Goal: Task Accomplishment & Management: Use online tool/utility

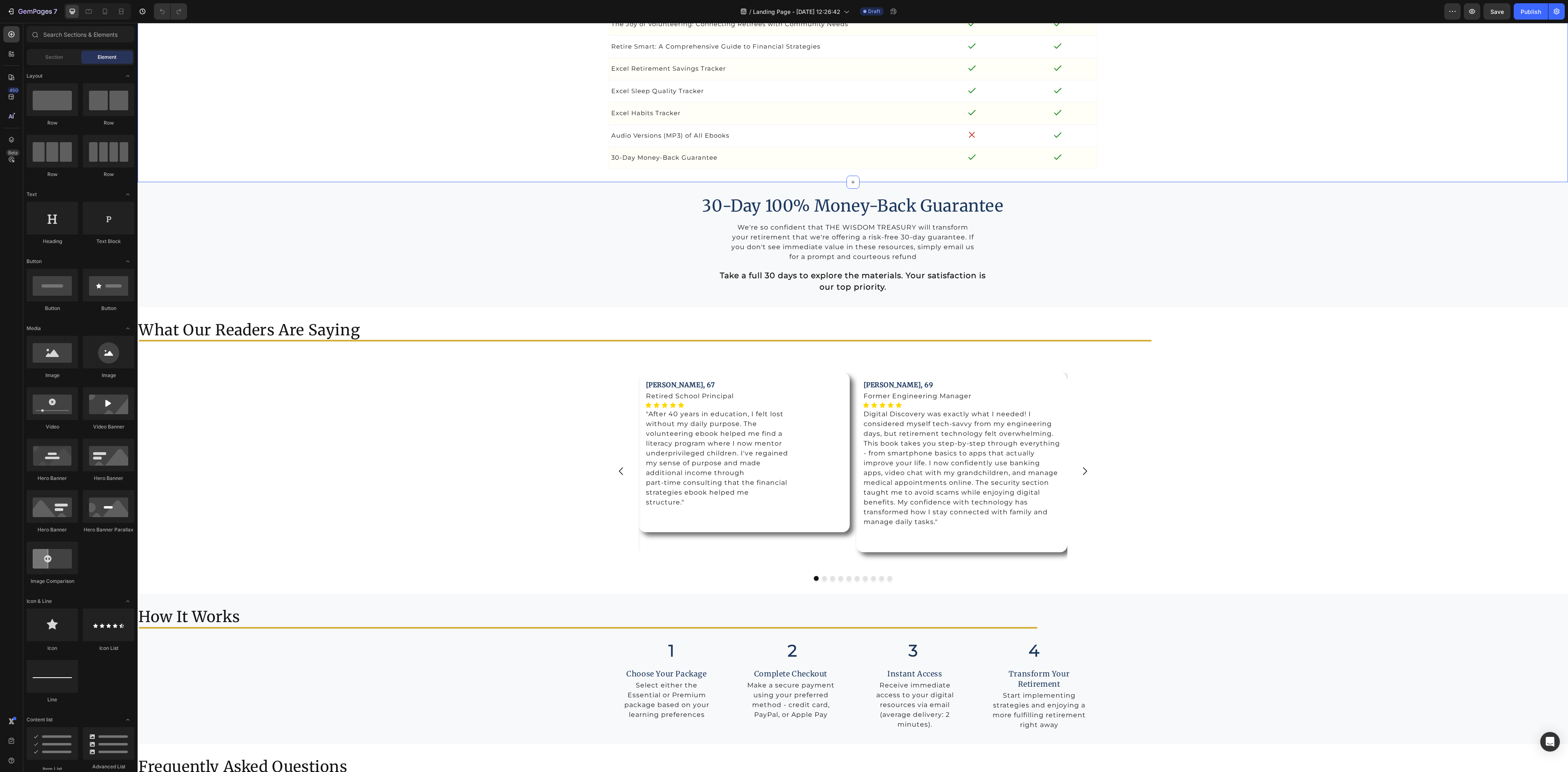
scroll to position [3104, 0]
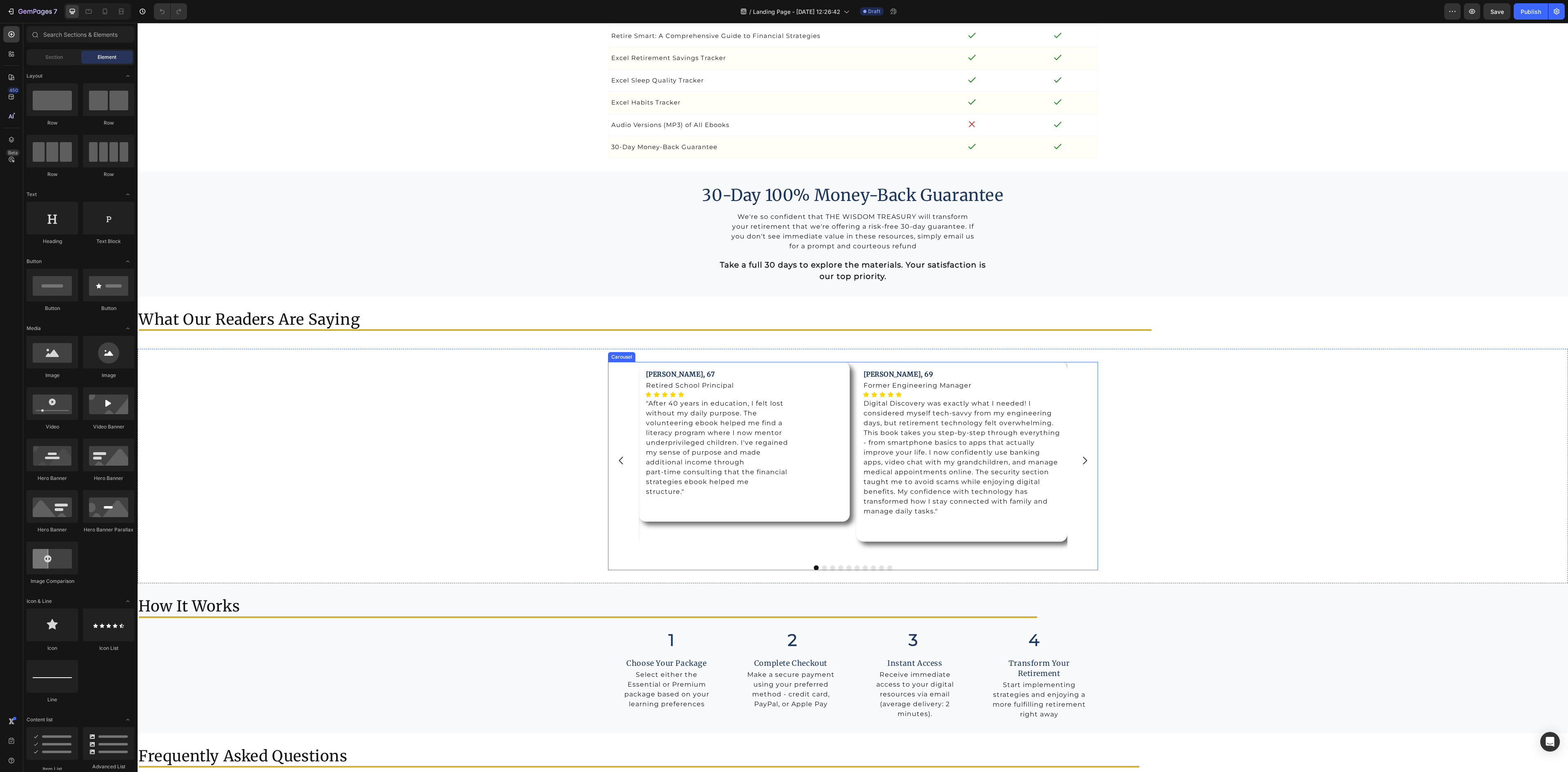
click at [1079, 466] on icon "Carousel Next Arrow" at bounding box center [1085, 460] width 11 height 11
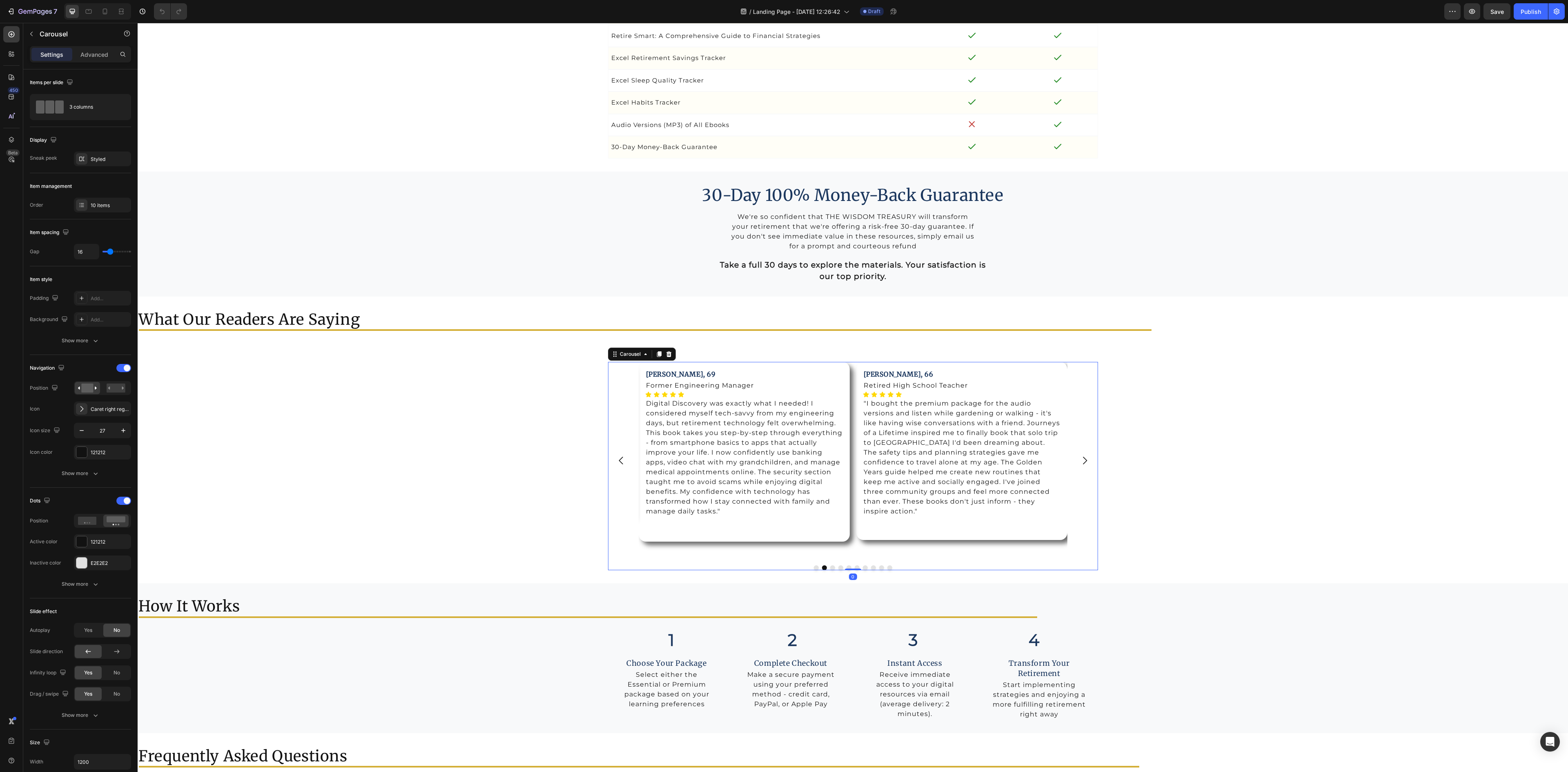
click at [1079, 466] on icon "Carousel Next Arrow" at bounding box center [1085, 460] width 11 height 11
click at [999, 521] on p ""After 40 years of busy office life, sudden free time felt overwhelming rather …" at bounding box center [962, 462] width 197 height 127
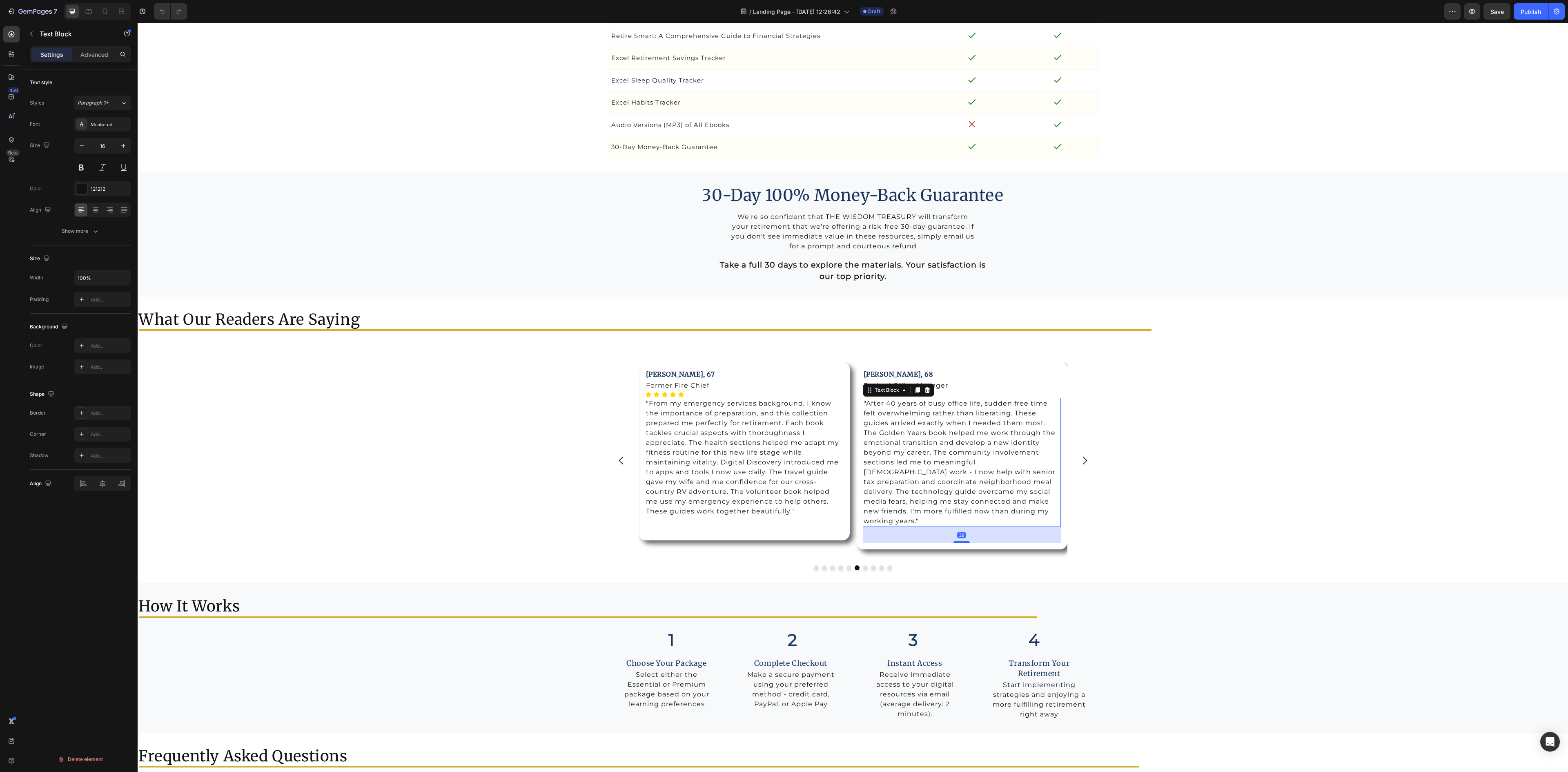
drag, startPoint x: 956, startPoint y: 535, endPoint x: 954, endPoint y: 542, distance: 7.3
click at [954, 542] on div at bounding box center [961, 542] width 16 height 2
click at [1080, 466] on icon "Carousel Next Arrow" at bounding box center [1085, 460] width 11 height 11
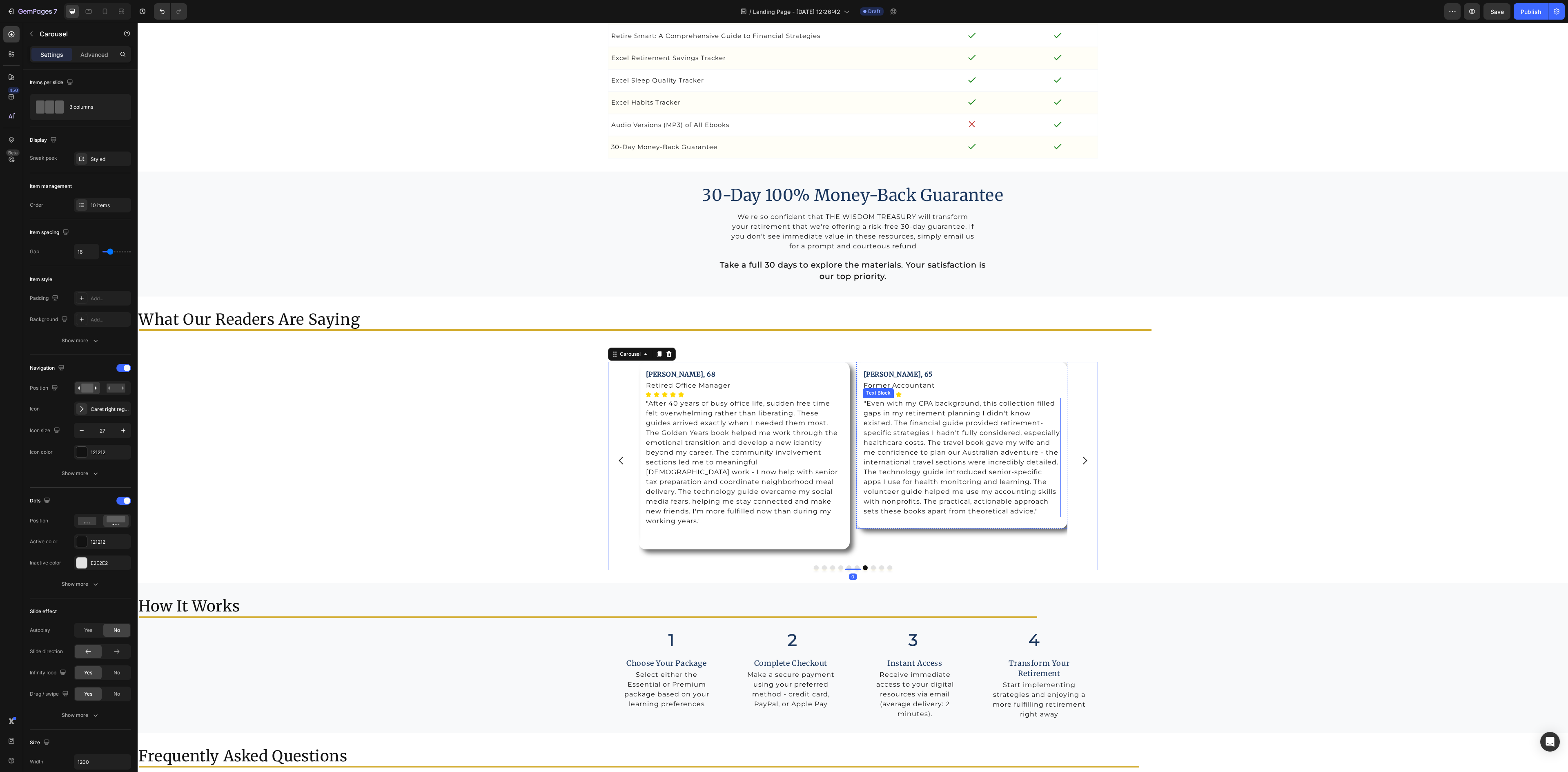
click at [943, 516] on p ""Even with my CPA background, this collection filled gaps in my retirement plan…" at bounding box center [962, 457] width 197 height 118
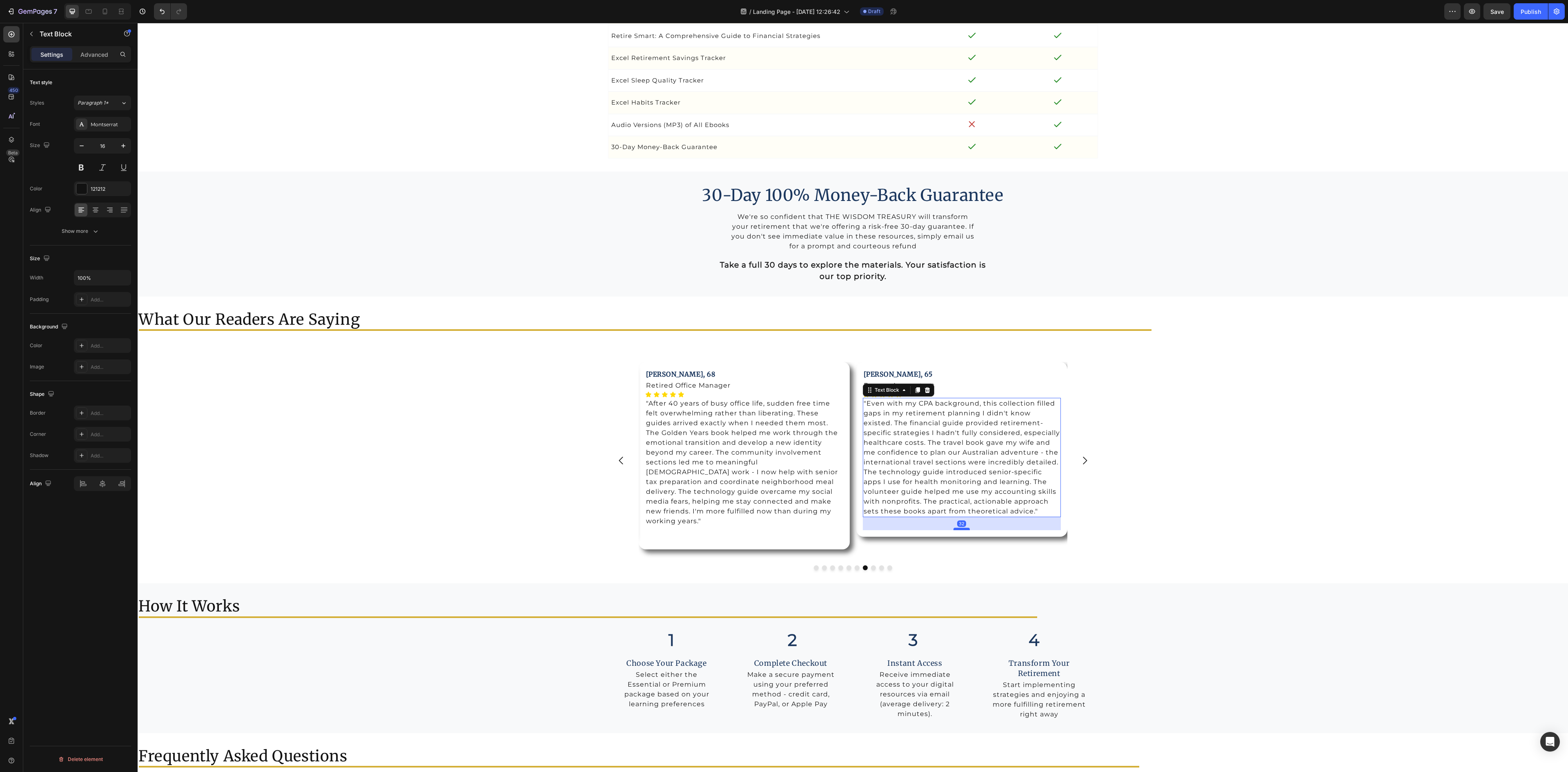
drag, startPoint x: 959, startPoint y: 530, endPoint x: 958, endPoint y: 538, distance: 8.1
click at [958, 530] on div at bounding box center [961, 529] width 16 height 2
click at [1083, 465] on icon "Carousel Next Arrow" at bounding box center [1085, 460] width 4 height 8
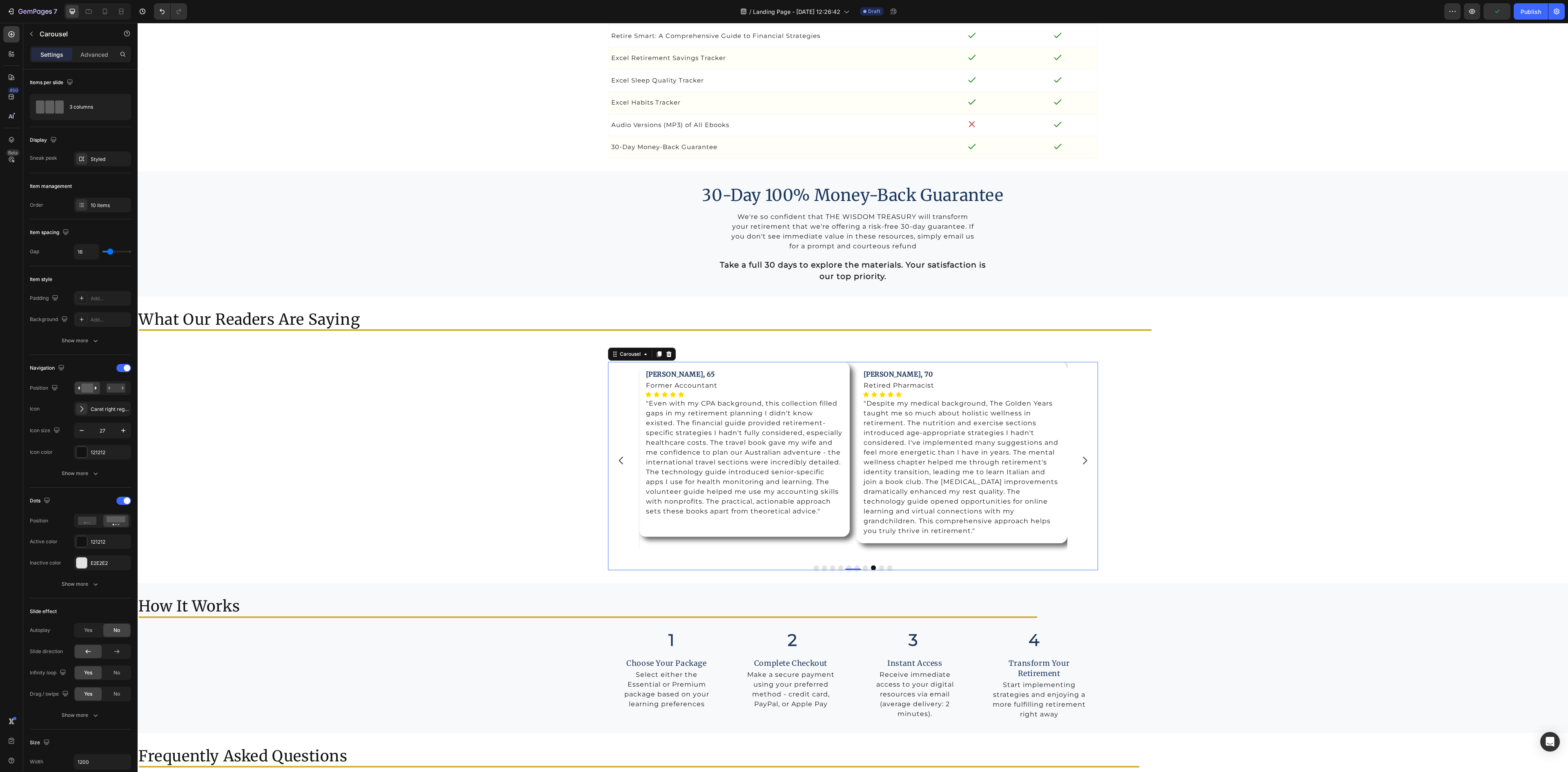
click at [1083, 465] on icon "Carousel Next Arrow" at bounding box center [1085, 460] width 4 height 8
click at [1080, 466] on icon "Carousel Next Arrow" at bounding box center [1085, 460] width 11 height 11
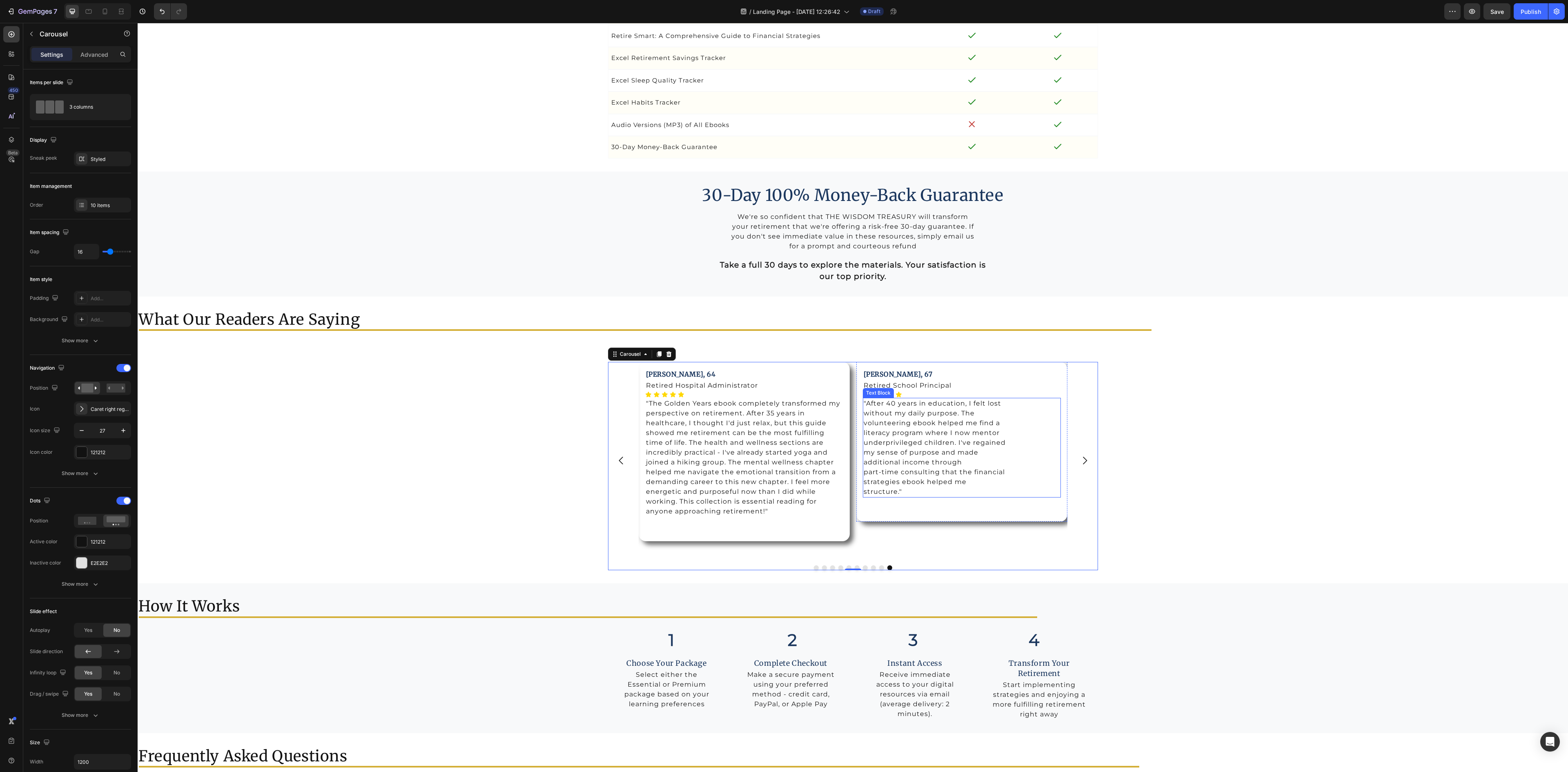
click at [949, 497] on p ""After 40 years in education, I felt lost without my daily purpose. The volunte…" at bounding box center [962, 447] width 197 height 98
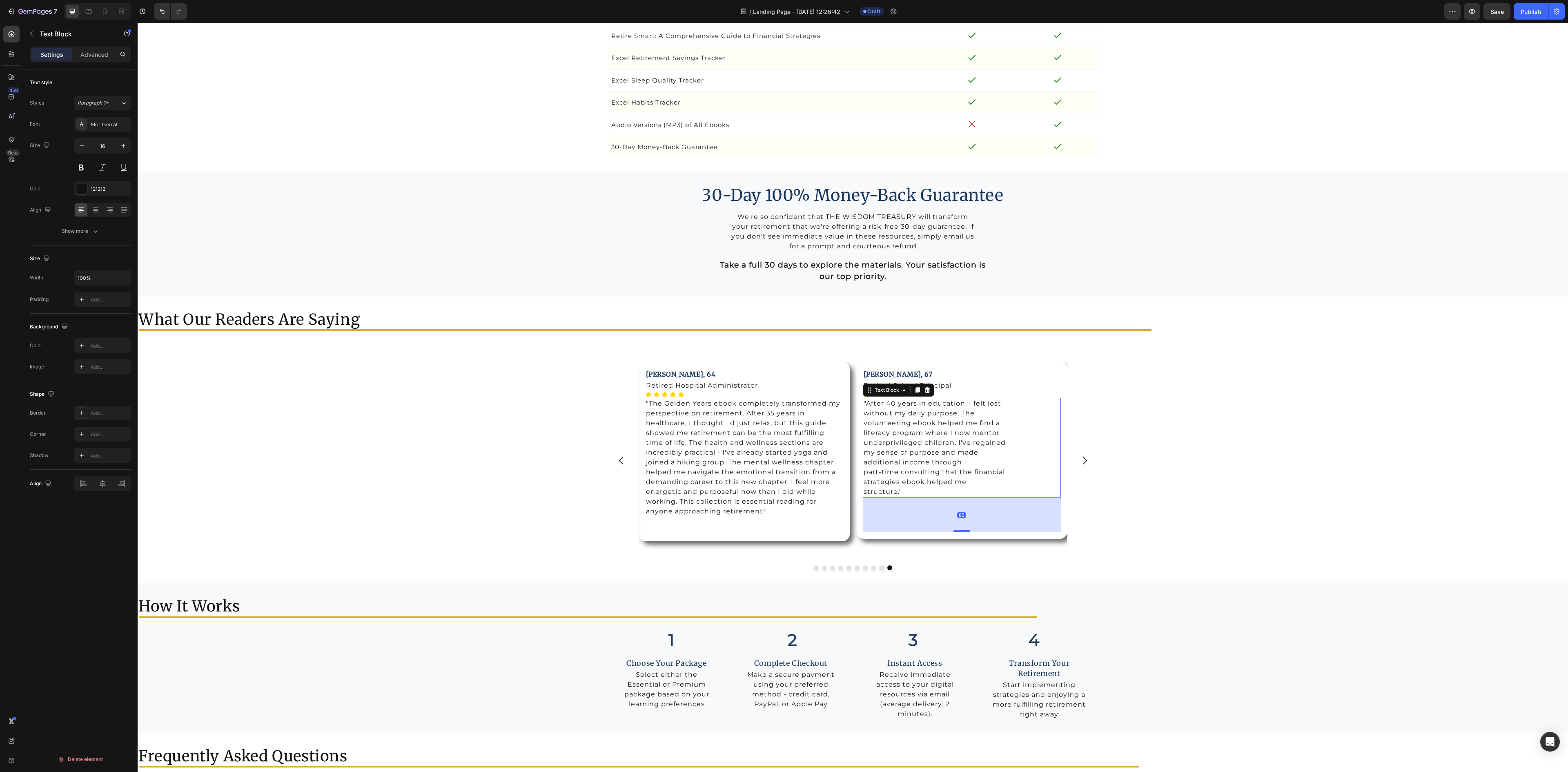
drag, startPoint x: 956, startPoint y: 523, endPoint x: 956, endPoint y: 540, distance: 17.0
click at [956, 532] on div at bounding box center [961, 531] width 16 height 2
click at [1080, 466] on icon "Carousel Next Arrow" at bounding box center [1085, 460] width 11 height 11
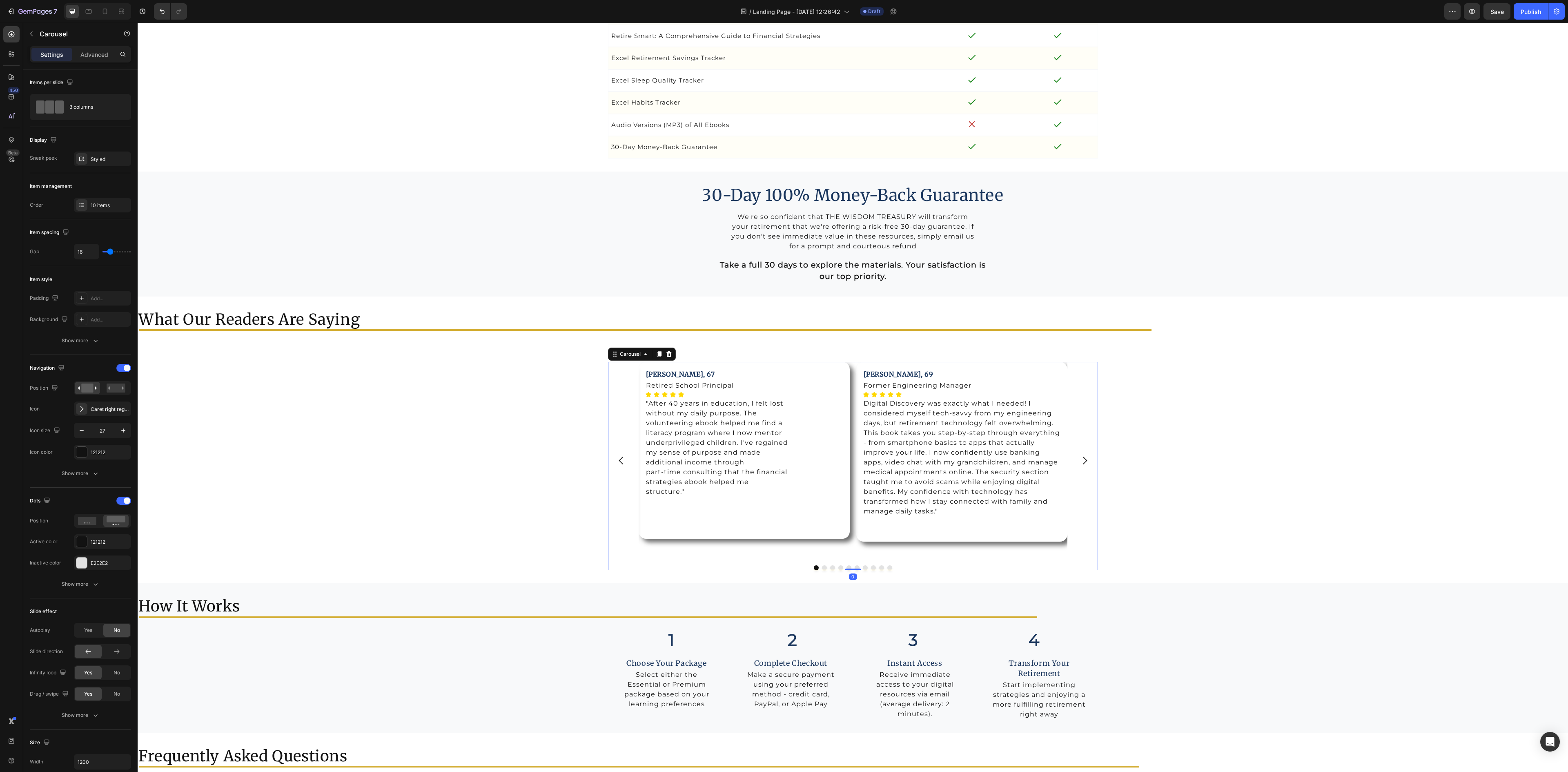
click at [1080, 466] on icon "Carousel Next Arrow" at bounding box center [1085, 460] width 11 height 11
click at [939, 507] on p ""I bought the premium package for the audio versions and listen while gardening…" at bounding box center [962, 457] width 197 height 118
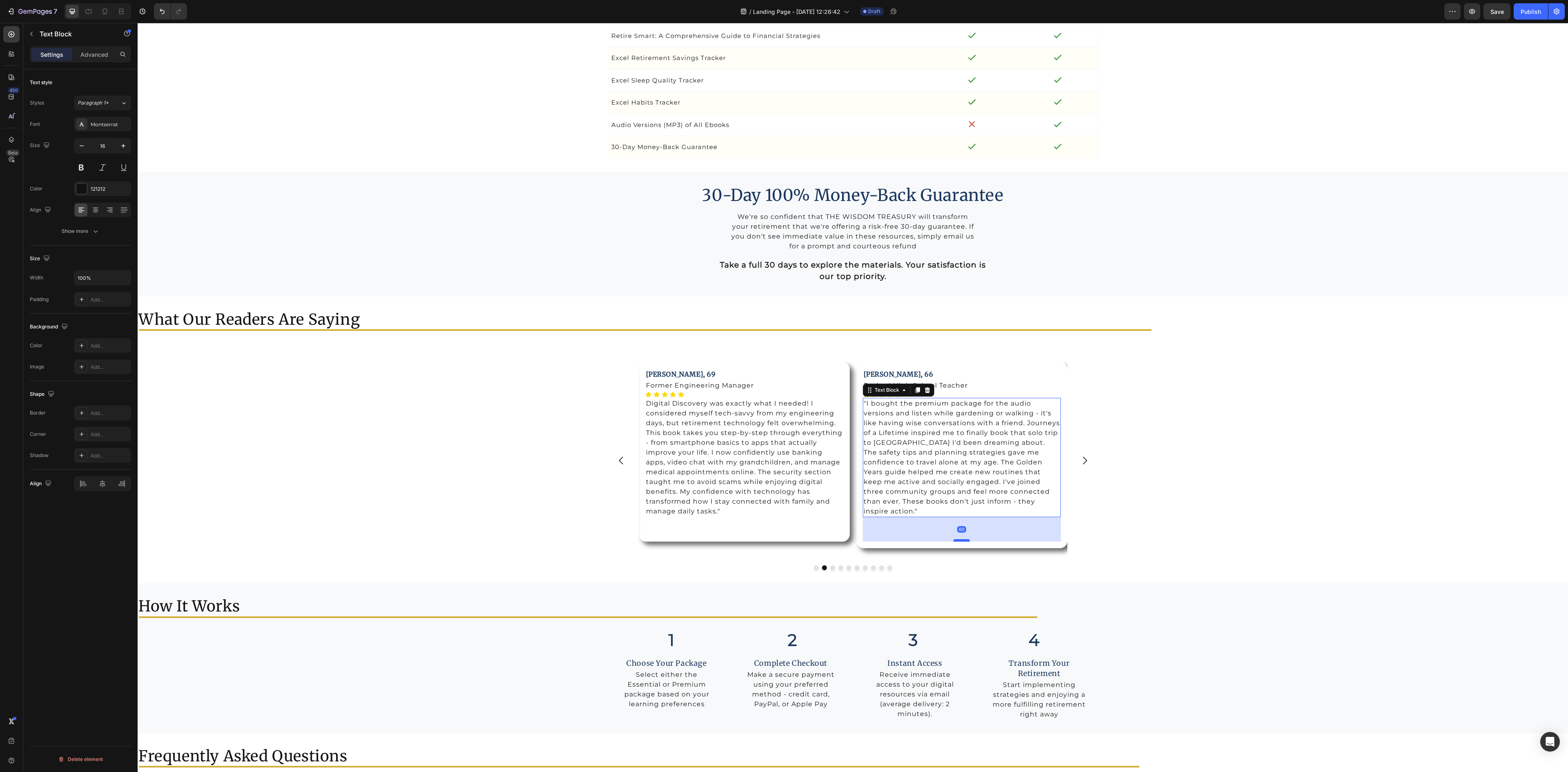
drag, startPoint x: 956, startPoint y: 532, endPoint x: 956, endPoint y: 540, distance: 8.0
click at [956, 540] on div at bounding box center [961, 540] width 16 height 2
click at [1083, 465] on icon "Carousel Next Arrow" at bounding box center [1085, 460] width 4 height 8
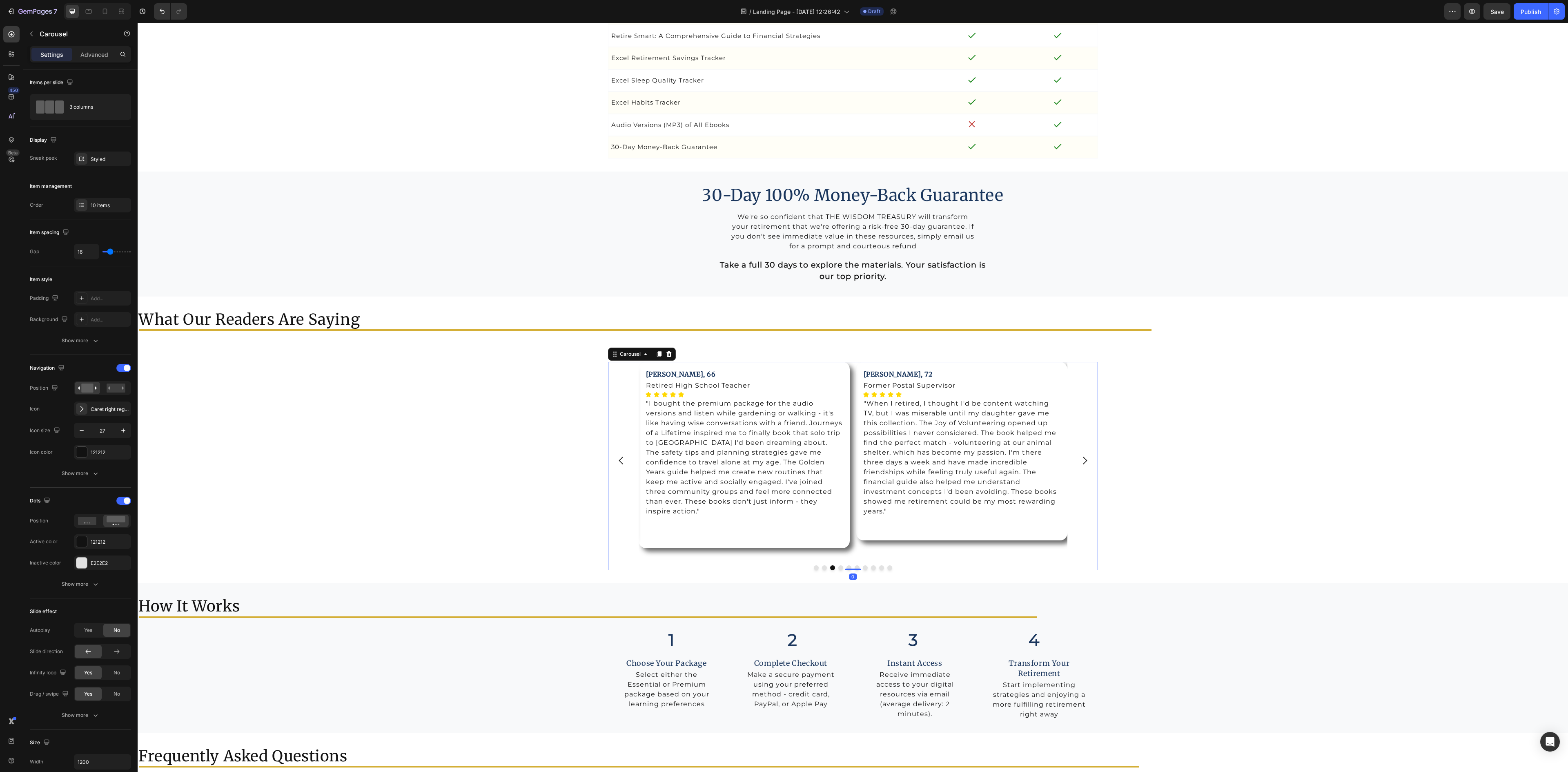
click at [1083, 465] on icon "Carousel Next Arrow" at bounding box center [1085, 460] width 4 height 8
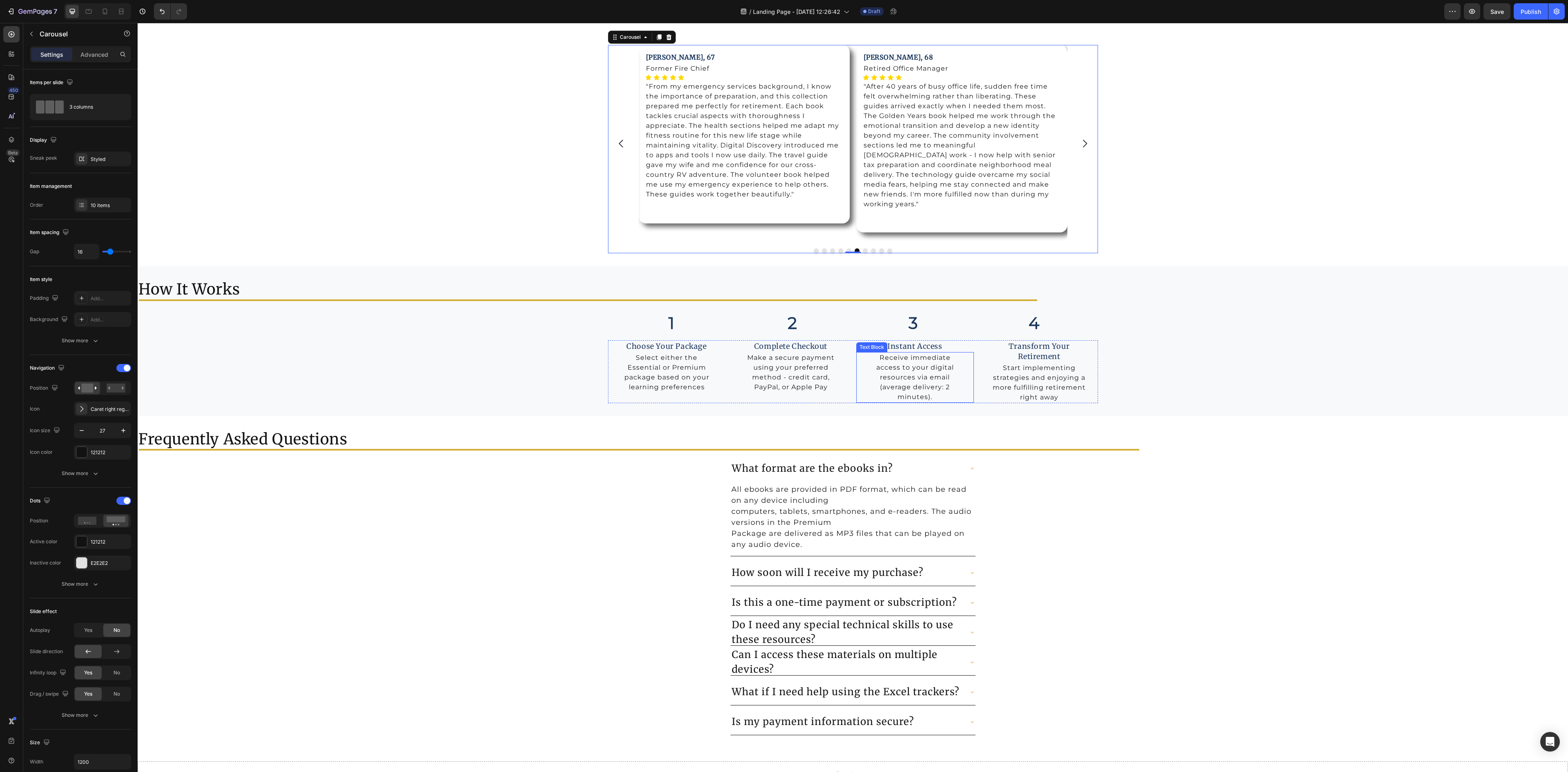
scroll to position [3431, 0]
click at [575, 449] on div at bounding box center [639, 449] width 1001 height 2
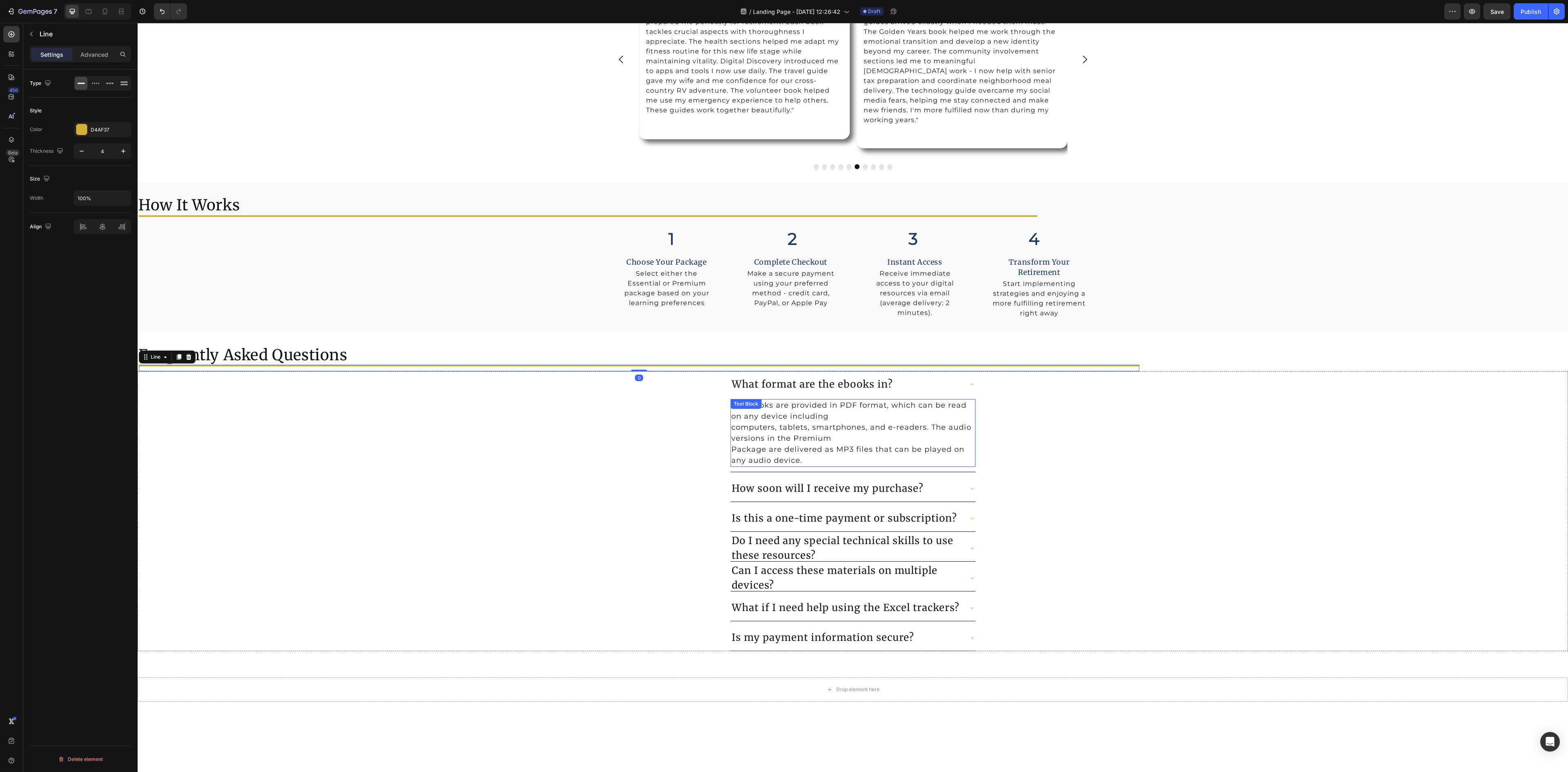
scroll to position [3630, 0]
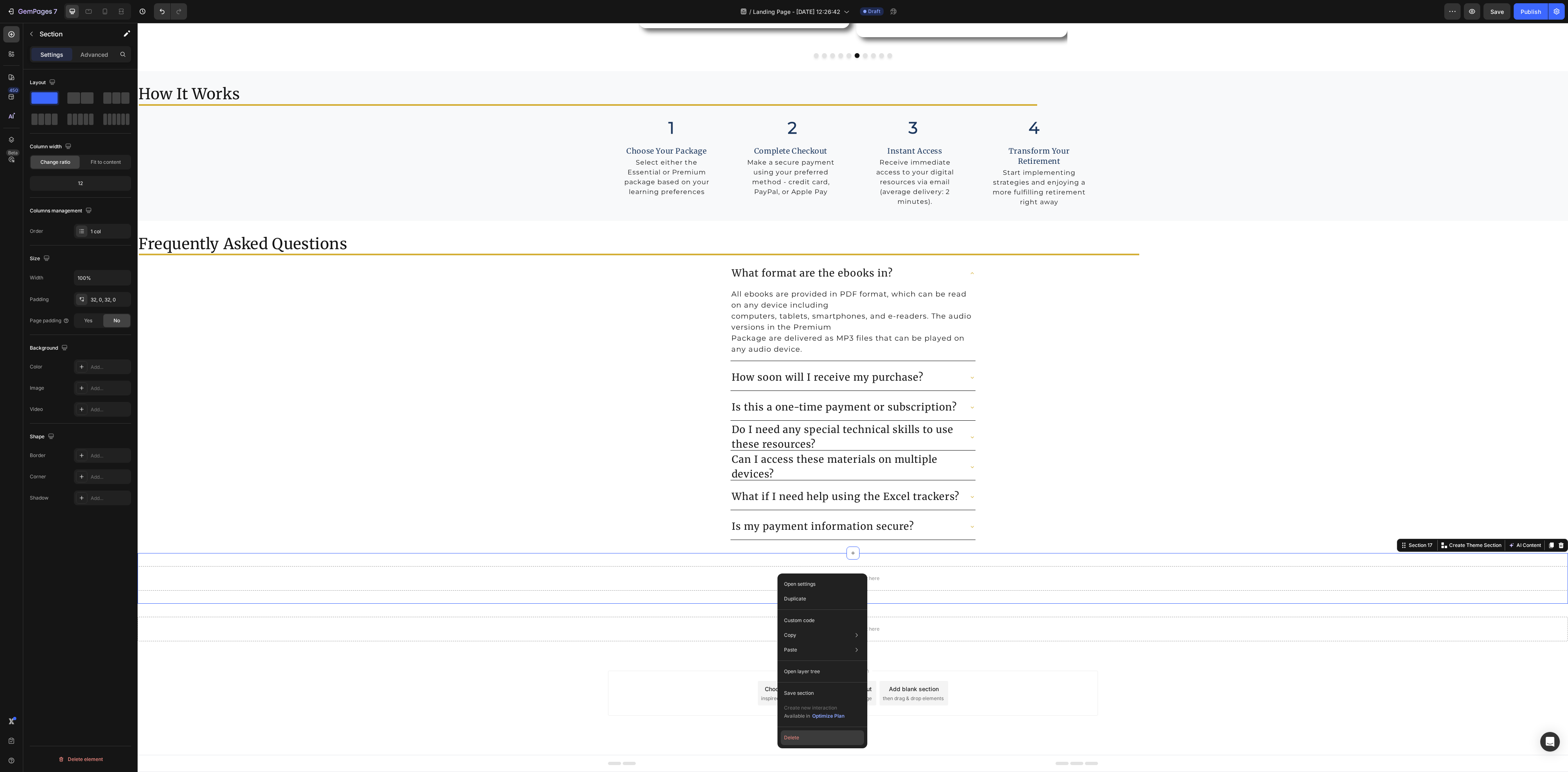
click at [792, 735] on button "Delete" at bounding box center [822, 737] width 83 height 15
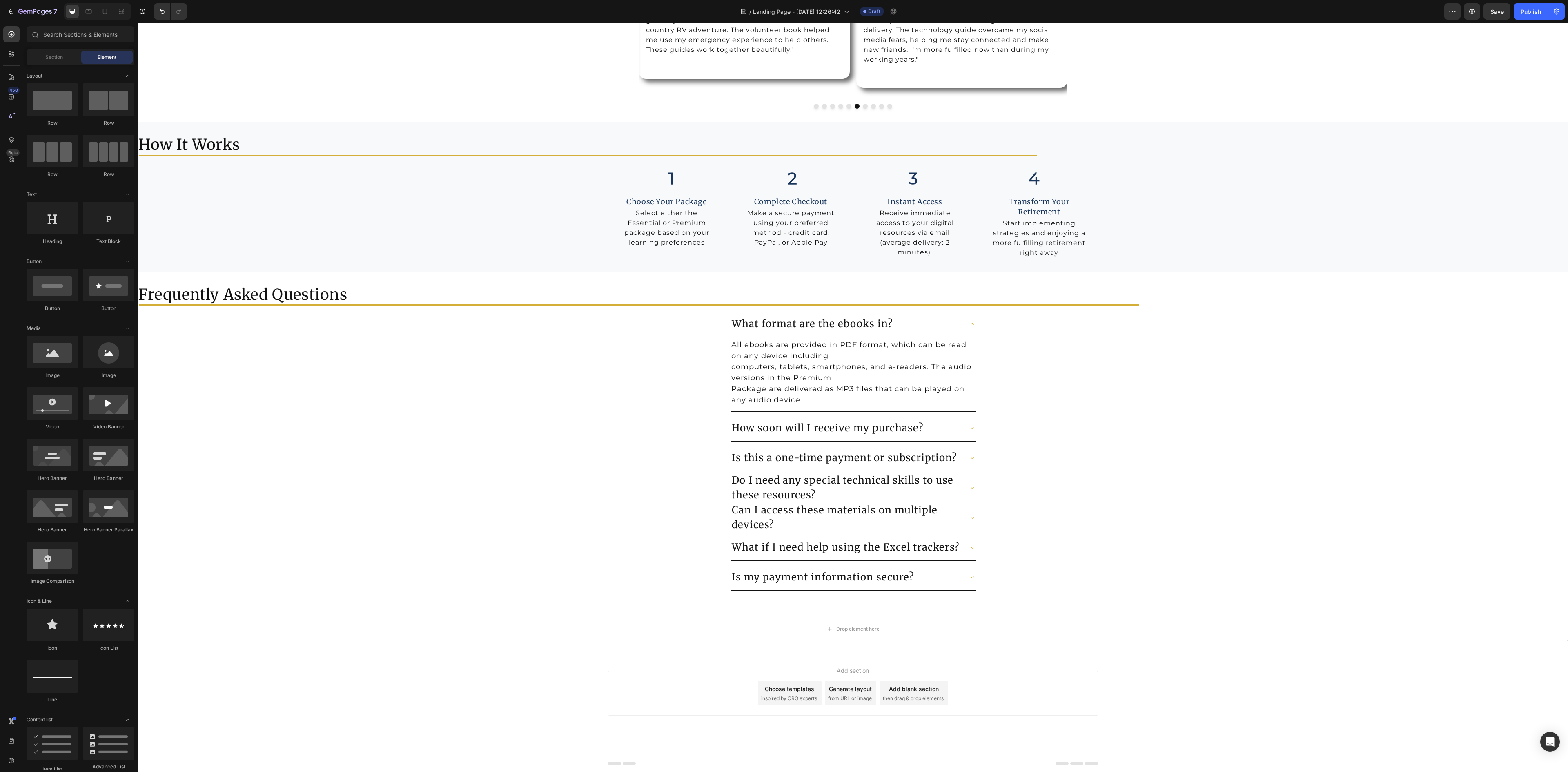
scroll to position [3579, 0]
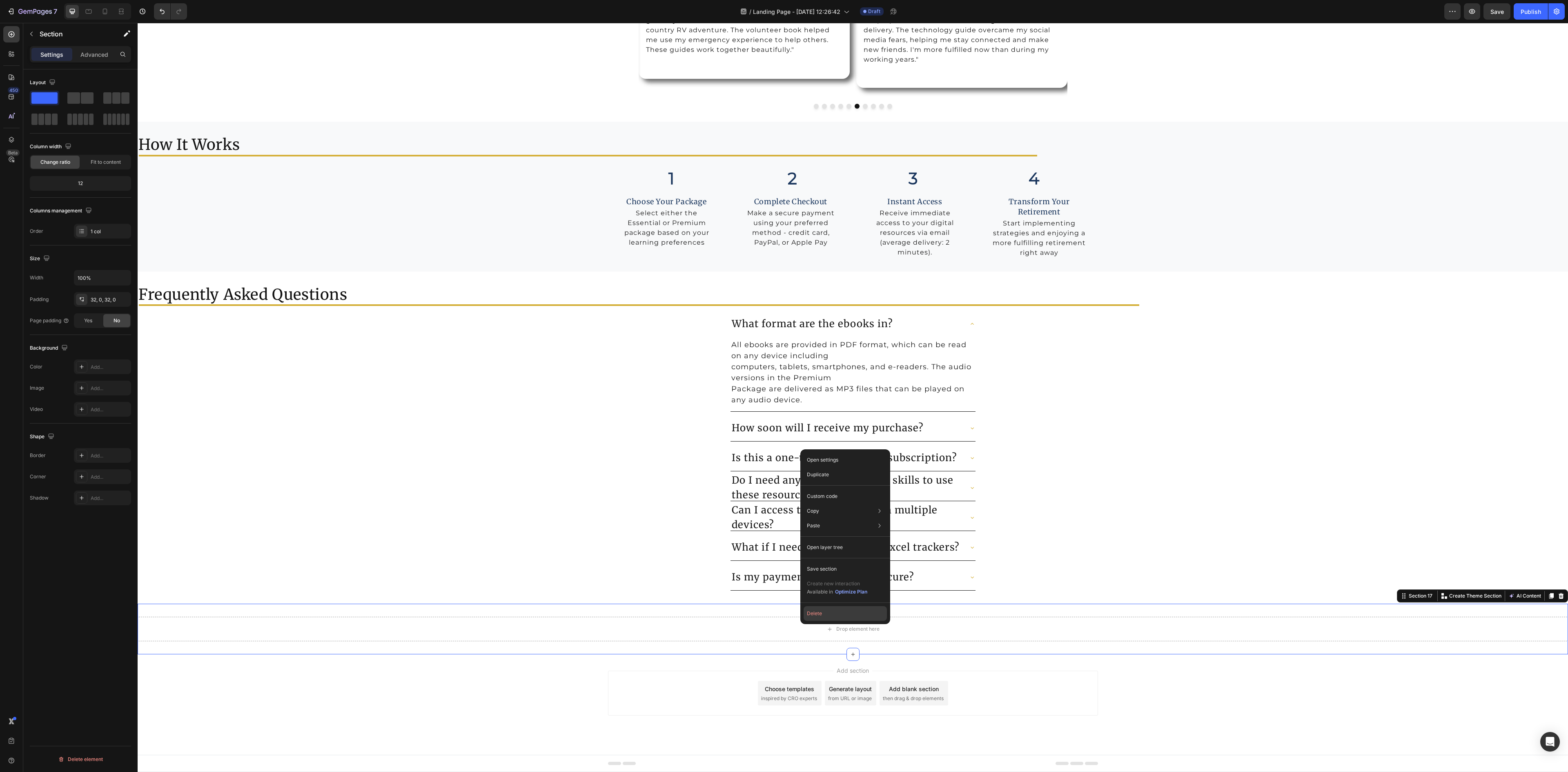
click at [806, 615] on button "Delete" at bounding box center [845, 614] width 83 height 15
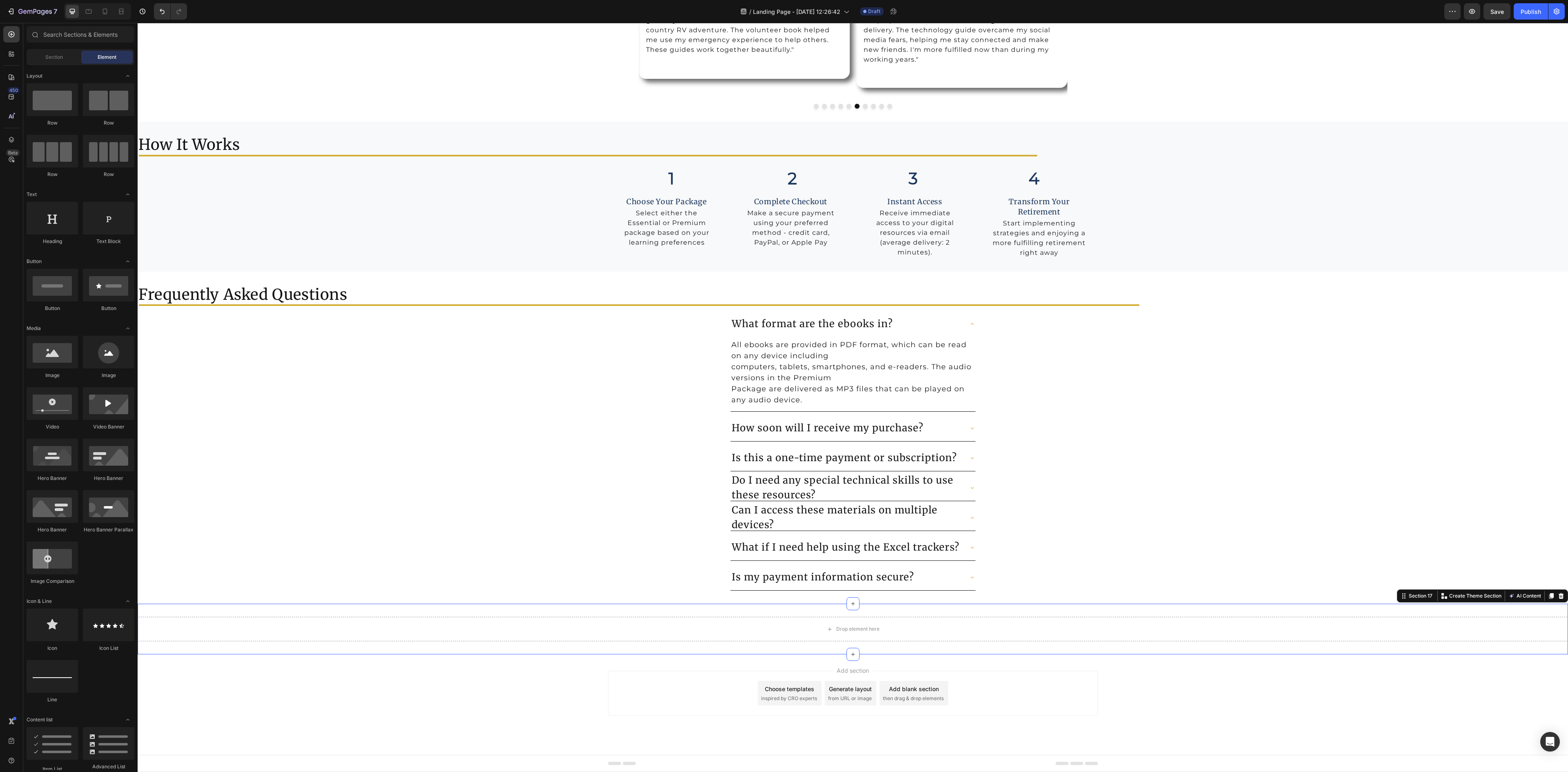
scroll to position [3529, 0]
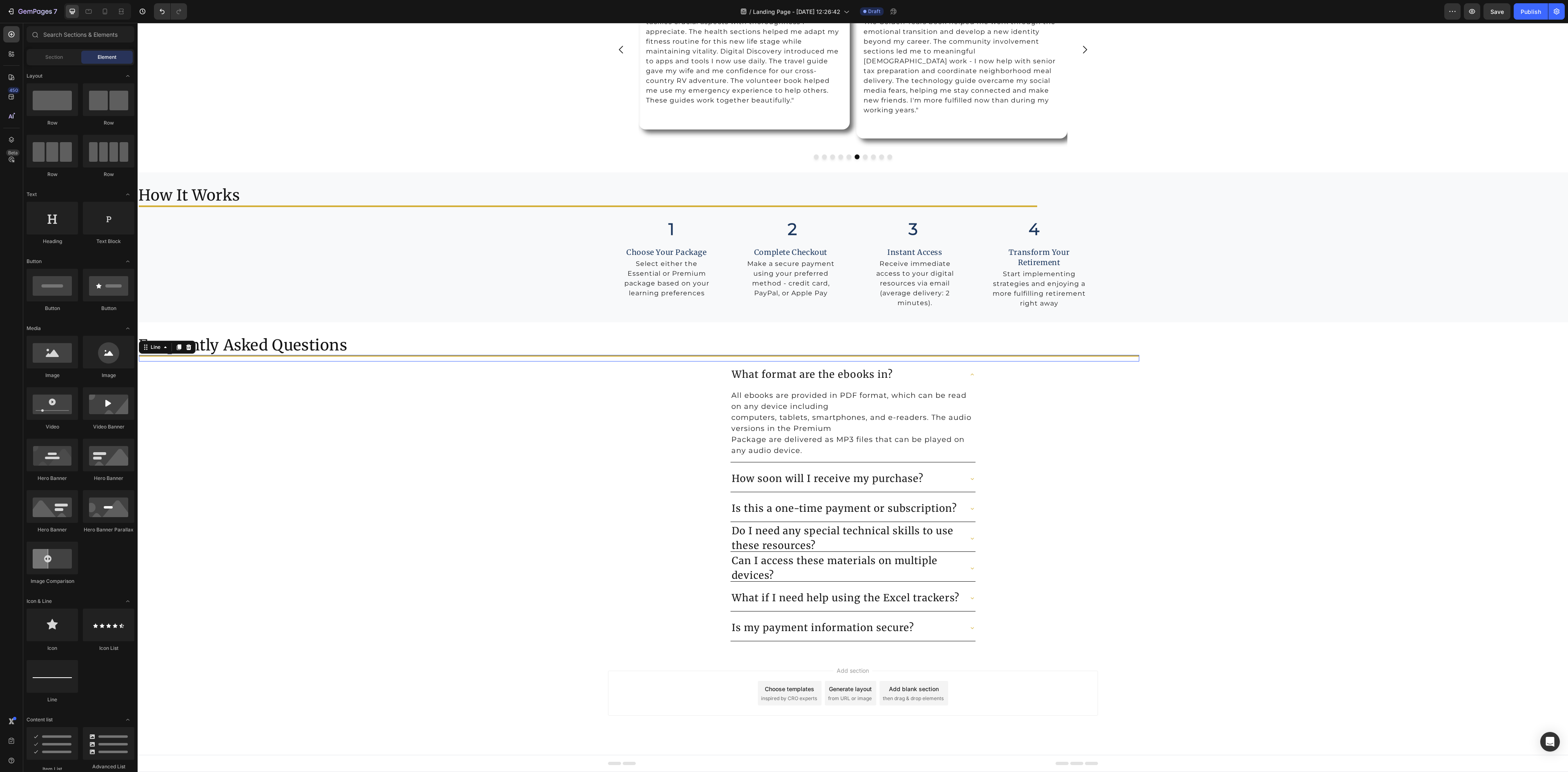
click at [545, 355] on div "Title Line 0" at bounding box center [639, 358] width 1001 height 7
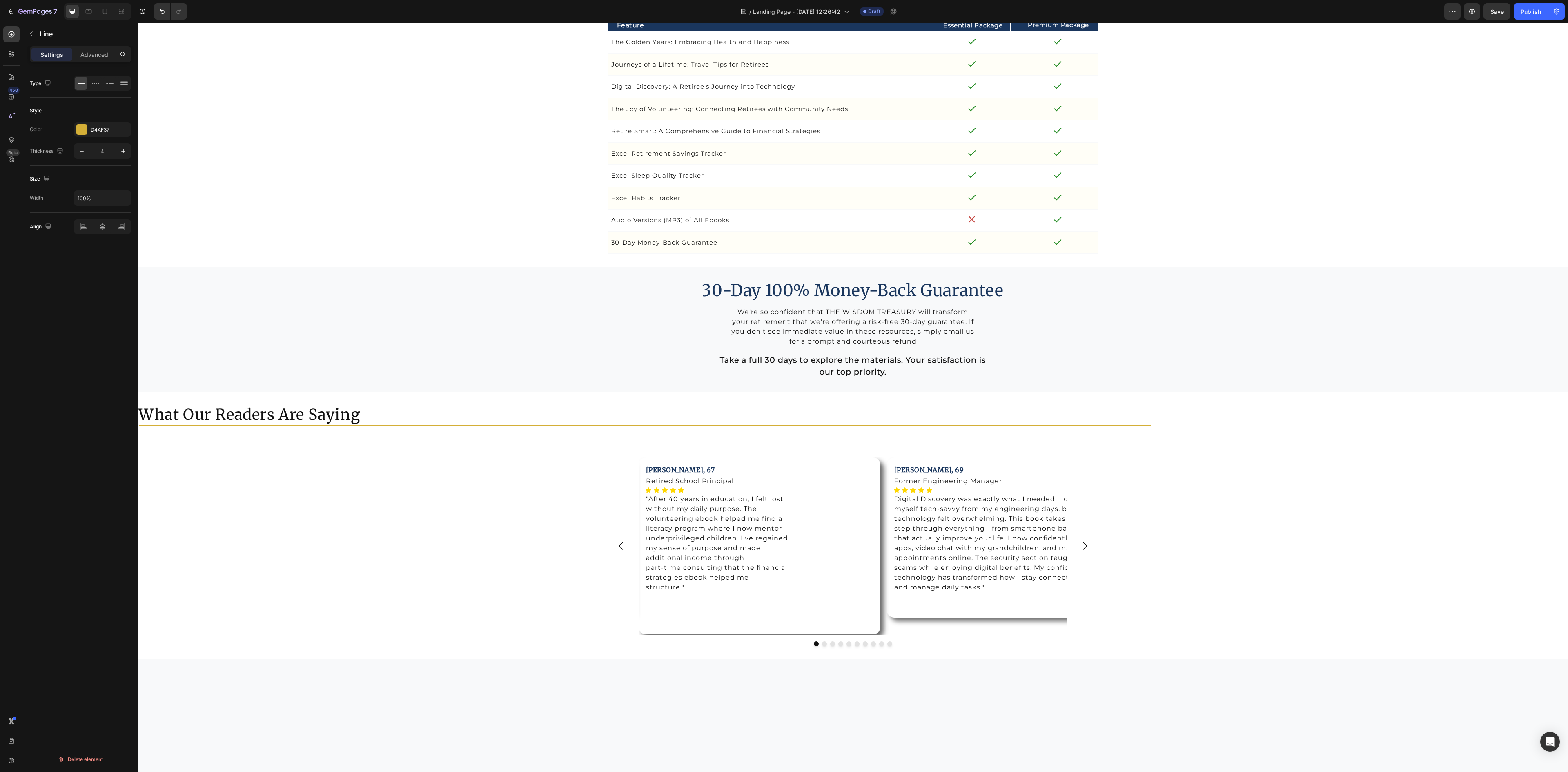
scroll to position [2941, 0]
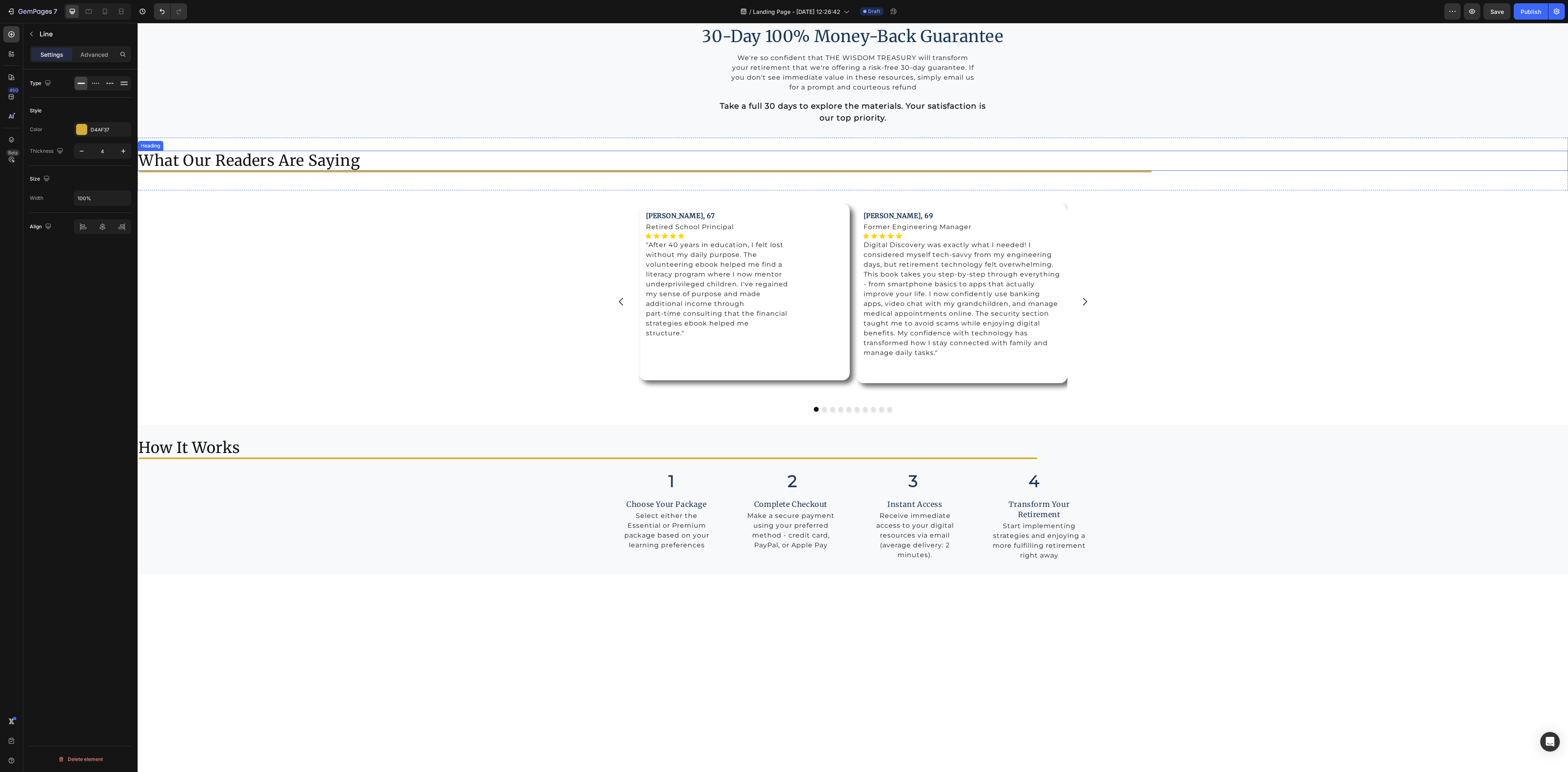
click at [211, 170] on h2 "What Our Readers Are Saying" at bounding box center [853, 161] width 1430 height 19
click at [93, 211] on icon at bounding box center [95, 209] width 8 height 8
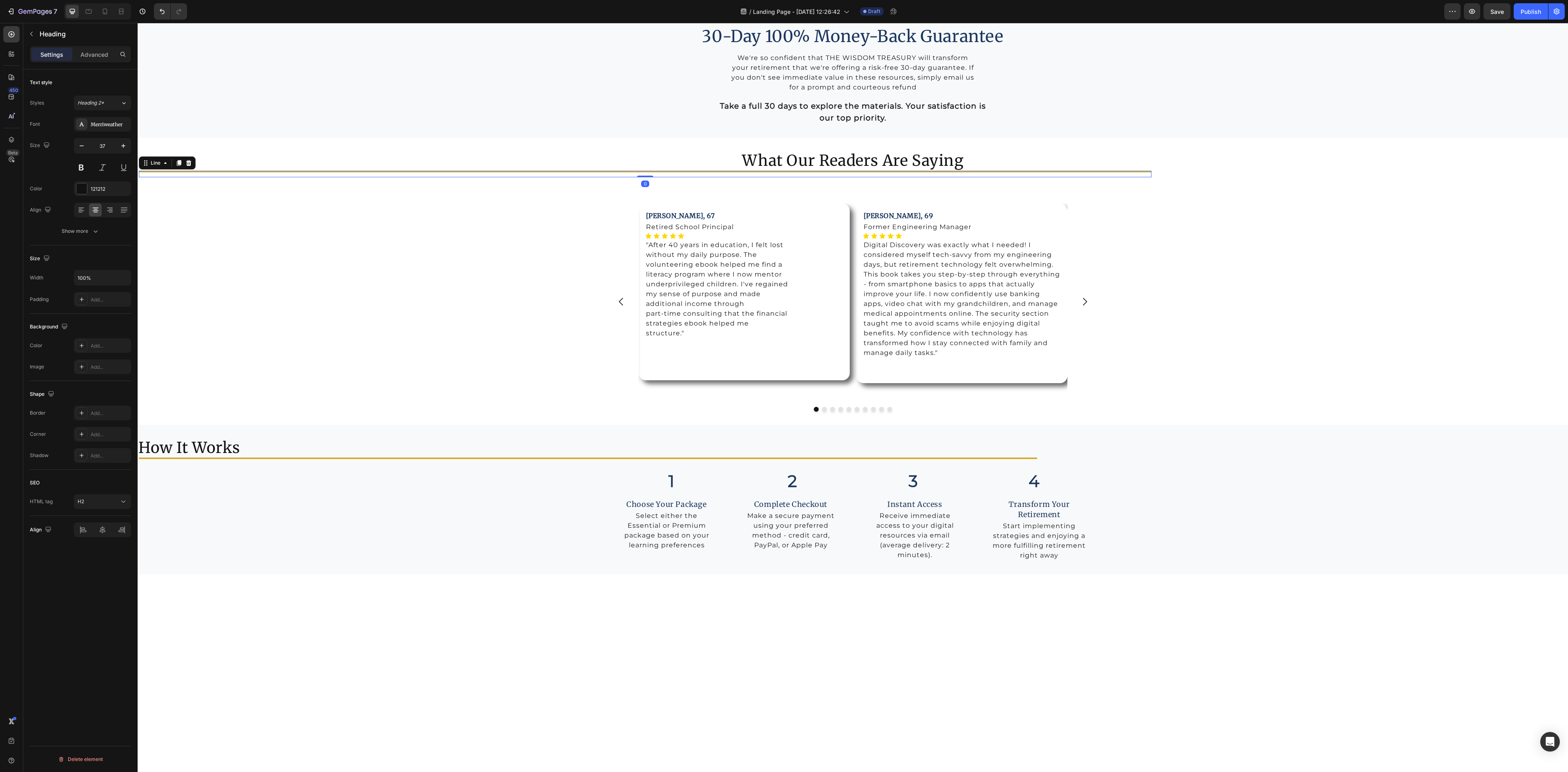
click at [292, 172] on div at bounding box center [645, 171] width 1013 height 2
click at [88, 54] on p "Advanced" at bounding box center [94, 55] width 28 height 9
click at [41, 230] on input "3" at bounding box center [40, 228] width 12 height 12
type input "1030"
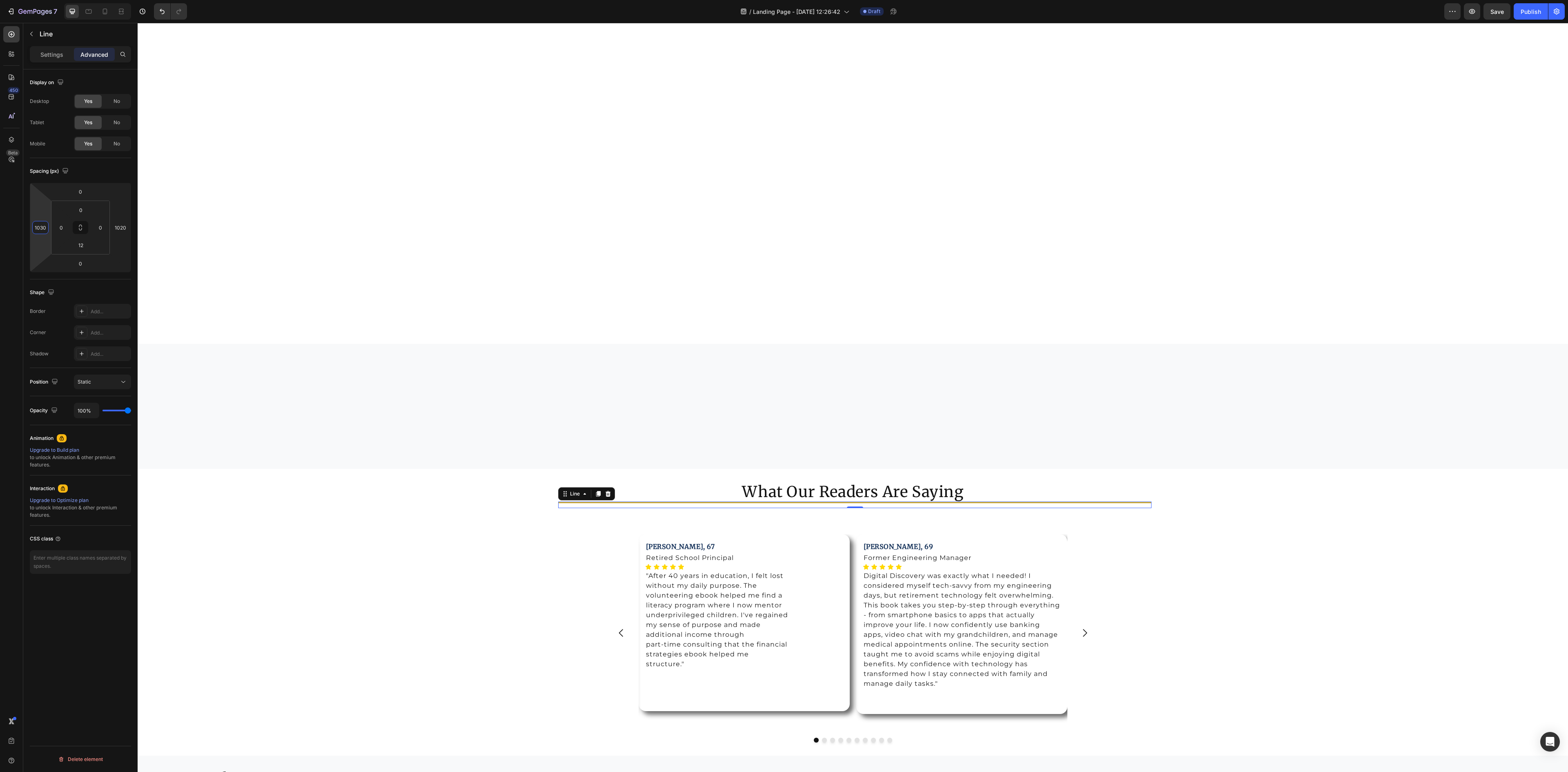
scroll to position [3431, 0]
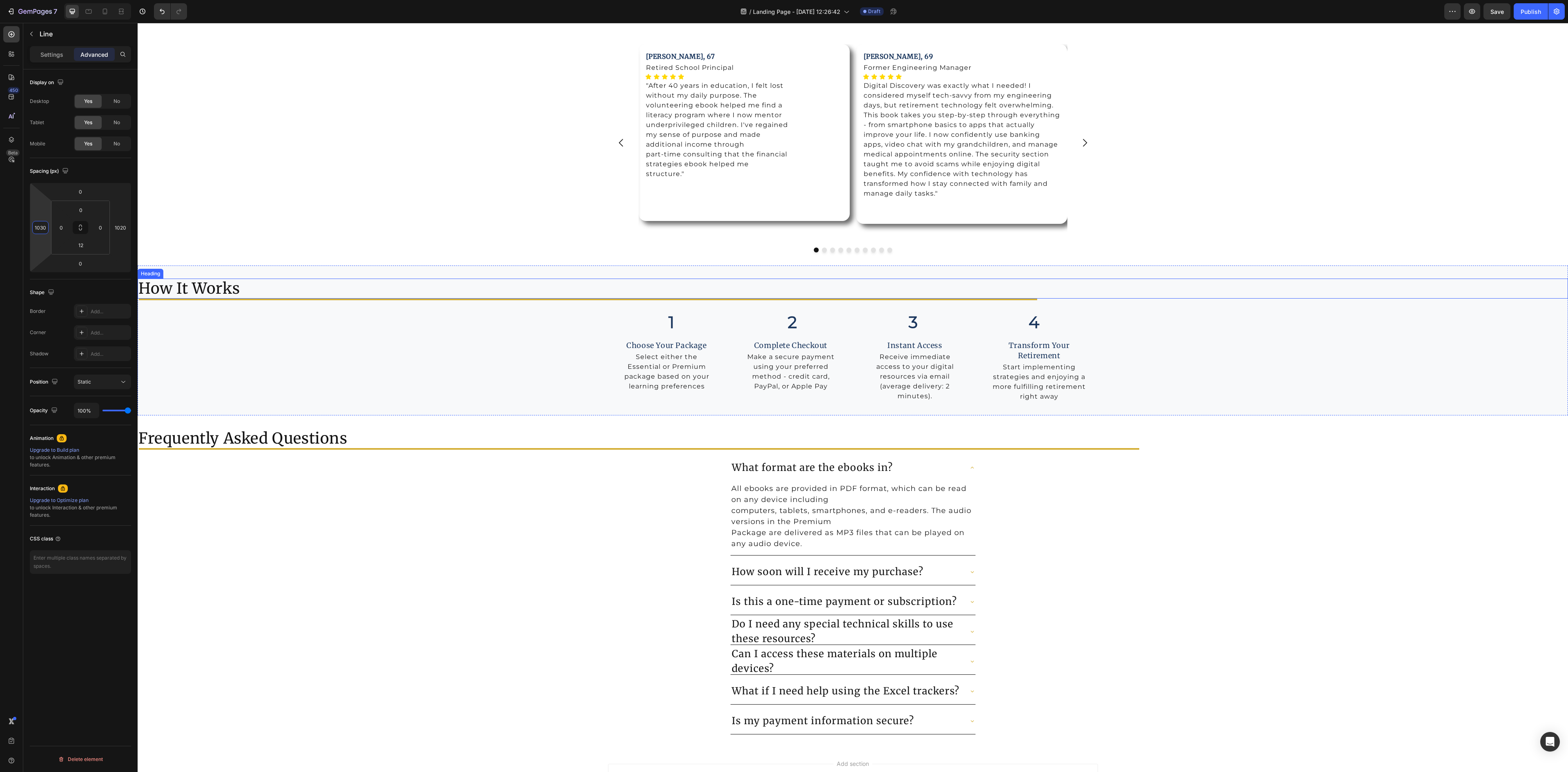
click at [198, 291] on h2 "How It Works" at bounding box center [853, 289] width 1430 height 19
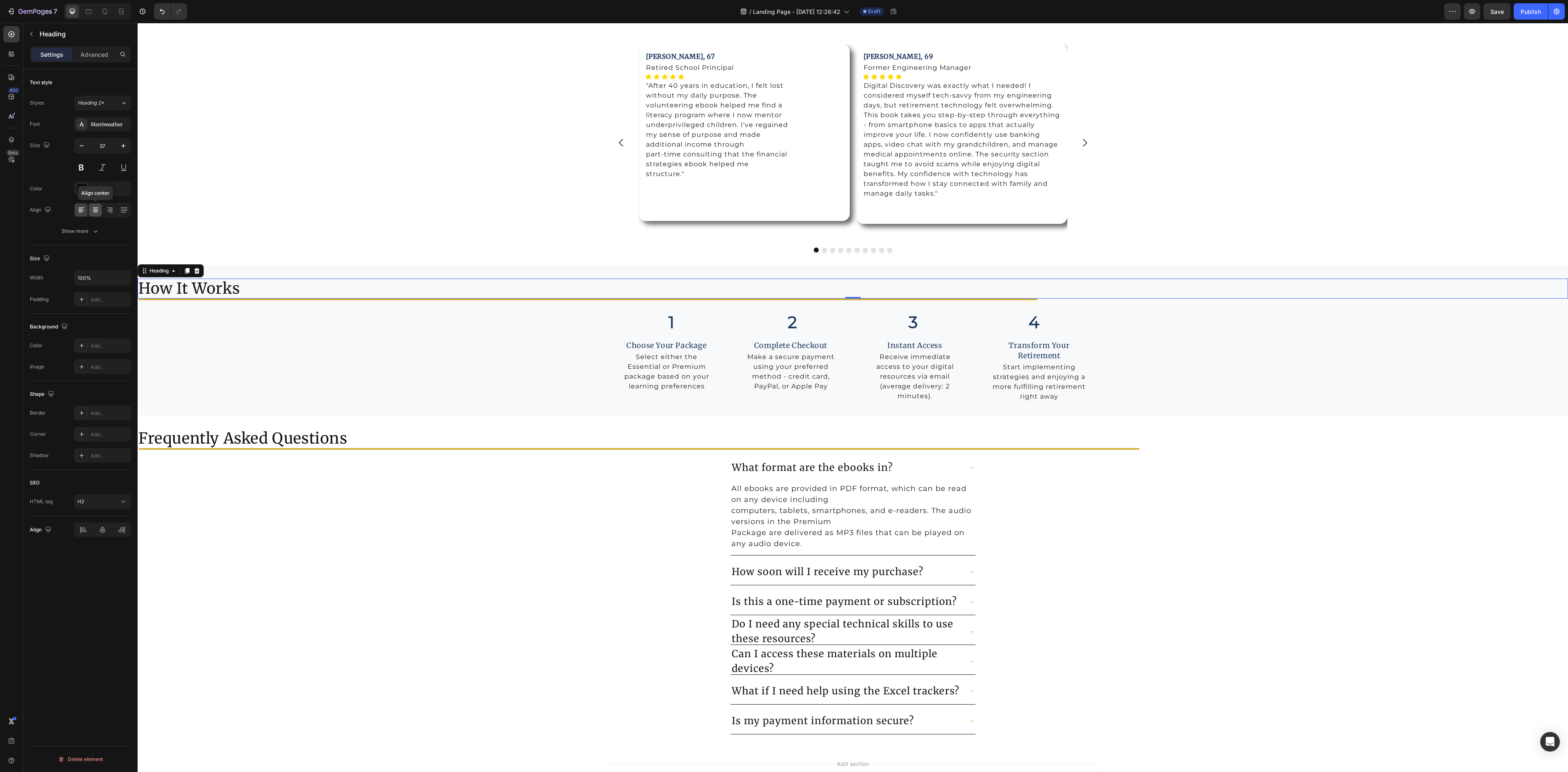
click at [99, 214] on icon at bounding box center [95, 209] width 8 height 8
click at [93, 54] on p "Advanced" at bounding box center [94, 55] width 28 height 9
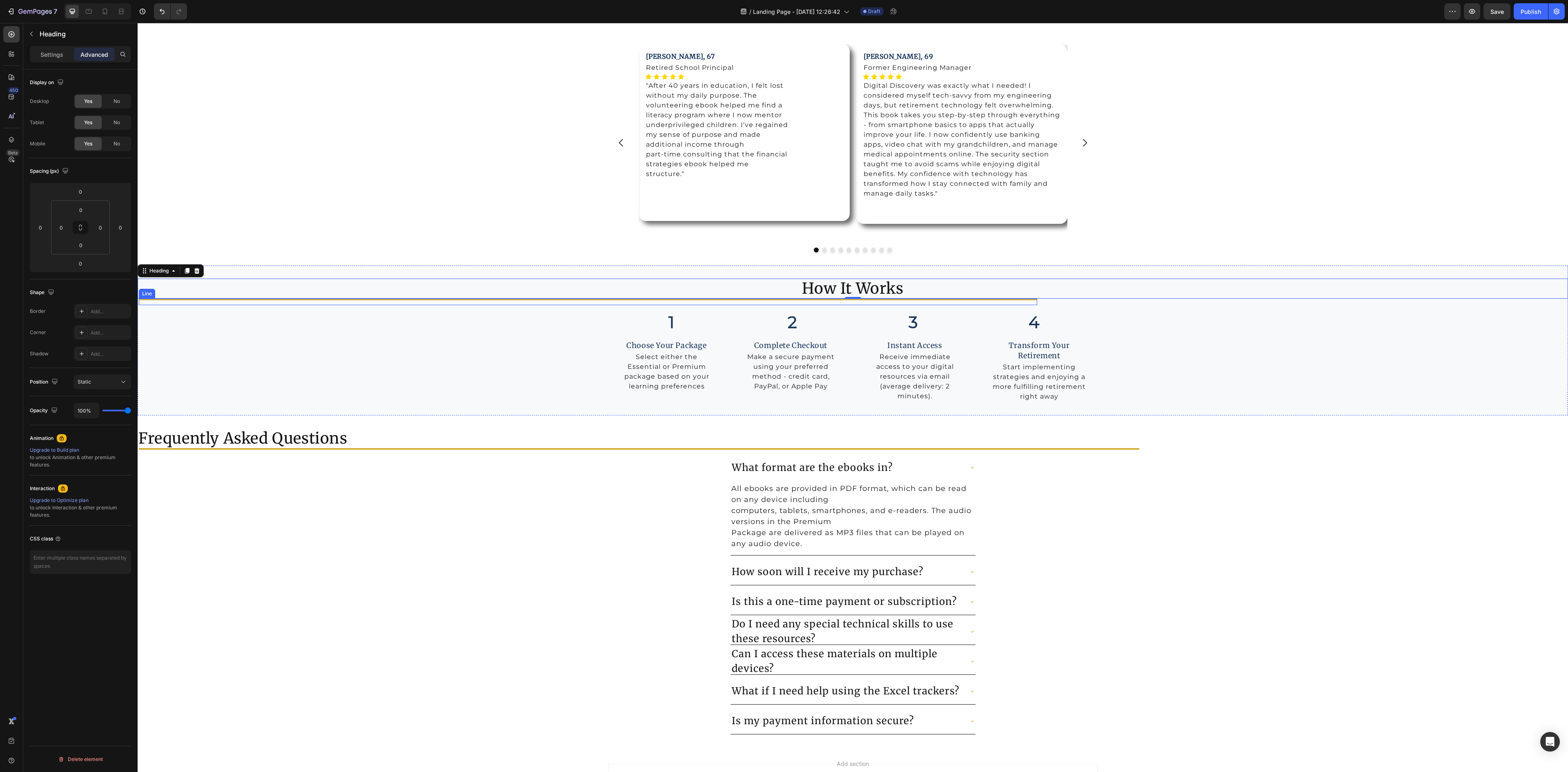
click at [301, 300] on div at bounding box center [588, 299] width 898 height 2
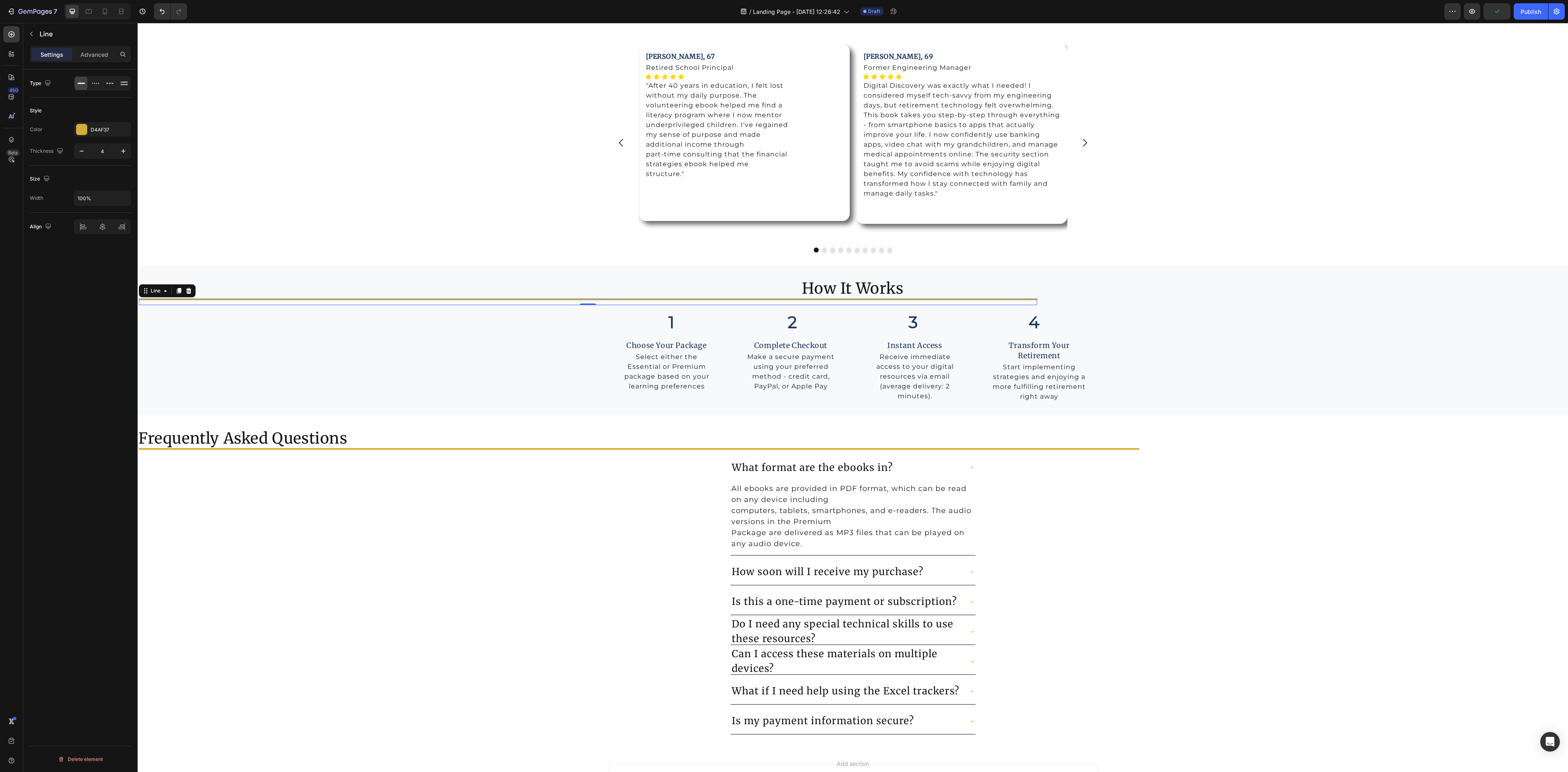
click at [91, 46] on div "Settings Advanced" at bounding box center [80, 54] width 101 height 16
click at [94, 55] on p "Advanced" at bounding box center [94, 55] width 28 height 9
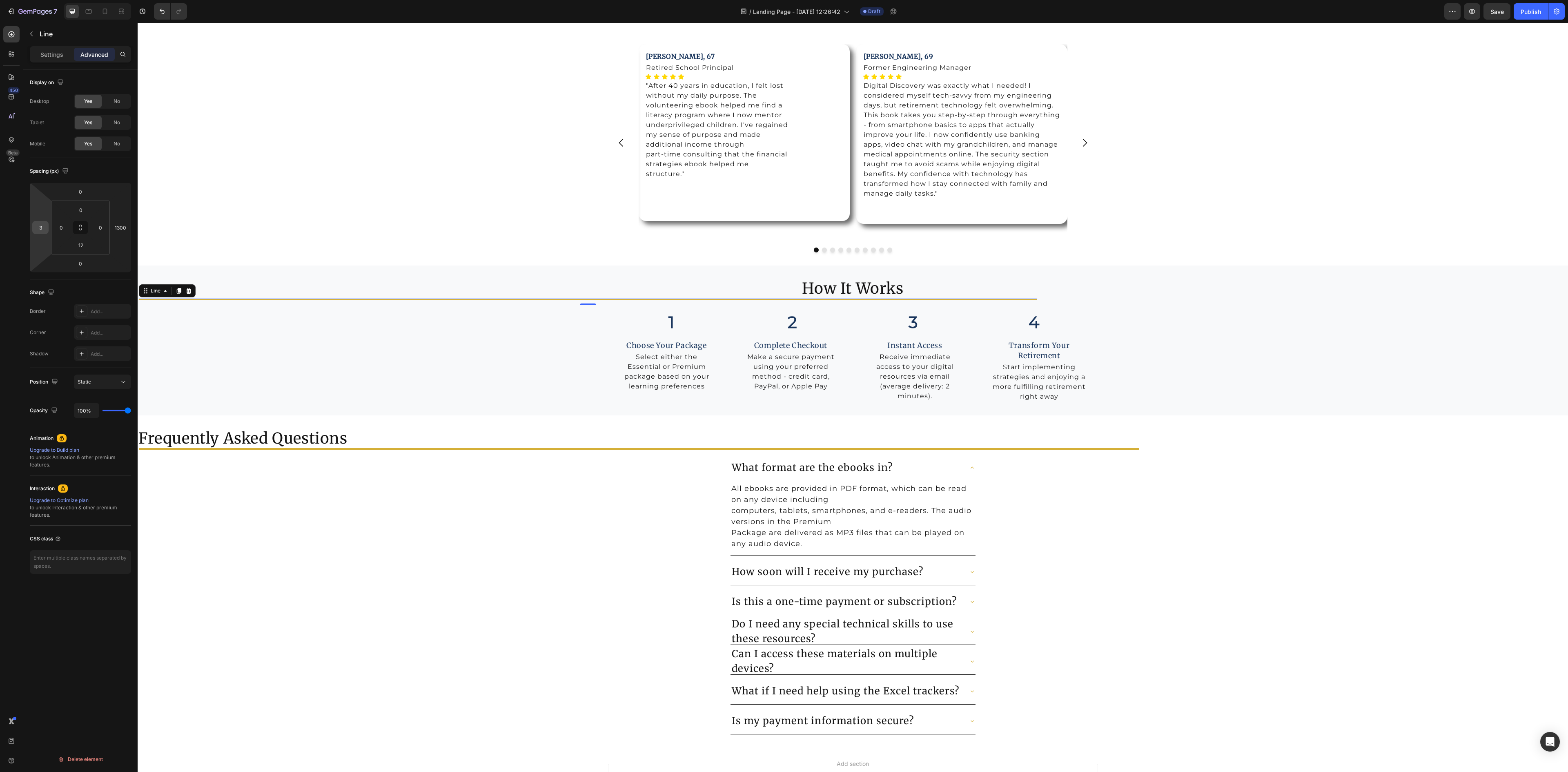
click at [44, 231] on input "3" at bounding box center [40, 228] width 12 height 12
type input "1300"
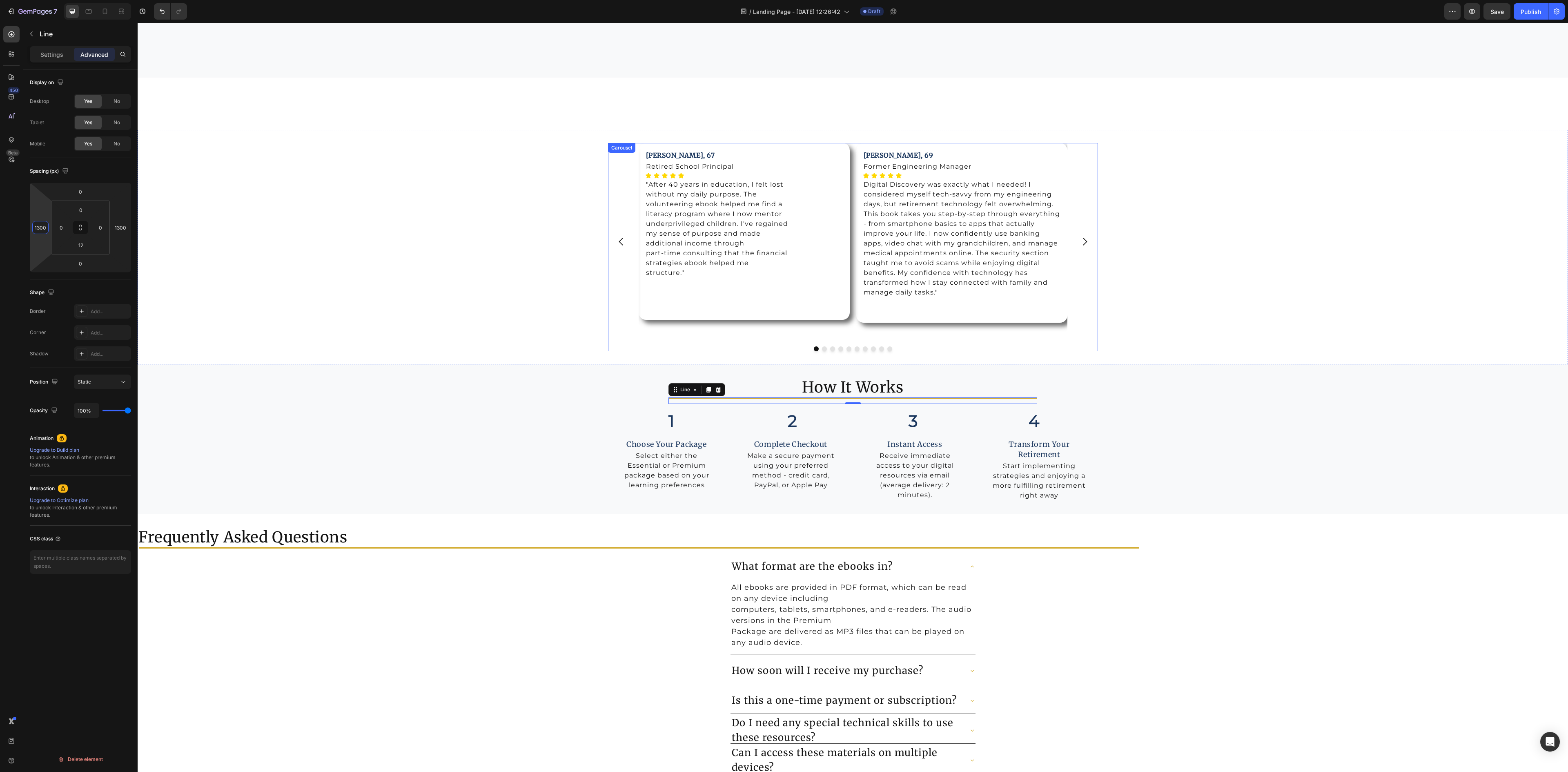
scroll to position [3529, 0]
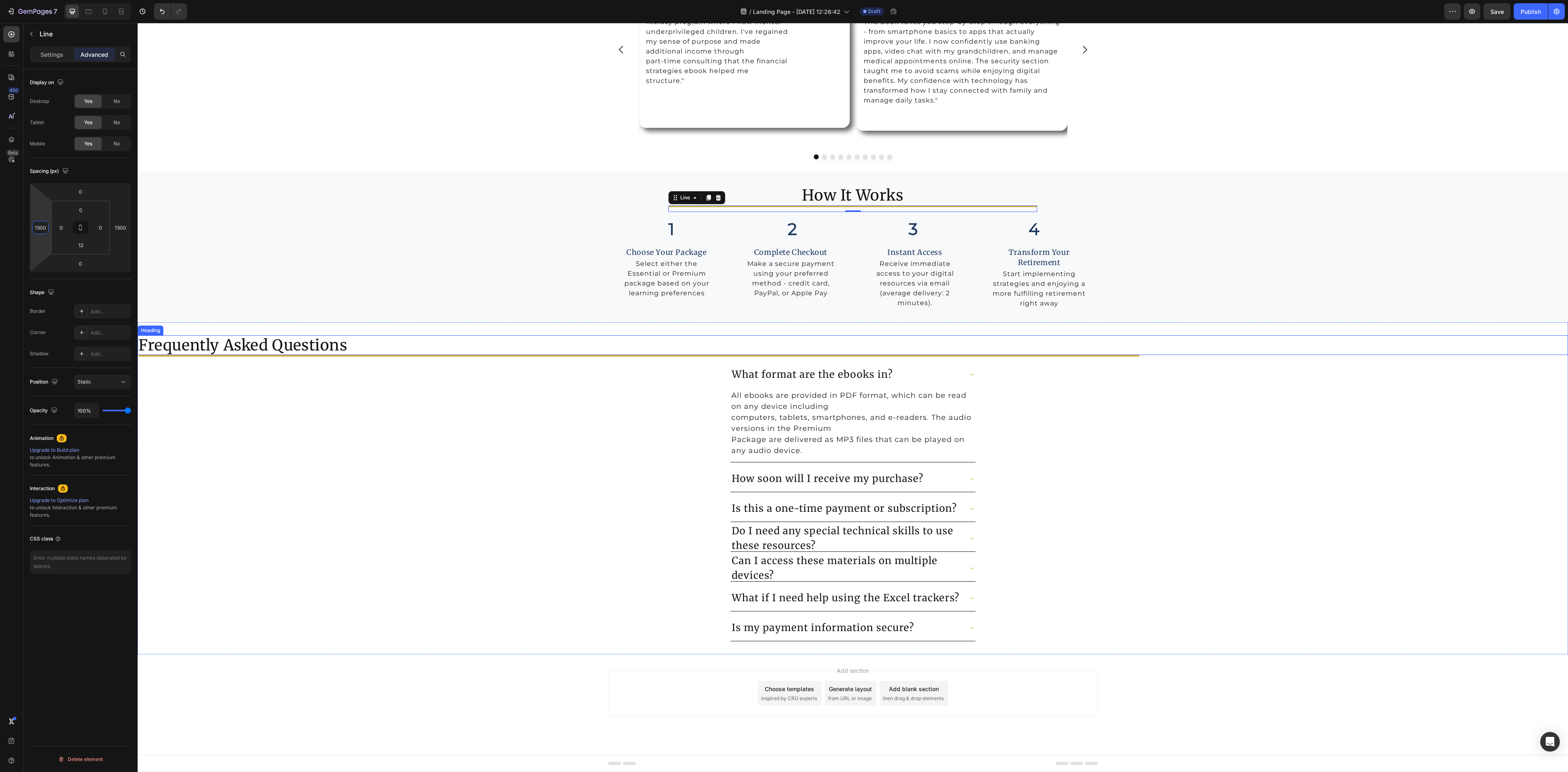
click at [239, 342] on h2 "Frequently Asked Questions" at bounding box center [853, 345] width 1430 height 19
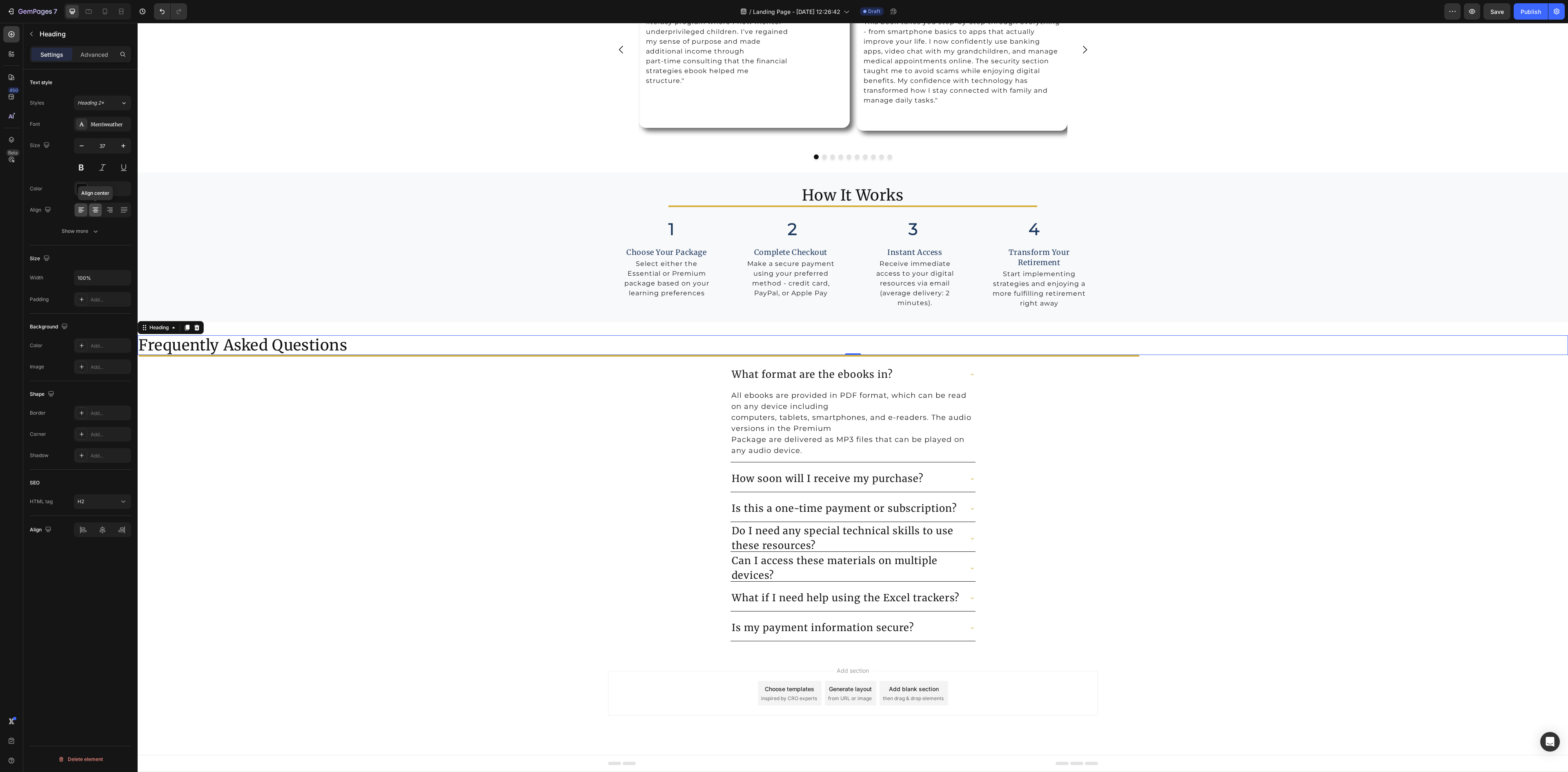
click at [93, 211] on icon at bounding box center [95, 209] width 8 height 8
click at [681, 349] on h2 "Frequently Asked Questions" at bounding box center [853, 345] width 1430 height 19
click at [93, 53] on p "Advanced" at bounding box center [94, 55] width 28 height 9
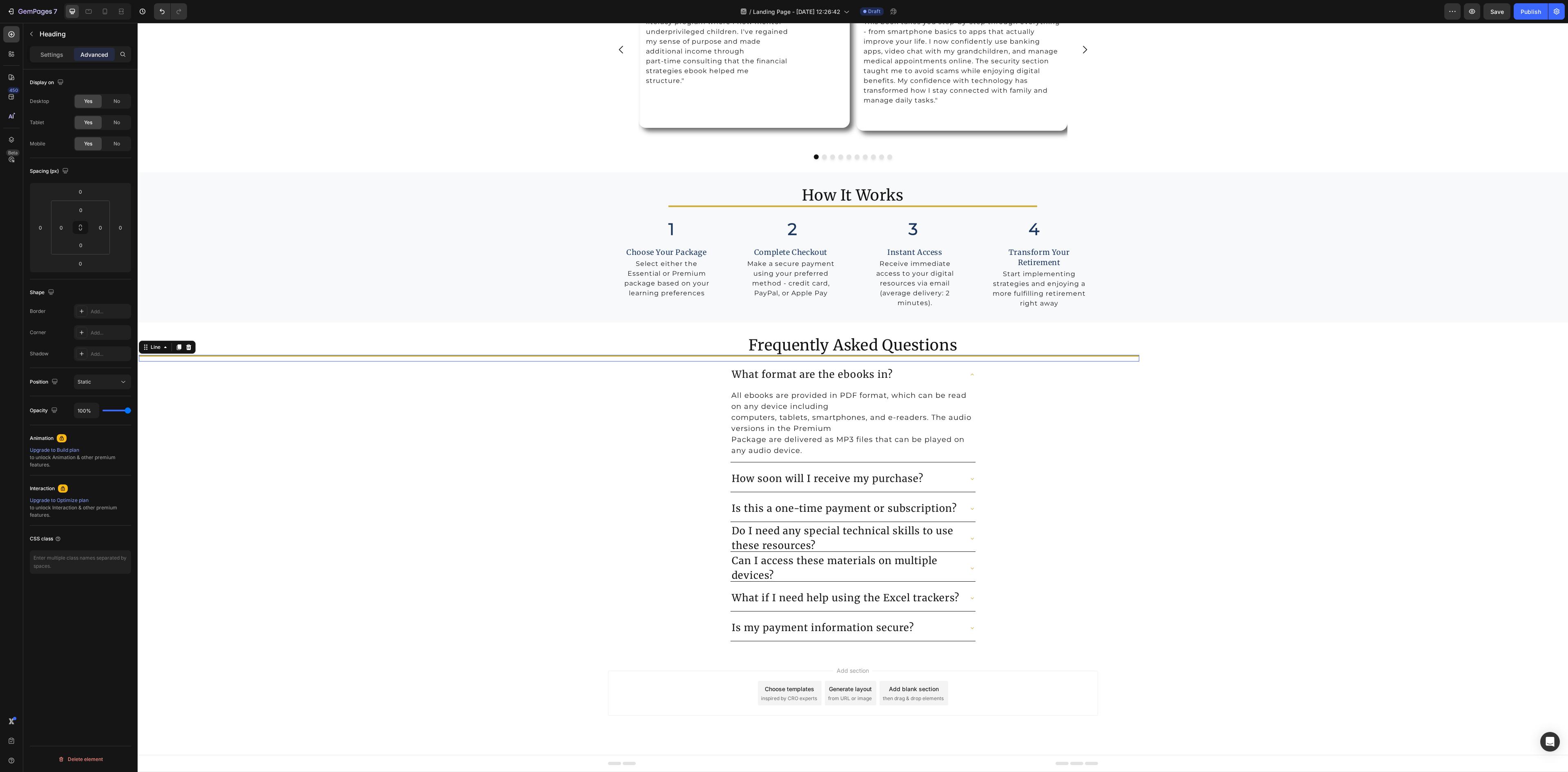
click at [428, 355] on div "Title Line 0" at bounding box center [639, 358] width 1001 height 7
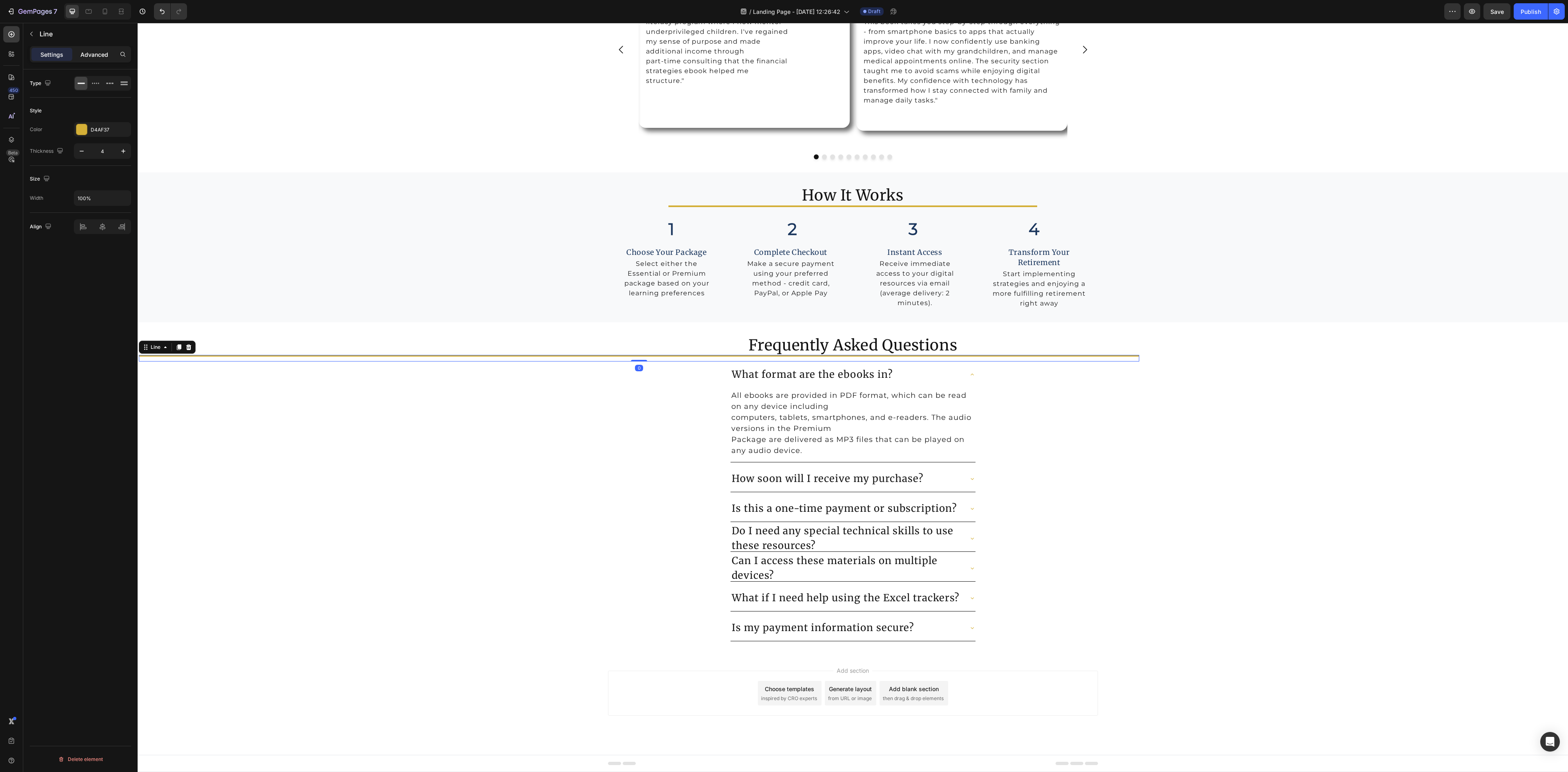
click at [98, 48] on div "Advanced" at bounding box center [94, 54] width 41 height 13
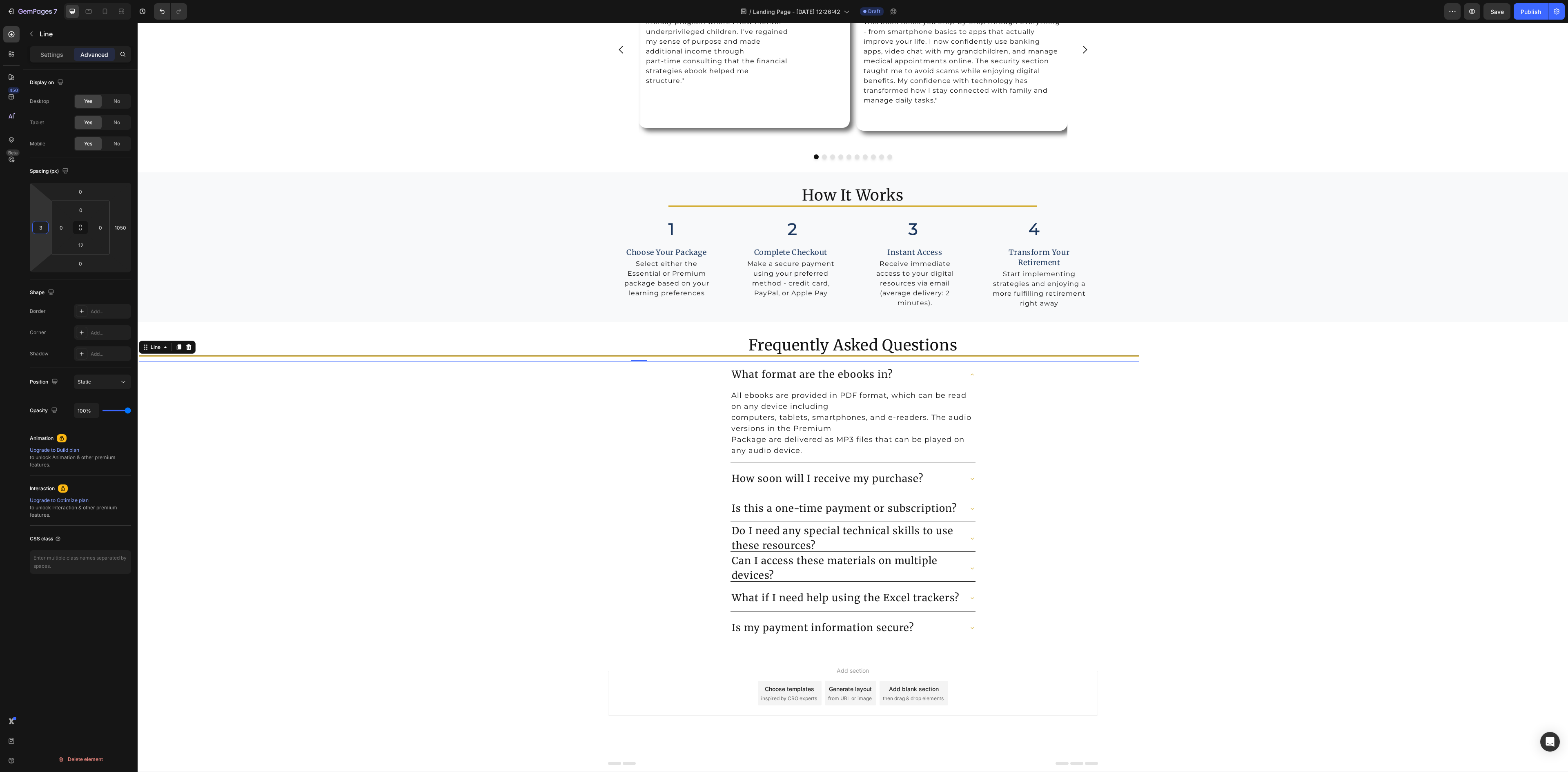
click at [40, 230] on input "3" at bounding box center [40, 228] width 12 height 12
type input "1050"
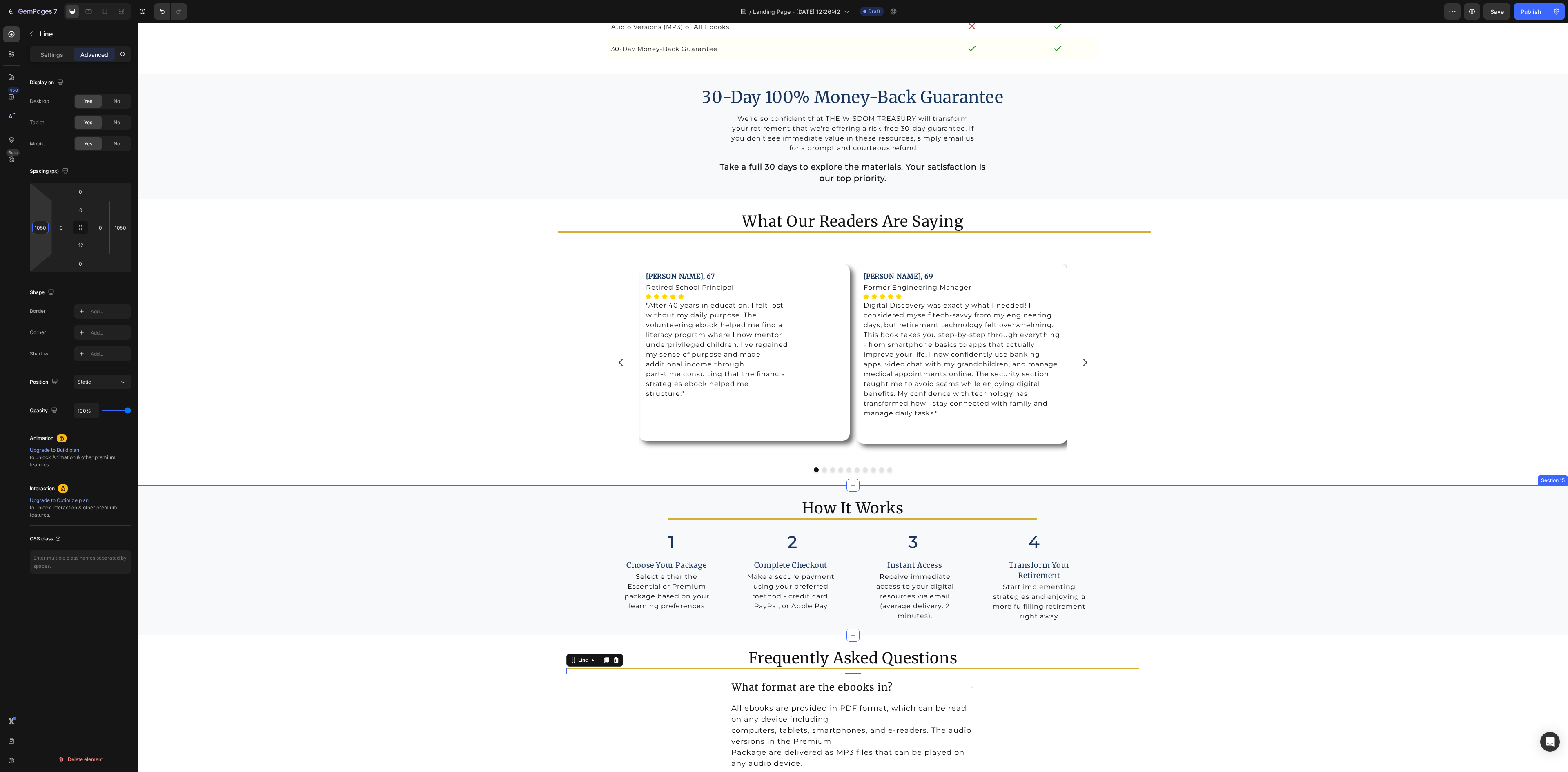
scroll to position [3284, 0]
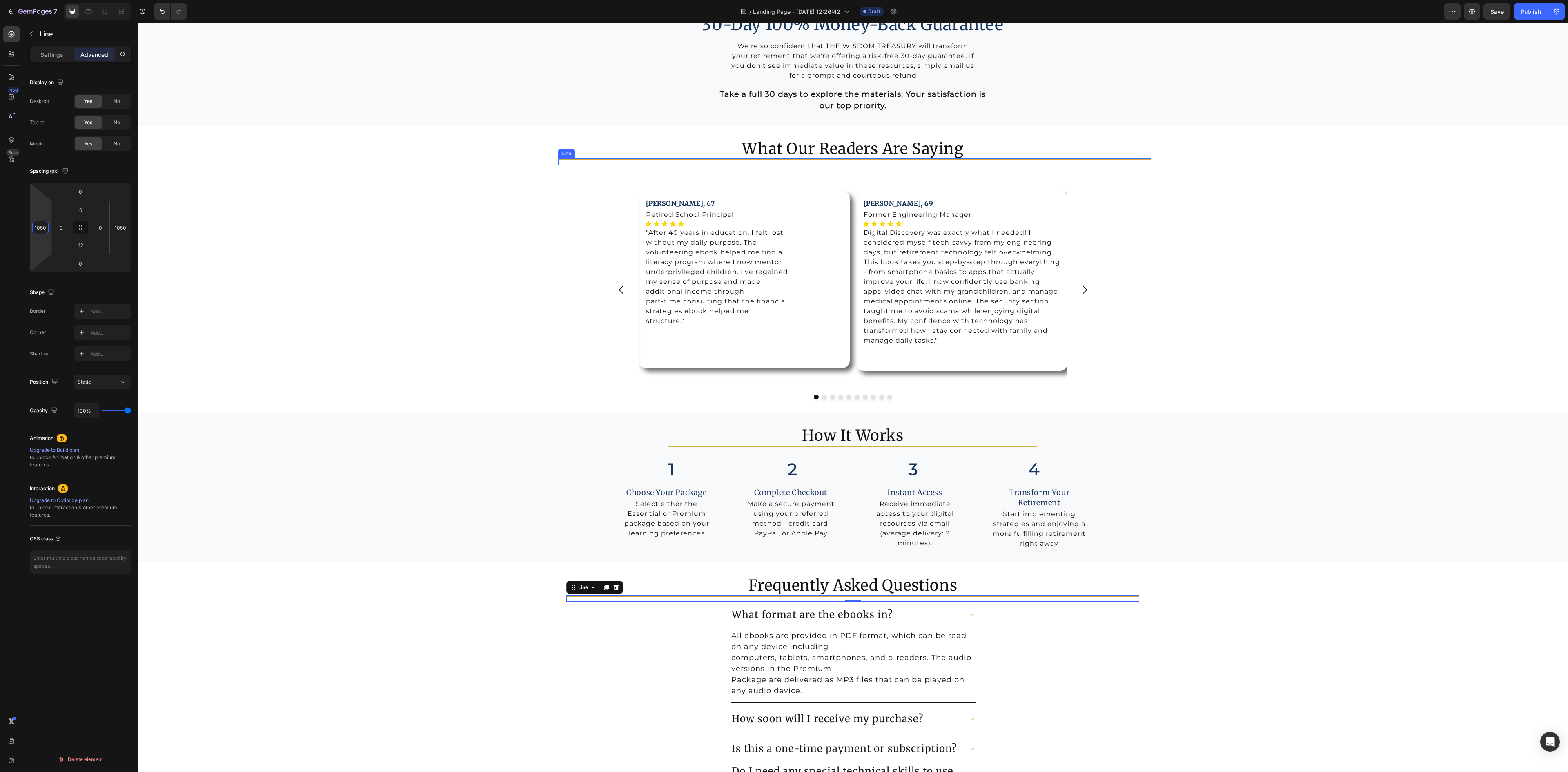
click at [1006, 164] on div "Title Line" at bounding box center [855, 161] width 593 height 7
click at [43, 234] on div "1030" at bounding box center [40, 227] width 16 height 13
click at [44, 232] on input "1030" at bounding box center [40, 228] width 12 height 12
type input "1300"
click at [122, 234] on input "1020" at bounding box center [121, 228] width 12 height 12
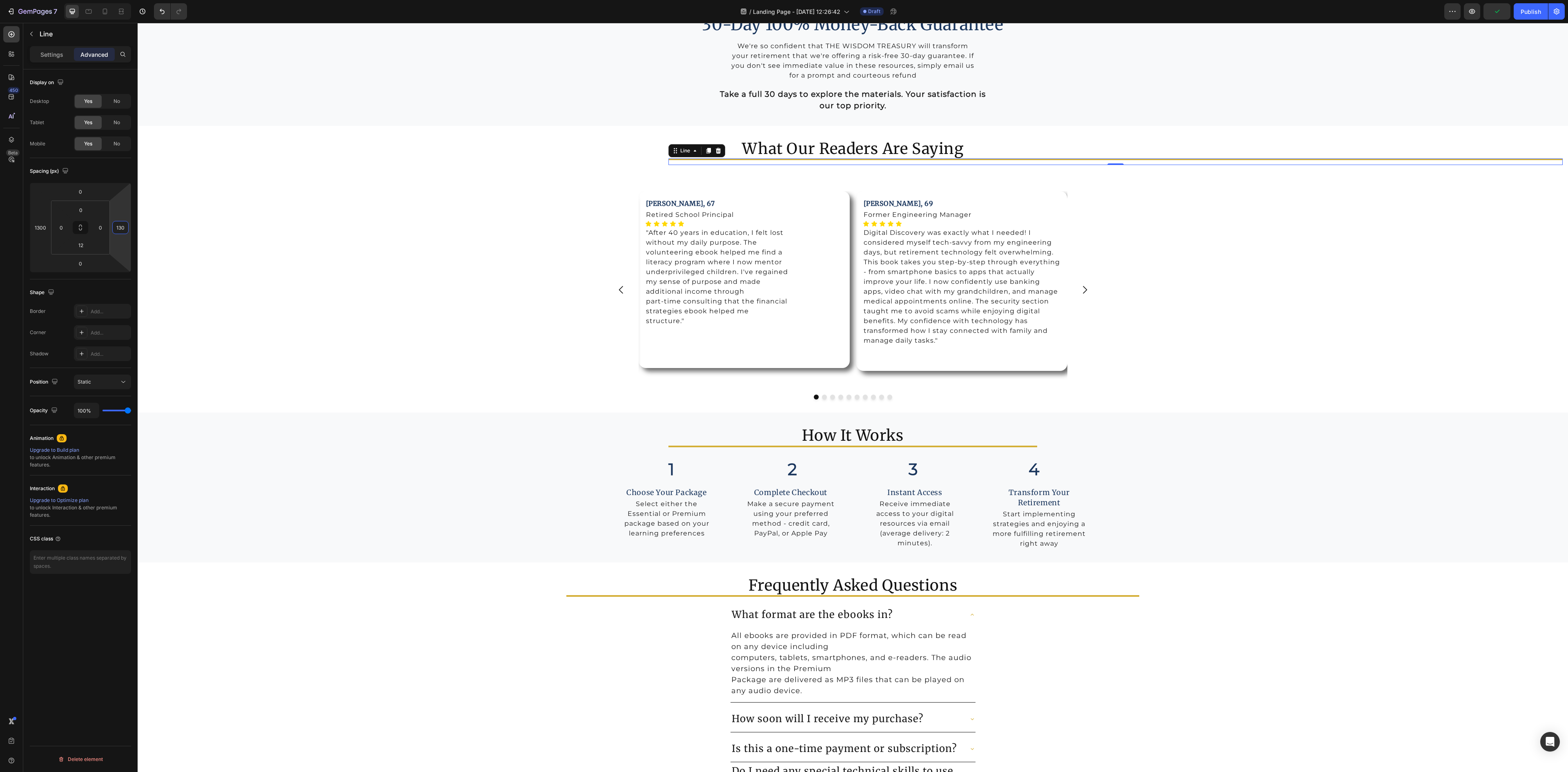
type input "1300"
click at [709, 598] on div "Title Line" at bounding box center [852, 598] width 573 height 7
click at [41, 228] on input "1050" at bounding box center [40, 228] width 12 height 12
type input "1300"
click at [115, 231] on input "1050" at bounding box center [121, 228] width 12 height 12
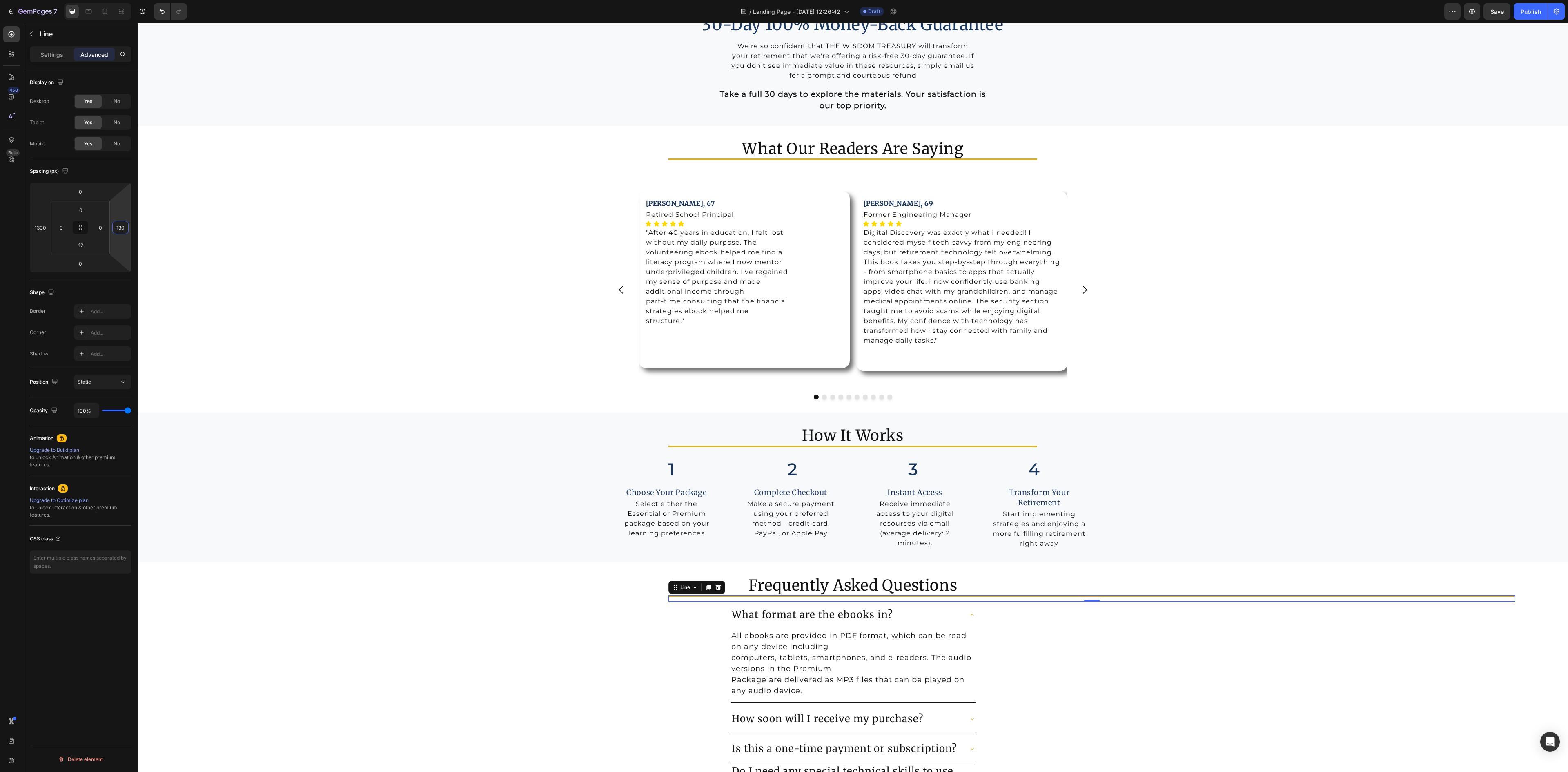
type input "1300"
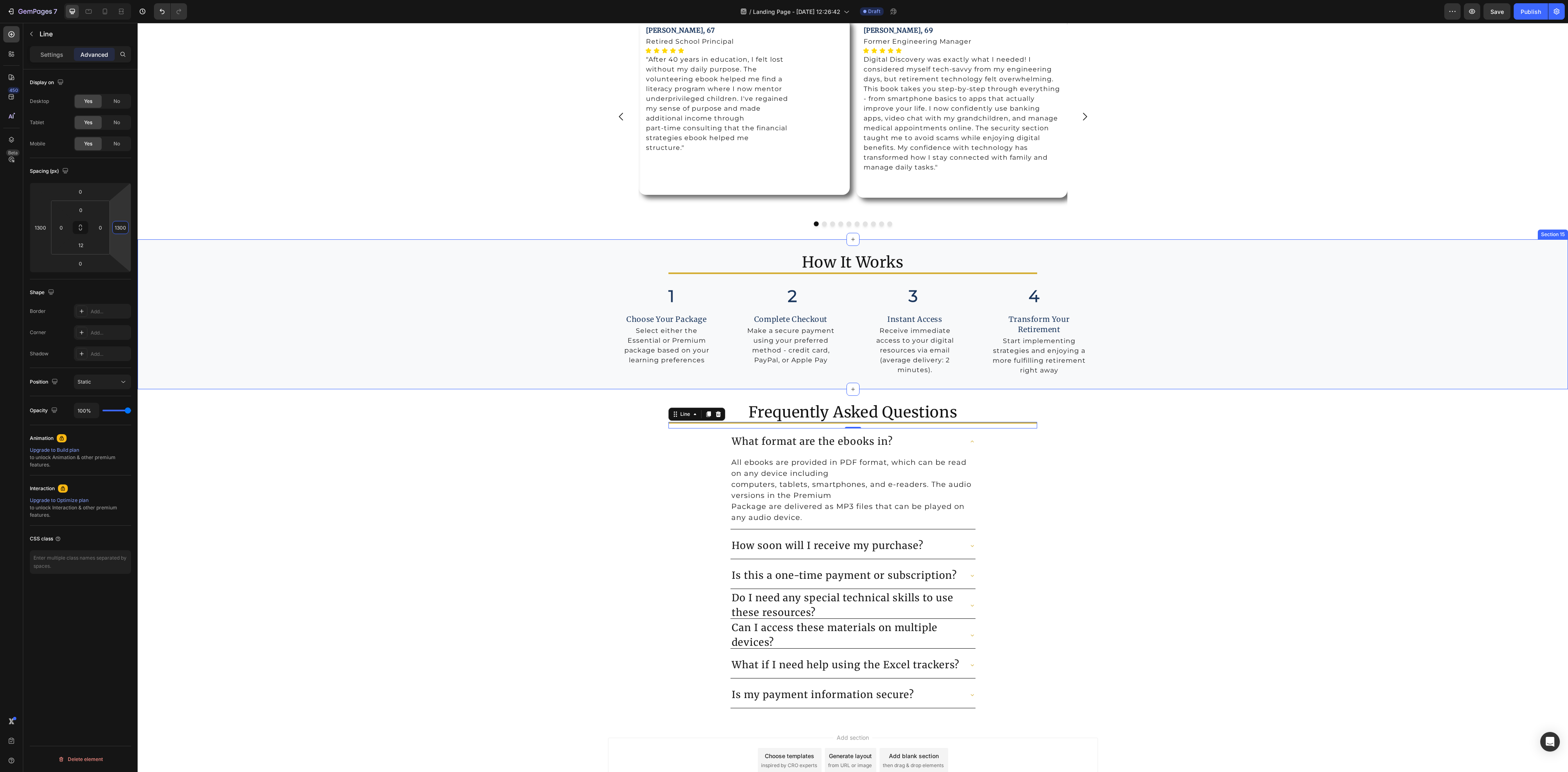
scroll to position [3529, 0]
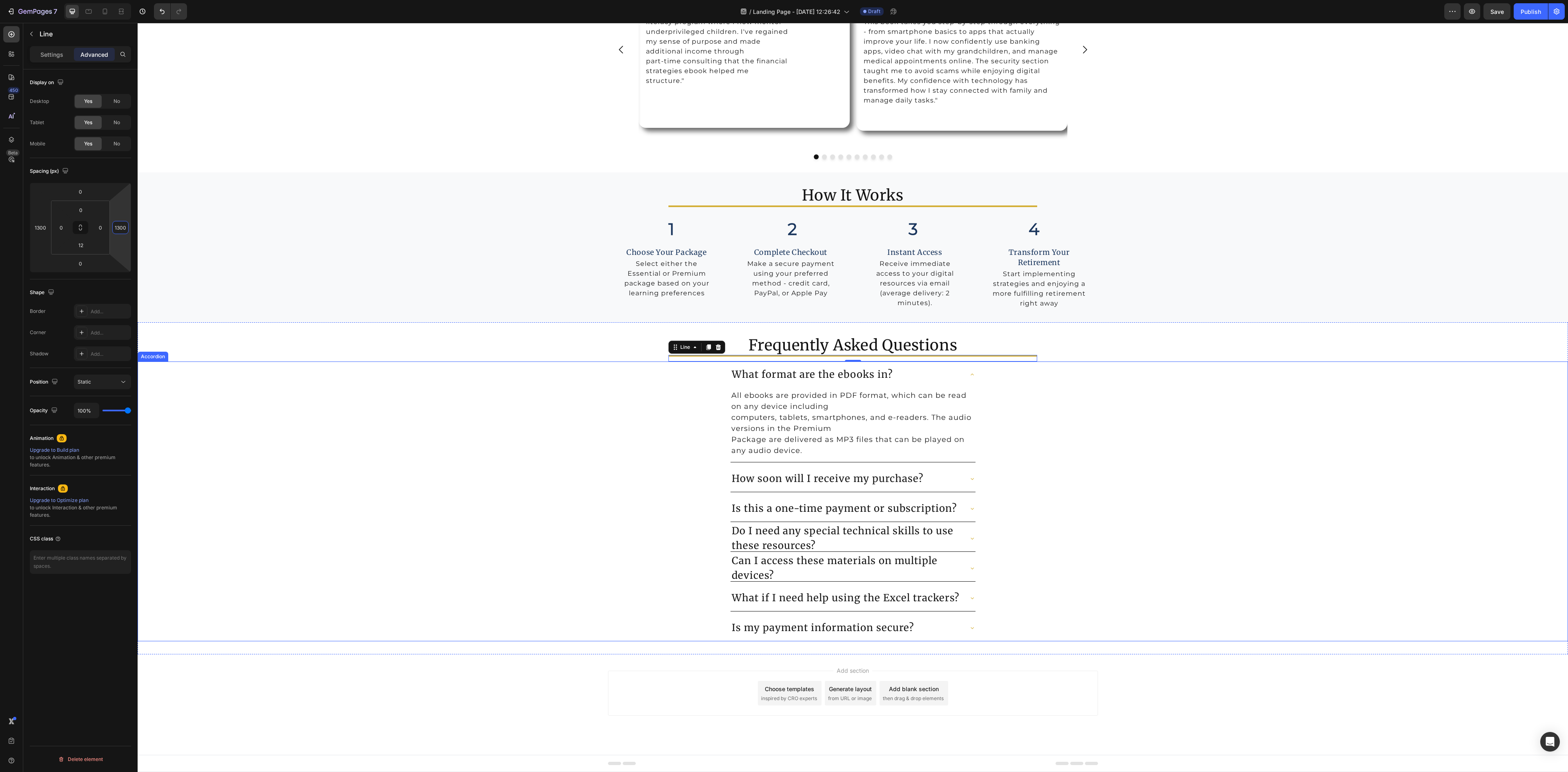
click at [780, 373] on p "What format are the ebooks in?" at bounding box center [812, 374] width 161 height 15
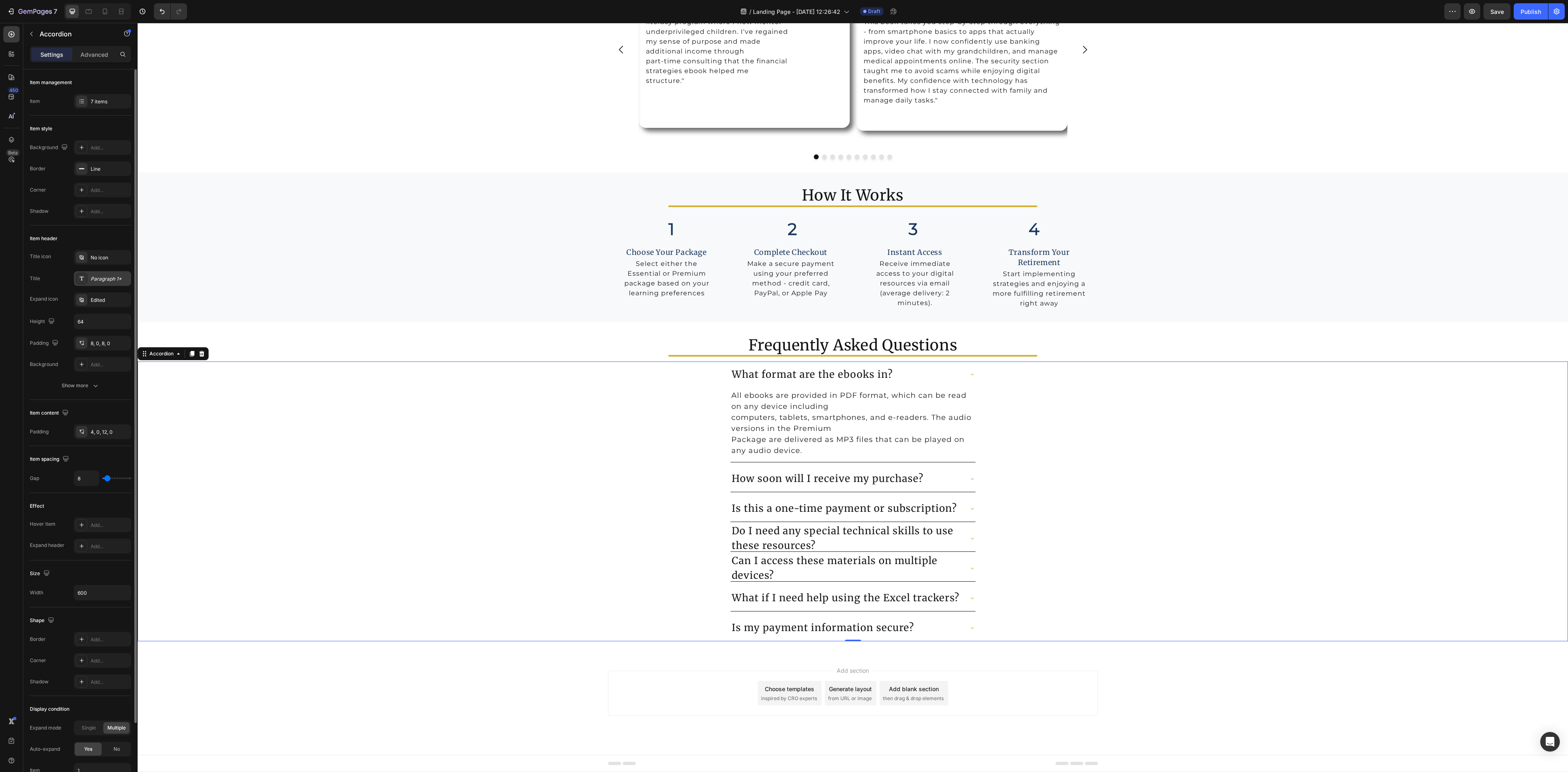
click at [101, 282] on div "Paragraph 1*" at bounding box center [110, 279] width 38 height 7
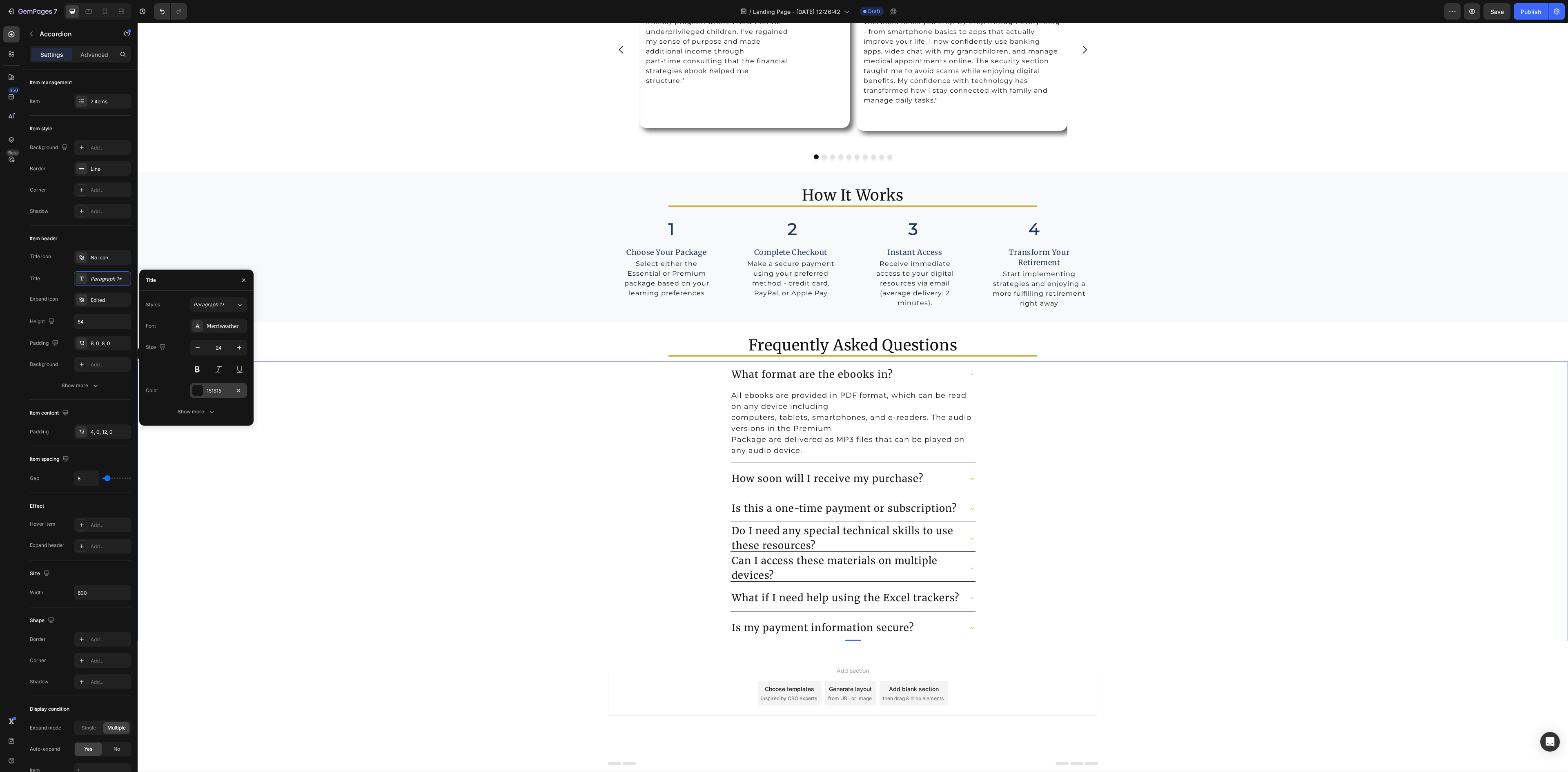
click at [201, 391] on div at bounding box center [197, 390] width 10 height 10
click at [167, 332] on div at bounding box center [166, 335] width 8 height 8
type input "1A365D"
click at [1111, 451] on div "What format are the ebooks in? All ebooks are provided in PDF format, which can…" at bounding box center [853, 412] width 1430 height 101
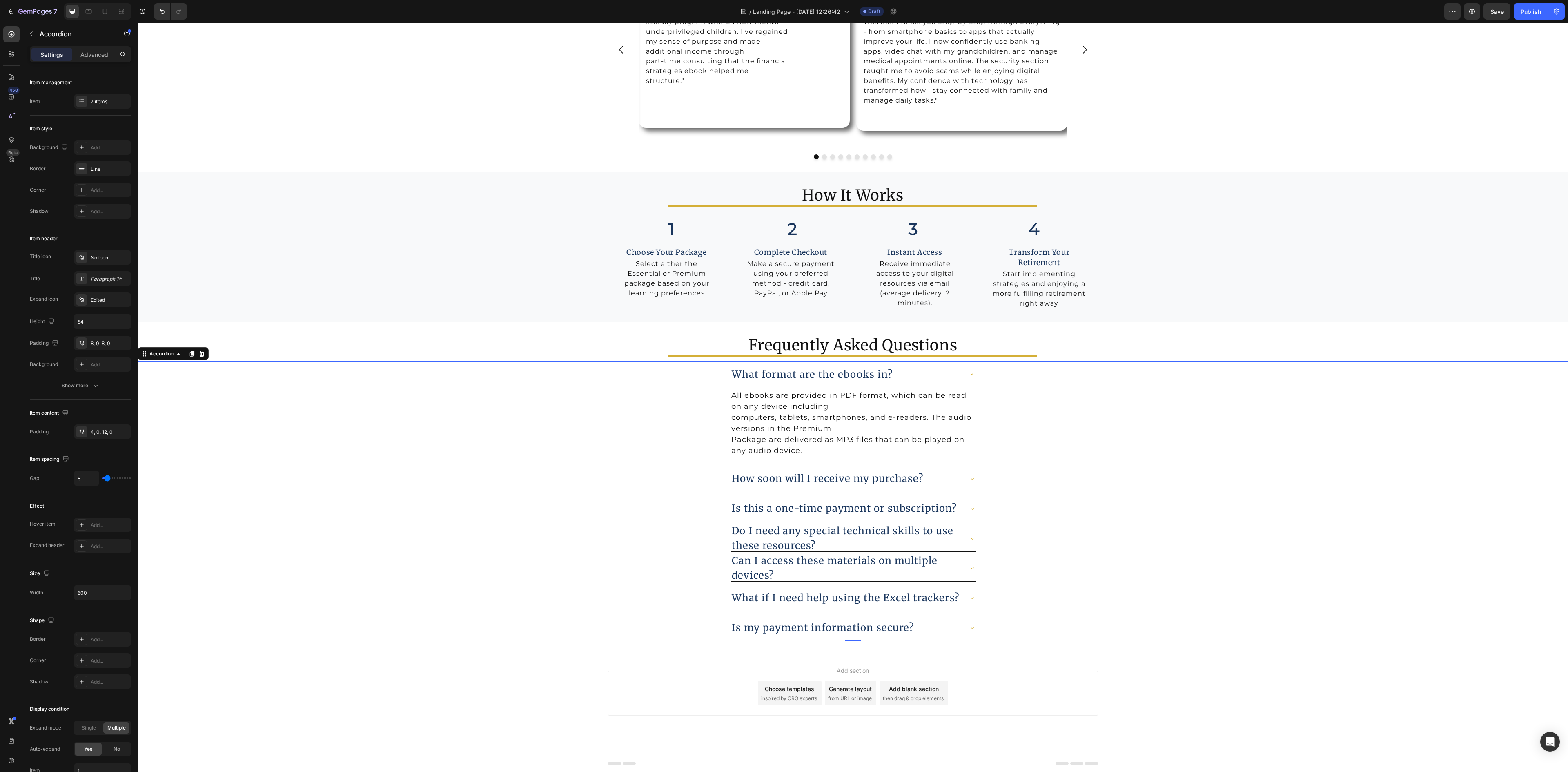
click at [969, 371] on icon at bounding box center [972, 374] width 7 height 7
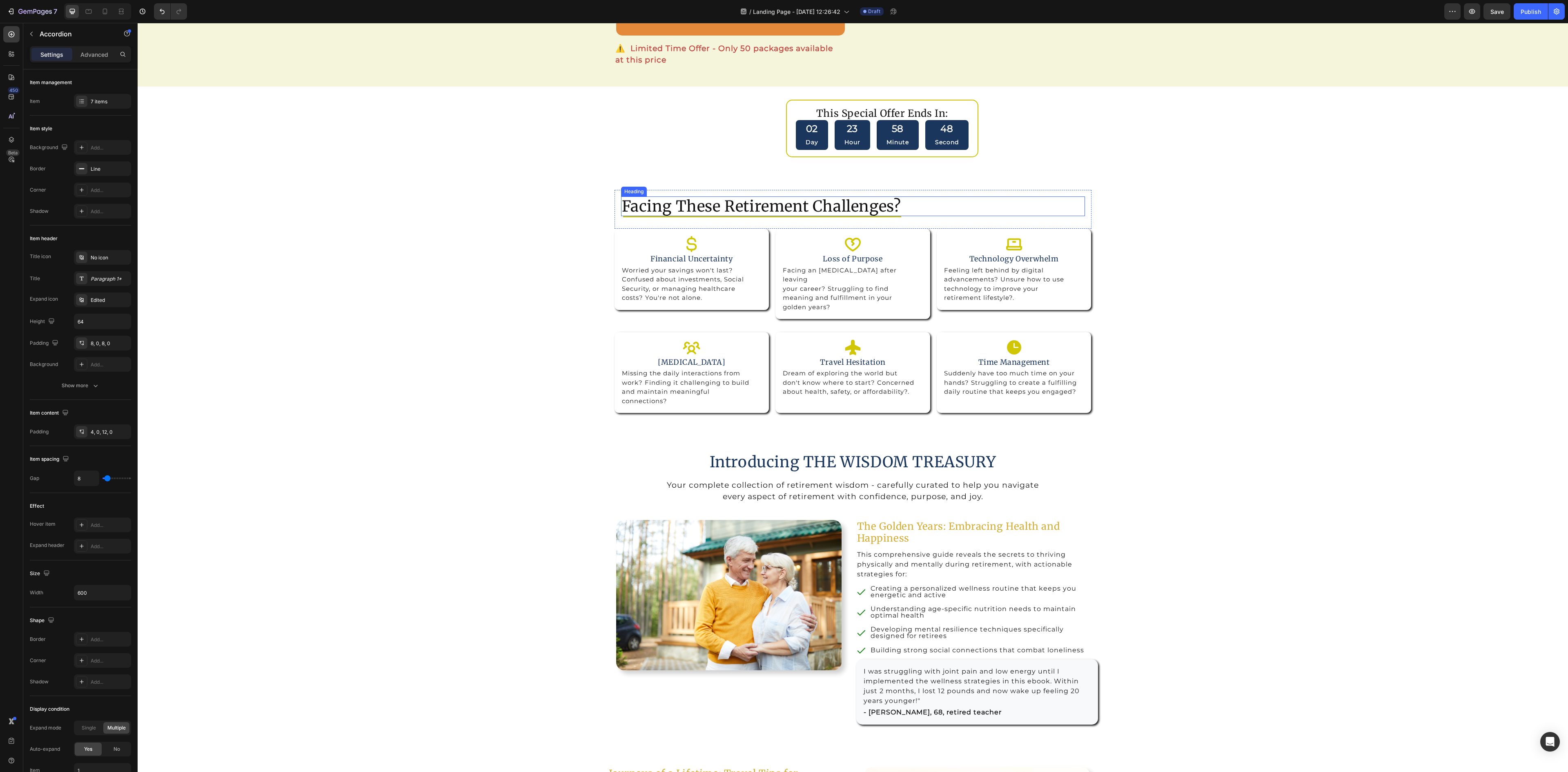
scroll to position [490, 0]
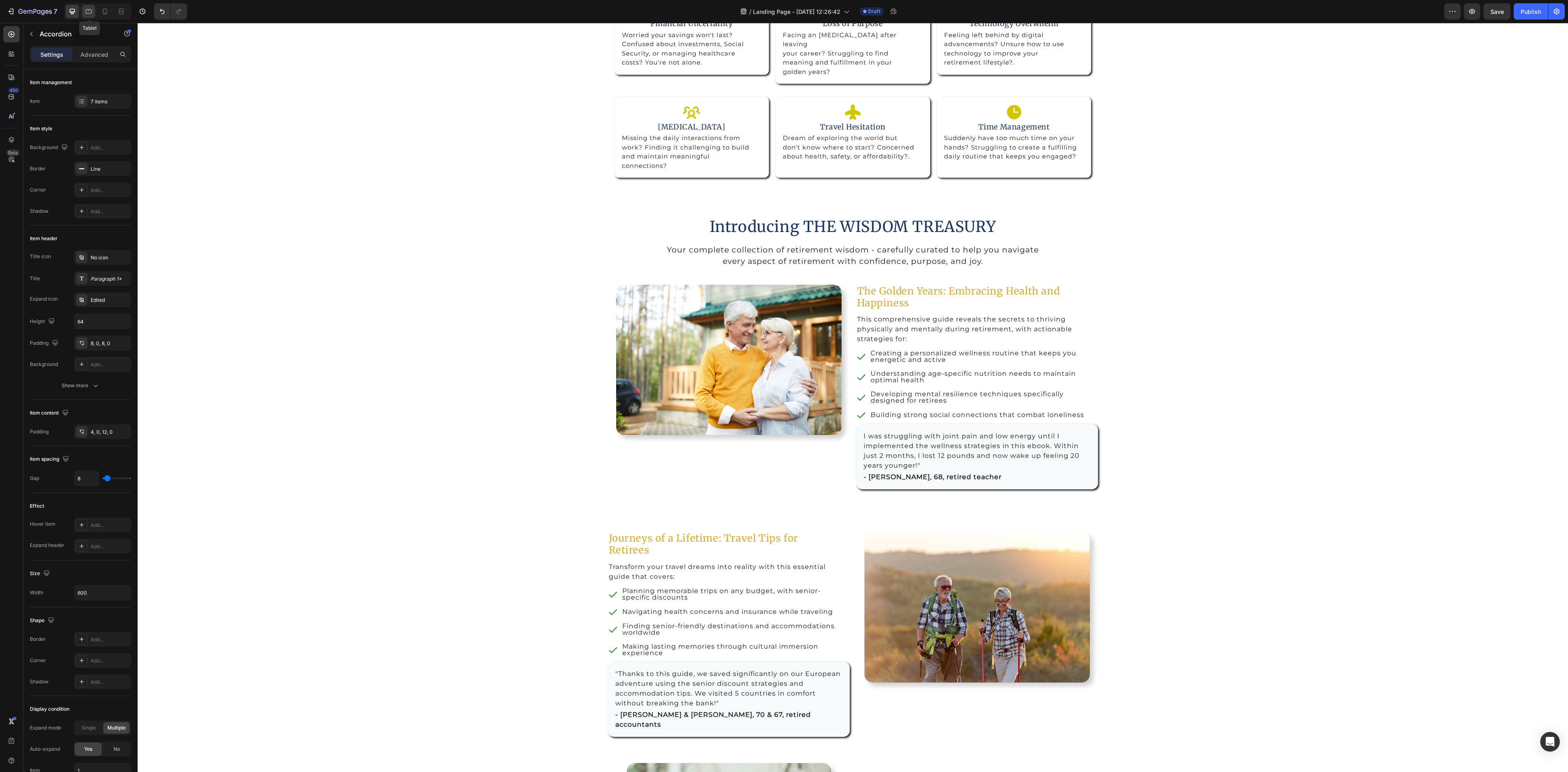
click at [85, 10] on icon at bounding box center [88, 11] width 8 height 8
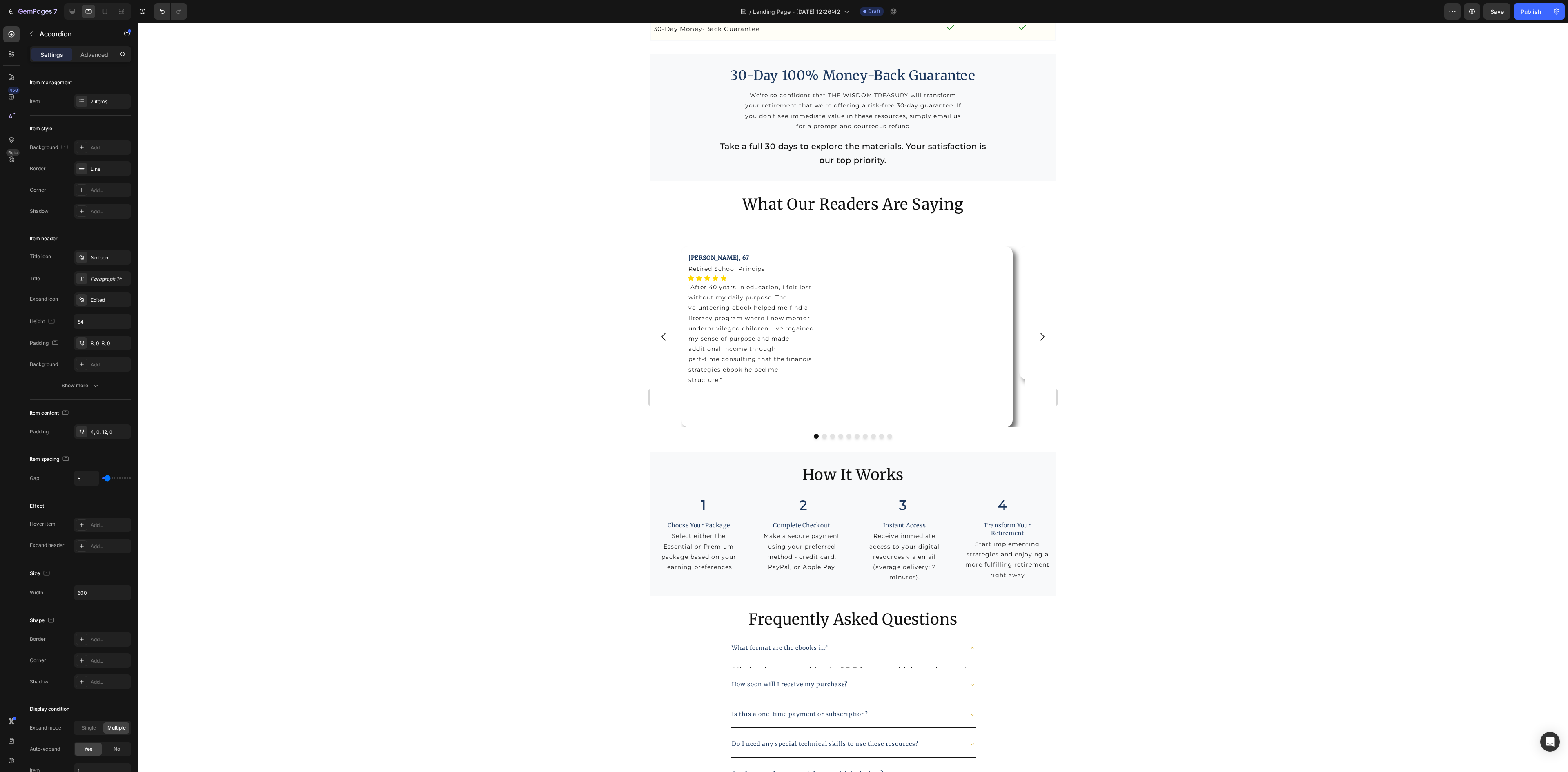
scroll to position [3921, 0]
click at [90, 57] on p "Advanced" at bounding box center [94, 55] width 28 height 9
type input "100%"
type input "100"
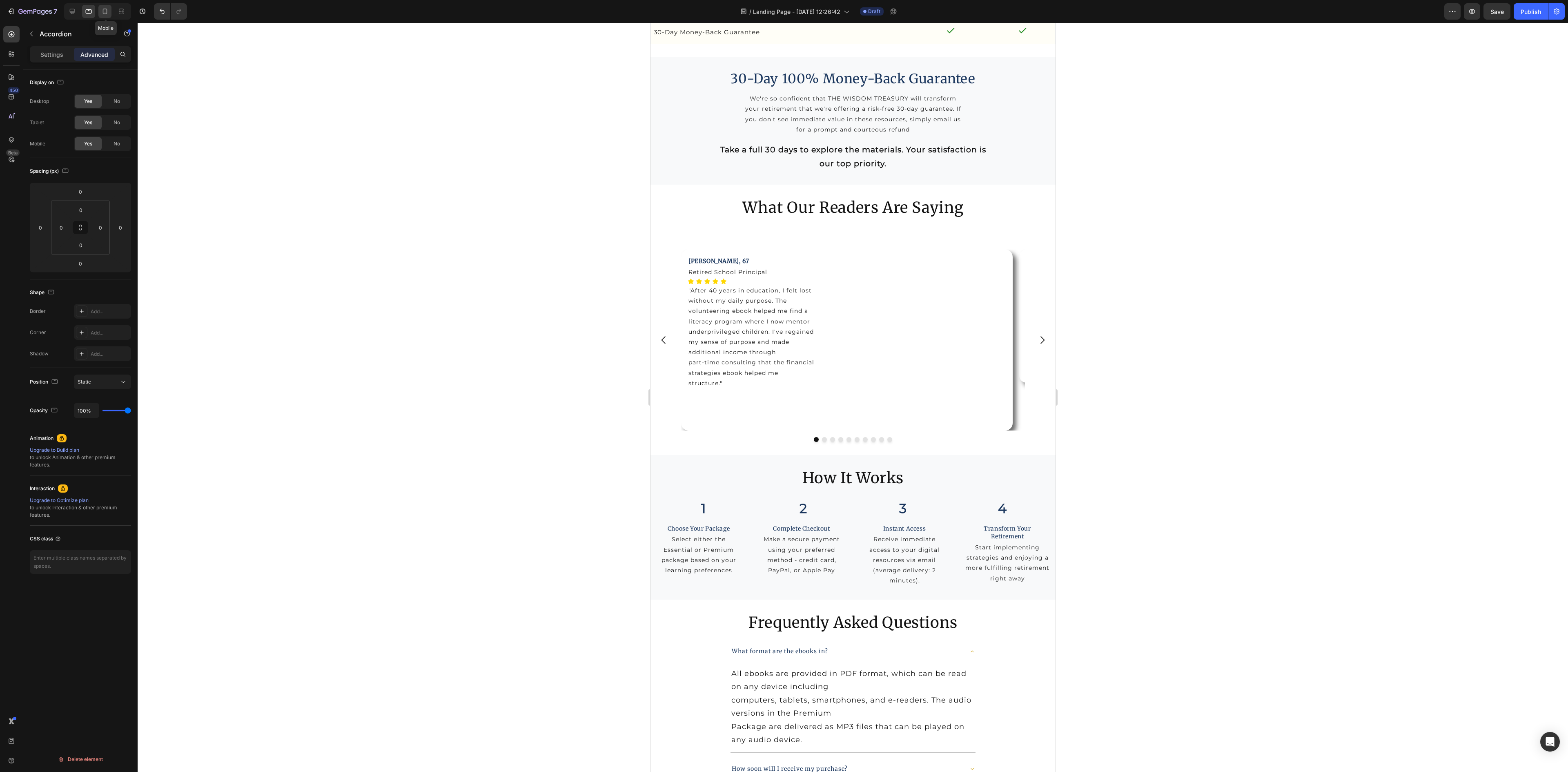
click at [105, 10] on icon at bounding box center [105, 11] width 8 height 8
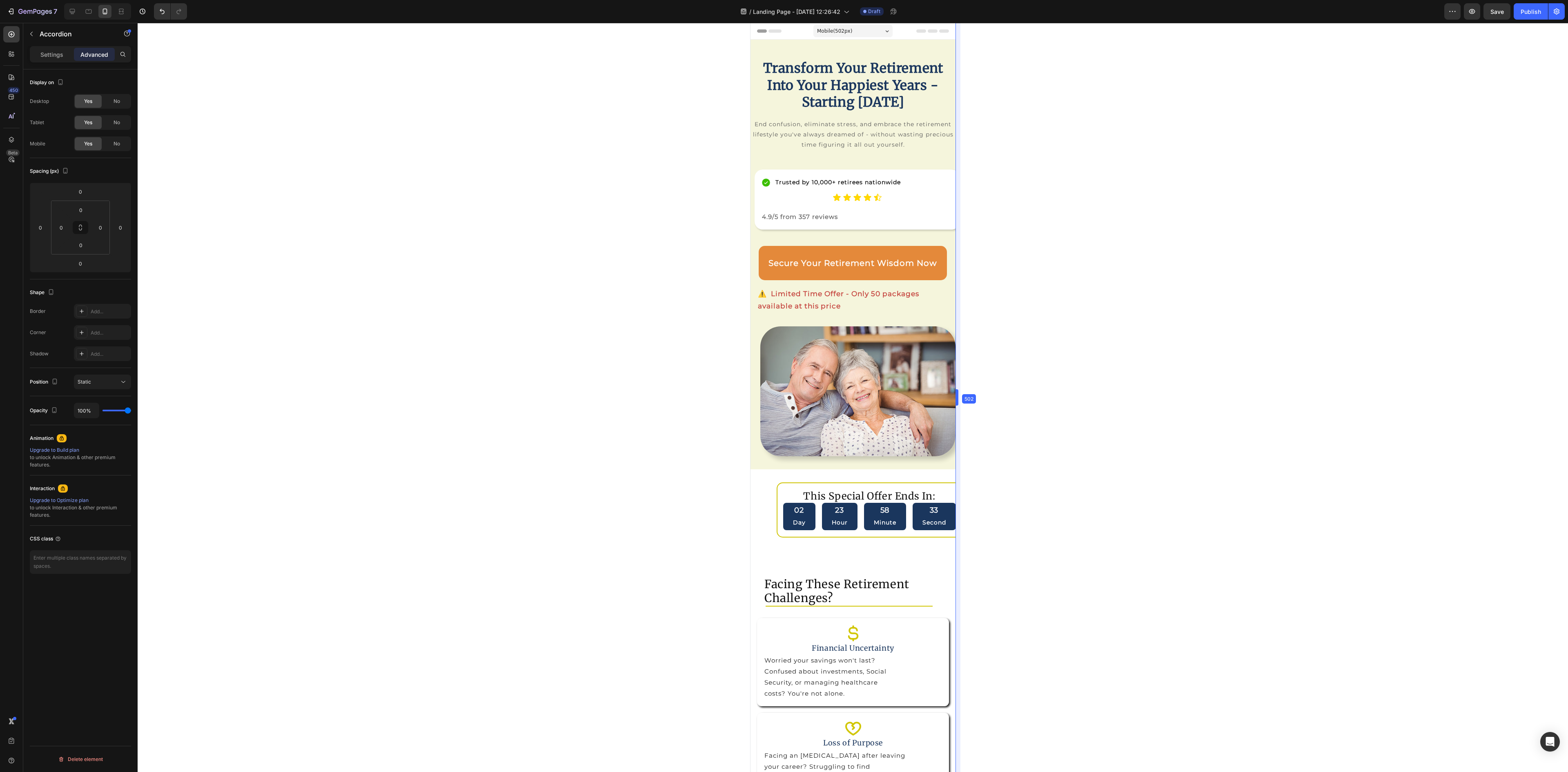
drag, startPoint x: 939, startPoint y: 320, endPoint x: 973, endPoint y: 345, distance: 42.2
click at [858, 26] on div "Mobile ( 502 px)" at bounding box center [853, 31] width 79 height 12
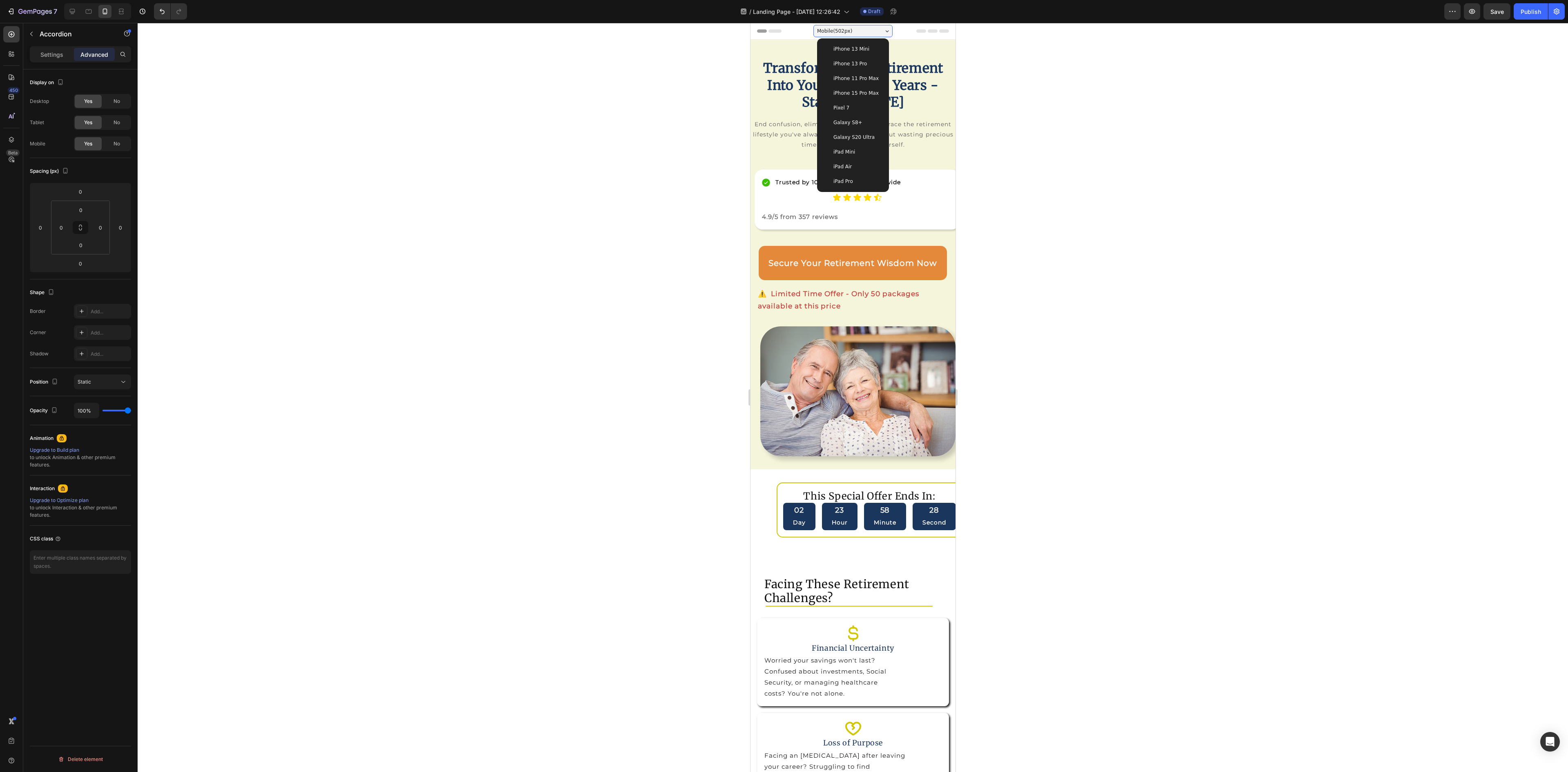
click at [845, 59] on div "iPhone 13 Pro" at bounding box center [852, 64] width 65 height 15
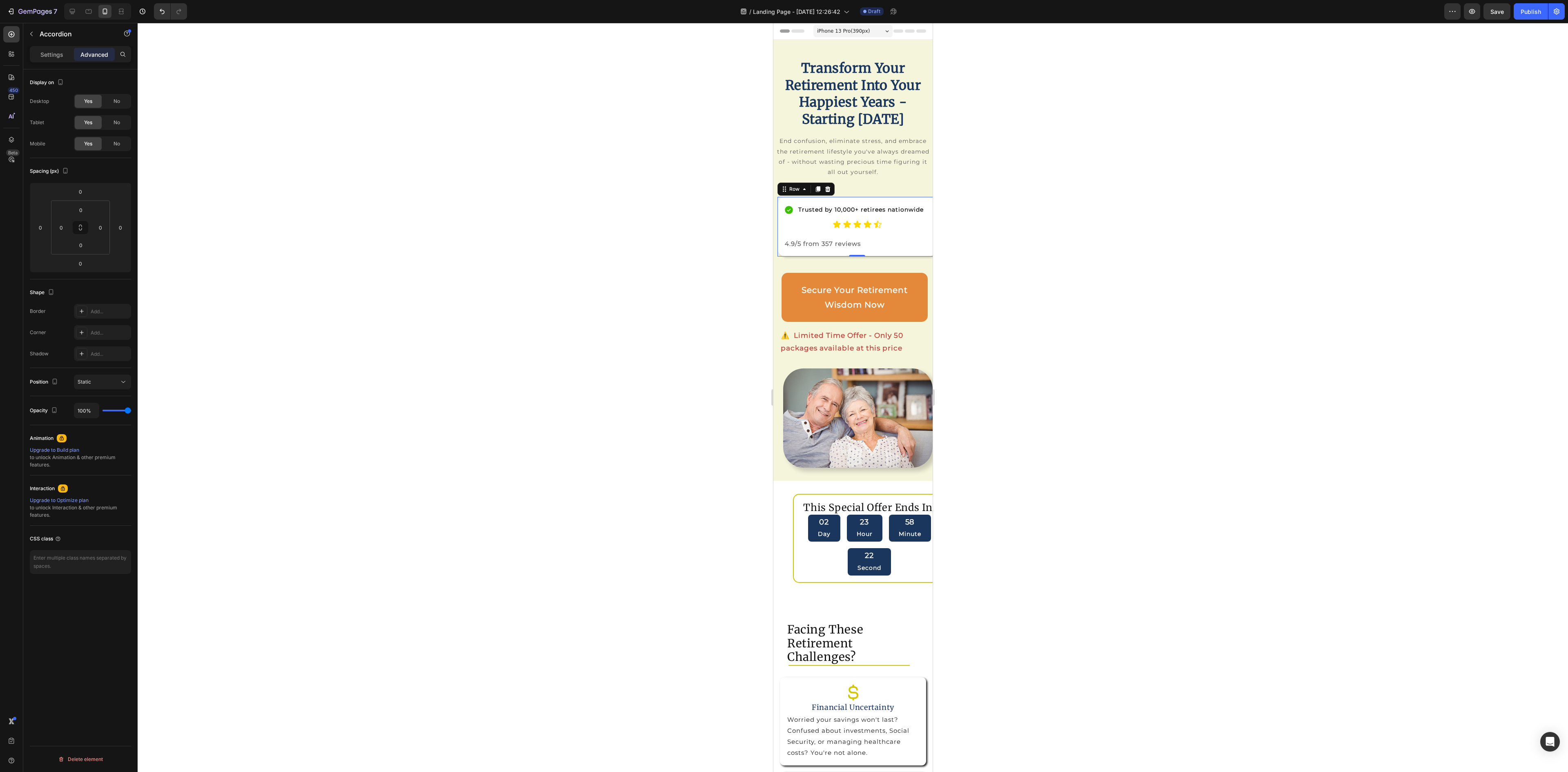
click at [905, 256] on div "Trusted by 10,000+ retirees nationwide Item List Icon Icon Icon Icon Icon Icon …" at bounding box center [857, 226] width 159 height 60
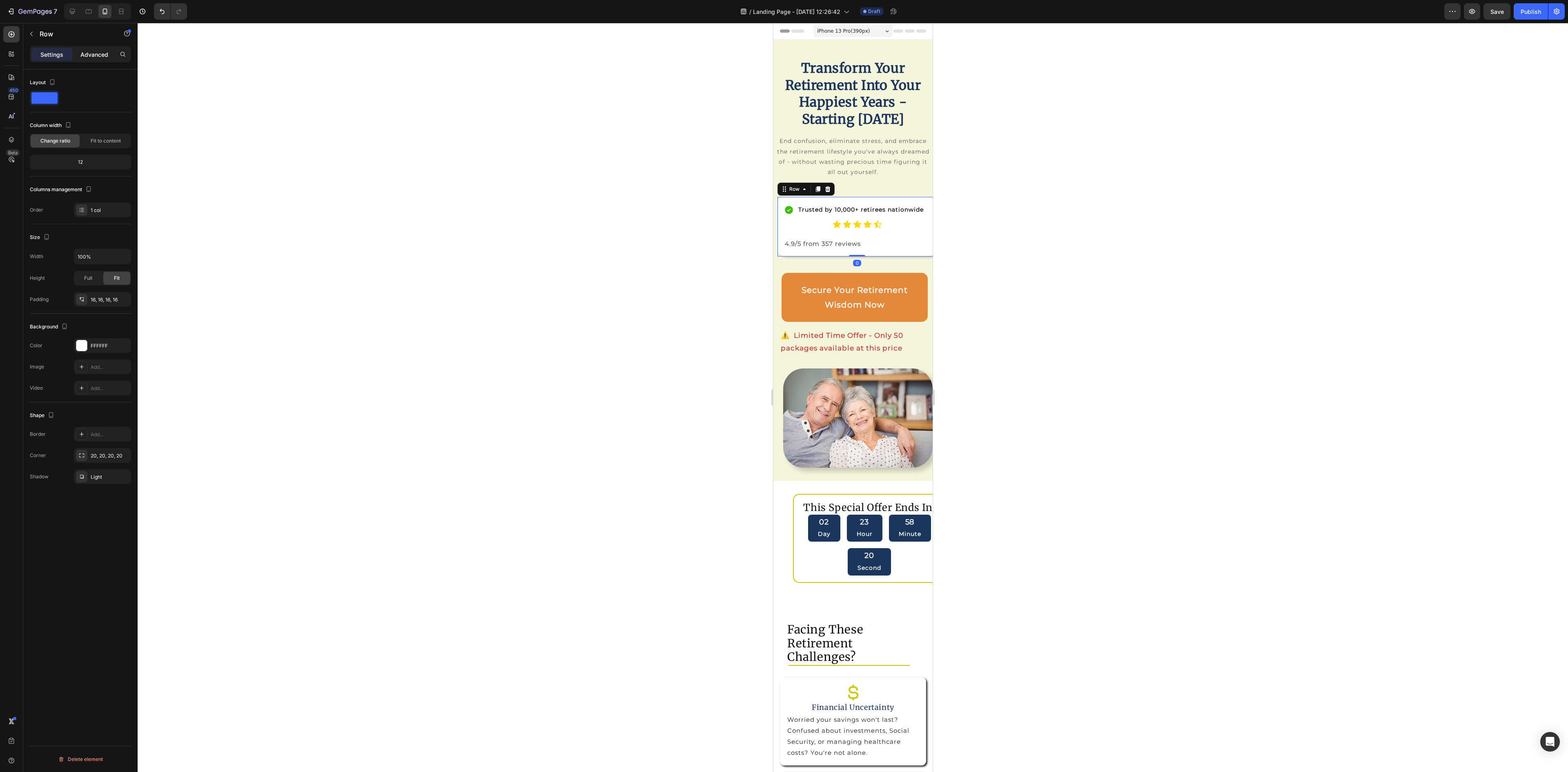
click at [86, 54] on p "Advanced" at bounding box center [94, 55] width 28 height 9
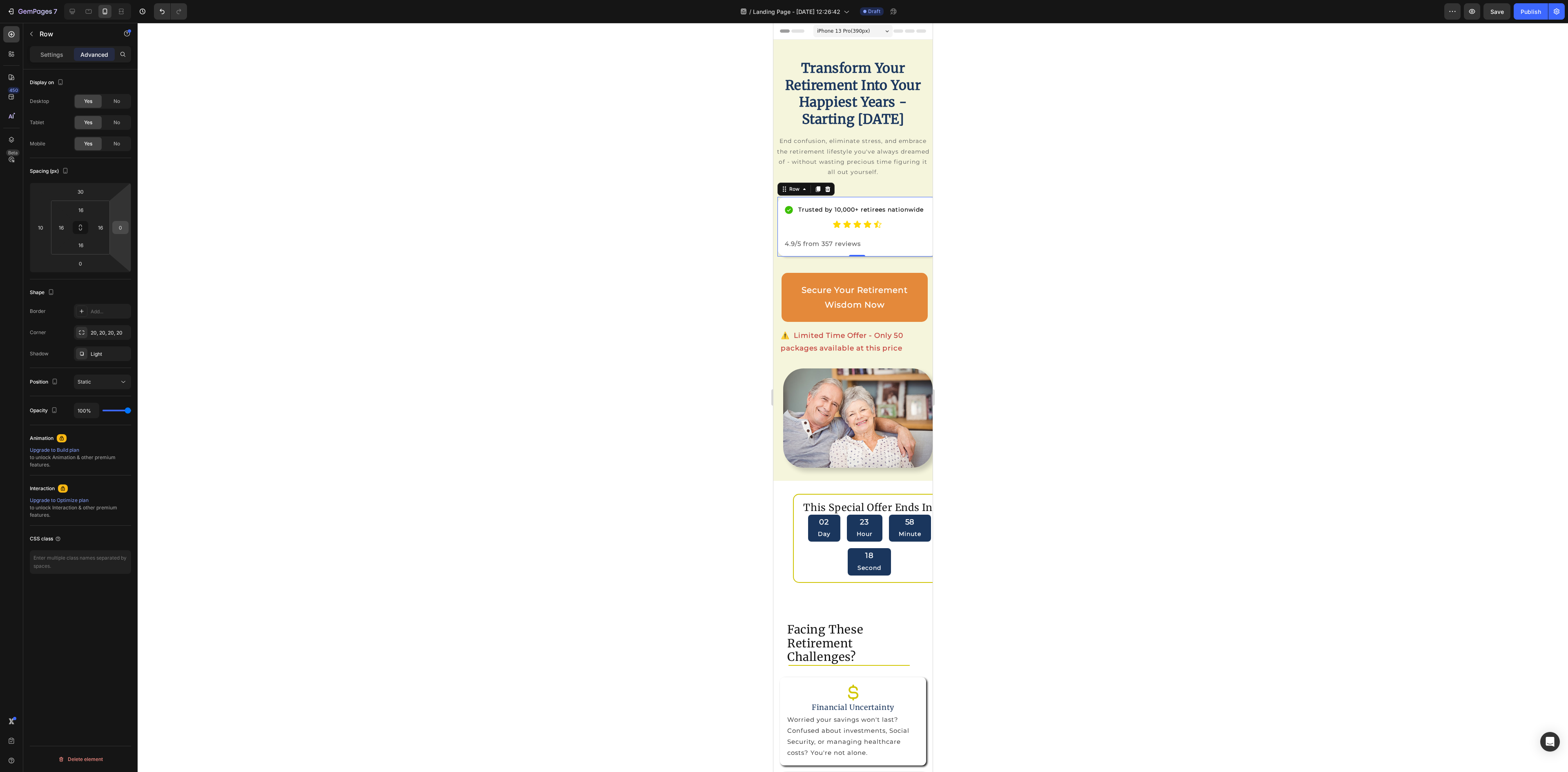
click at [121, 225] on input "0" at bounding box center [121, 228] width 12 height 12
type input "10"
click at [729, 304] on div at bounding box center [853, 398] width 1430 height 749
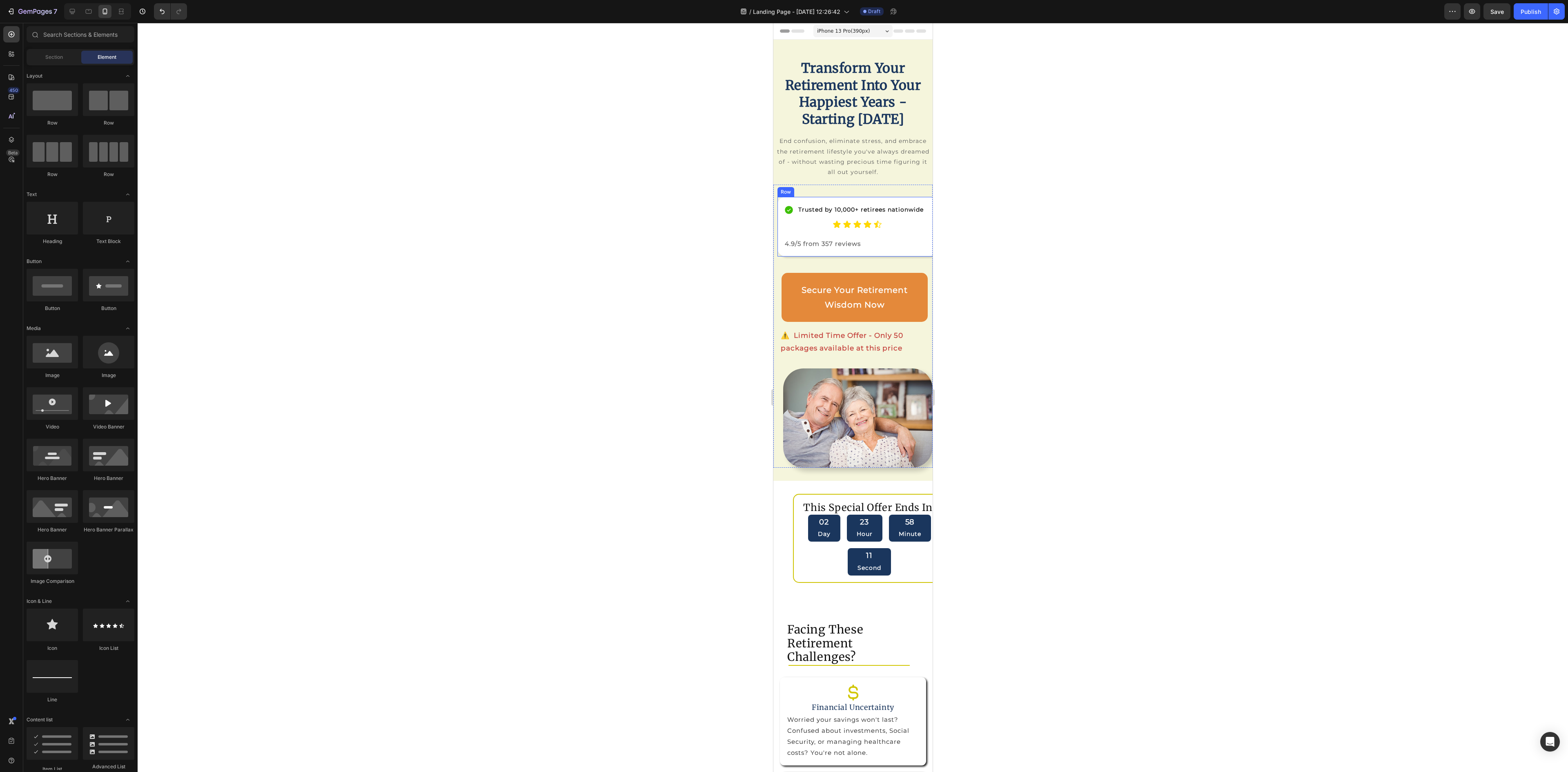
click at [836, 256] on div "Trusted by 10,000+ retirees nationwide Item List Icon Icon Icon Icon Icon Icon …" at bounding box center [857, 226] width 159 height 60
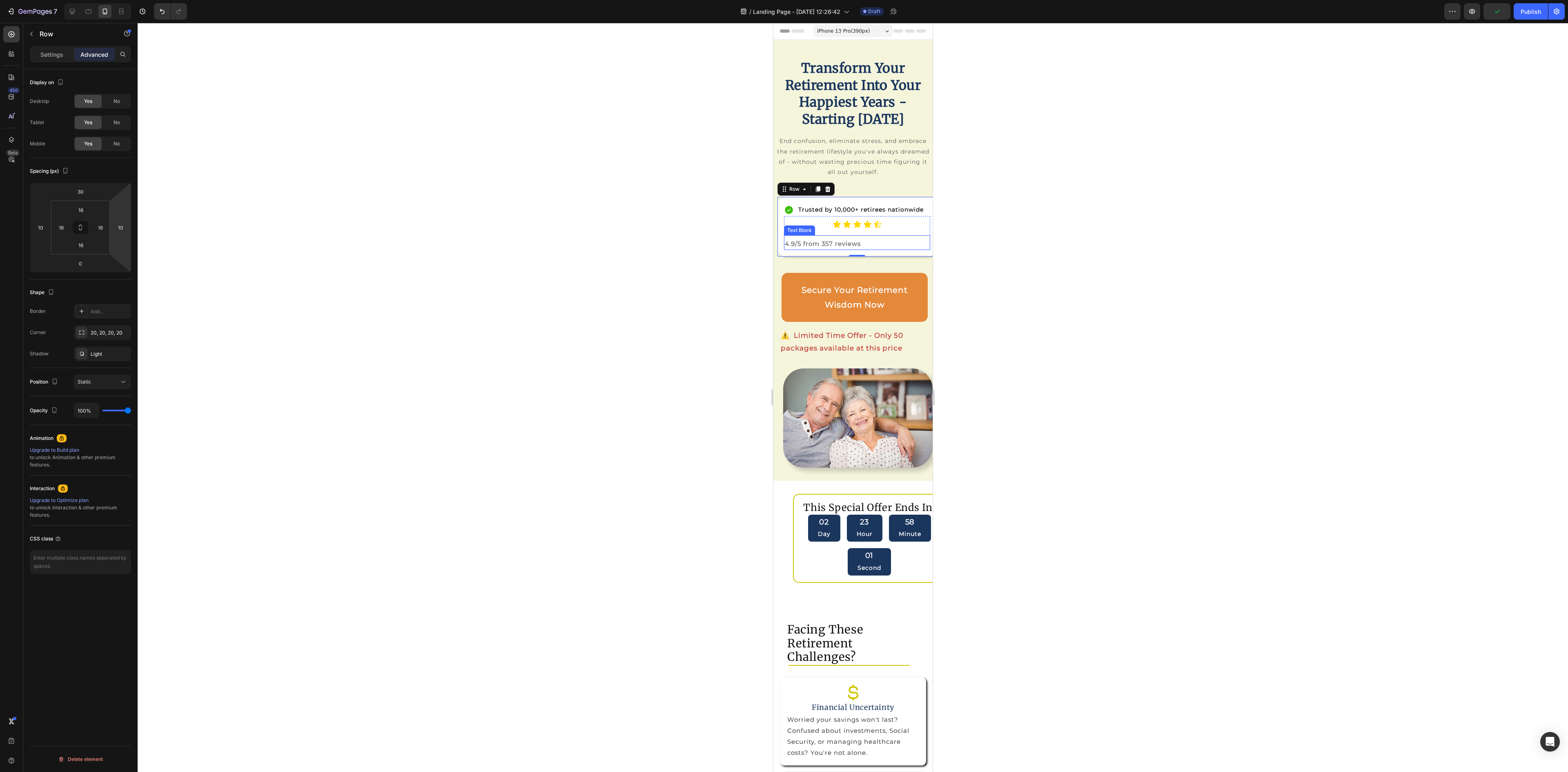
click at [829, 249] on p "4.9/5 from 357 reviews" at bounding box center [856, 244] width 144 height 11
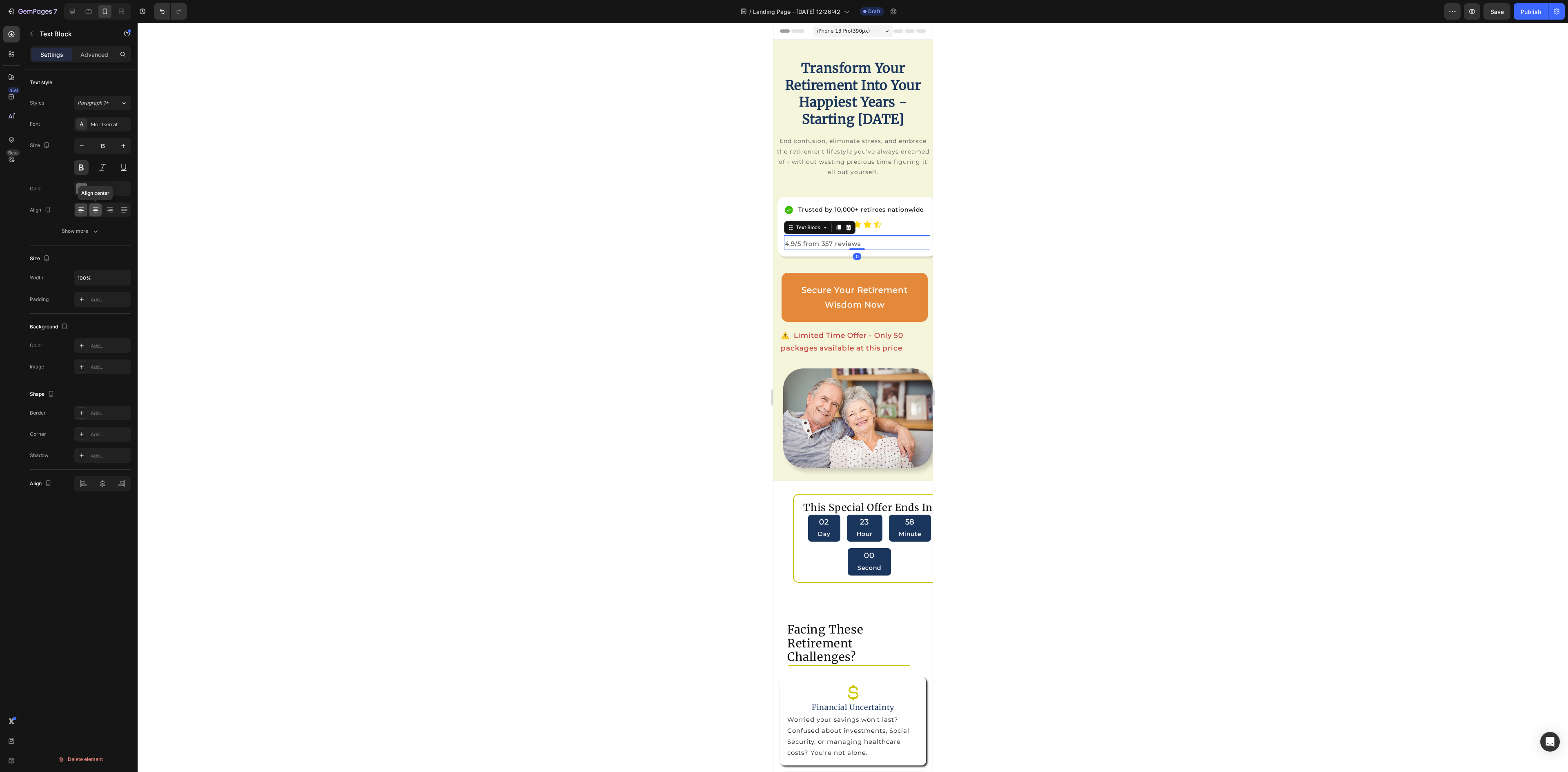
click at [96, 213] on icon at bounding box center [96, 212] width 4 height 1
click at [1097, 251] on div at bounding box center [853, 398] width 1430 height 749
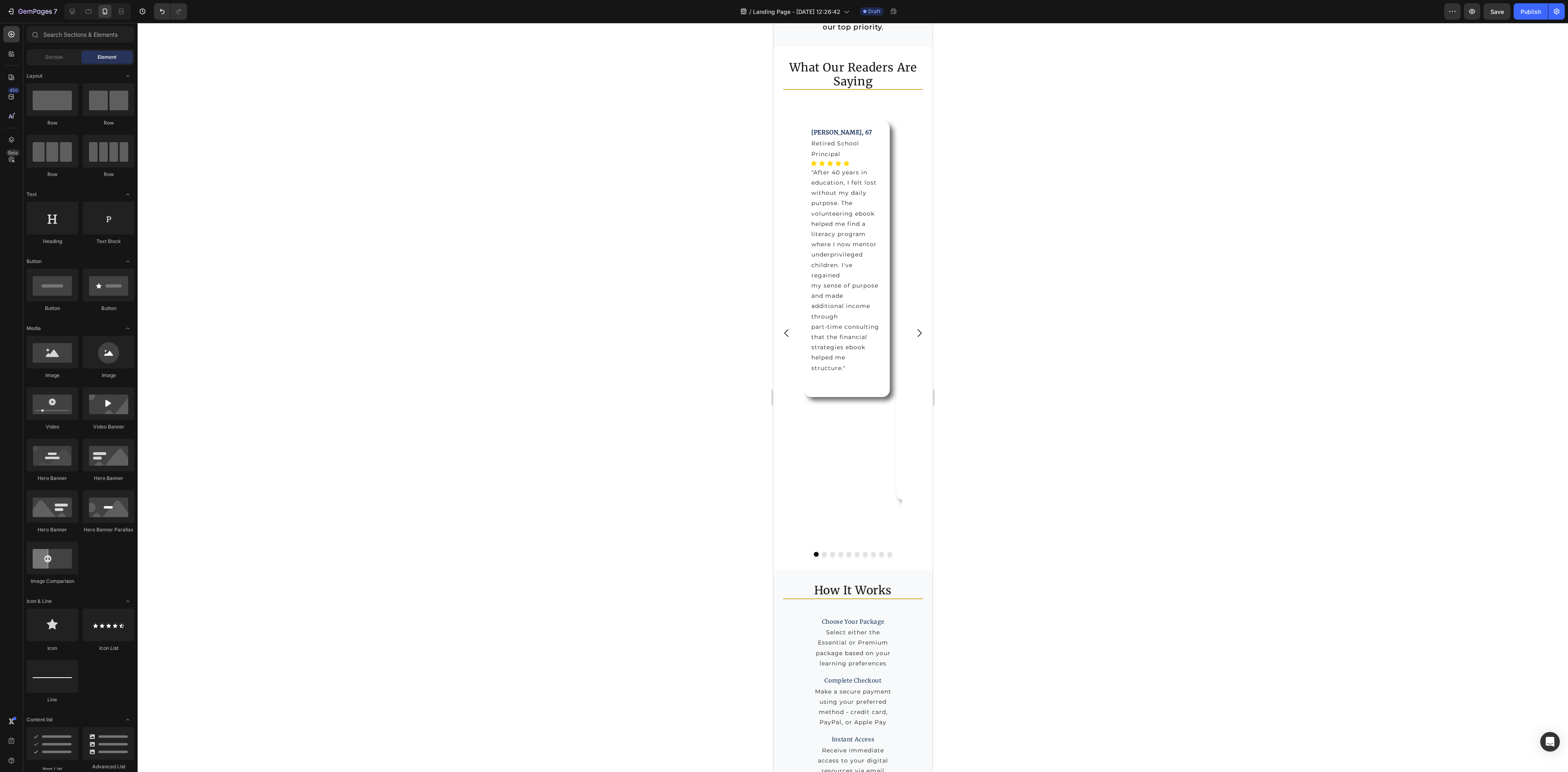
scroll to position [5310, 0]
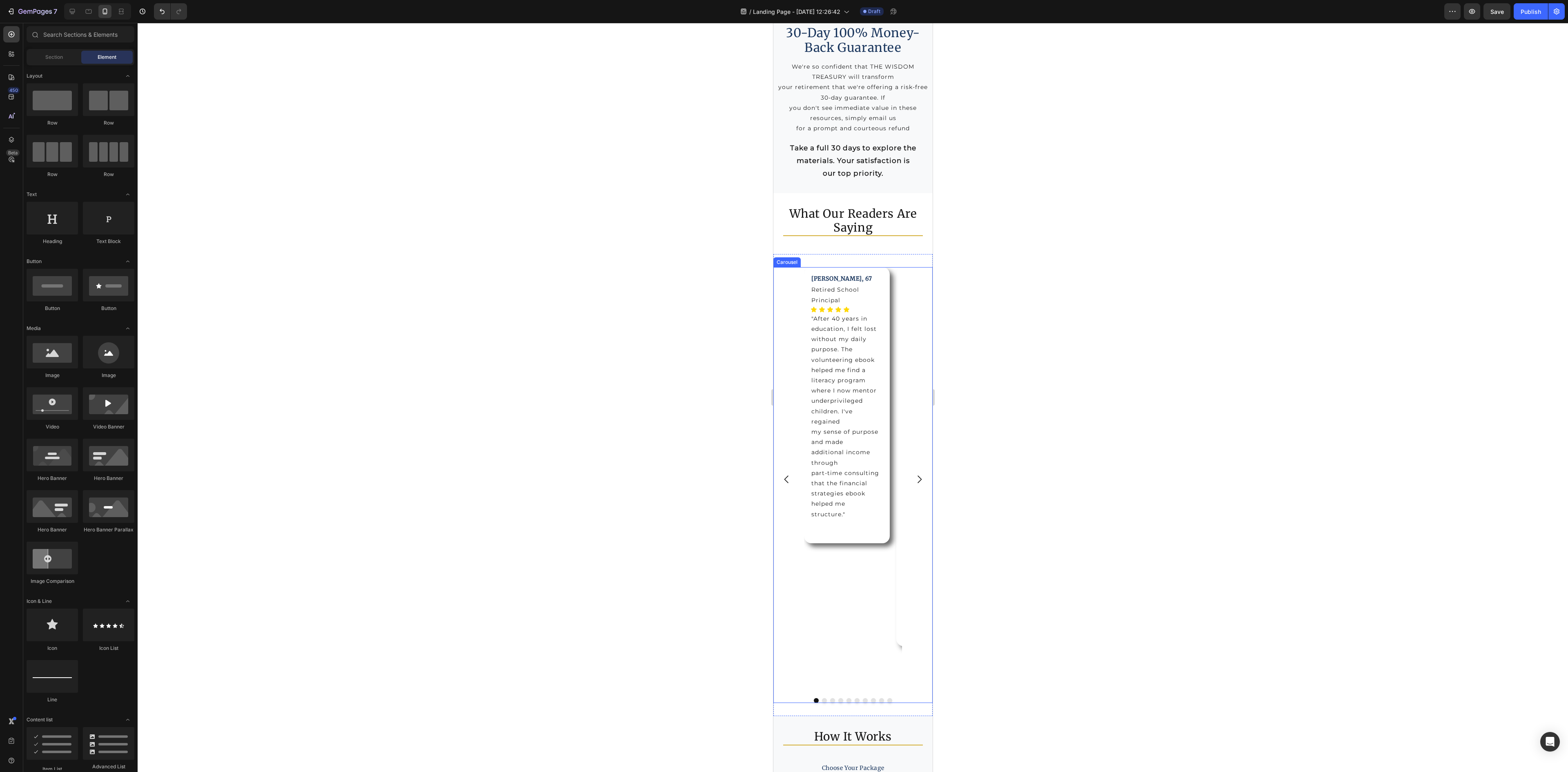
click at [914, 483] on icon "Carousel Next Arrow" at bounding box center [919, 479] width 11 height 11
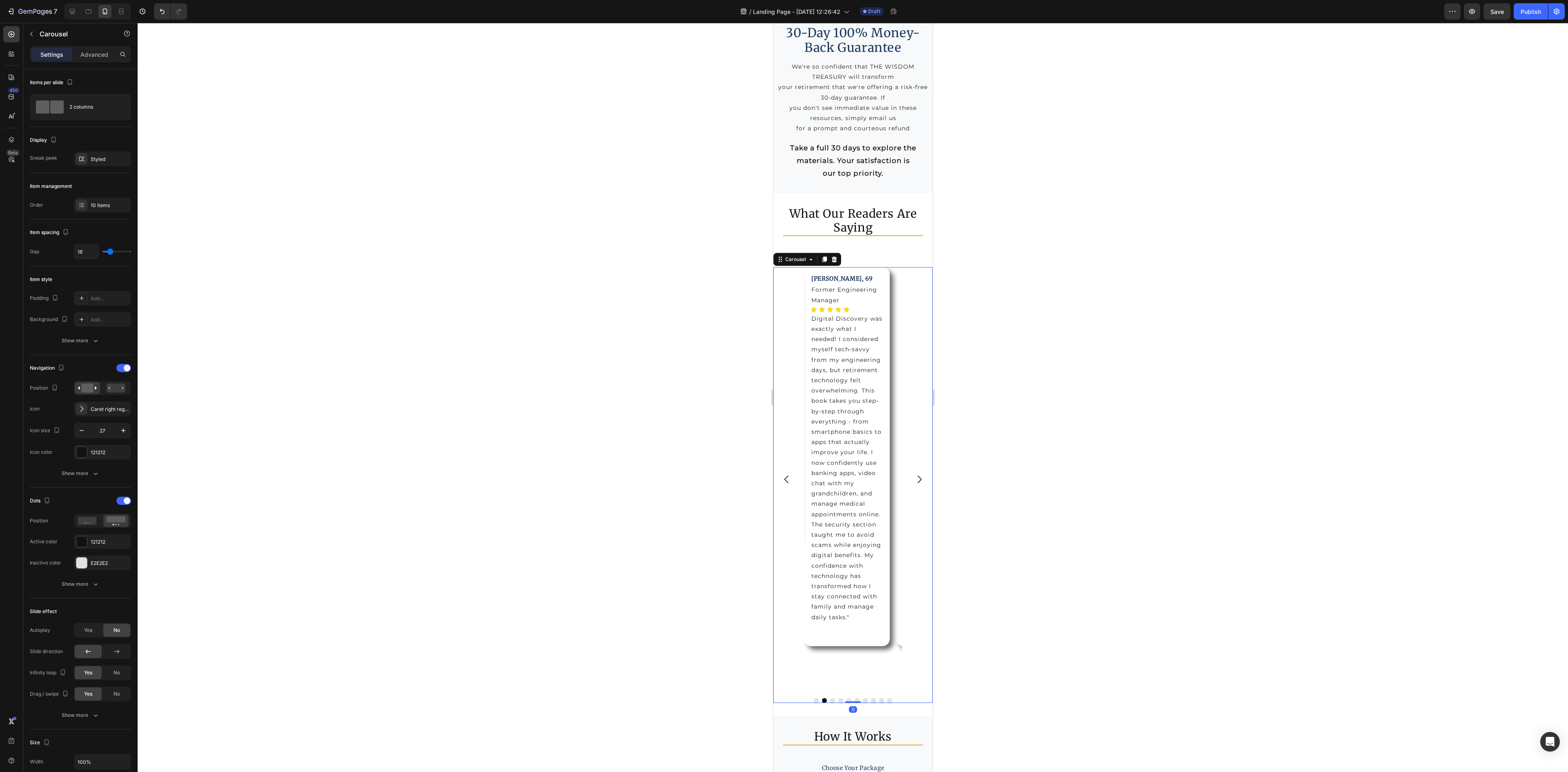
click at [787, 485] on icon "Carousel Back Arrow" at bounding box center [786, 479] width 11 height 11
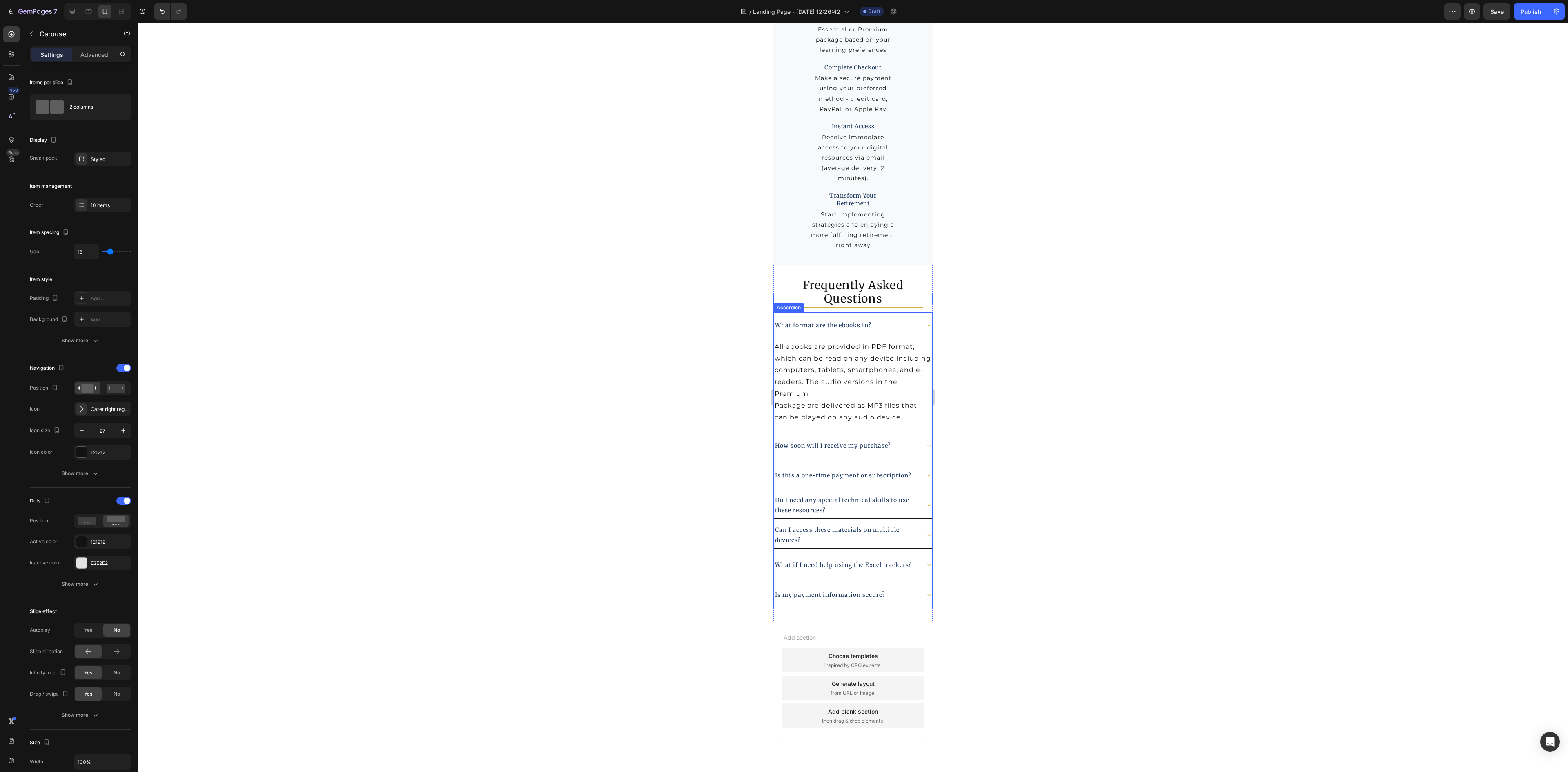
scroll to position [6118, 0]
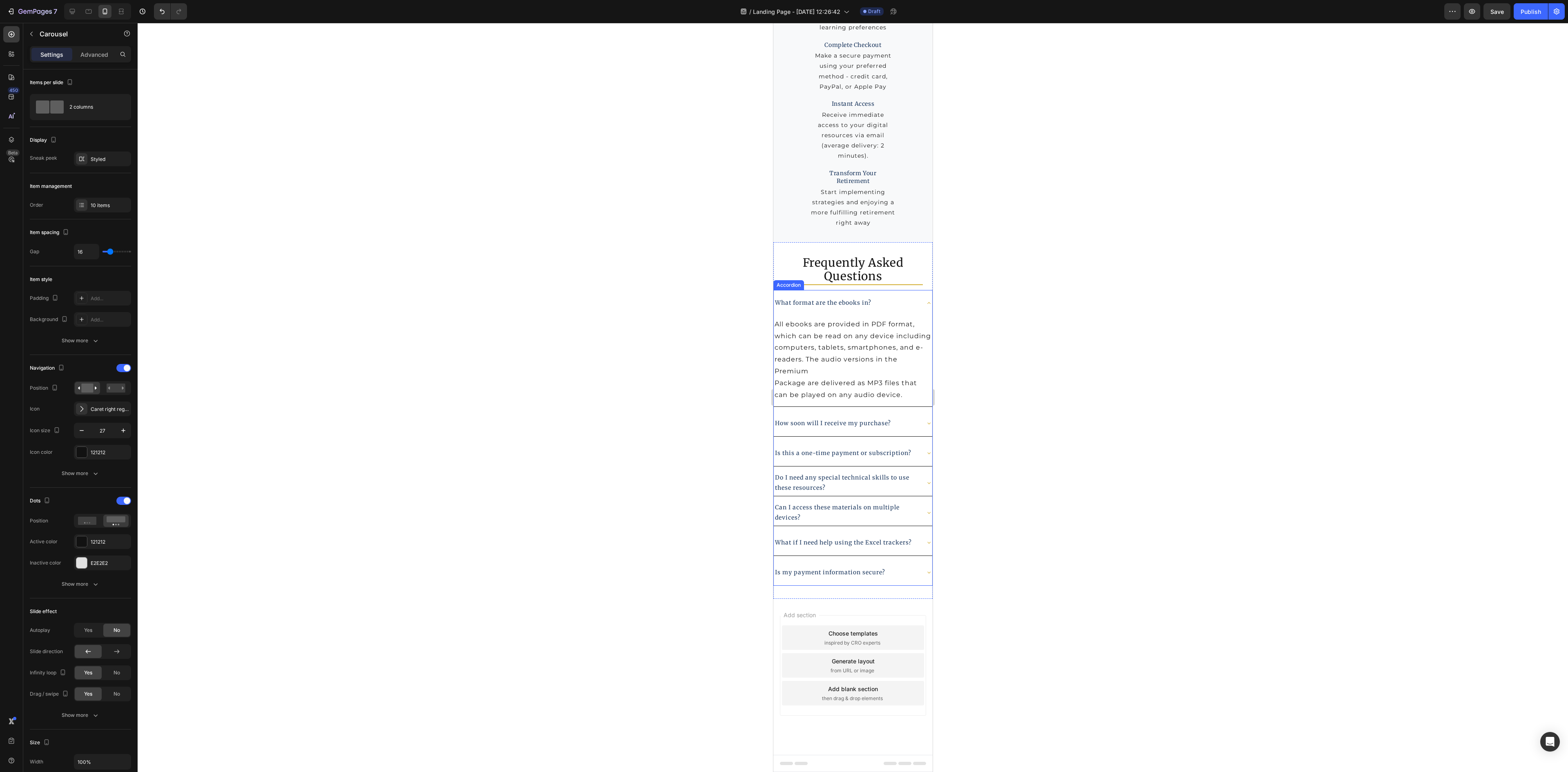
click at [909, 290] on div "What format are the ebooks in?" at bounding box center [853, 303] width 158 height 26
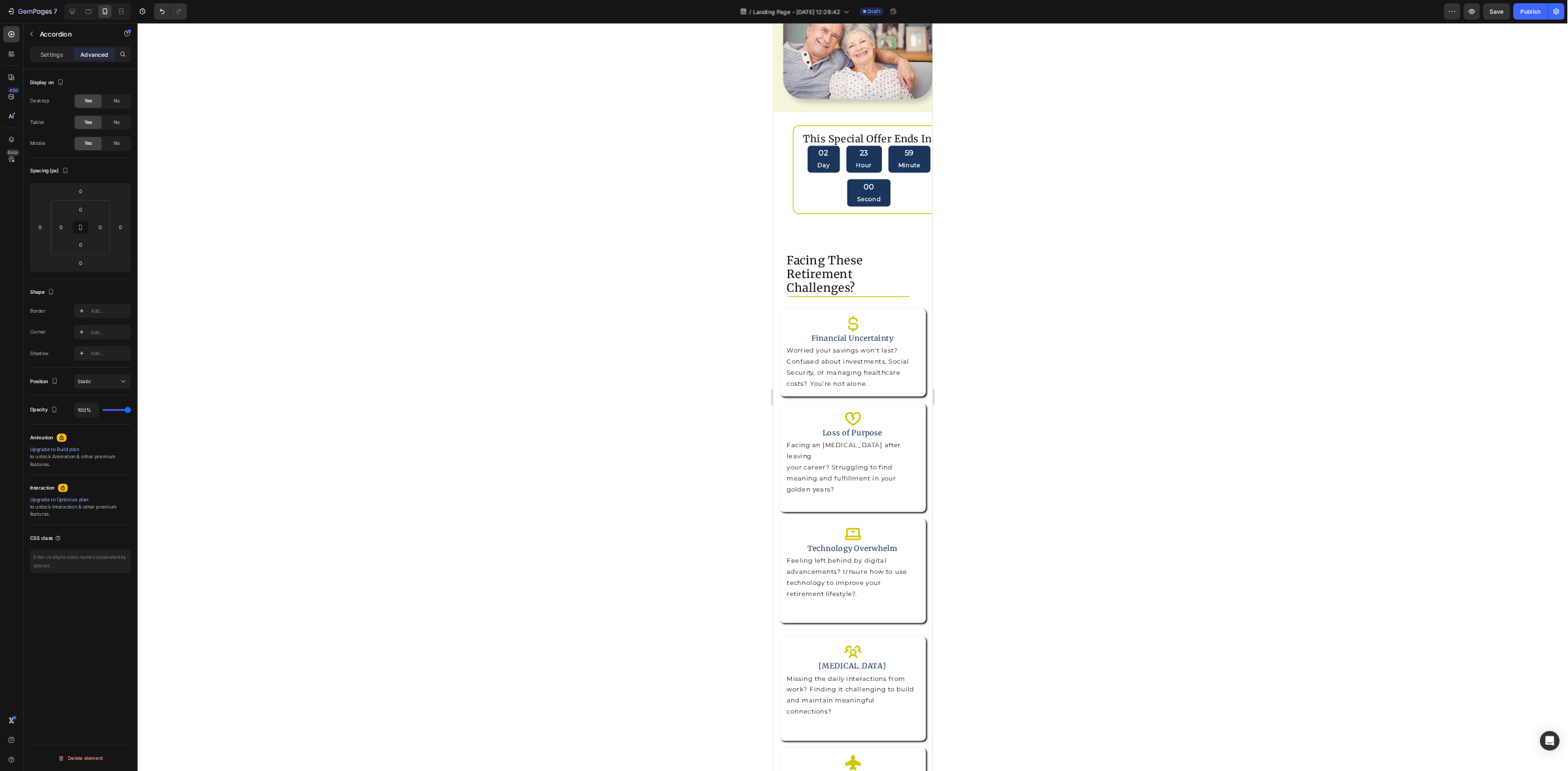
scroll to position [0, 0]
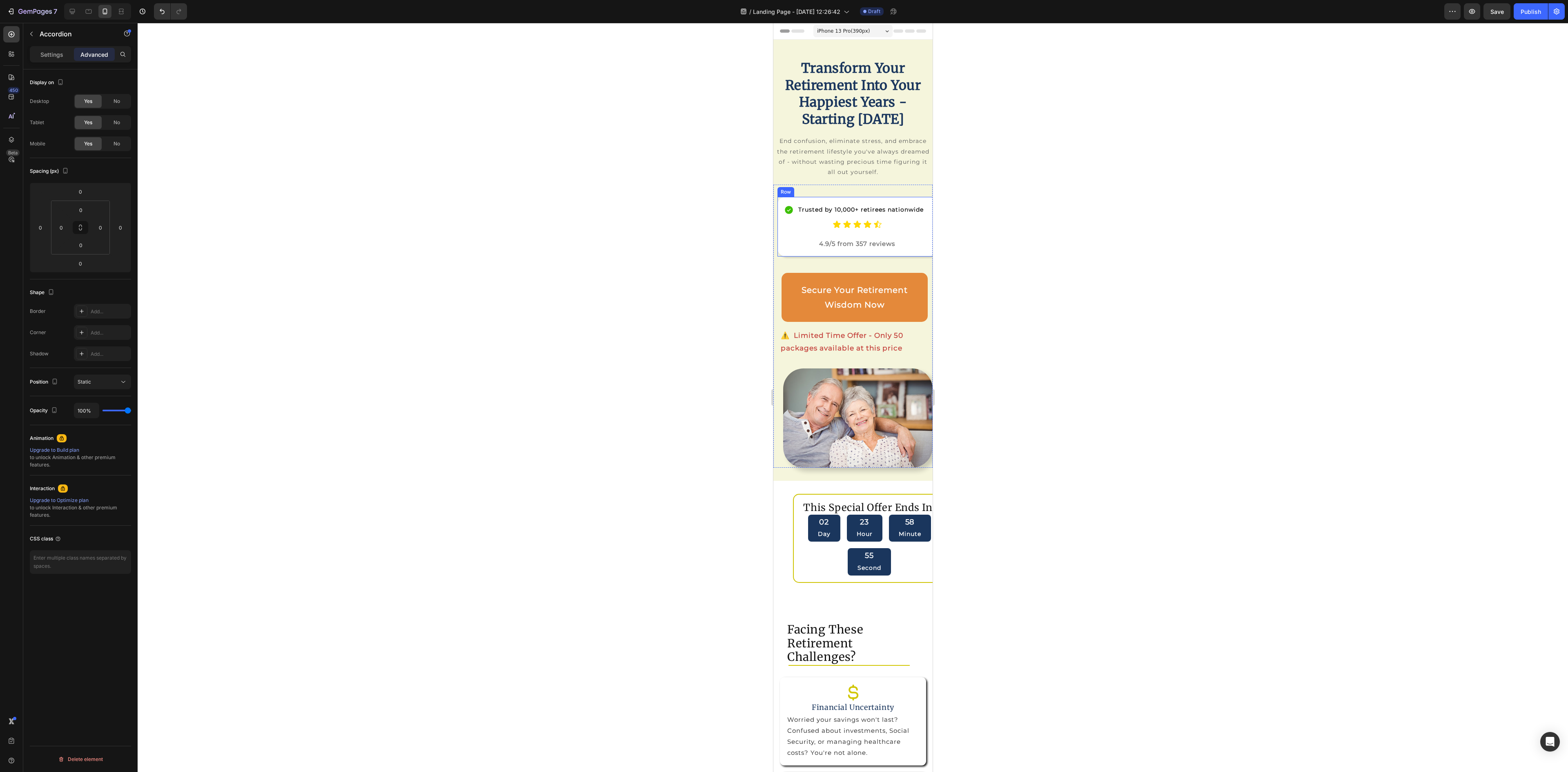
click at [909, 256] on div "Trusted by 10,000+ retirees nationwide Item List Icon Icon Icon Icon Icon Icon …" at bounding box center [857, 226] width 159 height 60
click at [101, 230] on input "16" at bounding box center [100, 228] width 12 height 12
click at [110, 323] on div "XL 24px" at bounding box center [118, 320] width 51 height 12
type input "24"
click at [86, 32] on p "Row" at bounding box center [74, 34] width 69 height 10
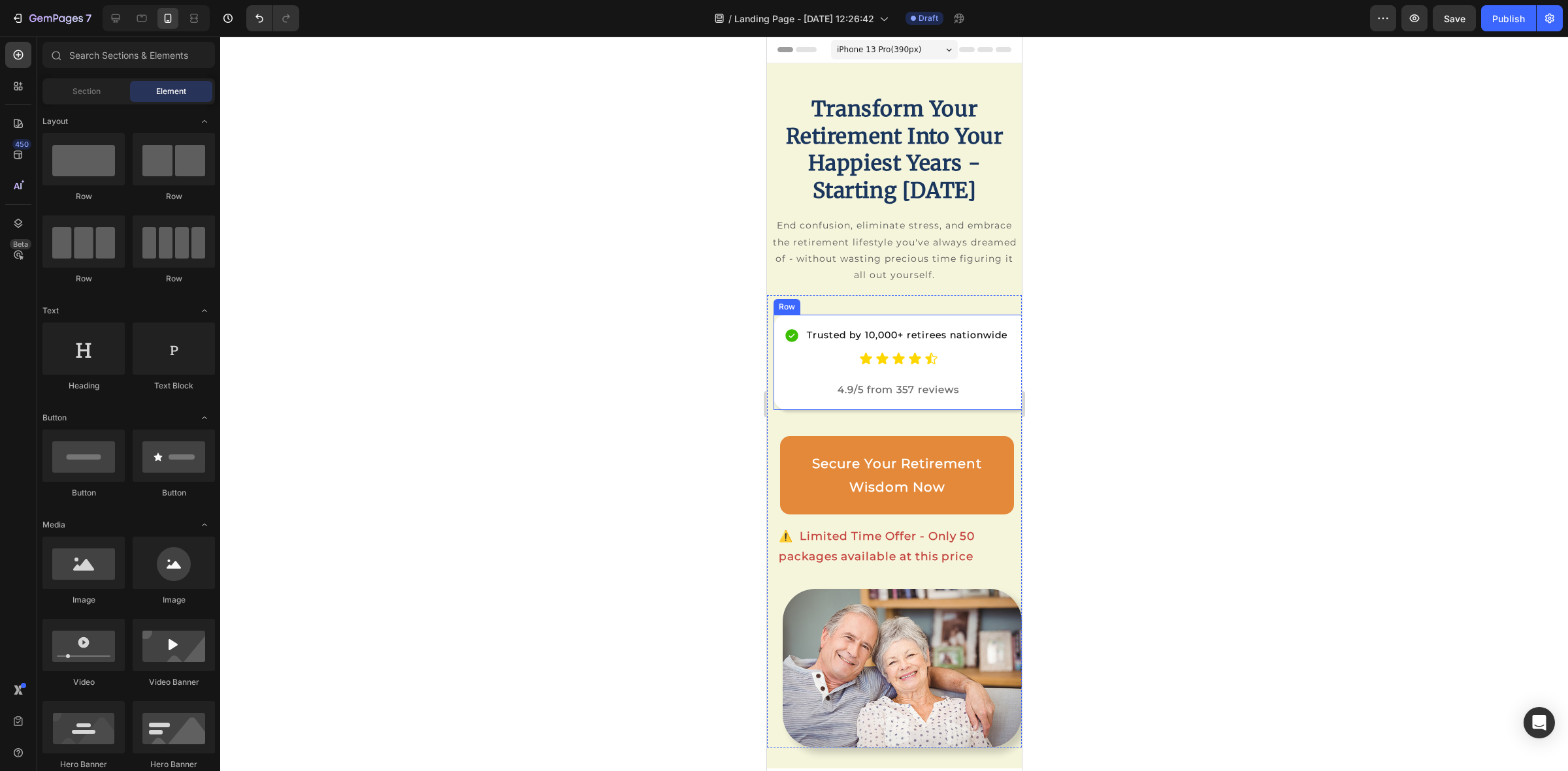
click at [1001, 389] on div "Trusted by 10,000+ retirees nationwide Item List Icon Icon Icon Icon Icon Icon …" at bounding box center [901, 362] width 255 height 95
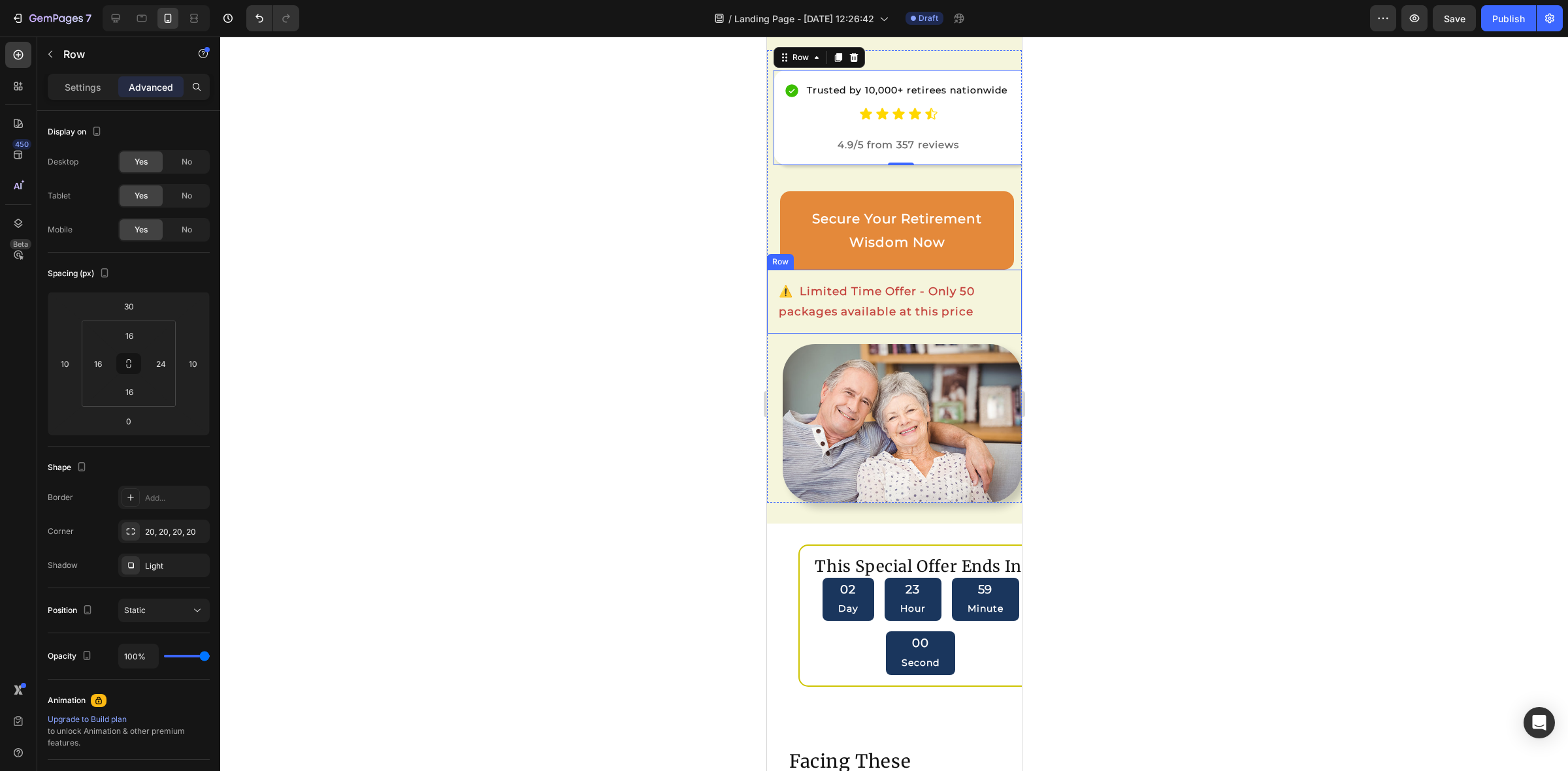
scroll to position [490, 0]
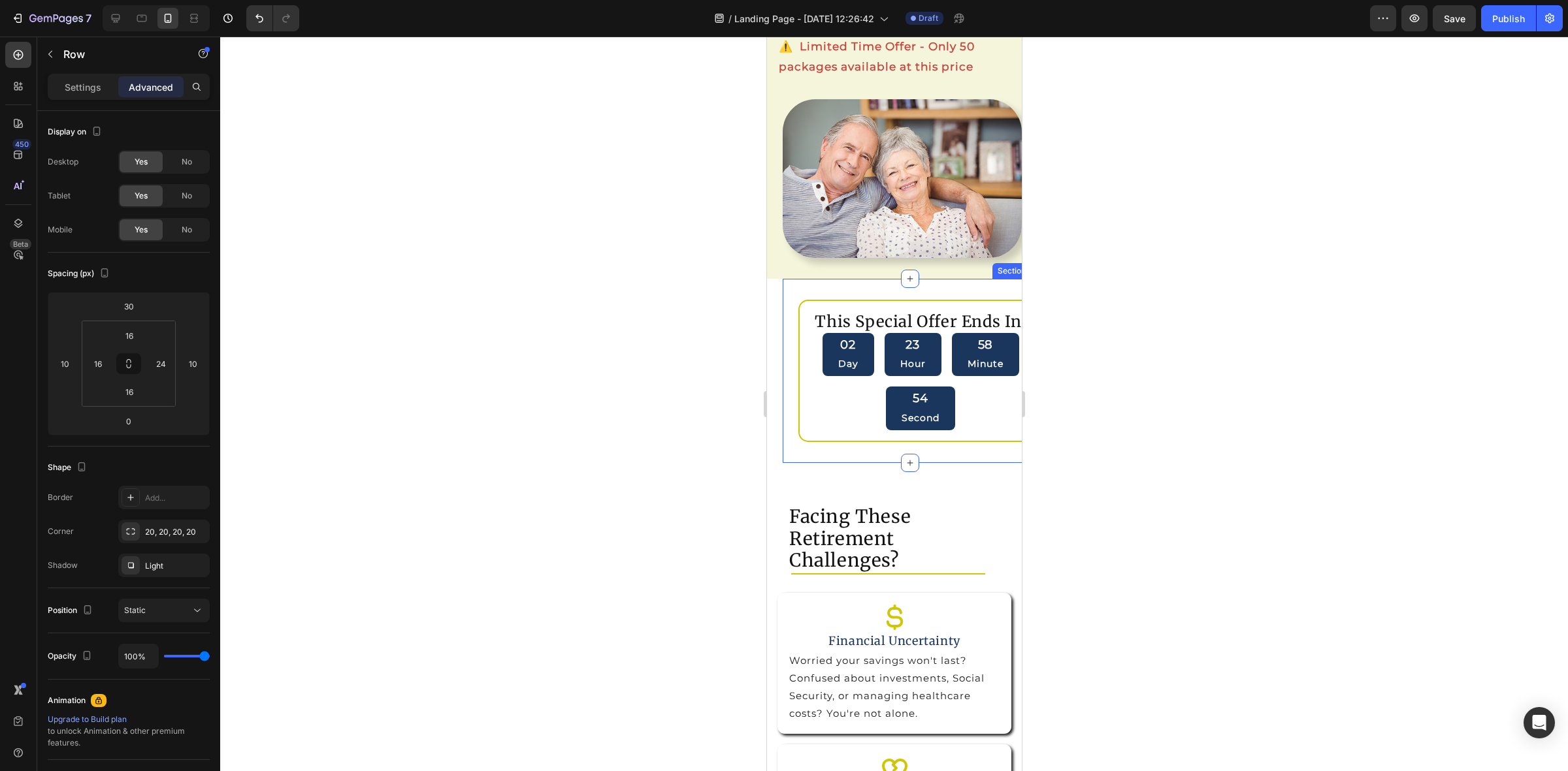
click at [957, 459] on div "This Special Offer Ends In: Heading 02 Day 23 Hour 58 Minute 54 Second Countdow…" at bounding box center [910, 370] width 255 height 184
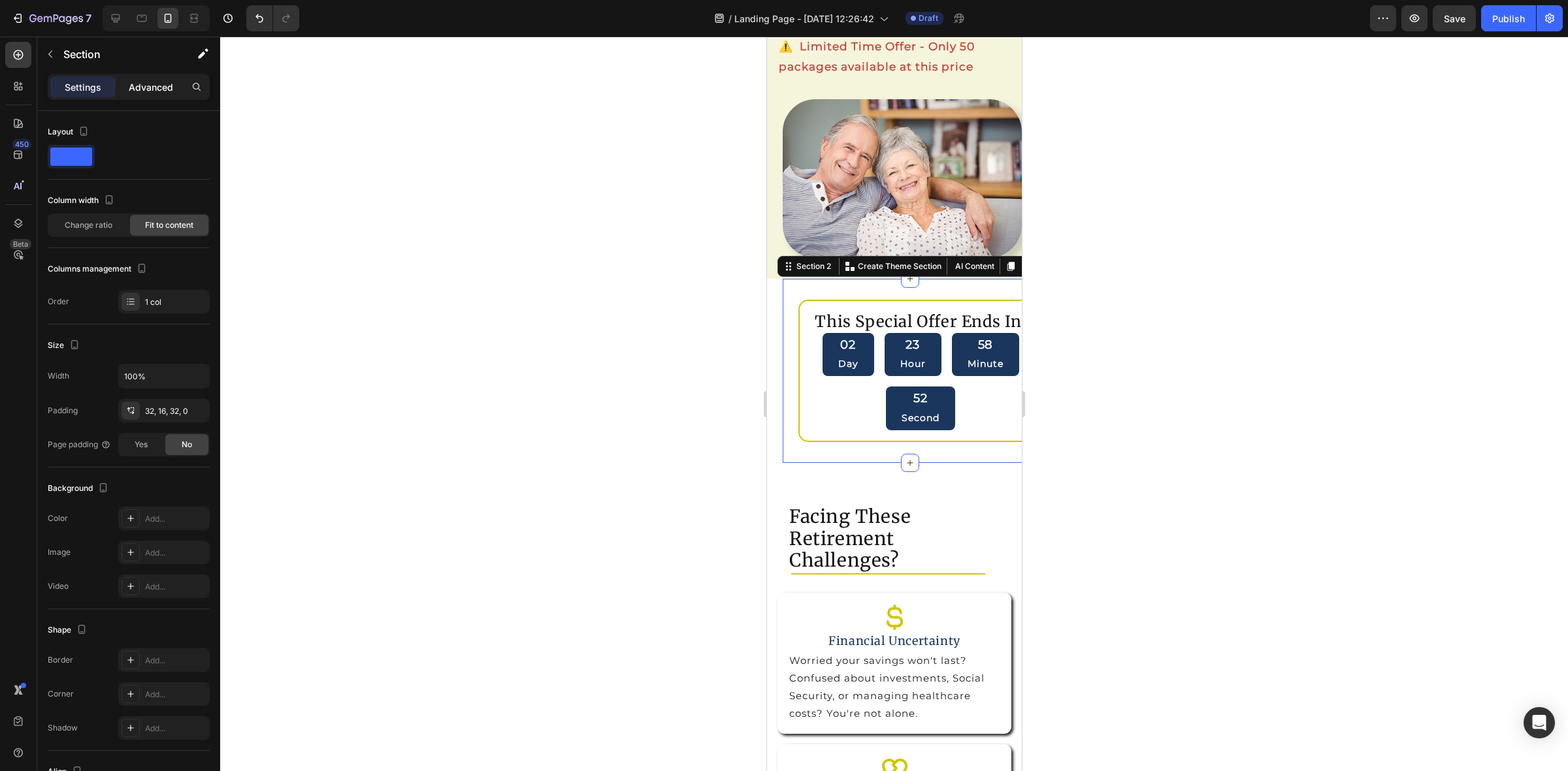
click at [147, 76] on div "Advanced" at bounding box center [150, 86] width 65 height 20
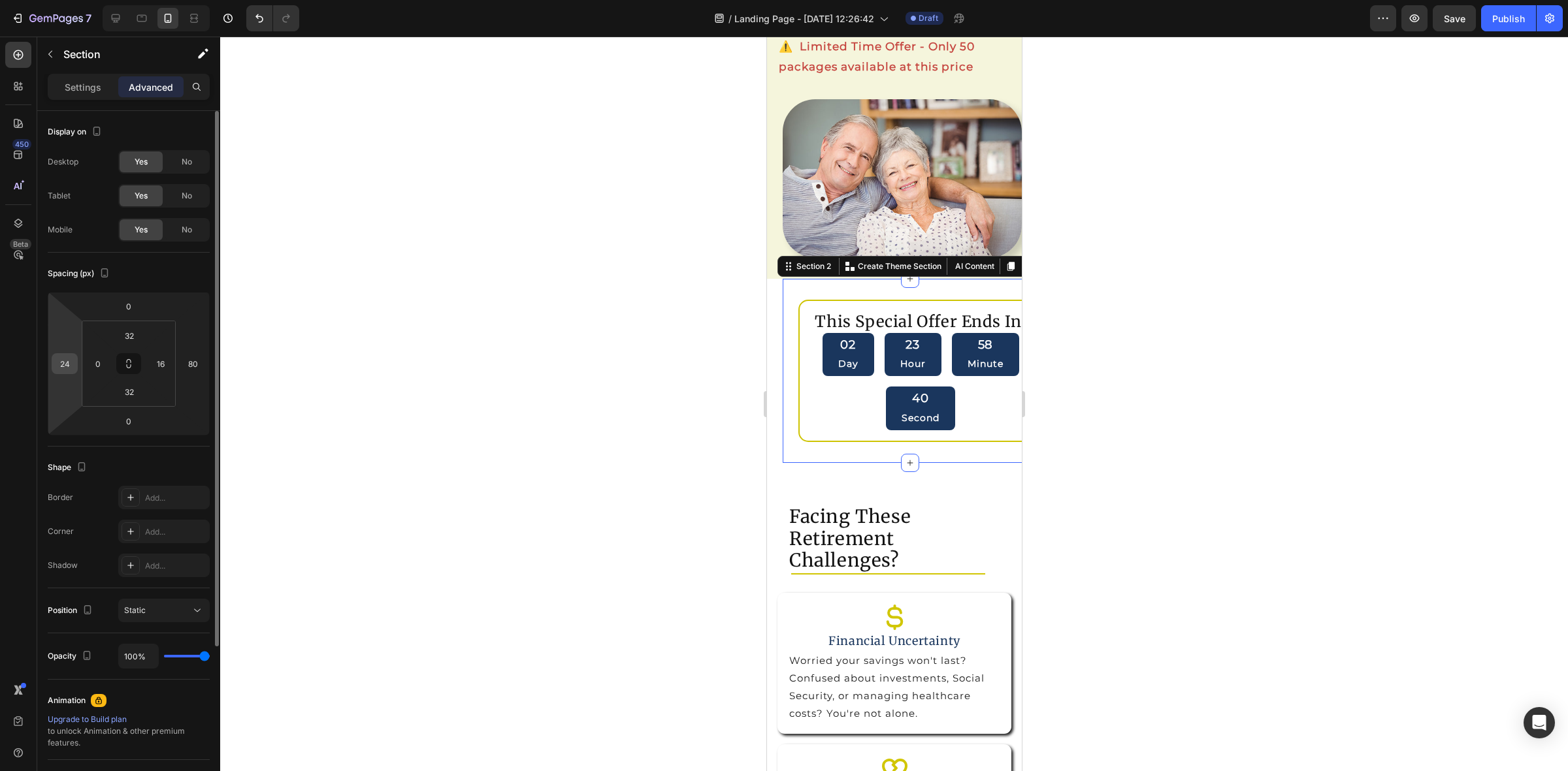
click at [72, 367] on input "24" at bounding box center [64, 364] width 19 height 19
type input "0"
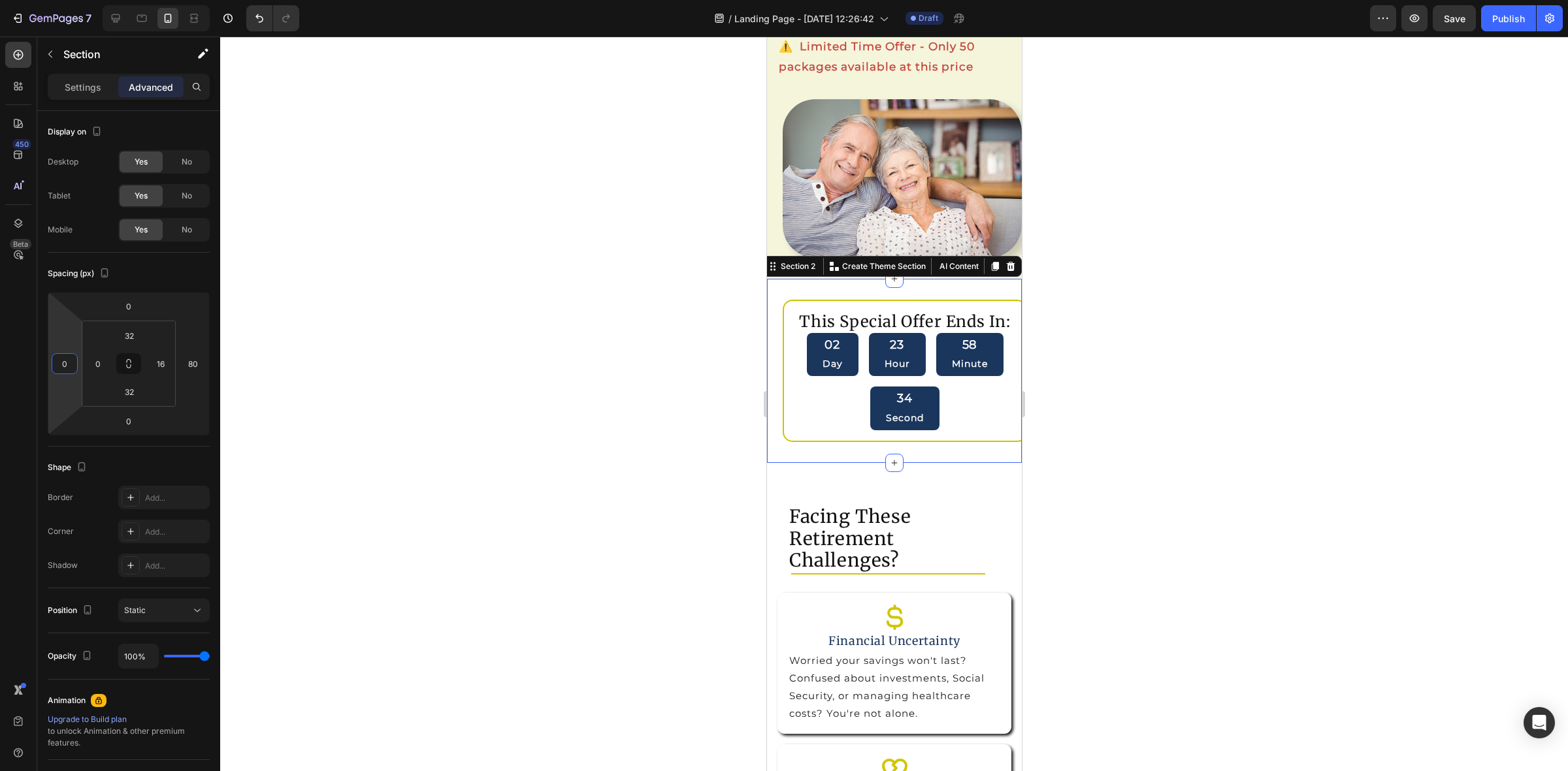
click at [1097, 419] on div at bounding box center [894, 404] width 1348 height 735
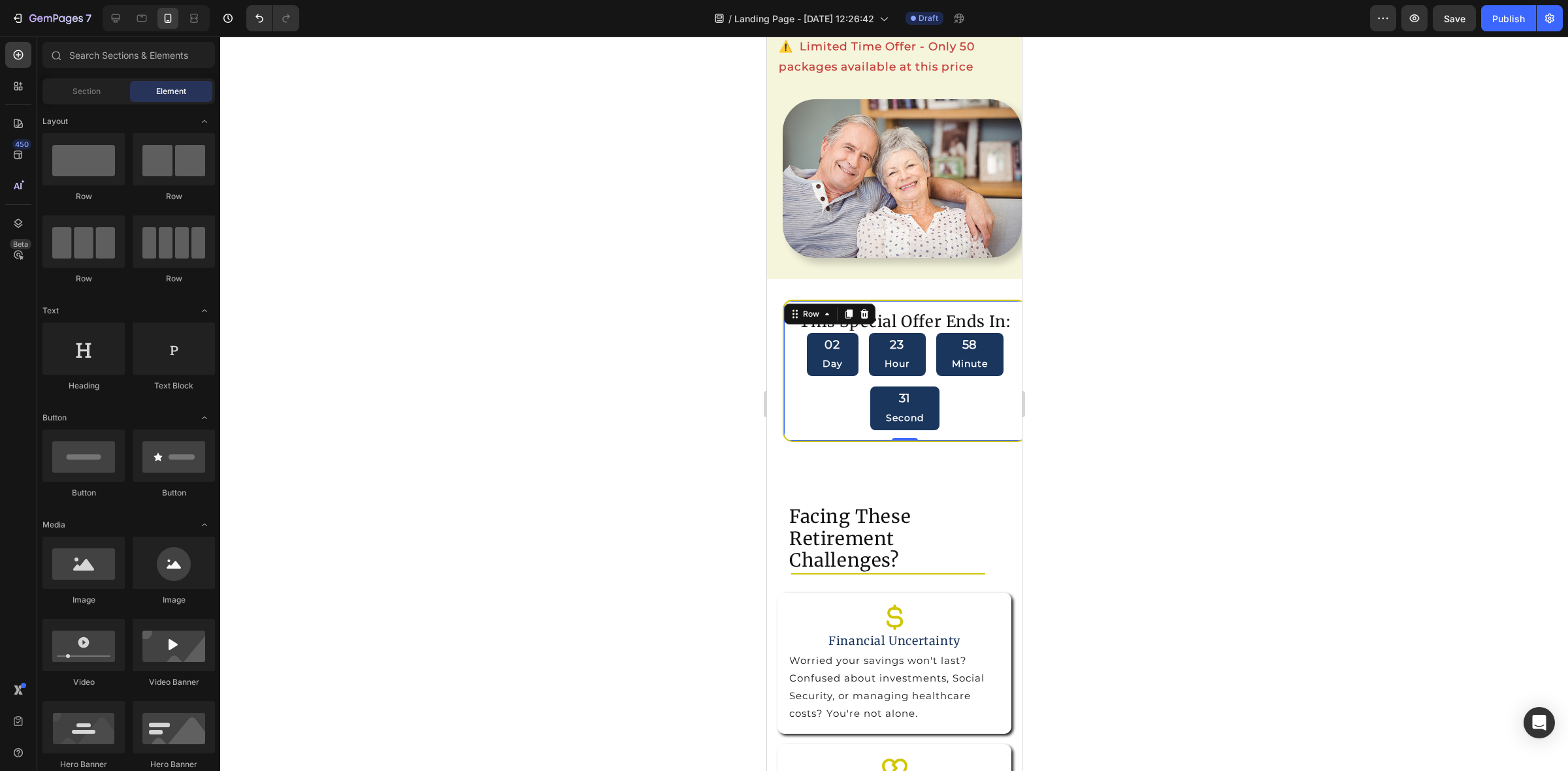
click at [989, 442] on div "This Special Offer Ends In: Heading 02 Day 23 Hour 58 Minute 31 Second Countdow…" at bounding box center [904, 371] width 244 height 142
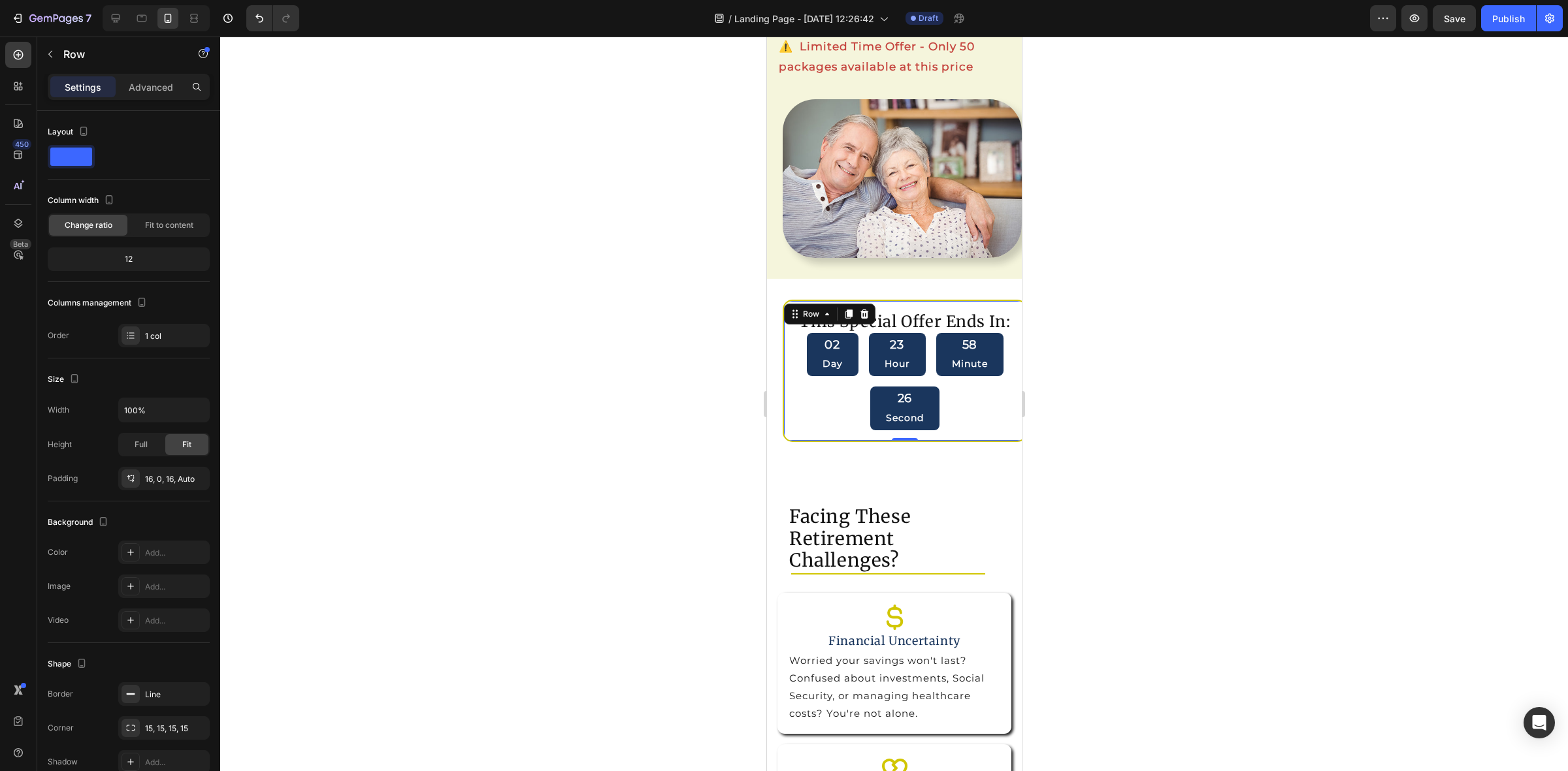
click at [1351, 291] on div at bounding box center [894, 404] width 1348 height 735
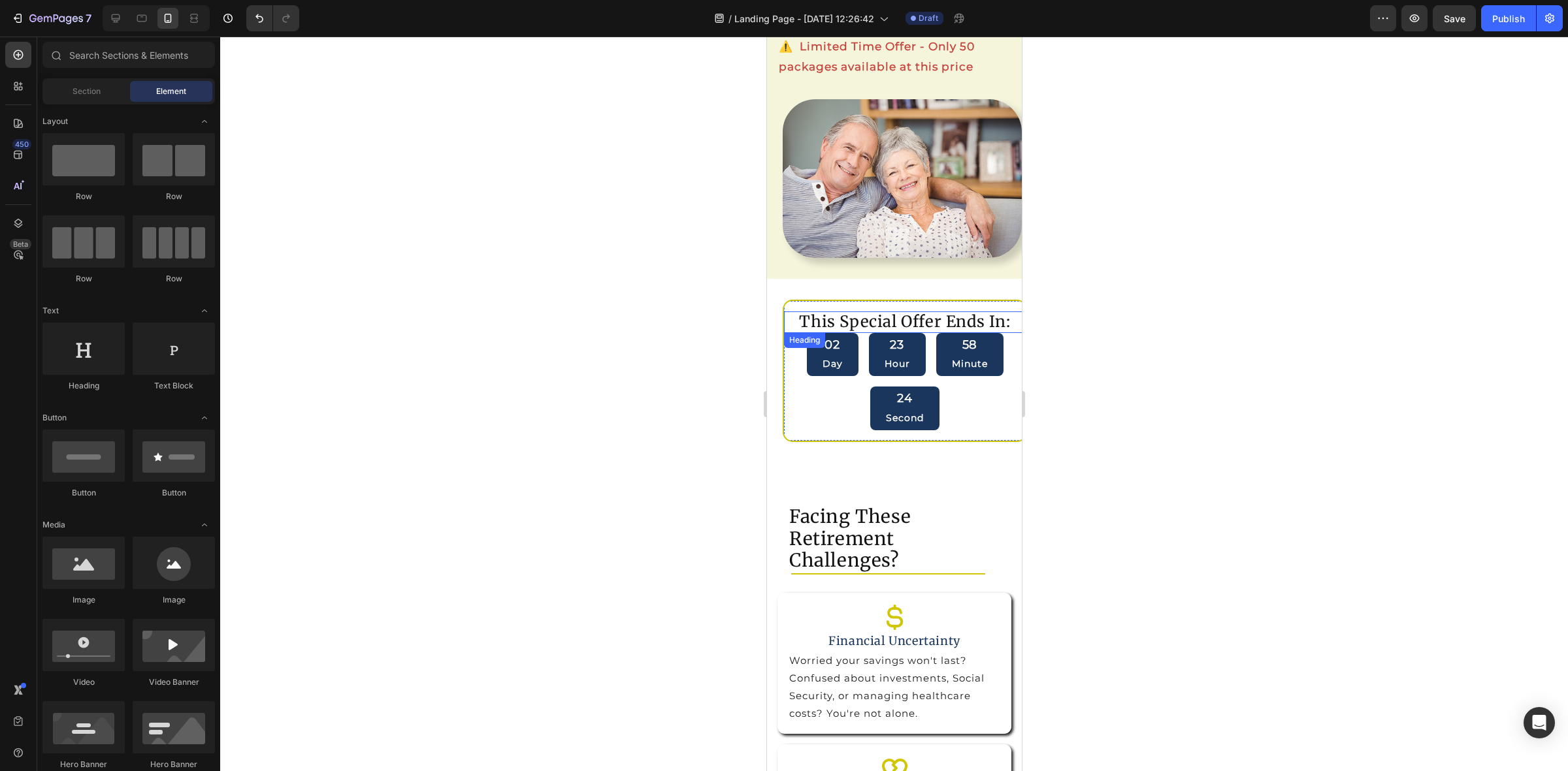
click at [871, 330] on h2 "This Special Offer Ends In:" at bounding box center [903, 322] width 213 height 21
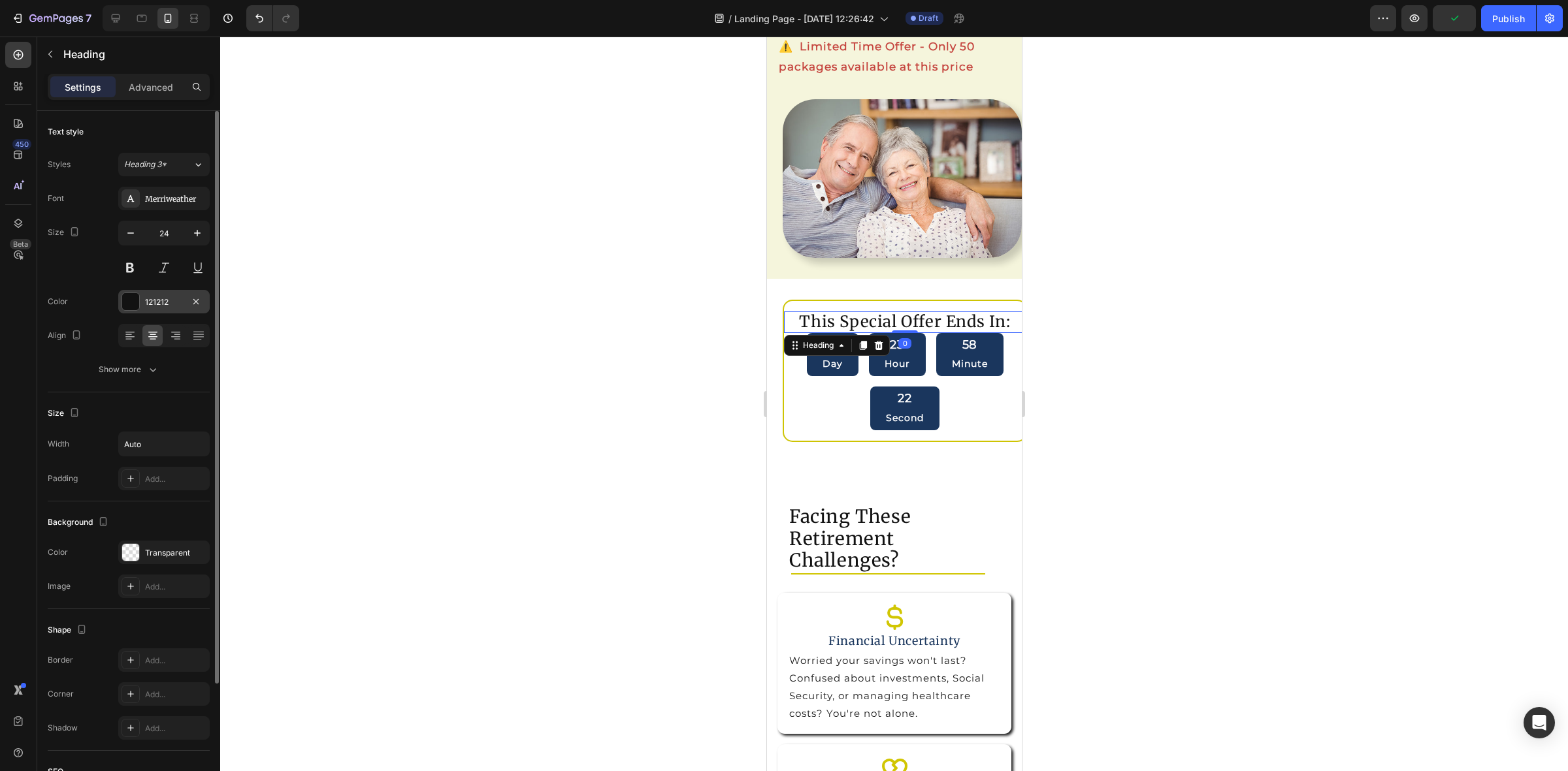
click at [132, 309] on div at bounding box center [130, 301] width 17 height 17
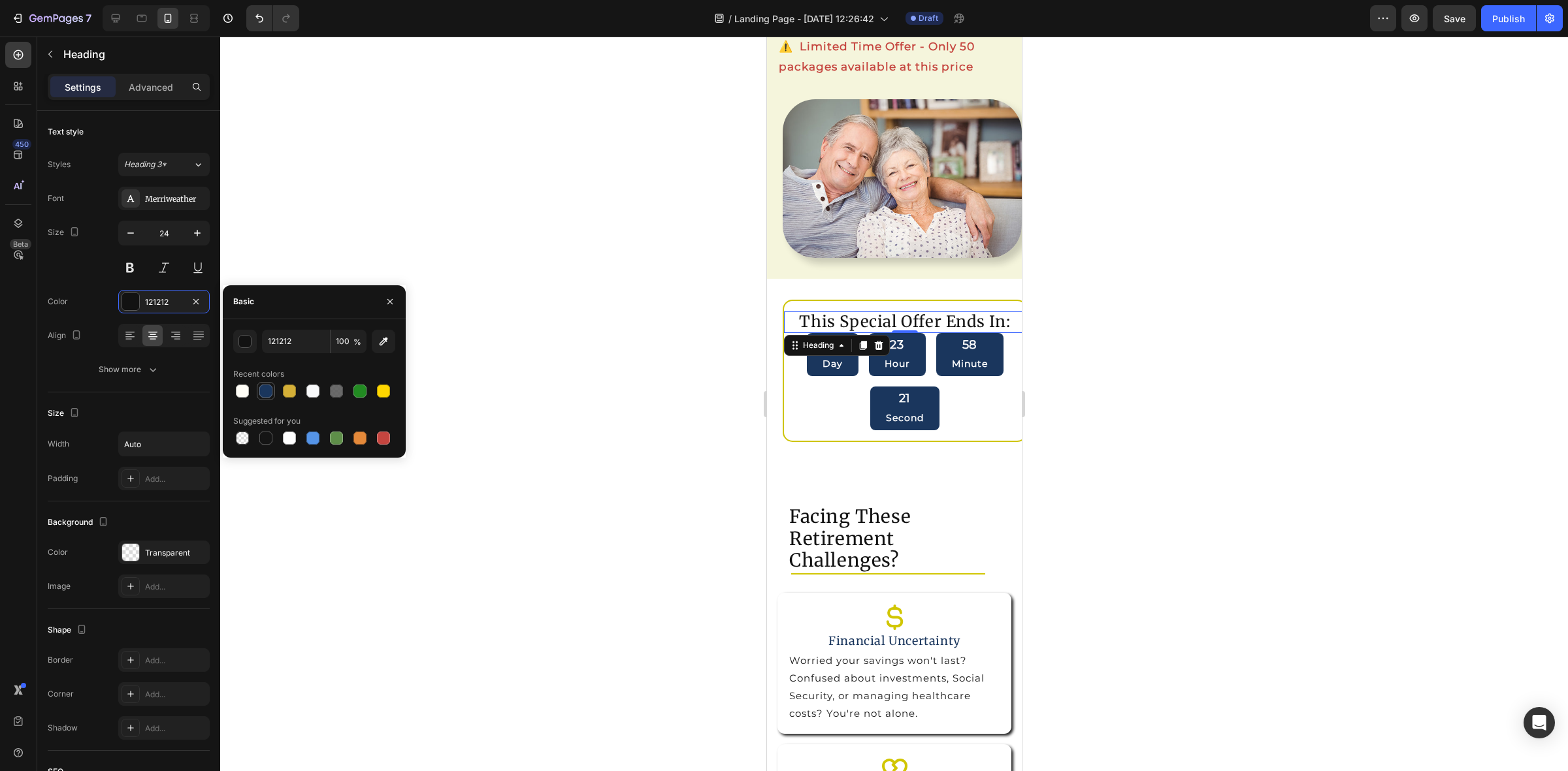
click at [269, 397] on div at bounding box center [266, 391] width 16 height 16
type input "1A365D"
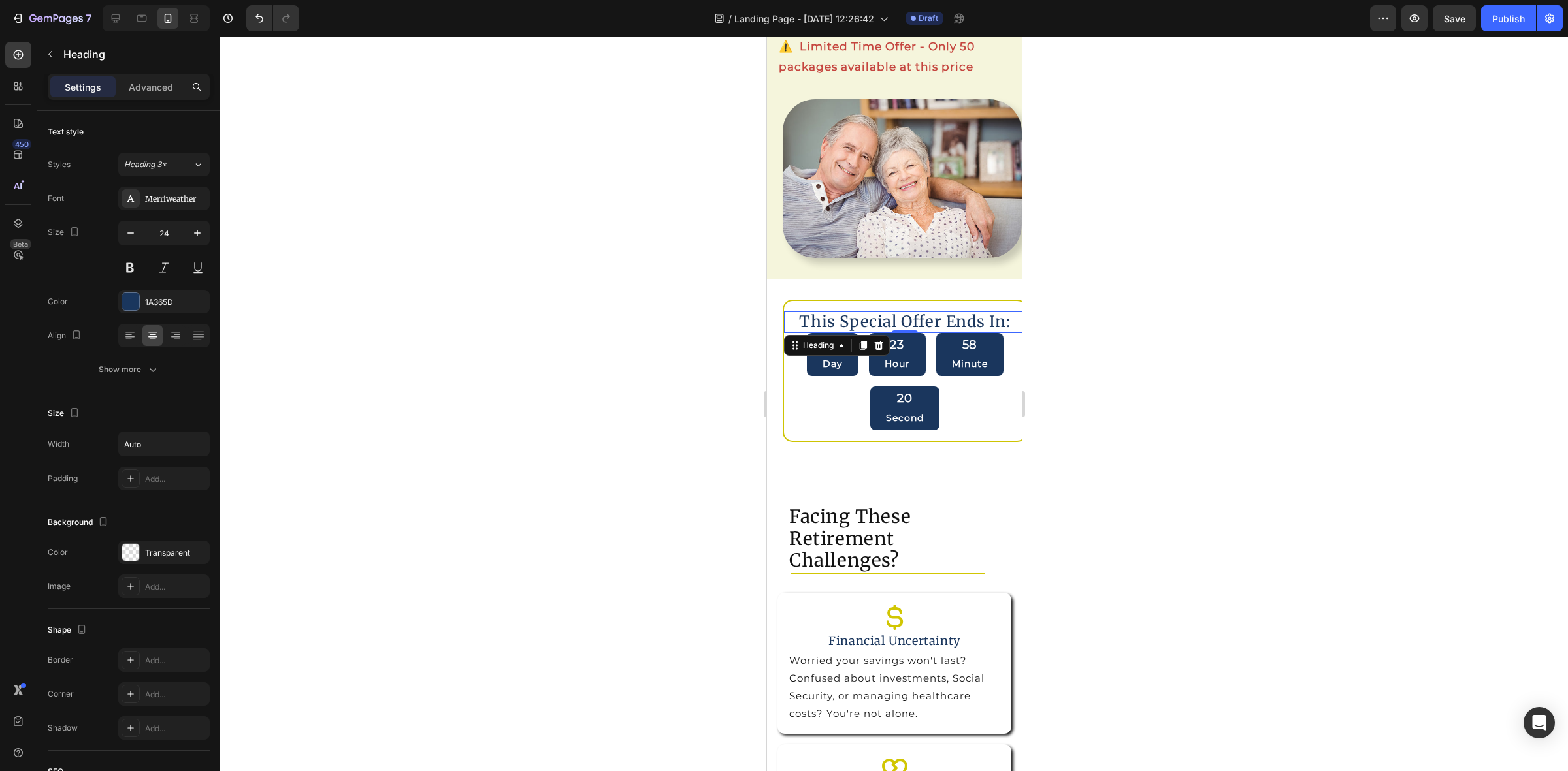
click at [1204, 273] on div at bounding box center [894, 404] width 1348 height 735
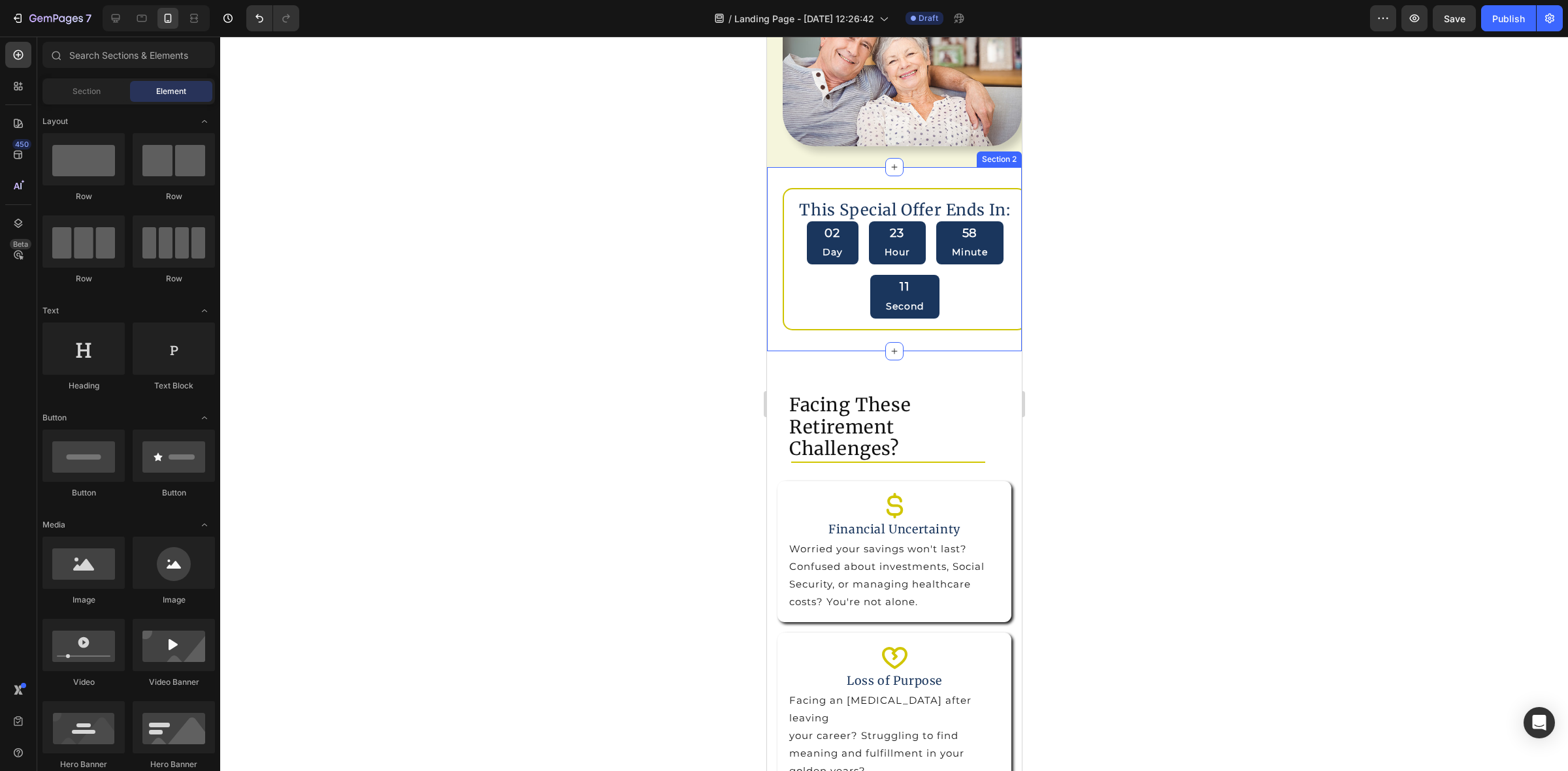
scroll to position [735, 0]
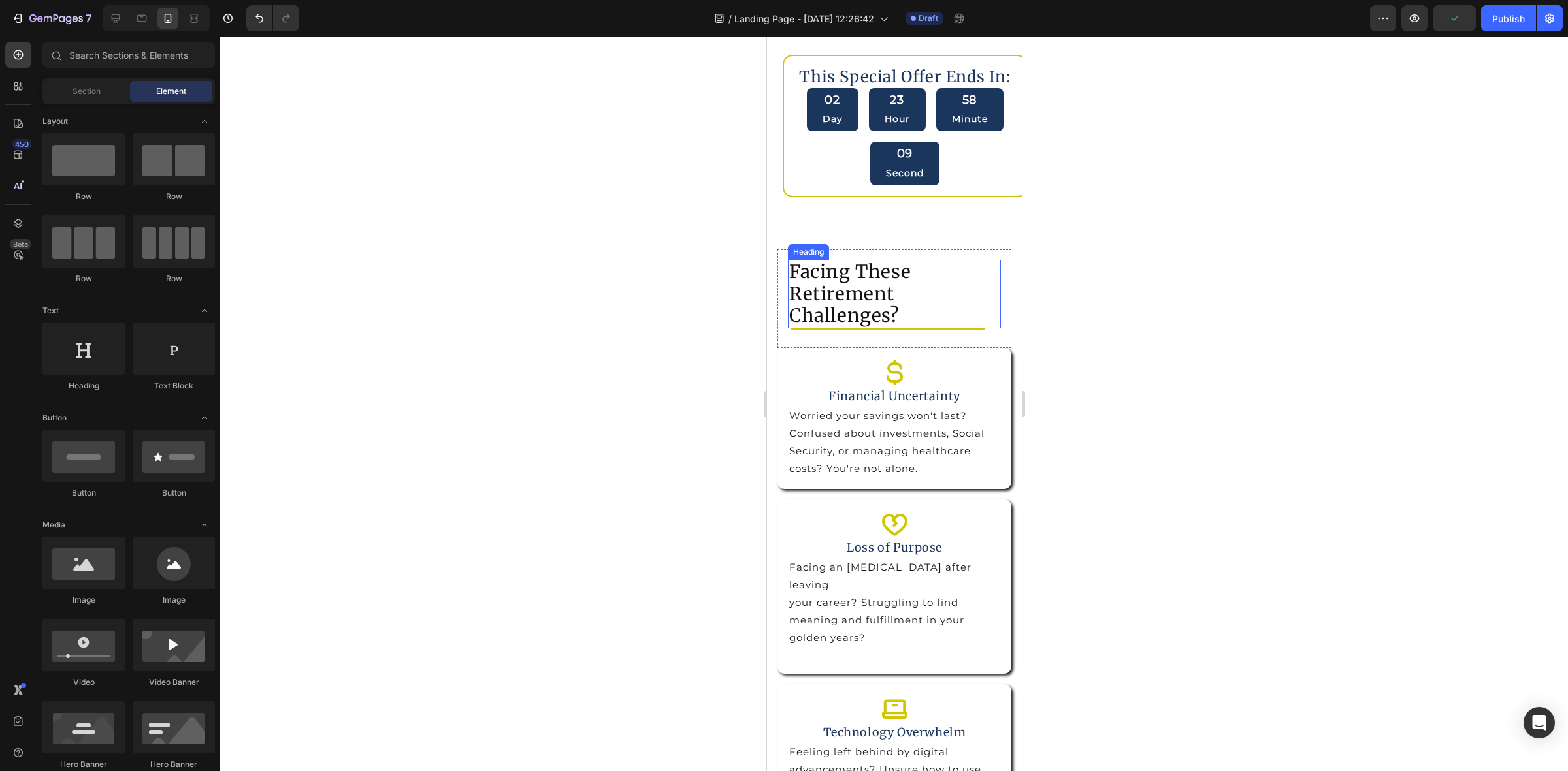
click at [856, 289] on h2 "Facing These Retirement Challenges?" at bounding box center [893, 294] width 213 height 68
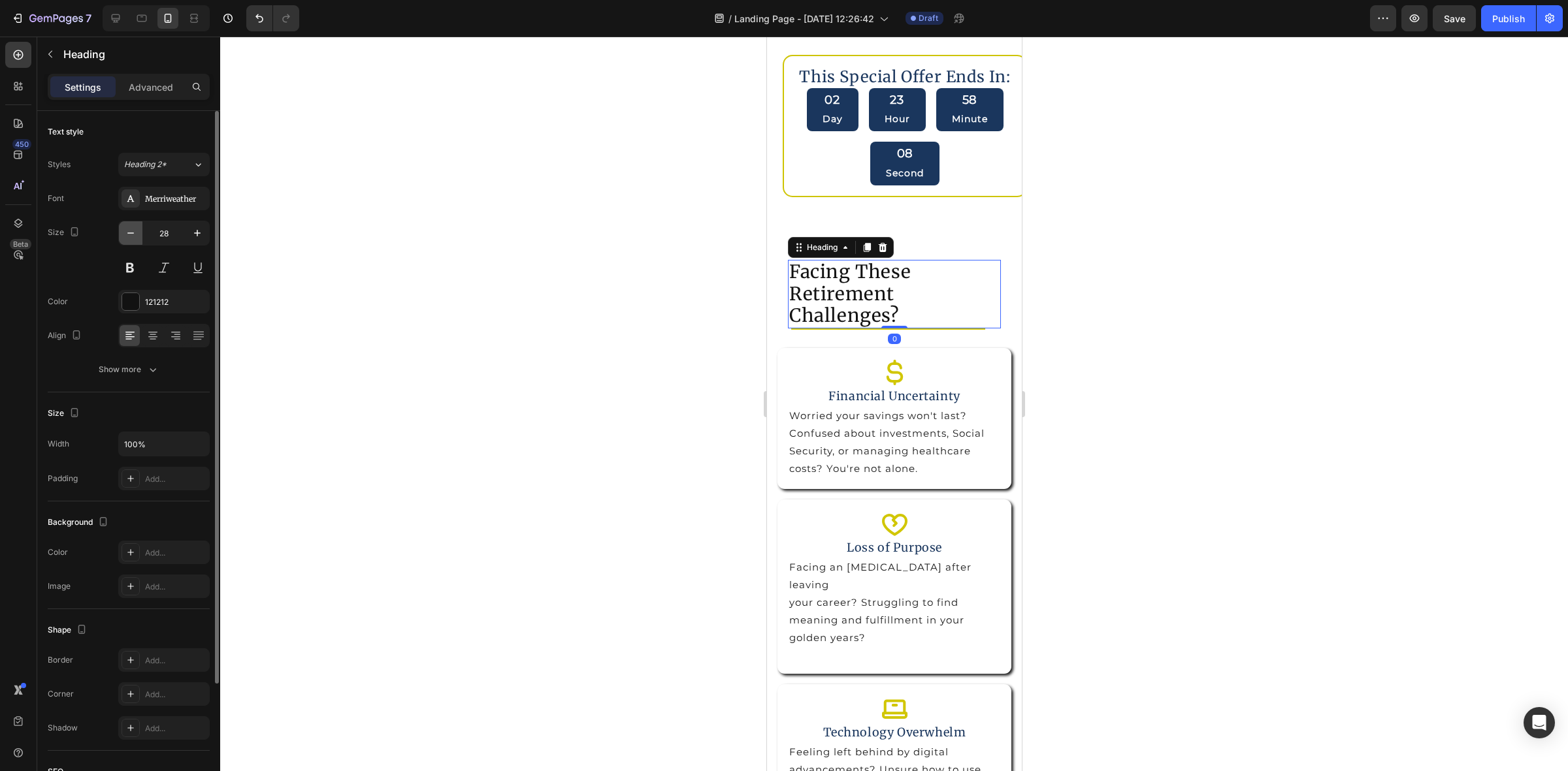
click at [128, 239] on icon "button" at bounding box center [130, 233] width 13 height 13
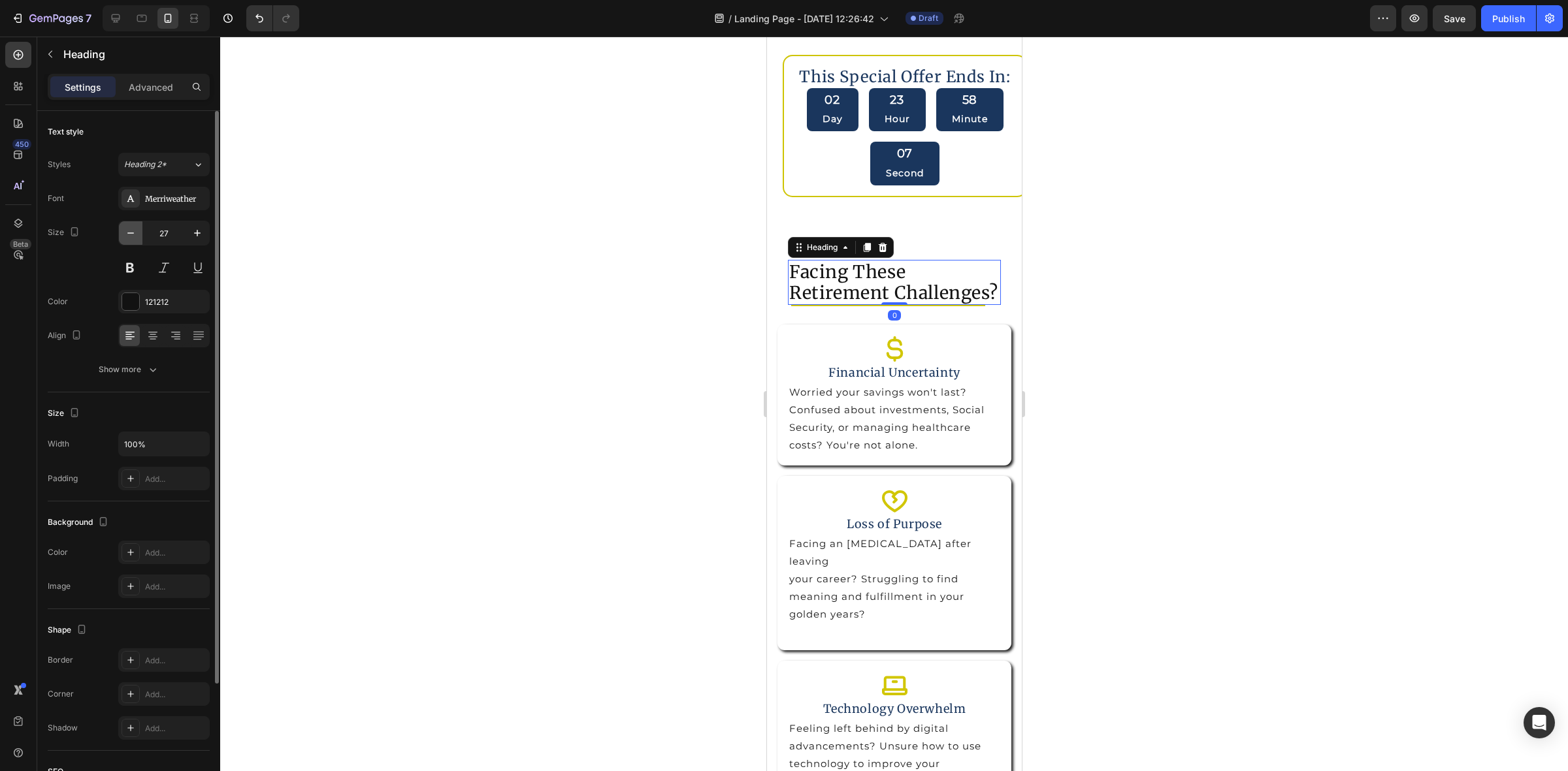
click at [128, 239] on icon "button" at bounding box center [130, 233] width 13 height 13
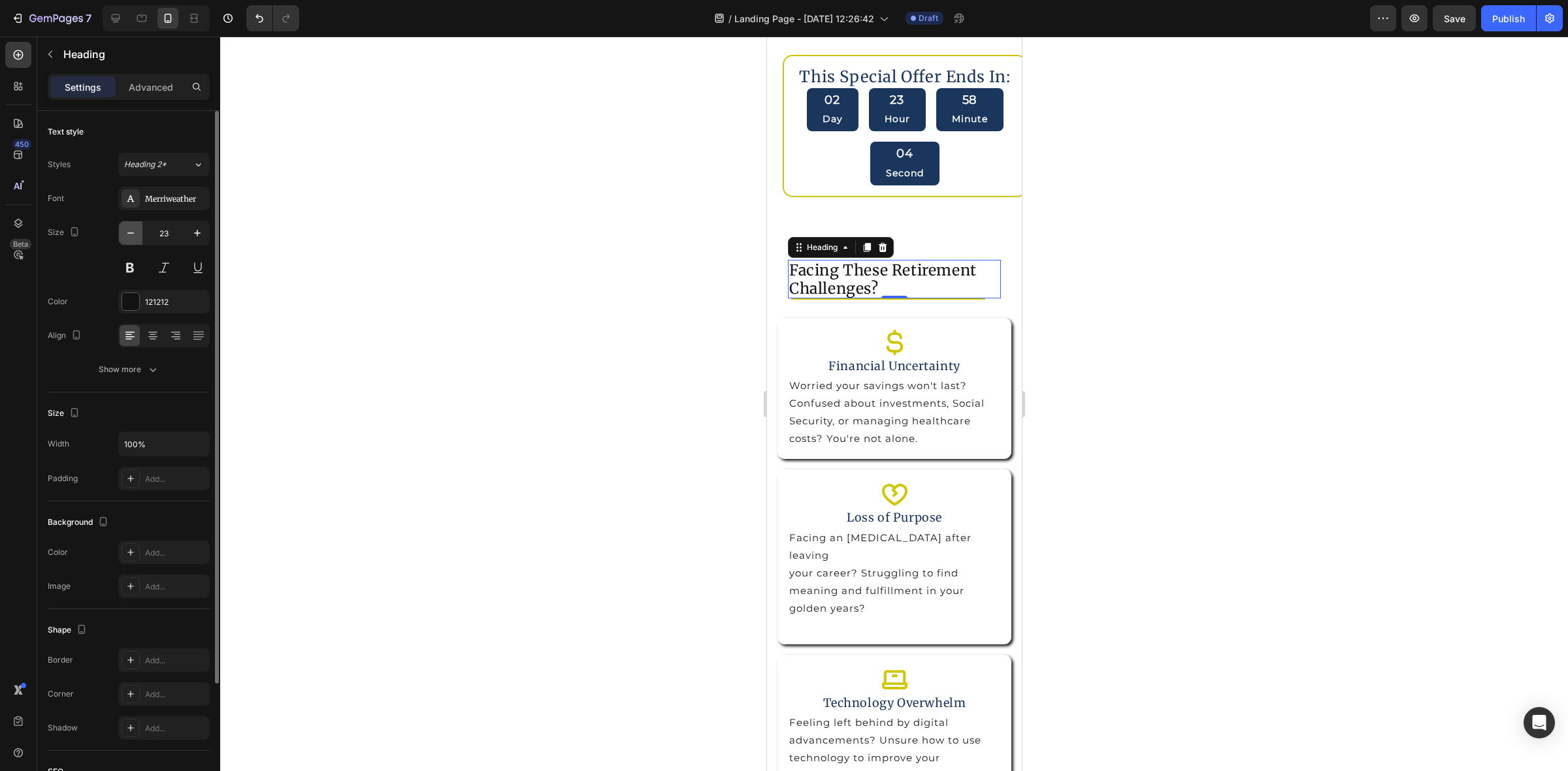
click at [128, 239] on icon "button" at bounding box center [130, 233] width 13 height 13
click at [192, 234] on icon "button" at bounding box center [197, 233] width 13 height 13
type input "23"
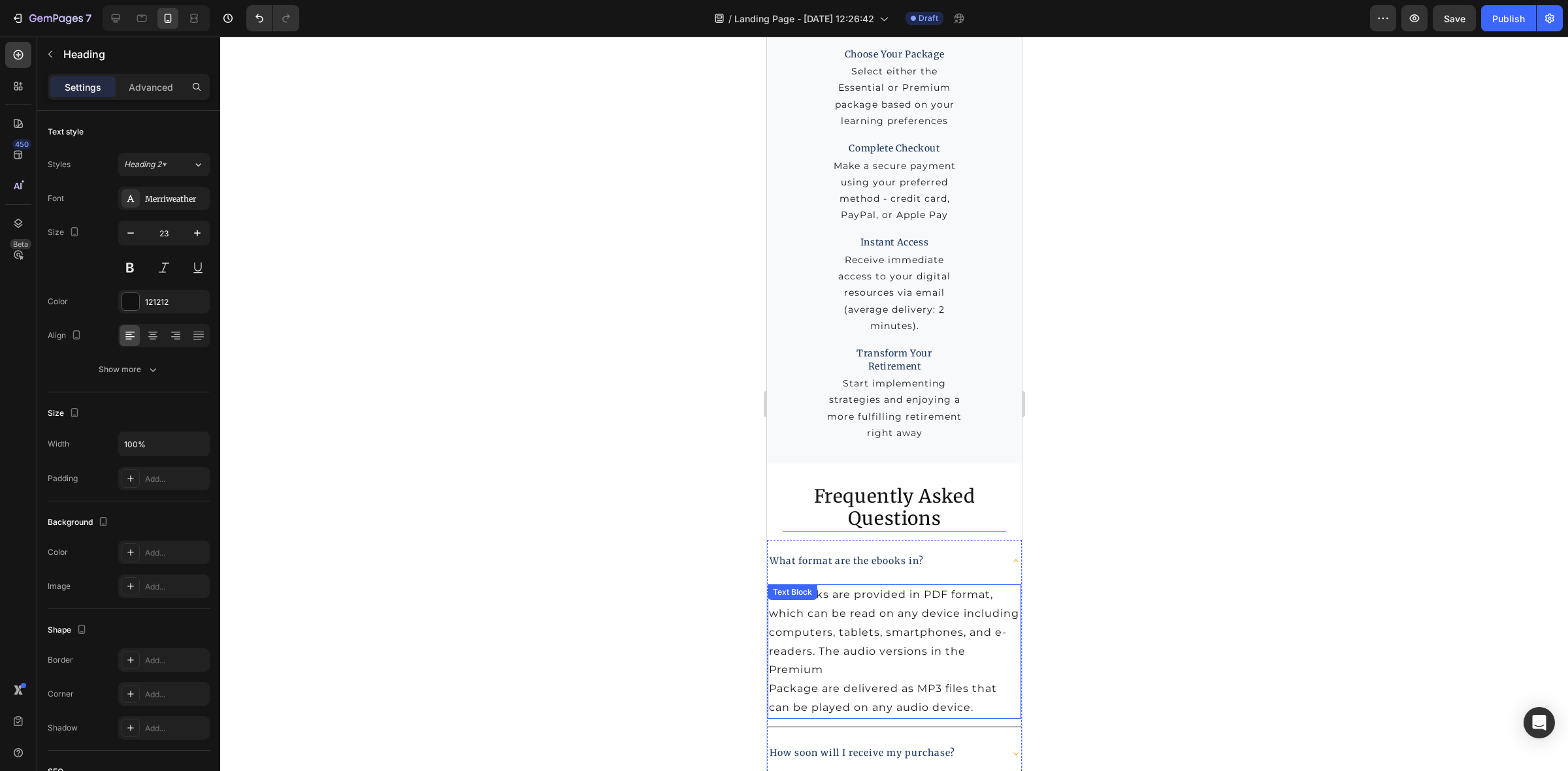
scroll to position [9491, 0]
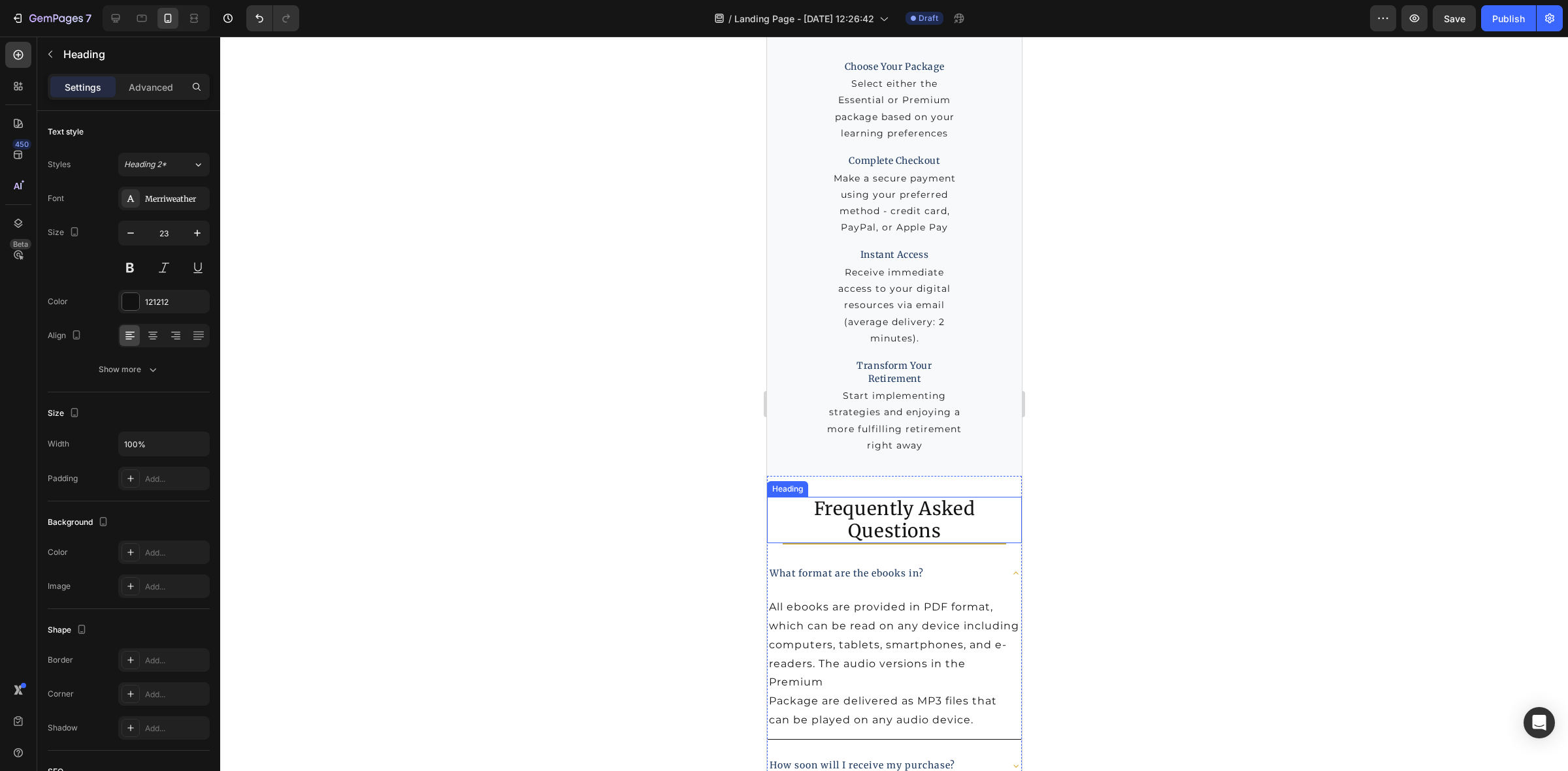
click at [858, 524] on h2 "Frequently Asked Questions" at bounding box center [894, 521] width 255 height 47
click at [130, 236] on icon "button" at bounding box center [130, 233] width 13 height 13
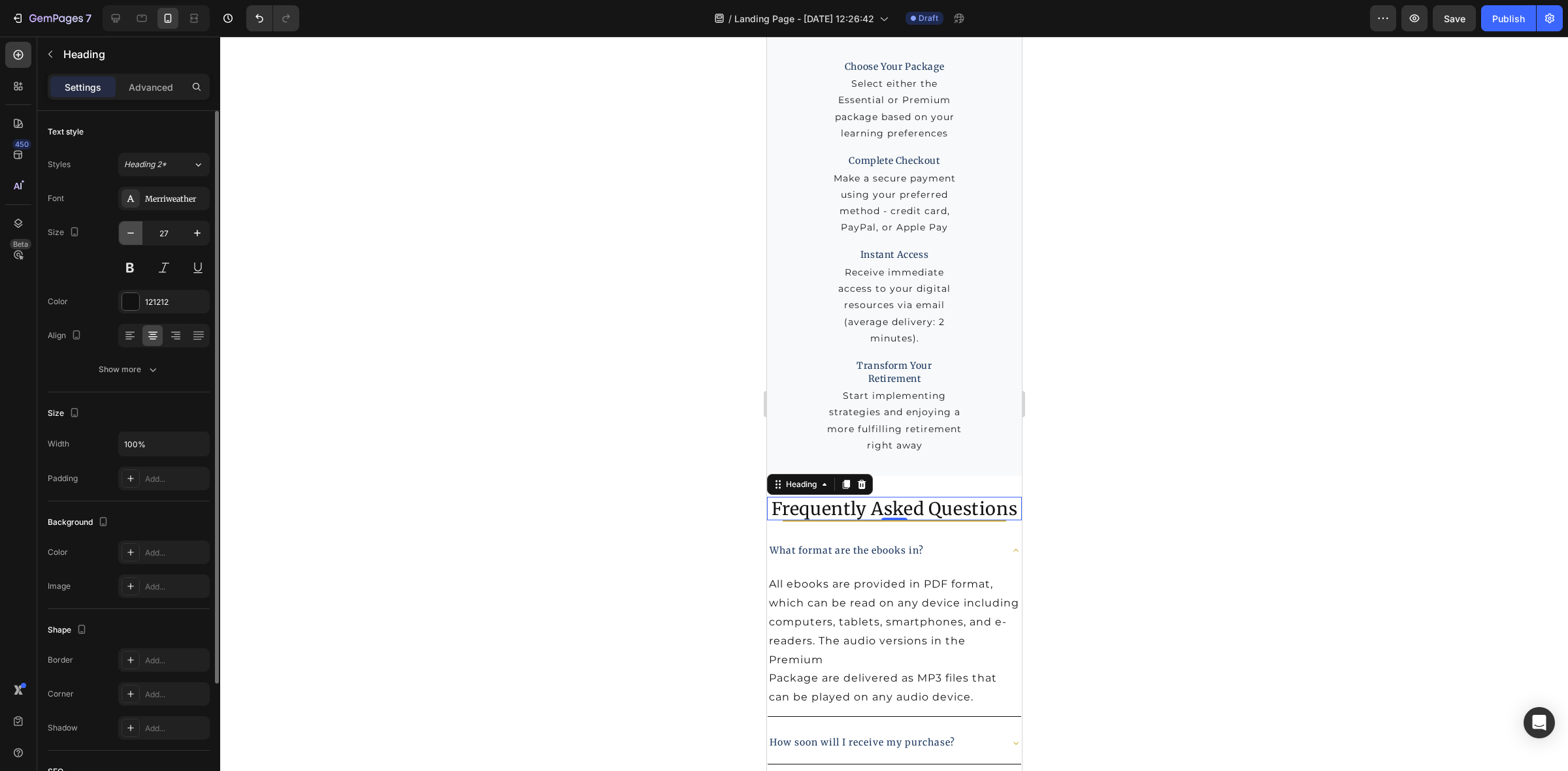
click at [130, 236] on icon "button" at bounding box center [130, 233] width 13 height 13
type input "26"
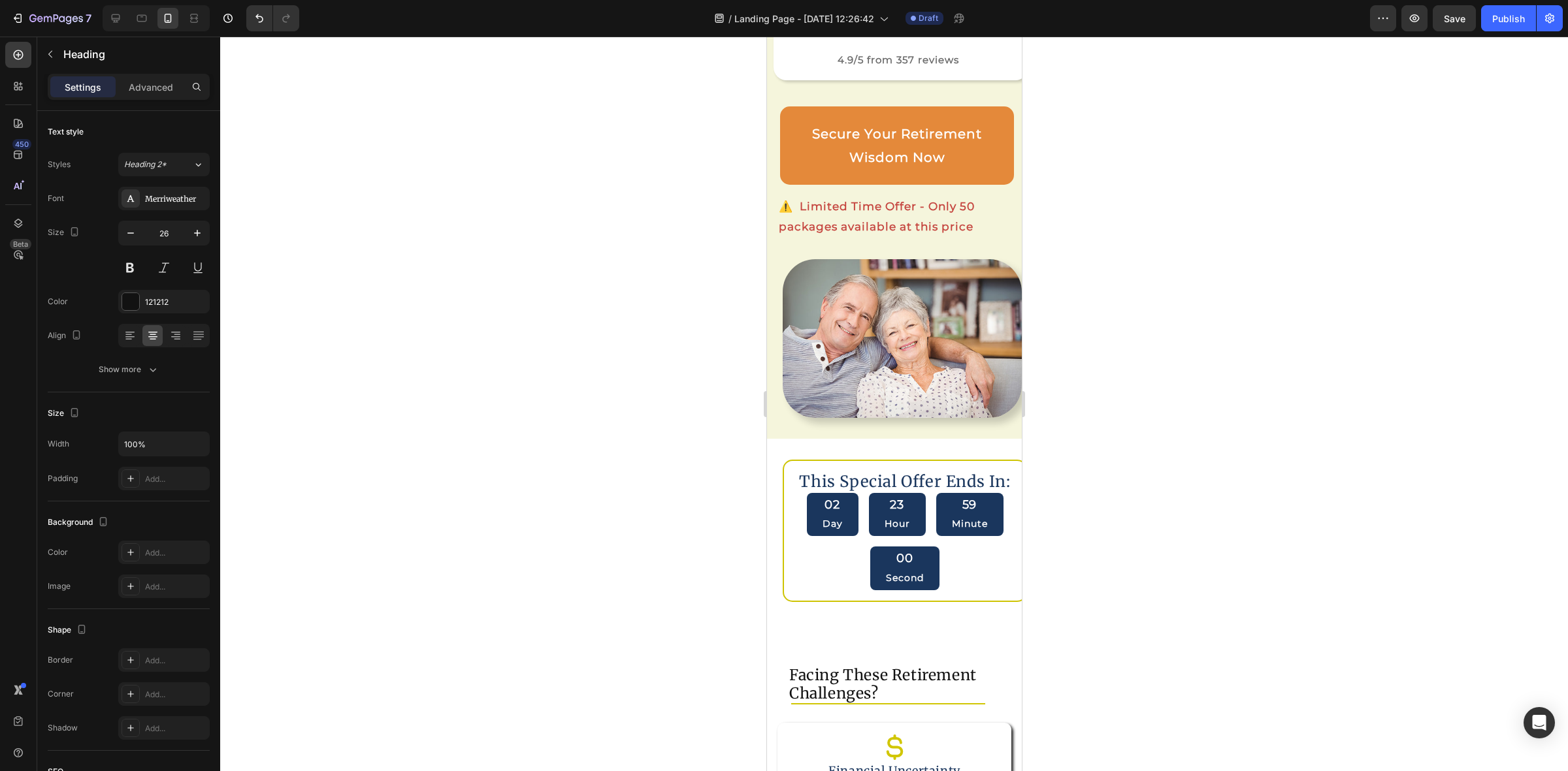
scroll to position [0, 0]
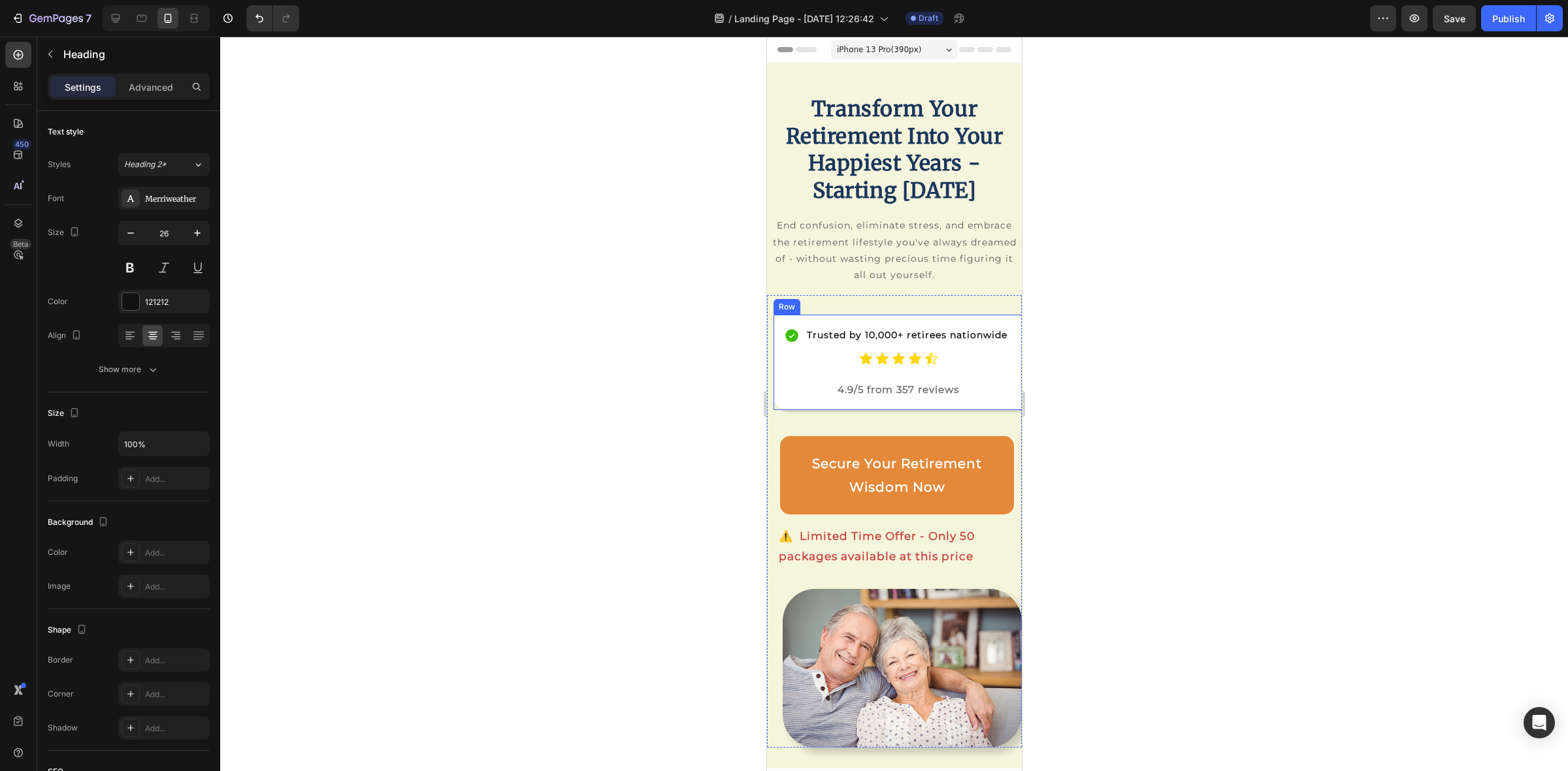
click at [781, 410] on div "Trusted by 10,000+ retirees nationwide Item List Icon Icon Icon Icon Icon Icon …" at bounding box center [901, 362] width 255 height 95
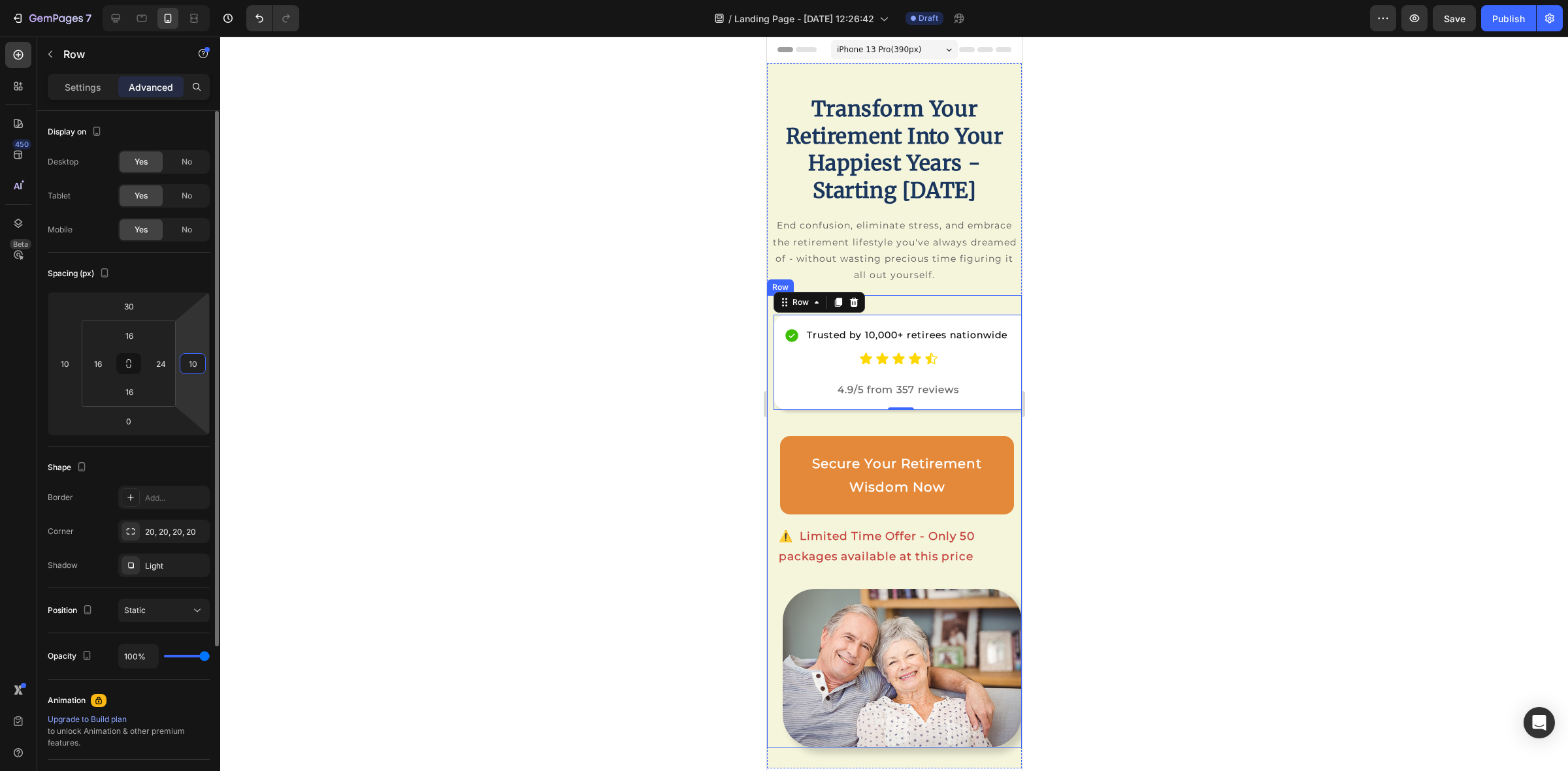
click at [197, 366] on input "10" at bounding box center [193, 364] width 19 height 19
type input "4"
type input "10"
click at [867, 344] on p "Trusted by 10,000+ retirees nationwide" at bounding box center [907, 335] width 201 height 17
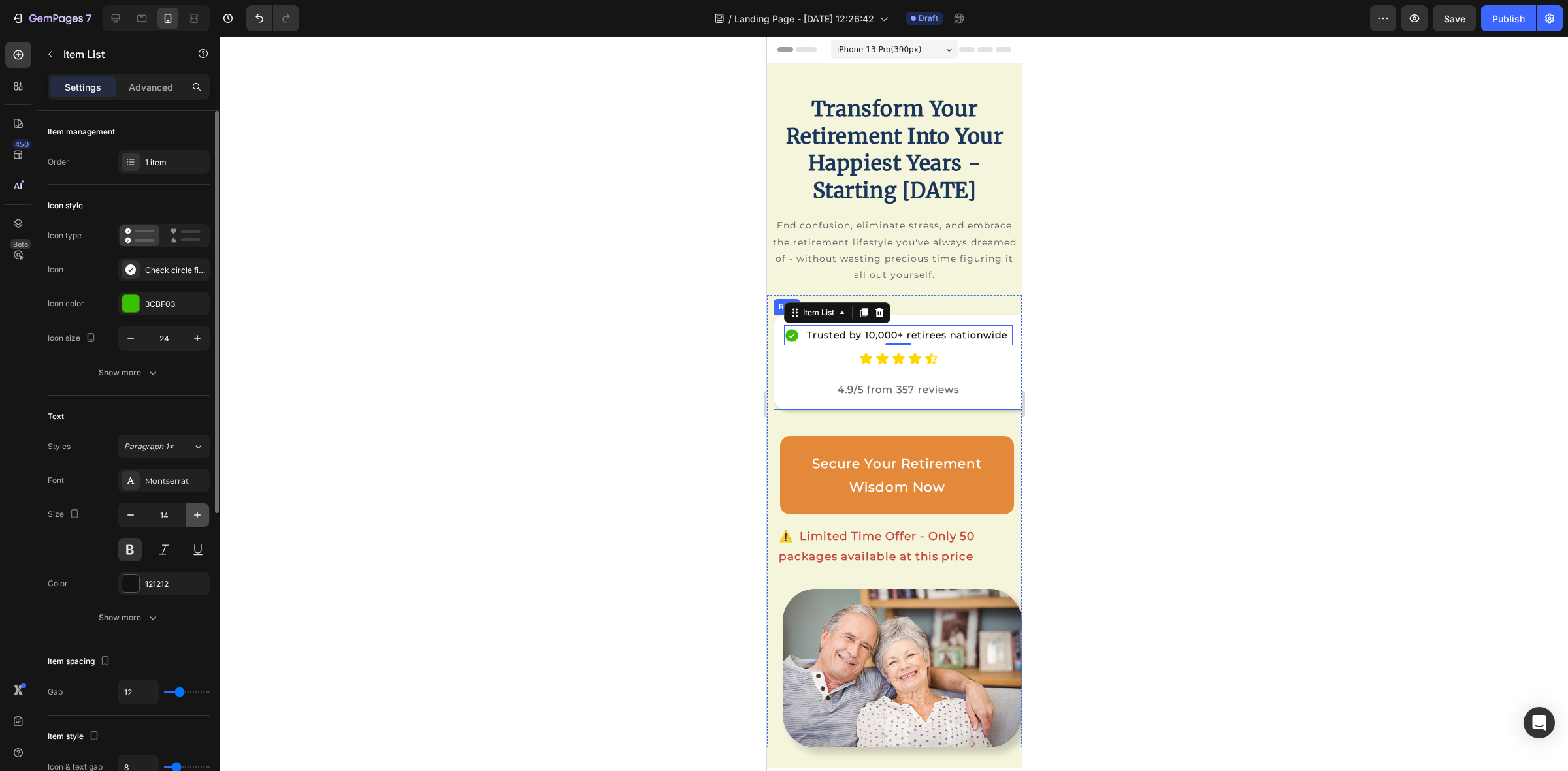
click at [192, 514] on icon "button" at bounding box center [197, 515] width 13 height 13
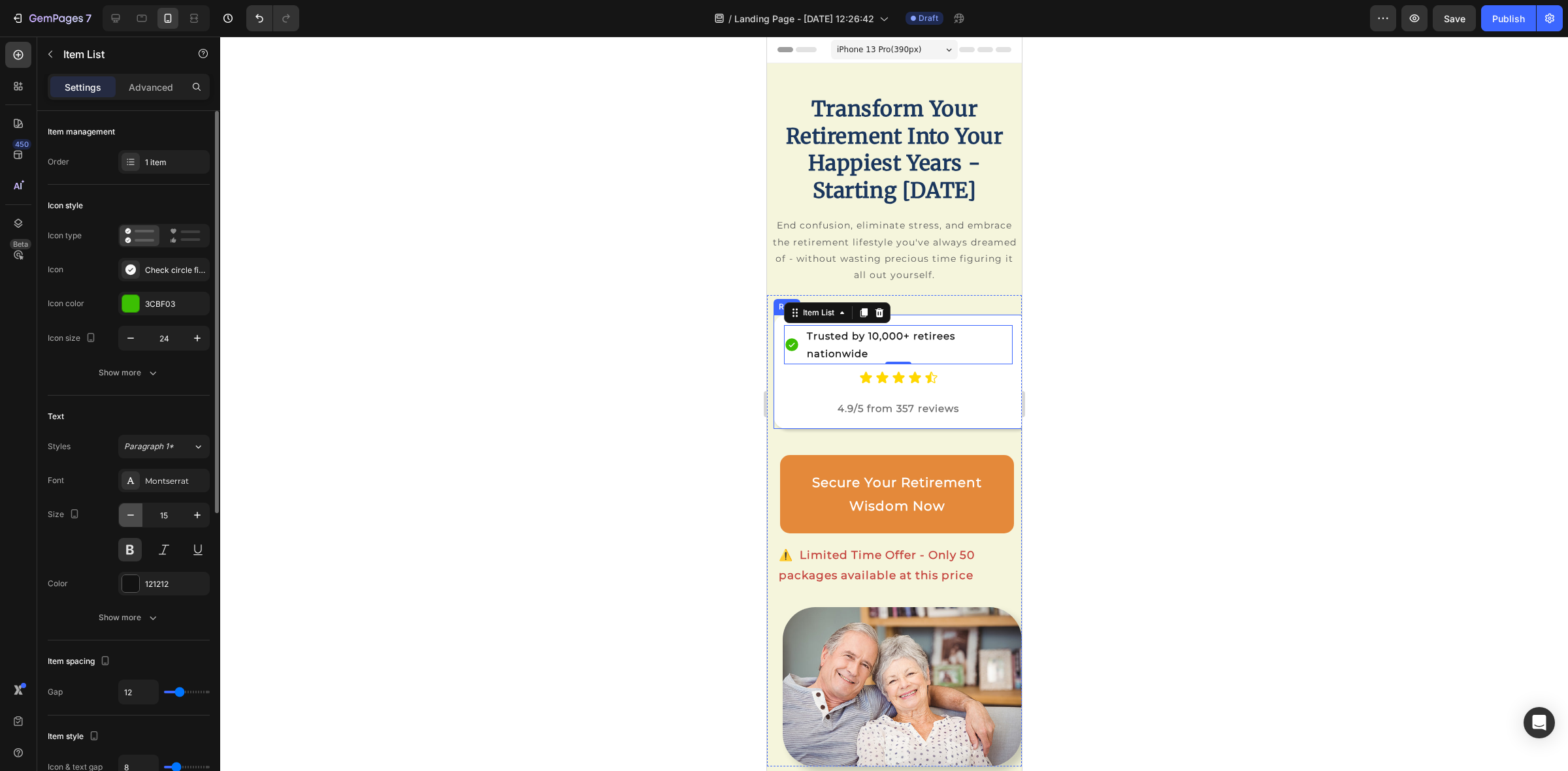
click at [132, 524] on button "button" at bounding box center [131, 515] width 23 height 23
type input "14"
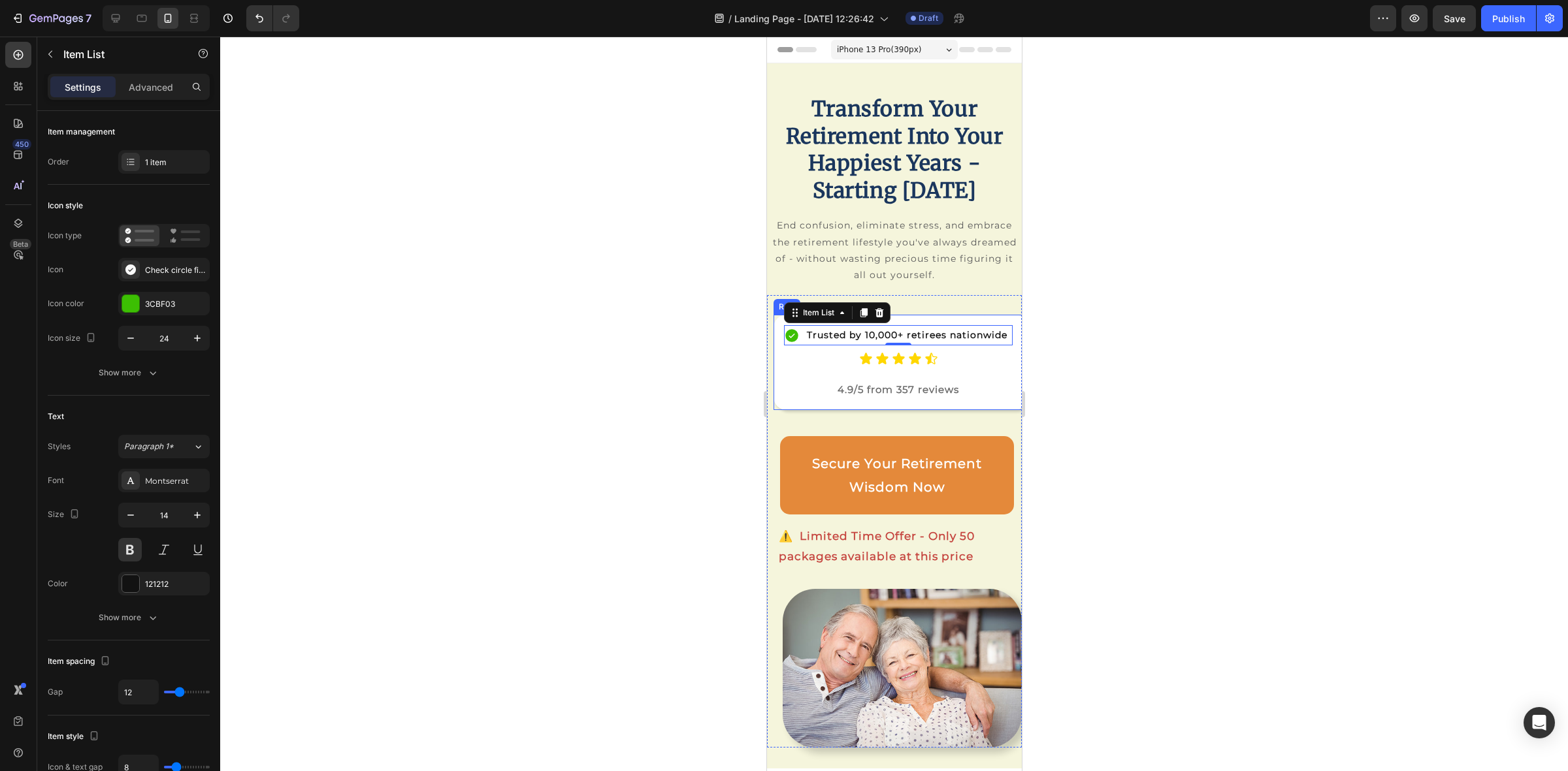
click at [780, 410] on div "Trusted by 10,000+ retirees nationwide Item List 0 Icon Icon Icon Icon Icon Ico…" at bounding box center [901, 362] width 255 height 95
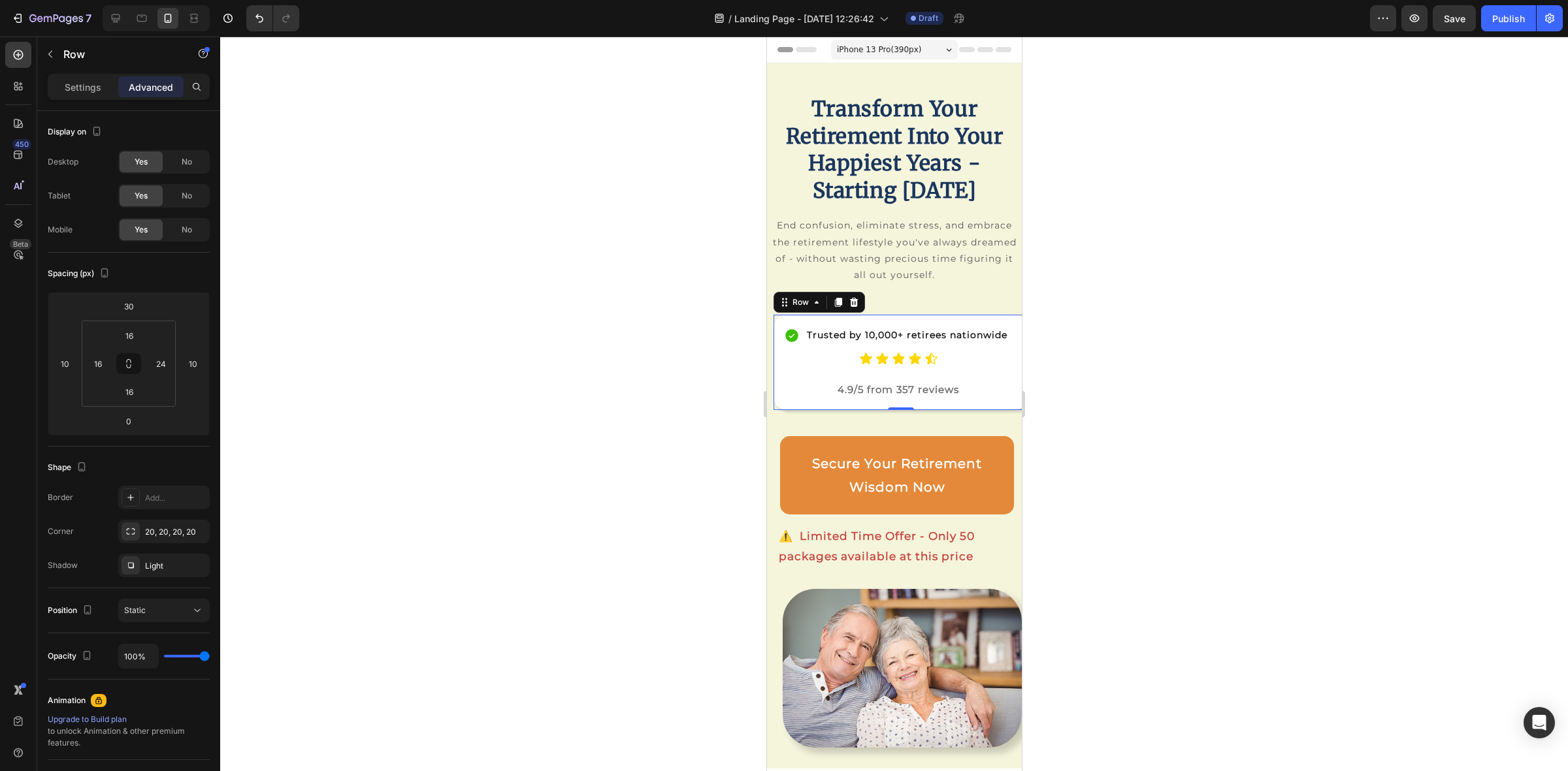
click at [985, 318] on div "Trusted by 10,000+ retirees nationwide Item List Icon Icon Icon Icon Icon Icon …" at bounding box center [901, 362] width 255 height 95
click at [66, 81] on p "Settings" at bounding box center [83, 88] width 37 height 14
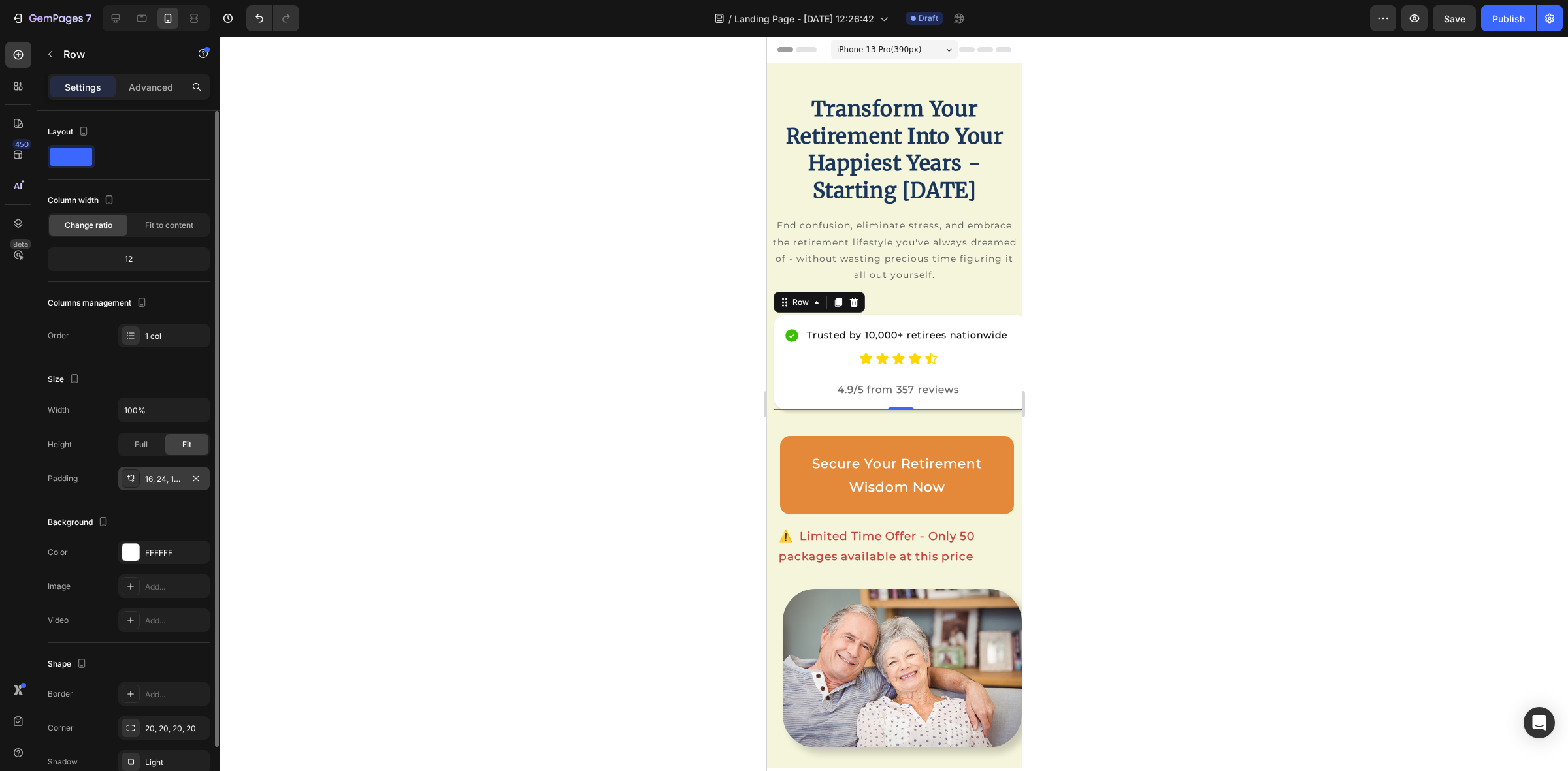
click at [175, 478] on div "16, 24, 16, 16" at bounding box center [164, 479] width 38 height 12
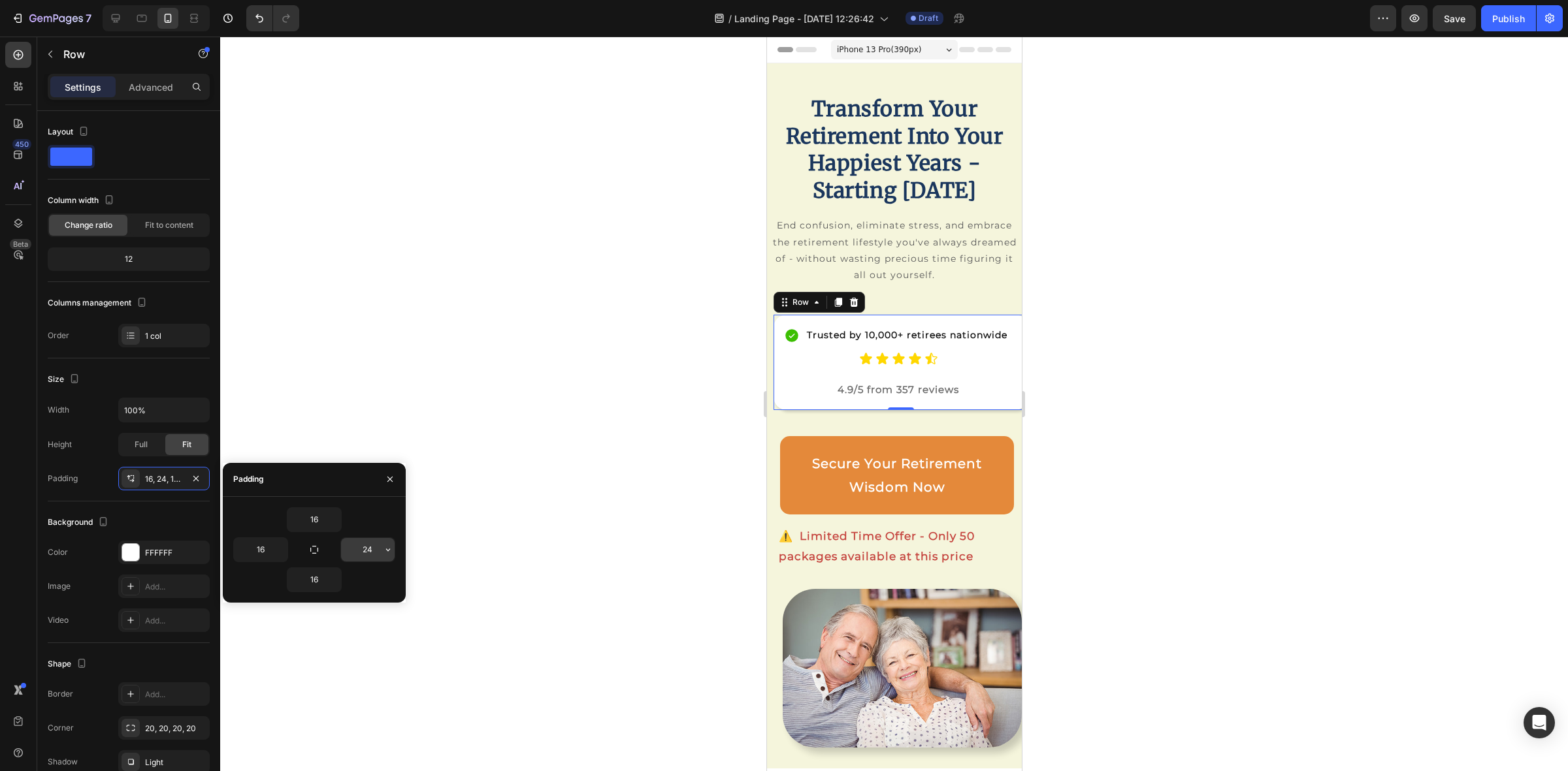
click at [364, 543] on input "24" at bounding box center [367, 550] width 54 height 23
click at [384, 545] on icon "button" at bounding box center [388, 549] width 11 height 11
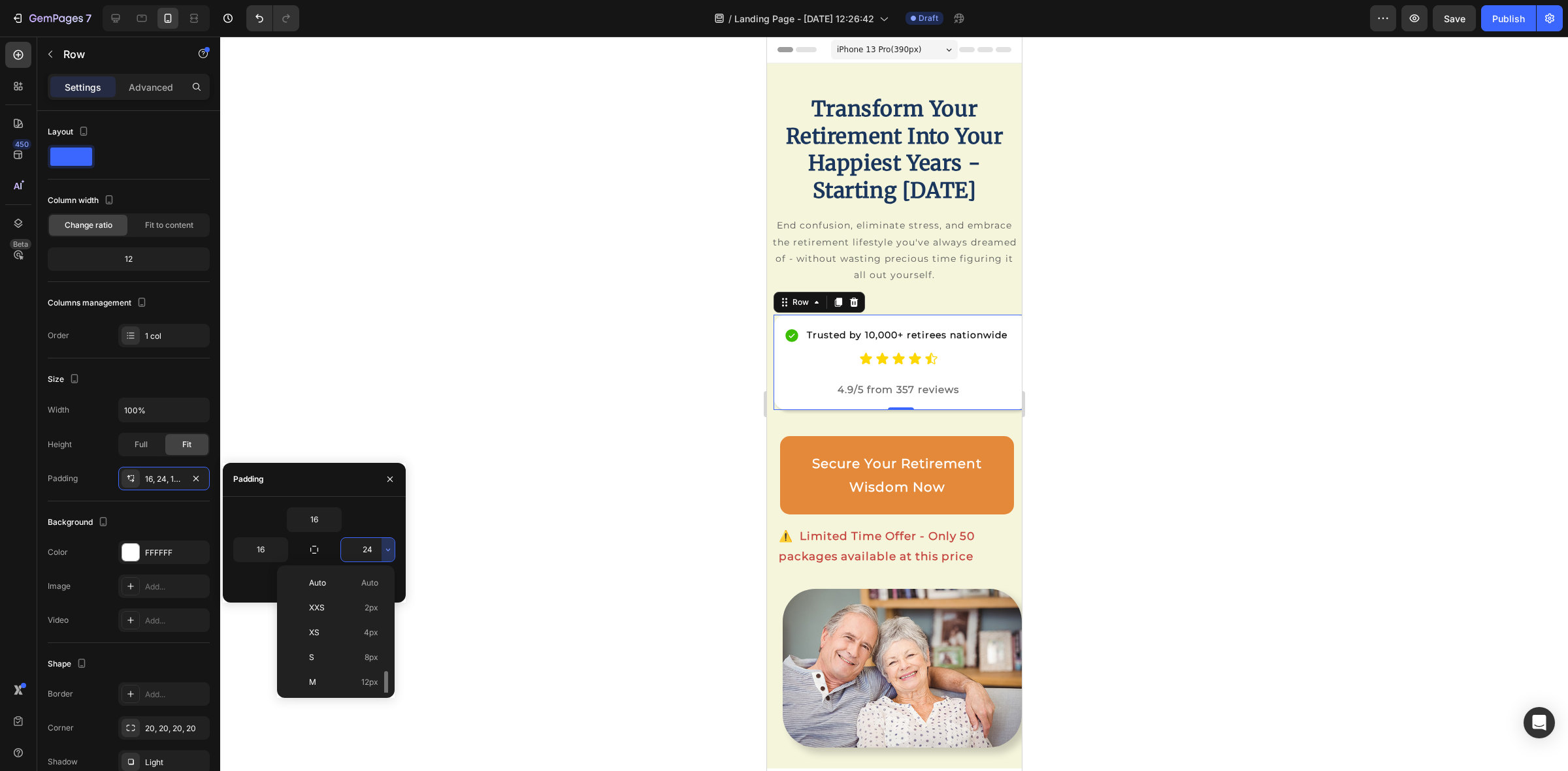
scroll to position [70, 0]
click at [343, 635] on p "L 16px" at bounding box center [343, 638] width 69 height 12
type input "16"
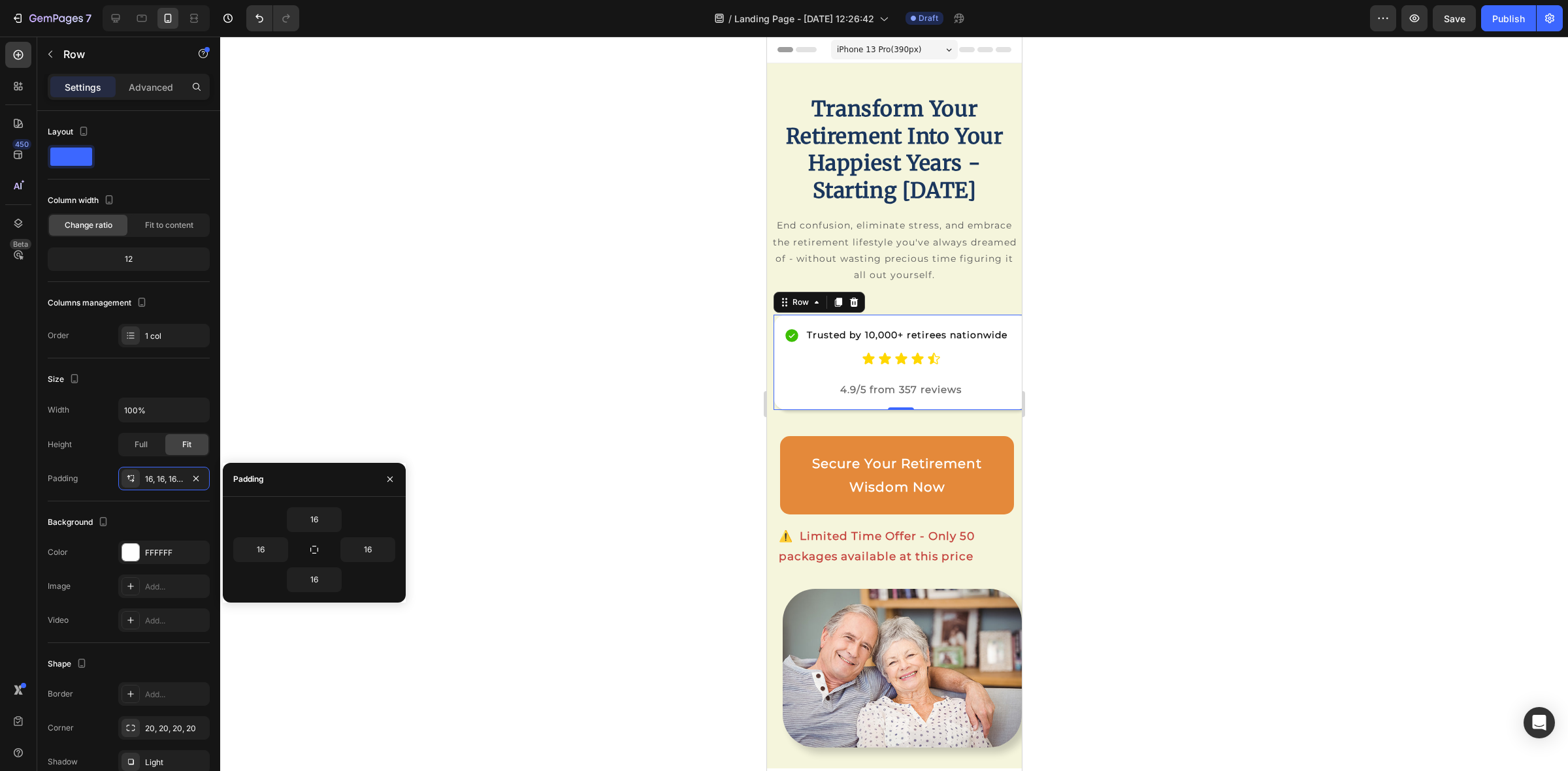
click at [289, 381] on div at bounding box center [894, 404] width 1348 height 735
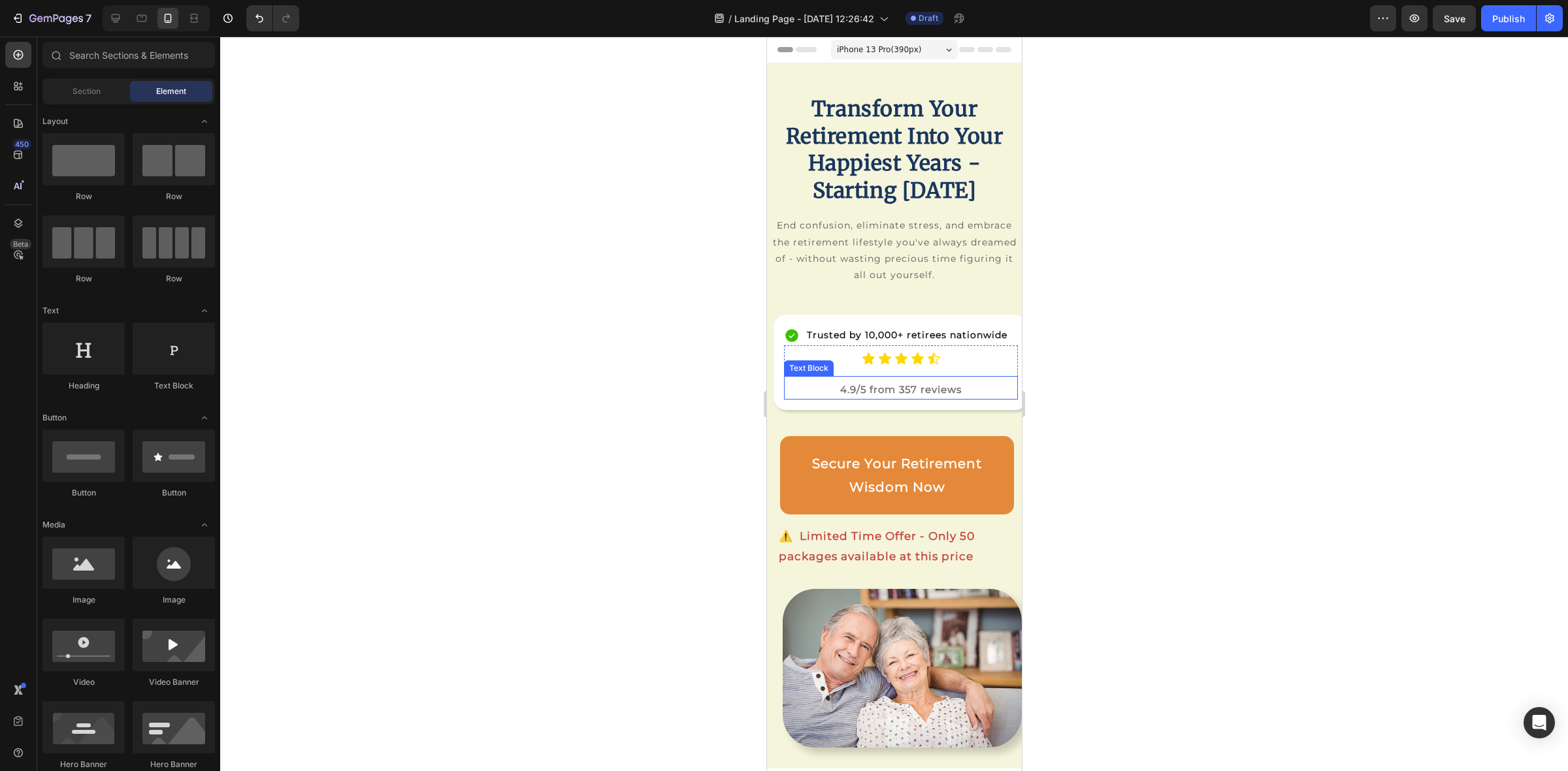
click at [783, 400] on div "4.9/5 from 357 reviews" at bounding box center [900, 389] width 234 height 20
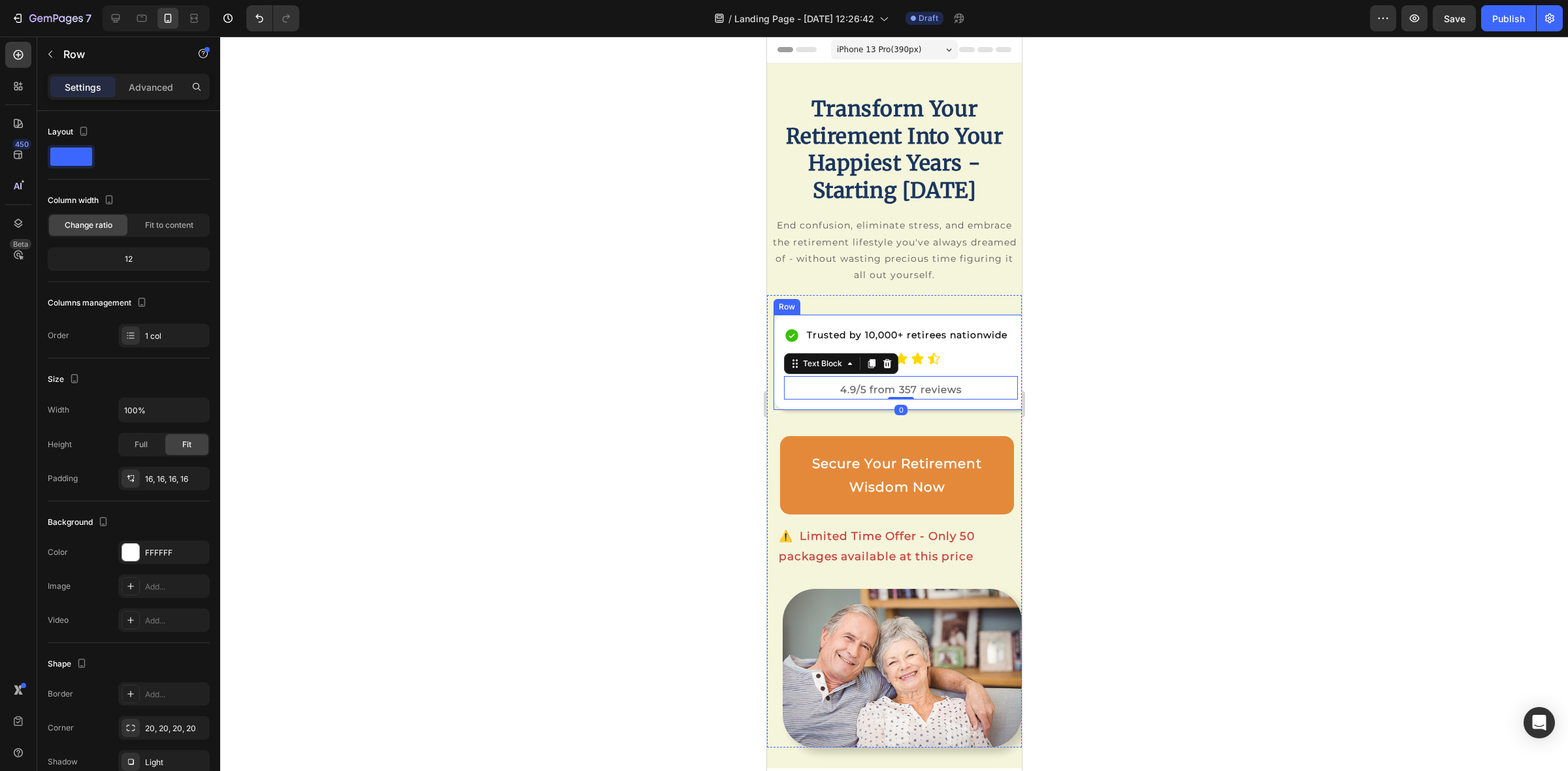
click at [779, 410] on div "Trusted by 10,000+ retirees nationwide Item List Icon Icon Icon Icon Icon Icon …" at bounding box center [901, 362] width 255 height 95
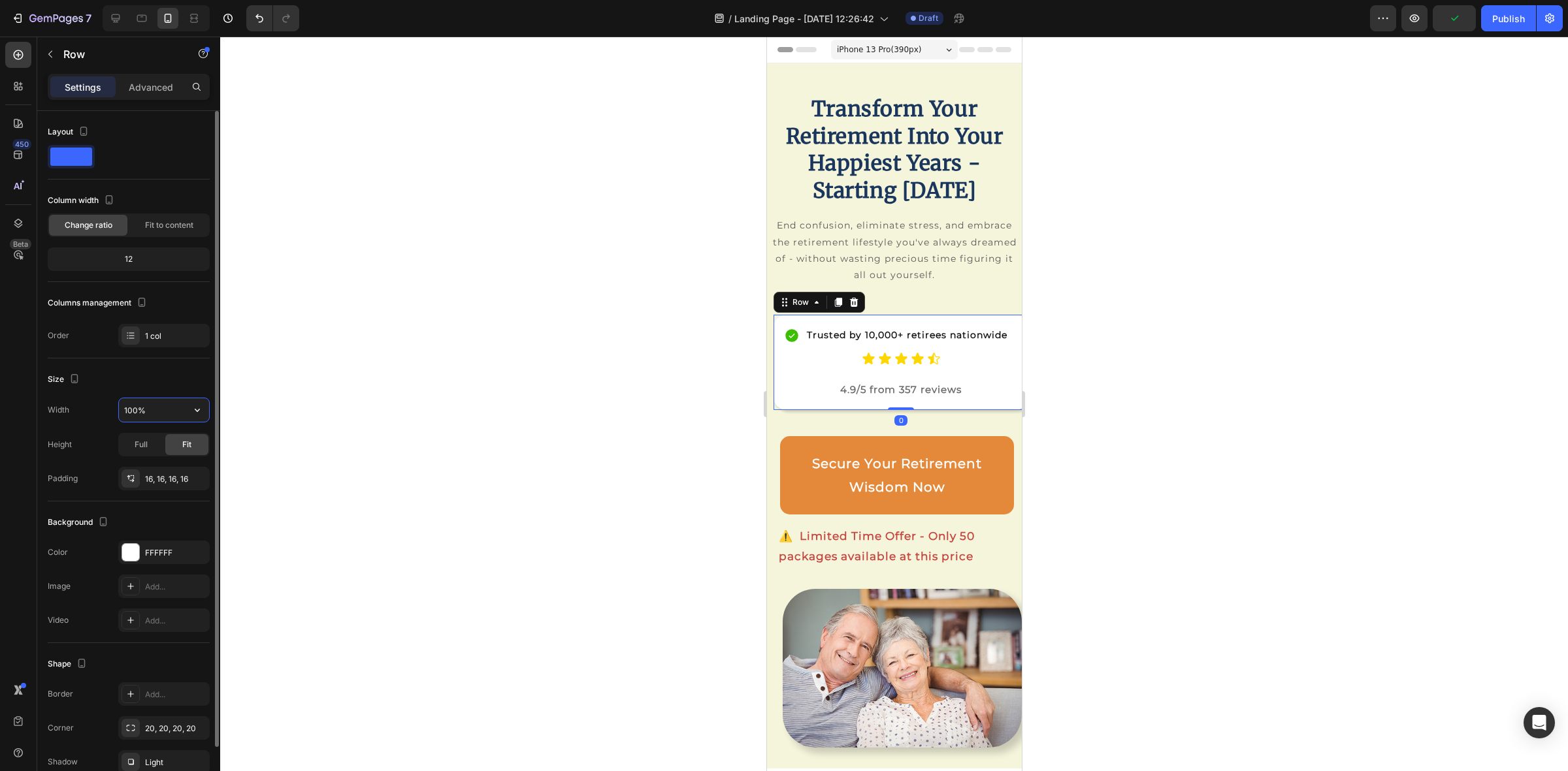
click at [161, 412] on input "100%" at bounding box center [164, 410] width 91 height 23
click at [198, 410] on icon "button" at bounding box center [197, 410] width 5 height 3
click at [139, 457] on div "Default 100%" at bounding box center [150, 468] width 107 height 24
click at [181, 410] on input "100%" at bounding box center [164, 410] width 91 height 23
click at [193, 410] on icon "button" at bounding box center [197, 410] width 13 height 13
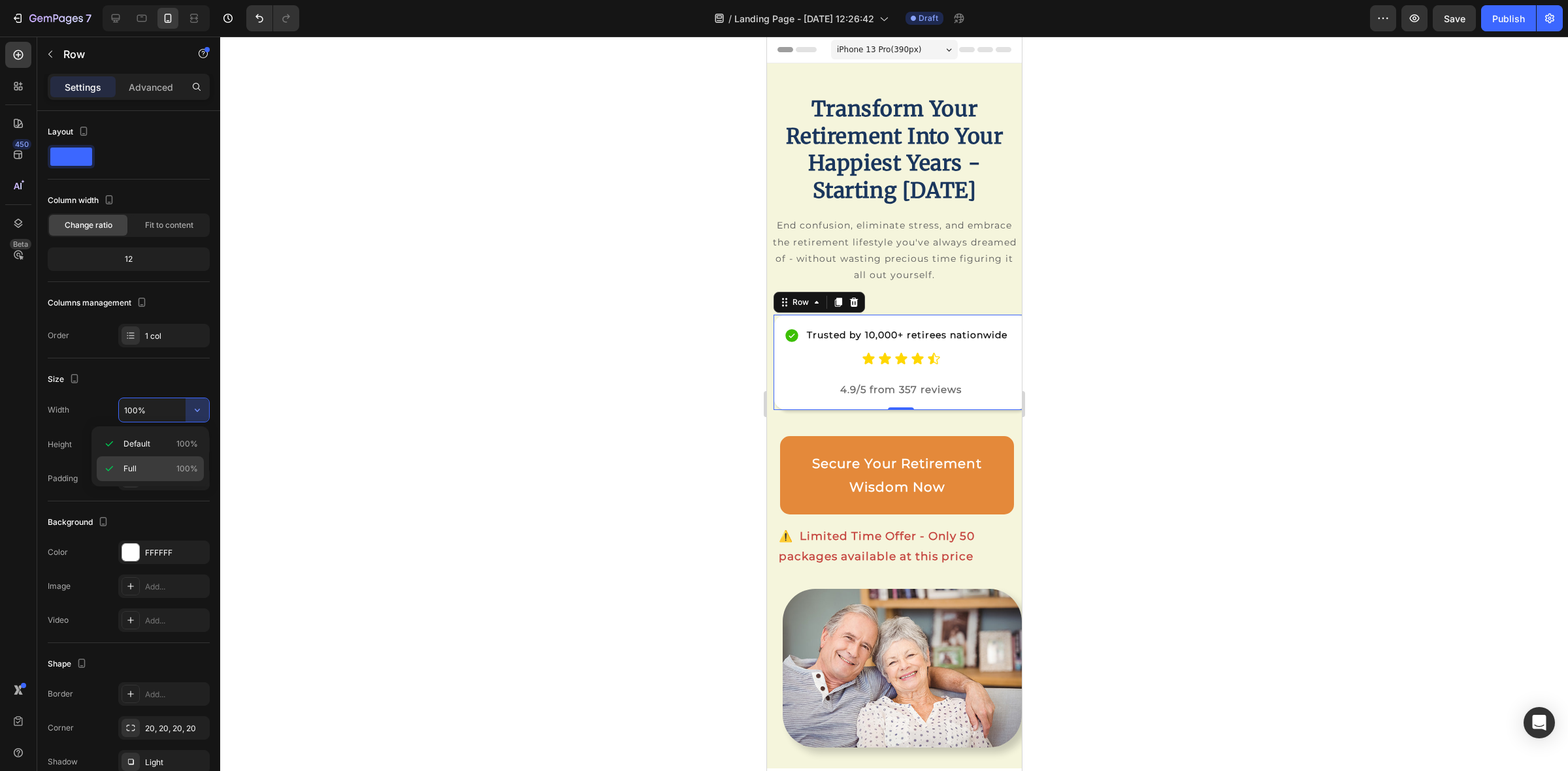
click at [142, 467] on p "Full 100%" at bounding box center [161, 469] width 74 height 12
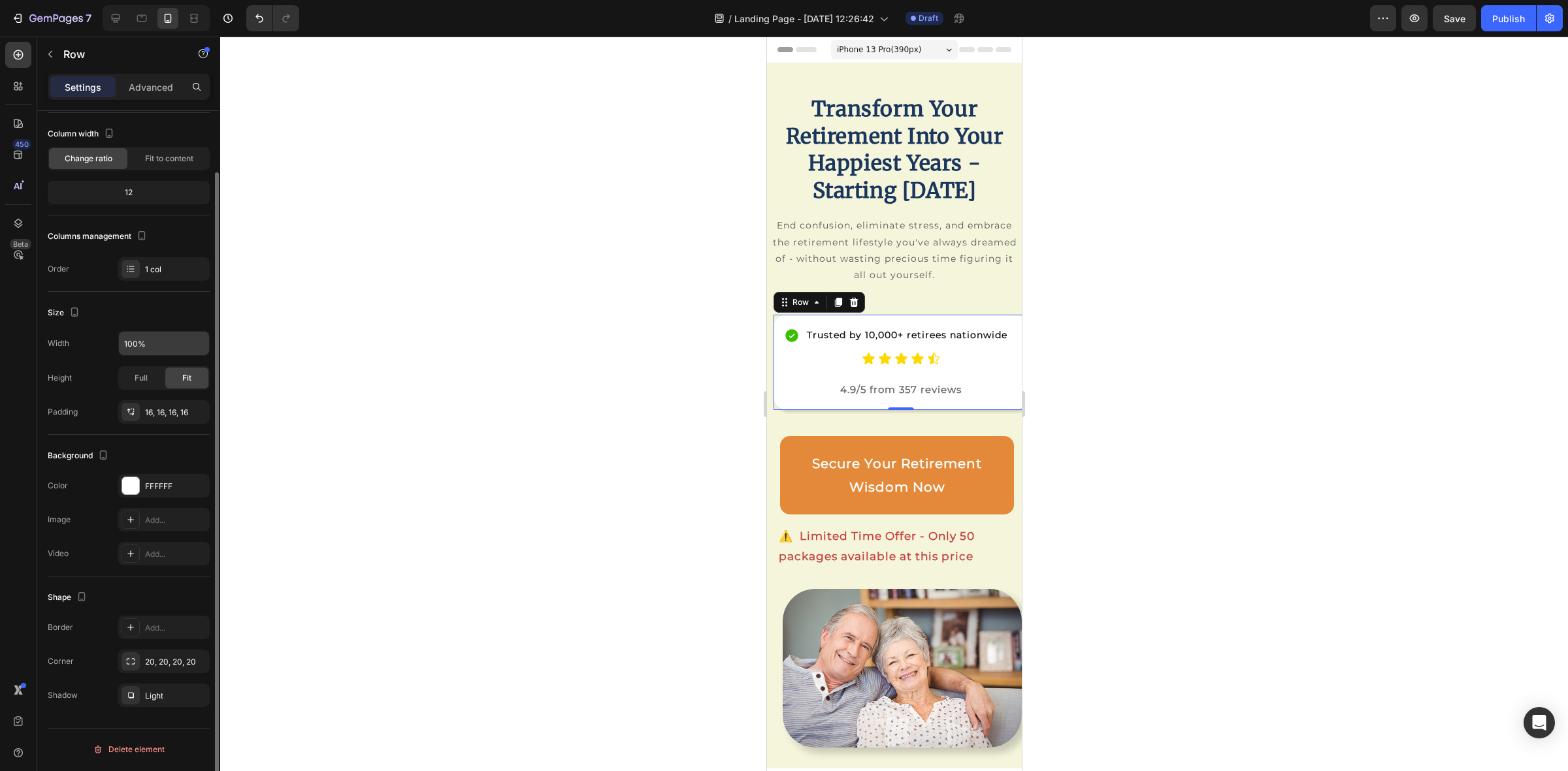
scroll to position [0, 0]
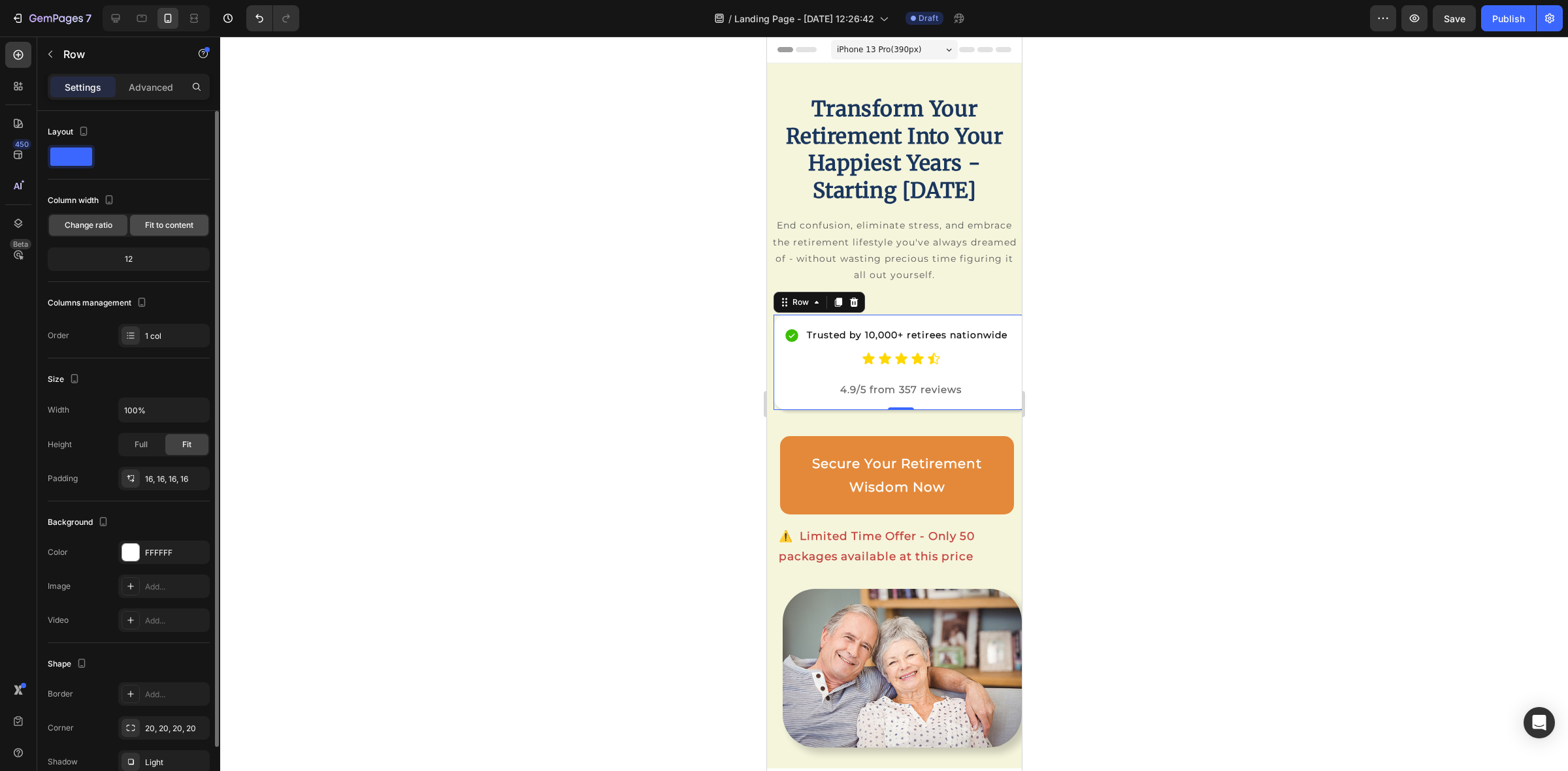
click at [148, 227] on span "Fit to content" at bounding box center [169, 225] width 49 height 12
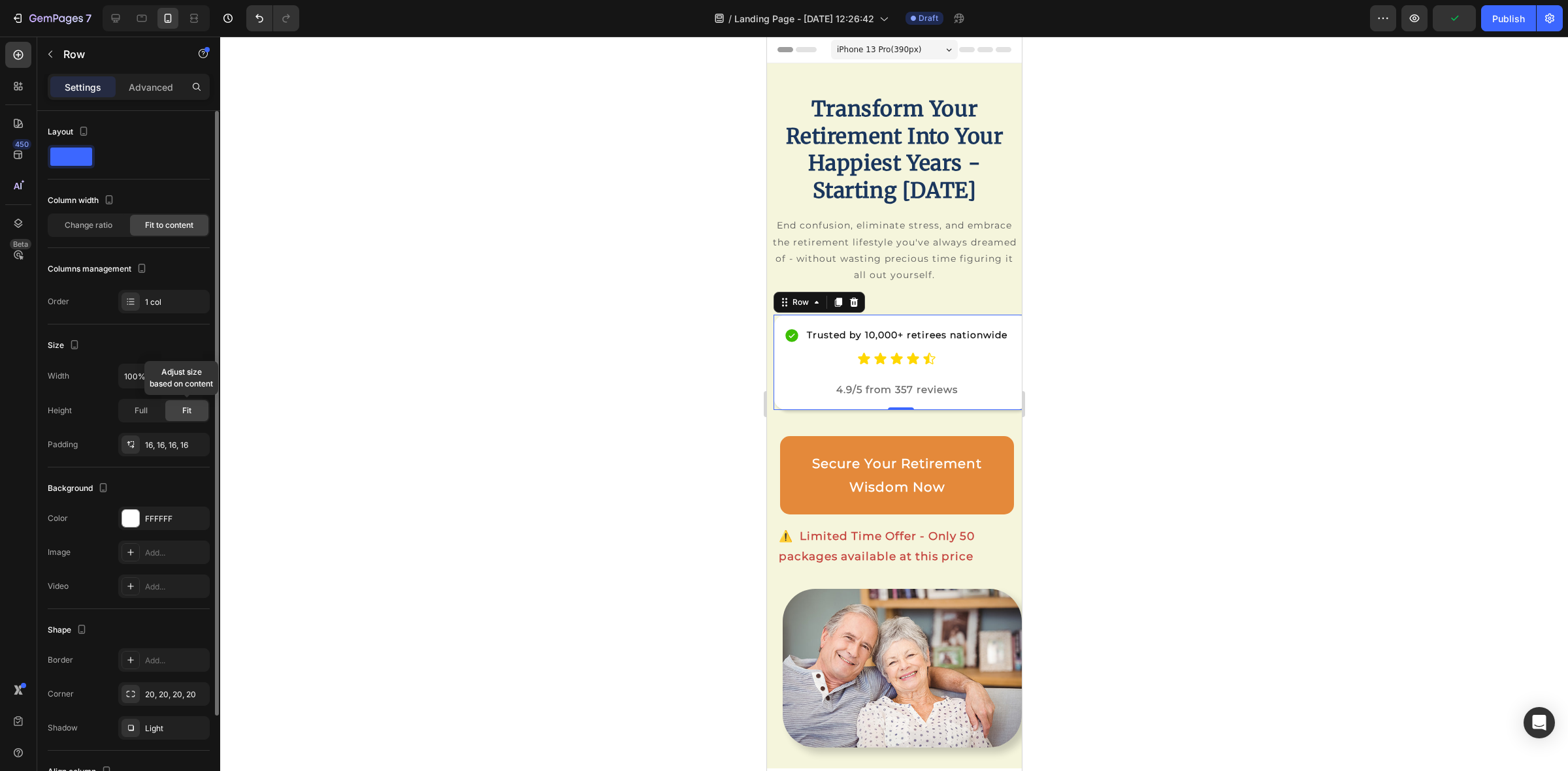
click at [185, 410] on span "Fit" at bounding box center [186, 411] width 9 height 12
click at [183, 410] on span "Fit" at bounding box center [186, 411] width 9 height 12
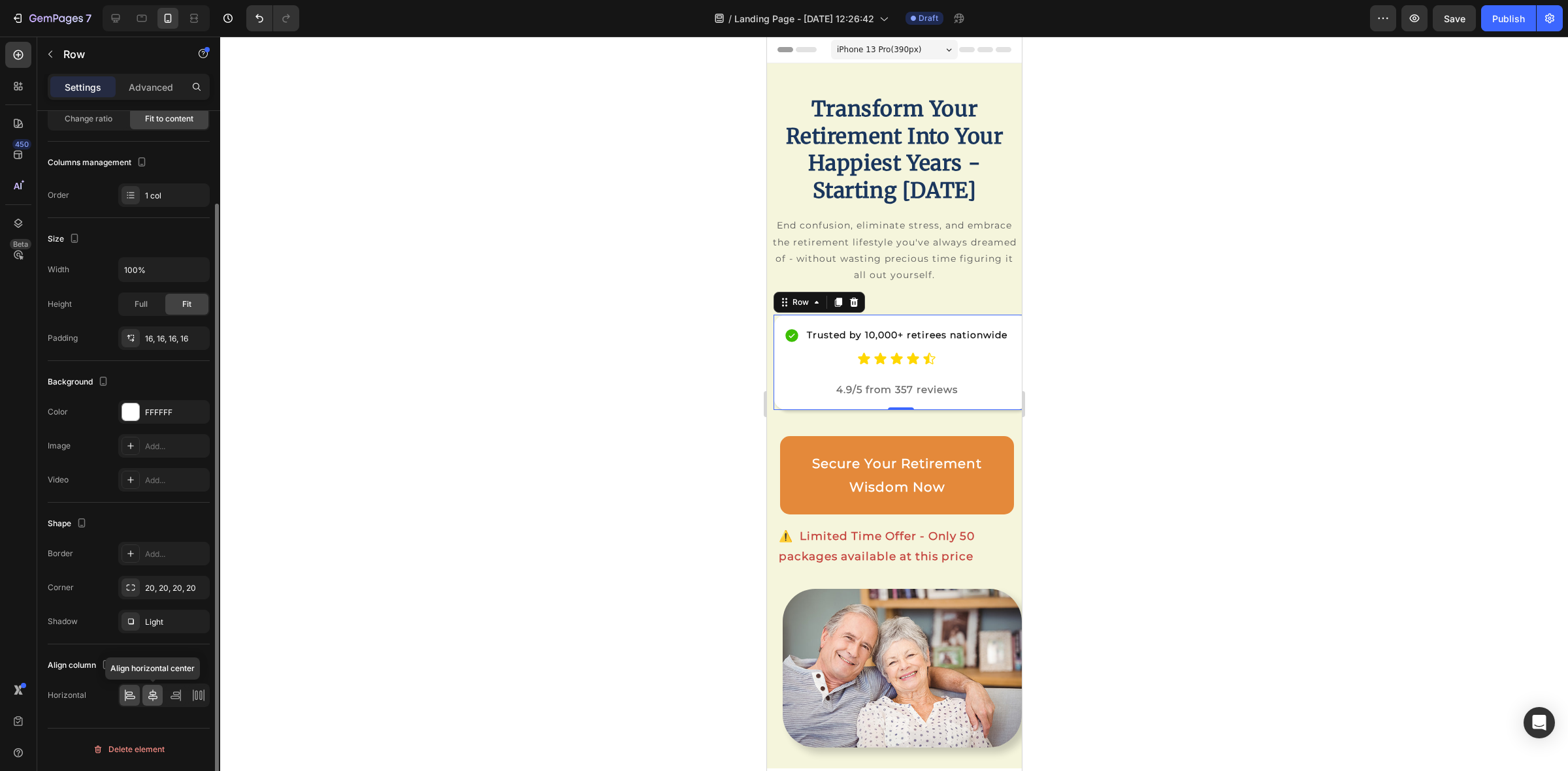
click at [157, 690] on icon at bounding box center [152, 695] width 13 height 13
click at [124, 699] on icon at bounding box center [130, 695] width 13 height 13
click at [138, 83] on p "Advanced" at bounding box center [151, 88] width 45 height 14
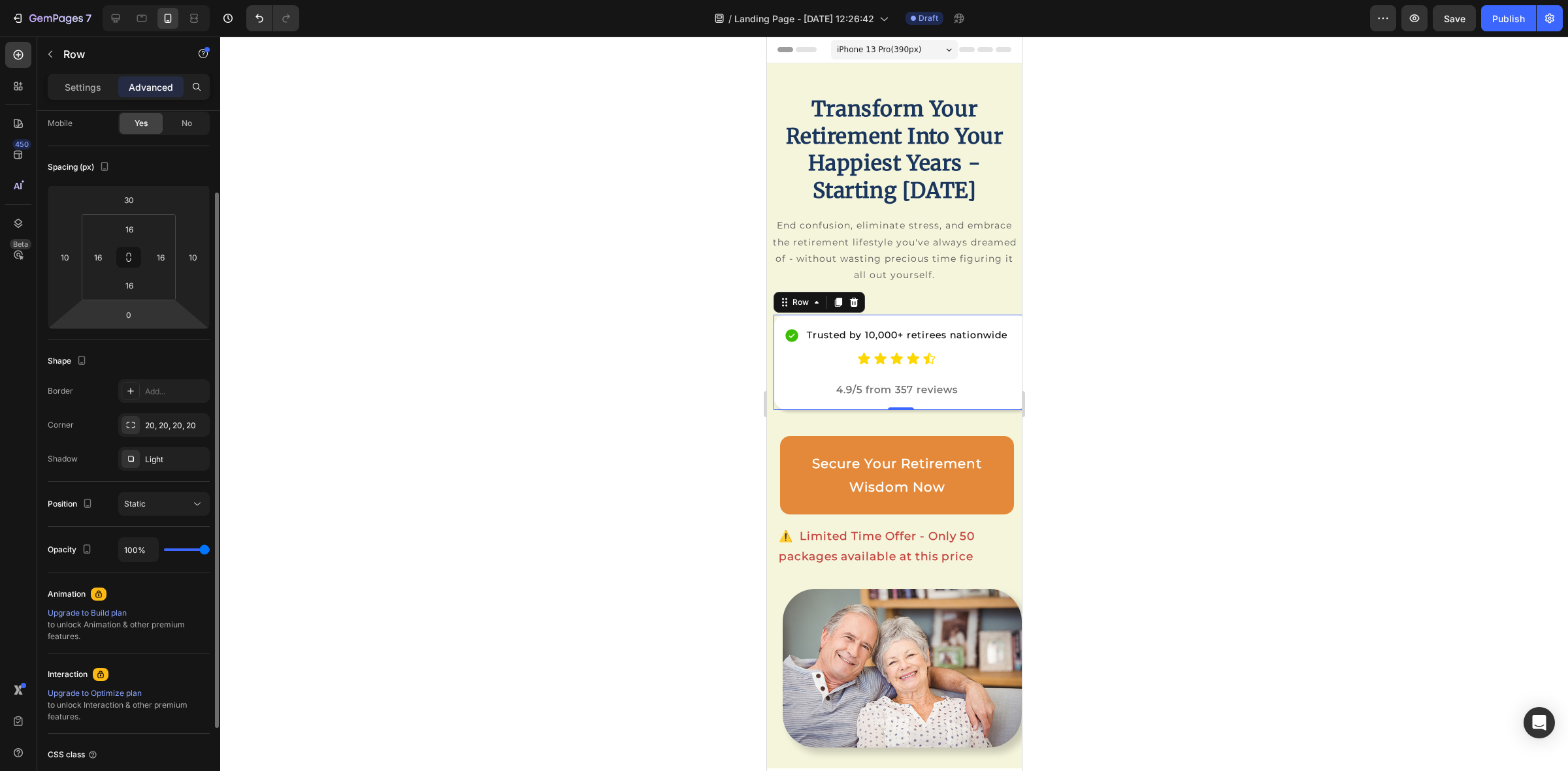
click at [186, 519] on div "Position Static" at bounding box center [129, 504] width 162 height 45
click at [186, 503] on div "Static" at bounding box center [157, 504] width 66 height 12
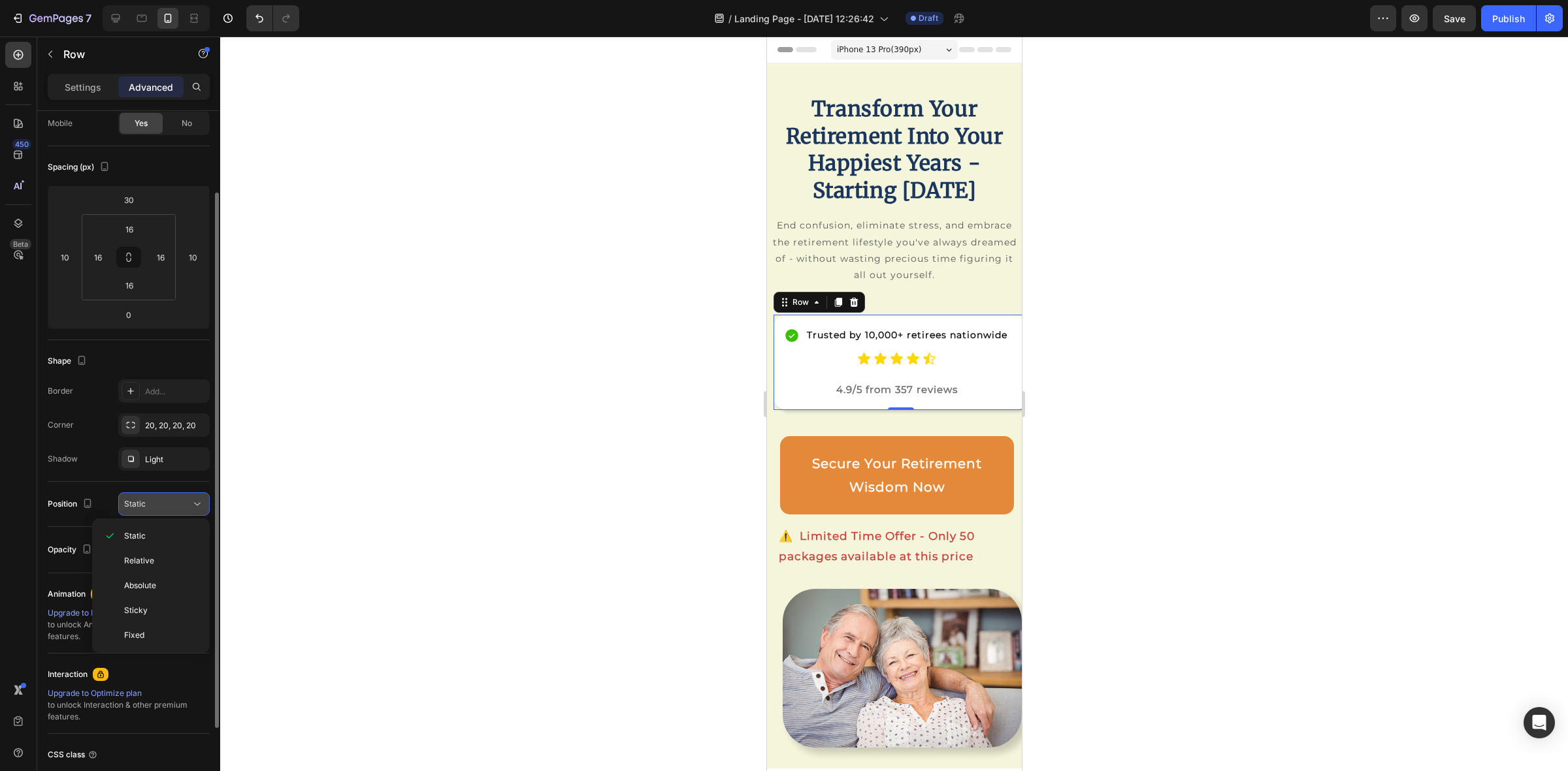
click at [186, 503] on div "Static" at bounding box center [157, 504] width 66 height 12
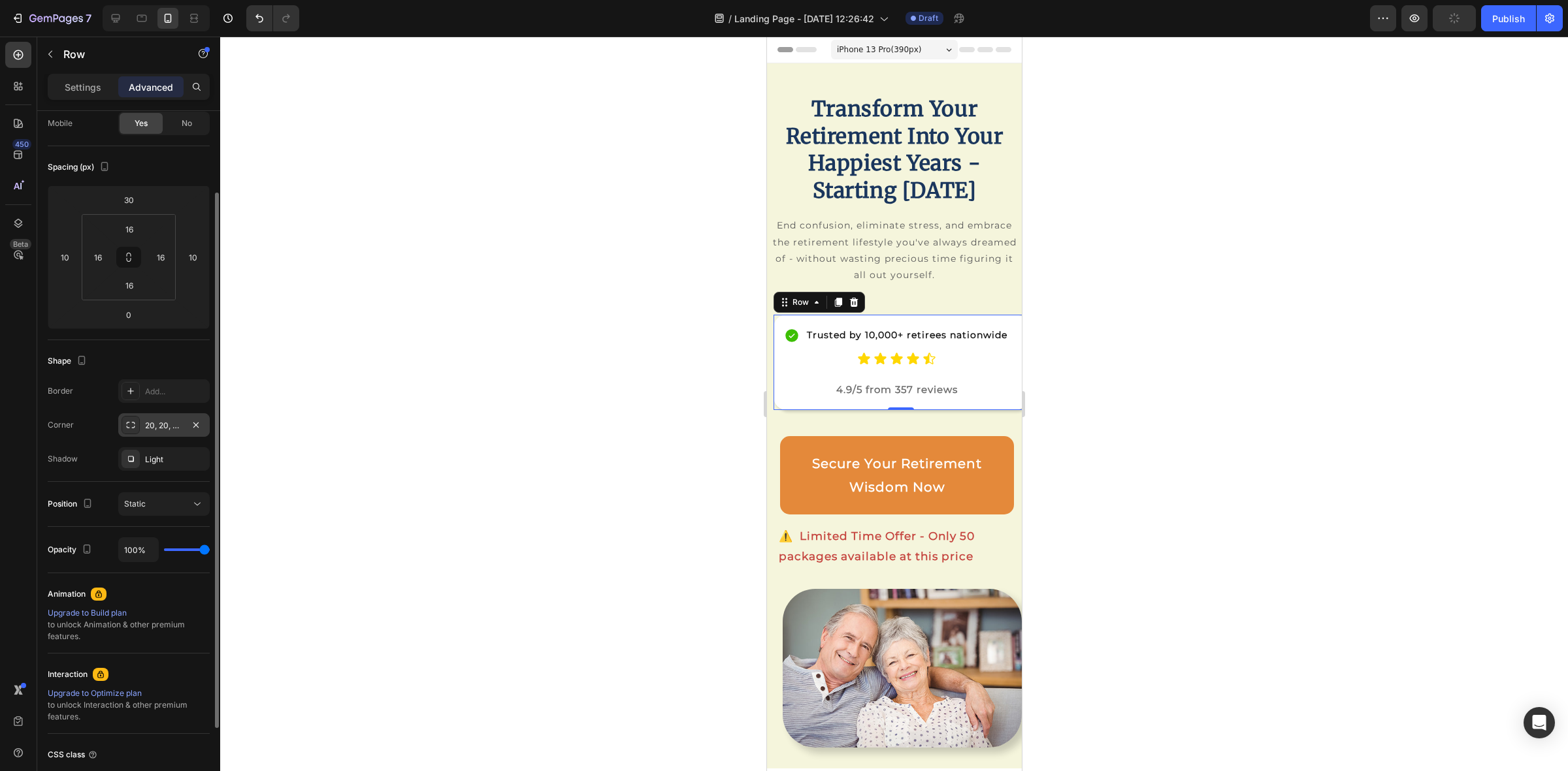
scroll to position [210, 0]
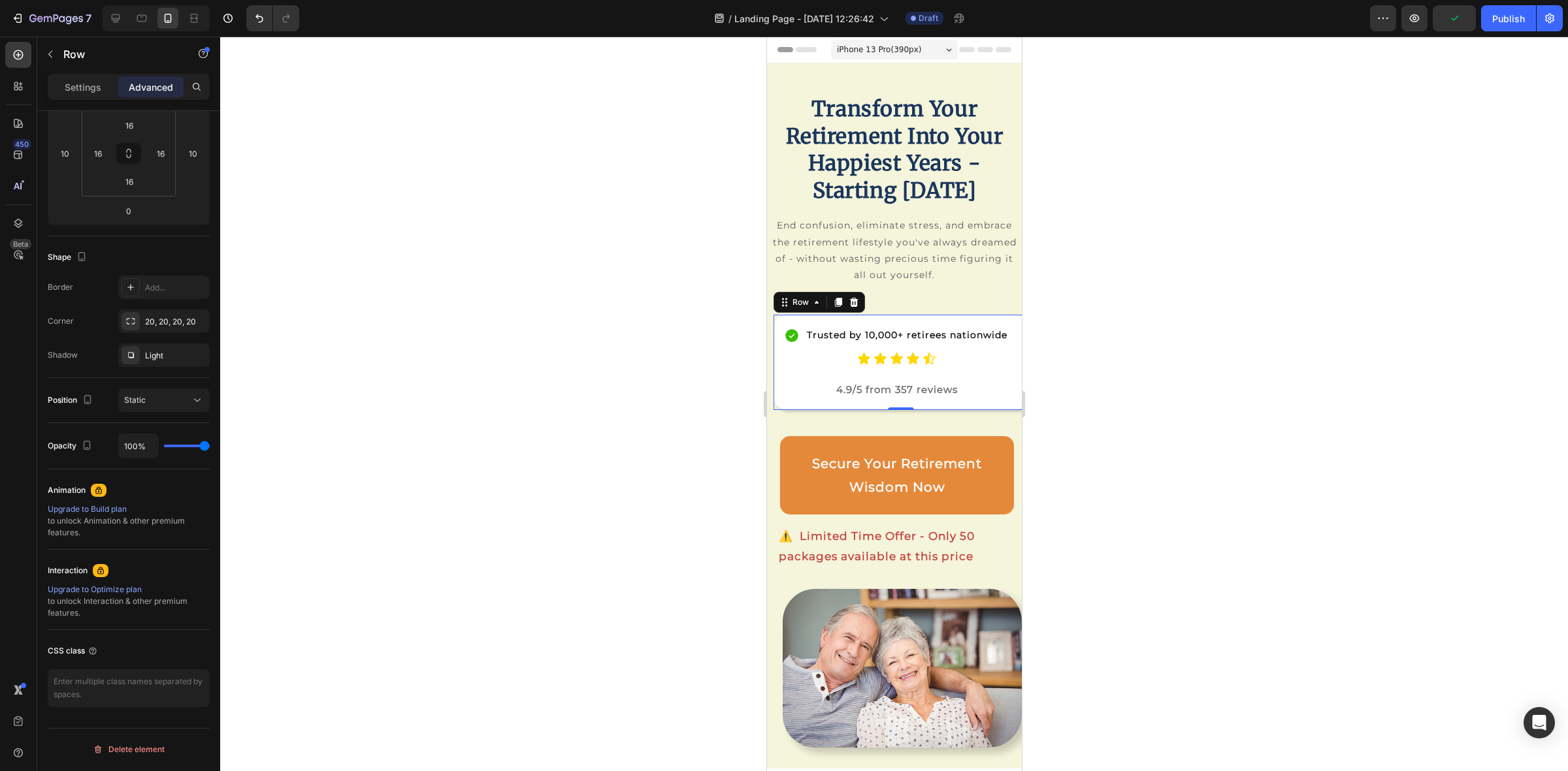
click at [1187, 372] on div at bounding box center [894, 404] width 1348 height 735
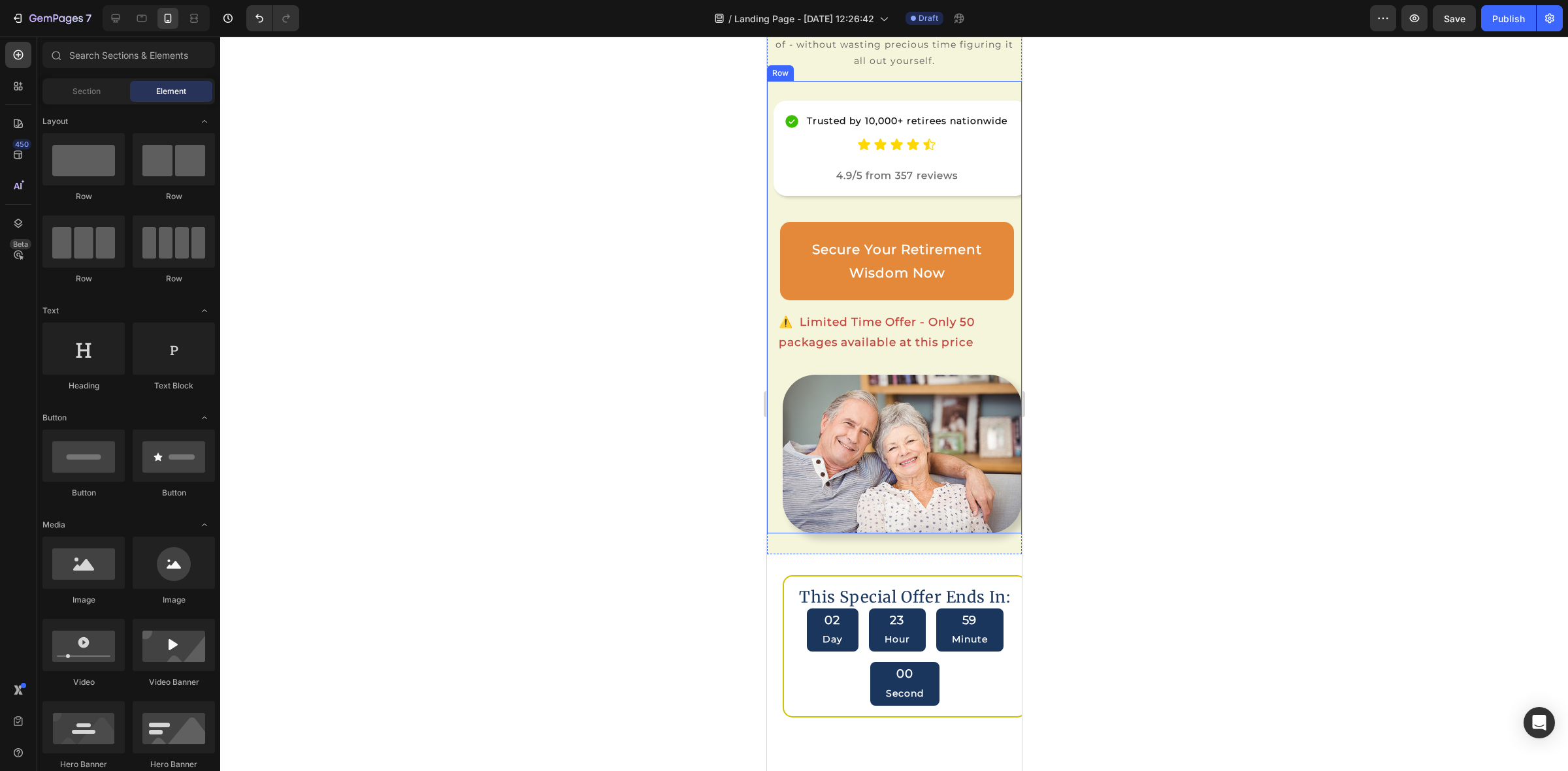
scroll to position [326, 0]
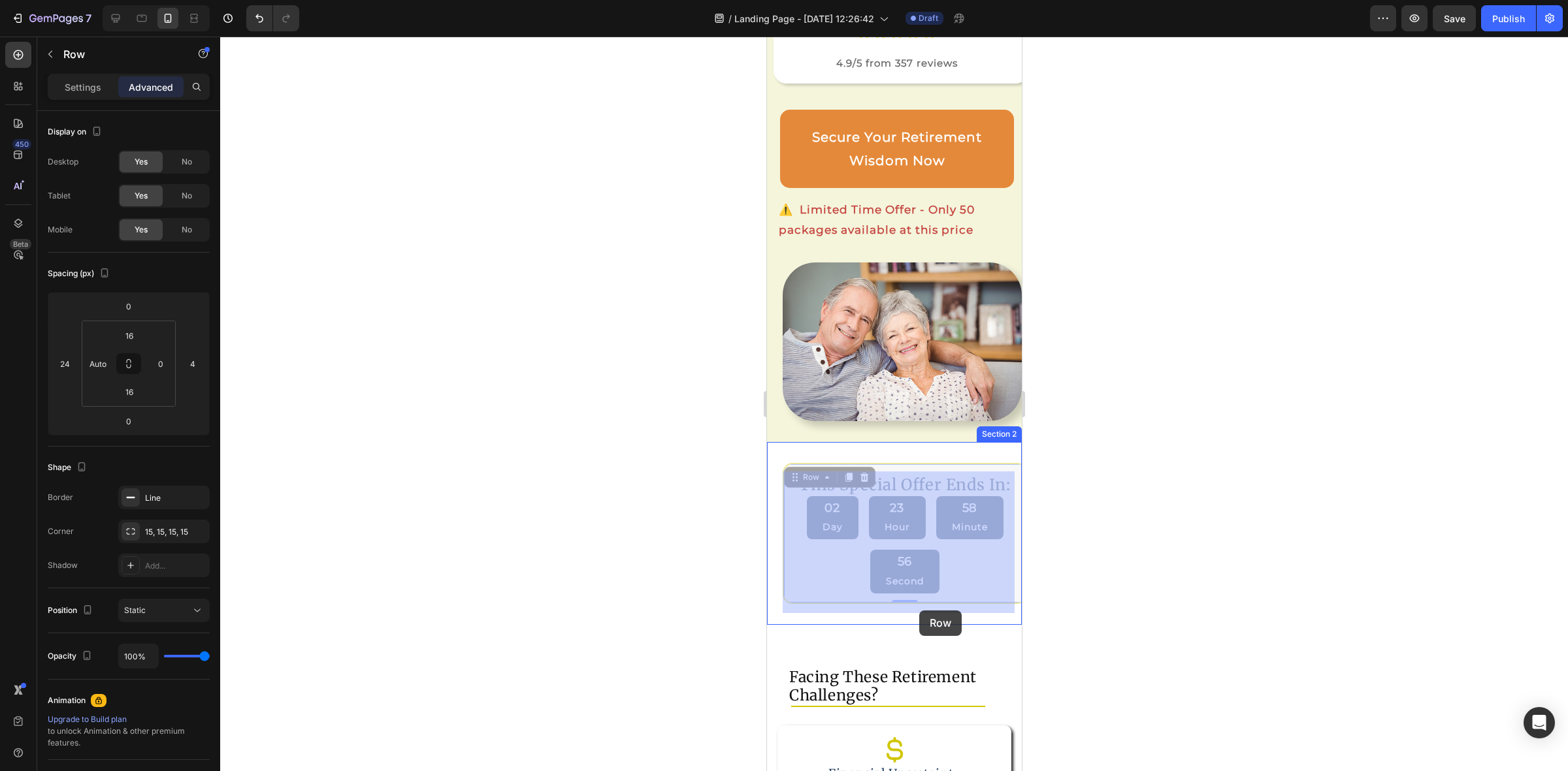
drag, startPoint x: 952, startPoint y: 606, endPoint x: 944, endPoint y: 606, distance: 8.0
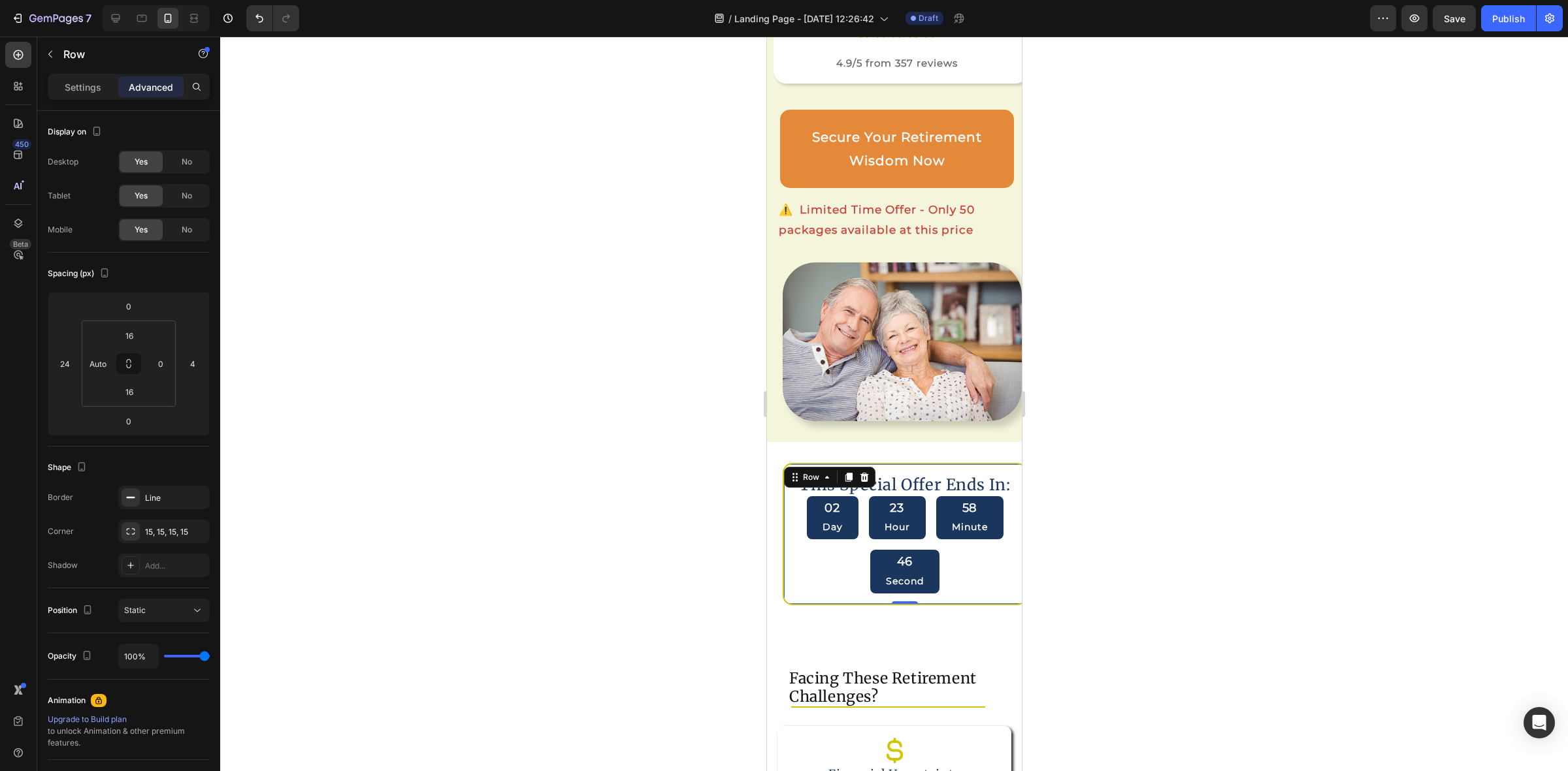
click at [811, 605] on div "This Special Offer Ends In: Heading 02 Day 23 Hour 58 Minute 46 Second Countdow…" at bounding box center [904, 534] width 244 height 142
click at [965, 480] on div "This Special Offer Ends In: Heading 02 Day 23 Hour 58 Minute 59 Second Countdow…" at bounding box center [904, 534] width 244 height 142
click at [796, 590] on div "02 Day 23 Hour 58 Minute 58 Second" at bounding box center [904, 545] width 242 height 97
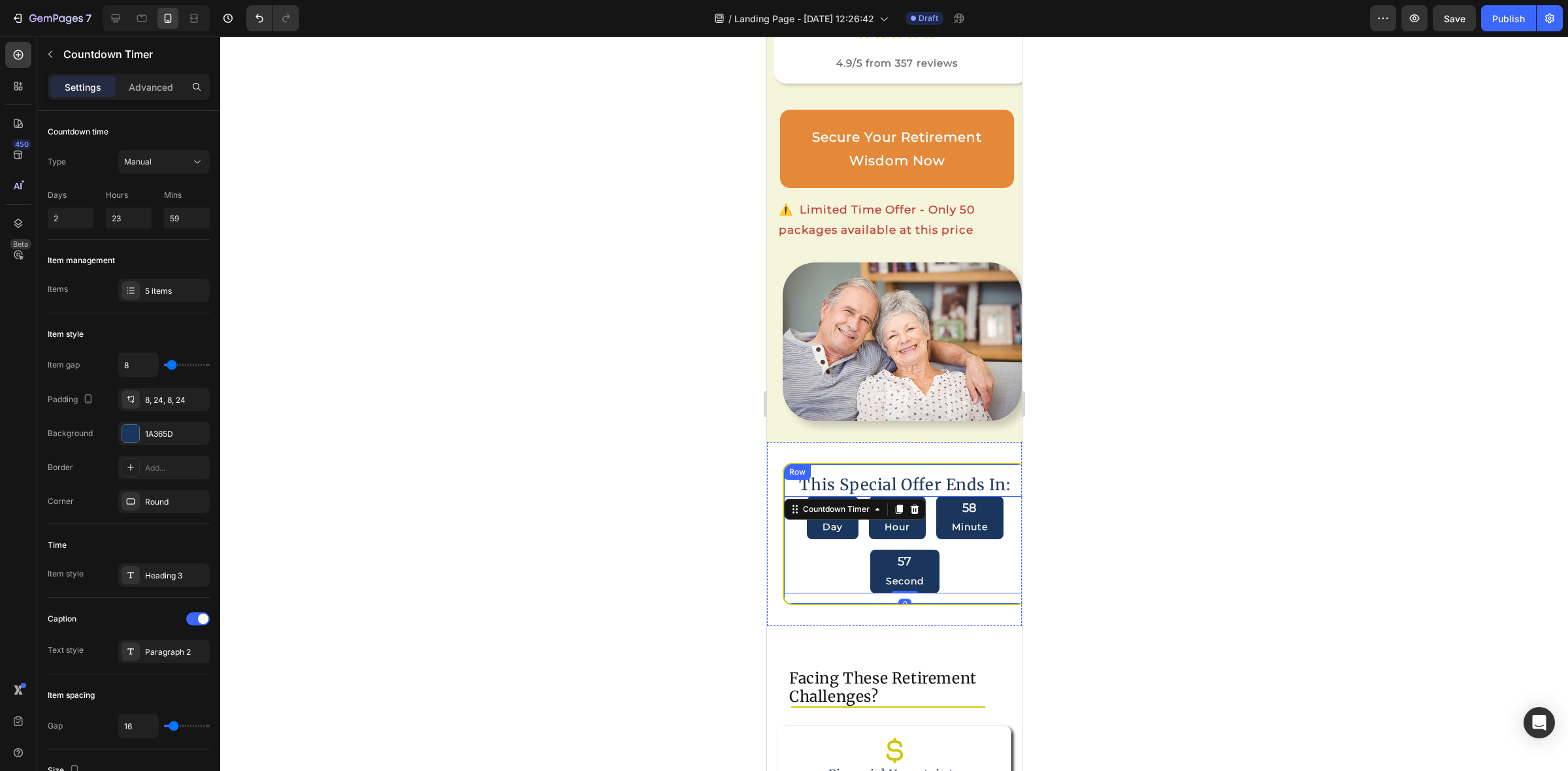
click at [793, 605] on div "This Special Offer Ends In: Heading 02 Day 23 Hour 58 Minute 57 Second Countdow…" at bounding box center [904, 534] width 244 height 142
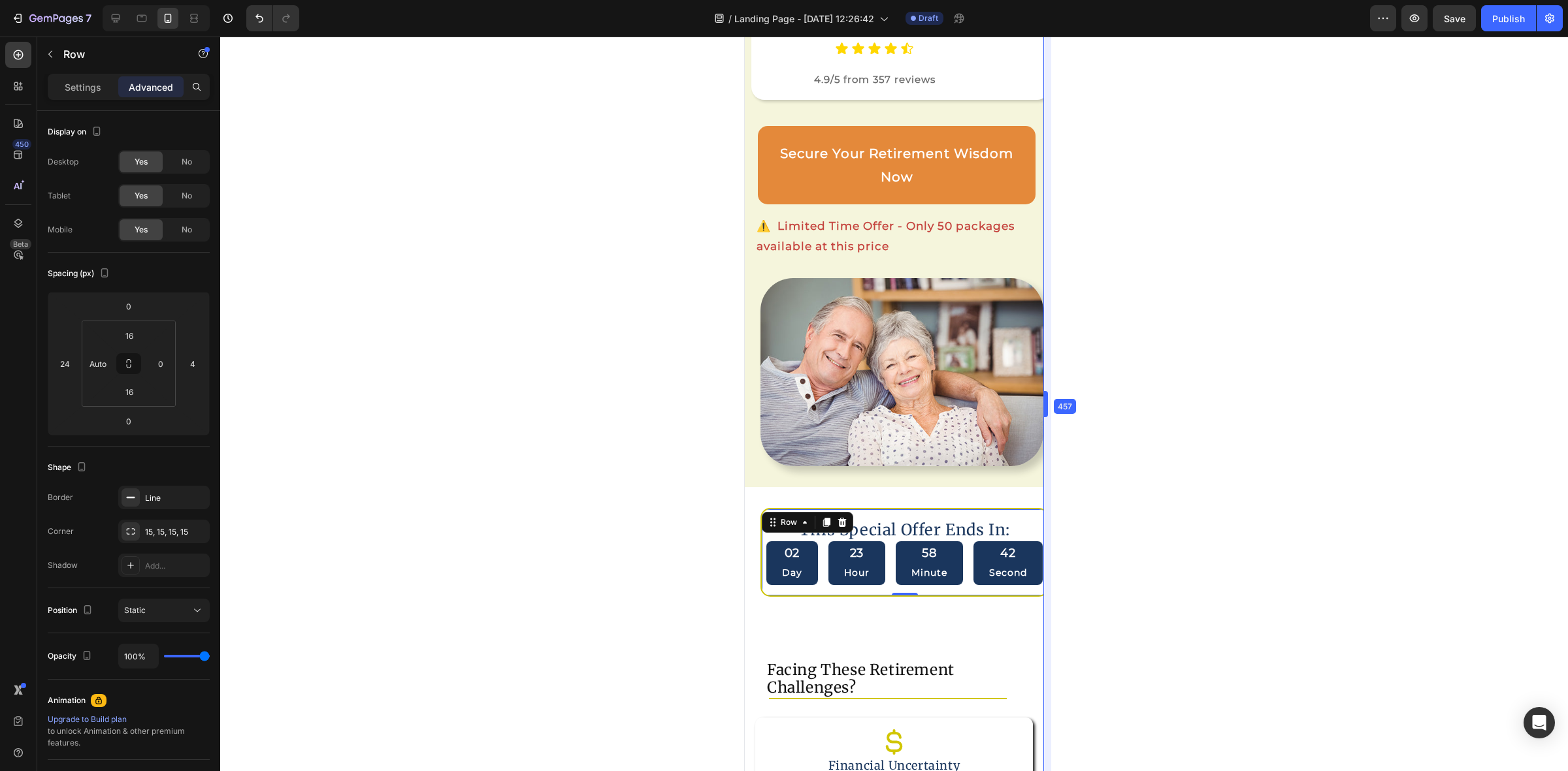
scroll to position [311, 0]
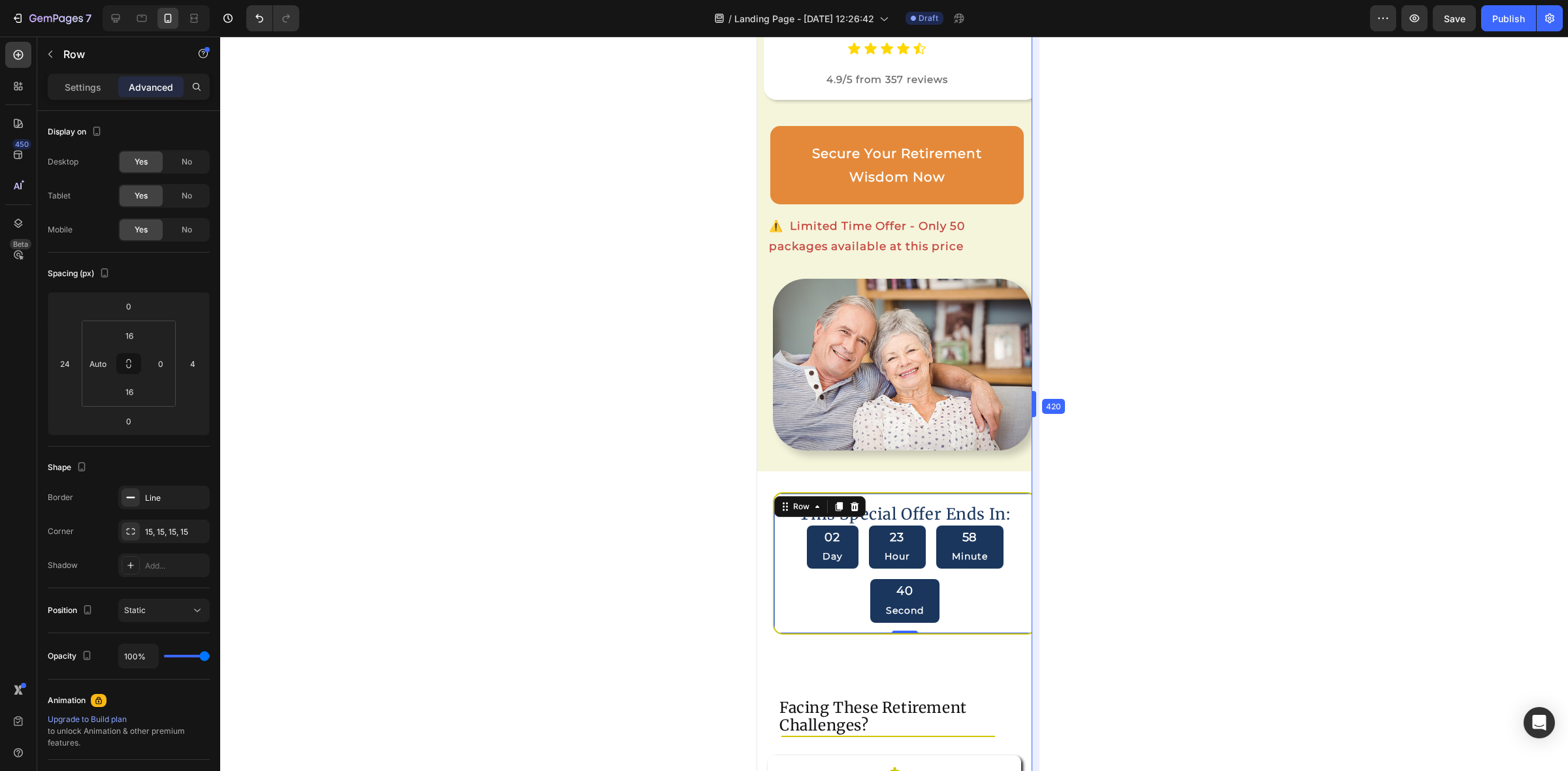
drag, startPoint x: 1025, startPoint y: 458, endPoint x: 1044, endPoint y: 469, distance: 22.0
click at [994, 419] on img at bounding box center [902, 364] width 259 height 171
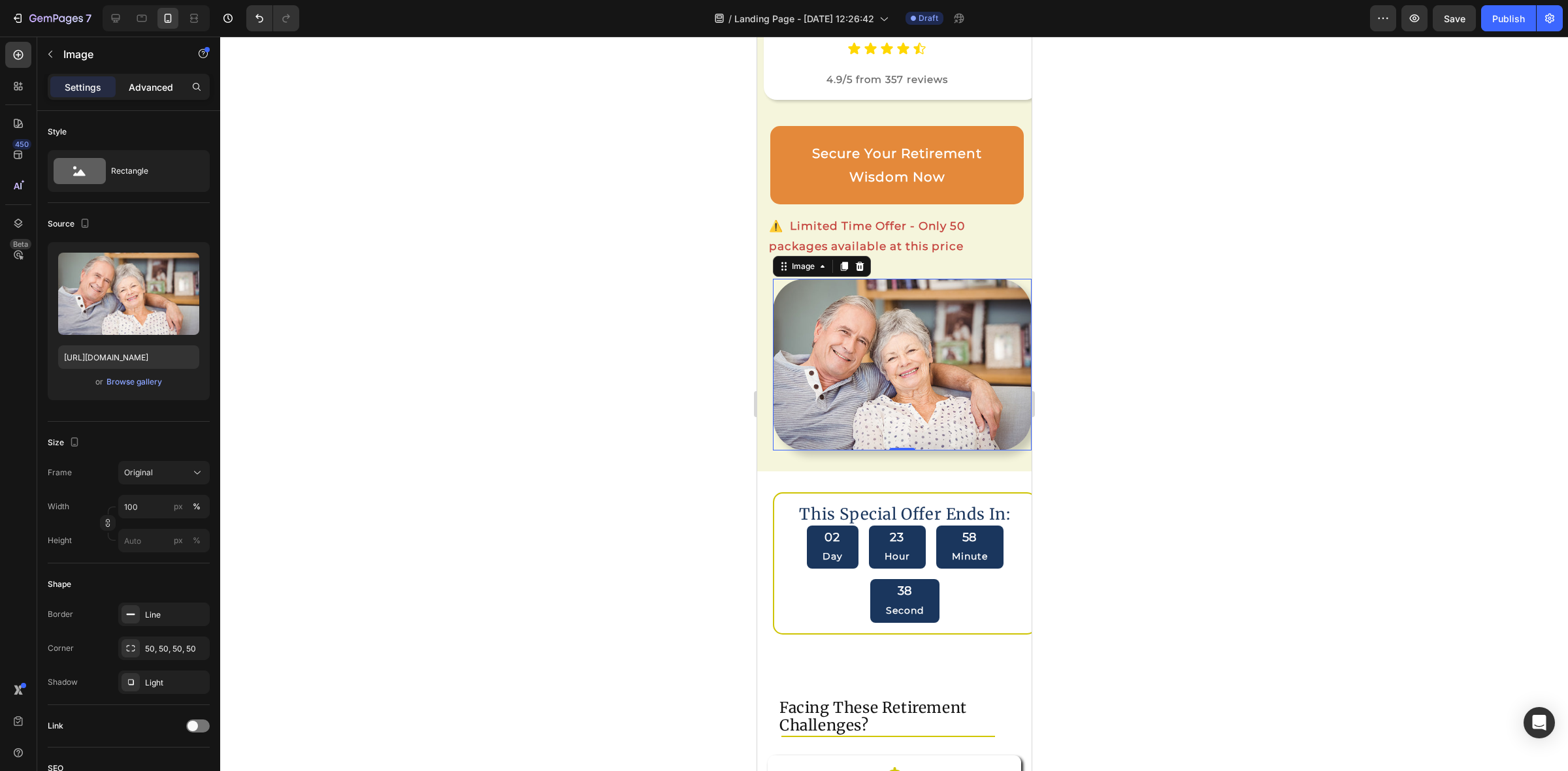
click at [154, 78] on div "Advanced" at bounding box center [150, 86] width 65 height 20
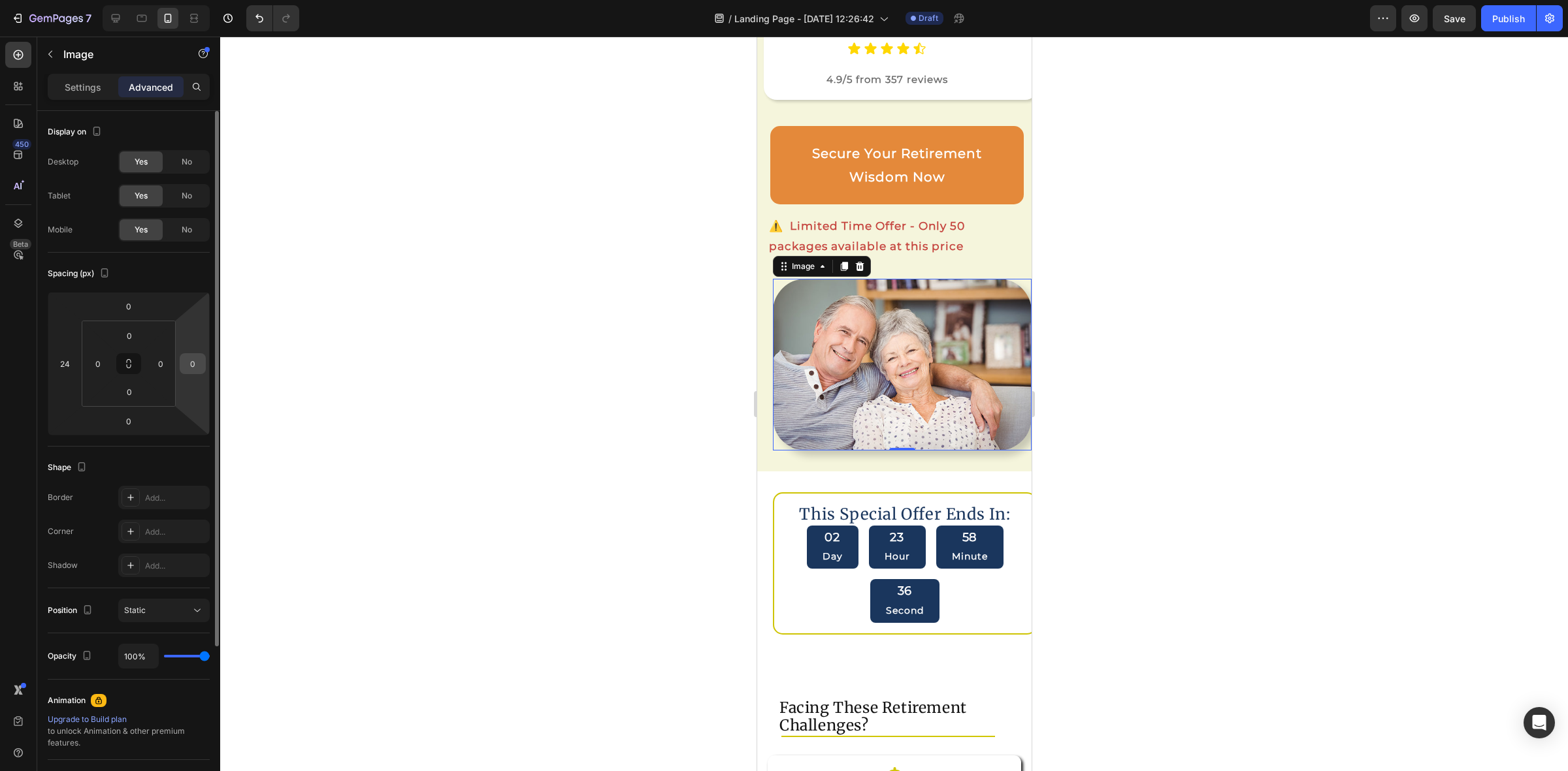
click at [200, 370] on input "0" at bounding box center [193, 364] width 19 height 19
type input "24"
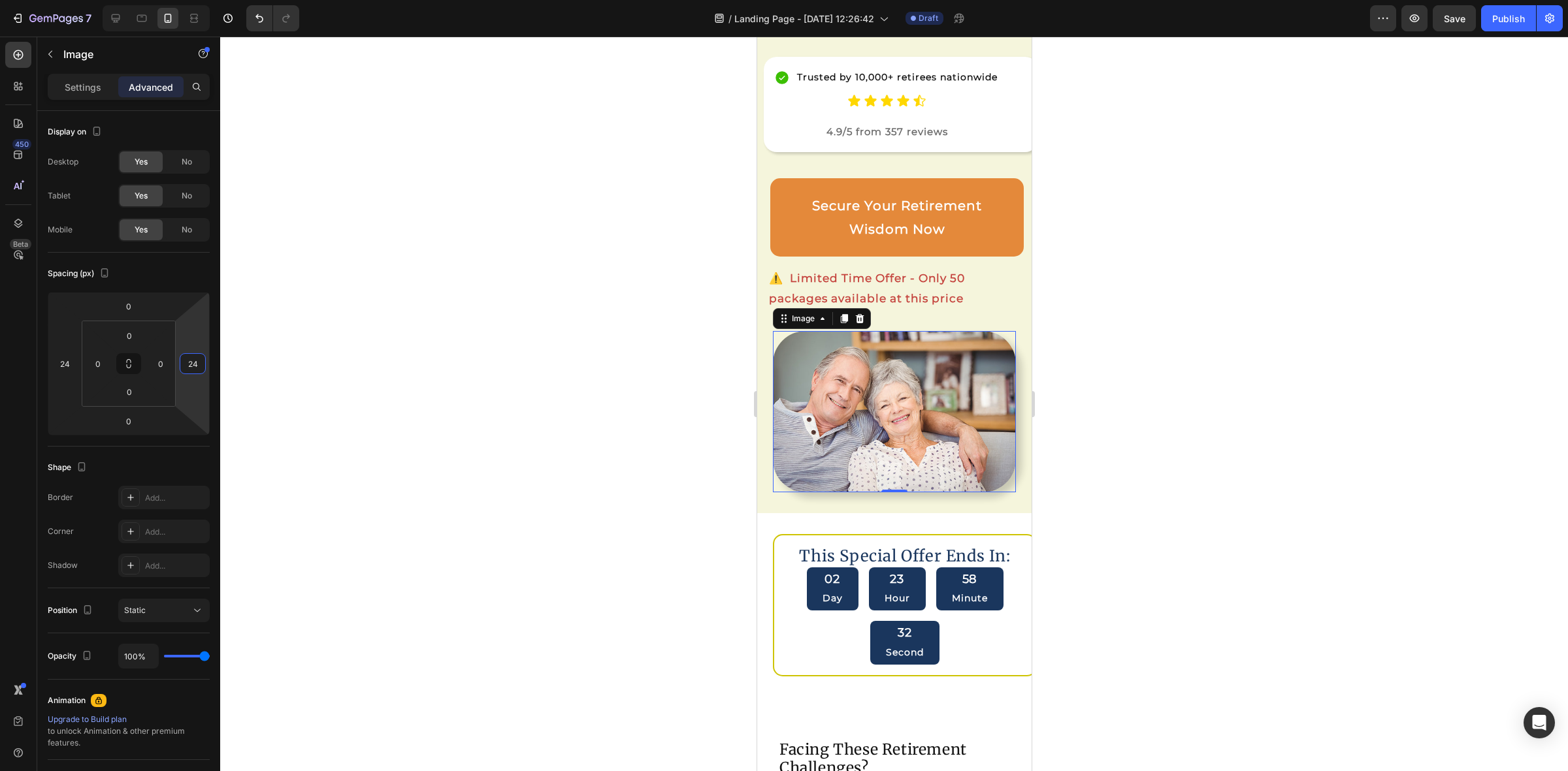
scroll to position [229, 0]
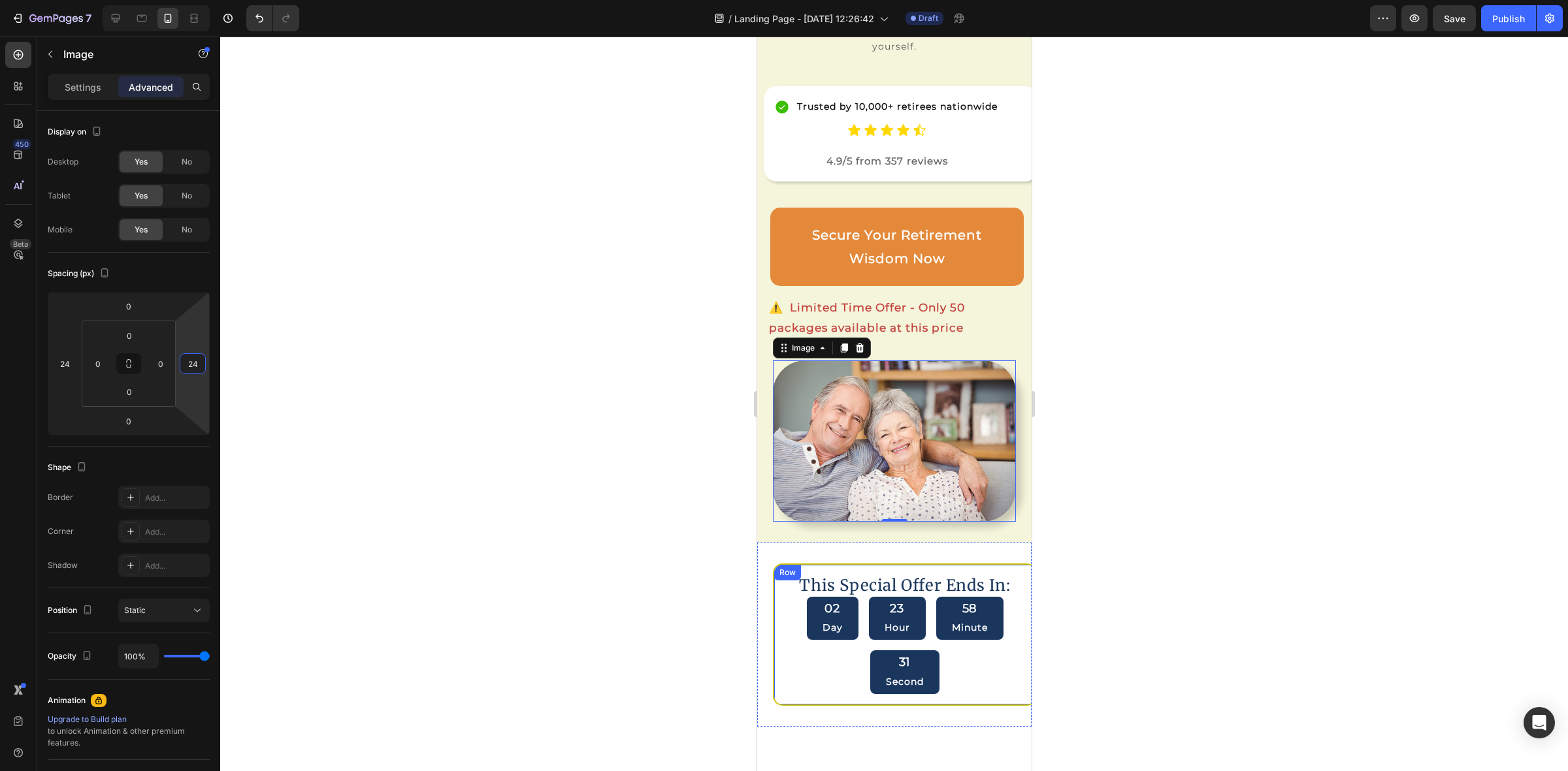
click at [991, 564] on div "This Special Offer Ends In: Heading 02 Day 23 Hour 58 Minute 31 Second Countdow…" at bounding box center [904, 635] width 264 height 142
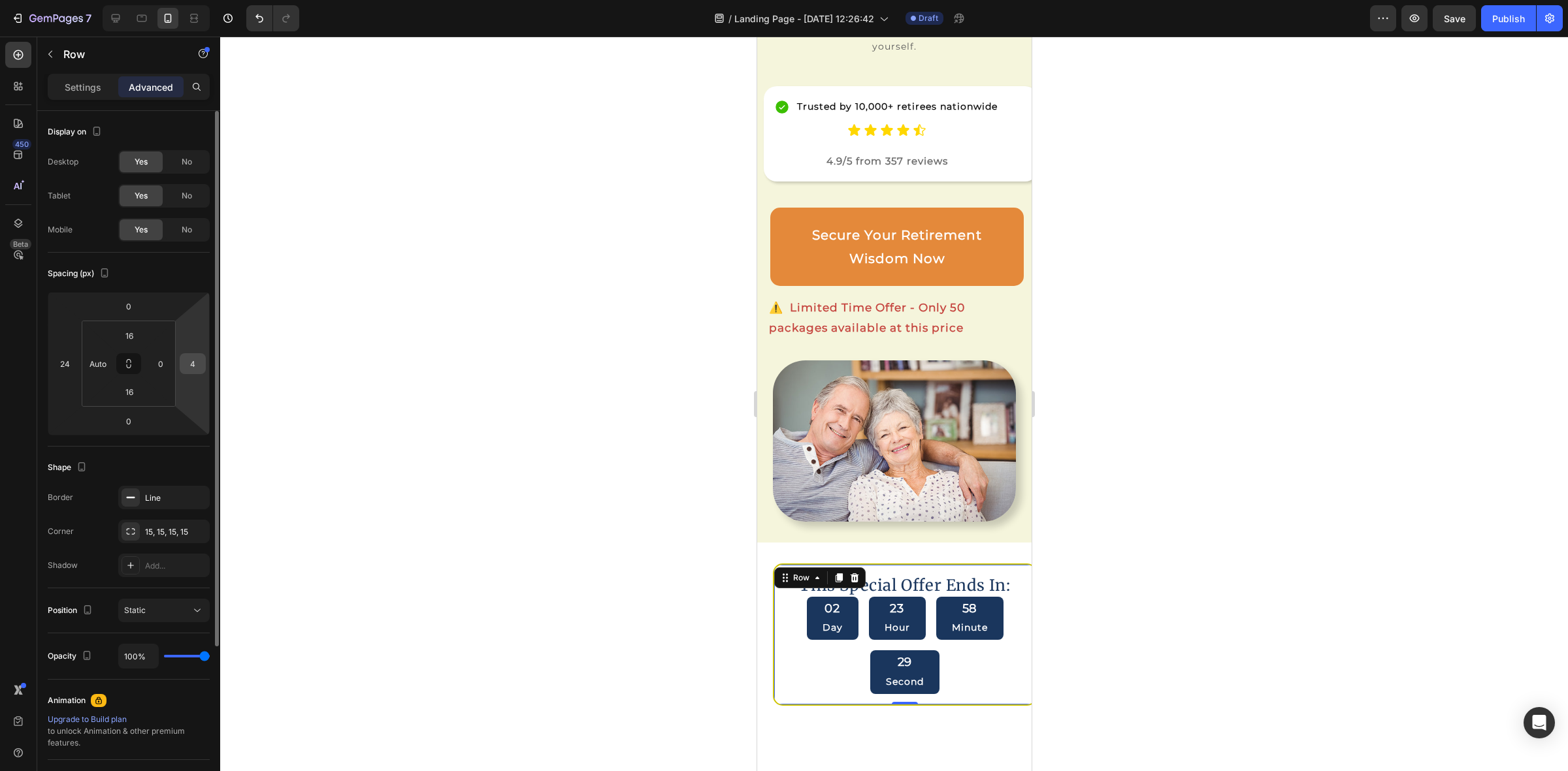
click at [188, 366] on input "4" at bounding box center [193, 364] width 19 height 19
type input "24"
click at [368, 358] on div at bounding box center [894, 404] width 1348 height 735
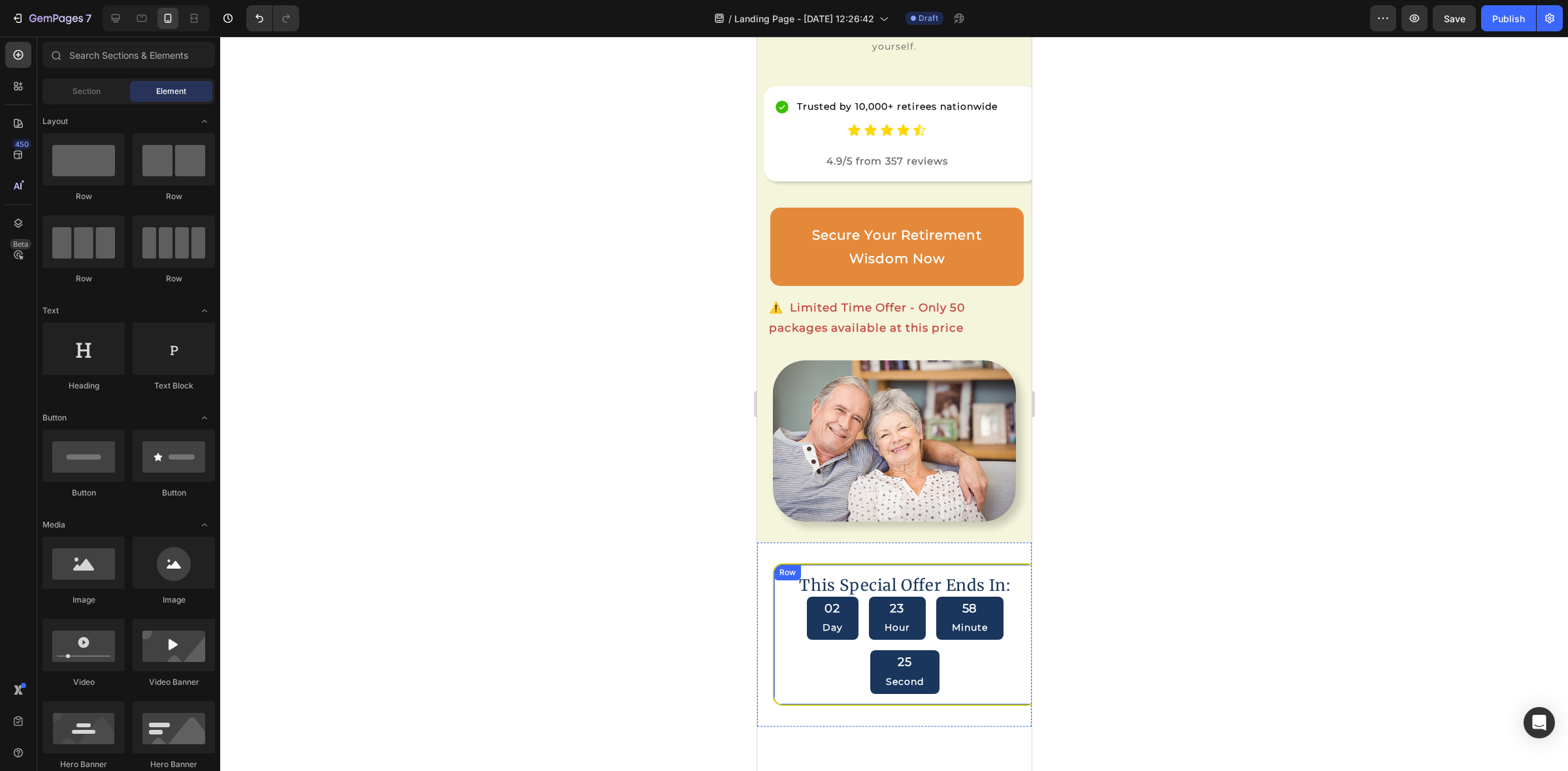
click at [1003, 687] on div "This Special Offer Ends In: Heading 02 Day 23 Hour 58 Minute 25 Second Countdow…" at bounding box center [904, 635] width 264 height 142
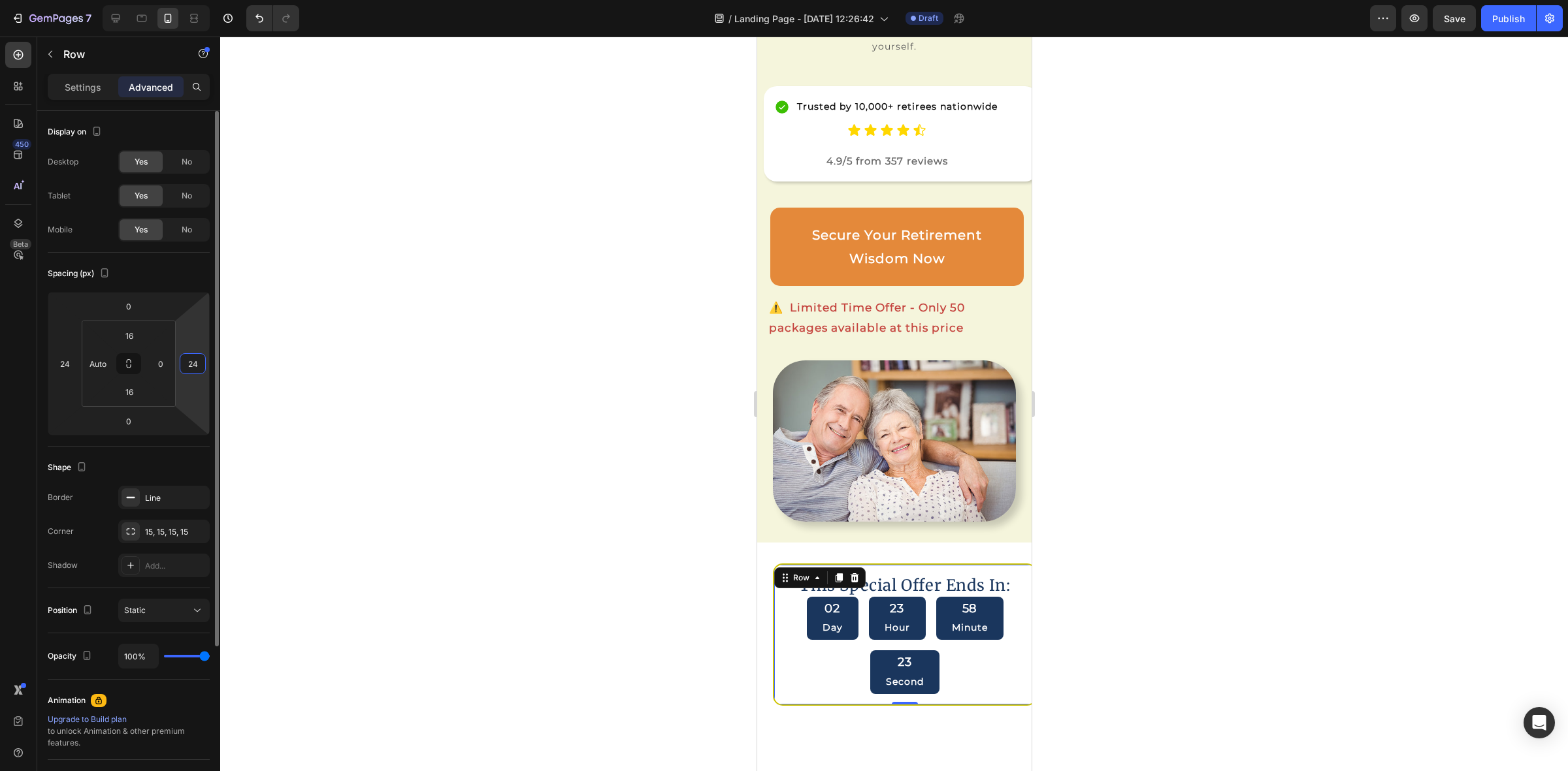
click at [192, 364] on input "24" at bounding box center [193, 364] width 19 height 19
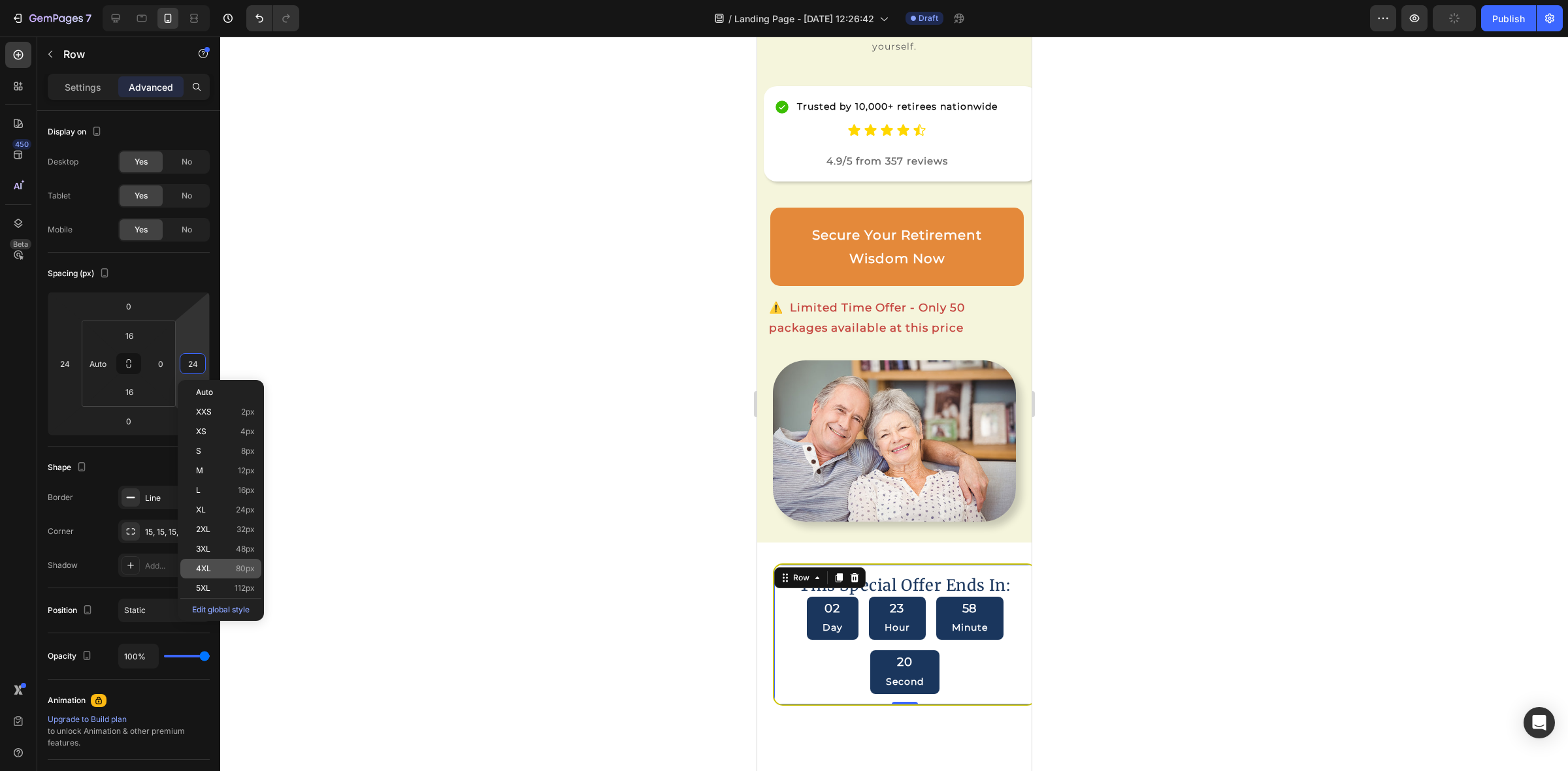
click at [207, 566] on span "4XL" at bounding box center [203, 569] width 15 height 9
type input "80"
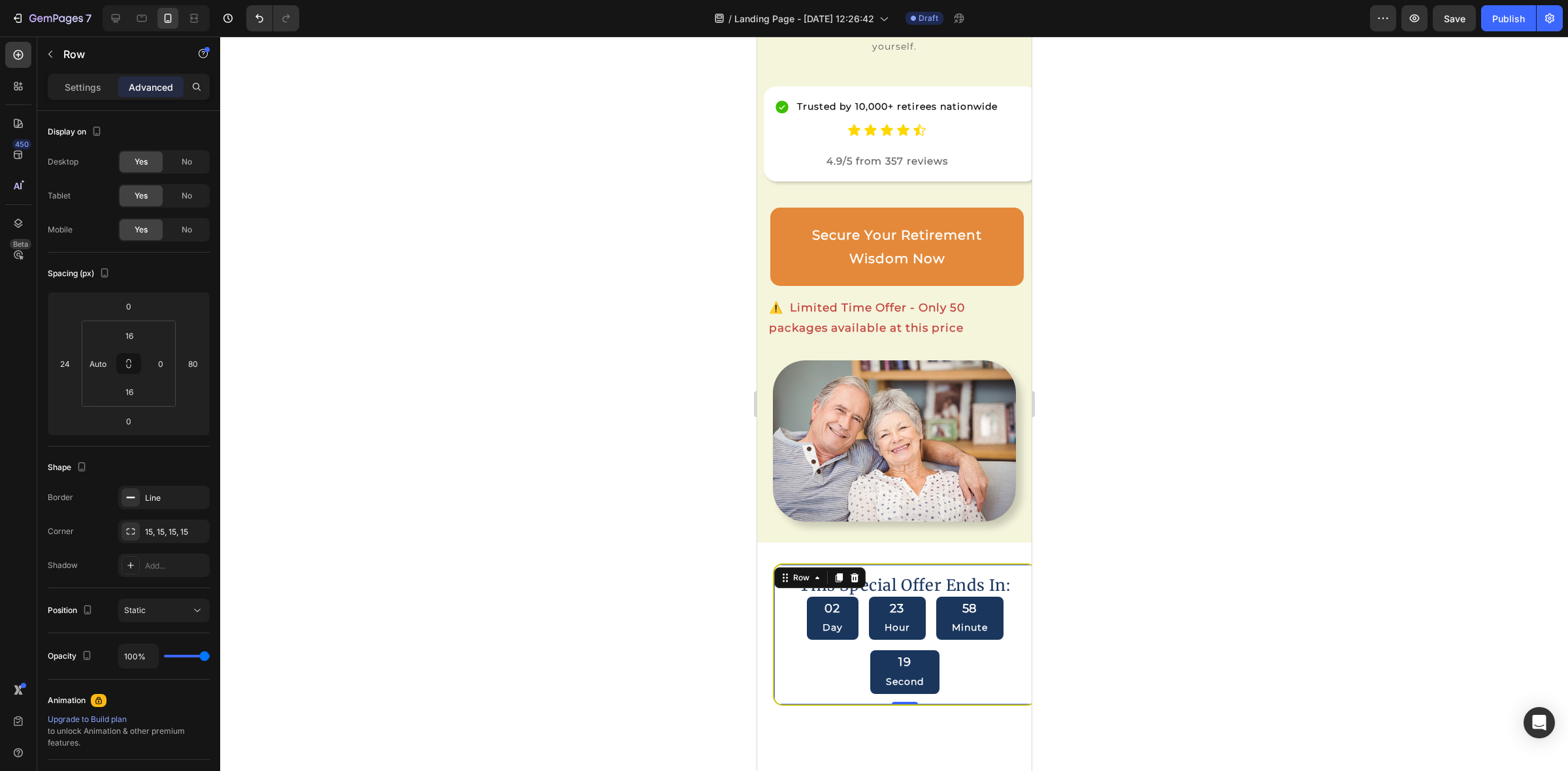
click at [207, 566] on div "Add..." at bounding box center [164, 566] width 92 height 23
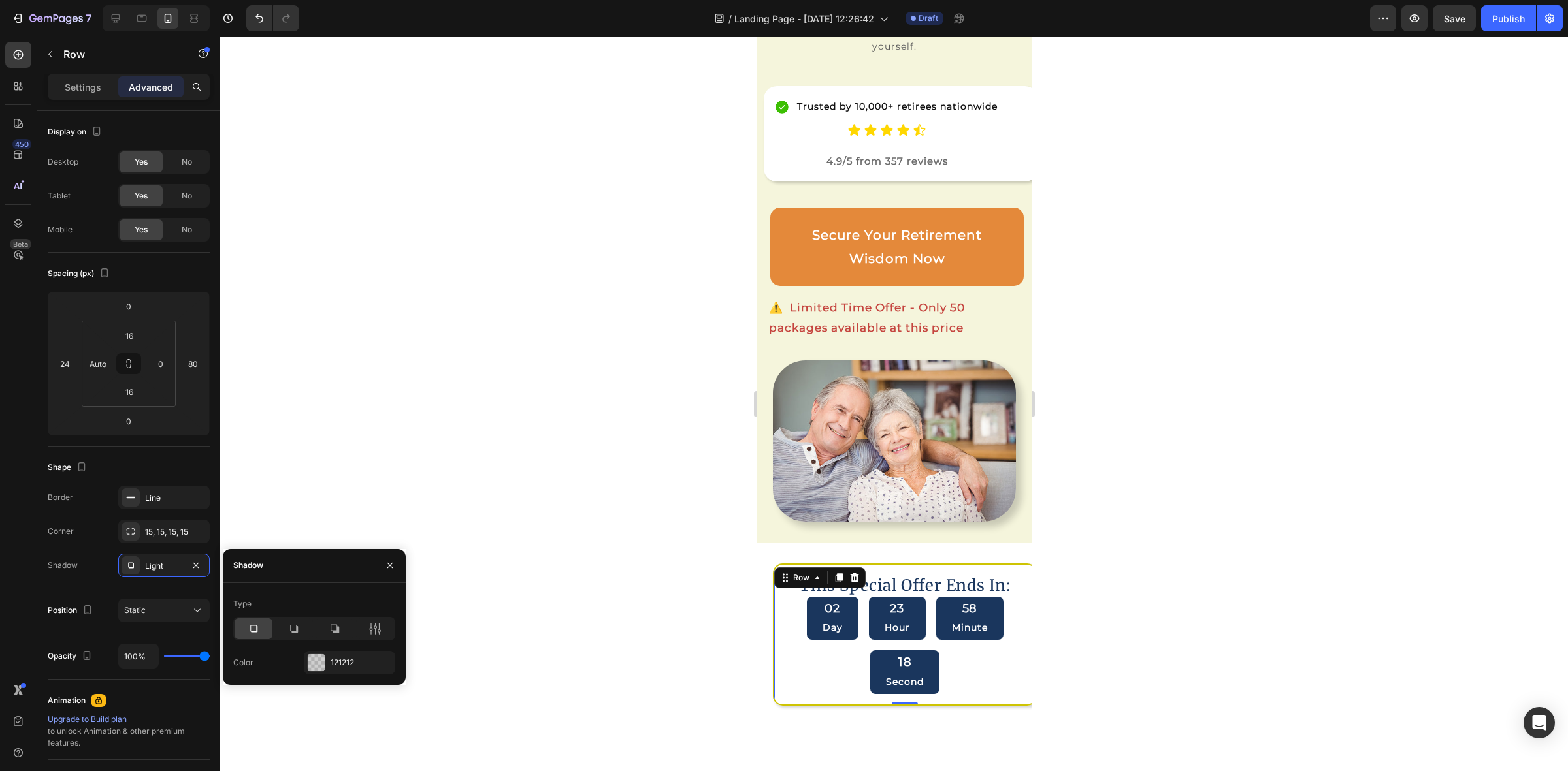
click at [351, 464] on div at bounding box center [894, 404] width 1348 height 735
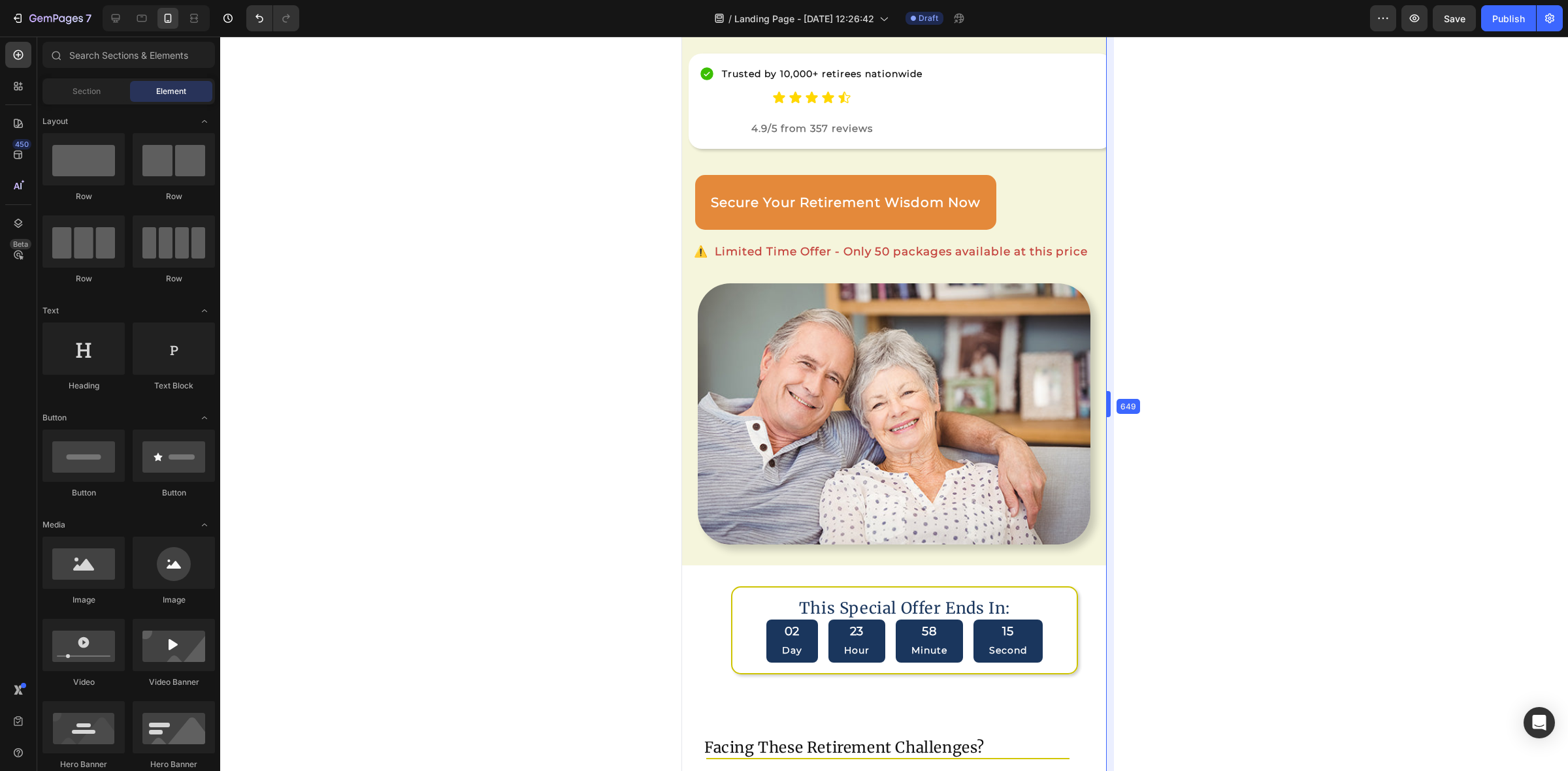
scroll to position [202, 0]
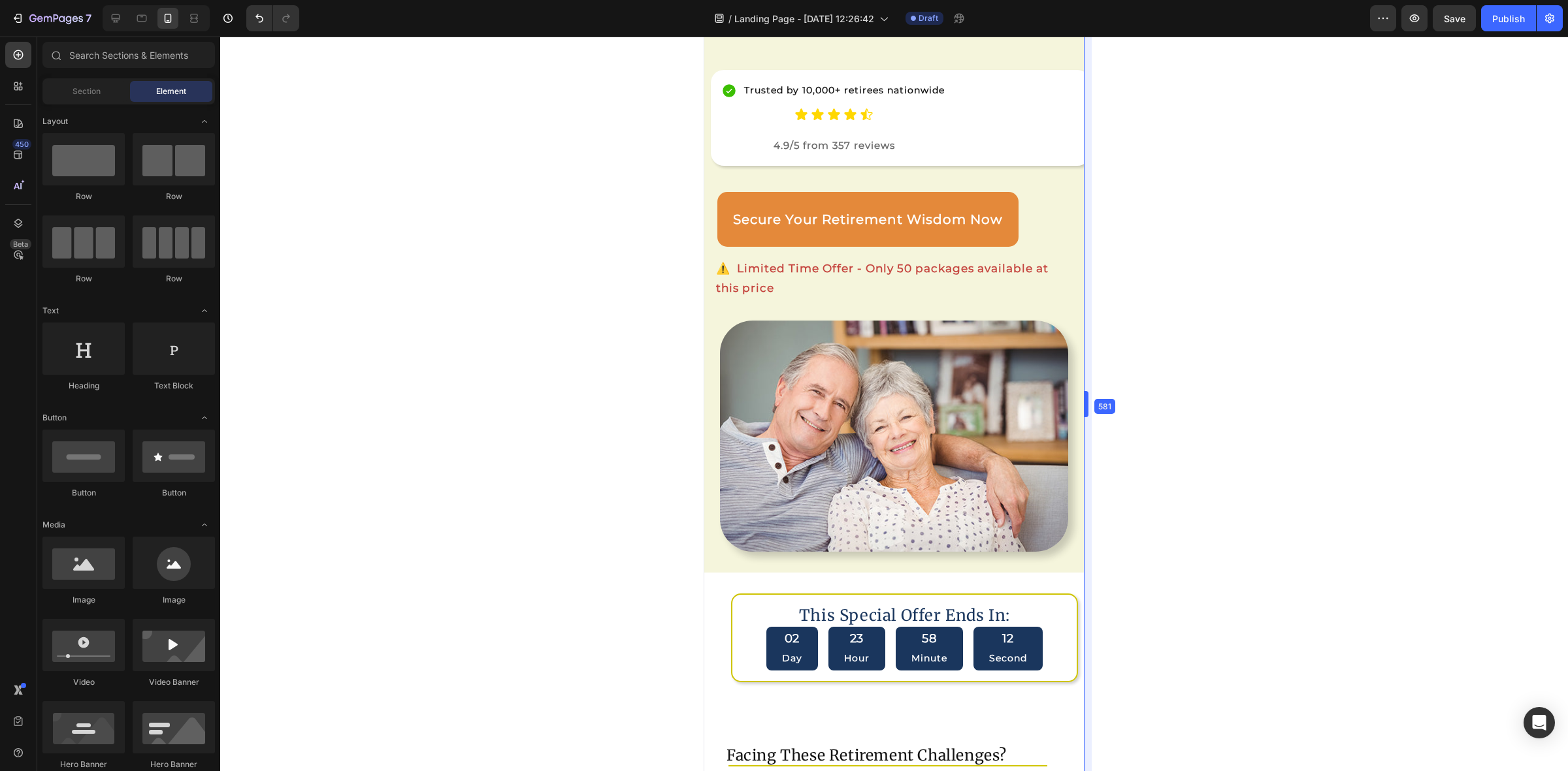
drag, startPoint x: 1033, startPoint y: 532, endPoint x: 1139, endPoint y: 533, distance: 106.0
click at [1013, 606] on div "This Special Offer Ends In:" at bounding box center [905, 616] width 345 height 21
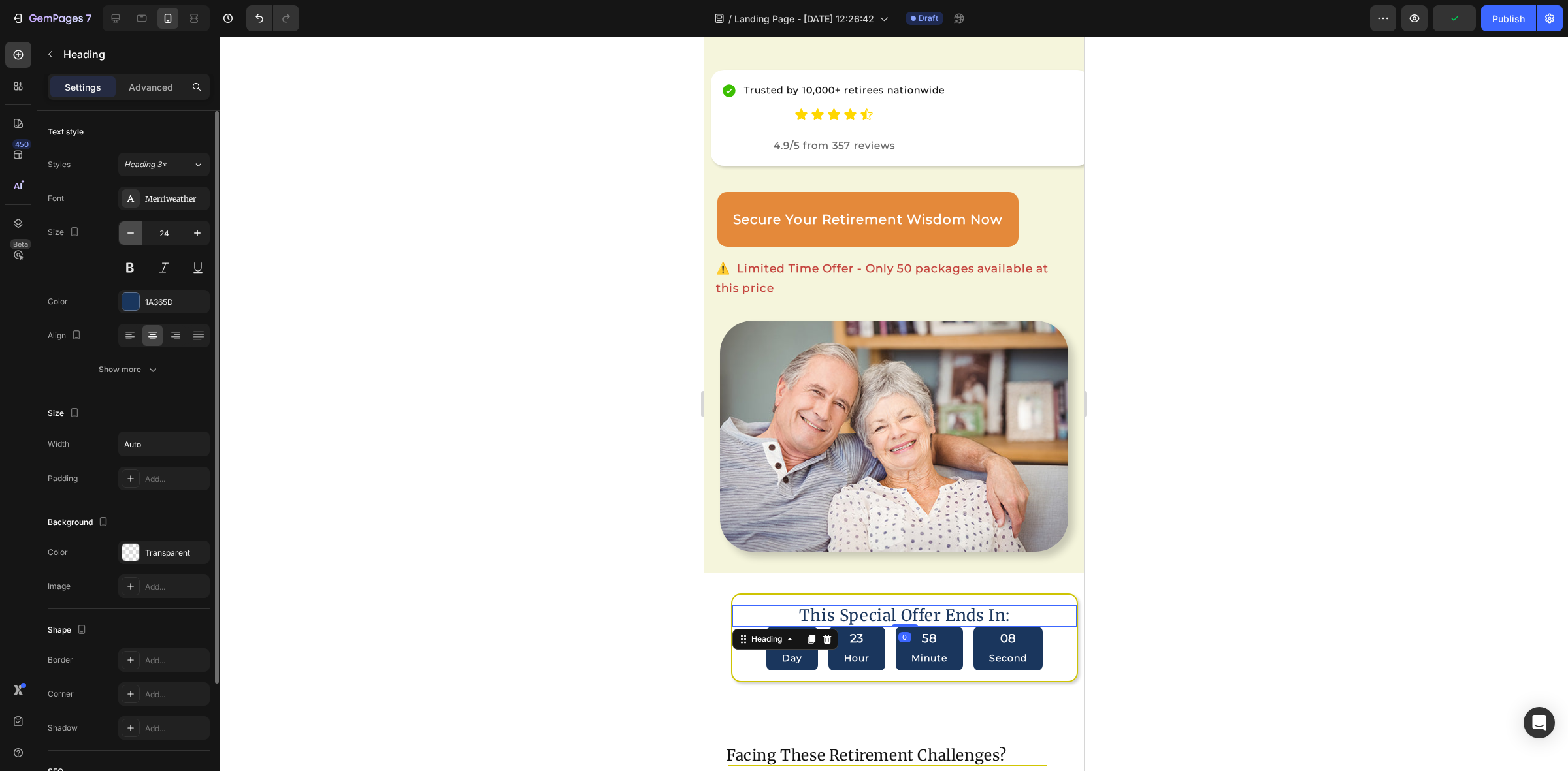
click at [130, 232] on icon "button" at bounding box center [130, 233] width 13 height 13
click at [203, 232] on icon "button" at bounding box center [197, 233] width 13 height 13
type input "23"
click at [787, 650] on p "Day" at bounding box center [792, 657] width 20 height 14
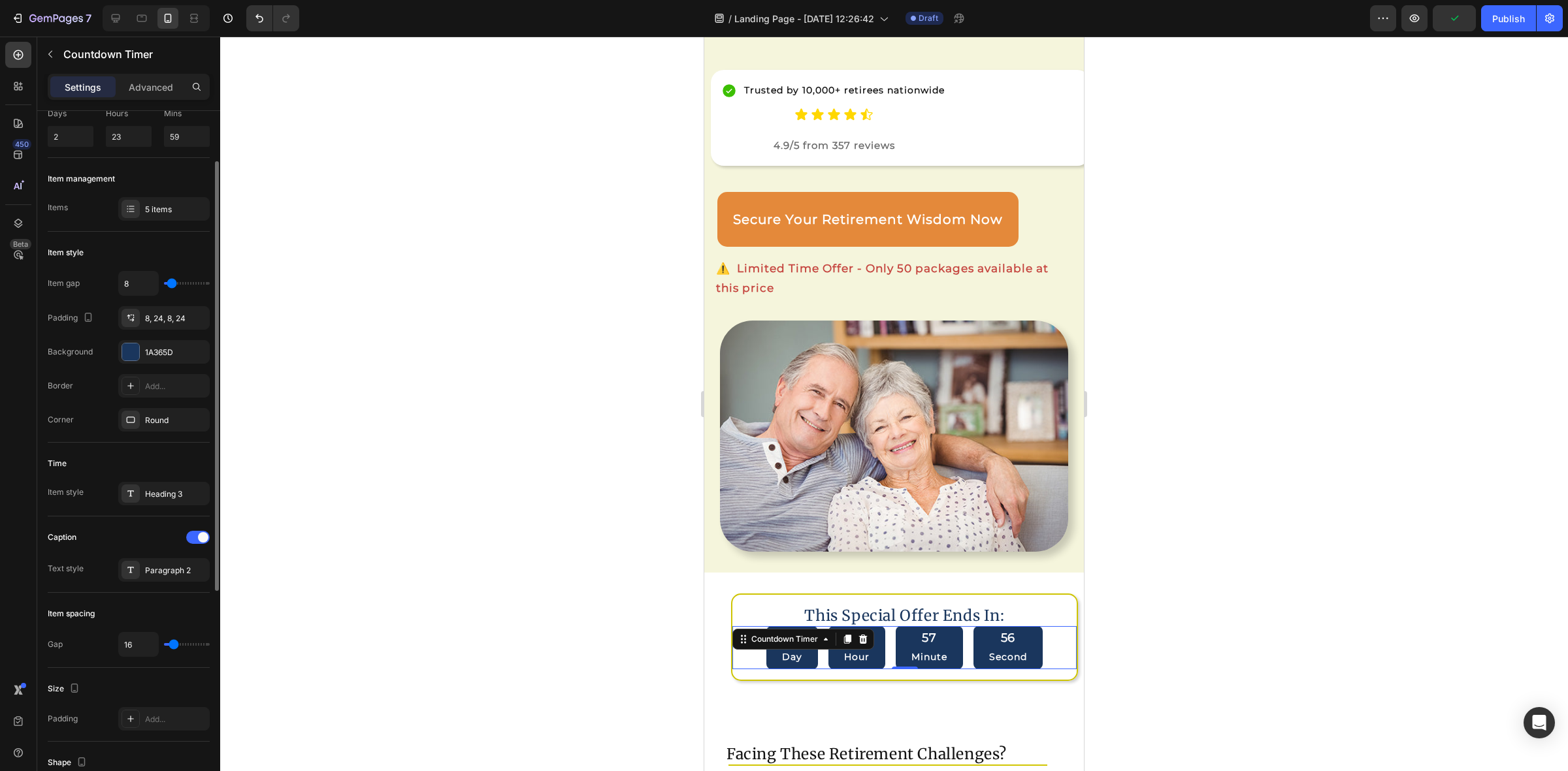
scroll to position [164, 0]
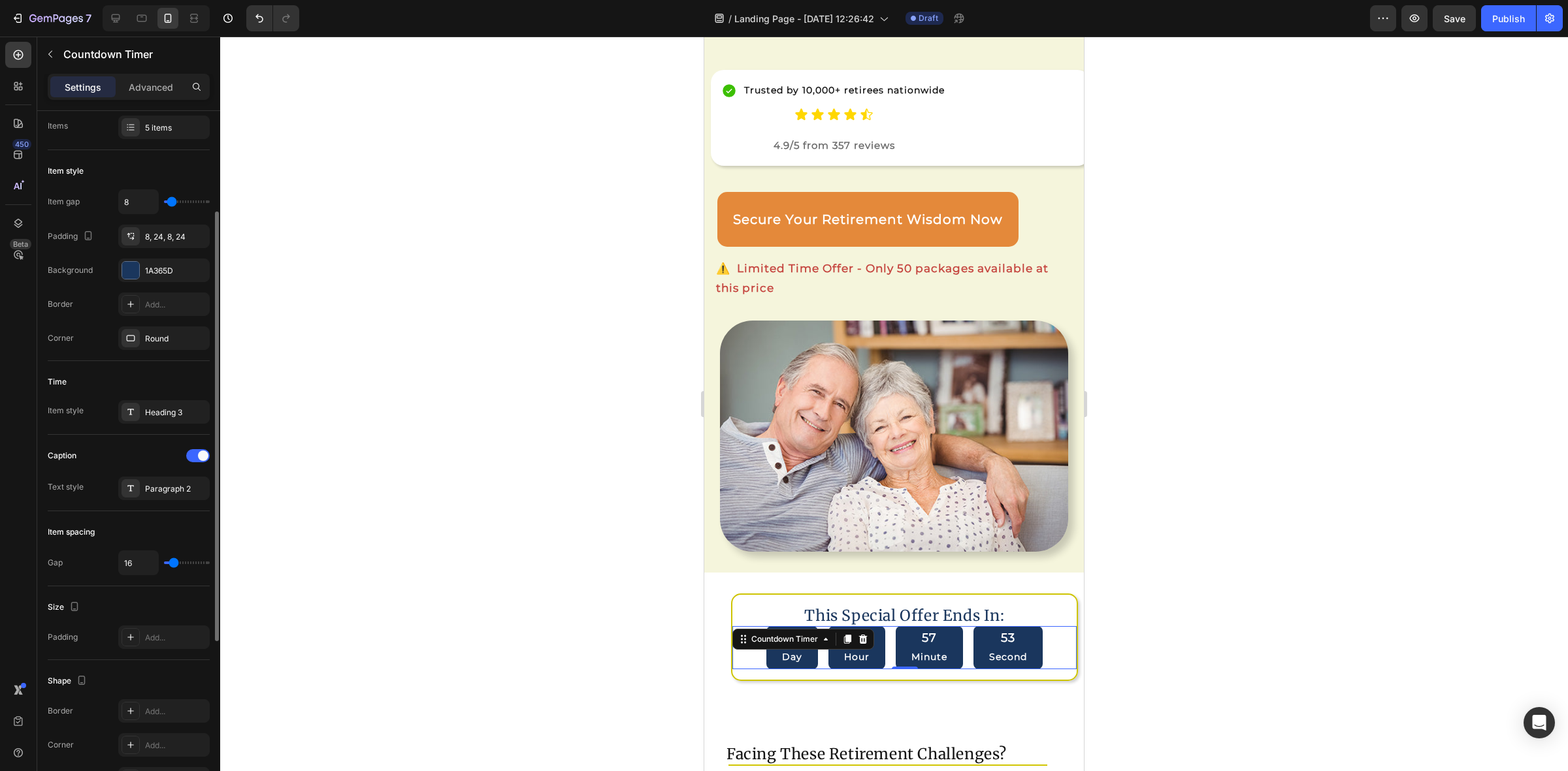
type input "13"
type input "11"
type input "8"
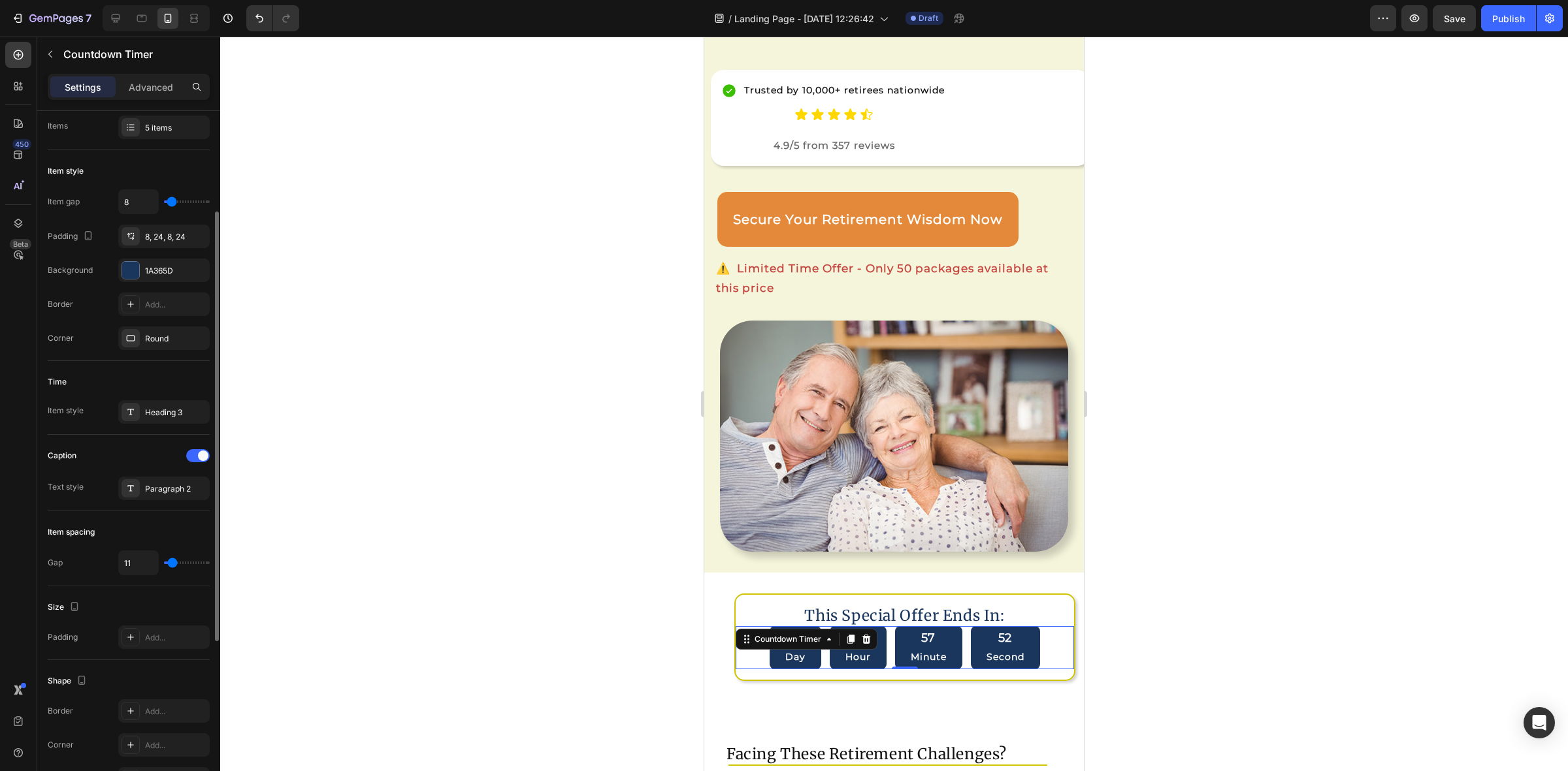
type input "8"
type input "5"
type input "2"
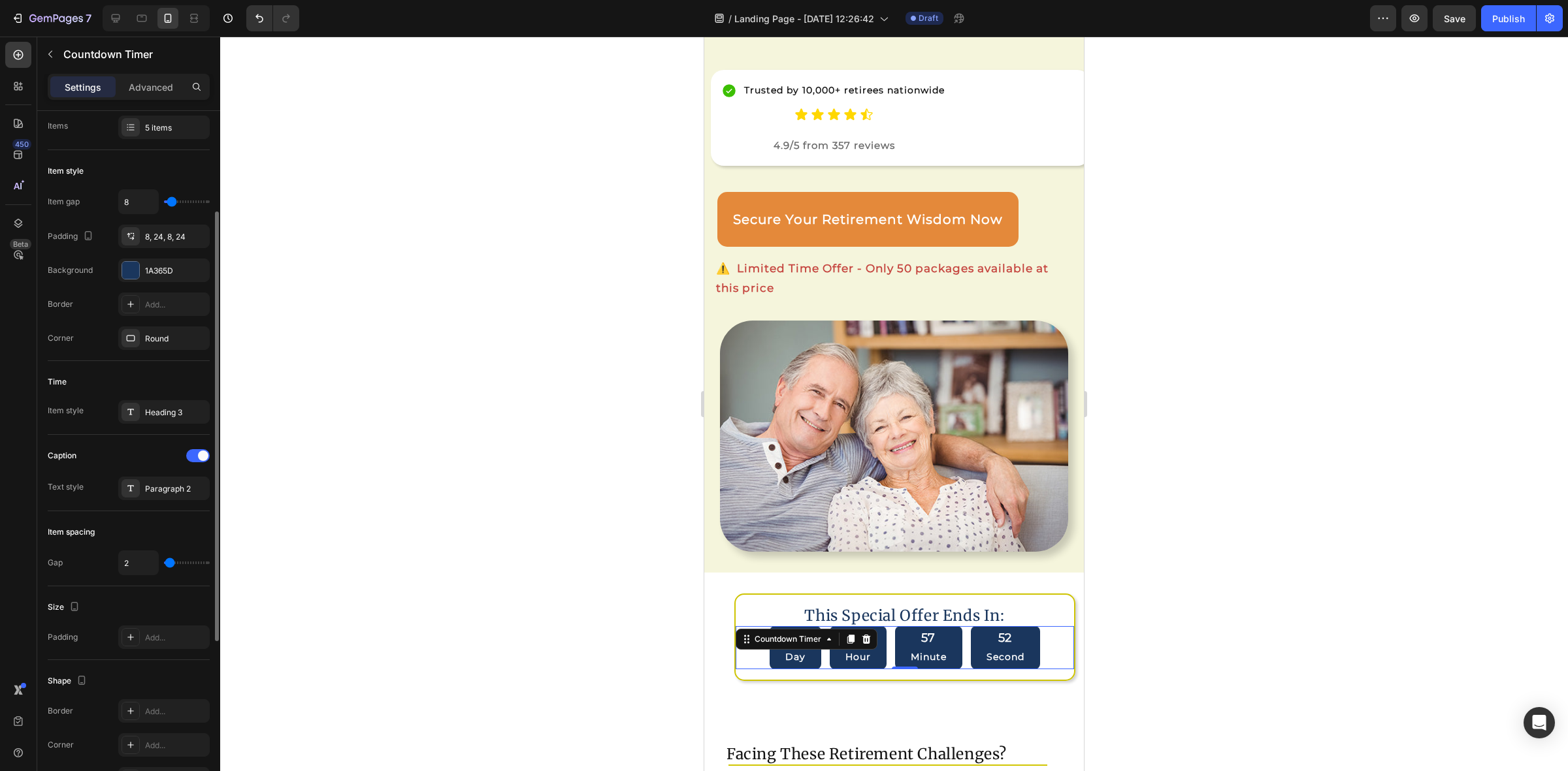
type input "0"
type input "2"
type input "5"
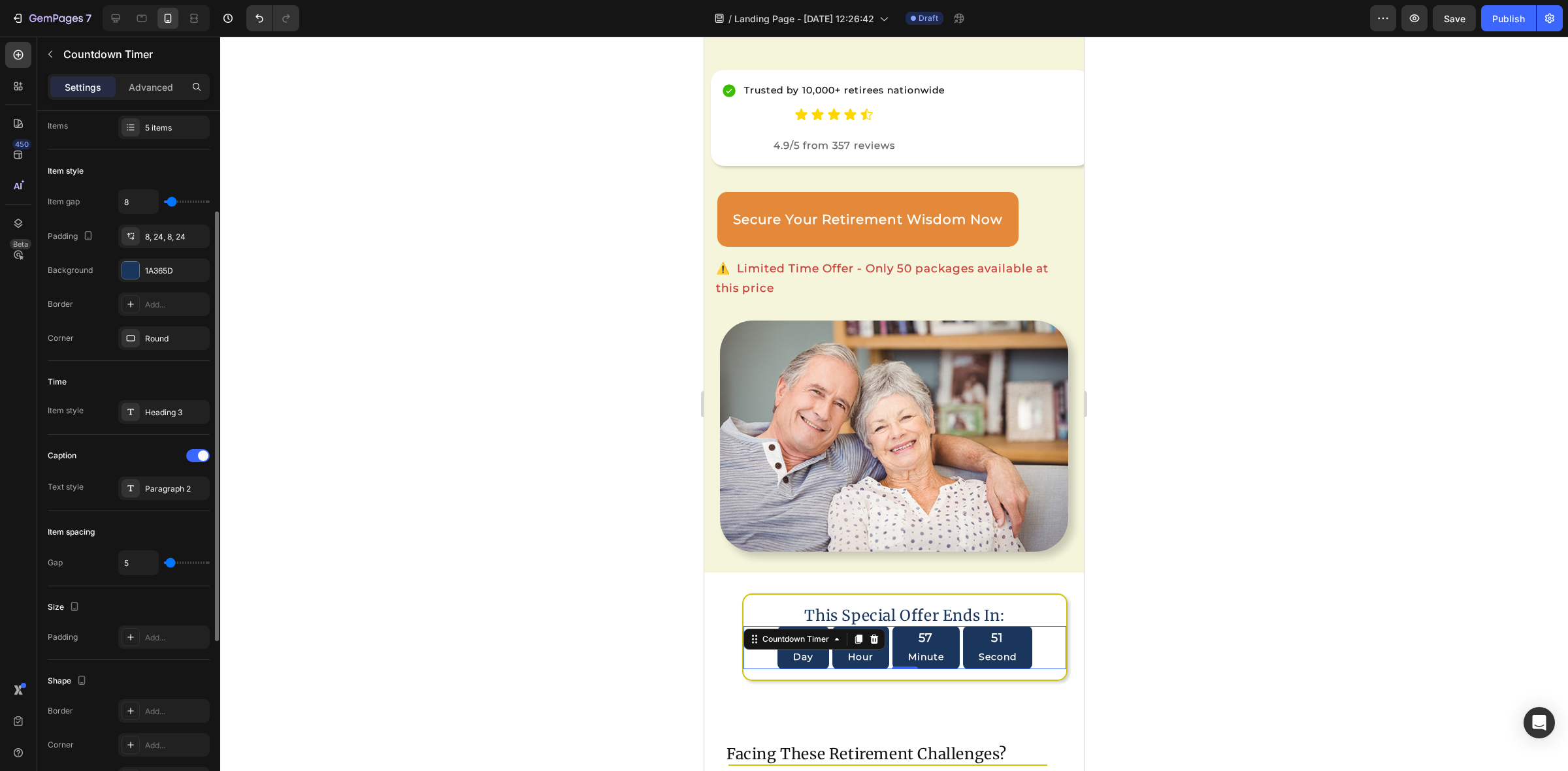
type input "5"
click at [170, 563] on input "range" at bounding box center [186, 563] width 46 height 3
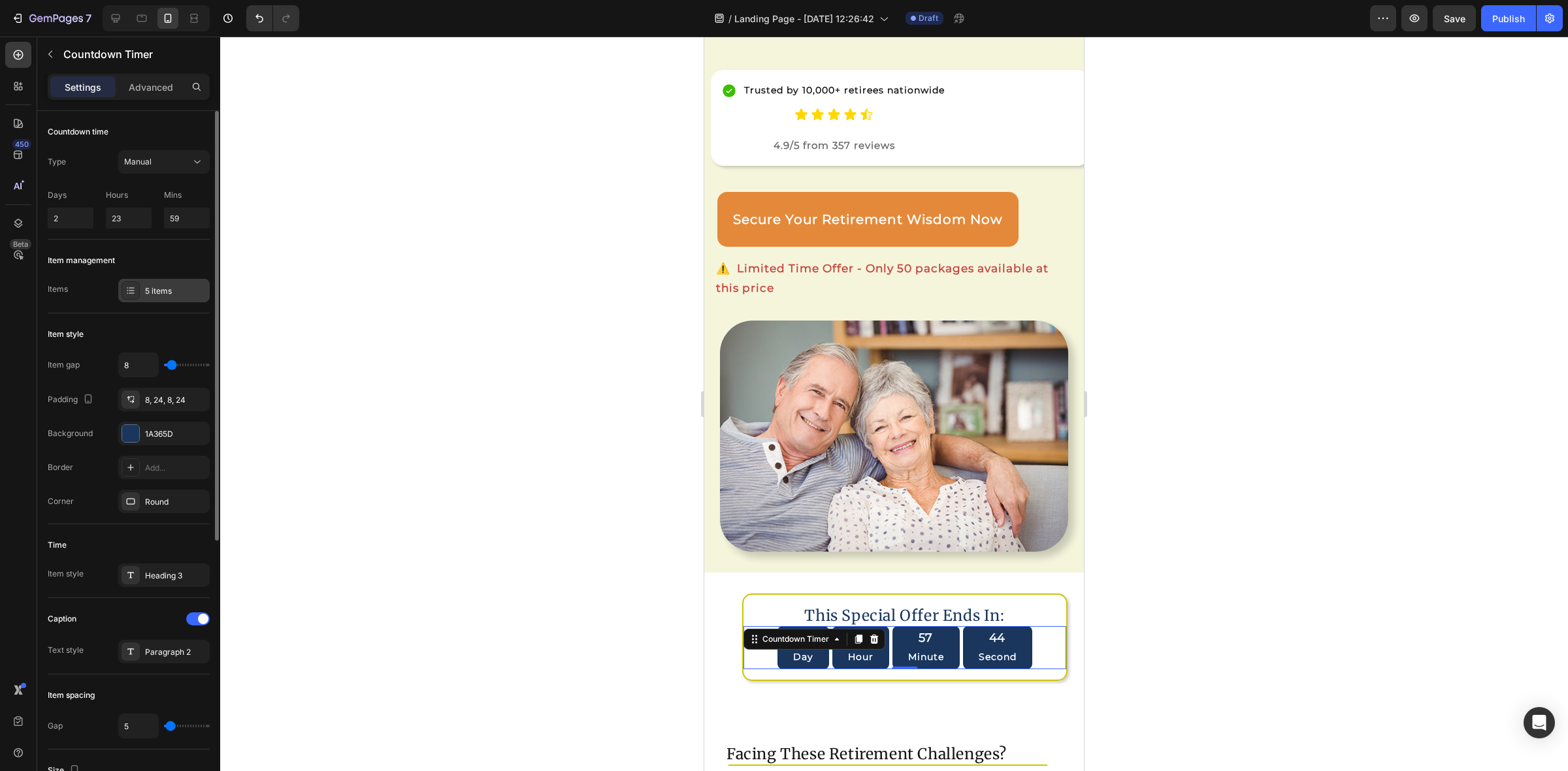
click at [161, 298] on div "5 items" at bounding box center [164, 290] width 92 height 23
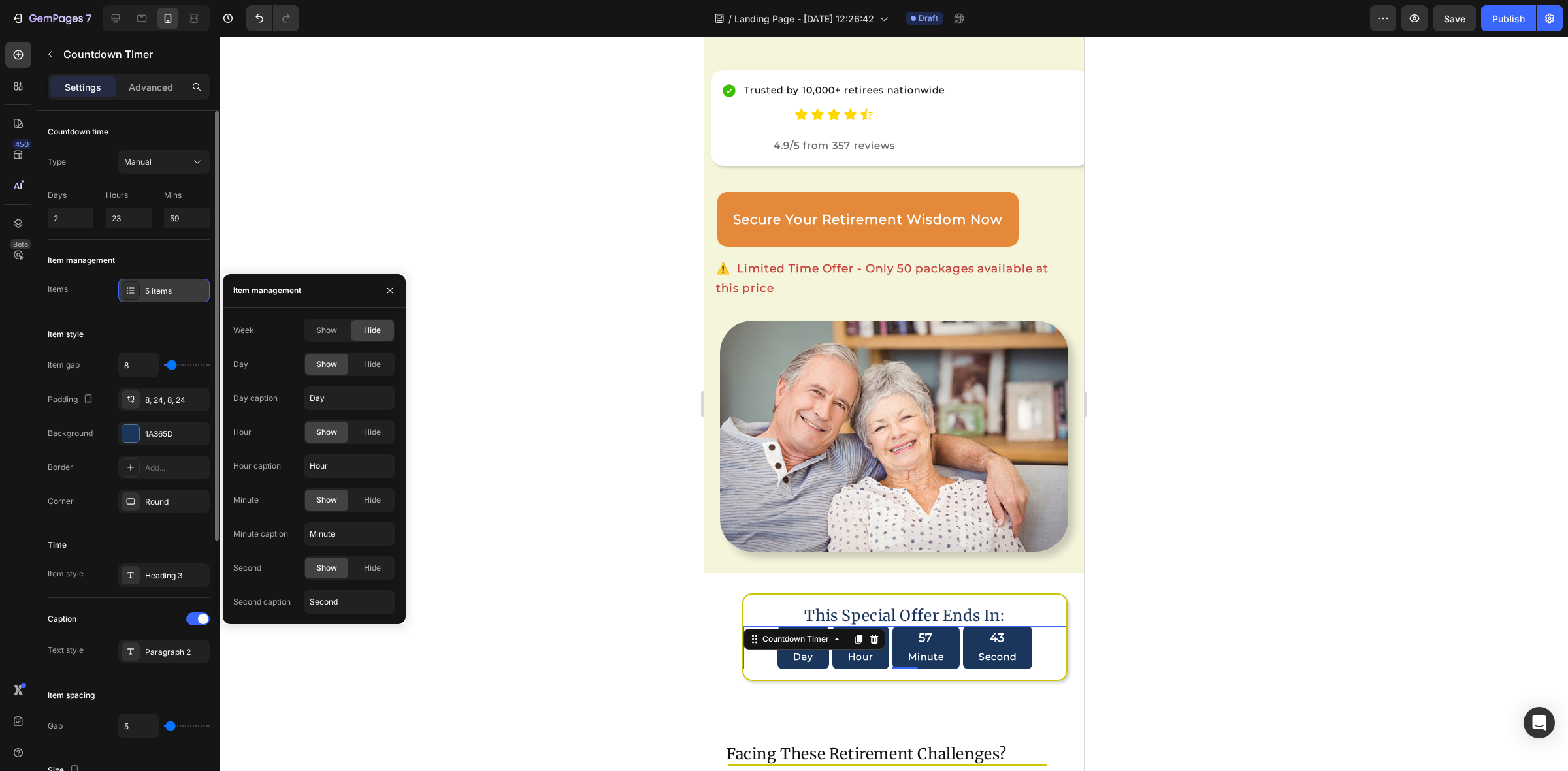
click at [161, 298] on div "5 items" at bounding box center [164, 290] width 92 height 23
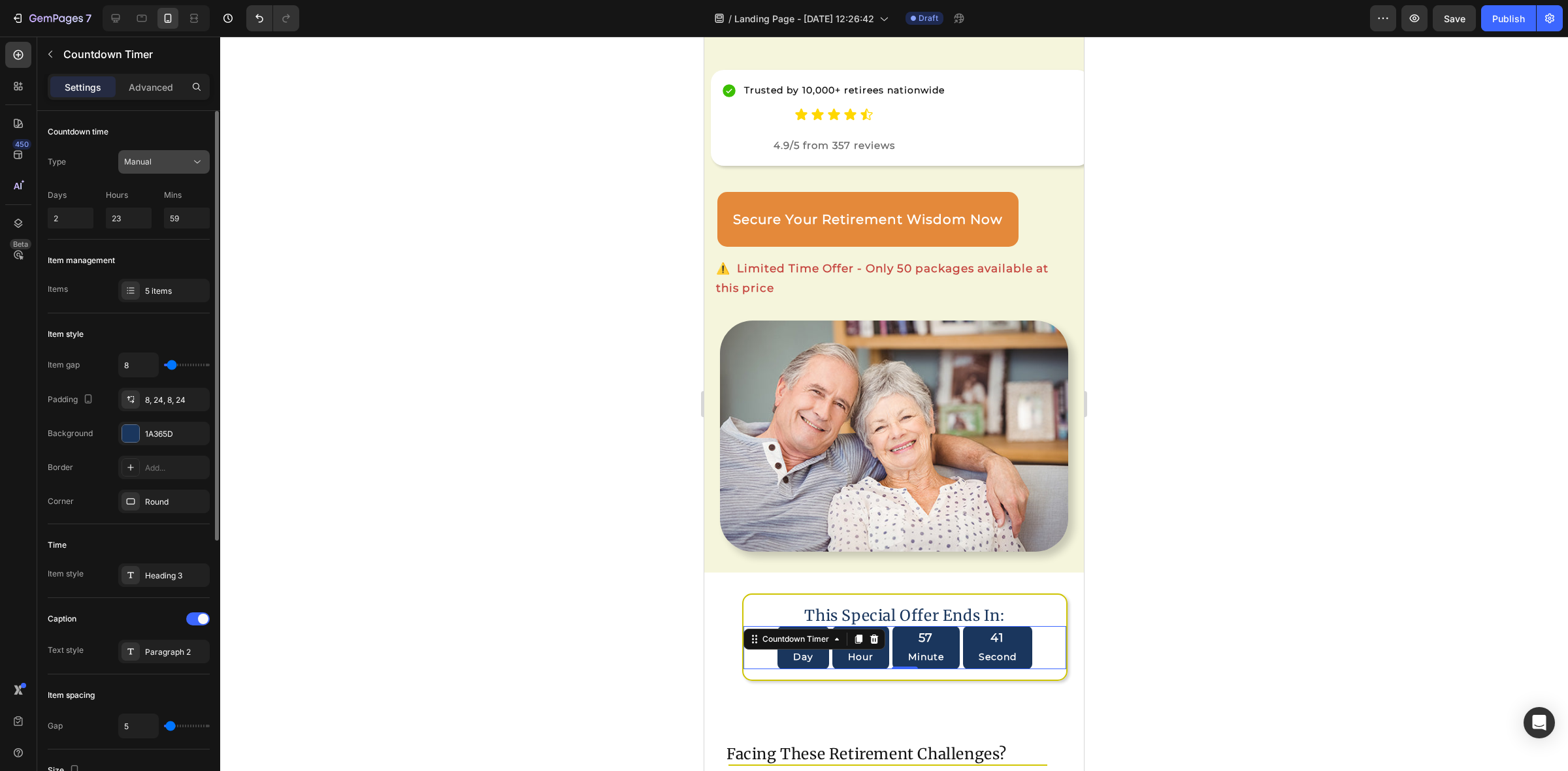
click at [184, 158] on div "Manual" at bounding box center [157, 162] width 66 height 12
click at [142, 92] on p "Advanced" at bounding box center [151, 88] width 45 height 14
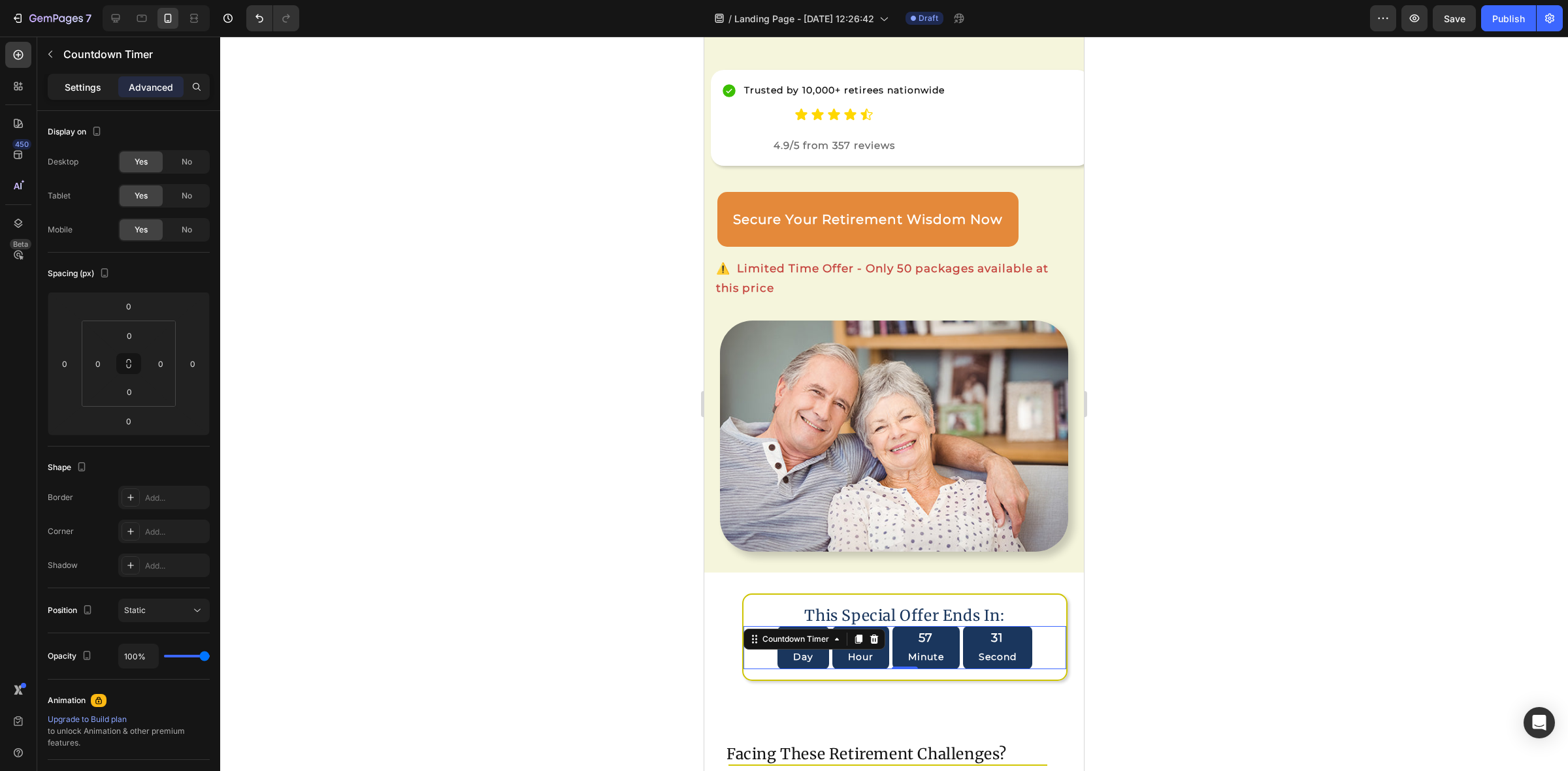
click at [74, 84] on p "Settings" at bounding box center [83, 88] width 37 height 14
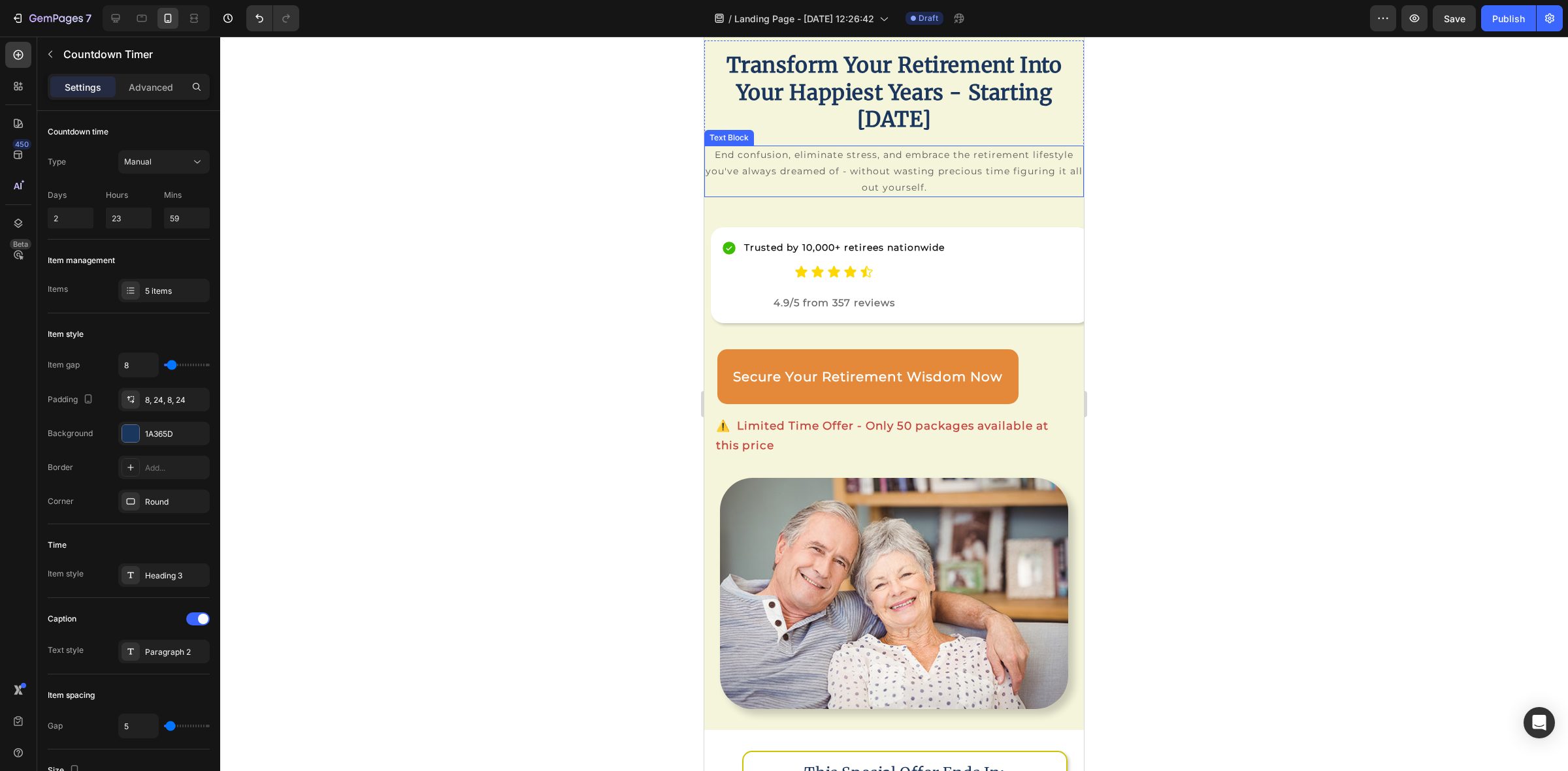
scroll to position [82, 0]
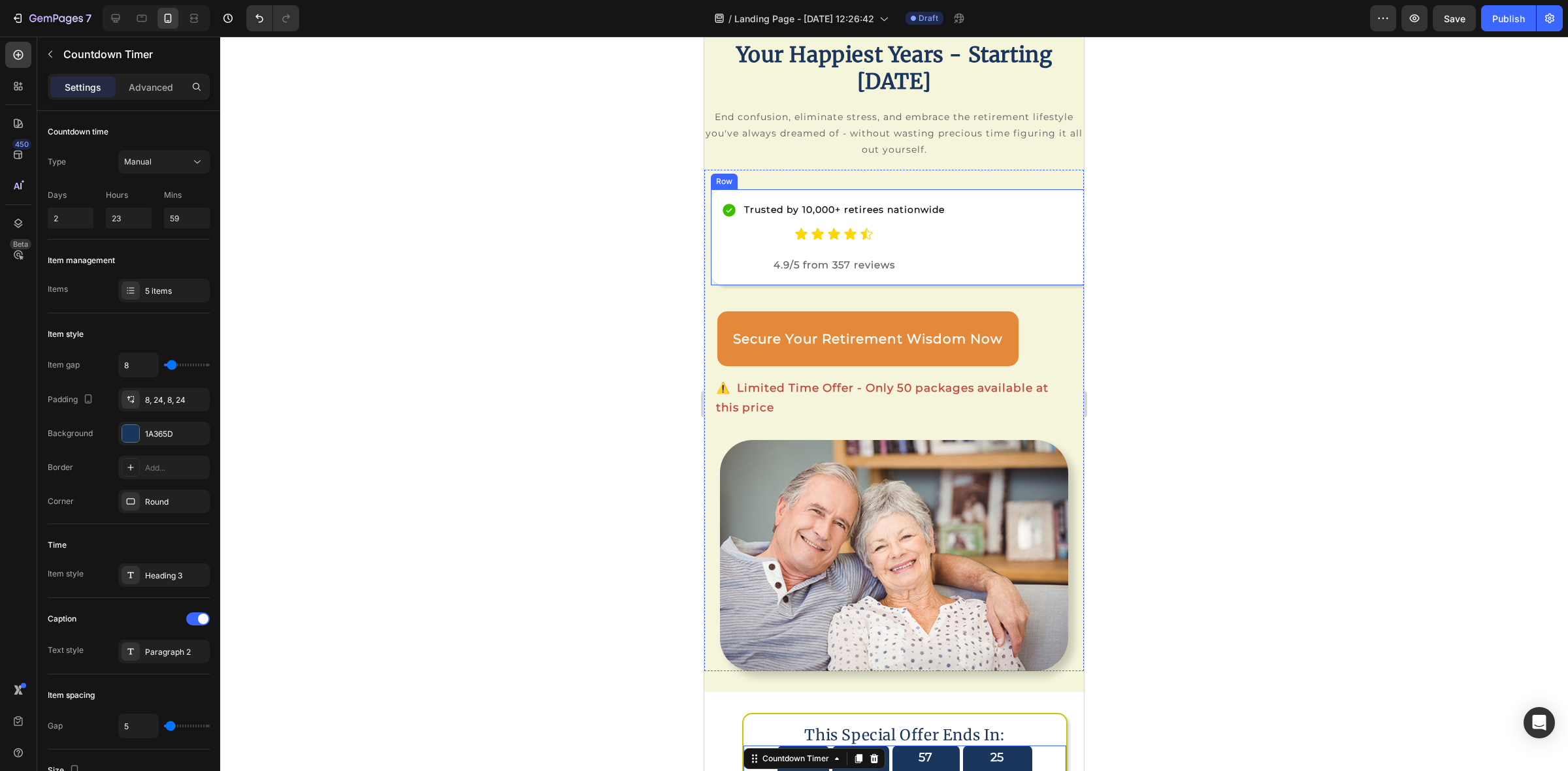
click at [1043, 275] on div "Trusted by 10,000+ retirees nationwide Item List Icon Icon Icon Icon Icon Icon …" at bounding box center [901, 238] width 380 height 95
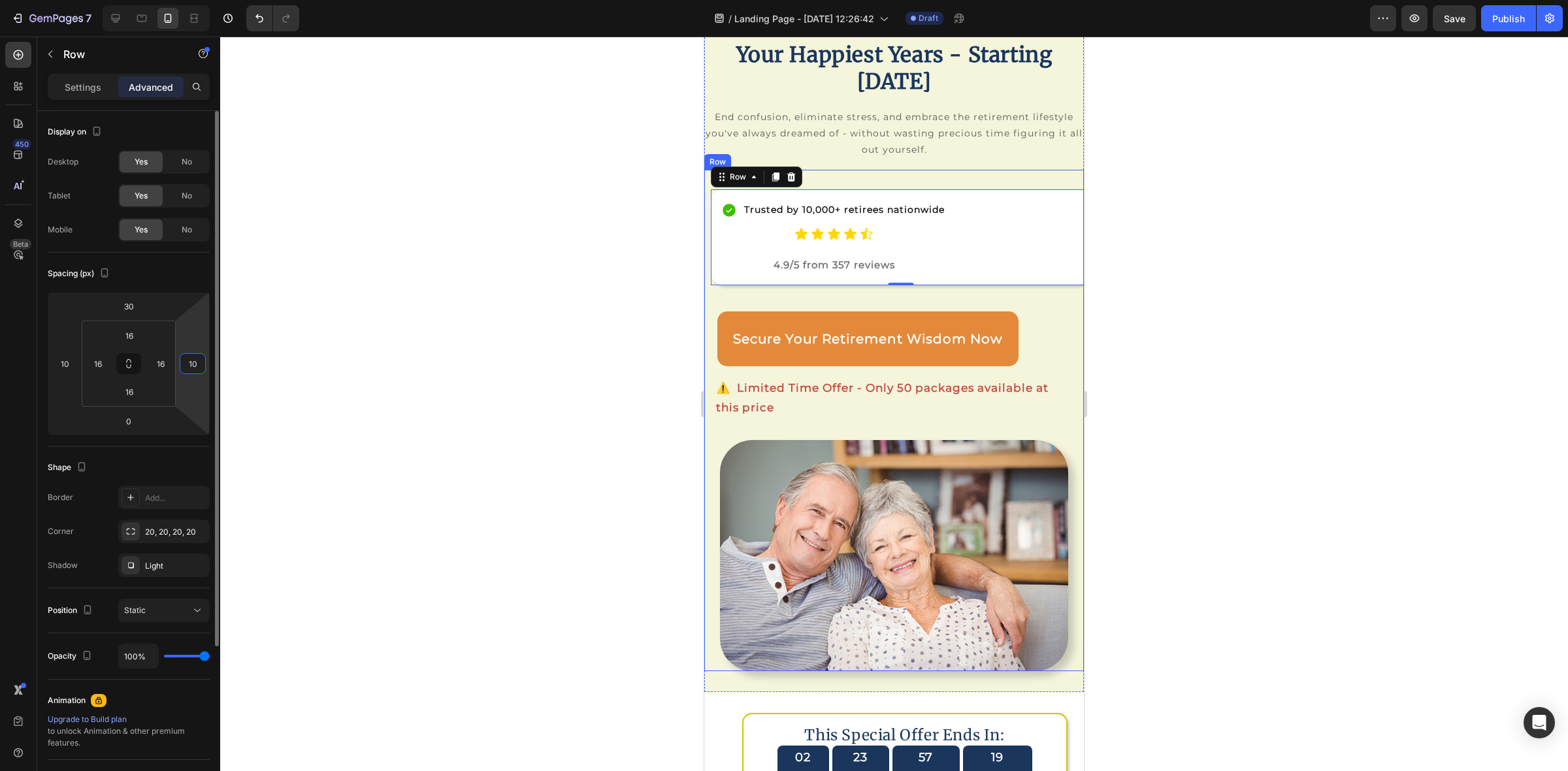
click at [202, 361] on input "10" at bounding box center [193, 364] width 19 height 19
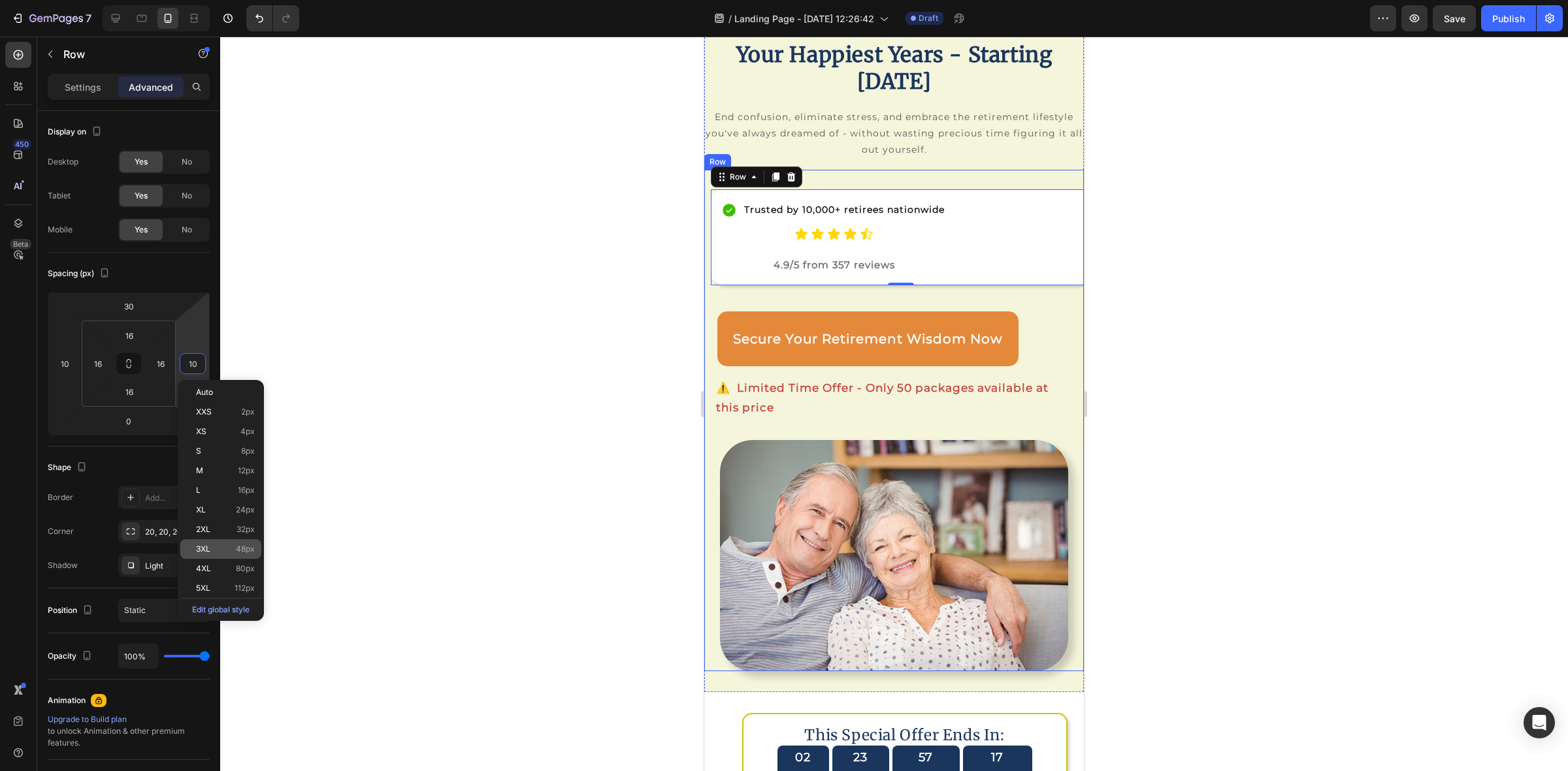
click at [209, 550] on span "3XL" at bounding box center [203, 548] width 15 height 9
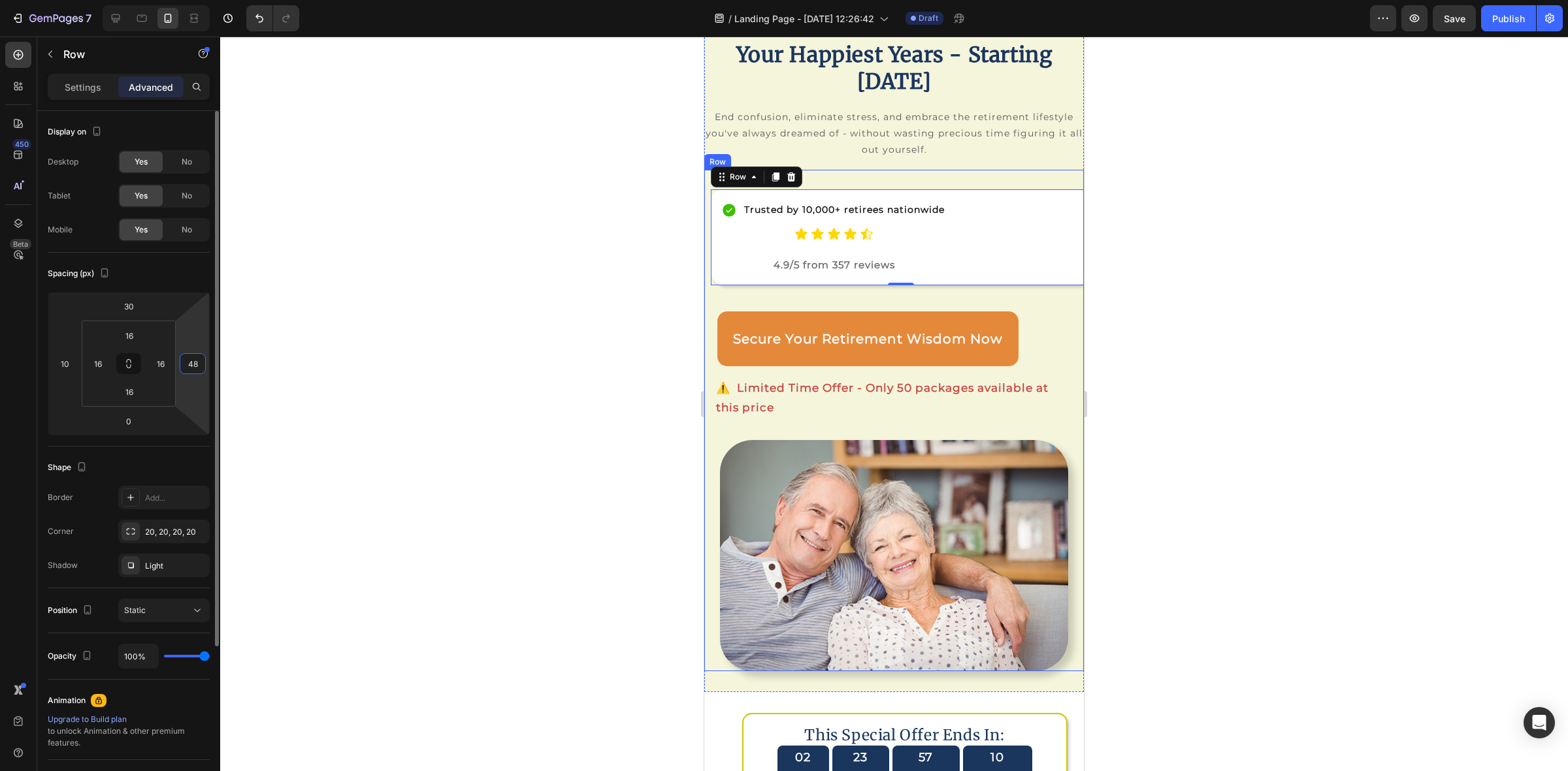
click at [184, 367] on input "48" at bounding box center [193, 364] width 19 height 19
type input "10"
click at [82, 85] on p "Settings" at bounding box center [83, 88] width 37 height 14
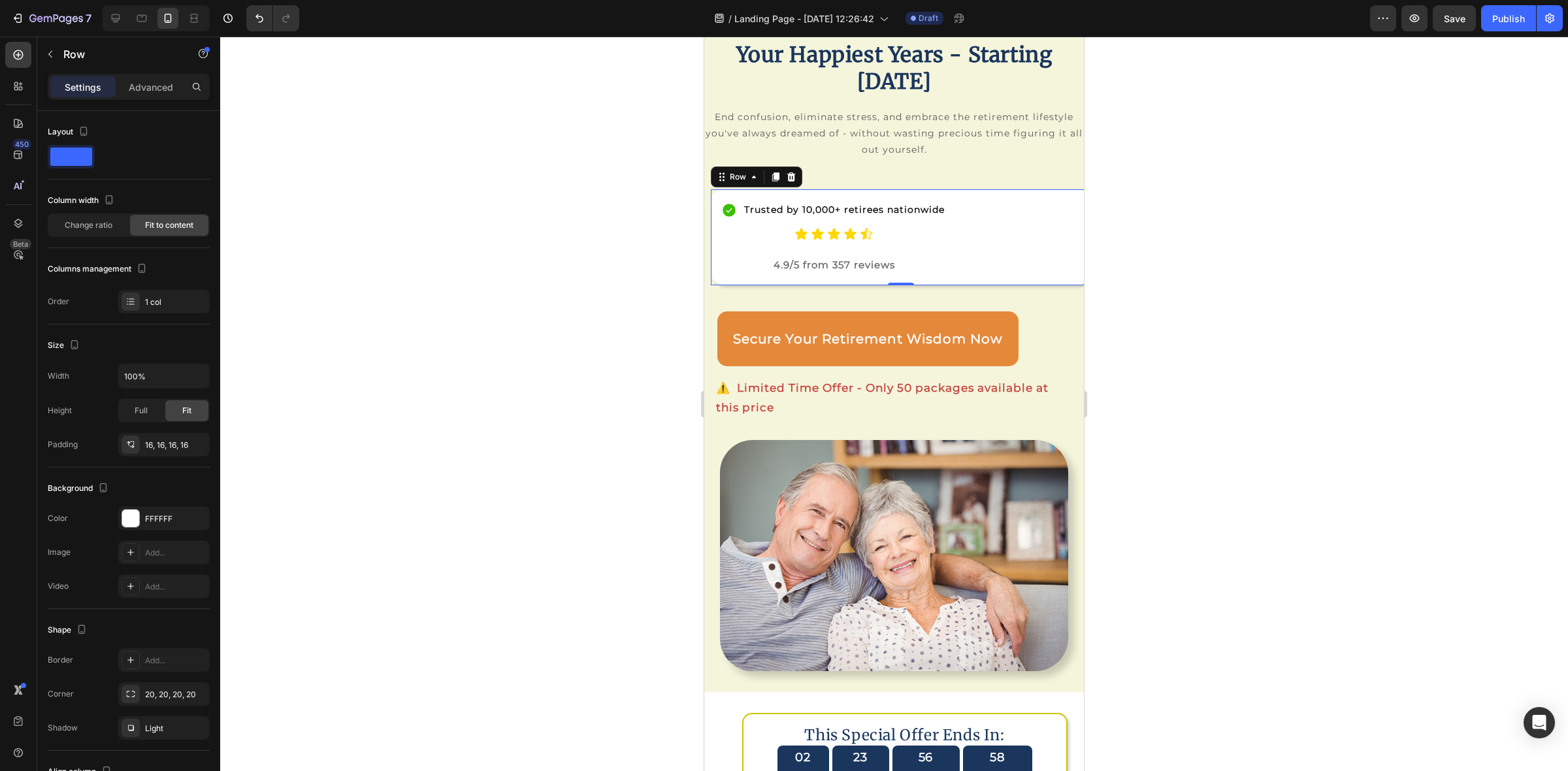
click at [971, 265] on div "Trusted by 10,000+ retirees nationwide Item List Icon Icon Icon Icon Icon Icon …" at bounding box center [901, 238] width 380 height 95
click at [195, 416] on div "Fit" at bounding box center [187, 410] width 43 height 20
click at [132, 415] on div "Full" at bounding box center [141, 410] width 43 height 20
click at [183, 412] on span "Fit" at bounding box center [186, 411] width 9 height 12
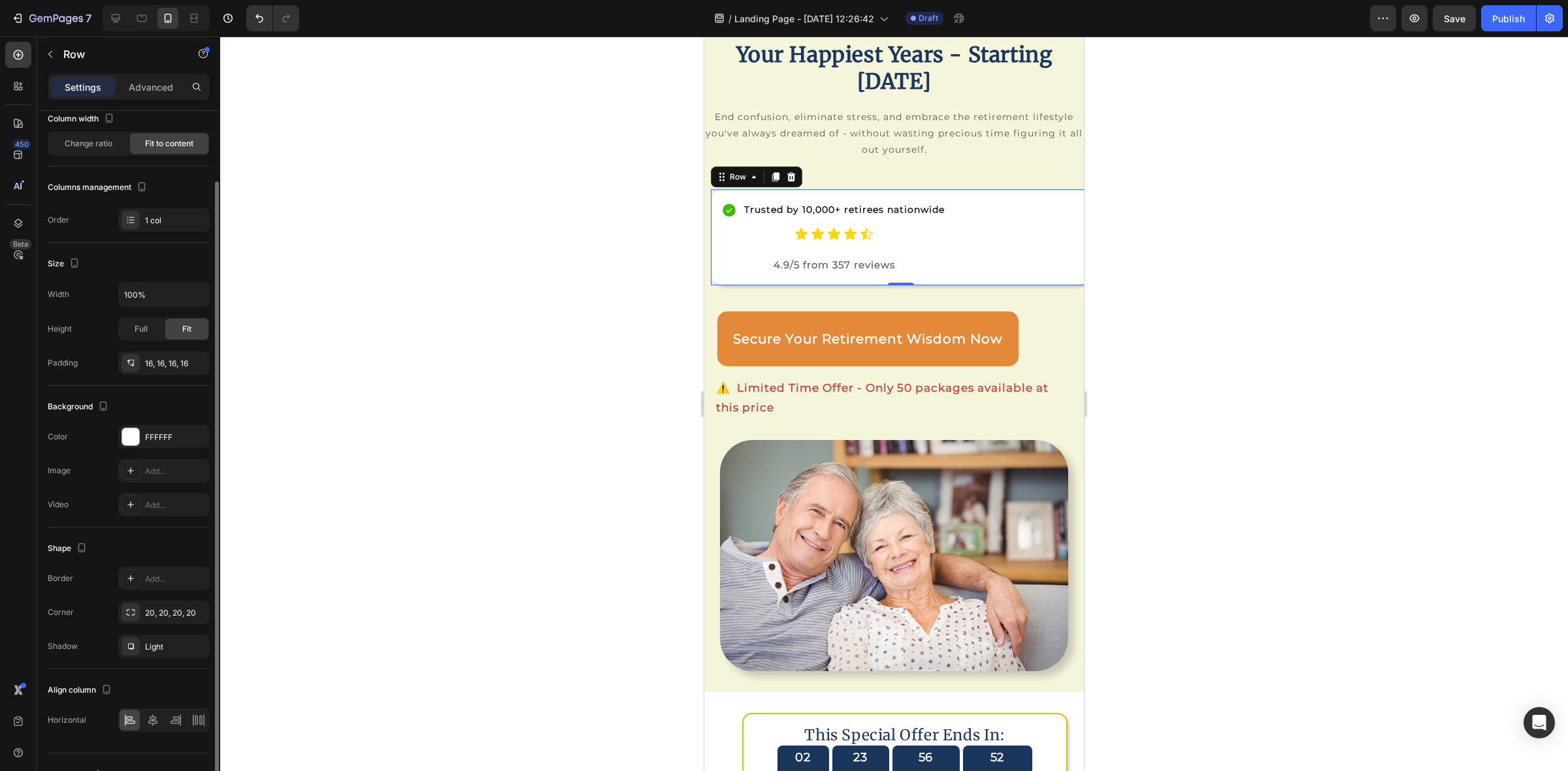
scroll to position [0, 0]
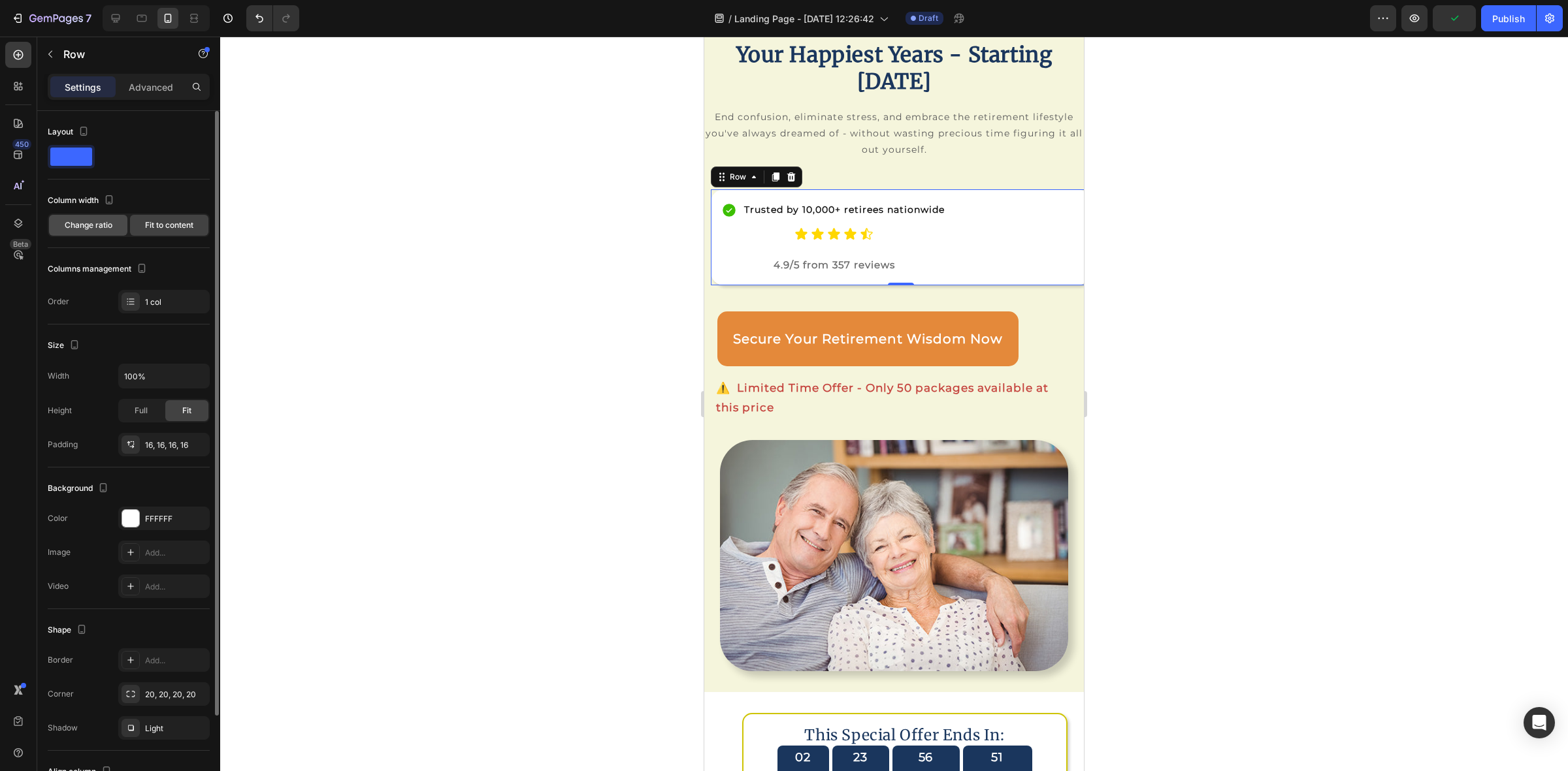
click at [84, 224] on span "Change ratio" at bounding box center [88, 225] width 48 height 12
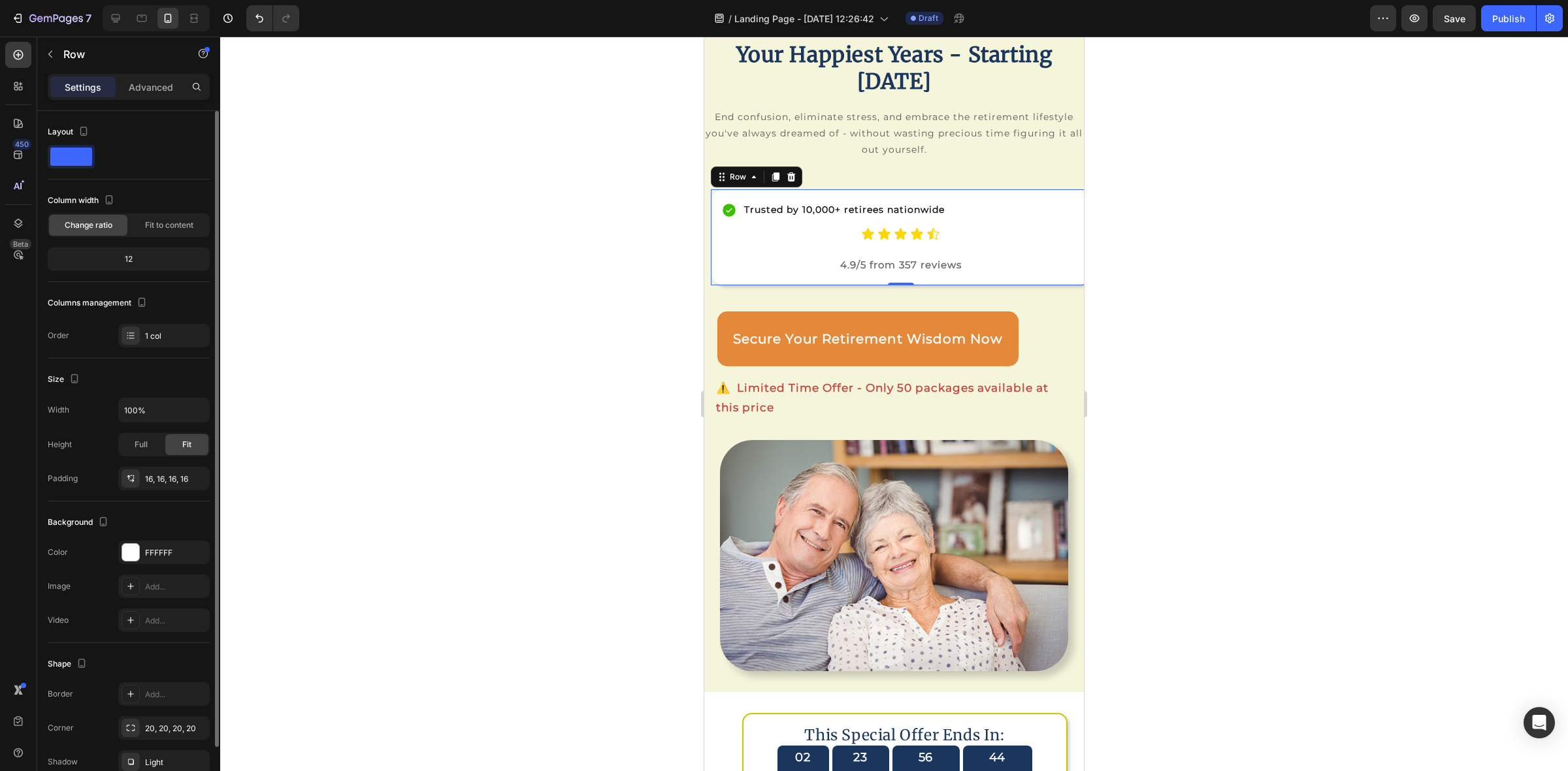
click at [129, 260] on div "12" at bounding box center [129, 259] width 157 height 18
click at [125, 258] on div "12" at bounding box center [129, 259] width 157 height 18
click at [162, 217] on div "Fit to content" at bounding box center [168, 225] width 78 height 20
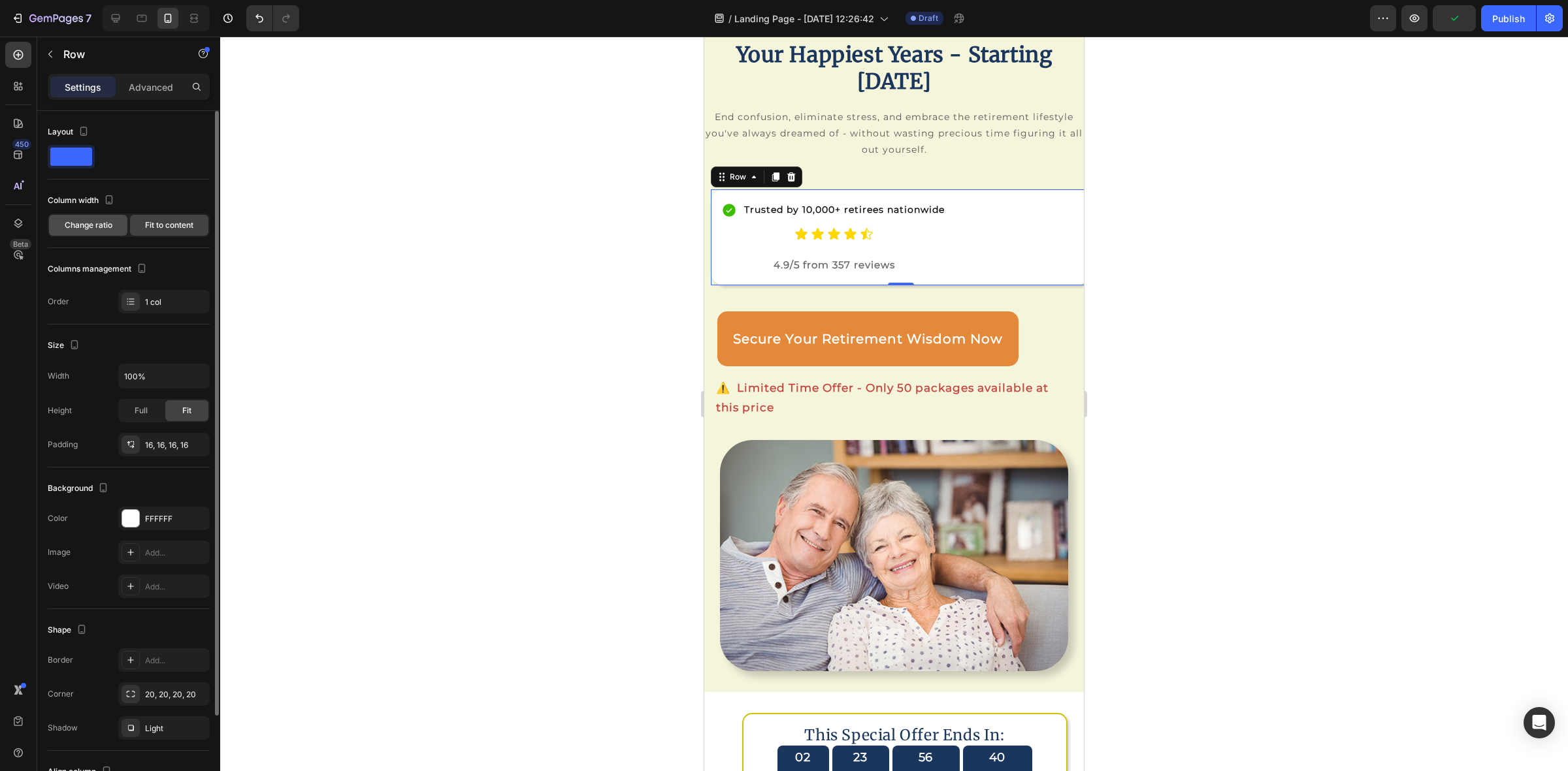
click at [93, 222] on span "Change ratio" at bounding box center [88, 225] width 48 height 12
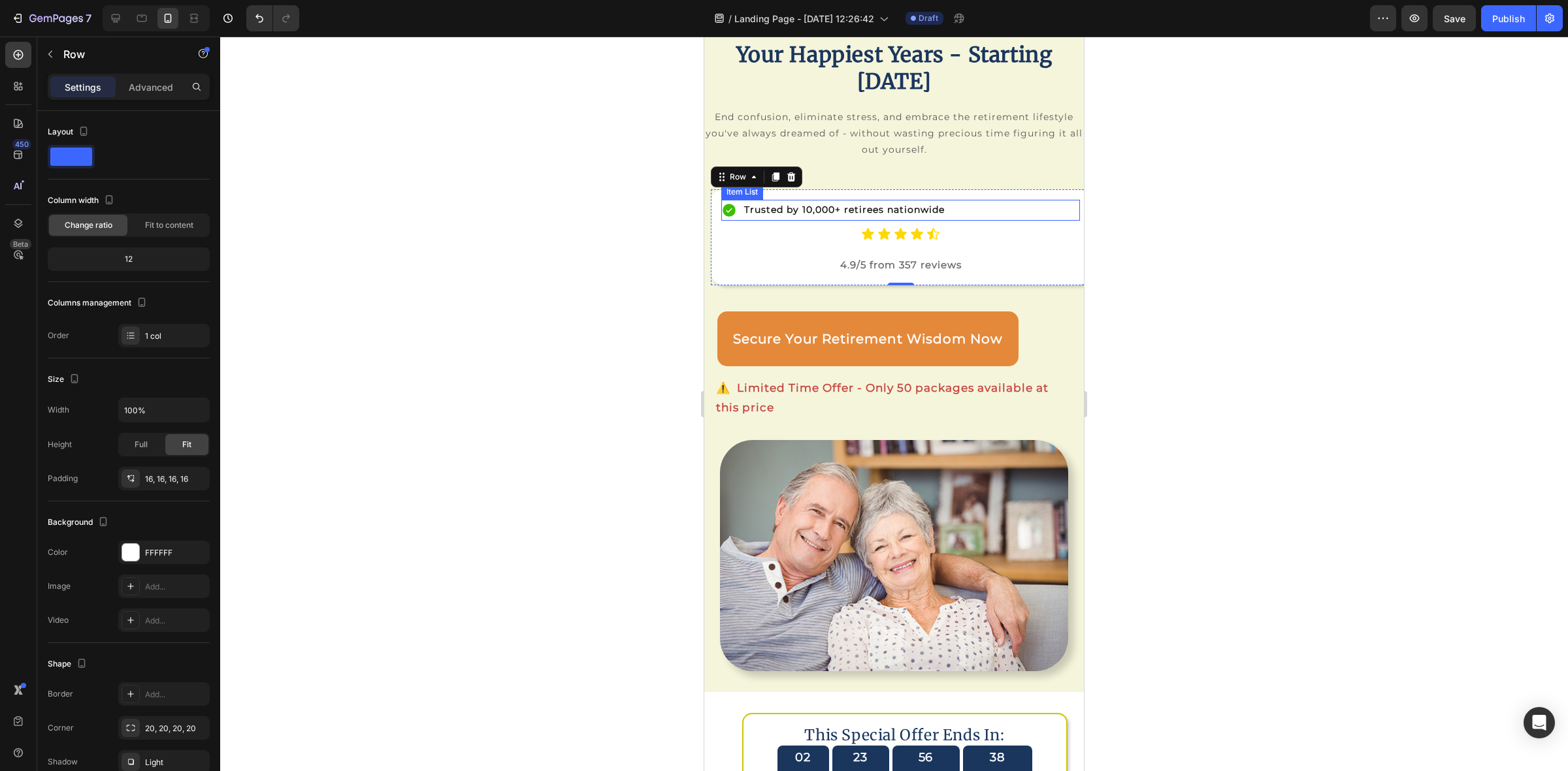
click at [867, 212] on p "Trusted by 10,000+ retirees nationwide" at bounding box center [844, 209] width 201 height 17
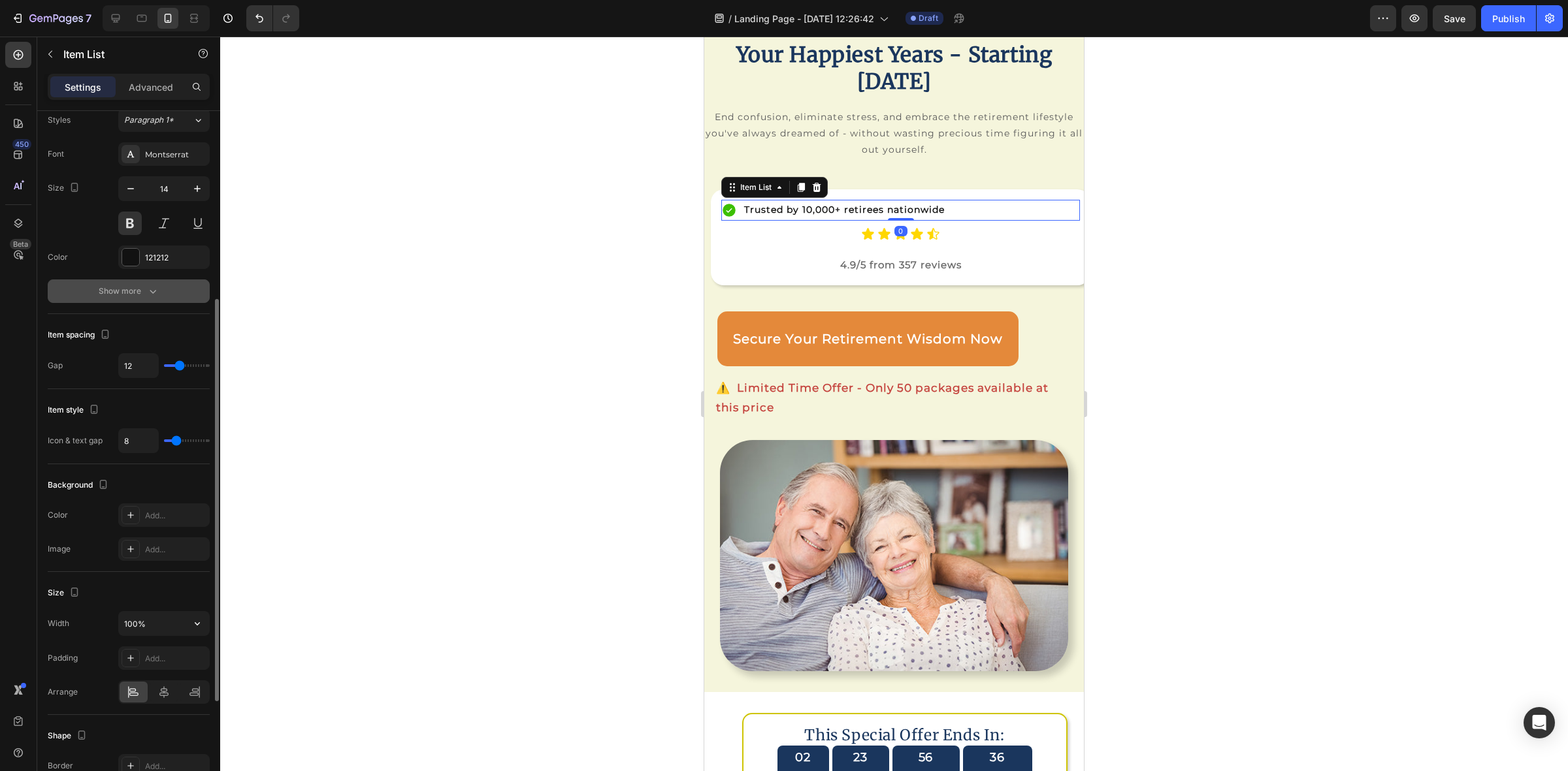
scroll to position [408, 0]
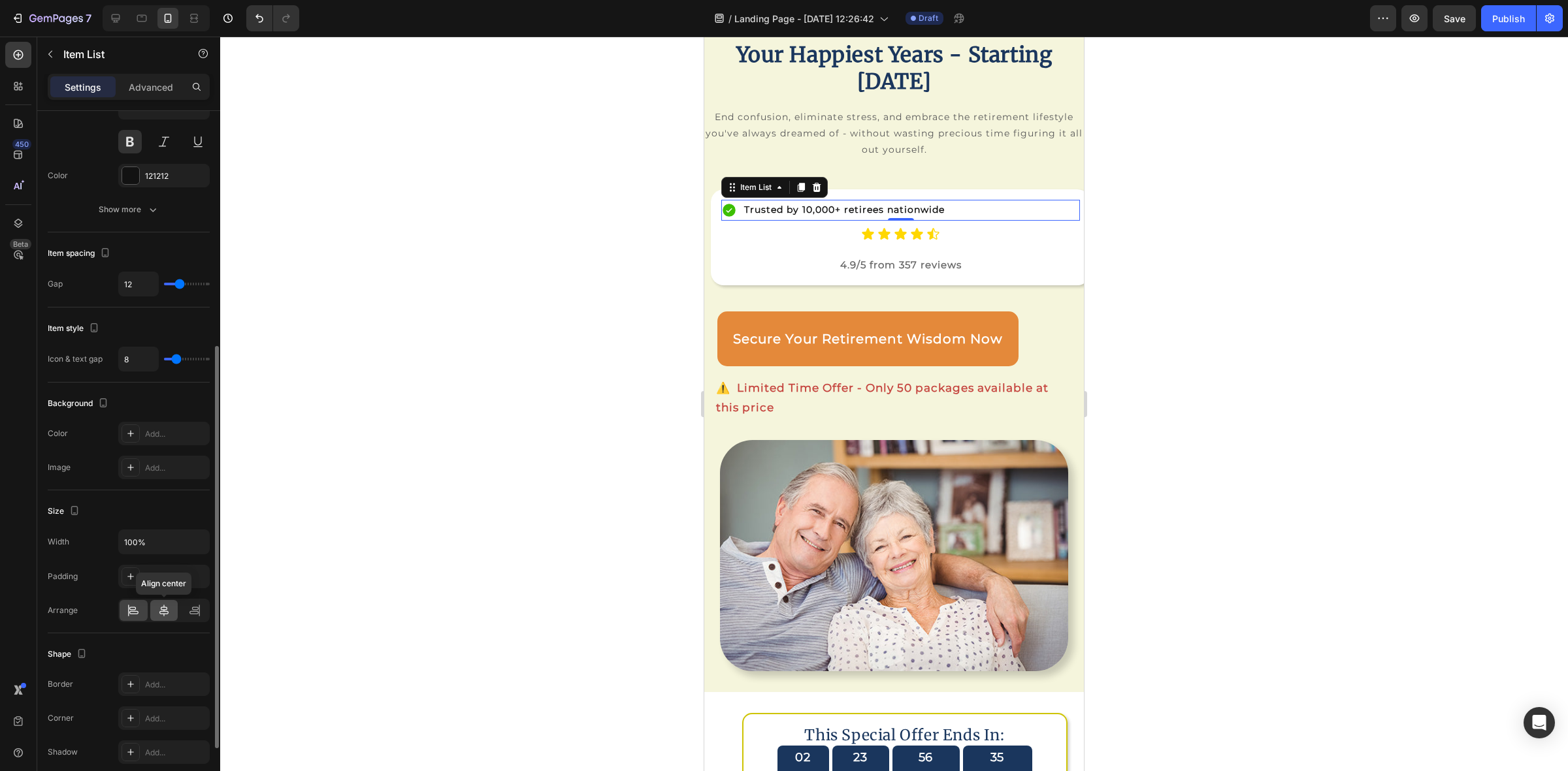
click at [158, 615] on icon at bounding box center [164, 610] width 13 height 13
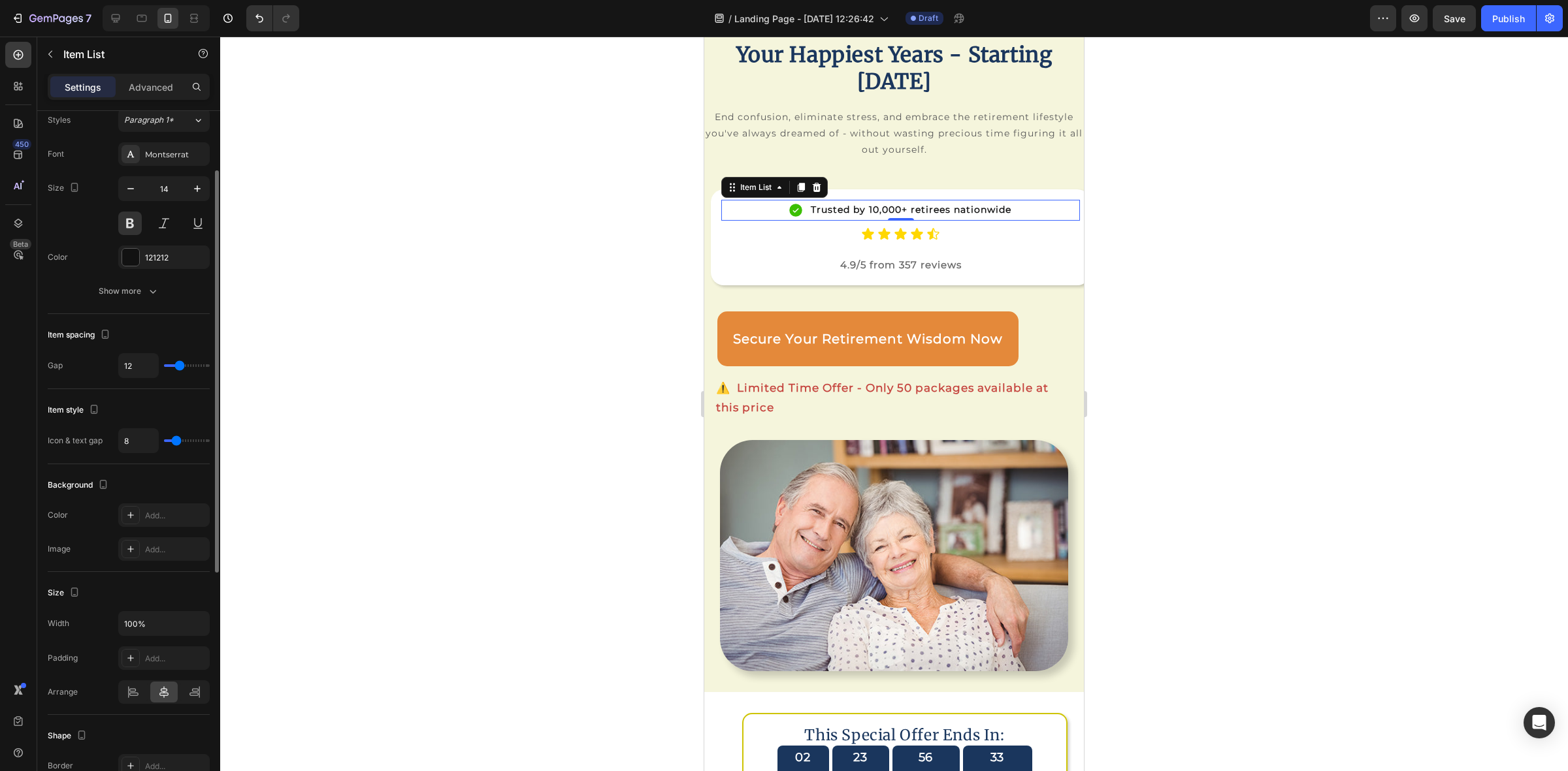
scroll to position [164, 0]
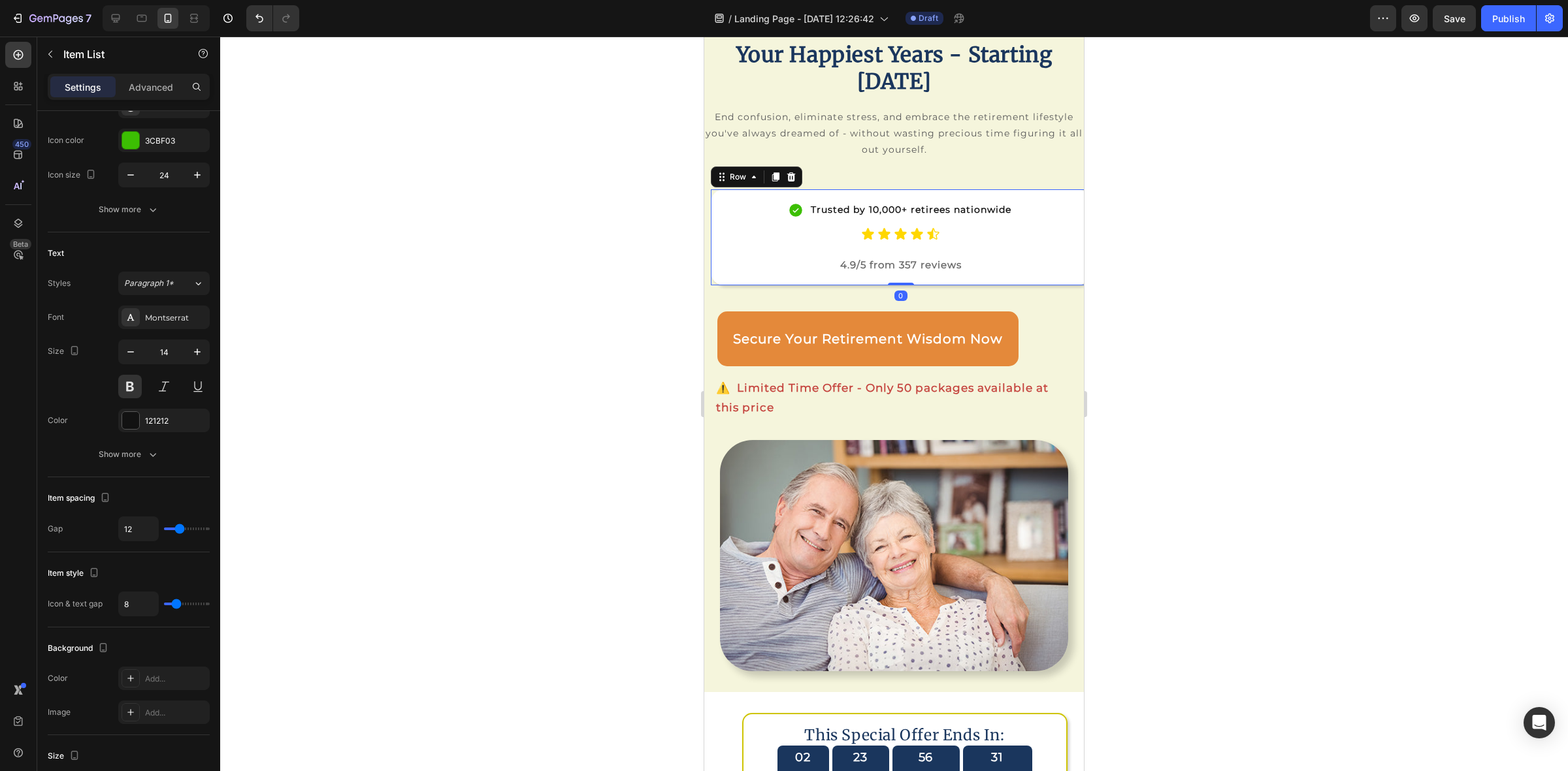
click at [718, 271] on div "Trusted by 10,000+ retirees nationwide Item List Icon Icon Icon Icon Icon Icon …" at bounding box center [901, 238] width 380 height 95
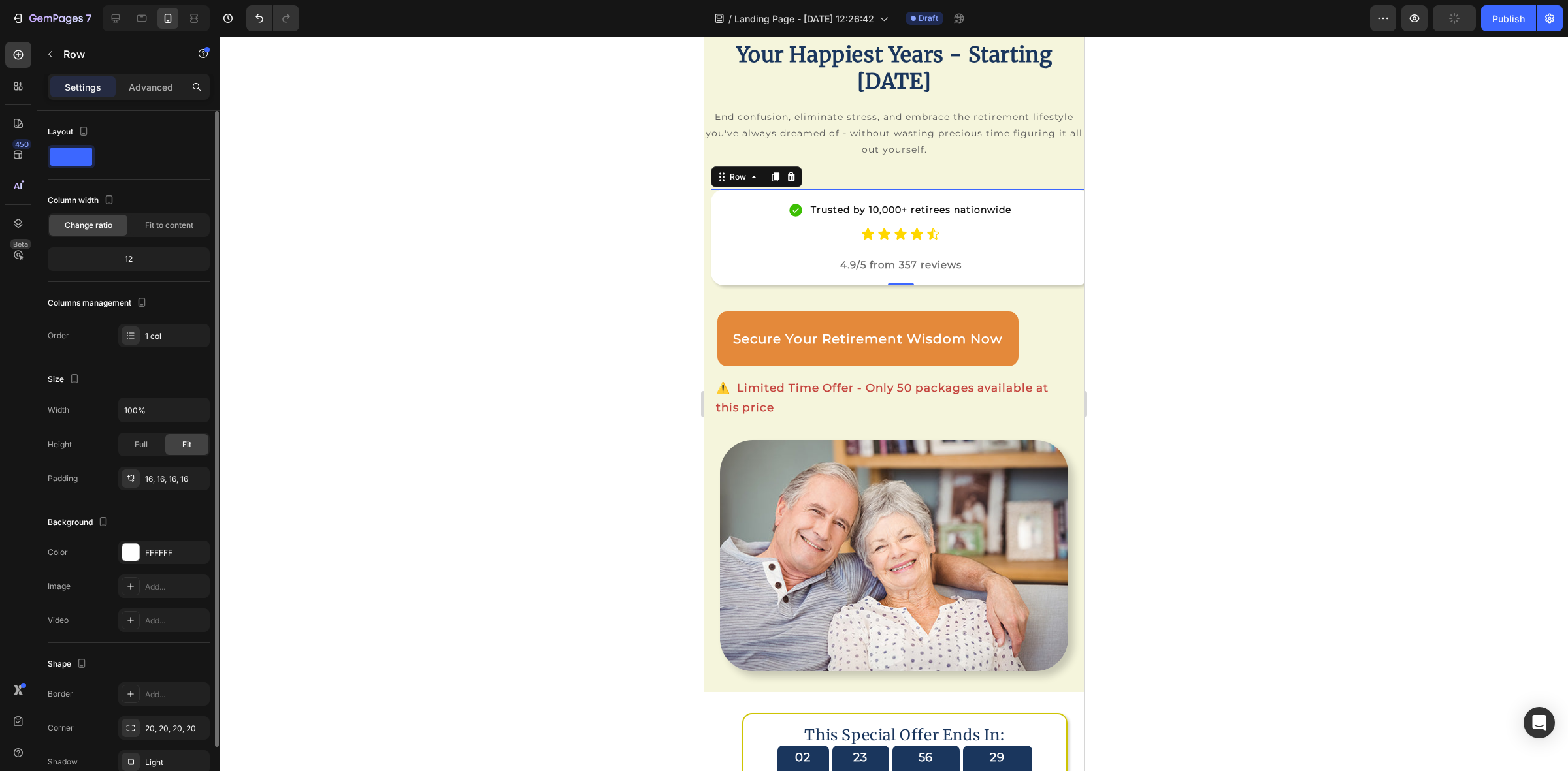
click at [122, 255] on div "12" at bounding box center [129, 259] width 157 height 18
click at [166, 224] on span "Fit to content" at bounding box center [169, 225] width 49 height 12
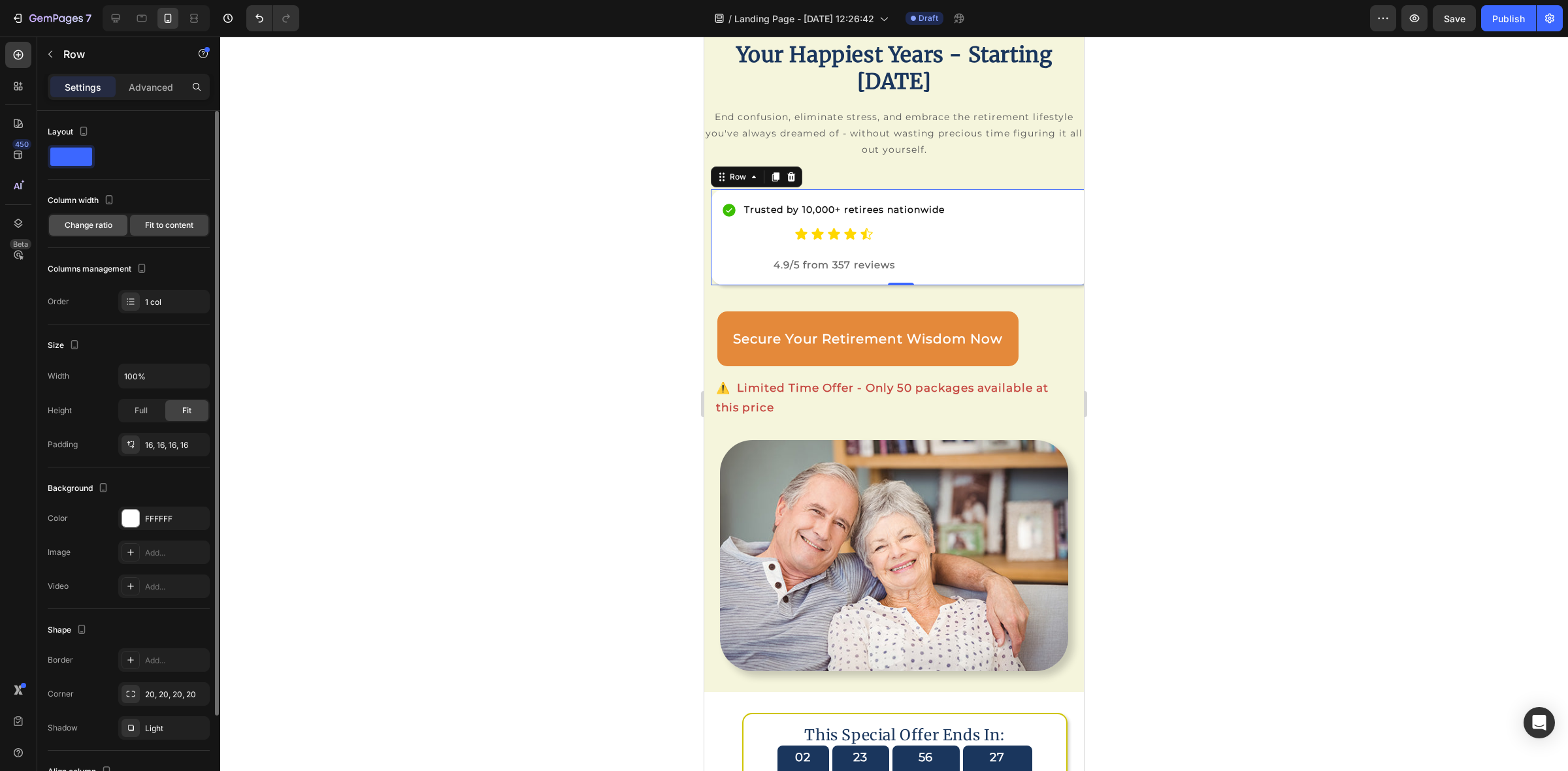
click at [92, 230] on span "Change ratio" at bounding box center [88, 225] width 48 height 12
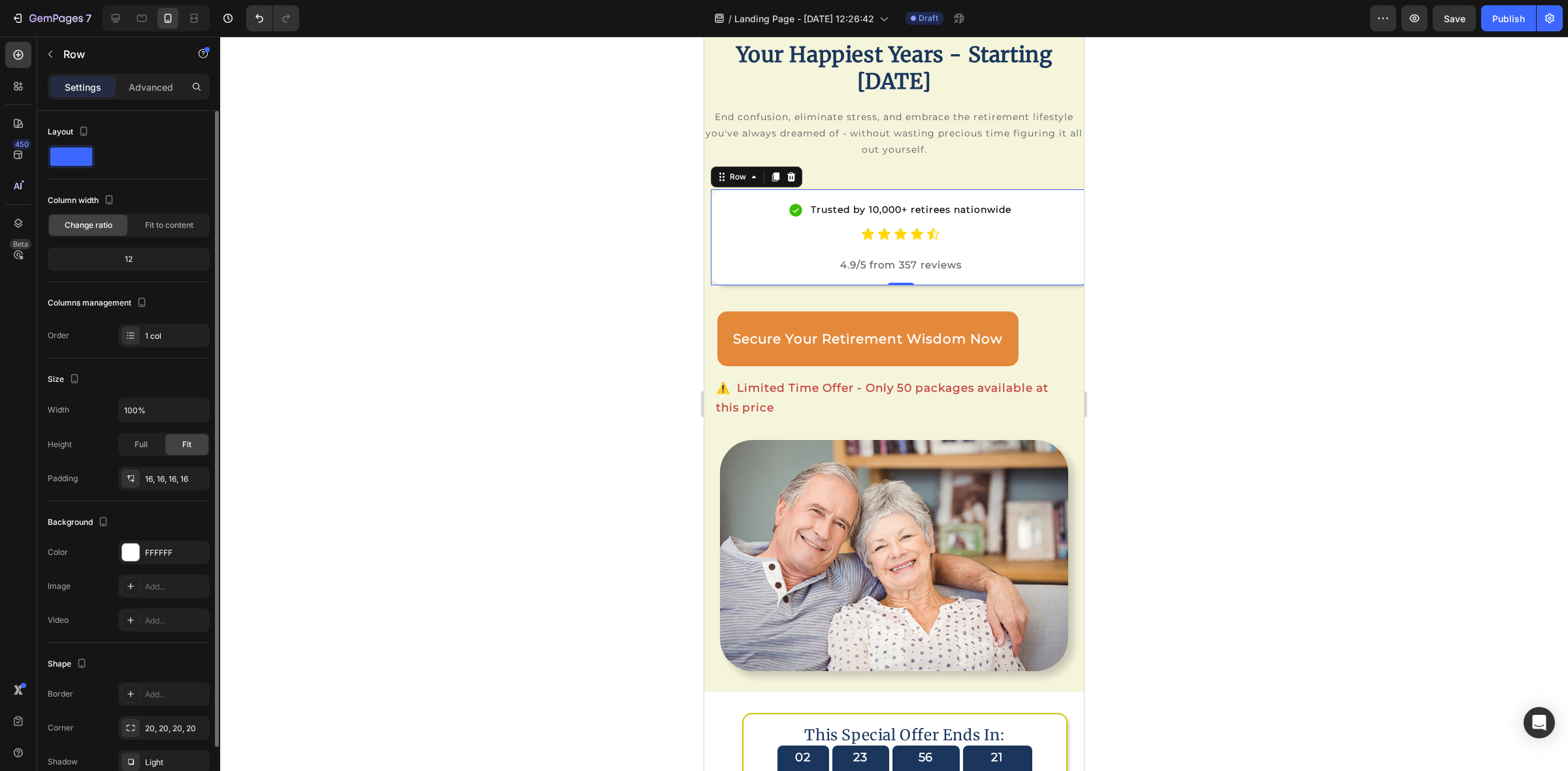
click at [128, 259] on div "12" at bounding box center [129, 259] width 157 height 18
click at [154, 410] on input "100%" at bounding box center [164, 410] width 91 height 23
click at [191, 409] on icon "button" at bounding box center [197, 410] width 13 height 13
click at [142, 446] on span "Full" at bounding box center [140, 445] width 13 height 12
click at [186, 439] on span "Fit" at bounding box center [186, 445] width 9 height 12
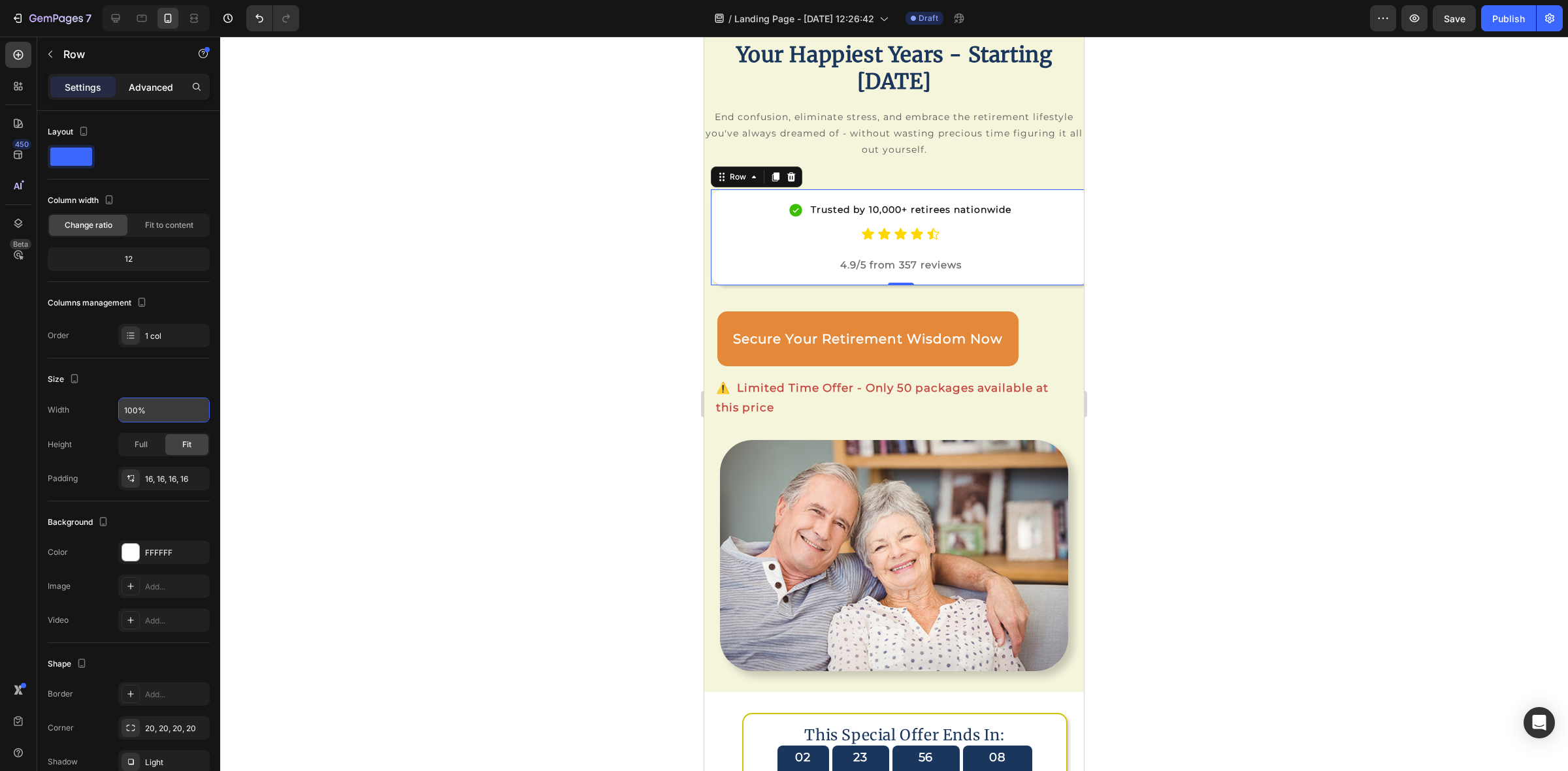
click at [146, 84] on p "Advanced" at bounding box center [151, 88] width 45 height 14
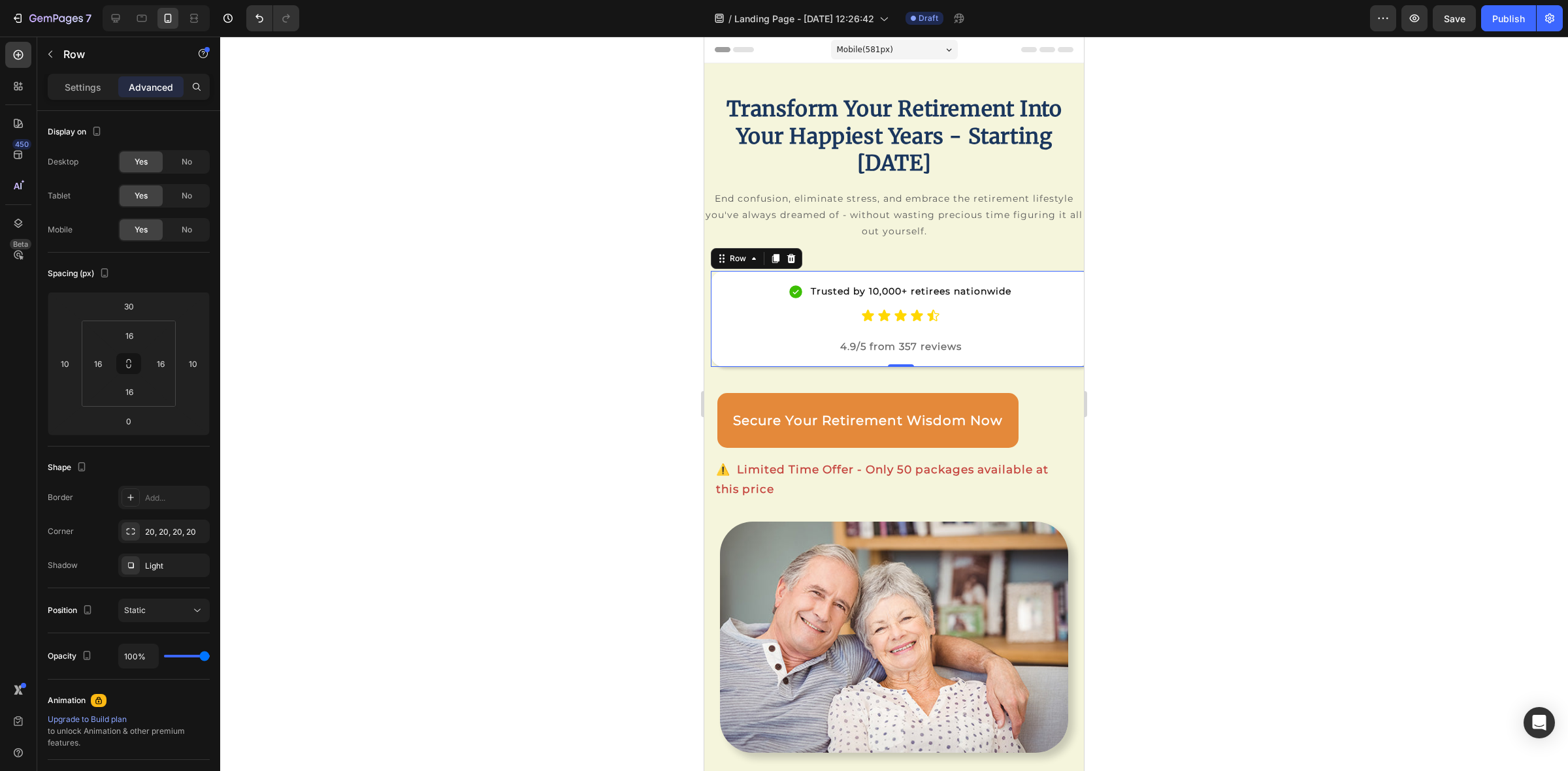
click at [1060, 275] on div "Trusted by 10,000+ retirees nationwide Item List Icon Icon Icon Icon Icon Icon …" at bounding box center [901, 318] width 380 height 95
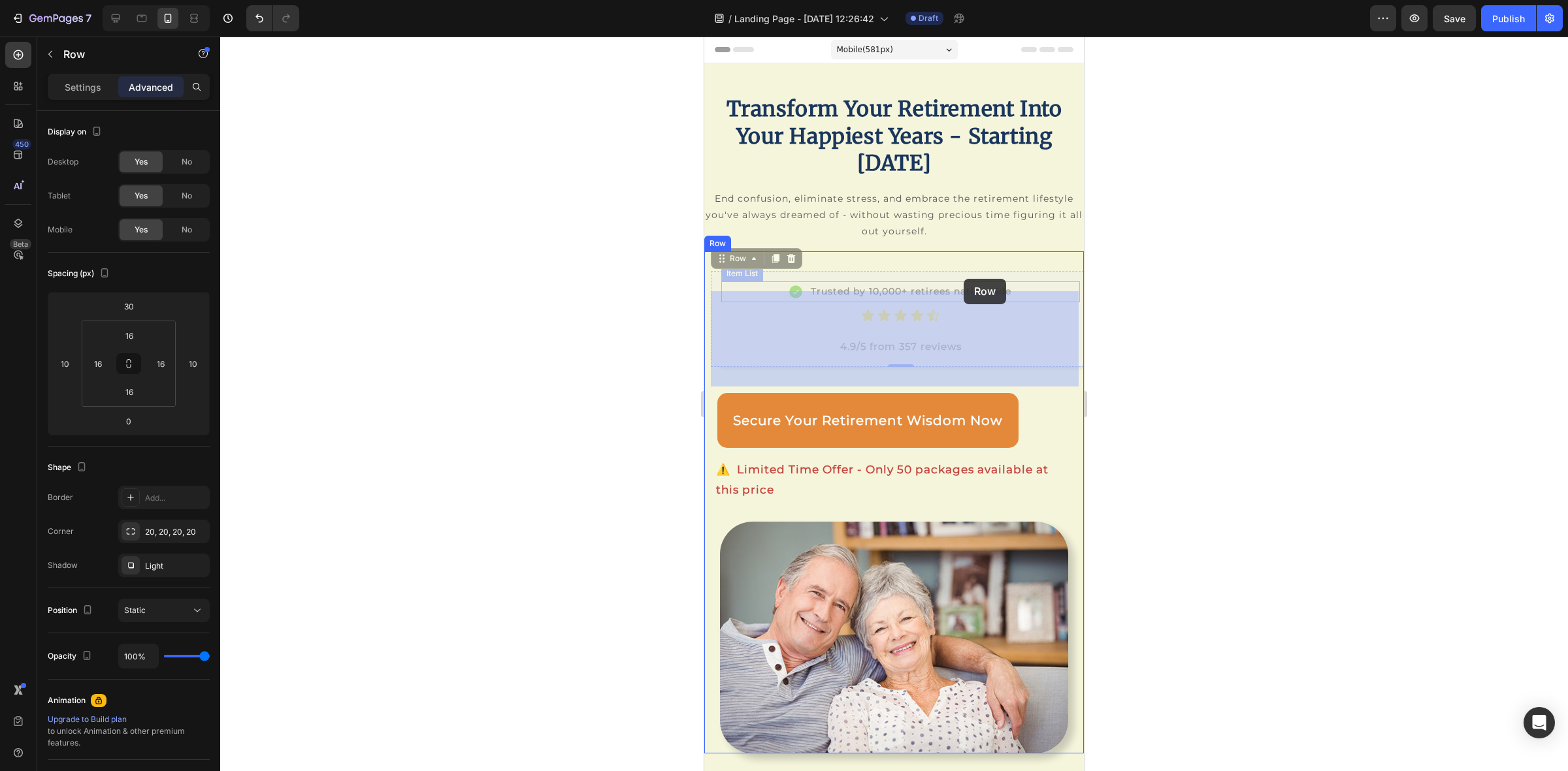
drag, startPoint x: 1060, startPoint y: 275, endPoint x: 963, endPoint y: 278, distance: 97.0
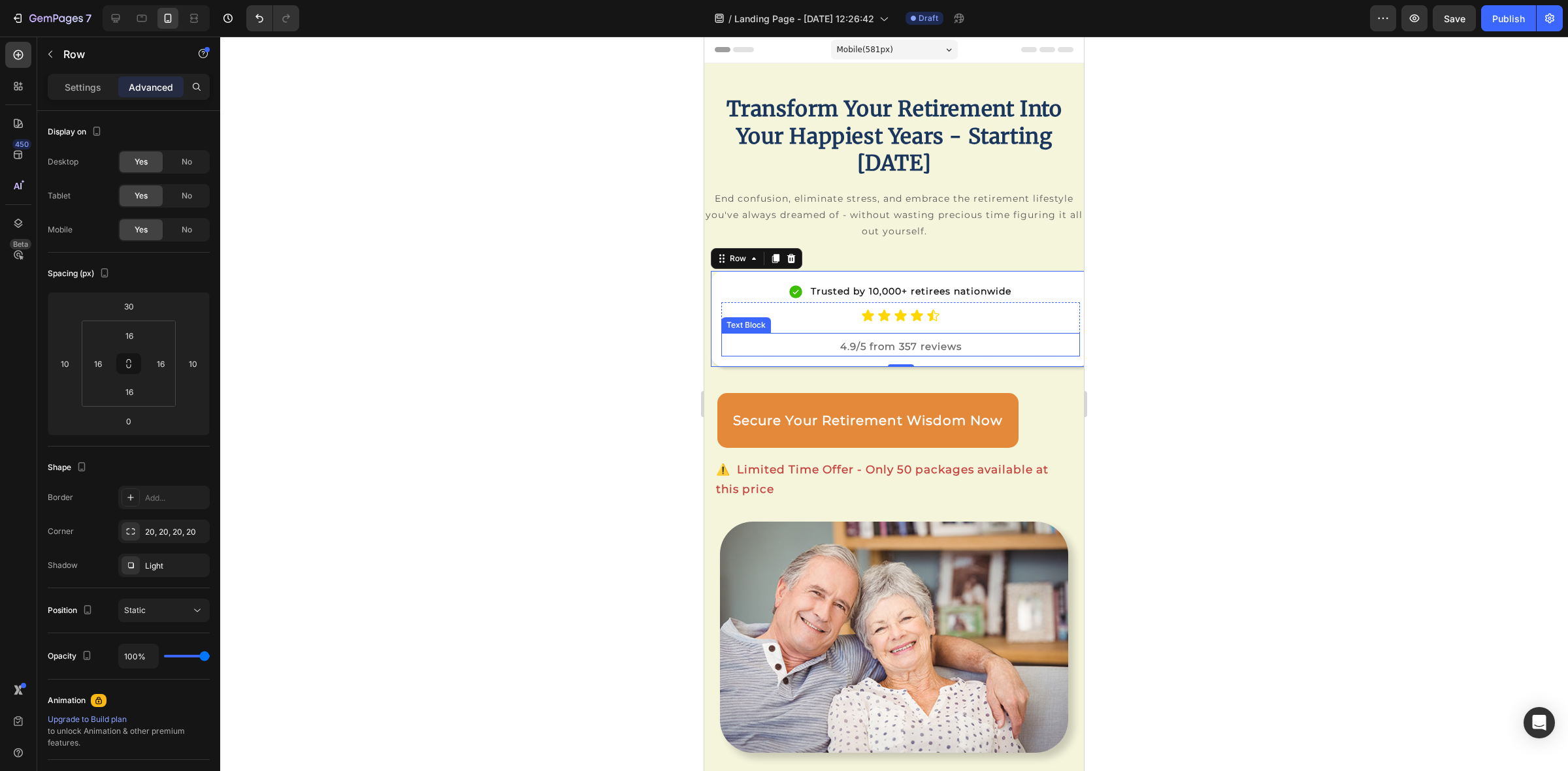
click at [1004, 333] on div "4.9/5 from 357 reviews Text Block" at bounding box center [901, 345] width 358 height 23
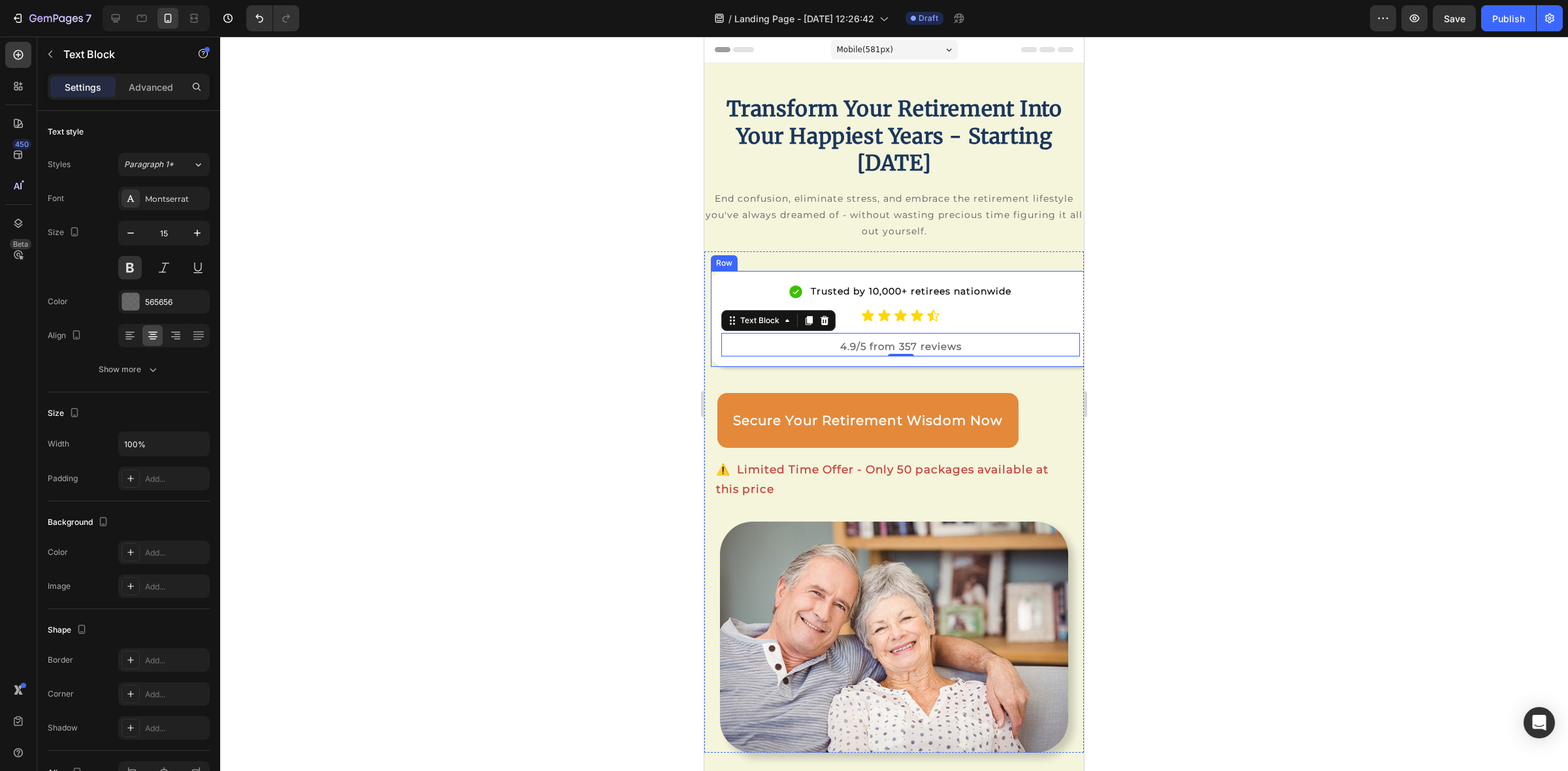
click at [1056, 276] on div "Trusted by 10,000+ retirees nationwide Item List Icon Icon Icon Icon Icon Icon …" at bounding box center [901, 318] width 380 height 95
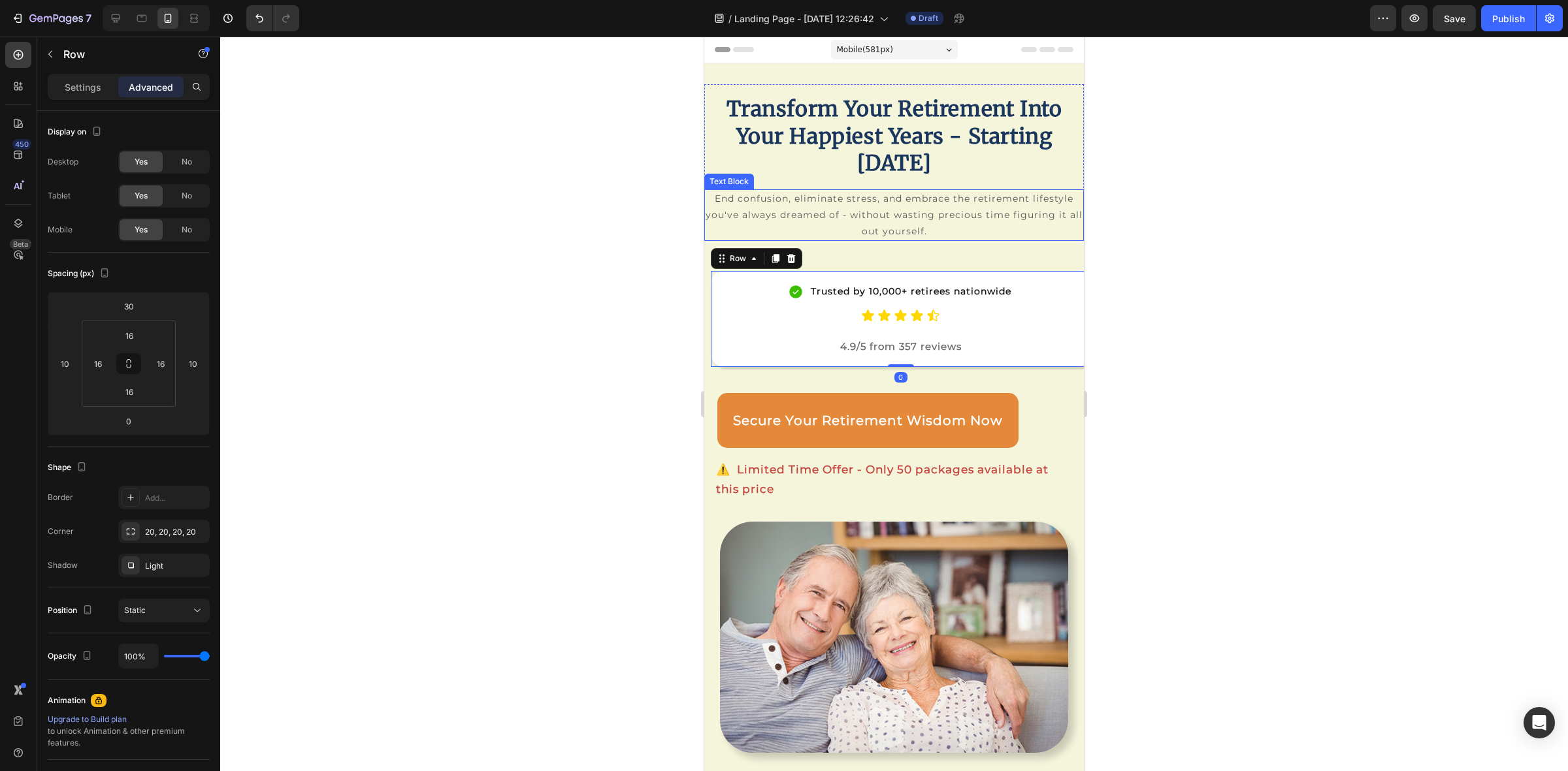
click at [890, 207] on p "End confusion, eliminate stress, and embrace the retirement lifestyle you've al…" at bounding box center [893, 215] width 377 height 50
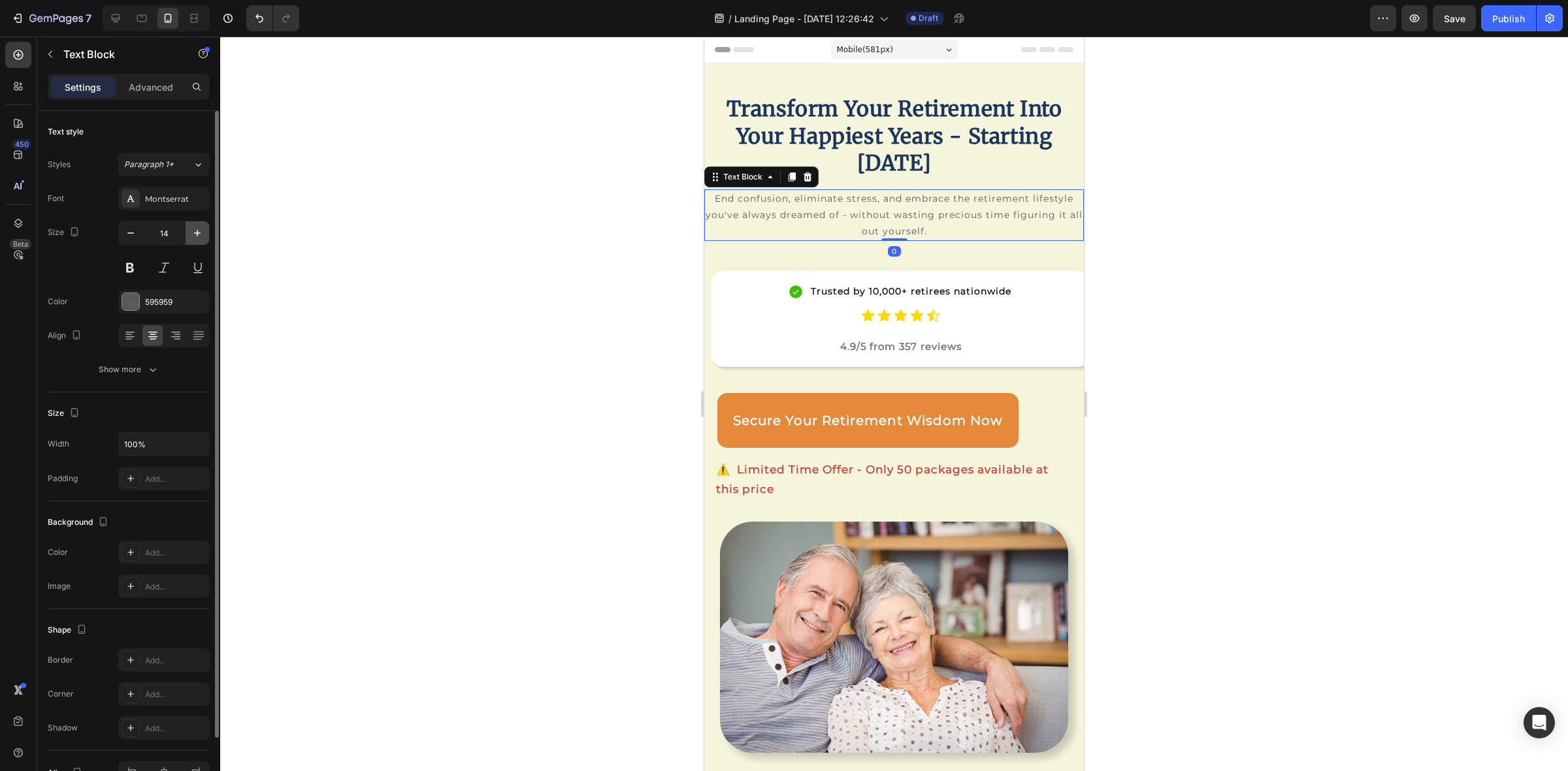
click at [194, 227] on icon "button" at bounding box center [197, 233] width 13 height 13
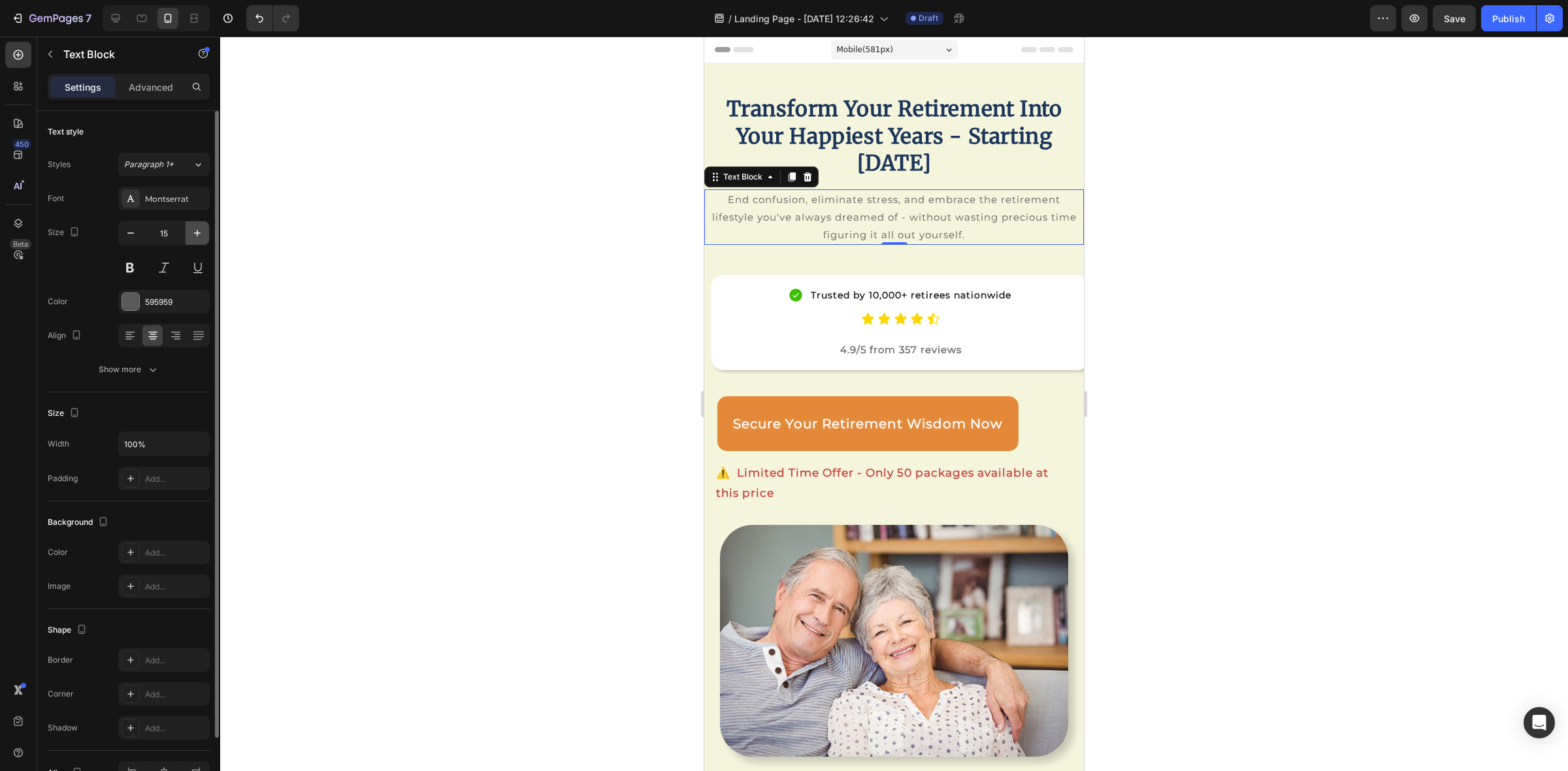
click at [194, 227] on icon "button" at bounding box center [197, 233] width 13 height 13
type input "16"
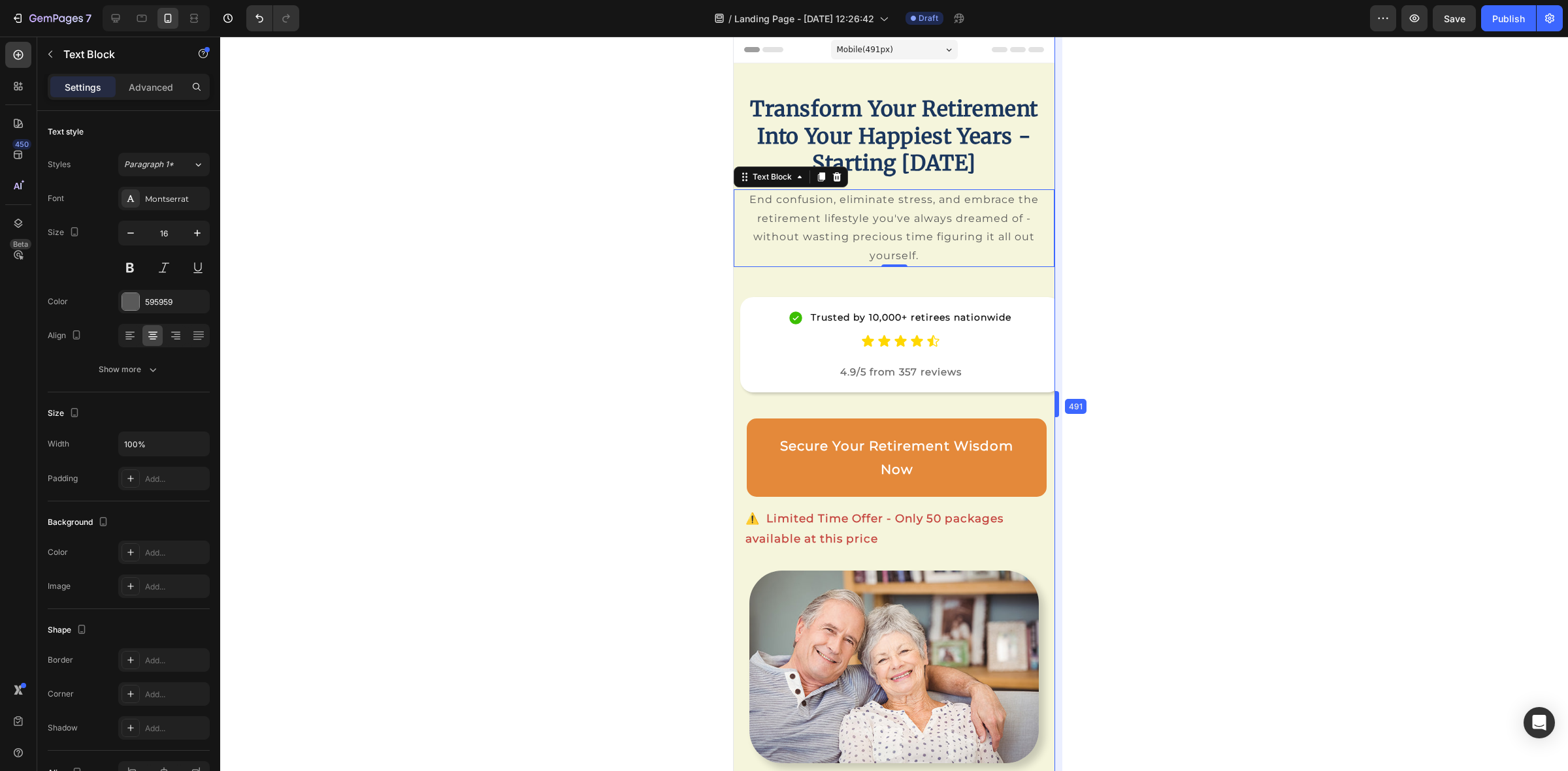
drag, startPoint x: 1085, startPoint y: 252, endPoint x: 289, endPoint y: 215, distance: 796.9
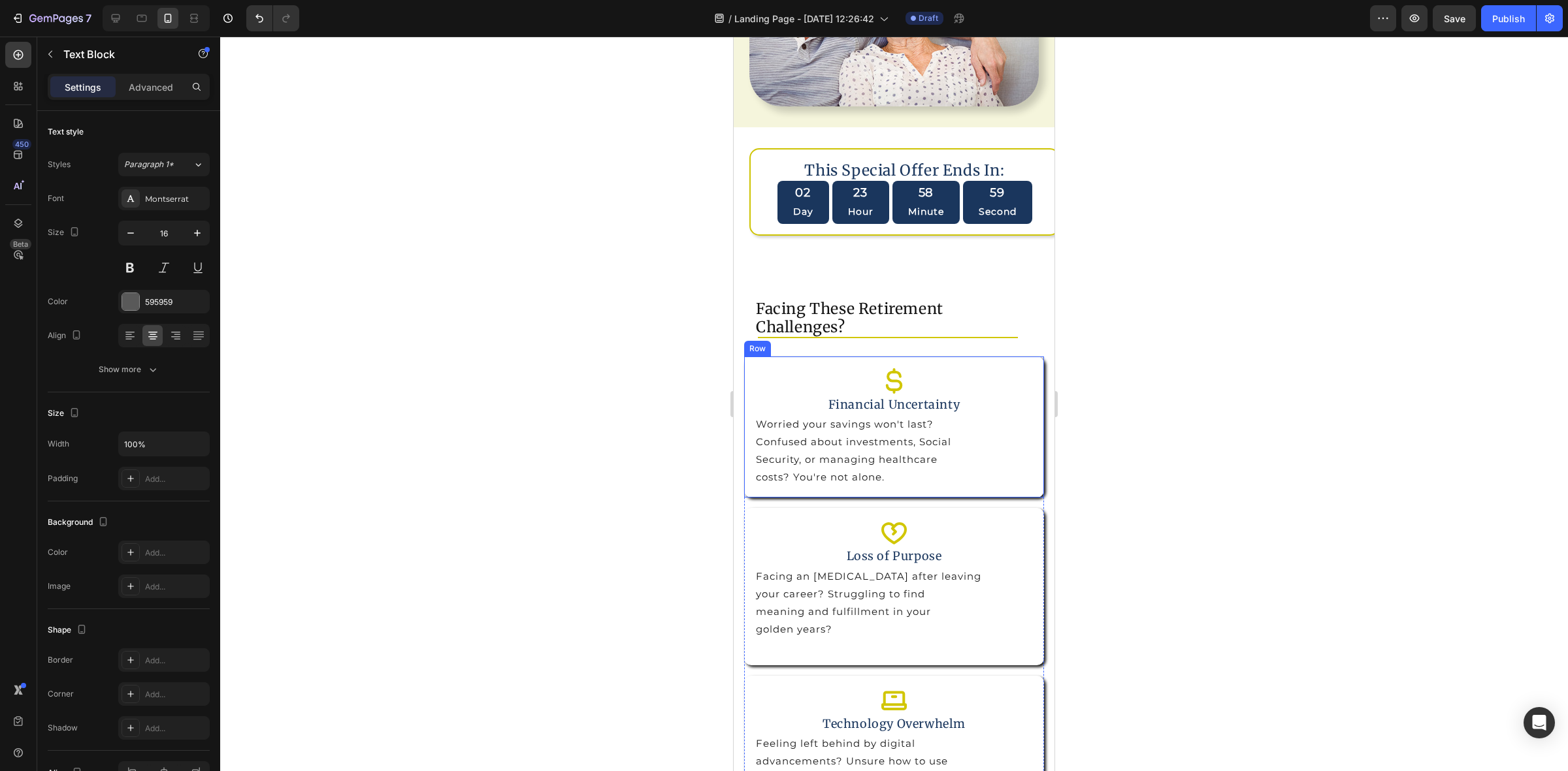
scroll to position [571, 0]
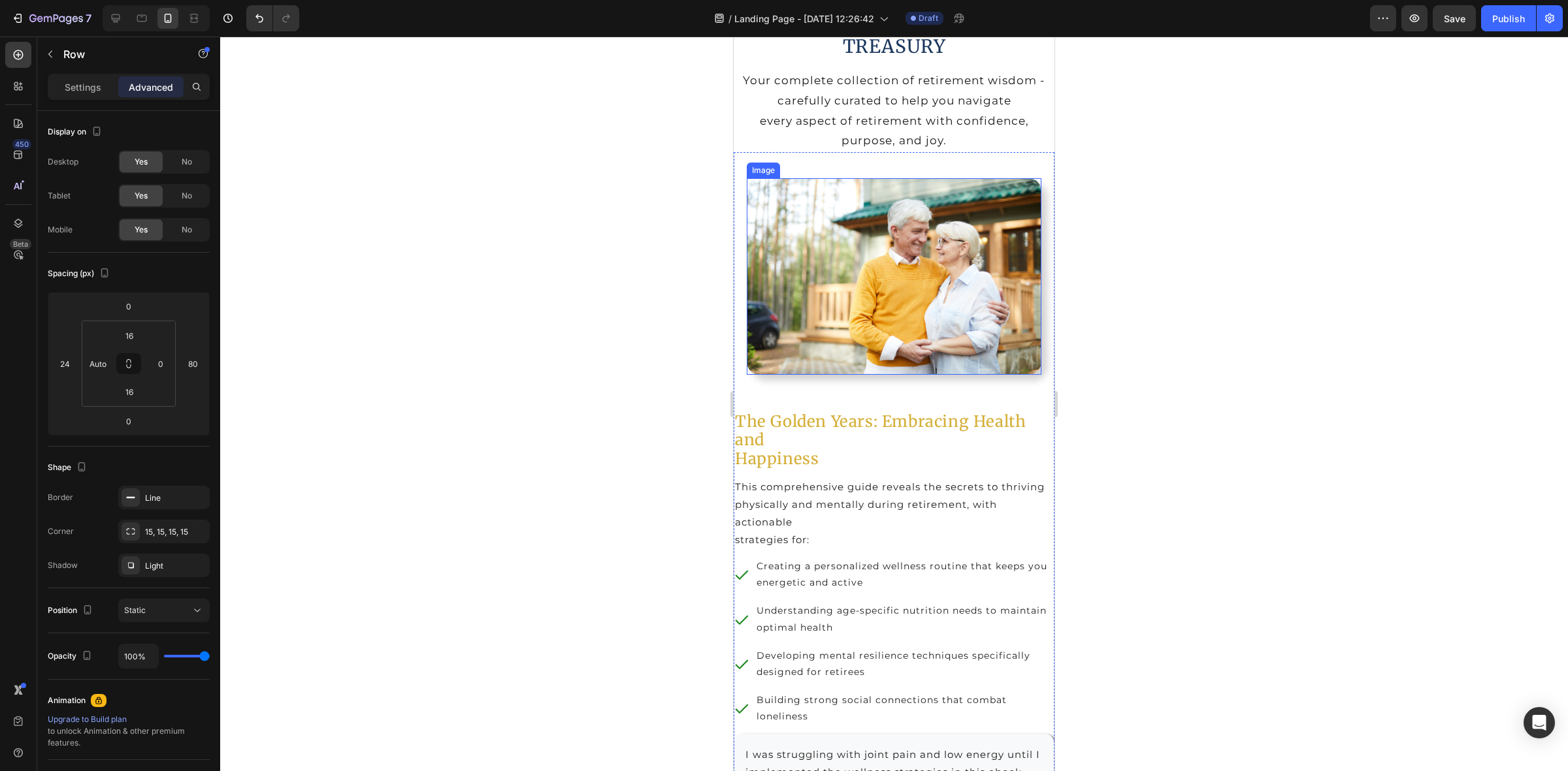
scroll to position [2285, 0]
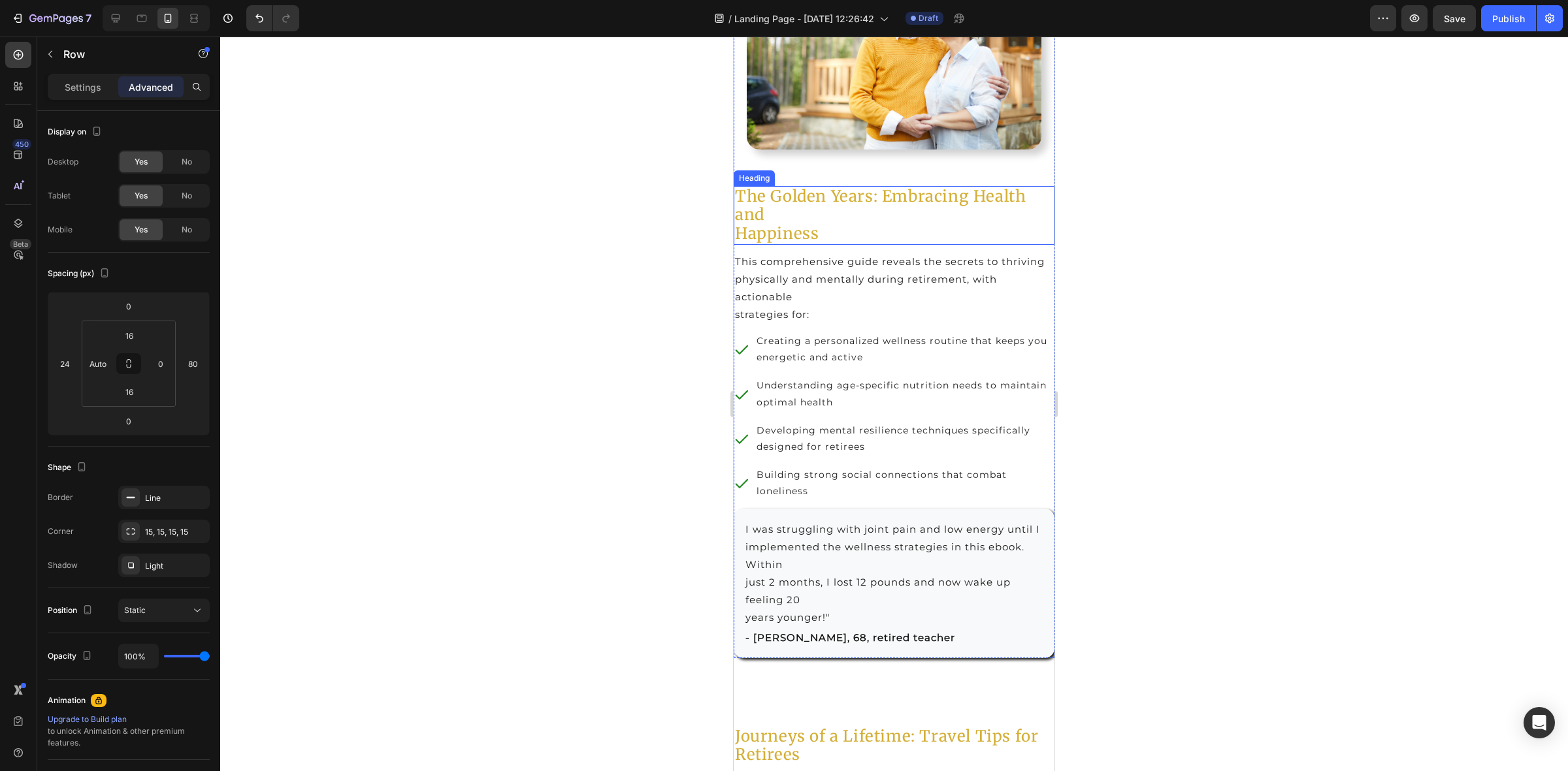
click at [762, 215] on h2 "The Golden Years: Embracing Health and Happiness" at bounding box center [893, 215] width 320 height 58
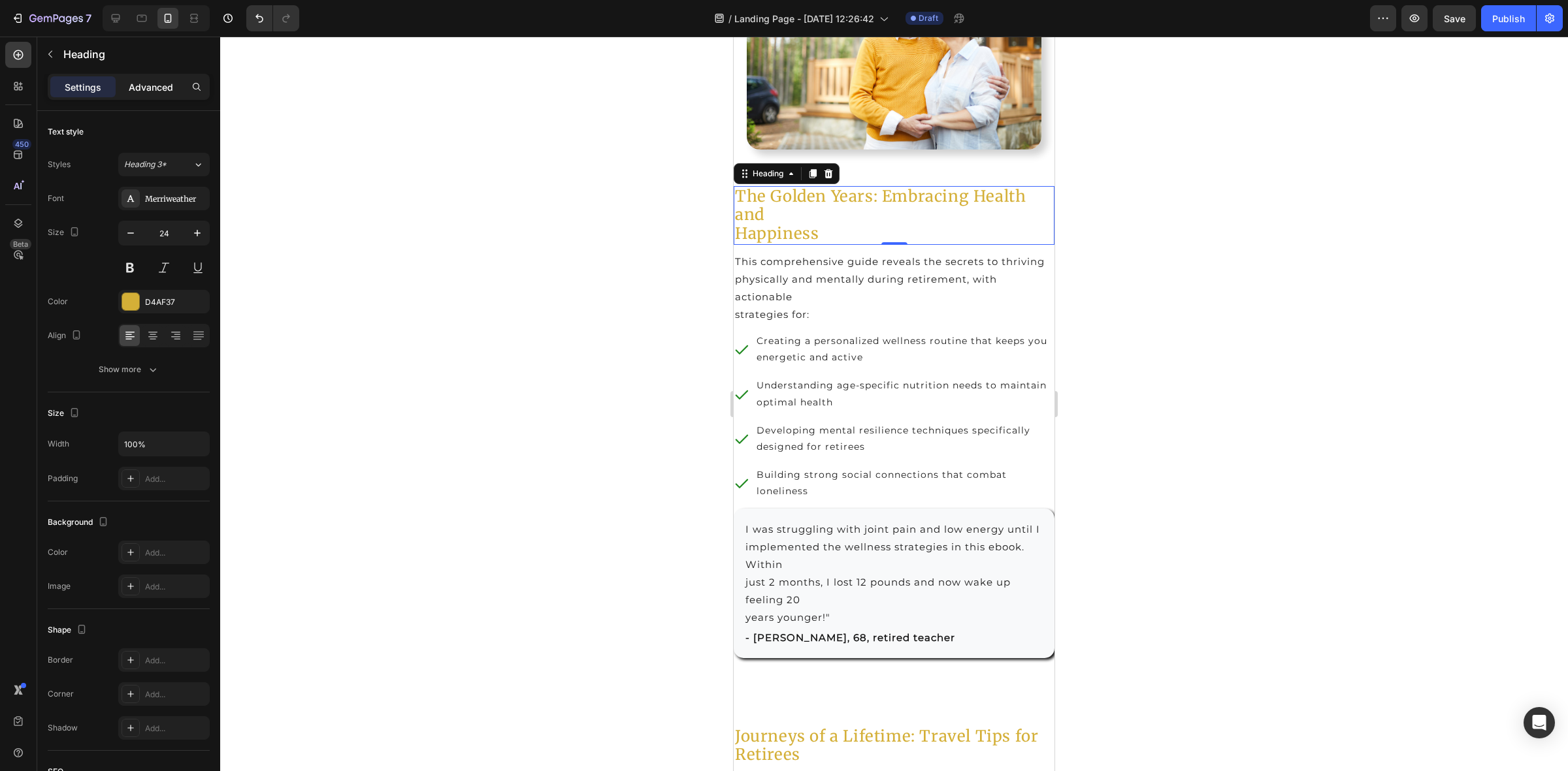
click at [138, 86] on p "Advanced" at bounding box center [151, 88] width 45 height 14
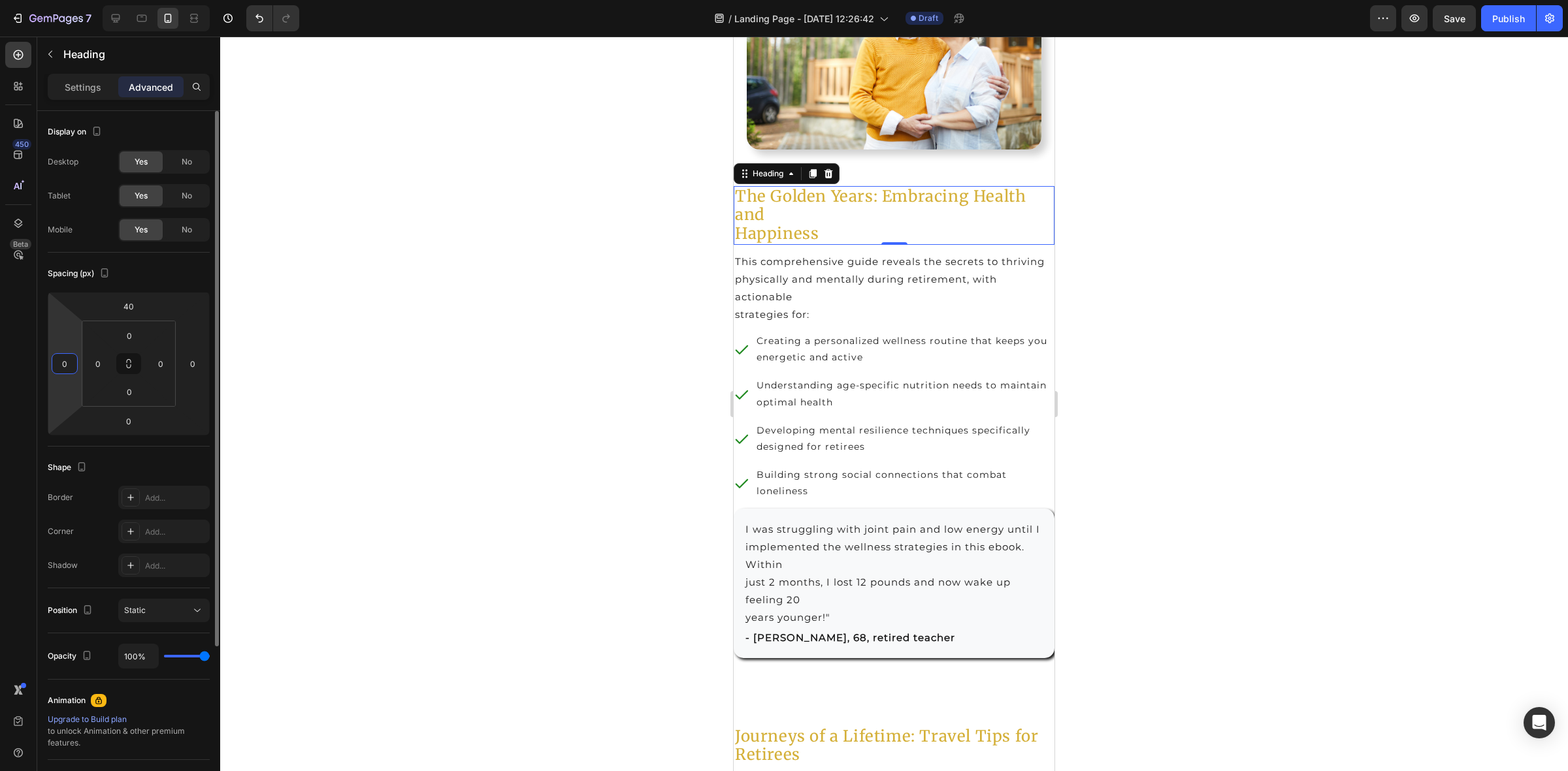
click at [66, 370] on input "0" at bounding box center [64, 364] width 19 height 19
type input "10"
click at [767, 271] on p "This comprehensive guide reveals the secrets to thriving physically and mentall…" at bounding box center [894, 288] width 318 height 70
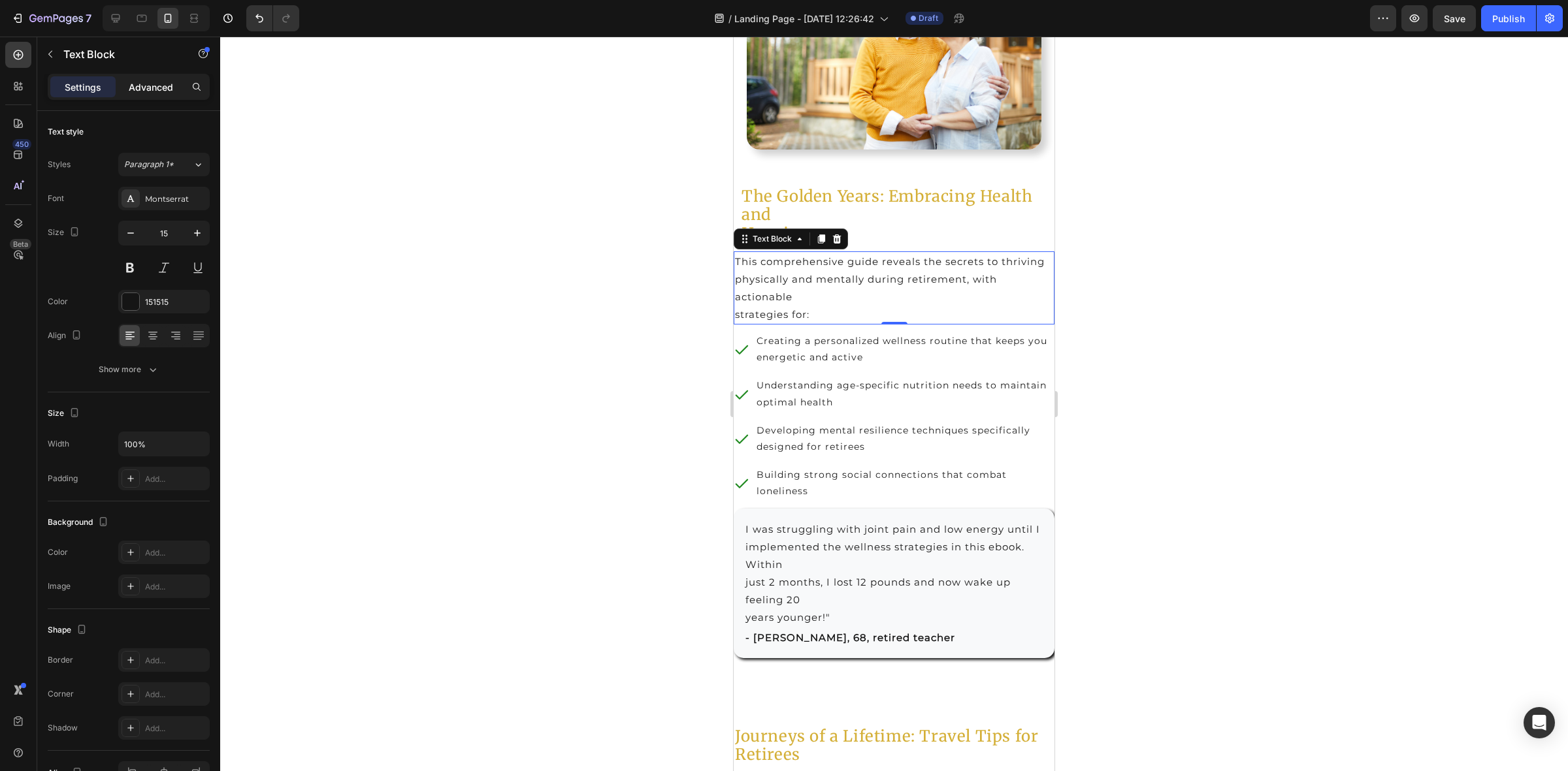
click at [150, 89] on p "Advanced" at bounding box center [151, 88] width 45 height 14
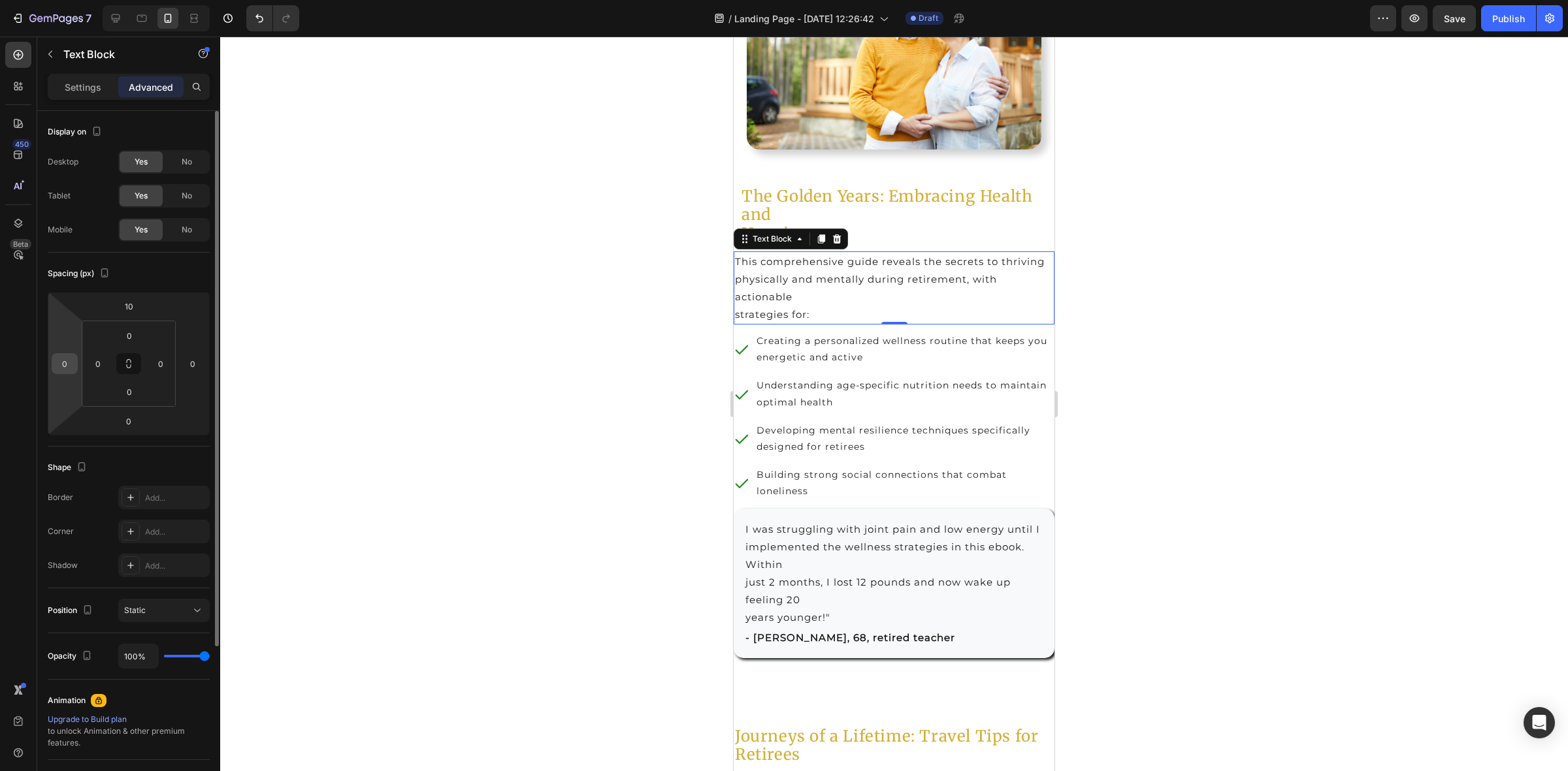
click at [76, 366] on div "0" at bounding box center [64, 363] width 26 height 20
click at [72, 362] on input "0" at bounding box center [64, 364] width 19 height 19
type input "10"
click at [932, 499] on p "Building strong social connections that combat loneliness" at bounding box center [905, 484] width 296 height 33
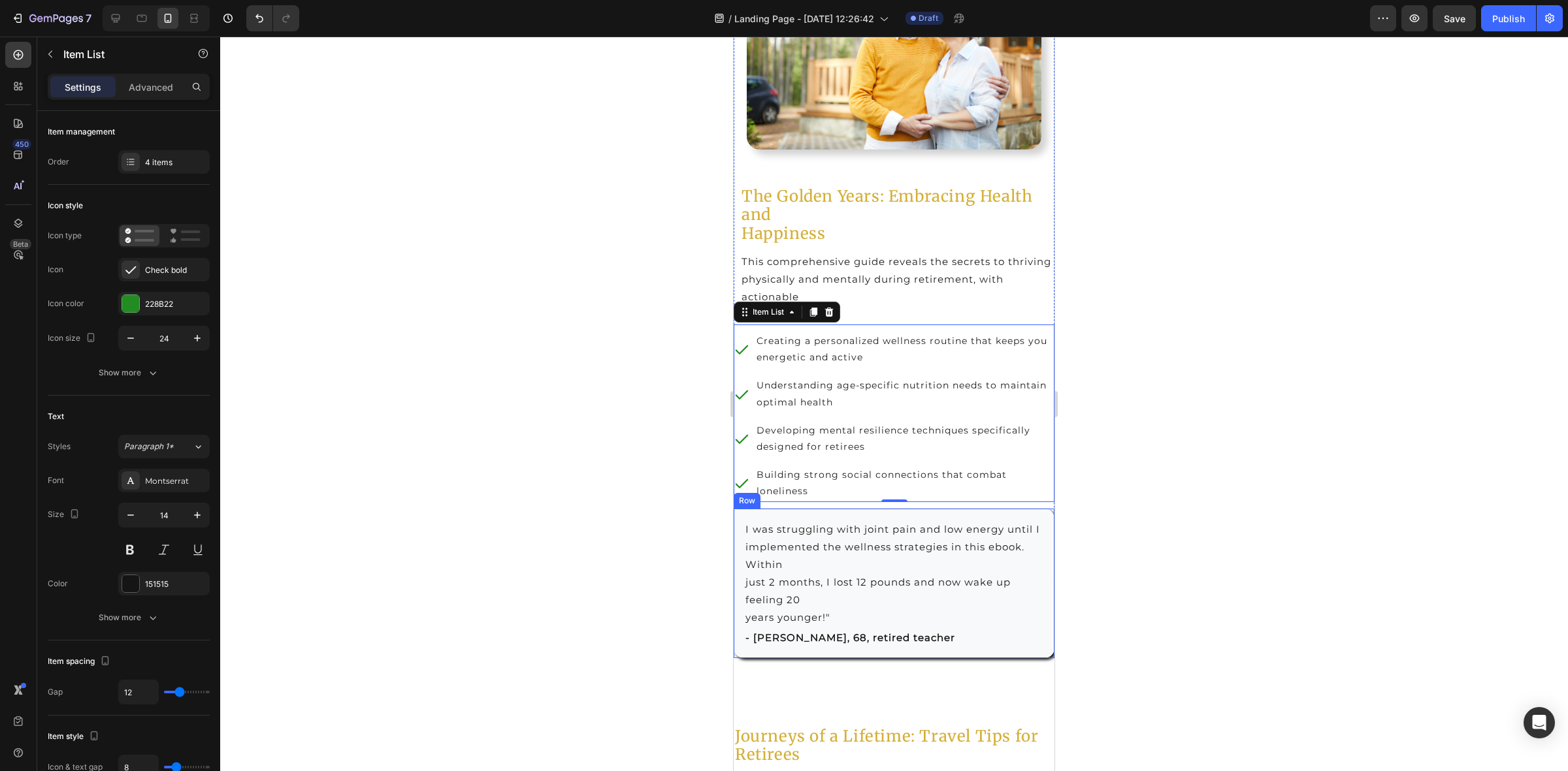
click at [840, 561] on div "I was struggling with joint pain and low energy until I implemented the wellnes…" at bounding box center [893, 584] width 320 height 150
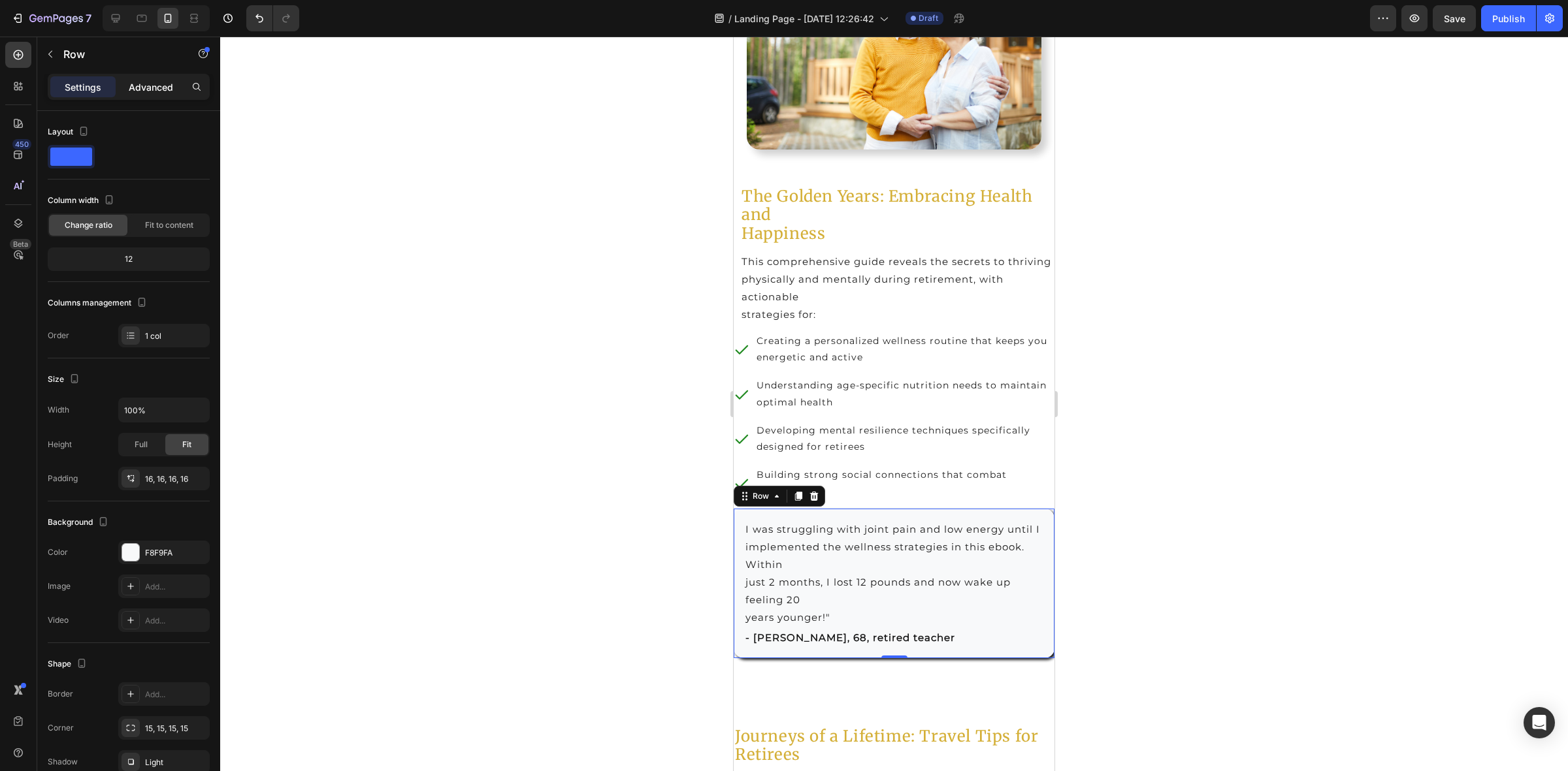
click at [151, 91] on p "Advanced" at bounding box center [151, 88] width 45 height 14
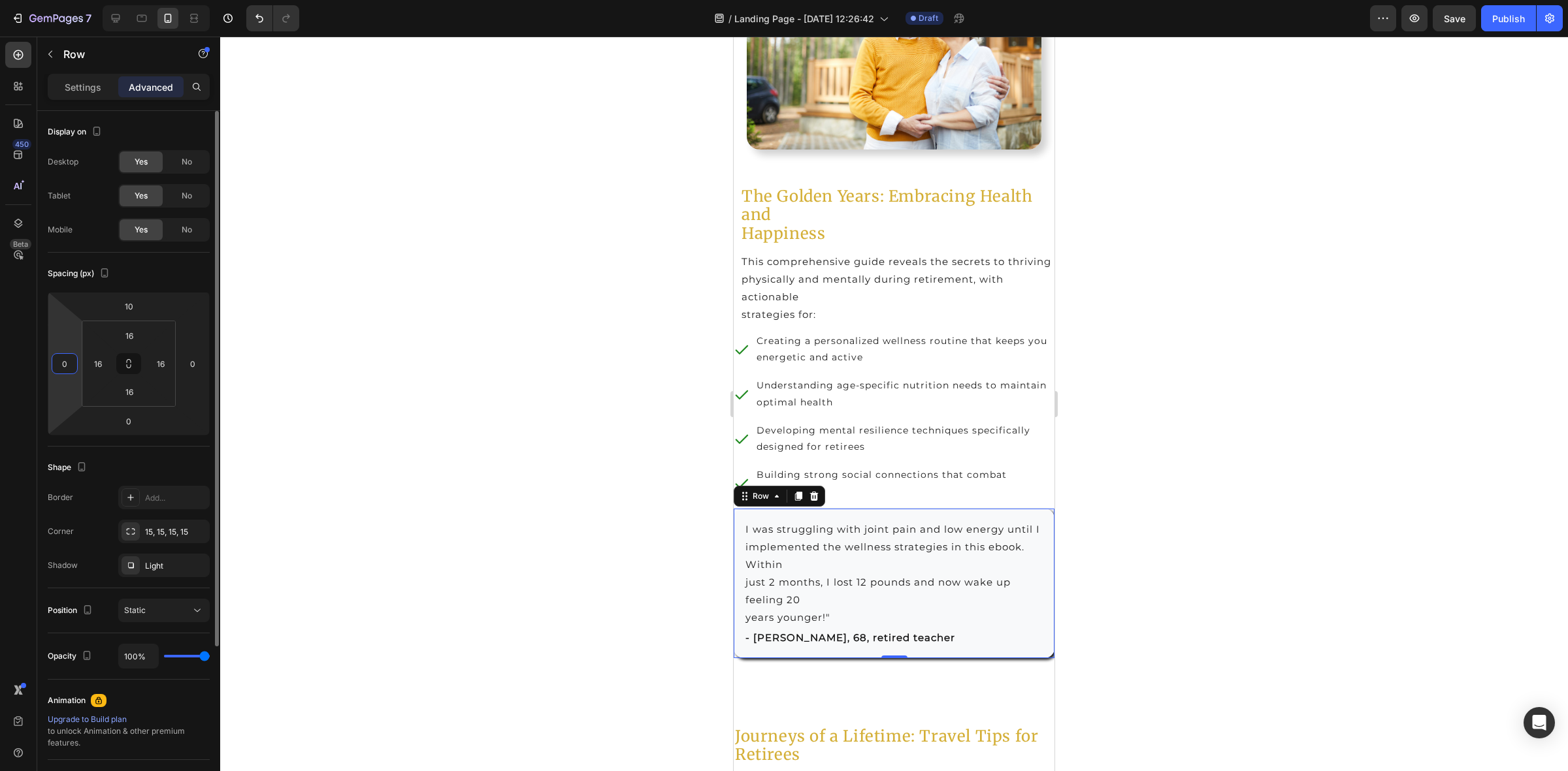
click at [72, 367] on input "0" at bounding box center [64, 364] width 19 height 19
type input "10"
click at [196, 368] on input "0" at bounding box center [193, 364] width 19 height 19
type input "10"
click at [72, 361] on input "10" at bounding box center [64, 364] width 19 height 19
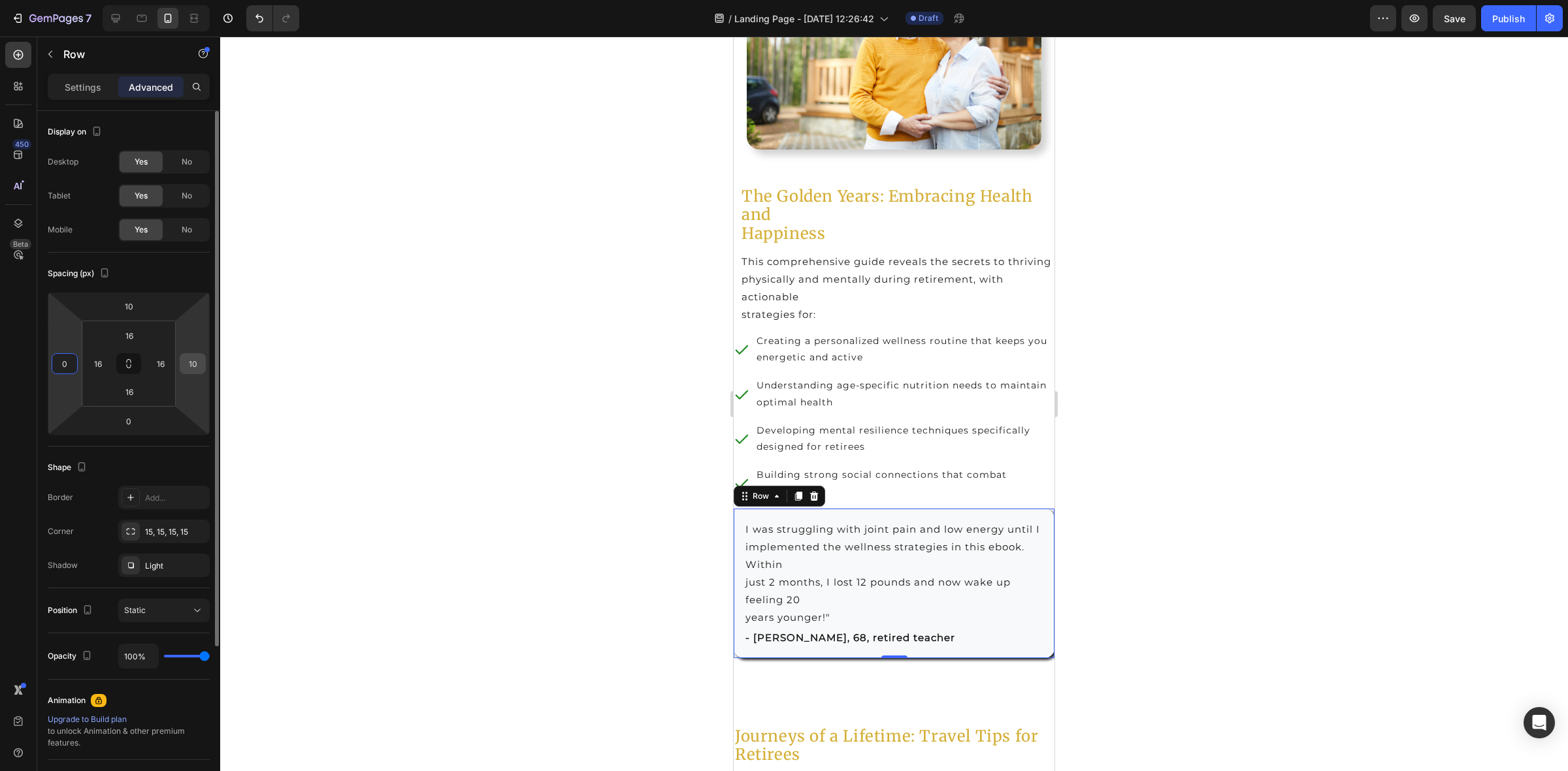
type input "0"
click at [190, 364] on input "10" at bounding box center [193, 364] width 19 height 19
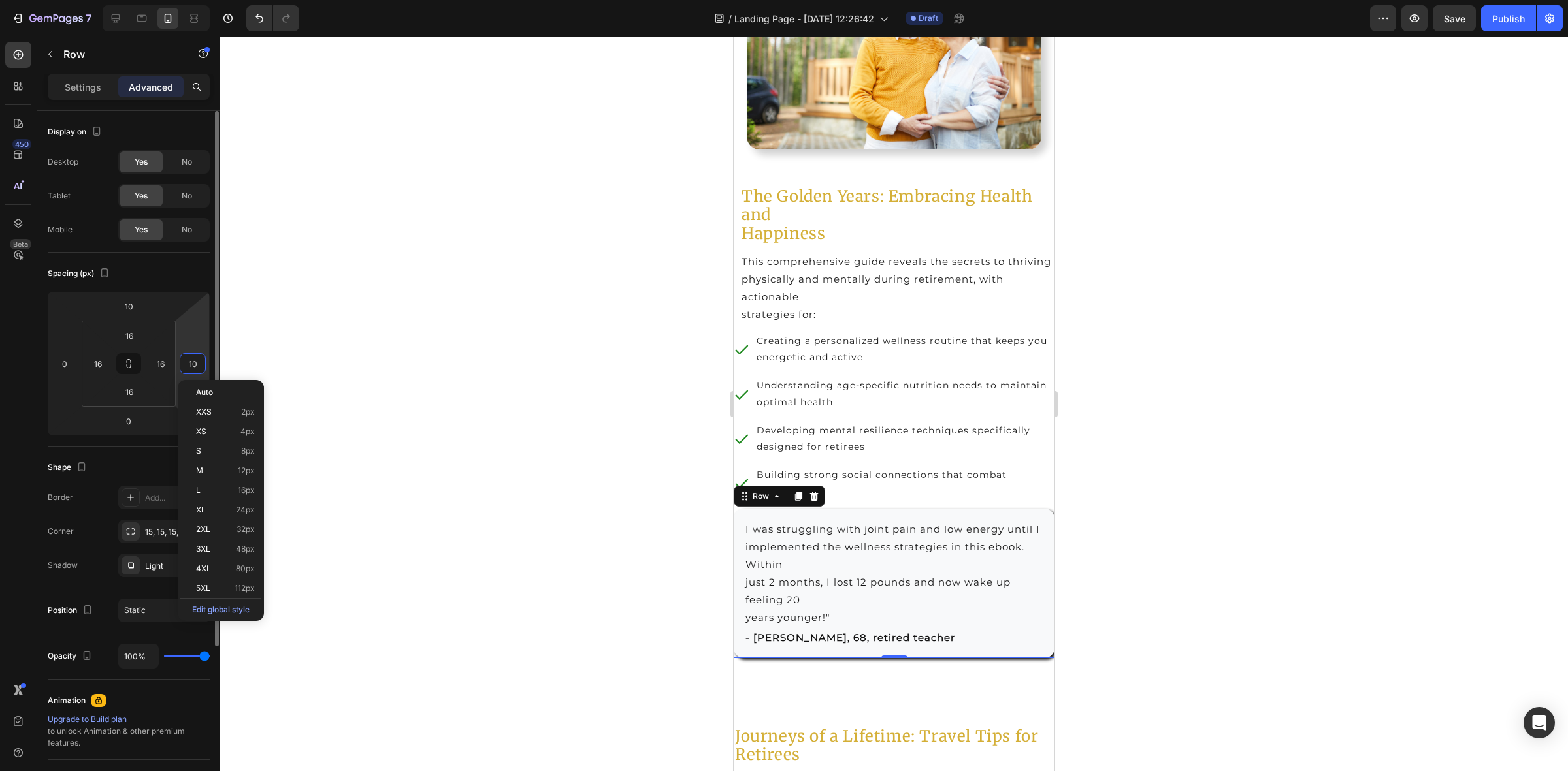
type input "0"
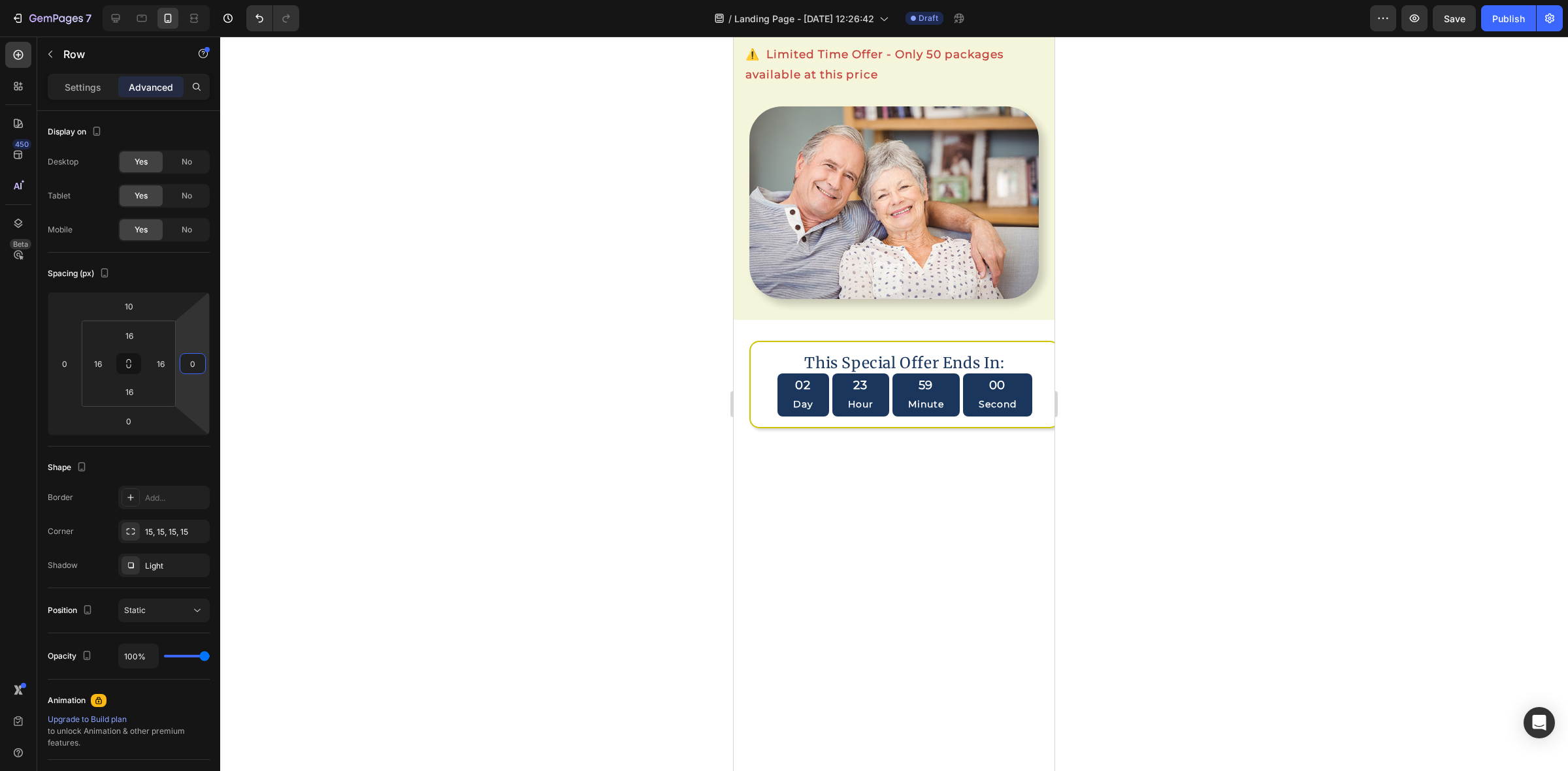
scroll to position [0, 0]
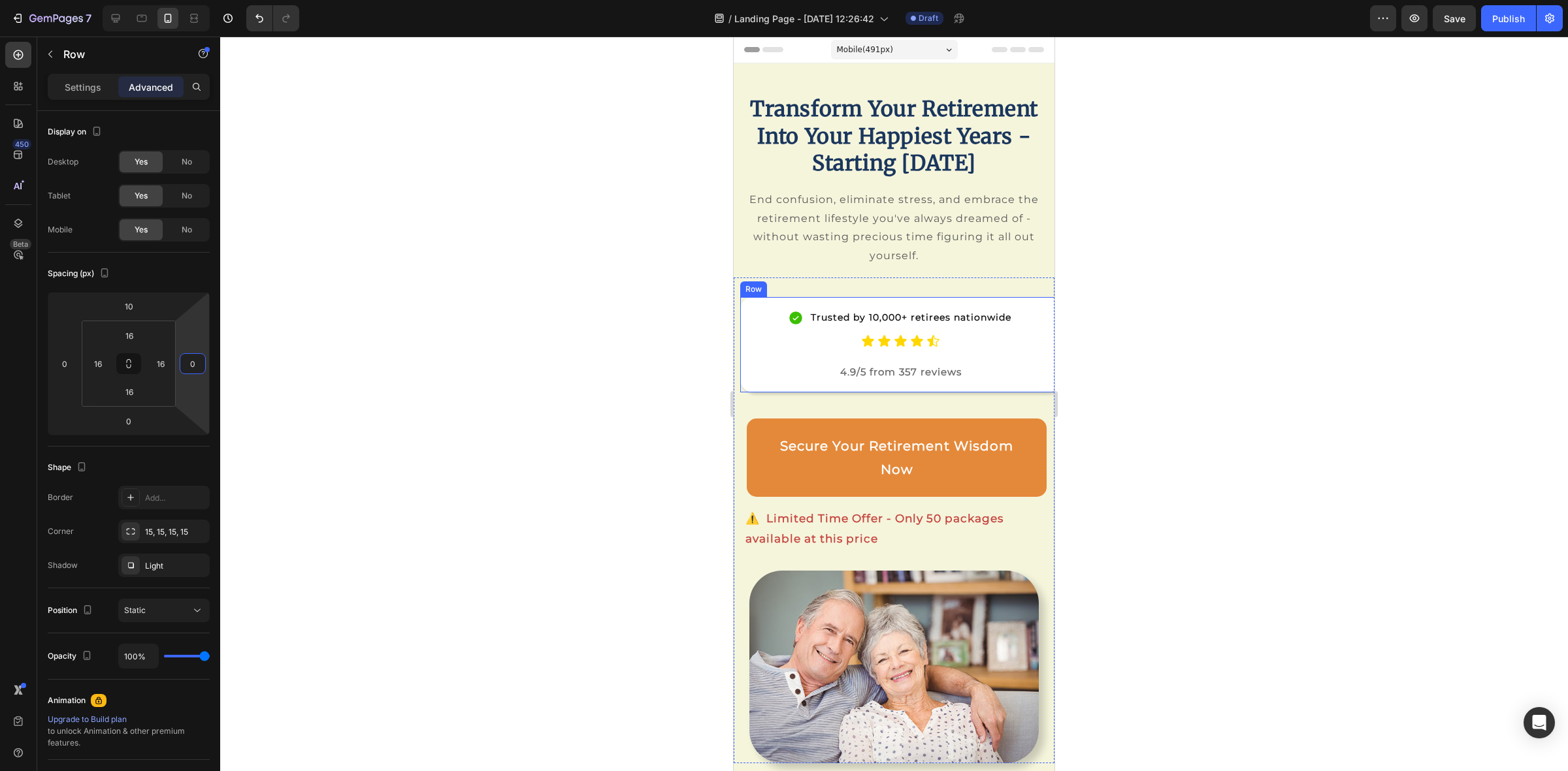
click at [746, 390] on div "Trusted by 10,000+ retirees nationwide Item List Icon Icon Icon Icon Icon Icon …" at bounding box center [900, 345] width 320 height 95
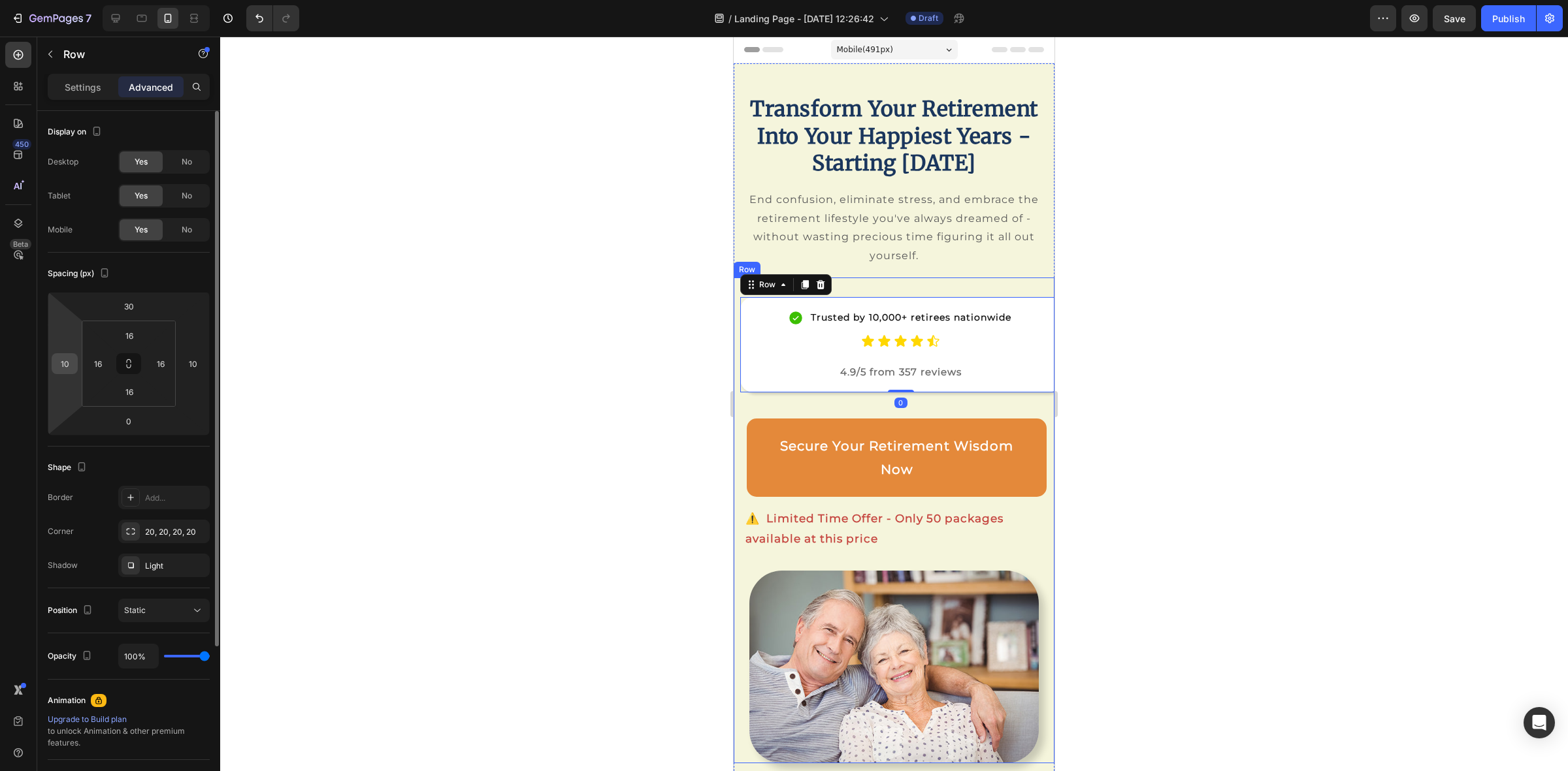
click at [60, 370] on input "10" at bounding box center [64, 364] width 19 height 19
type input "0"
click at [191, 363] on input "10" at bounding box center [193, 364] width 19 height 19
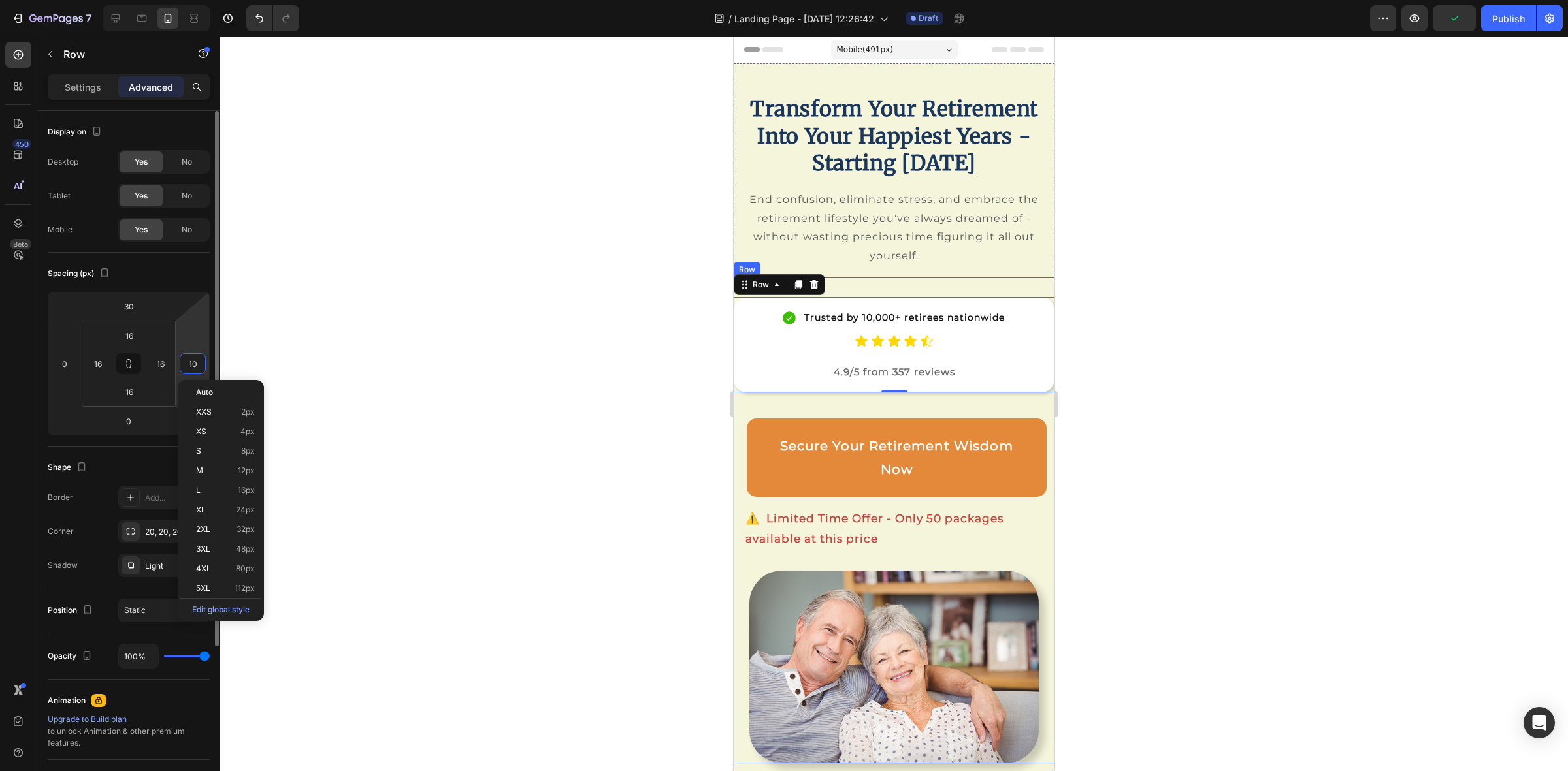
type input "0"
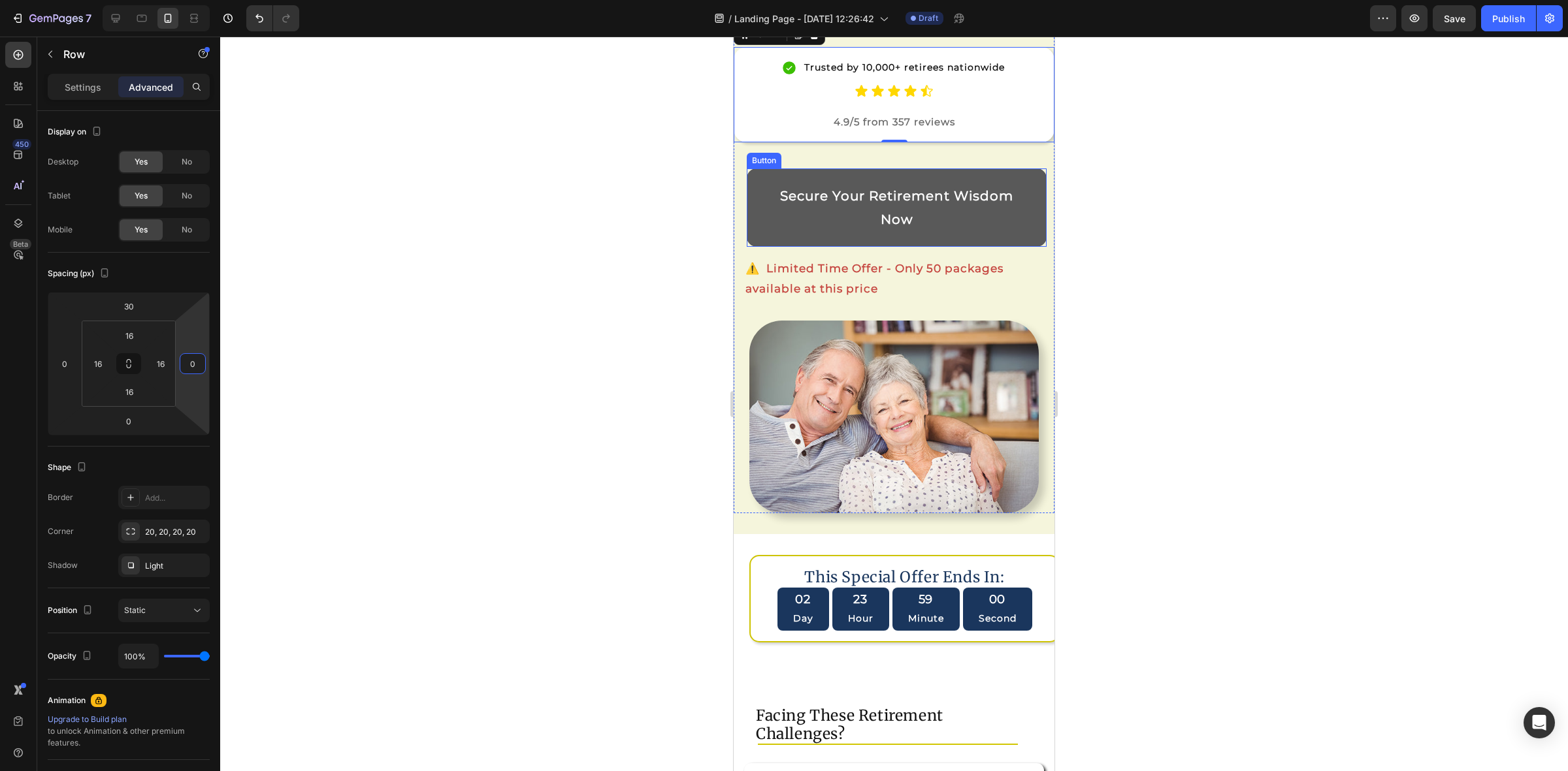
scroll to position [408, 0]
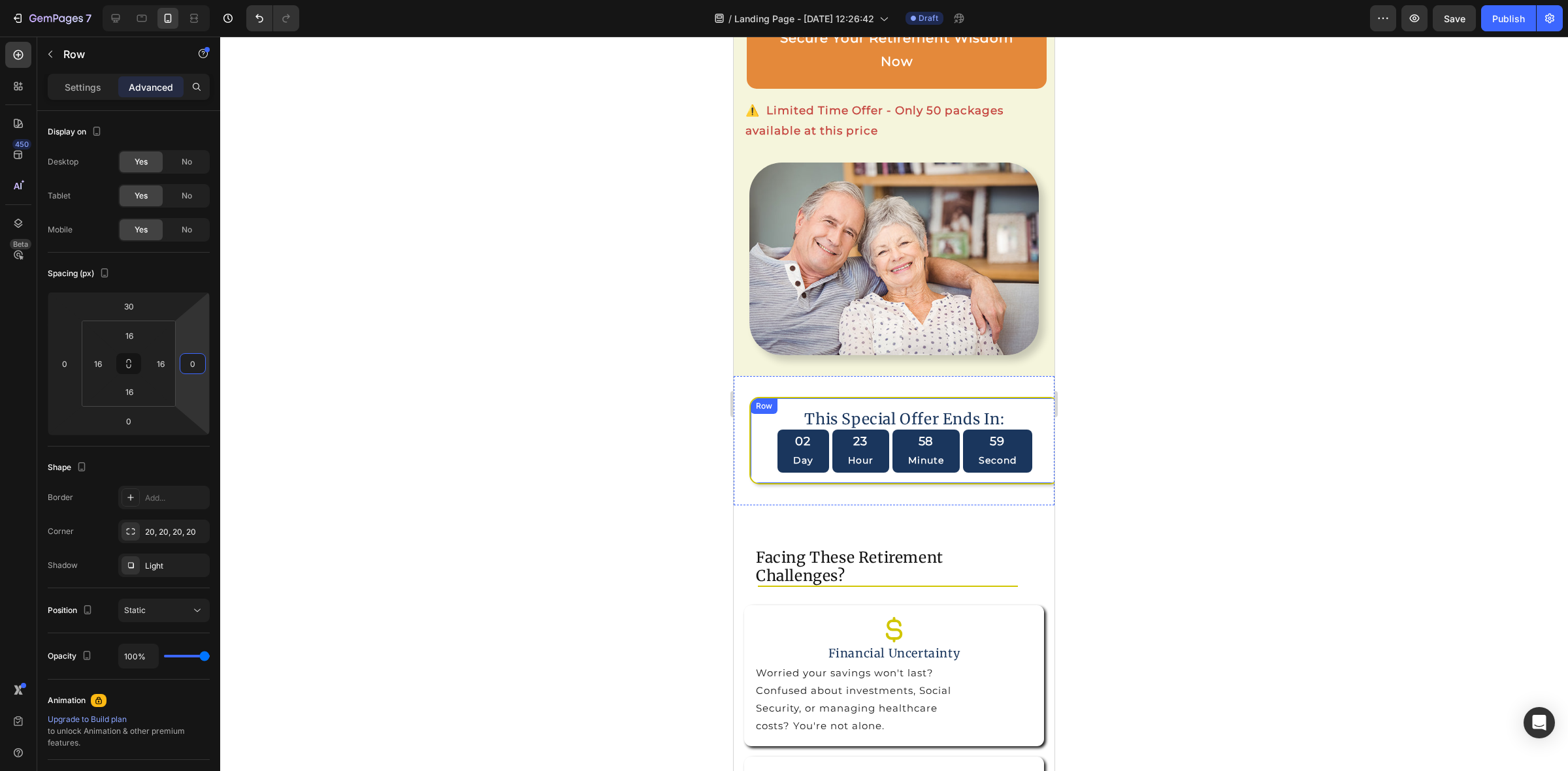
click at [757, 485] on div "This Special Offer Ends In: Heading 02 Day 23 Hour 58 Minute 59 Second Countdow…" at bounding box center [904, 441] width 311 height 88
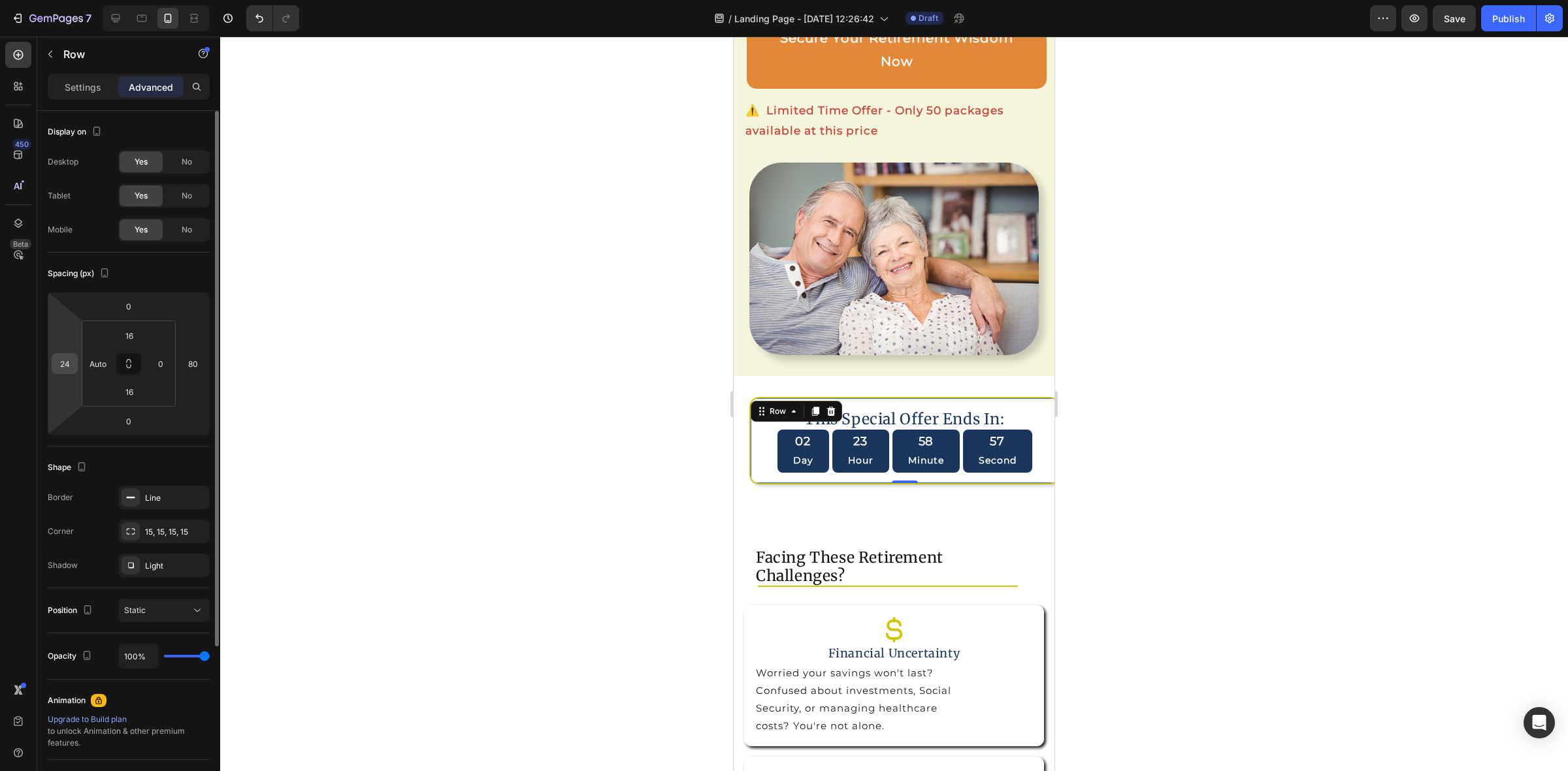
click at [62, 370] on input "24" at bounding box center [64, 364] width 19 height 19
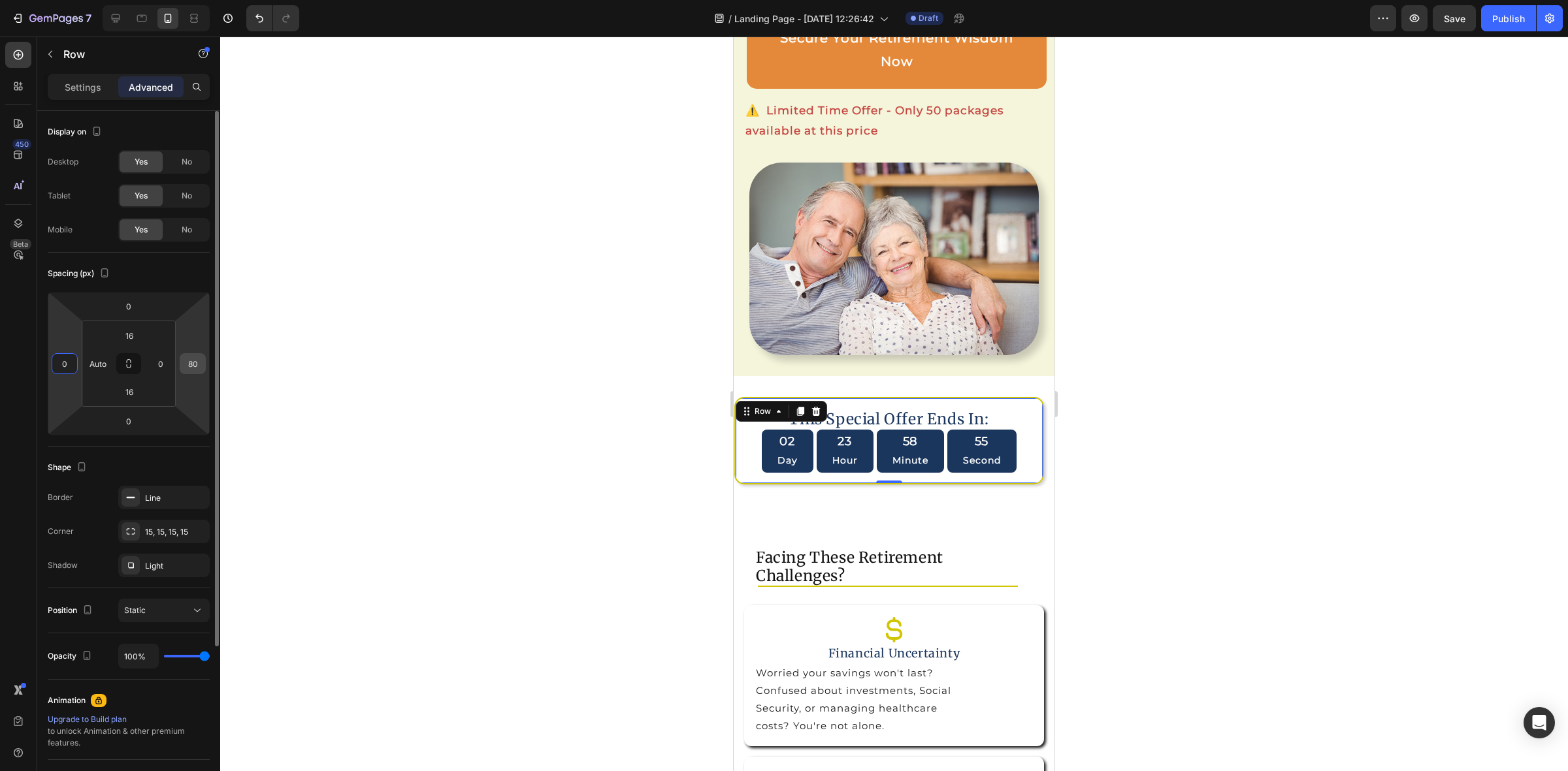
type input "0"
click at [194, 369] on input "80" at bounding box center [193, 364] width 19 height 19
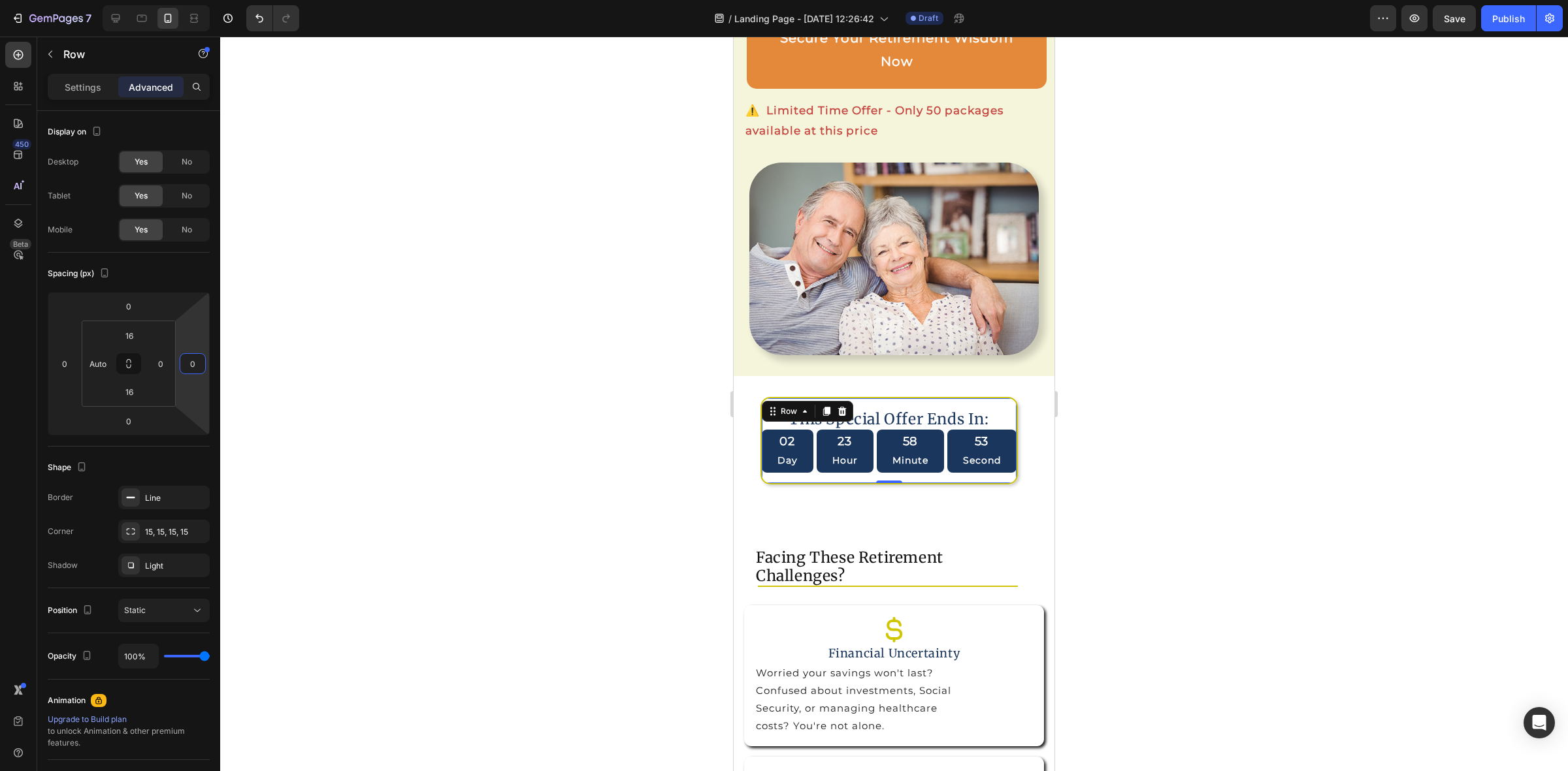
type input "0"
click at [1179, 501] on div at bounding box center [894, 404] width 1348 height 735
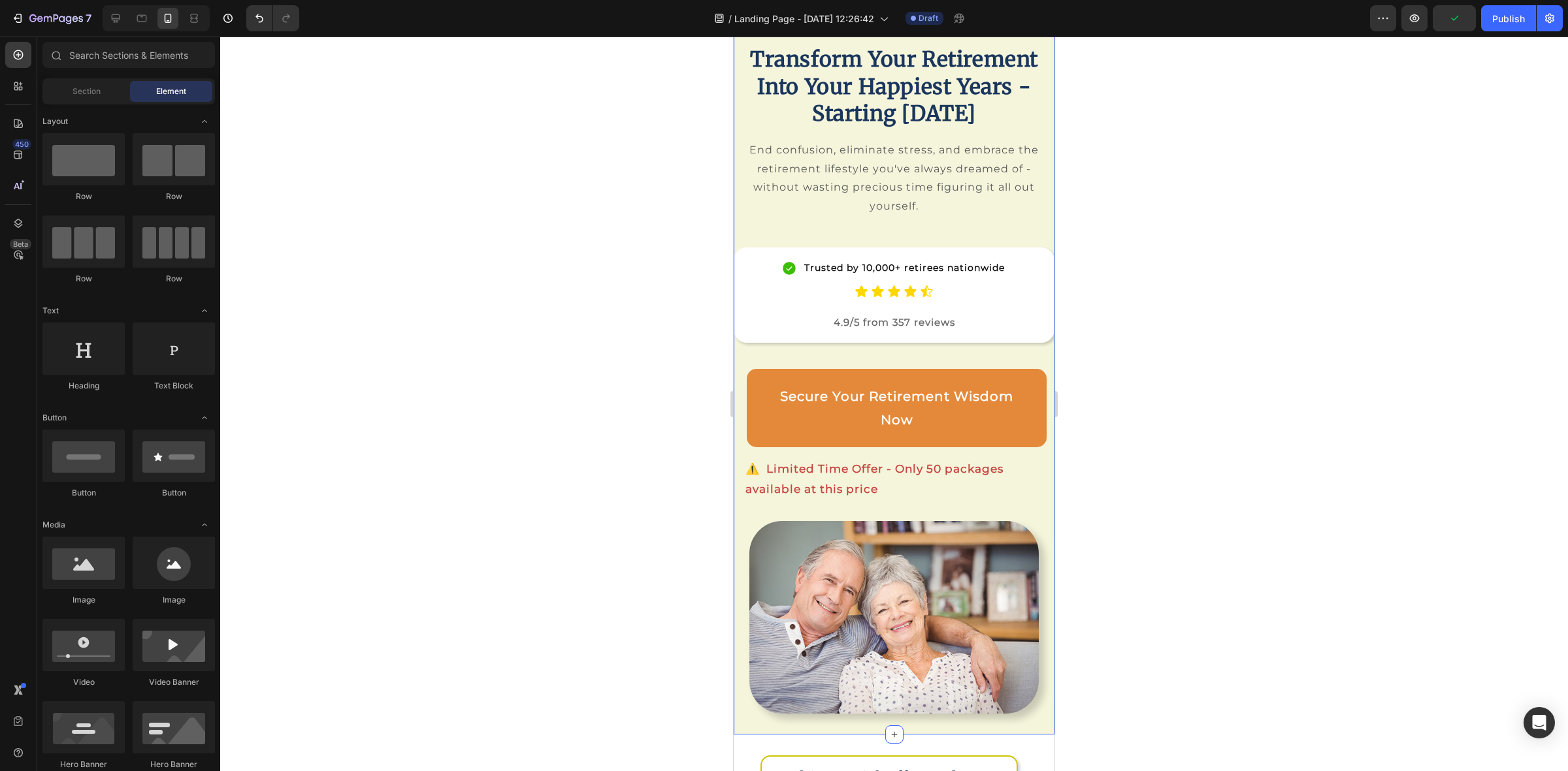
scroll to position [0, 0]
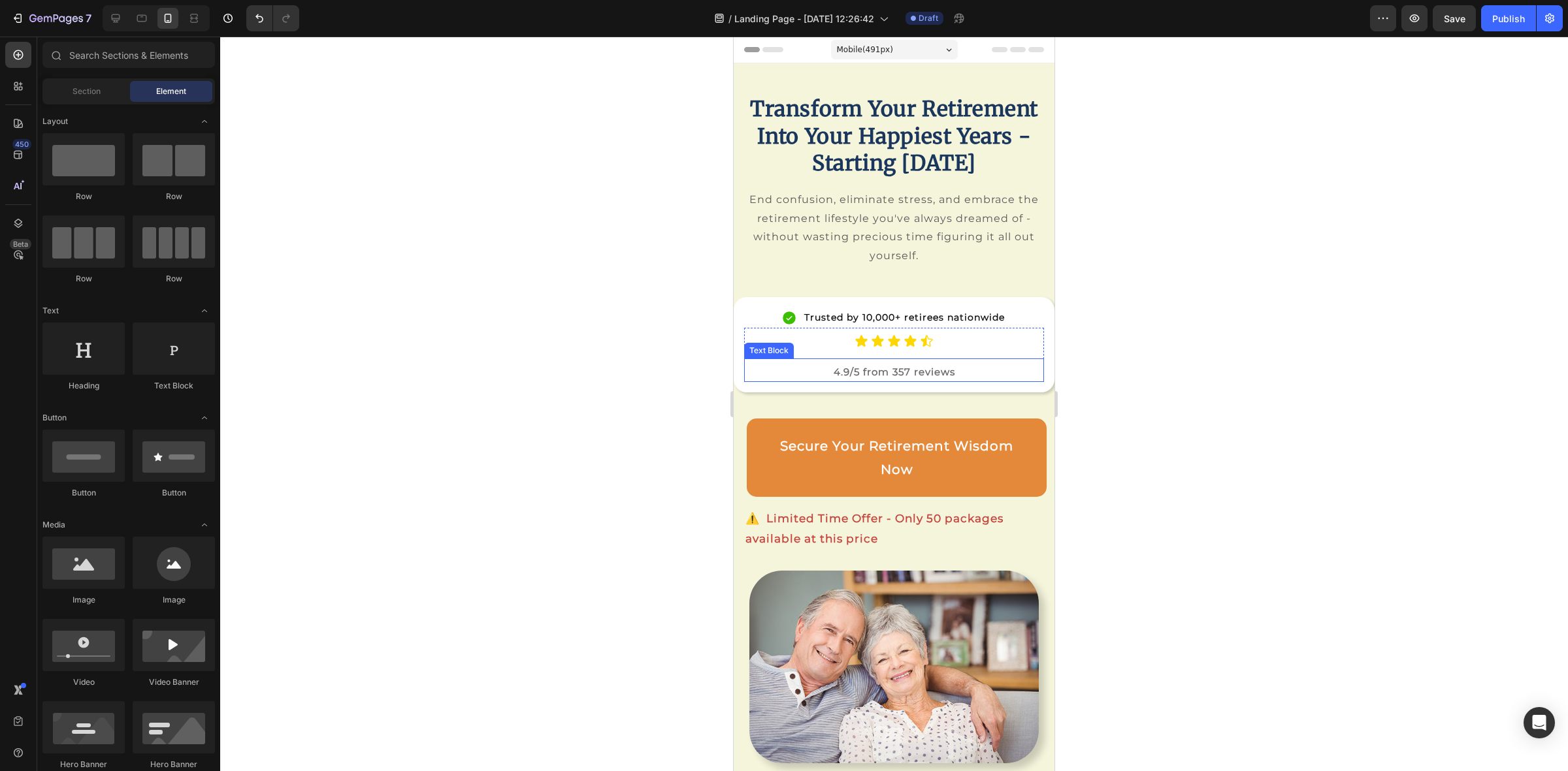
click at [746, 381] on p "4.9/5 from 357 reviews" at bounding box center [893, 372] width 297 height 18
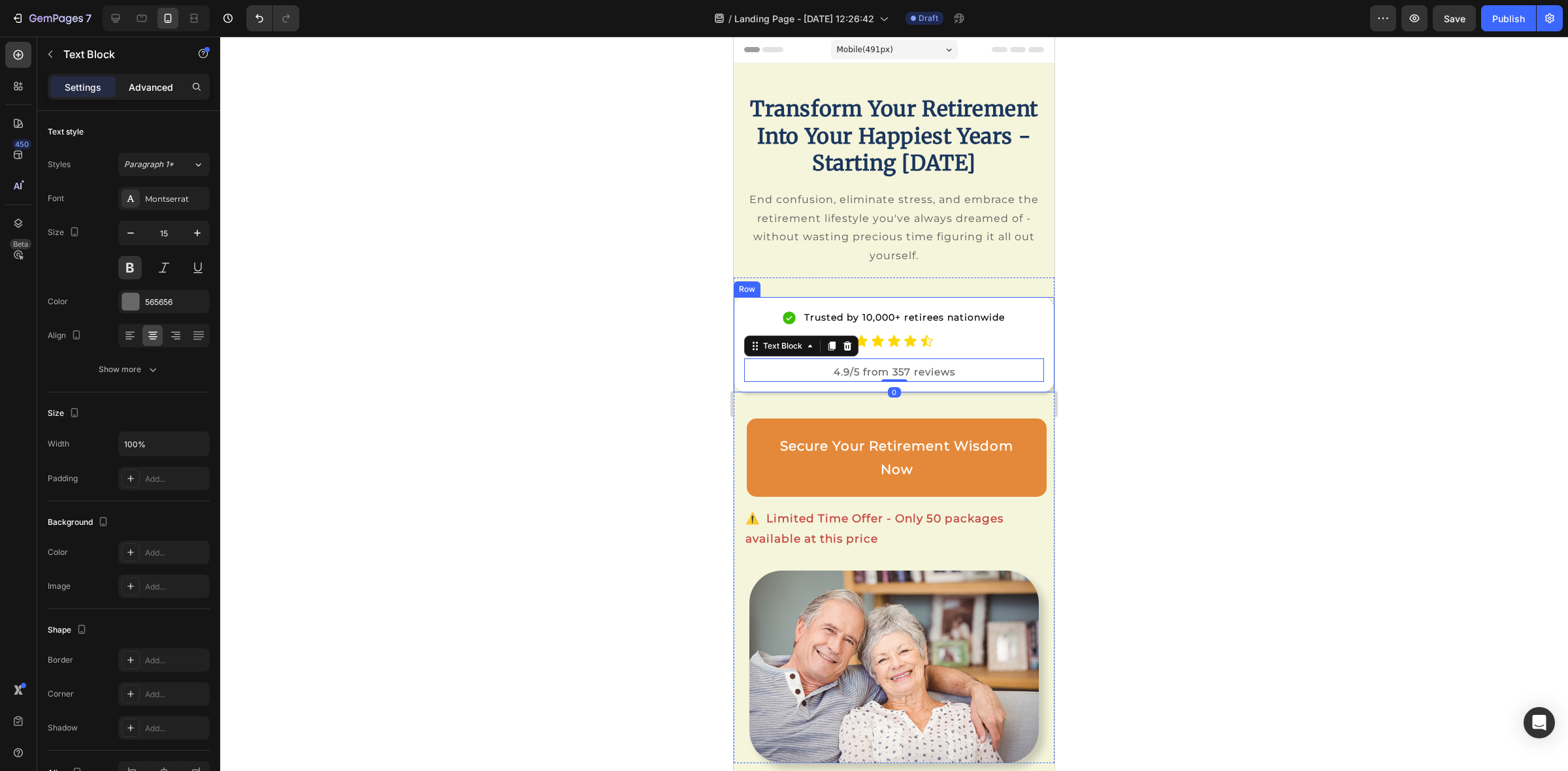
click at [148, 91] on p "Advanced" at bounding box center [151, 88] width 45 height 14
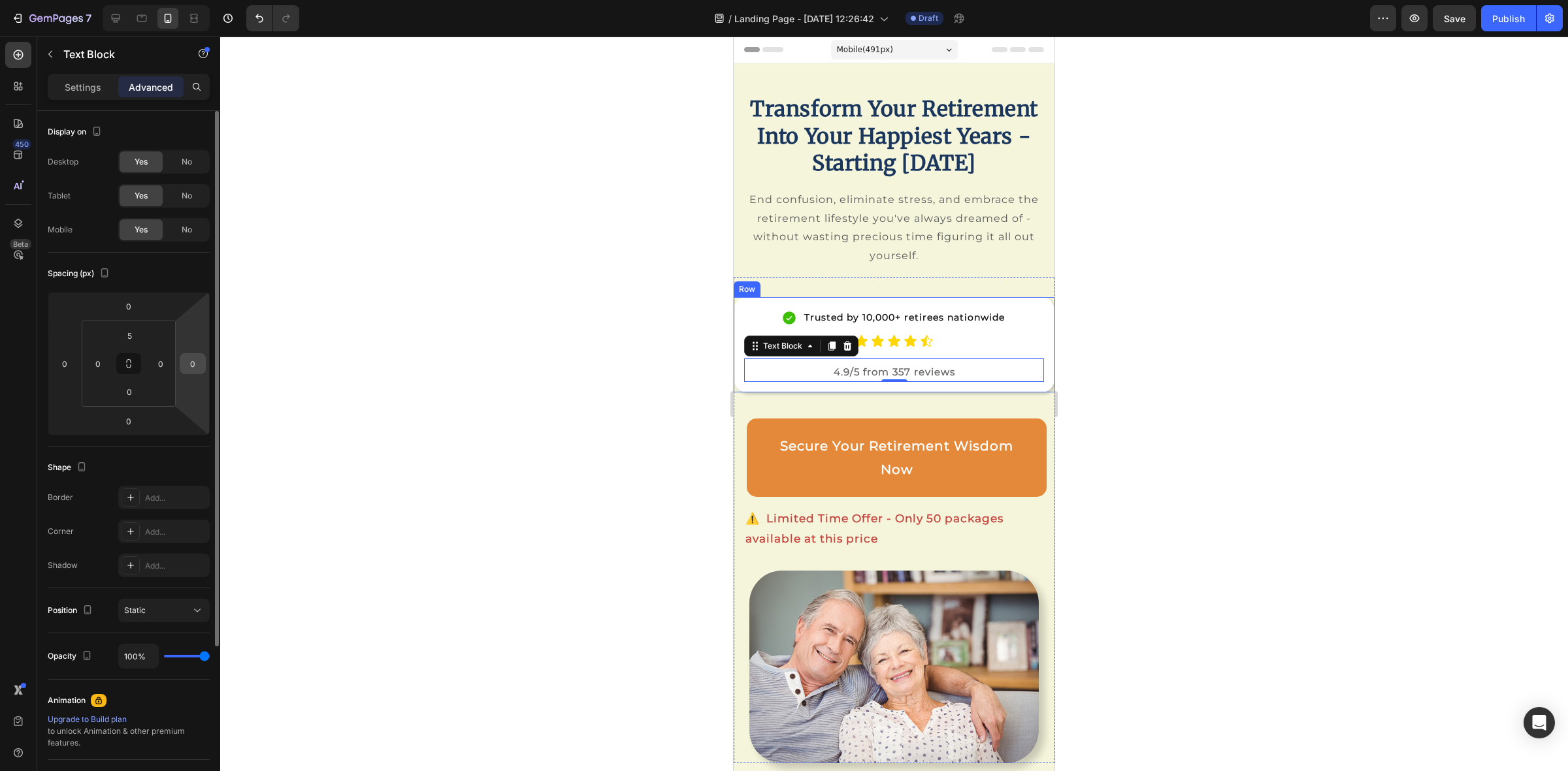
click at [200, 367] on input "0" at bounding box center [193, 364] width 19 height 19
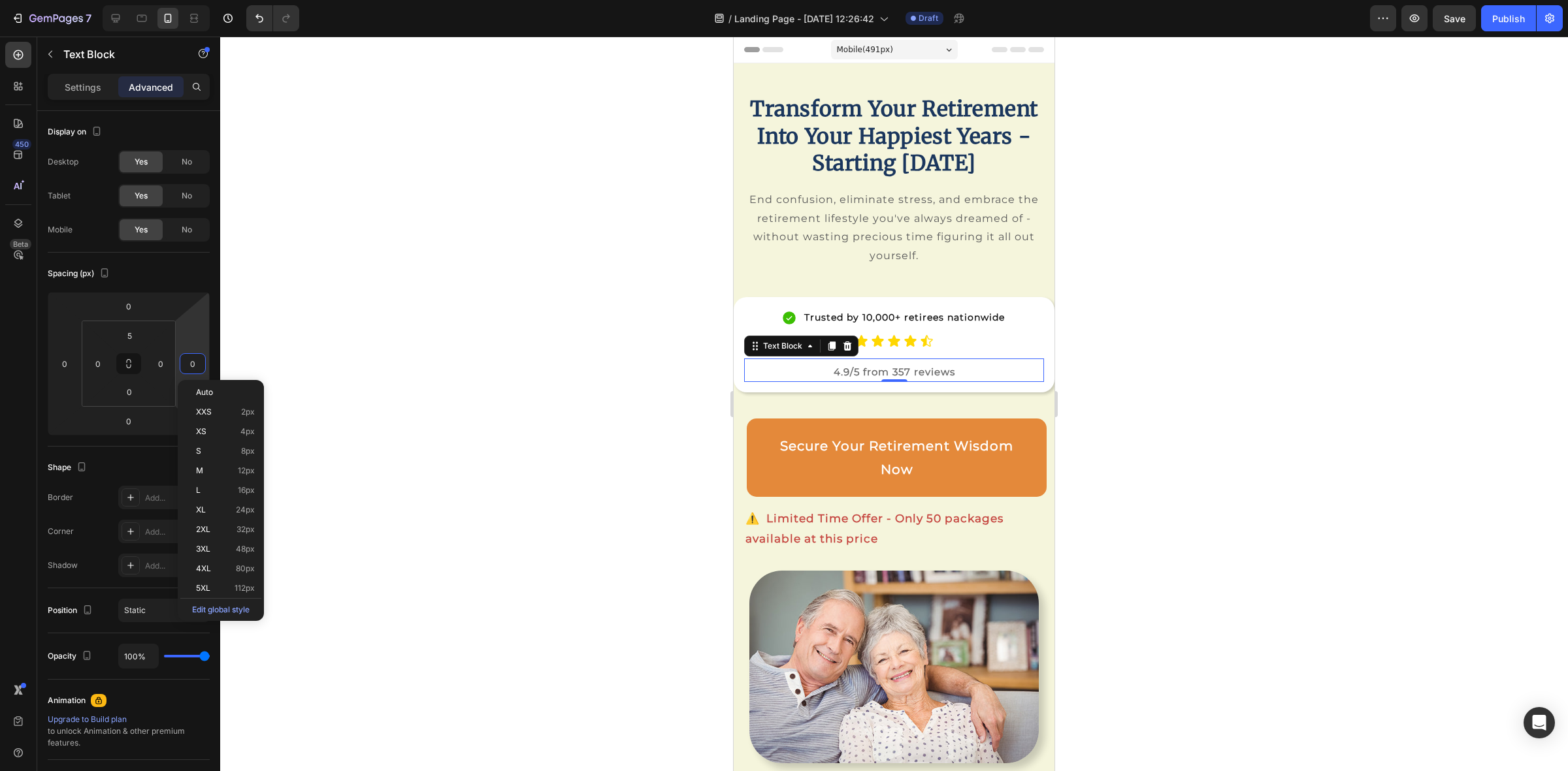
click at [1203, 373] on div at bounding box center [894, 404] width 1348 height 735
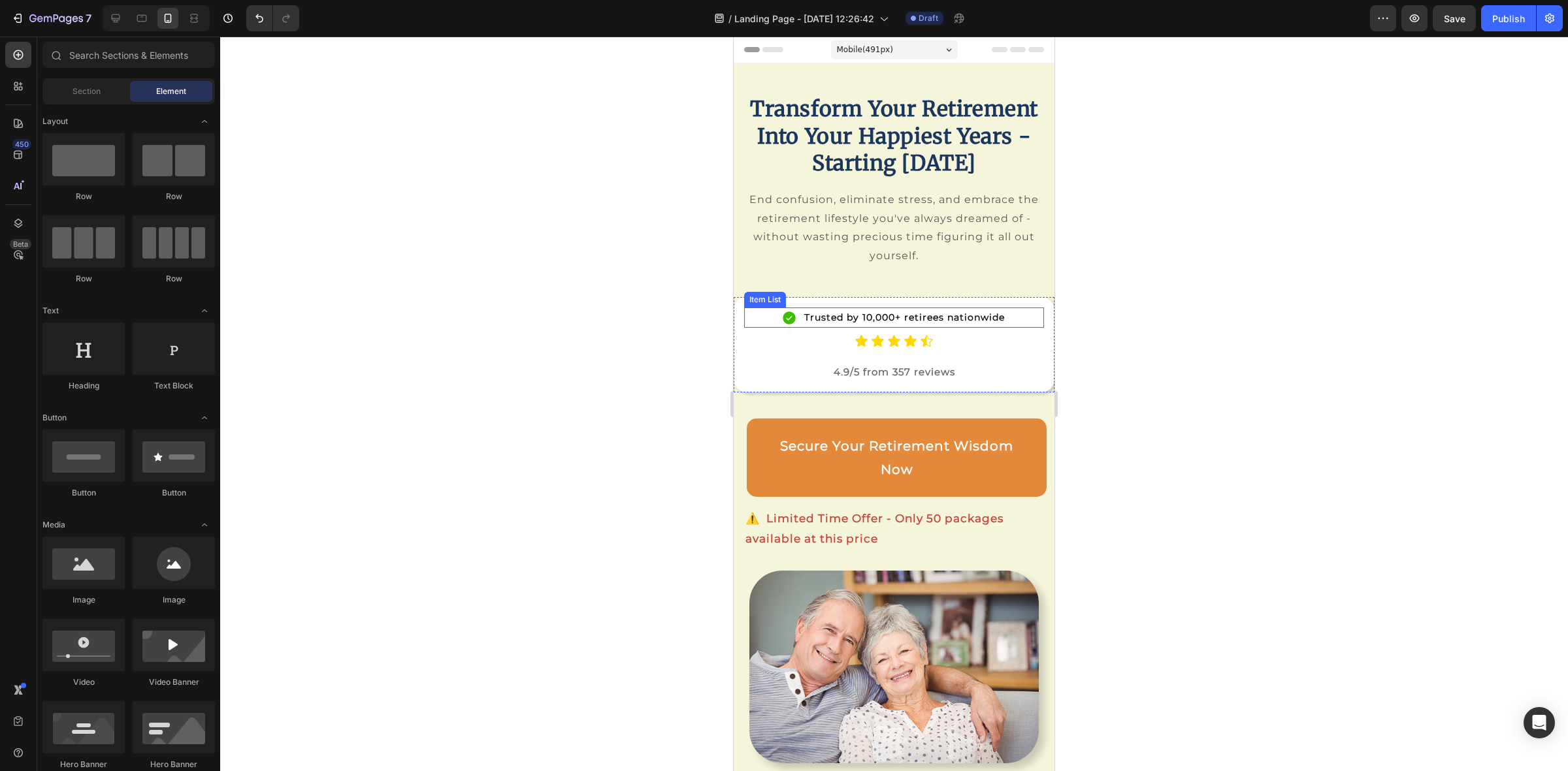
click at [919, 326] on p "Trusted by 10,000+ retirees nationwide" at bounding box center [905, 317] width 201 height 17
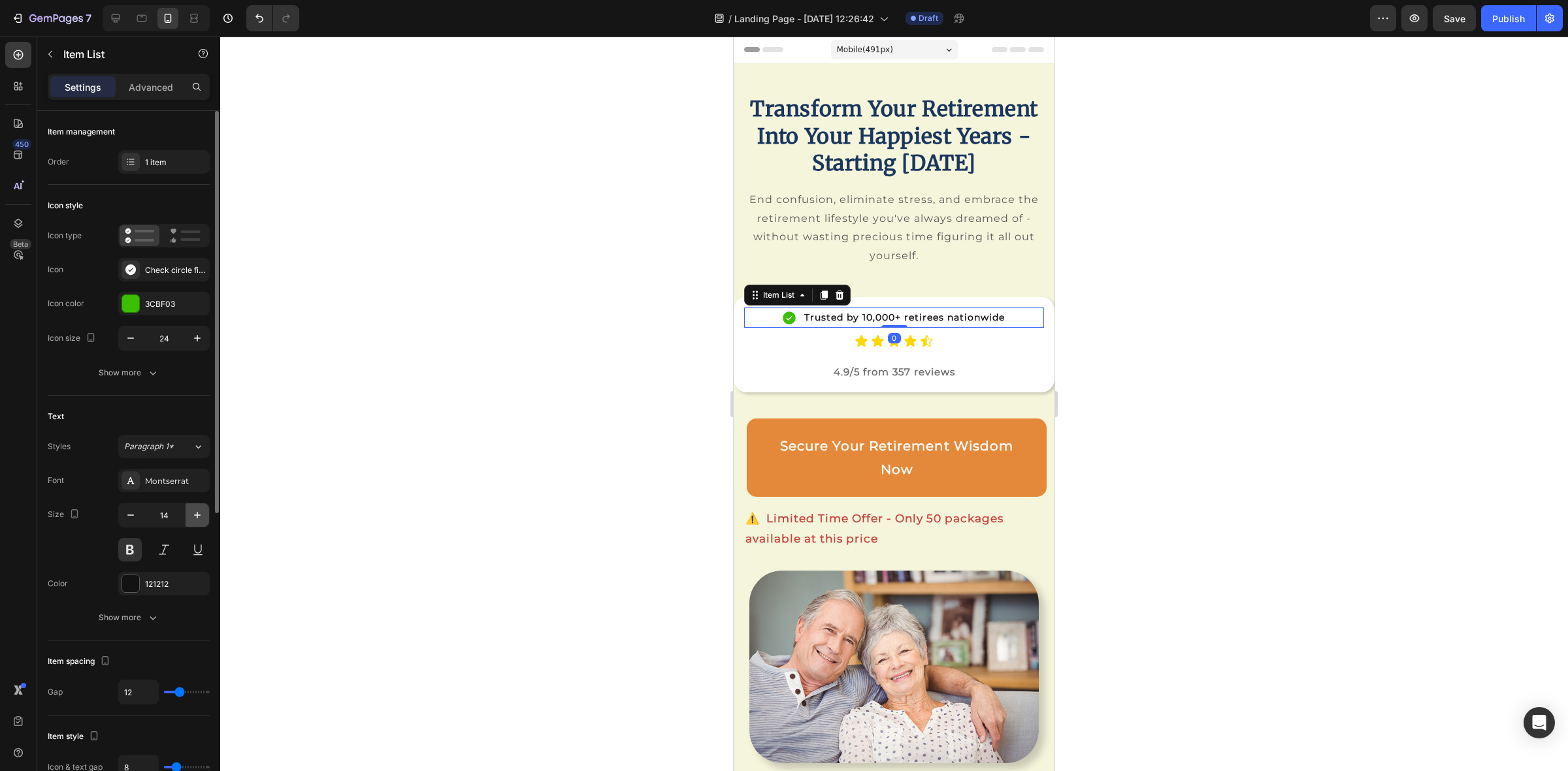
click at [194, 514] on icon "button" at bounding box center [197, 515] width 13 height 13
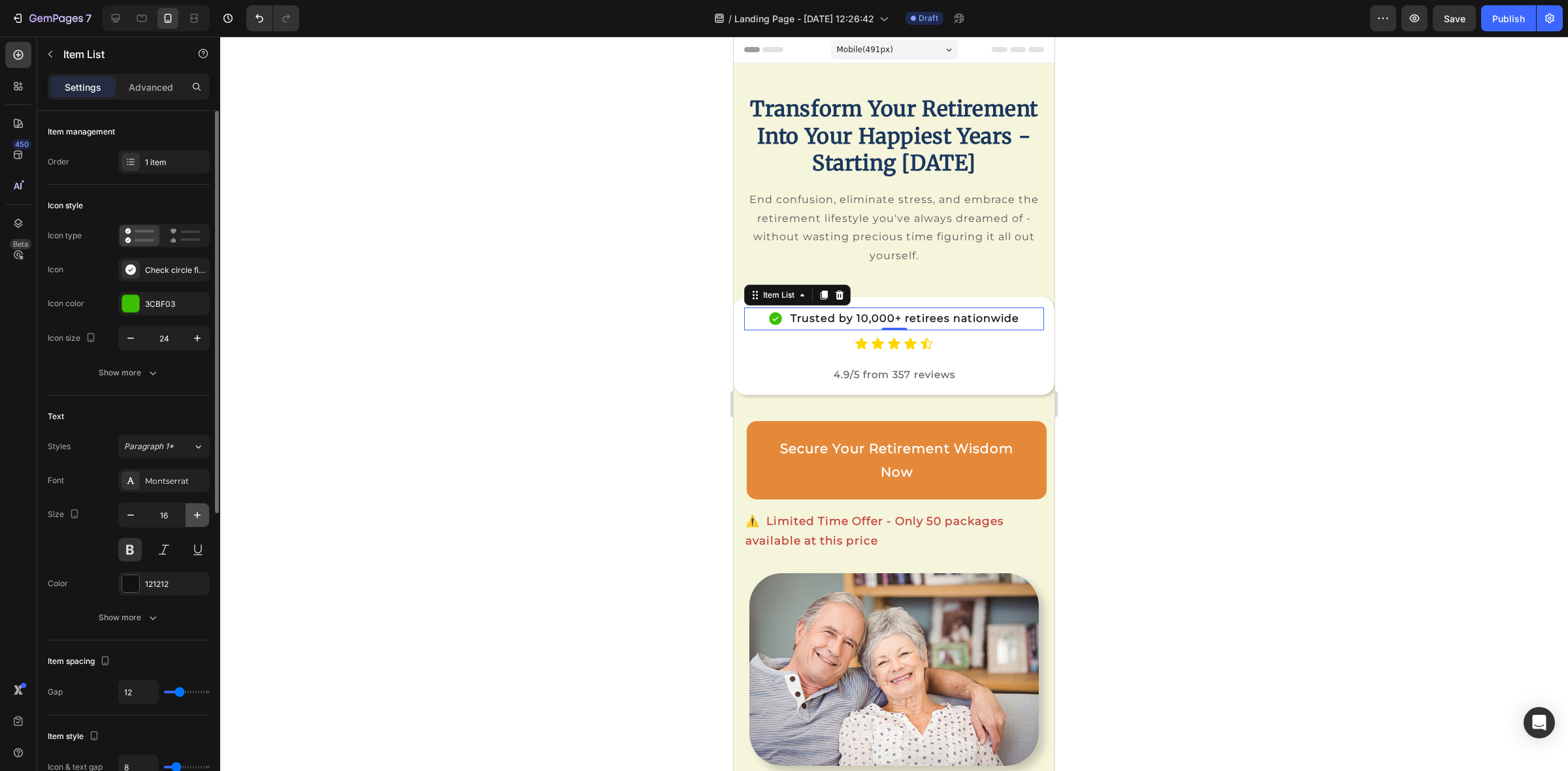
click at [194, 514] on icon "button" at bounding box center [197, 515] width 13 height 13
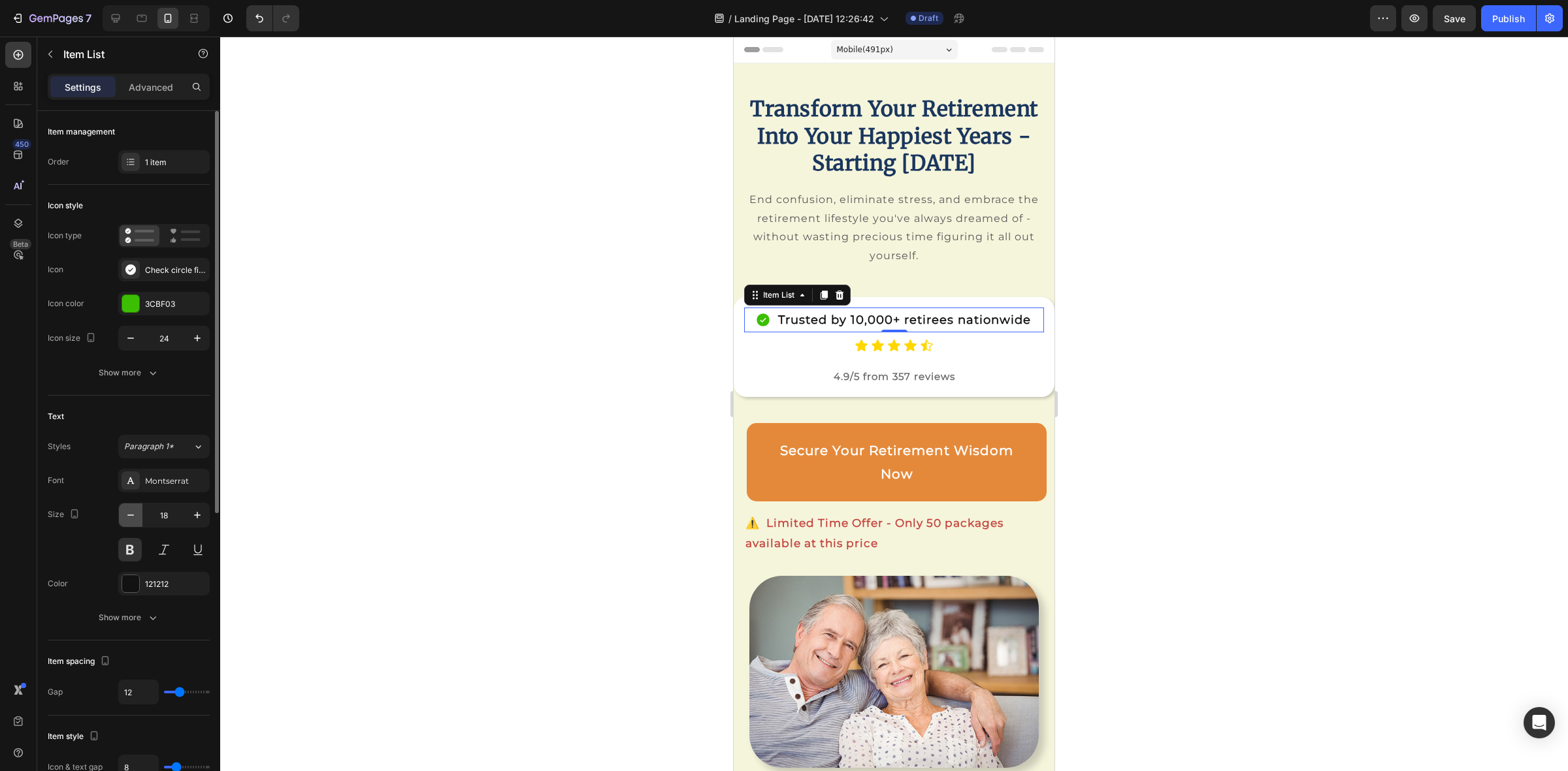
click at [134, 517] on icon "button" at bounding box center [130, 515] width 13 height 13
type input "17"
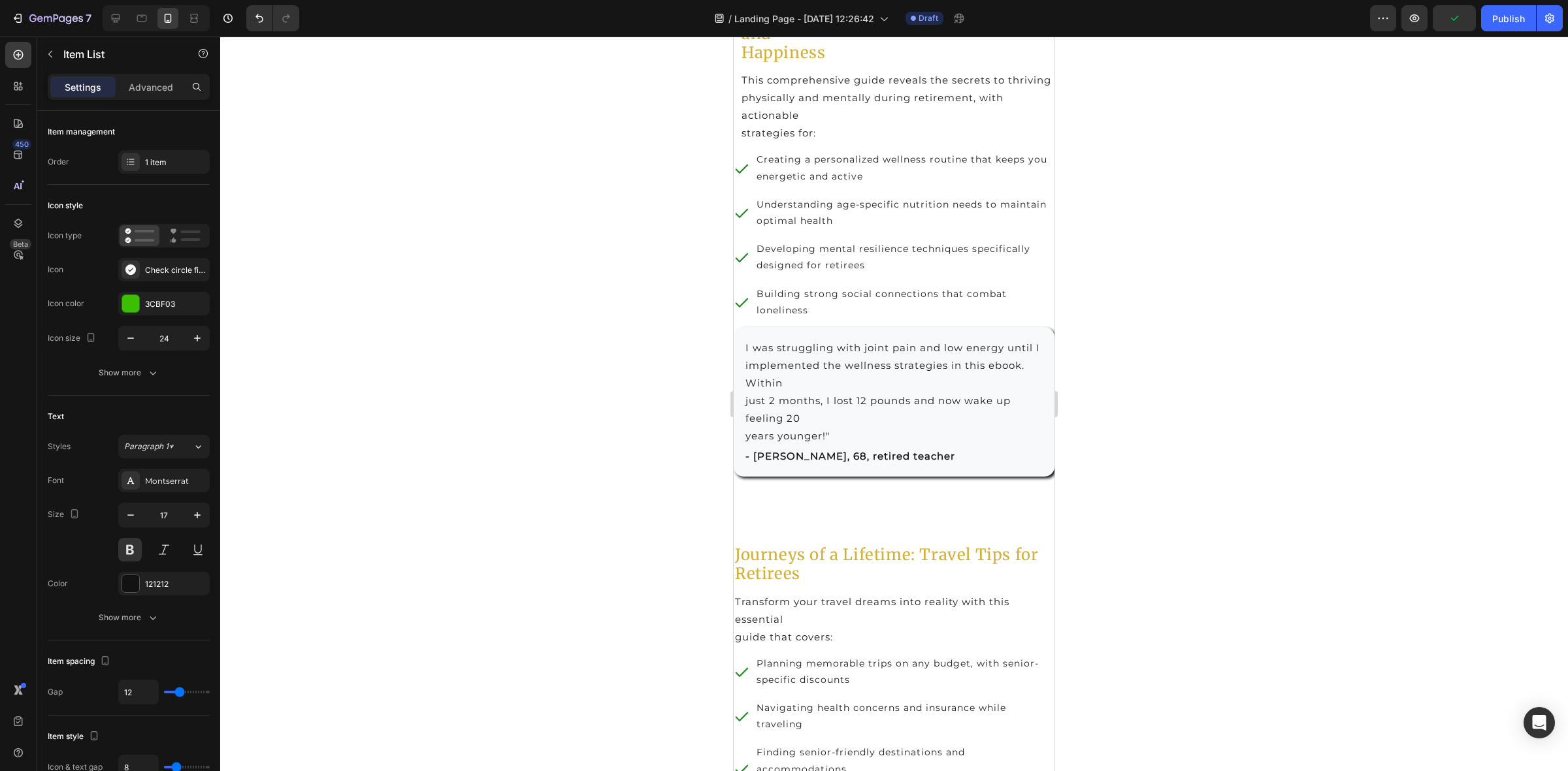
scroll to position [2612, 0]
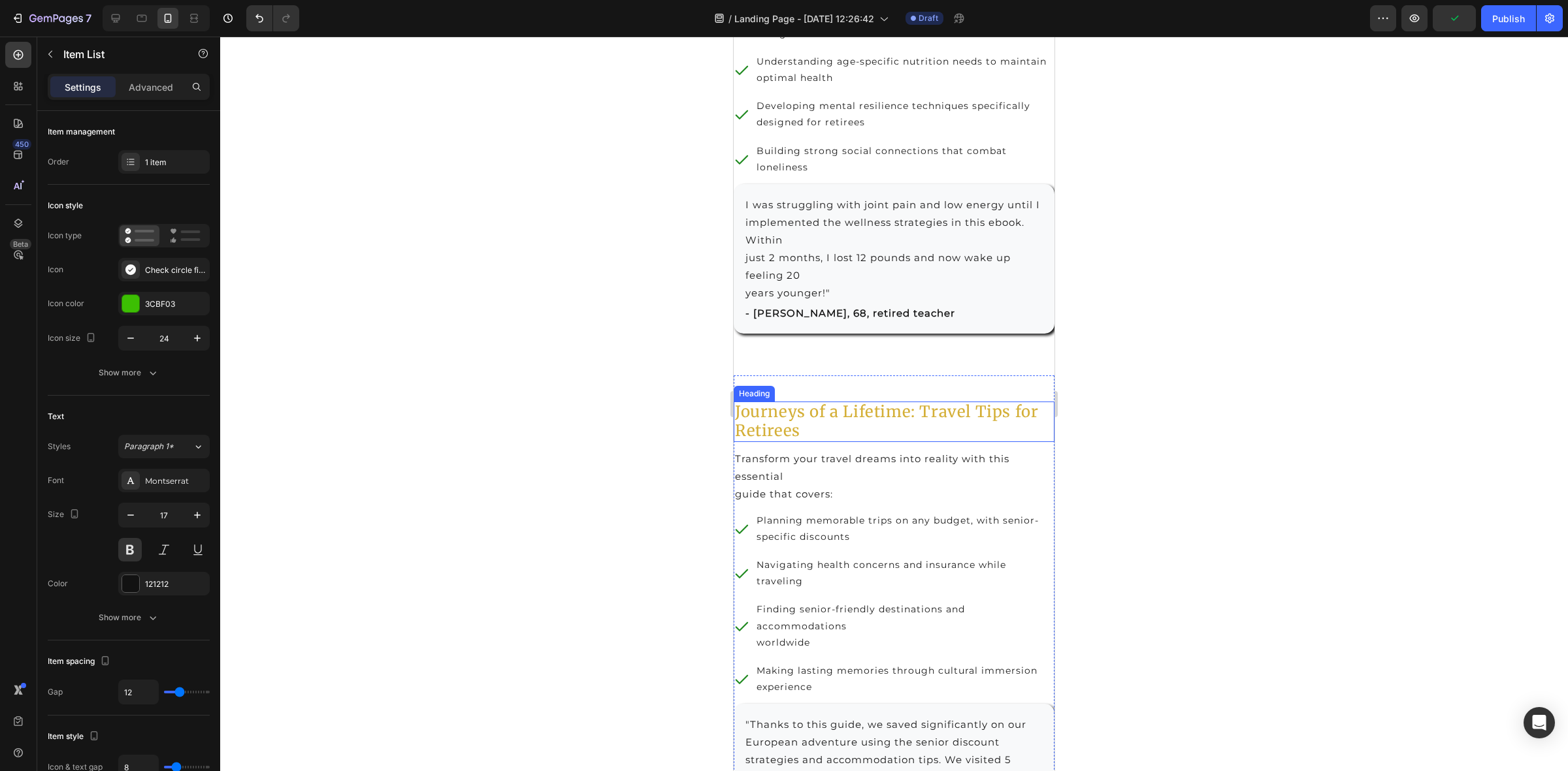
click at [776, 442] on h2 "Journeys of a Lifetime: Travel Tips for Retirees" at bounding box center [893, 422] width 320 height 41
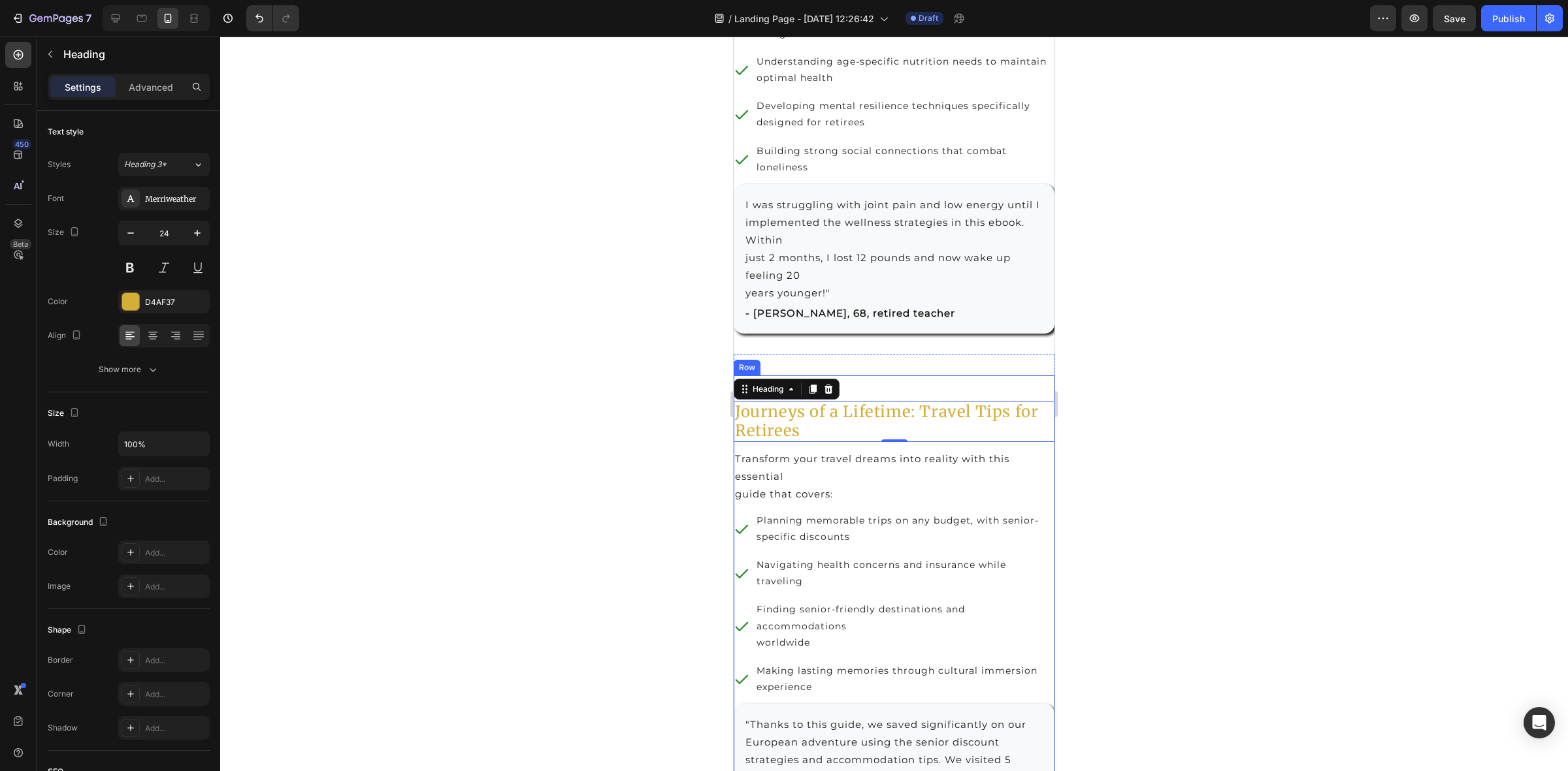
click at [871, 450] on div "Journeys of a Lifetime: Travel Tips for Retirees Heading 0 Transform your trave…" at bounding box center [893, 606] width 320 height 460
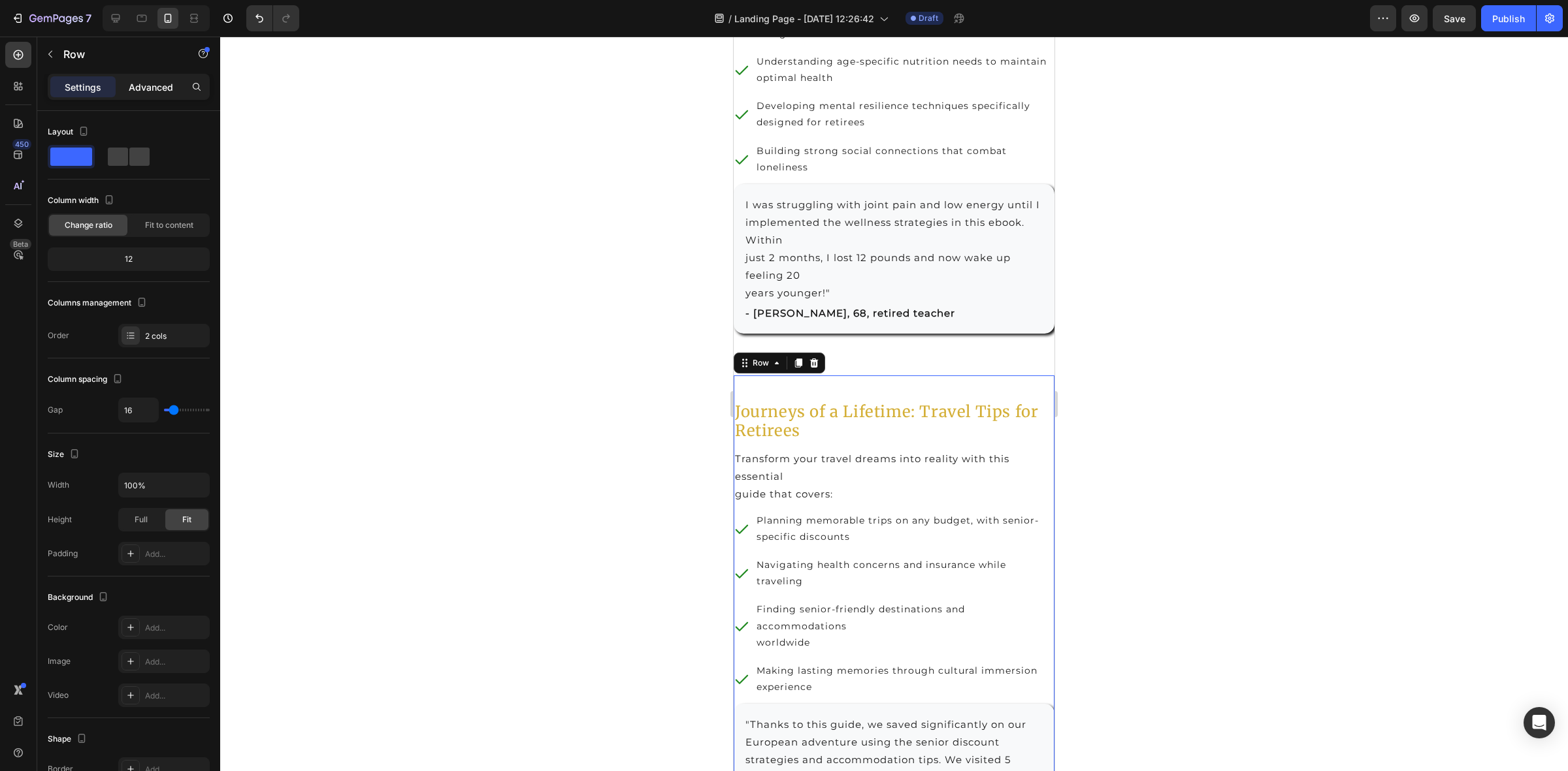
click at [149, 89] on p "Advanced" at bounding box center [151, 88] width 45 height 14
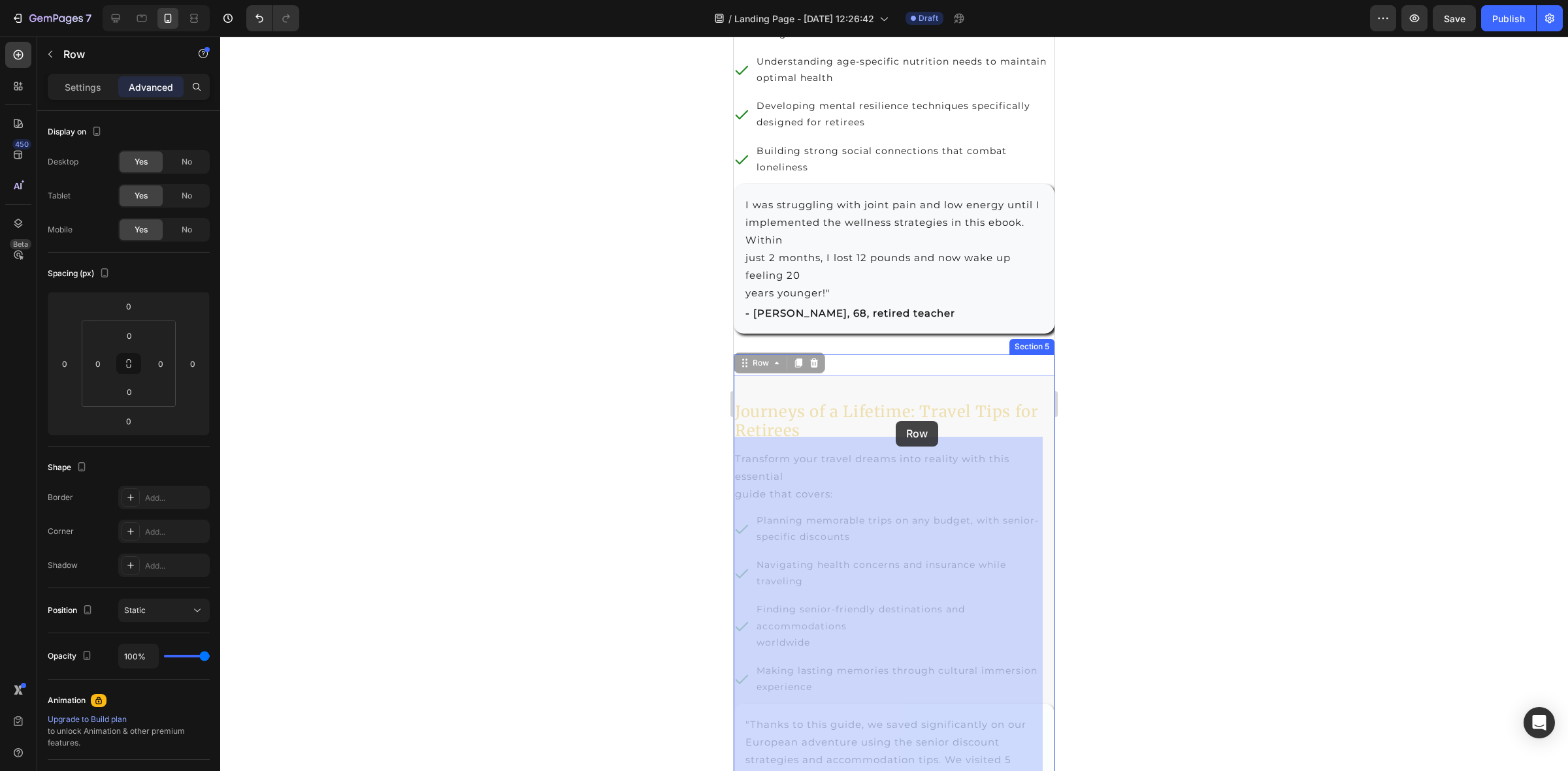
drag, startPoint x: 896, startPoint y: 443, endPoint x: 896, endPoint y: 422, distance: 21.0
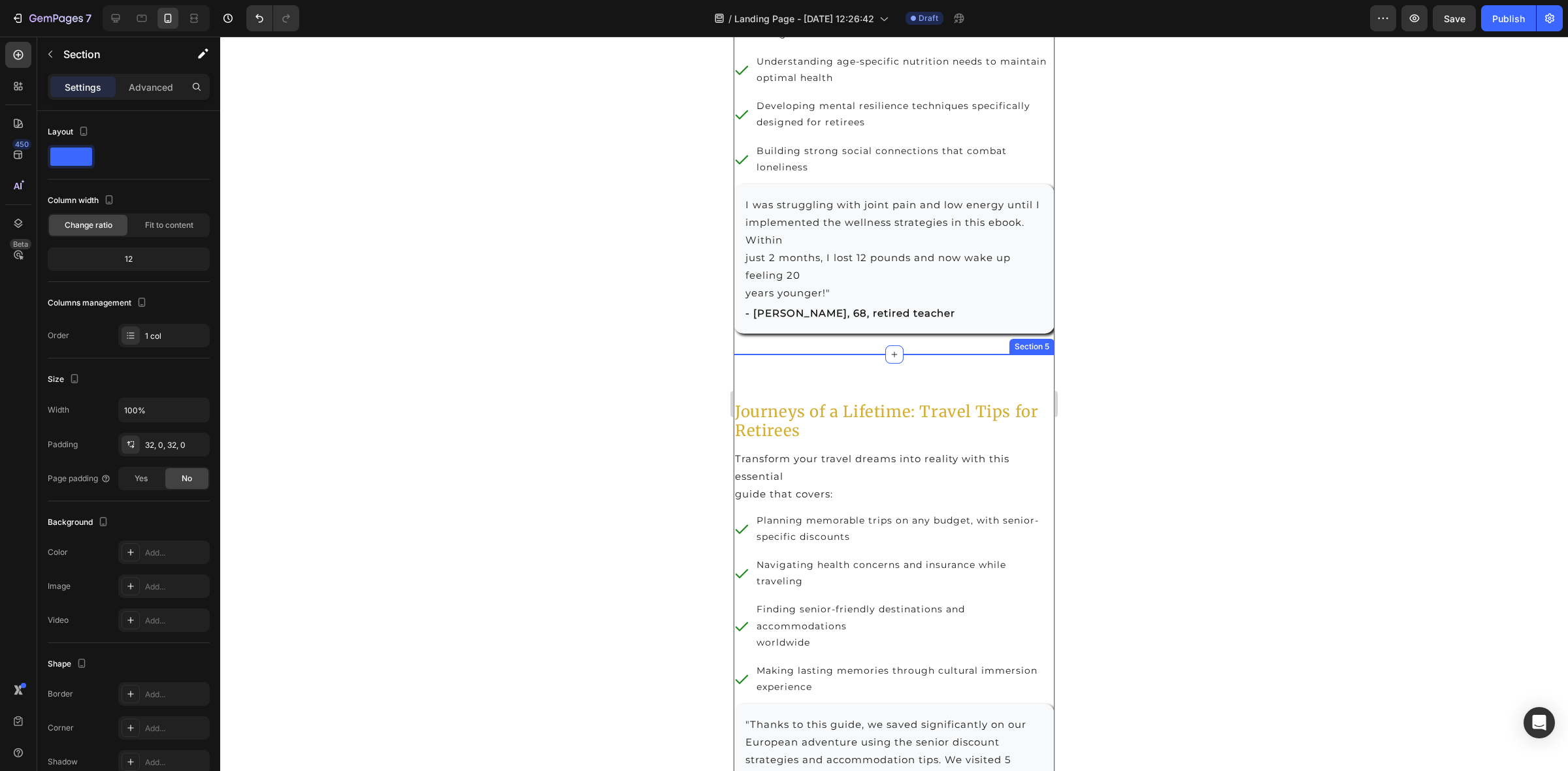
click at [850, 429] on div "Journeys of a Lifetime: Travel Tips for Retirees Heading Transform your travel …" at bounding box center [893, 746] width 320 height 783
click at [850, 448] on div "Journeys of a Lifetime: Travel Tips for Retirees Heading Transform your travel …" at bounding box center [893, 606] width 320 height 460
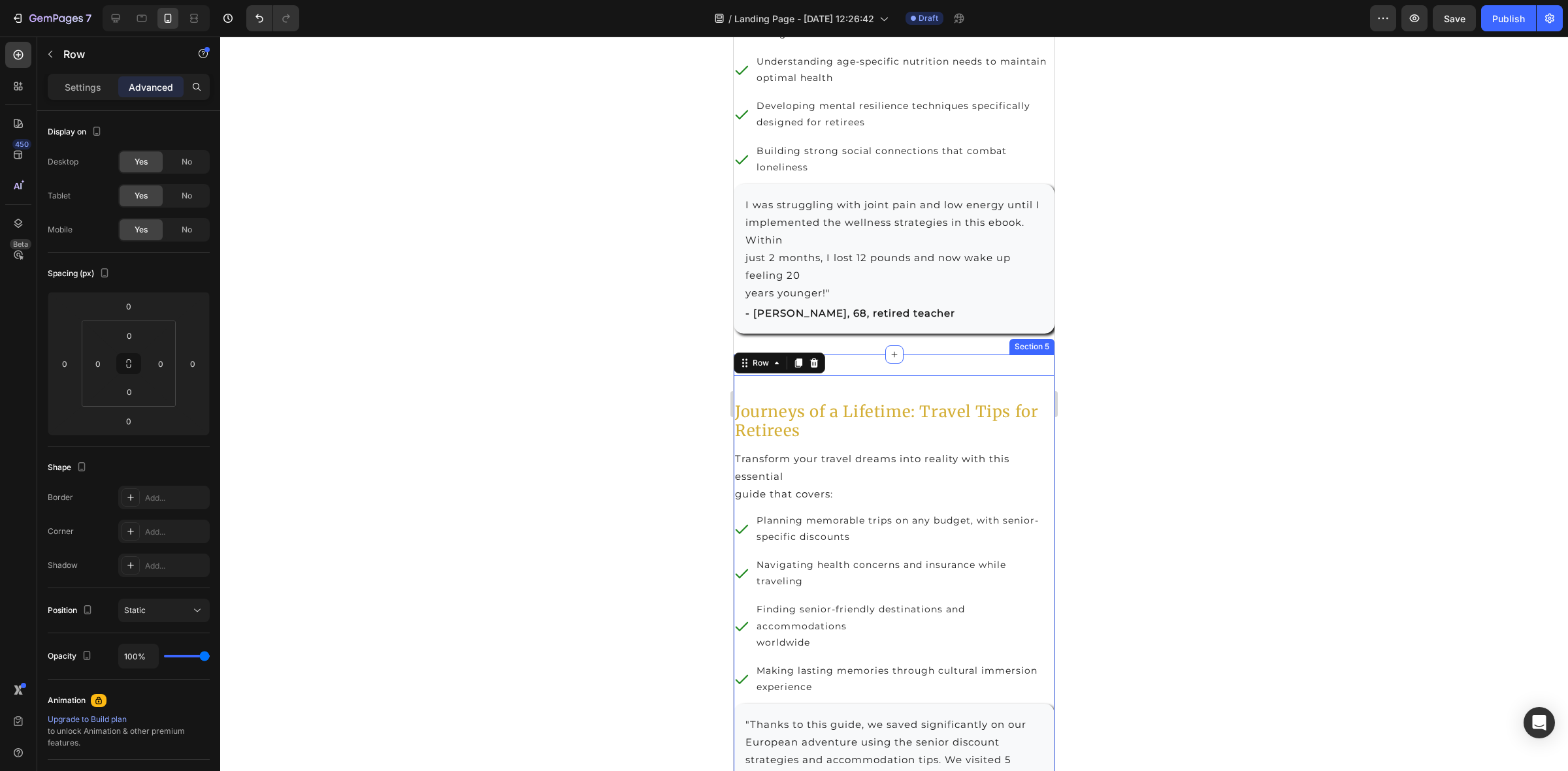
click at [846, 426] on div "Journeys of a Lifetime: Travel Tips for Retirees Heading Transform your travel …" at bounding box center [893, 746] width 320 height 783
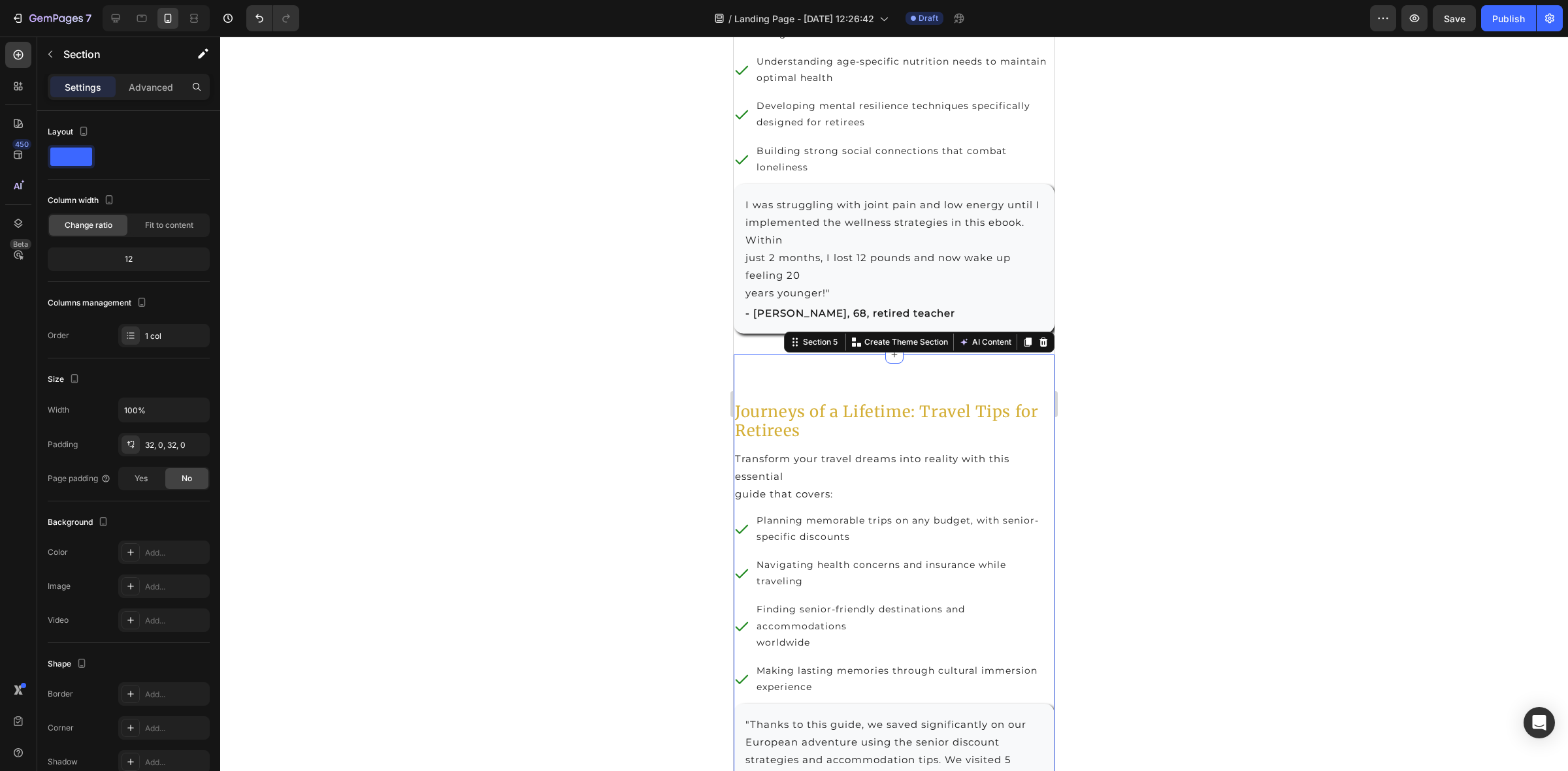
click at [846, 445] on div "Journeys of a Lifetime: Travel Tips for Retirees Heading Transform your travel …" at bounding box center [893, 606] width 320 height 460
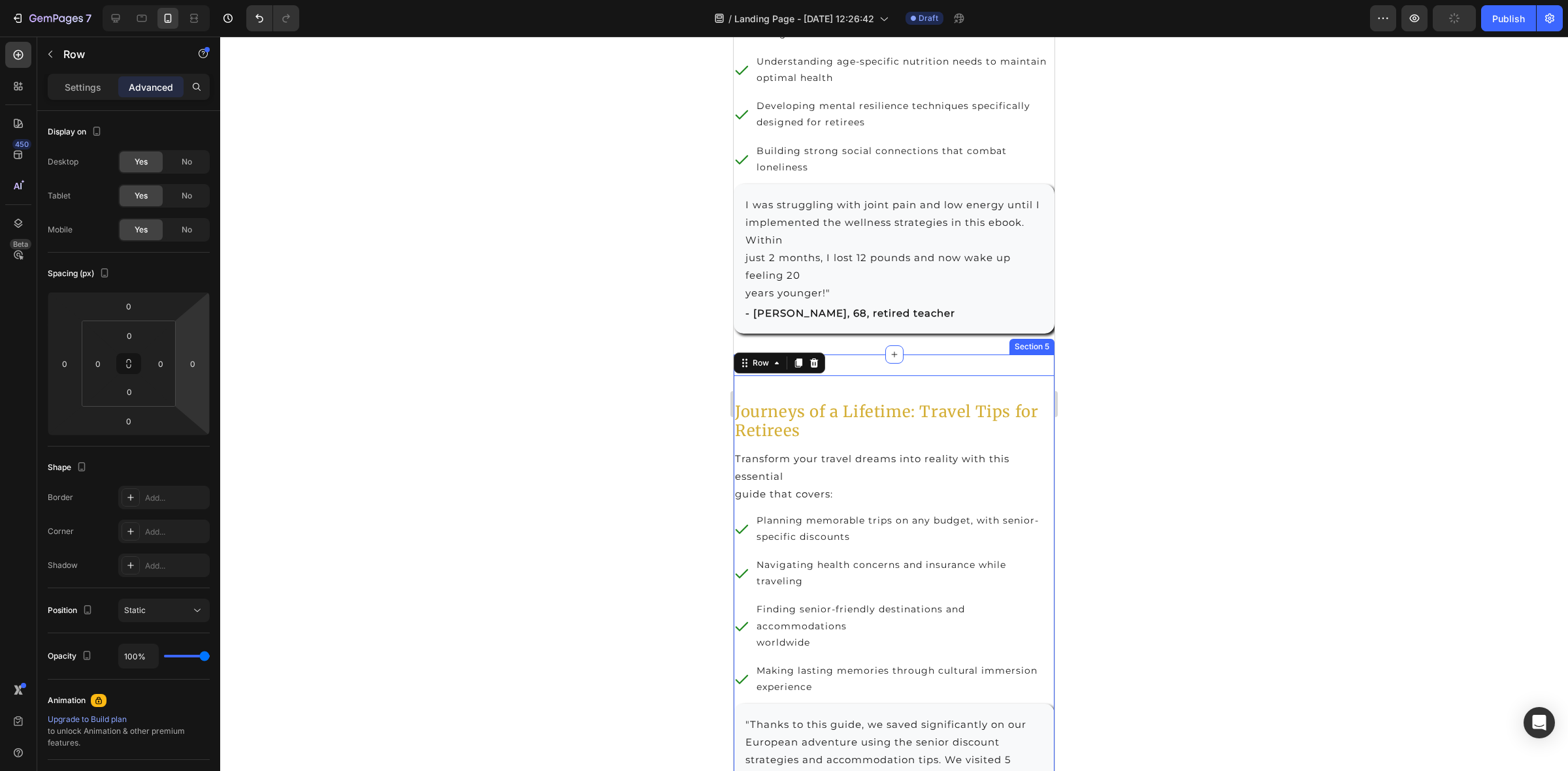
click at [844, 426] on div "Journeys of a Lifetime: Travel Tips for Retirees Heading Transform your travel …" at bounding box center [893, 746] width 320 height 783
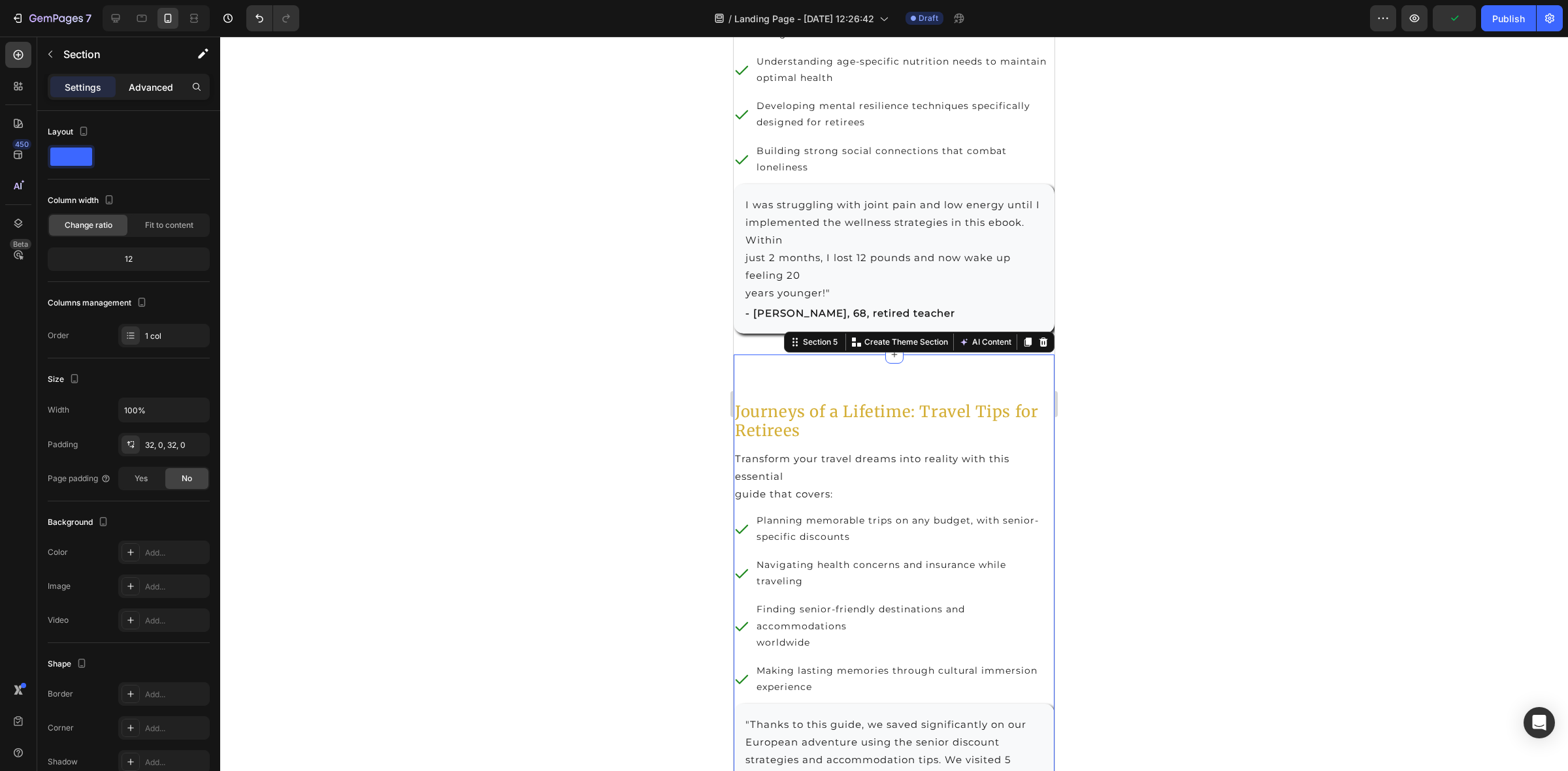
click at [136, 91] on p "Advanced" at bounding box center [151, 88] width 45 height 14
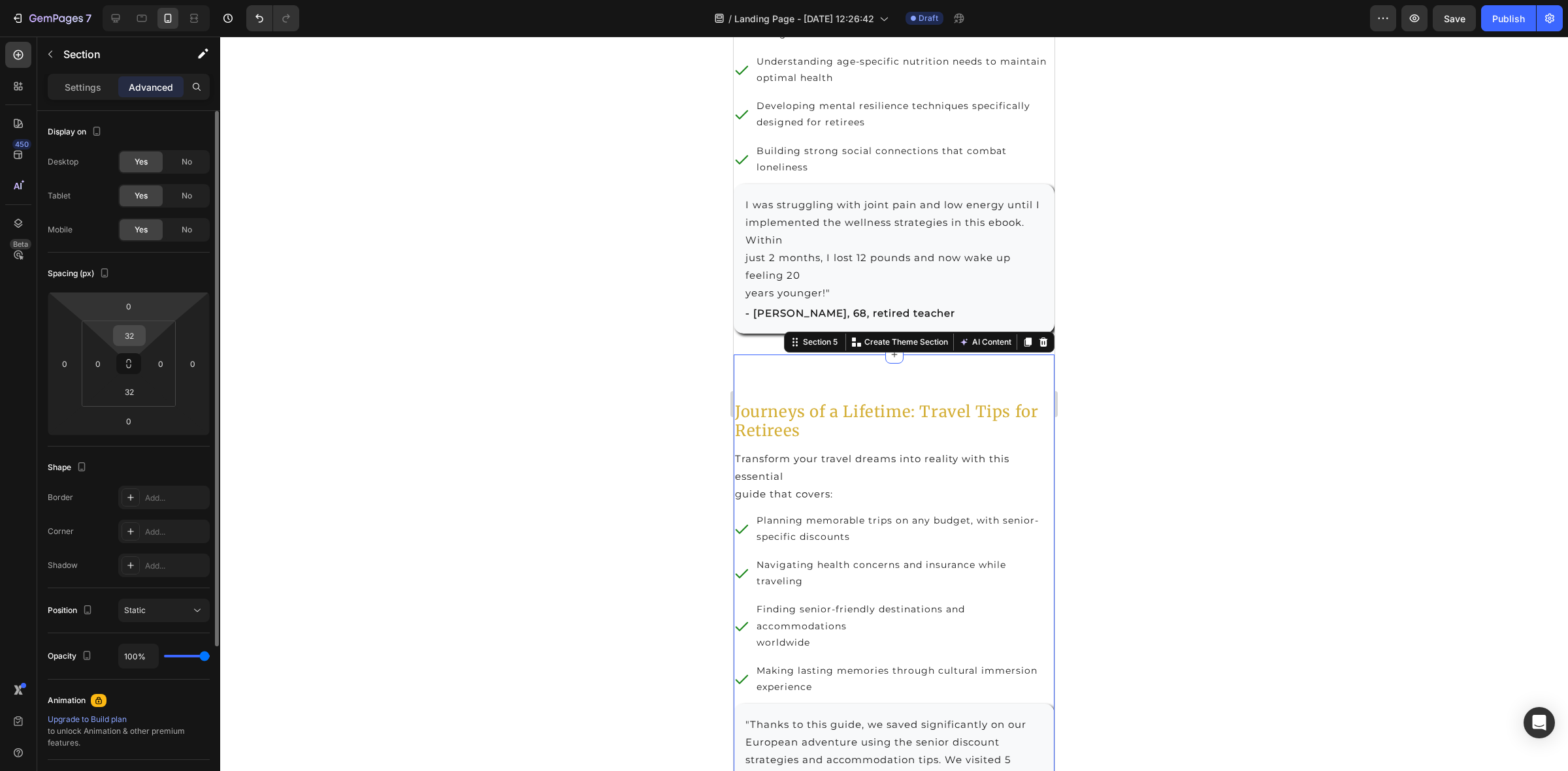
click at [124, 334] on input "32" at bounding box center [129, 336] width 26 height 19
type input "0"
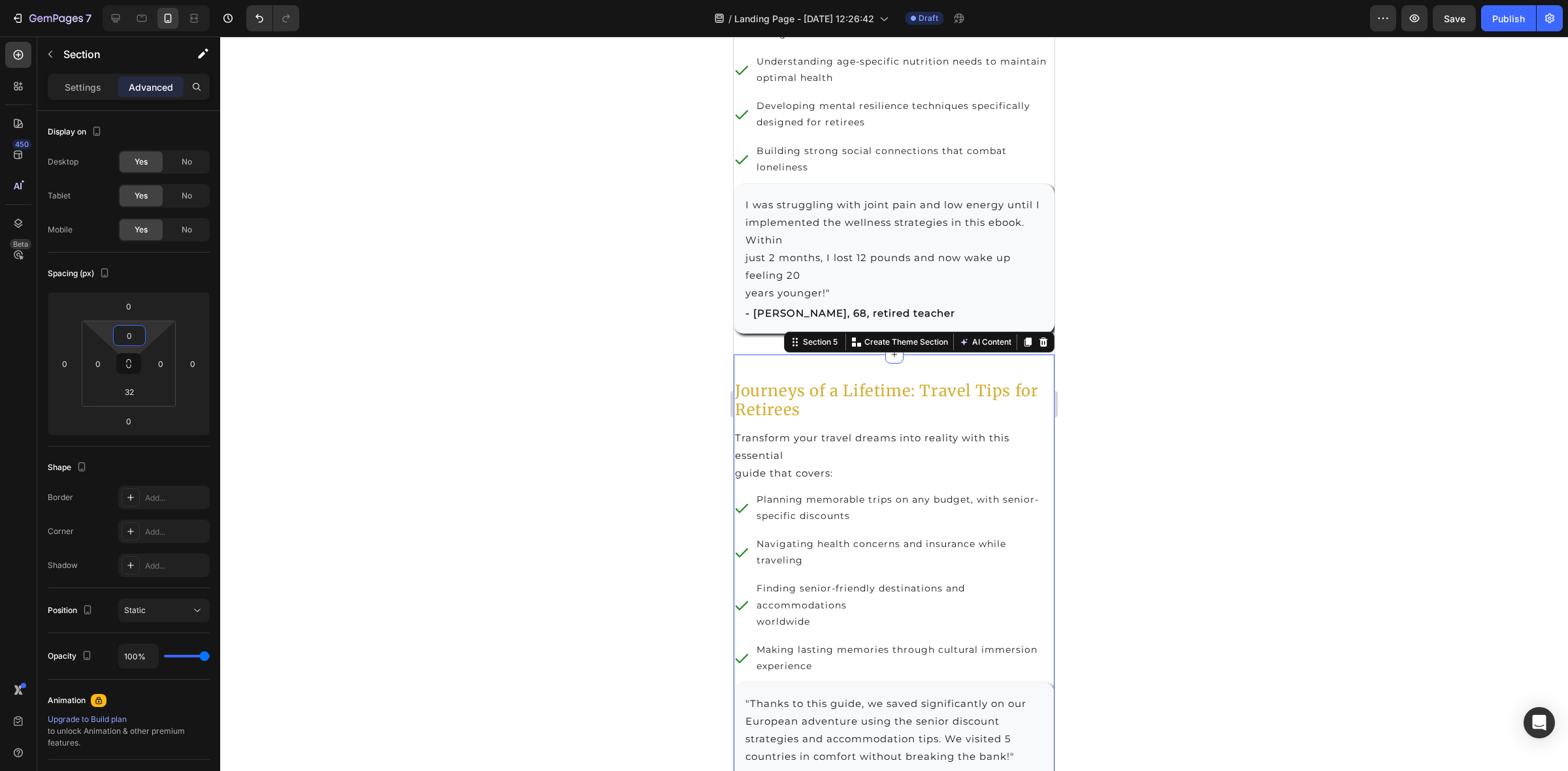
click at [1399, 373] on div at bounding box center [894, 404] width 1348 height 735
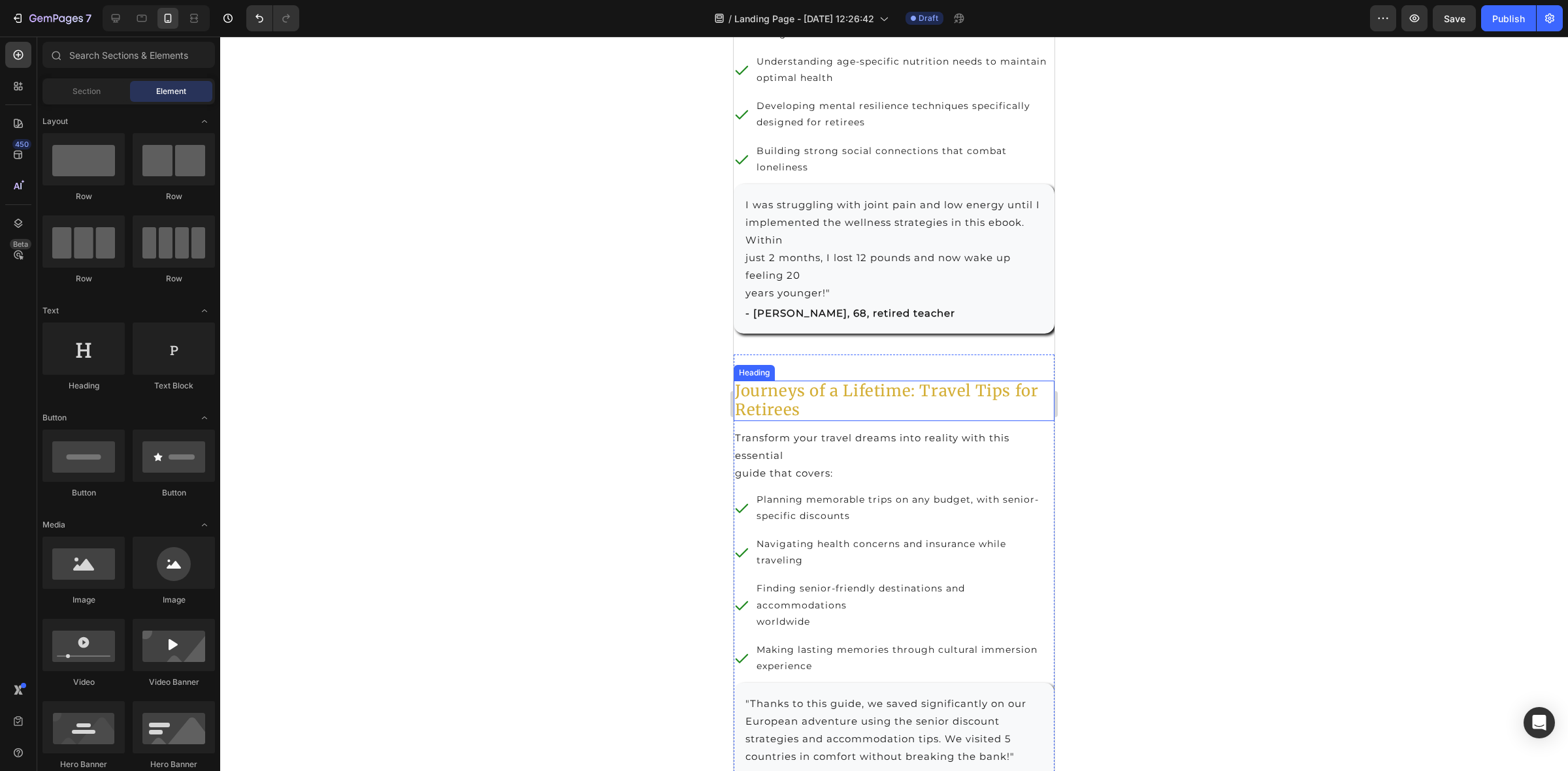
click at [763, 422] on h2 "Journeys of a Lifetime: Travel Tips for Retirees" at bounding box center [893, 401] width 320 height 41
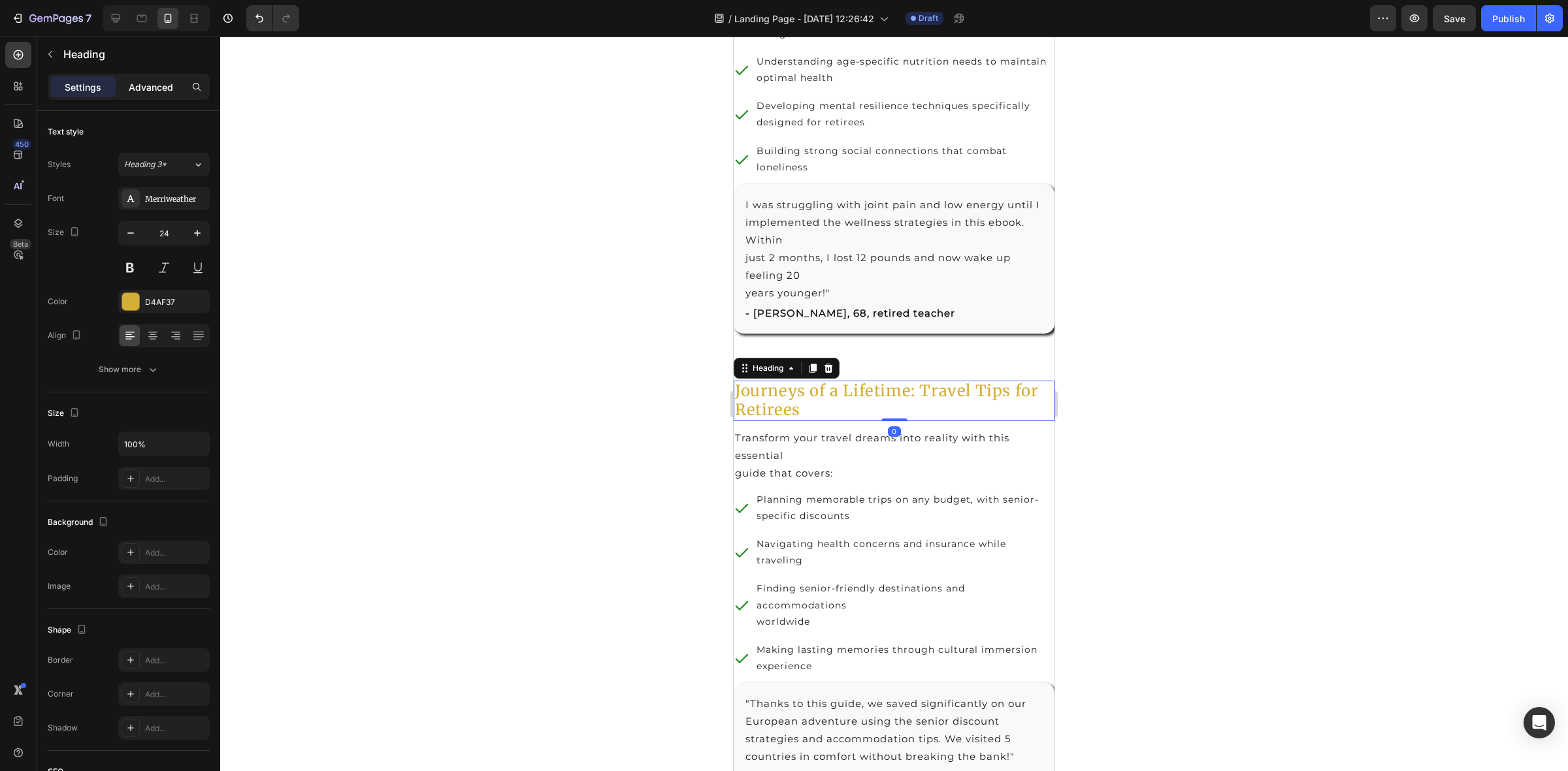
click at [154, 78] on div "Advanced" at bounding box center [150, 86] width 65 height 20
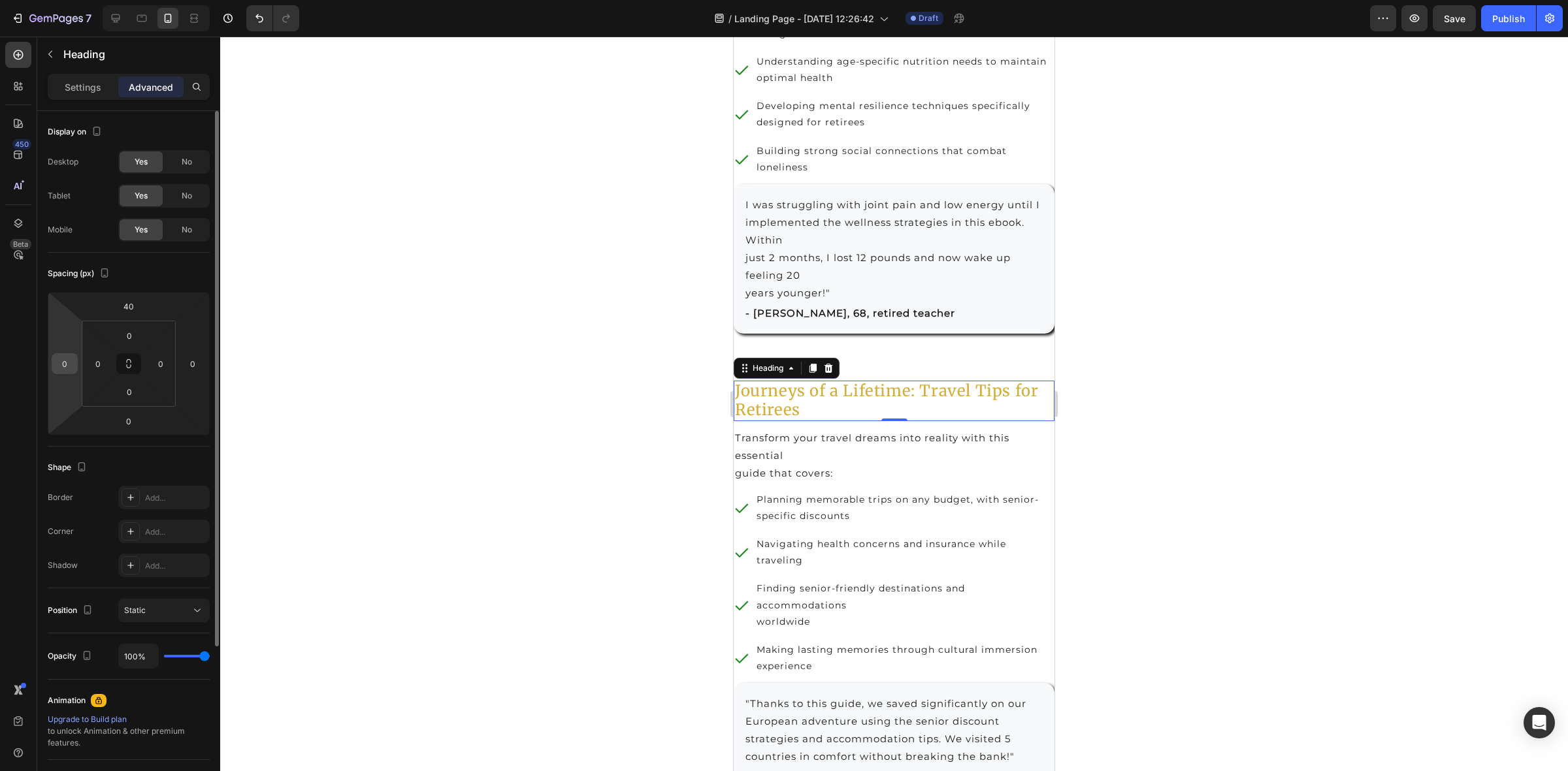
click at [69, 371] on input "0" at bounding box center [64, 364] width 19 height 19
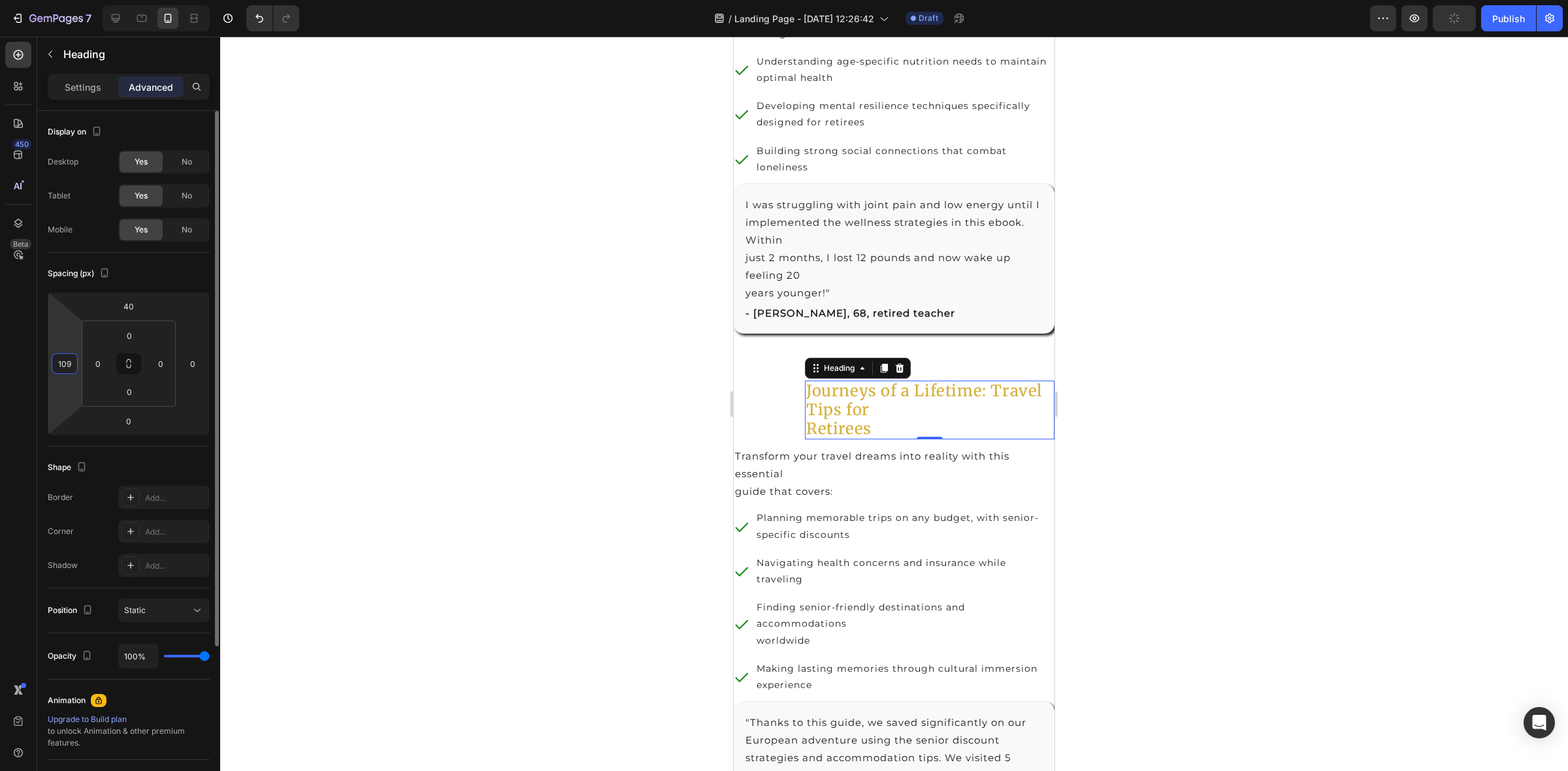
type input "10"
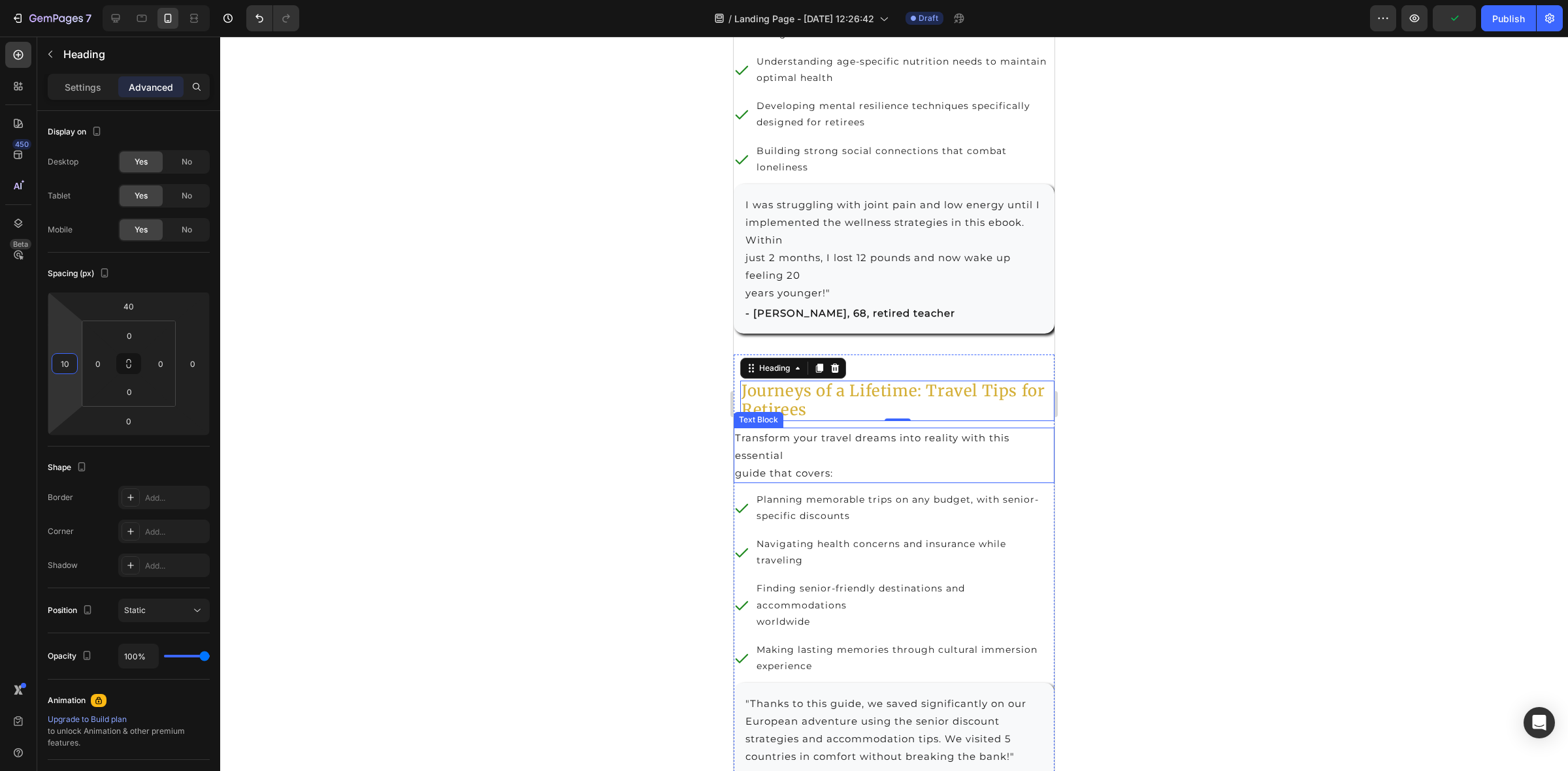
click at [769, 482] on p "Transform your travel dreams into reality with this essential guide that covers:" at bounding box center [894, 456] width 318 height 53
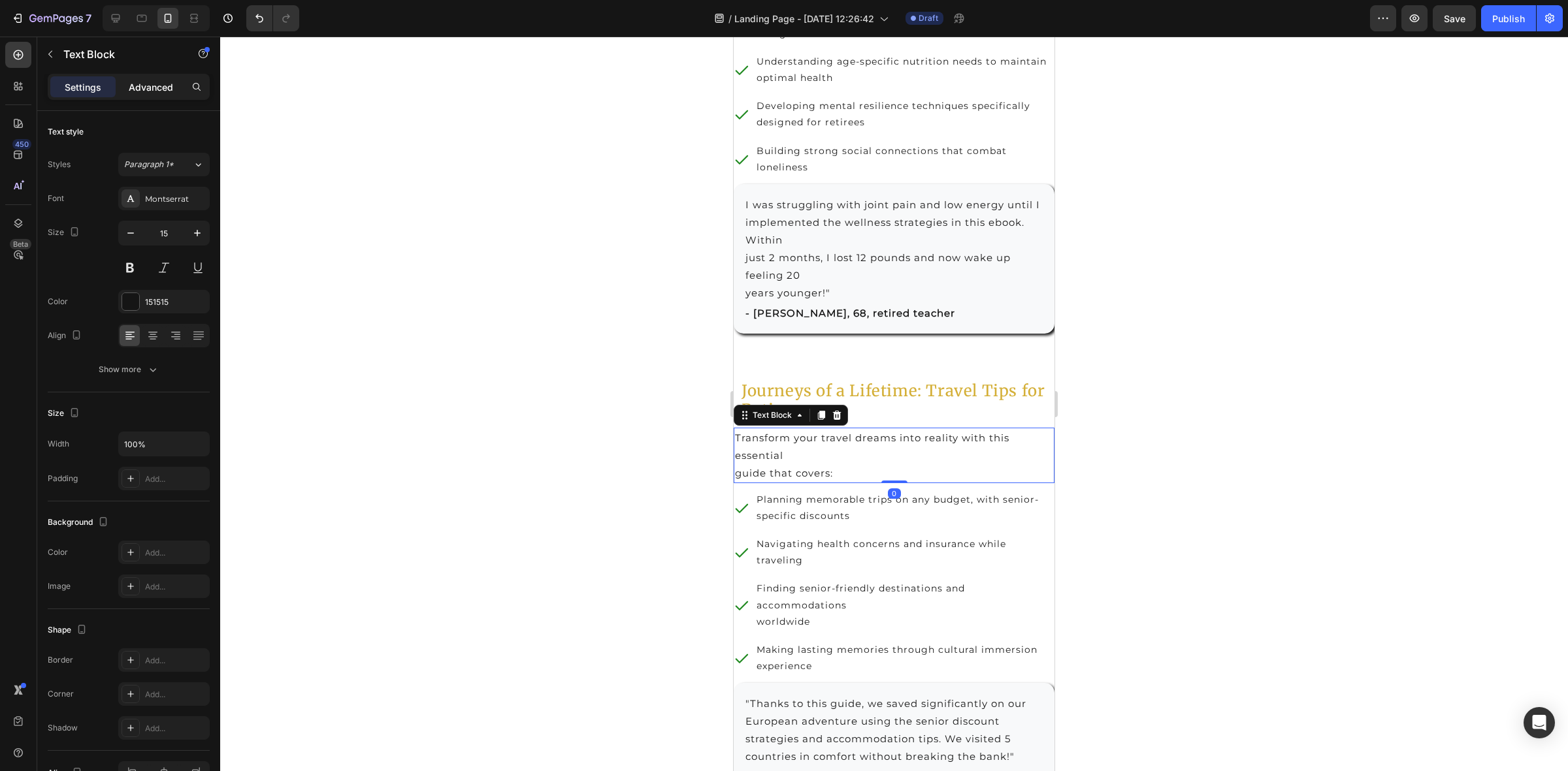
click at [142, 86] on p "Advanced" at bounding box center [151, 88] width 45 height 14
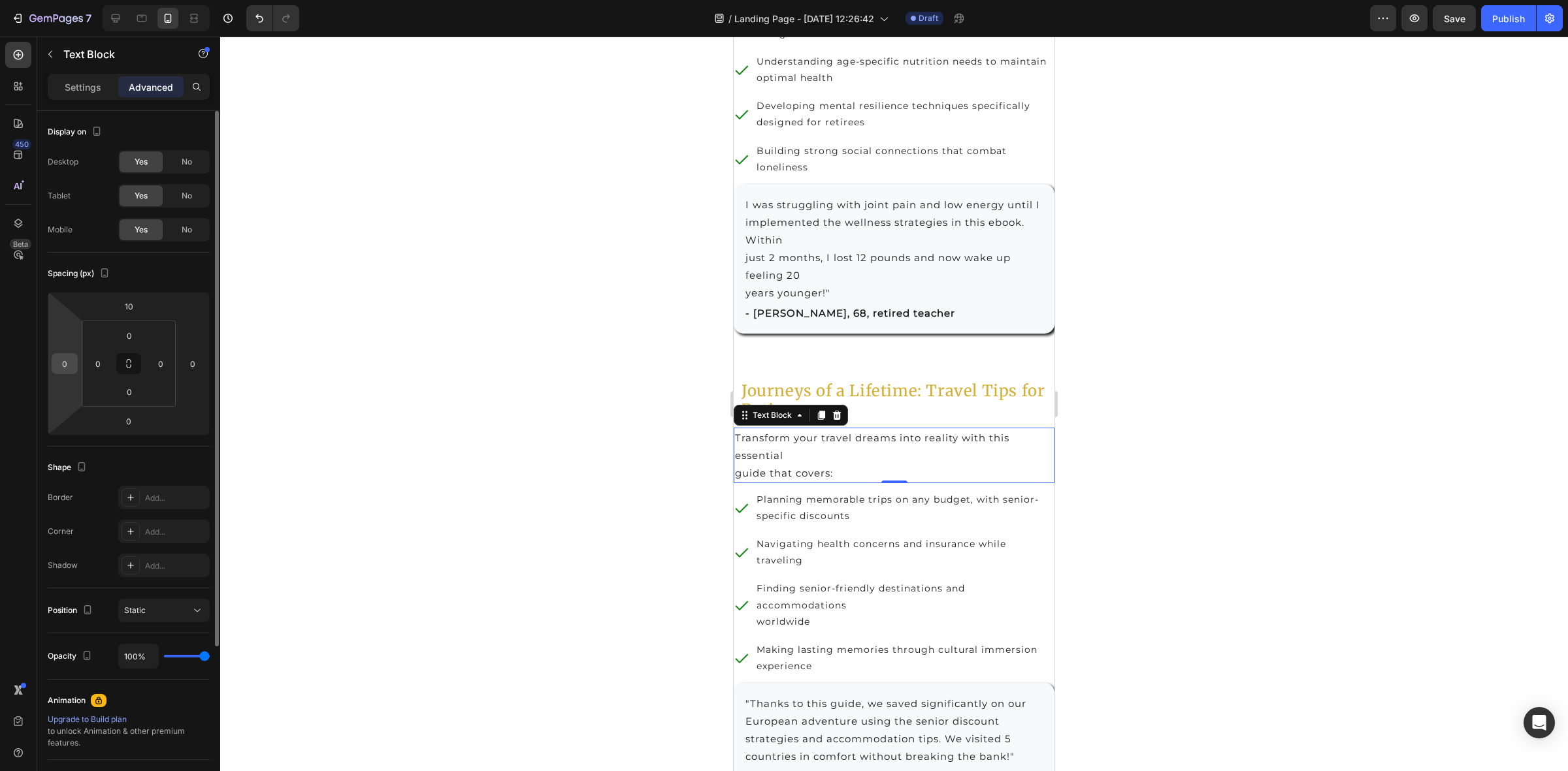
click at [72, 364] on input "0" at bounding box center [64, 364] width 19 height 19
type input "10"
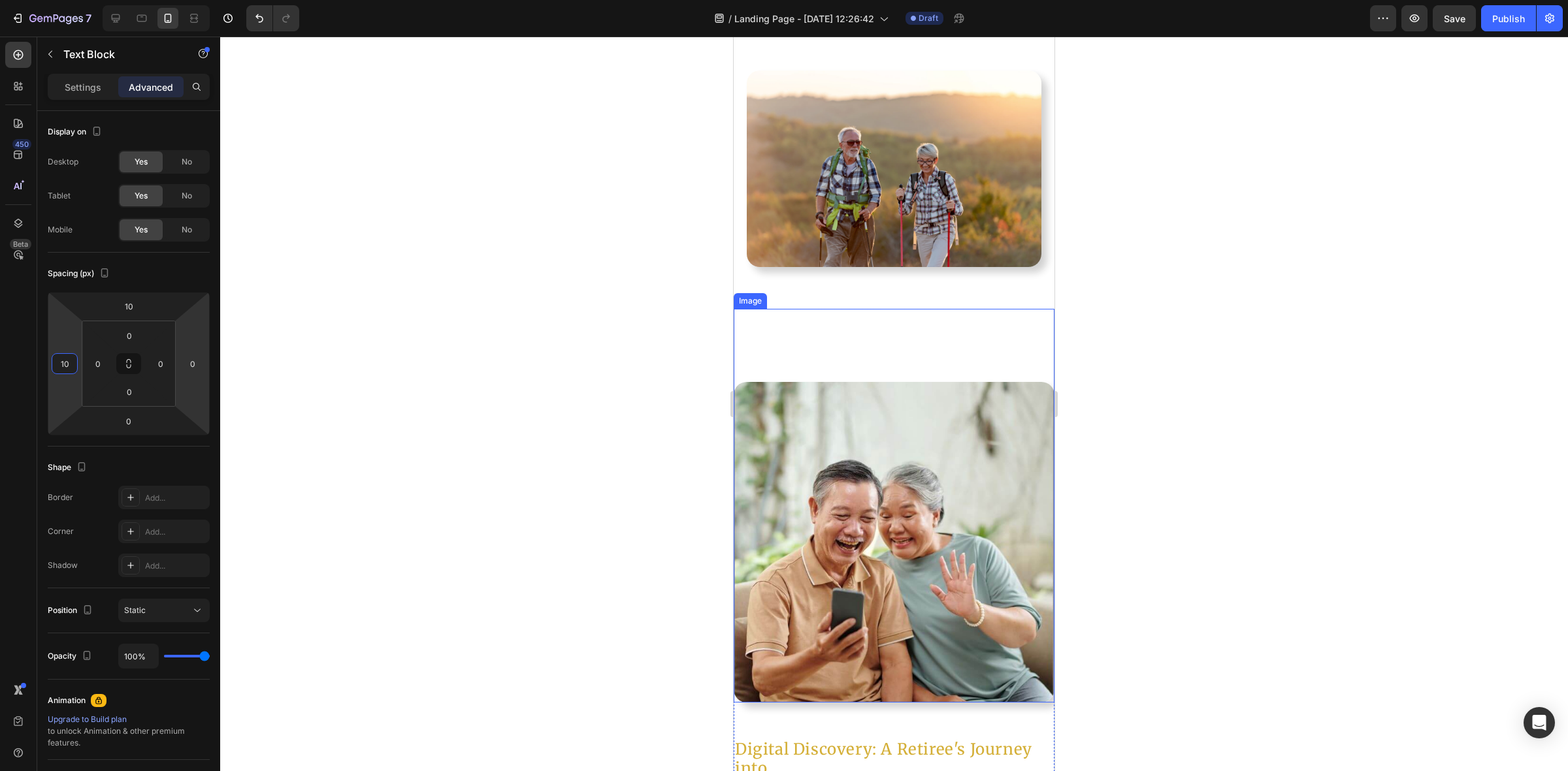
scroll to position [3510, 0]
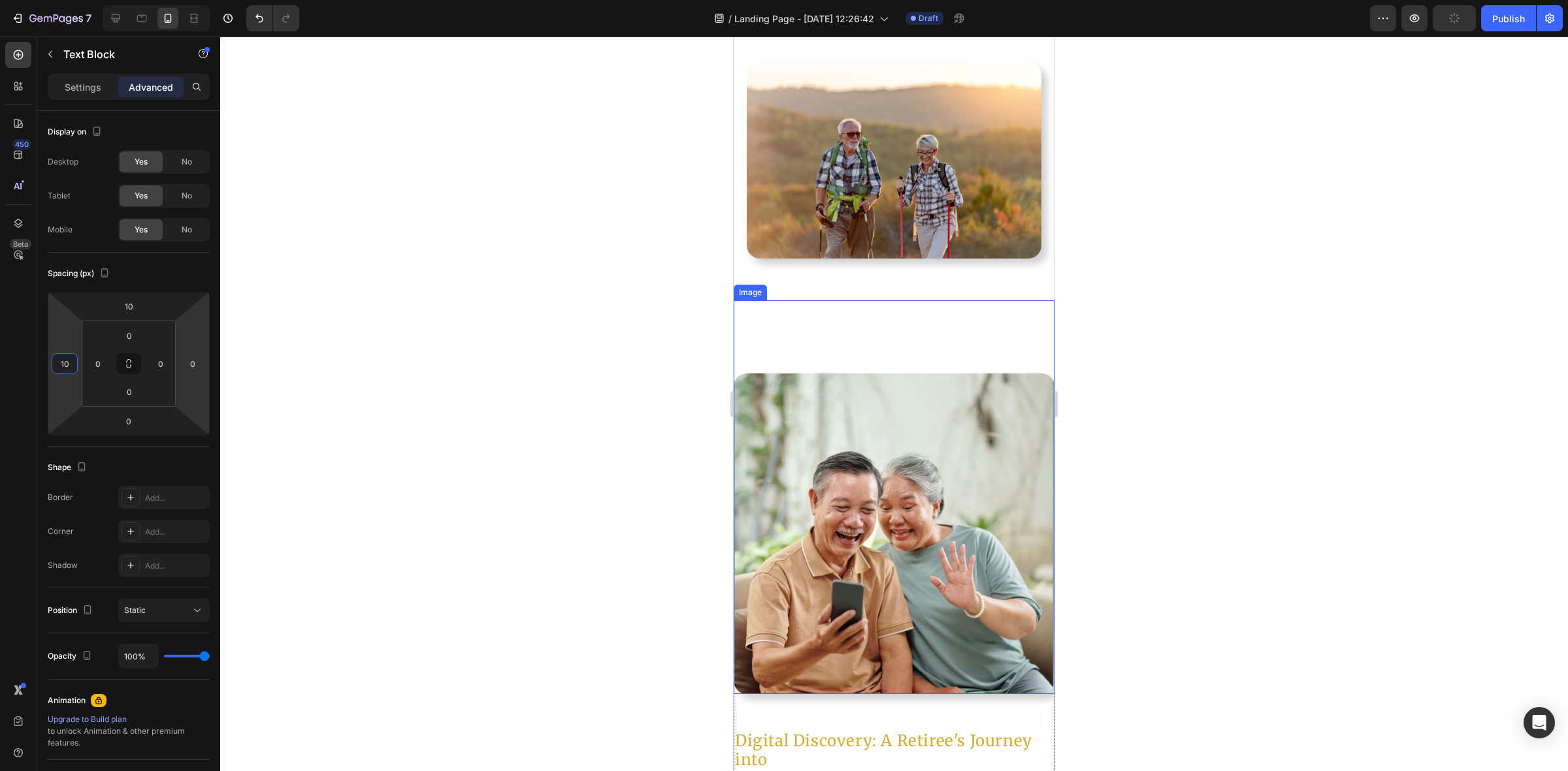
click at [808, 386] on img at bounding box center [893, 533] width 320 height 320
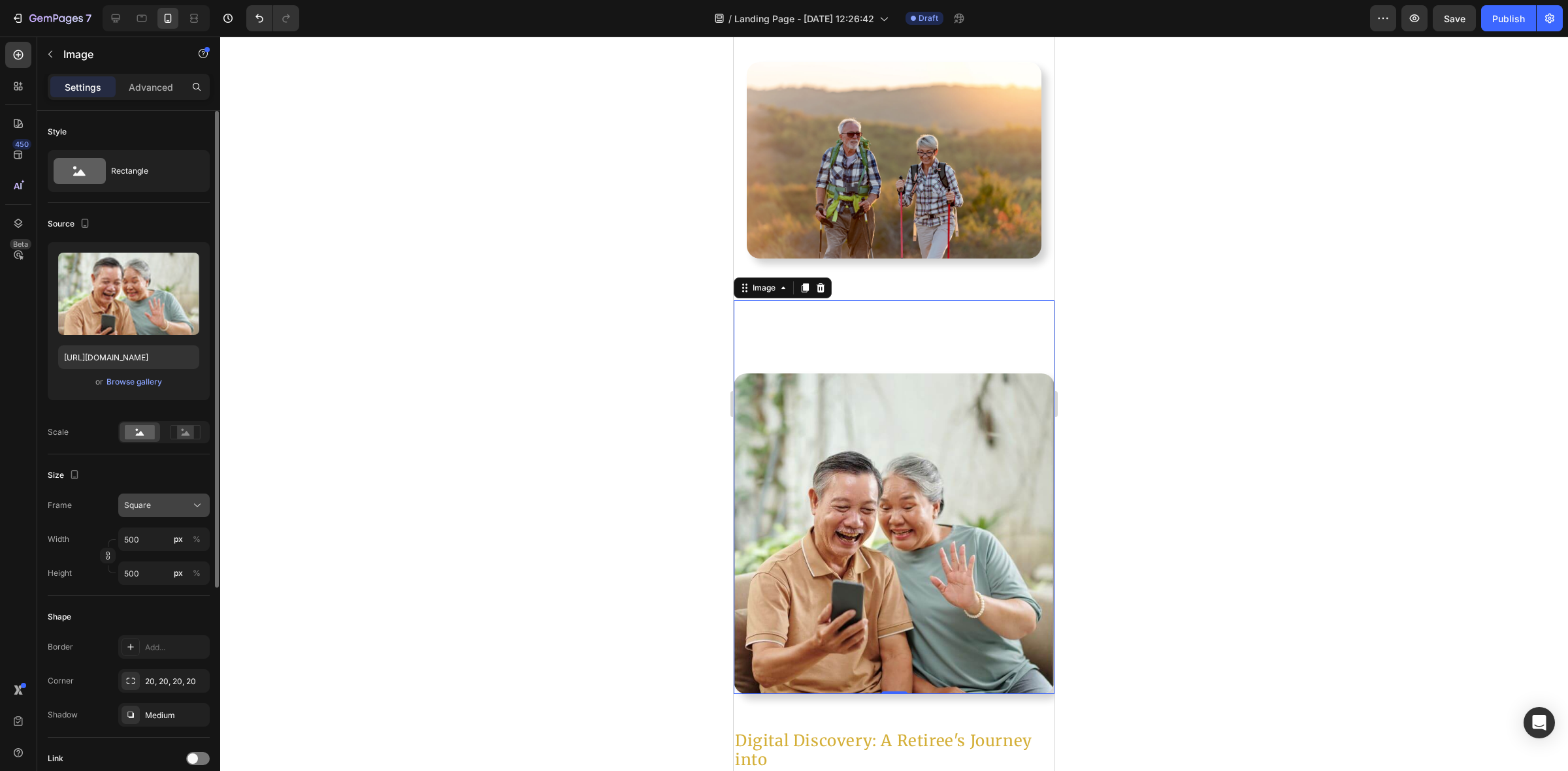
click at [197, 505] on icon at bounding box center [197, 505] width 13 height 13
click at [151, 606] on span "Original" at bounding box center [138, 611] width 29 height 12
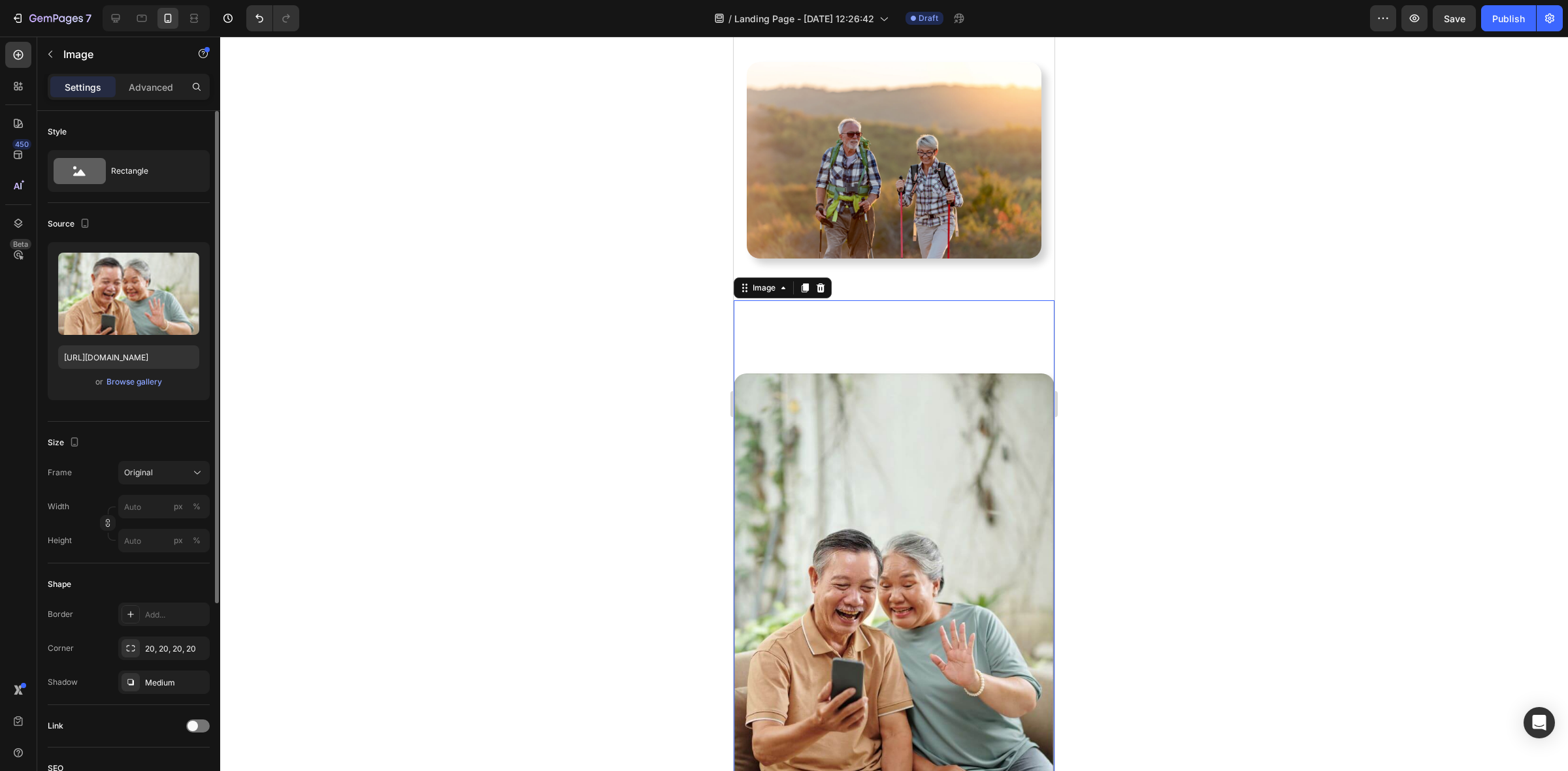
click at [175, 460] on div "Size Frame Original Width px % Height px %" at bounding box center [129, 493] width 162 height 142
click at [176, 481] on button "Original" at bounding box center [164, 473] width 92 height 23
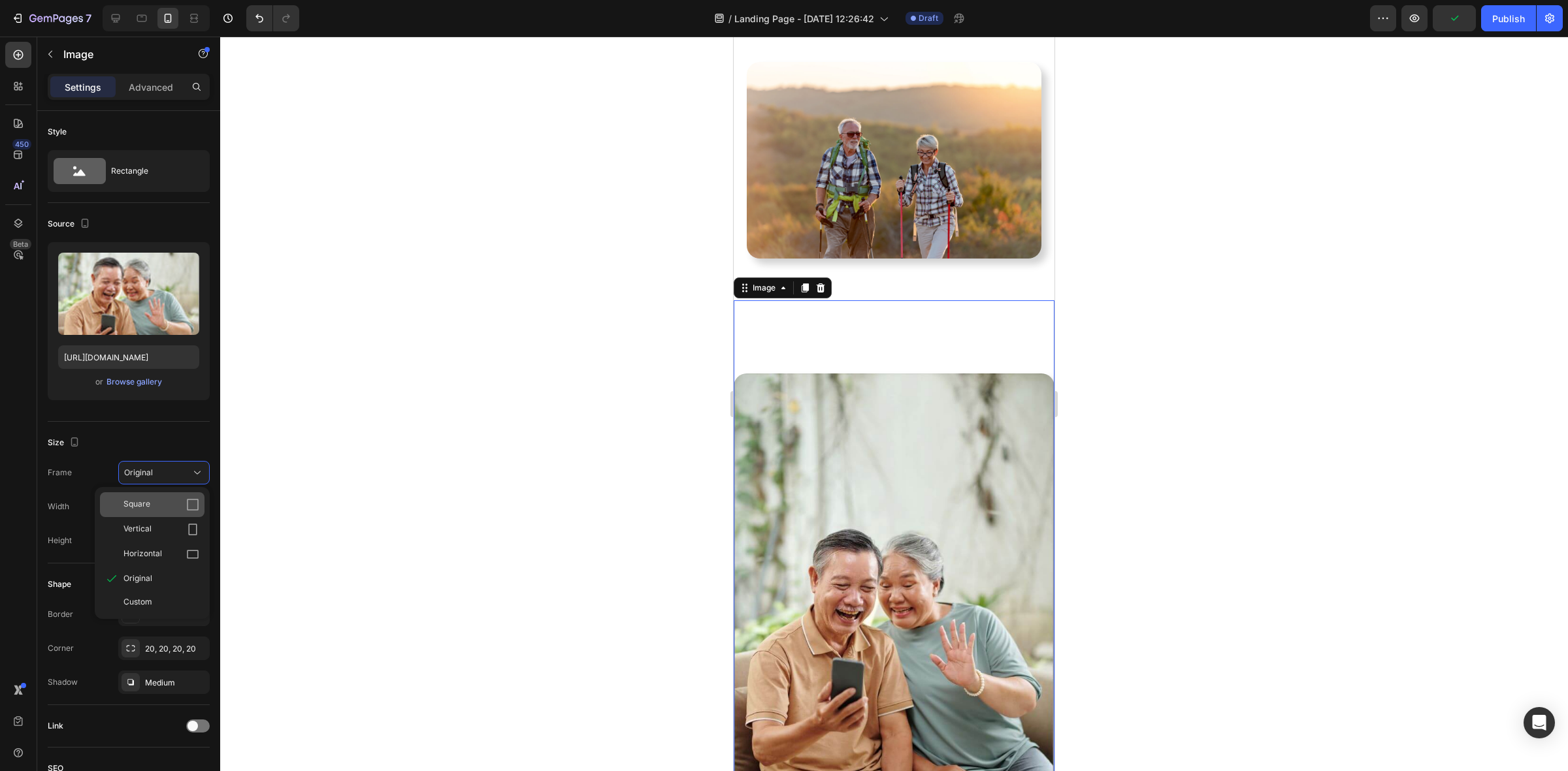
click at [173, 507] on div "Square" at bounding box center [162, 504] width 76 height 13
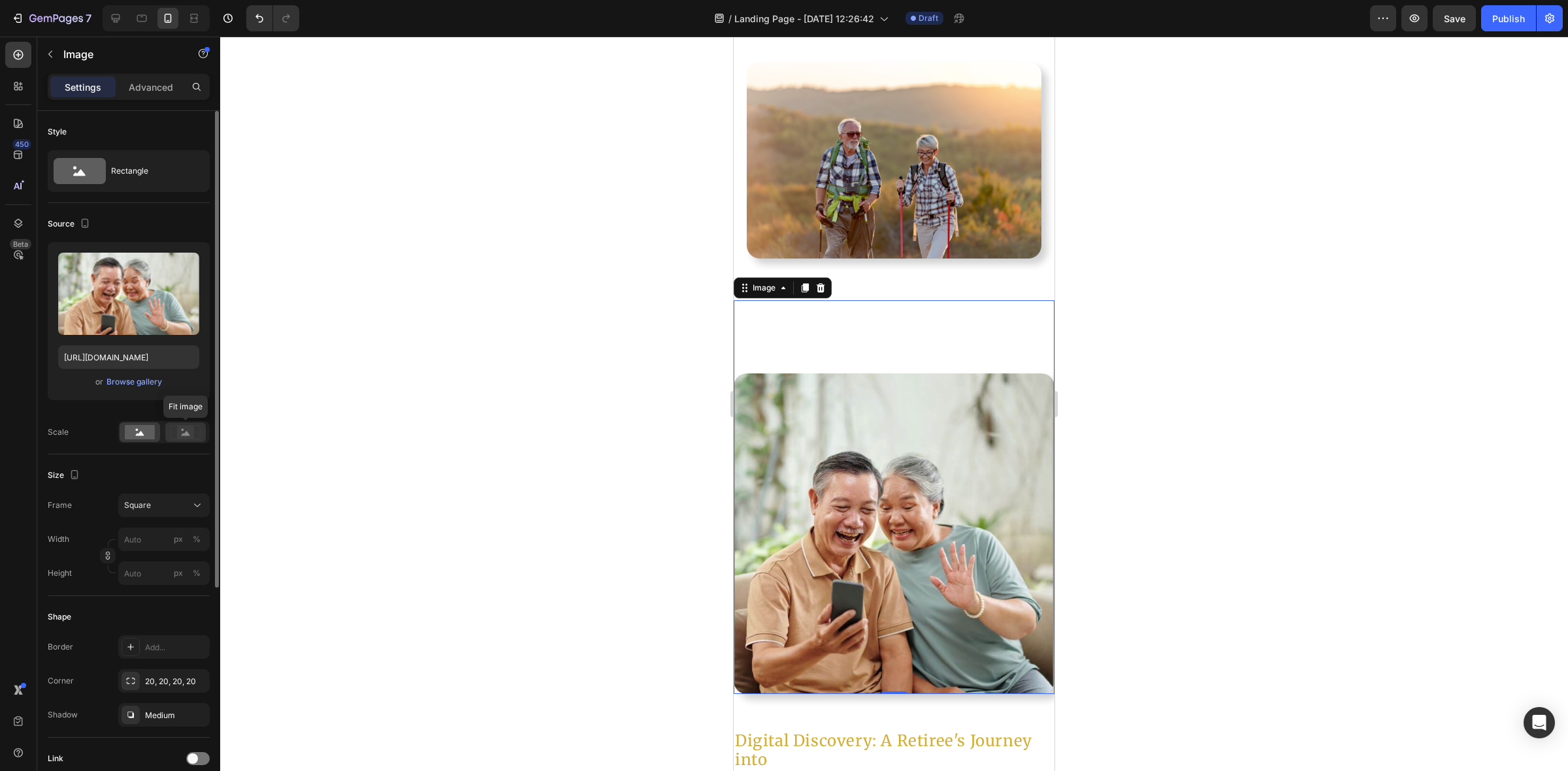
click at [184, 428] on rect at bounding box center [185, 431] width 17 height 13
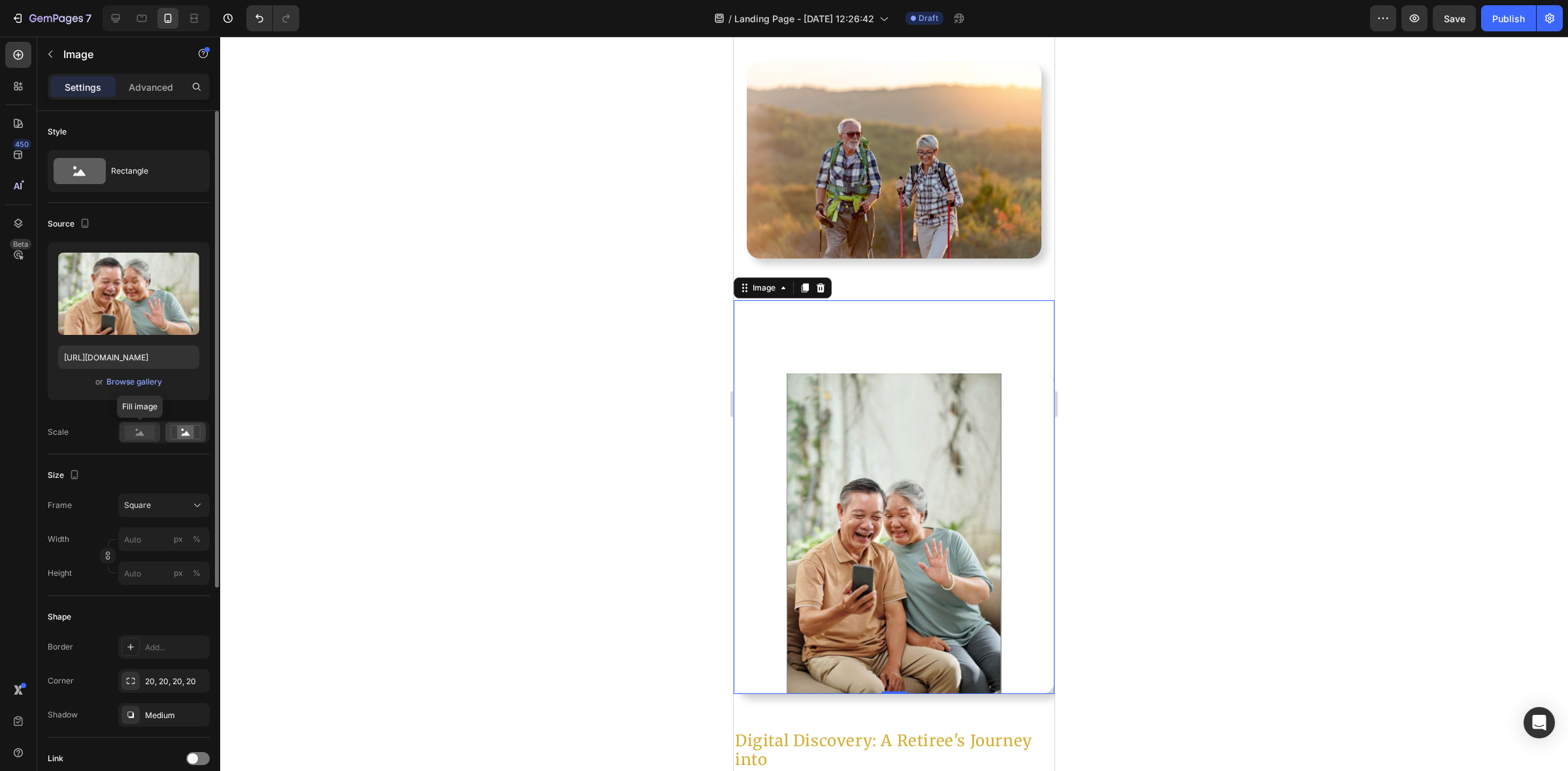
click at [148, 431] on rect at bounding box center [139, 432] width 30 height 15
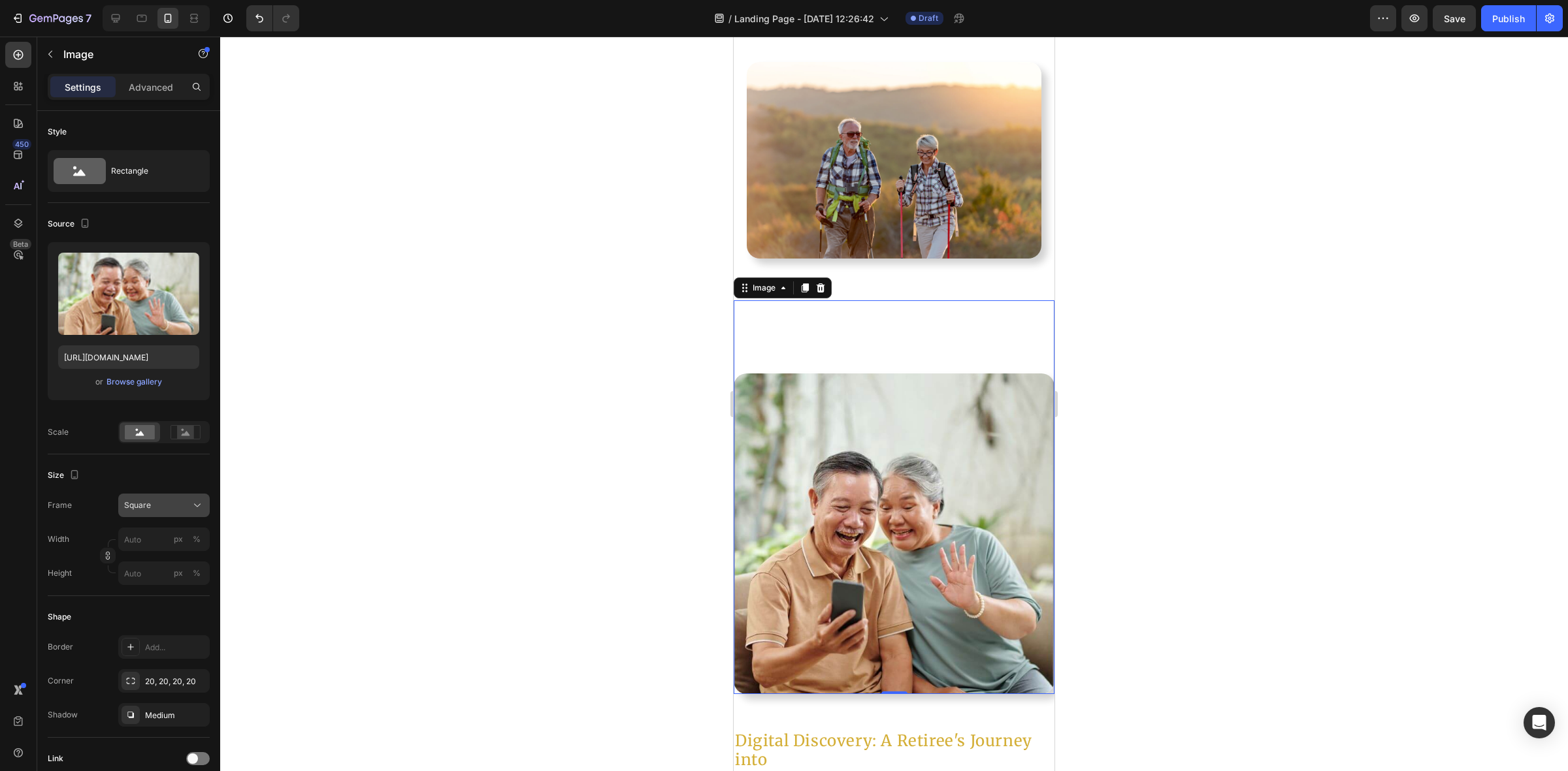
click at [190, 509] on div "Square" at bounding box center [164, 505] width 80 height 13
click at [168, 581] on div "Horizontal" at bounding box center [162, 586] width 76 height 13
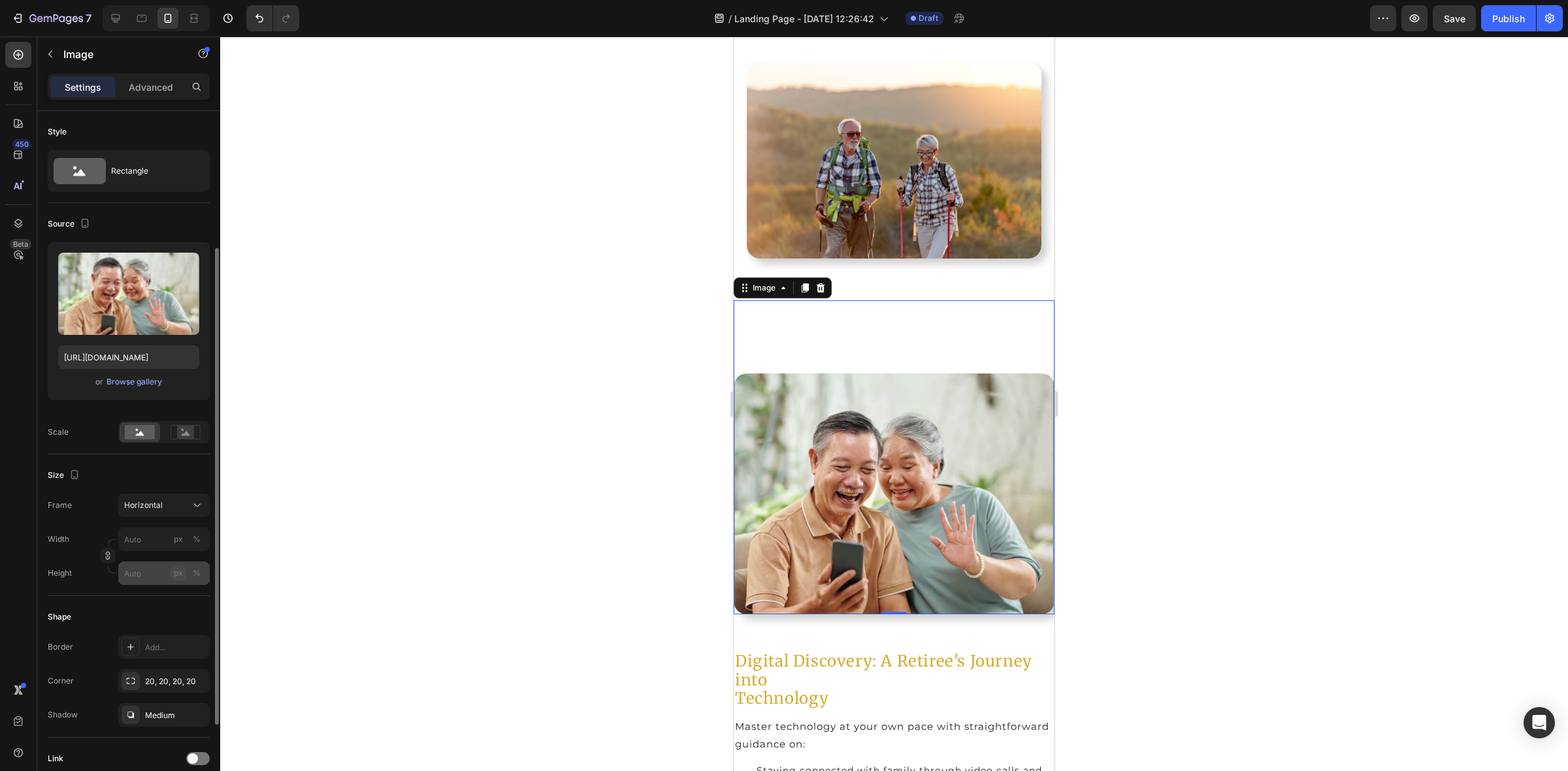
scroll to position [82, 0]
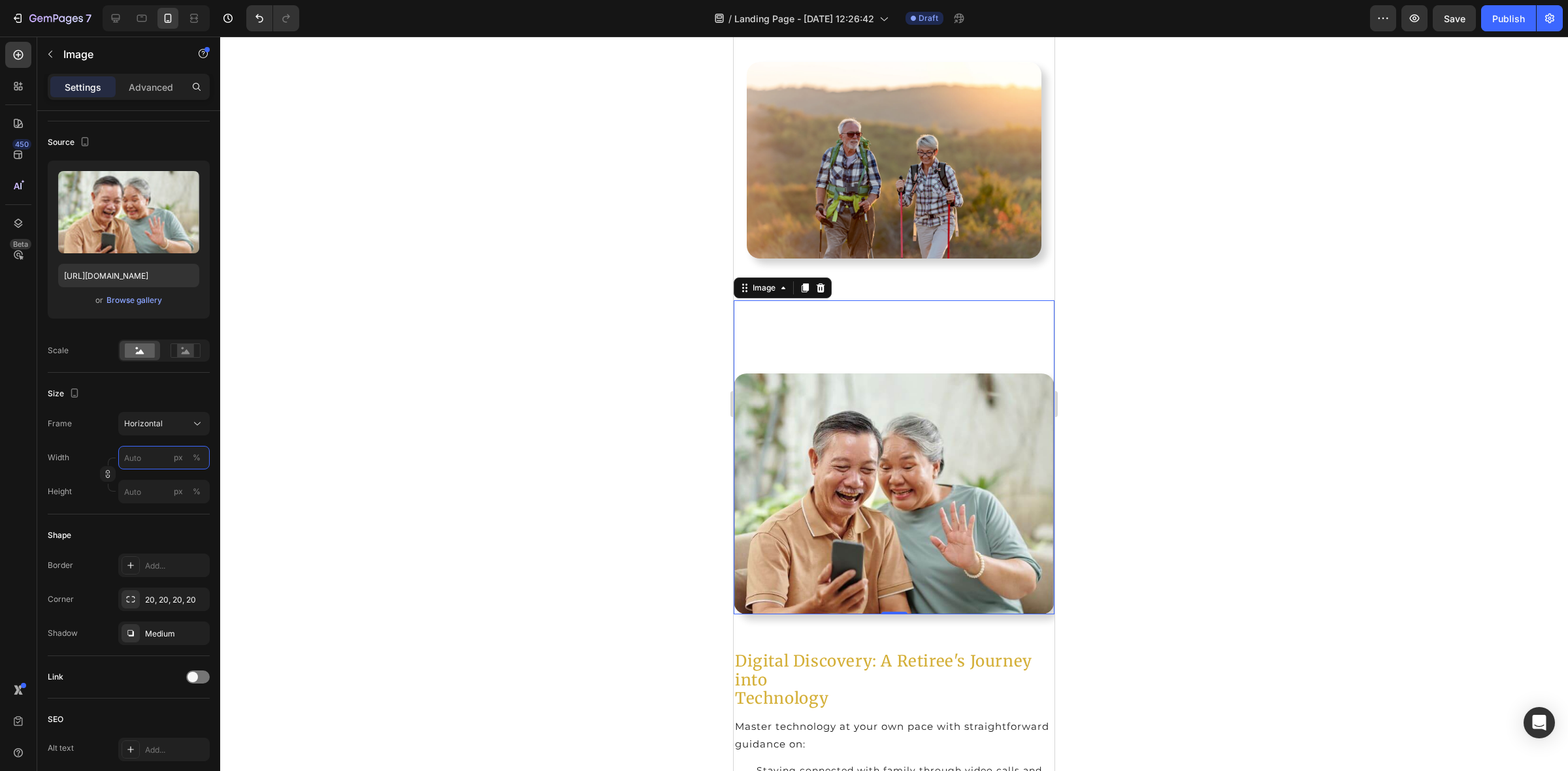
click at [142, 456] on input "px %" at bounding box center [164, 458] width 92 height 23
type input "3"
type input "2"
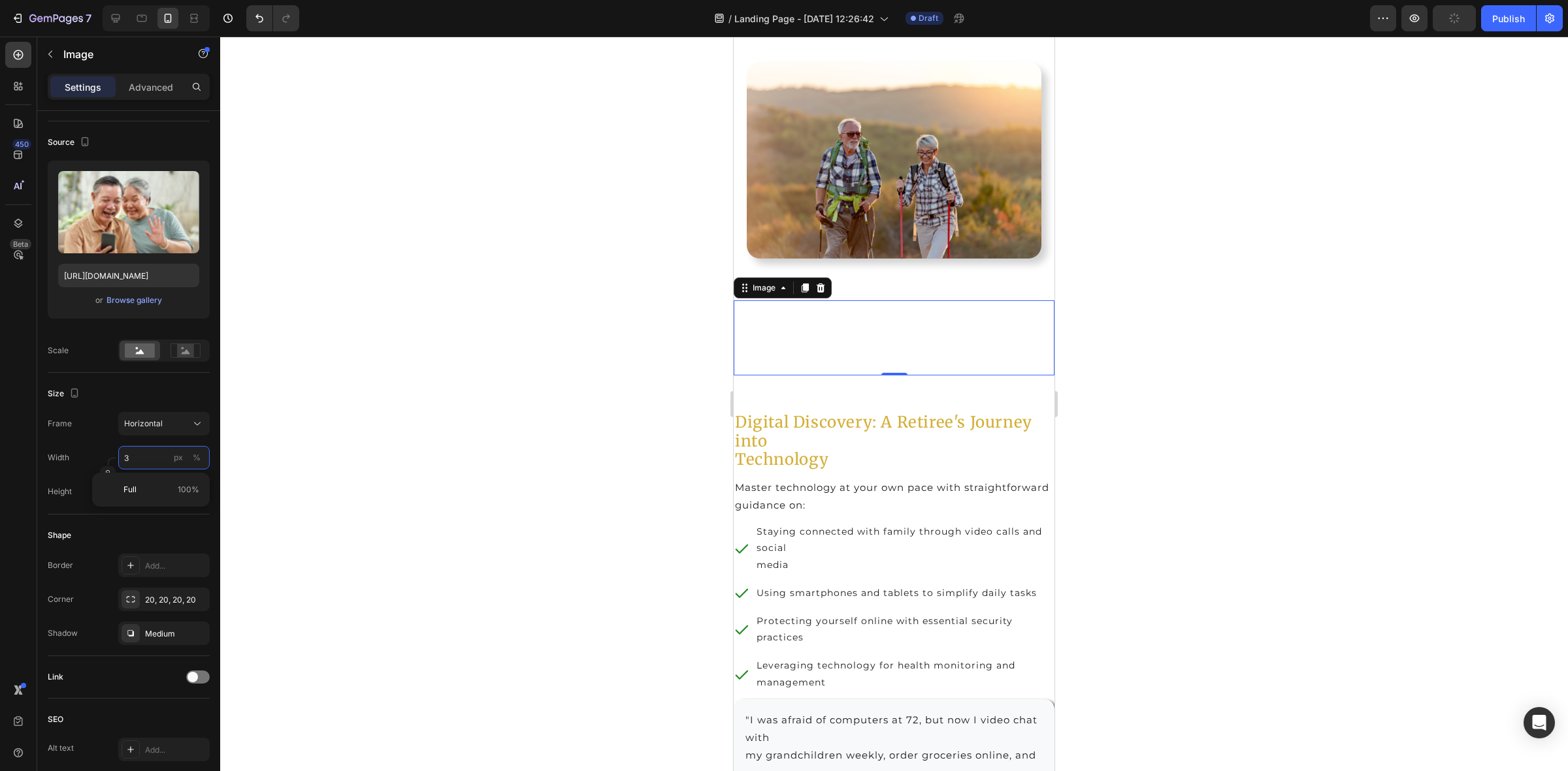
type input "30"
type input "23"
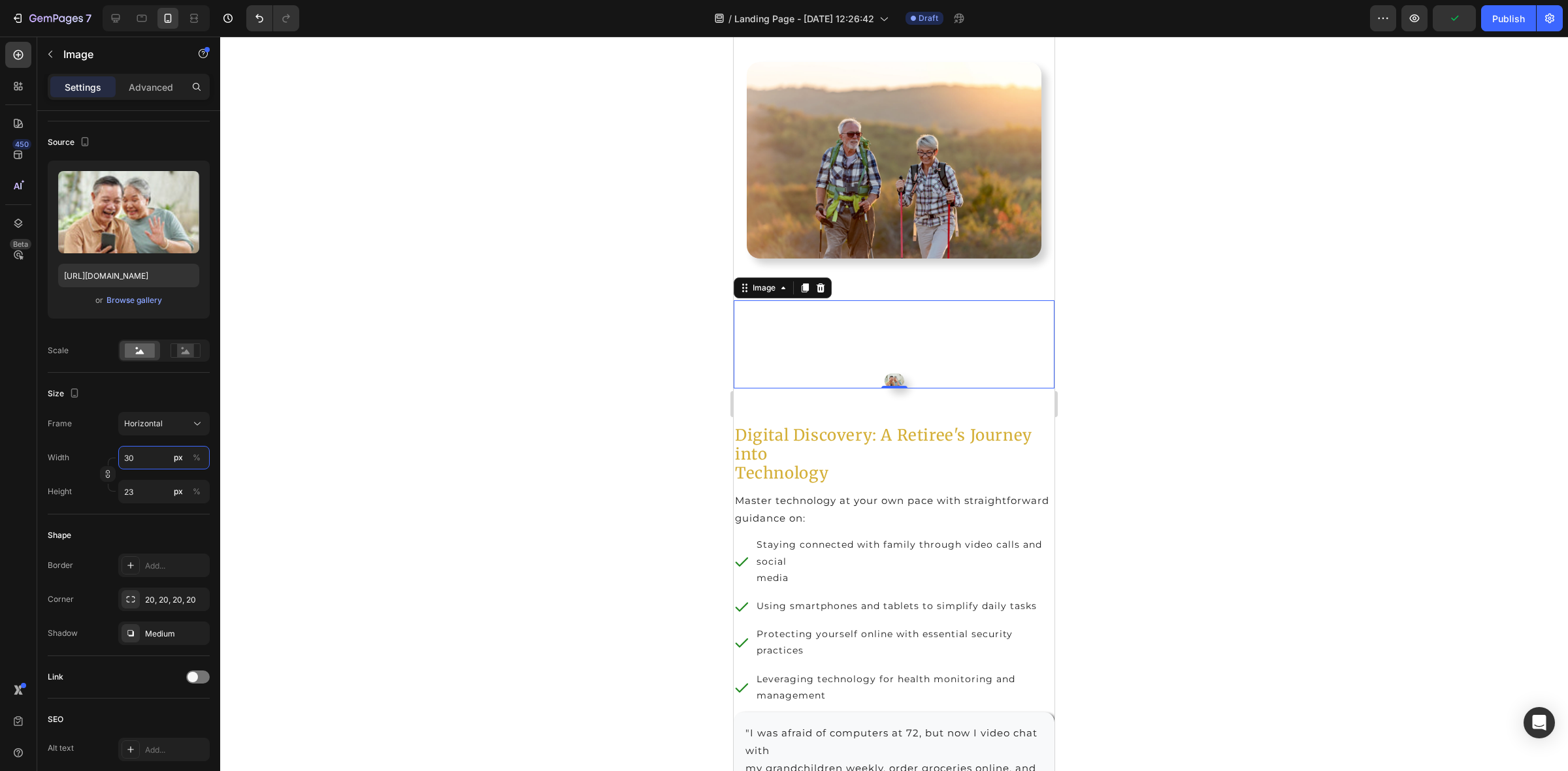
type input "3"
type input "2"
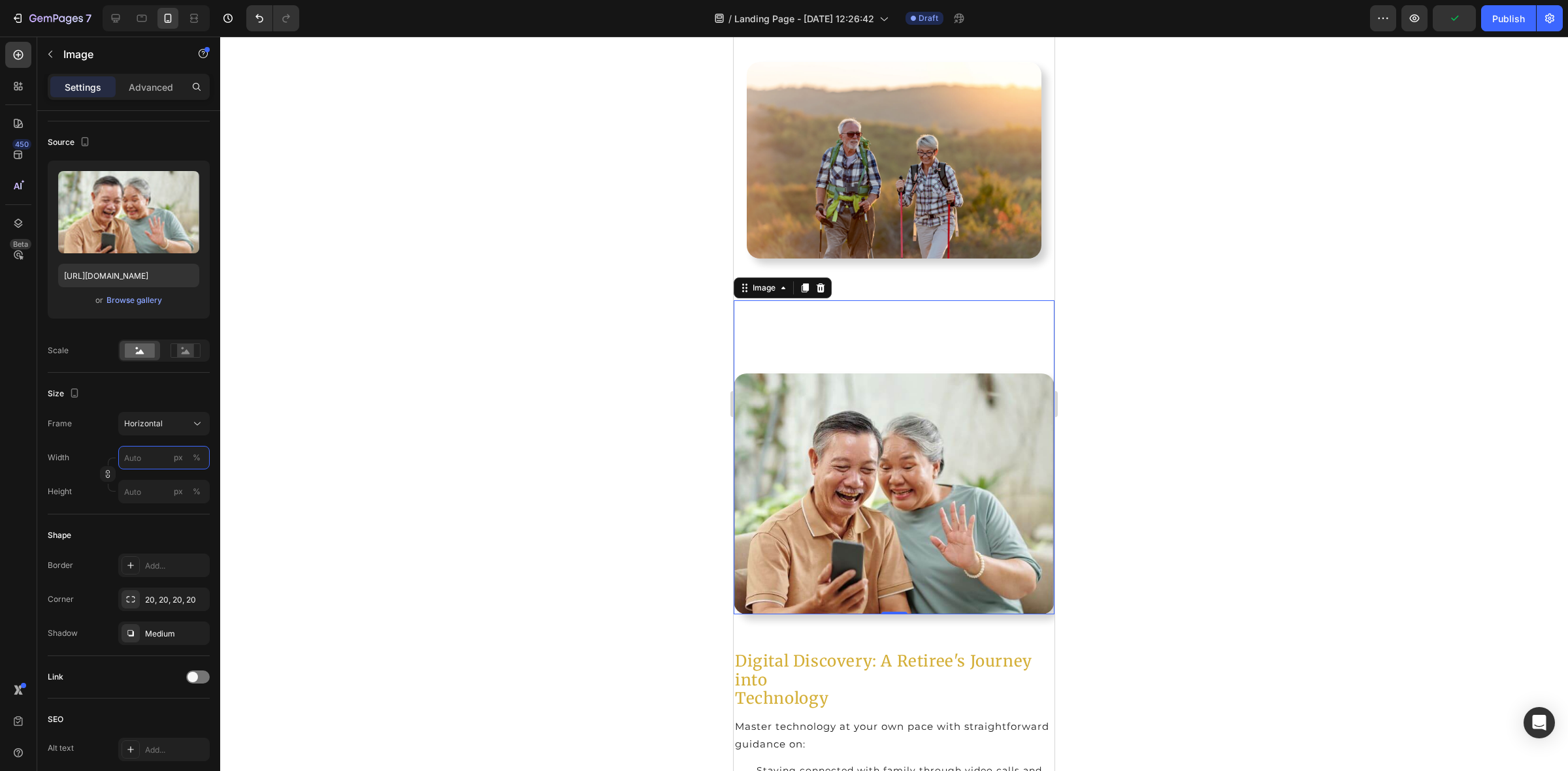
type input "3"
type input "2"
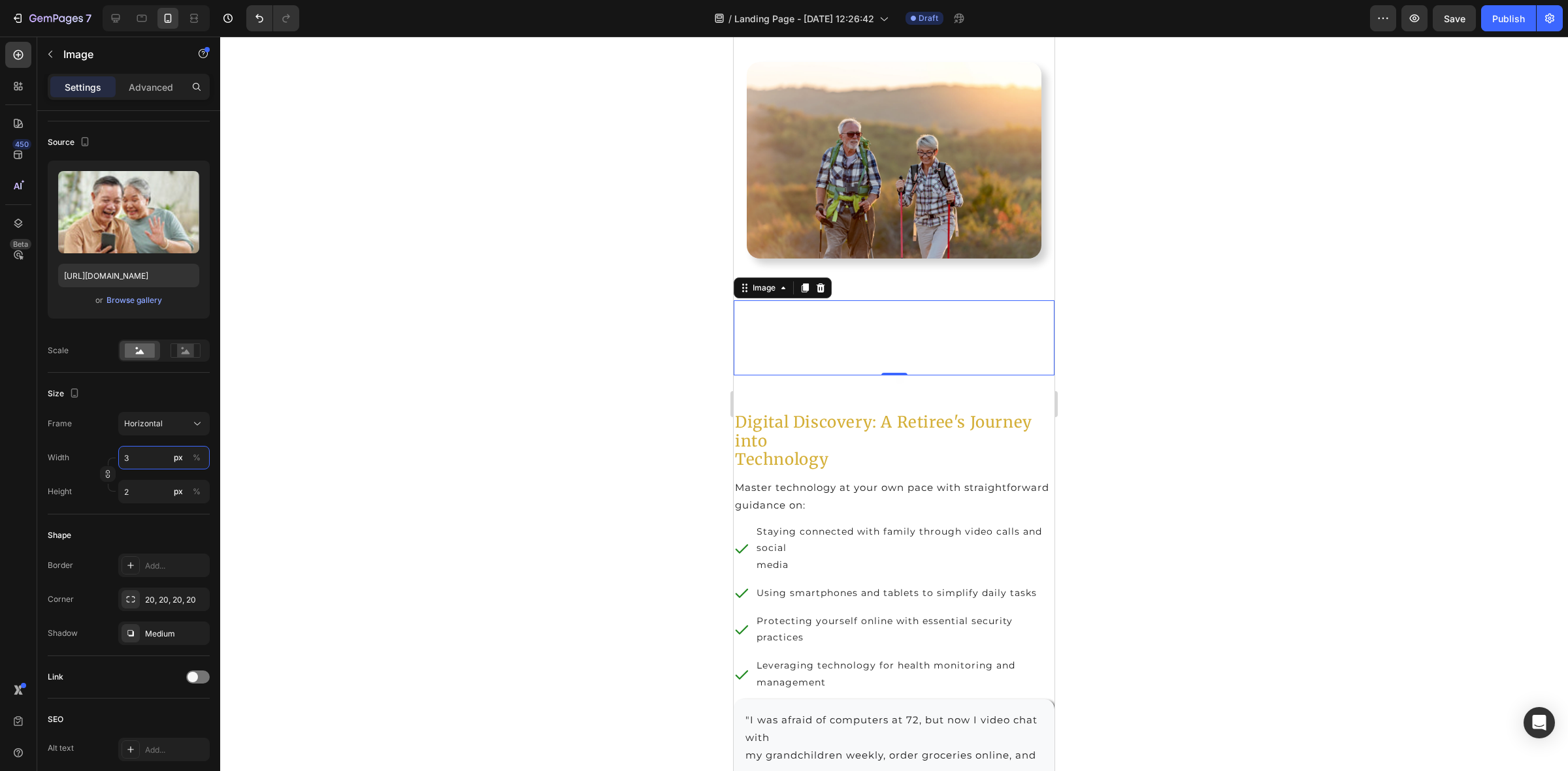
type input "35"
type input "26"
type input "350"
type input "263"
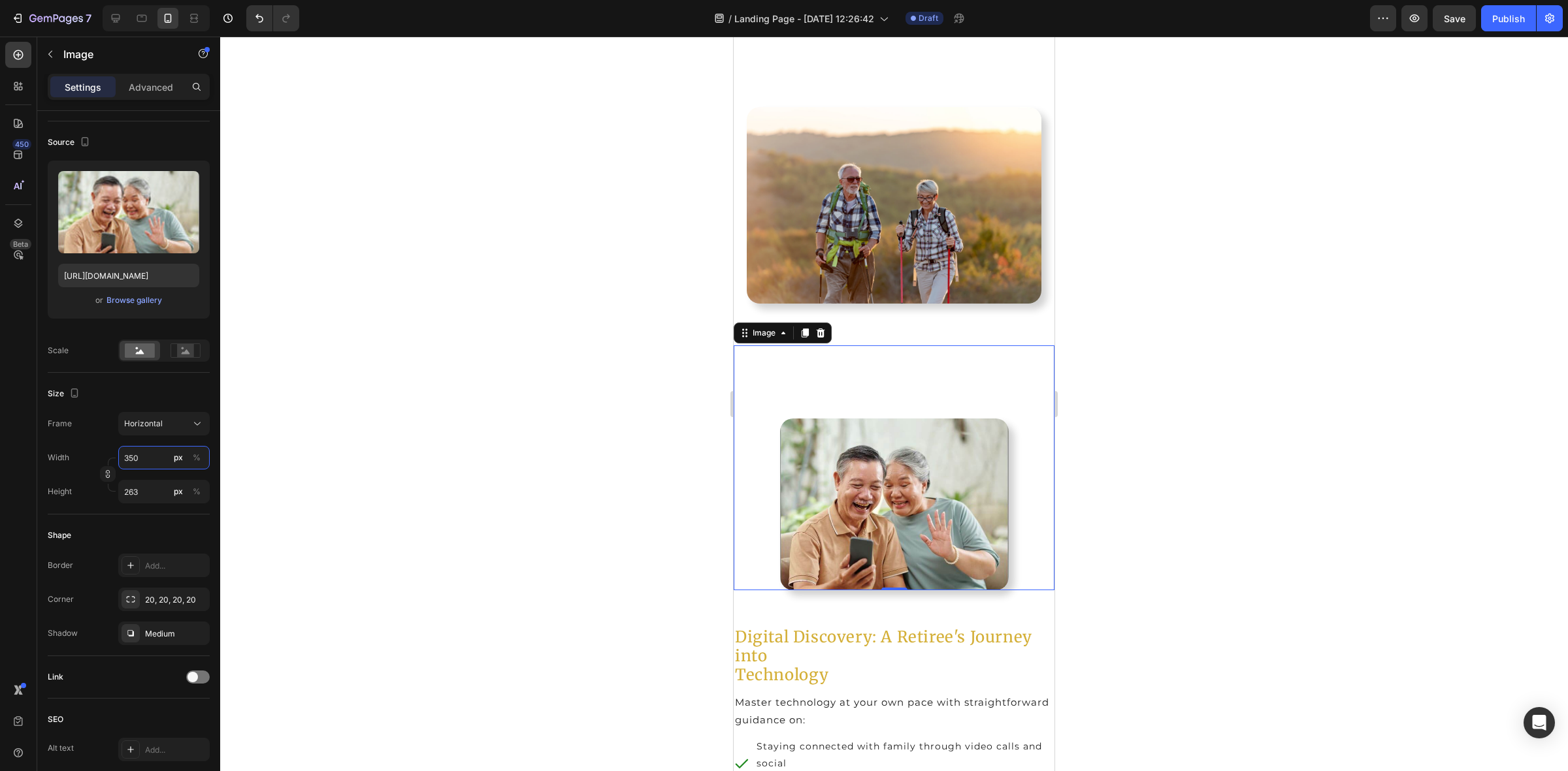
scroll to position [3429, 0]
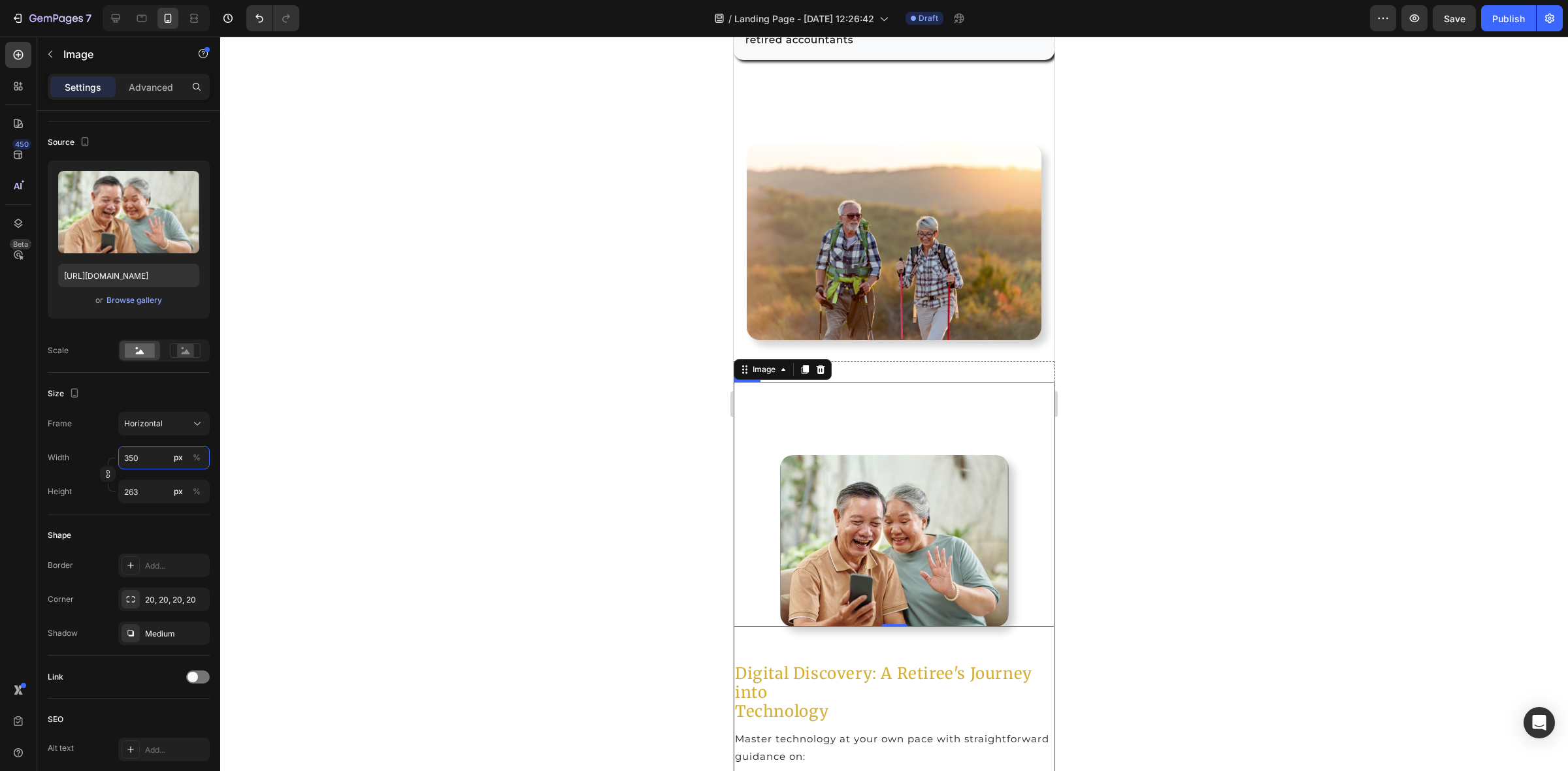
type input "35"
type input "26"
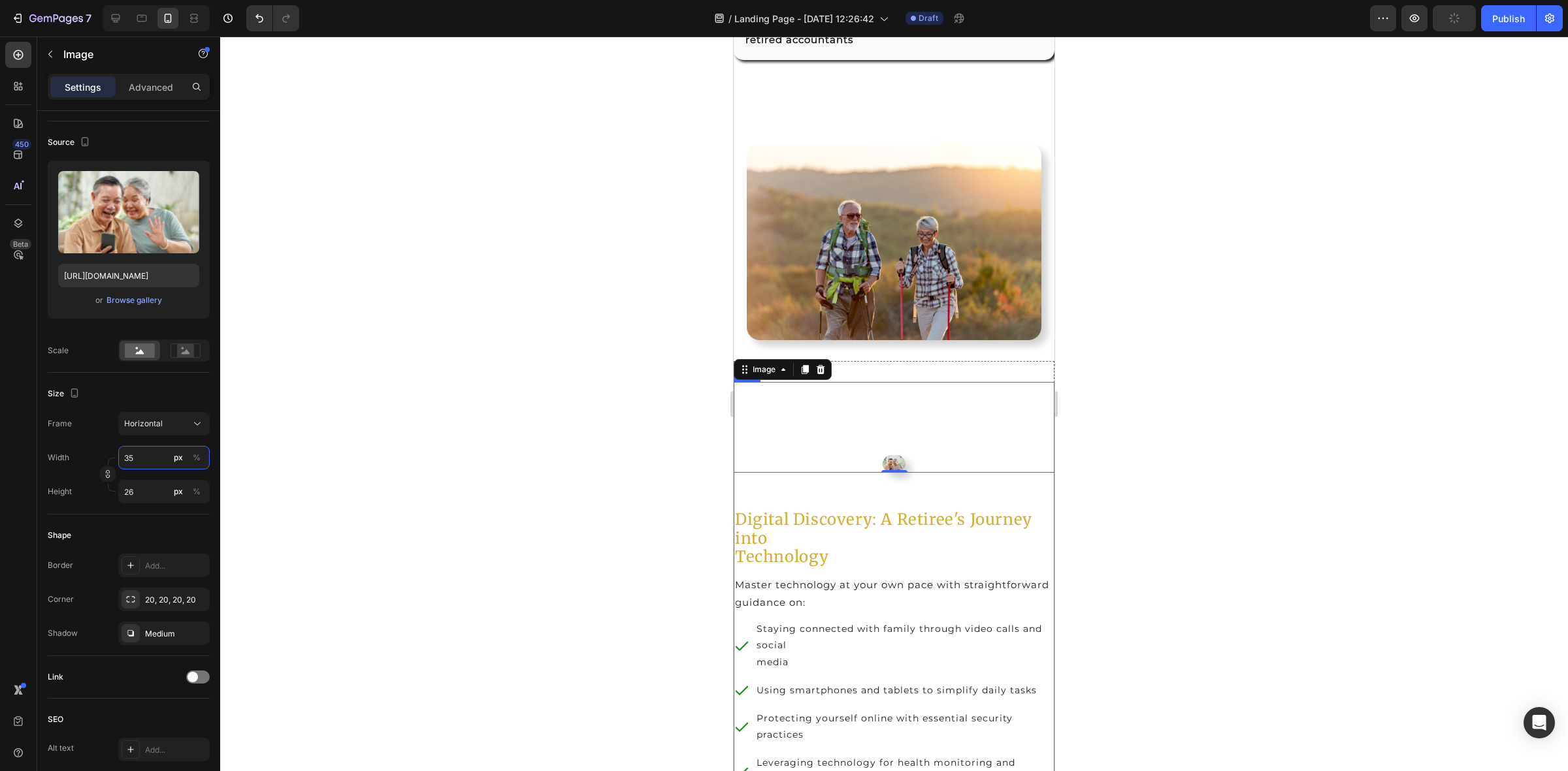
type input "3"
type input "2"
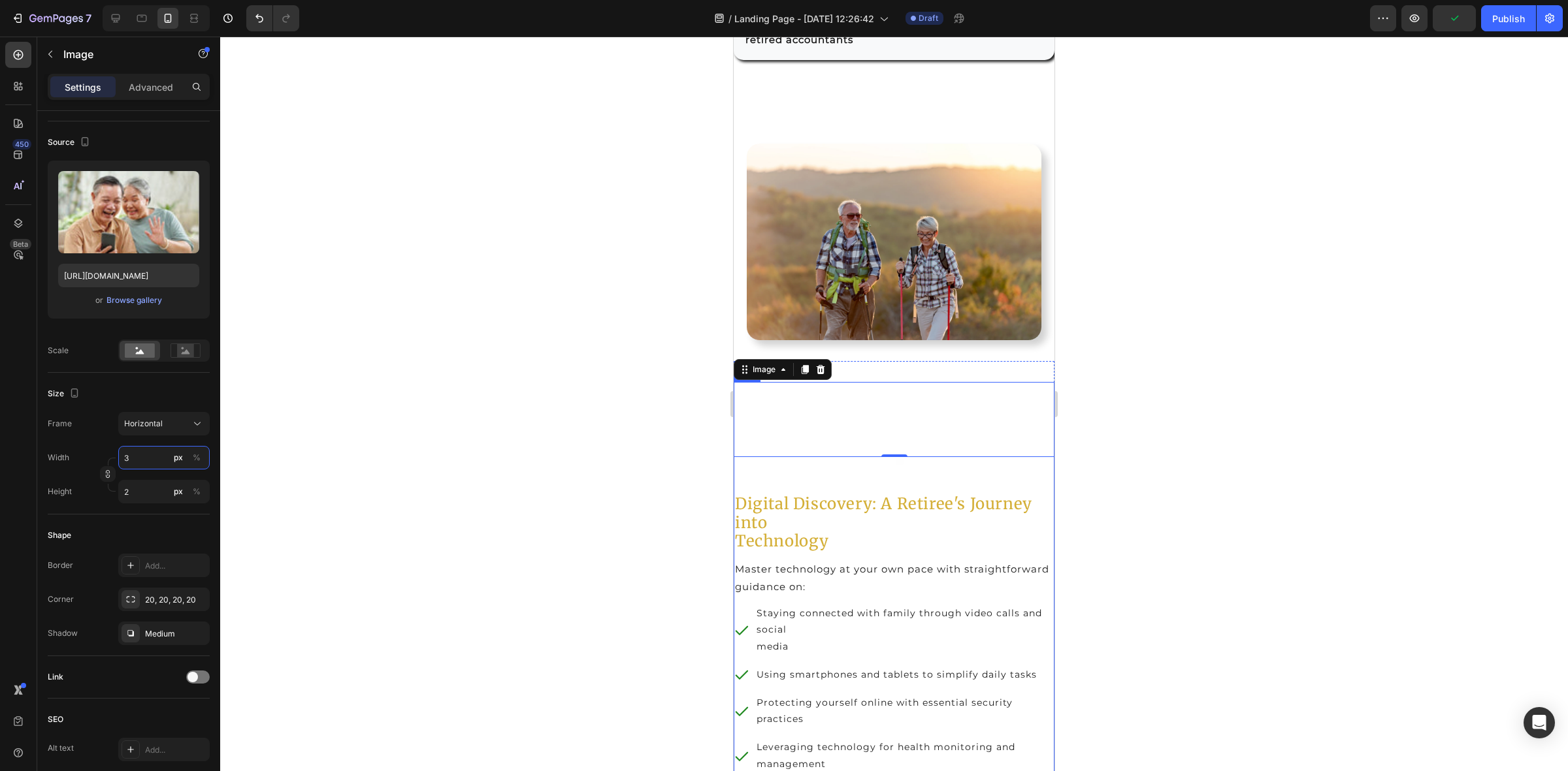
type input "34"
type input "26"
type input "340"
type input "255"
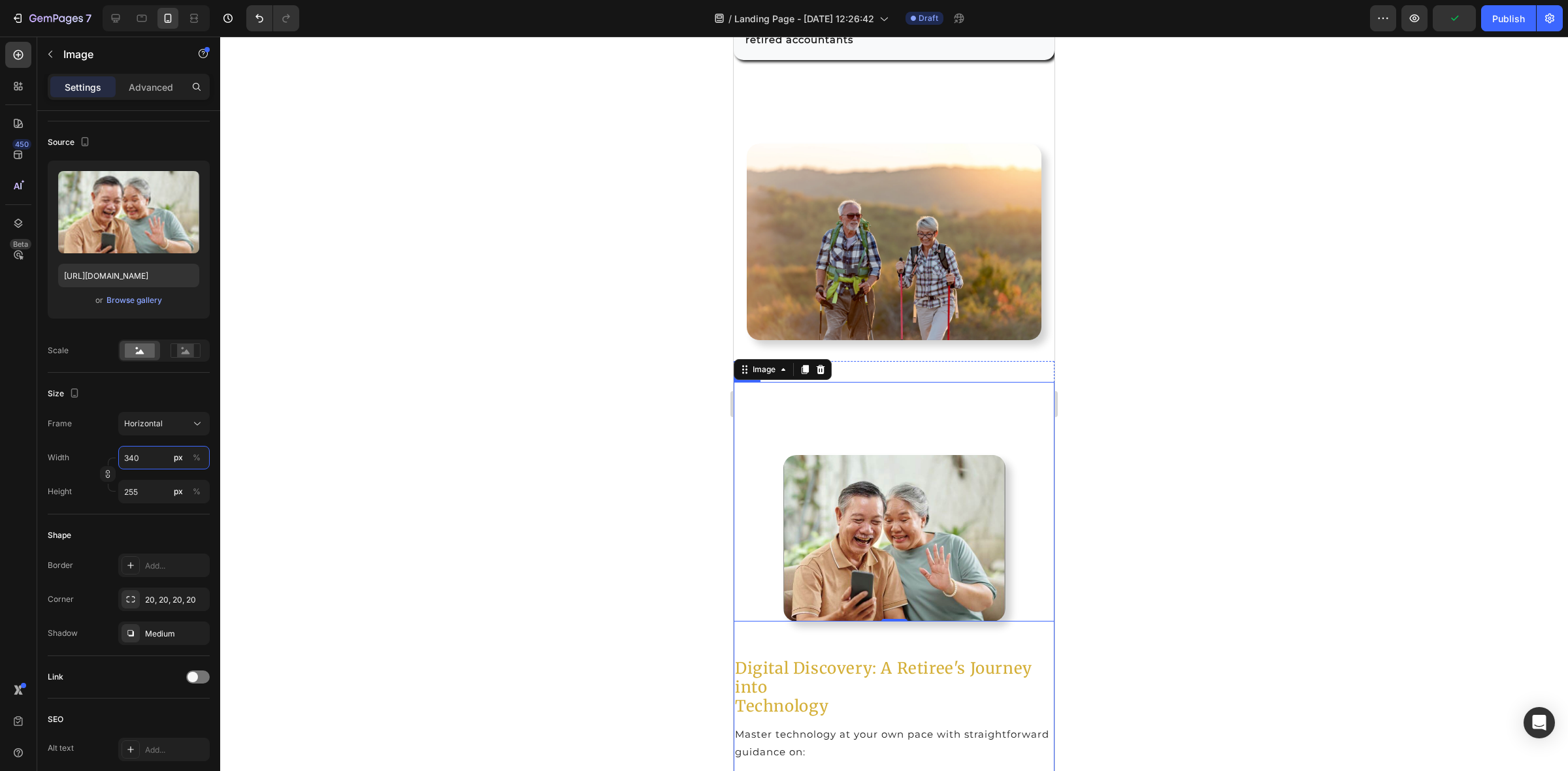
type input "3400"
type input "2550"
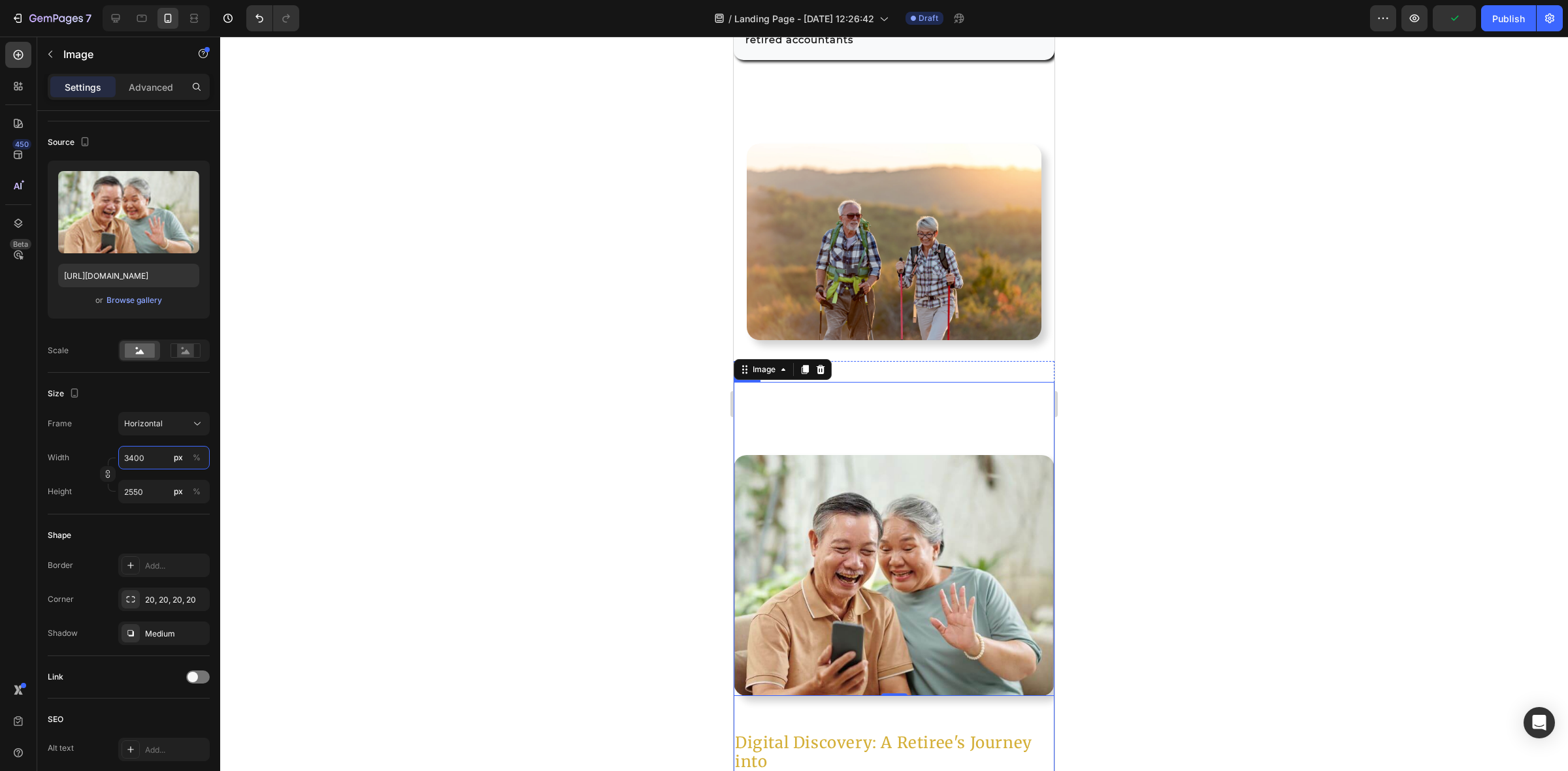
type input "340"
type input "255"
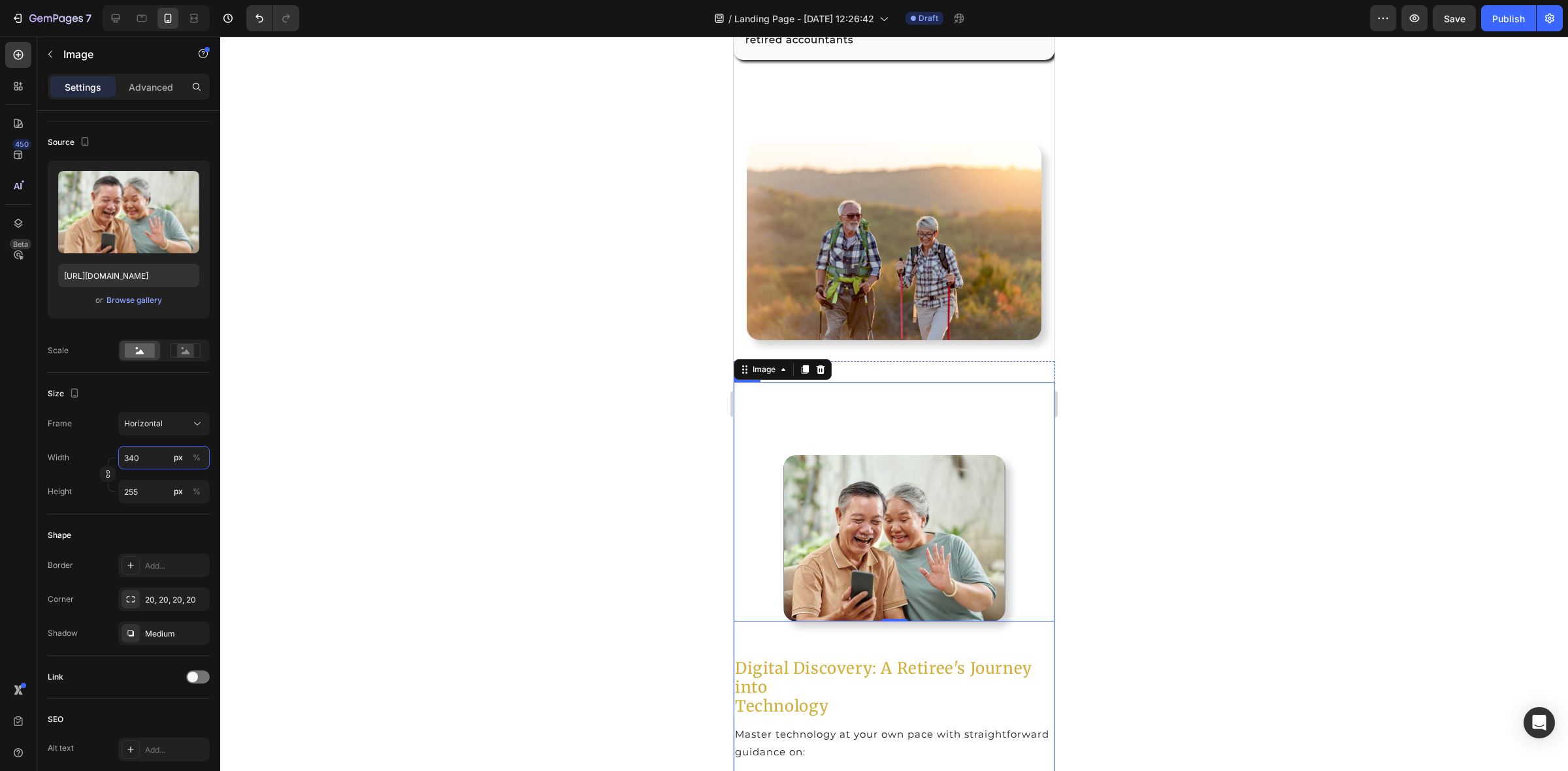
type input "34"
type input "26"
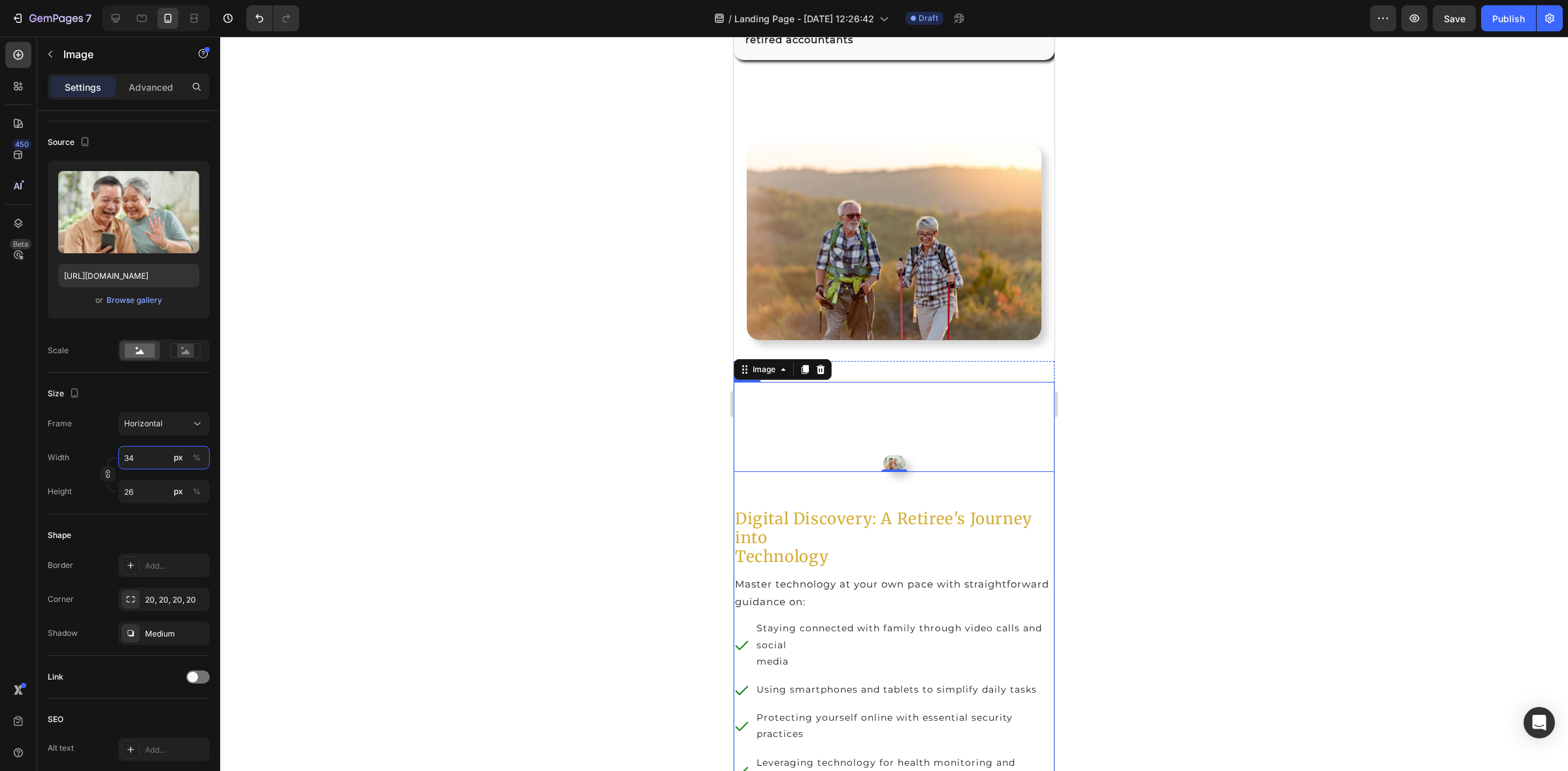
type input "3"
type input "2"
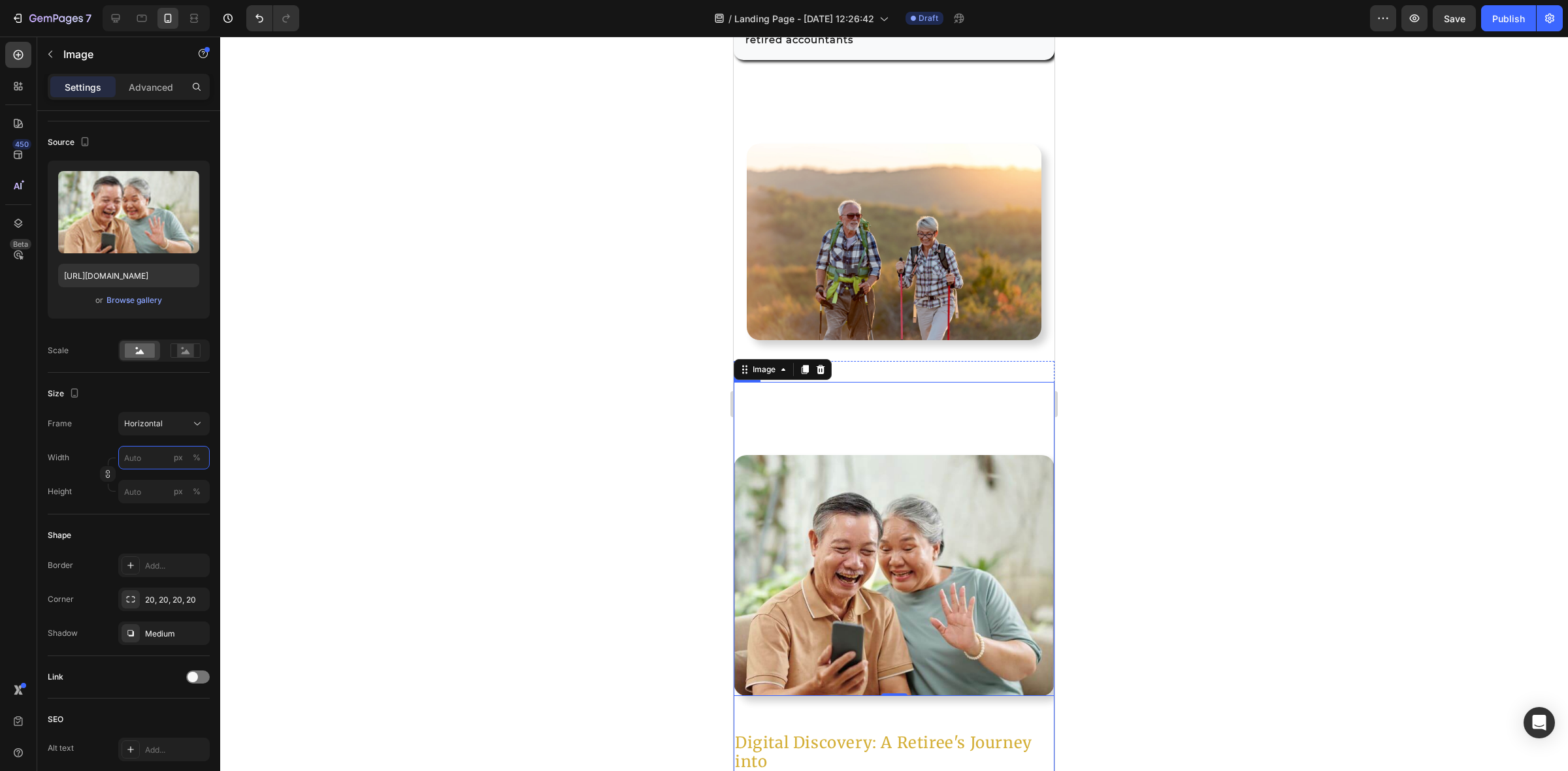
type input "3"
type input "2"
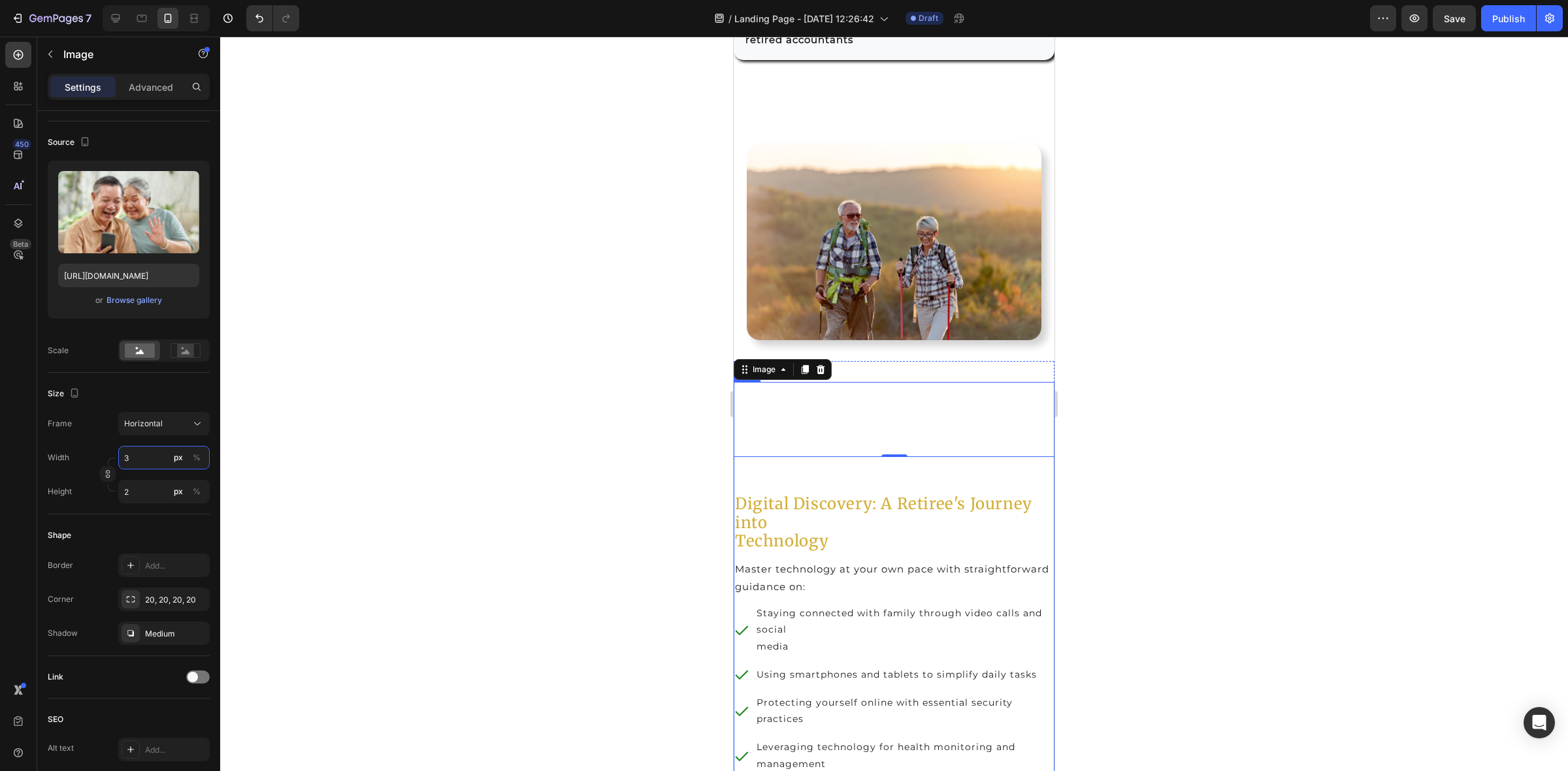
type input "34"
type input "26"
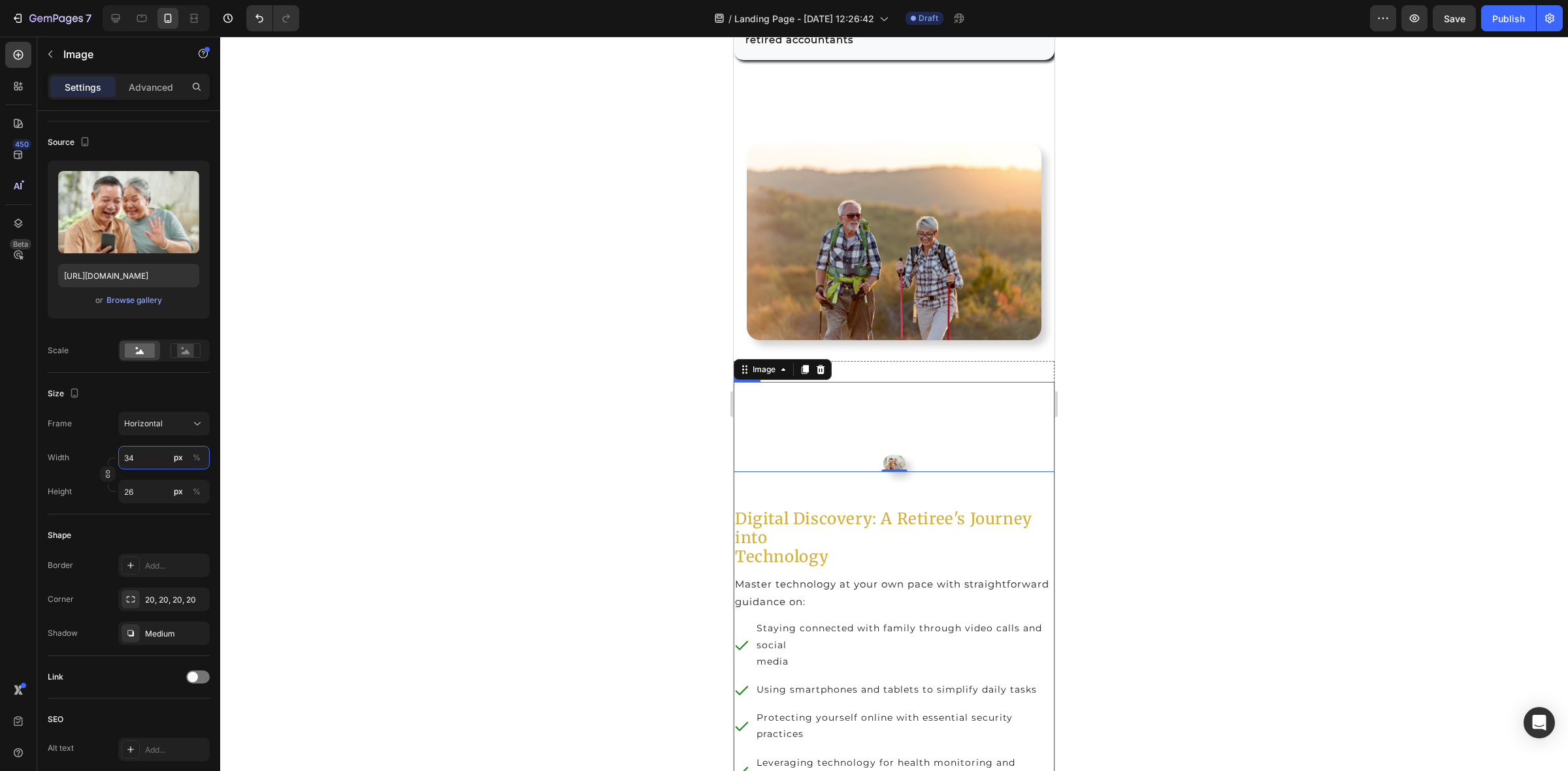
type input "345"
type input "259"
type input "3450"
type input "2588"
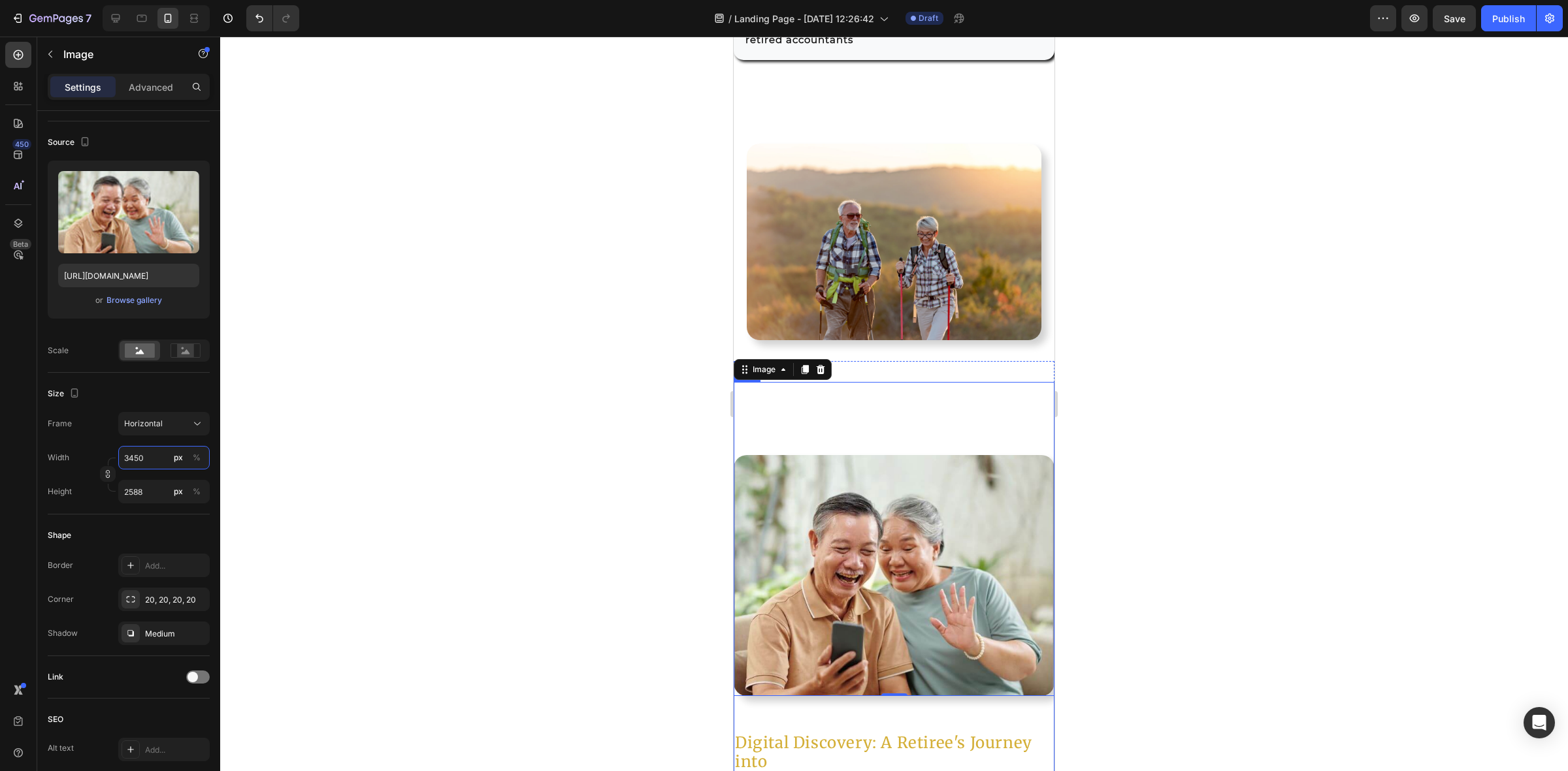
type input "345"
type input "259"
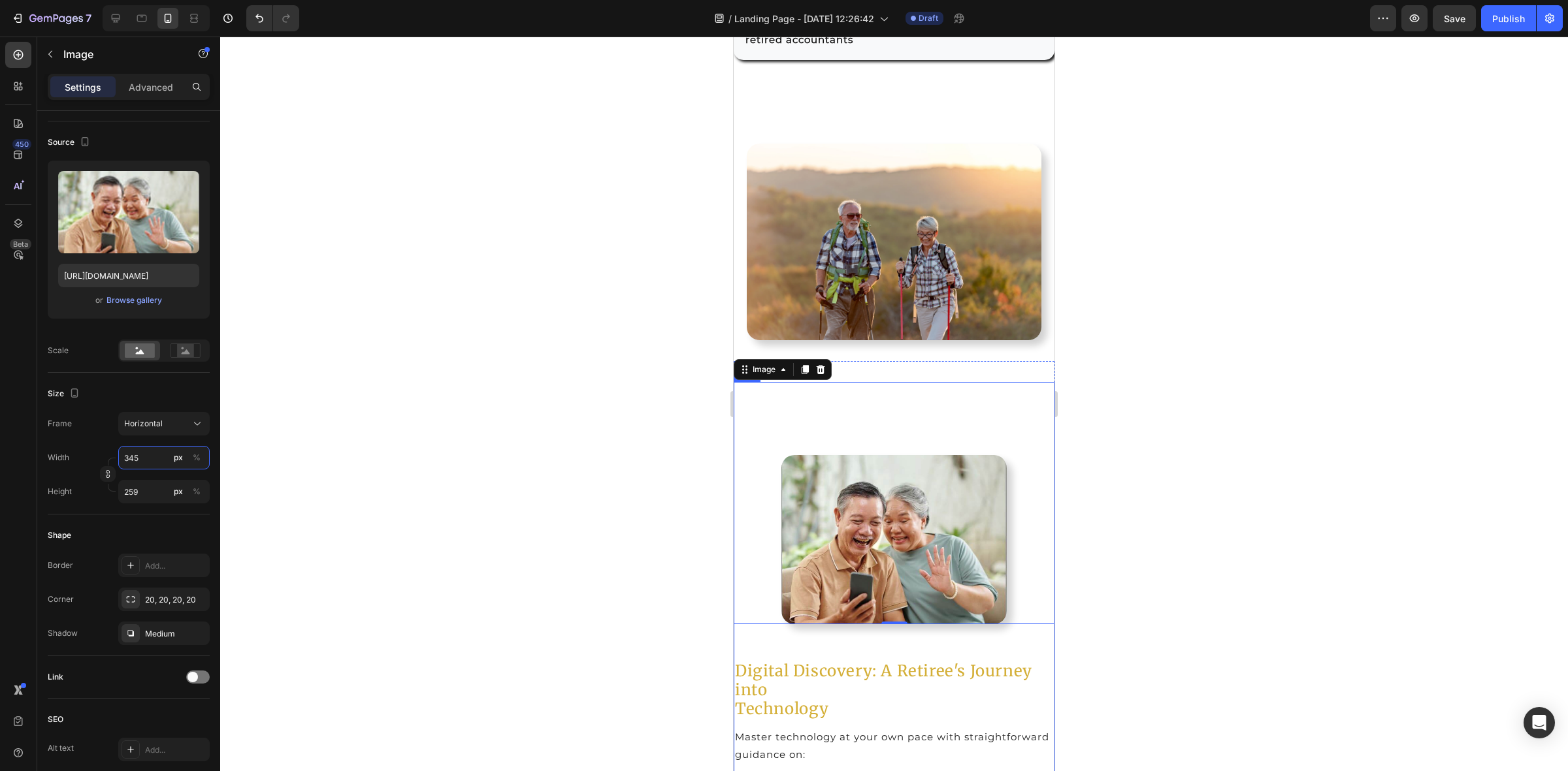
type input "34"
type input "26"
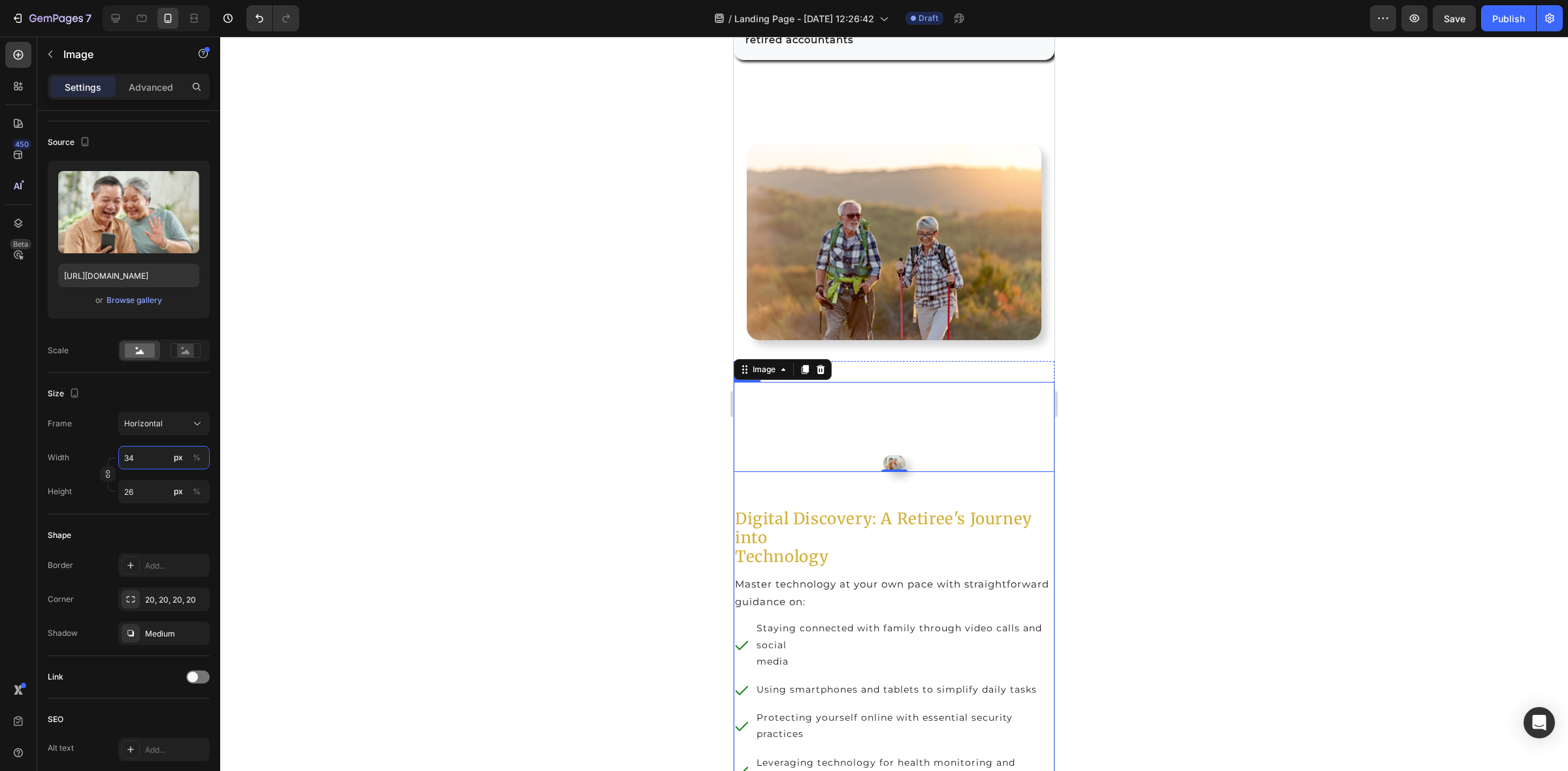
type input "3"
type input "2"
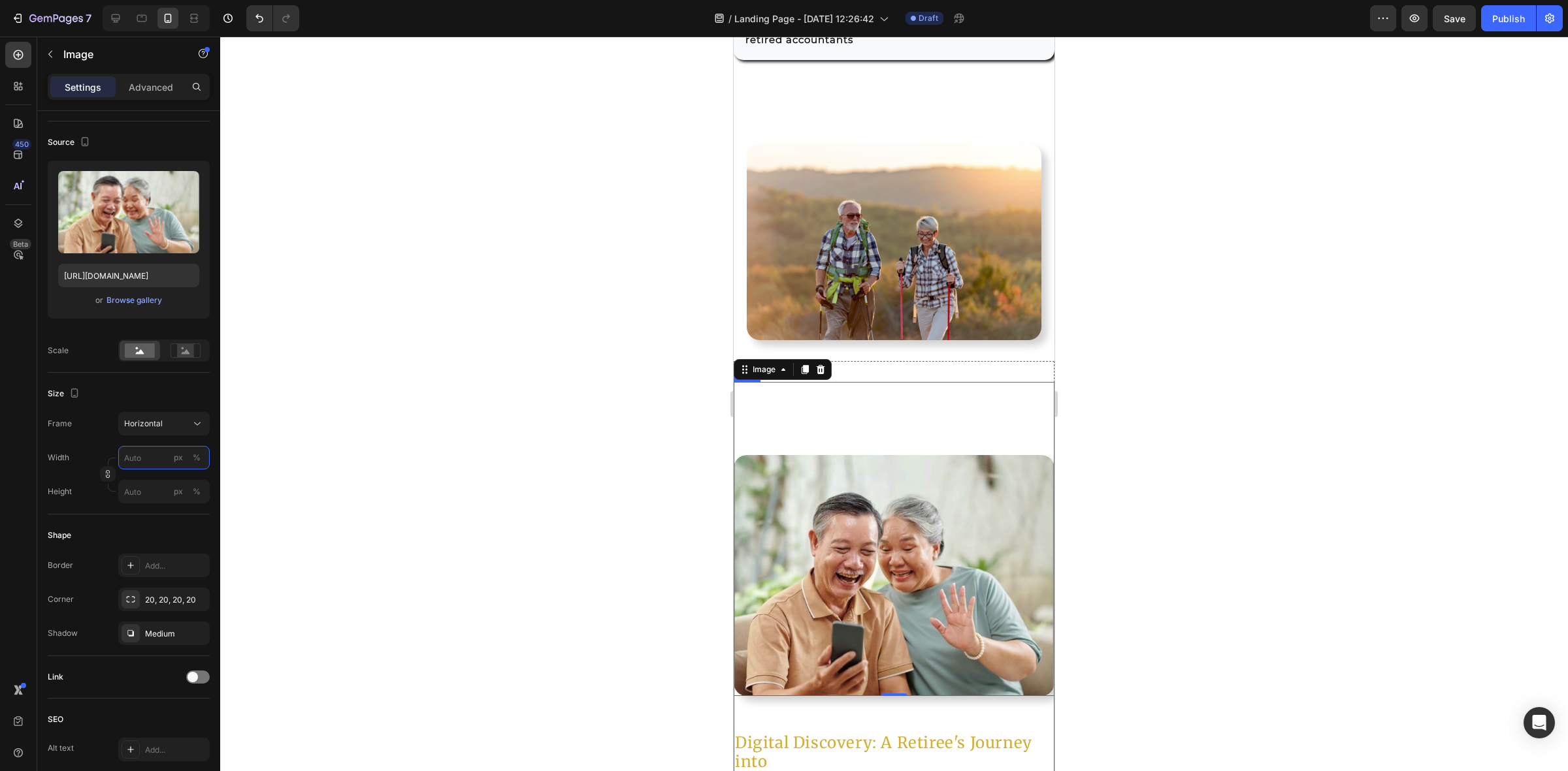
type input "5"
type input "4"
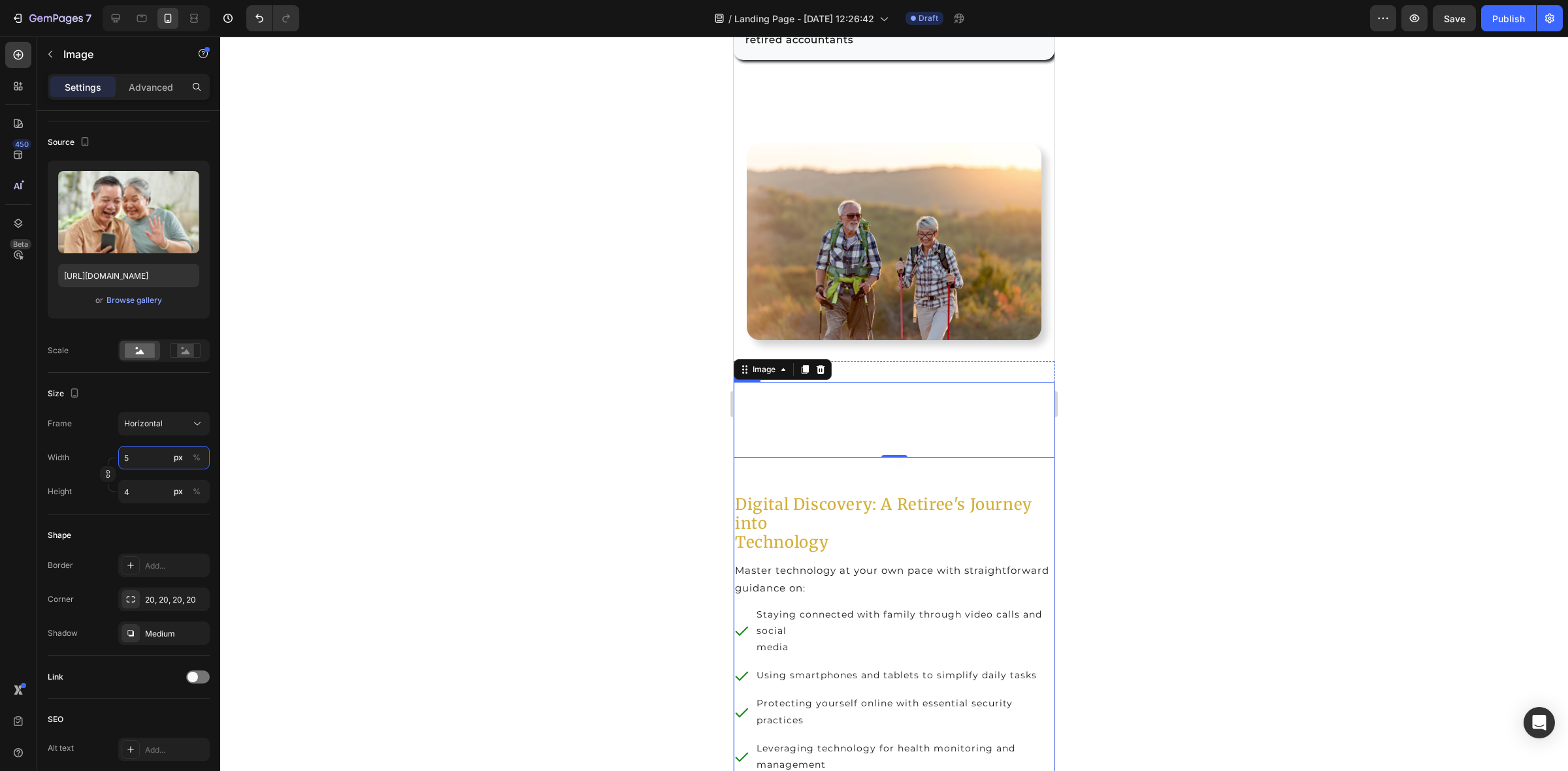
type input "50"
type input "38"
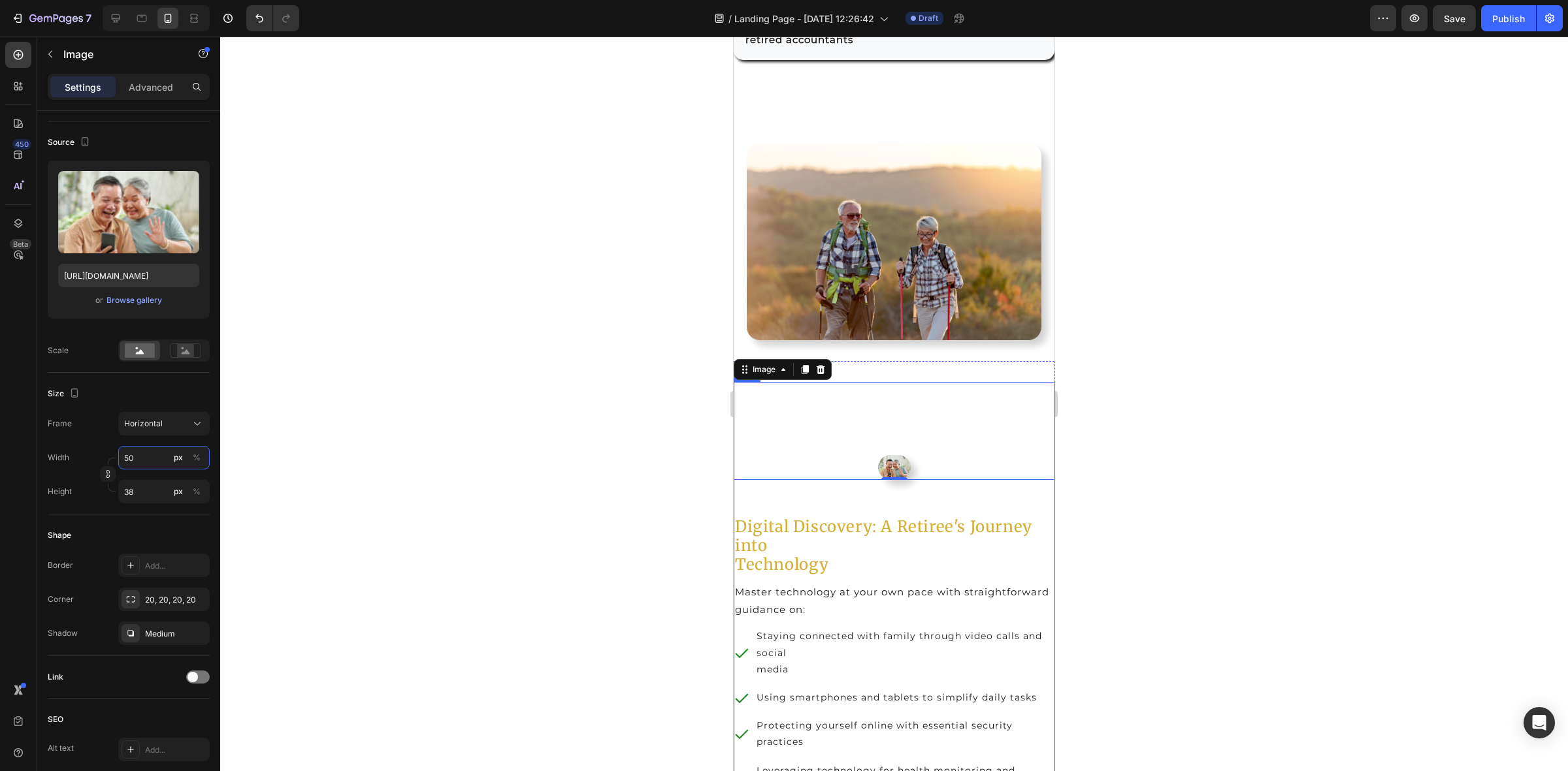
type input "5"
type input "4"
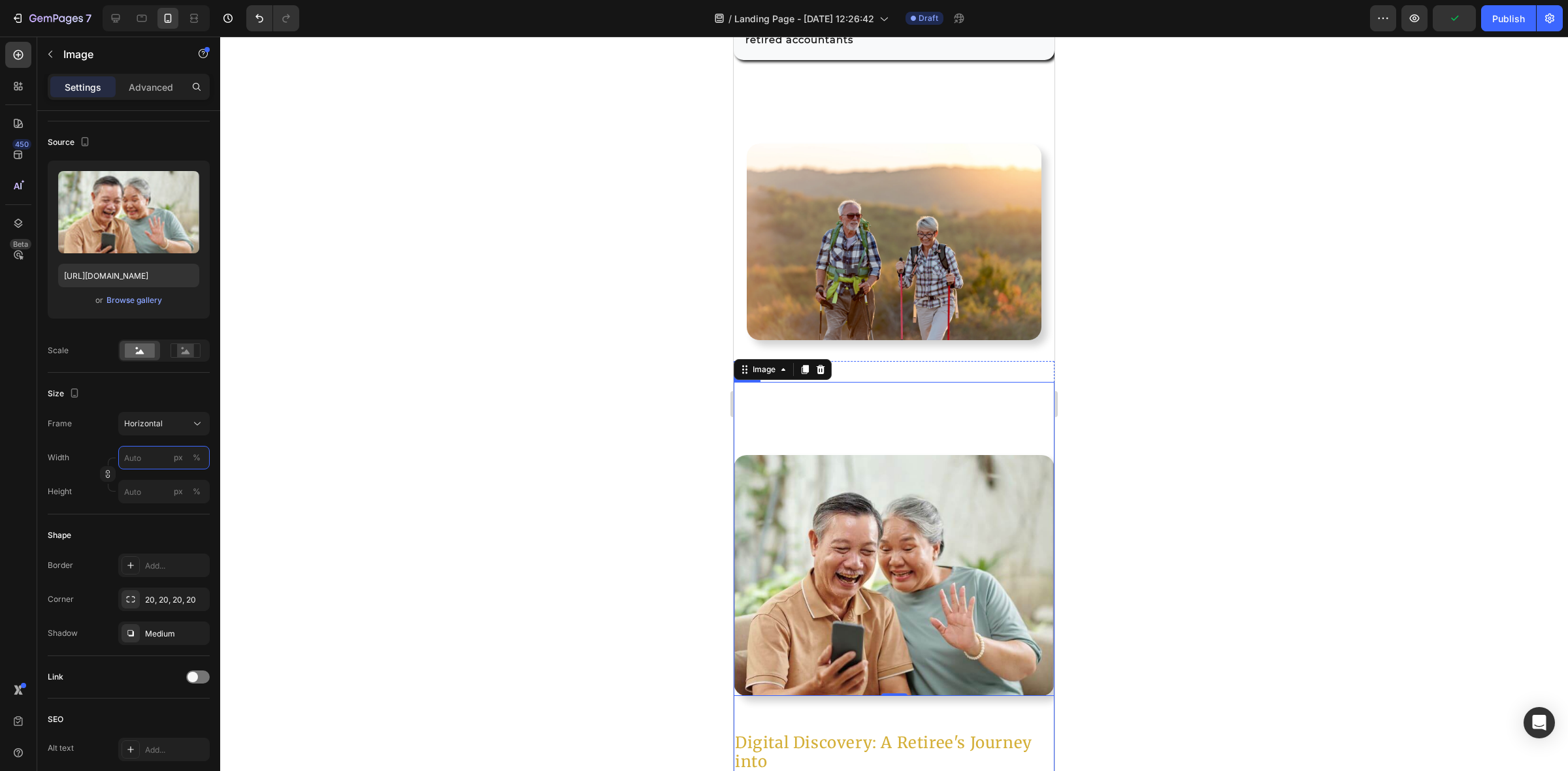
type input "5"
type input "4"
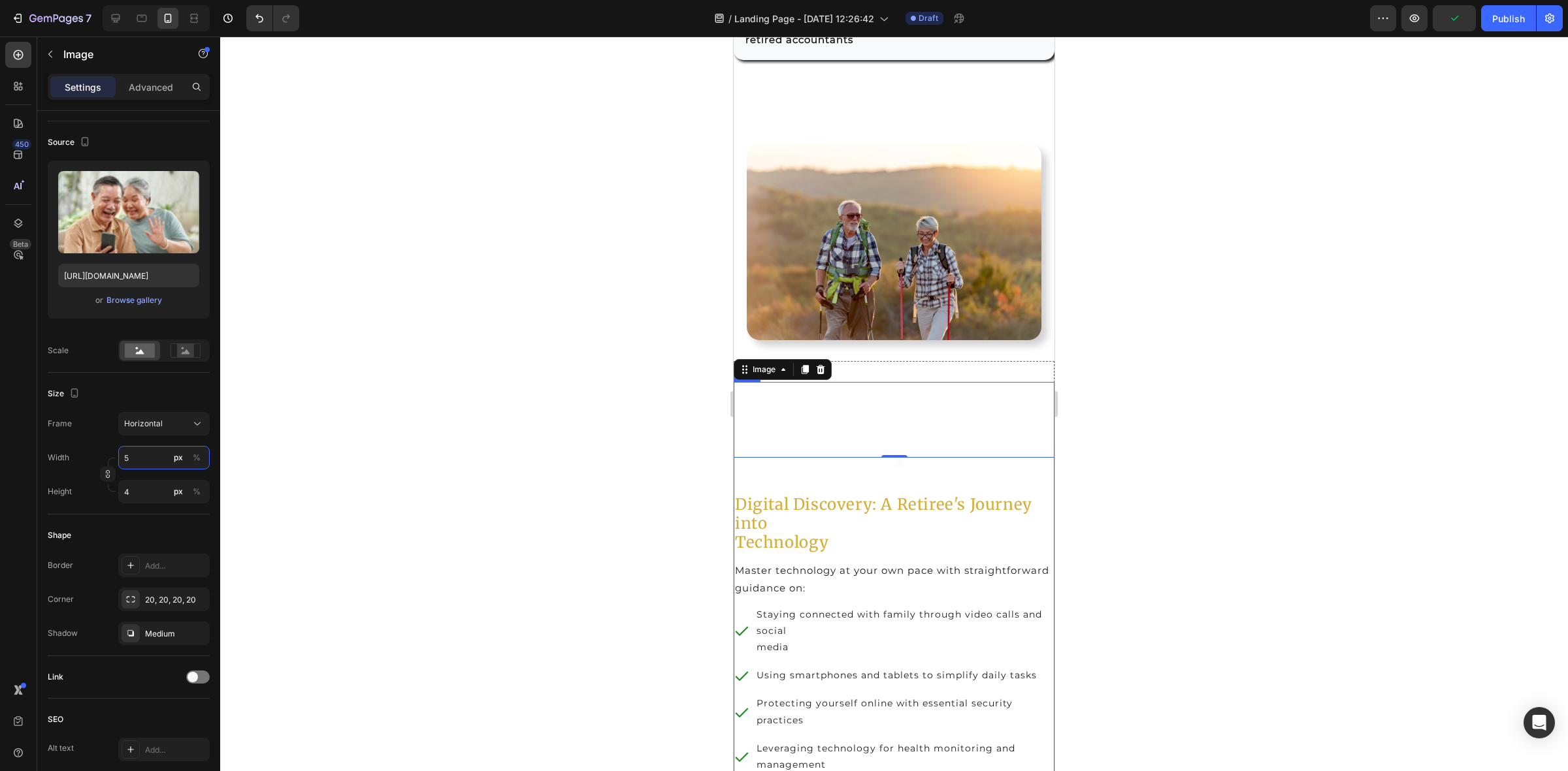
type input "53"
type input "40"
type input "530"
type input "398"
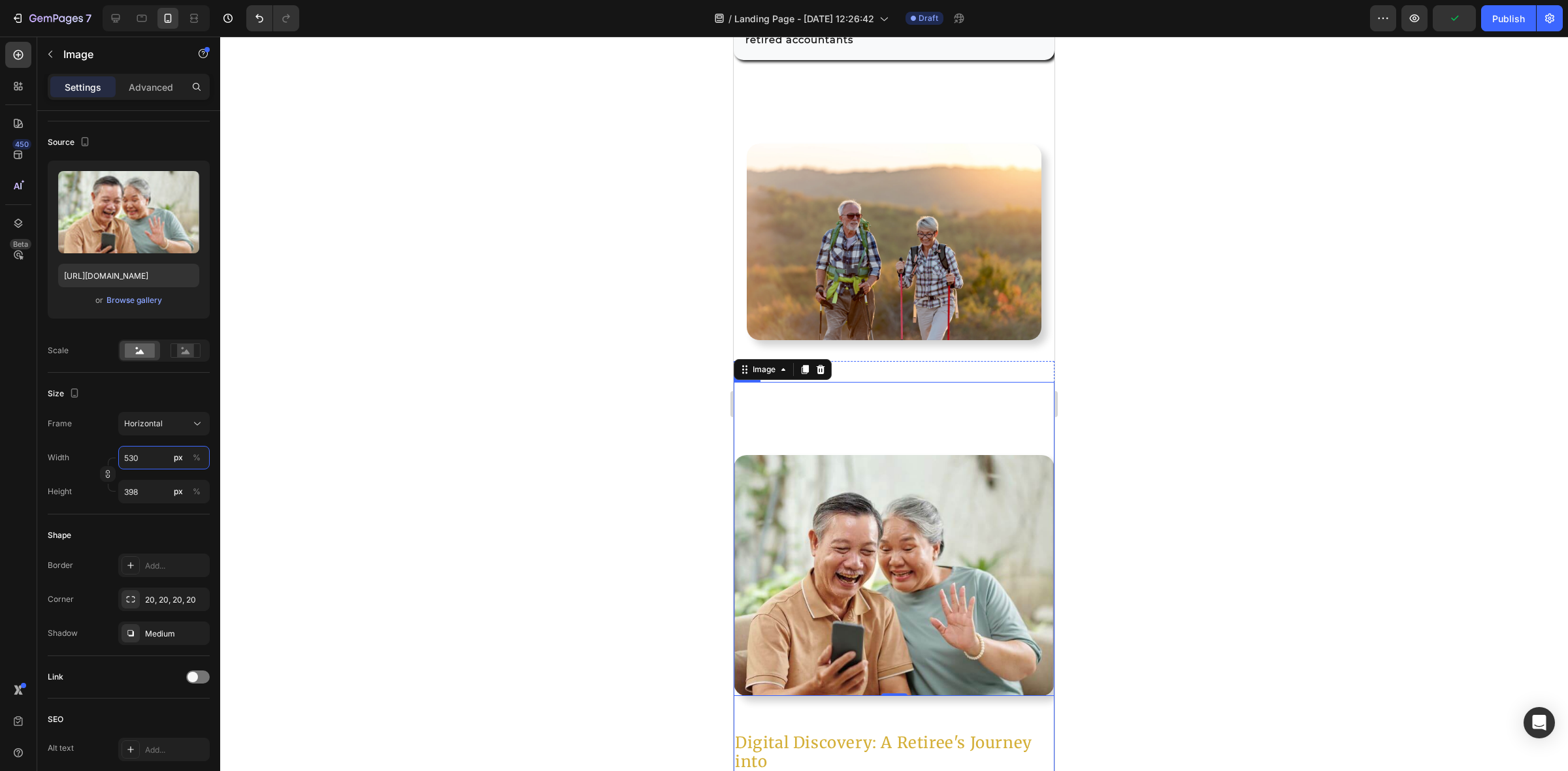
type input "5300"
type input "3975"
type input "530"
type input "398"
type input "53"
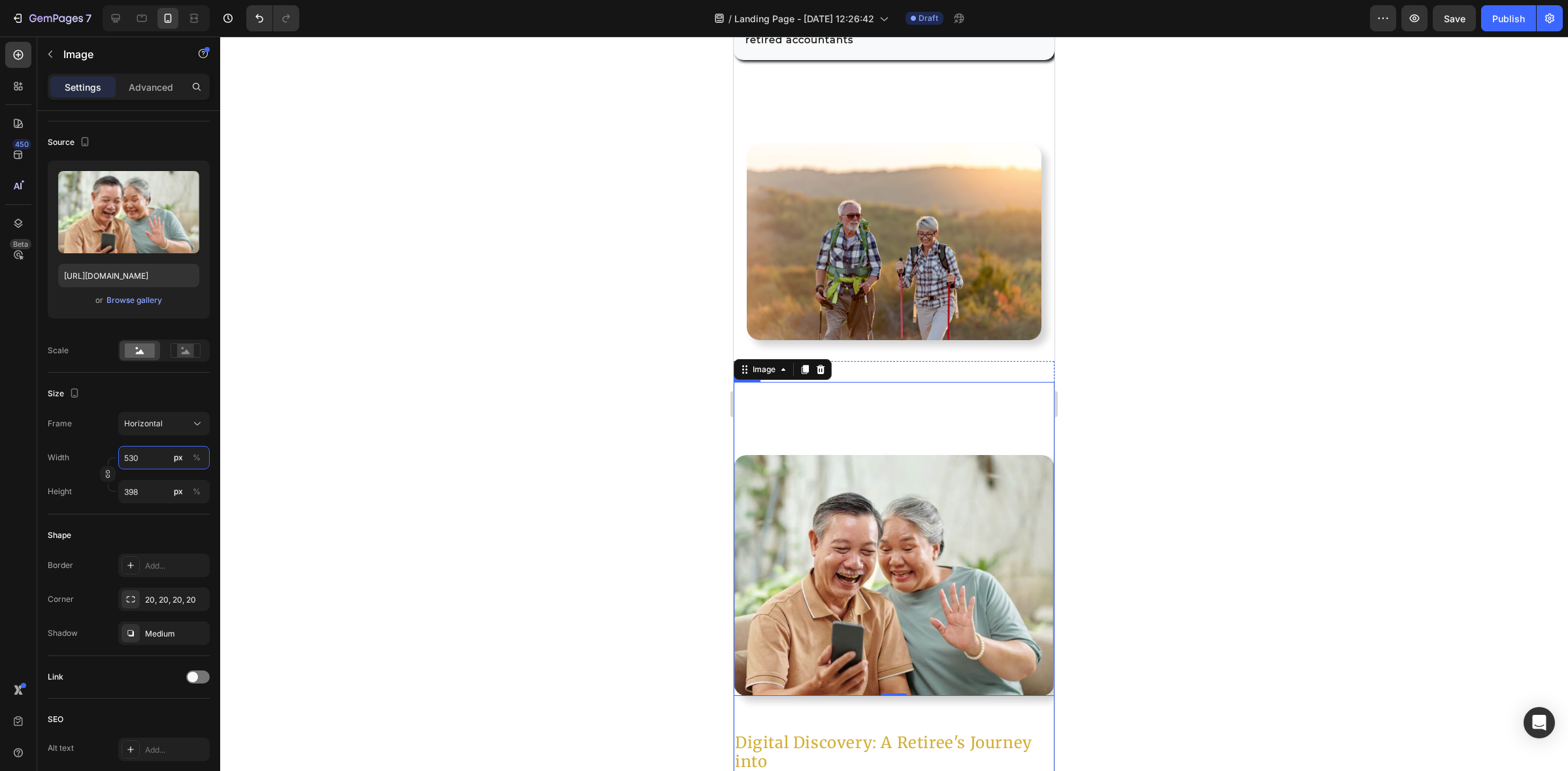
type input "40"
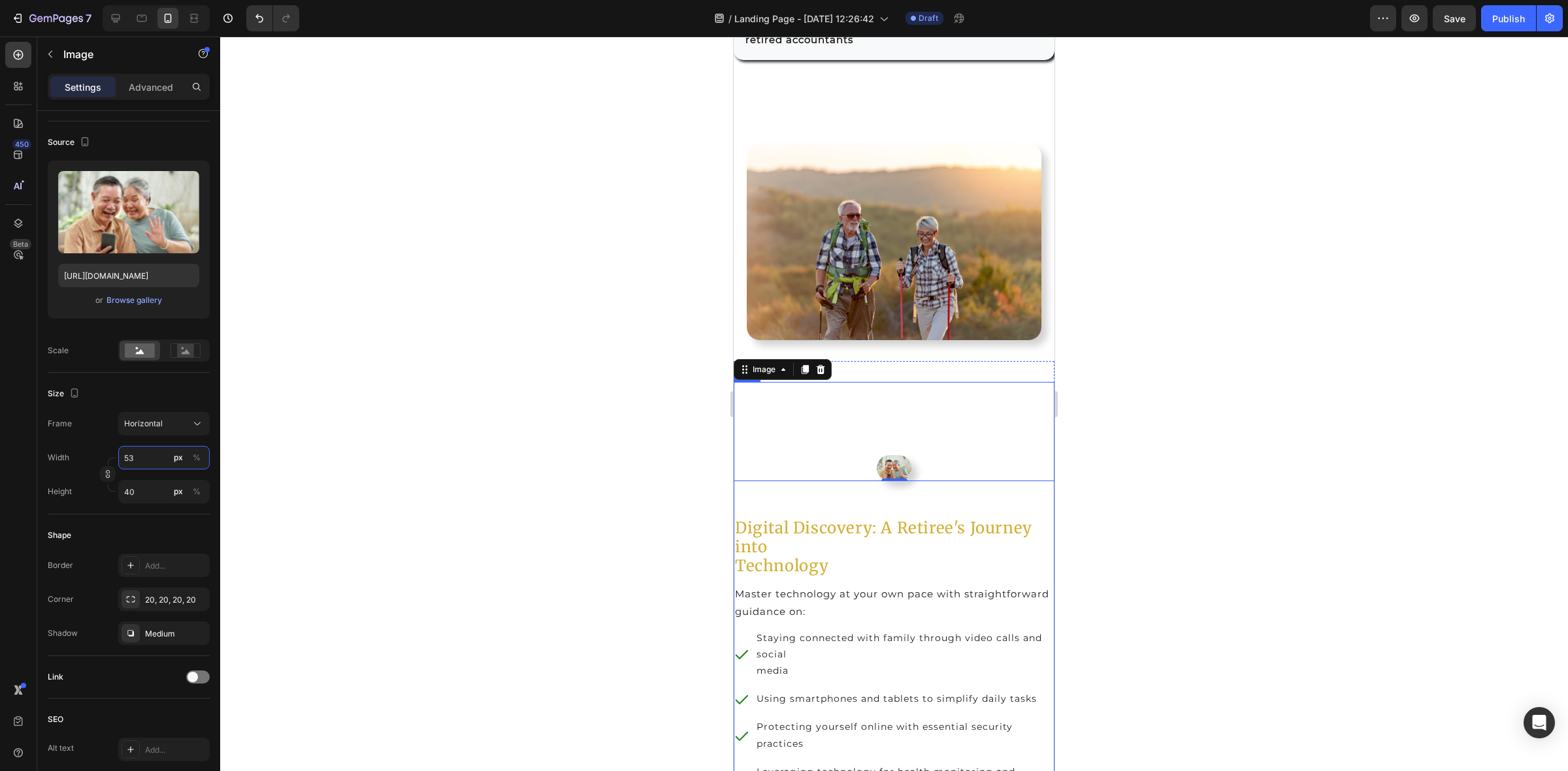
type input "5"
type input "4"
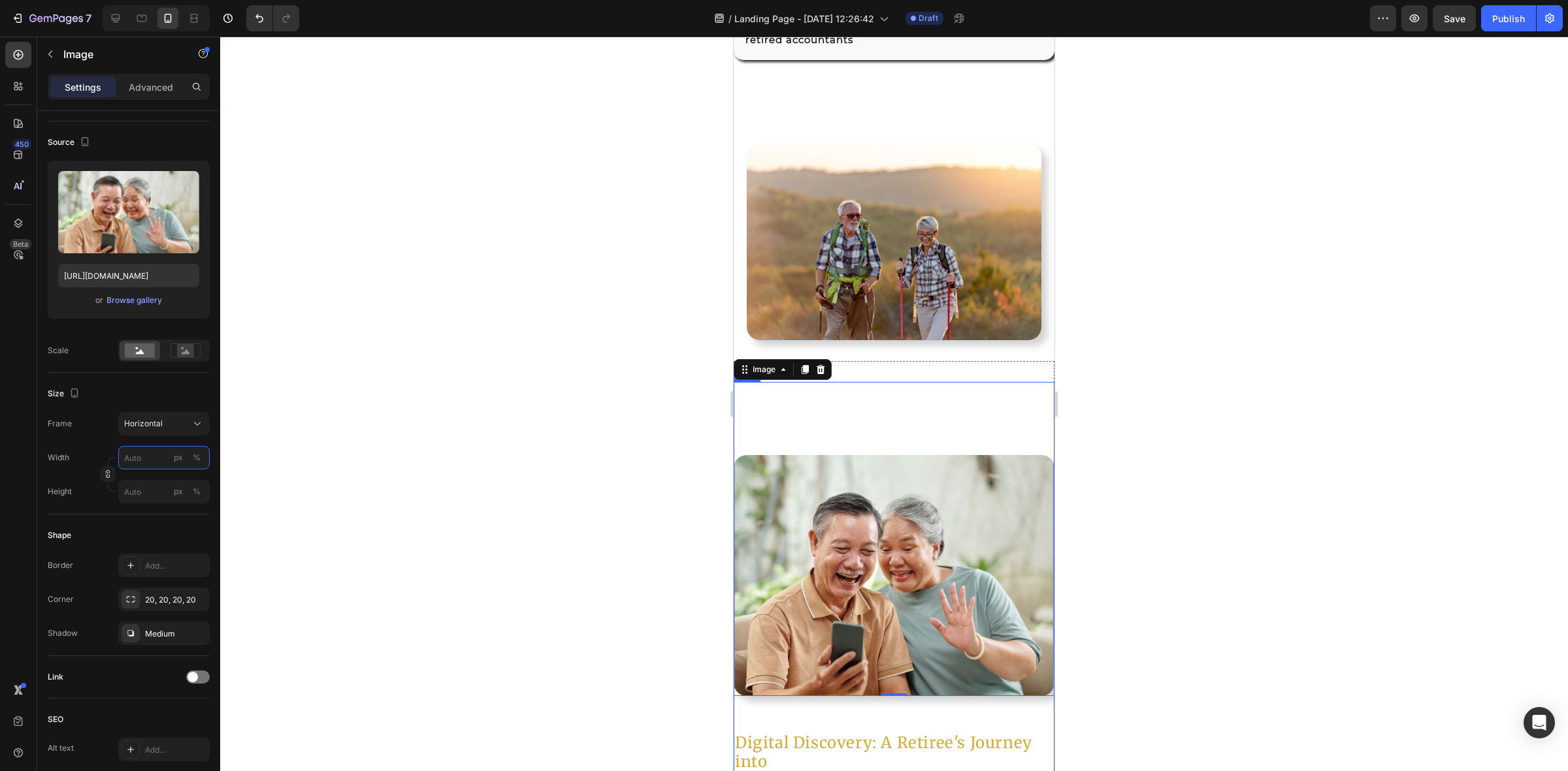
type input "2"
type input "20"
type input "15"
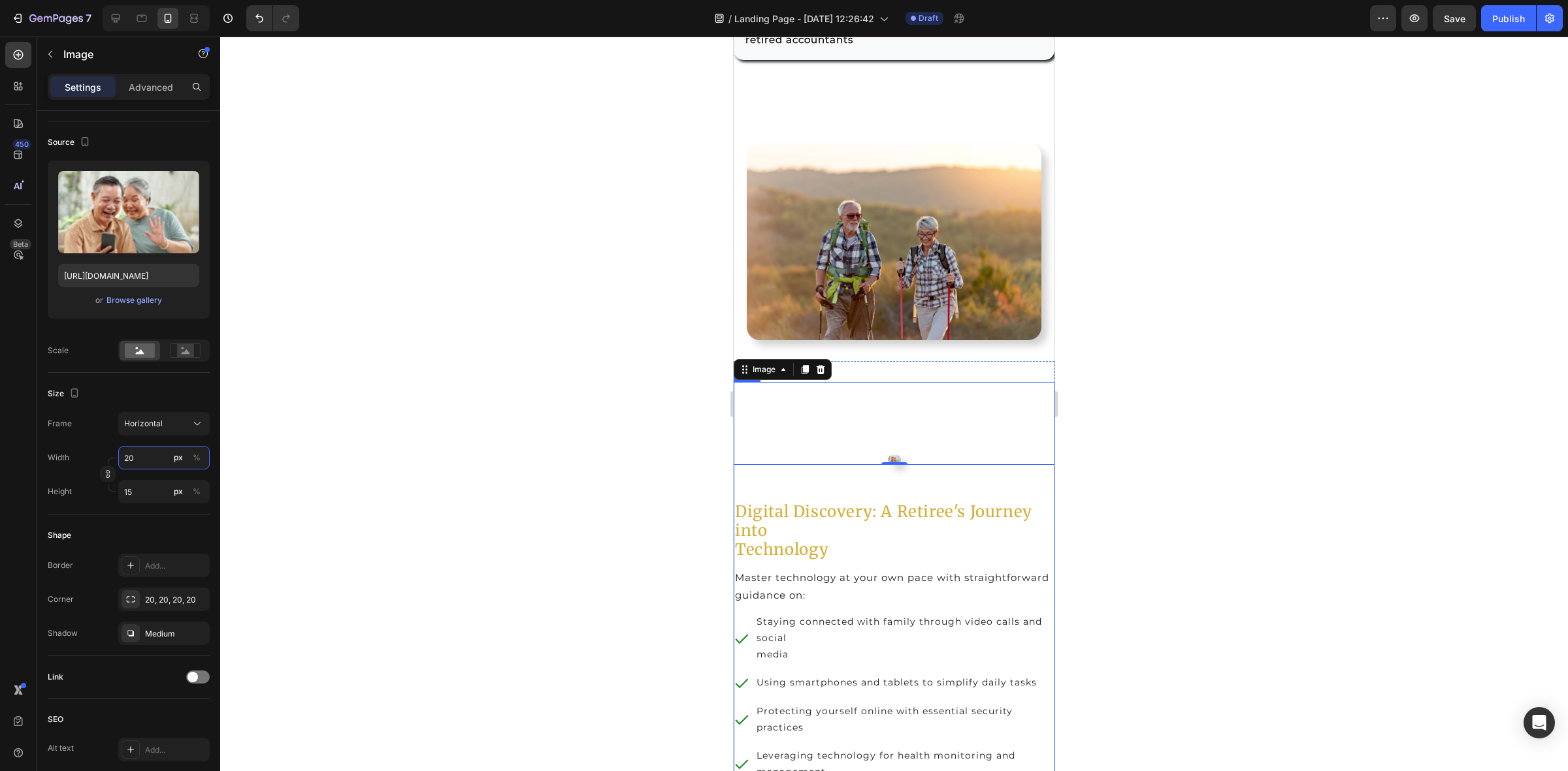
type input "200"
type input "150"
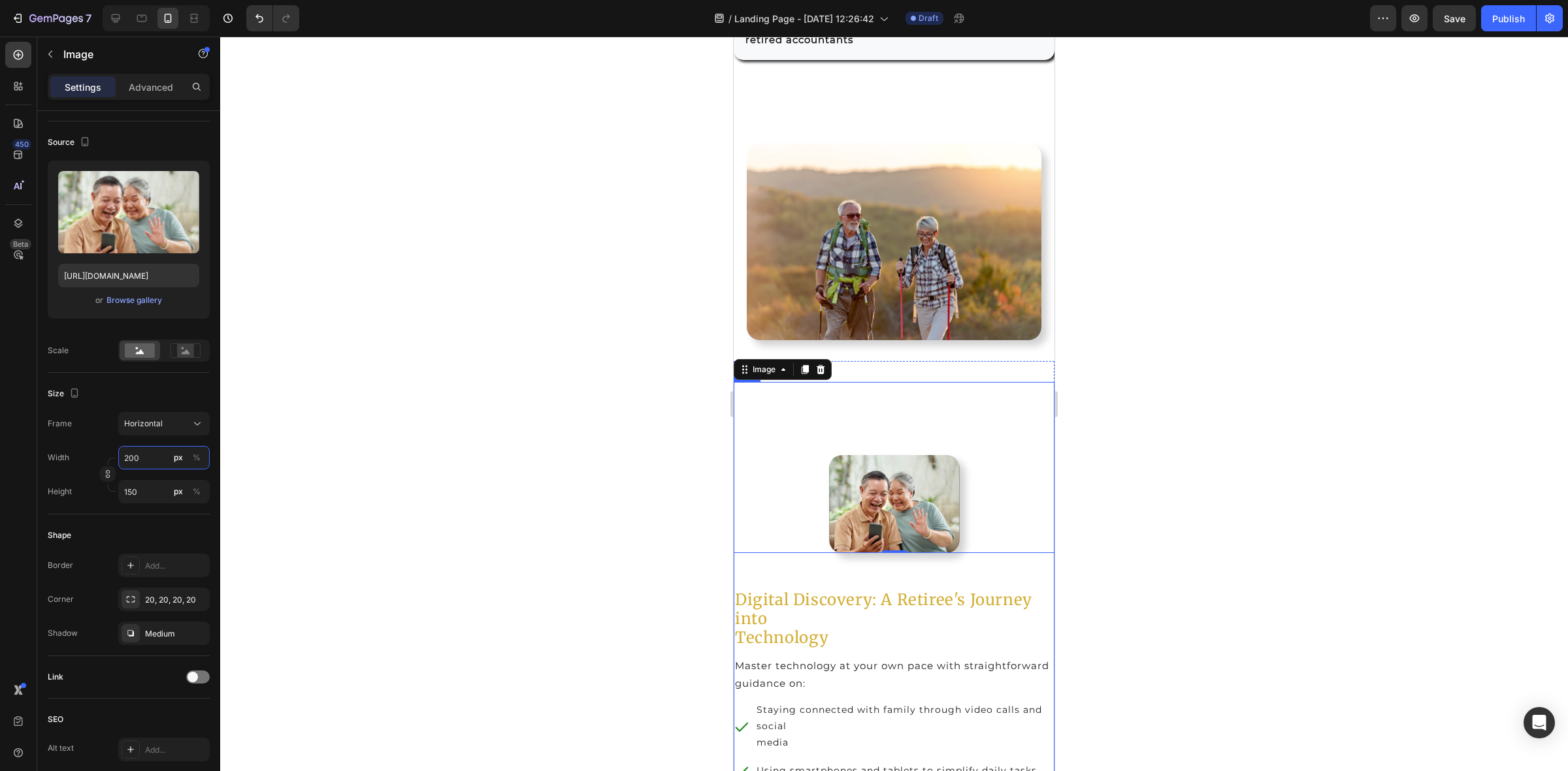
type input "2000"
type input "1500"
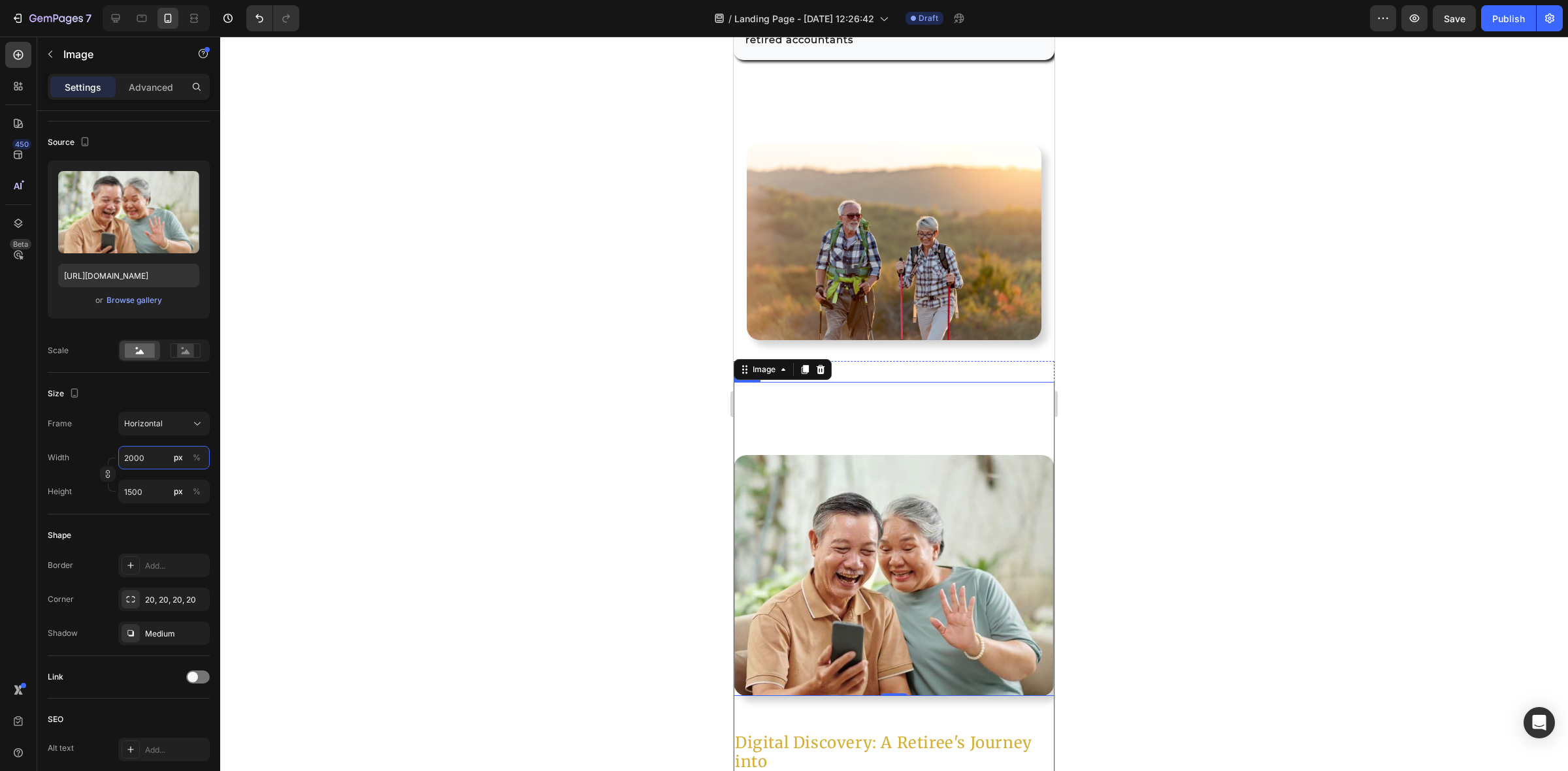
type input "200"
type input "150"
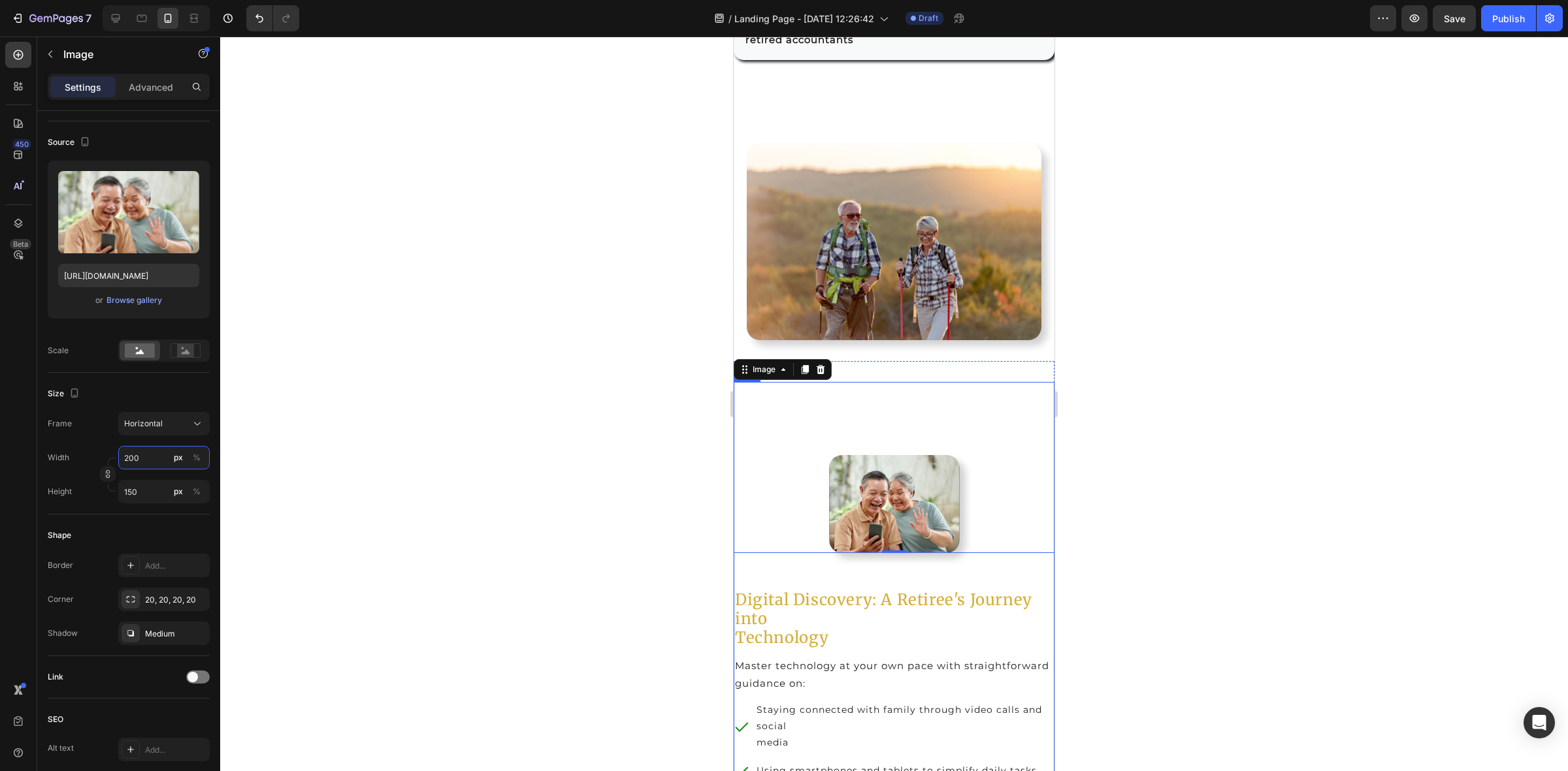
type input "20"
type input "15"
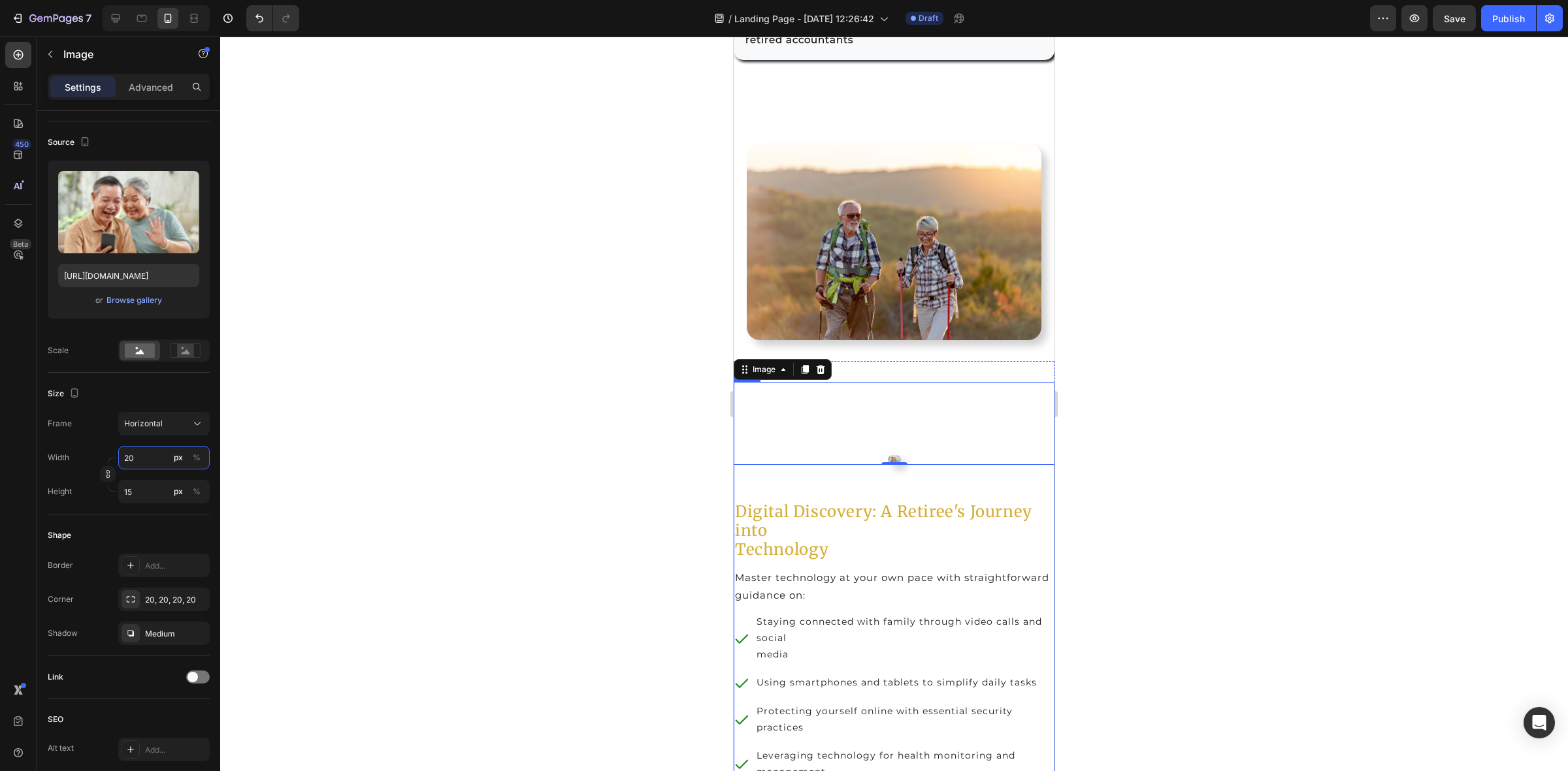
type input "2"
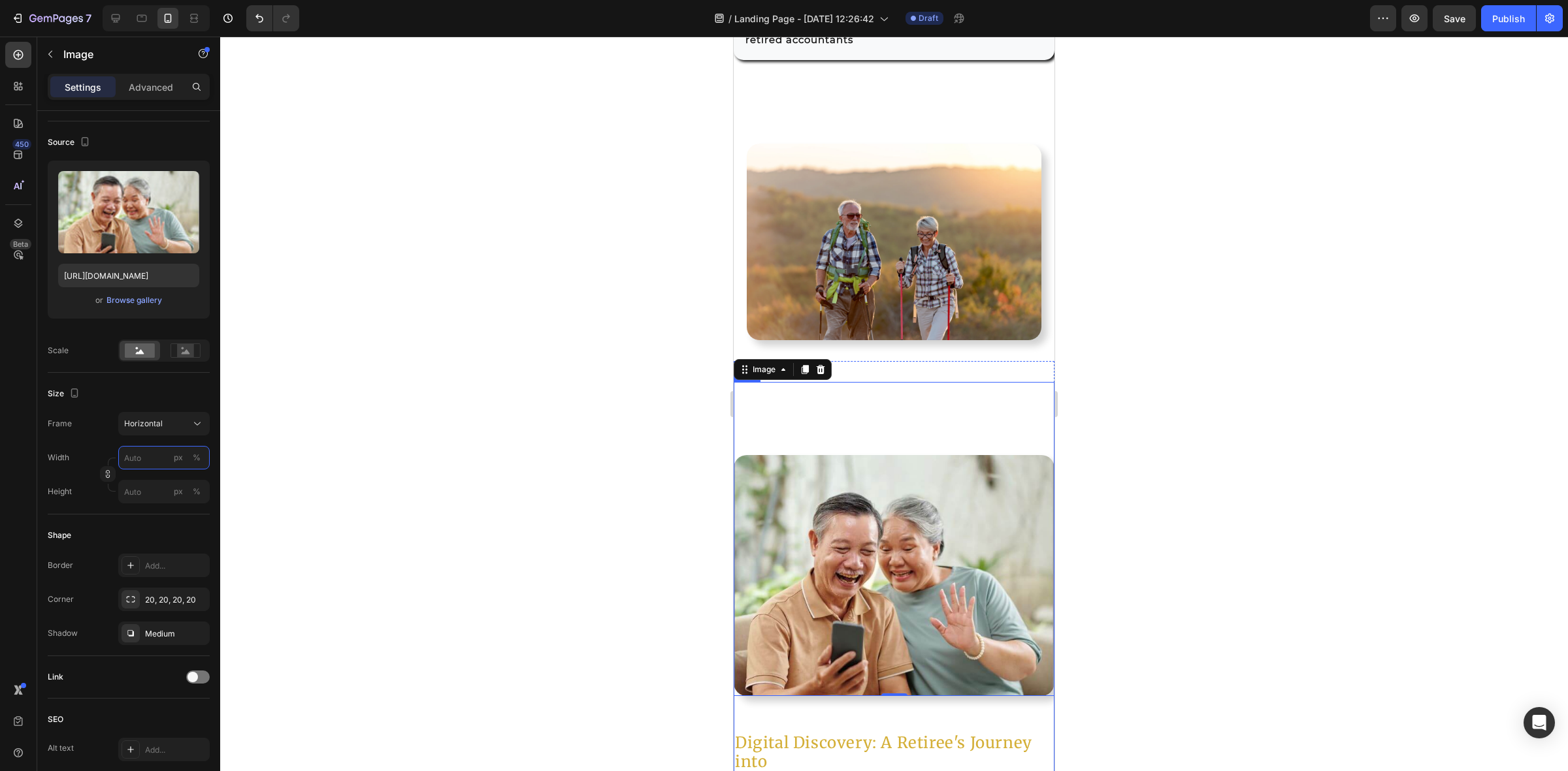
type input "2"
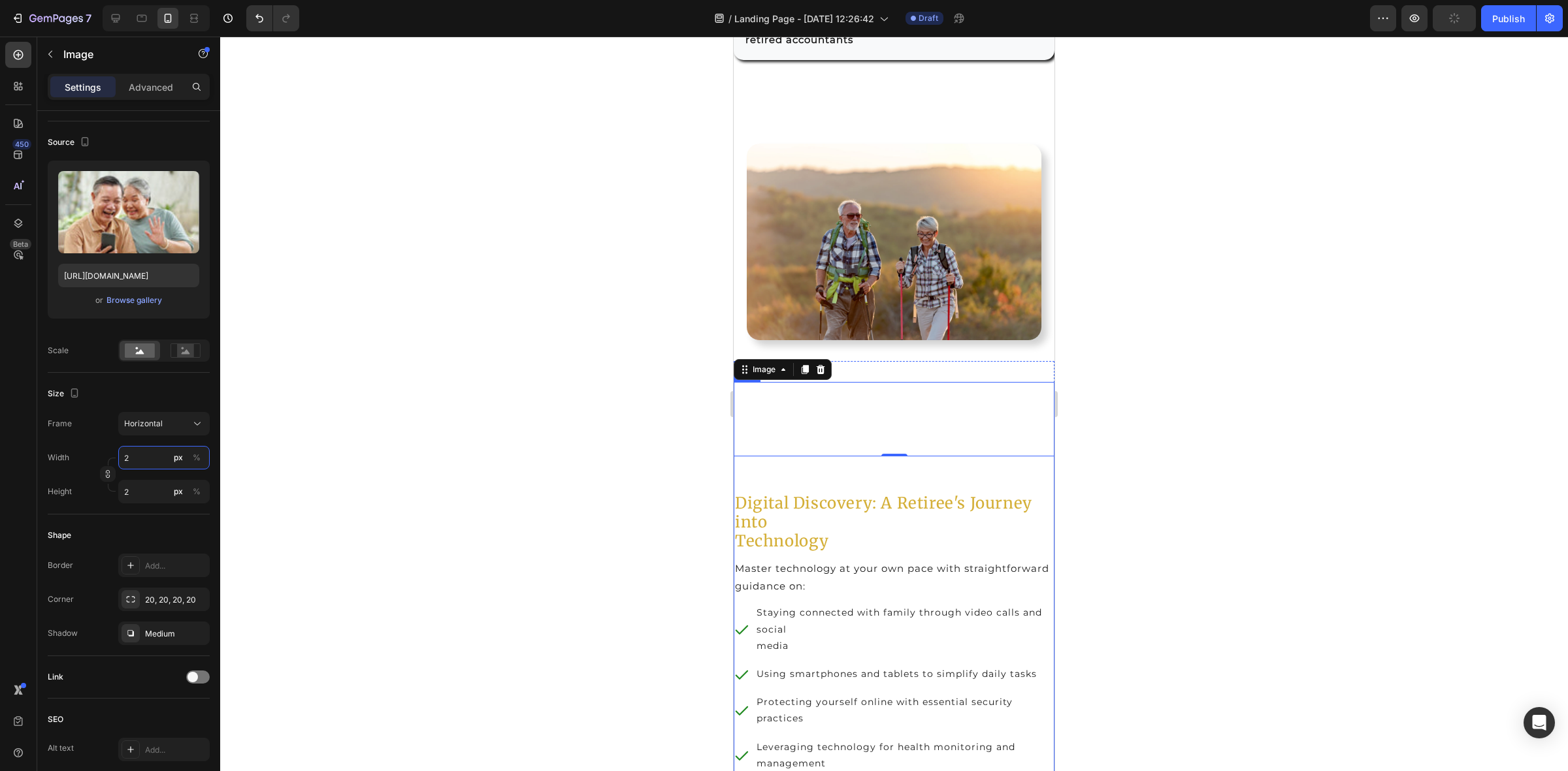
type input "29"
type input "22"
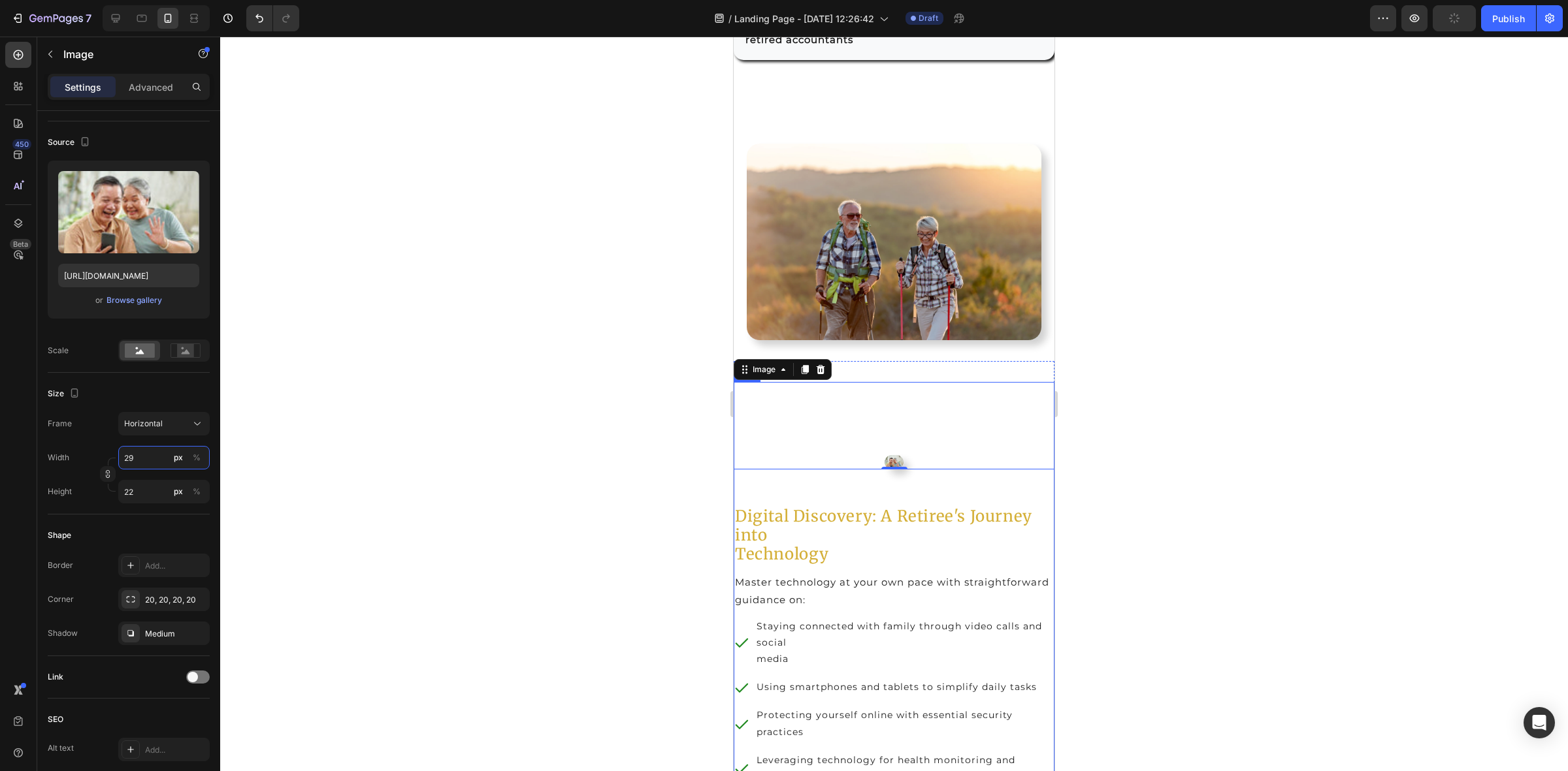
type input "290"
type input "218"
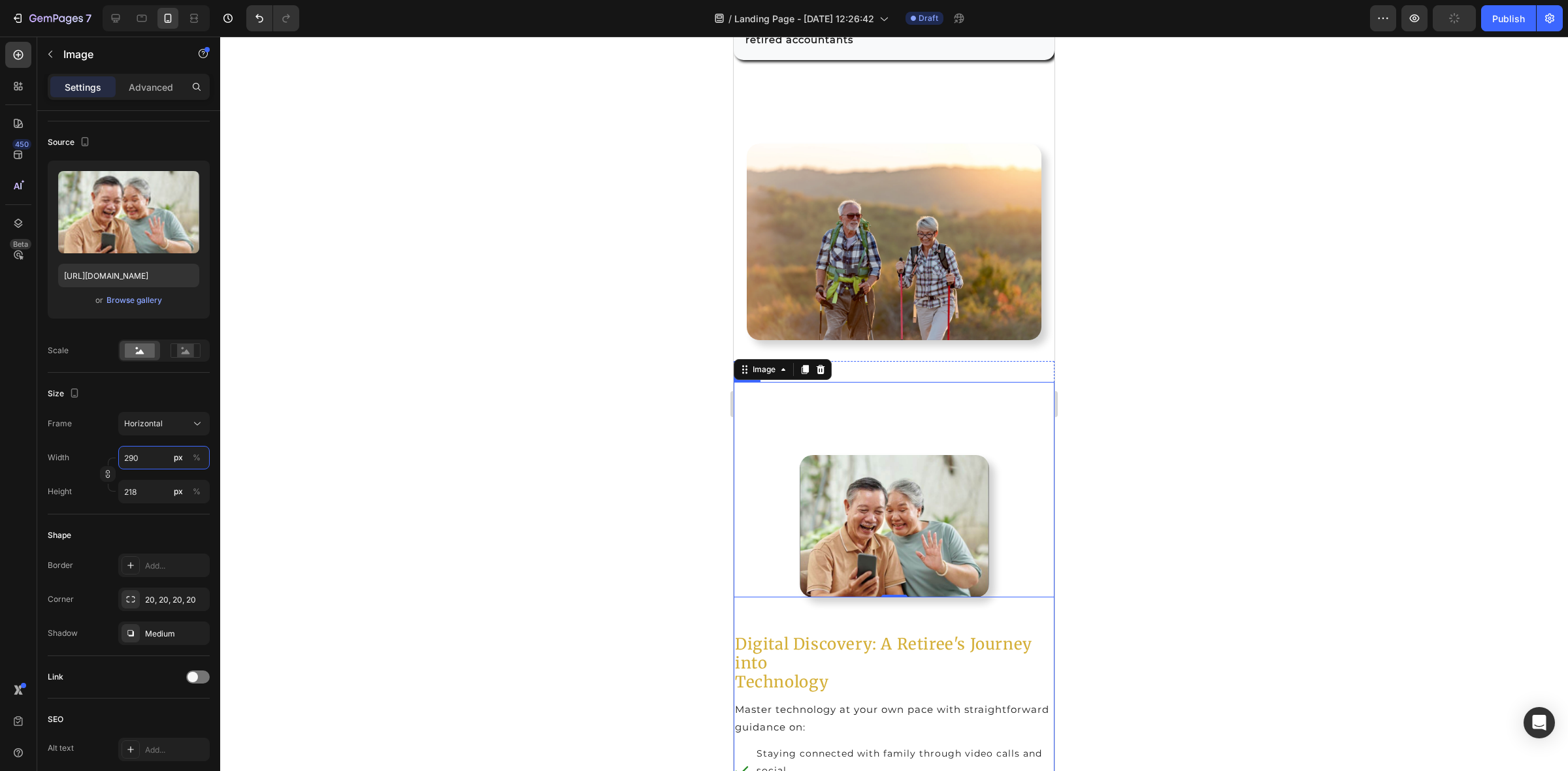
type input "2900"
type input "2175"
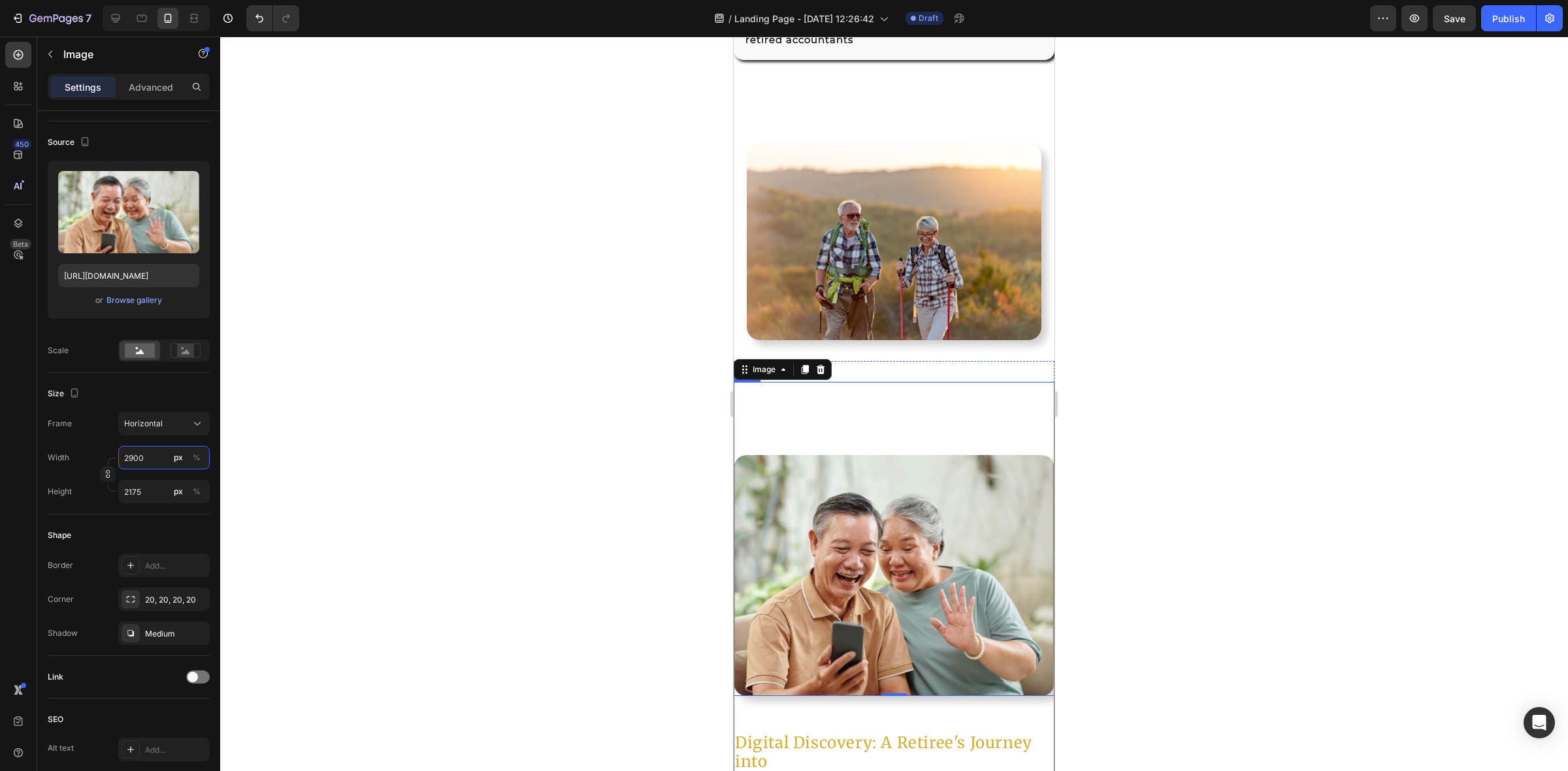
type input "290"
type input "218"
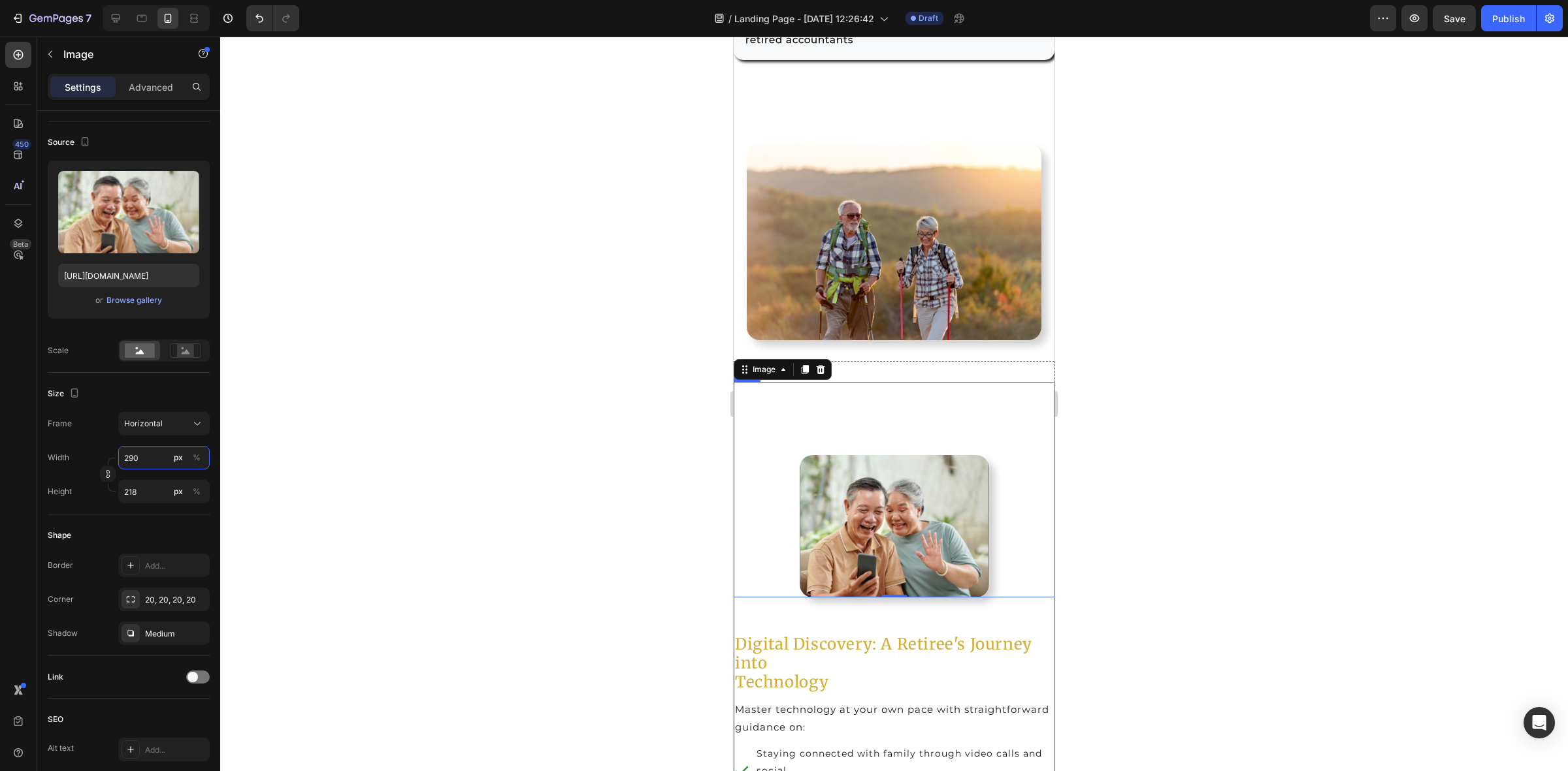
type input "29"
type input "22"
type input "2"
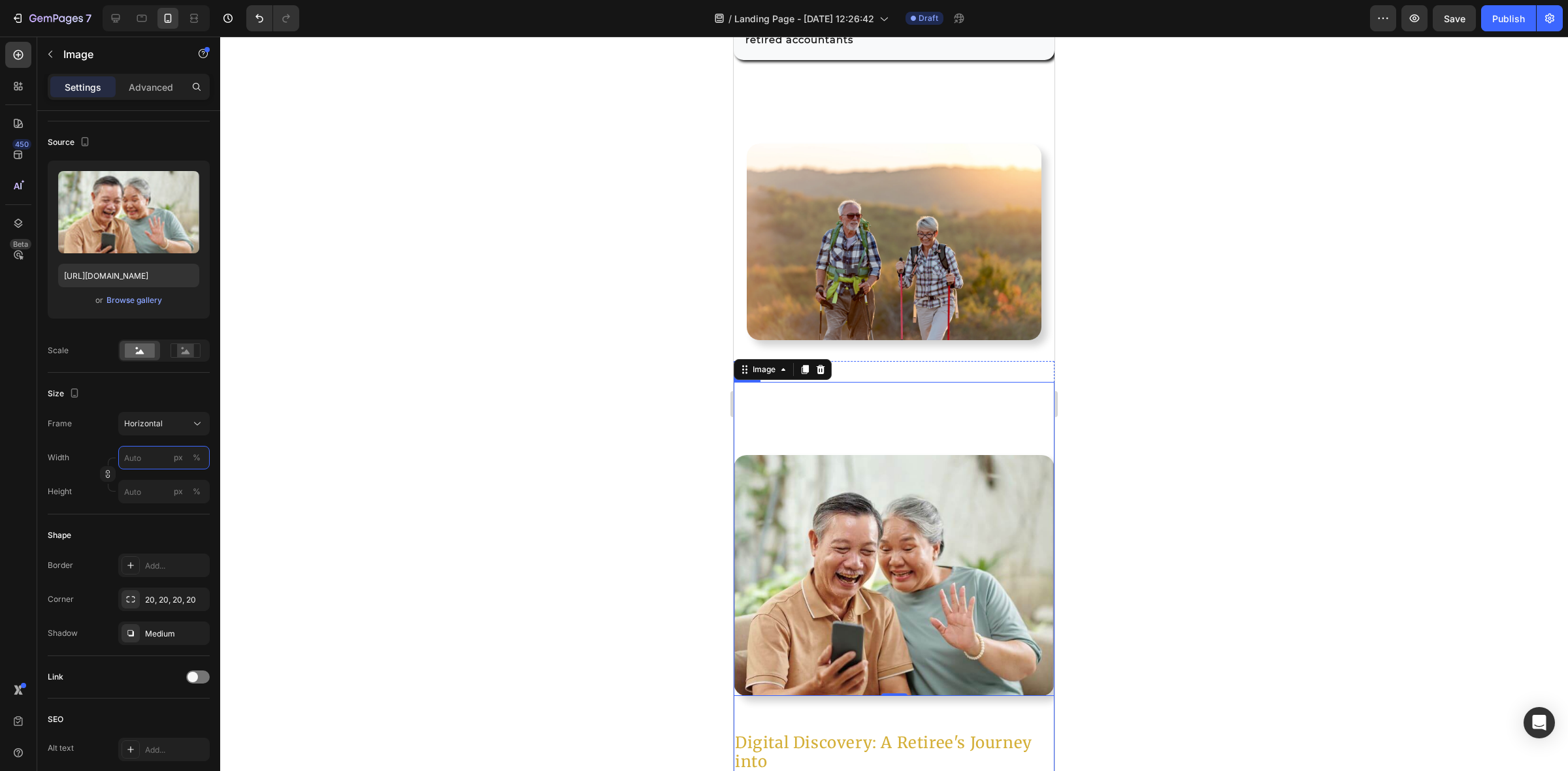
type input "2"
type input "29"
type input "22"
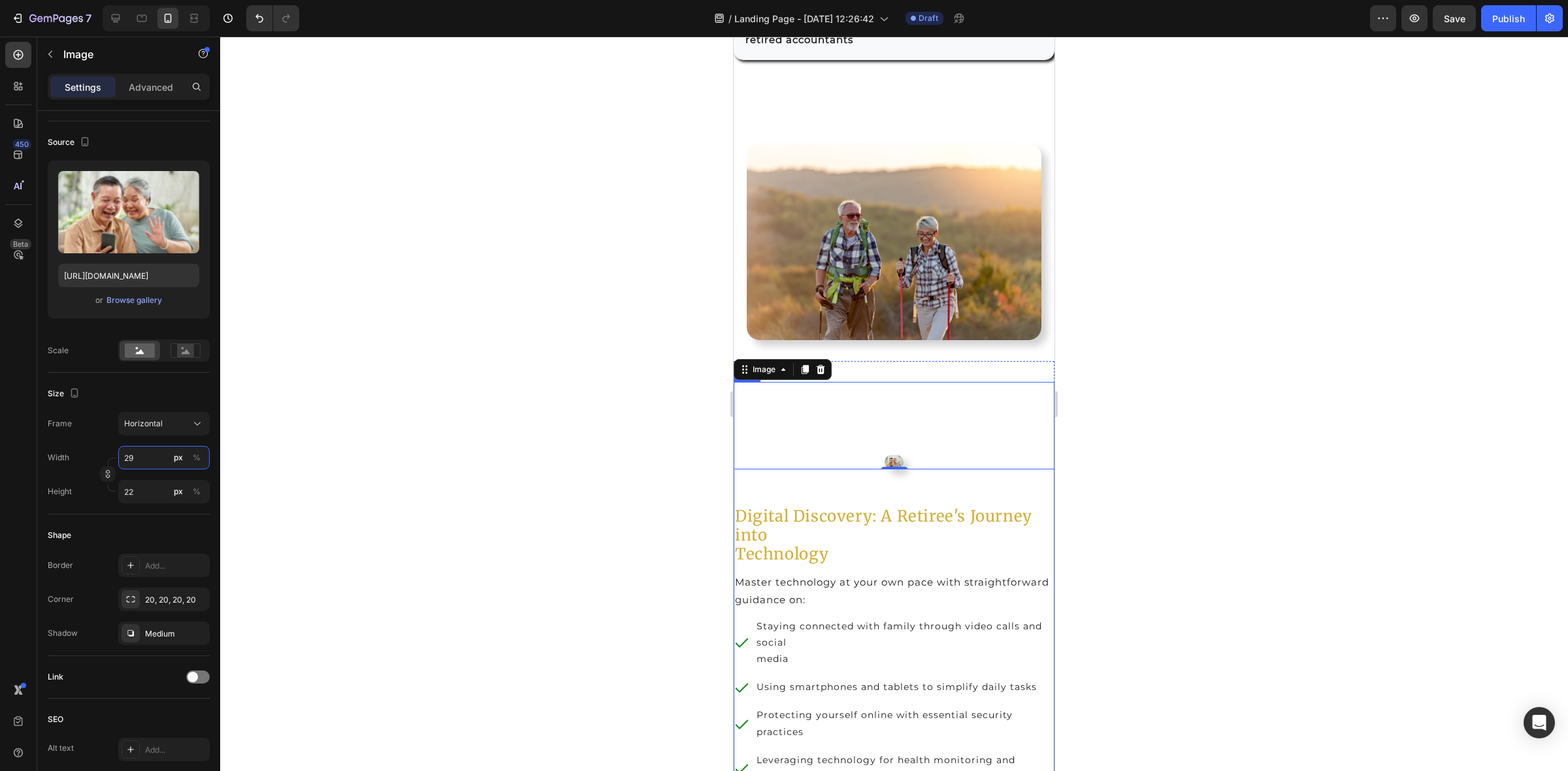
type input "290"
type input "218"
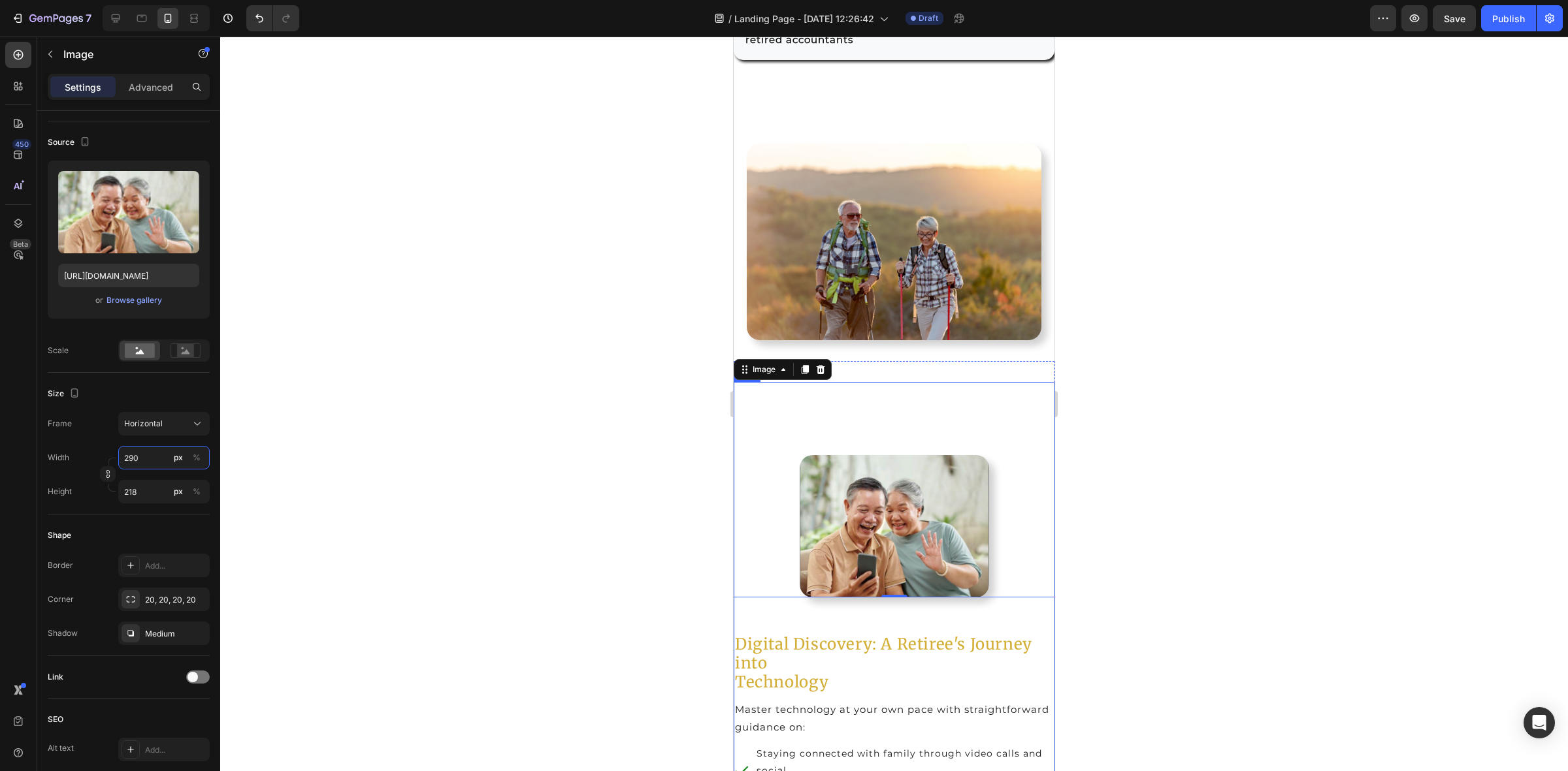
type input "29"
type input "22"
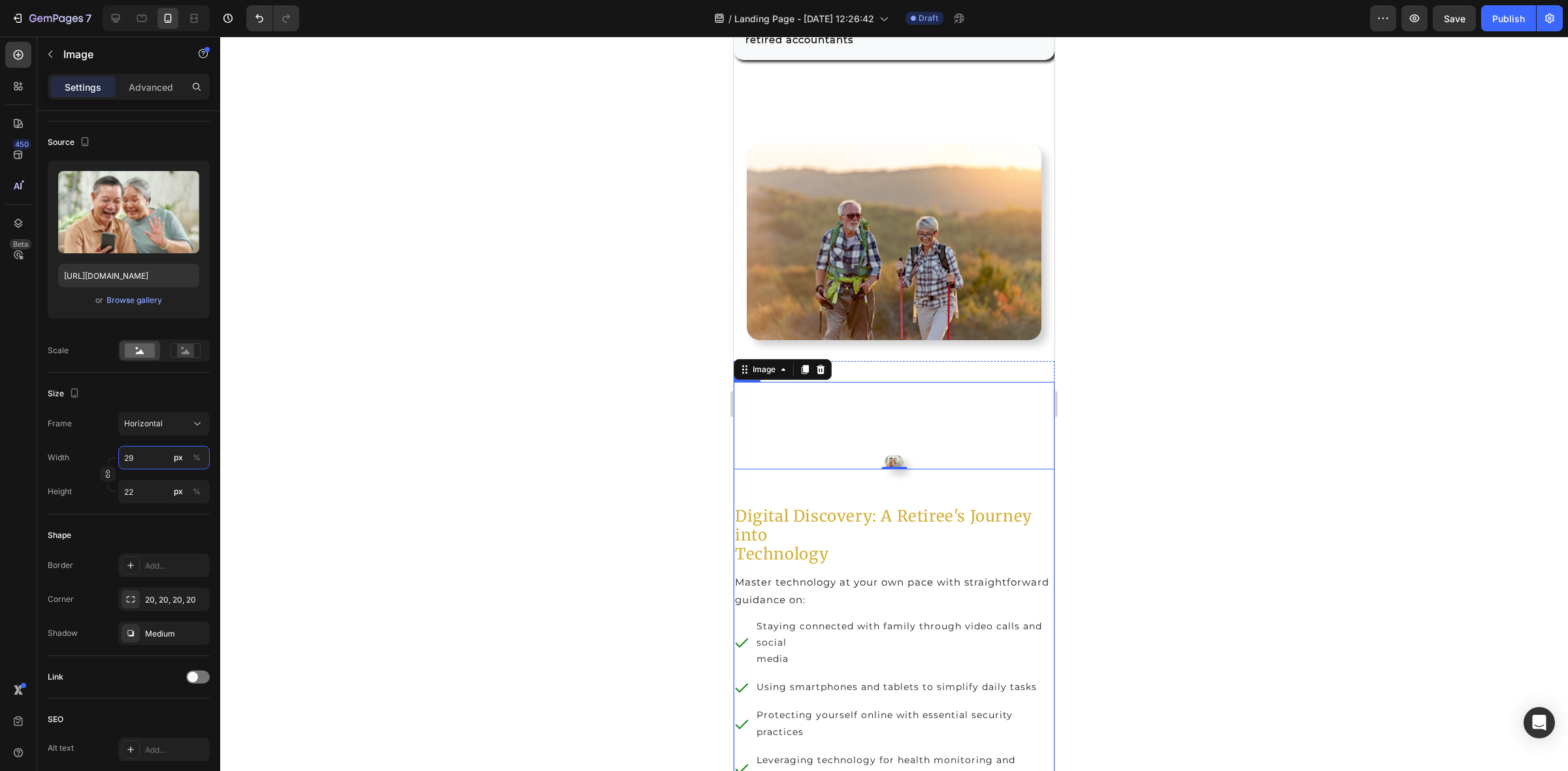
type input "2"
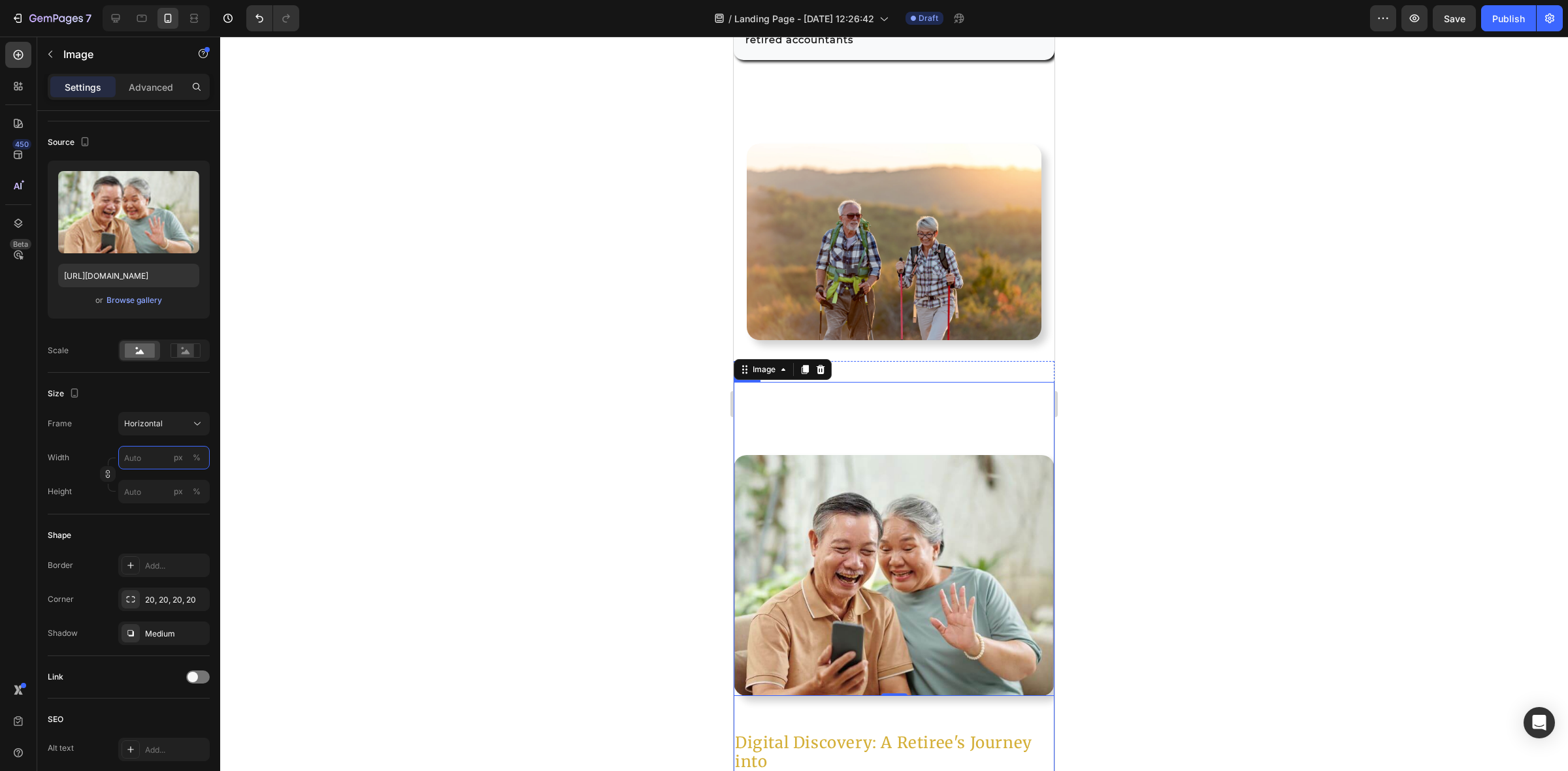
type input "9"
type input "7"
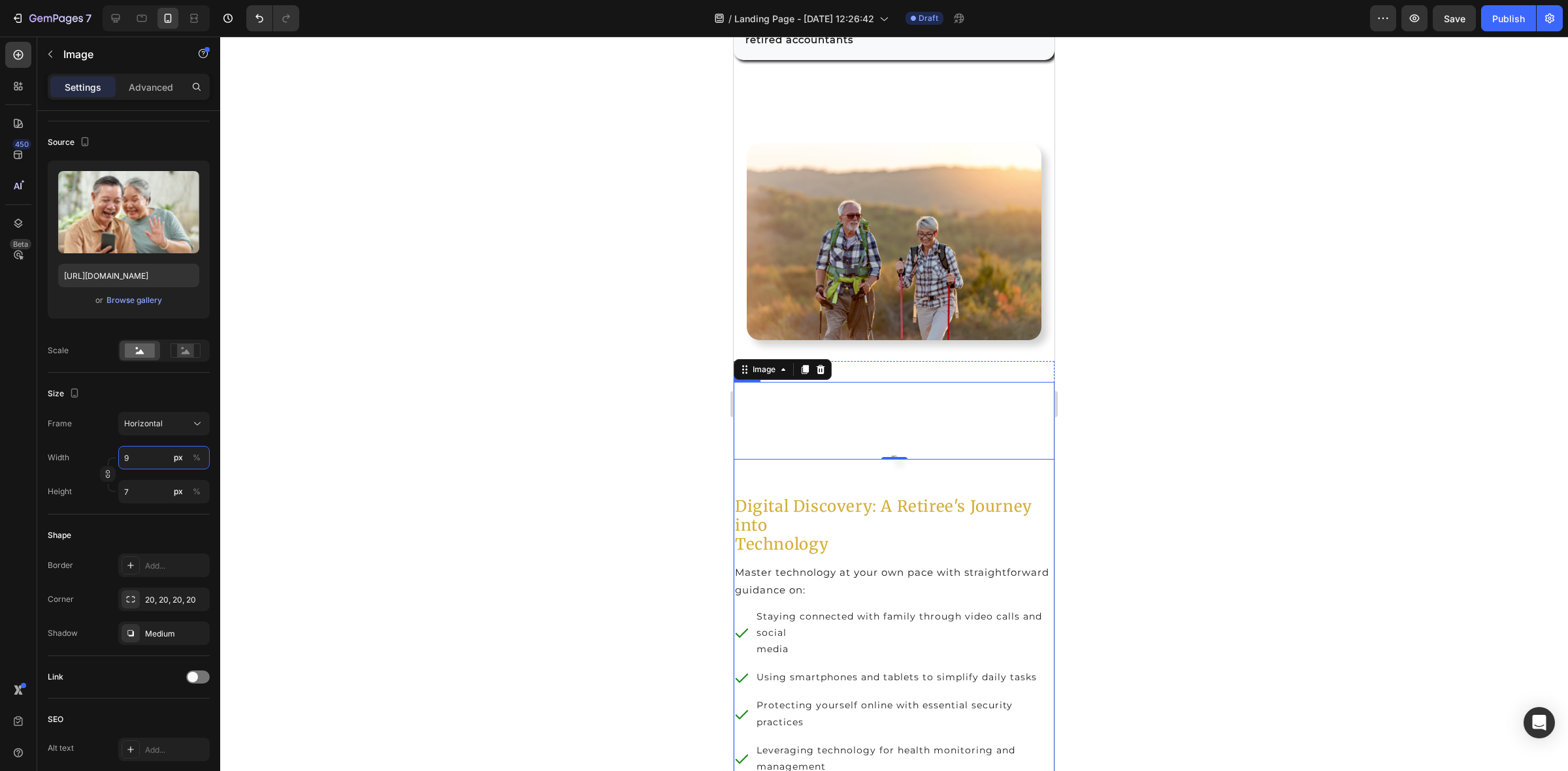
type input "90"
type input "68"
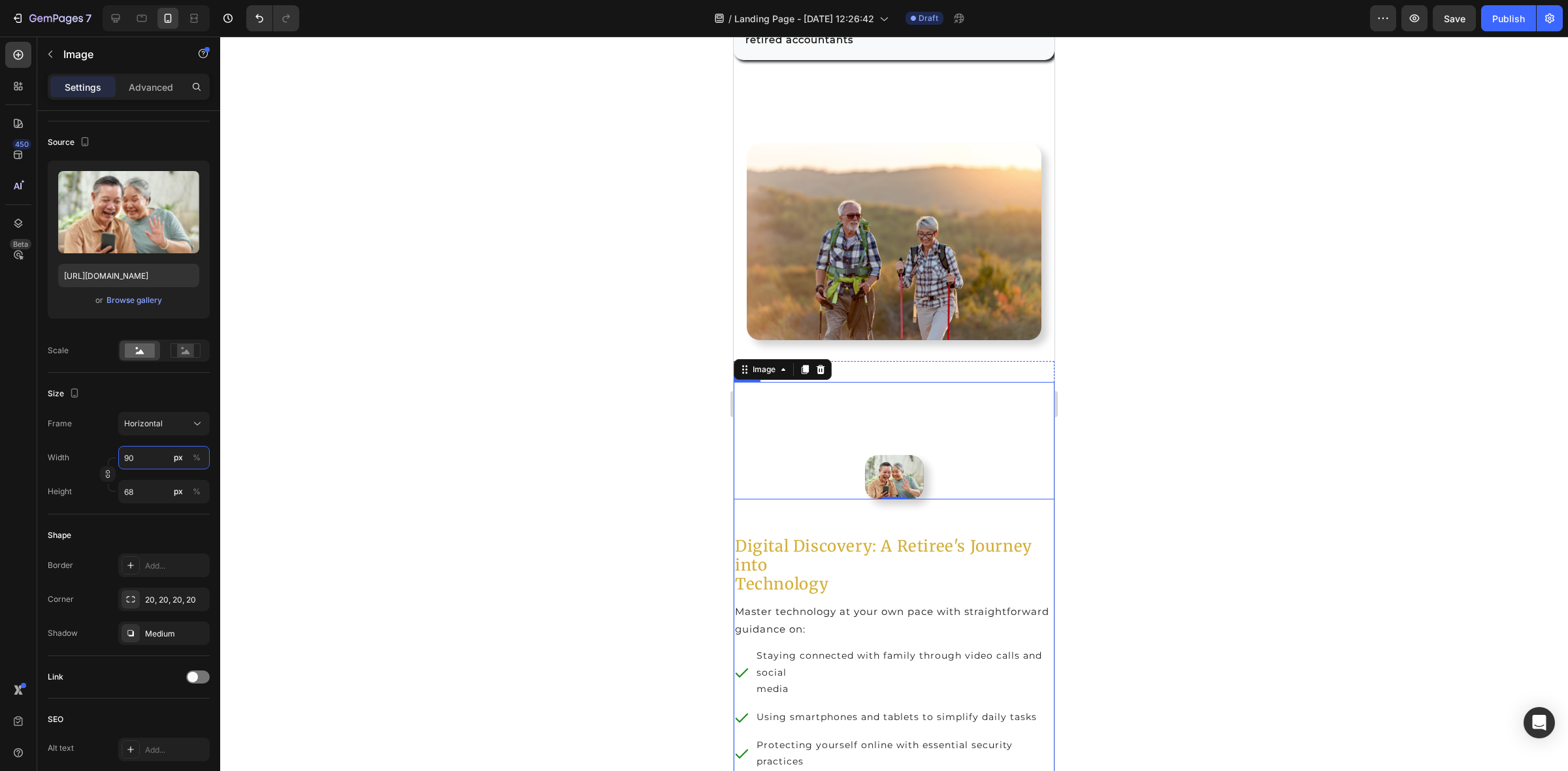
type input "900"
type input "675"
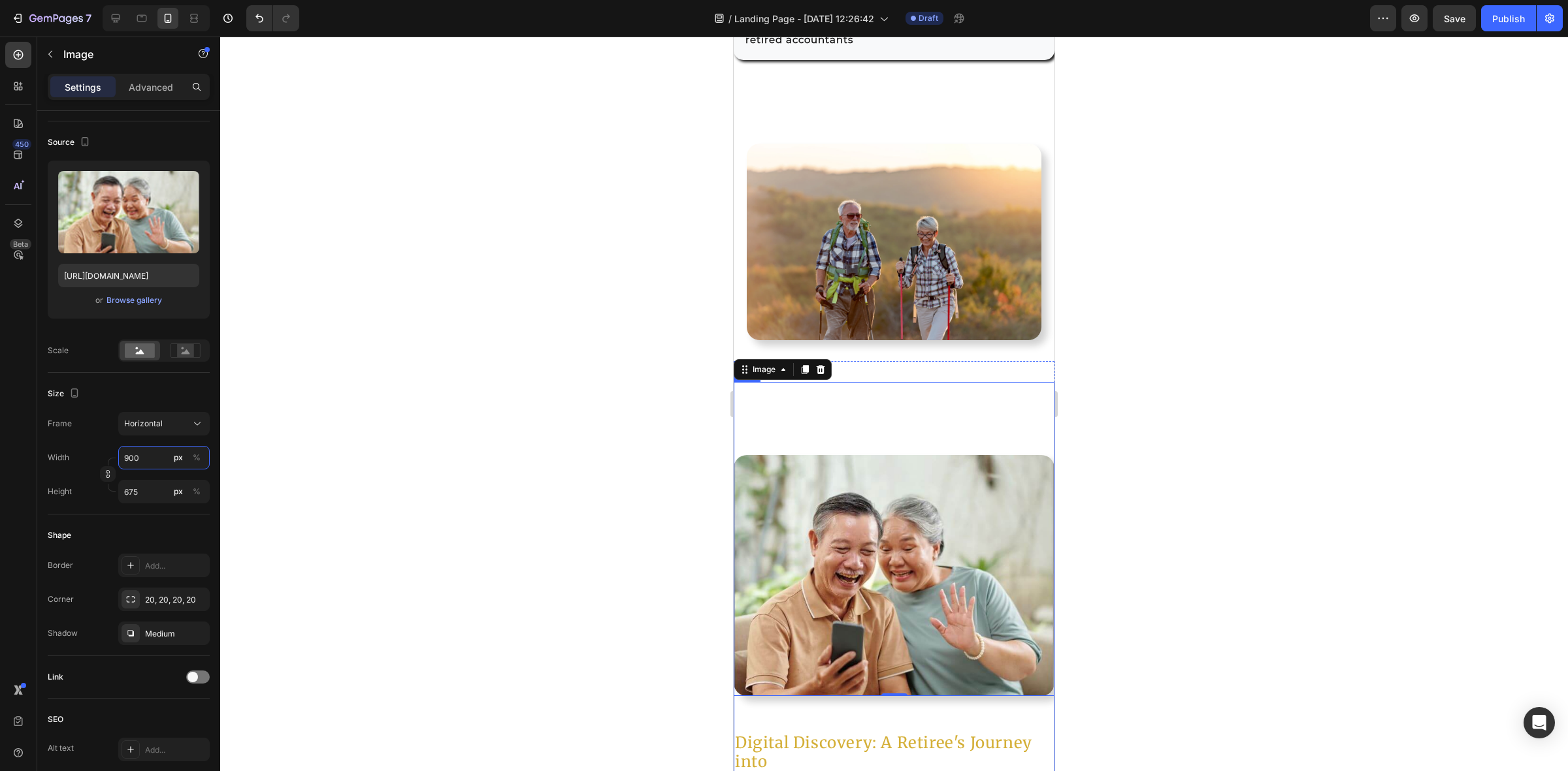
type input "90"
type input "68"
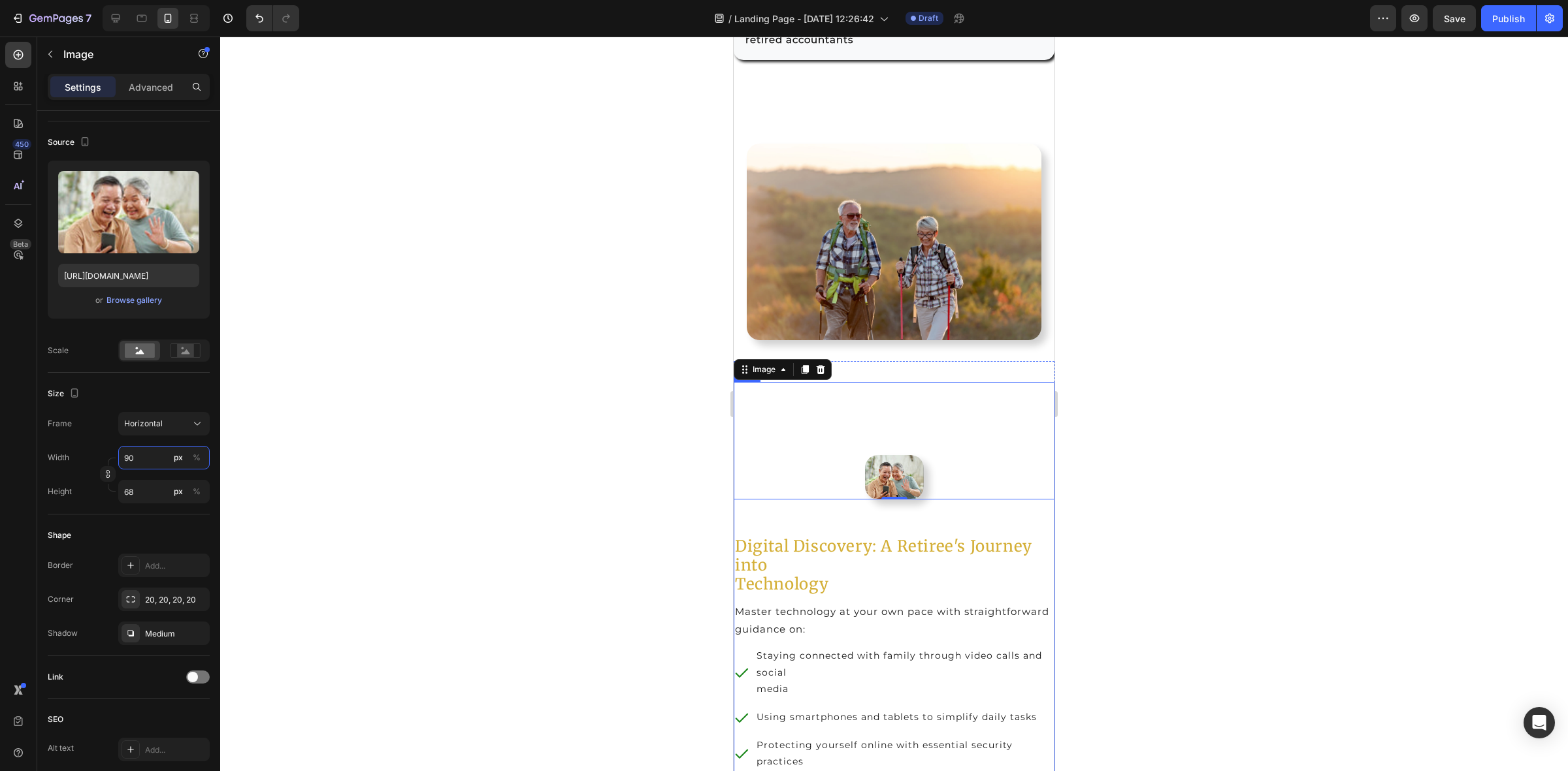
type input "9"
type input "7"
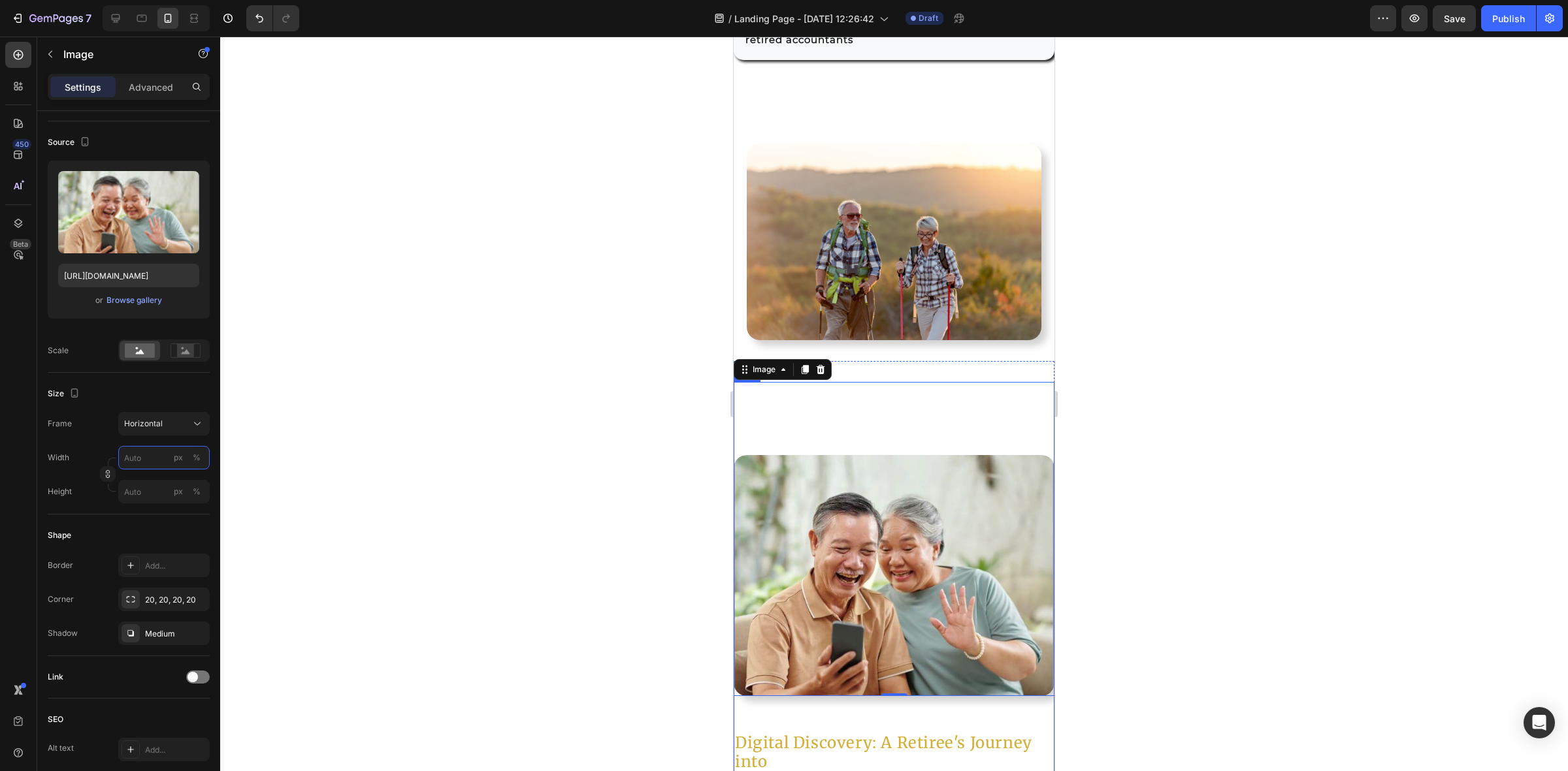
type input "9"
type input "7"
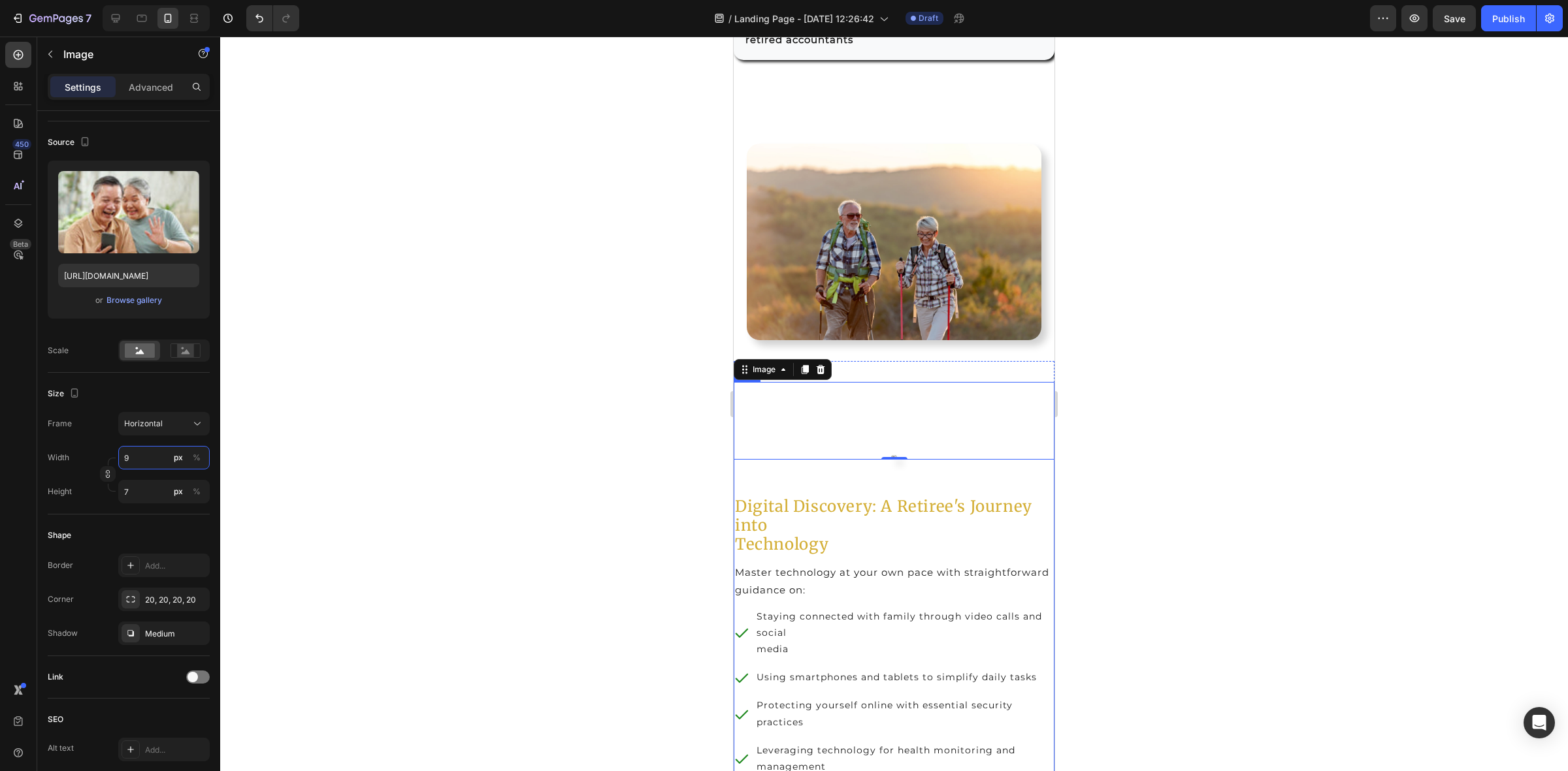
type input "98"
type input "74"
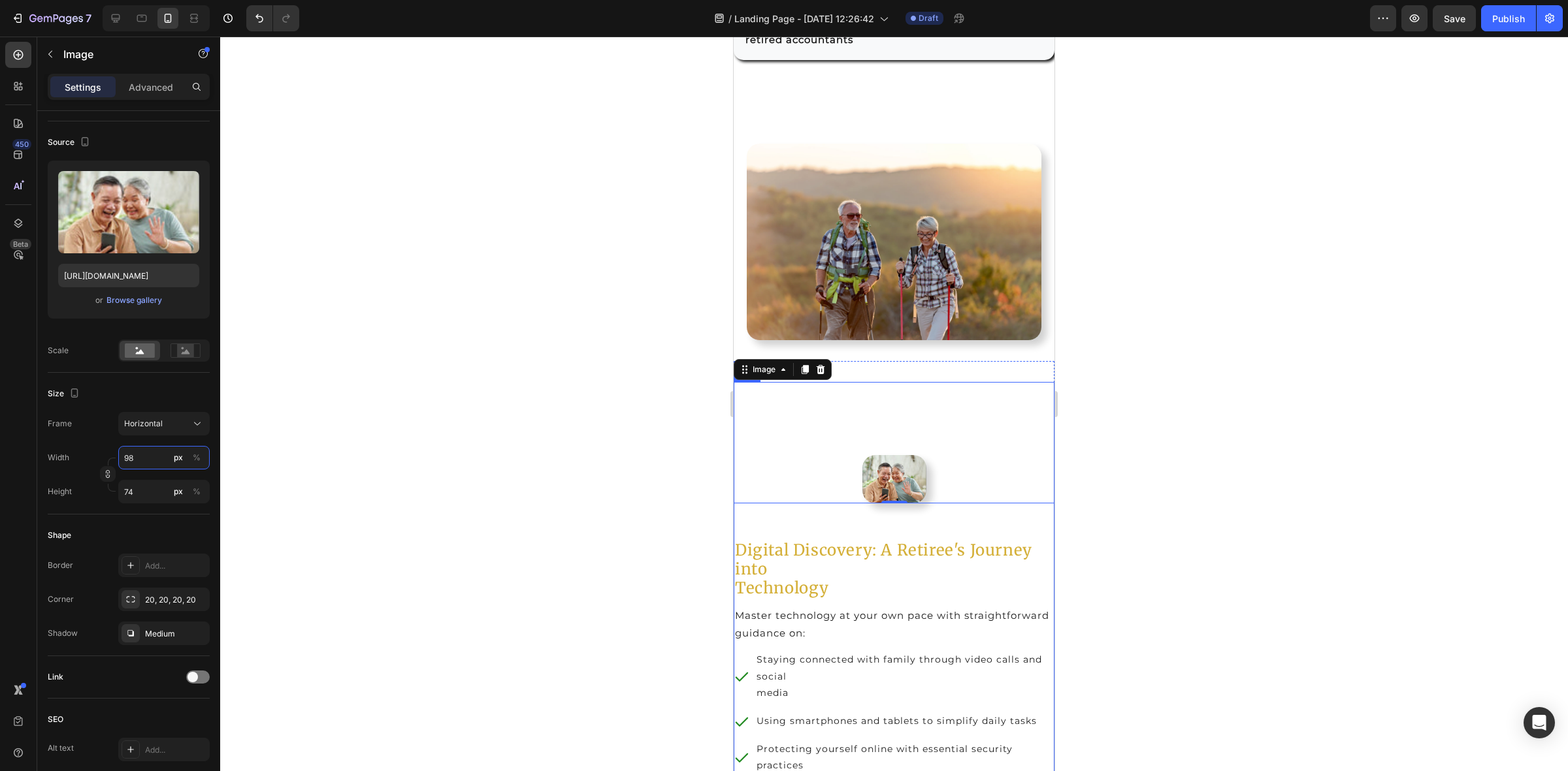
type input "980"
type input "735"
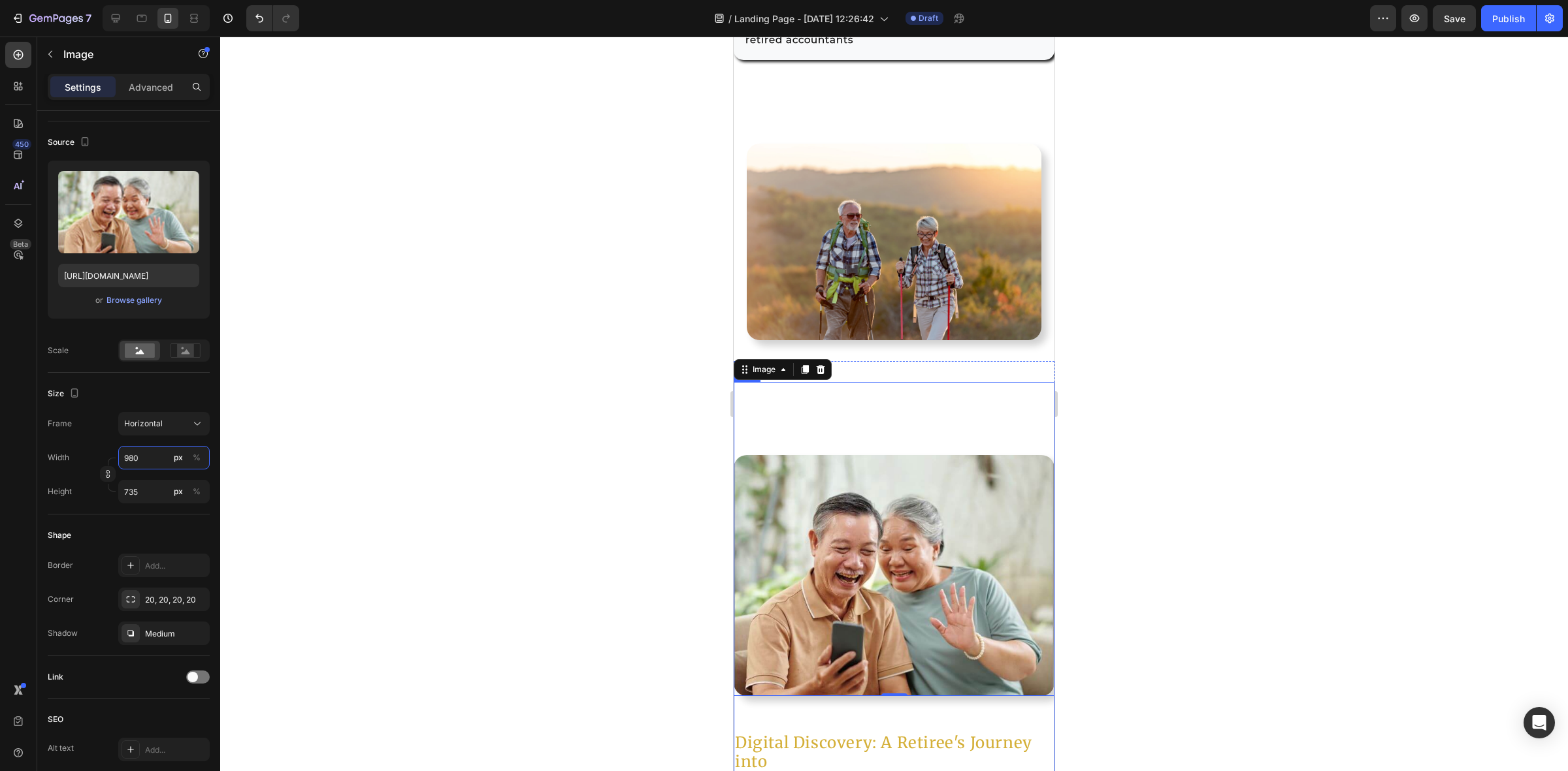
type input "98"
type input "74"
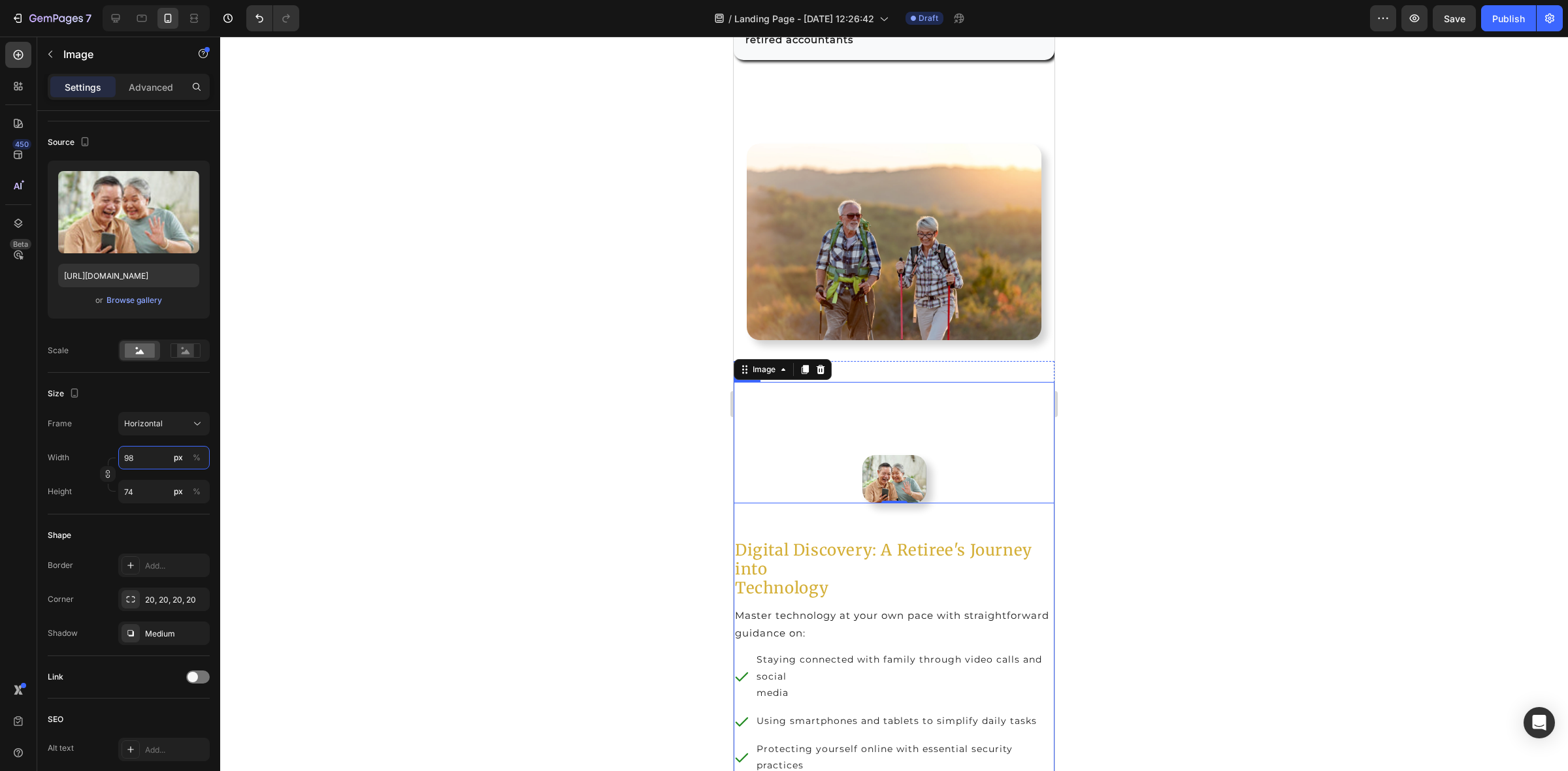
type input "9"
type input "7"
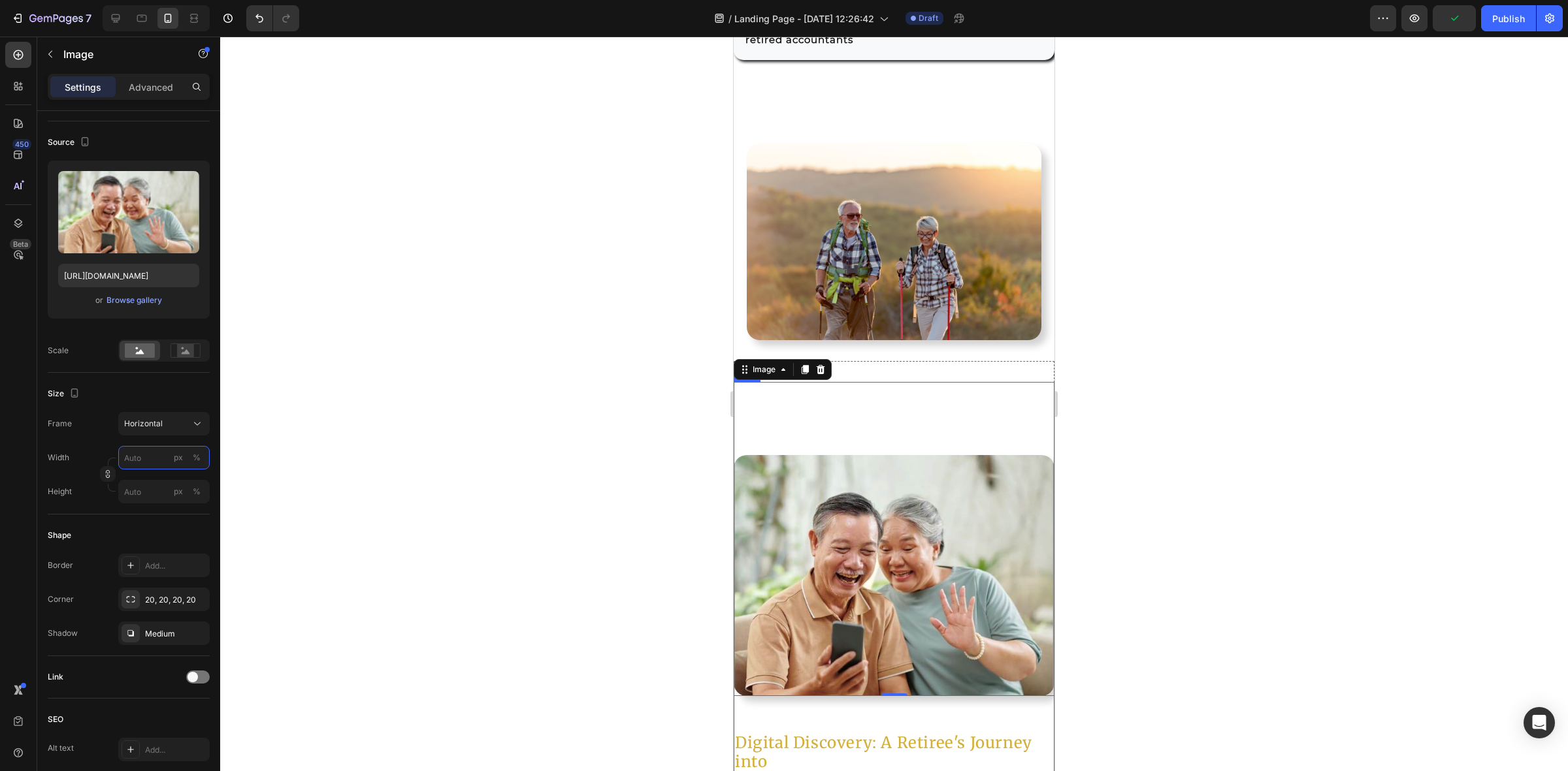
type input "9"
type input "7"
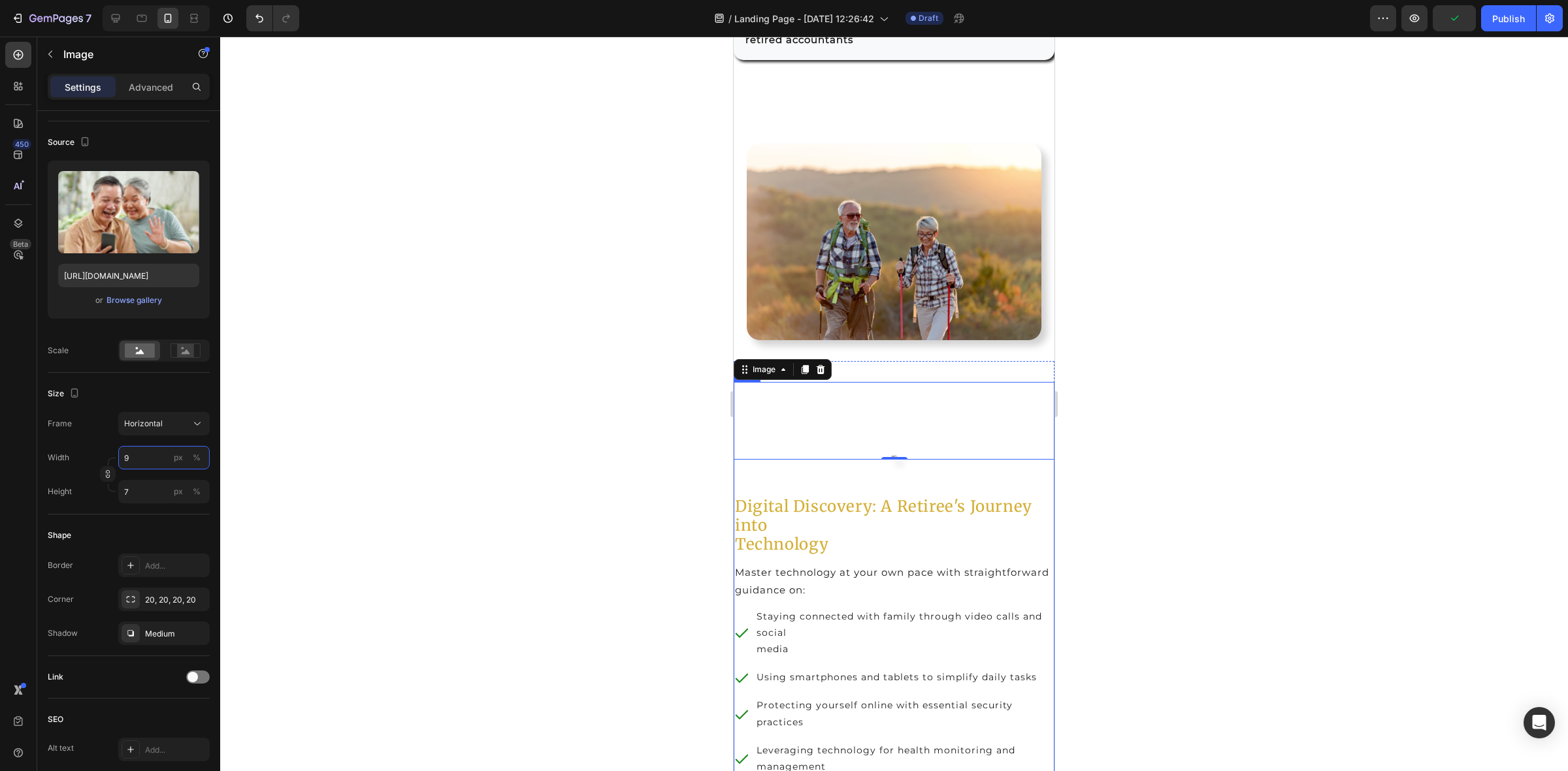
type input "98"
type input "74"
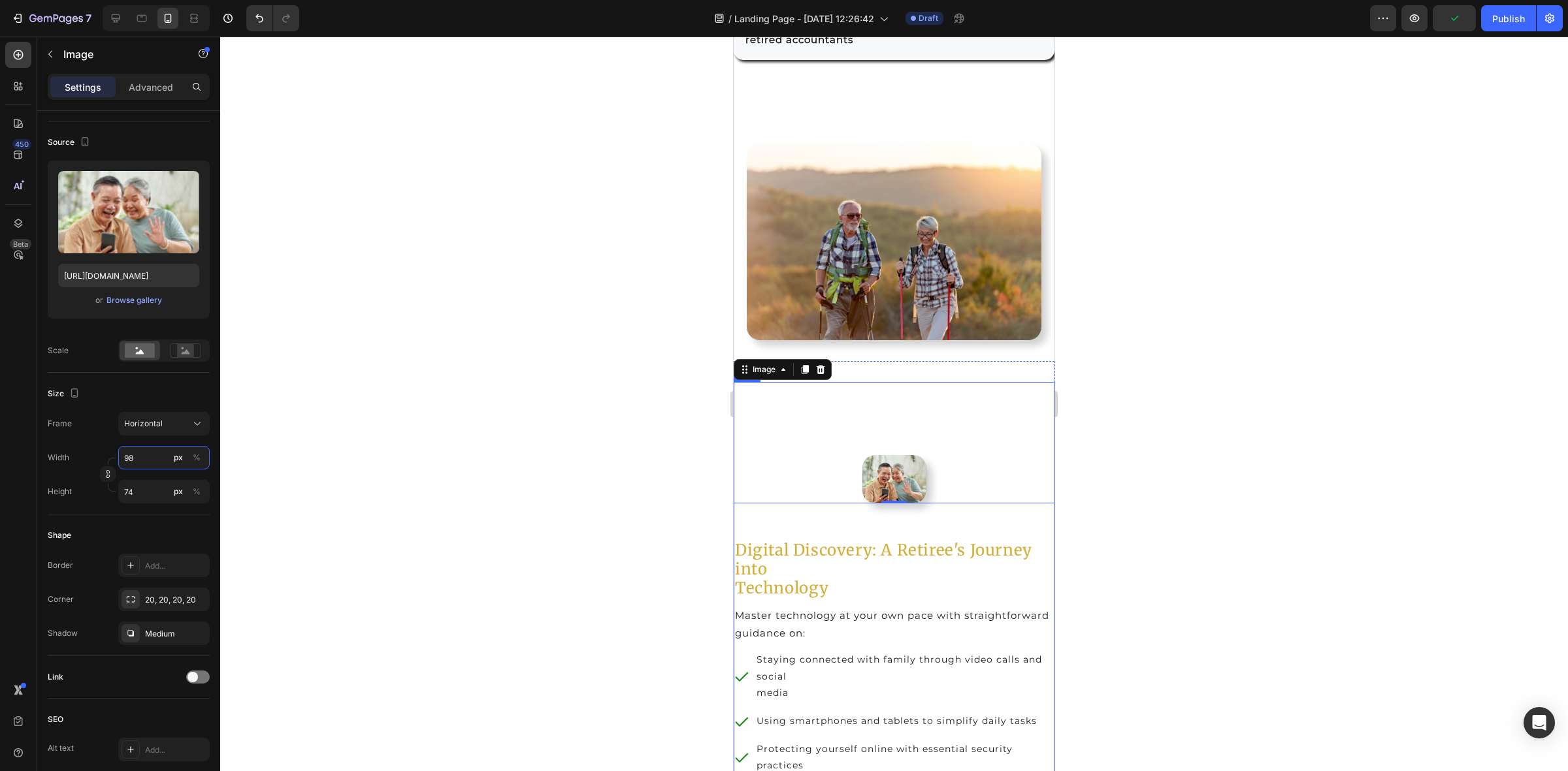
type input "9"
type input "7"
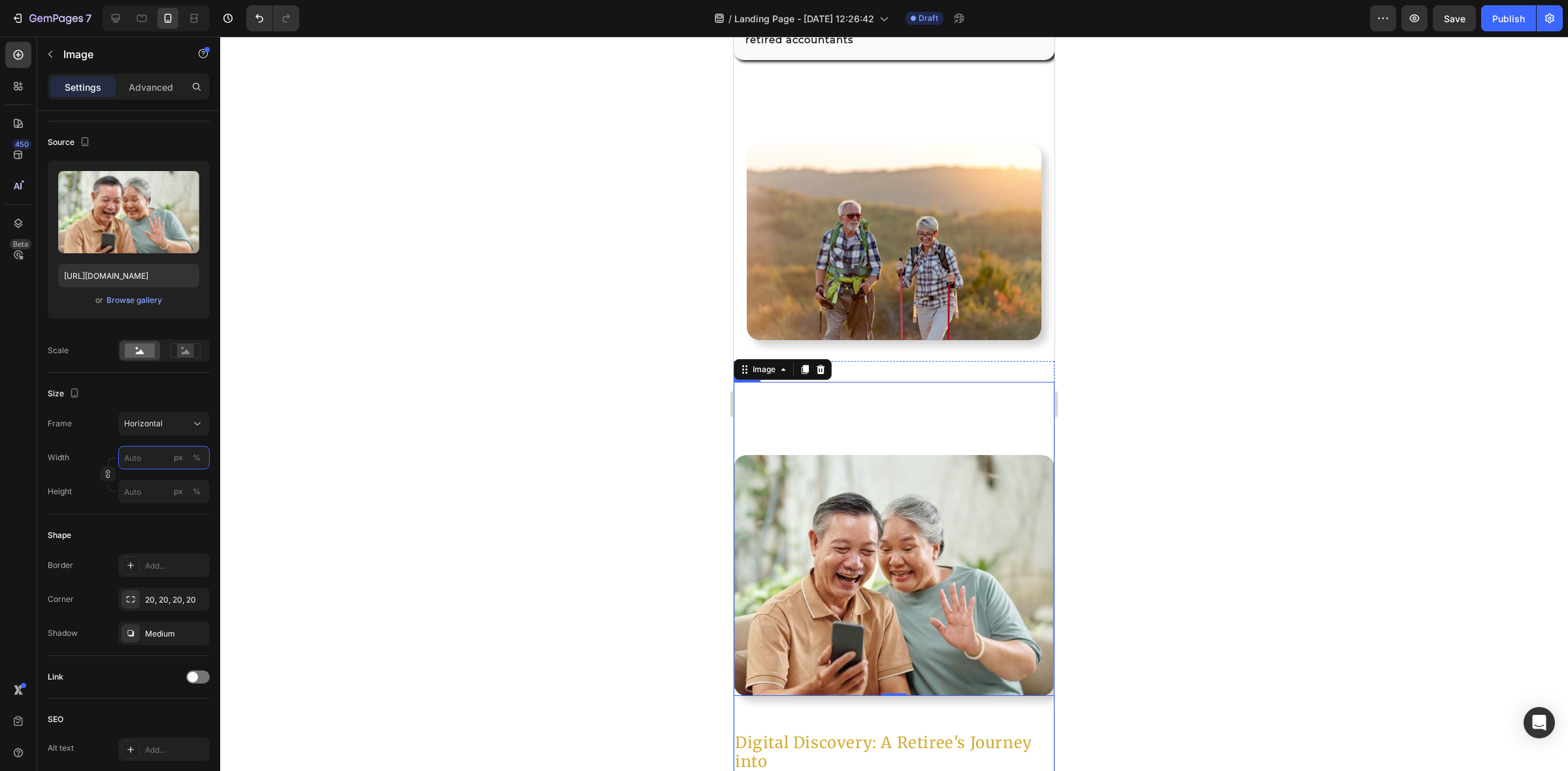
type input "9"
type input "7"
type input "8"
type input "6"
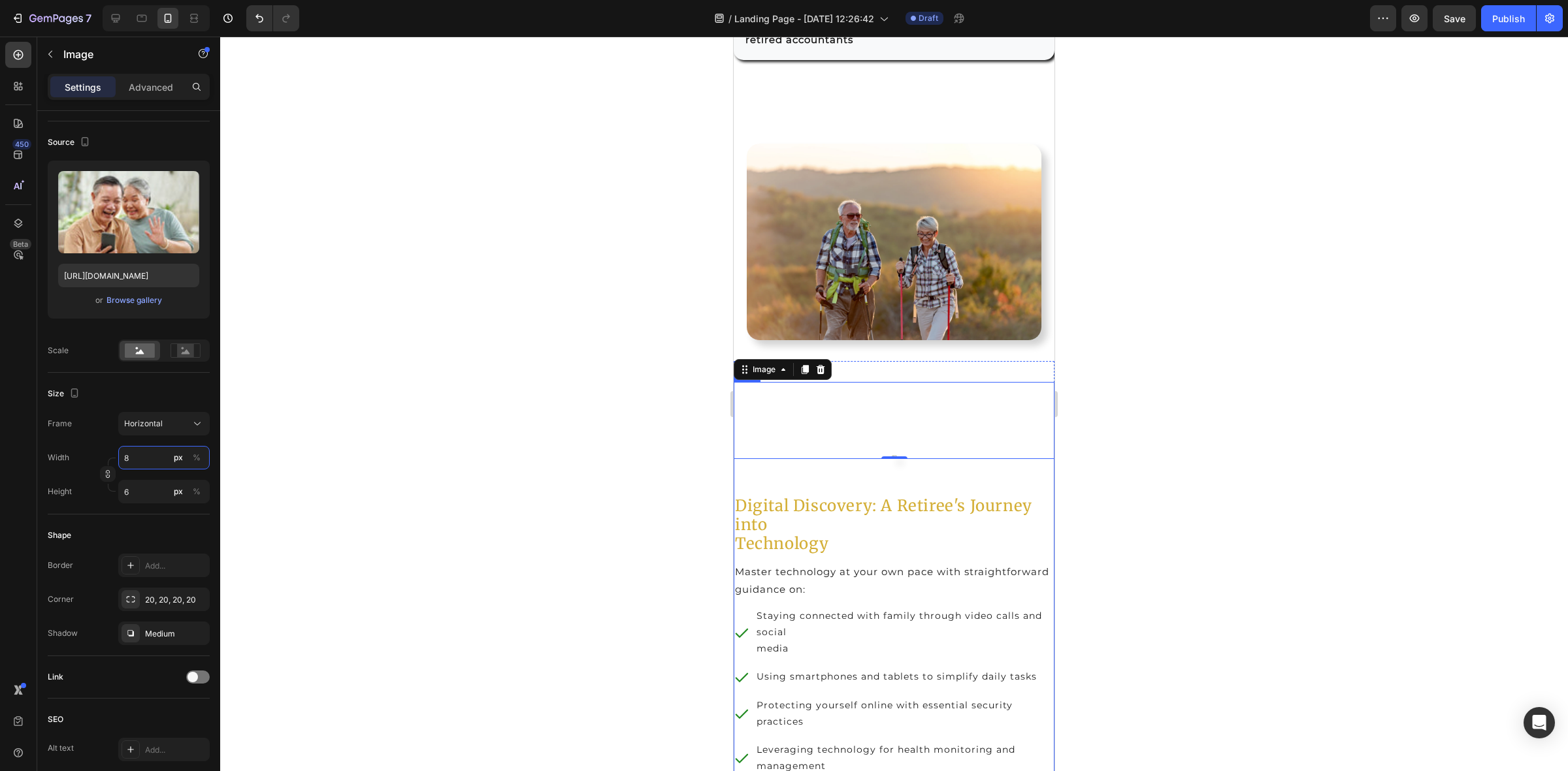
type input "80"
type input "60"
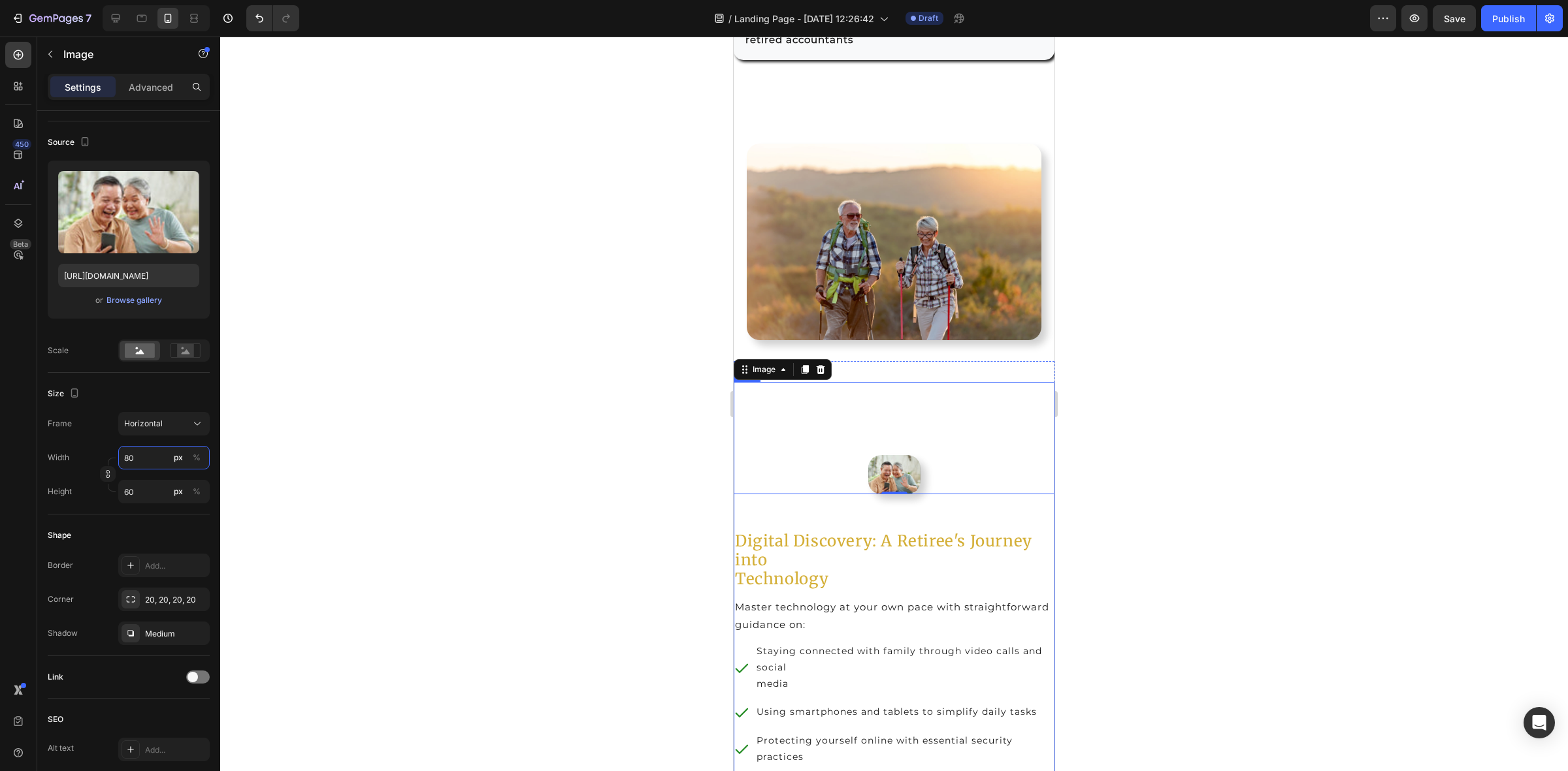
type input "800"
type input "600"
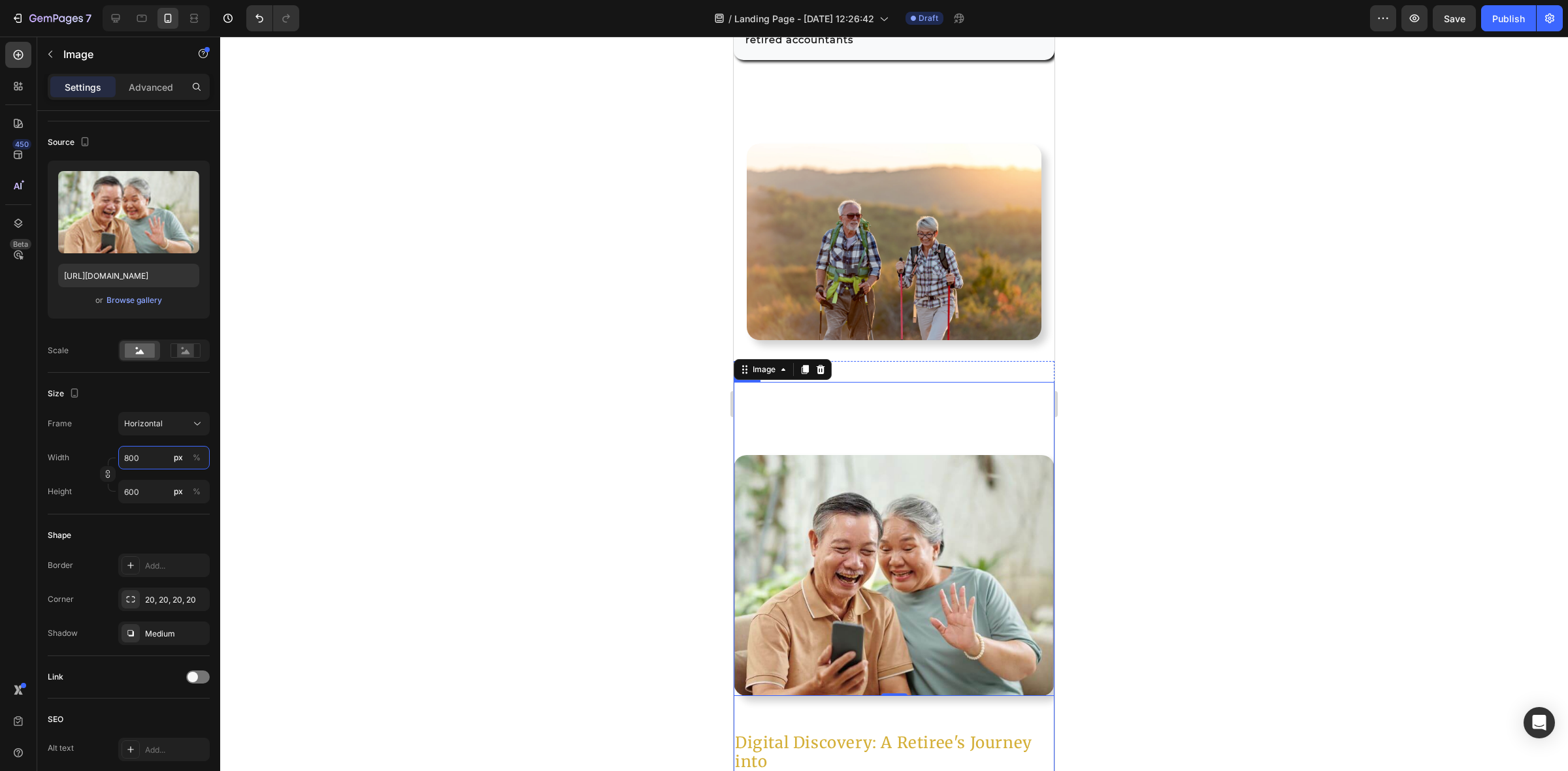
type input "80"
type input "60"
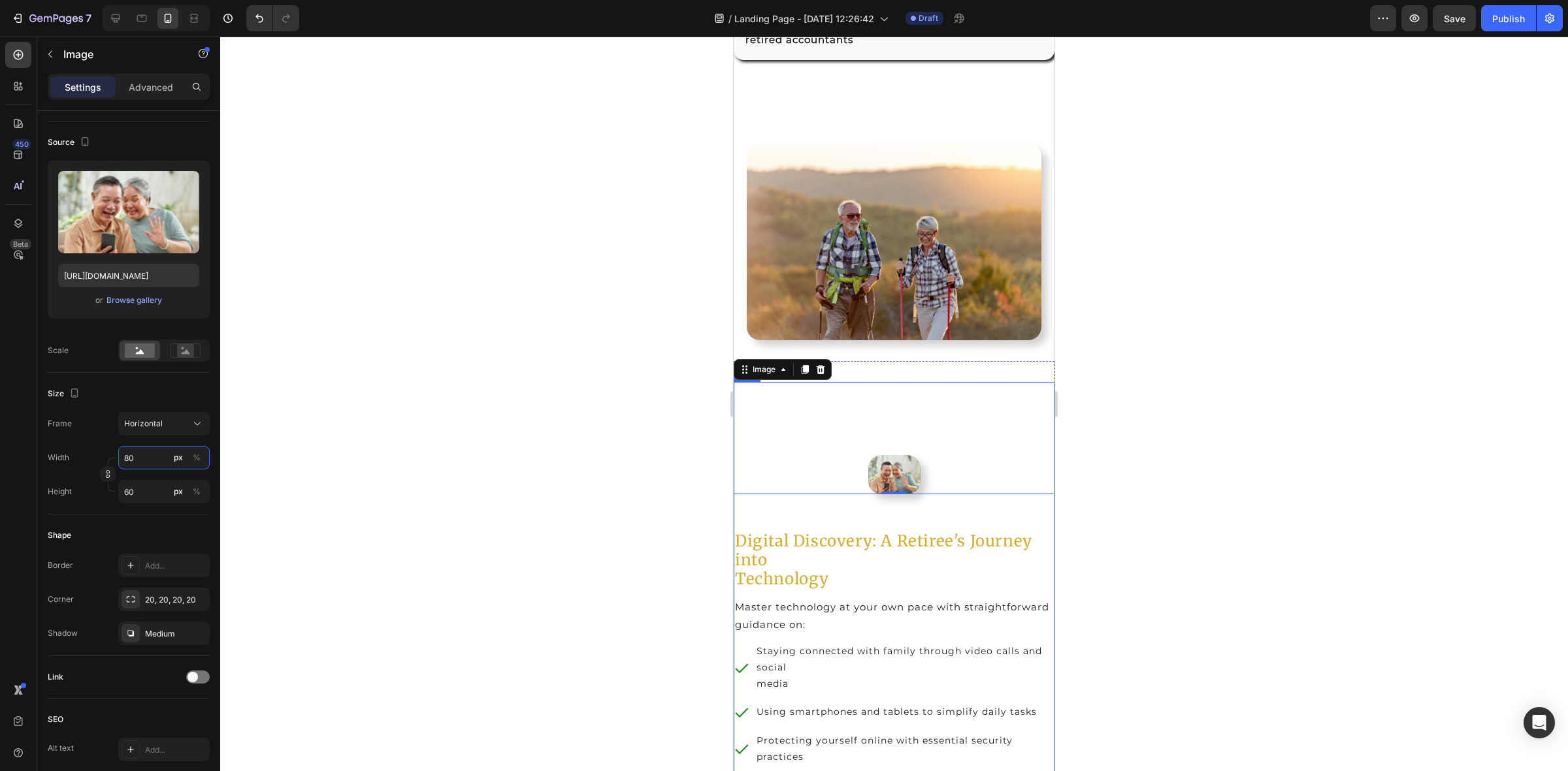
type input "8"
type input "6"
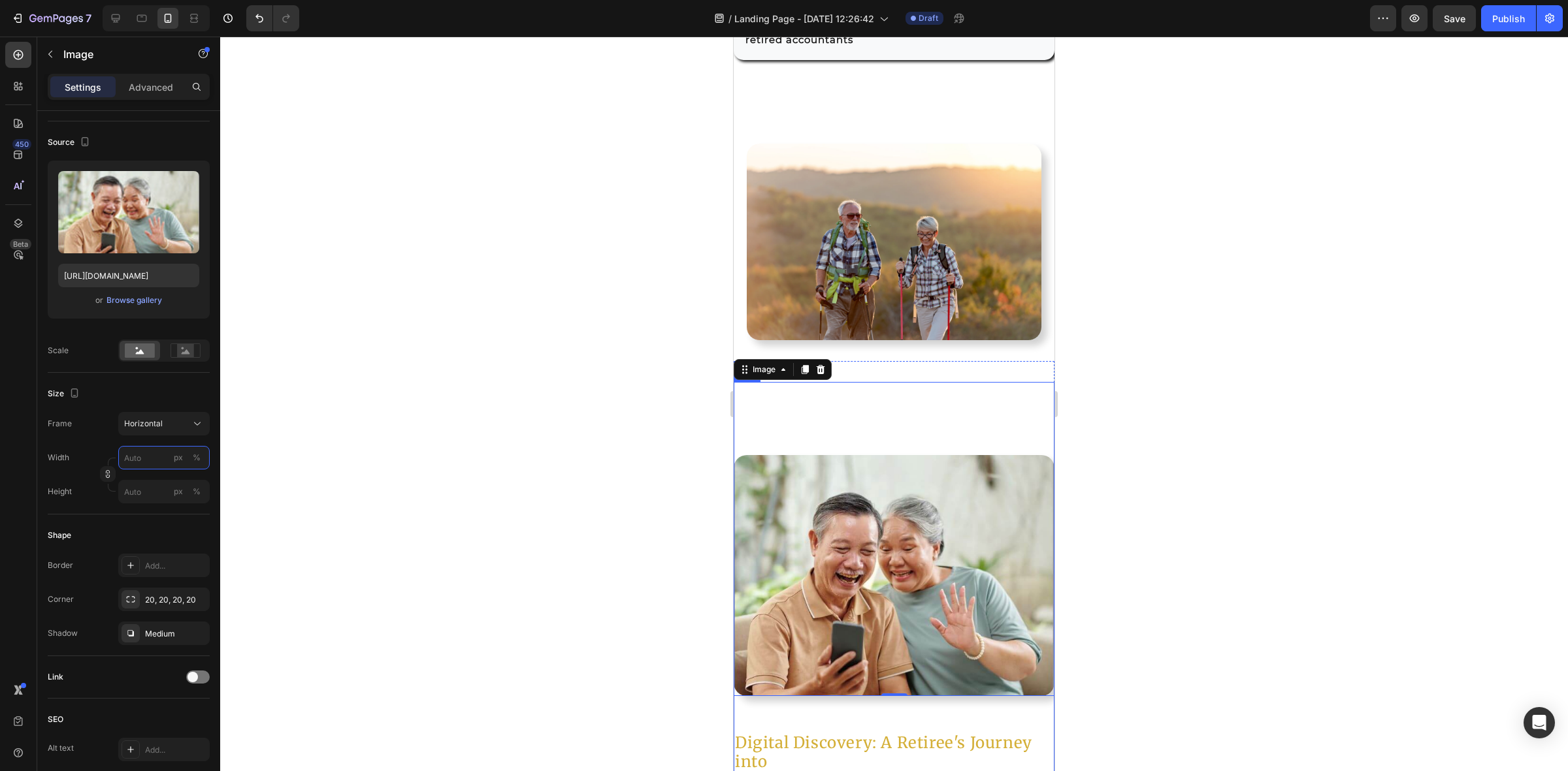
type input "8"
type input "6"
type input "5"
type input "4"
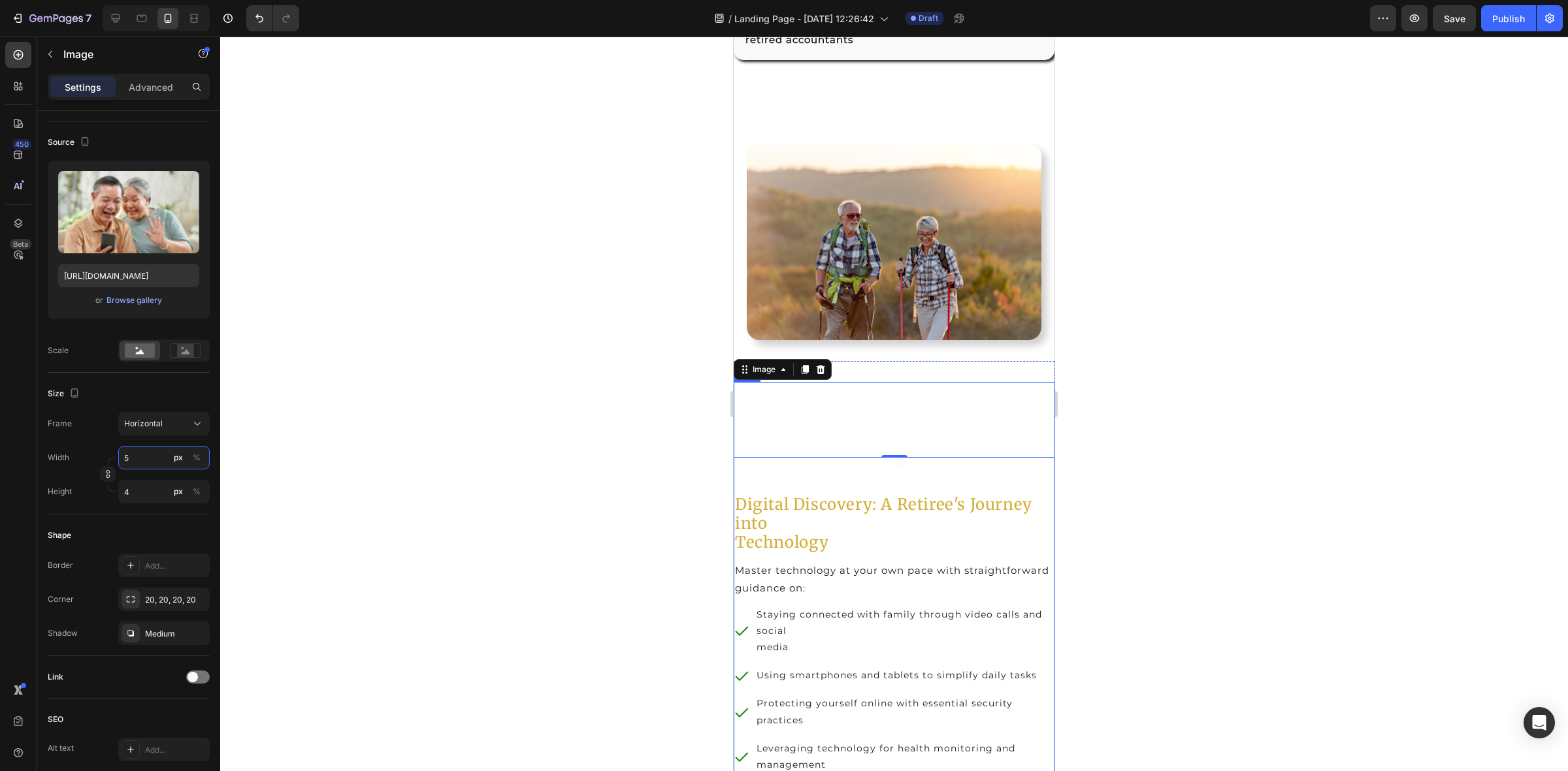
type input "50"
type input "38"
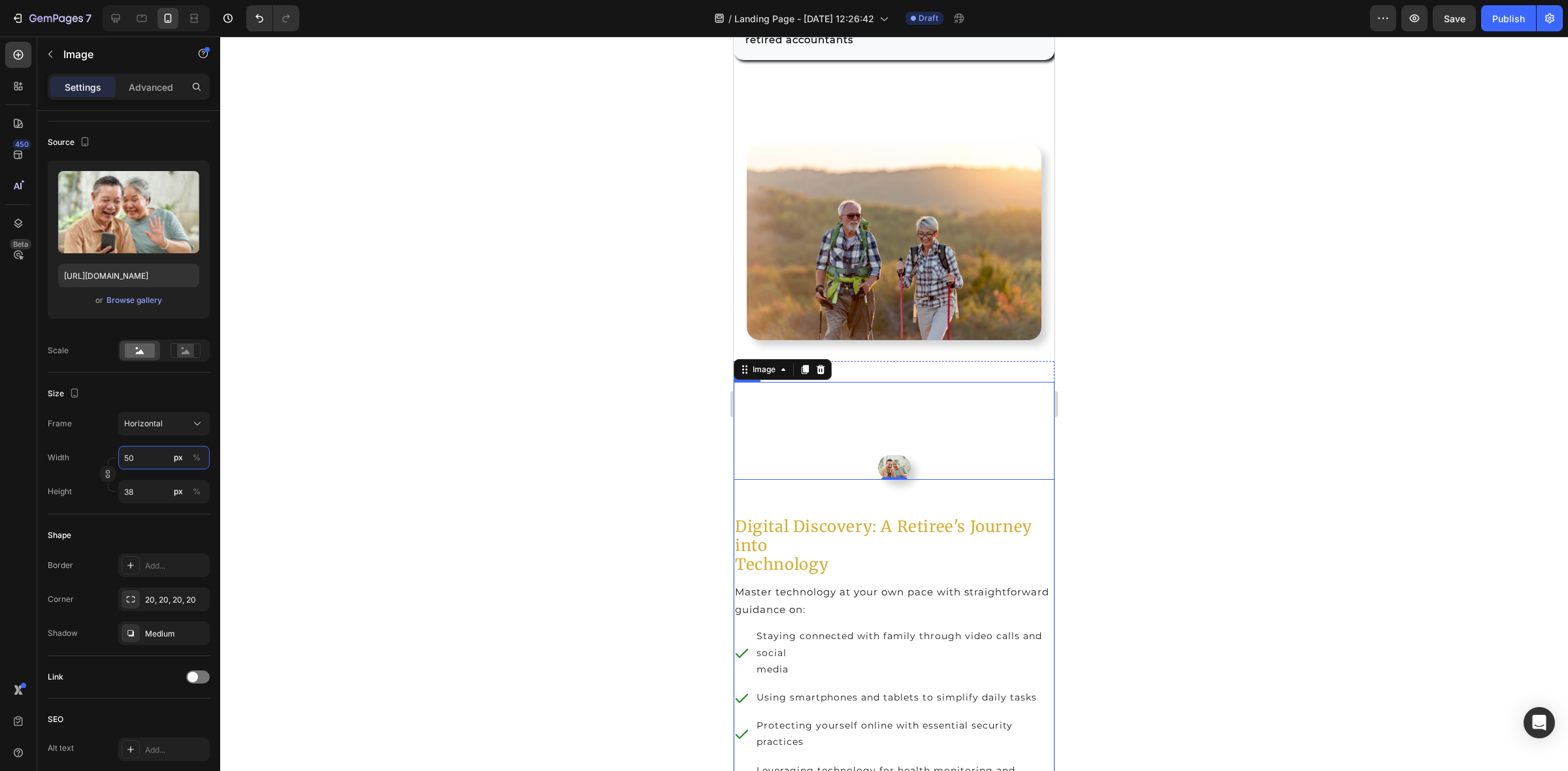
type input "5"
type input "4"
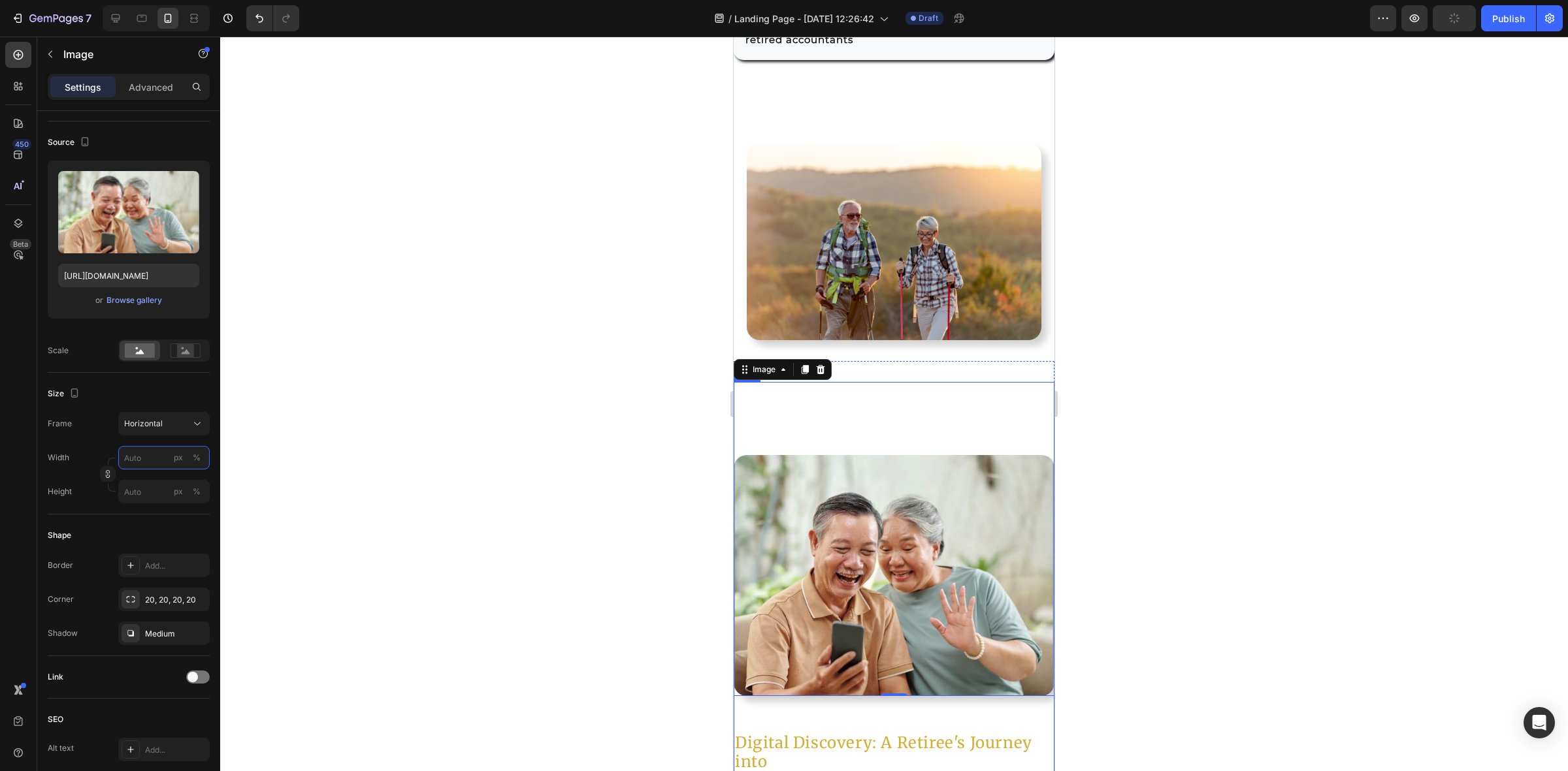
type input "5"
type input "4"
type input "6"
type input "5"
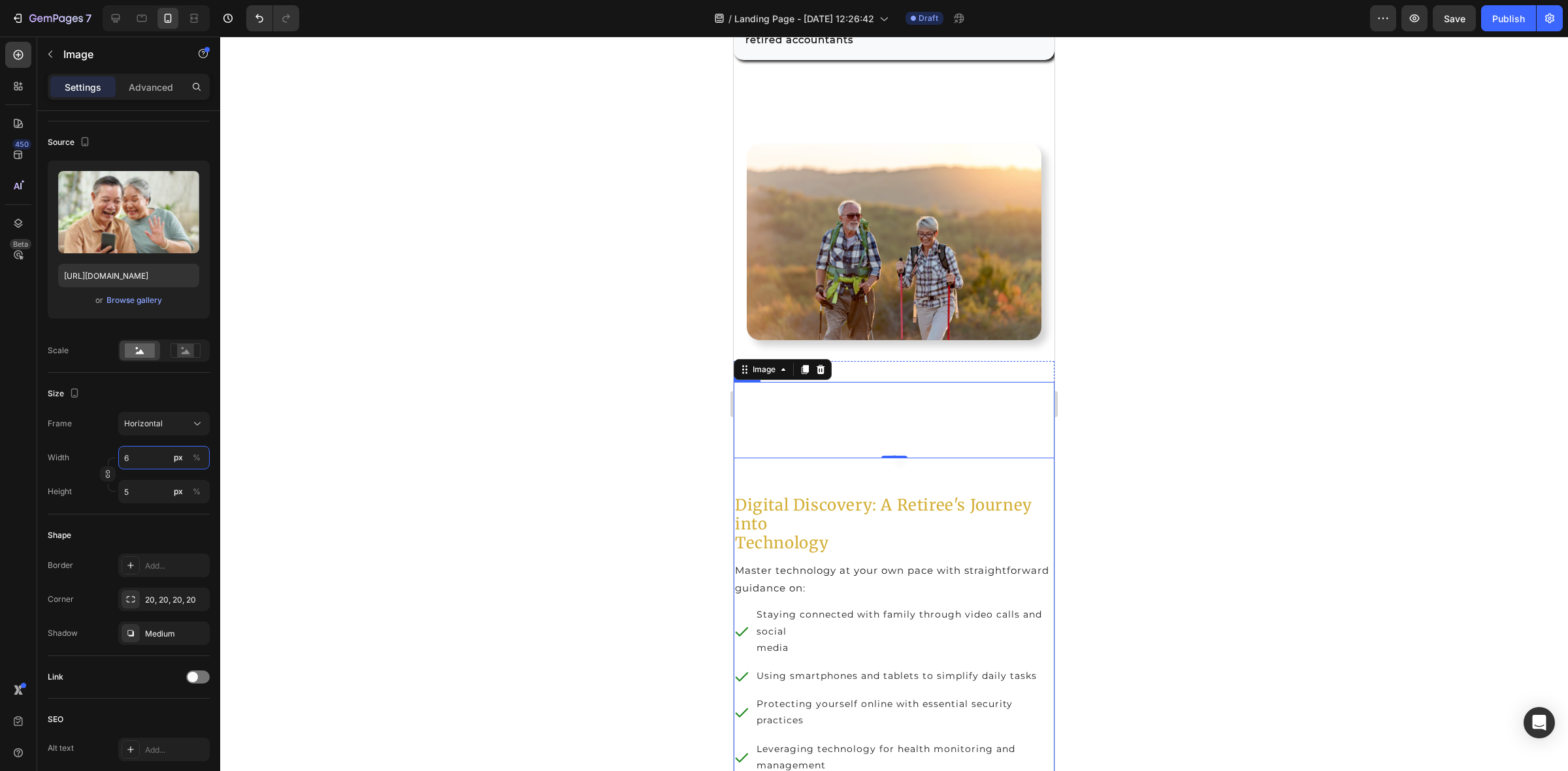
type input "60"
type input "45"
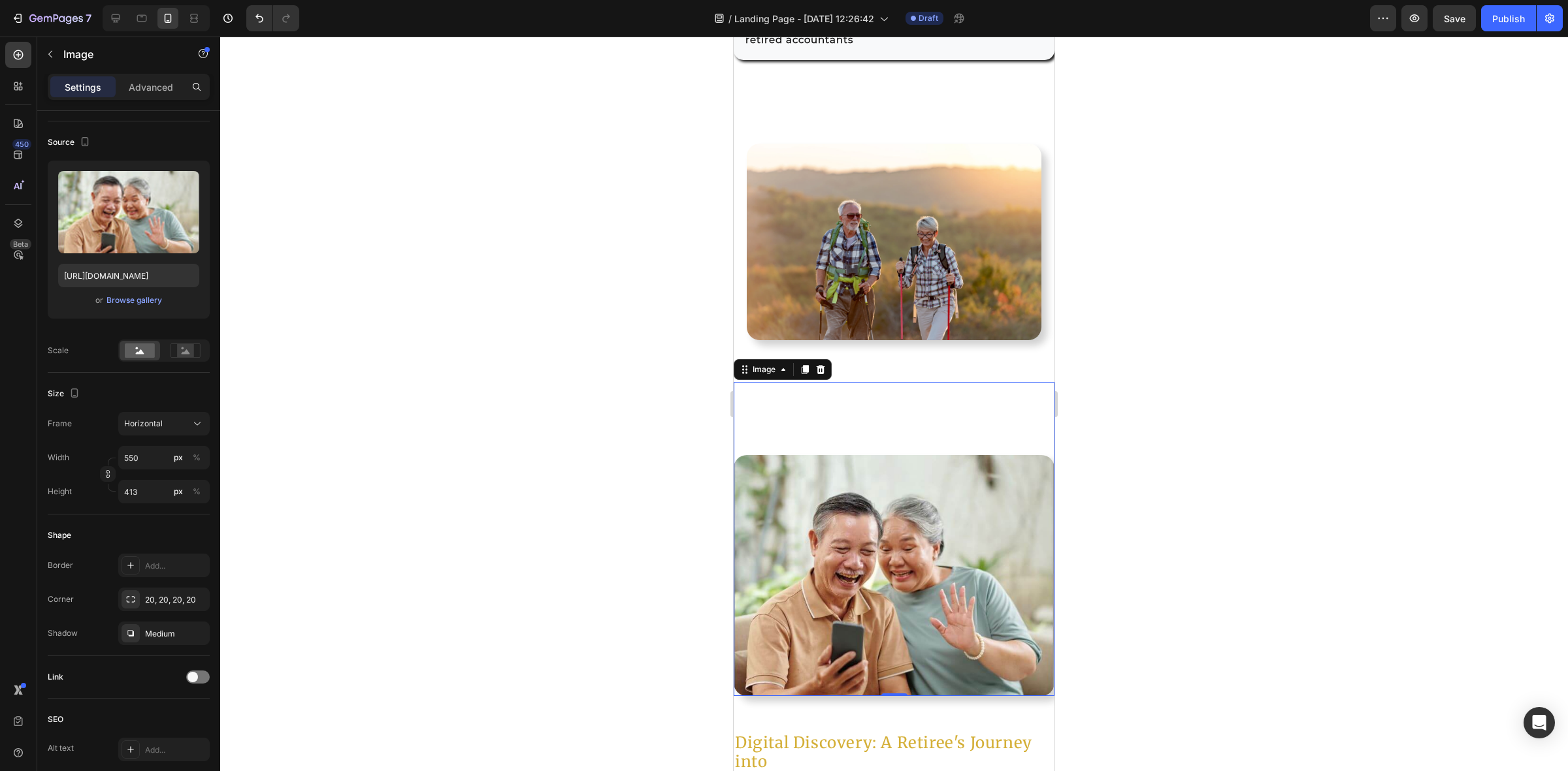
click at [1194, 426] on div at bounding box center [894, 404] width 1348 height 735
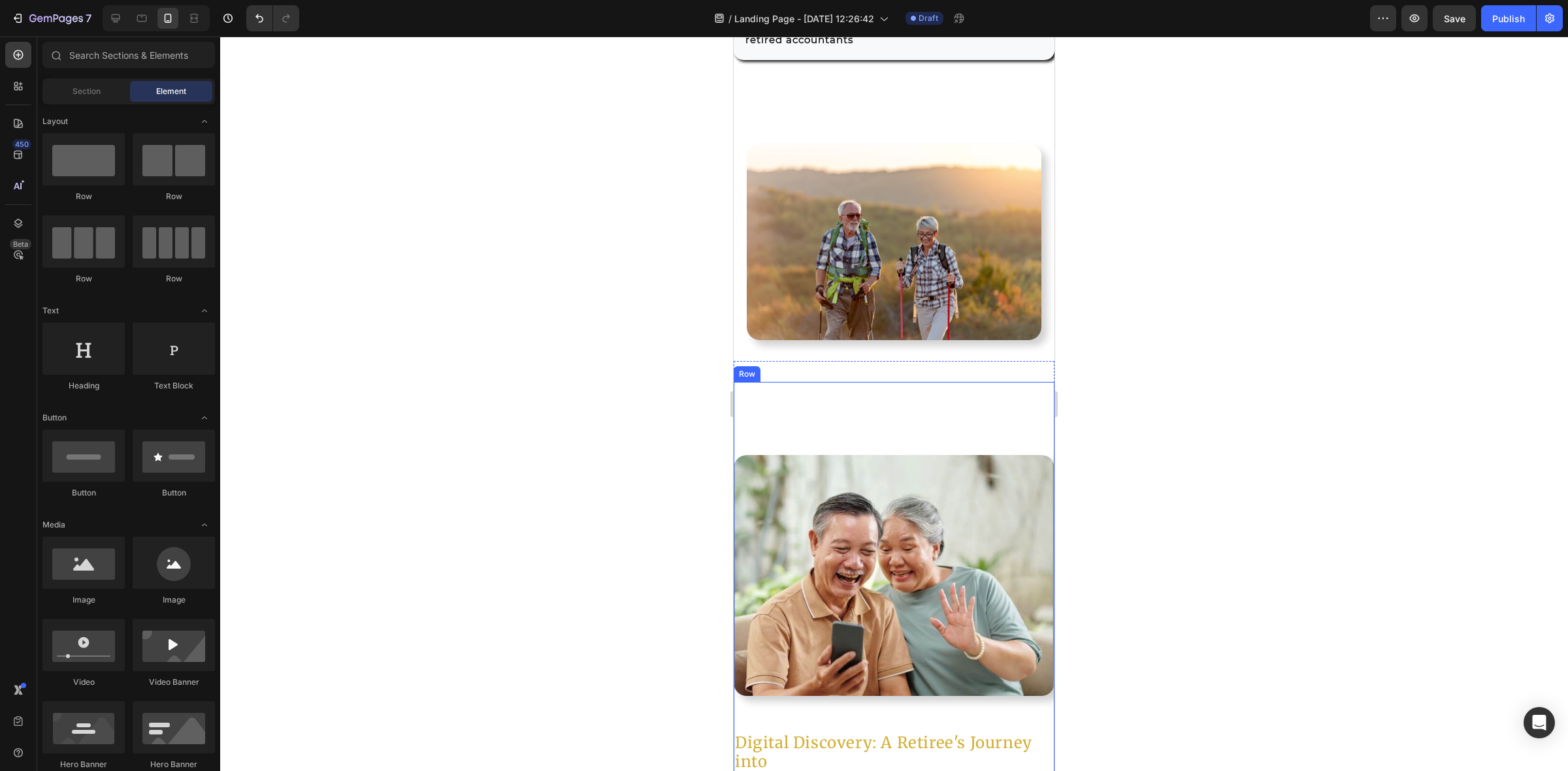
click at [844, 410] on div "Image" at bounding box center [893, 538] width 320 height 313
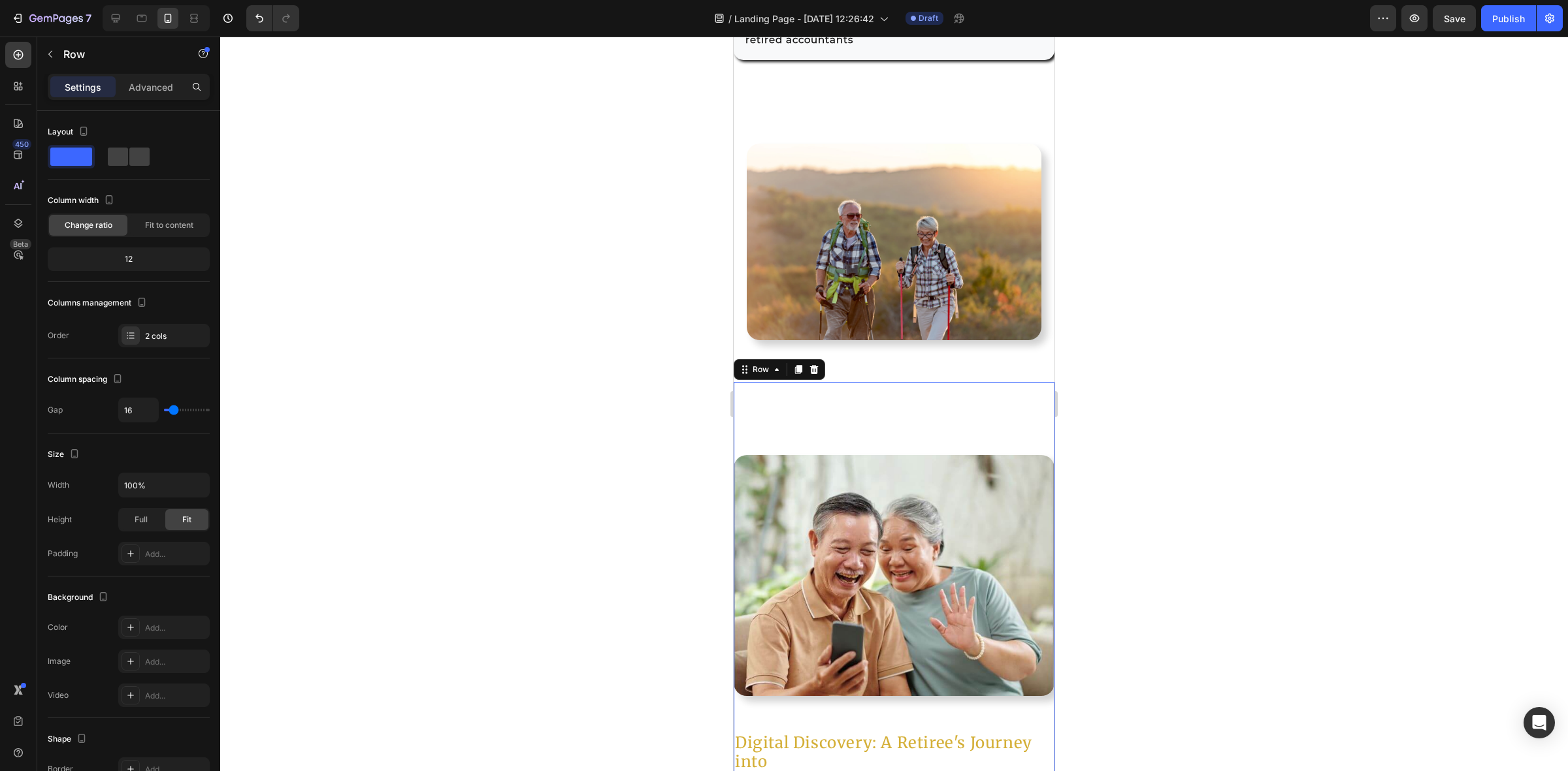
click at [878, 398] on div "Image" at bounding box center [893, 538] width 320 height 313
click at [152, 87] on p "Advanced" at bounding box center [151, 88] width 45 height 14
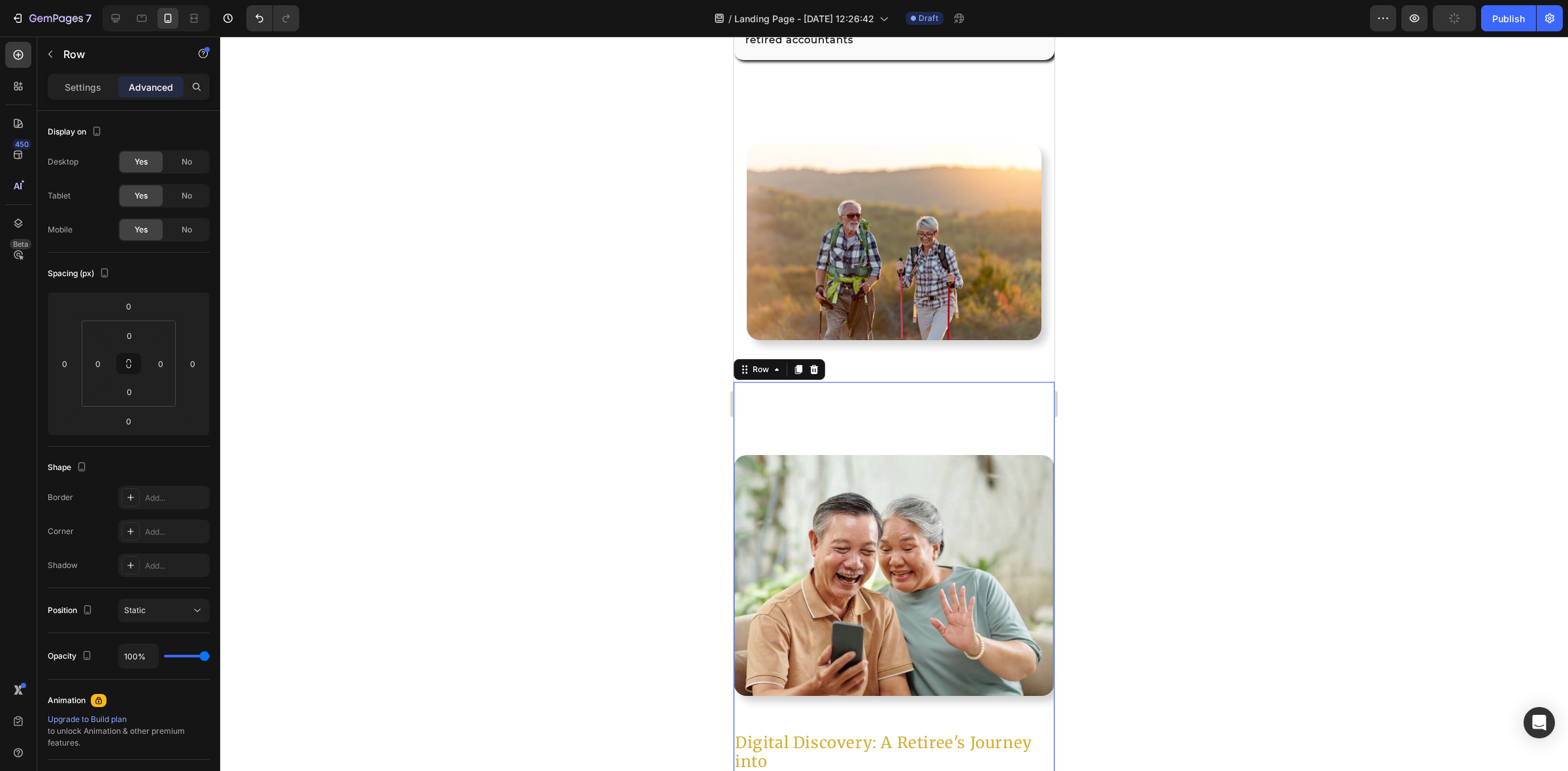
click at [854, 405] on div "Image" at bounding box center [893, 538] width 320 height 313
click at [852, 361] on div "Image Digital Discovery: A Retiree's Journey into Technology Heading Master tec…" at bounding box center [893, 784] width 320 height 846
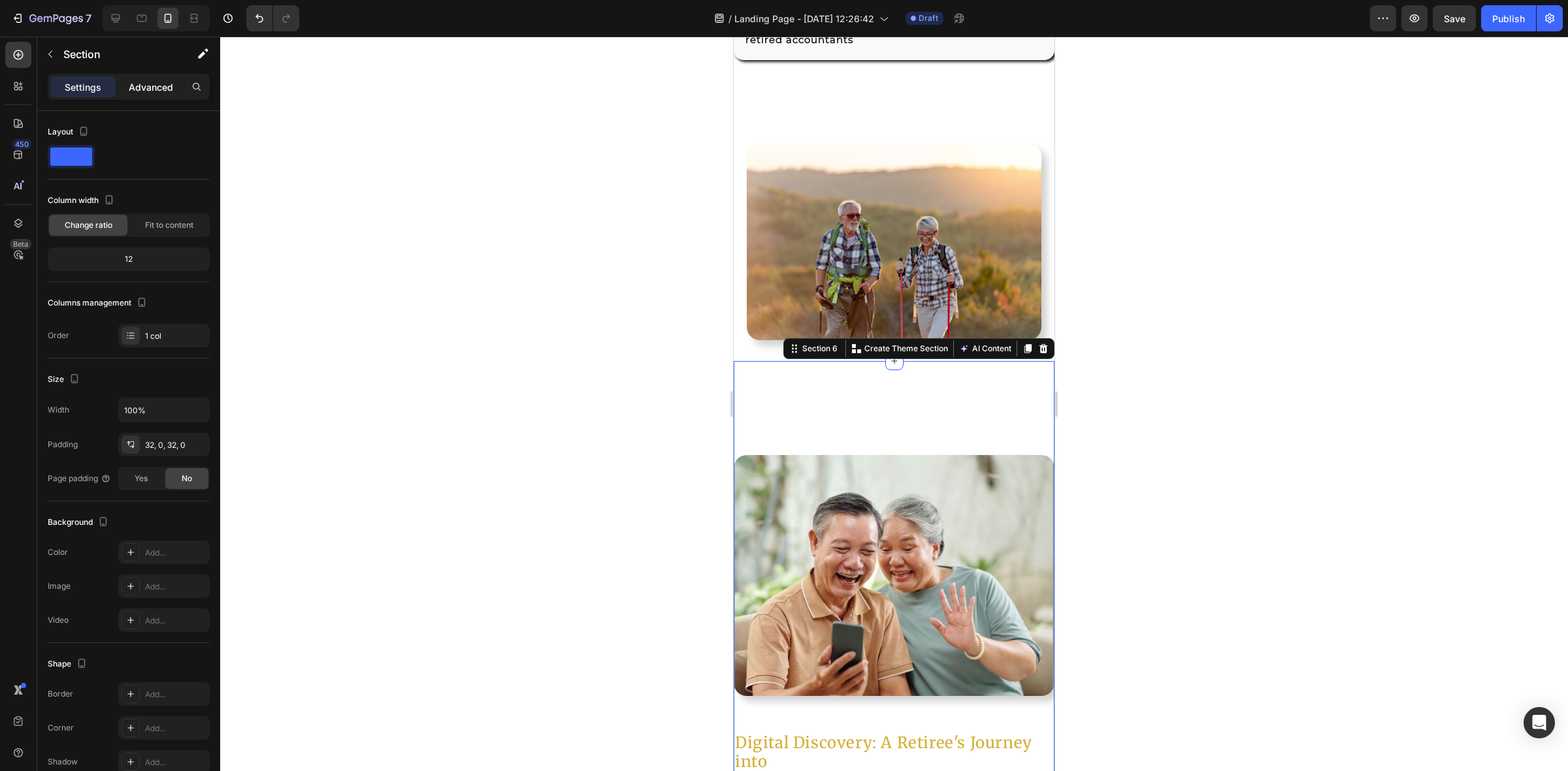
click at [149, 83] on p "Advanced" at bounding box center [151, 88] width 45 height 14
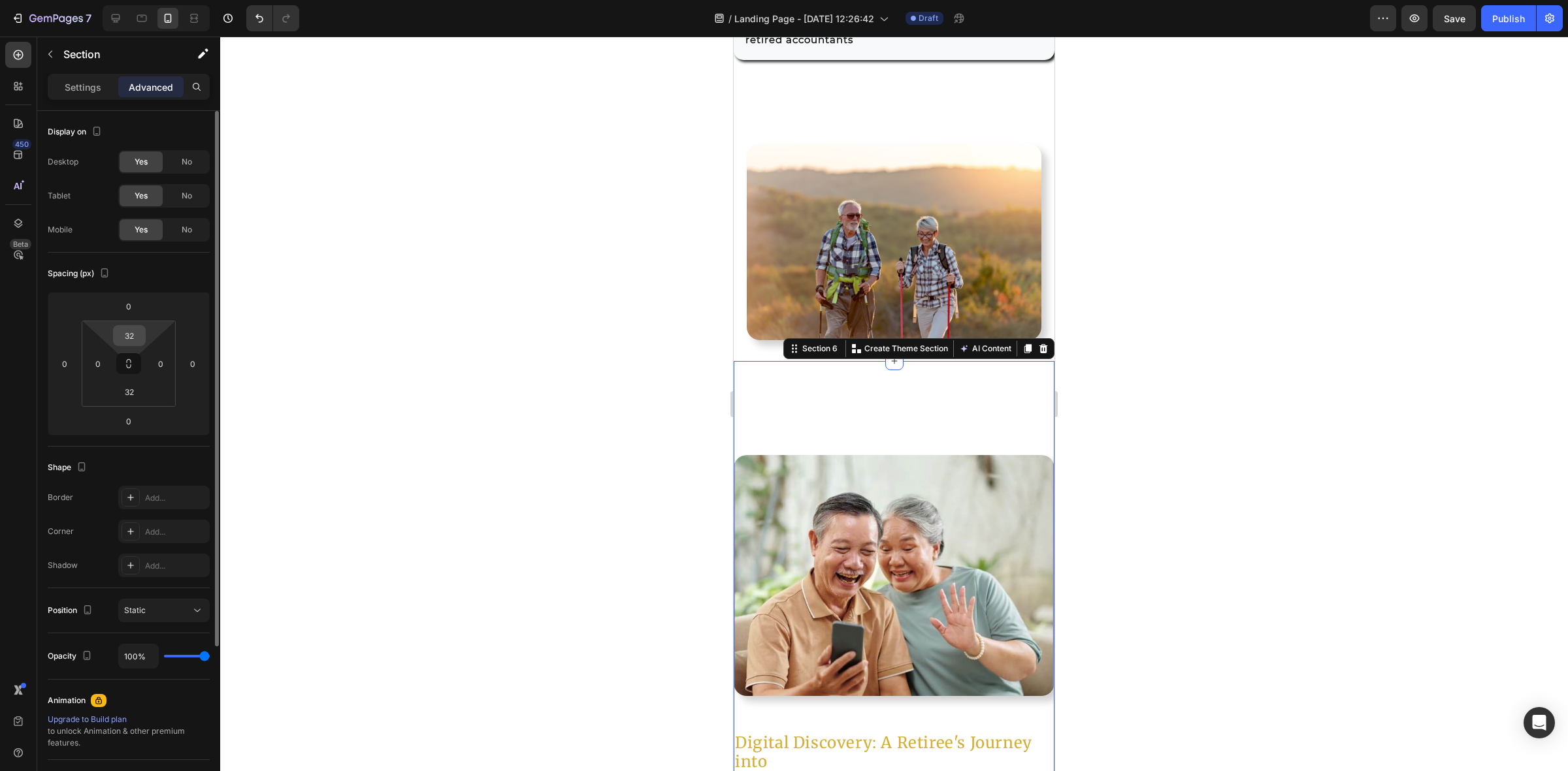
click at [131, 340] on input "32" at bounding box center [129, 336] width 26 height 19
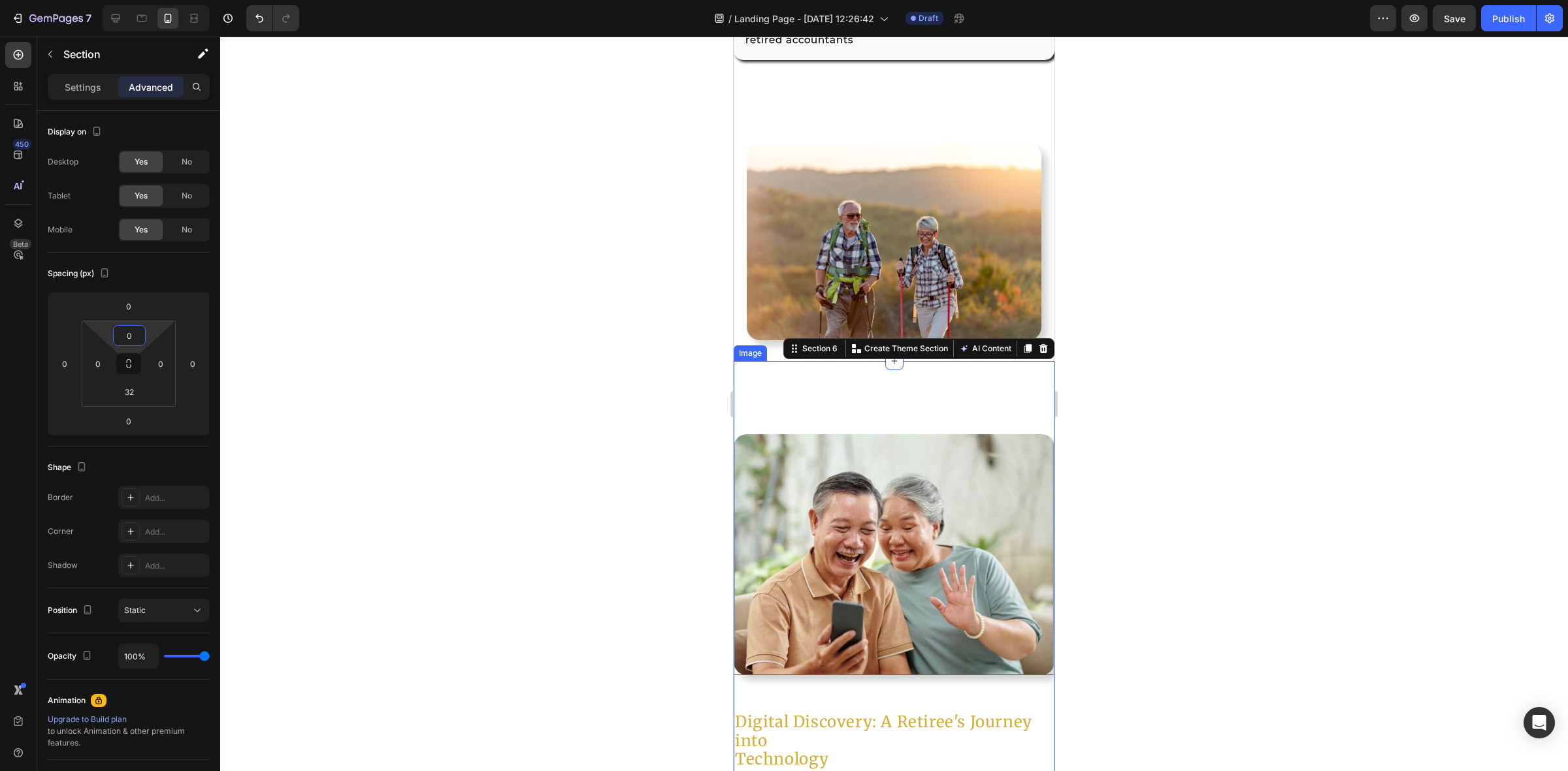
click at [1135, 384] on div at bounding box center [894, 404] width 1348 height 735
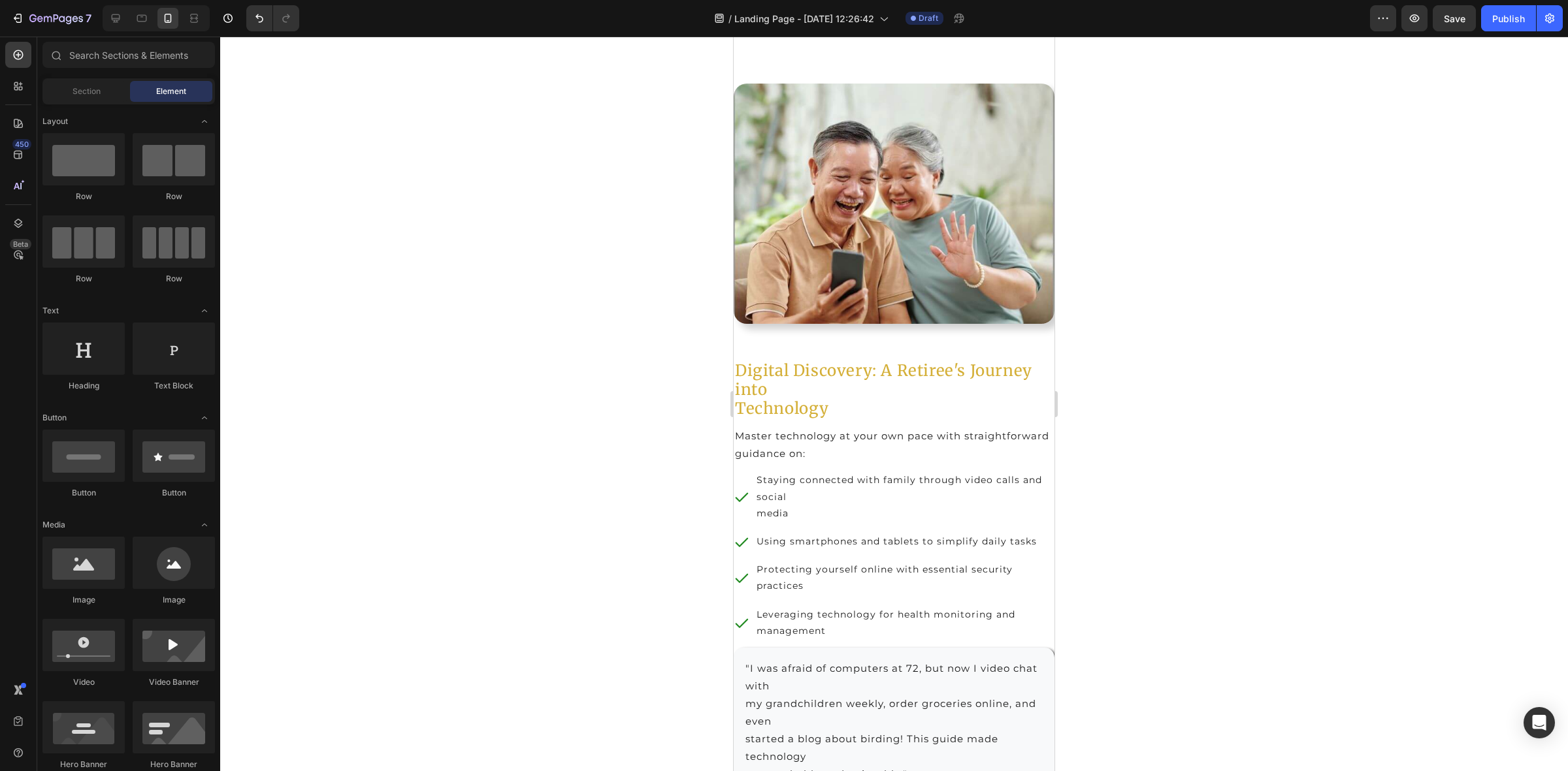
scroll to position [3508, 0]
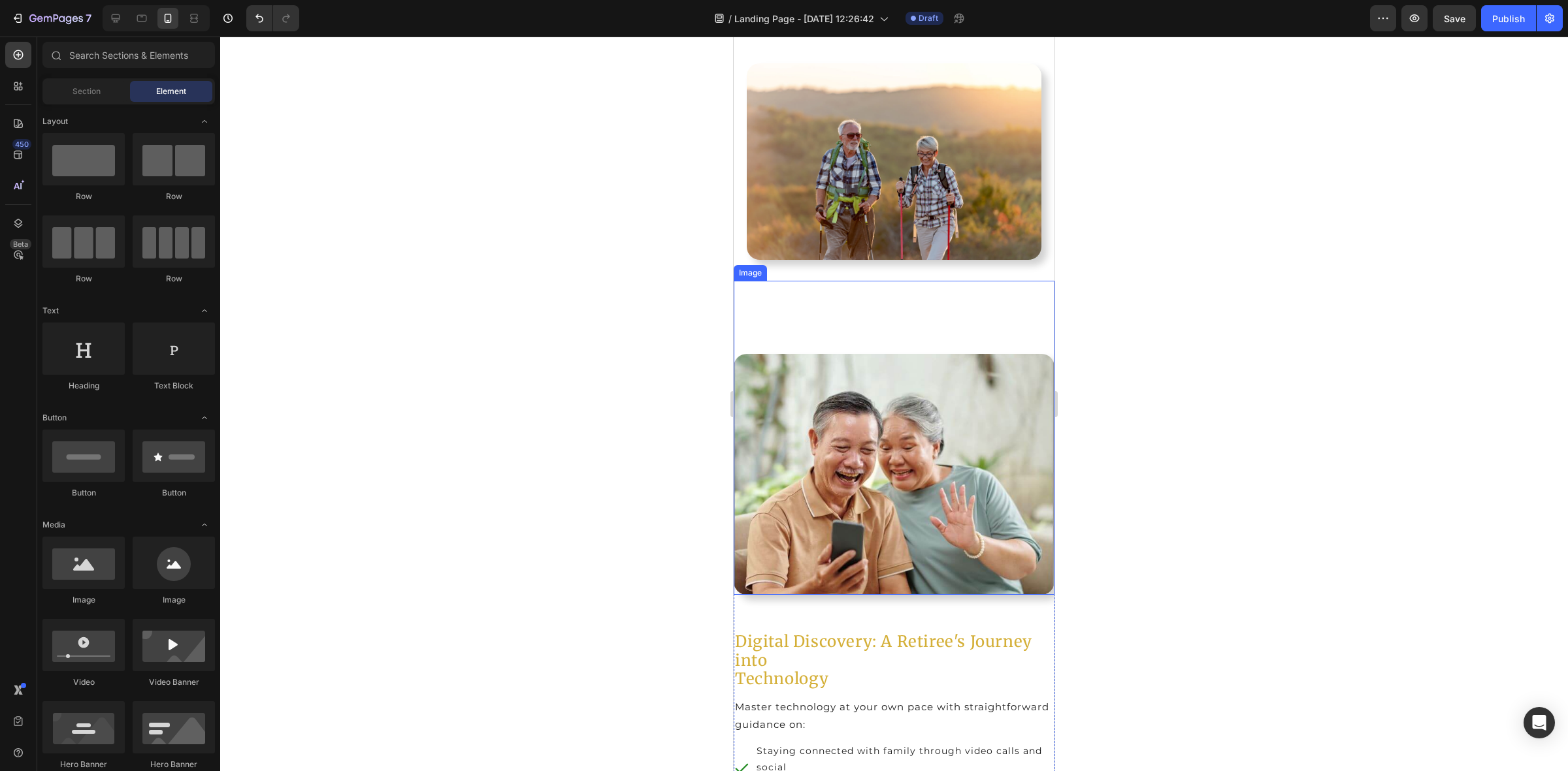
click at [921, 364] on img at bounding box center [893, 474] width 320 height 240
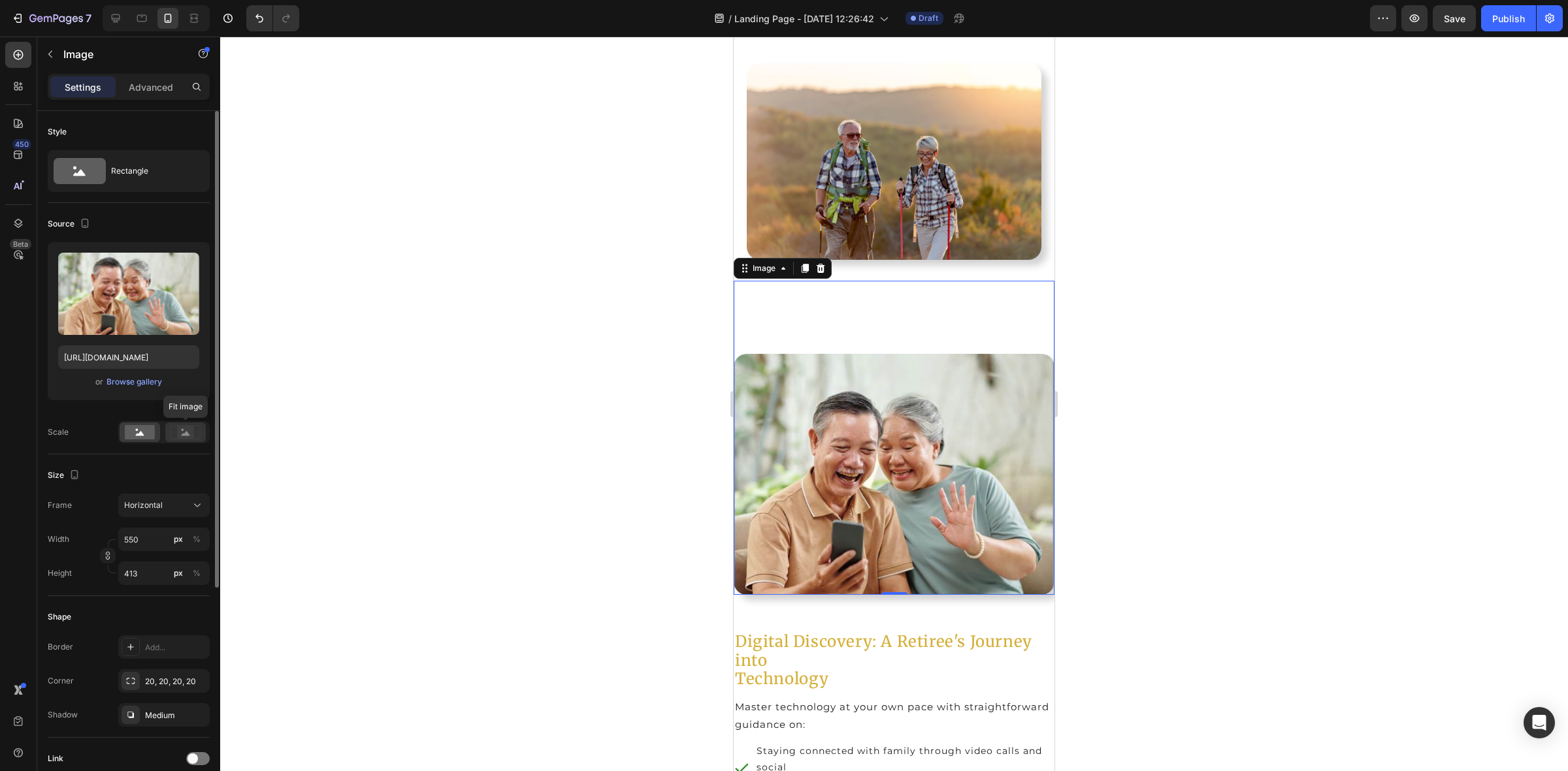
click at [195, 439] on div at bounding box center [186, 432] width 41 height 19
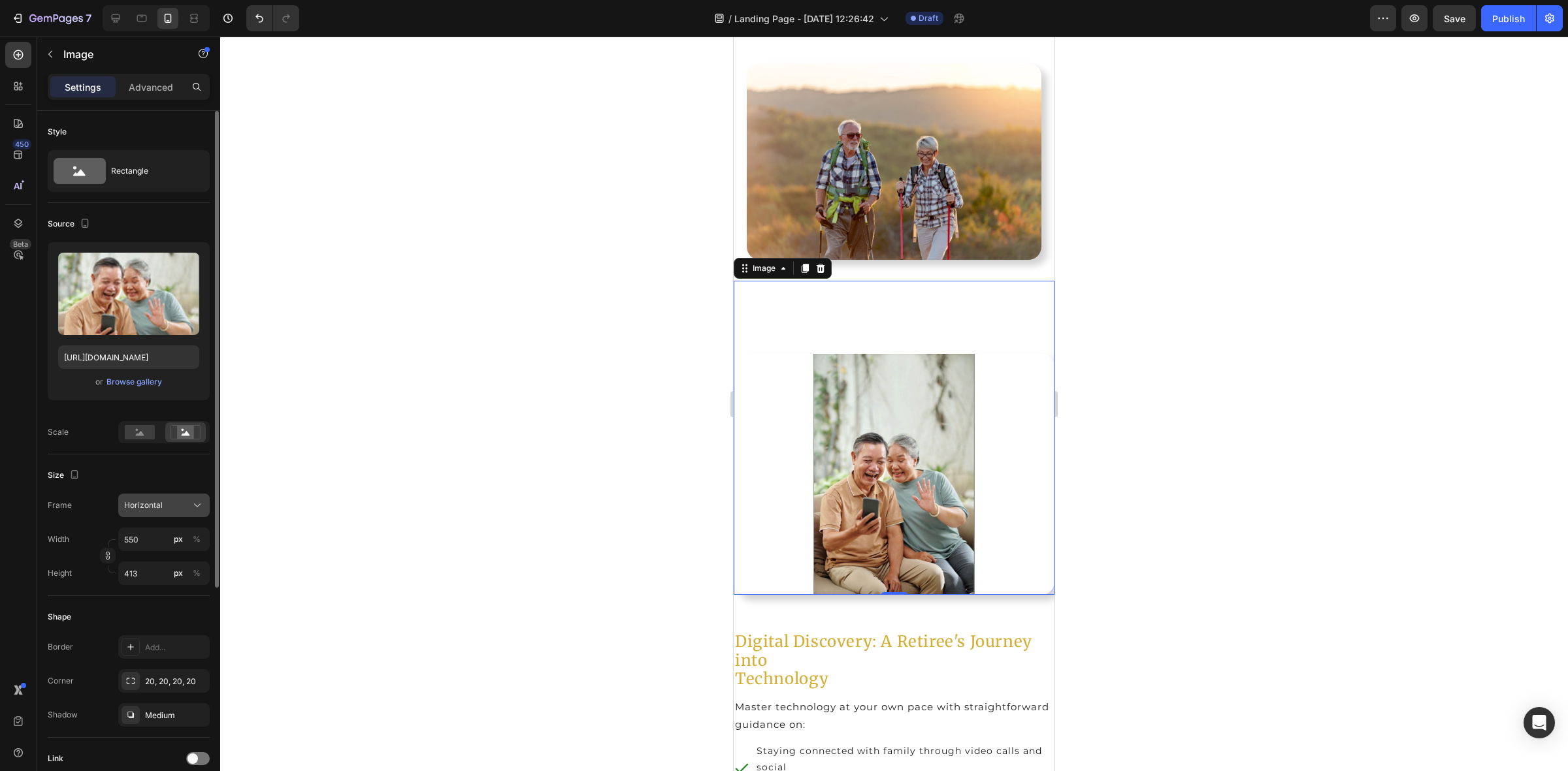
click at [167, 504] on div "Horizontal" at bounding box center [156, 505] width 64 height 12
click at [162, 532] on div "Square" at bounding box center [162, 536] width 76 height 13
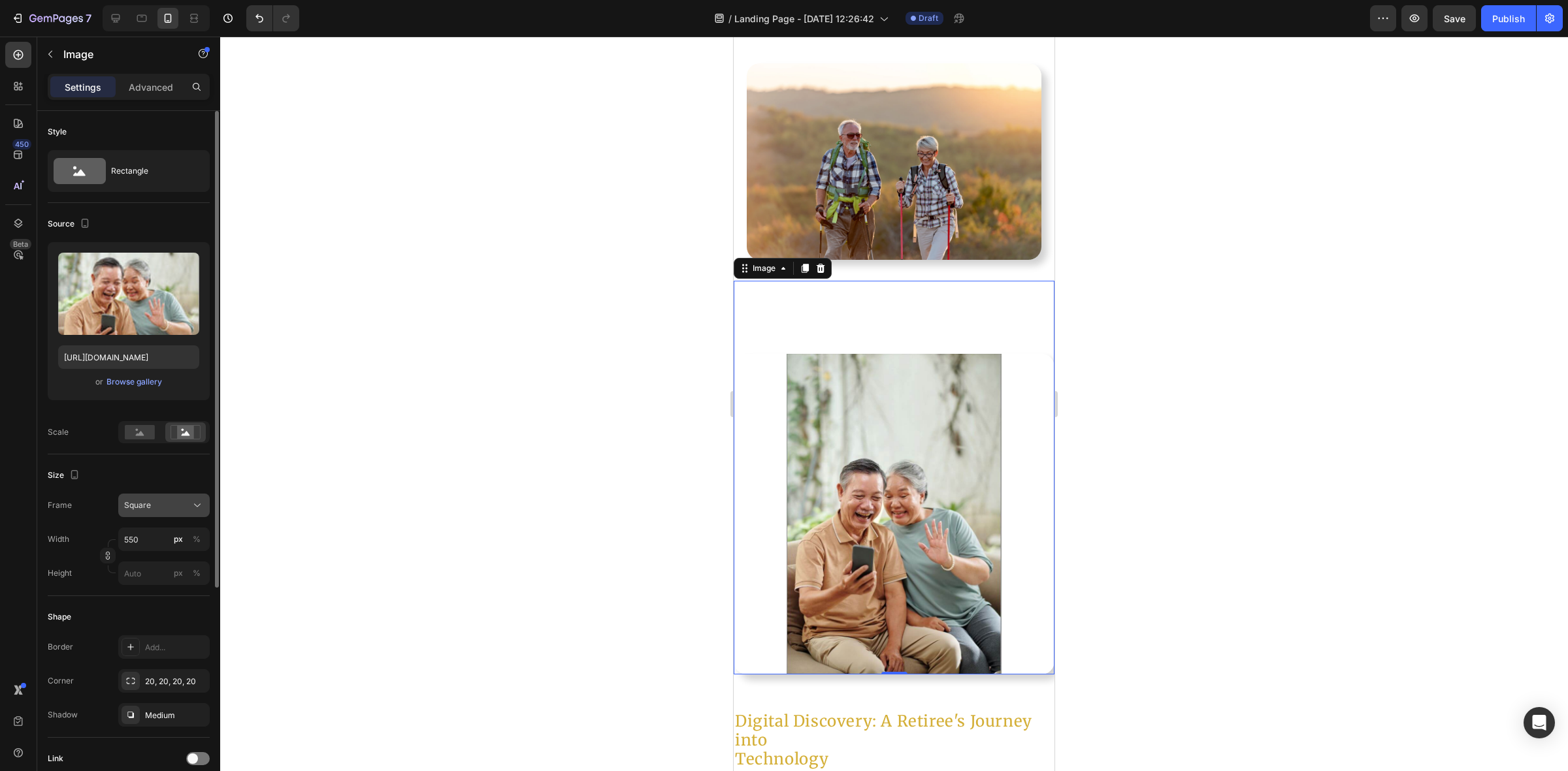
click at [160, 500] on div "Square" at bounding box center [156, 505] width 64 height 12
click at [149, 609] on span "Original" at bounding box center [138, 611] width 29 height 12
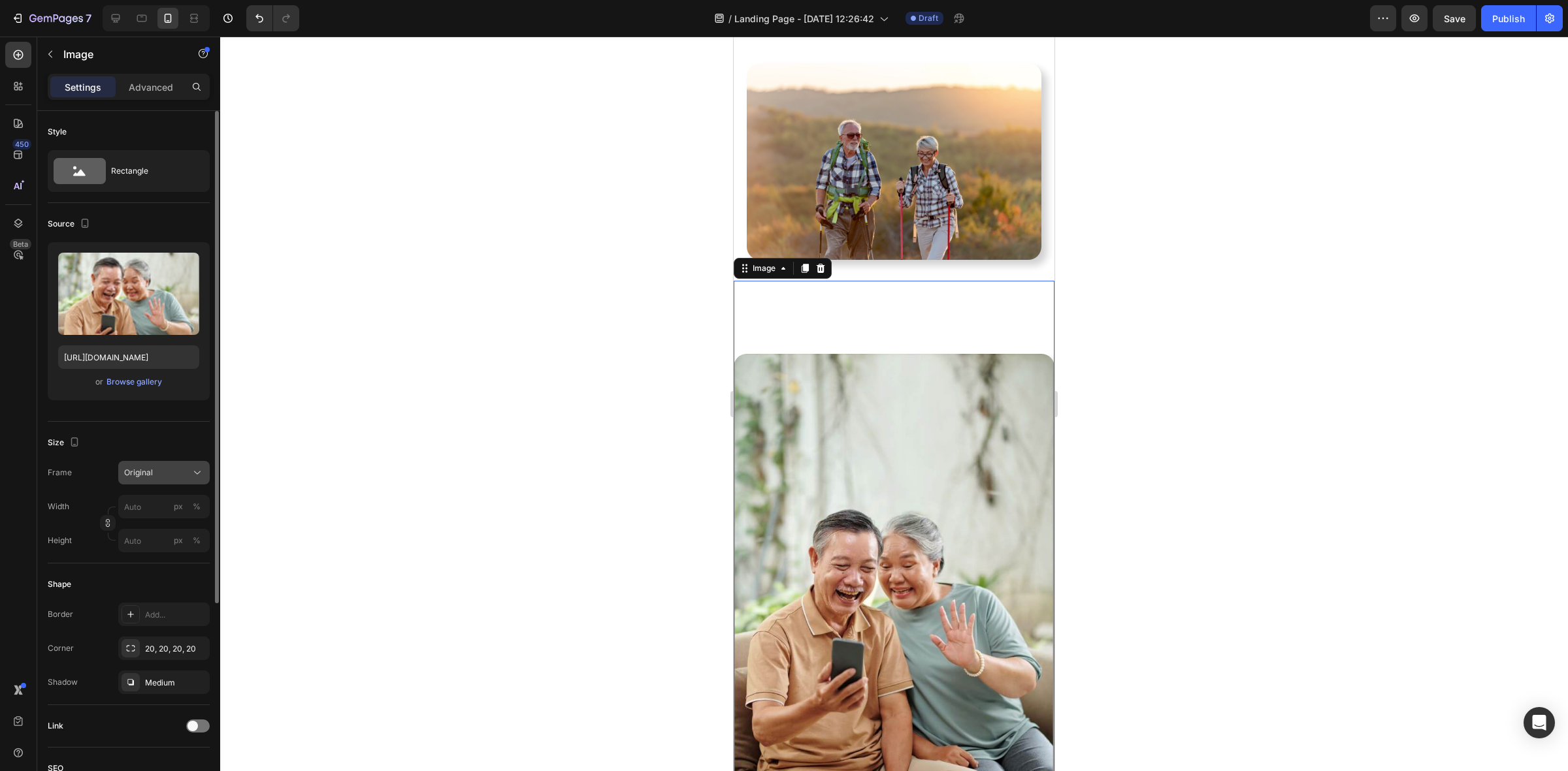
click at [170, 463] on button "Original" at bounding box center [164, 473] width 92 height 23
click at [165, 598] on div "Custom" at bounding box center [162, 602] width 76 height 12
click at [162, 469] on div "Original" at bounding box center [156, 473] width 64 height 12
click at [144, 610] on div "Custom" at bounding box center [152, 602] width 104 height 23
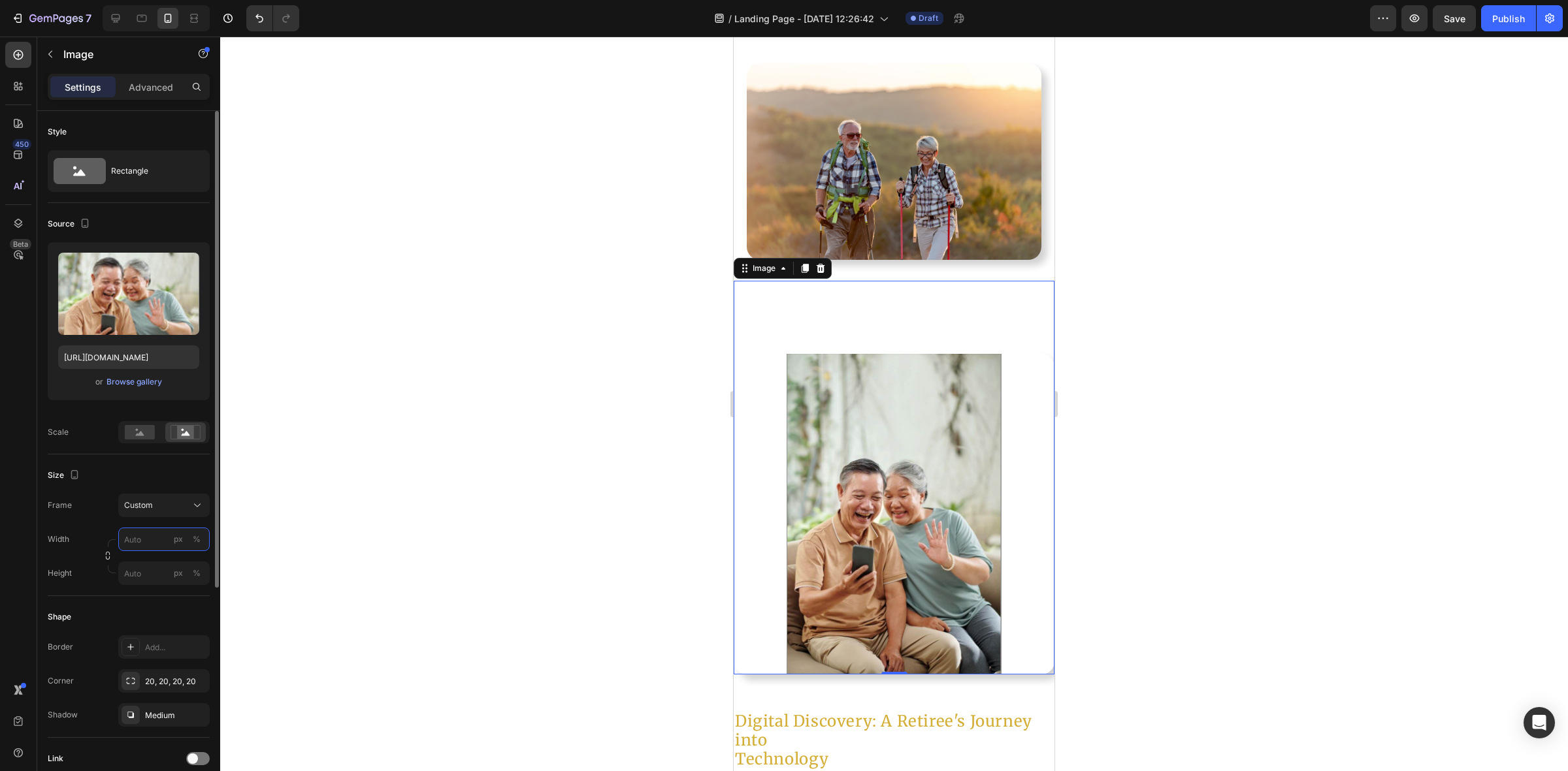
click at [147, 542] on input "px %" at bounding box center [164, 539] width 92 height 23
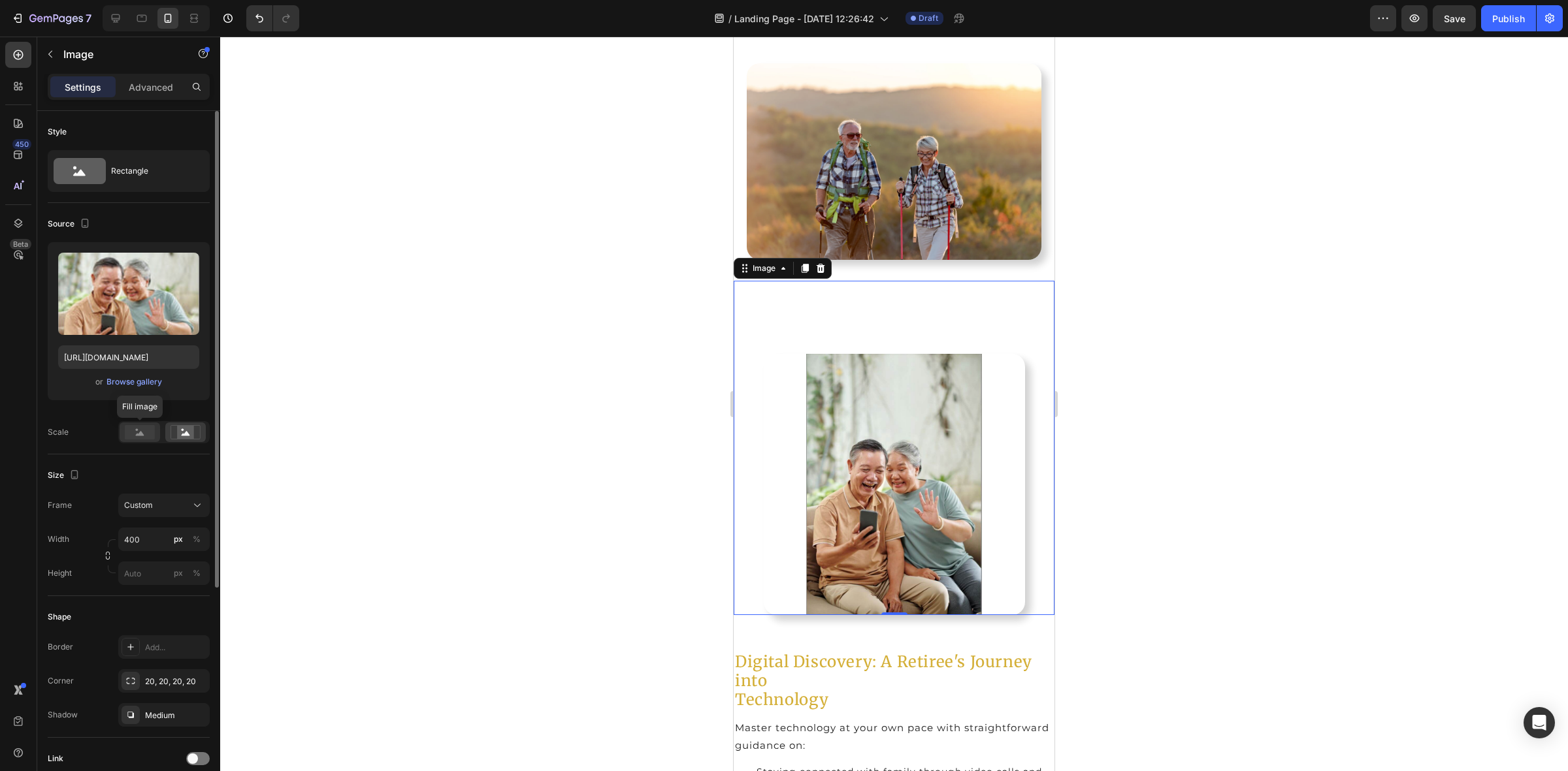
click at [148, 437] on rect at bounding box center [139, 432] width 30 height 15
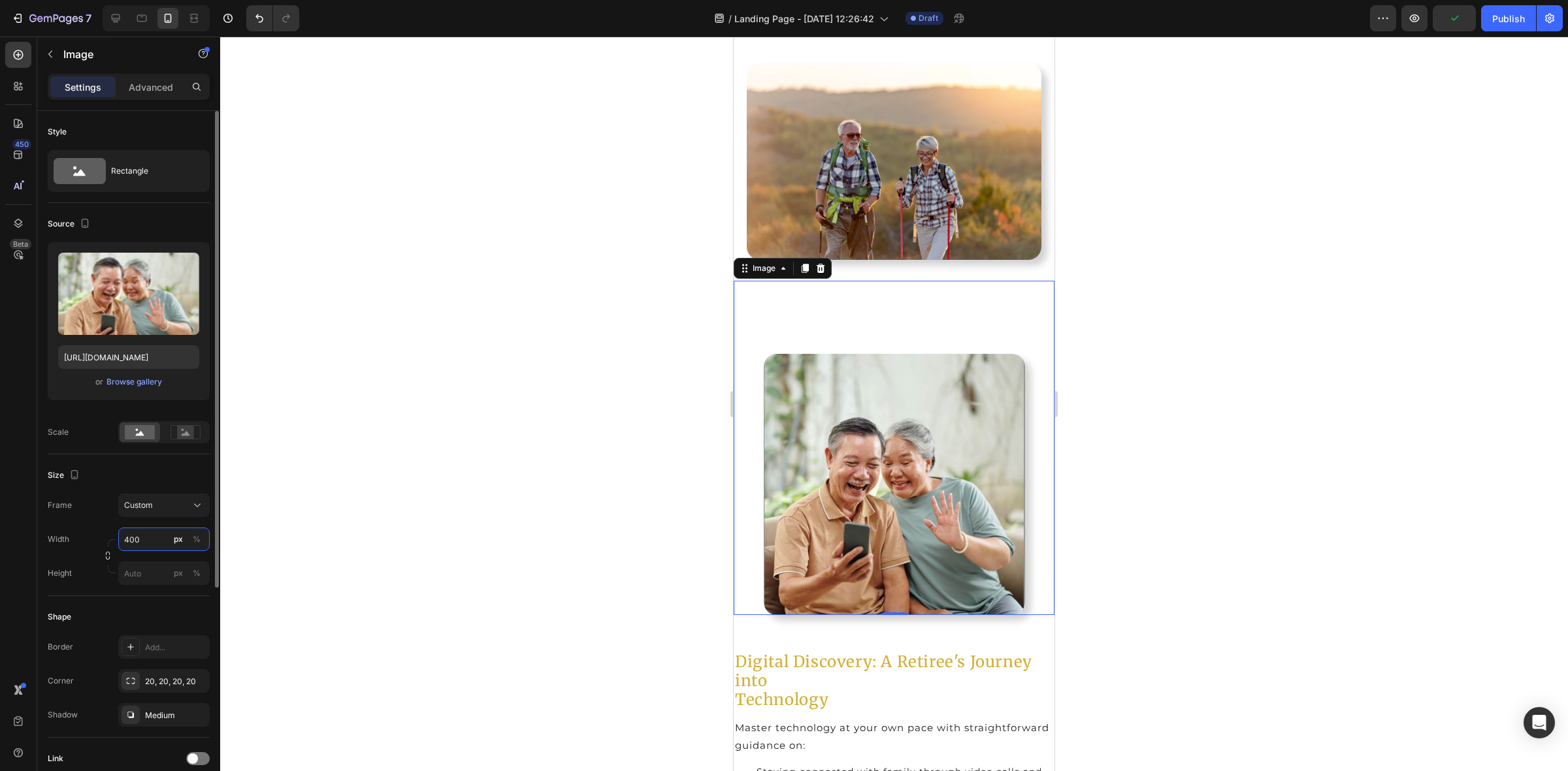
click at [154, 537] on input "400" at bounding box center [164, 539] width 92 height 23
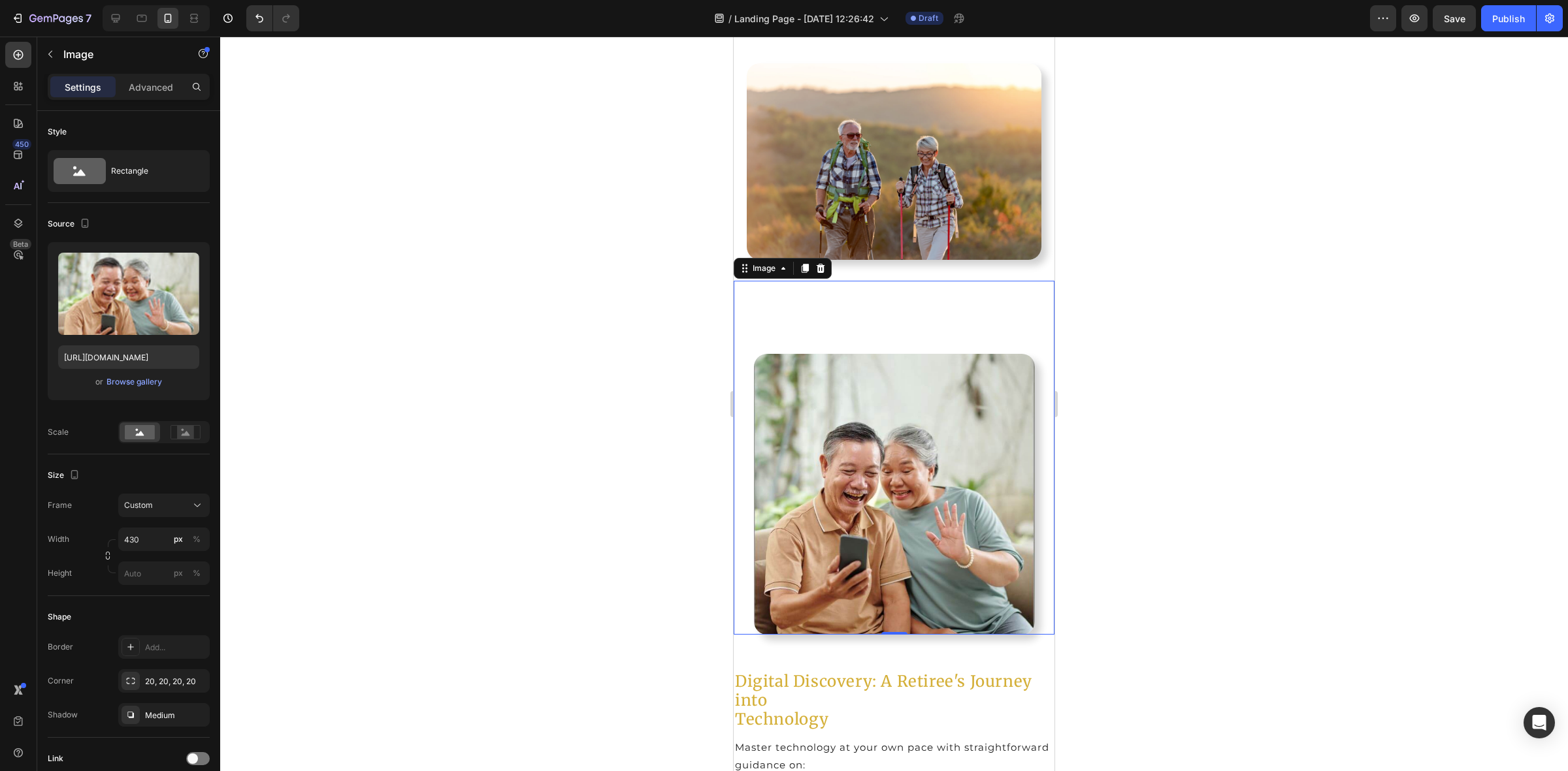
click at [1193, 448] on div at bounding box center [894, 404] width 1348 height 735
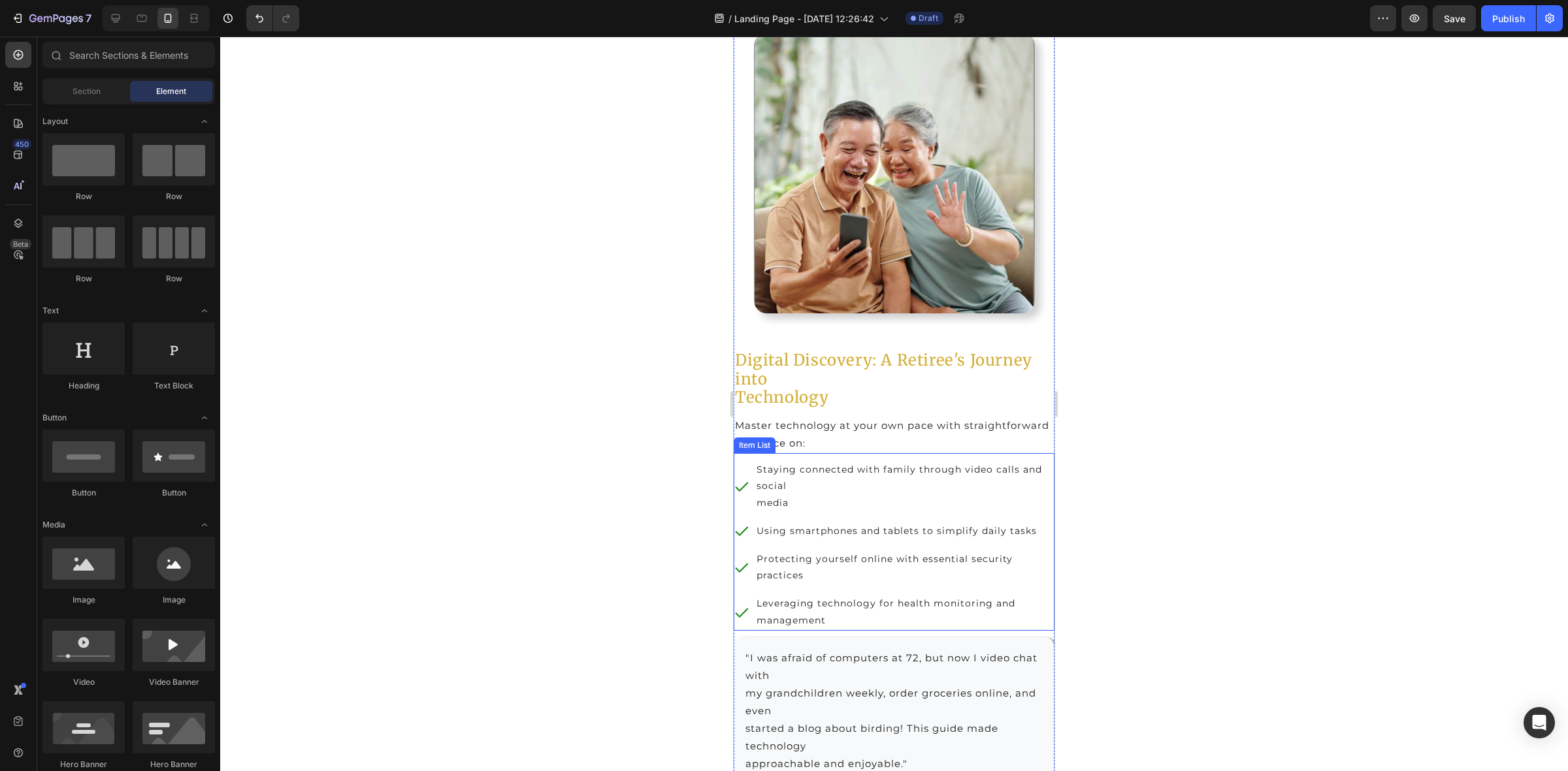
scroll to position [3999, 0]
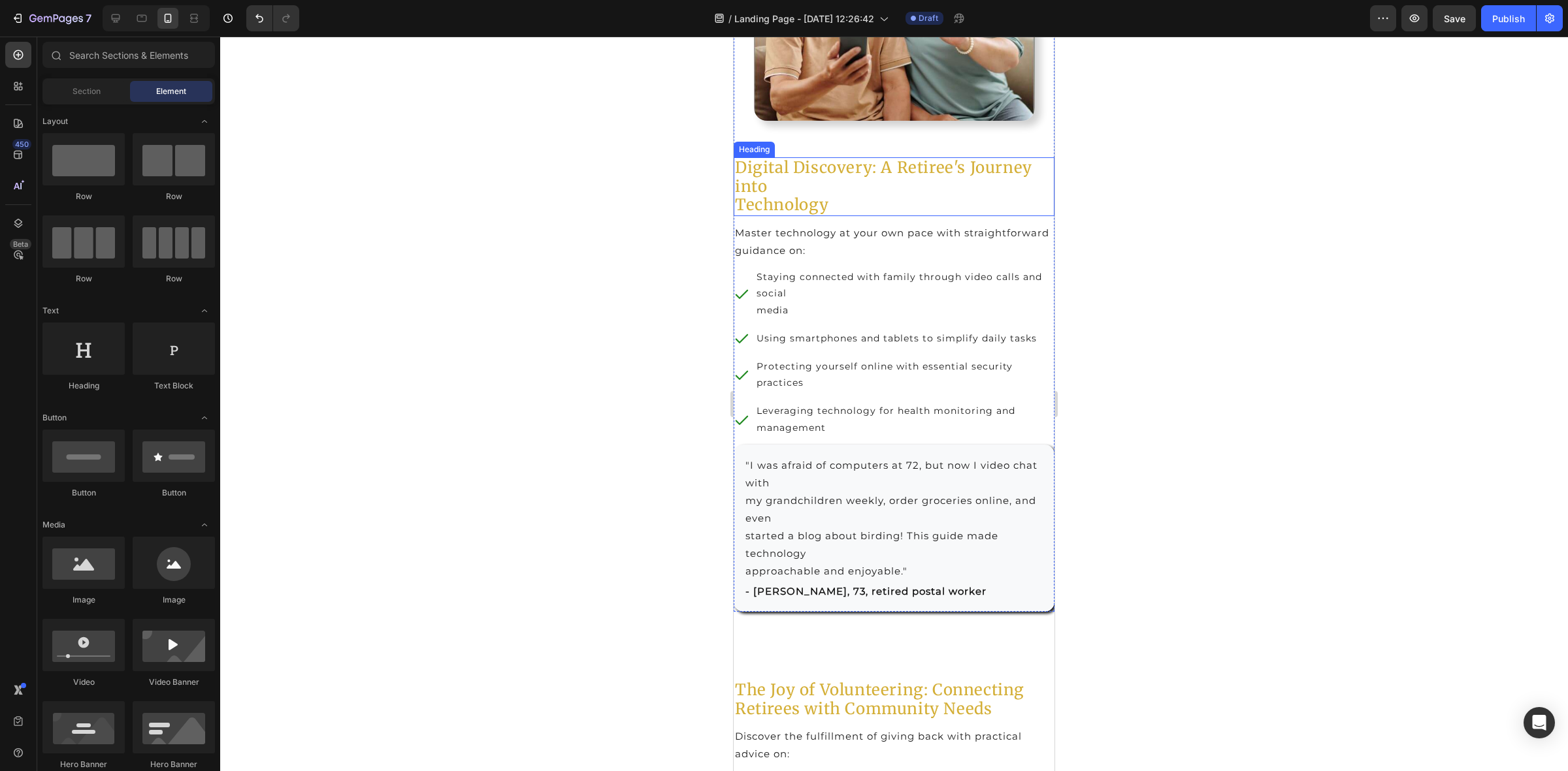
click at [797, 197] on h2 "Digital Discovery: A Retiree's Journey into Technology" at bounding box center [893, 187] width 320 height 58
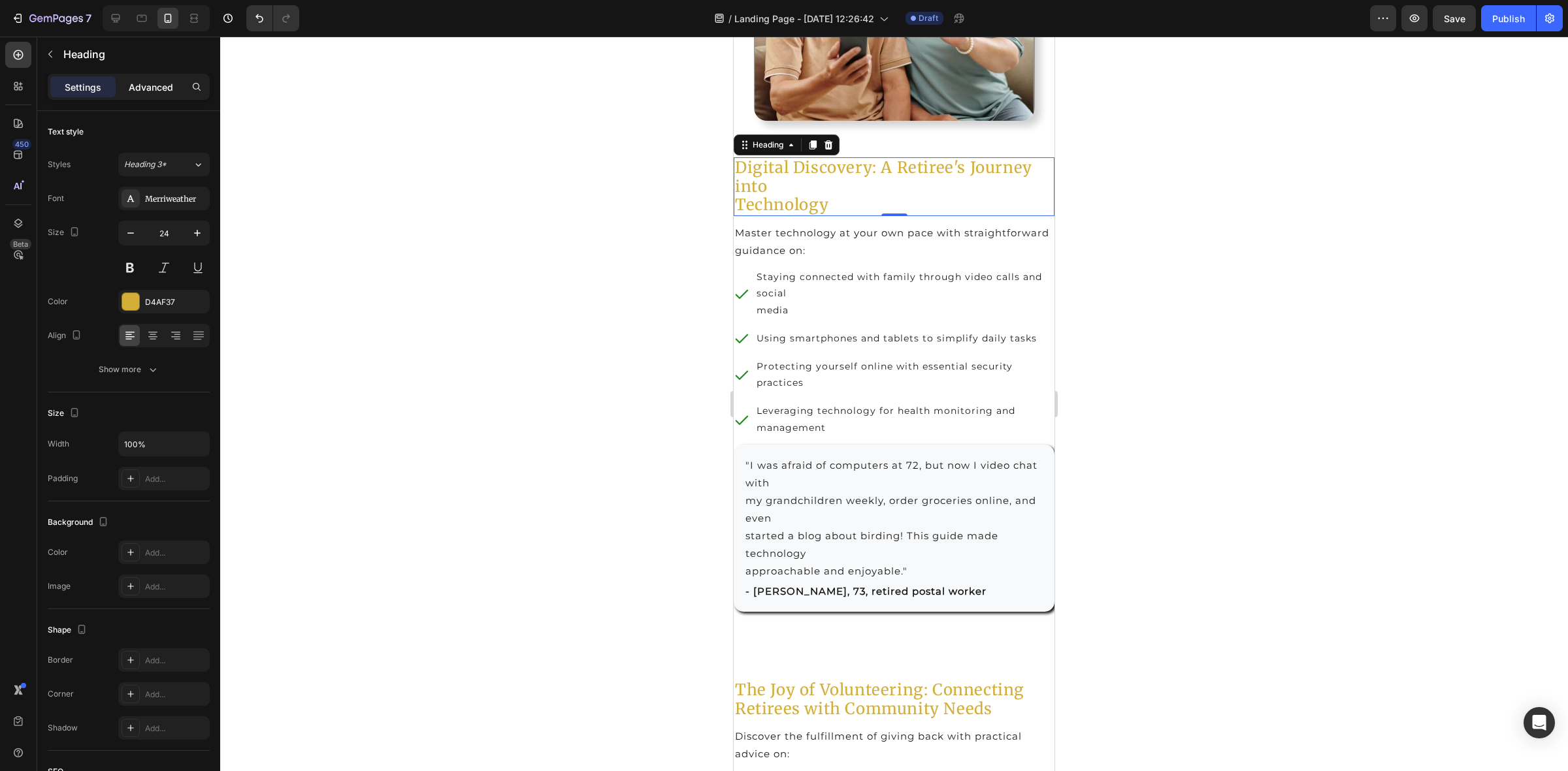
click at [156, 81] on p "Advanced" at bounding box center [151, 88] width 45 height 14
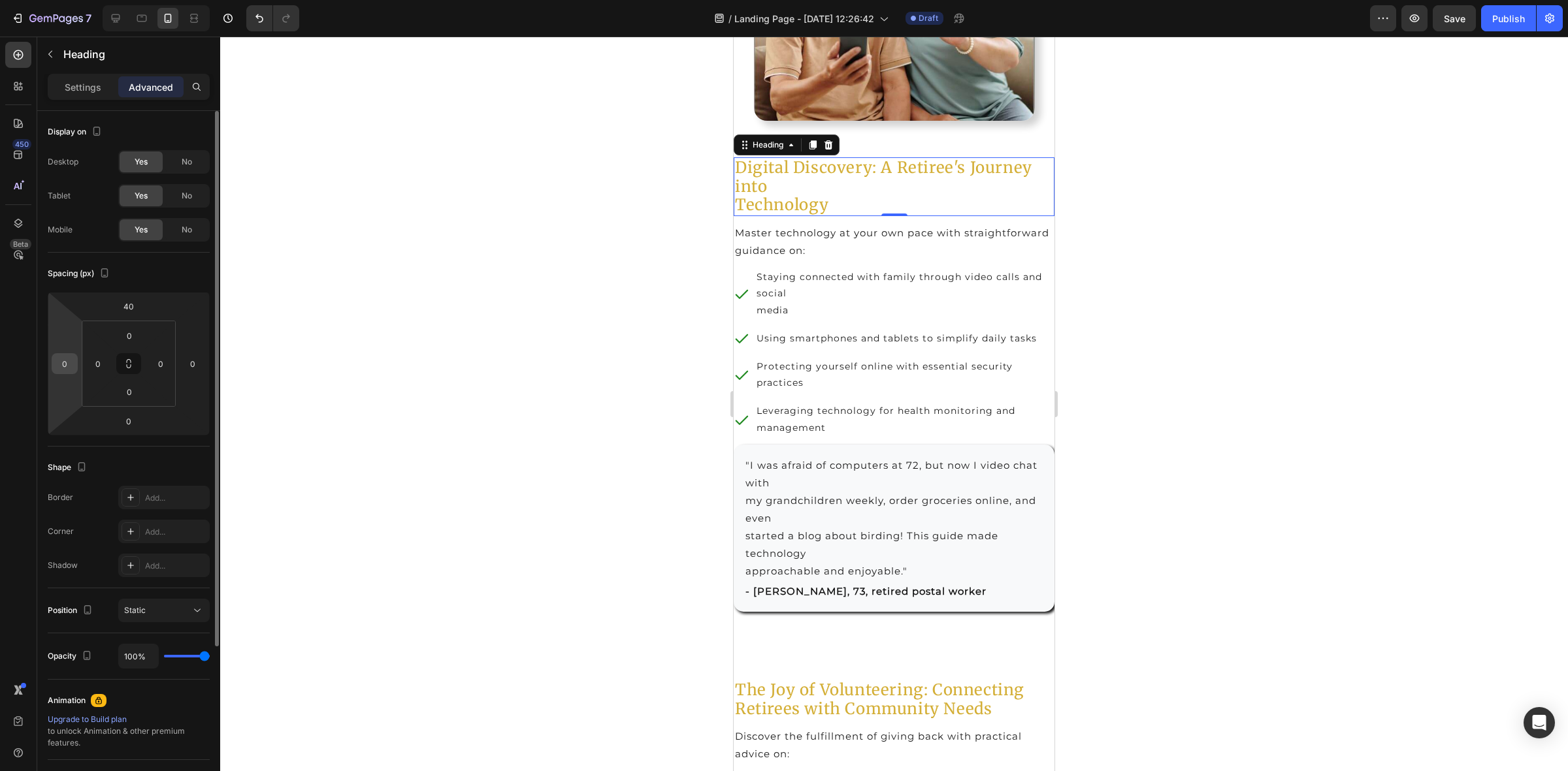
click at [70, 367] on input "0" at bounding box center [64, 364] width 19 height 19
click at [820, 237] on p "Master technology at your own pace with straightforward guidance on:" at bounding box center [894, 241] width 318 height 35
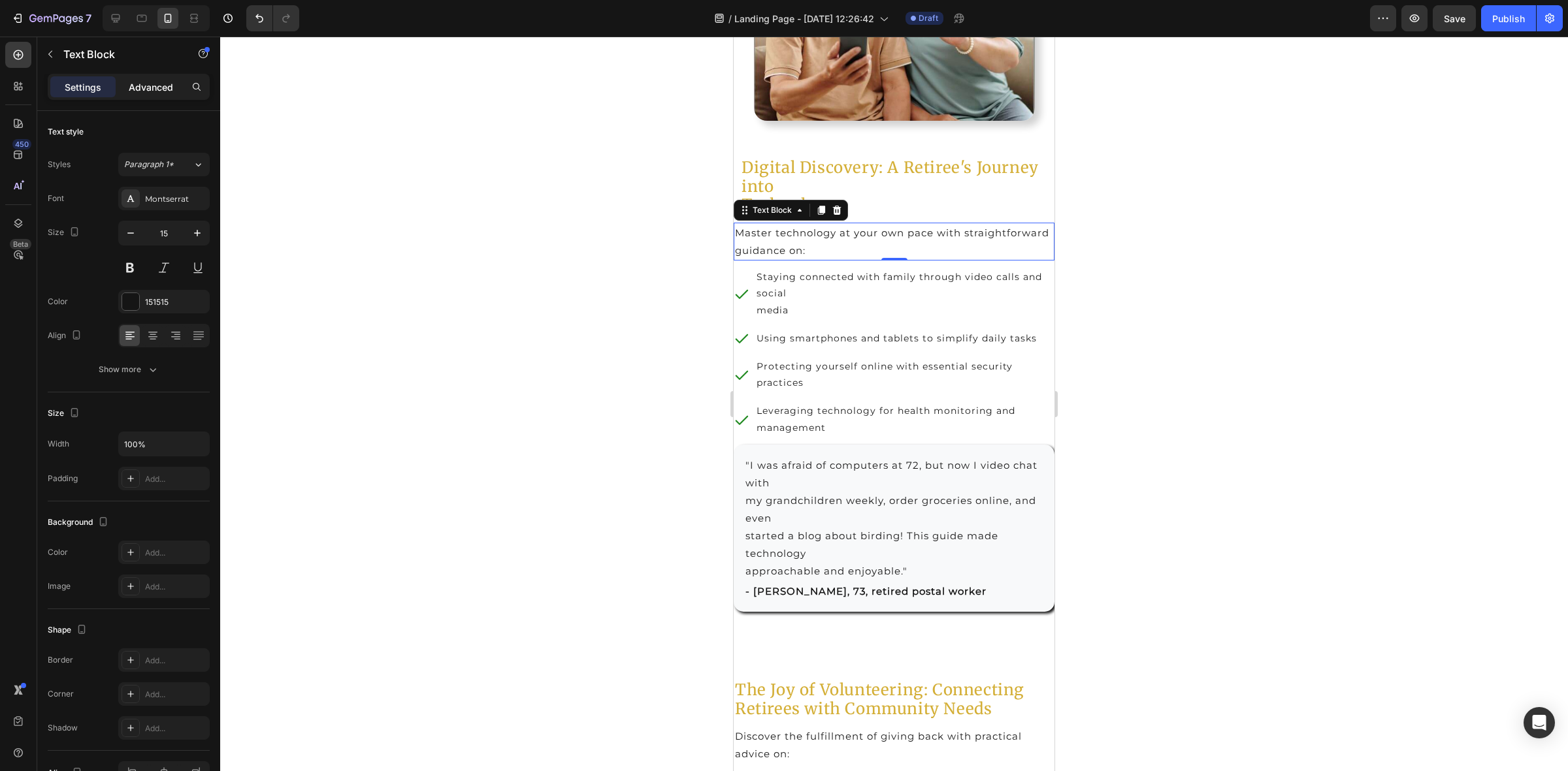
click at [150, 87] on p "Advanced" at bounding box center [151, 88] width 45 height 14
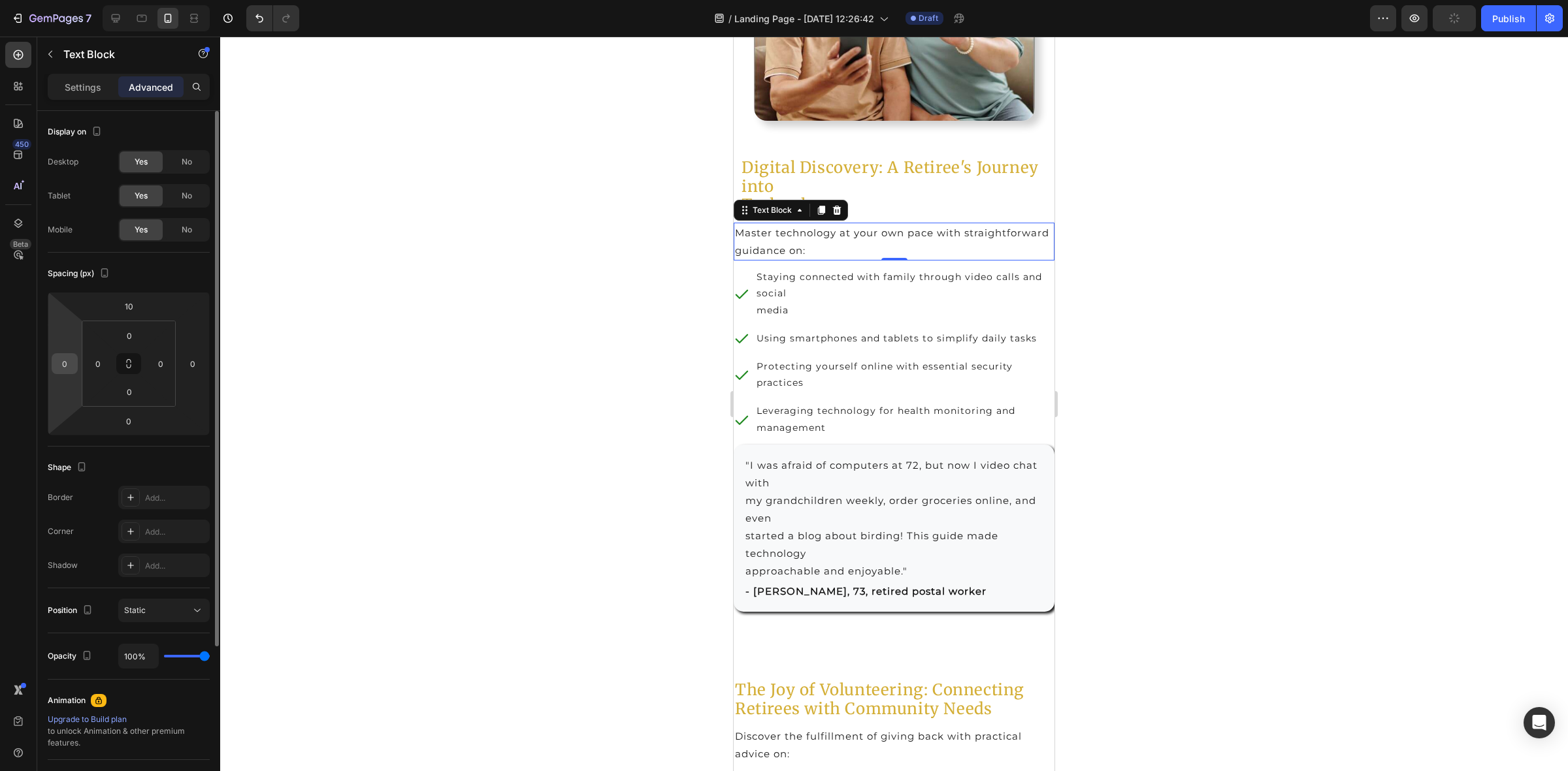
click at [67, 360] on input "0" at bounding box center [64, 364] width 19 height 19
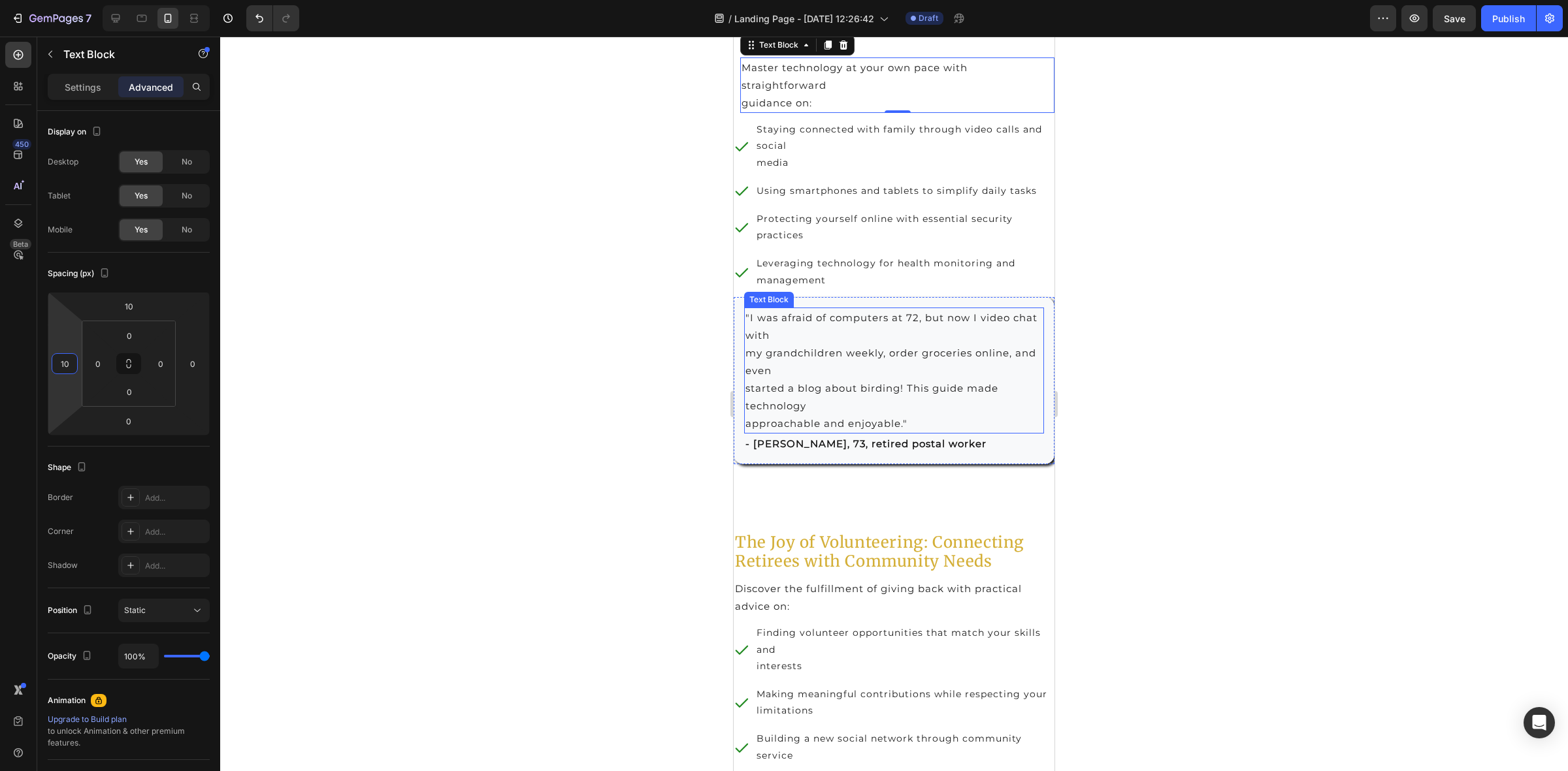
scroll to position [4325, 0]
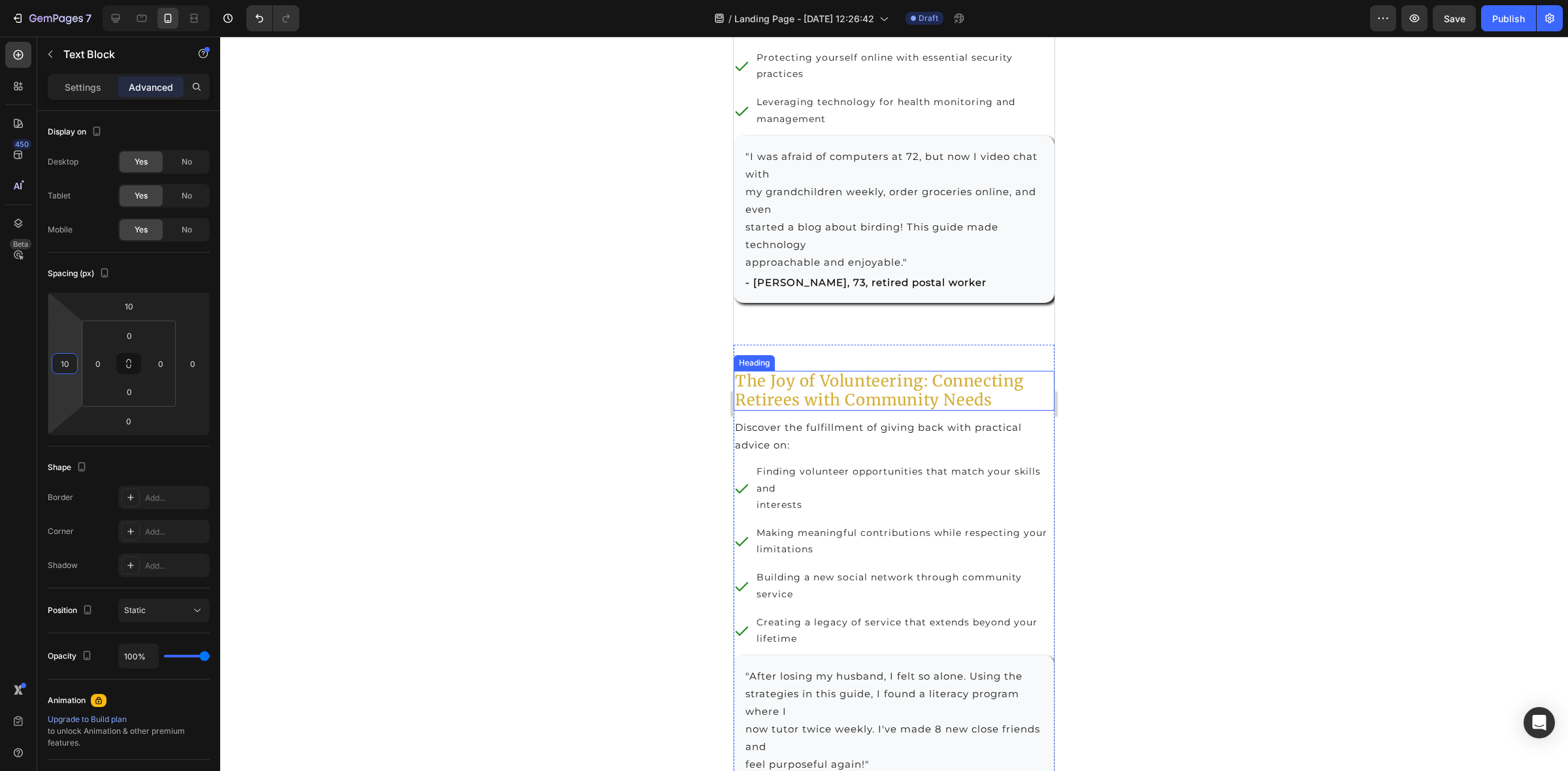
click at [774, 377] on h2 "The Joy of Volunteering: Connecting Retirees with Community Needs" at bounding box center [893, 391] width 320 height 41
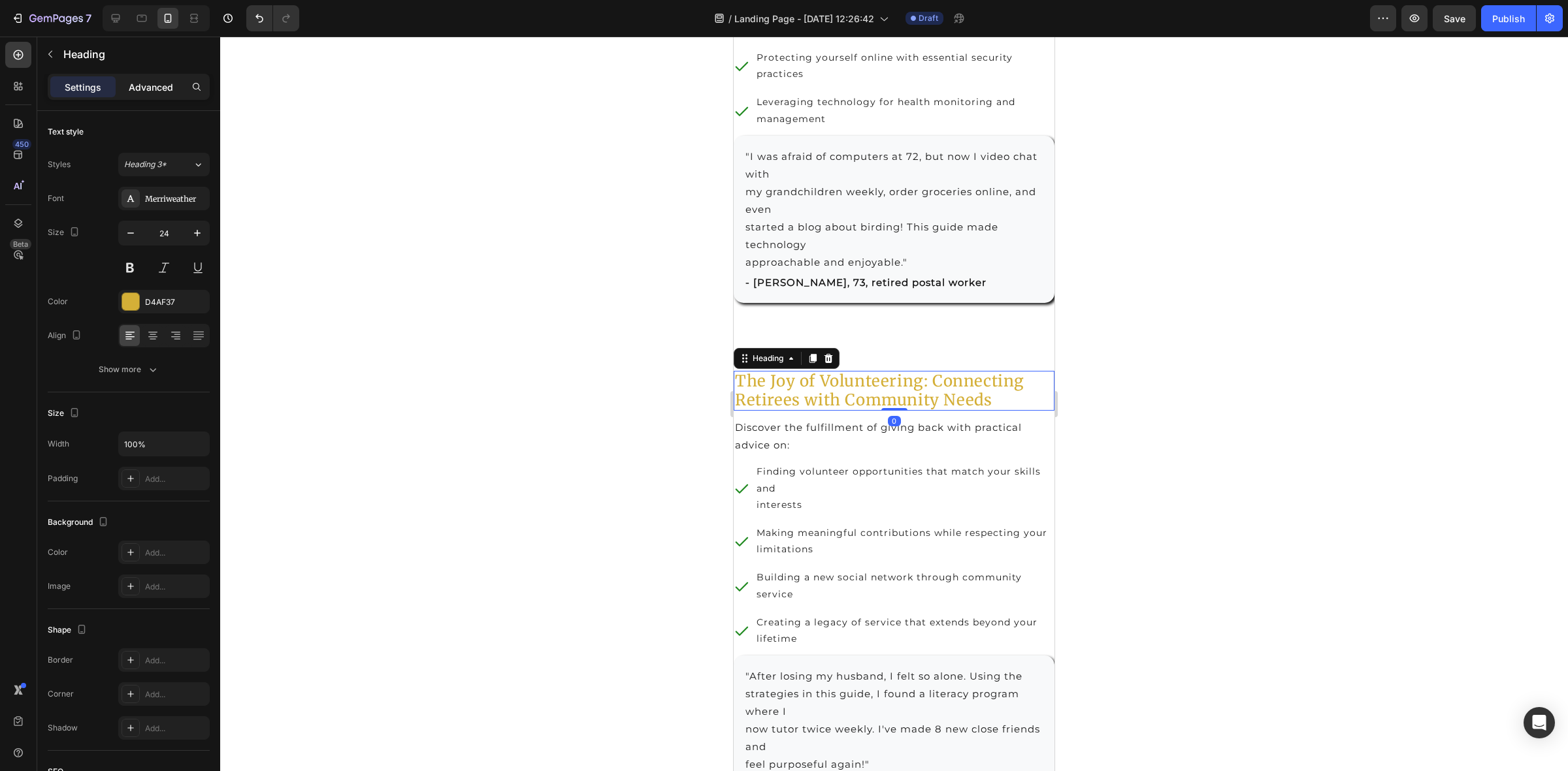
click at [146, 85] on p "Advanced" at bounding box center [151, 88] width 45 height 14
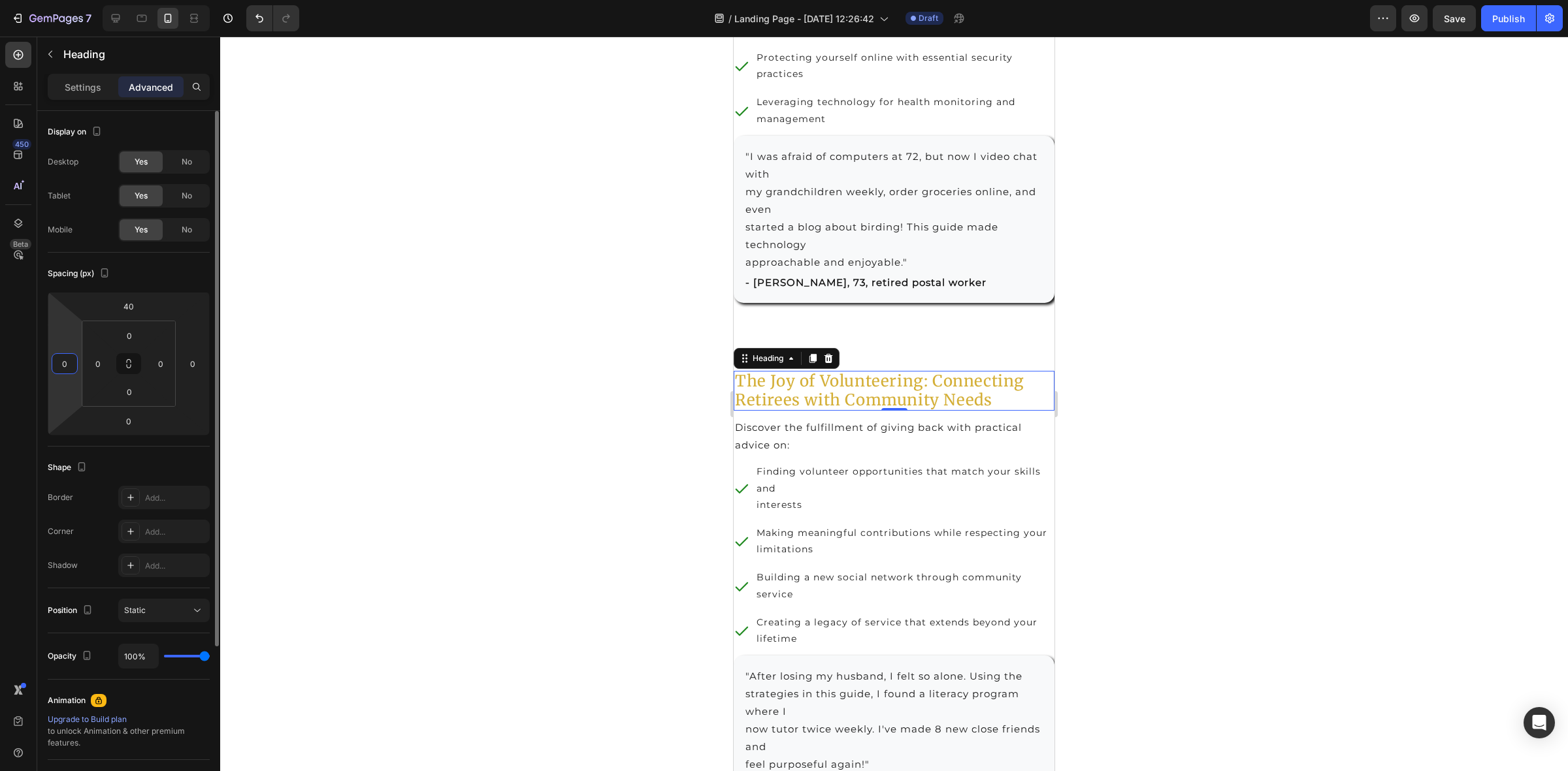
click at [64, 0] on html "7 / Landing Page - Jul 31, 12:26:42 Draft Preview Save Publish 450 Beta Section…" at bounding box center [784, 0] width 1568 height 0
click at [76, 366] on div "0" at bounding box center [64, 363] width 26 height 20
click at [63, 364] on input "0" at bounding box center [64, 364] width 19 height 19
click at [762, 422] on p "Discover the fulfillment of giving back with practical advice on:" at bounding box center [894, 436] width 318 height 35
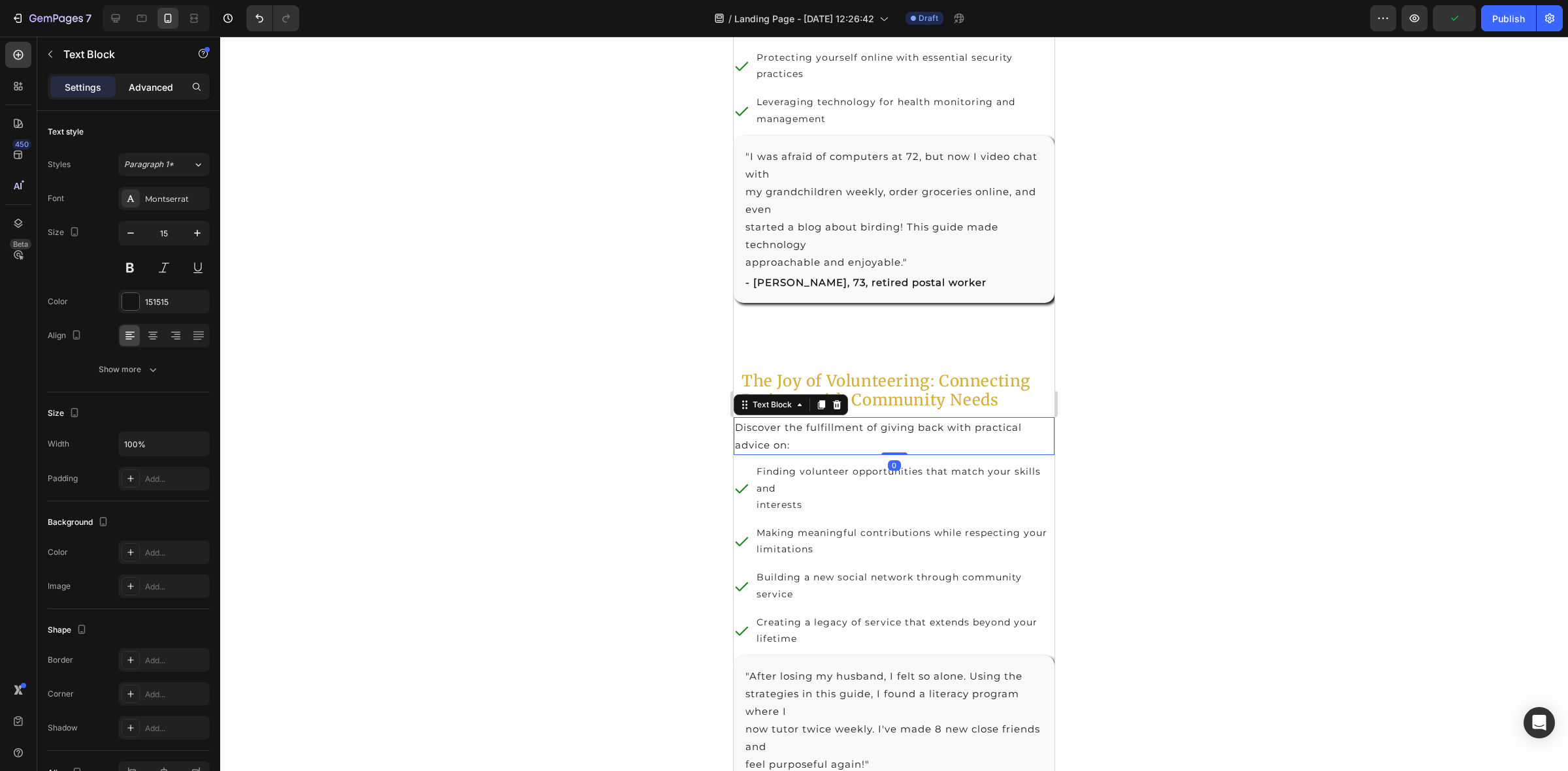
click at [145, 89] on p "Advanced" at bounding box center [151, 88] width 45 height 14
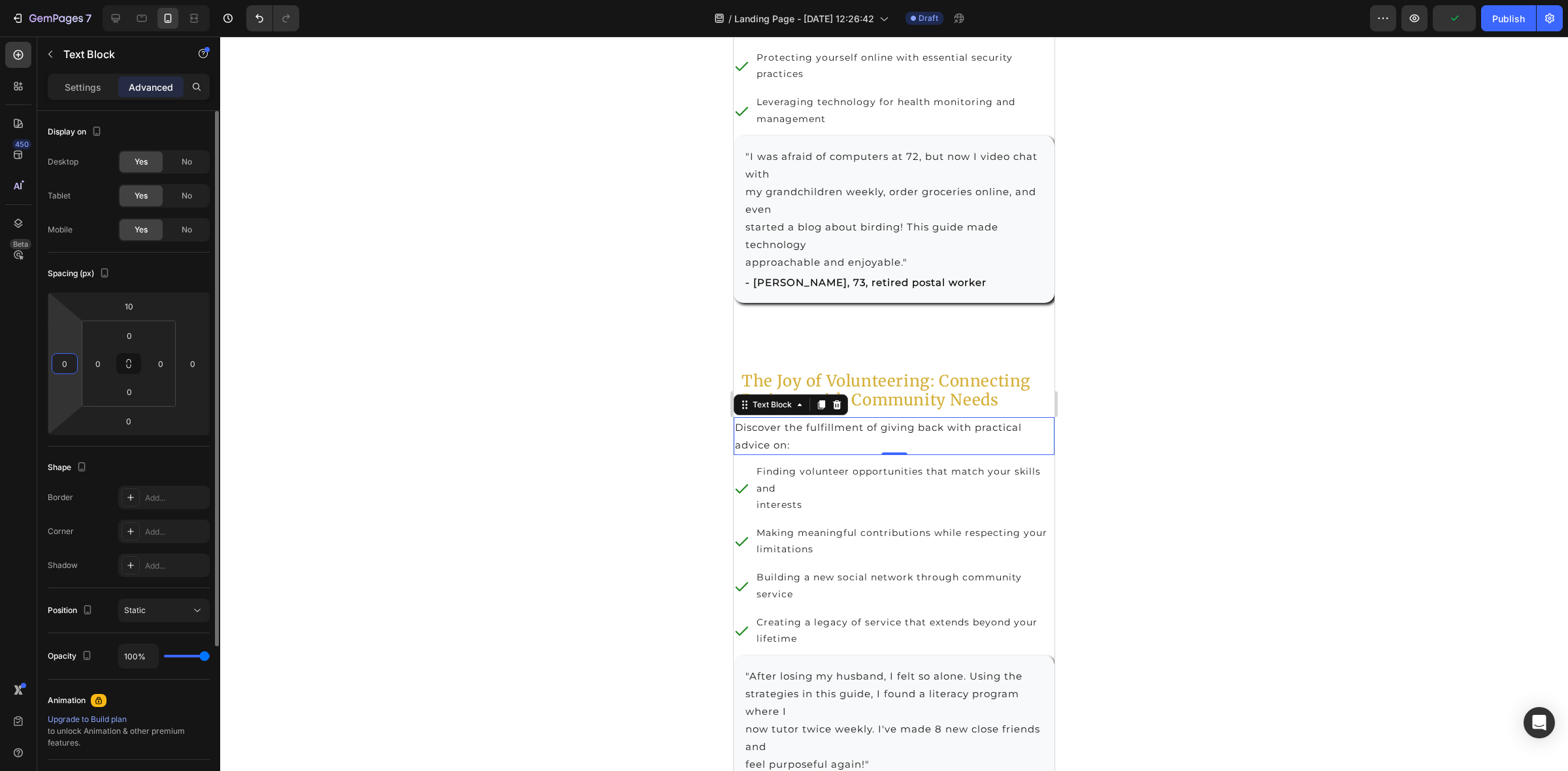
click at [66, 371] on input "0" at bounding box center [64, 364] width 19 height 19
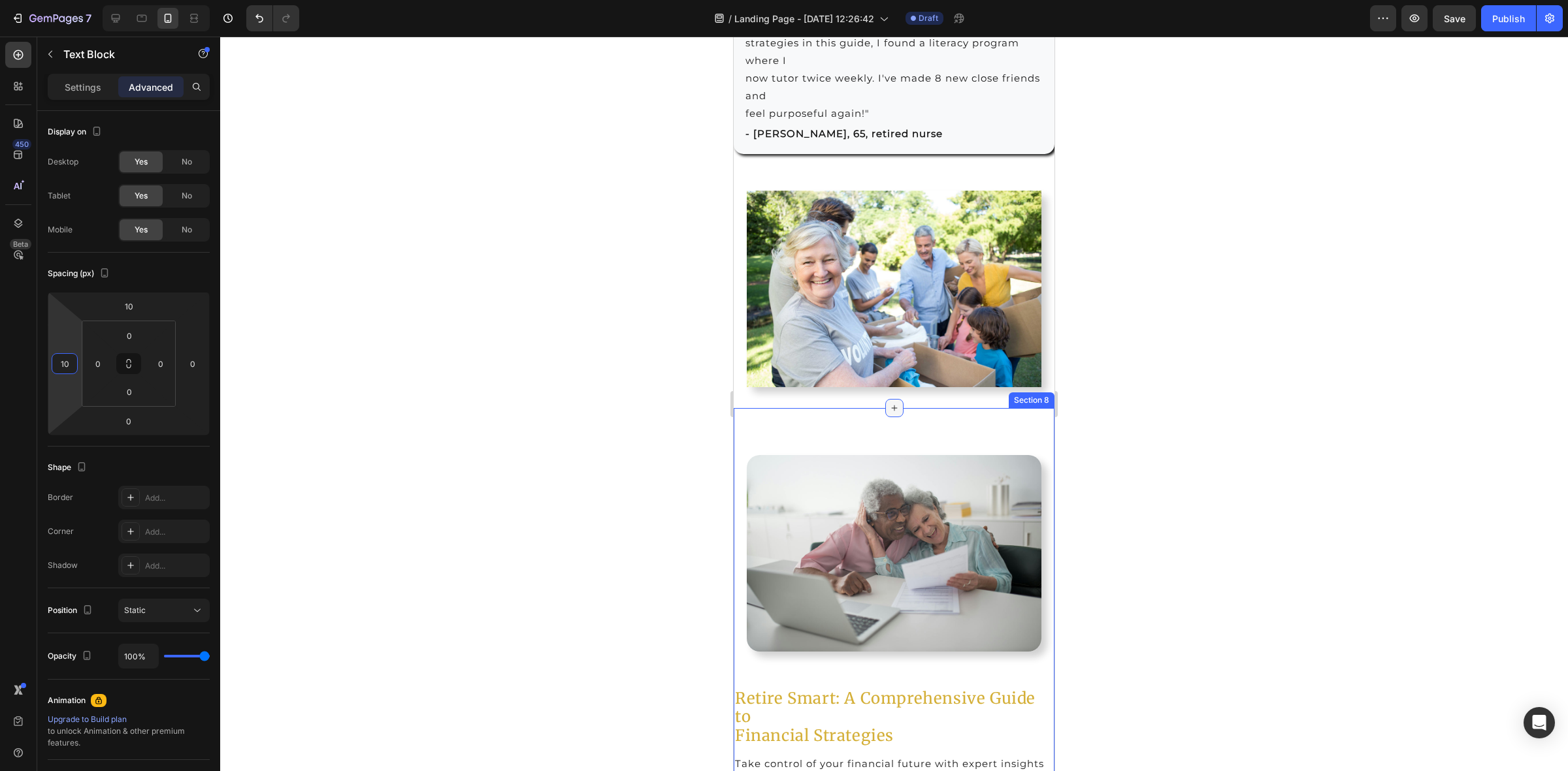
scroll to position [5305, 0]
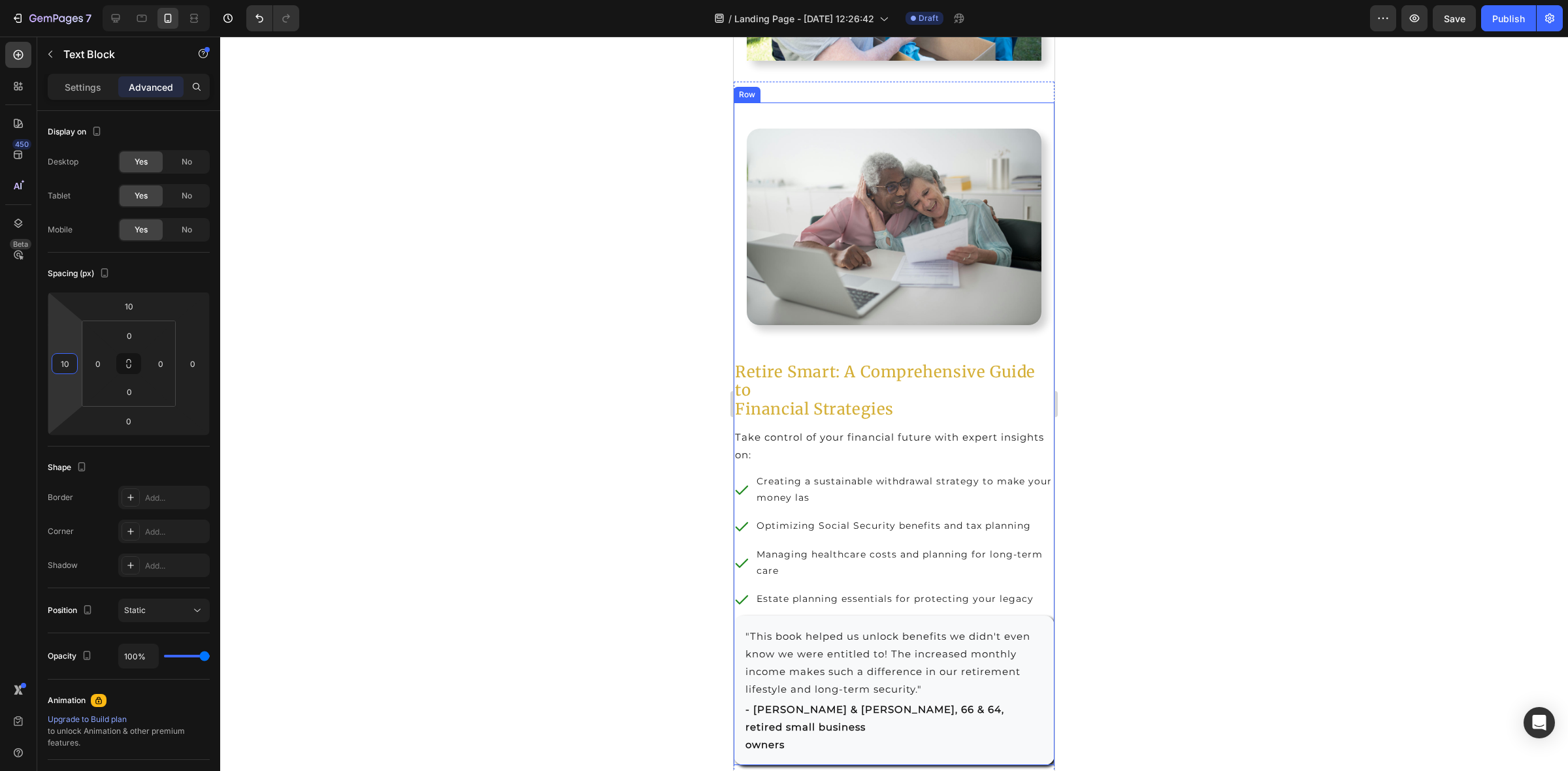
click at [786, 394] on h2 "Retire Smart: A Comprehensive Guide to Financial Strategies" at bounding box center [893, 391] width 320 height 58
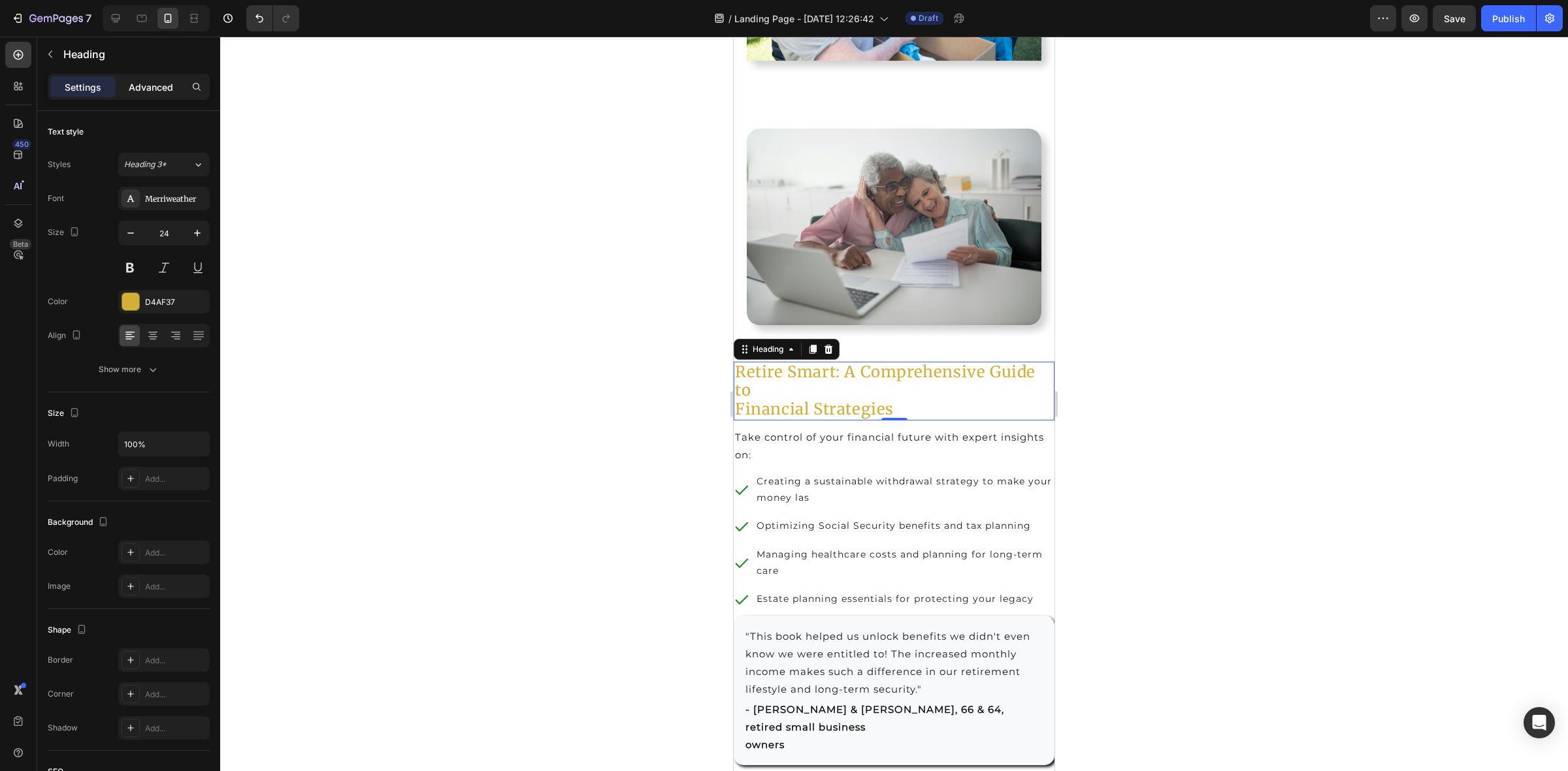
click at [145, 85] on p "Advanced" at bounding box center [151, 88] width 45 height 14
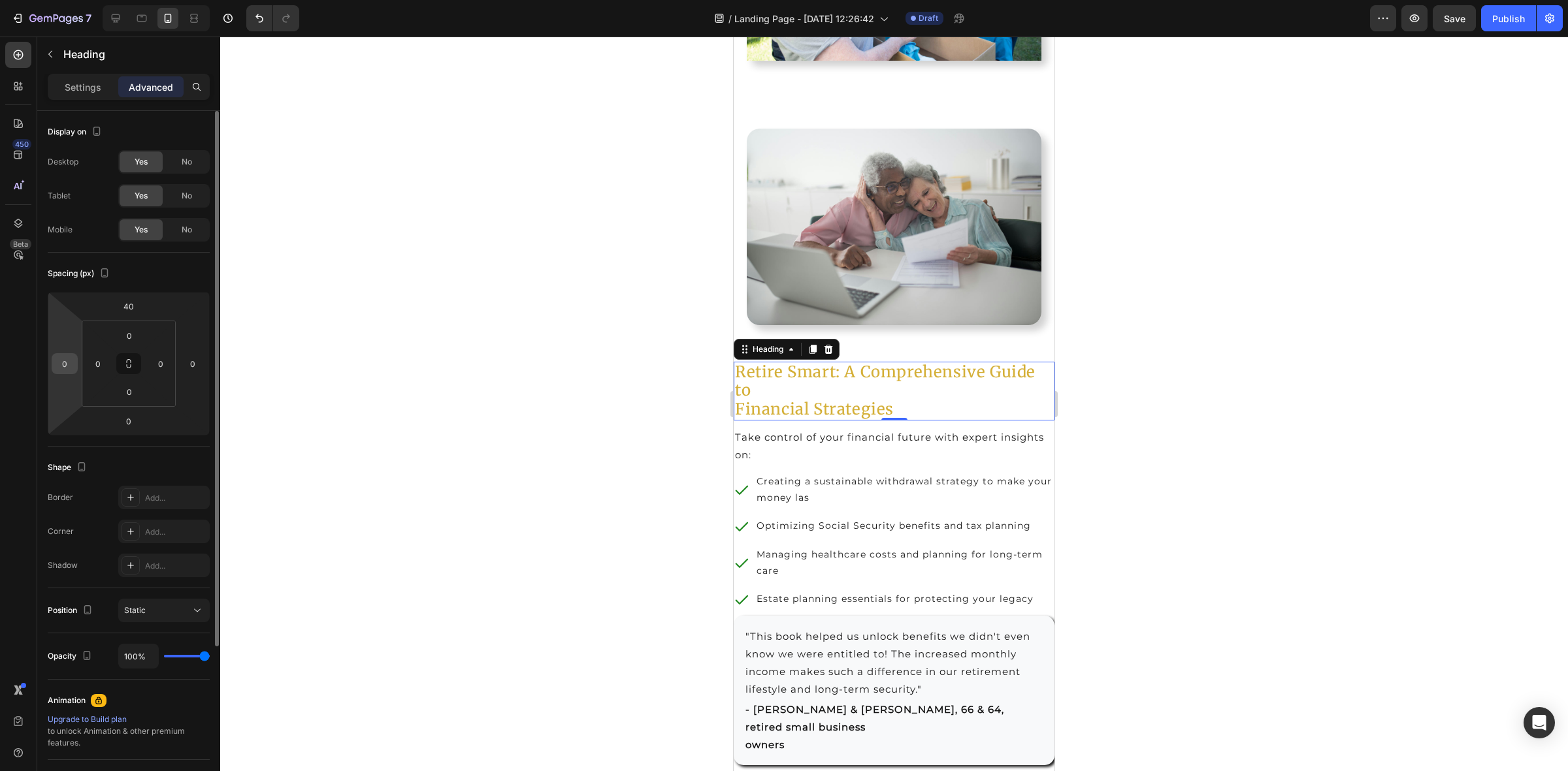
click at [64, 373] on input "0" at bounding box center [64, 364] width 19 height 19
click at [784, 452] on p "Take control of your financial future with expert insights on:" at bounding box center [894, 446] width 318 height 35
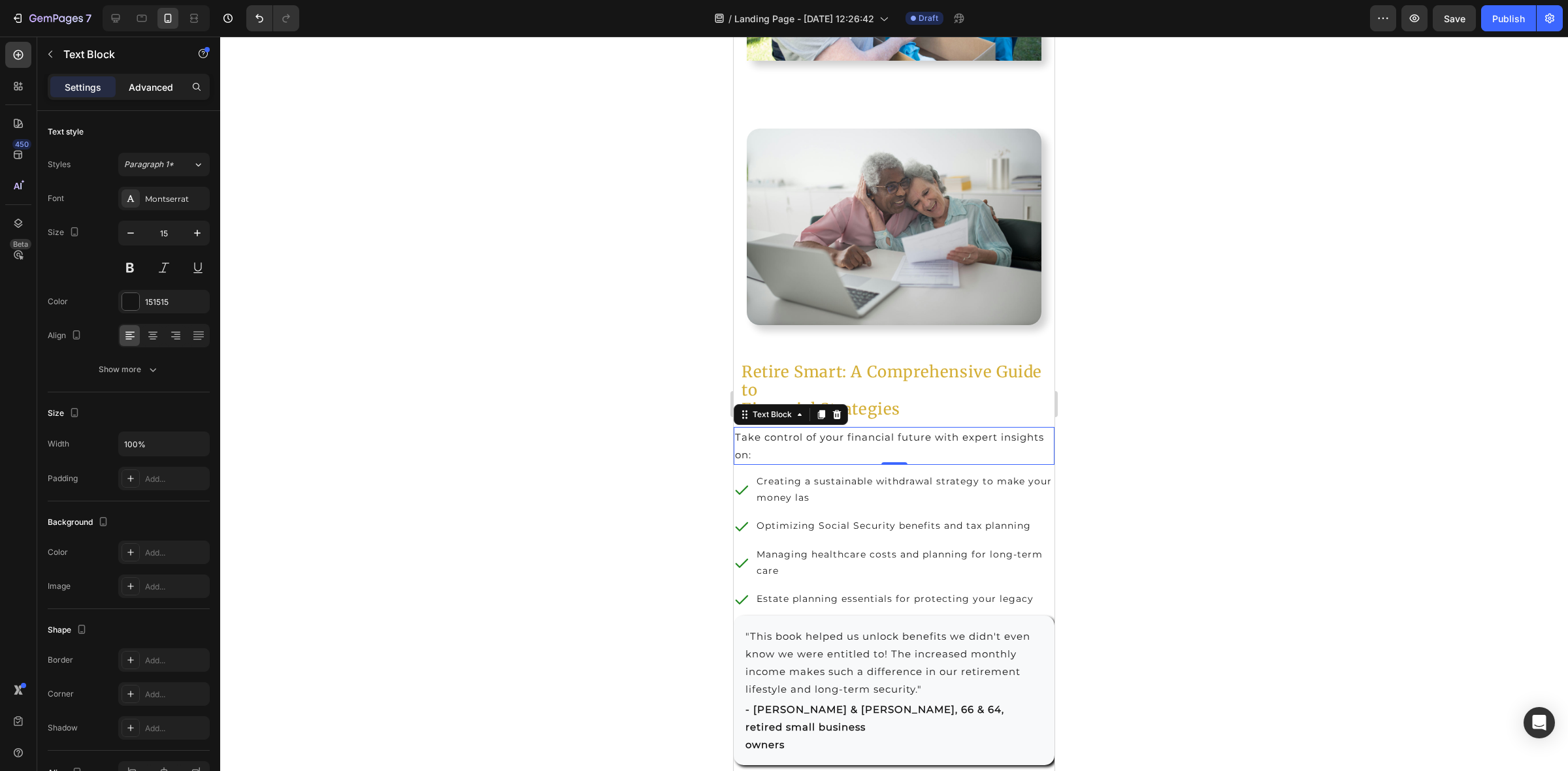
click at [156, 92] on p "Advanced" at bounding box center [151, 88] width 45 height 14
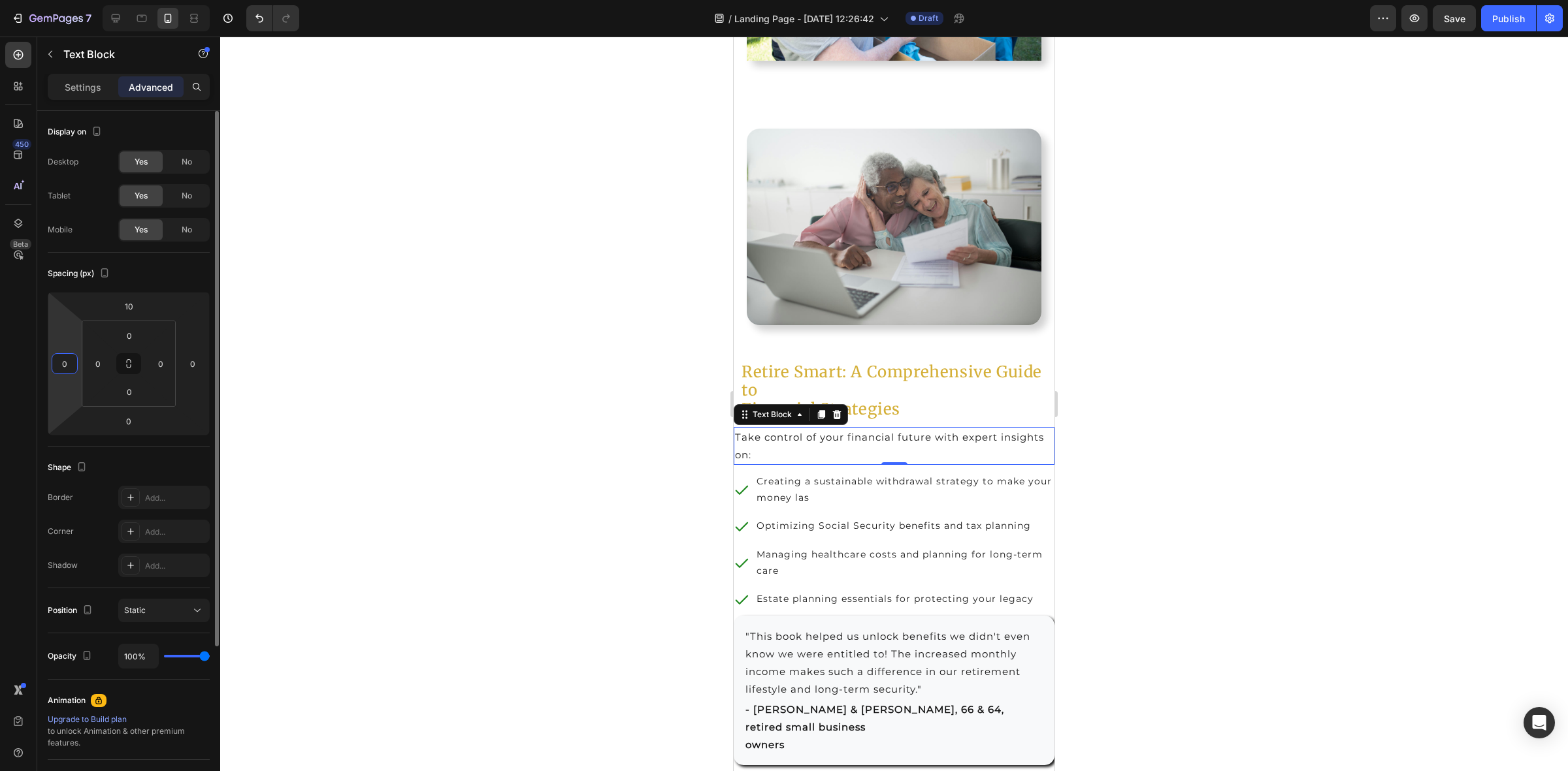
click at [65, 370] on input "0" at bounding box center [64, 364] width 19 height 19
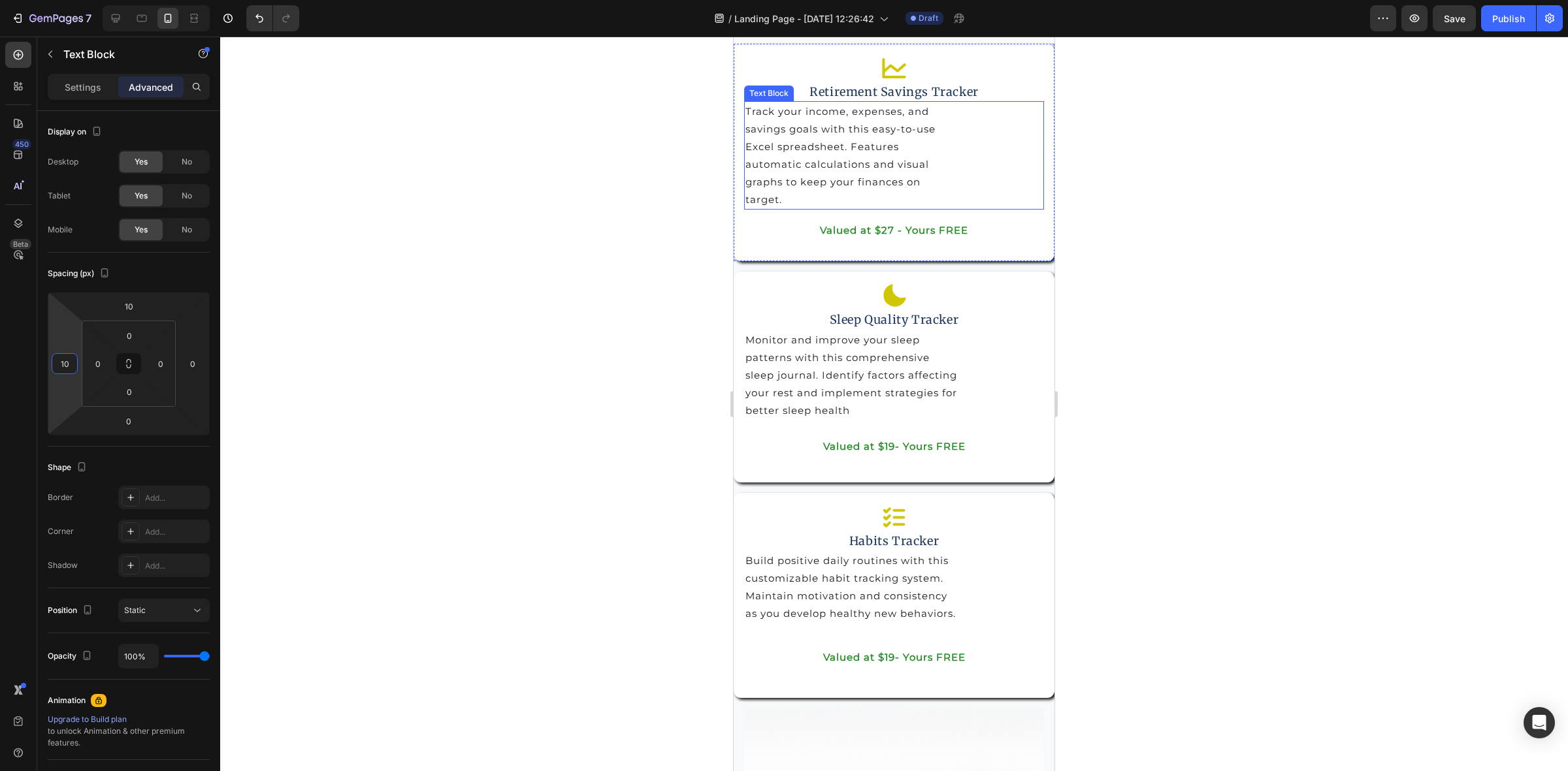
scroll to position [6202, 0]
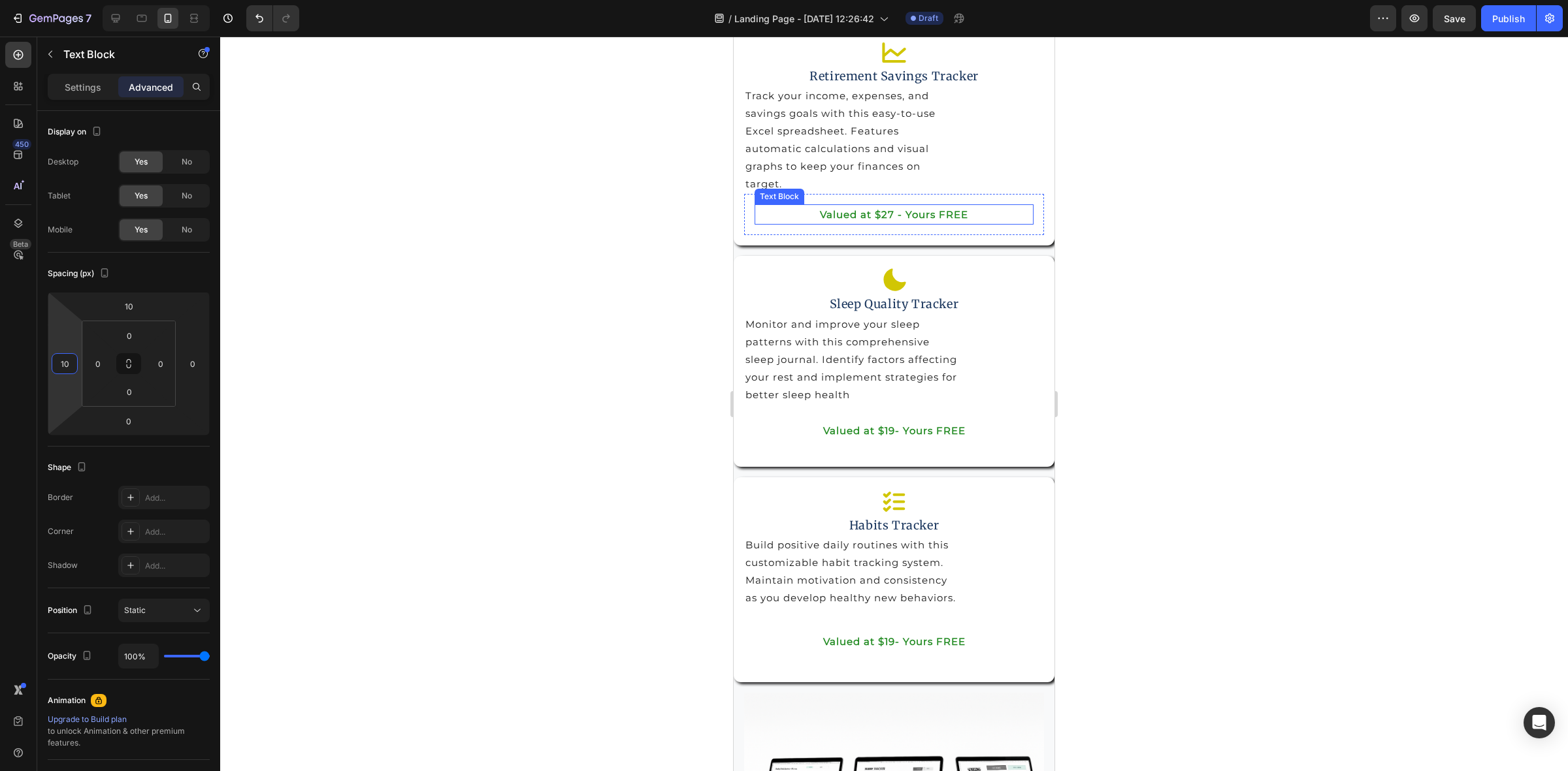
click at [812, 176] on p "Track your income, expenses, and savings goals with this easy-to-use Excel spre…" at bounding box center [893, 139] width 297 height 106
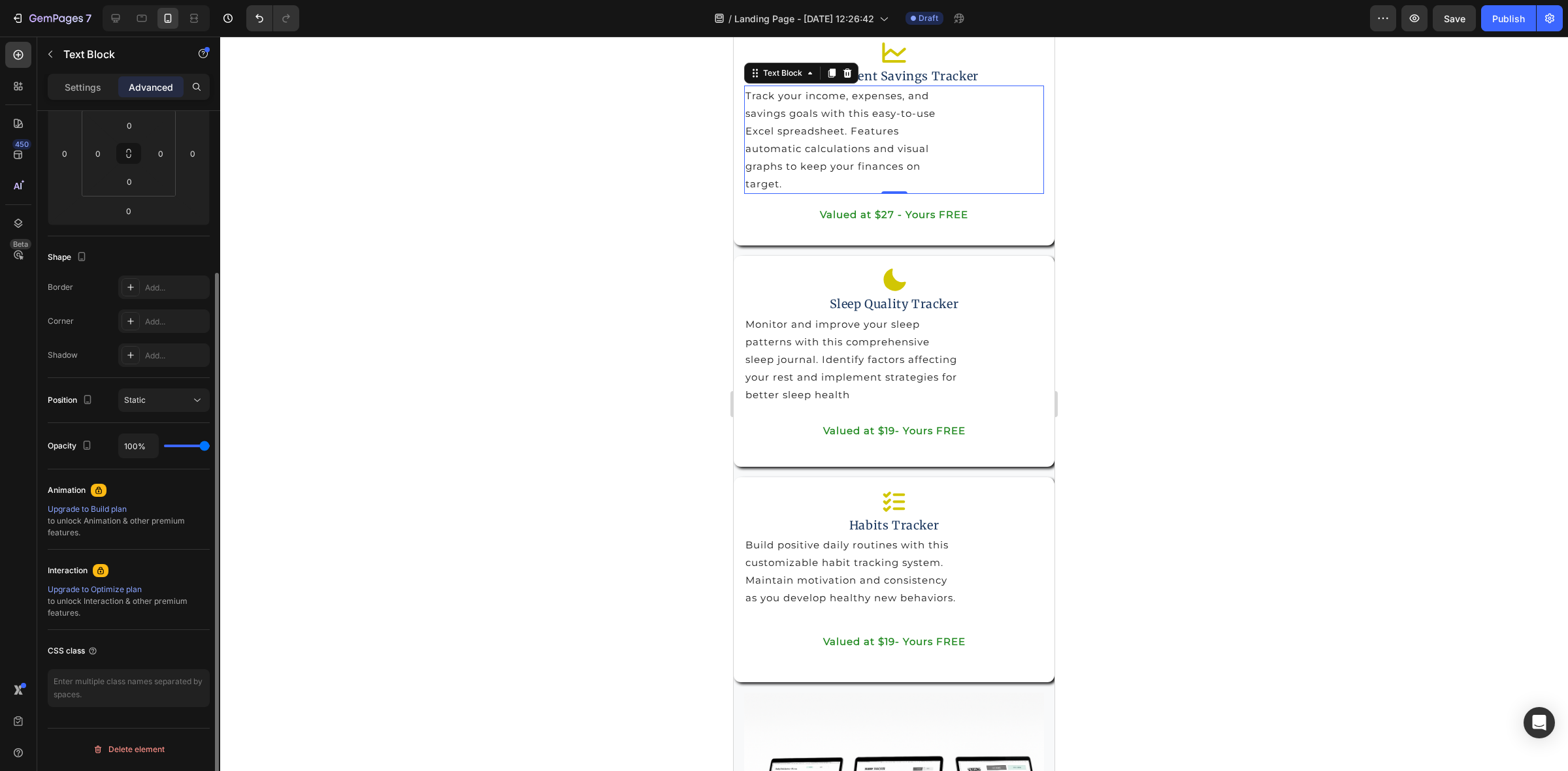
scroll to position [0, 0]
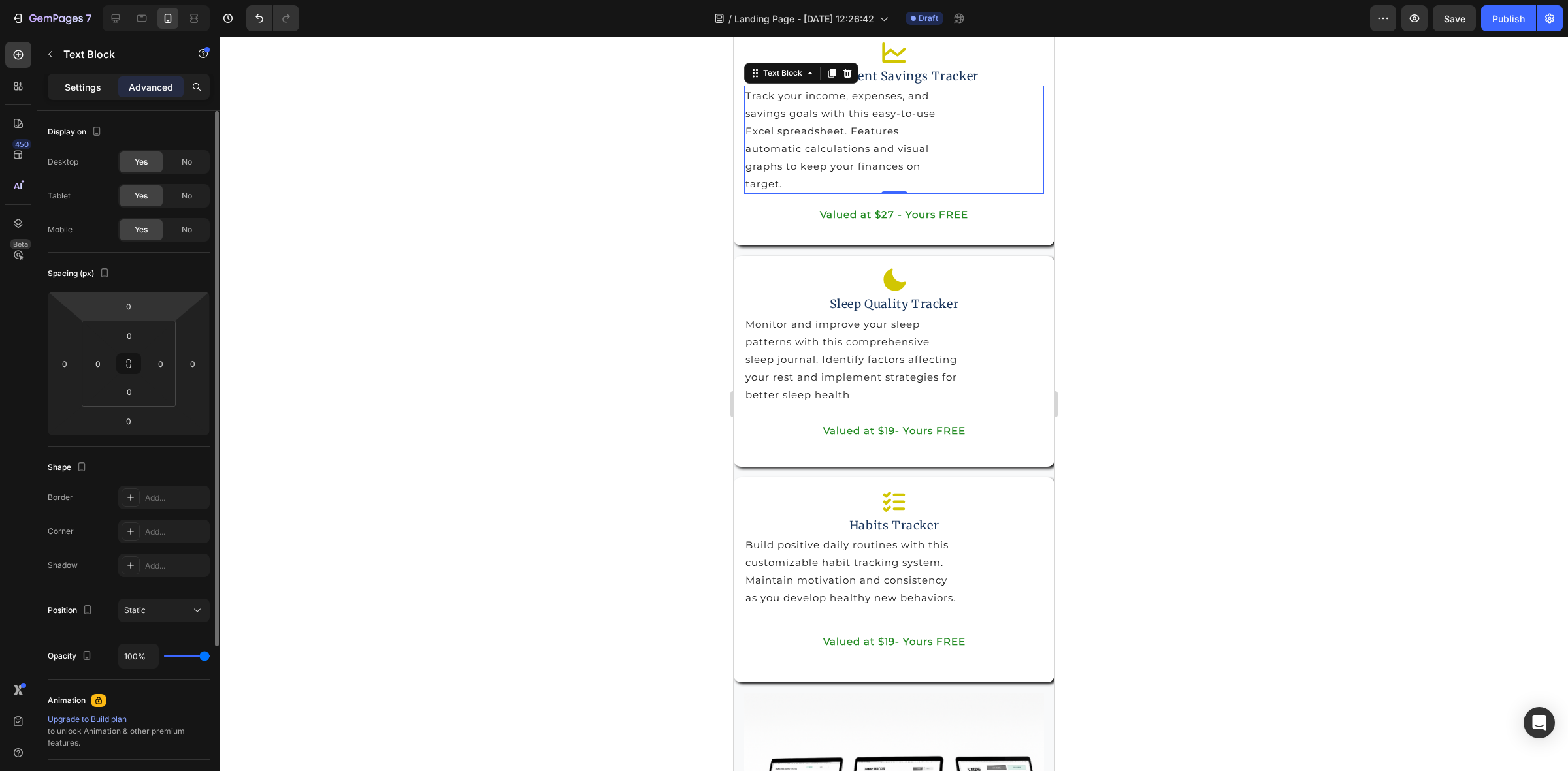
click at [91, 77] on div "Settings" at bounding box center [83, 86] width 65 height 20
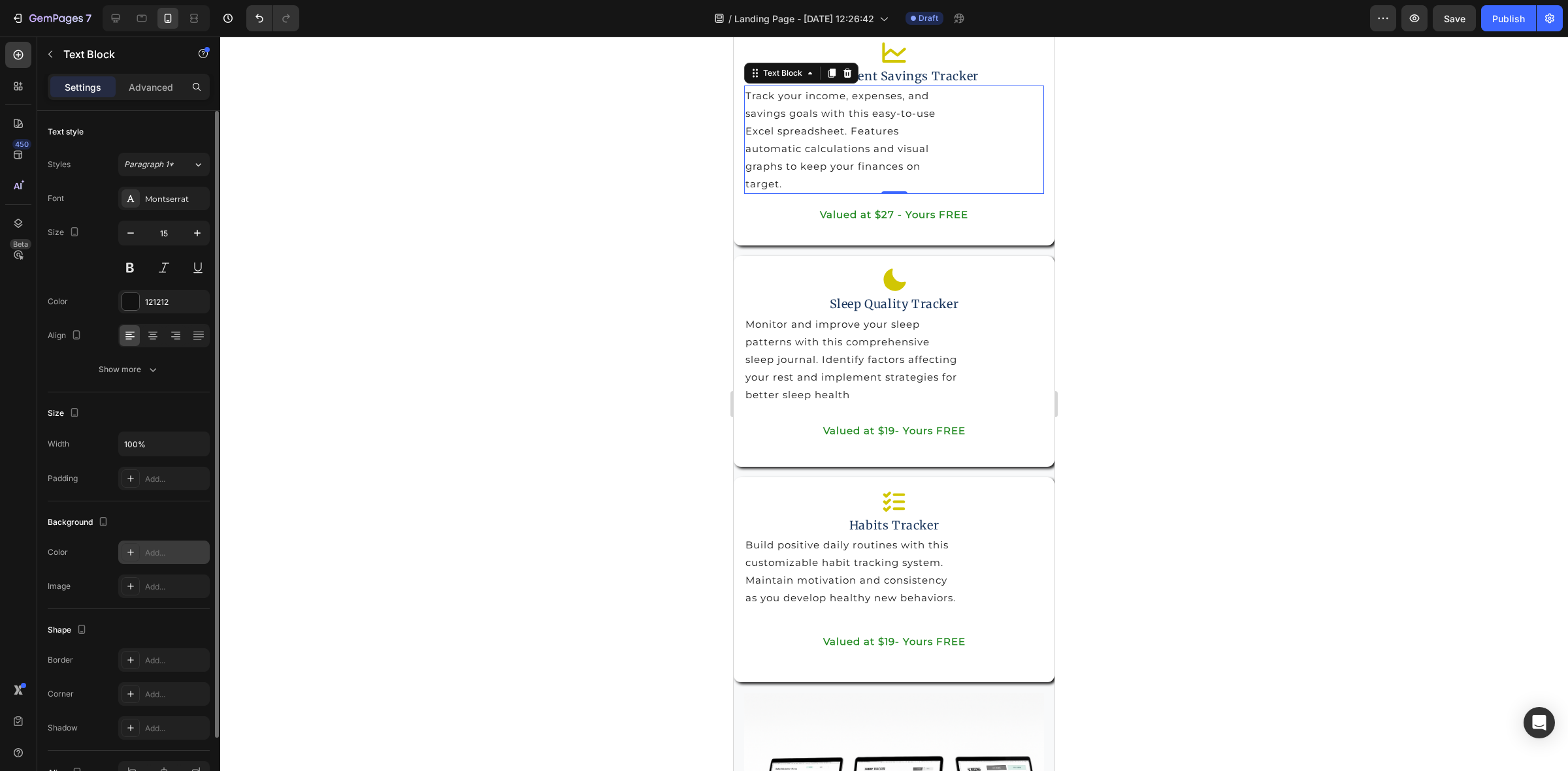
scroll to position [77, 0]
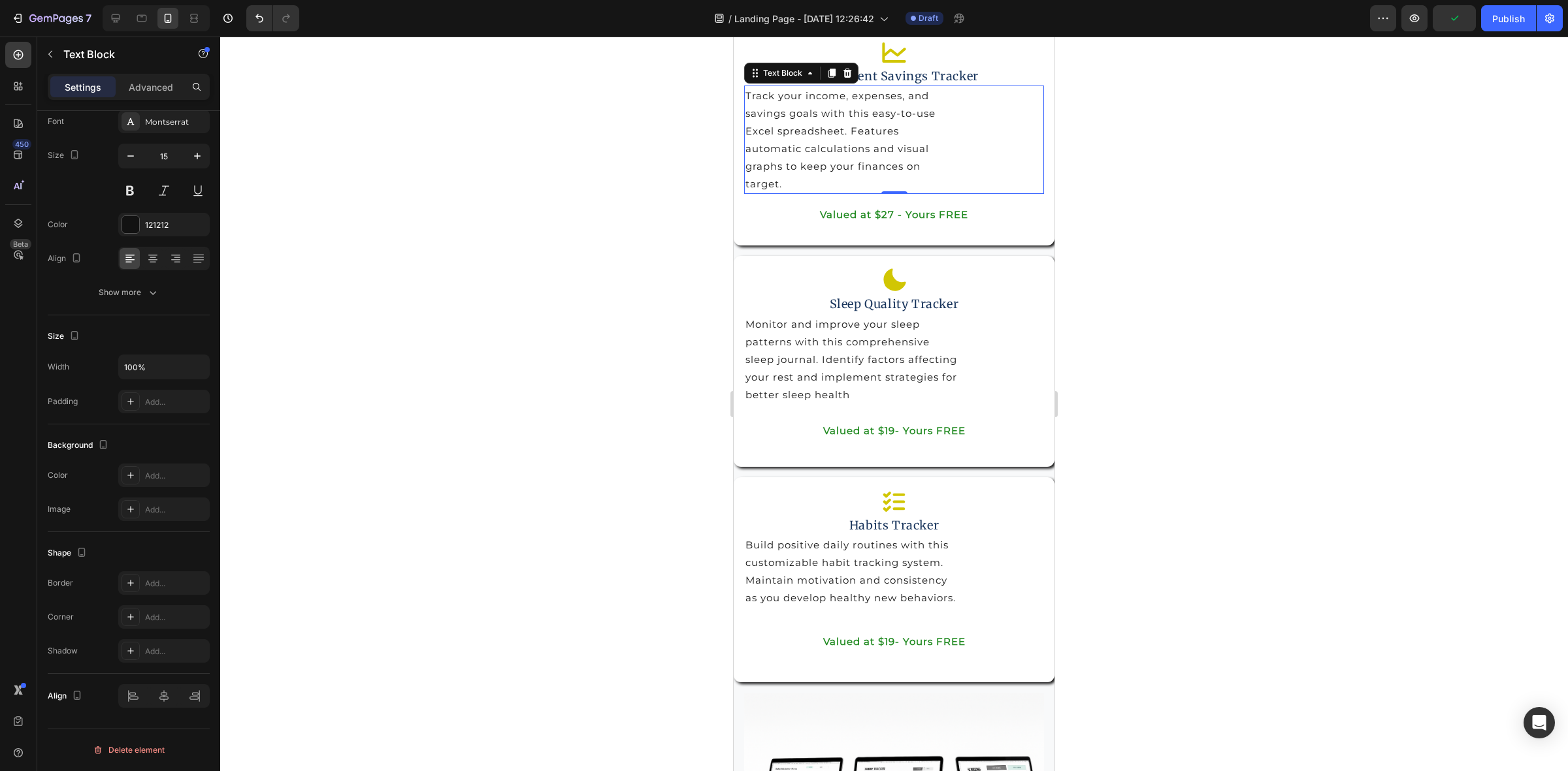
click at [835, 152] on p "Track your income, expenses, and savings goals with this easy-to-use Excel spre…" at bounding box center [893, 139] width 297 height 106
click at [820, 193] on p "Track your income, expenses, and savings goals with this easy-to-use Excel spre…" at bounding box center [893, 139] width 297 height 106
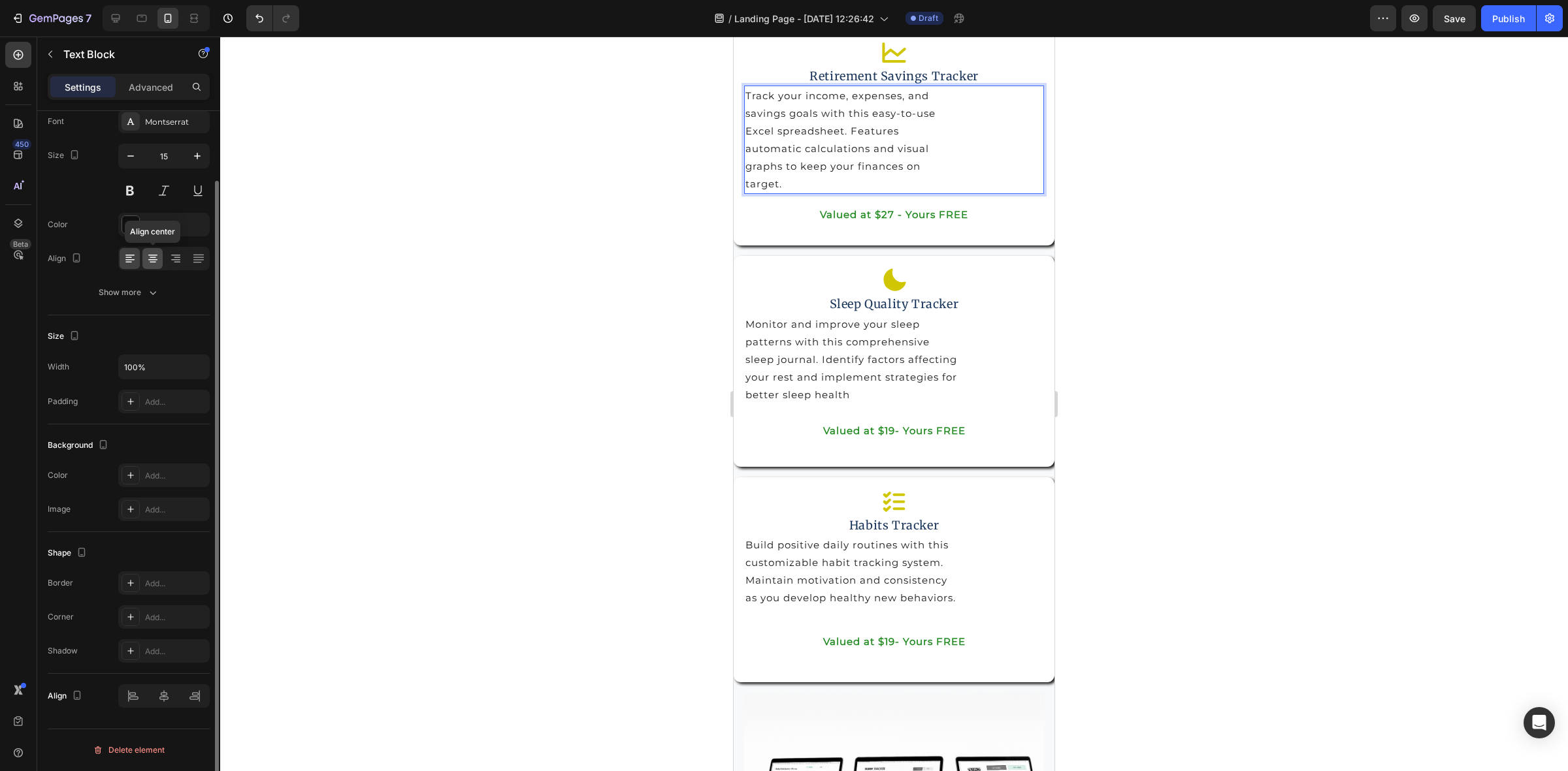
click at [150, 262] on icon at bounding box center [153, 262] width 7 height 1
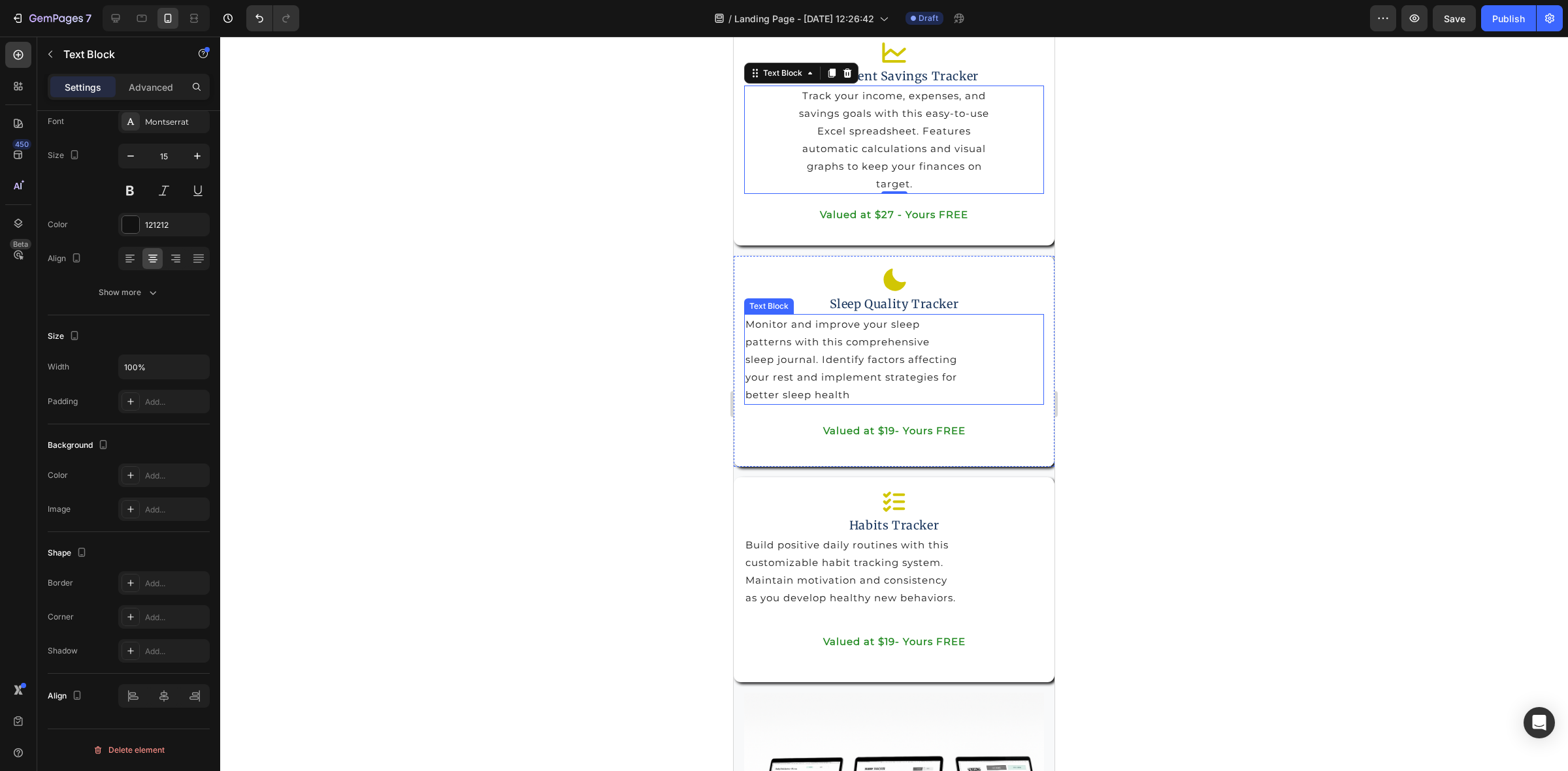
click at [834, 376] on p "Monitor and improve your sleep patterns with this comprehensive sleep journal. …" at bounding box center [893, 359] width 297 height 89
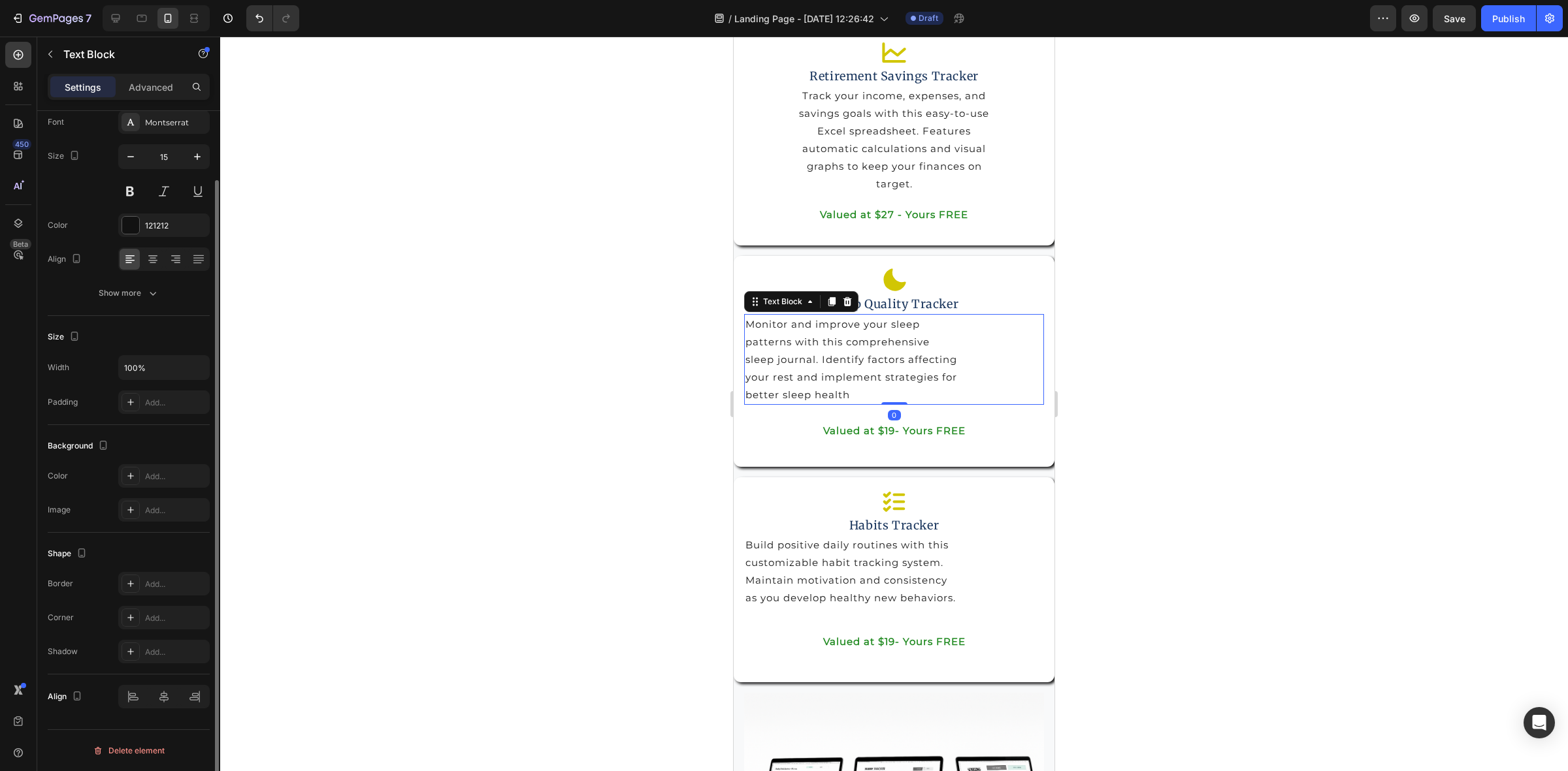
scroll to position [76, 0]
click at [159, 261] on div at bounding box center [152, 259] width 20 height 20
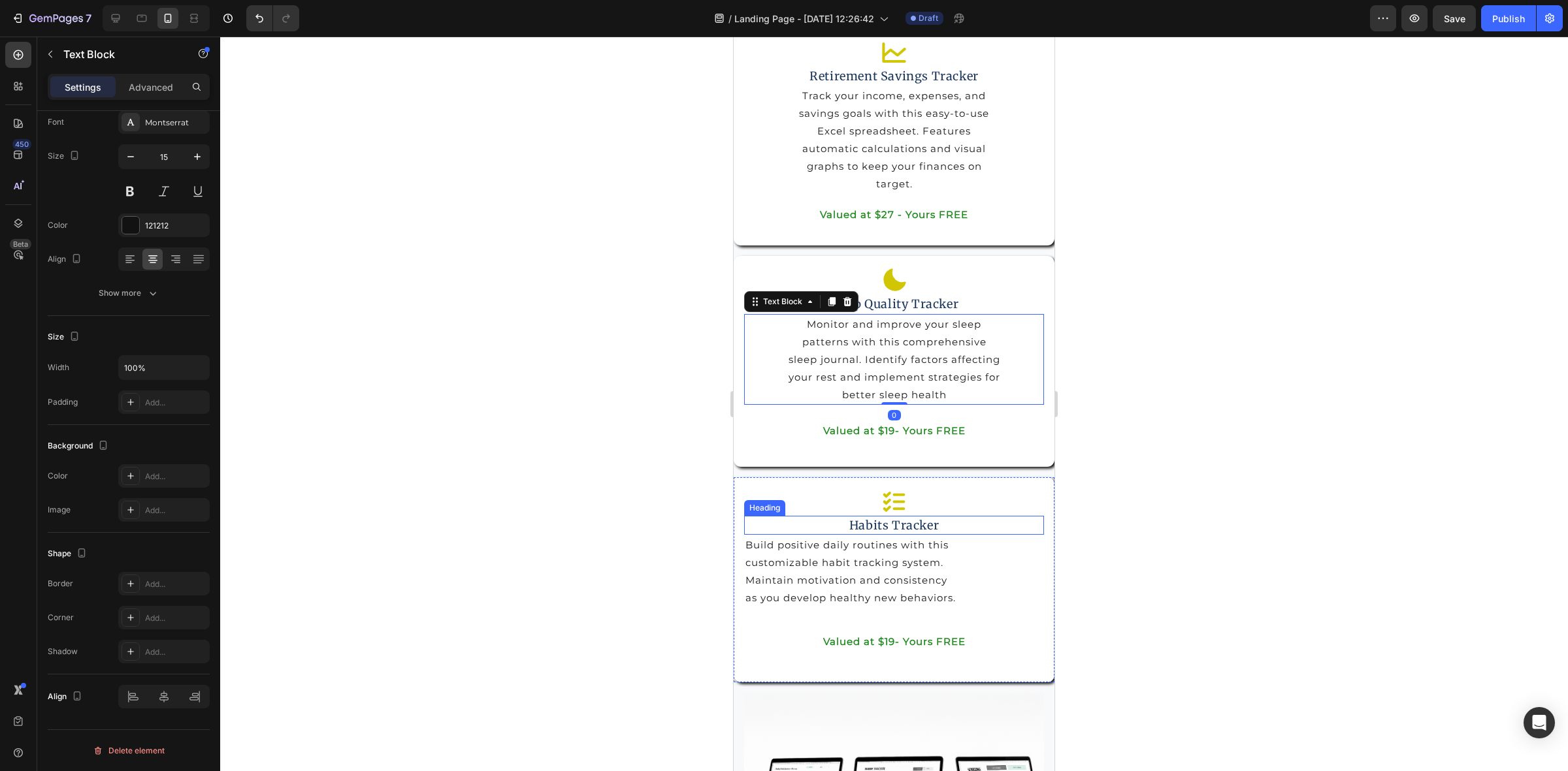
click at [877, 582] on p "Build positive daily routines with this customizable habit tracking system. Mai…" at bounding box center [893, 571] width 297 height 70
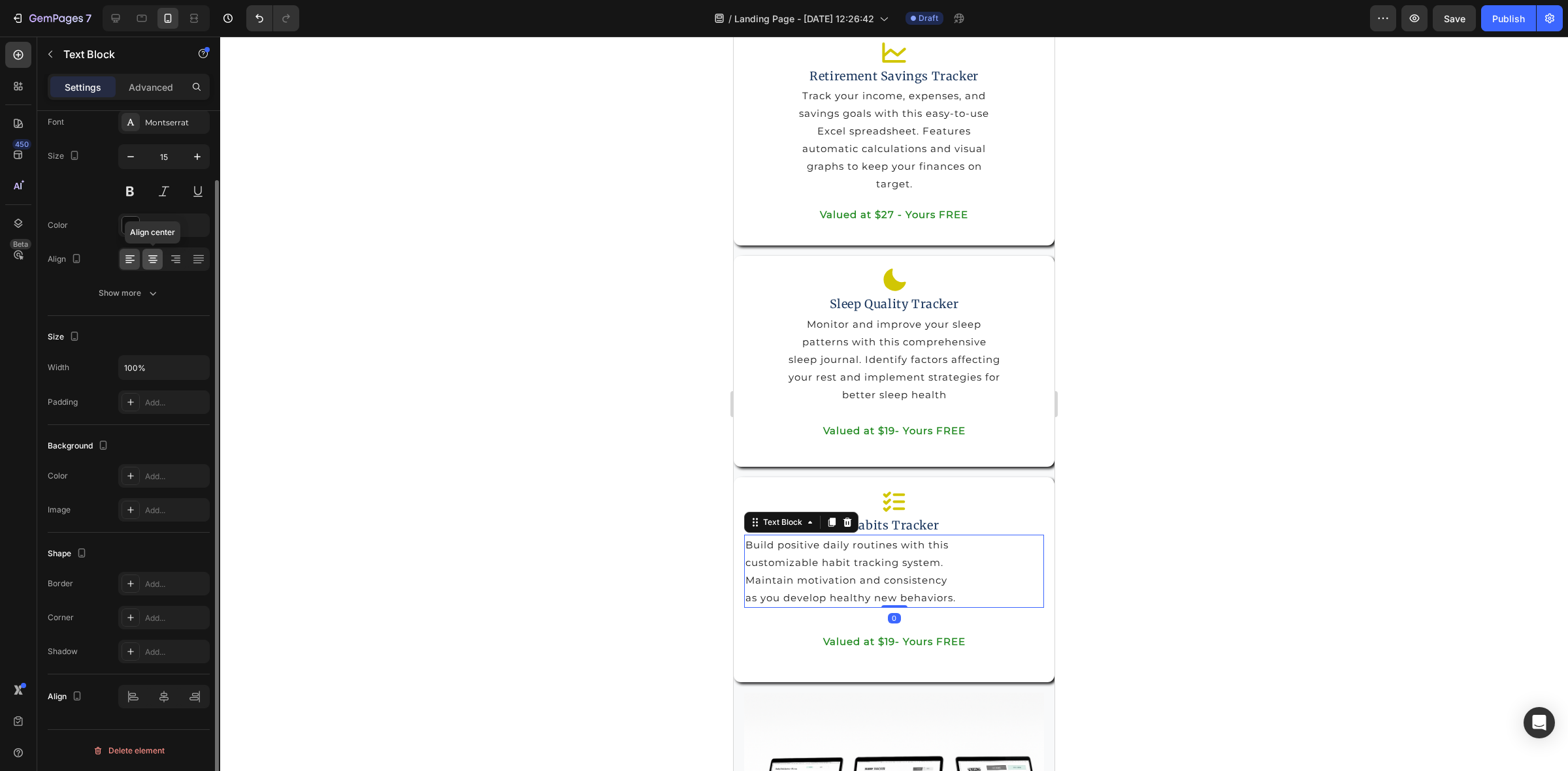
click at [151, 265] on icon at bounding box center [152, 259] width 13 height 13
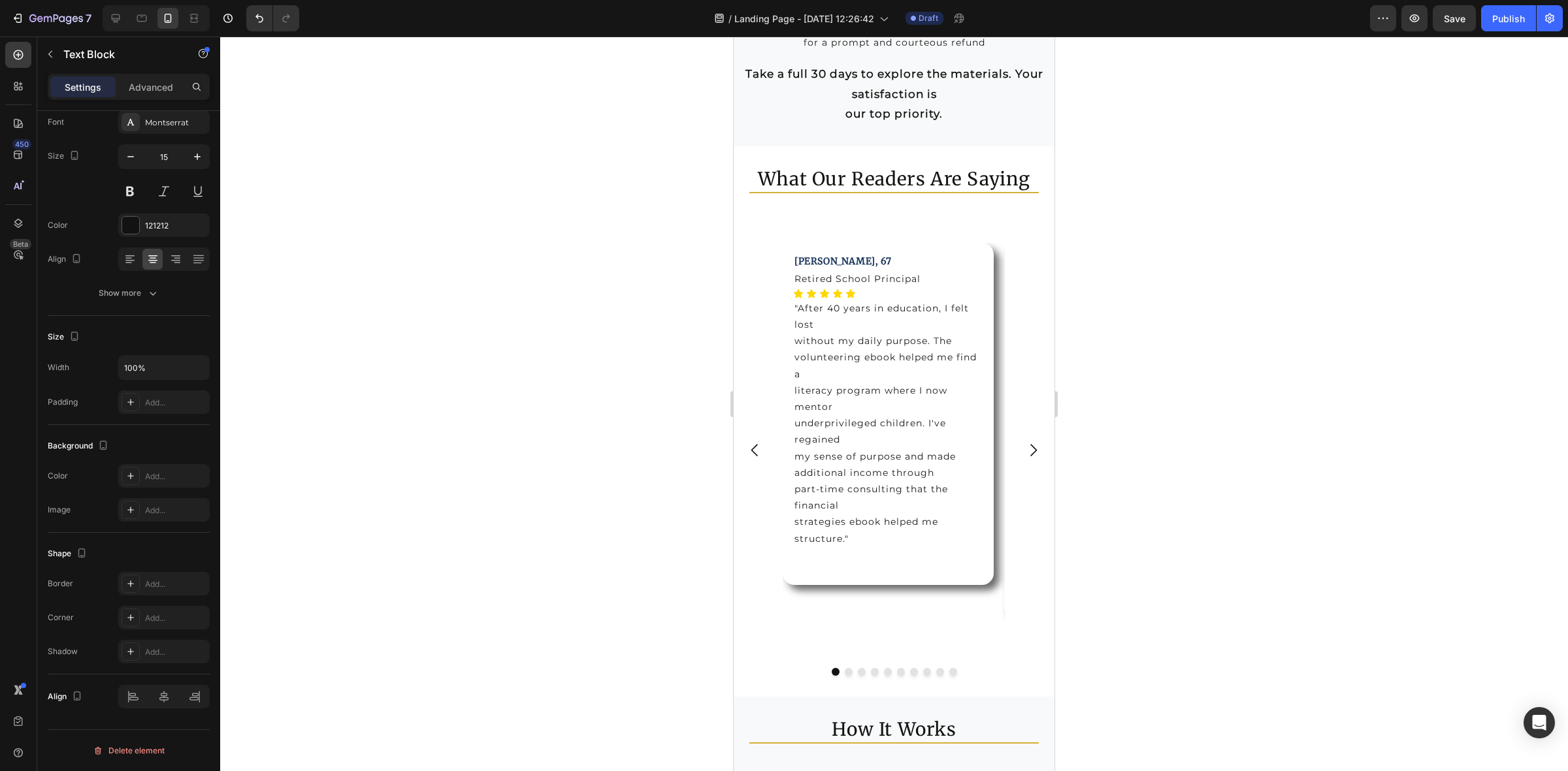
scroll to position [8324, 0]
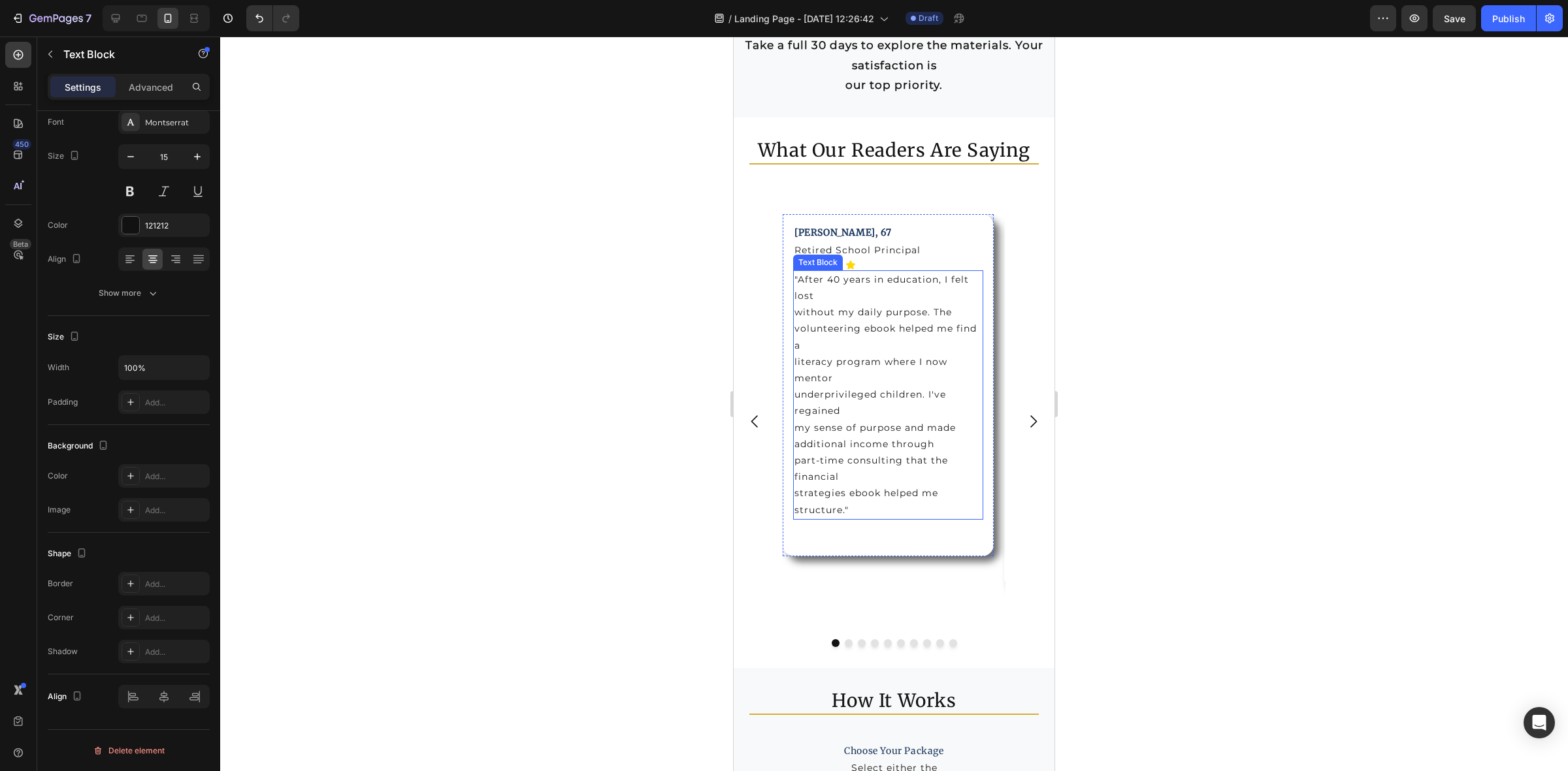
click at [846, 406] on p ""After 40 years in education, I felt lost without my daily purpose. The volunte…" at bounding box center [888, 395] width 188 height 247
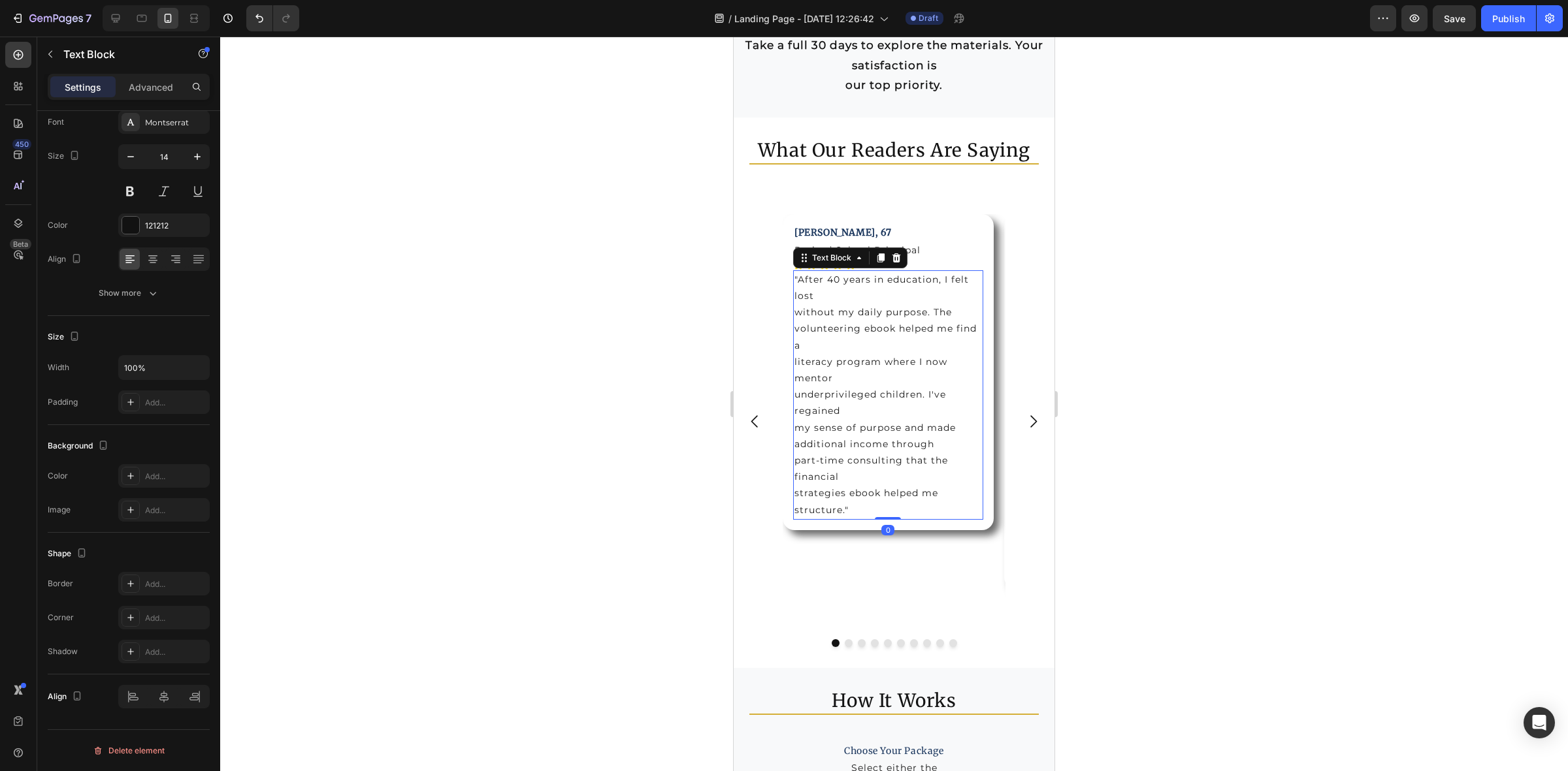
drag, startPoint x: 890, startPoint y: 542, endPoint x: 886, endPoint y: 509, distance: 33.2
click at [886, 509] on div ""After 40 years in education, I felt lost without my daily purpose. The volunte…" at bounding box center [887, 395] width 190 height 249
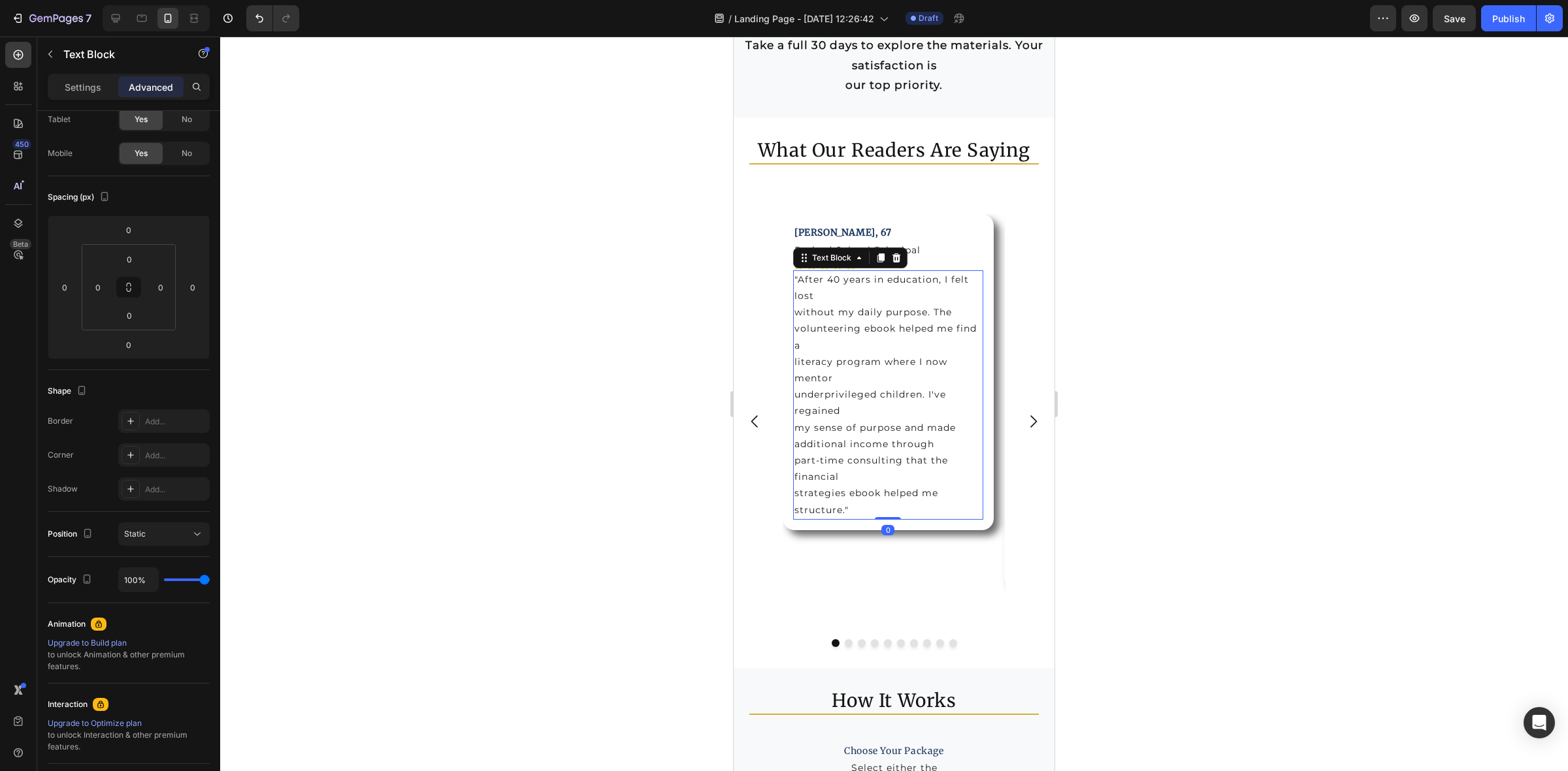
click at [844, 374] on p ""After 40 years in education, I felt lost without my daily purpose. The volunte…" at bounding box center [888, 395] width 188 height 247
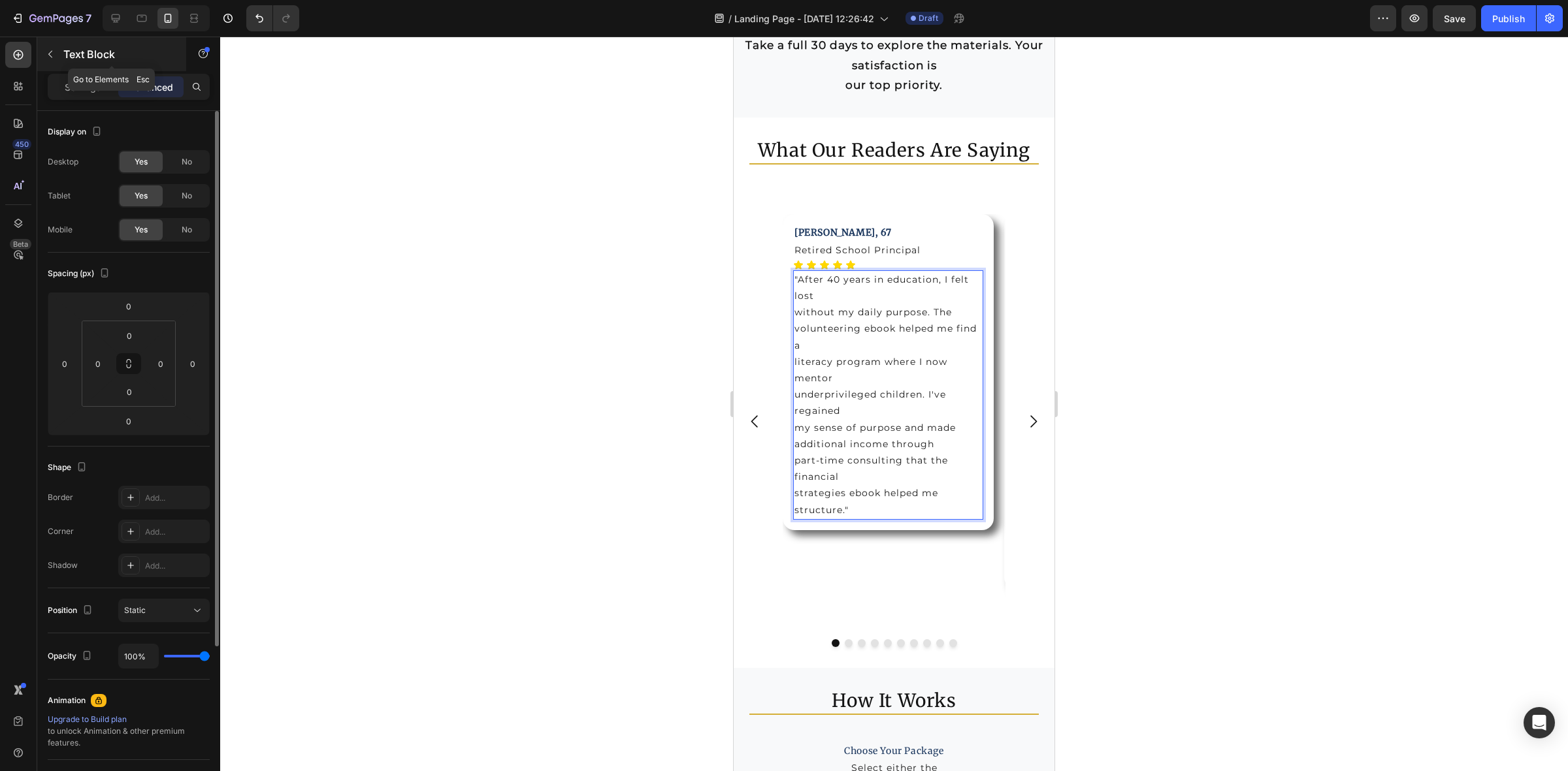
click at [48, 53] on icon "button" at bounding box center [50, 54] width 11 height 11
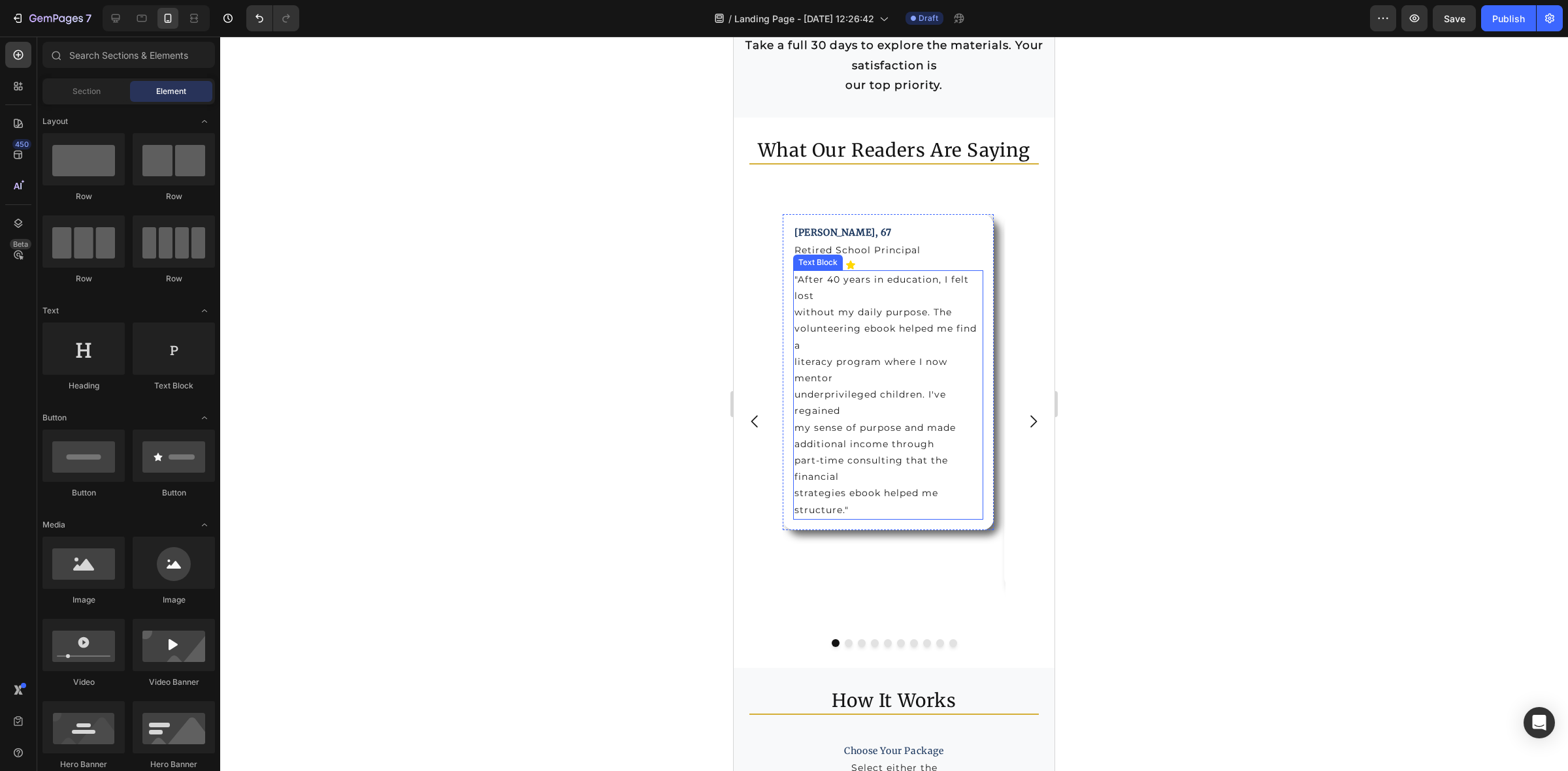
click at [902, 353] on p ""After 40 years in education, I felt lost without my daily purpose. The volunte…" at bounding box center [888, 395] width 188 height 247
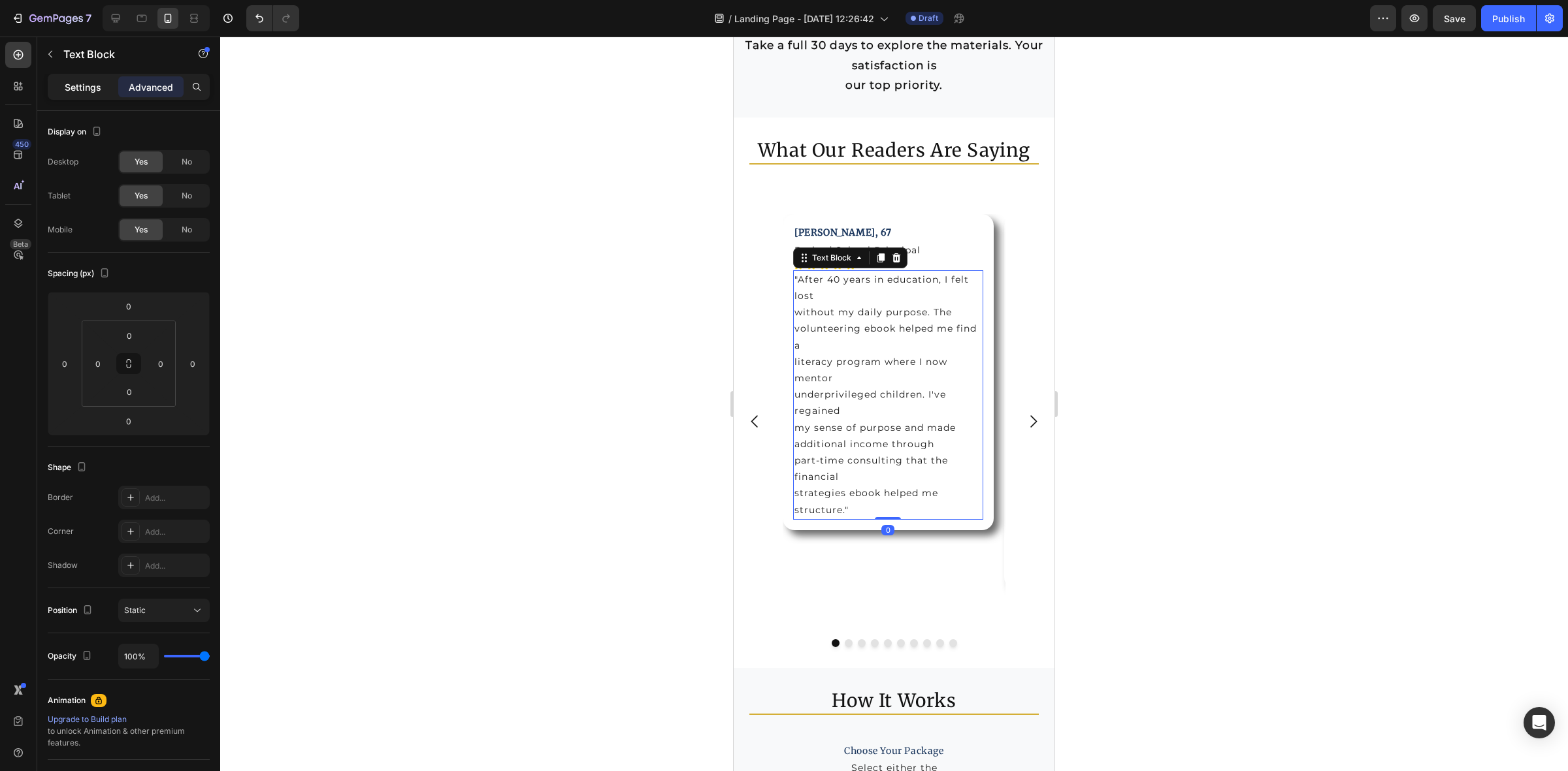
click at [86, 91] on p "Settings" at bounding box center [83, 88] width 37 height 14
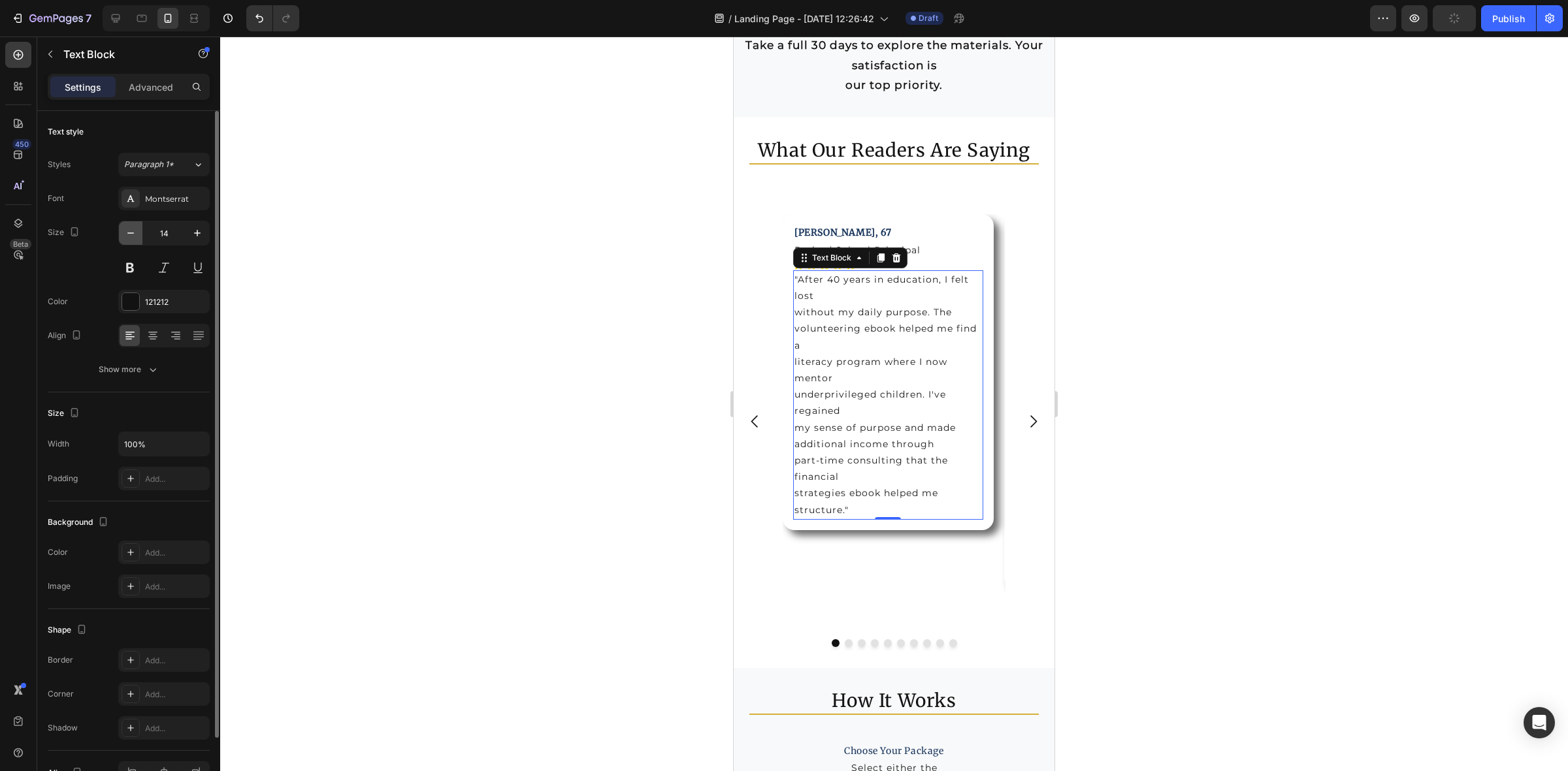
click at [122, 234] on button "button" at bounding box center [131, 233] width 23 height 23
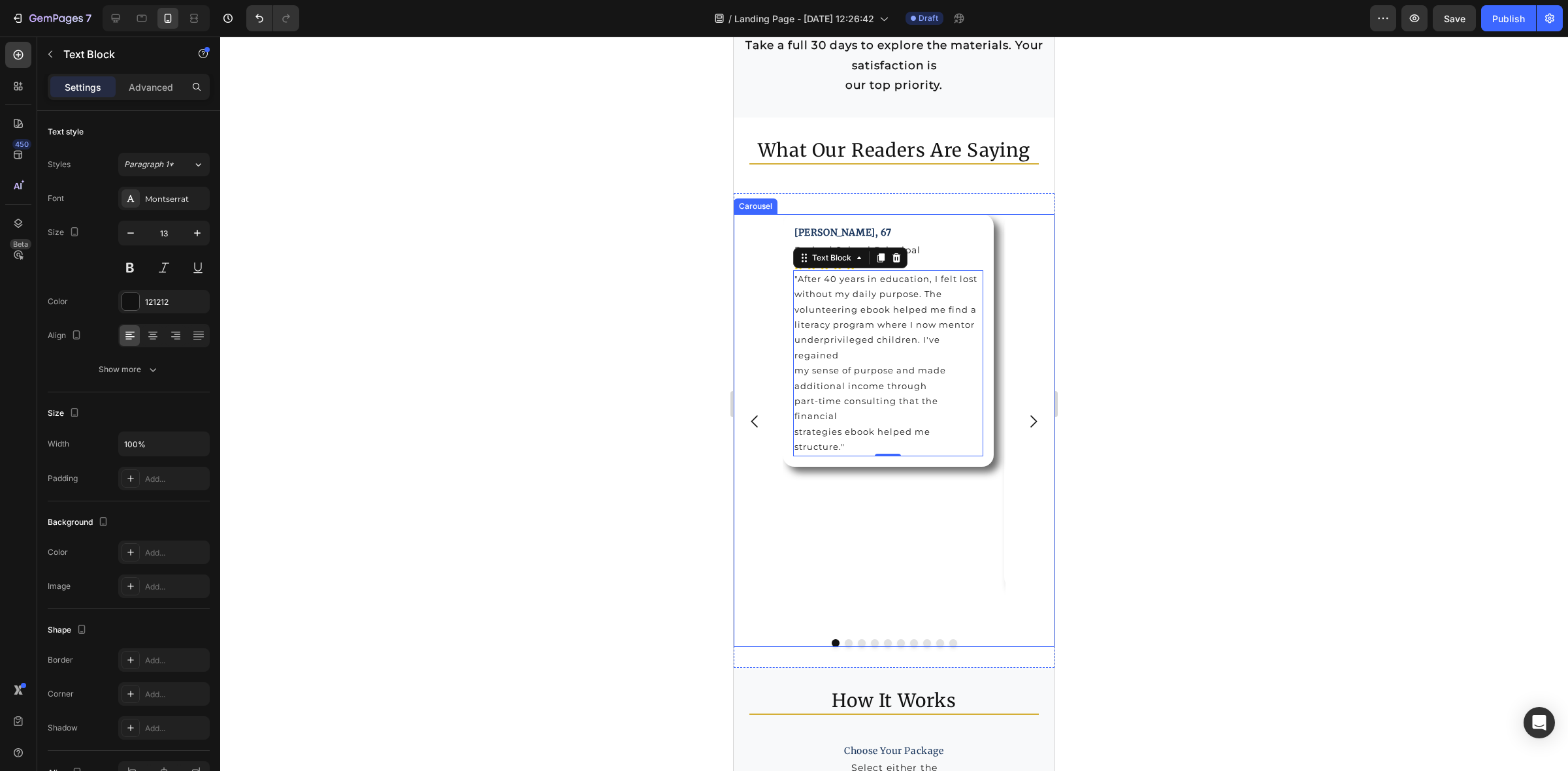
click at [1025, 426] on icon "Carousel Next Arrow" at bounding box center [1033, 422] width 18 height 18
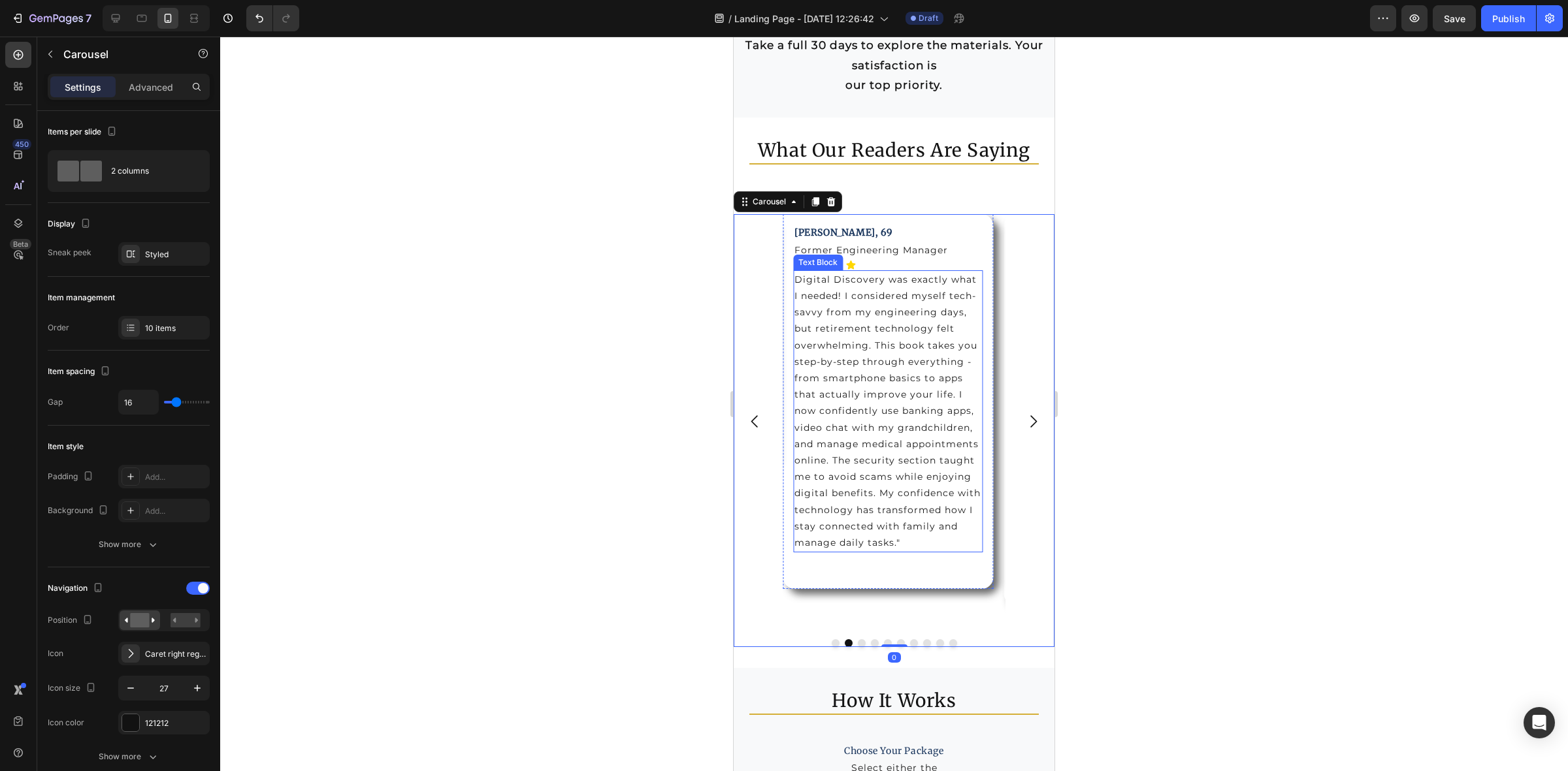
click at [877, 497] on p "Digital Discovery was exactly what I needed! I considered myself tech-savvy fro…" at bounding box center [888, 411] width 188 height 279
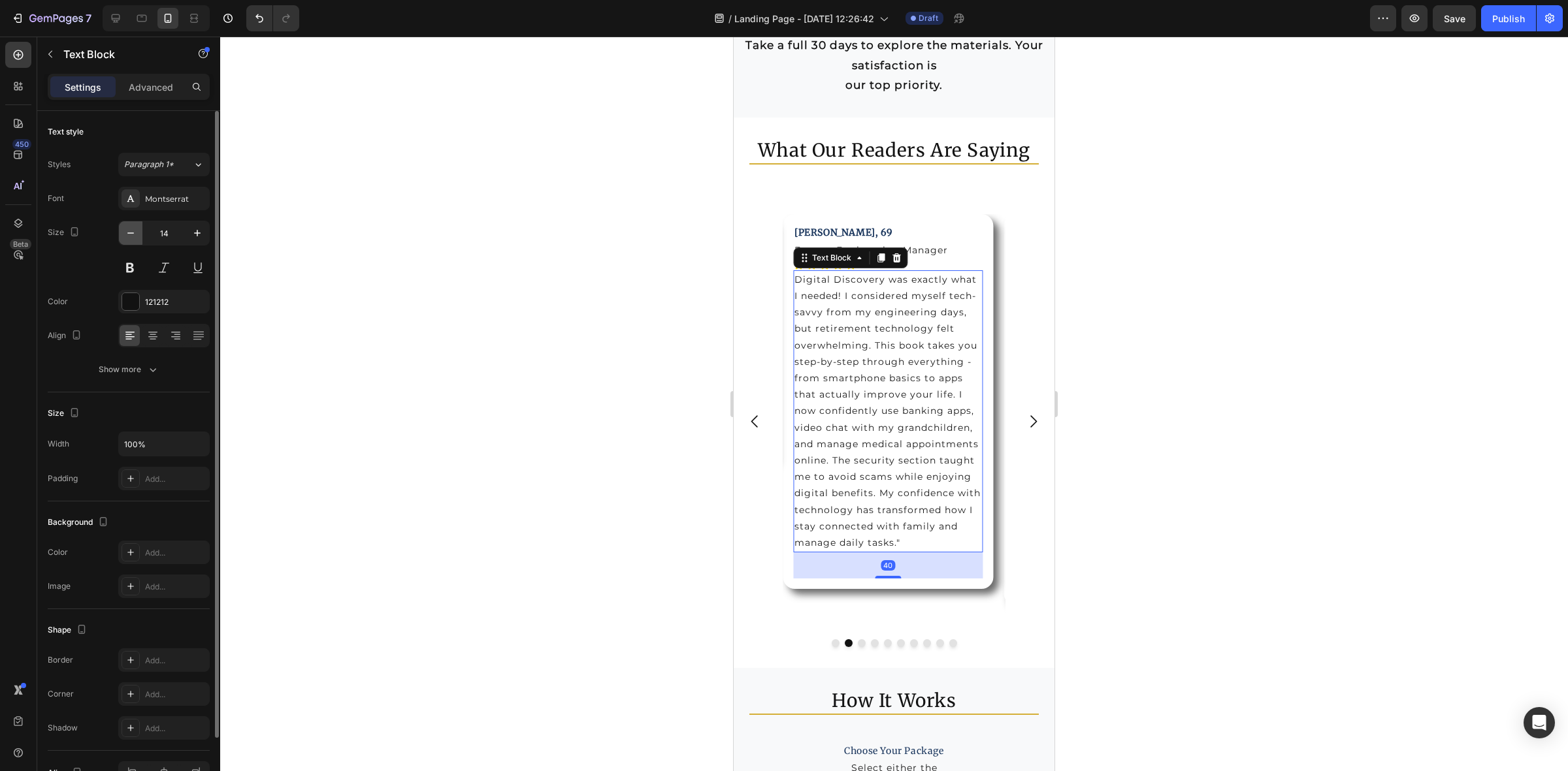
click at [122, 239] on button "button" at bounding box center [131, 233] width 23 height 23
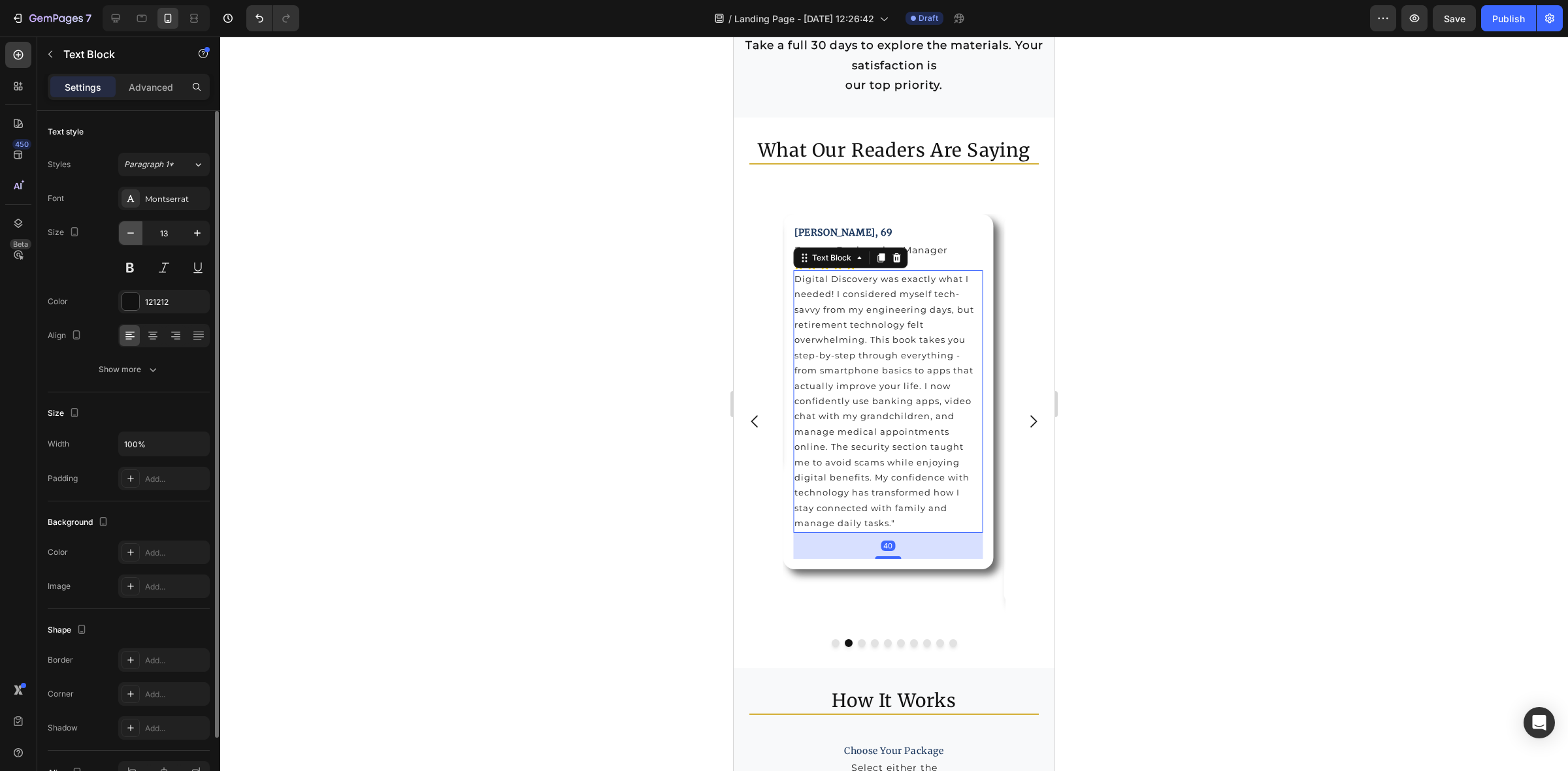
click at [122, 239] on button "button" at bounding box center [131, 233] width 23 height 23
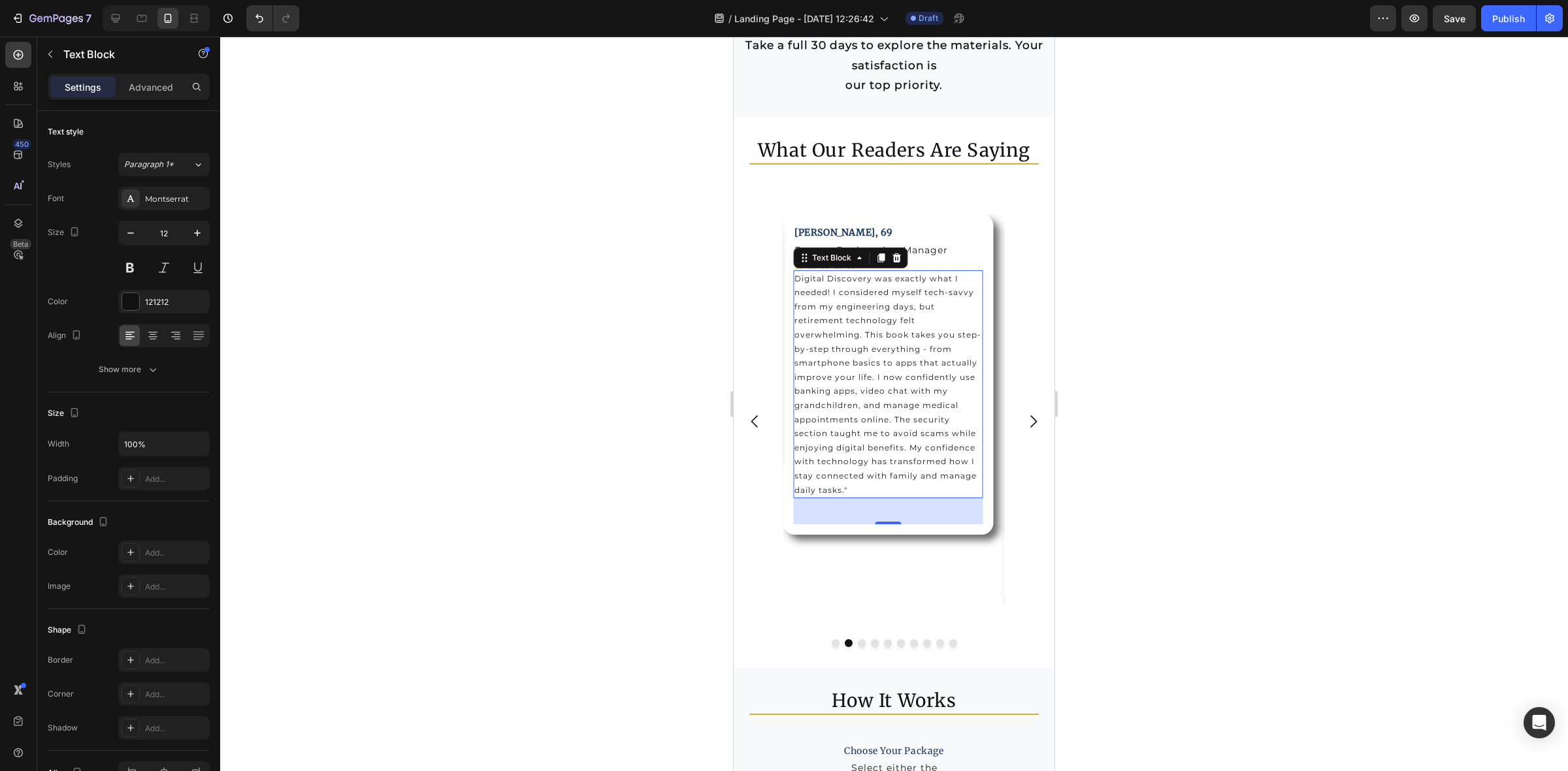
click at [884, 517] on div "40" at bounding box center [887, 511] width 190 height 26
drag, startPoint x: 889, startPoint y: 520, endPoint x: 912, endPoint y: 448, distance: 75.6
click at [892, 481] on div "Digital Discovery was exactly what I needed! I considered myself tech-savvy fro…" at bounding box center [887, 385] width 190 height 229
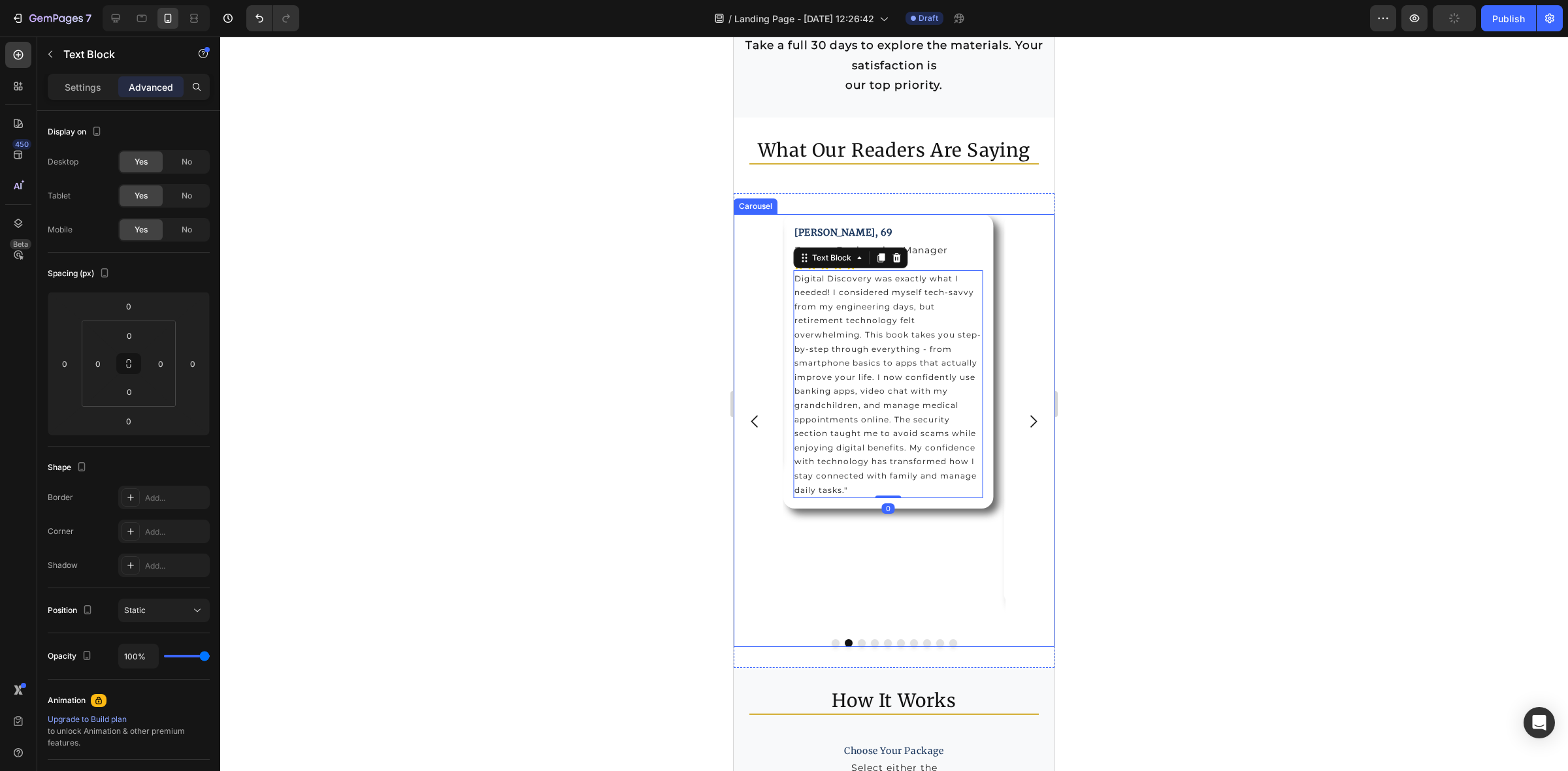
click at [1025, 417] on icon "Carousel Next Arrow" at bounding box center [1033, 422] width 18 height 18
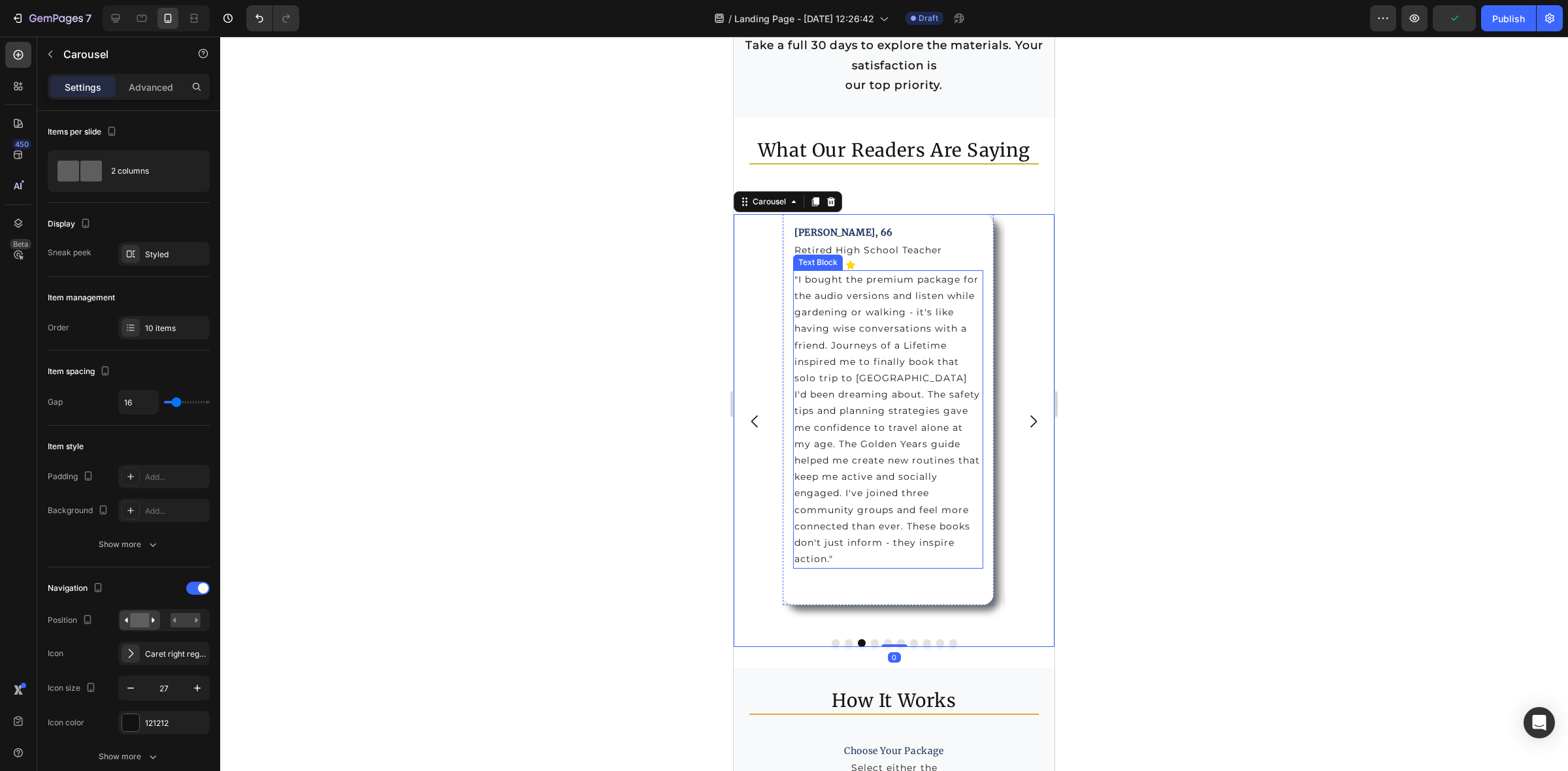
click at [897, 393] on p ""I bought the premium package for the audio versions and listen while gardening…" at bounding box center [888, 420] width 188 height 297
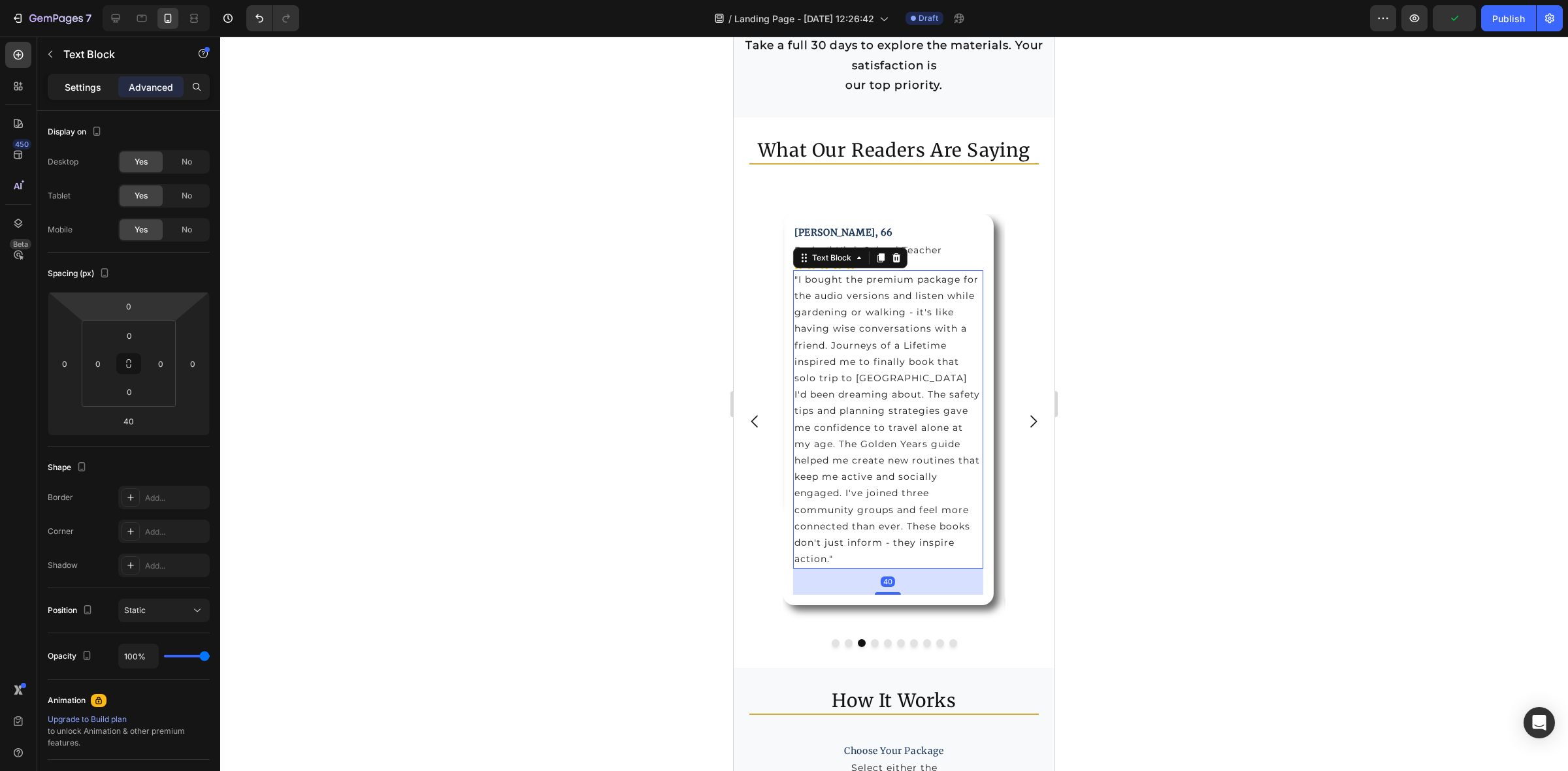
click at [82, 87] on p "Settings" at bounding box center [83, 88] width 37 height 14
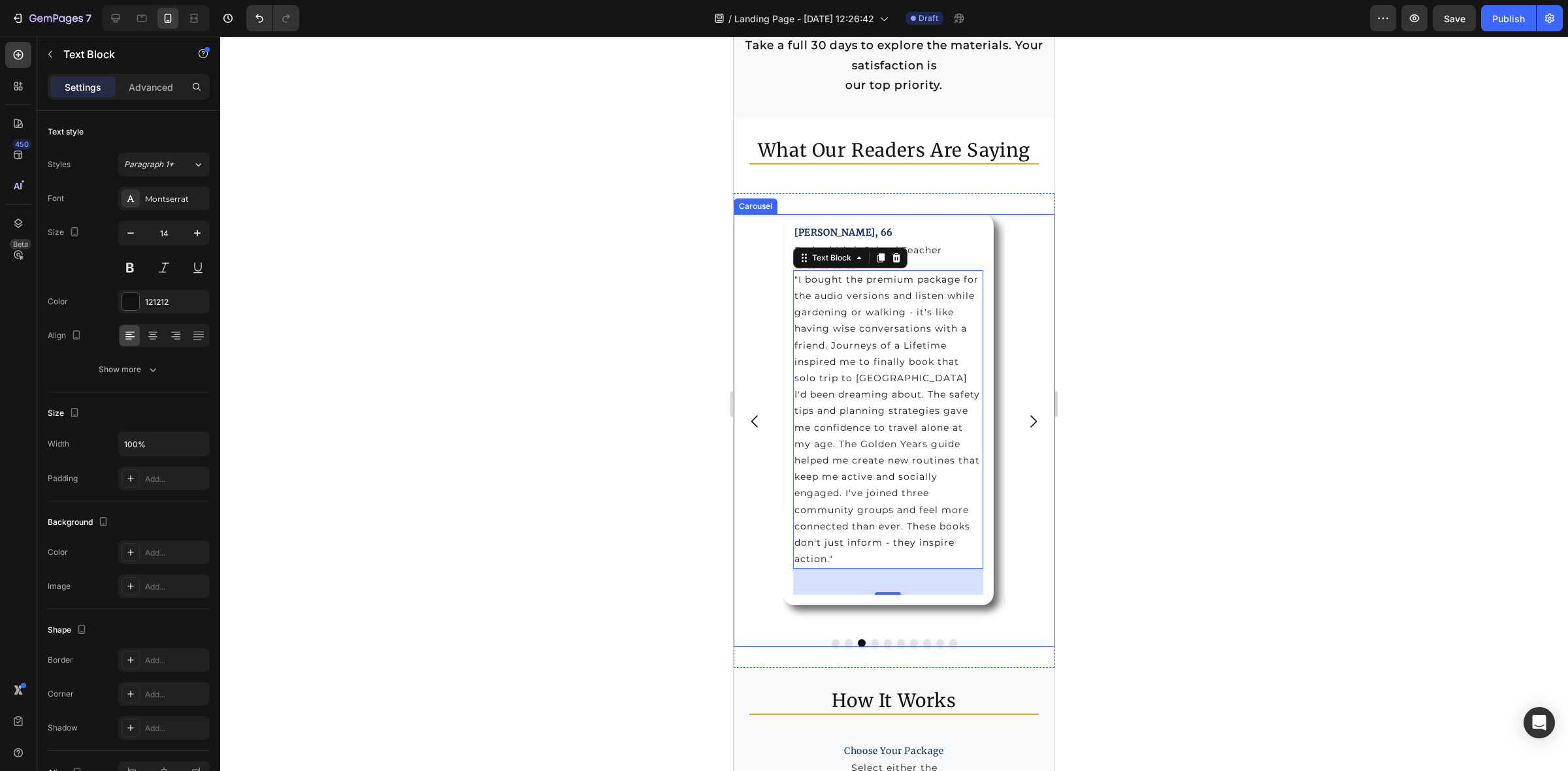
click at [748, 418] on icon "Carousel Back Arrow" at bounding box center [755, 422] width 18 height 18
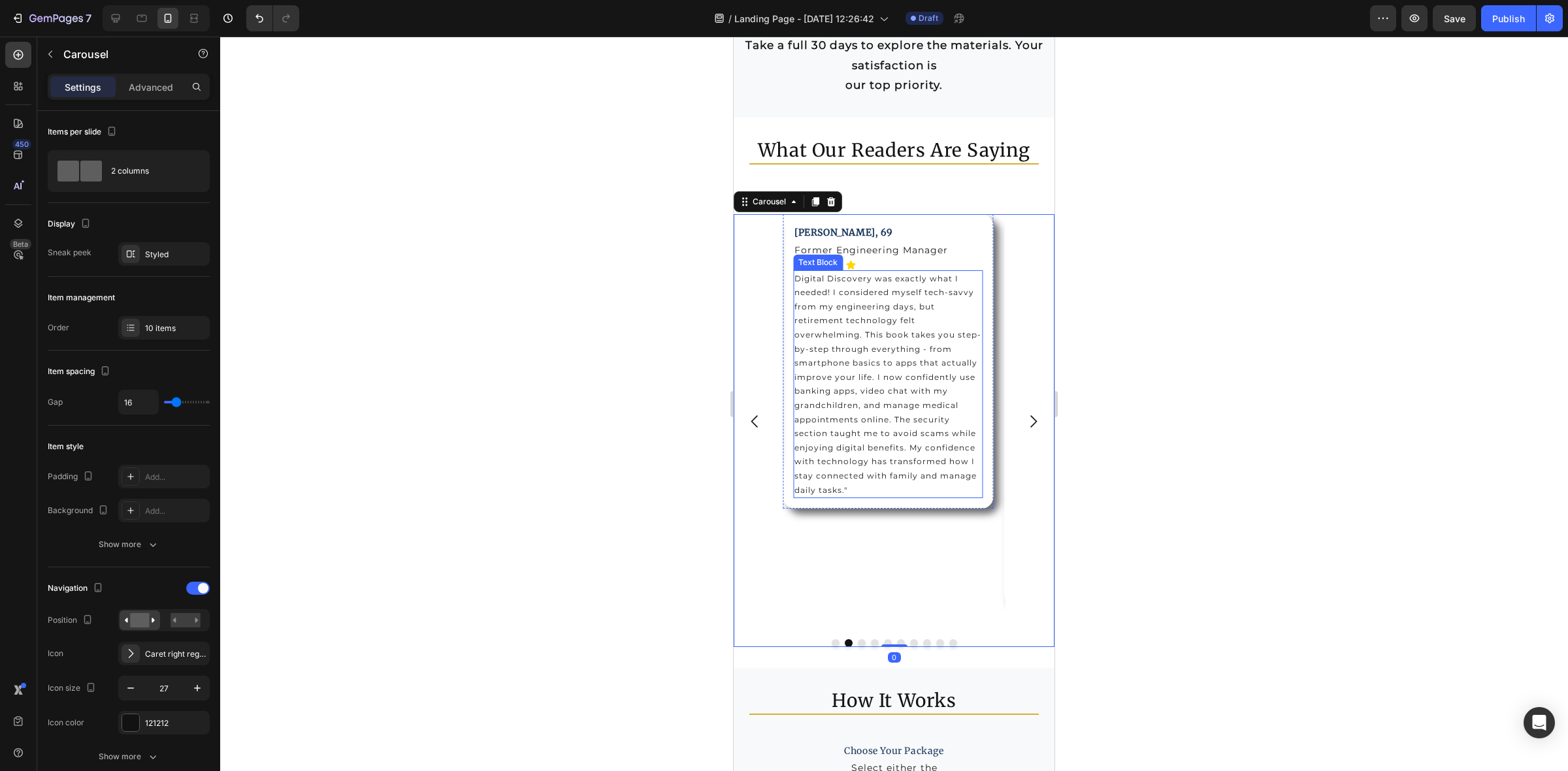
click at [864, 398] on p "Digital Discovery was exactly what I needed! I considered myself tech-savvy fro…" at bounding box center [888, 385] width 188 height 226
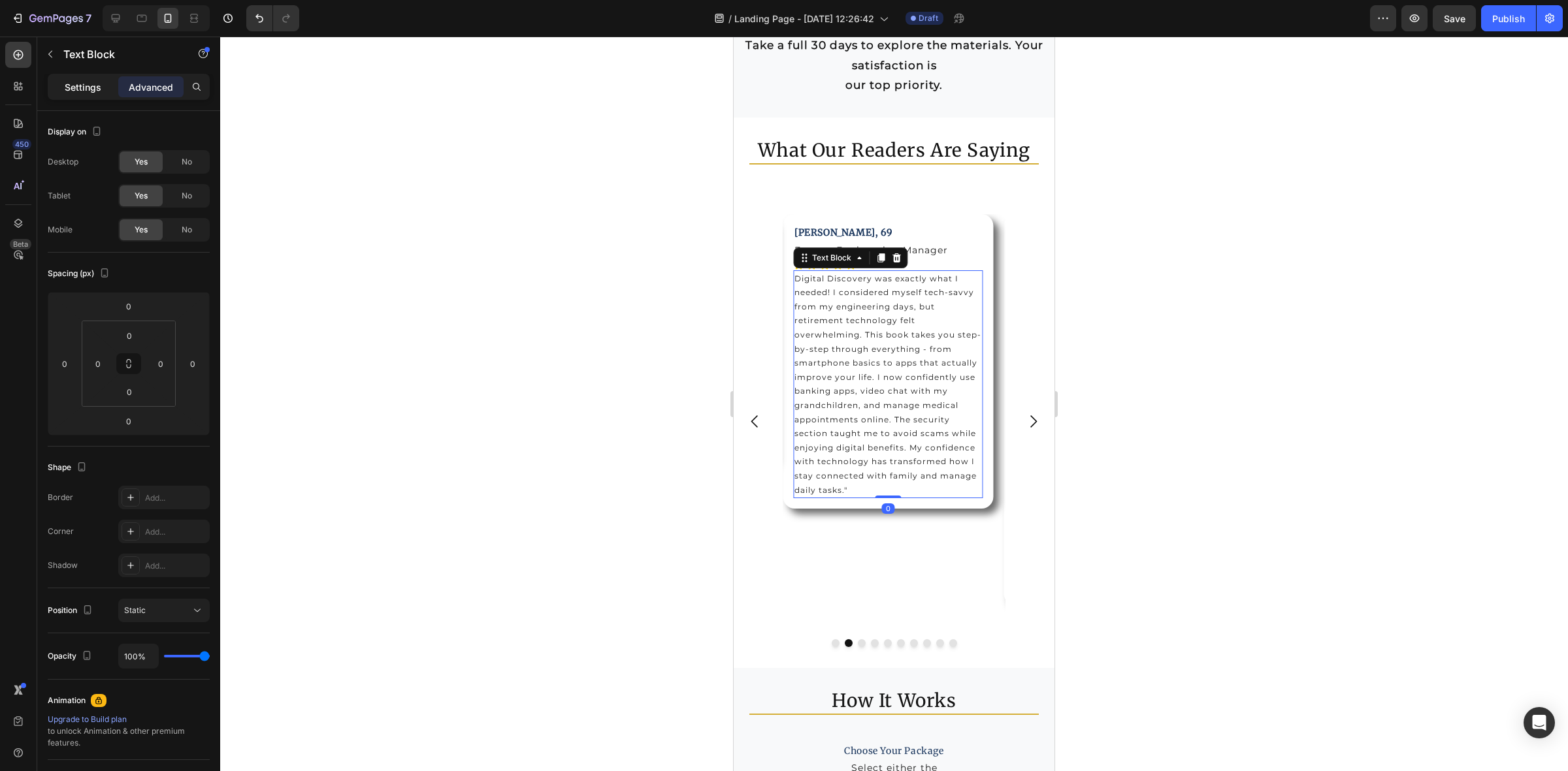
click at [87, 90] on p "Settings" at bounding box center [83, 88] width 37 height 14
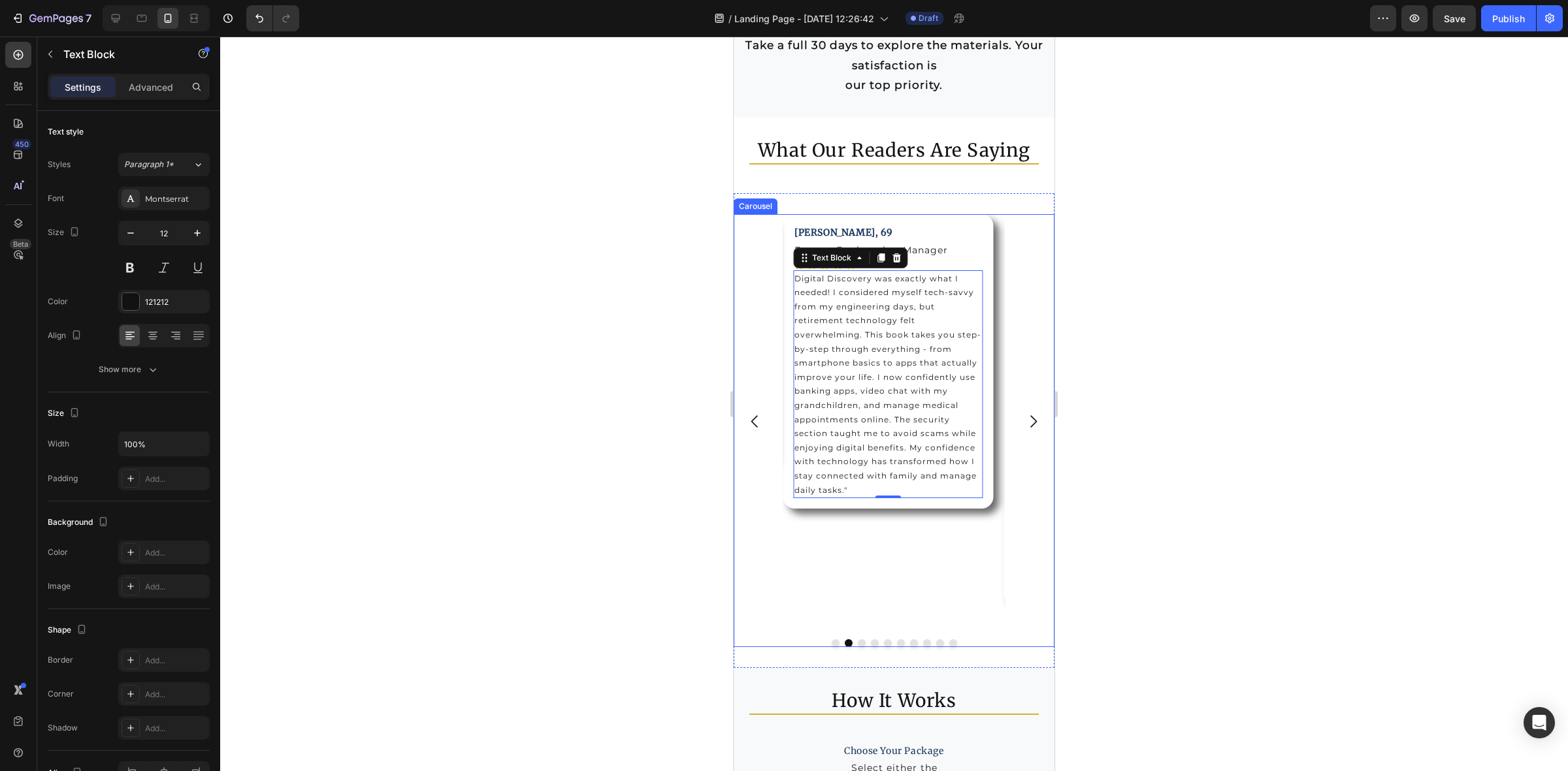
click at [1030, 420] on icon "Carousel Next Arrow" at bounding box center [1033, 422] width 7 height 13
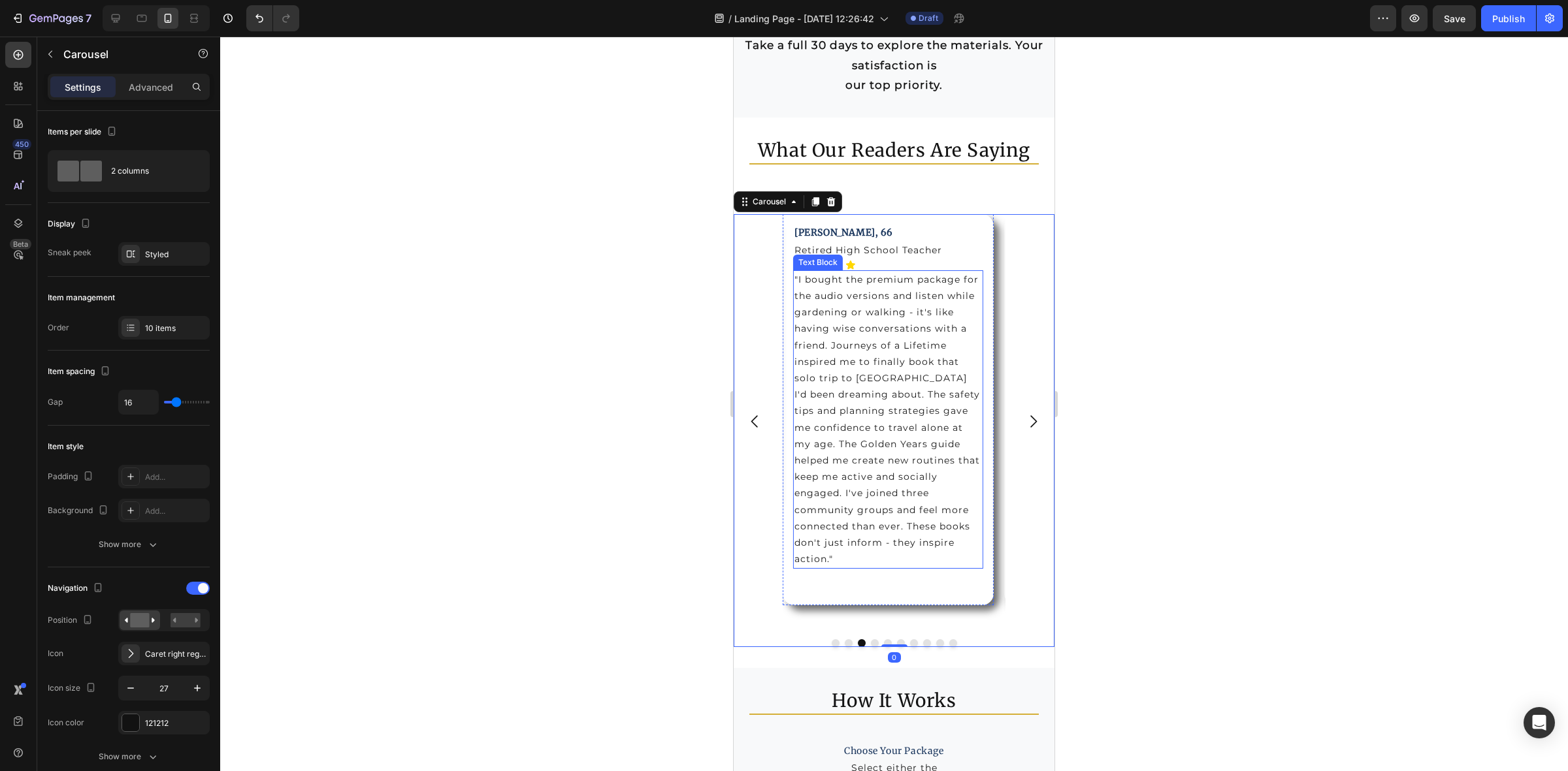
click at [897, 424] on p ""I bought the premium package for the audio versions and listen while gardening…" at bounding box center [888, 420] width 188 height 297
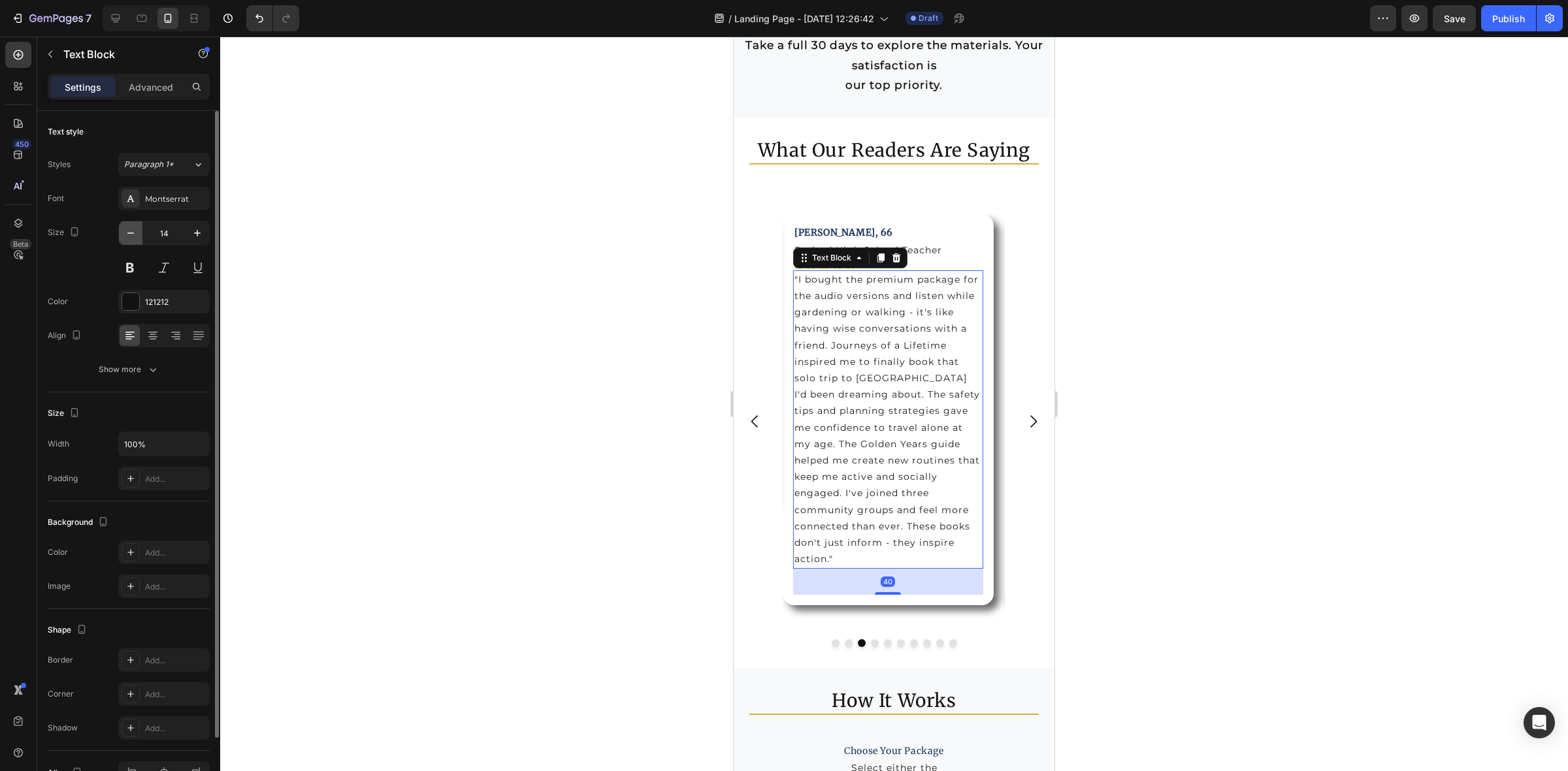
click at [131, 233] on icon "button" at bounding box center [131, 233] width 7 height 1
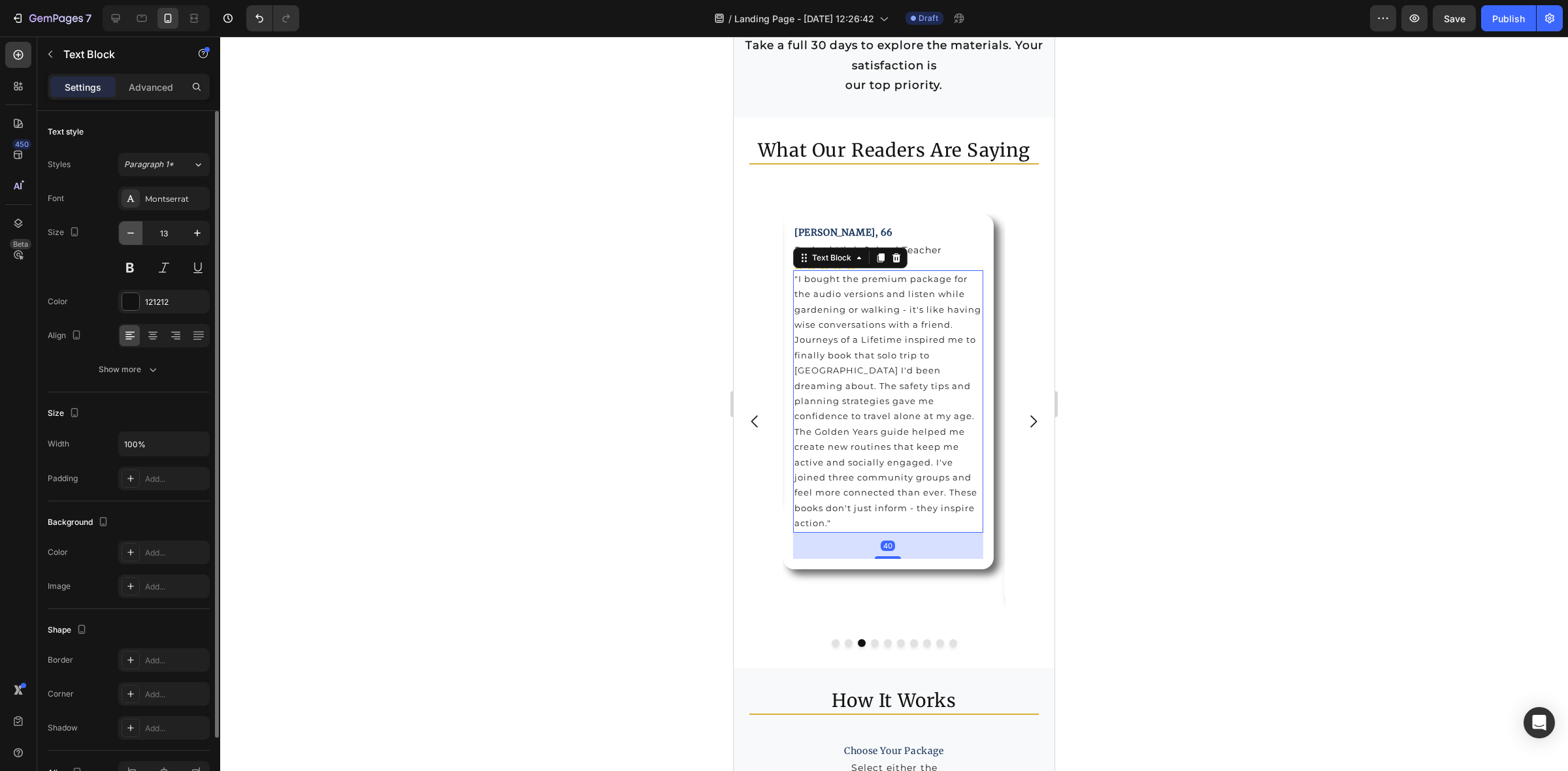
click at [131, 233] on icon "button" at bounding box center [131, 233] width 7 height 1
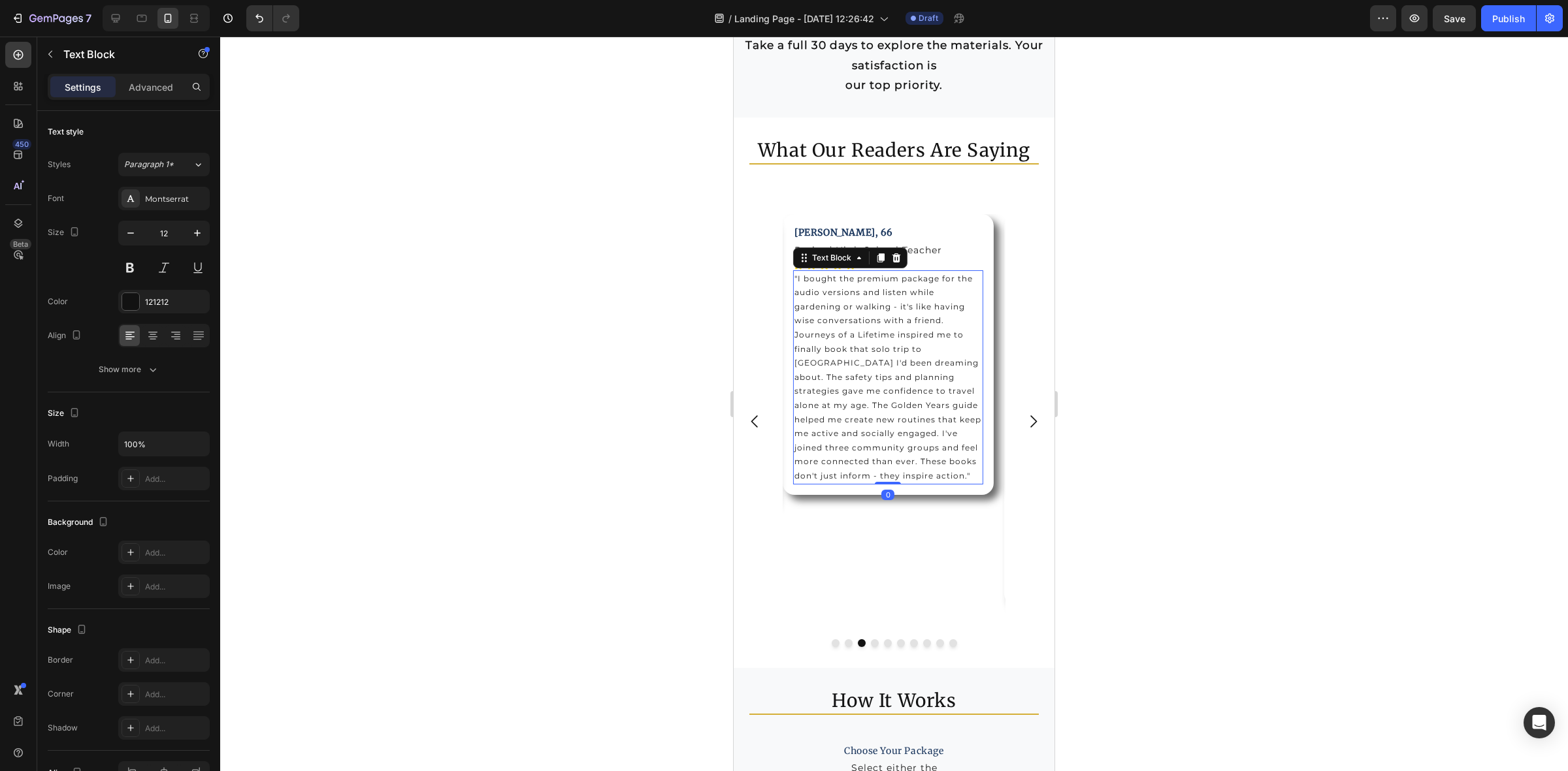
drag, startPoint x: 886, startPoint y: 505, endPoint x: 963, endPoint y: 426, distance: 110.3
click at [892, 465] on div ""I bought the premium package for the audio versions and listen while gardening…" at bounding box center [887, 378] width 190 height 214
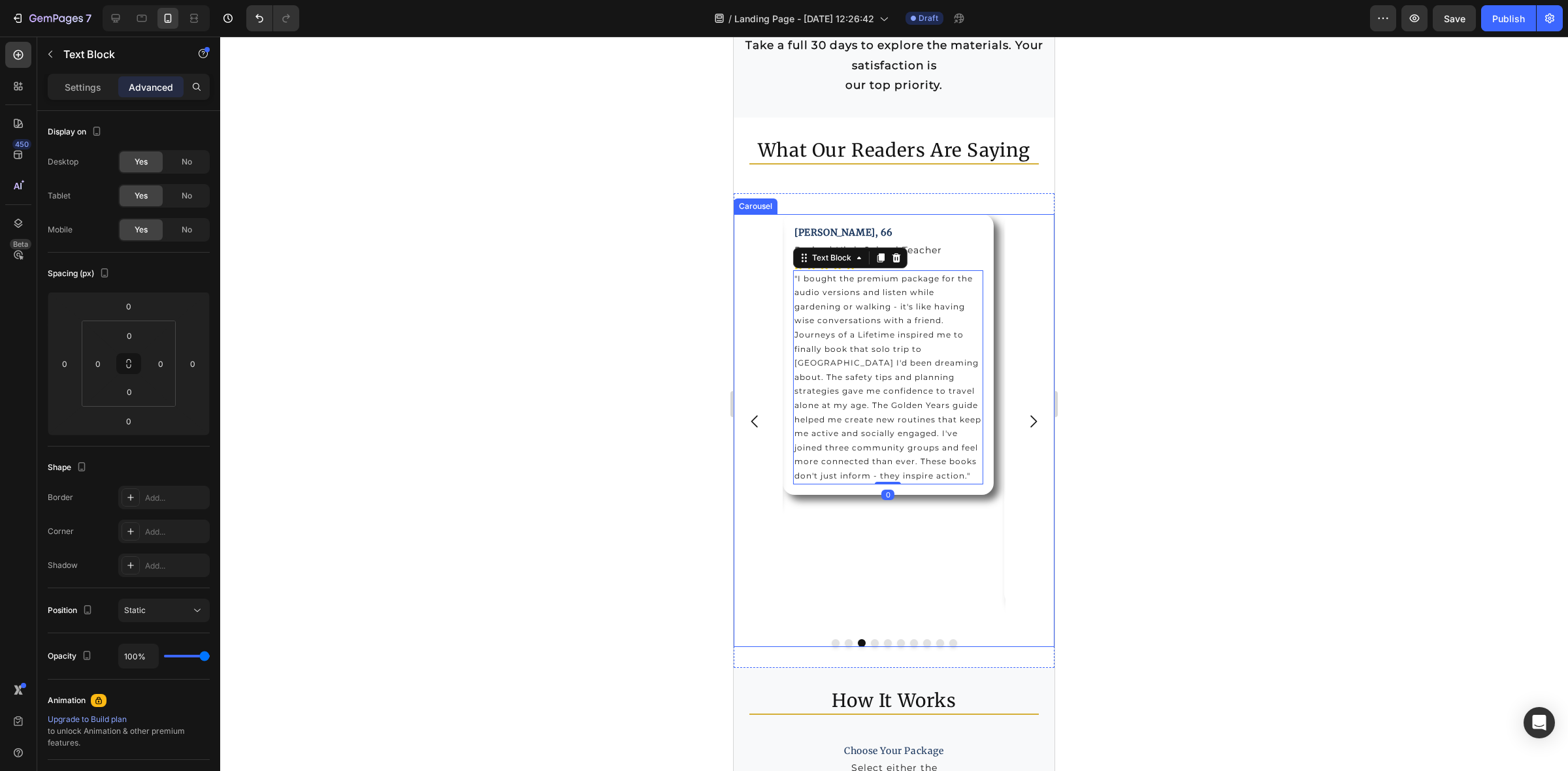
click at [1030, 419] on icon "Carousel Next Arrow" at bounding box center [1033, 422] width 7 height 13
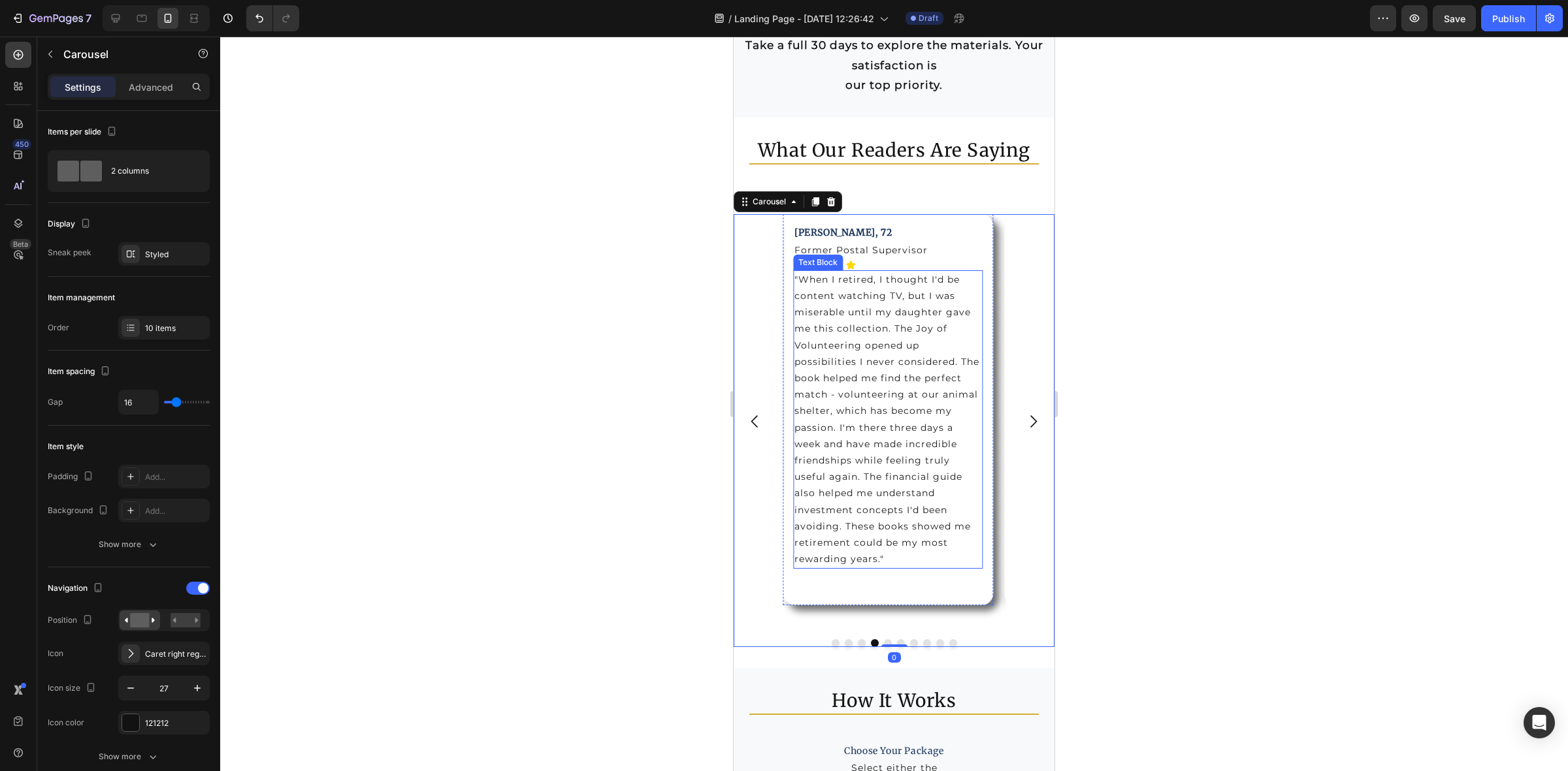
click at [854, 389] on p ""When I retired, I thought I'd be content watching TV, but I was miserable unti…" at bounding box center [888, 420] width 188 height 297
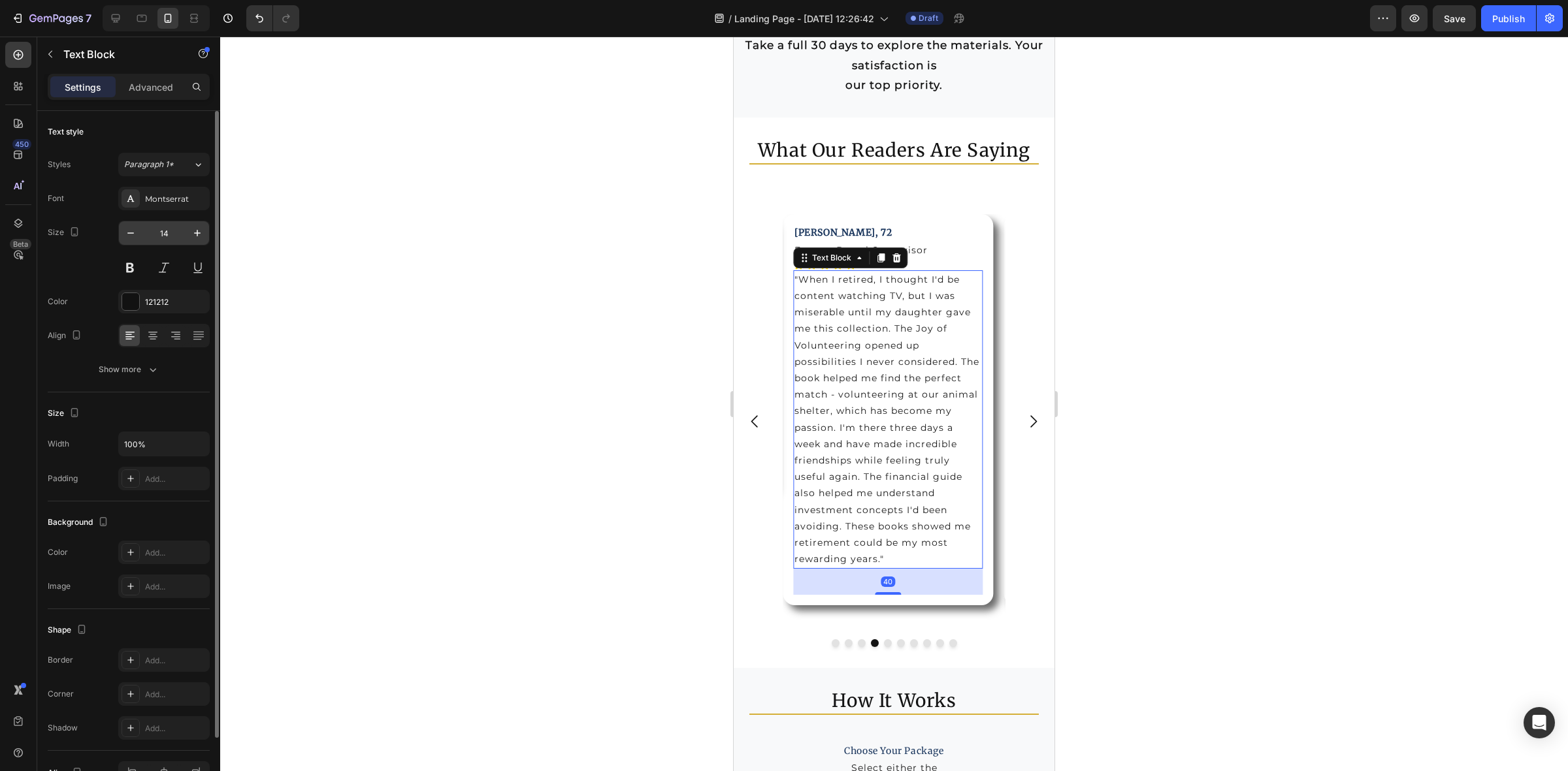
click at [118, 233] on div "Size 14" at bounding box center [129, 250] width 162 height 58
click at [122, 235] on button "button" at bounding box center [131, 233] width 23 height 23
click at [122, 236] on button "button" at bounding box center [131, 233] width 23 height 23
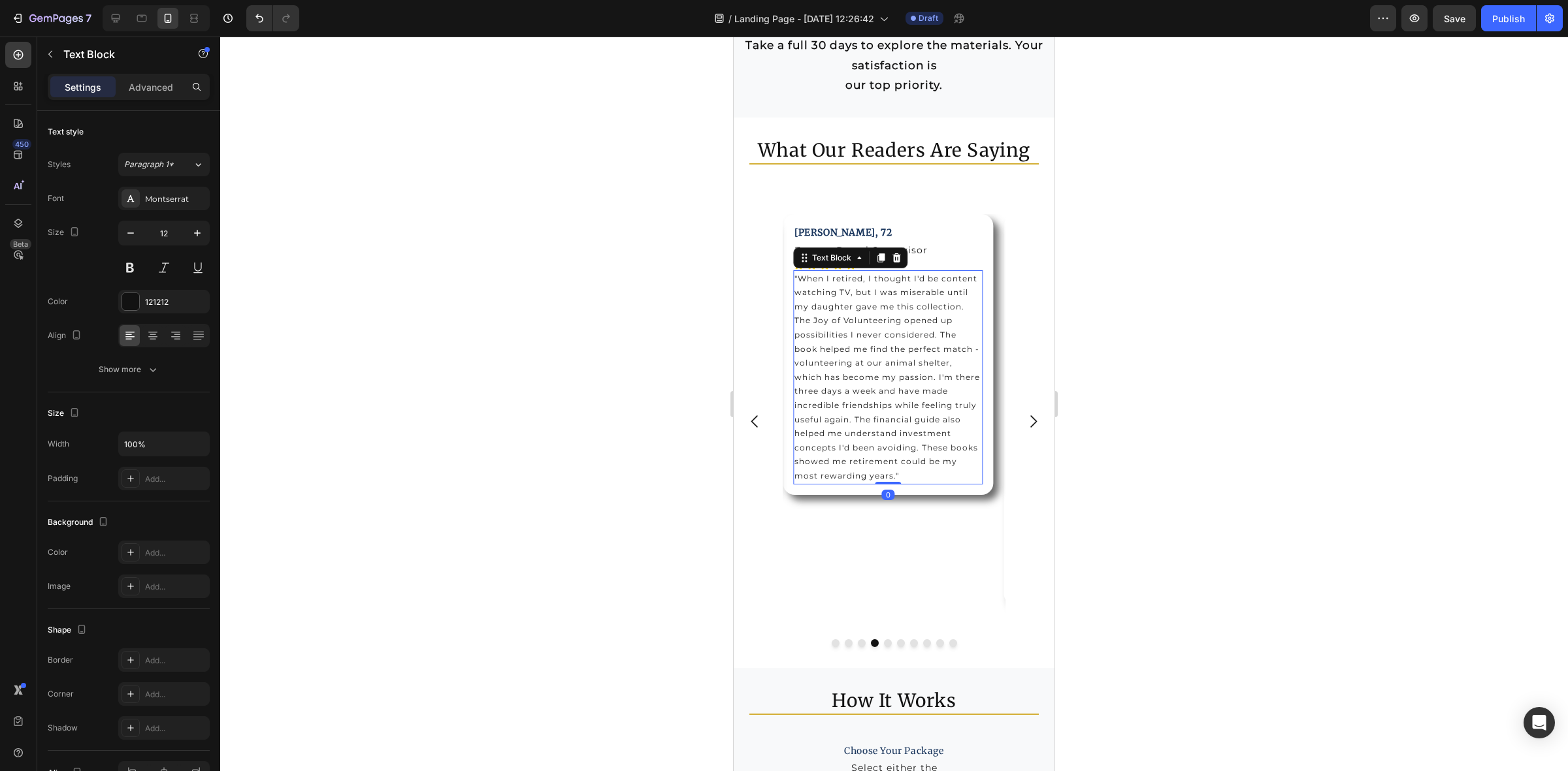
drag, startPoint x: 885, startPoint y: 507, endPoint x: 955, endPoint y: 437, distance: 99.0
click at [886, 475] on div ""When I retired, I thought I'd be content watching TV, but I was miserable unti…" at bounding box center [887, 378] width 190 height 214
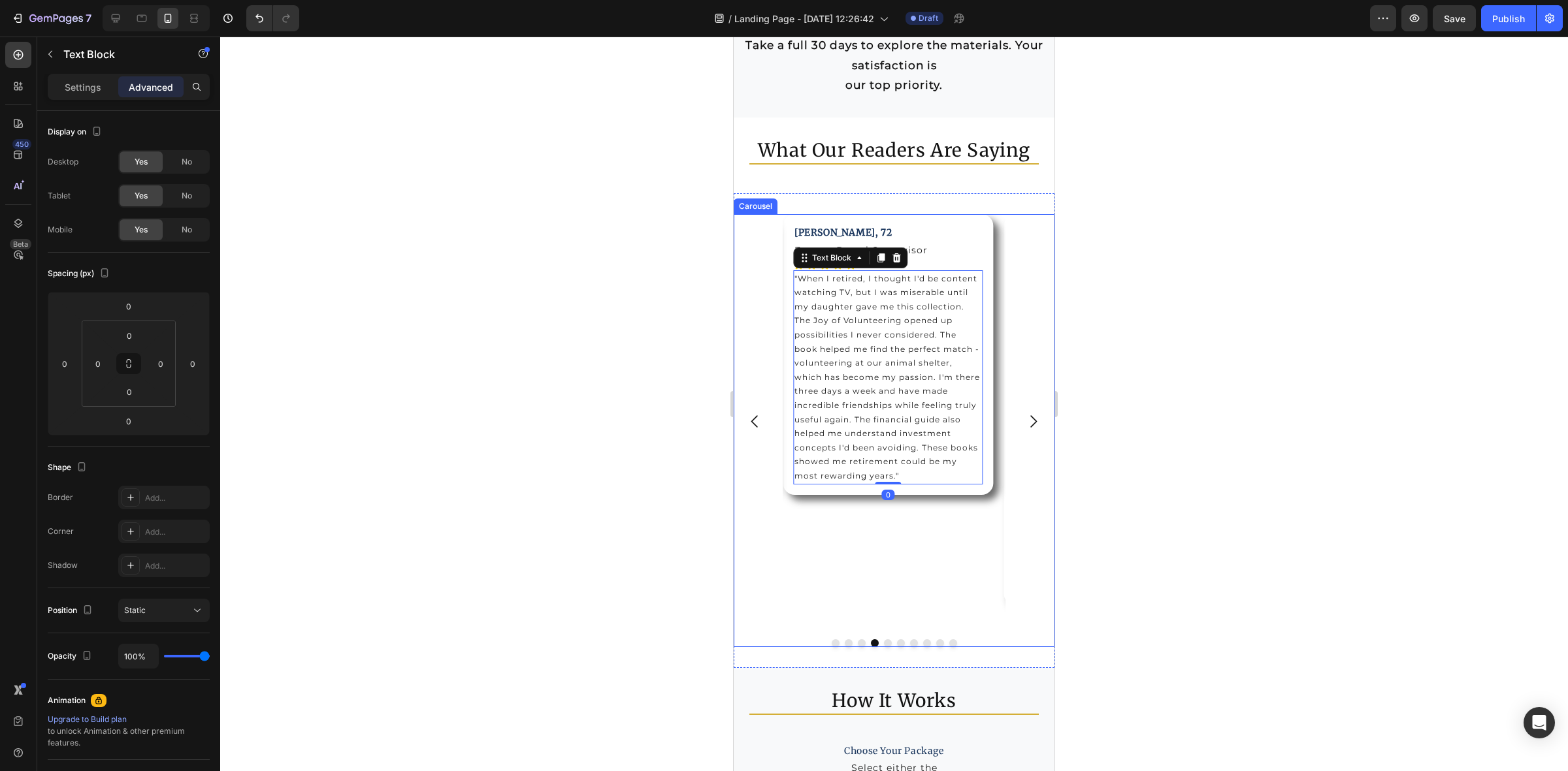
click at [1025, 416] on icon "Carousel Next Arrow" at bounding box center [1033, 422] width 18 height 18
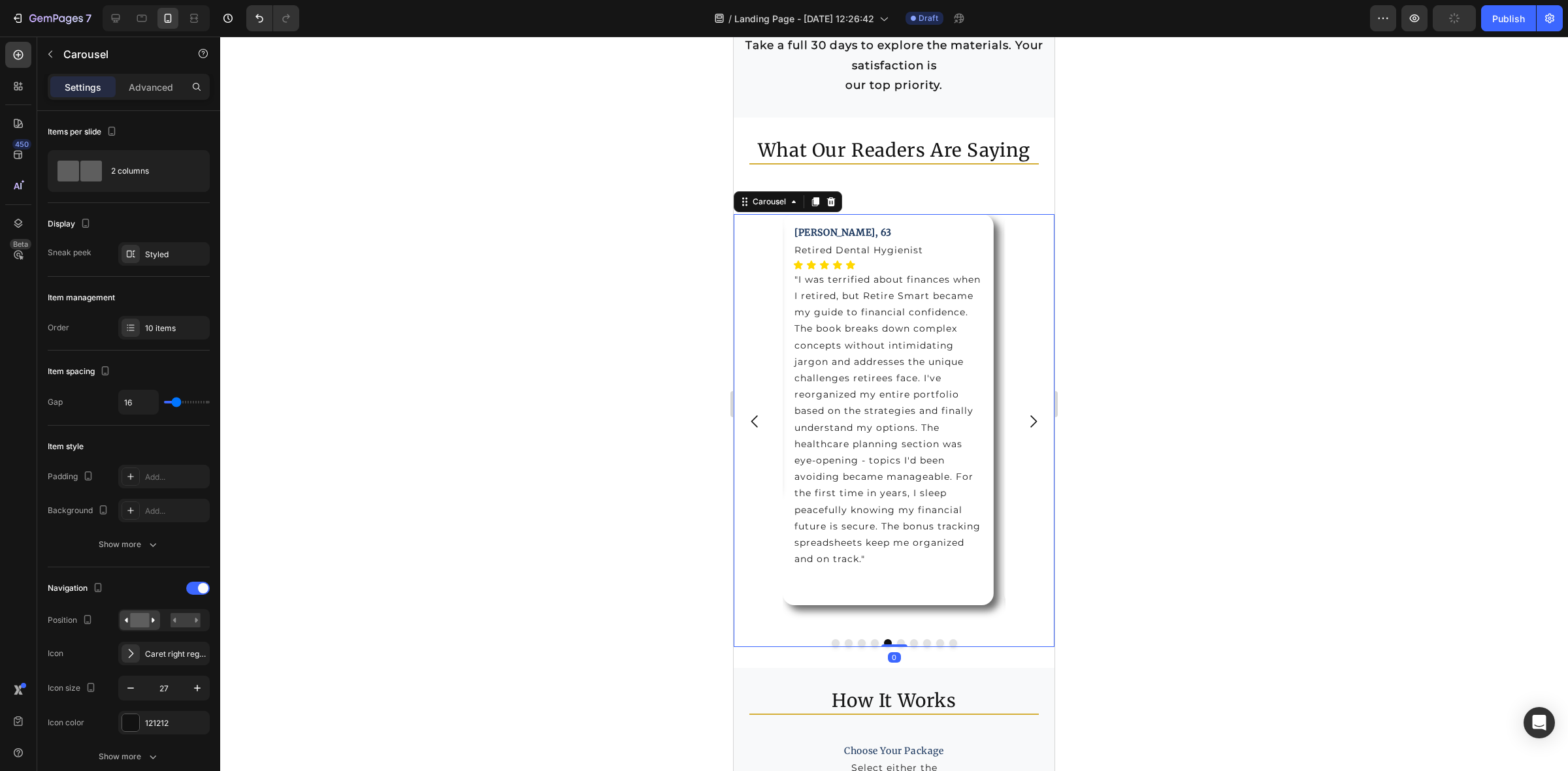
click at [915, 422] on p ""I was terrified about finances when I retired, but Retire Smart became my guid…" at bounding box center [888, 420] width 188 height 297
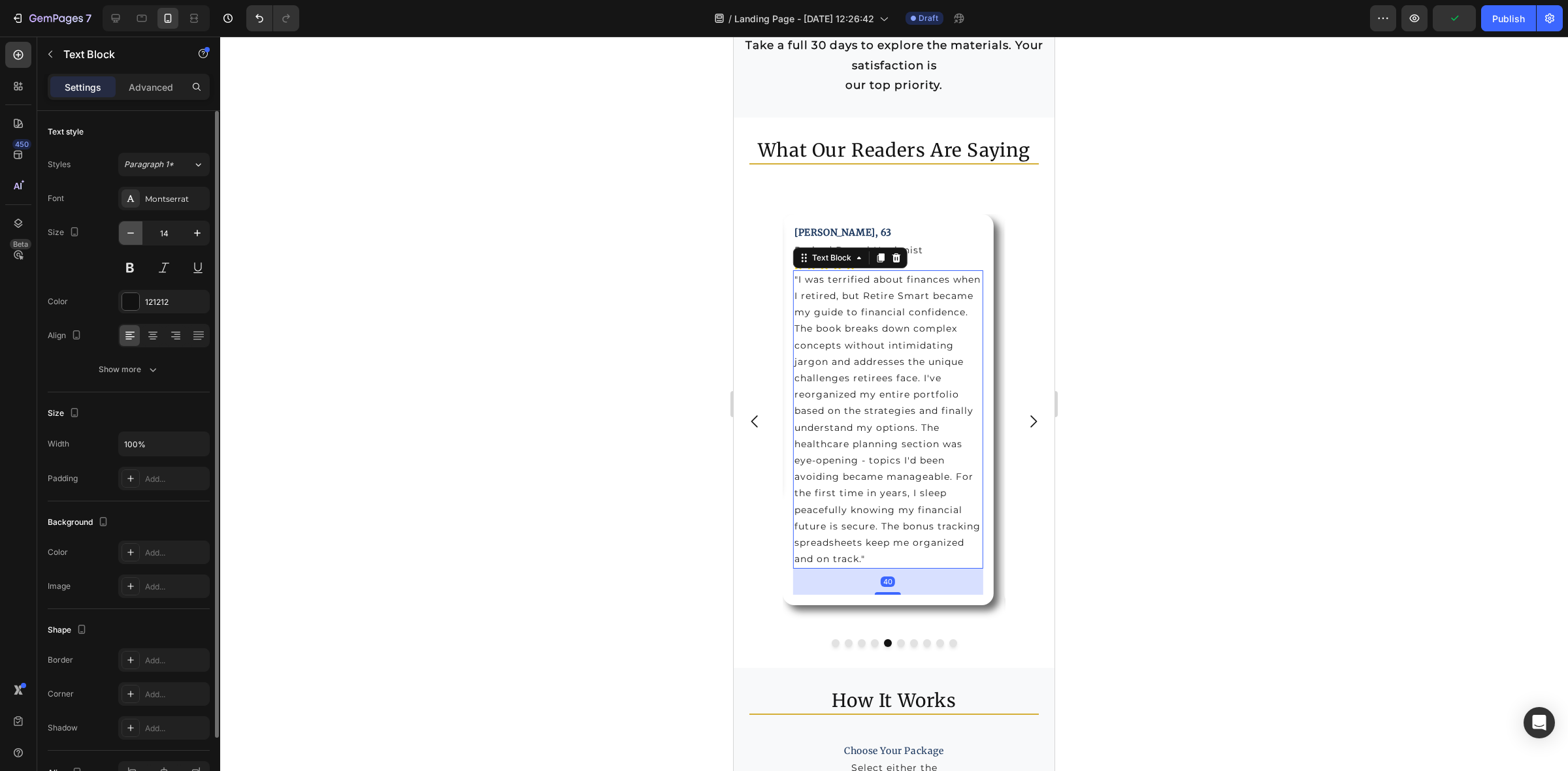
click at [132, 237] on icon "button" at bounding box center [130, 233] width 13 height 13
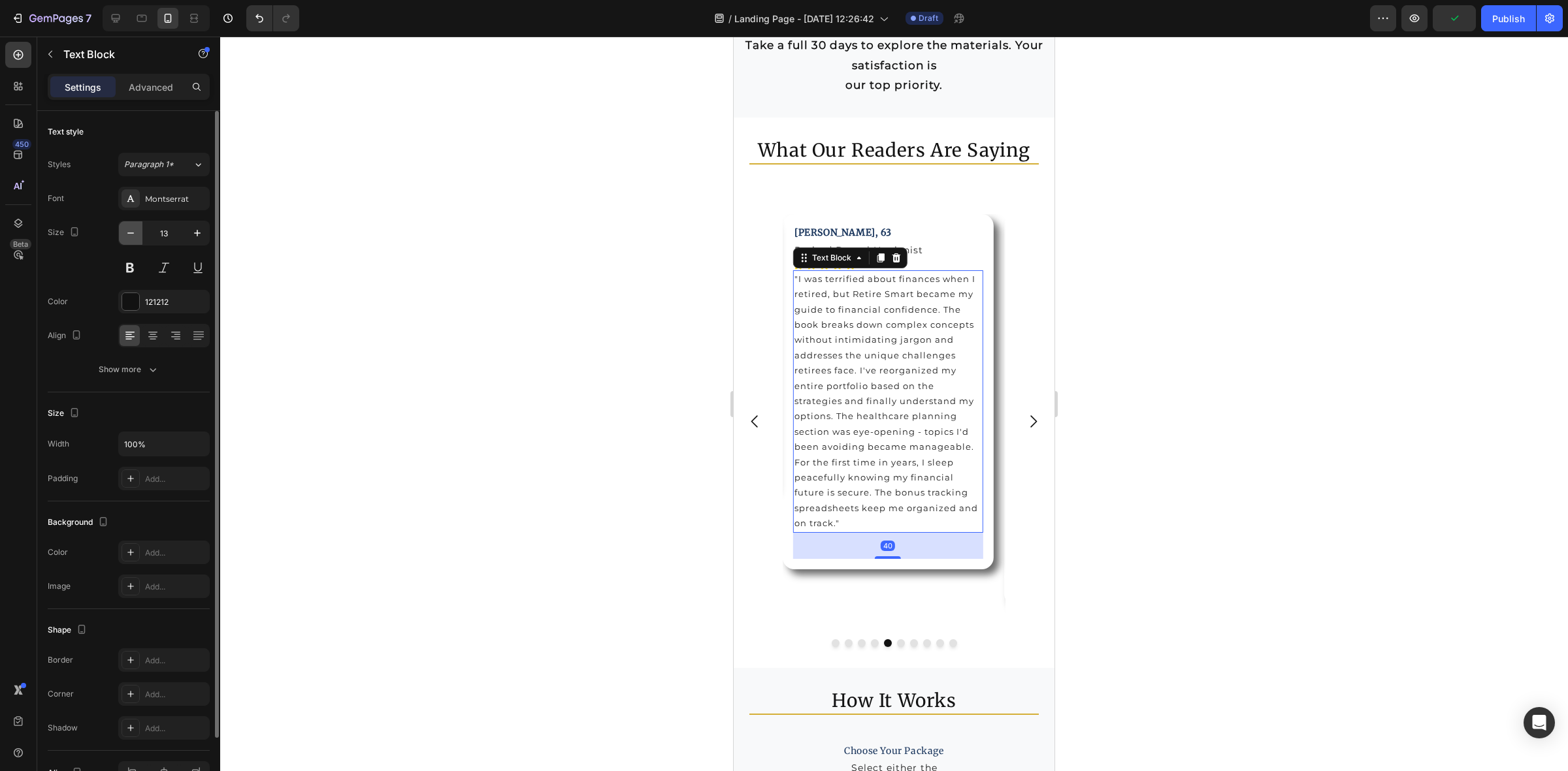
click at [132, 237] on icon "button" at bounding box center [130, 233] width 13 height 13
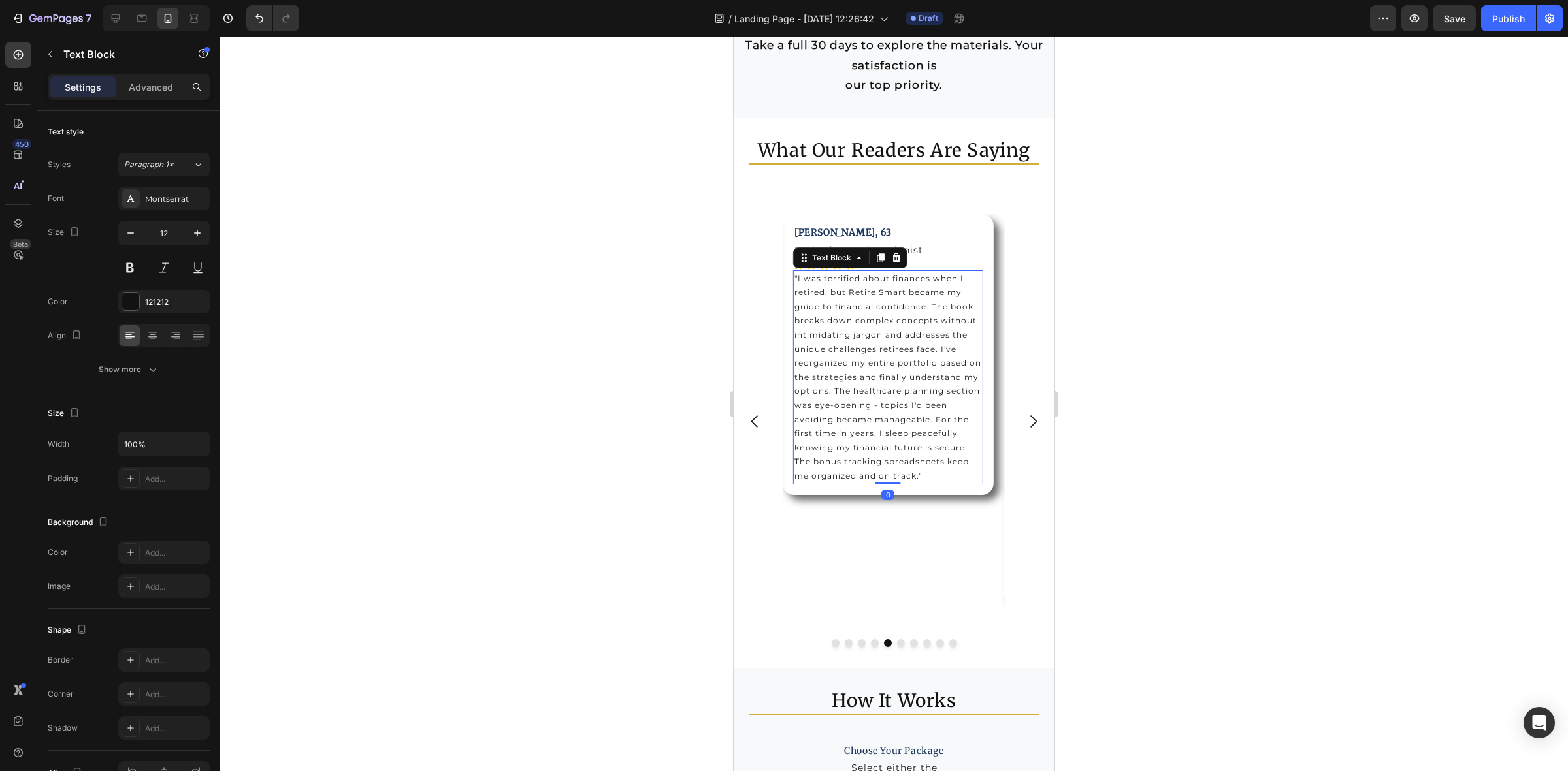
drag, startPoint x: 885, startPoint y: 508, endPoint x: 887, endPoint y: 478, distance: 30.1
click at [887, 478] on div ""I was terrified about finances when I retired, but Retire Smart became my guid…" at bounding box center [887, 378] width 190 height 214
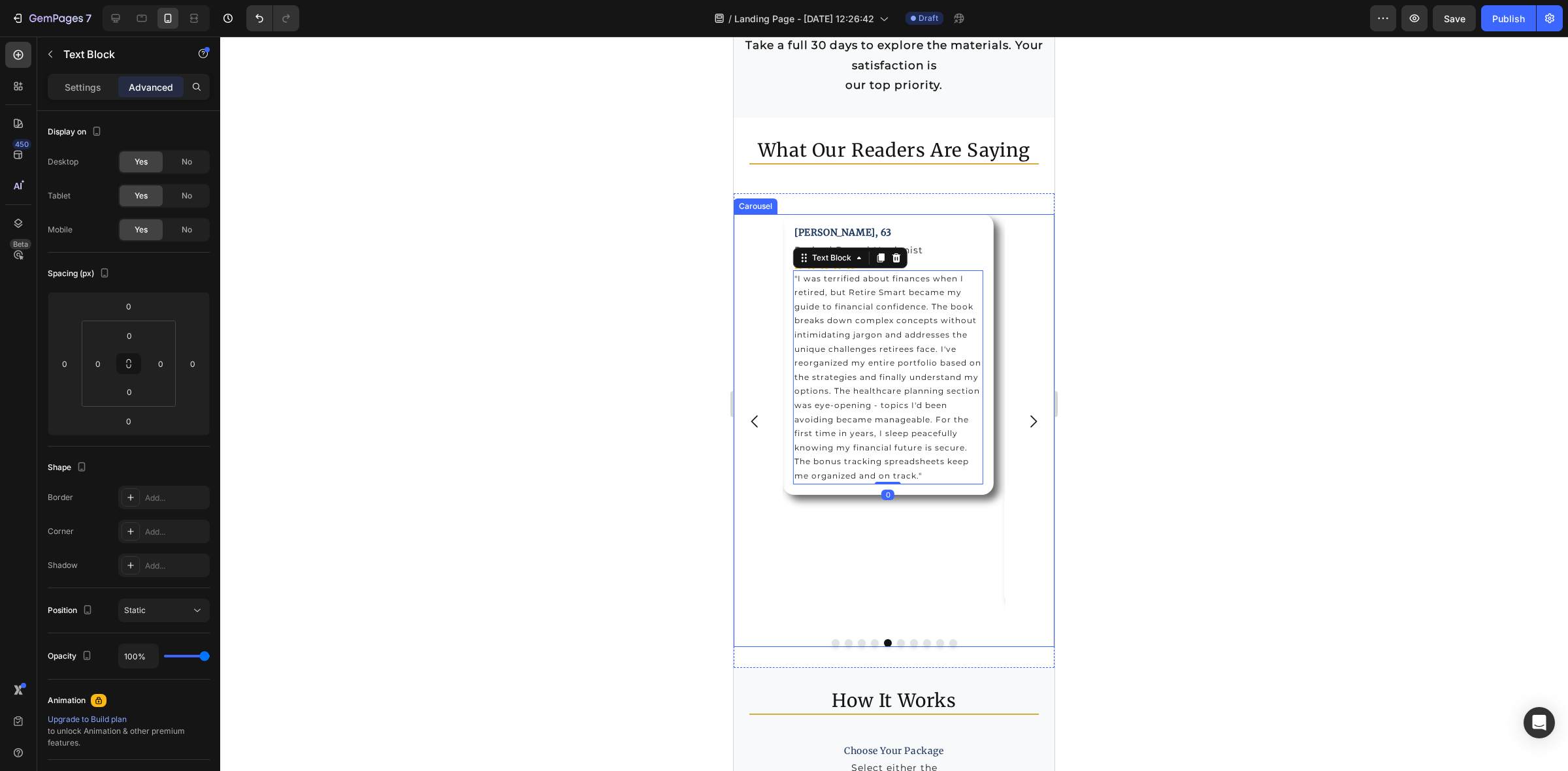
click at [1025, 417] on icon "Carousel Next Arrow" at bounding box center [1033, 422] width 18 height 18
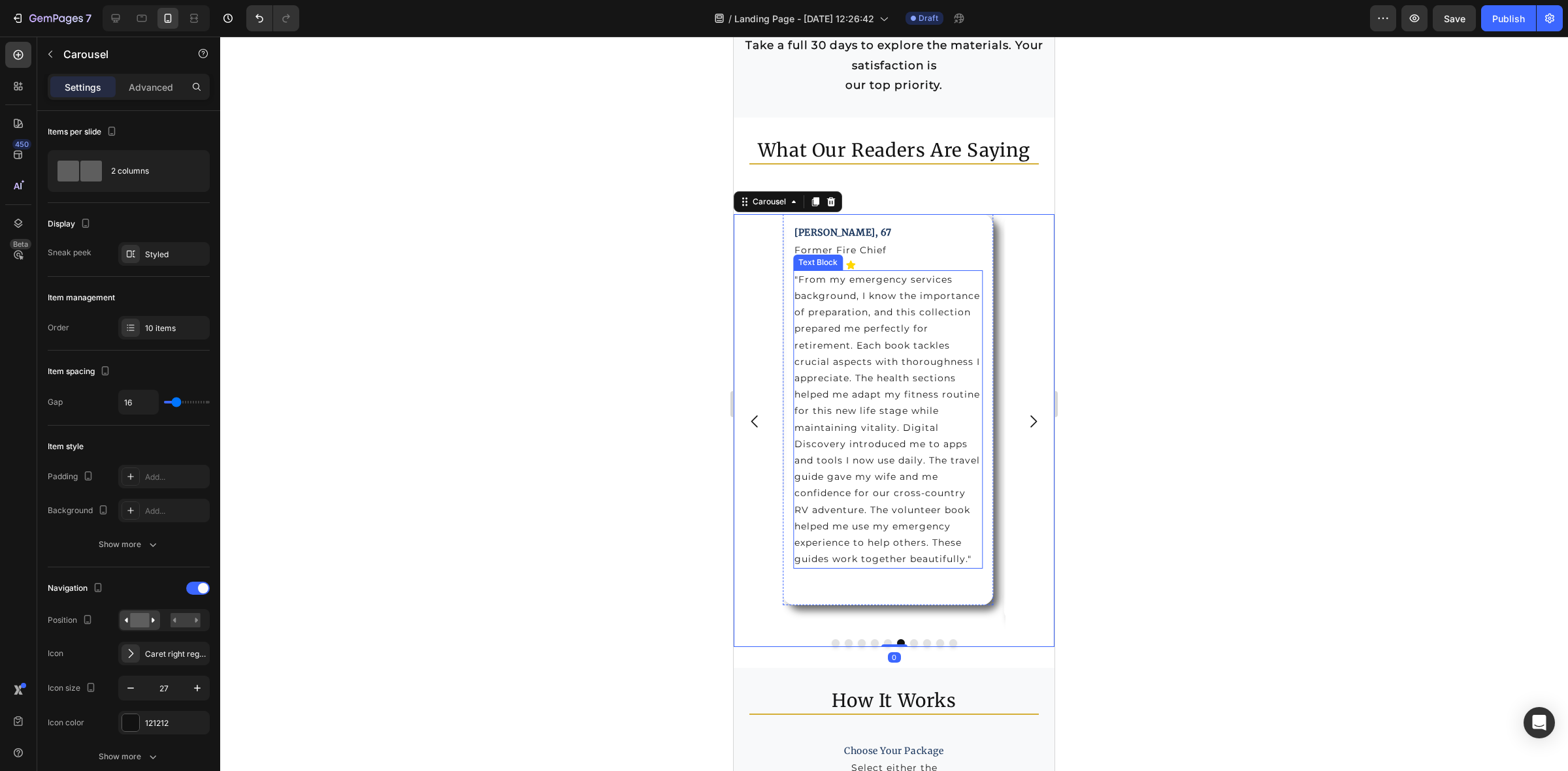
click at [883, 404] on p ""From my emergency services background, I know the importance of preparation, a…" at bounding box center [888, 420] width 188 height 297
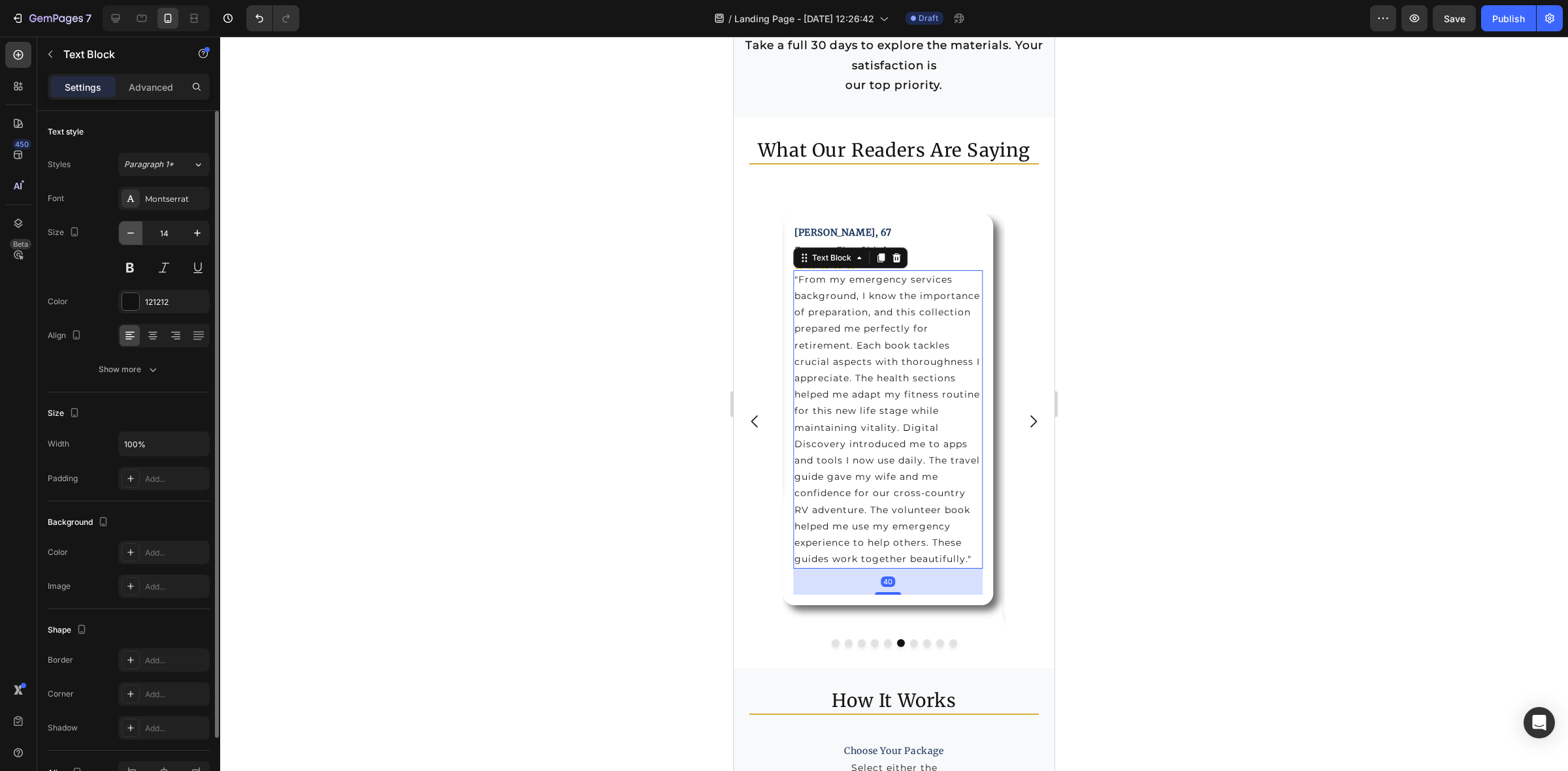
click at [129, 236] on icon "button" at bounding box center [130, 233] width 13 height 13
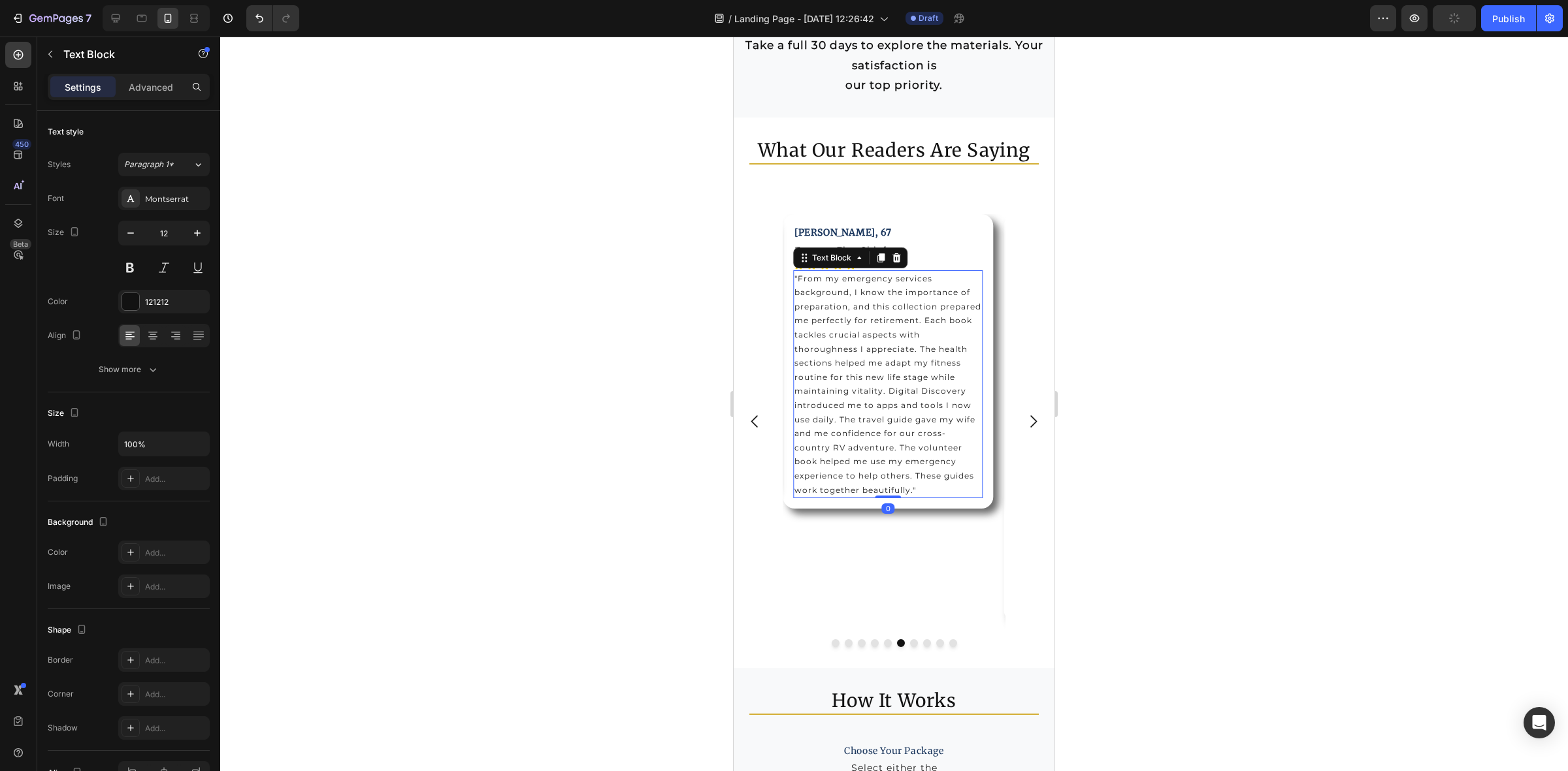
drag, startPoint x: 887, startPoint y: 523, endPoint x: 894, endPoint y: 481, distance: 42.6
click at [894, 481] on div ""From my emergency services background, I know the importance of preparation, a…" at bounding box center [887, 385] width 190 height 229
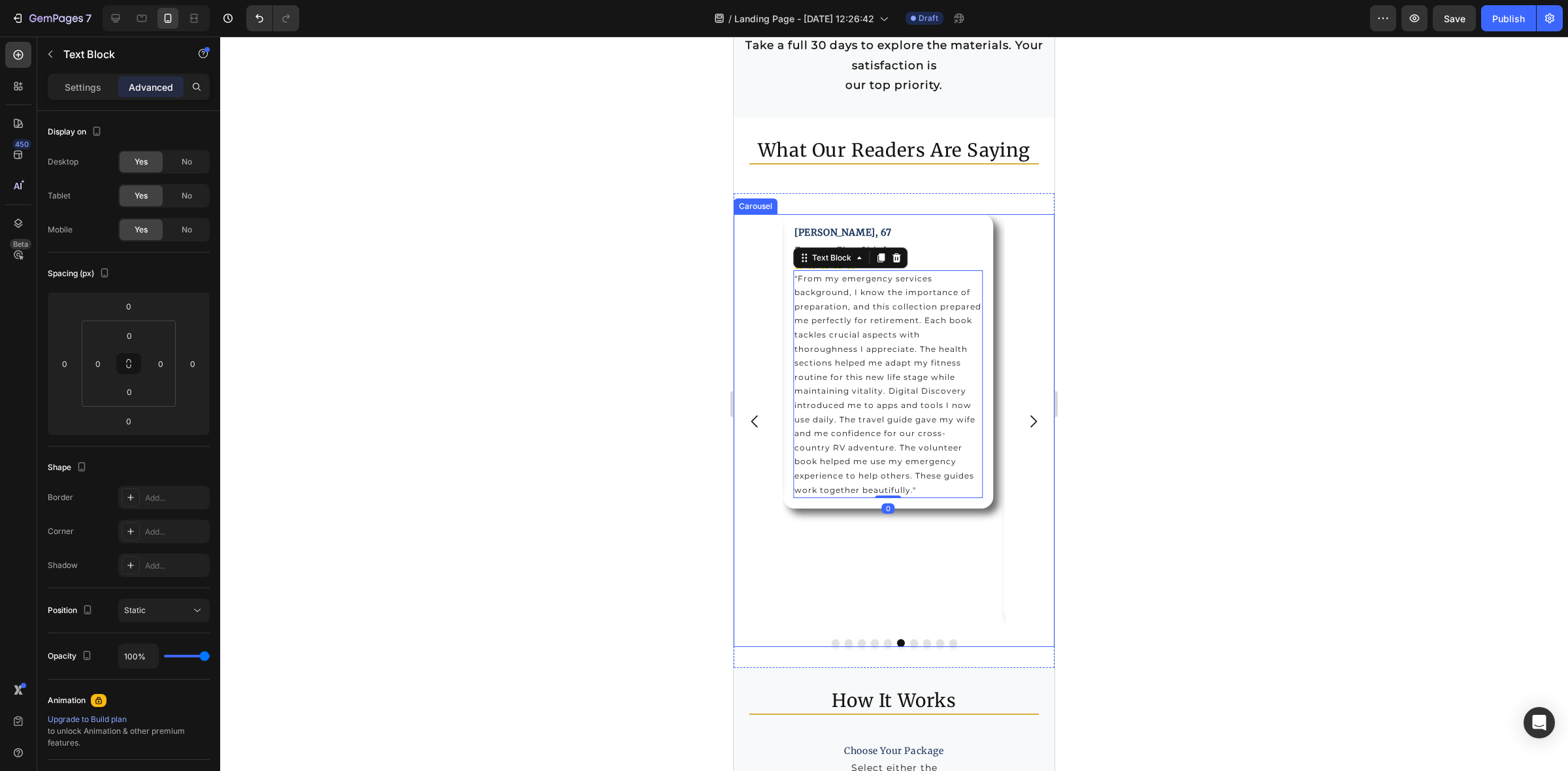
click at [1026, 422] on icon "Carousel Next Arrow" at bounding box center [1033, 422] width 18 height 18
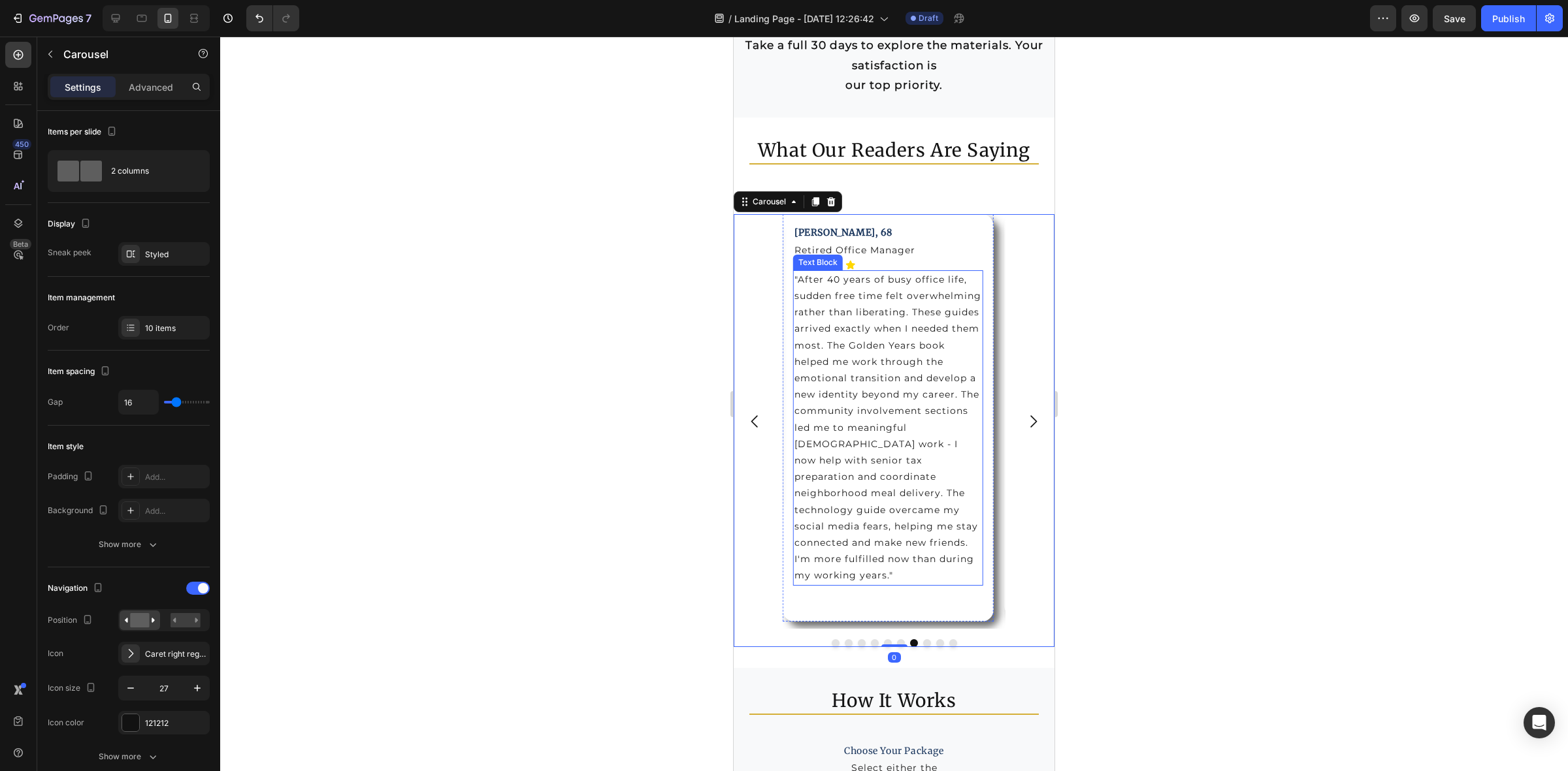
click at [886, 428] on p ""After 40 years of busy office life, sudden free time felt overwhelming rather …" at bounding box center [888, 427] width 188 height 312
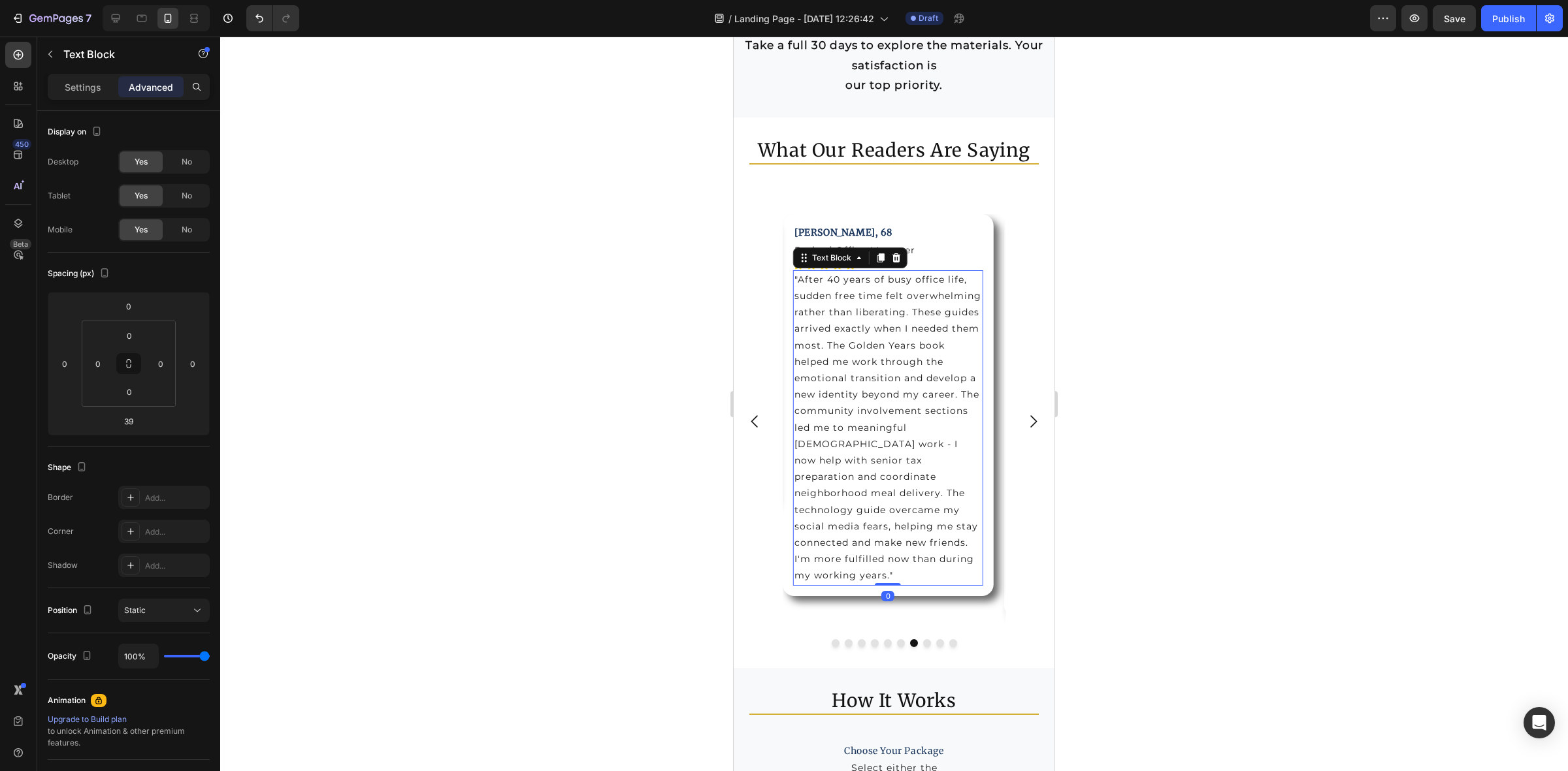
drag, startPoint x: 890, startPoint y: 592, endPoint x: 890, endPoint y: 559, distance: 33.0
click at [890, 559] on div ""After 40 years of busy office life, sudden free time felt overwhelming rather …" at bounding box center [887, 428] width 190 height 315
click at [77, 91] on p "Settings" at bounding box center [83, 88] width 37 height 14
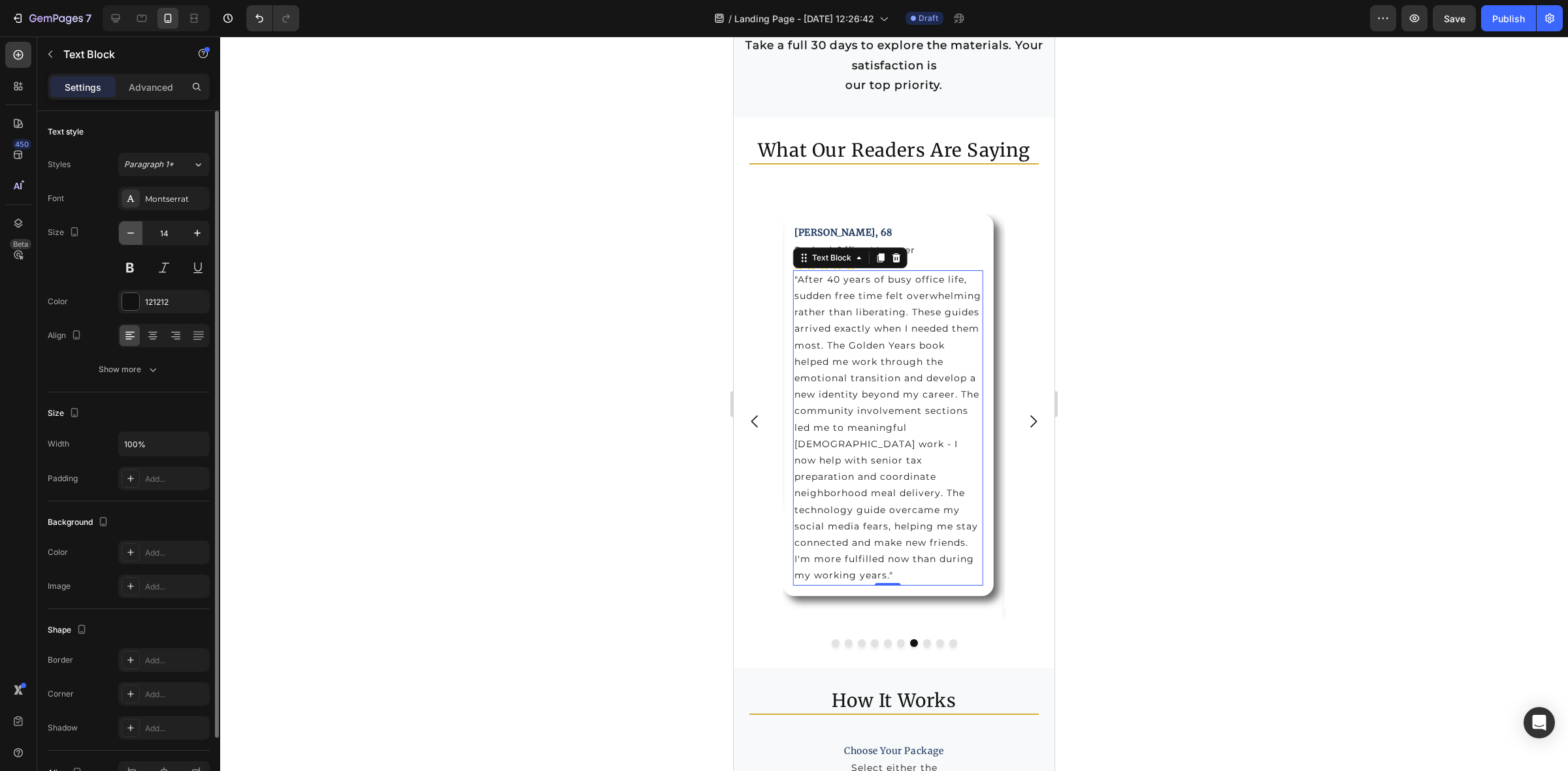
click at [131, 226] on button "button" at bounding box center [131, 233] width 23 height 23
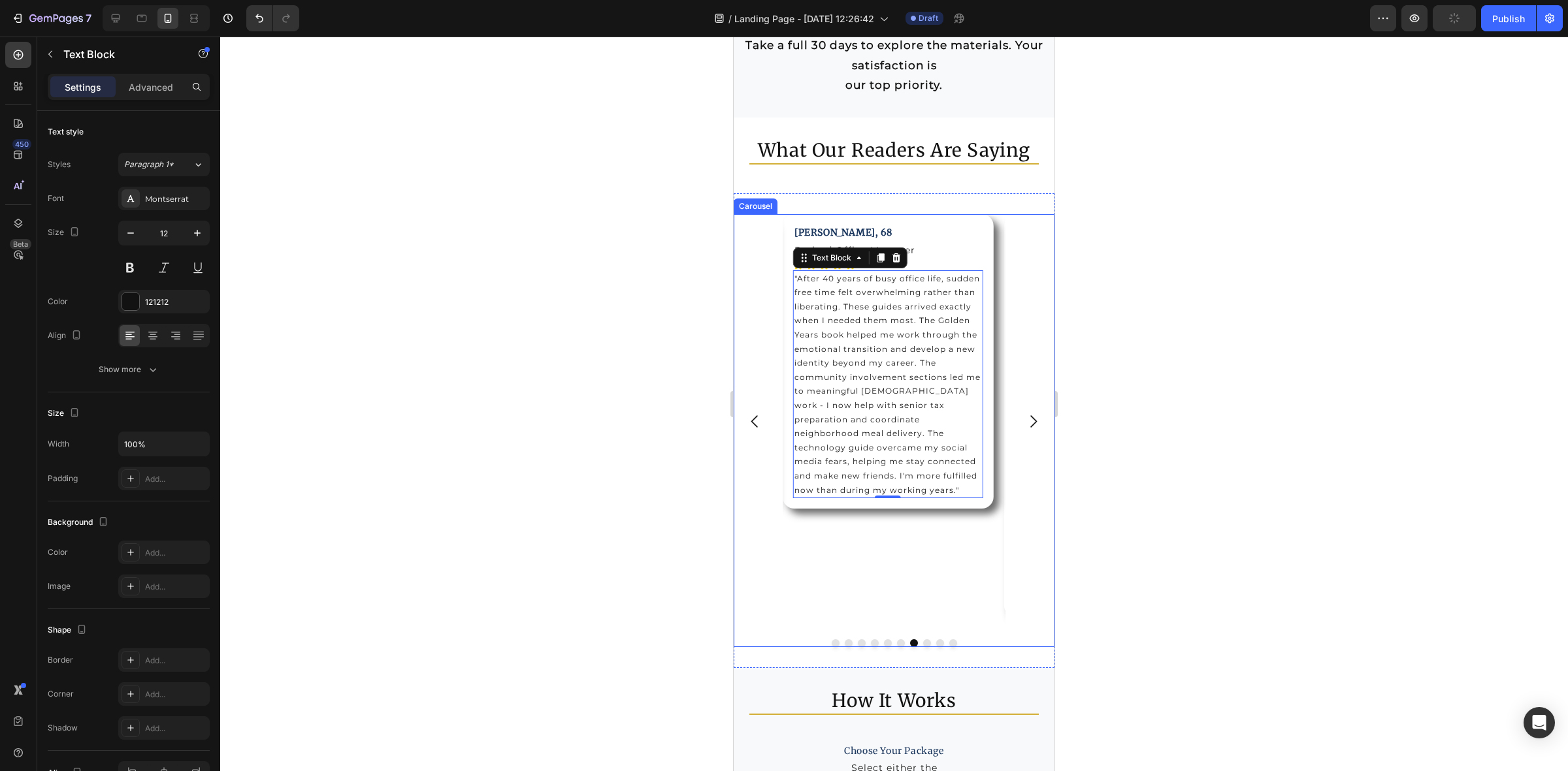
click at [1029, 420] on icon "Carousel Next Arrow" at bounding box center [1033, 422] width 18 height 18
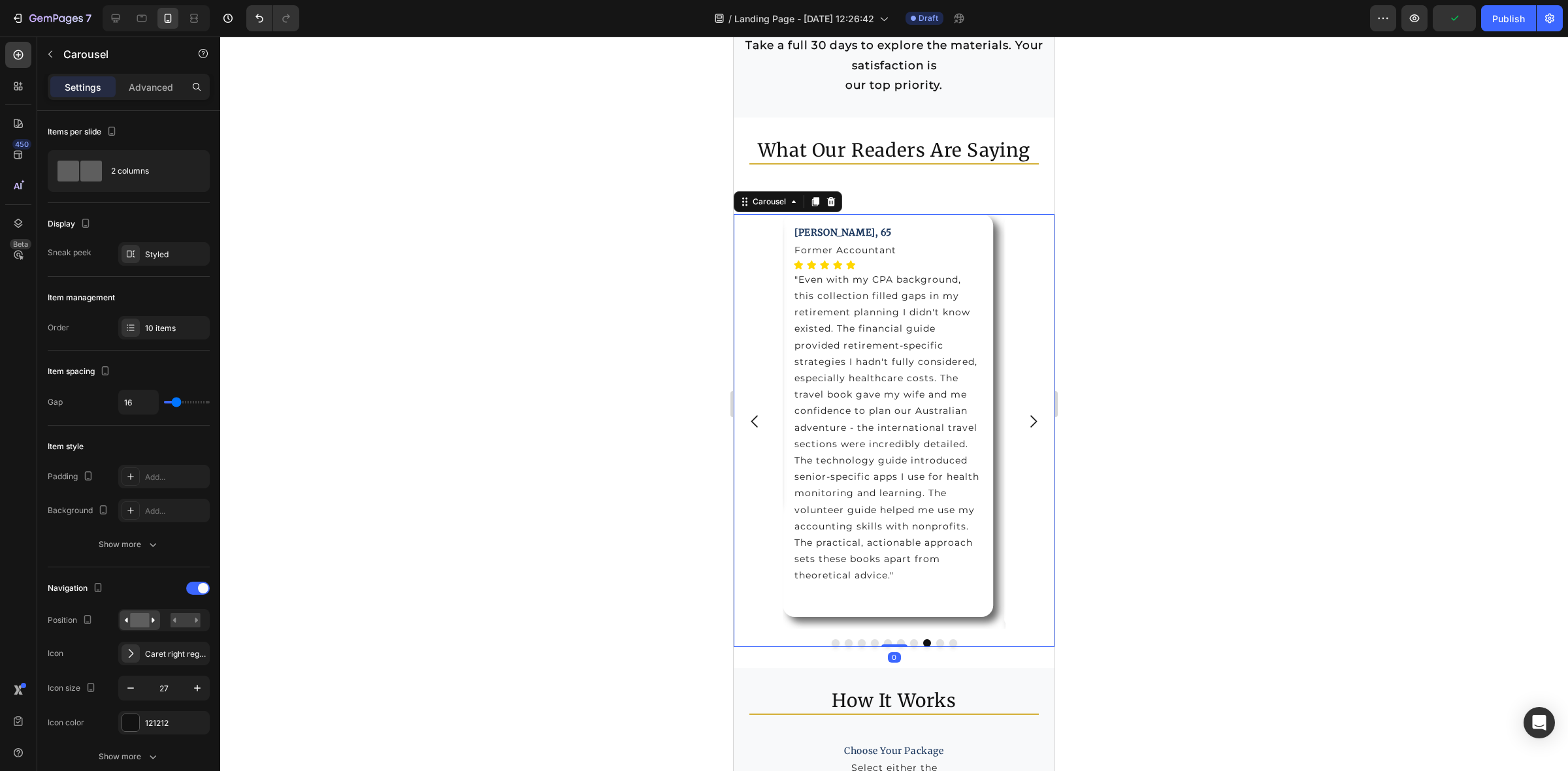
click at [918, 396] on p ""Even with my CPA background, this collection filled gaps in my retirement plan…" at bounding box center [888, 427] width 188 height 312
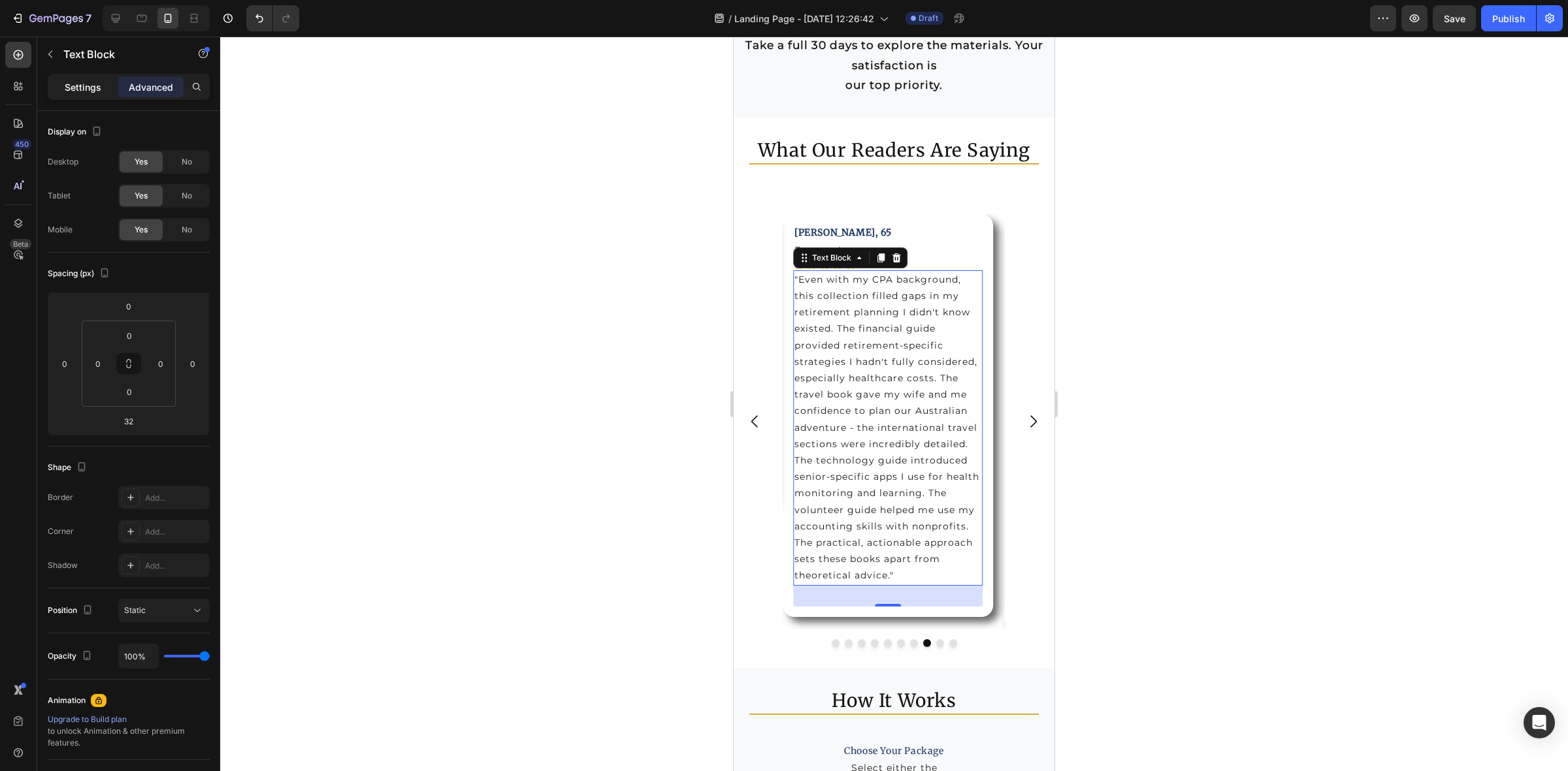
click at [91, 79] on div "Settings" at bounding box center [83, 86] width 65 height 20
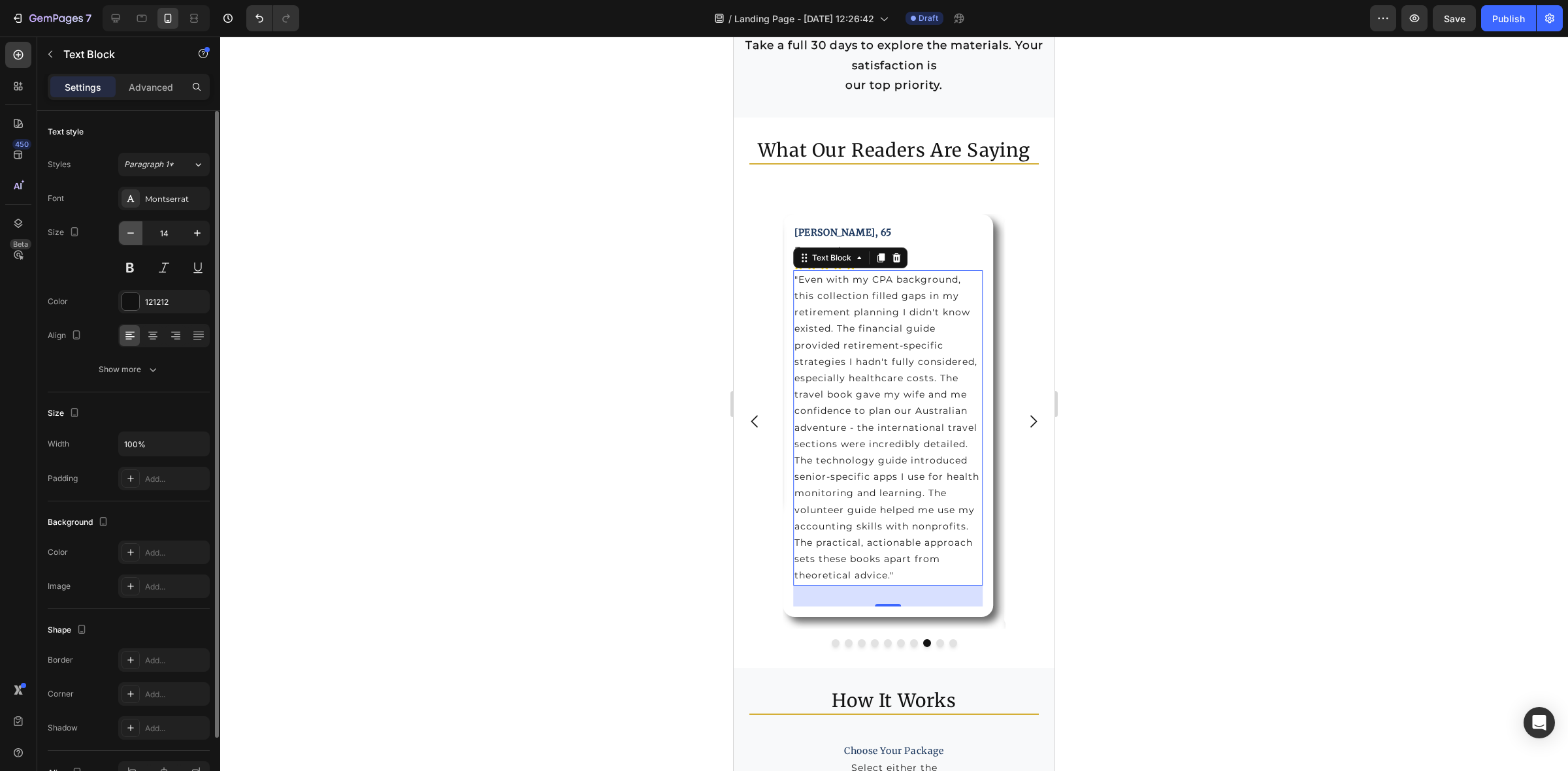
click at [131, 236] on icon "button" at bounding box center [130, 233] width 13 height 13
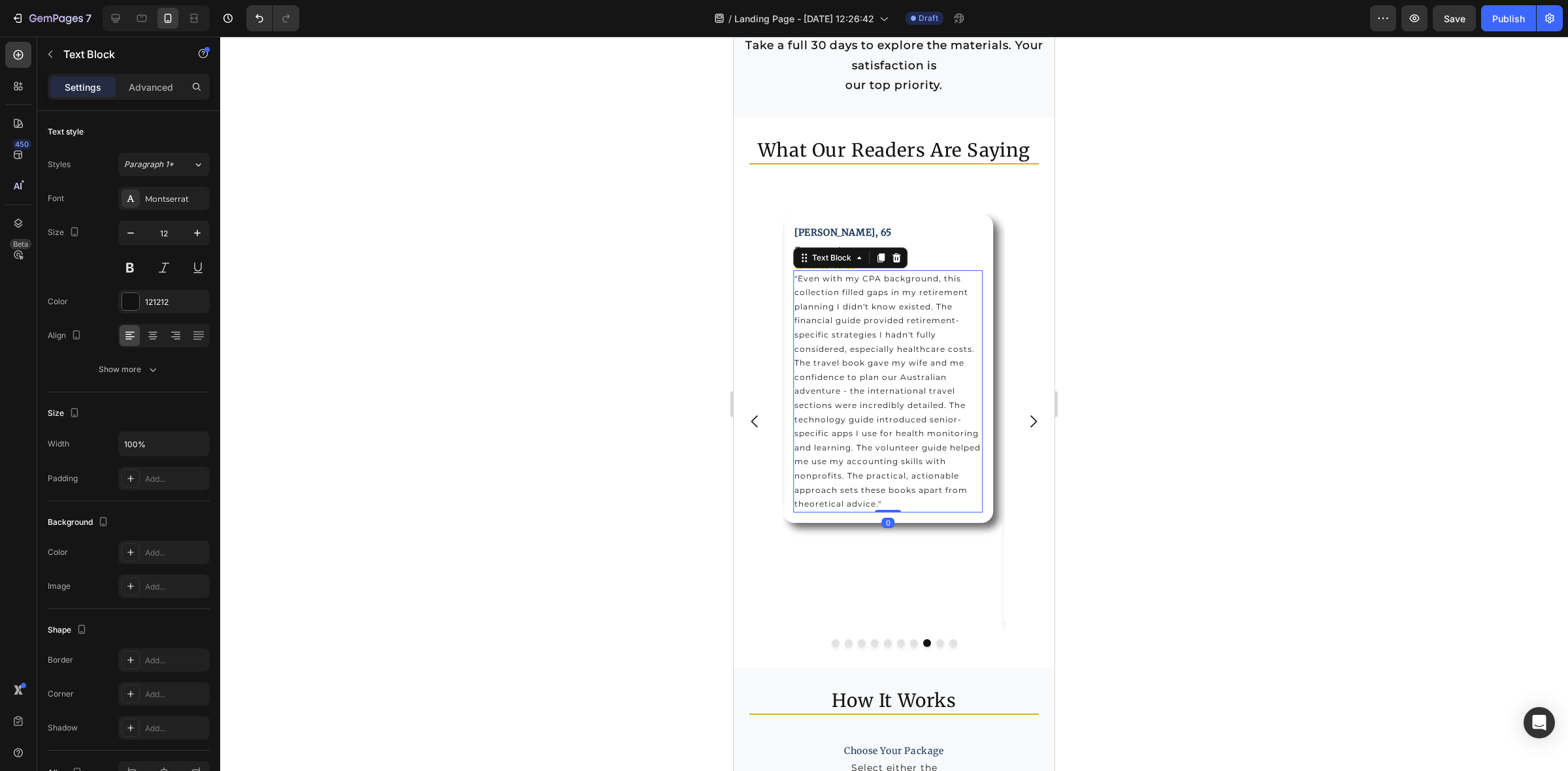
drag, startPoint x: 886, startPoint y: 531, endPoint x: 954, endPoint y: 448, distance: 107.3
click at [890, 493] on div ""Even with my CPA background, this collection filled gaps in my retirement plan…" at bounding box center [887, 391] width 190 height 242
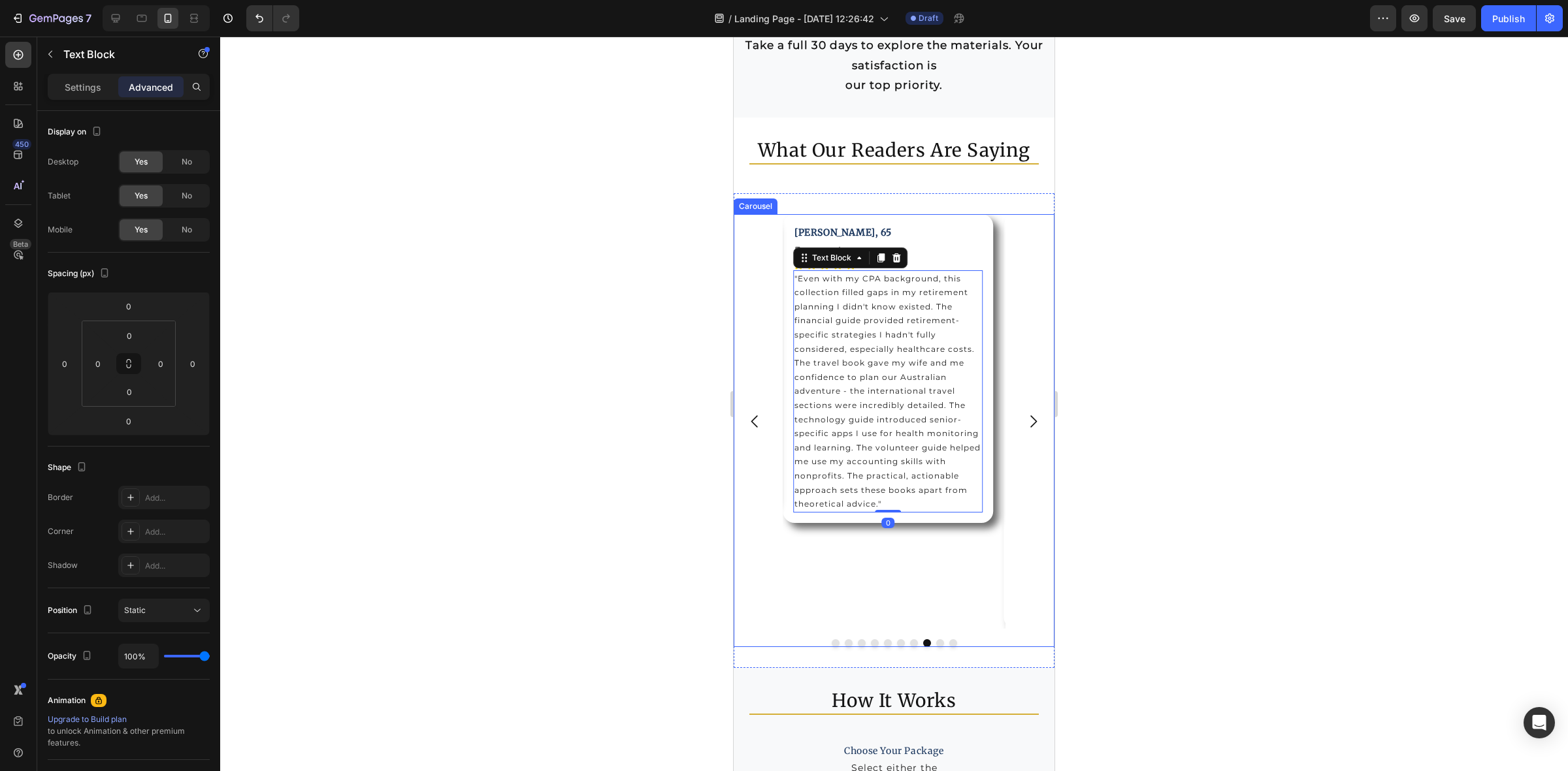
click at [1030, 416] on icon "Carousel Next Arrow" at bounding box center [1033, 422] width 7 height 13
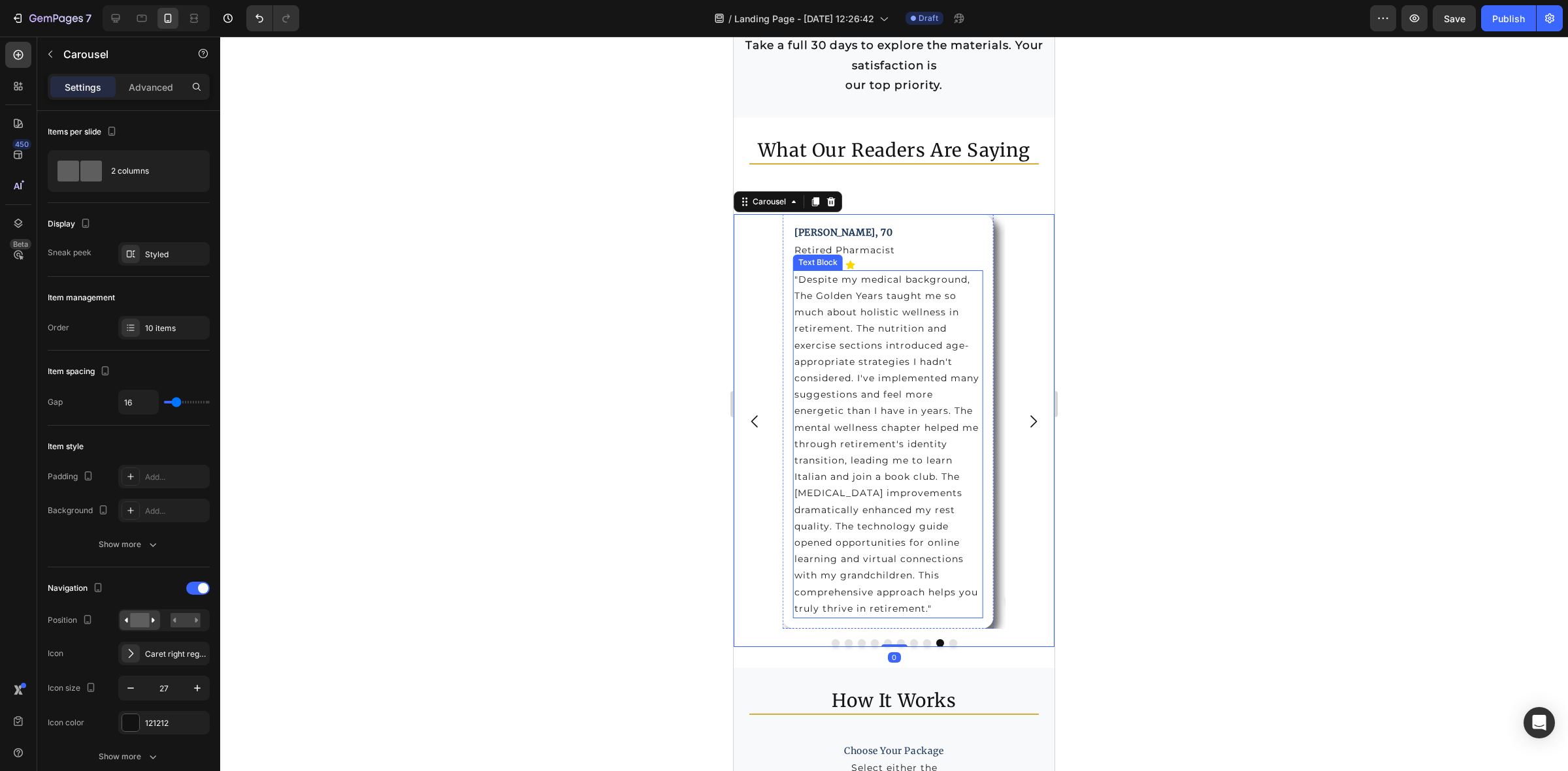
click at [902, 408] on p ""Despite my medical background, The Golden Years taught me so much about holist…" at bounding box center [888, 444] width 188 height 346
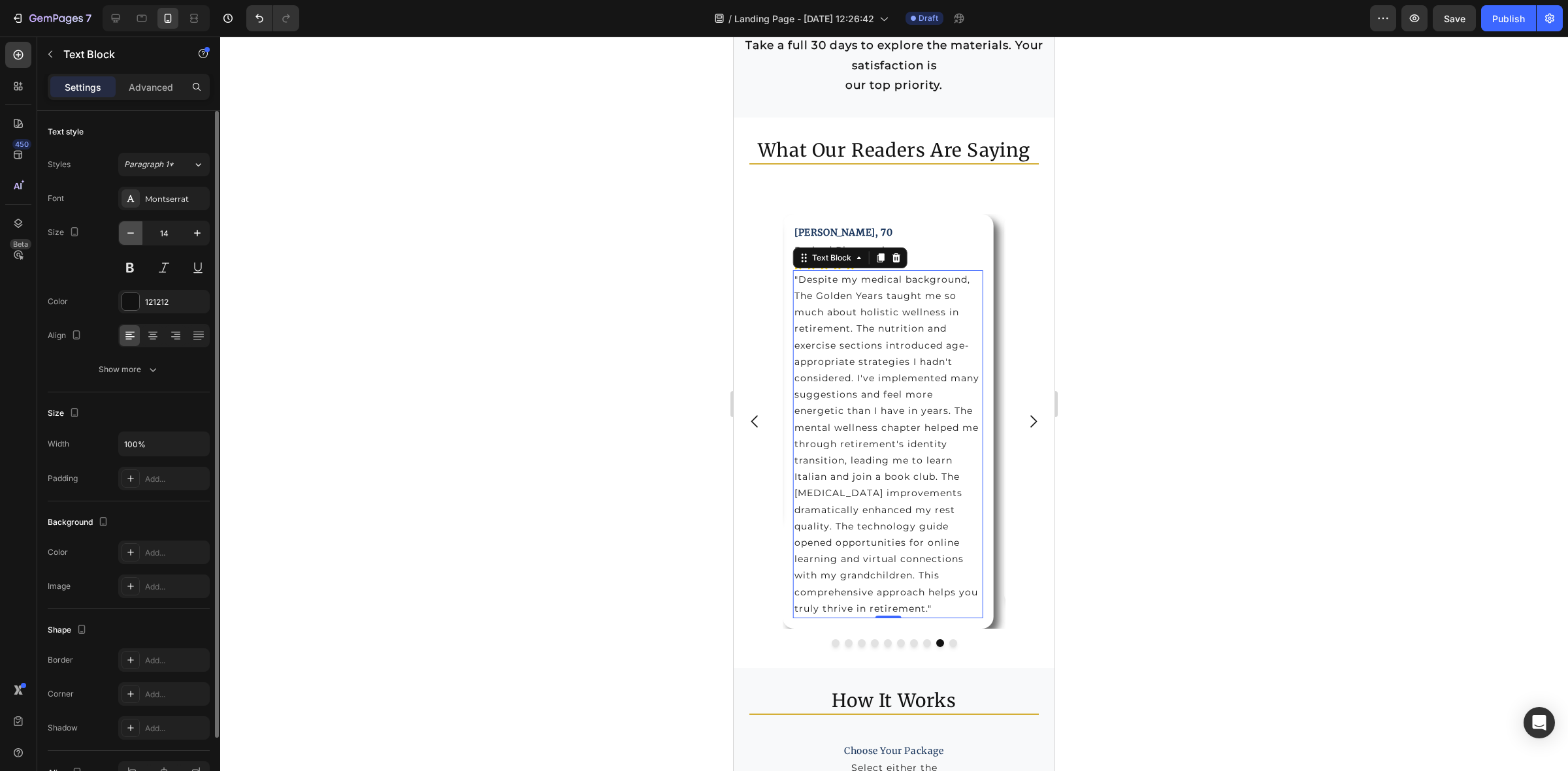
click at [128, 239] on icon "button" at bounding box center [130, 233] width 13 height 13
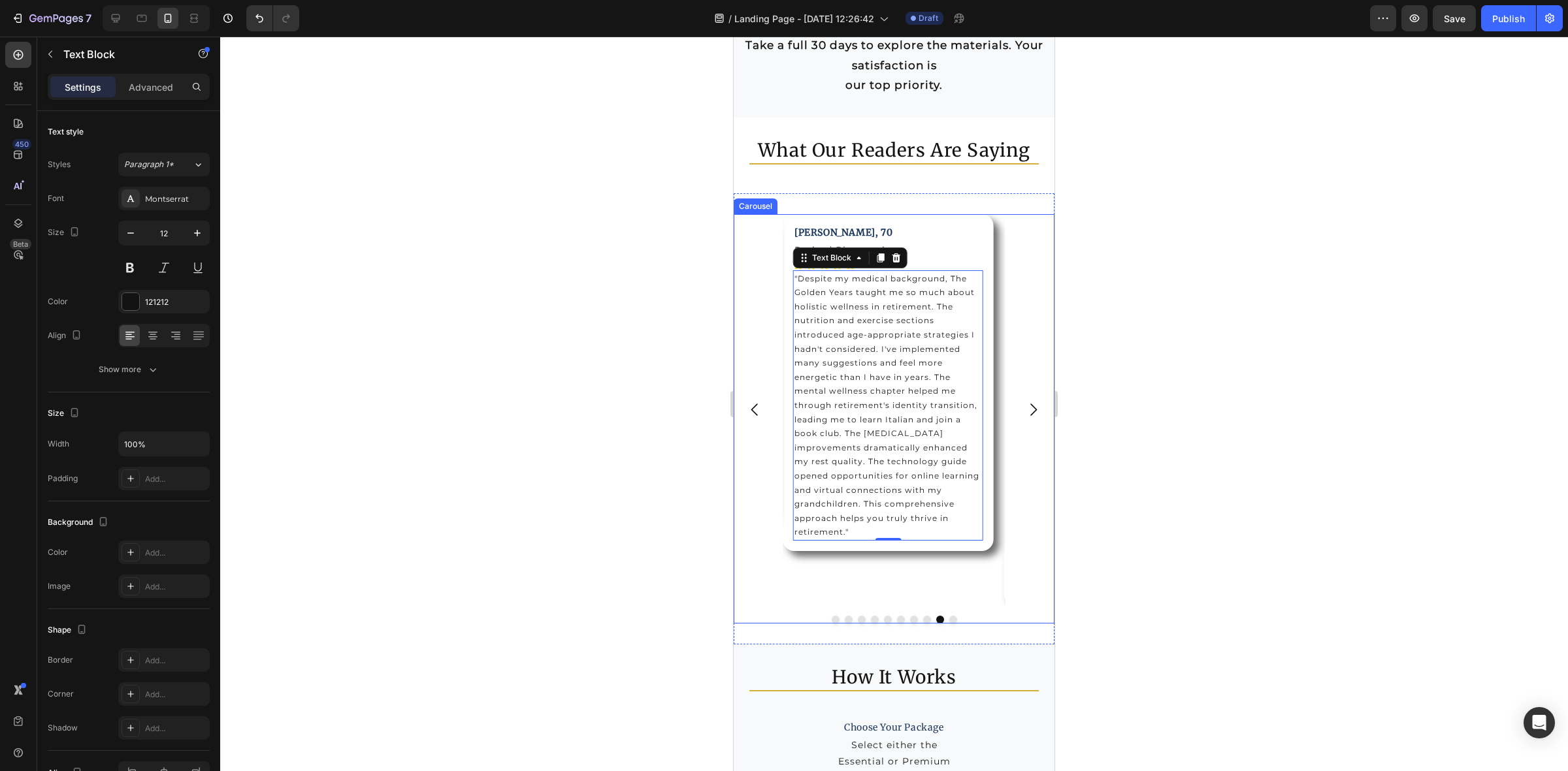
click at [1025, 408] on icon "Carousel Next Arrow" at bounding box center [1033, 410] width 18 height 18
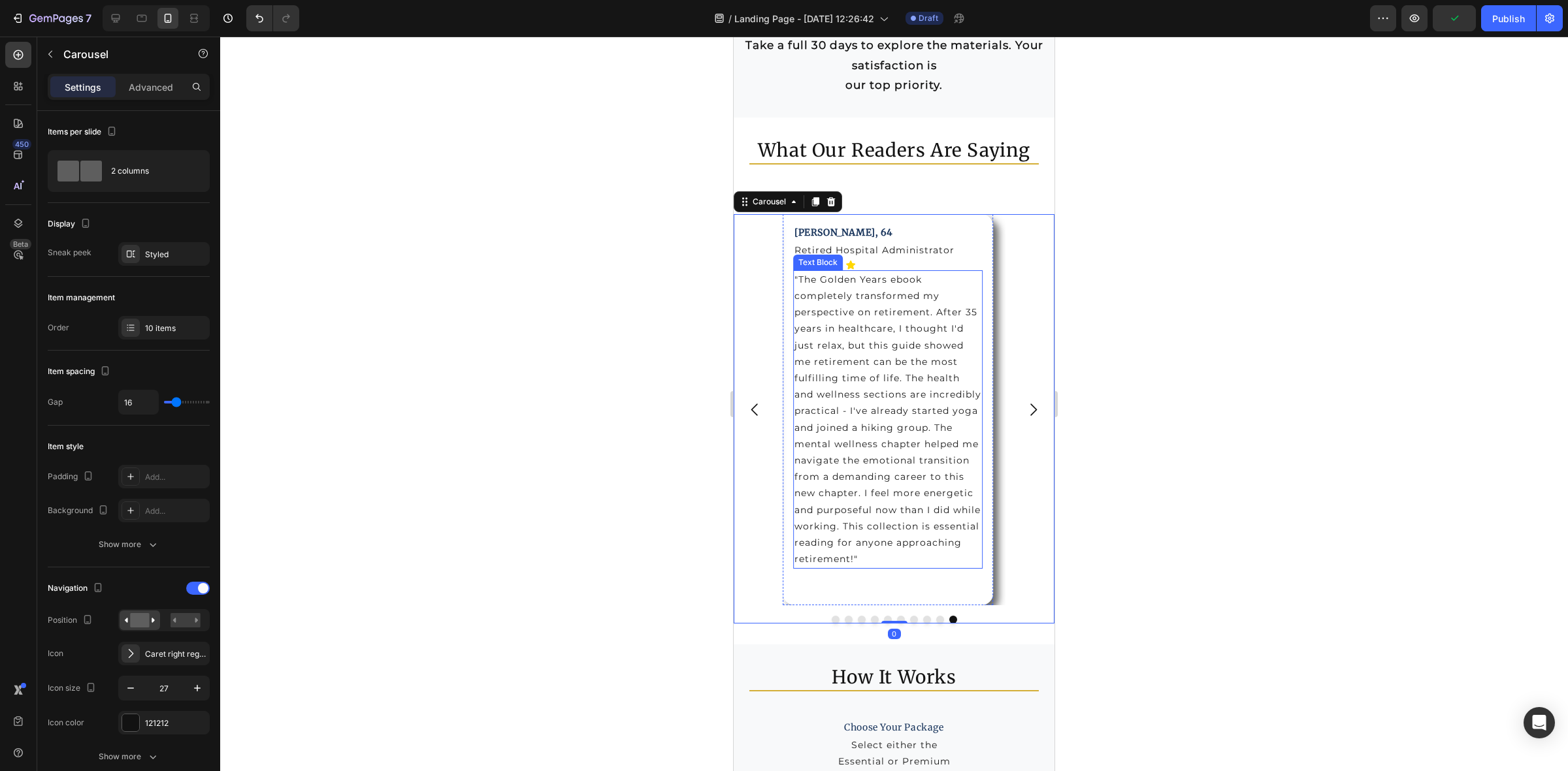
click at [912, 416] on p ""The Golden Years ebook completely transformed my perspective on retirement. Af…" at bounding box center [888, 420] width 188 height 297
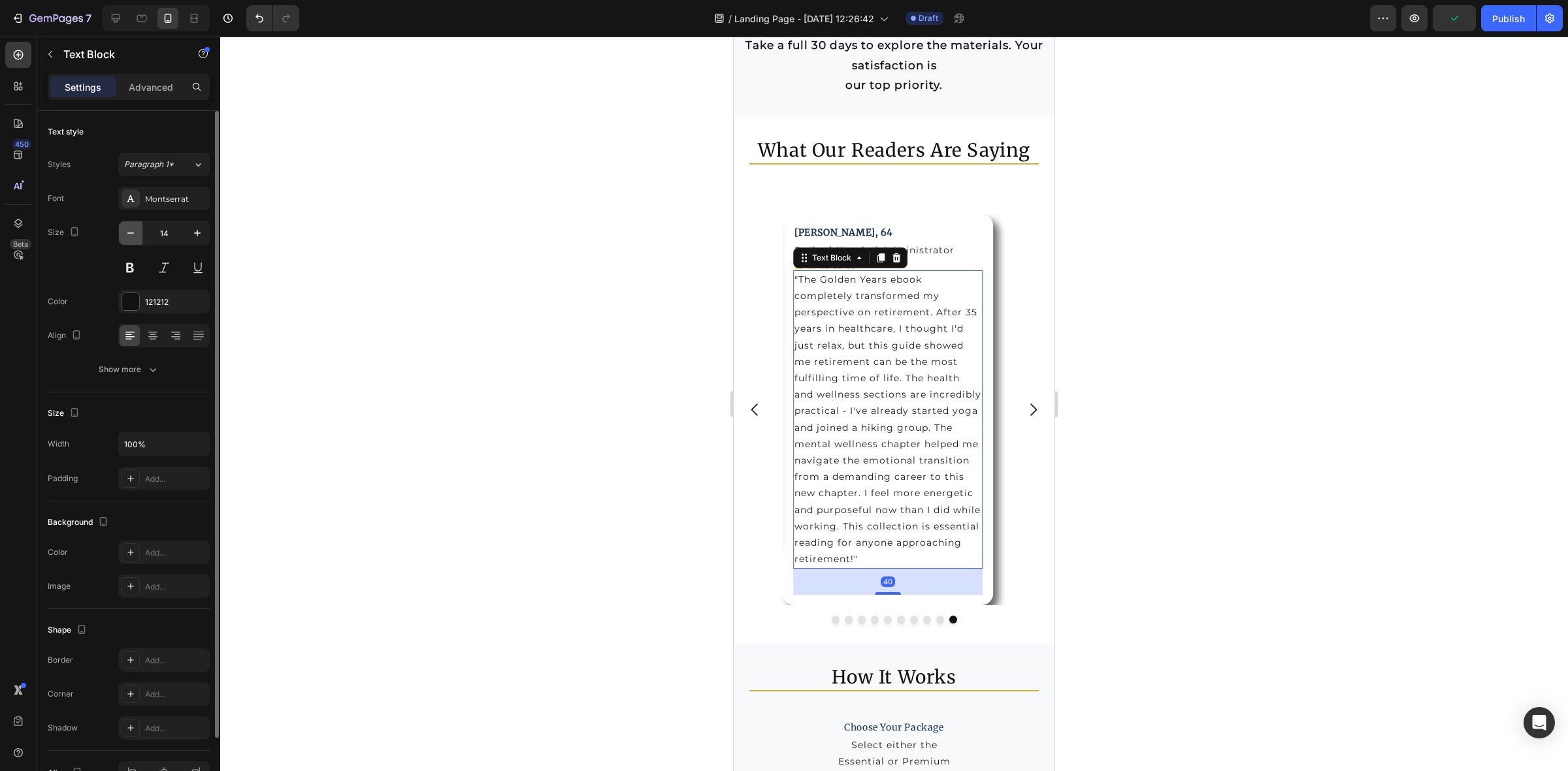
click at [126, 239] on icon "button" at bounding box center [130, 233] width 13 height 13
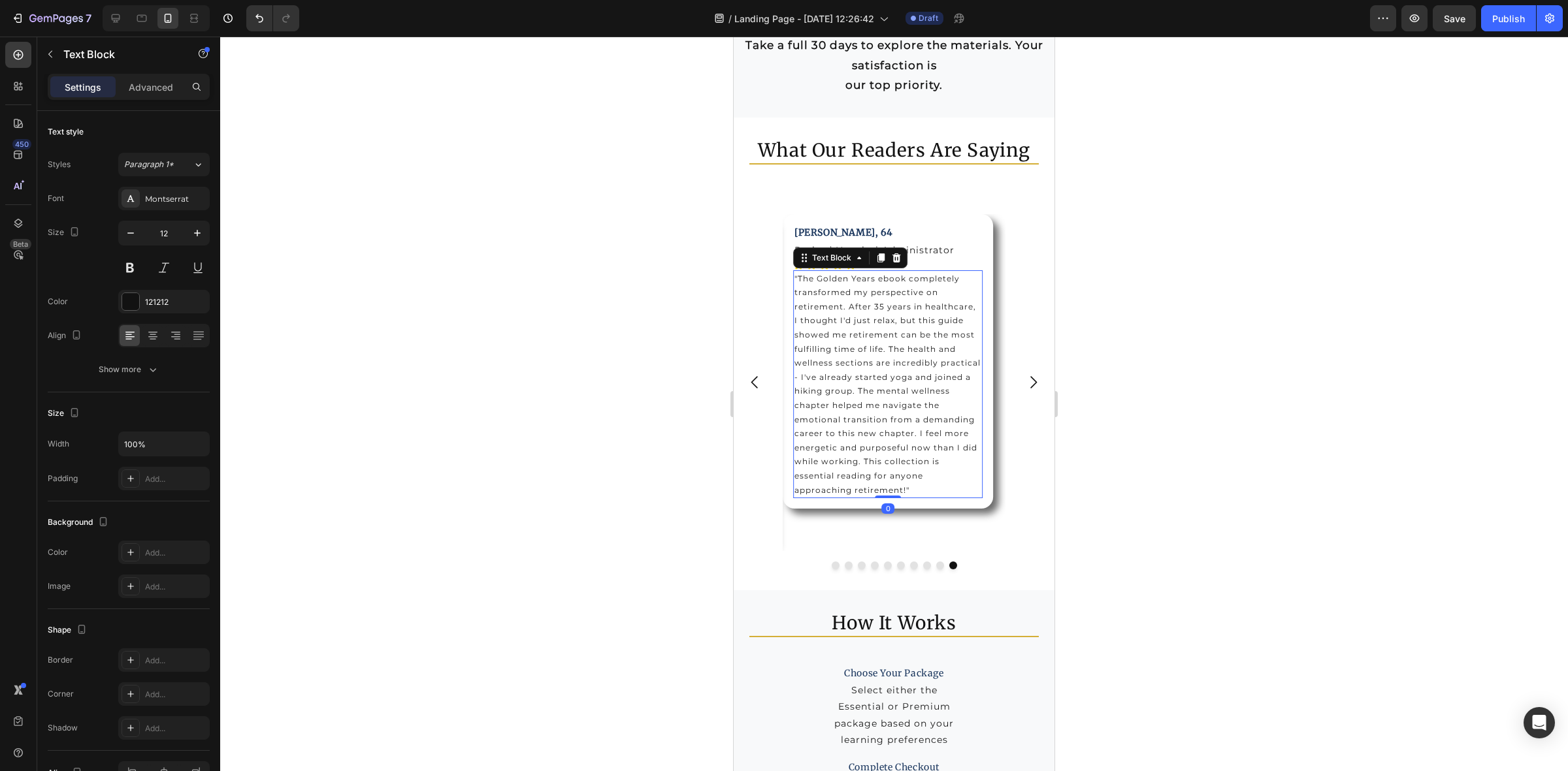
drag, startPoint x: 884, startPoint y: 523, endPoint x: 930, endPoint y: 437, distance: 97.5
click at [883, 481] on div ""The Golden Years ebook completely transformed my perspective on retirement. Af…" at bounding box center [887, 385] width 190 height 229
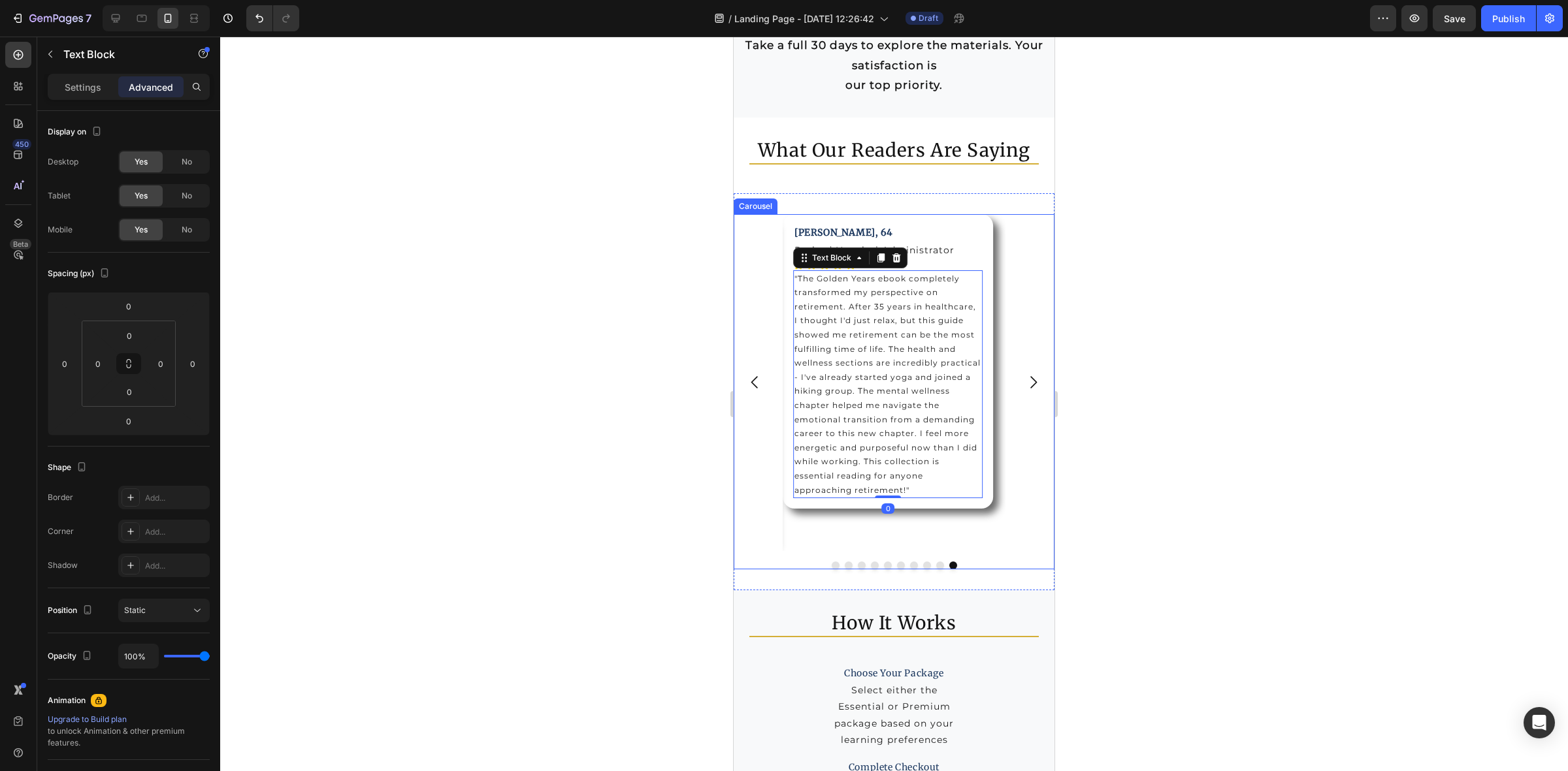
click at [1025, 384] on icon "Carousel Next Arrow" at bounding box center [1033, 383] width 18 height 18
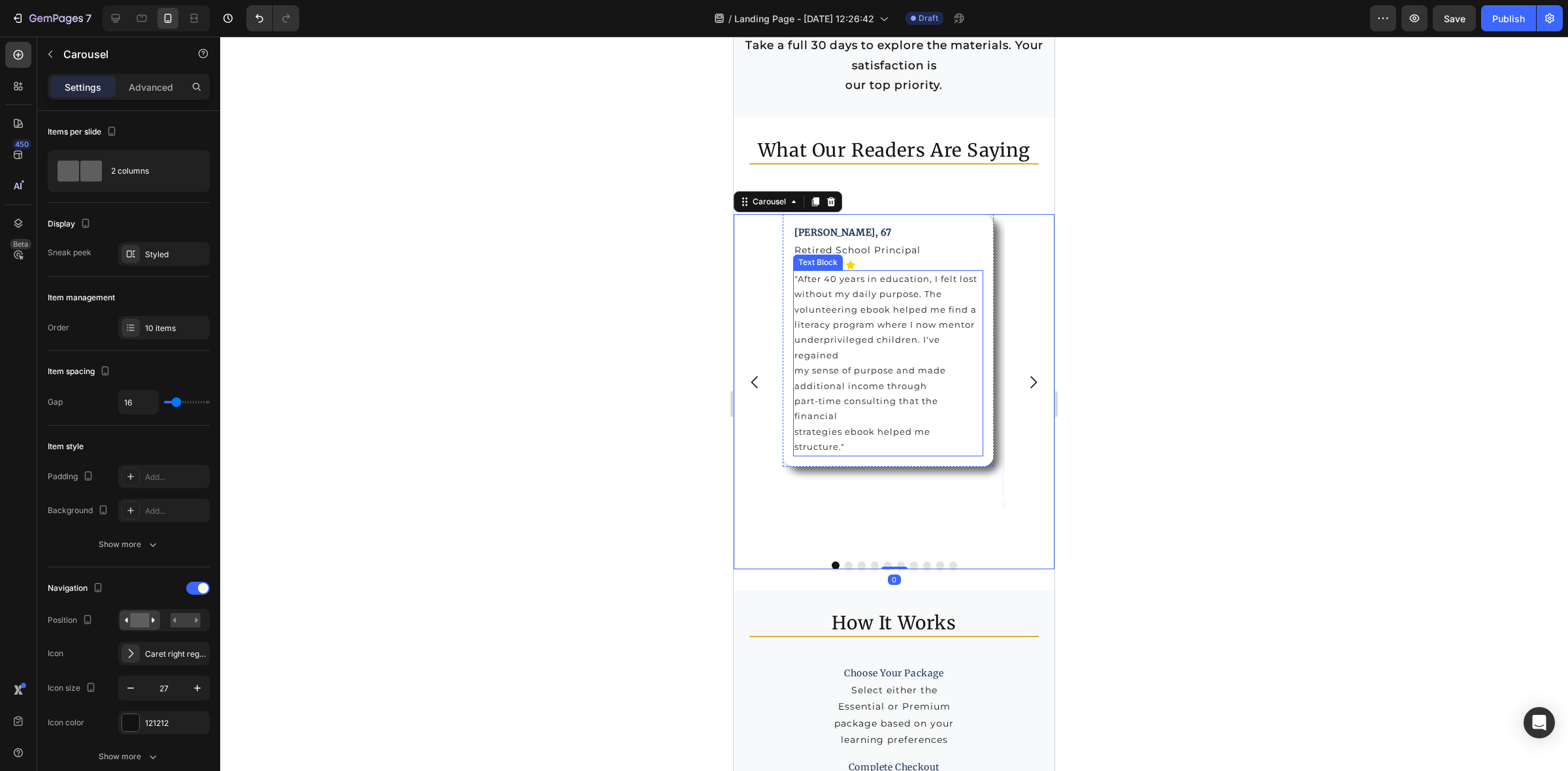
click at [852, 386] on p ""After 40 years in education, I felt lost without my daily purpose. The volunte…" at bounding box center [888, 363] width 188 height 184
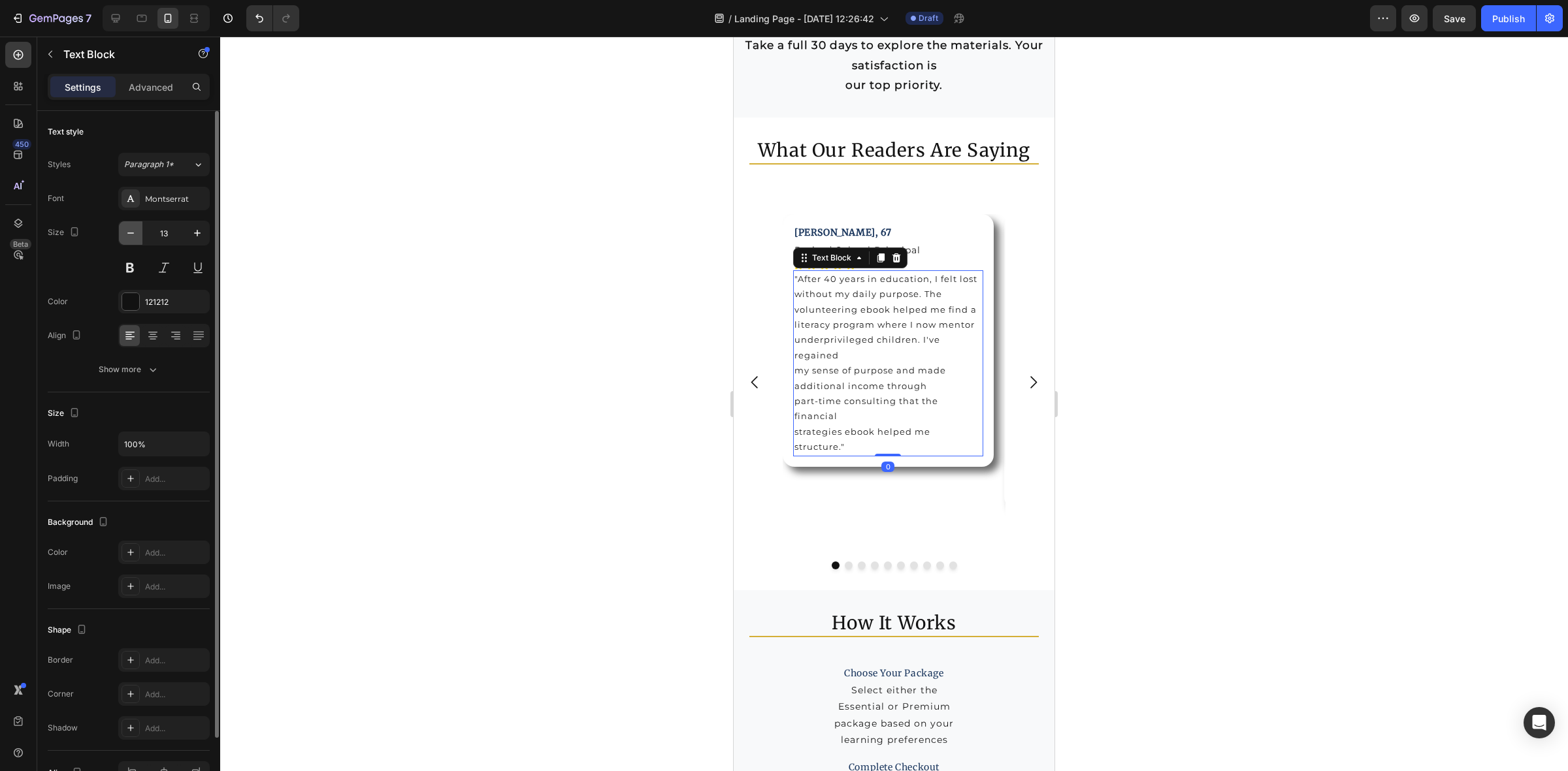
click at [125, 237] on icon "button" at bounding box center [130, 233] width 13 height 13
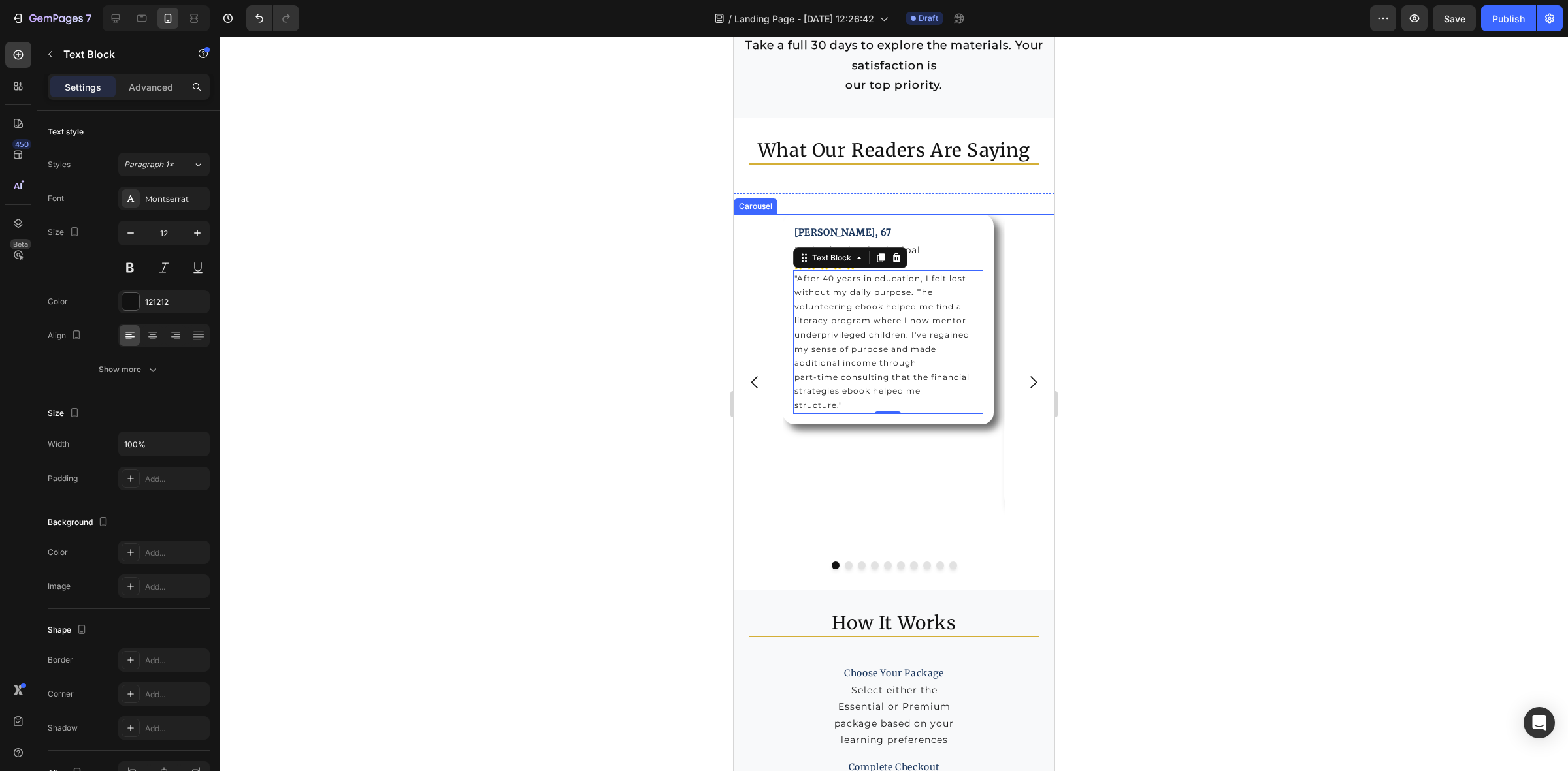
click at [1027, 377] on icon "Carousel Next Arrow" at bounding box center [1033, 383] width 18 height 18
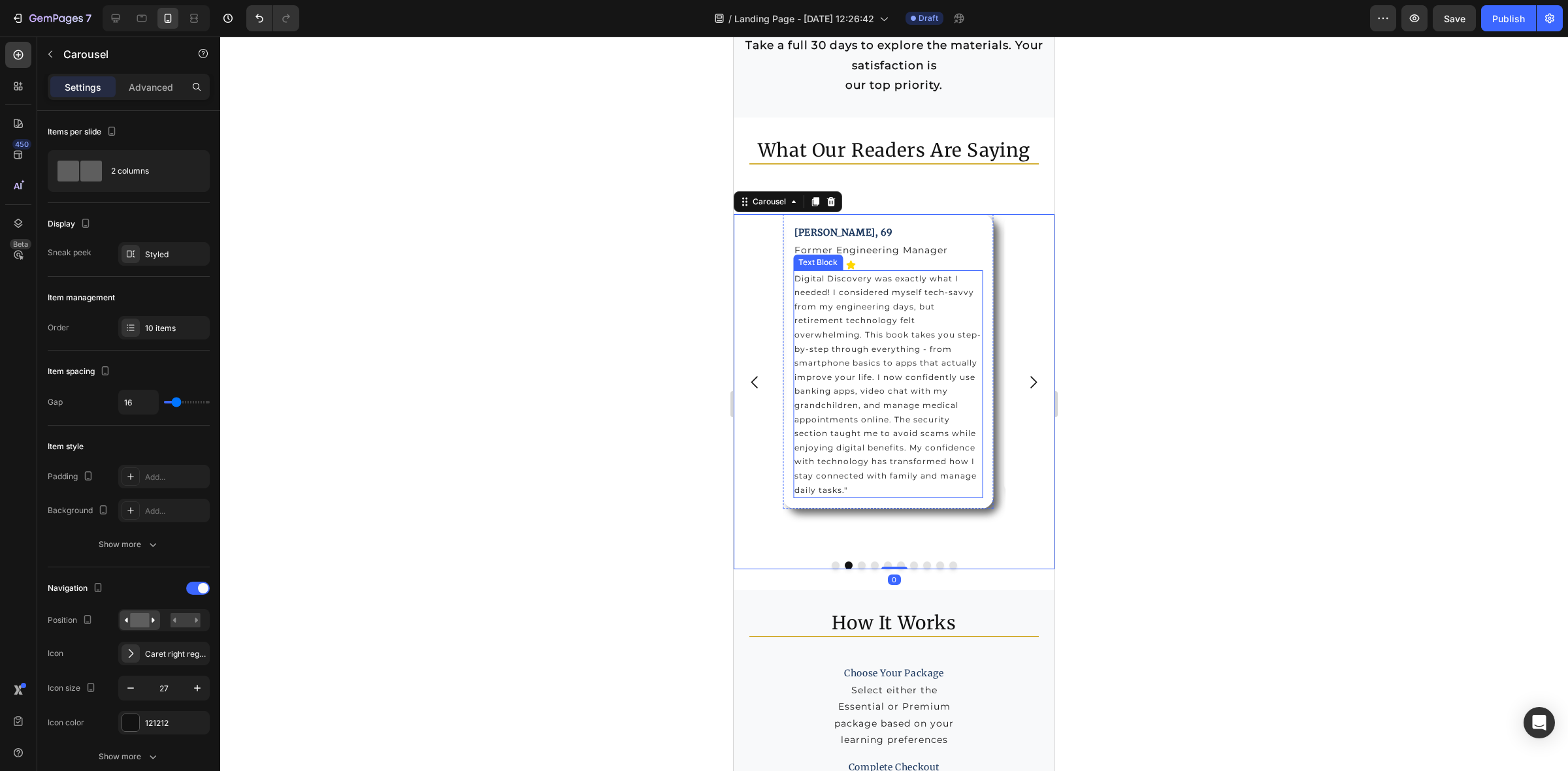
click at [854, 386] on p "Digital Discovery was exactly what I needed! I considered myself tech-savvy fro…" at bounding box center [888, 385] width 188 height 226
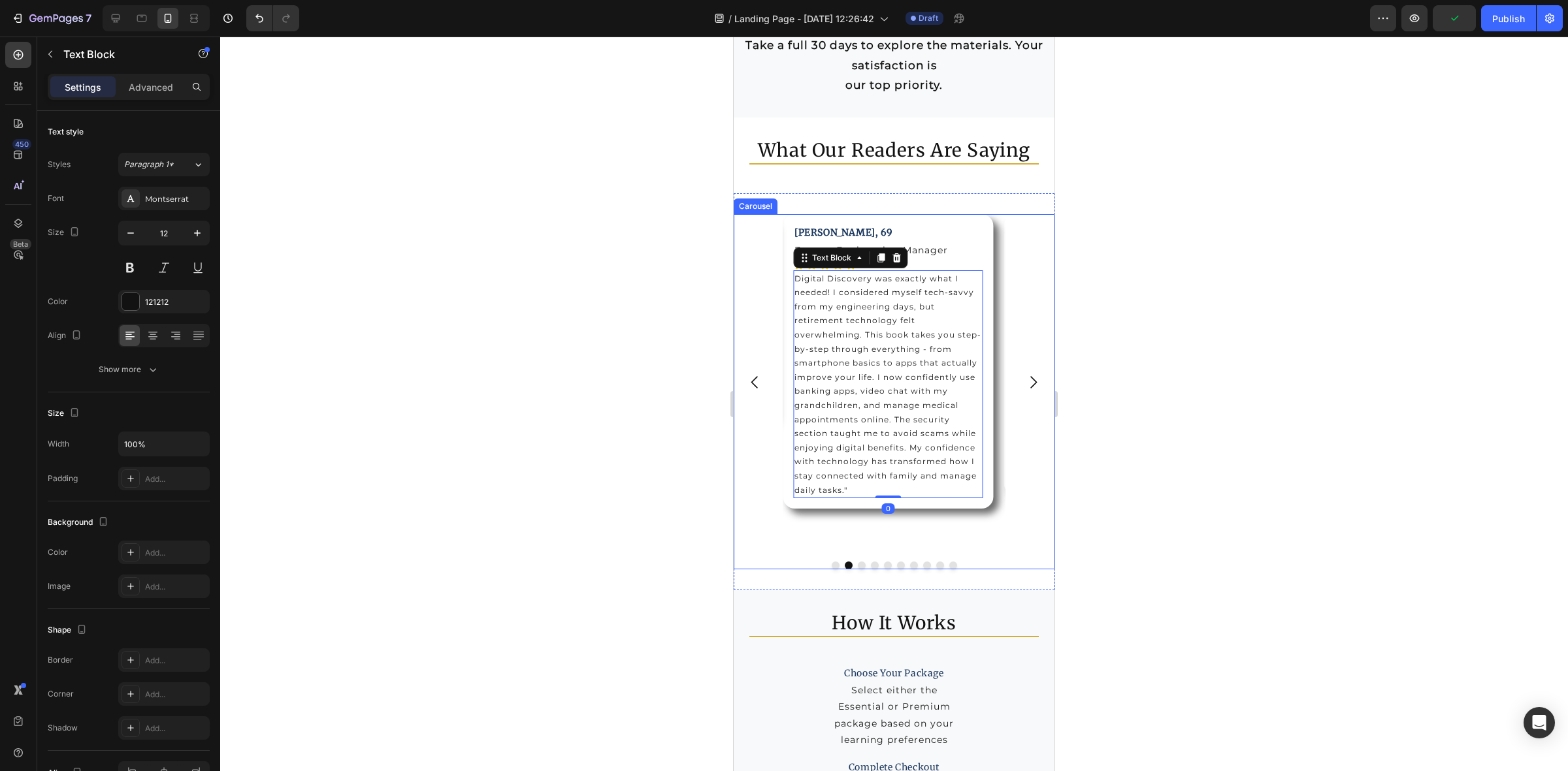
click at [1025, 383] on icon "Carousel Next Arrow" at bounding box center [1033, 383] width 18 height 18
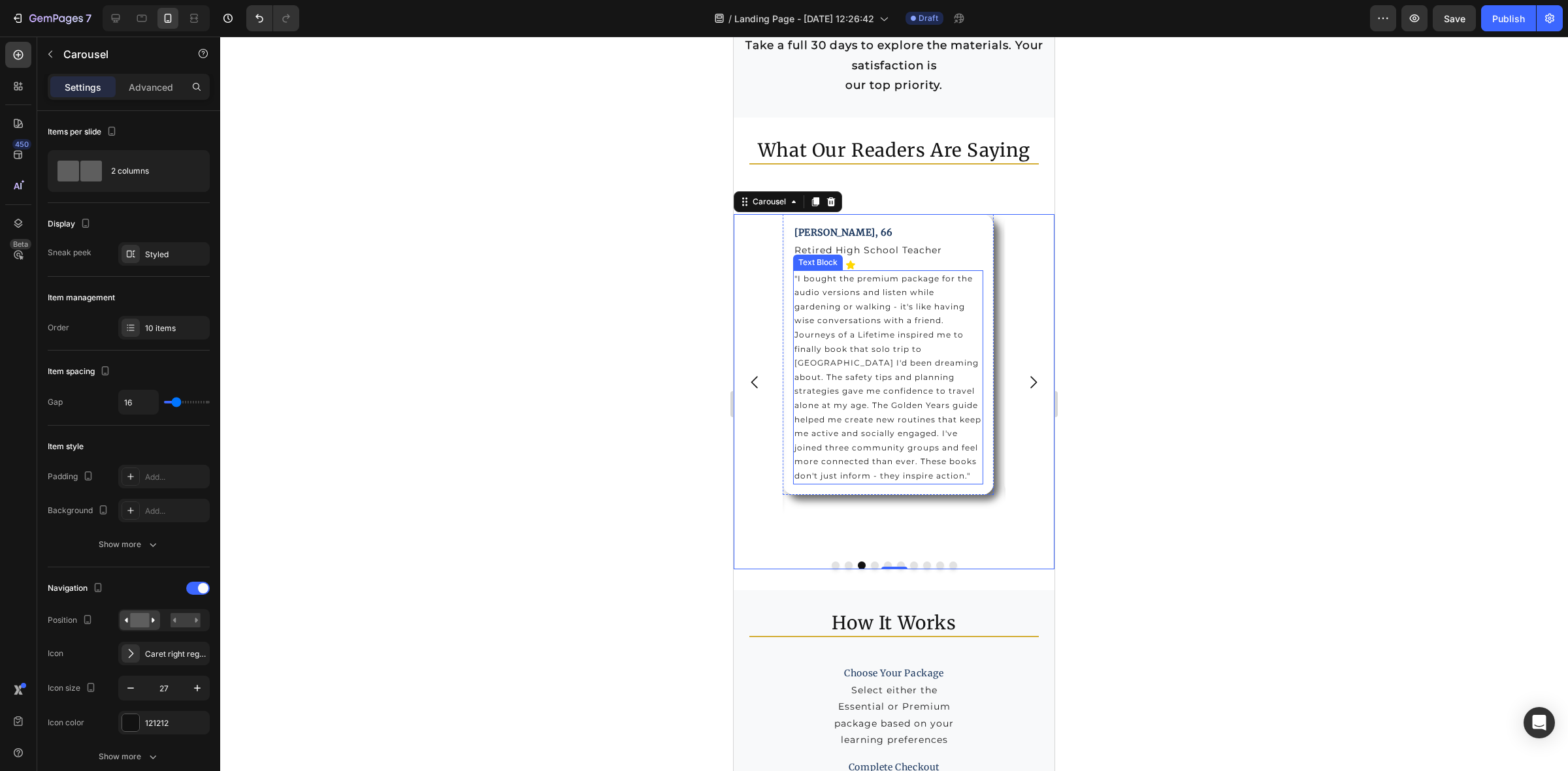
click at [885, 357] on p ""I bought the premium package for the audio versions and listen while gardening…" at bounding box center [888, 377] width 188 height 211
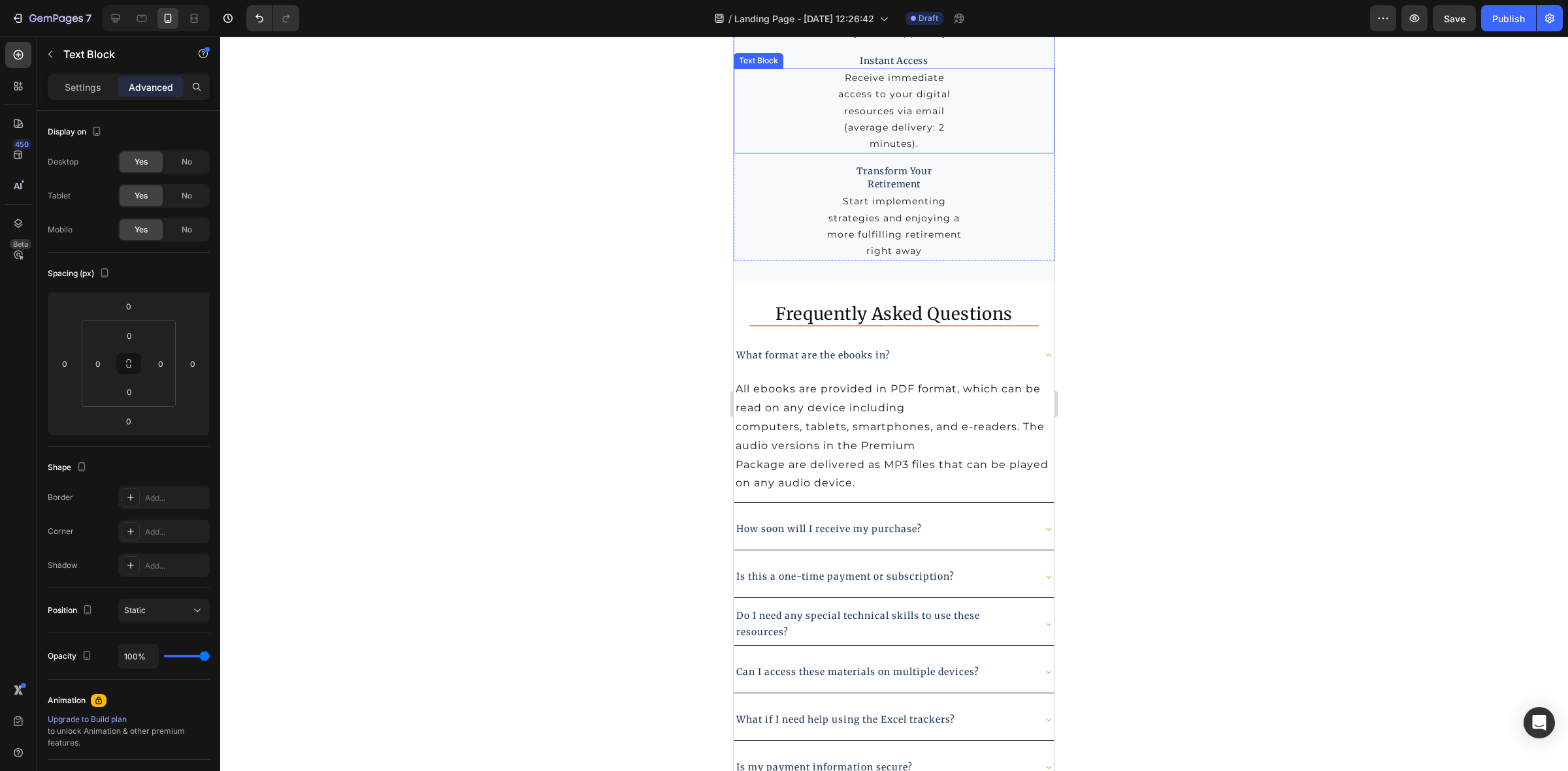
scroll to position [9223, 0]
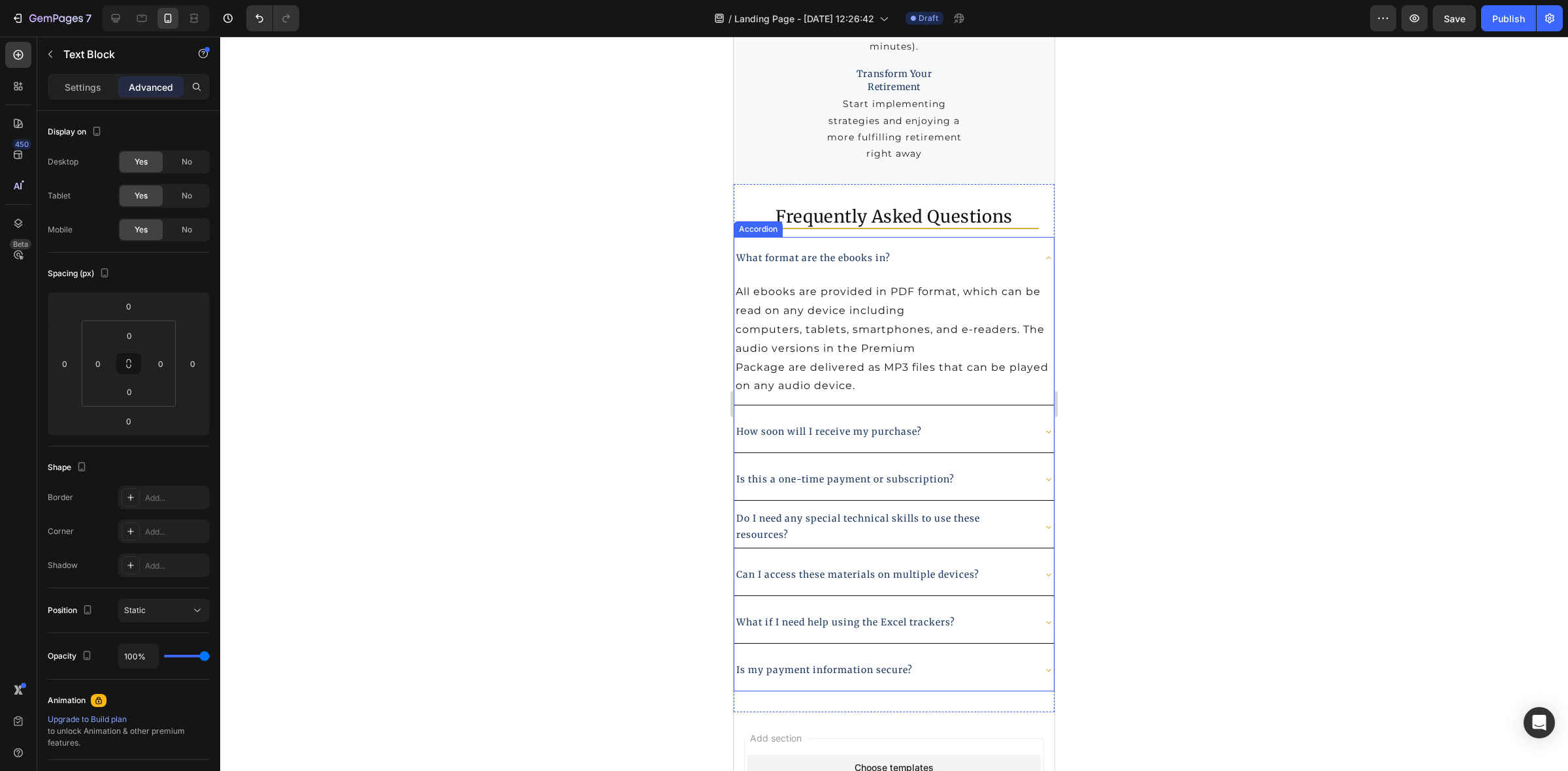
click at [803, 257] on p "What format are the ebooks in?" at bounding box center [813, 258] width 154 height 17
click at [76, 72] on div "Accordion" at bounding box center [111, 55] width 149 height 37
click at [72, 92] on p "Settings" at bounding box center [83, 88] width 37 height 14
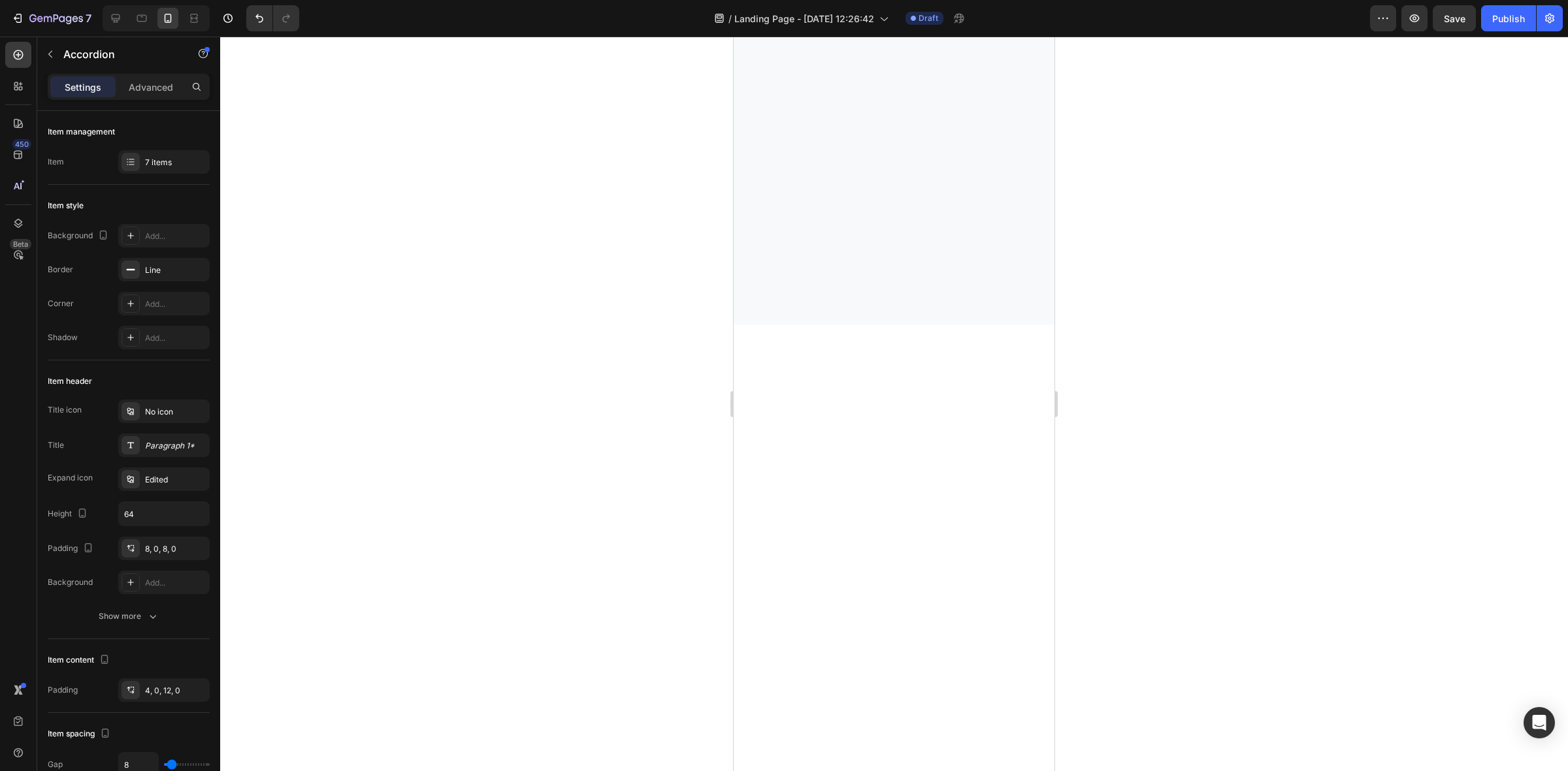
scroll to position [6502, 0]
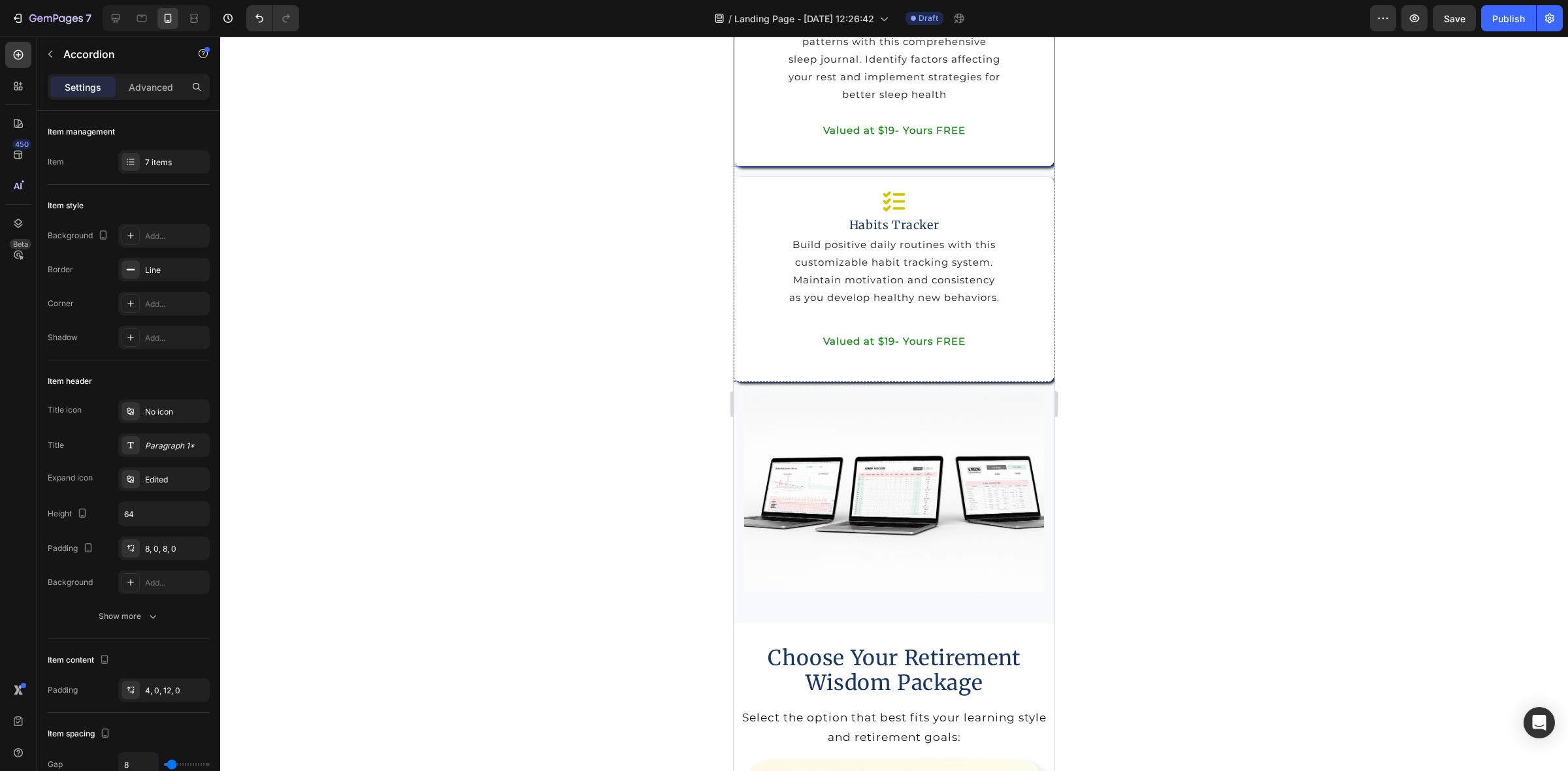
click at [140, 29] on div at bounding box center [156, 18] width 107 height 26
click at [141, 20] on icon at bounding box center [141, 18] width 13 height 13
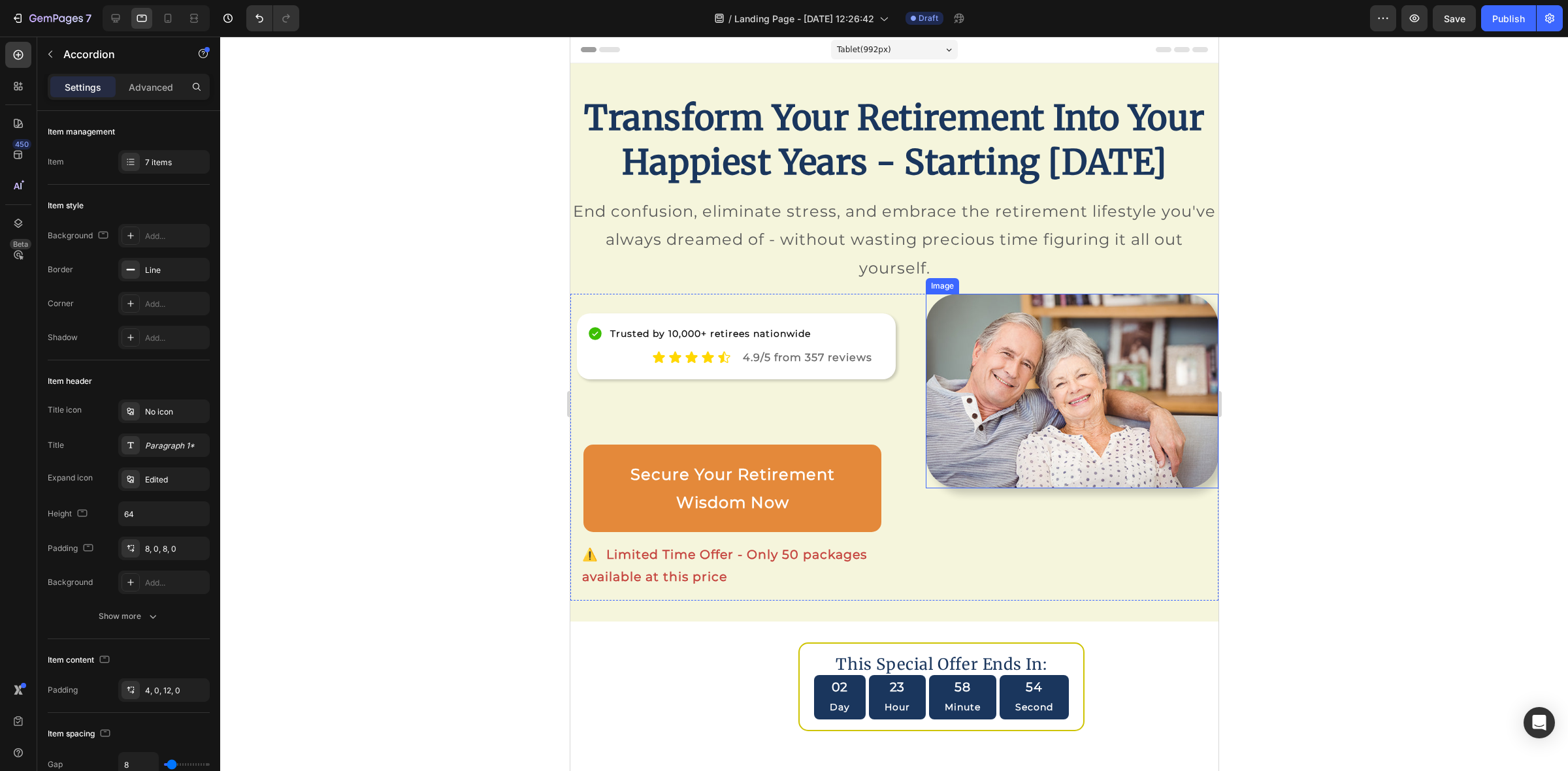
click at [1148, 489] on img at bounding box center [1071, 391] width 293 height 195
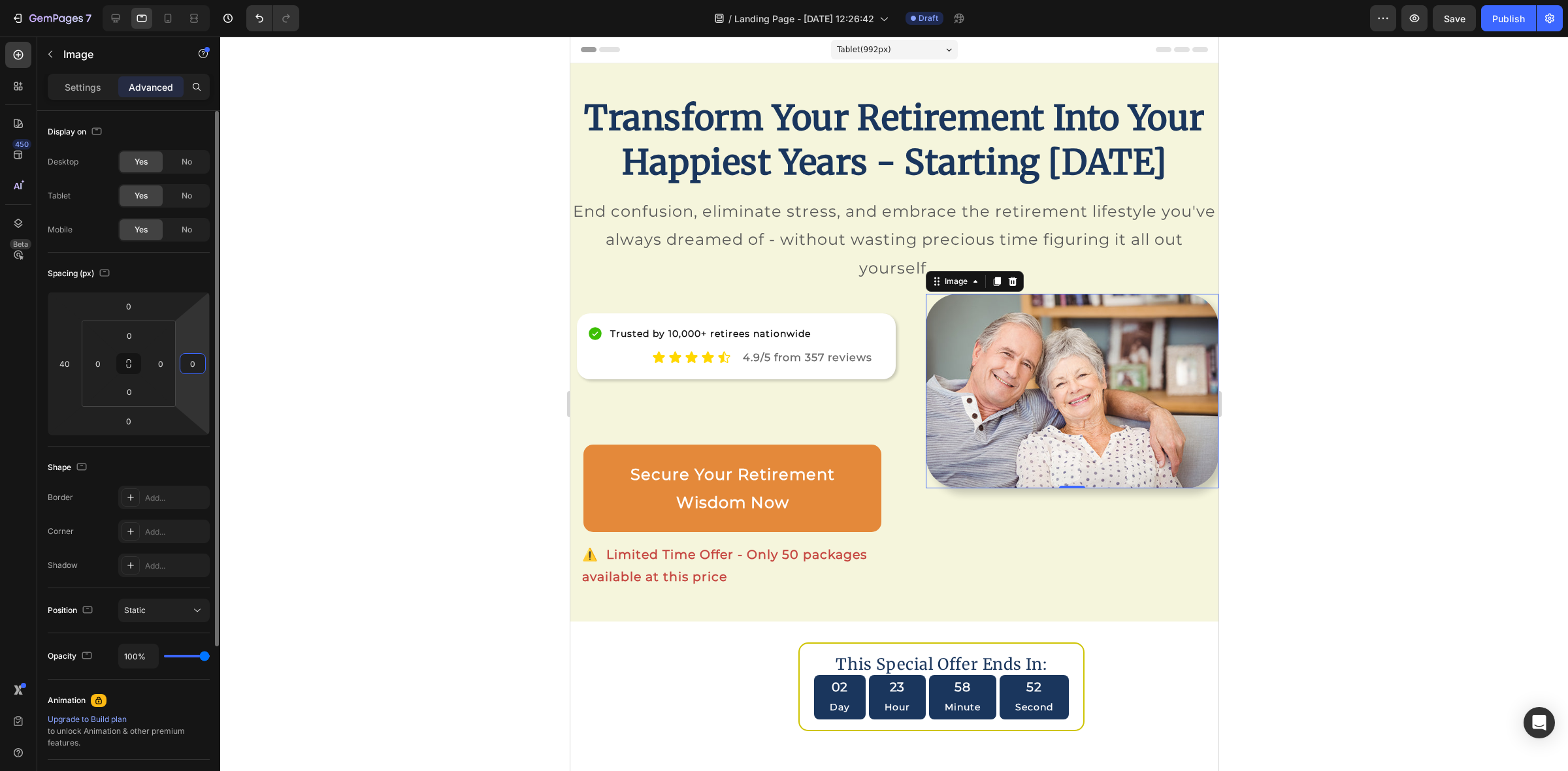
click at [196, 367] on input "0" at bounding box center [193, 364] width 19 height 19
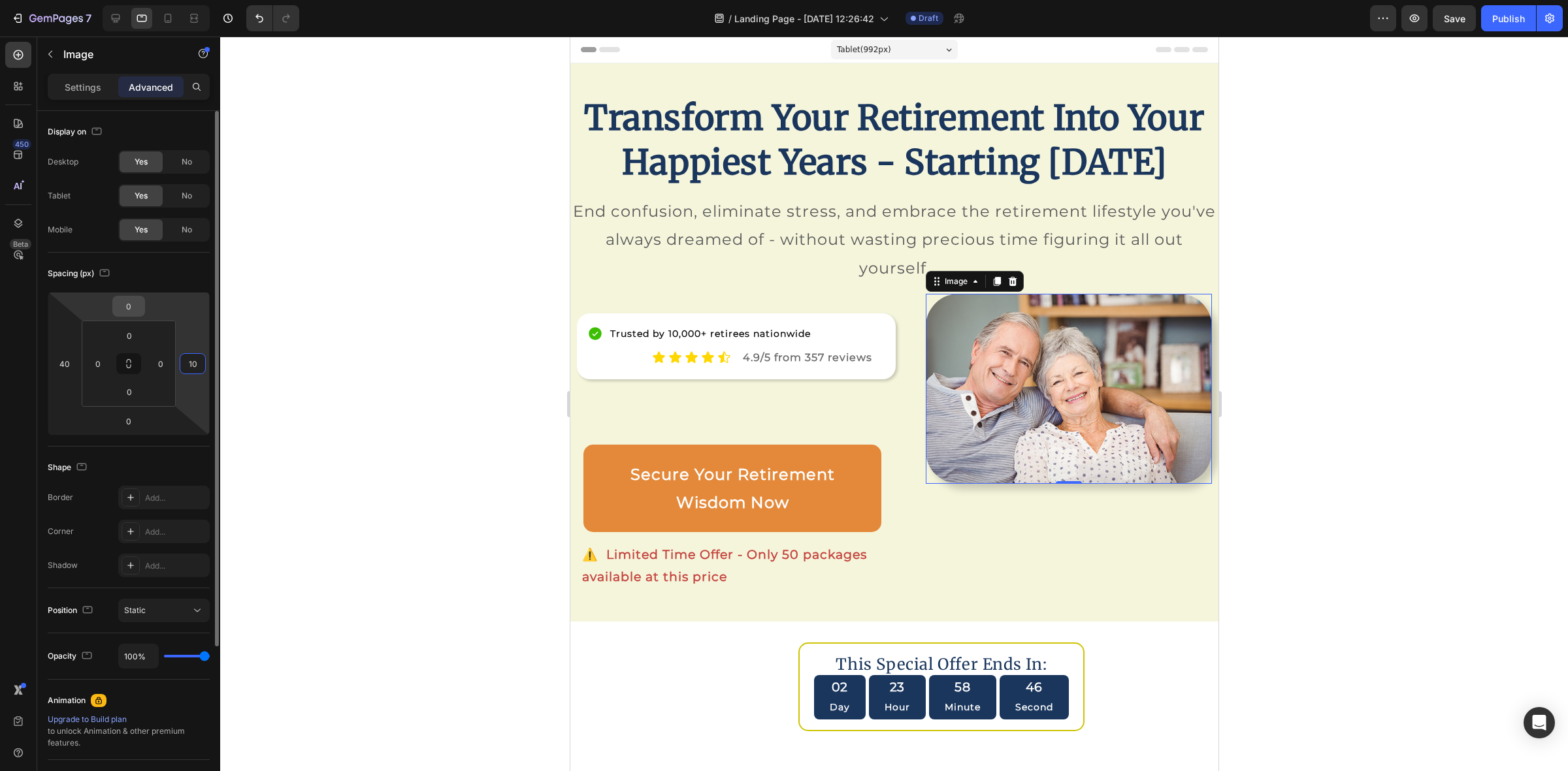
click at [128, 309] on input "0" at bounding box center [129, 307] width 26 height 19
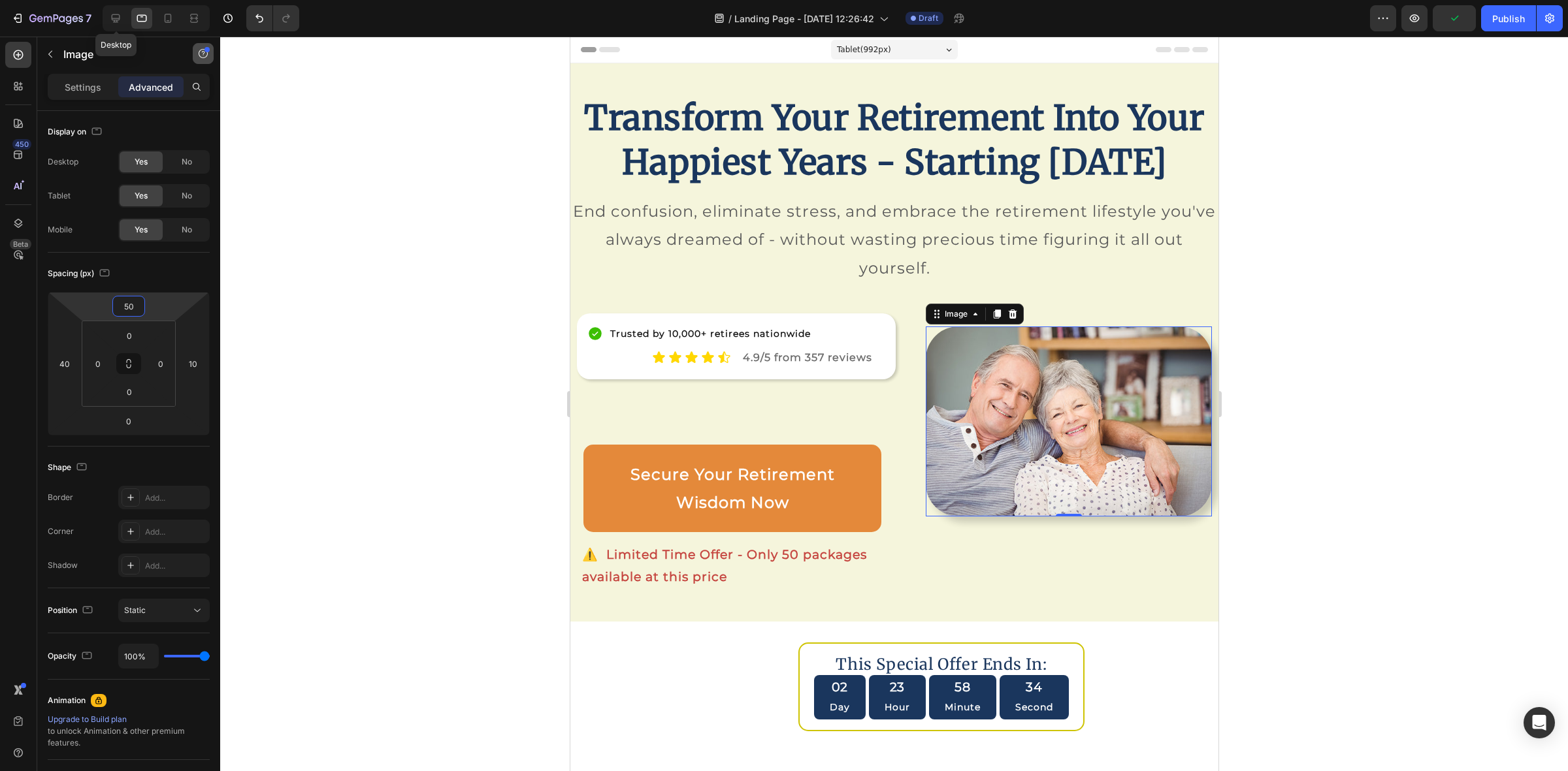
drag, startPoint x: 118, startPoint y: 27, endPoint x: 204, endPoint y: 47, distance: 88.3
click at [118, 27] on div at bounding box center [115, 18] width 20 height 20
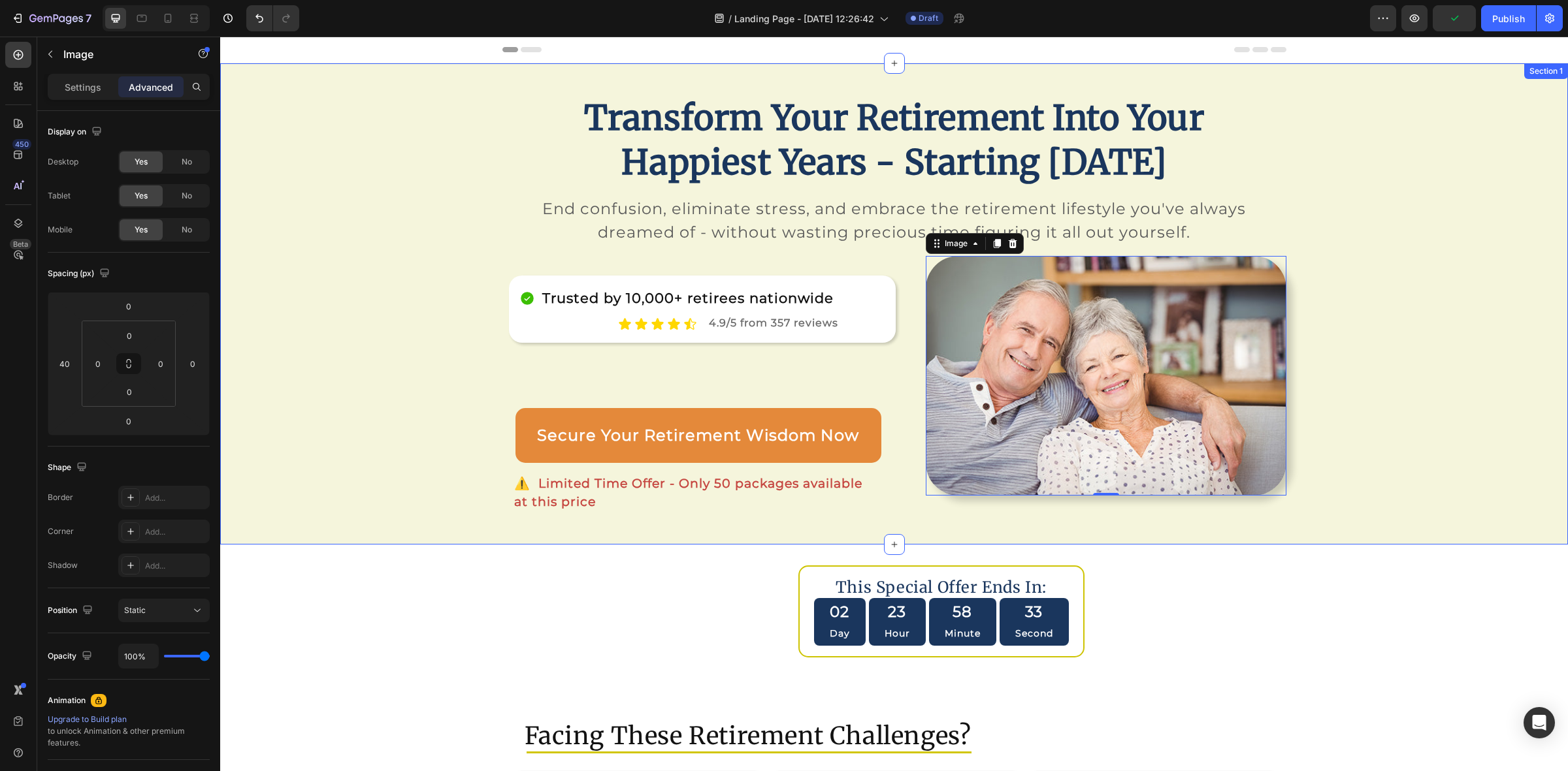
scroll to position [173, 0]
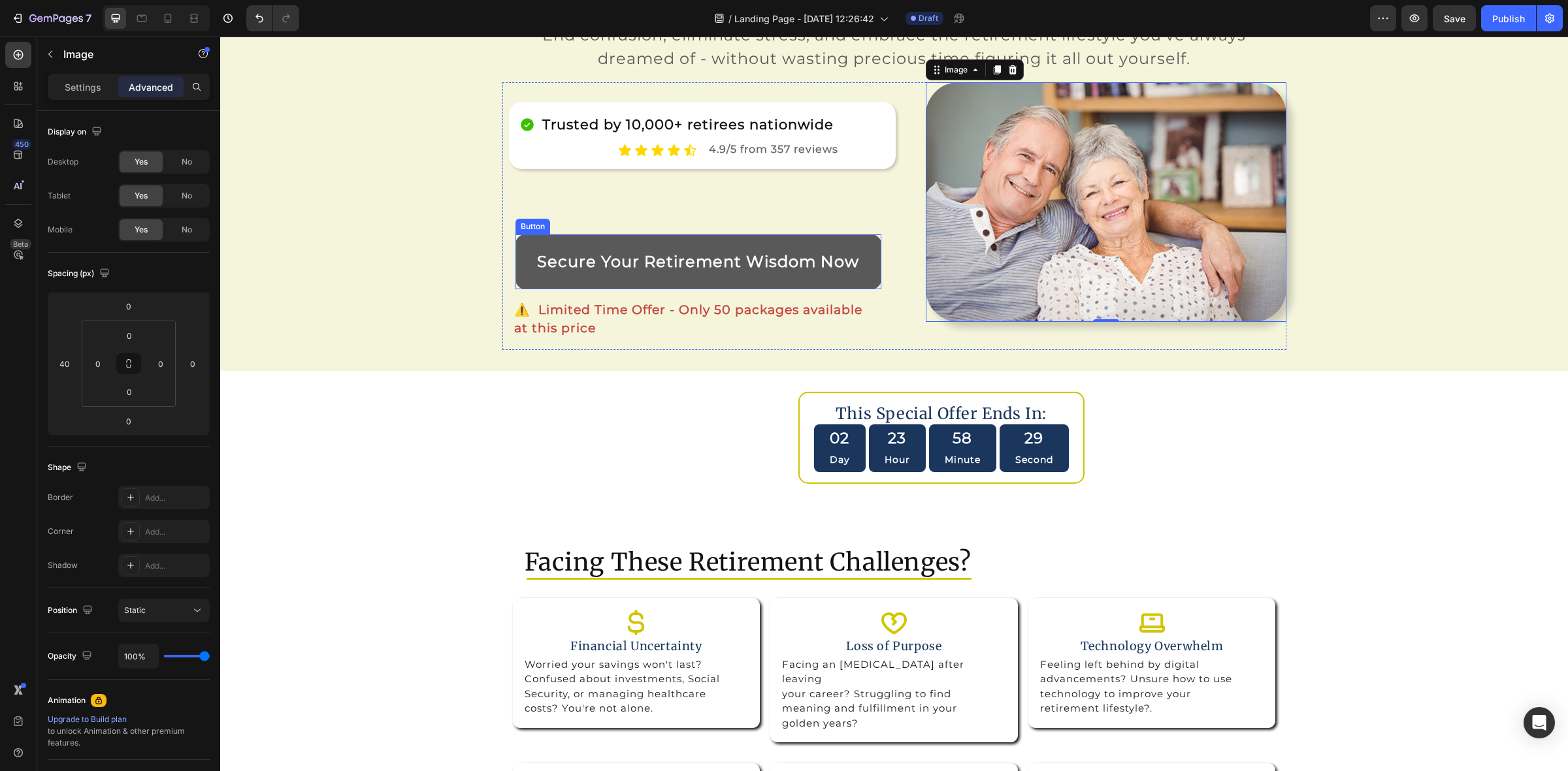
click at [517, 261] on link "Secure Your Retirement Wisdom Now" at bounding box center [698, 262] width 366 height 55
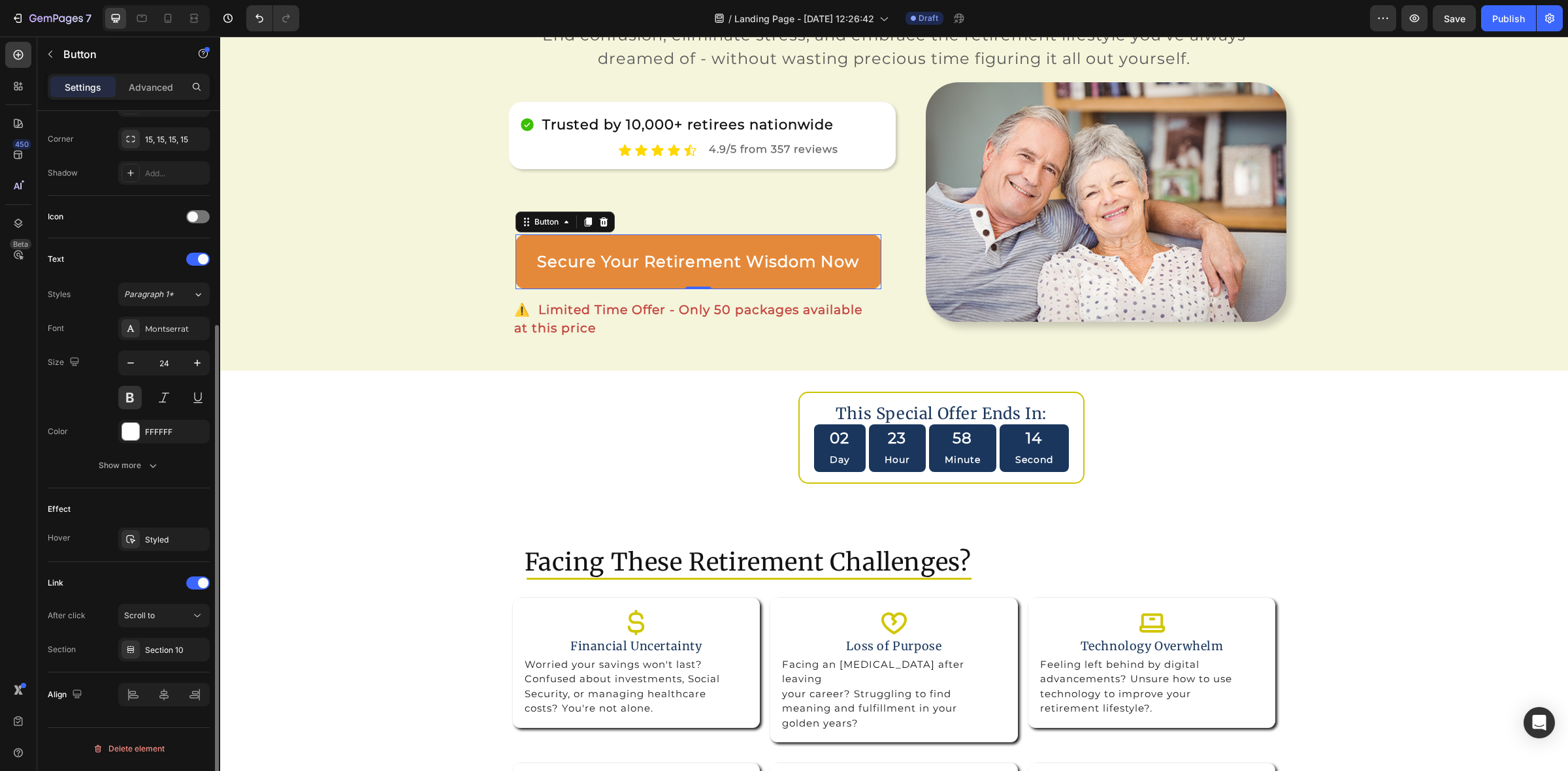
scroll to position [0, 0]
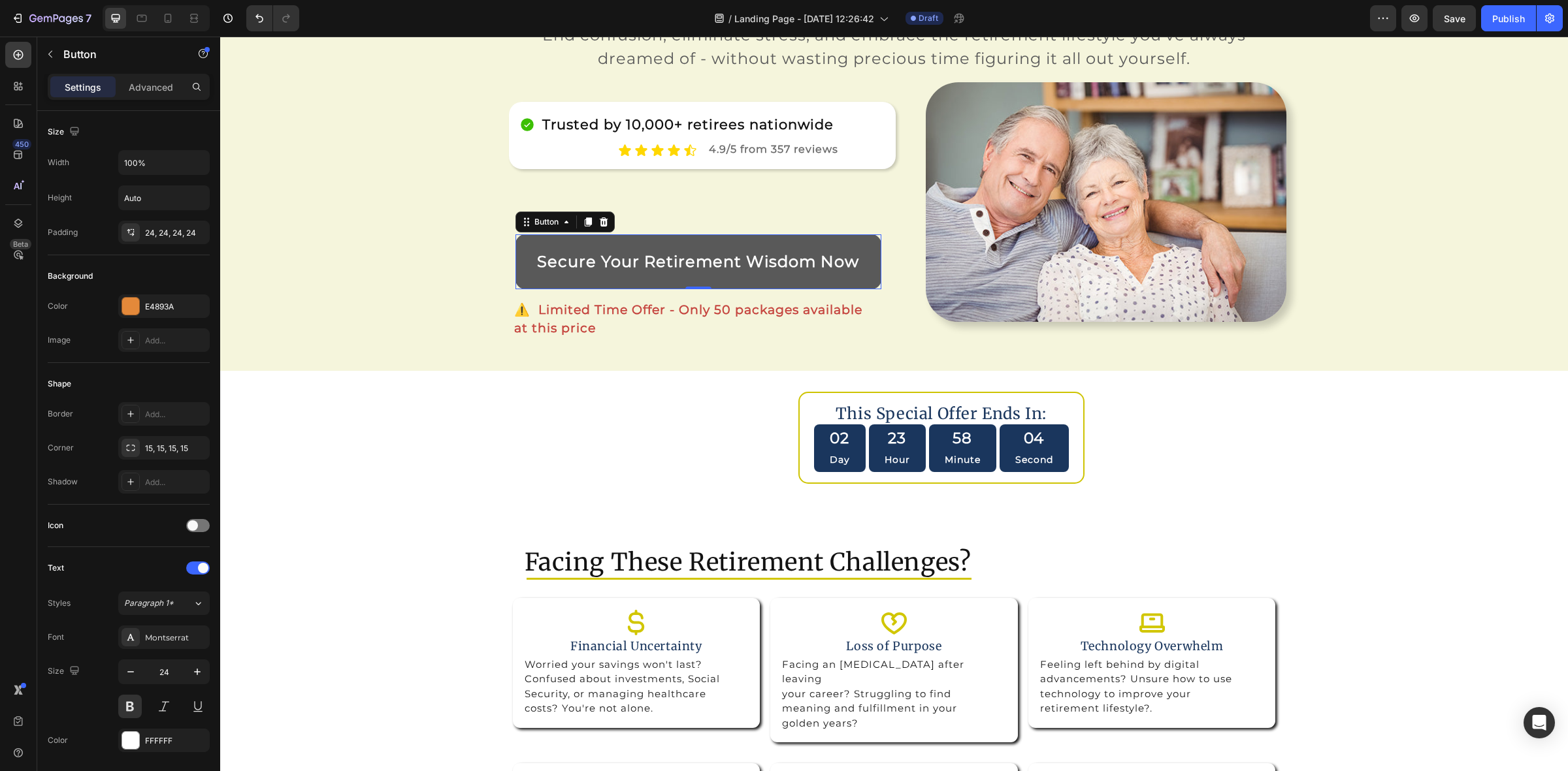
click at [516, 269] on link "Secure Your Retirement Wisdom Now" at bounding box center [698, 262] width 366 height 55
click at [521, 246] on link "Secure Your Retirement Wisdom Now" at bounding box center [698, 262] width 366 height 55
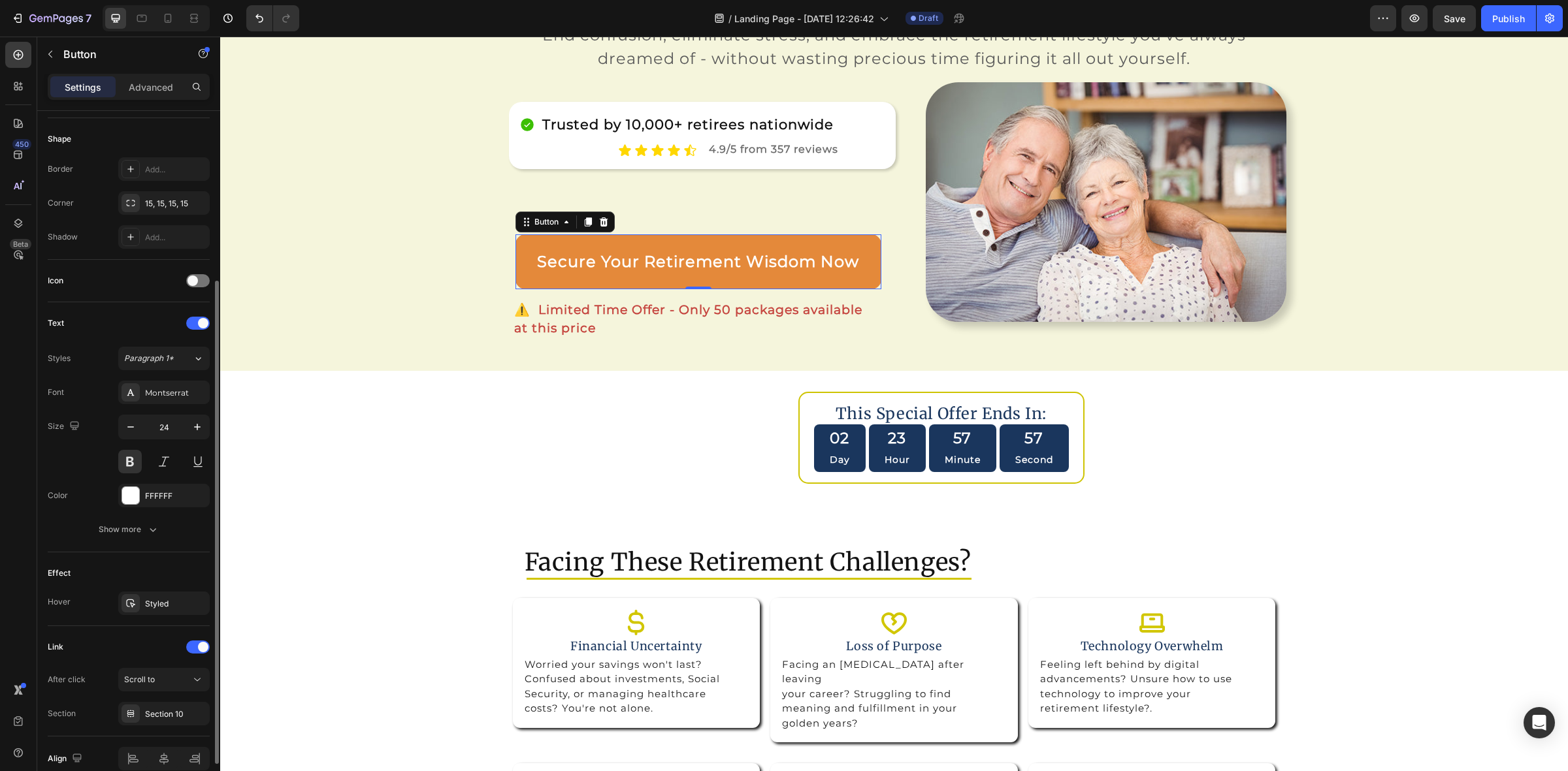
scroll to position [309, 0]
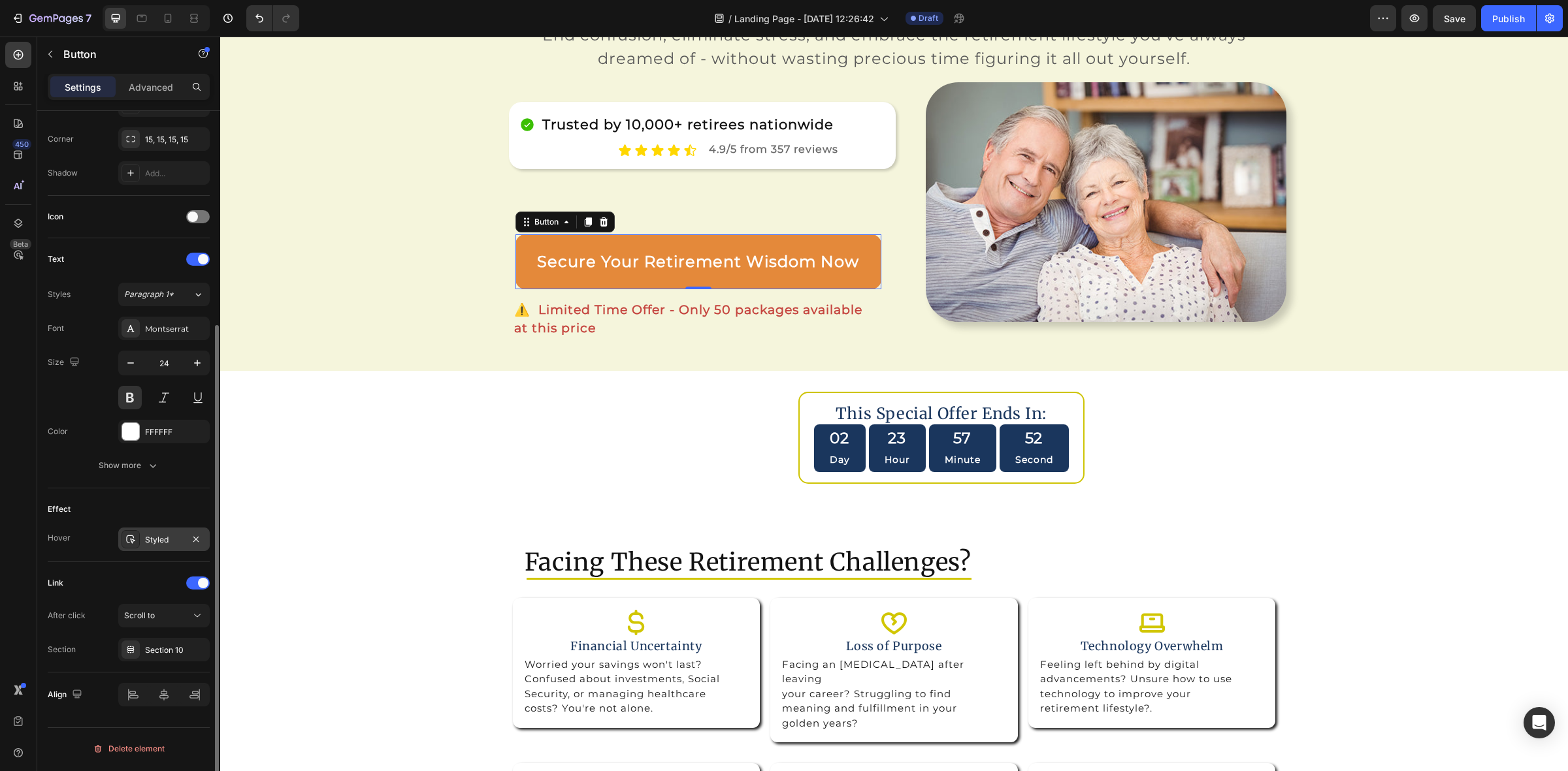
click at [162, 538] on div "Styled" at bounding box center [164, 540] width 38 height 12
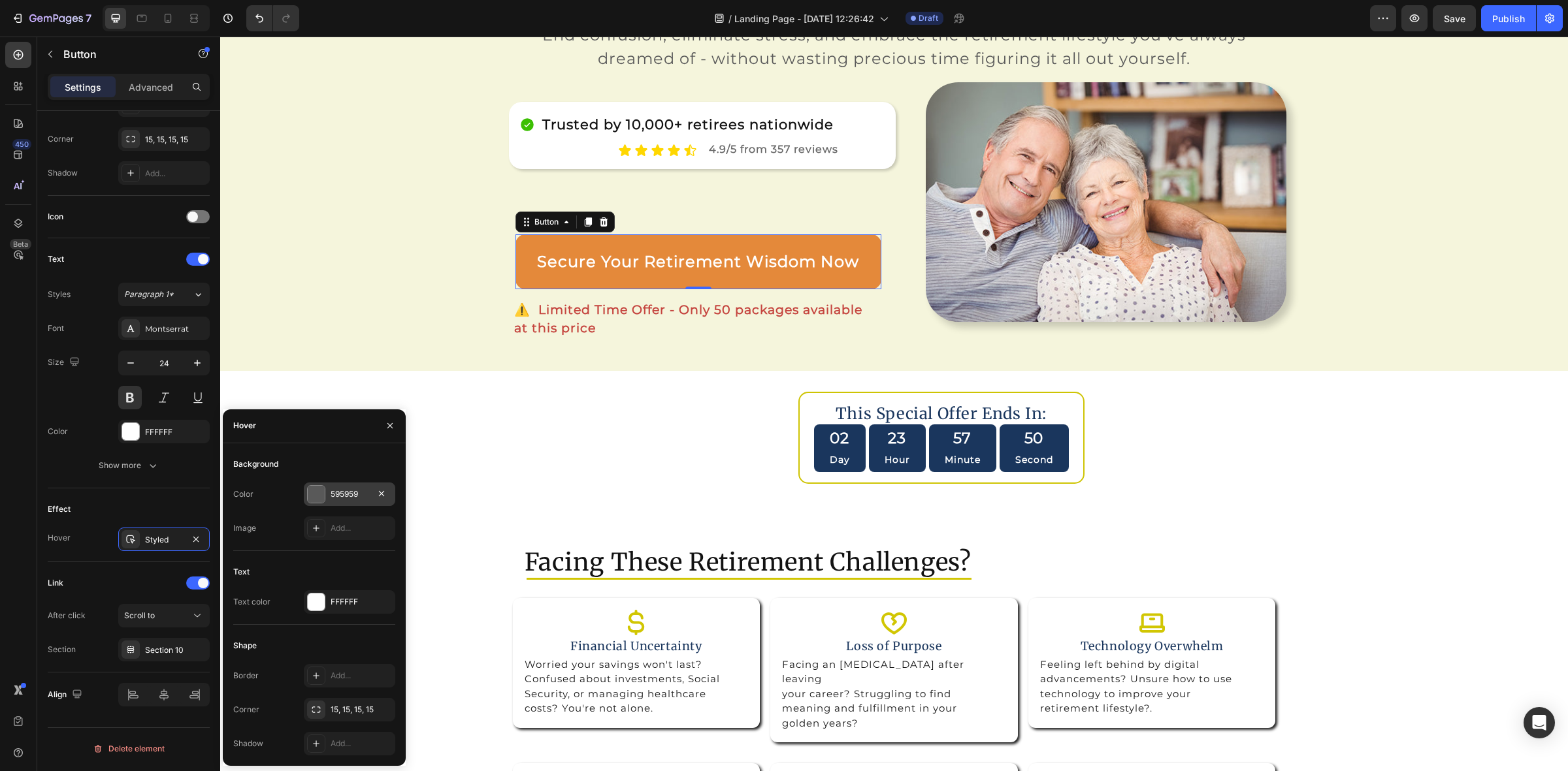
click at [316, 497] on div at bounding box center [316, 494] width 17 height 17
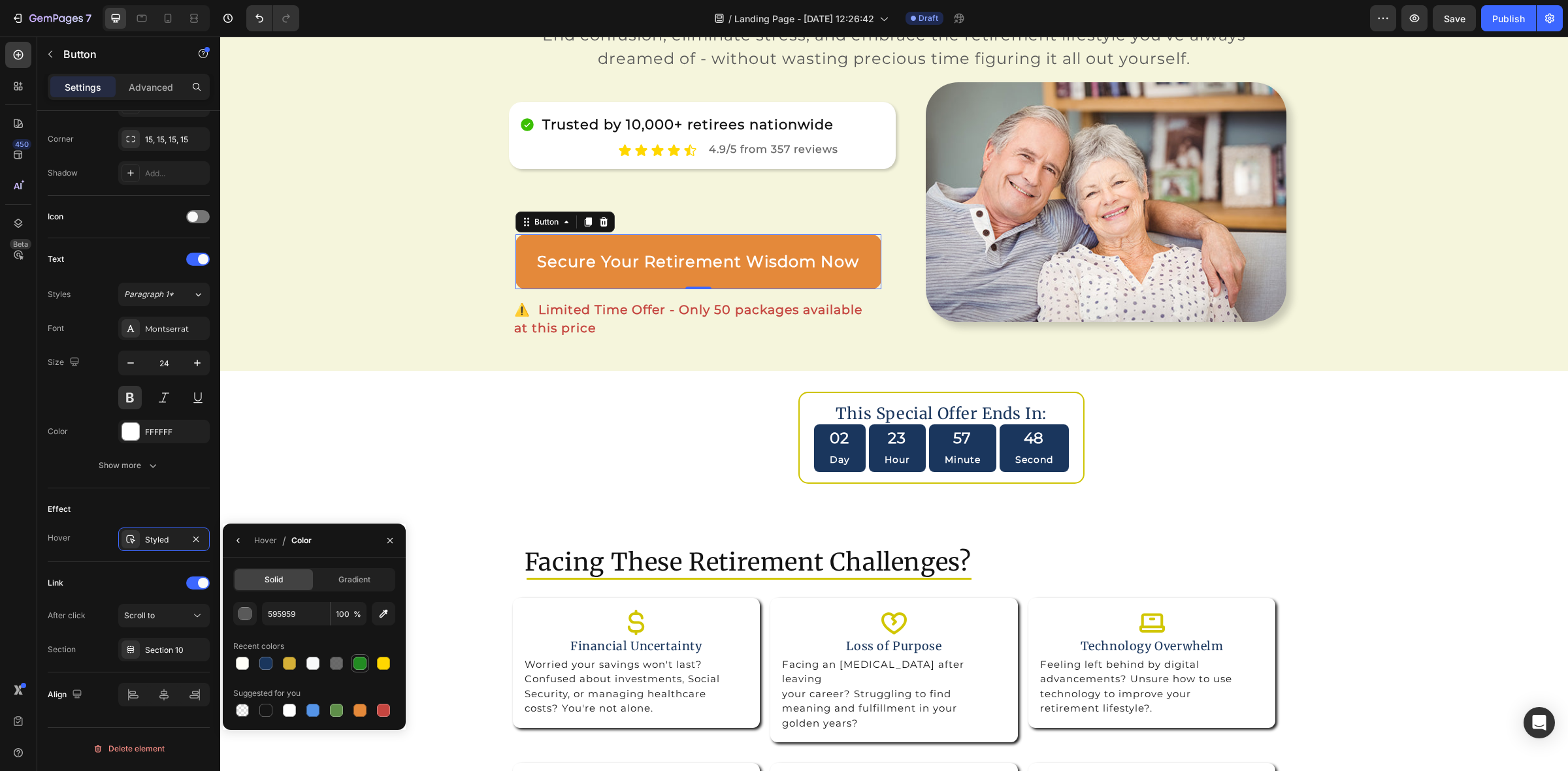
click at [360, 672] on div at bounding box center [359, 663] width 19 height 18
click at [287, 664] on div at bounding box center [288, 663] width 13 height 13
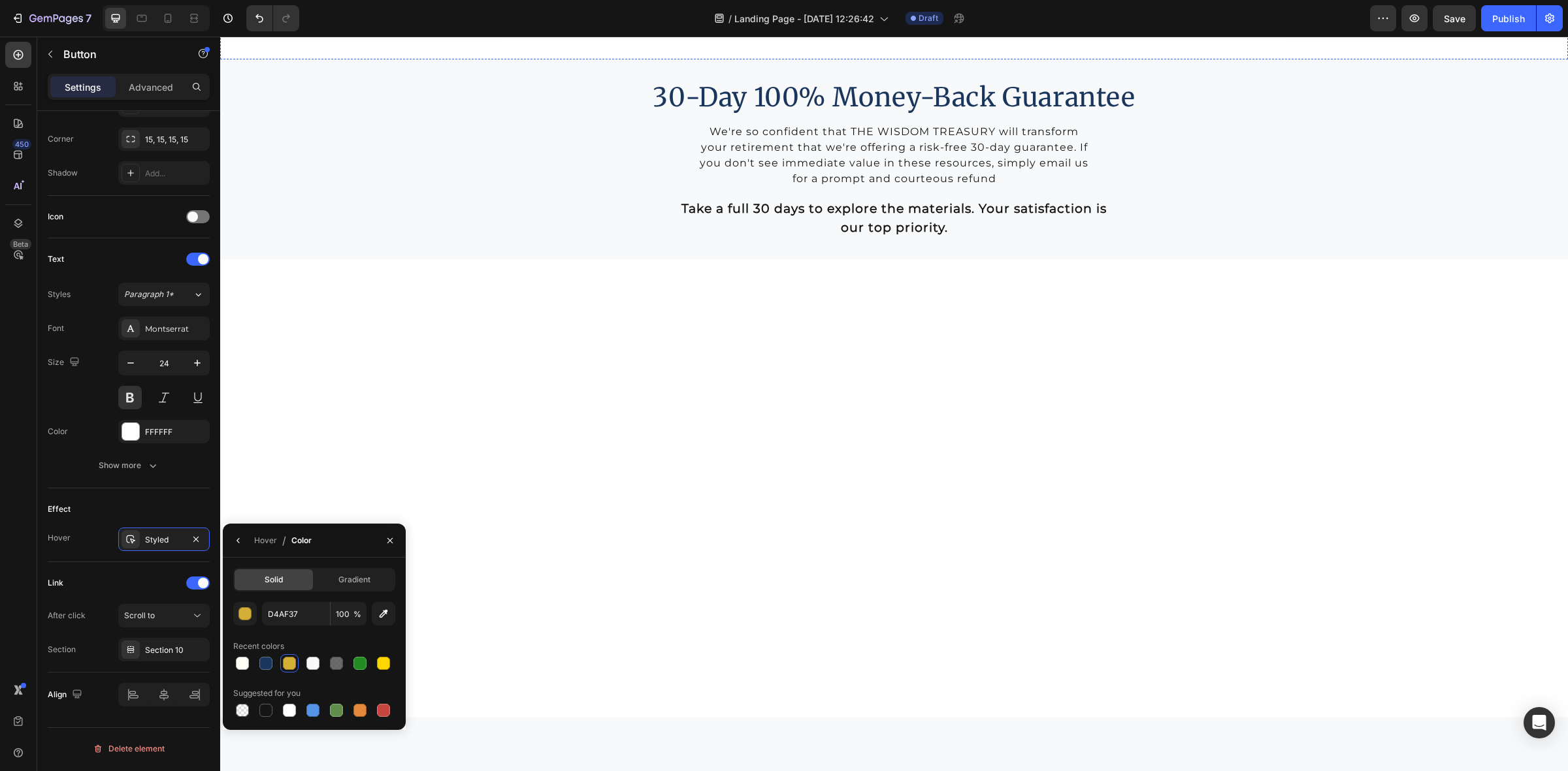
scroll to position [4164, 0]
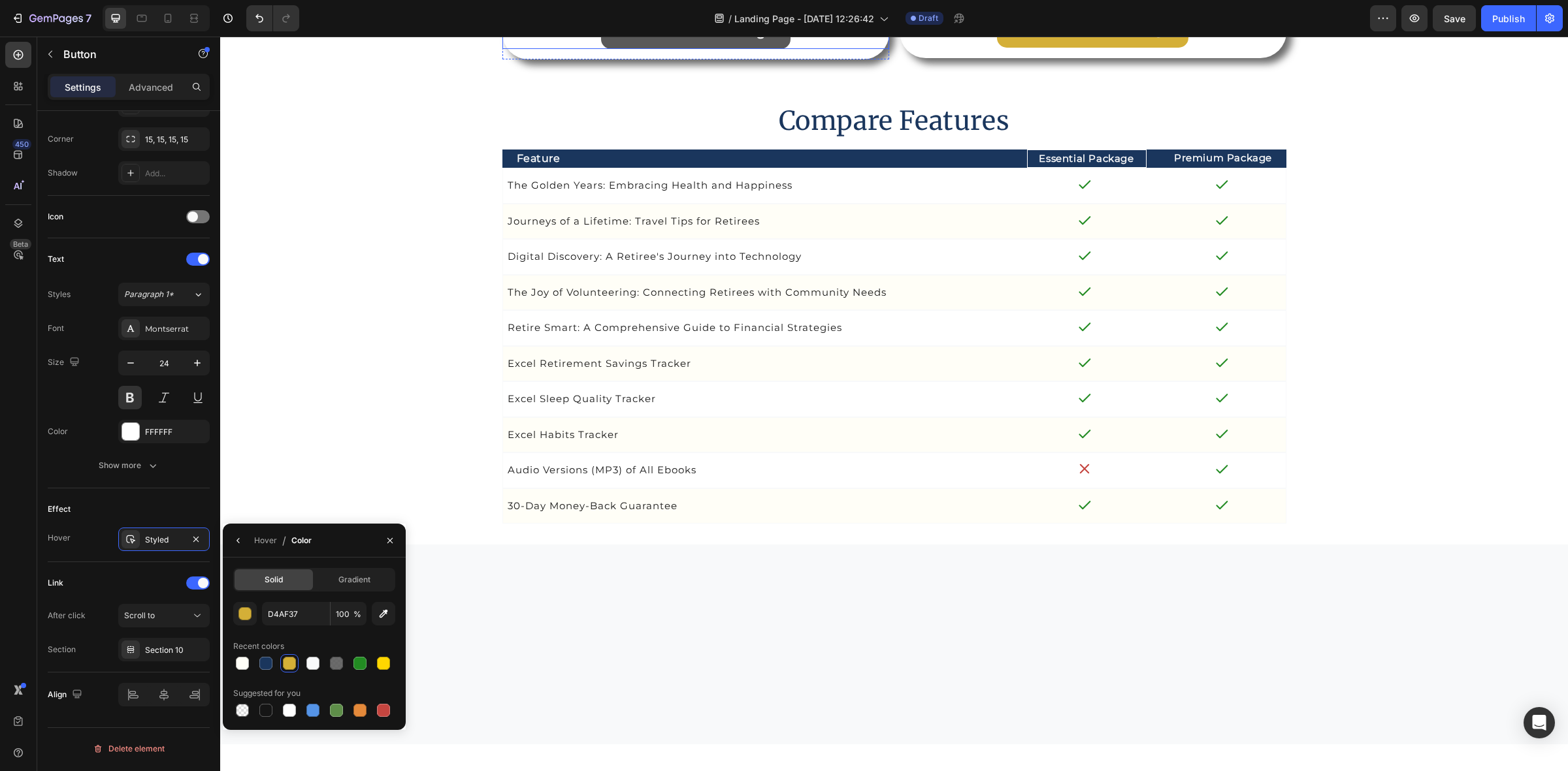
click at [603, 49] on button "Get Essential Package" at bounding box center [695, 31] width 190 height 35
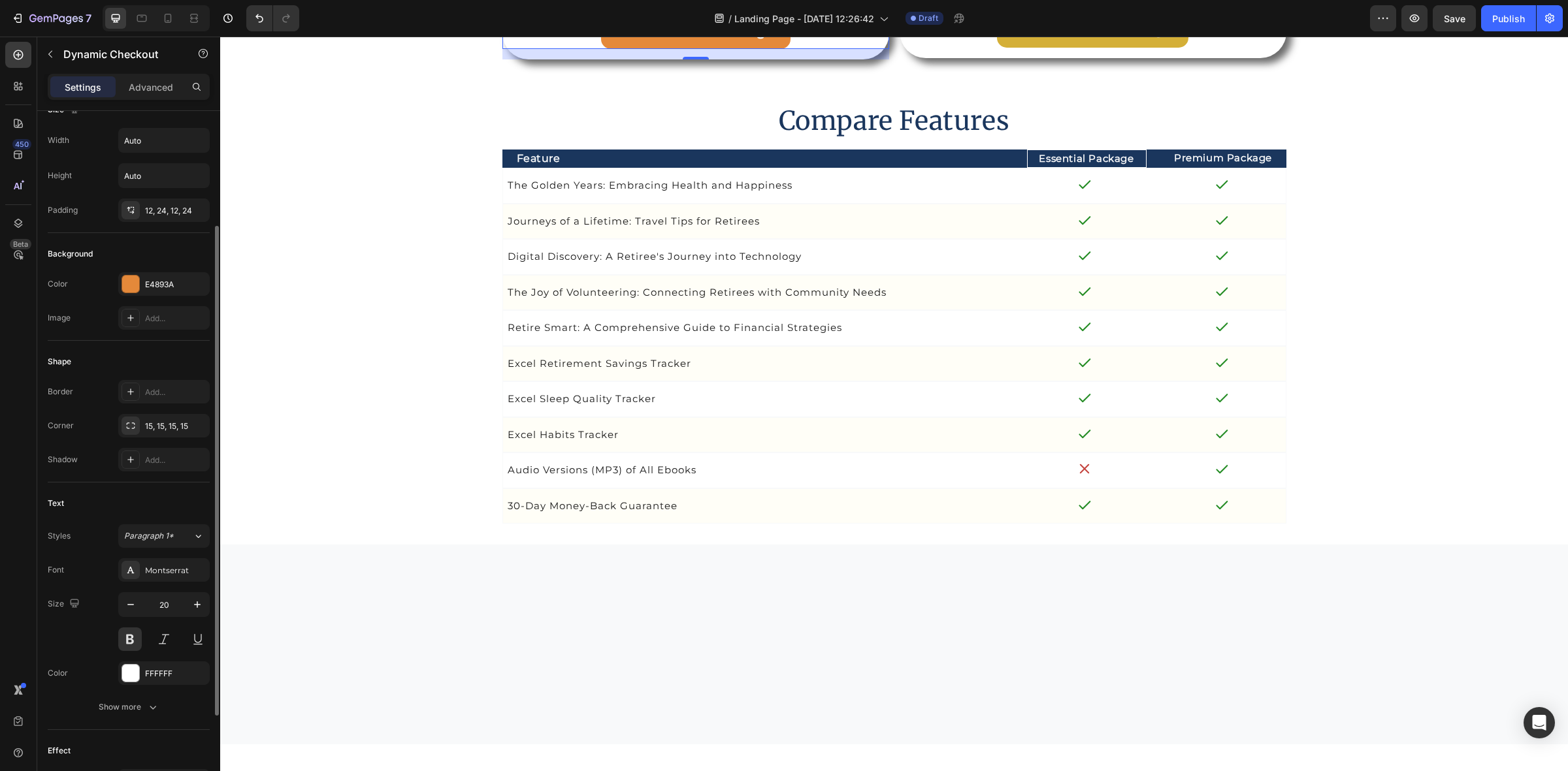
scroll to position [295, 0]
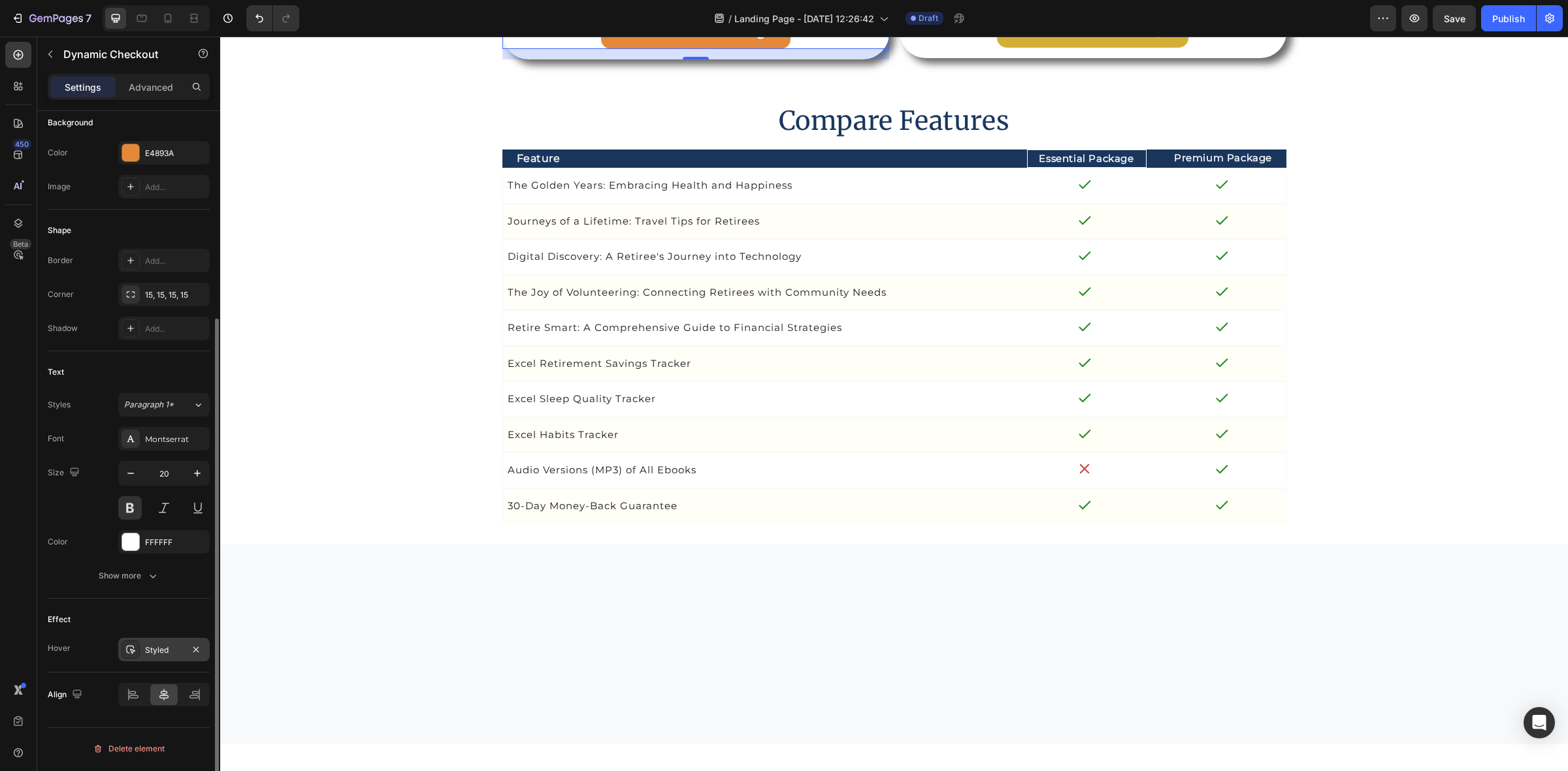
click at [170, 656] on div "Styled" at bounding box center [164, 650] width 38 height 12
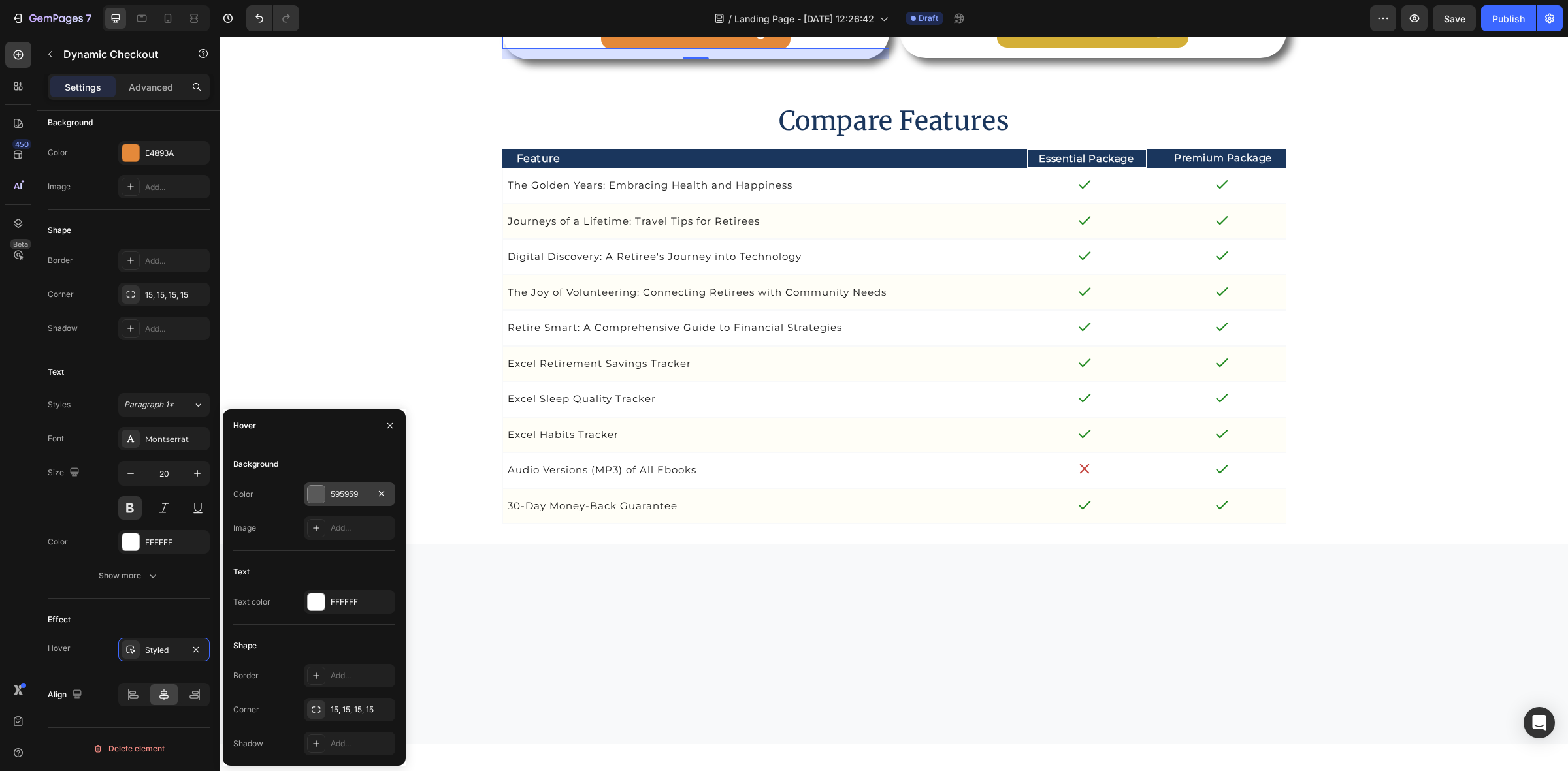
click at [305, 495] on div "595959" at bounding box center [350, 495] width 92 height 23
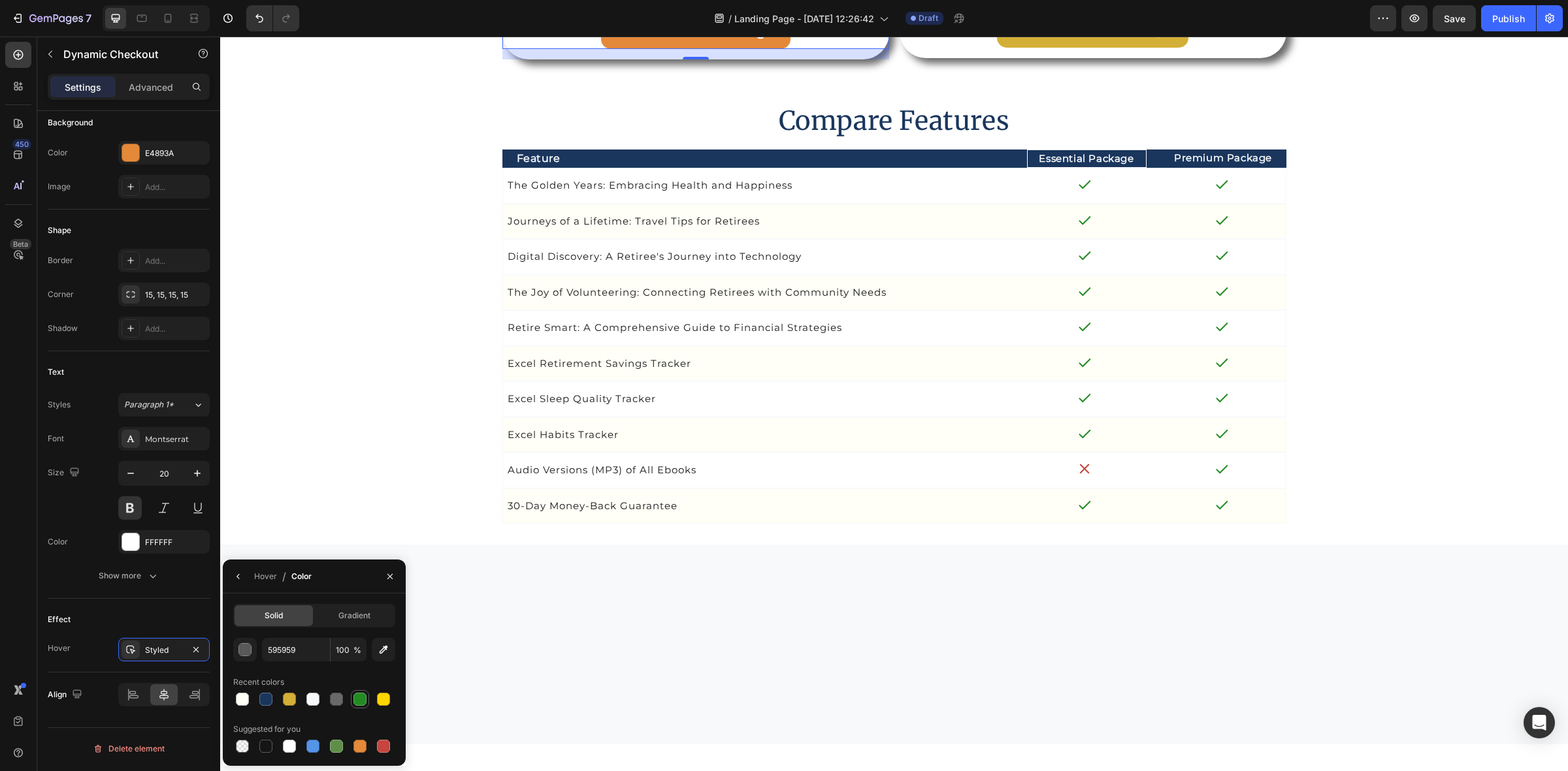
click at [356, 702] on div at bounding box center [359, 699] width 13 height 13
click at [997, 48] on button "Get Premium Package" at bounding box center [1093, 30] width 192 height 35
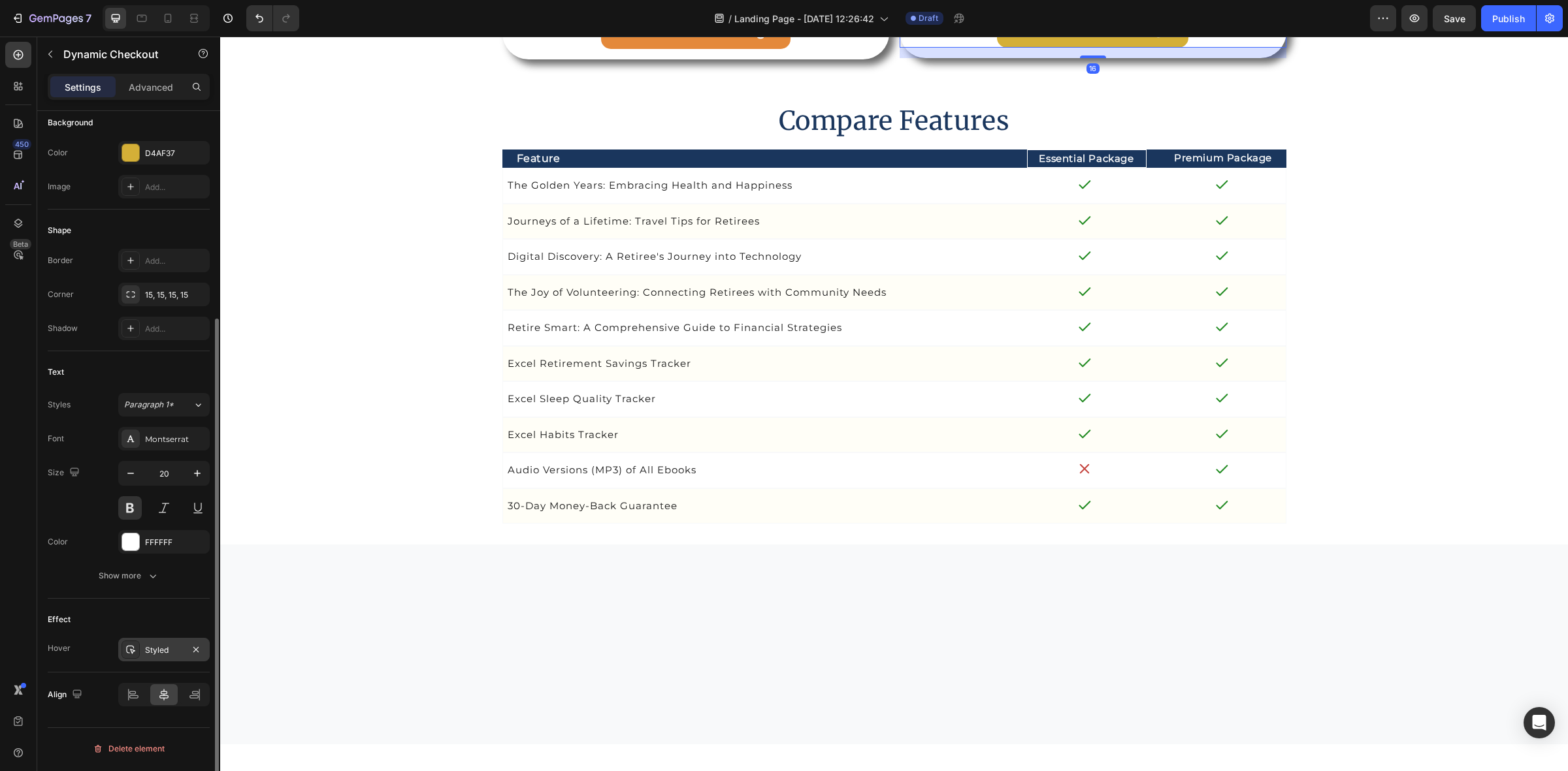
click at [166, 656] on div "Styled" at bounding box center [164, 650] width 38 height 12
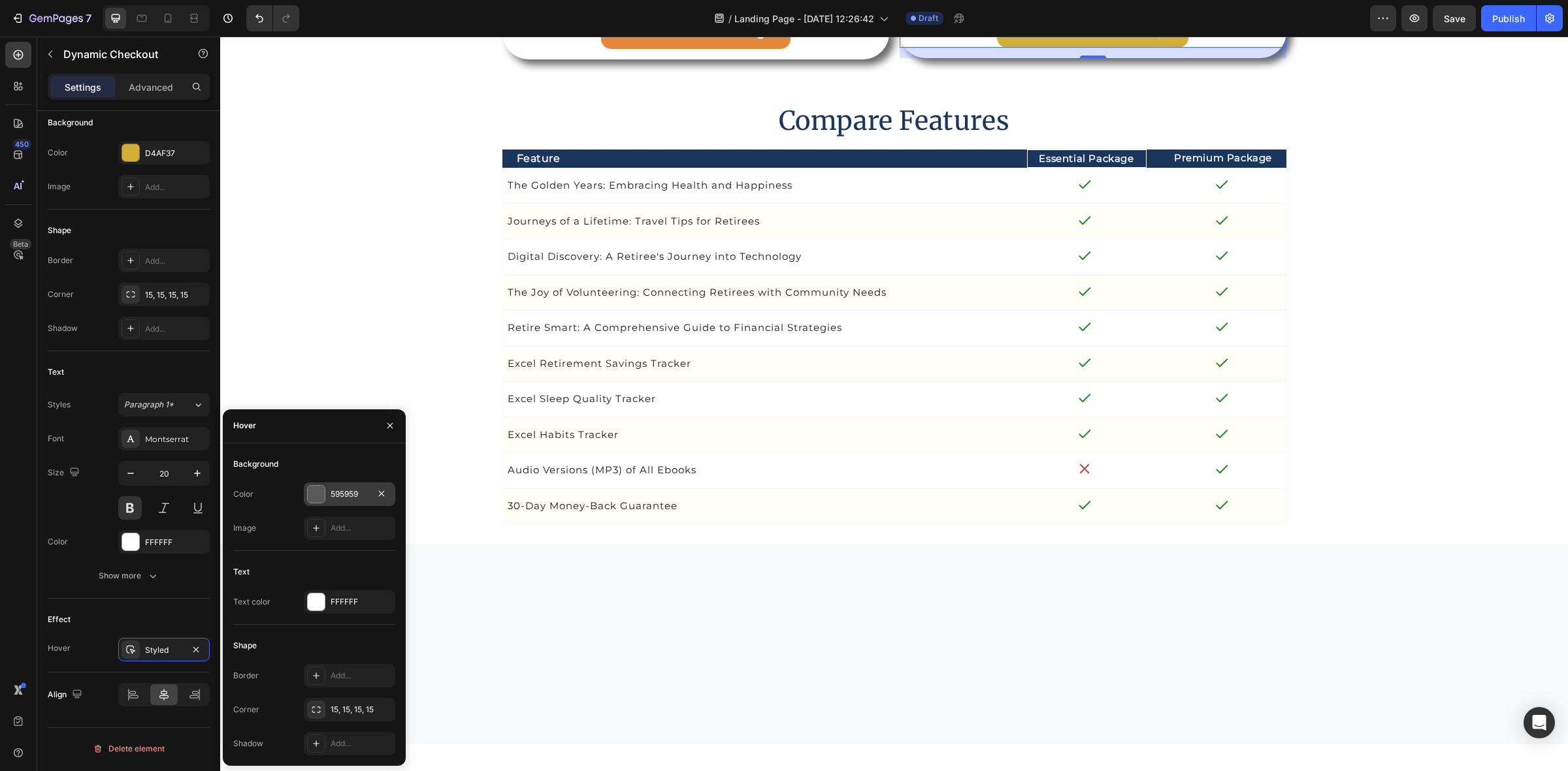
click at [324, 492] on div at bounding box center [316, 494] width 17 height 17
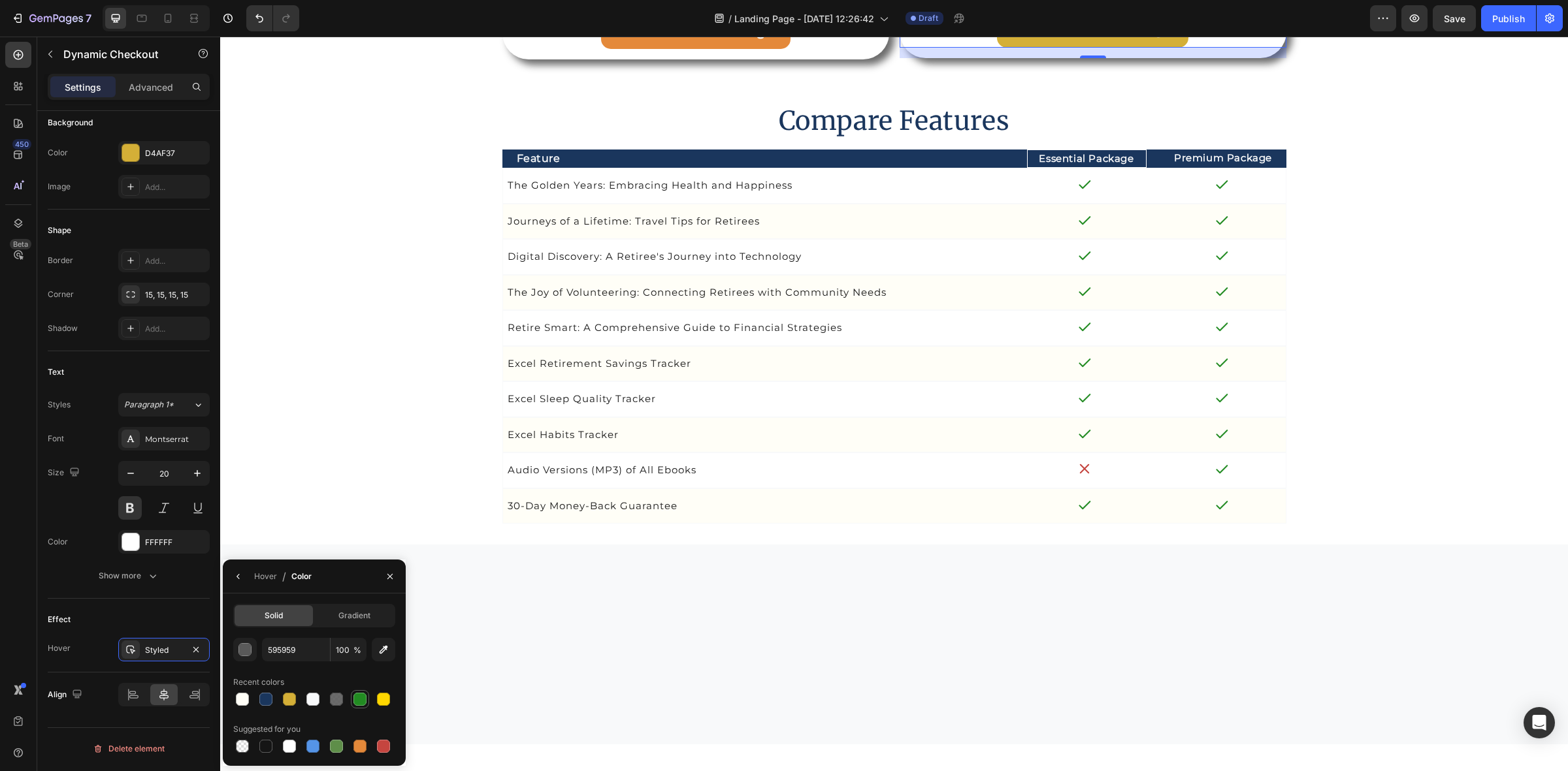
click at [355, 705] on div at bounding box center [359, 699] width 13 height 13
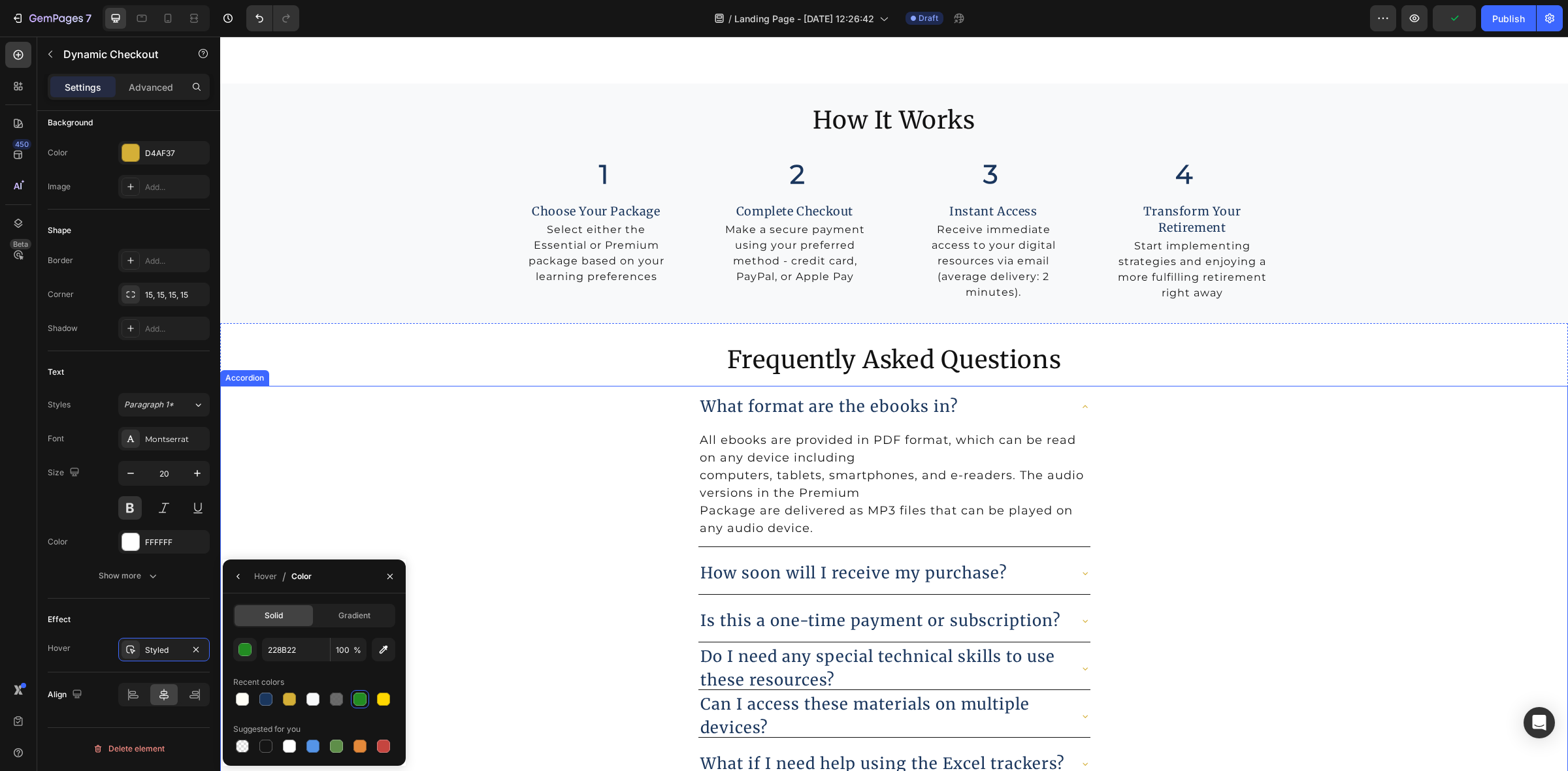
scroll to position [6068, 0]
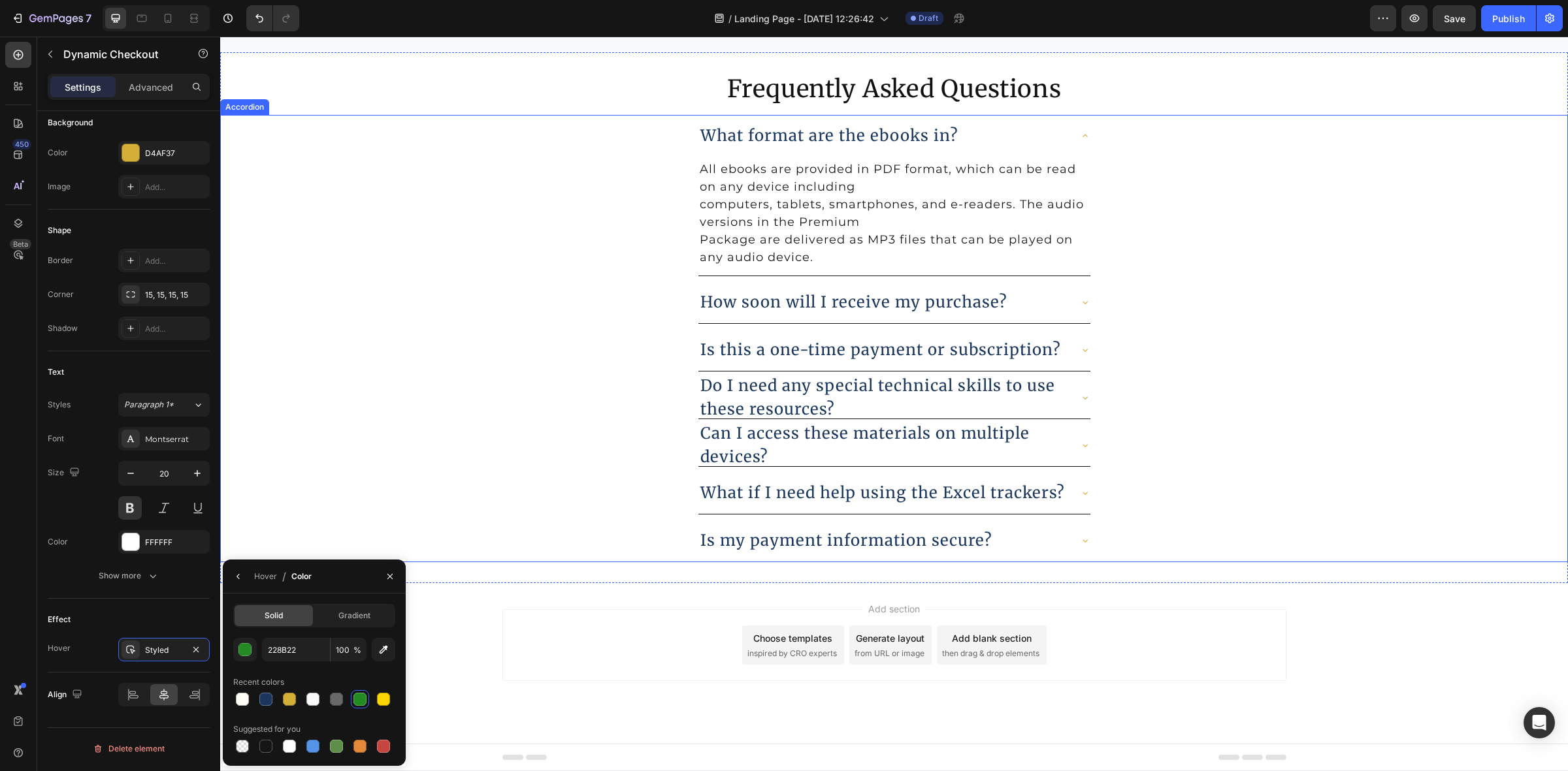
click at [988, 134] on div "What format are the ebooks in?" at bounding box center [883, 135] width 371 height 27
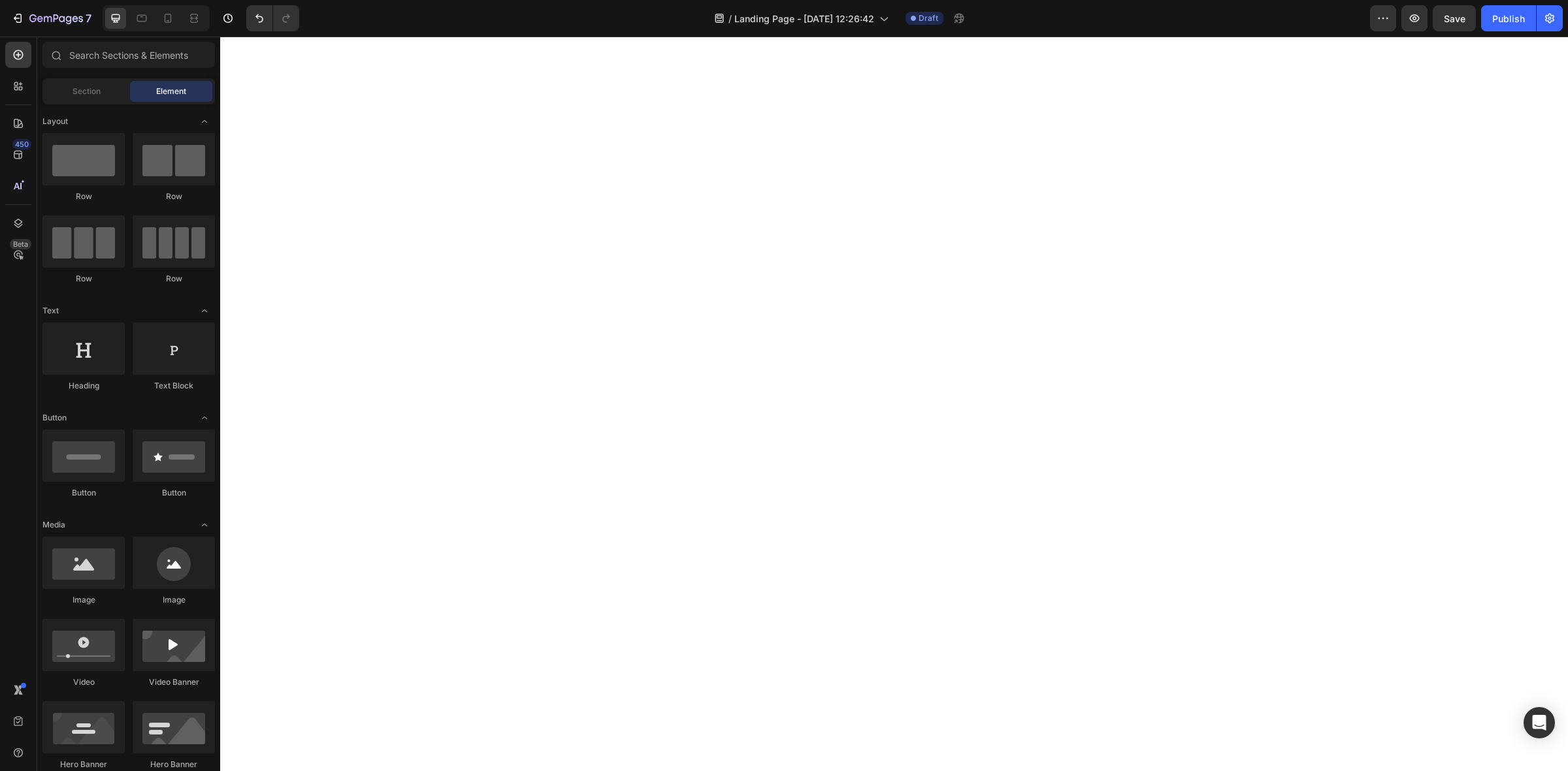
scroll to position [0, 0]
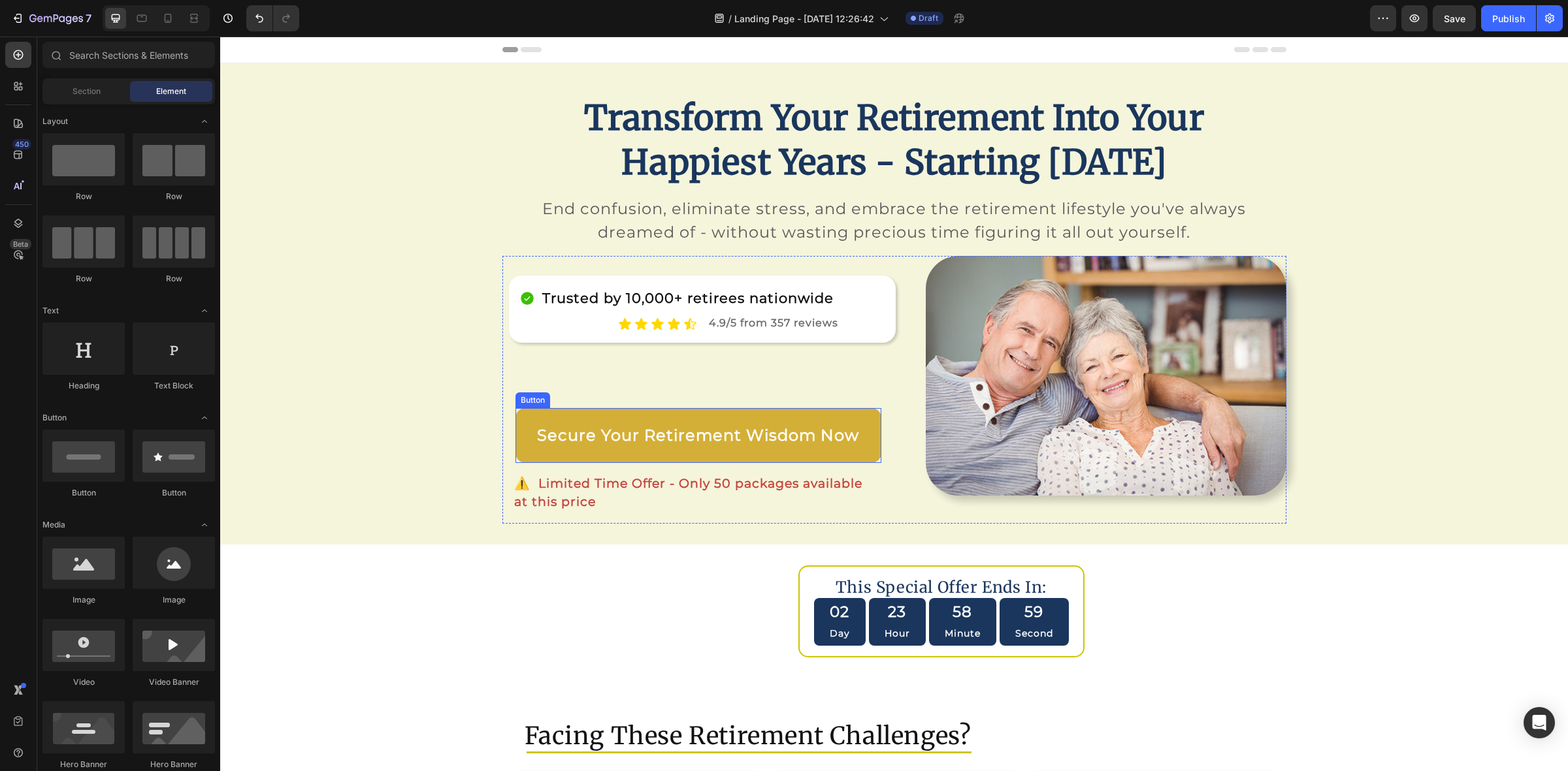
click at [521, 456] on link "Secure Your Retirement Wisdom Now" at bounding box center [698, 435] width 366 height 55
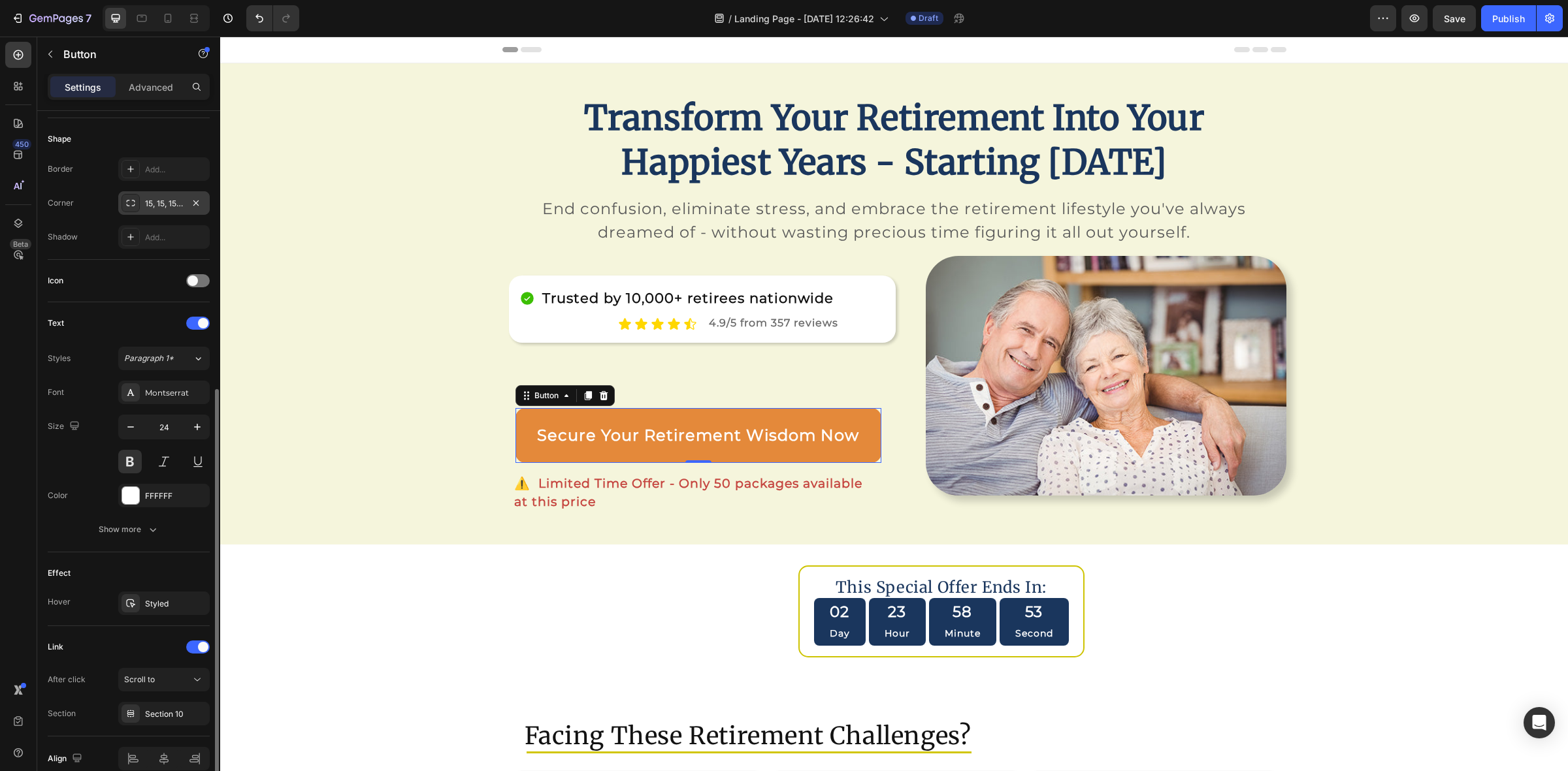
scroll to position [309, 0]
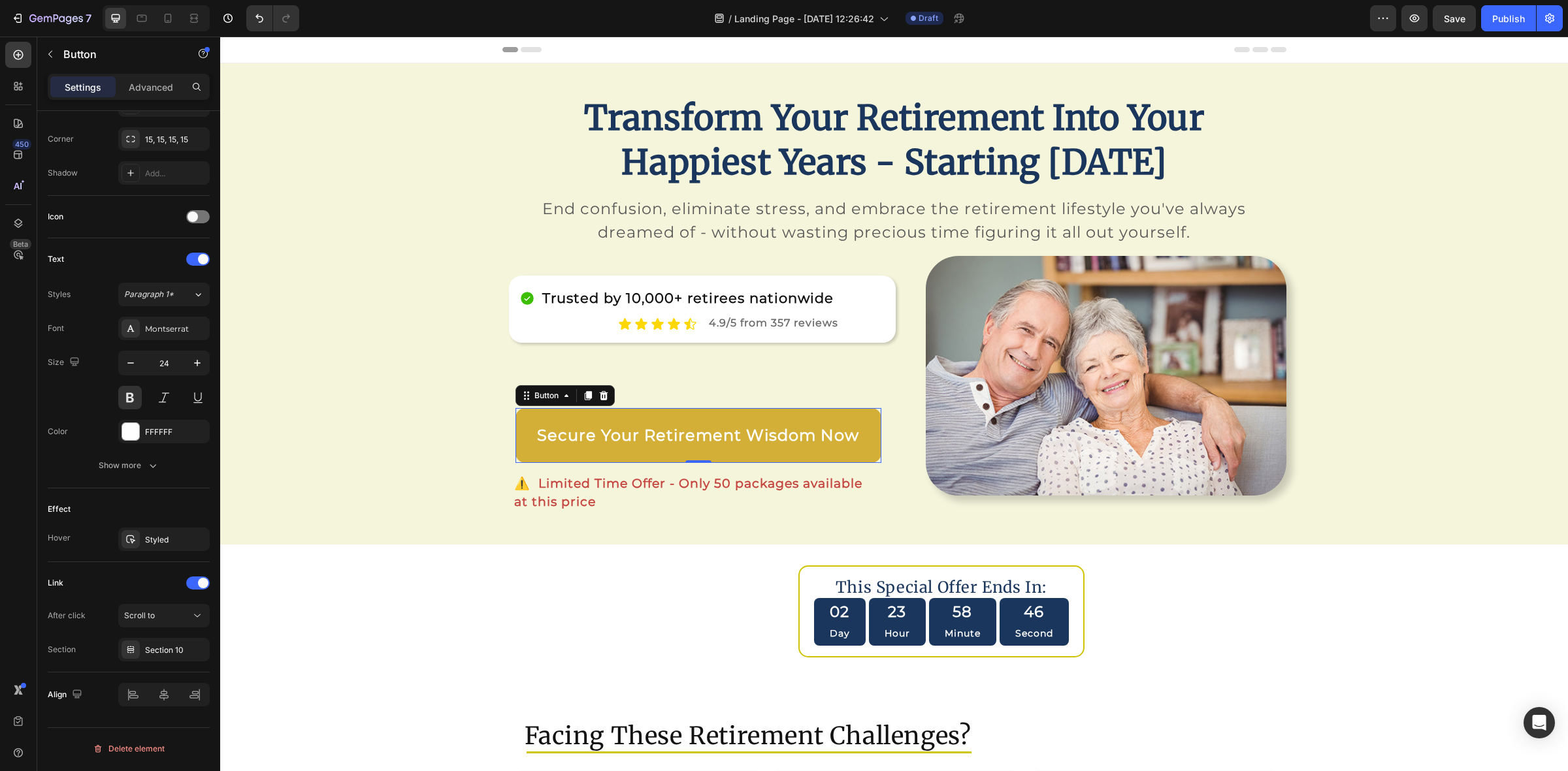
click at [523, 446] on link "Secure Your Retirement Wisdom Now" at bounding box center [698, 435] width 366 height 55
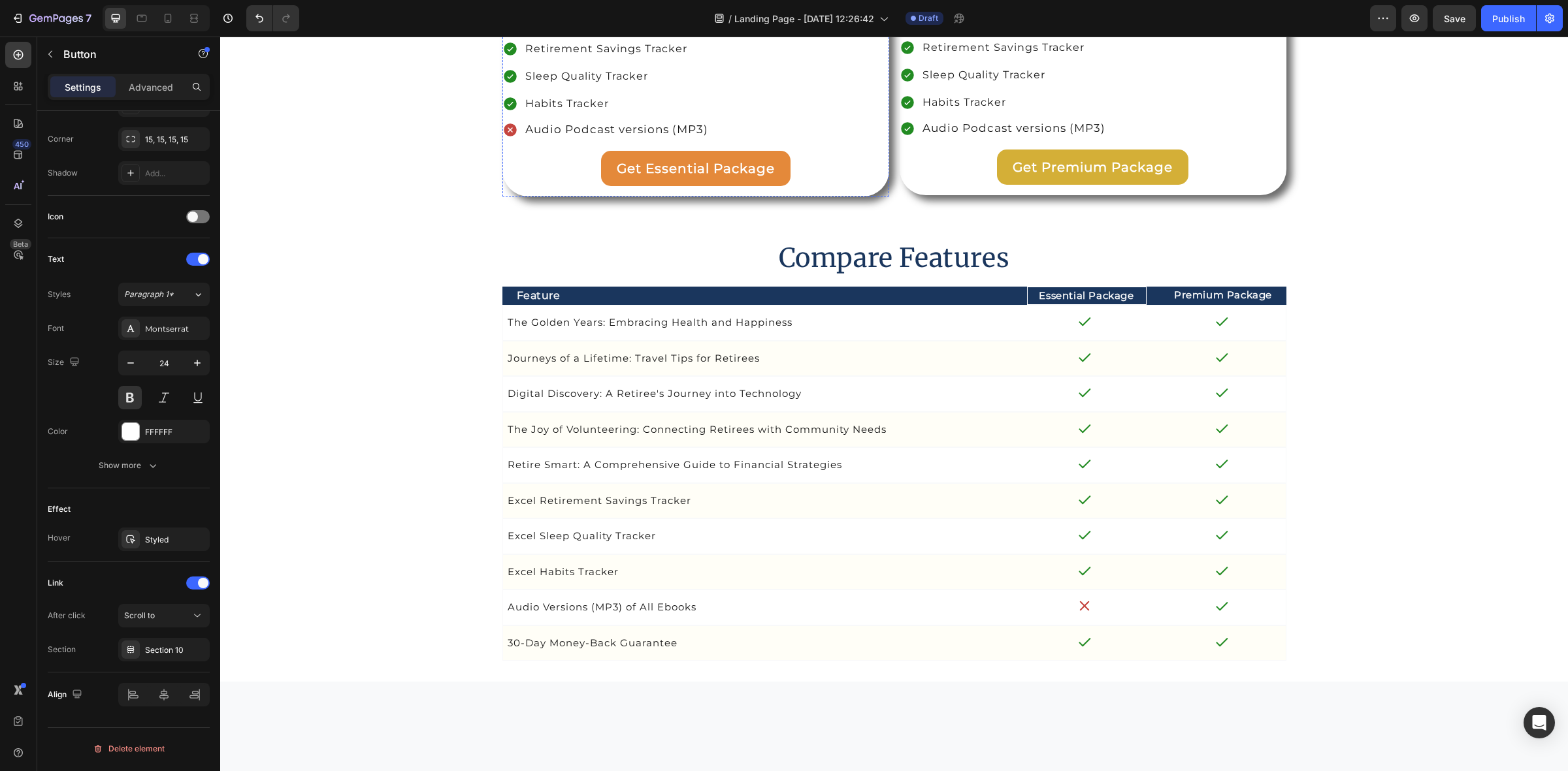
scroll to position [4571, 0]
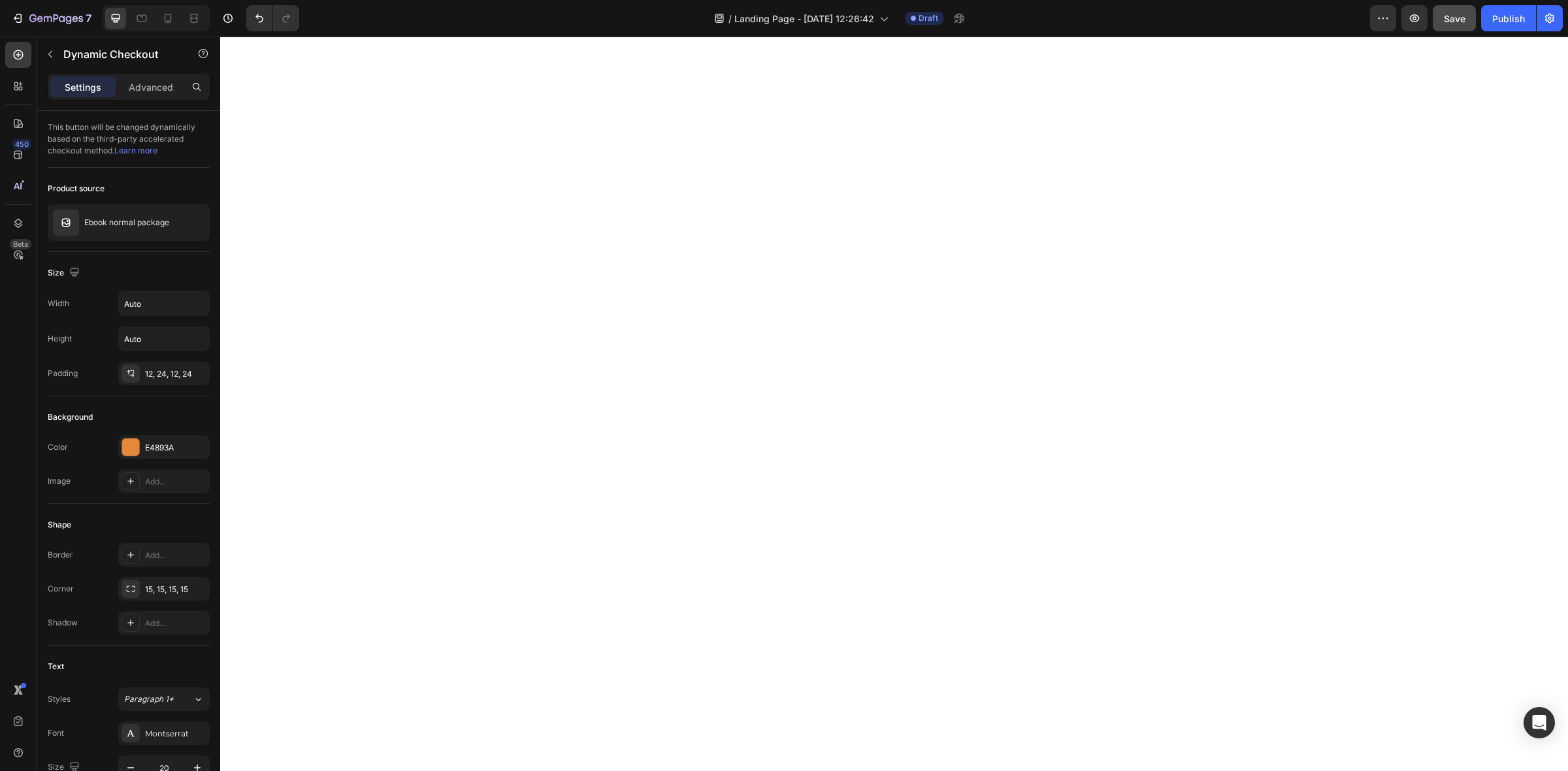
scroll to position [2286, 0]
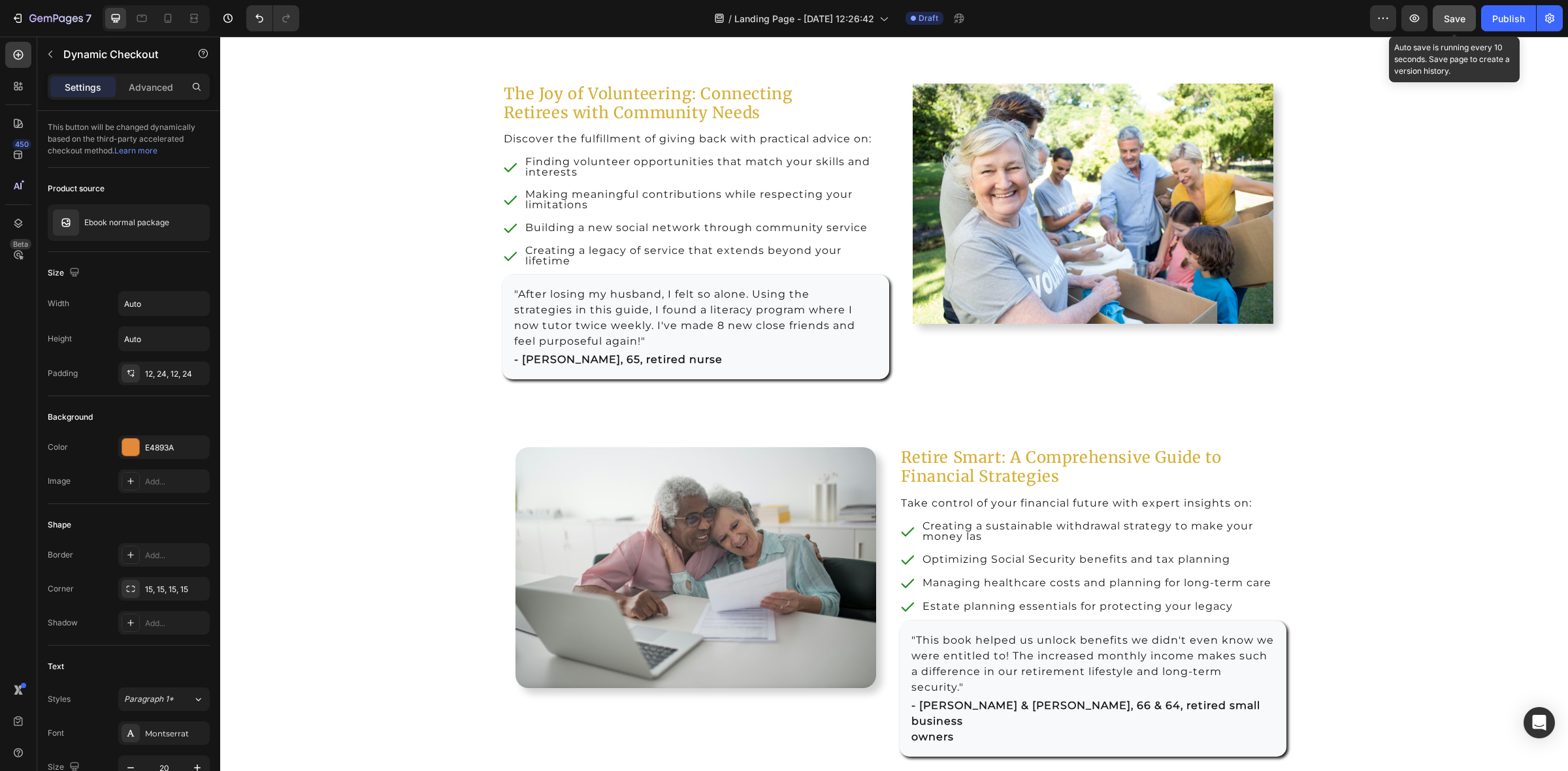
click at [1450, 20] on span "Save" at bounding box center [1455, 18] width 21 height 11
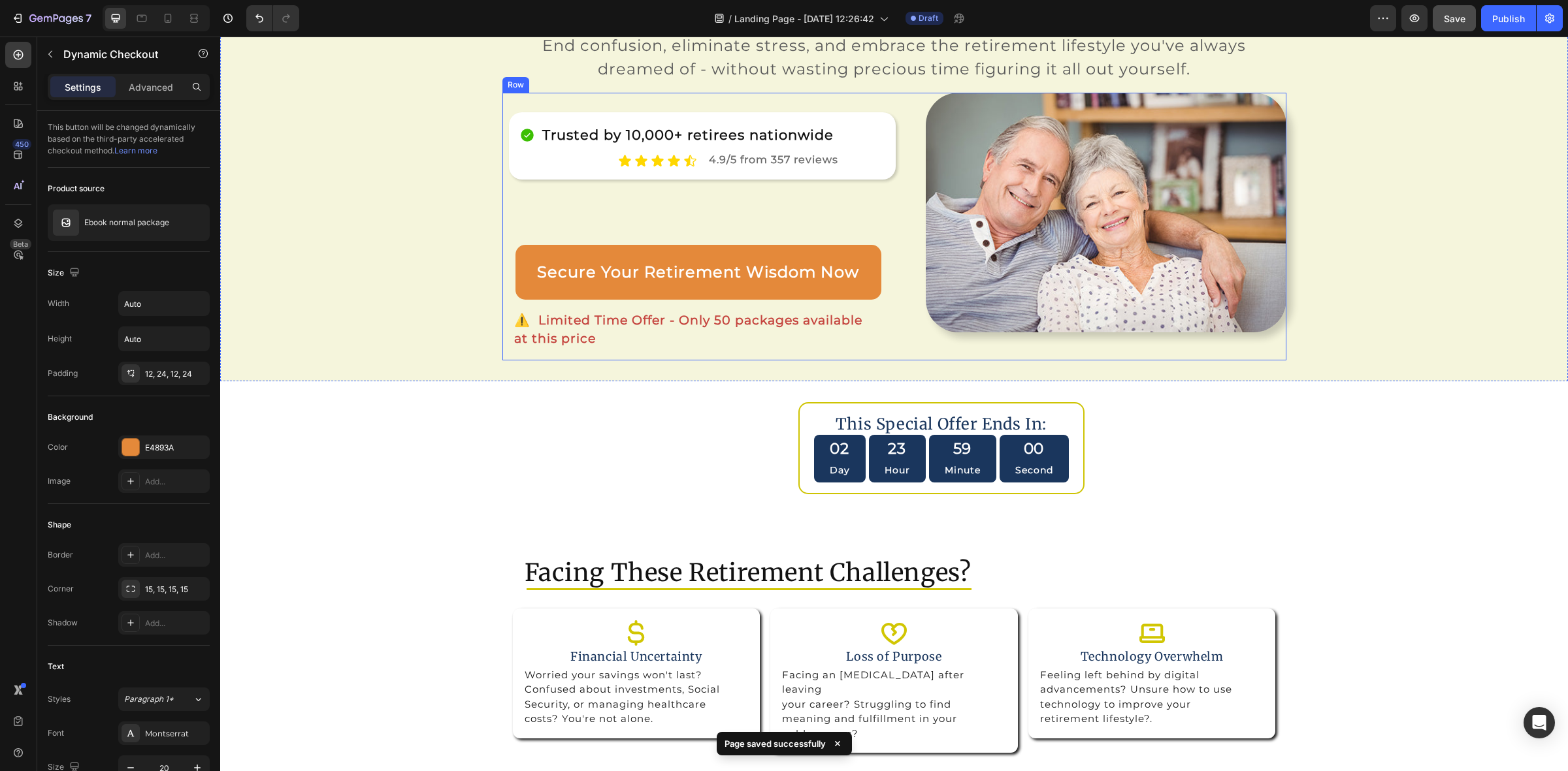
scroll to position [0, 0]
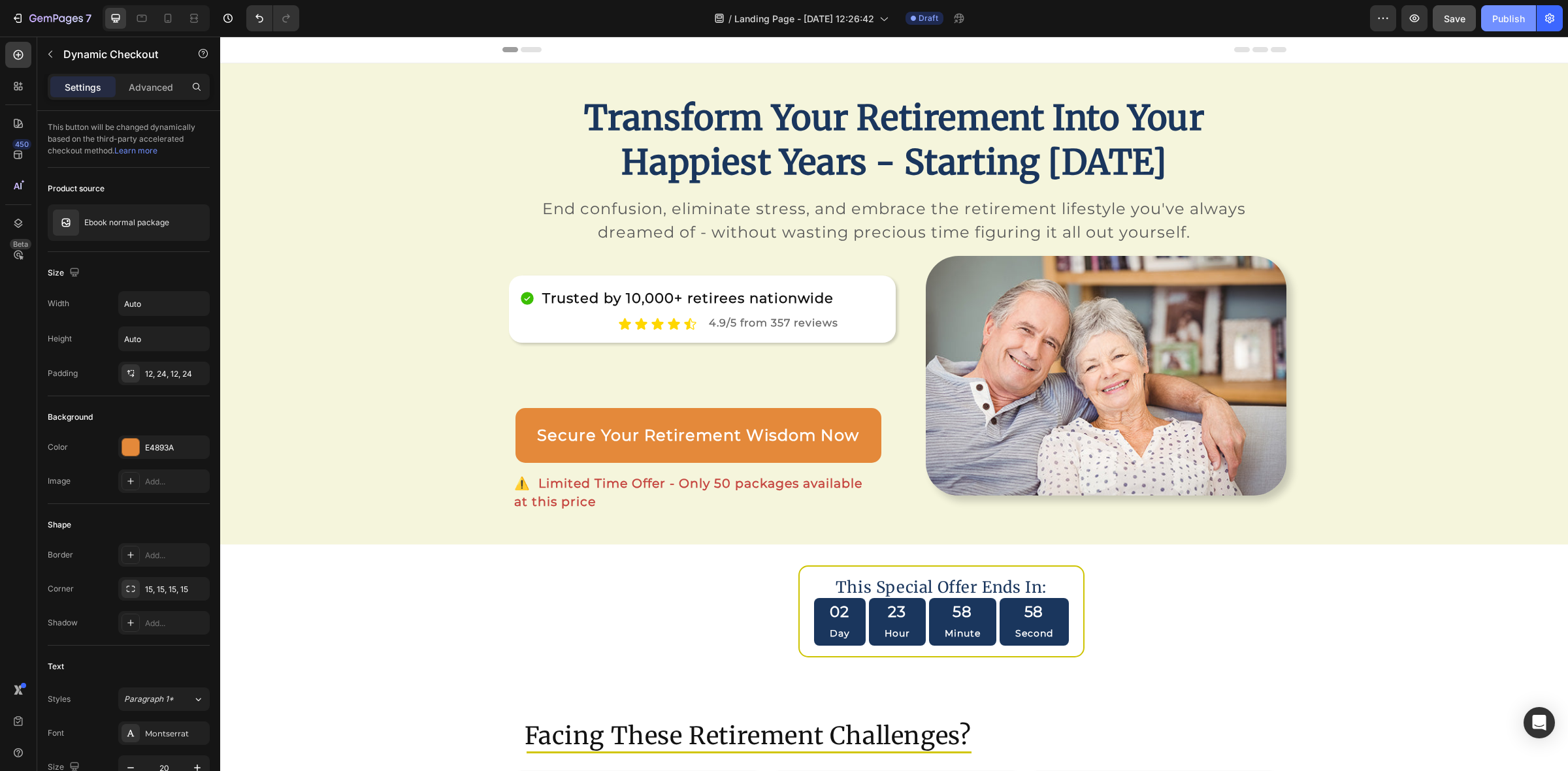
click at [1500, 20] on div "Publish" at bounding box center [1509, 18] width 33 height 14
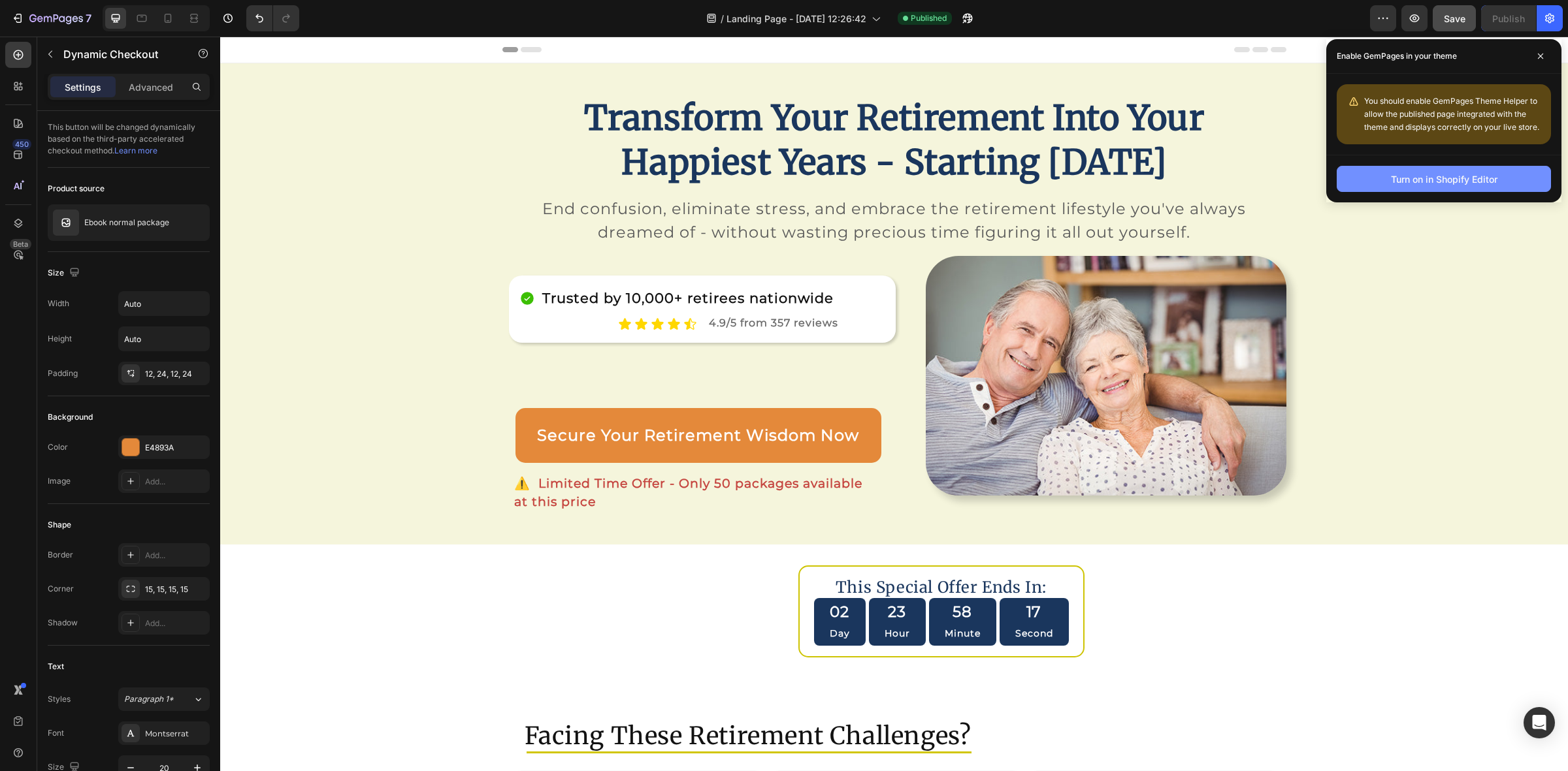
click at [1412, 186] on button "Turn on in Shopify Editor" at bounding box center [1444, 178] width 214 height 26
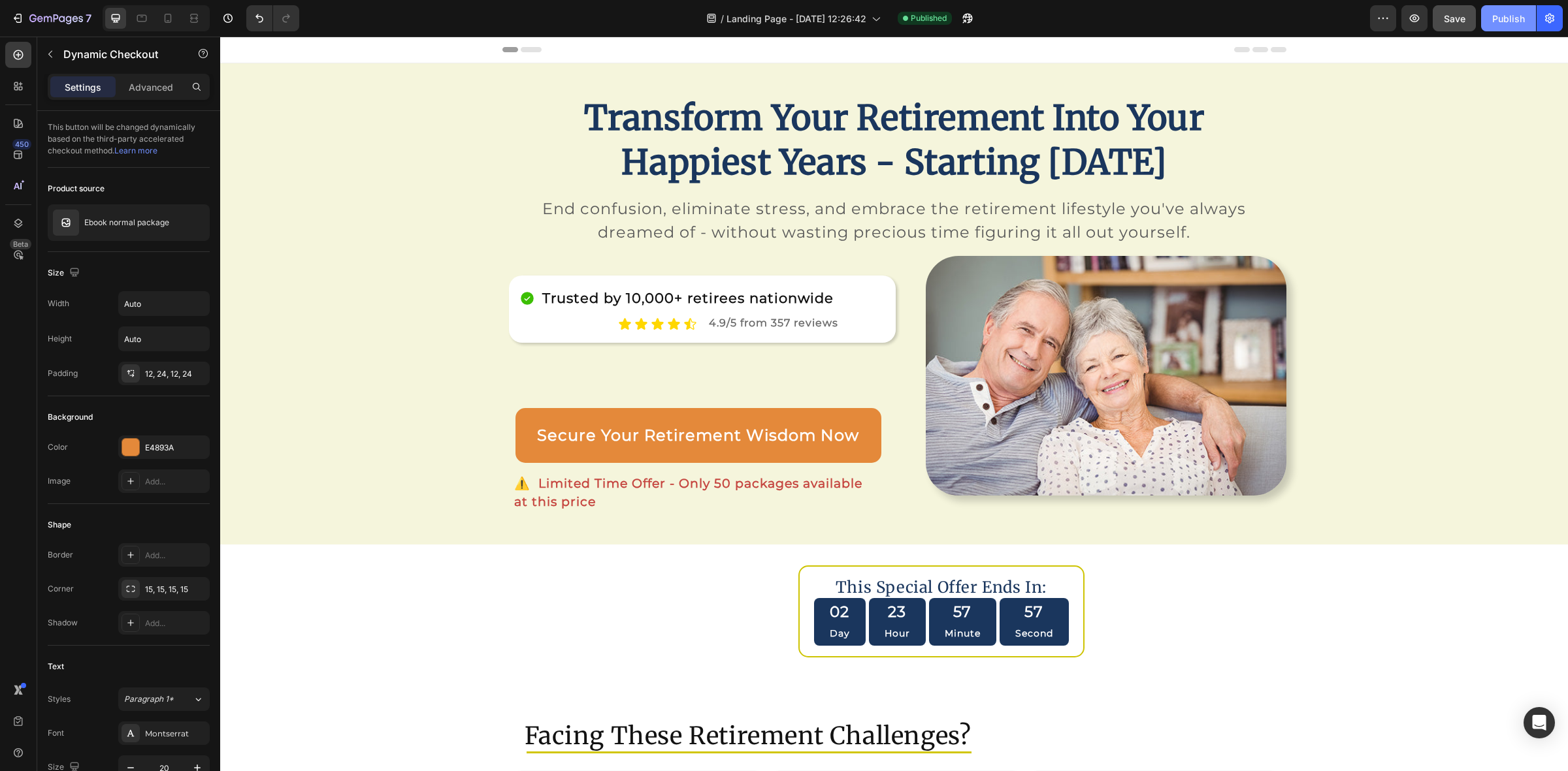
click at [1505, 19] on div "Publish" at bounding box center [1509, 18] width 33 height 14
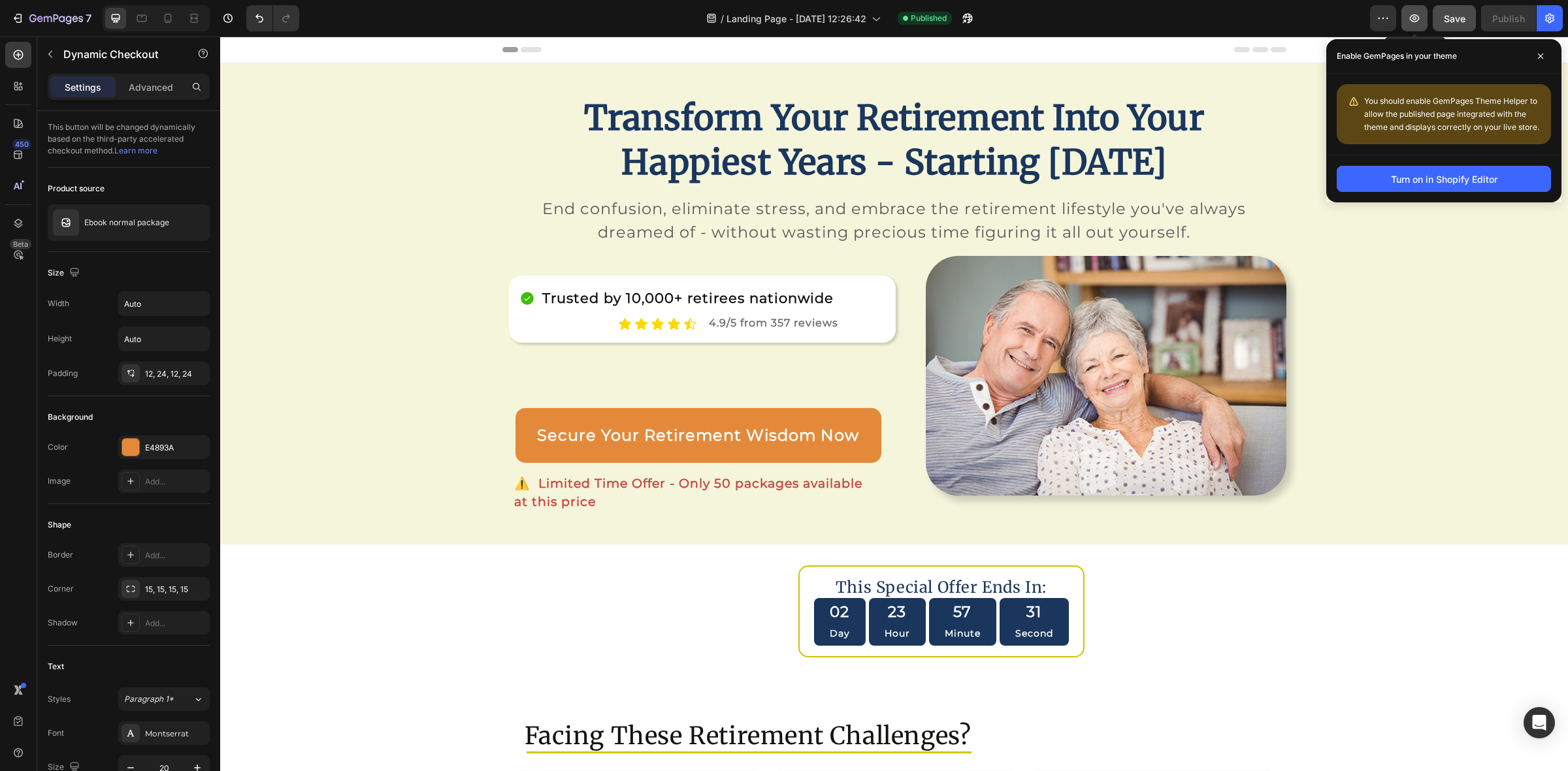
click at [1408, 15] on icon "button" at bounding box center [1414, 18] width 13 height 13
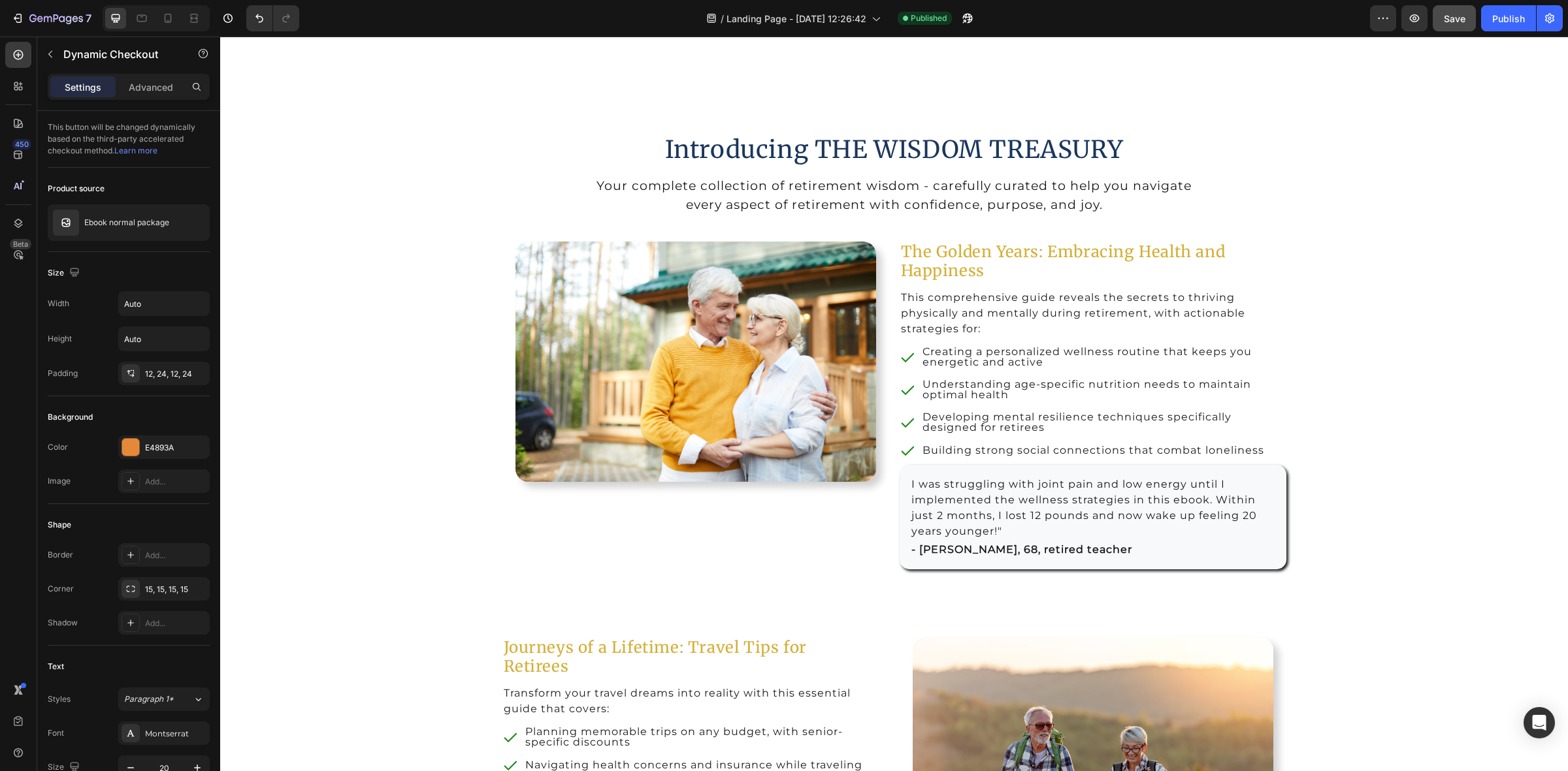
scroll to position [1633, 0]
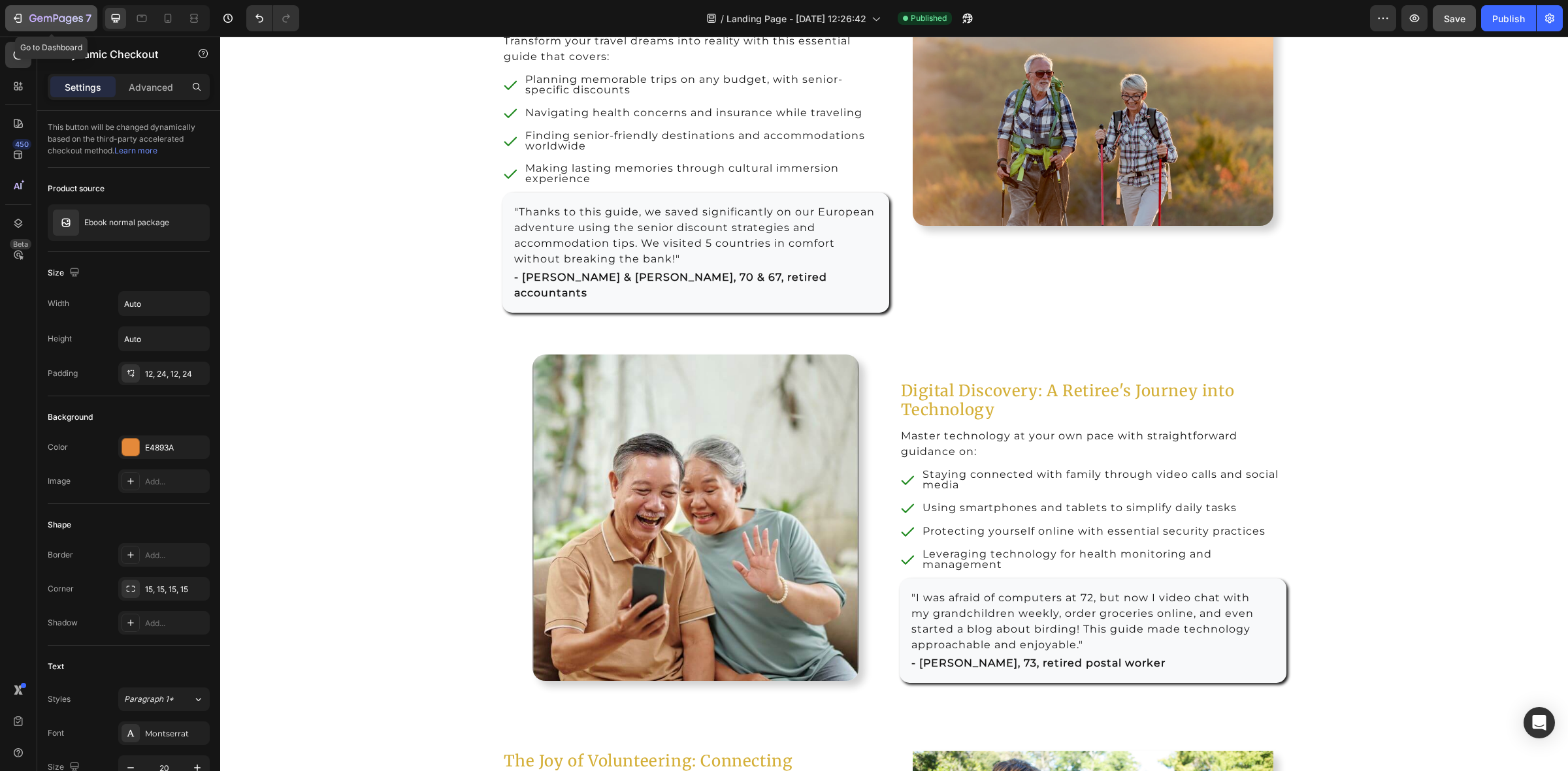
click at [18, 11] on div "7" at bounding box center [51, 18] width 81 height 16
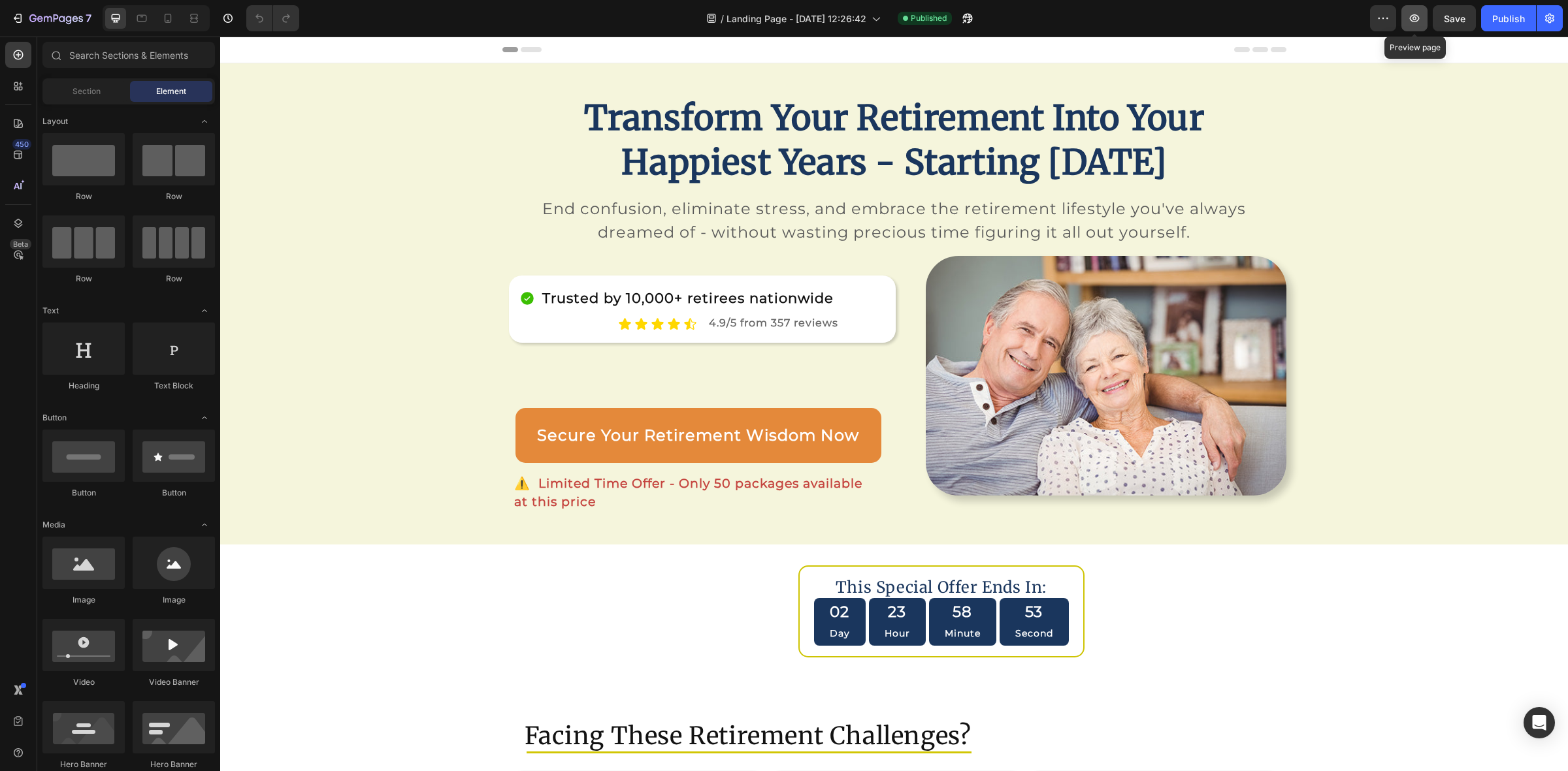
click at [1410, 18] on icon "button" at bounding box center [1415, 18] width 10 height 8
click at [1379, 21] on icon "button" at bounding box center [1382, 18] width 13 height 13
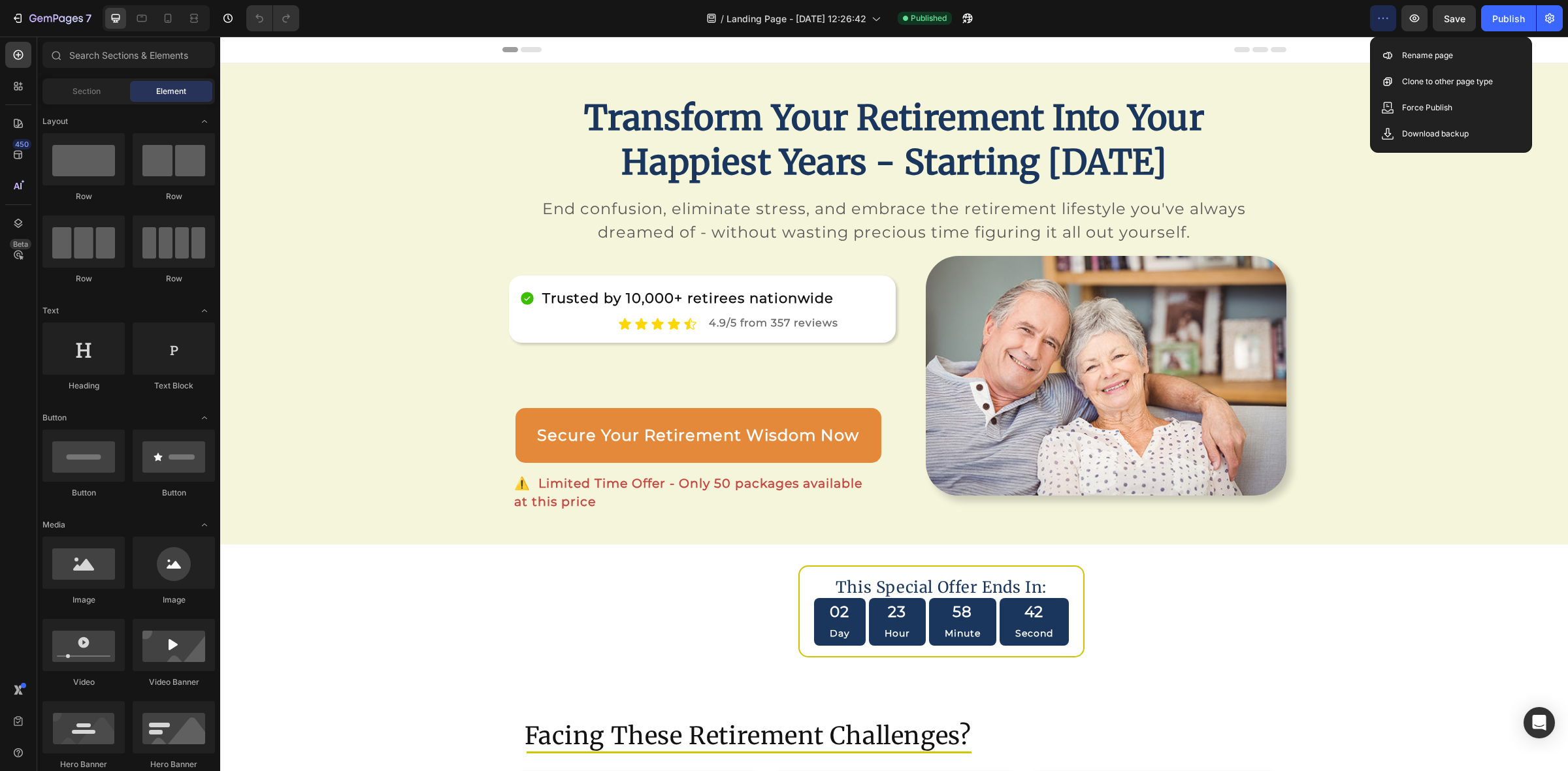
click at [1379, 21] on icon "button" at bounding box center [1382, 18] width 13 height 13
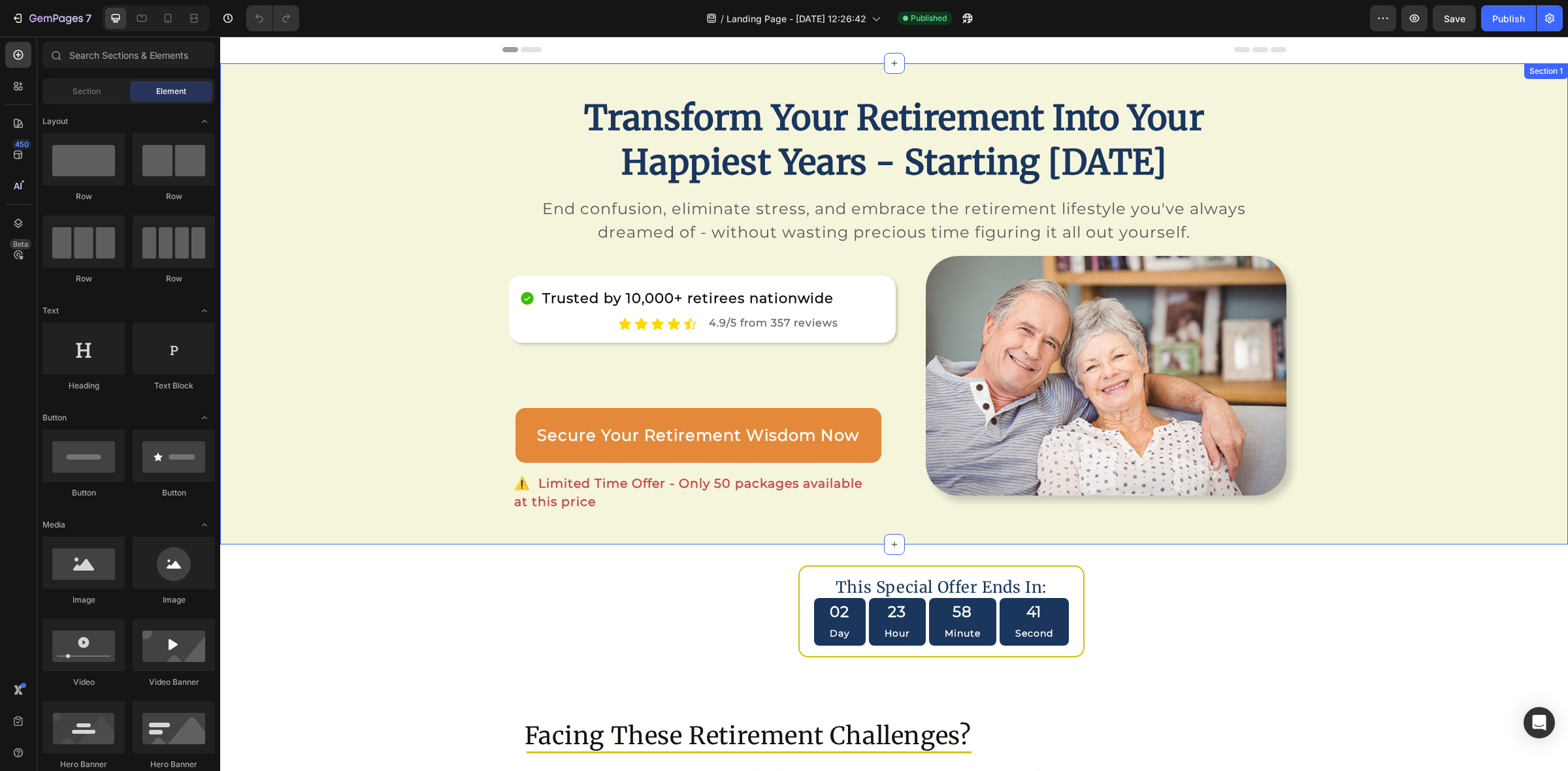
click at [291, 188] on div "Transform Your Retirement Into Your Happiest Years - Starting Today Heading Row…" at bounding box center [894, 304] width 1348 height 439
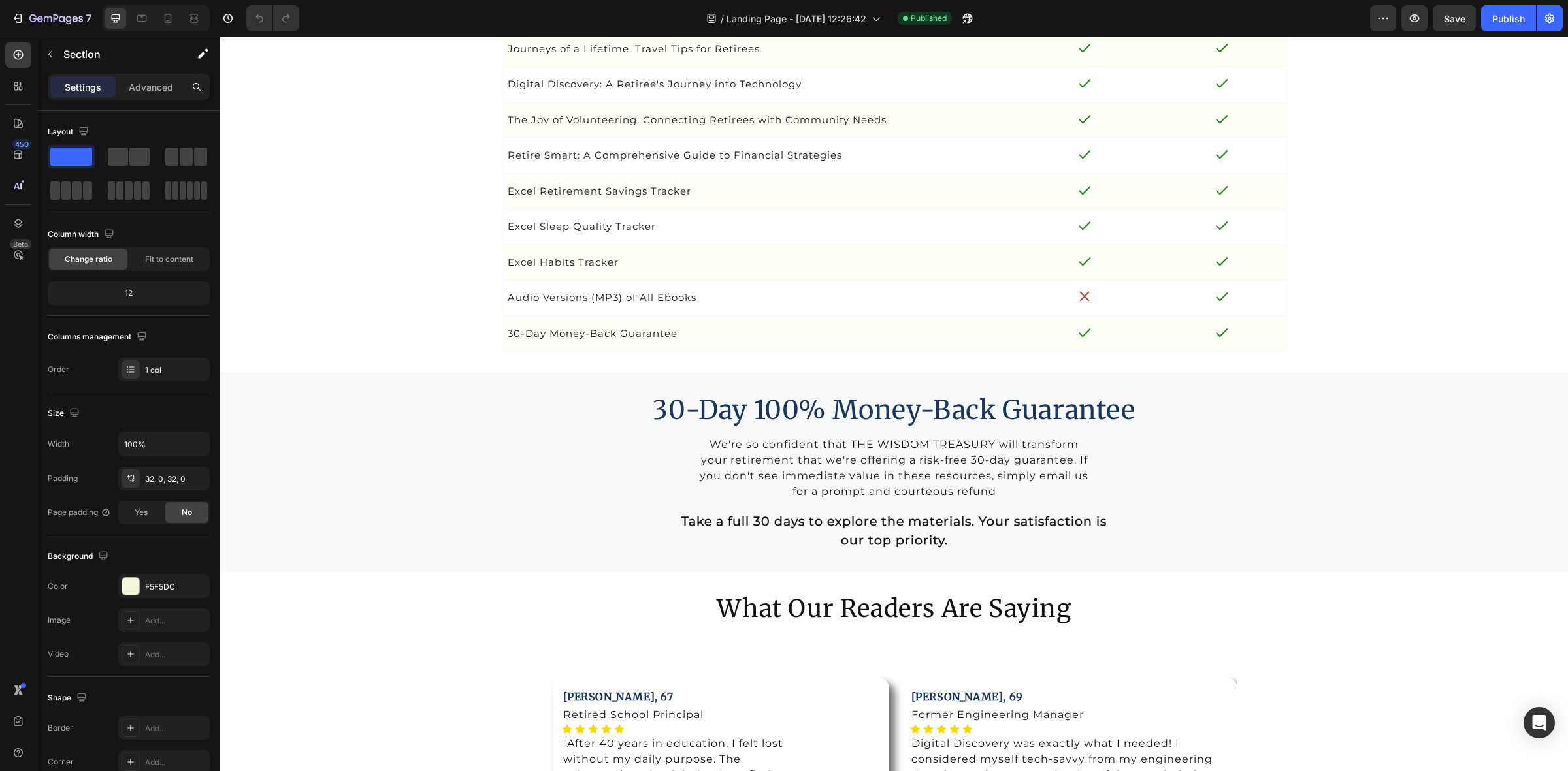
scroll to position [4490, 0]
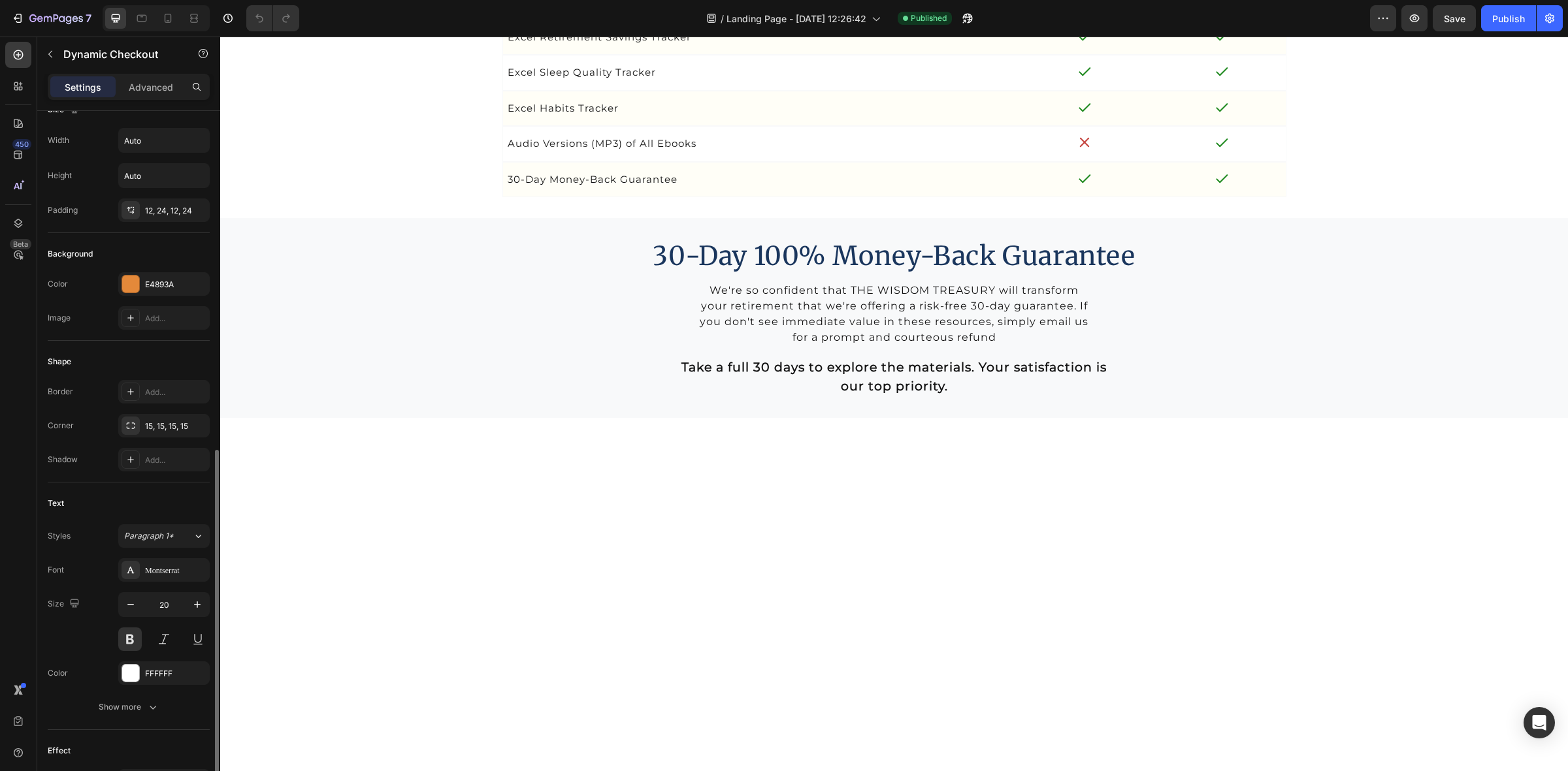
scroll to position [295, 0]
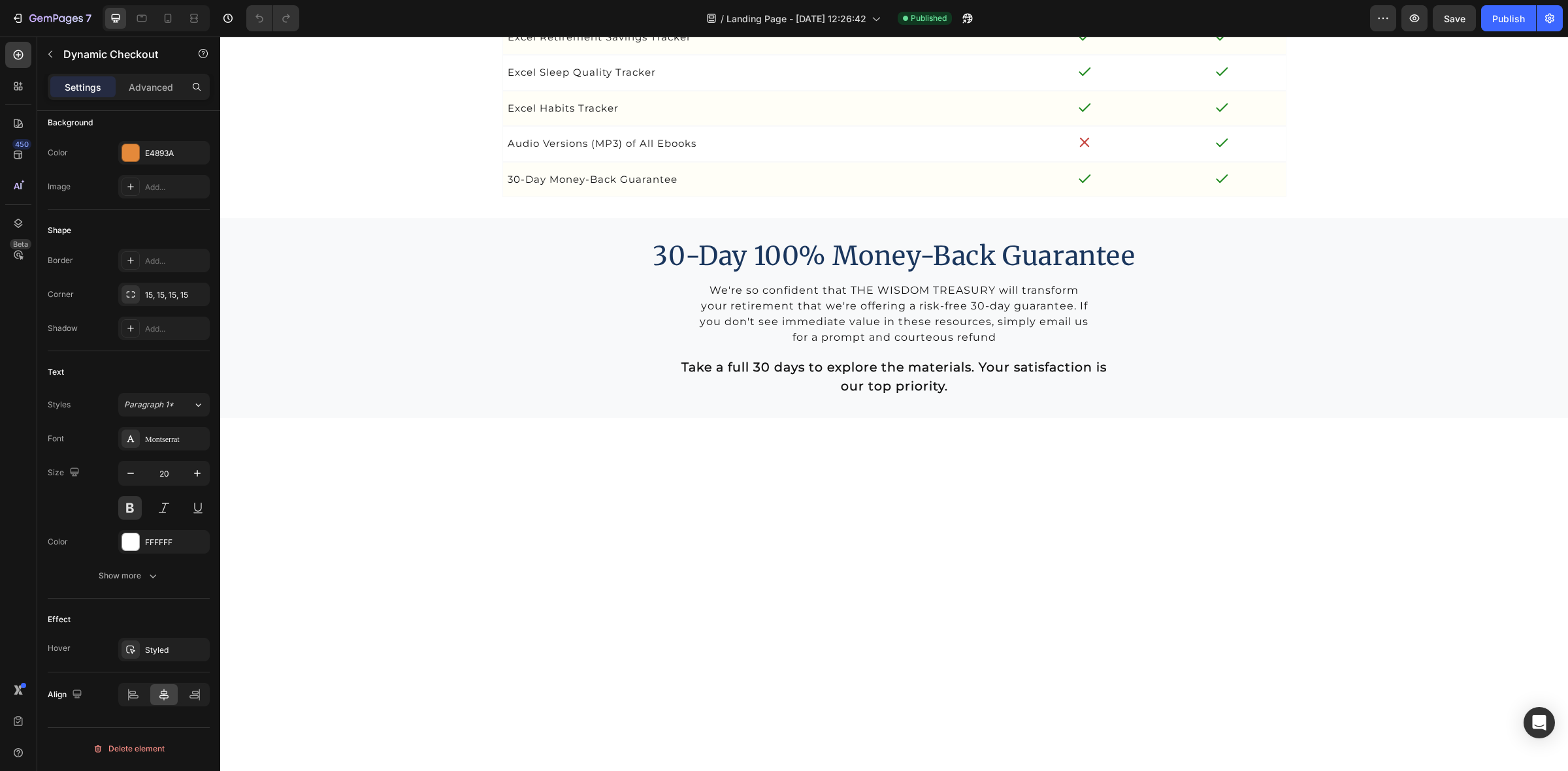
click at [56, 47] on button "button" at bounding box center [50, 54] width 20 height 20
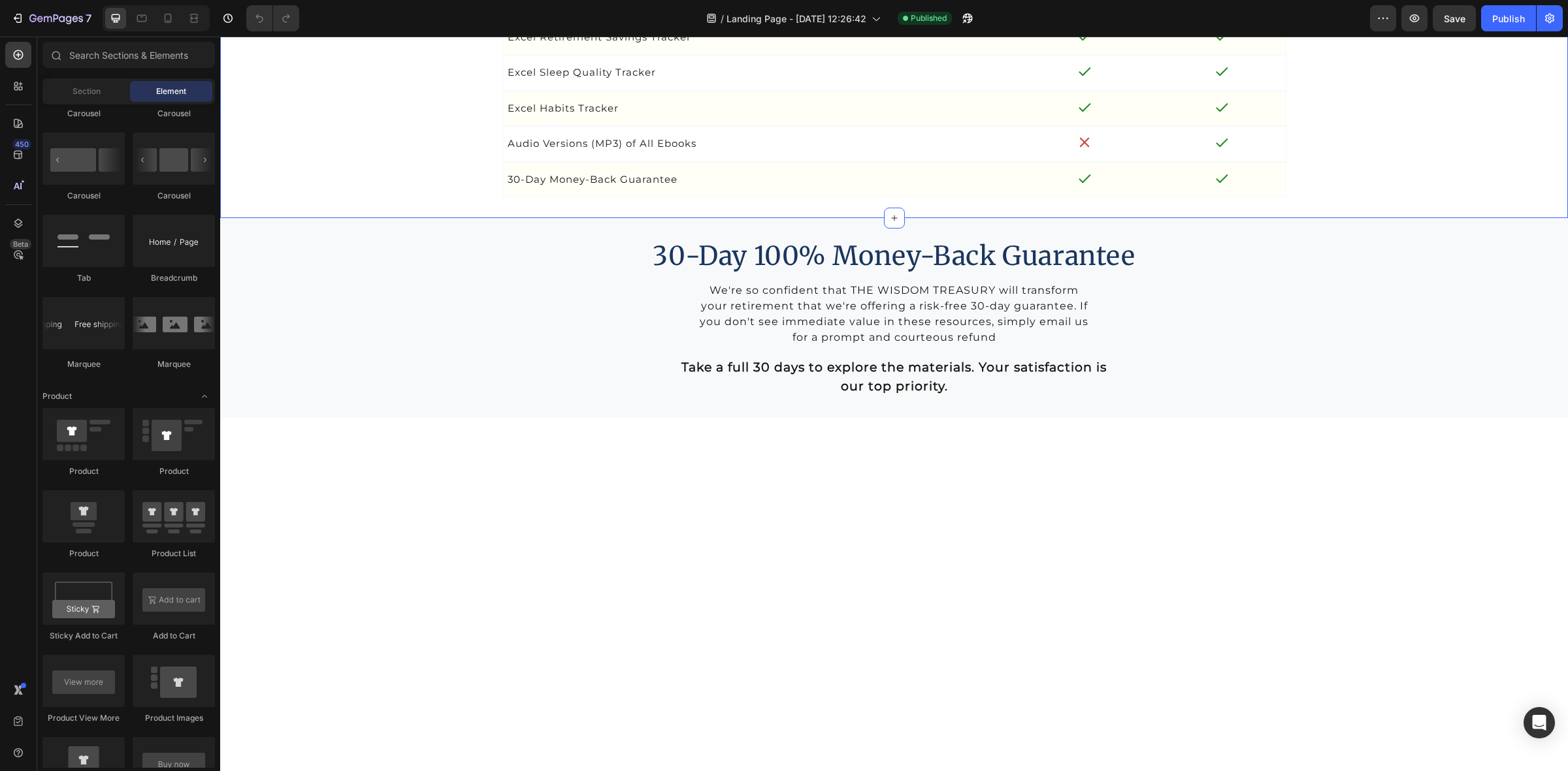
scroll to position [4326, 0]
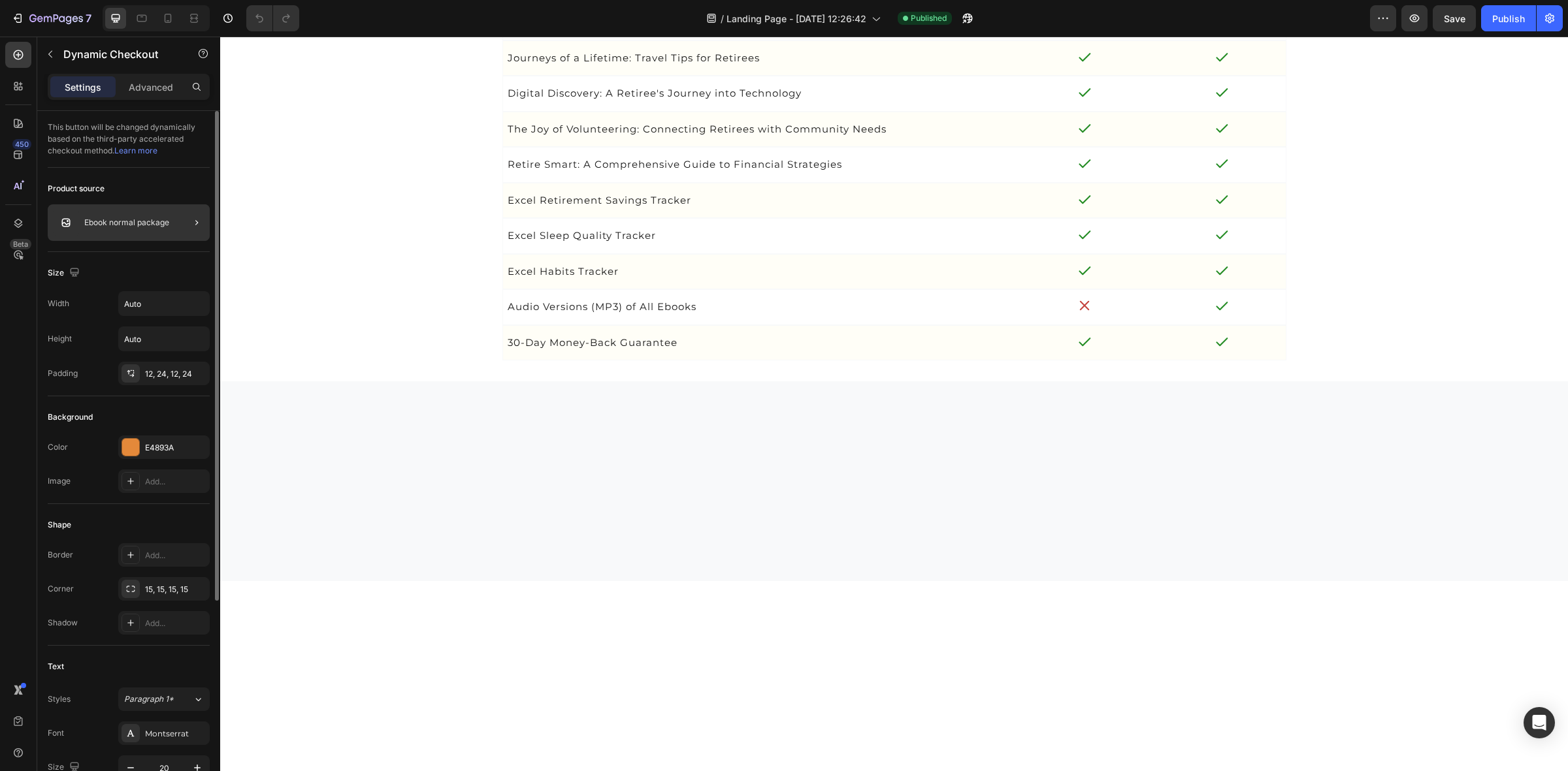
click at [174, 229] on div at bounding box center [192, 223] width 37 height 37
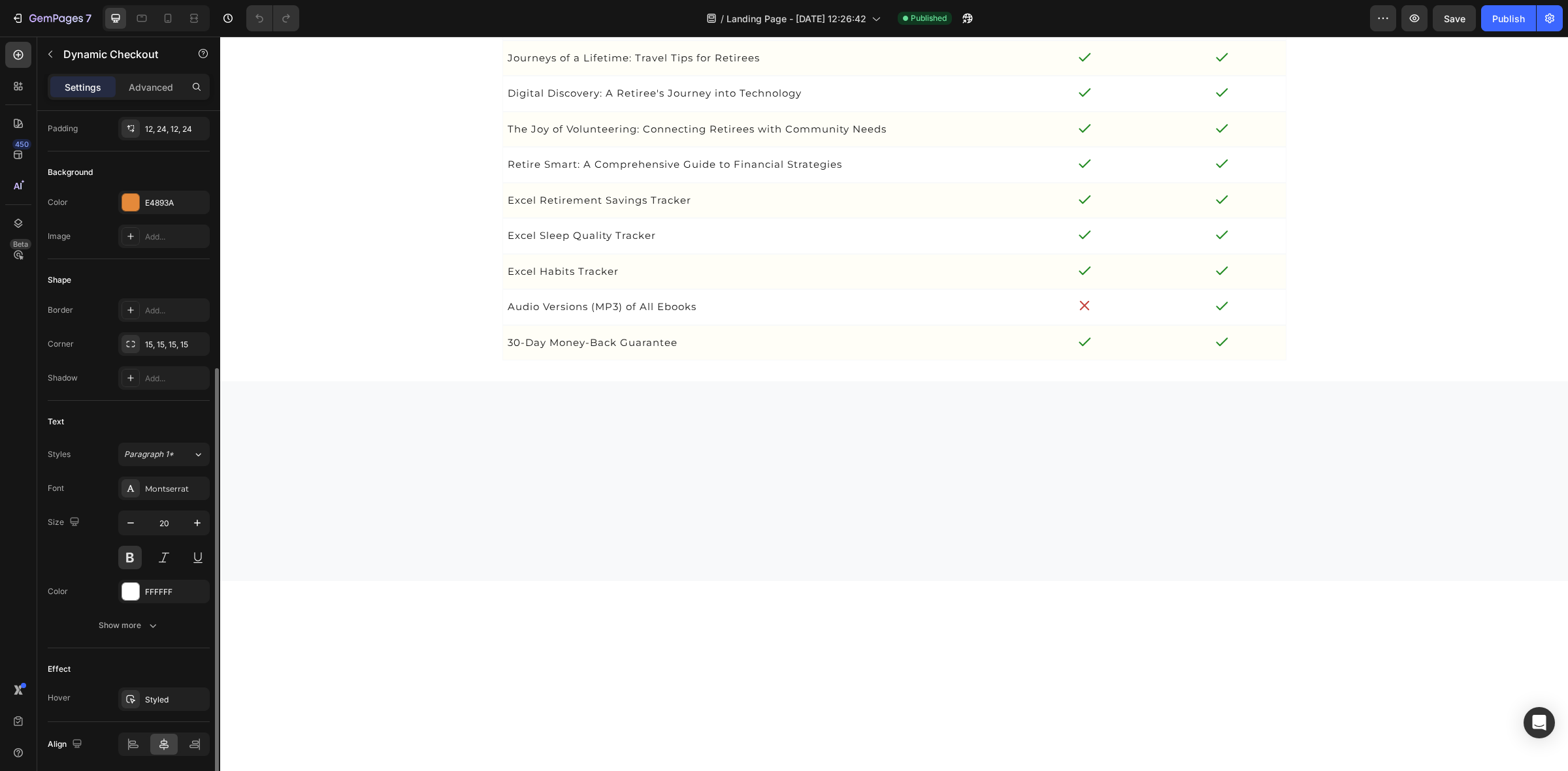
scroll to position [295, 0]
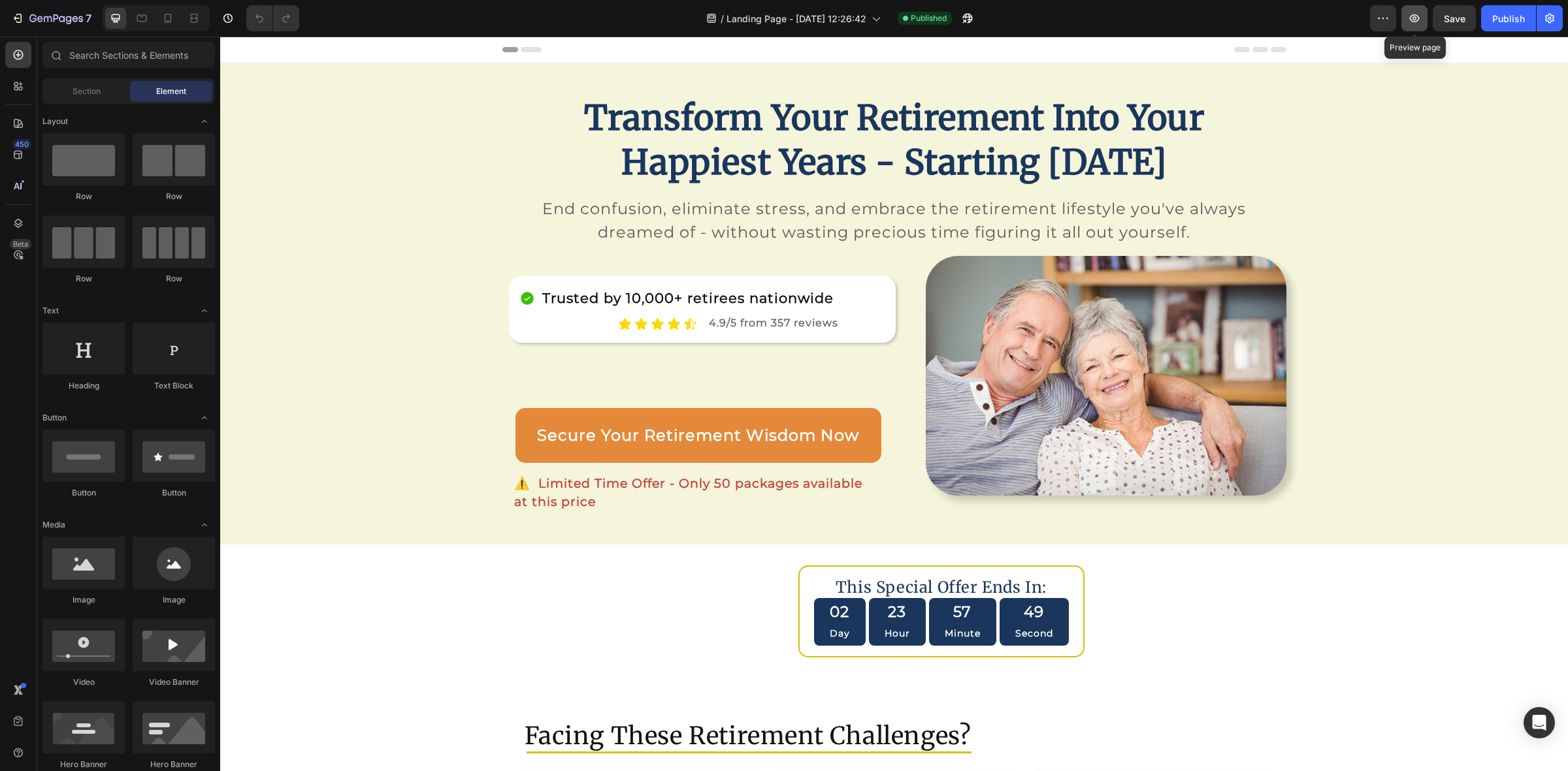
click at [1416, 19] on icon "button" at bounding box center [1414, 18] width 13 height 13
click at [1412, 23] on icon "button" at bounding box center [1414, 18] width 13 height 13
click at [1400, 20] on div "Preview Save Publish" at bounding box center [1467, 18] width 193 height 26
click at [1415, 20] on icon "button" at bounding box center [1414, 18] width 13 height 13
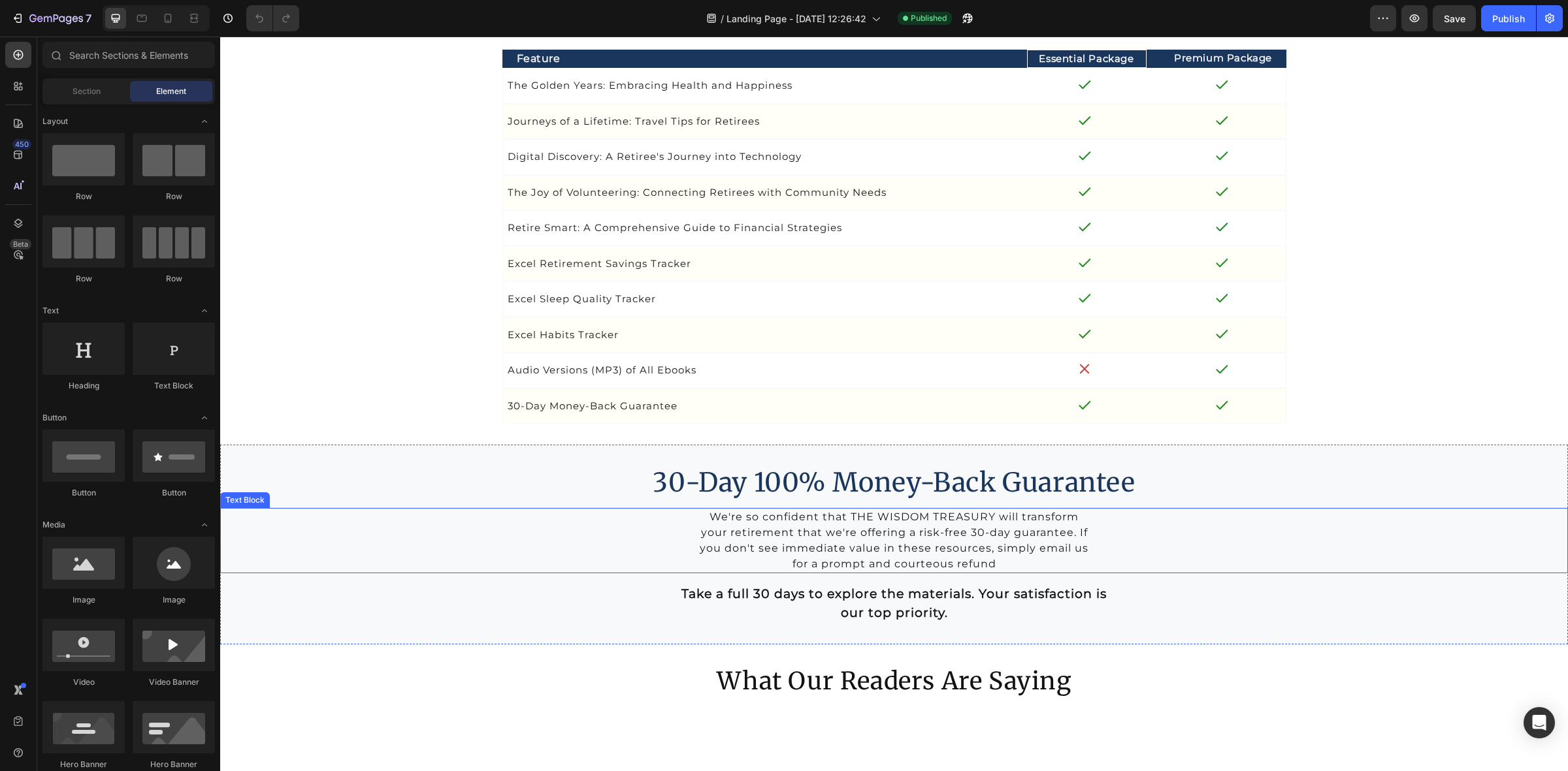
scroll to position [4445, 0]
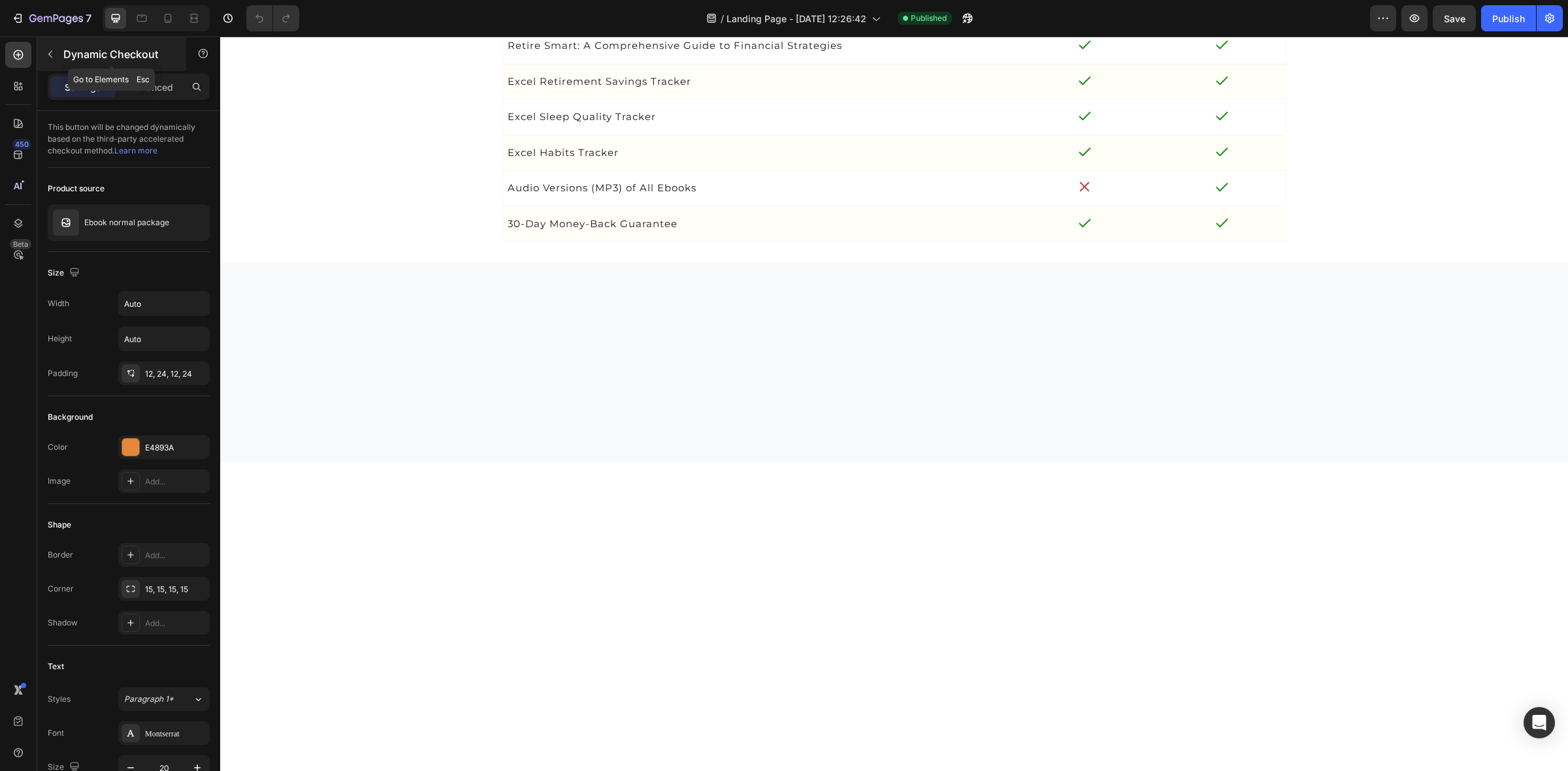
click at [93, 53] on p "Dynamic Checkout" at bounding box center [119, 55] width 111 height 16
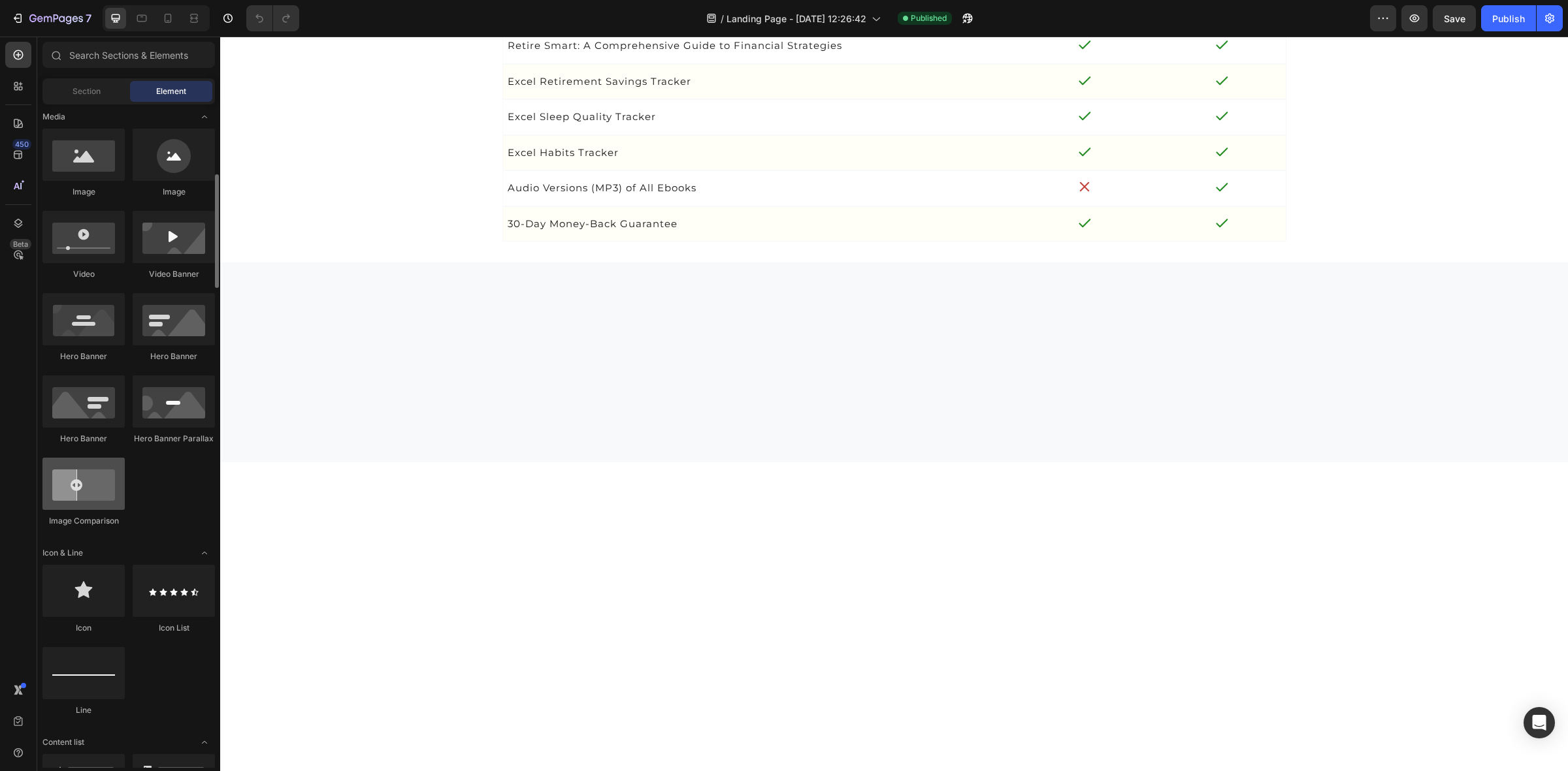
scroll to position [245, 0]
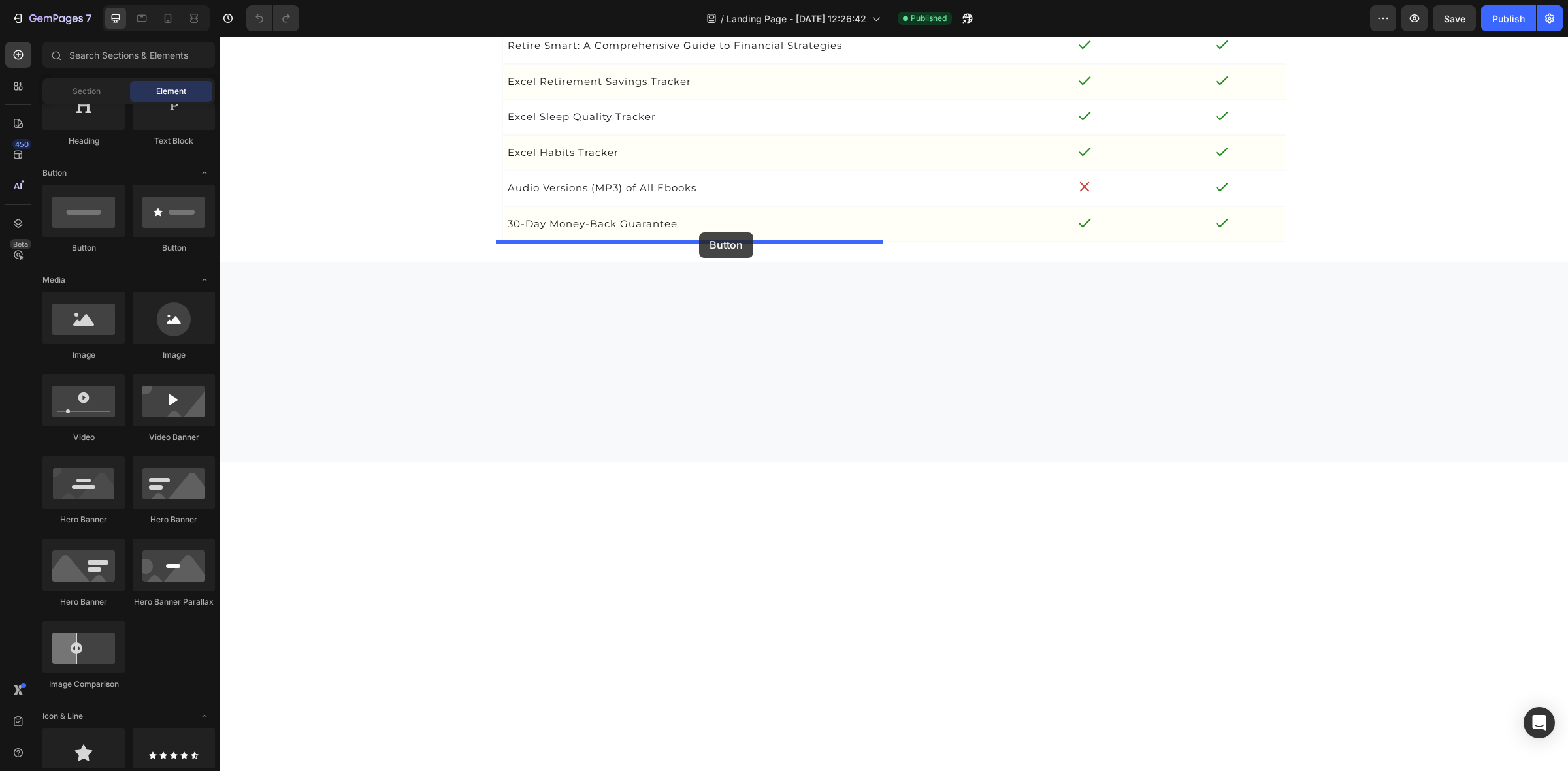
drag, startPoint x: 321, startPoint y: 250, endPoint x: 699, endPoint y: 233, distance: 378.4
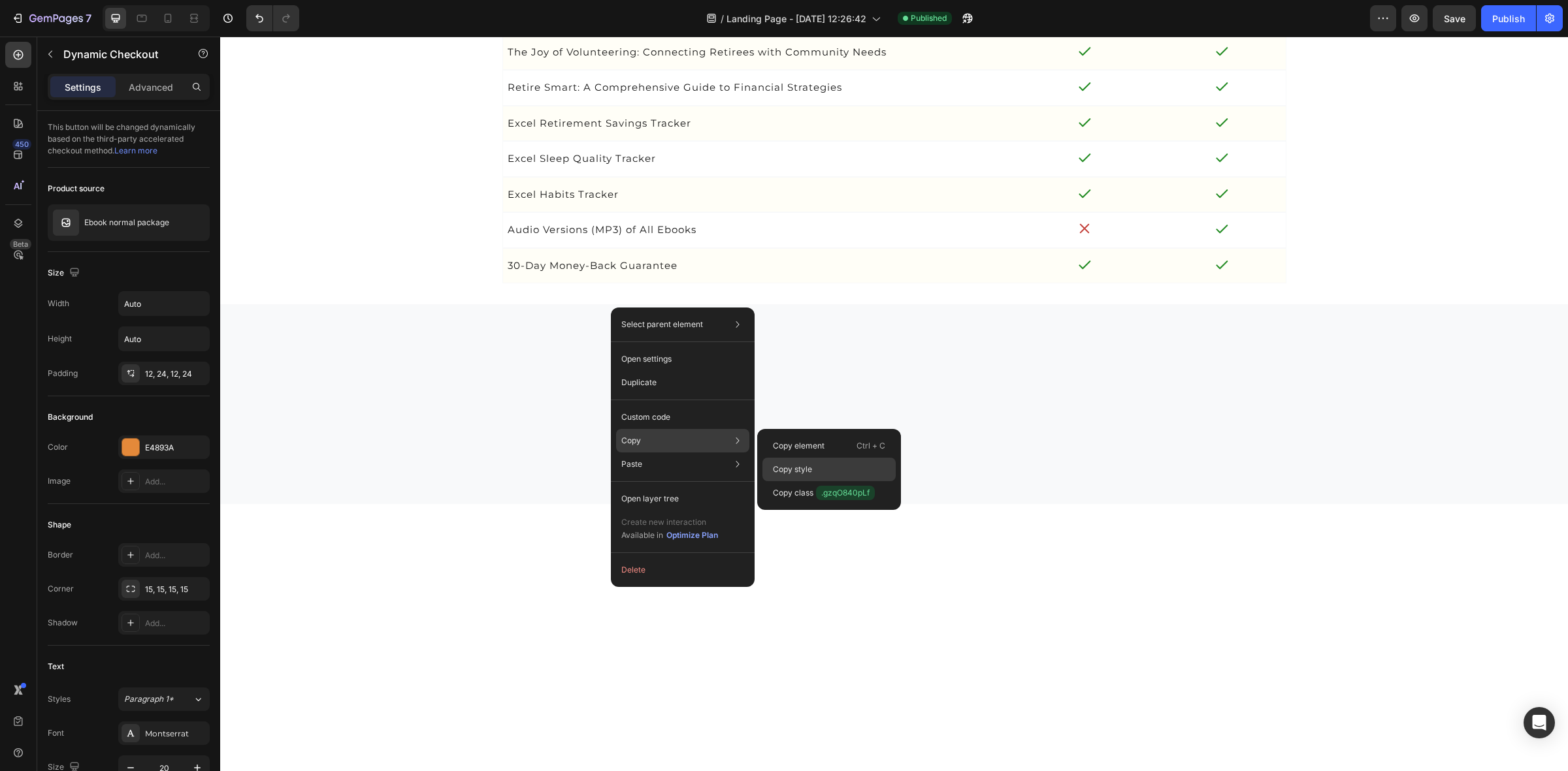
click at [801, 473] on p "Copy style" at bounding box center [793, 469] width 39 height 12
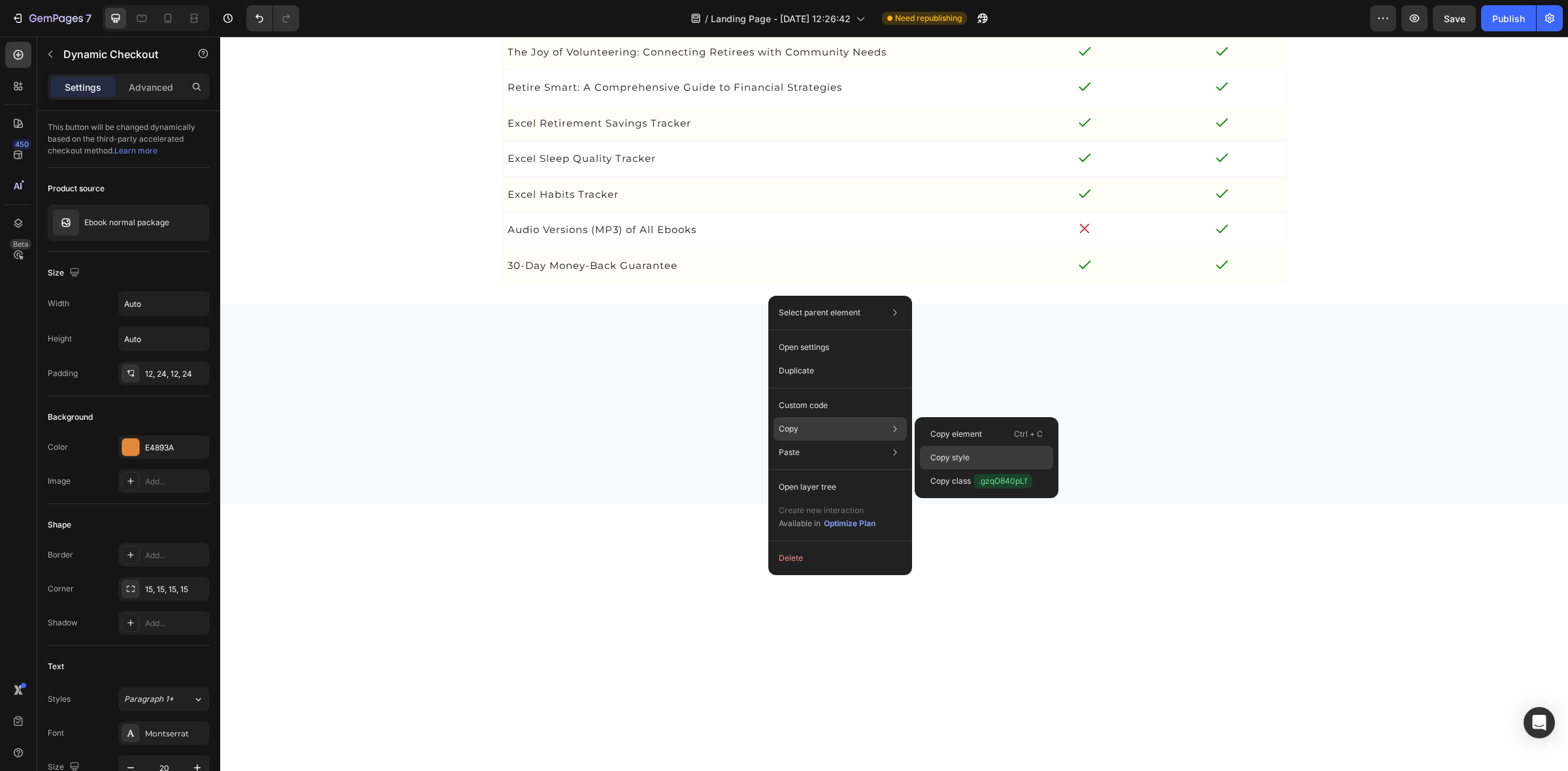
click at [952, 453] on p "Copy style" at bounding box center [950, 458] width 39 height 12
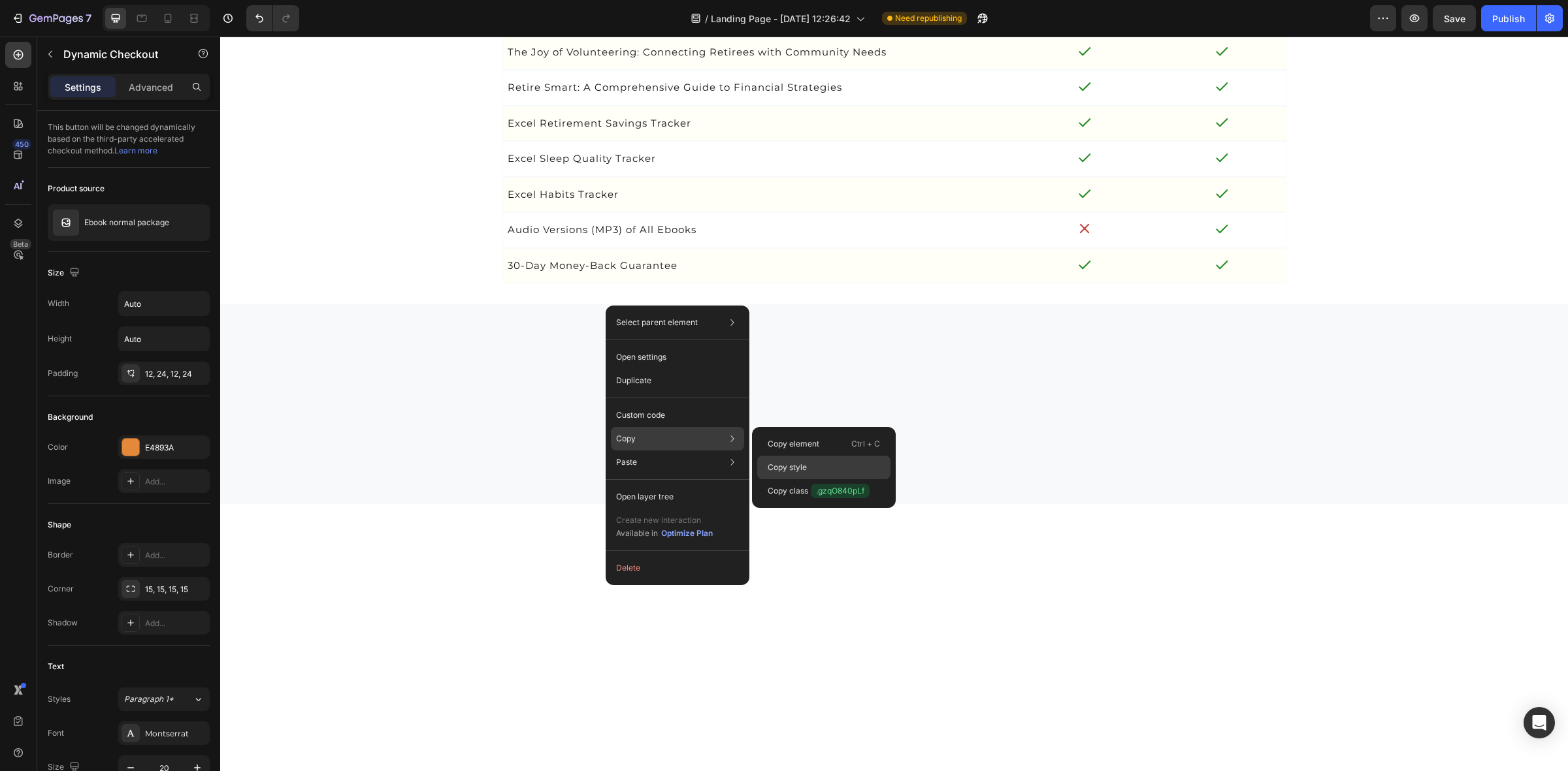
click at [768, 465] on p "Copy style" at bounding box center [787, 467] width 39 height 12
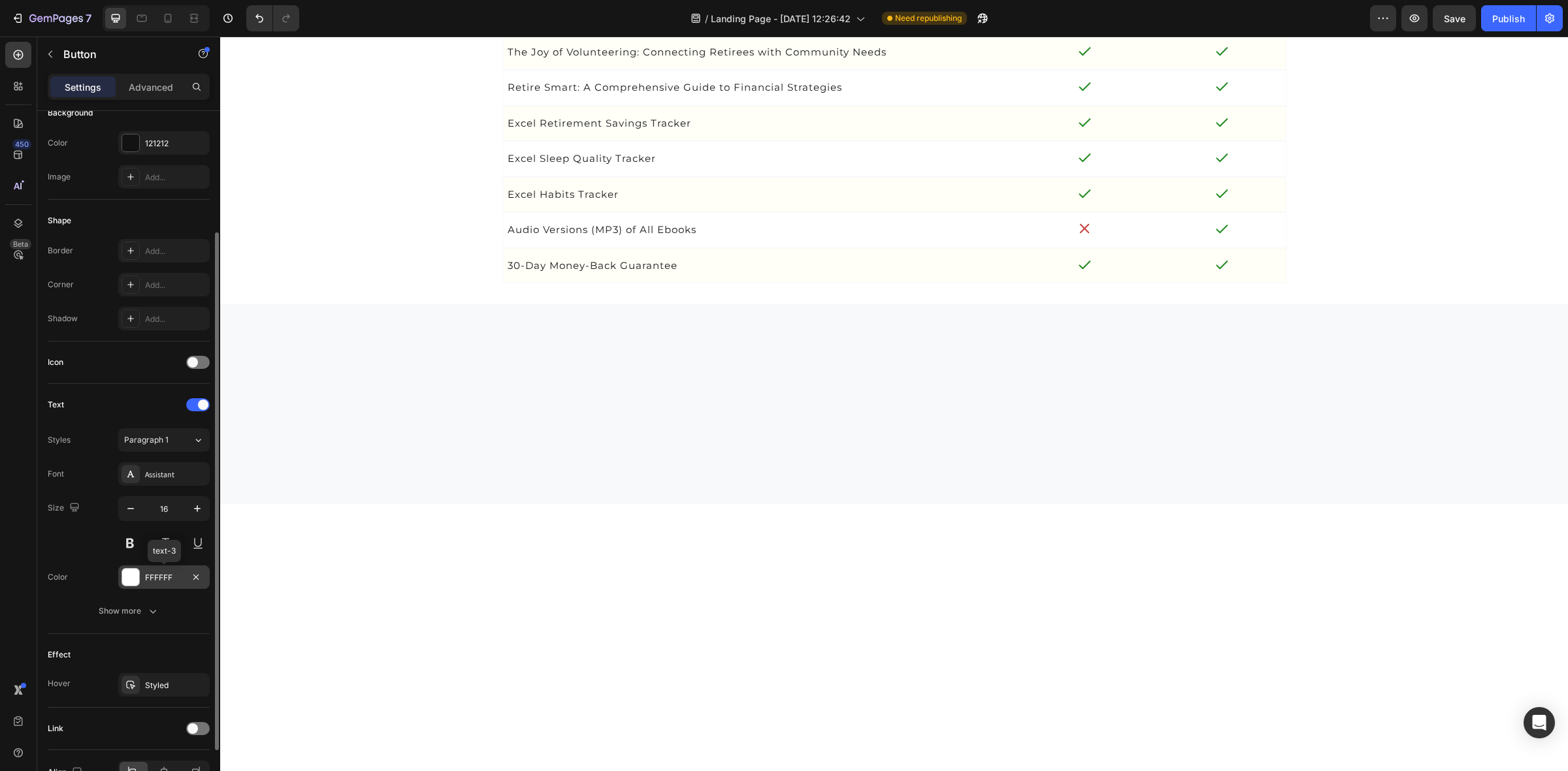
scroll to position [241, 0]
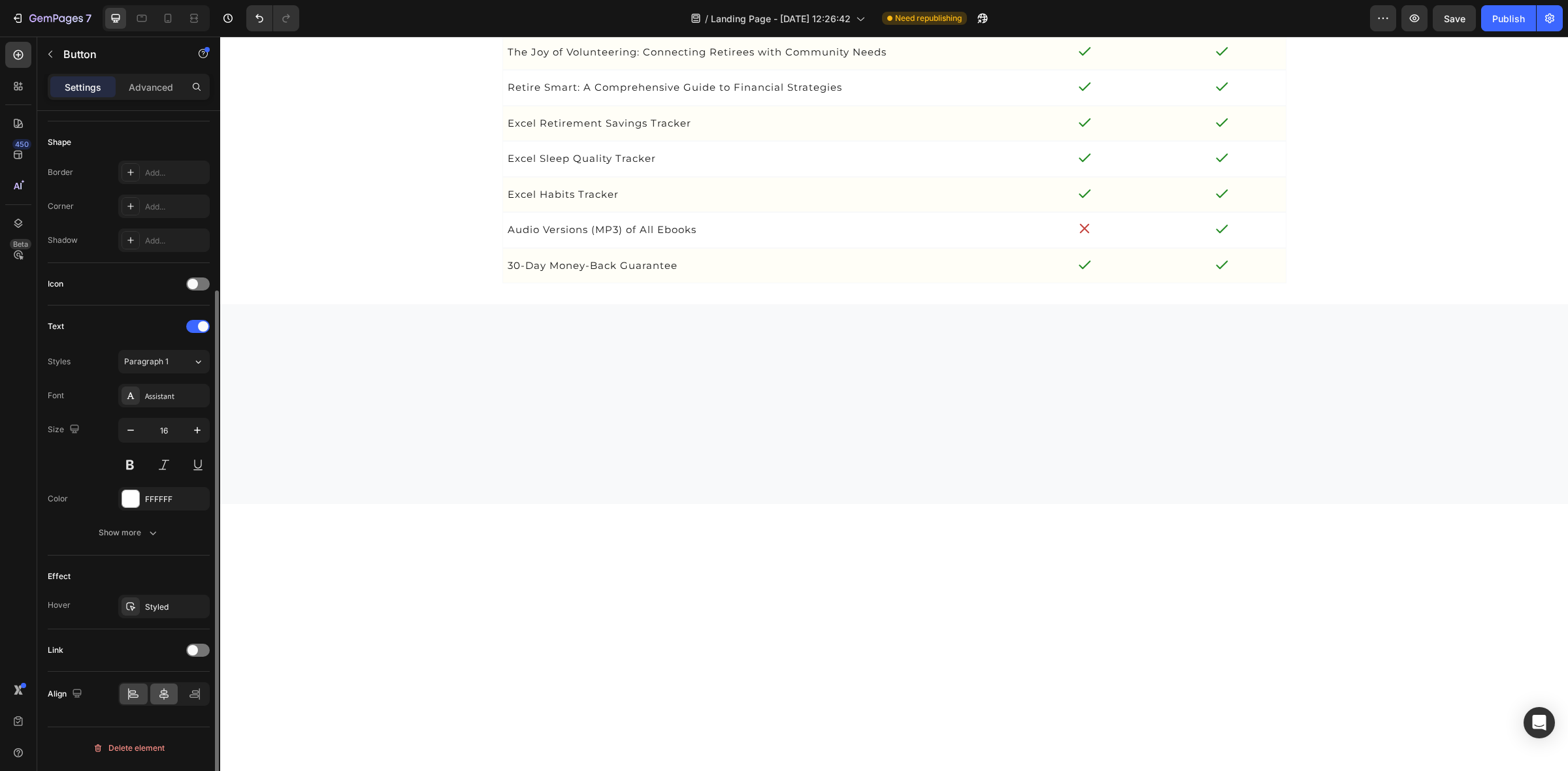
click at [165, 705] on div at bounding box center [164, 693] width 28 height 20
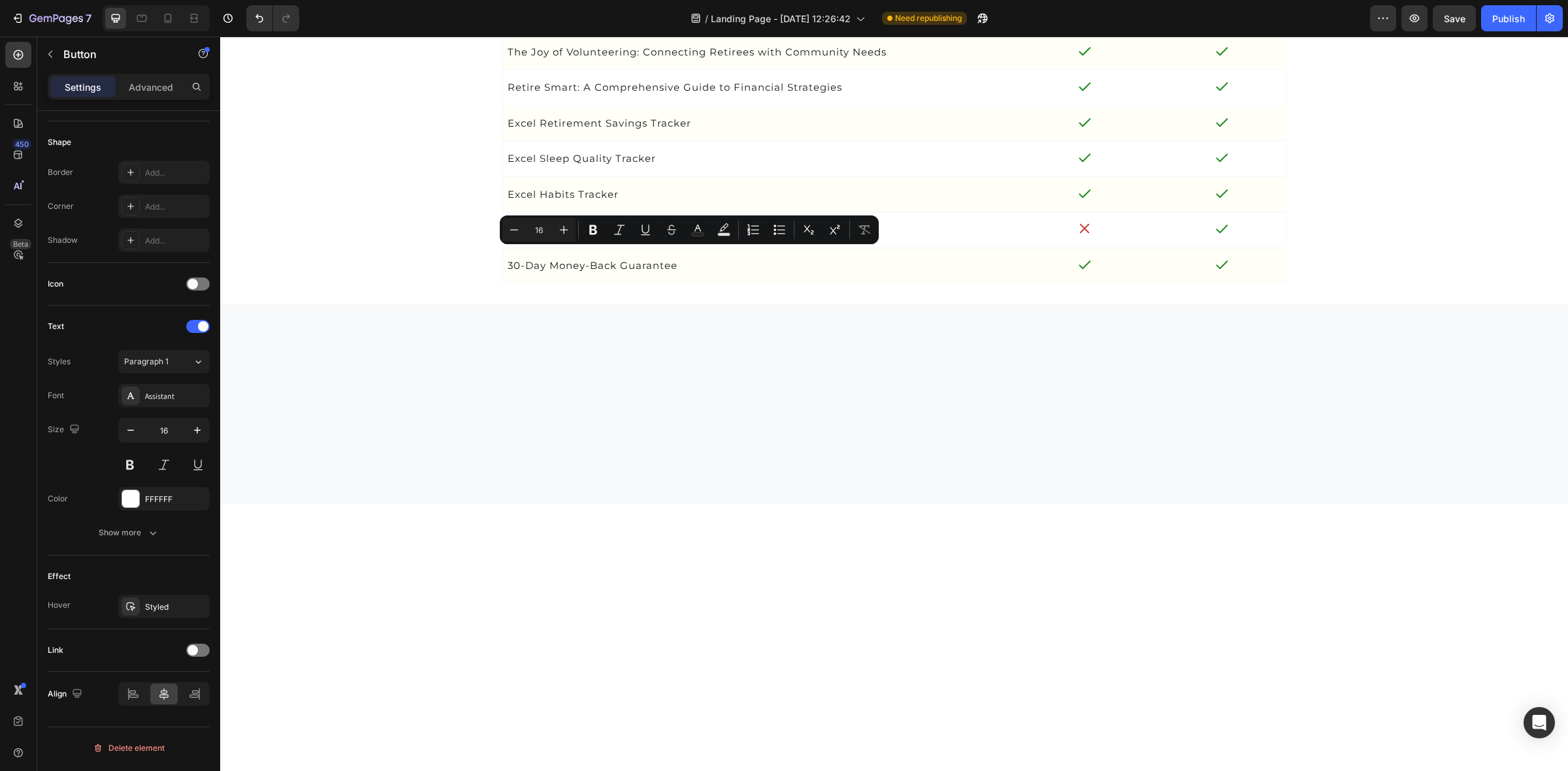
drag, startPoint x: 674, startPoint y: 257, endPoint x: 712, endPoint y: 255, distance: 38.1
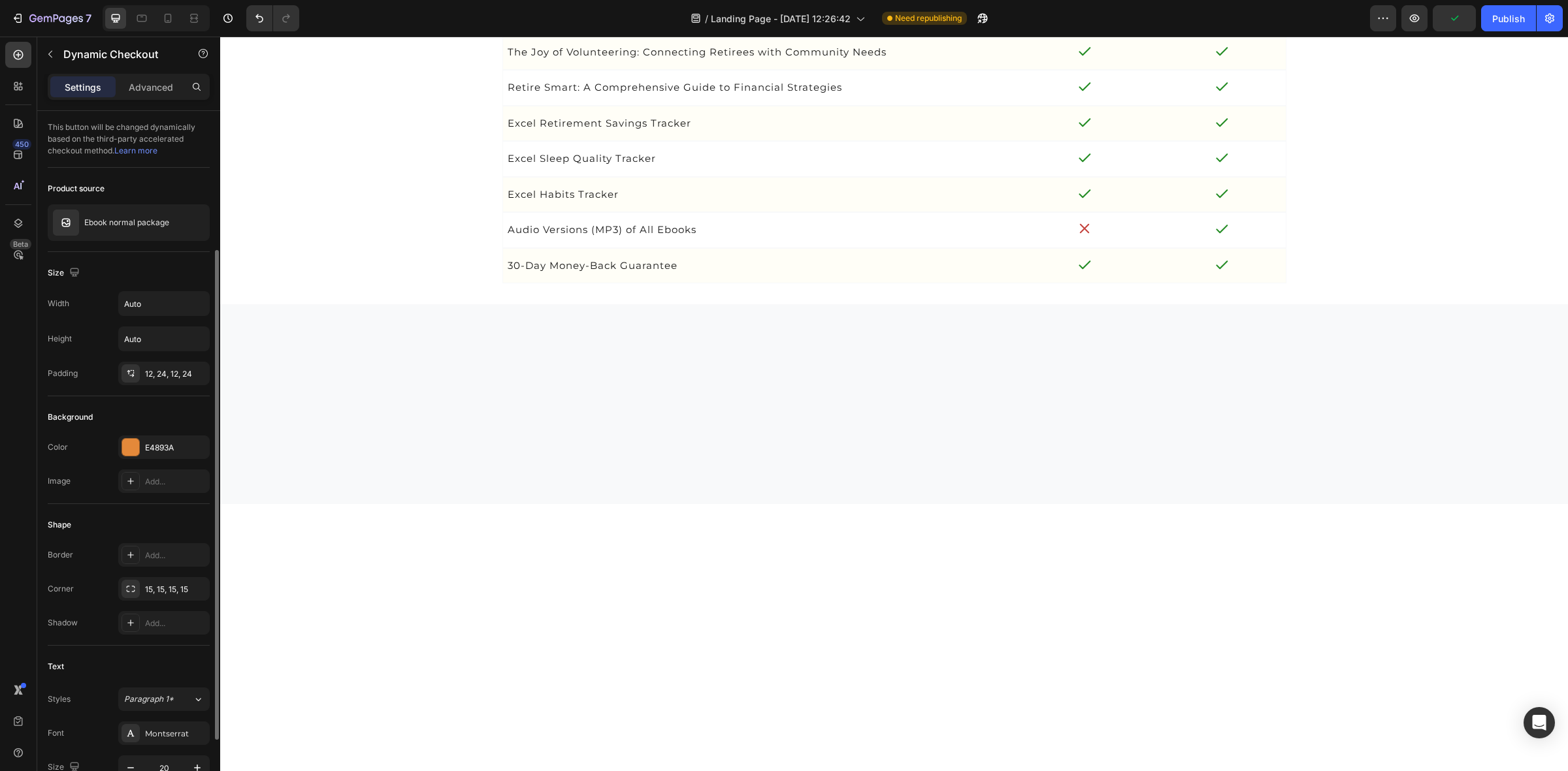
scroll to position [164, 0]
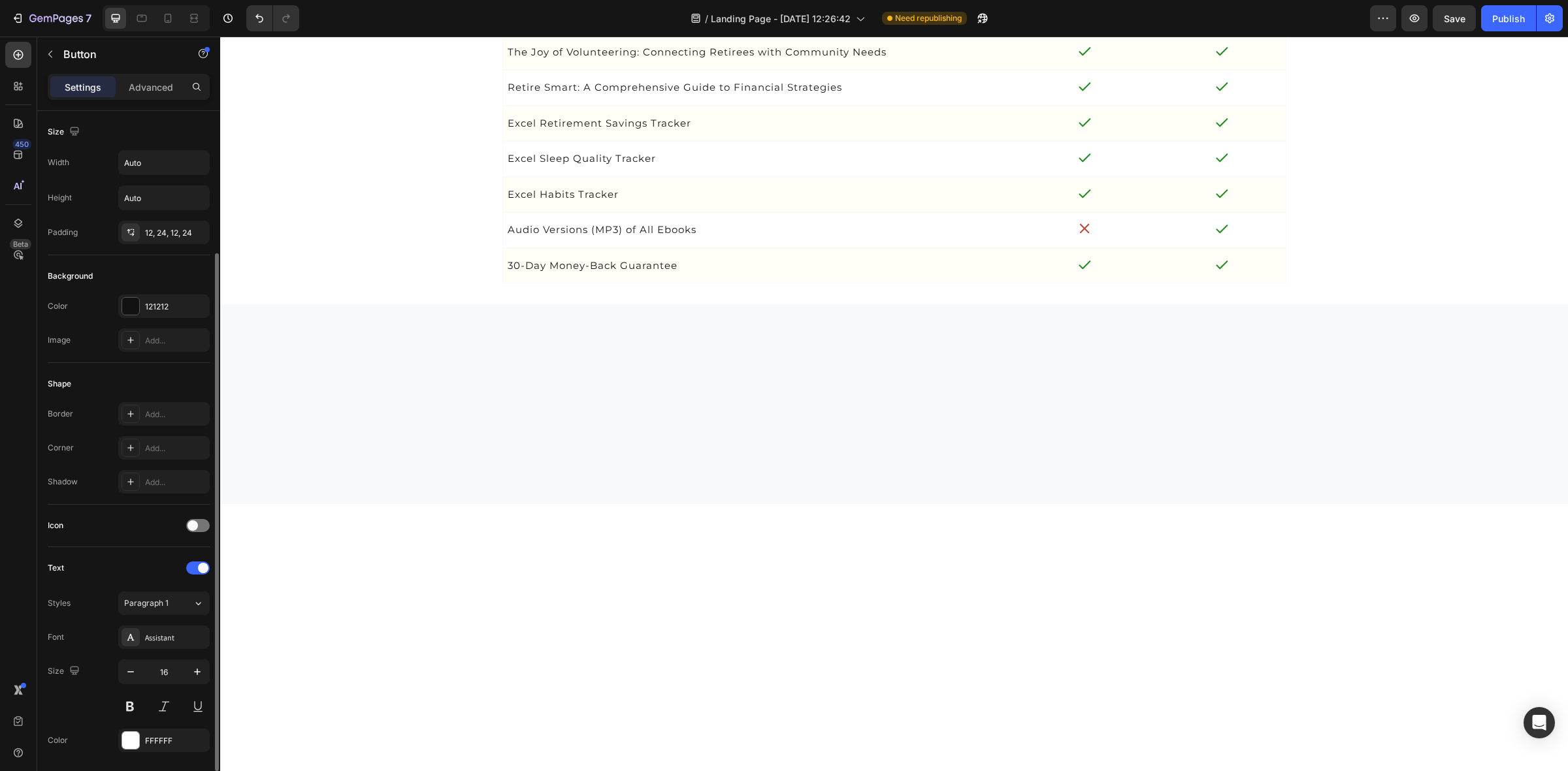
scroll to position [82, 0]
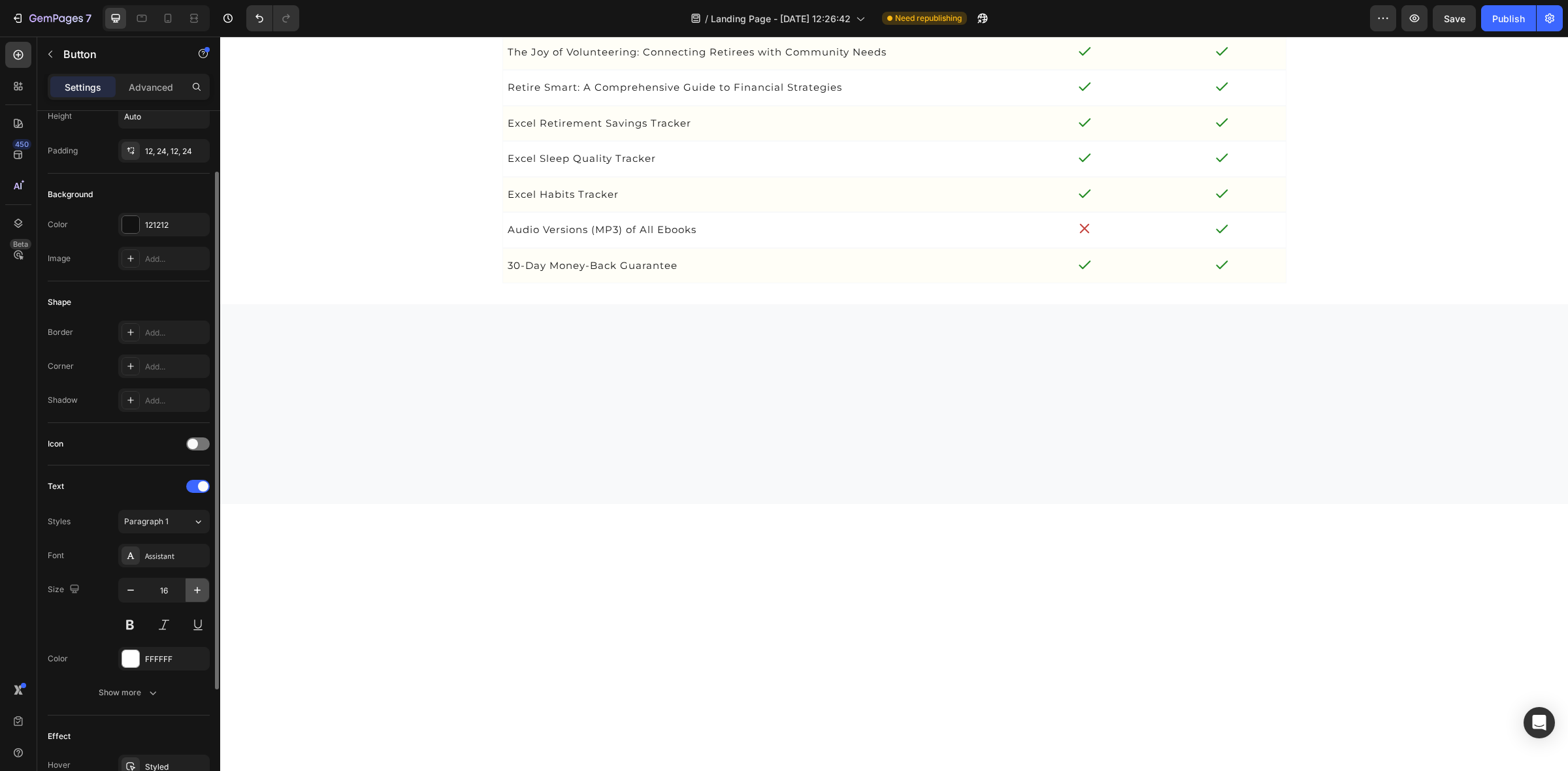
click at [196, 593] on icon "button" at bounding box center [197, 590] width 13 height 13
click at [174, 552] on div "Assistant" at bounding box center [175, 557] width 61 height 12
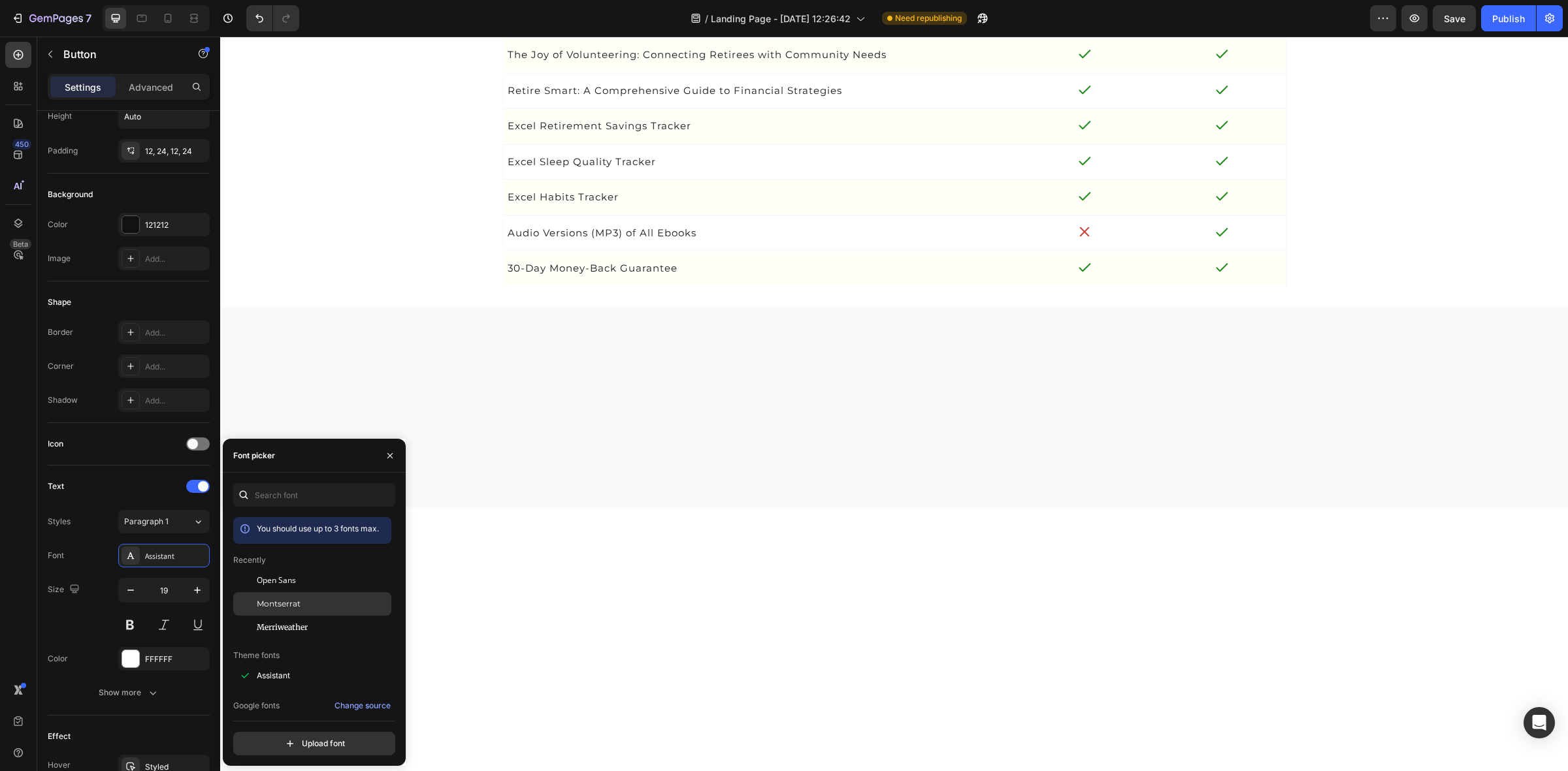
click at [246, 596] on div at bounding box center [244, 604] width 23 height 23
click at [195, 590] on icon "button" at bounding box center [197, 590] width 13 height 13
type input "20"
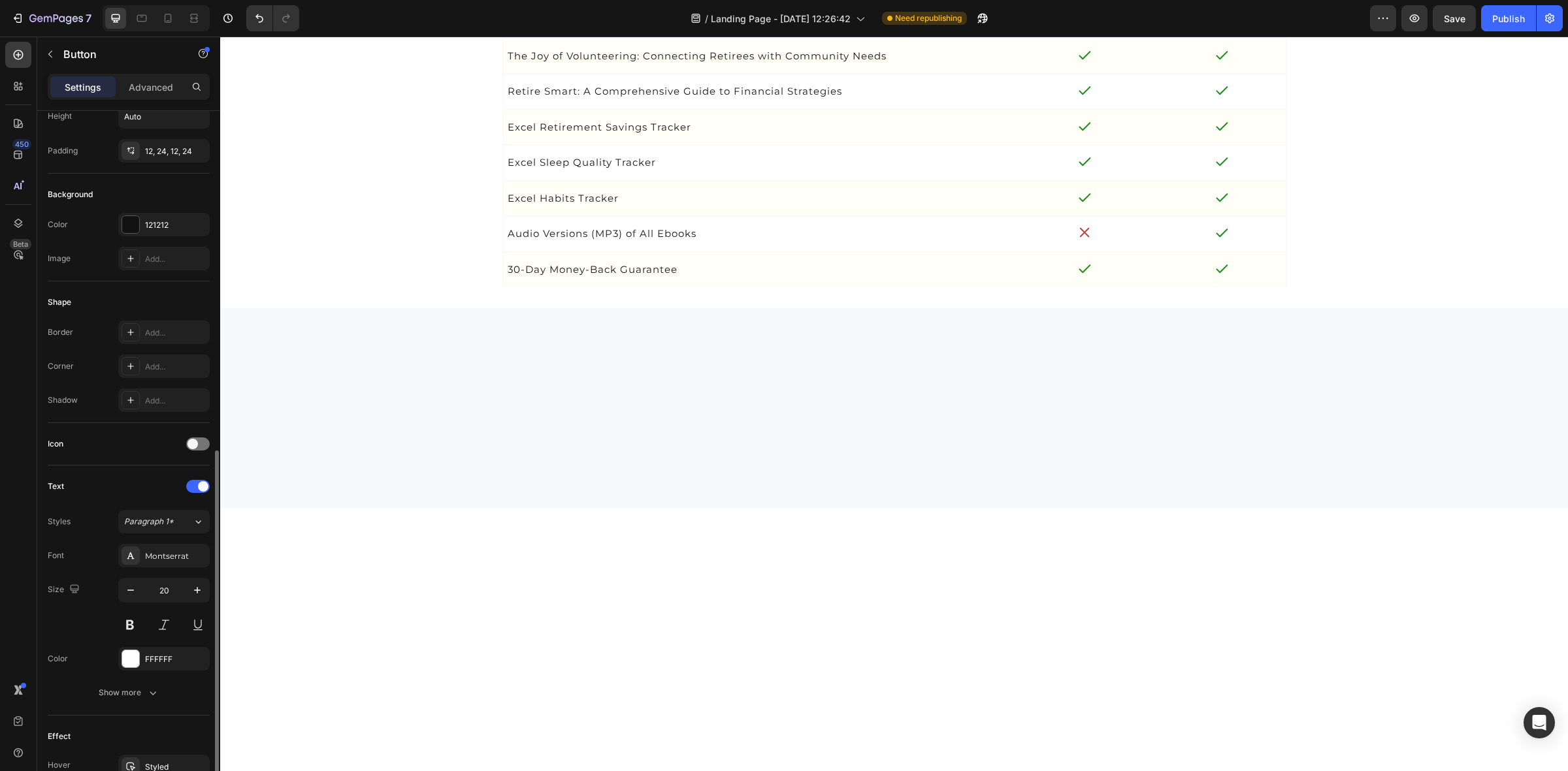
scroll to position [241, 0]
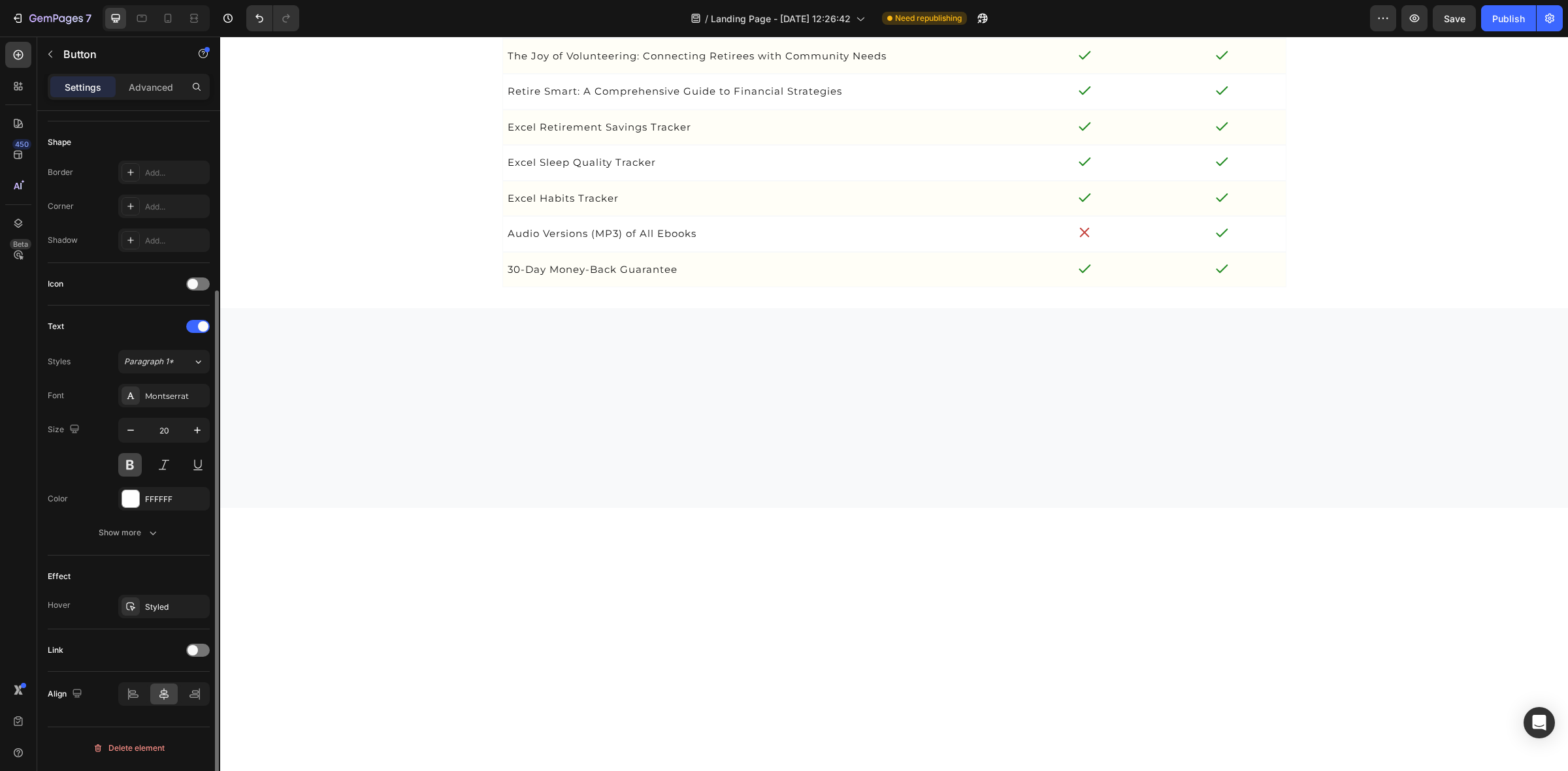
click at [132, 465] on button at bounding box center [130, 465] width 23 height 23
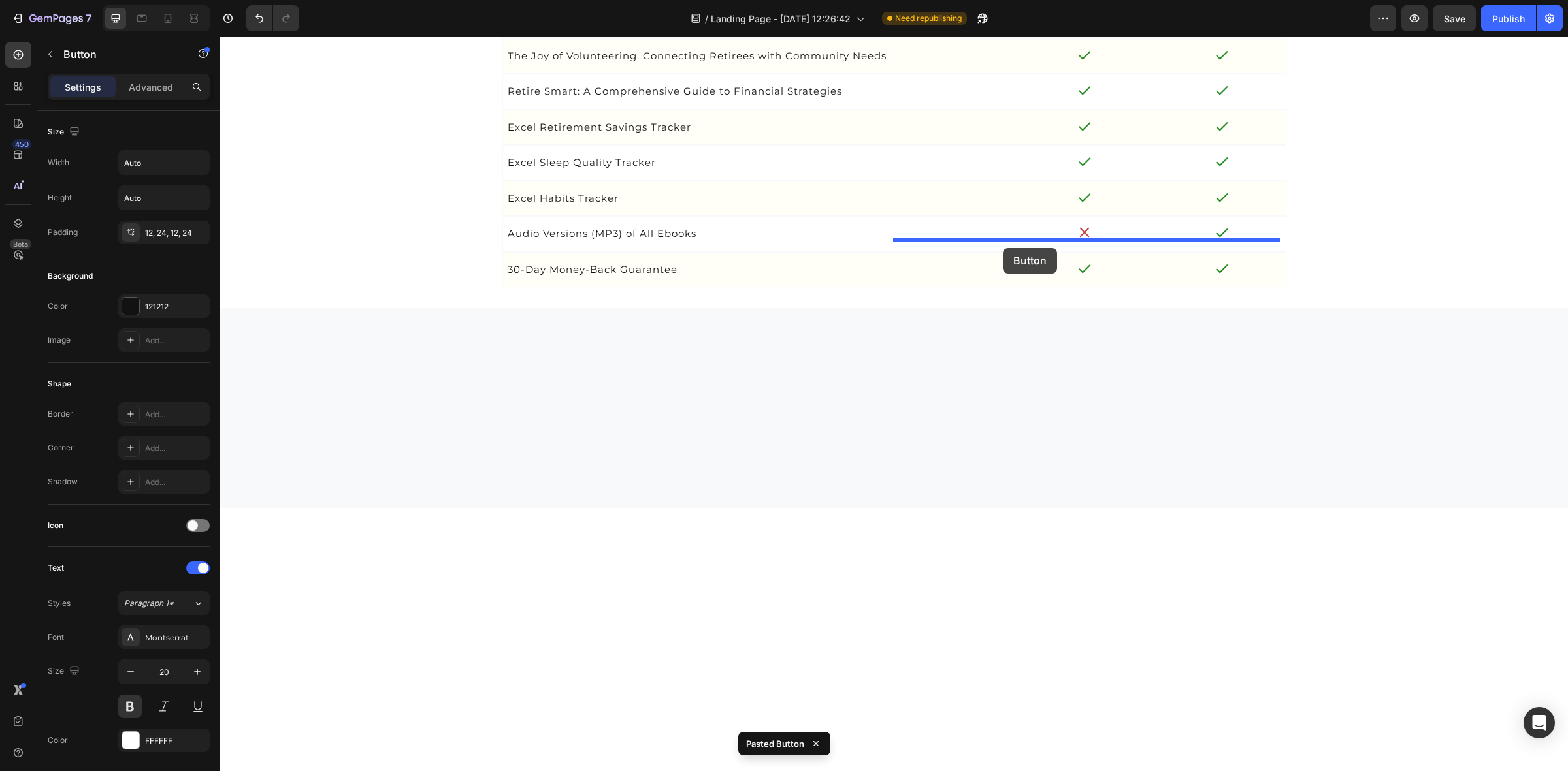
drag, startPoint x: 996, startPoint y: 295, endPoint x: 1003, endPoint y: 248, distance: 47.5
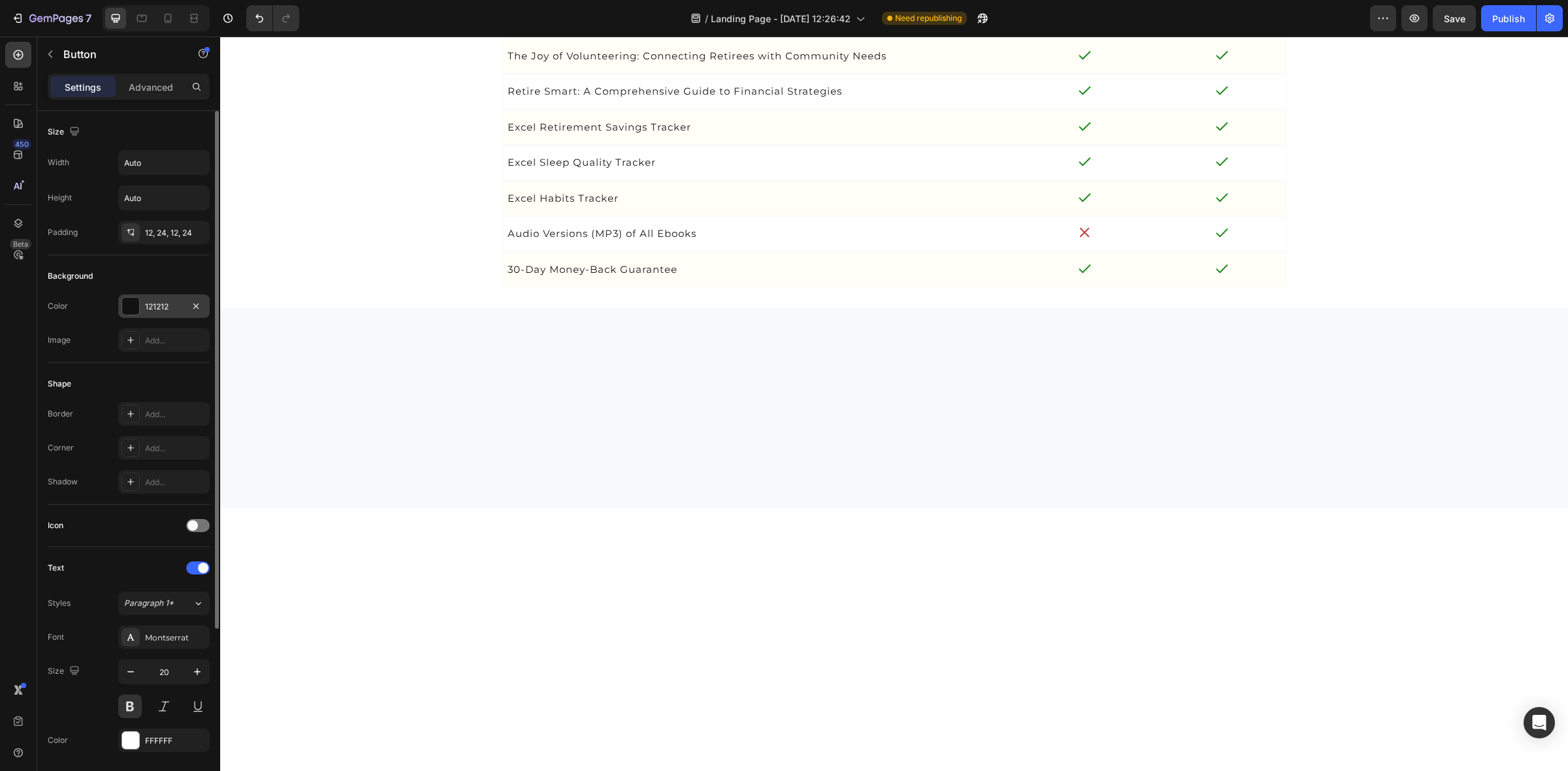
click at [129, 309] on div at bounding box center [130, 306] width 17 height 17
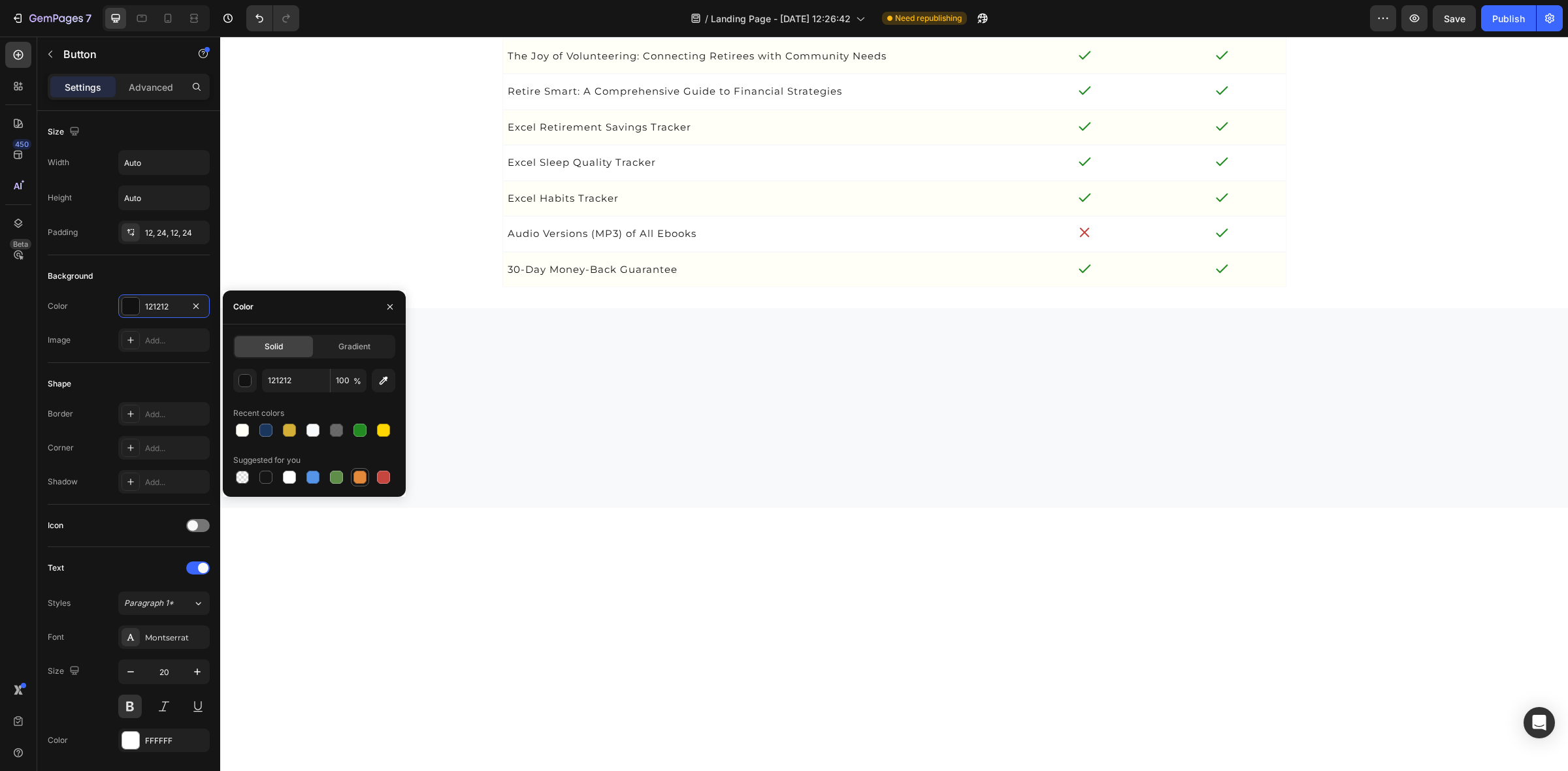
click at [360, 477] on div at bounding box center [359, 477] width 13 height 13
type input "E4893A"
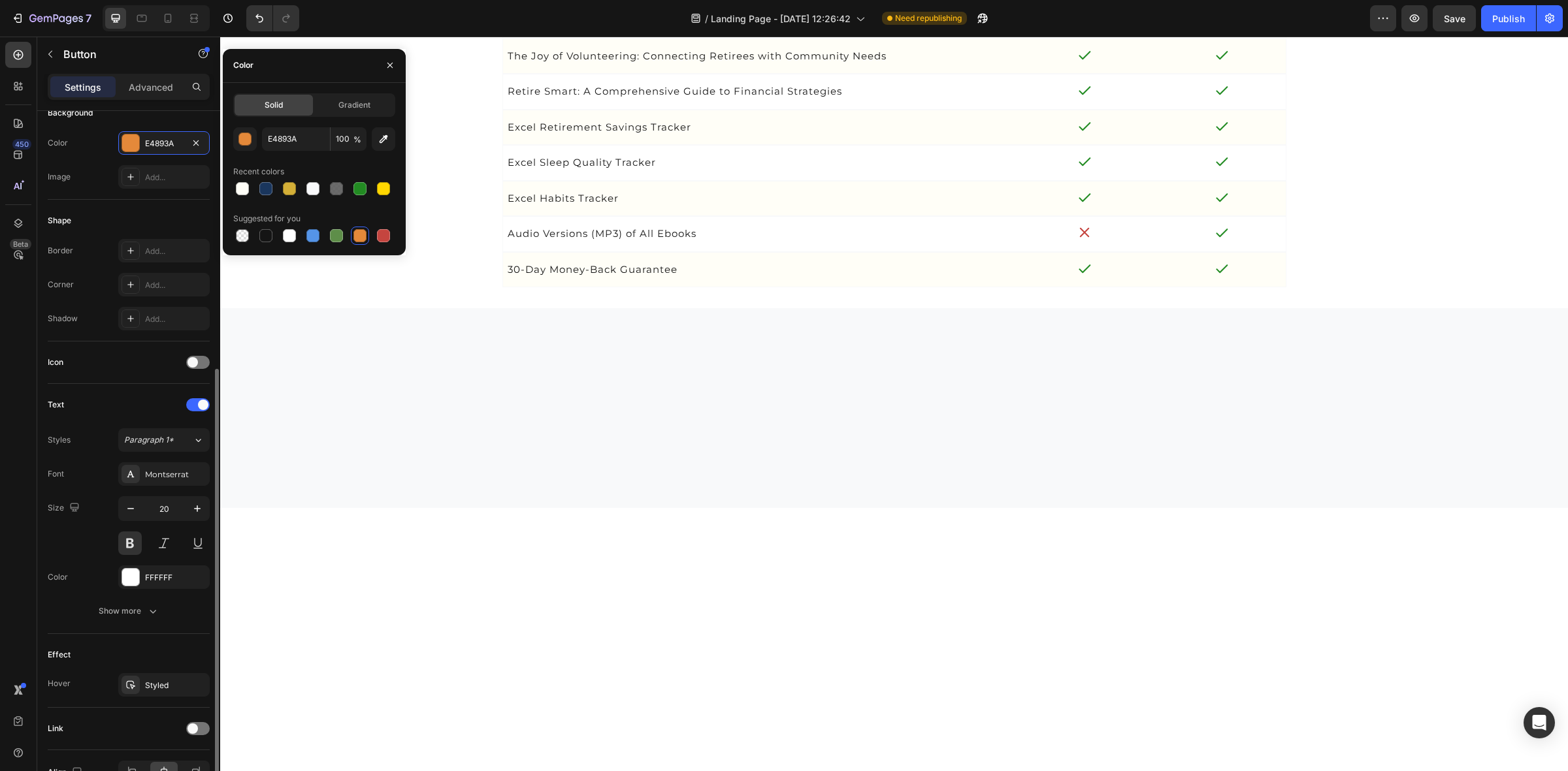
scroll to position [241, 0]
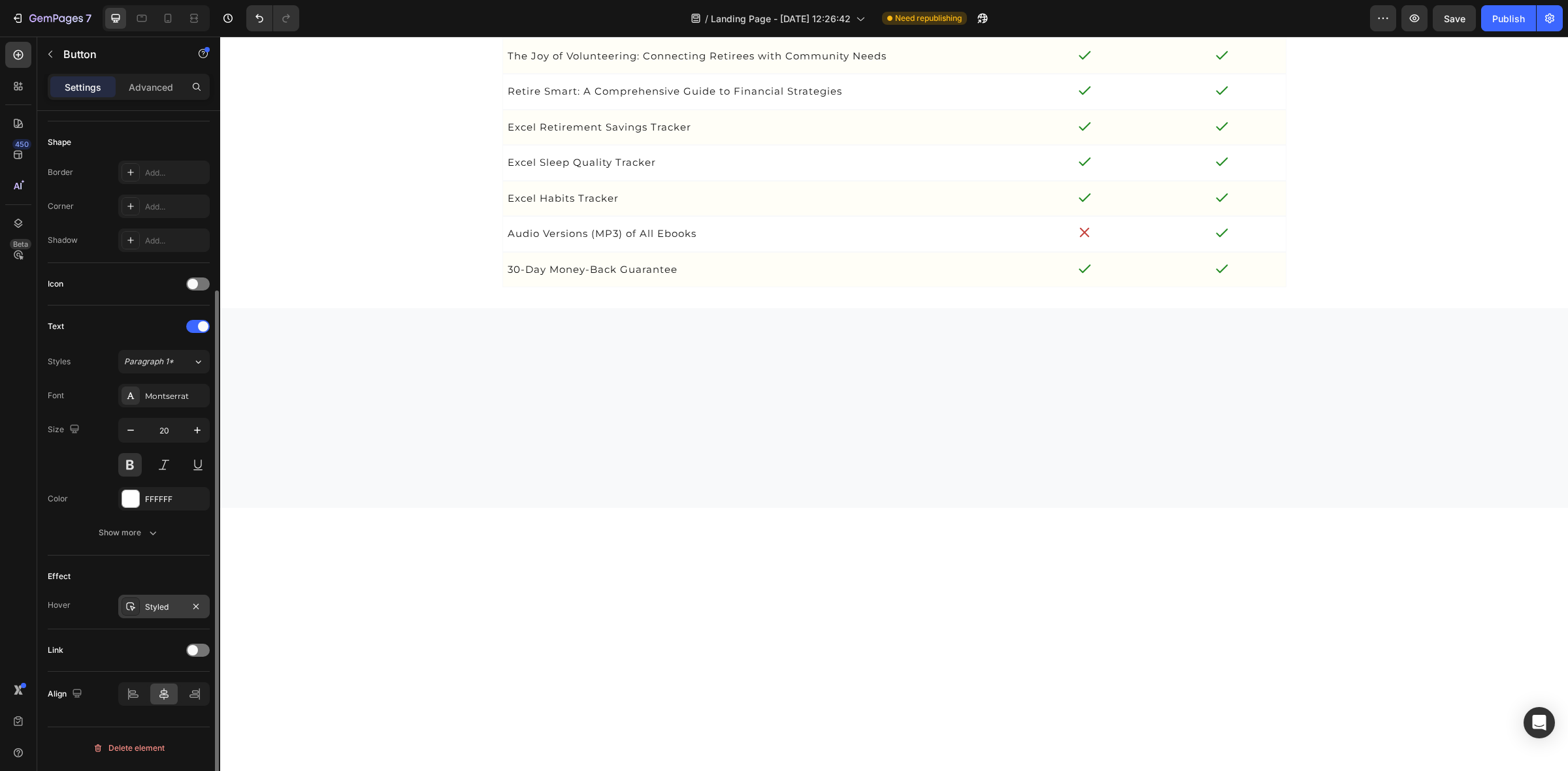
click at [156, 610] on div "Styled" at bounding box center [164, 607] width 38 height 12
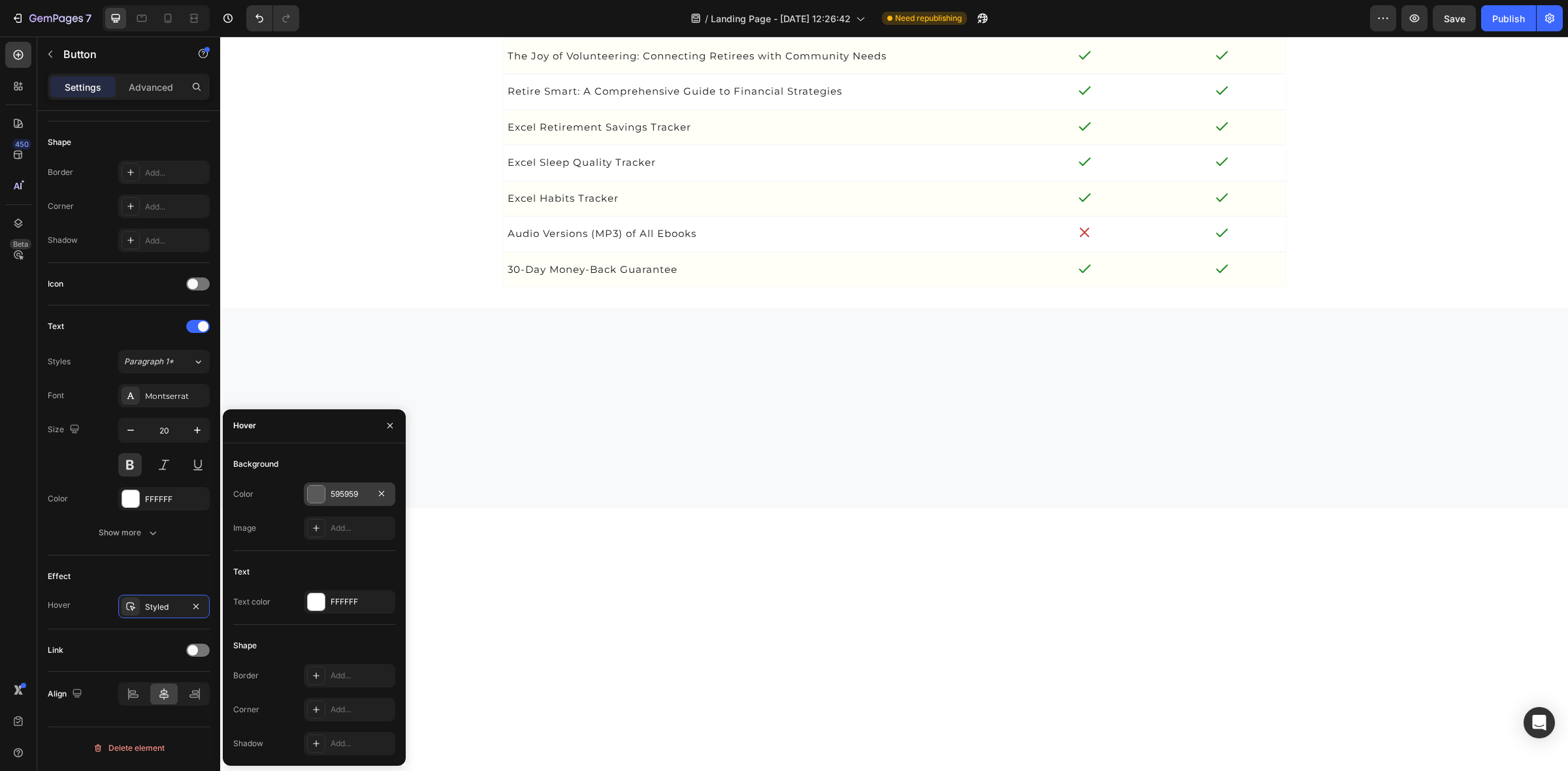
click at [322, 491] on div at bounding box center [316, 494] width 17 height 17
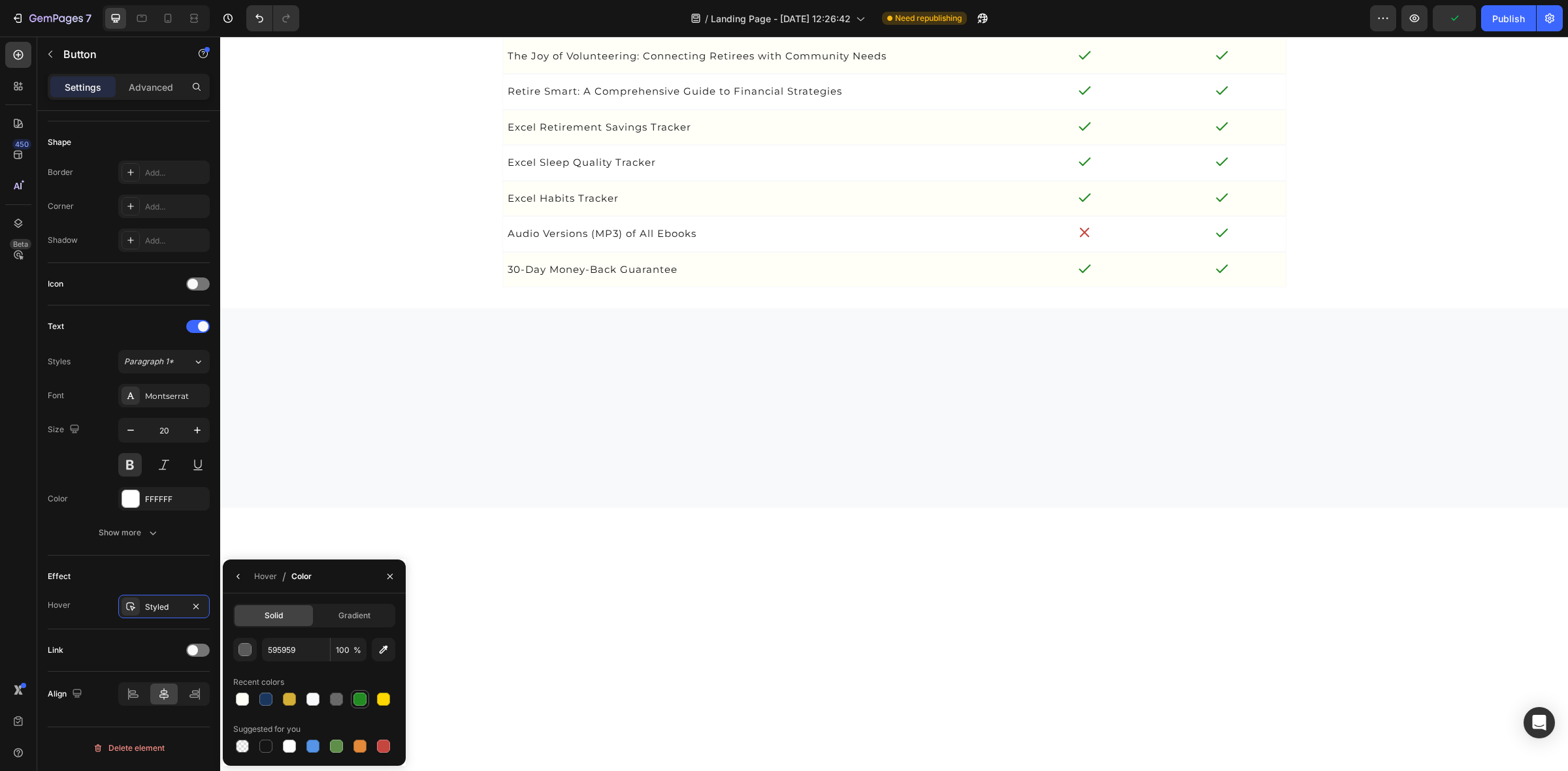
click at [356, 702] on div at bounding box center [359, 699] width 13 height 13
type input "228B22"
click at [155, 617] on div "Styled" at bounding box center [164, 606] width 92 height 23
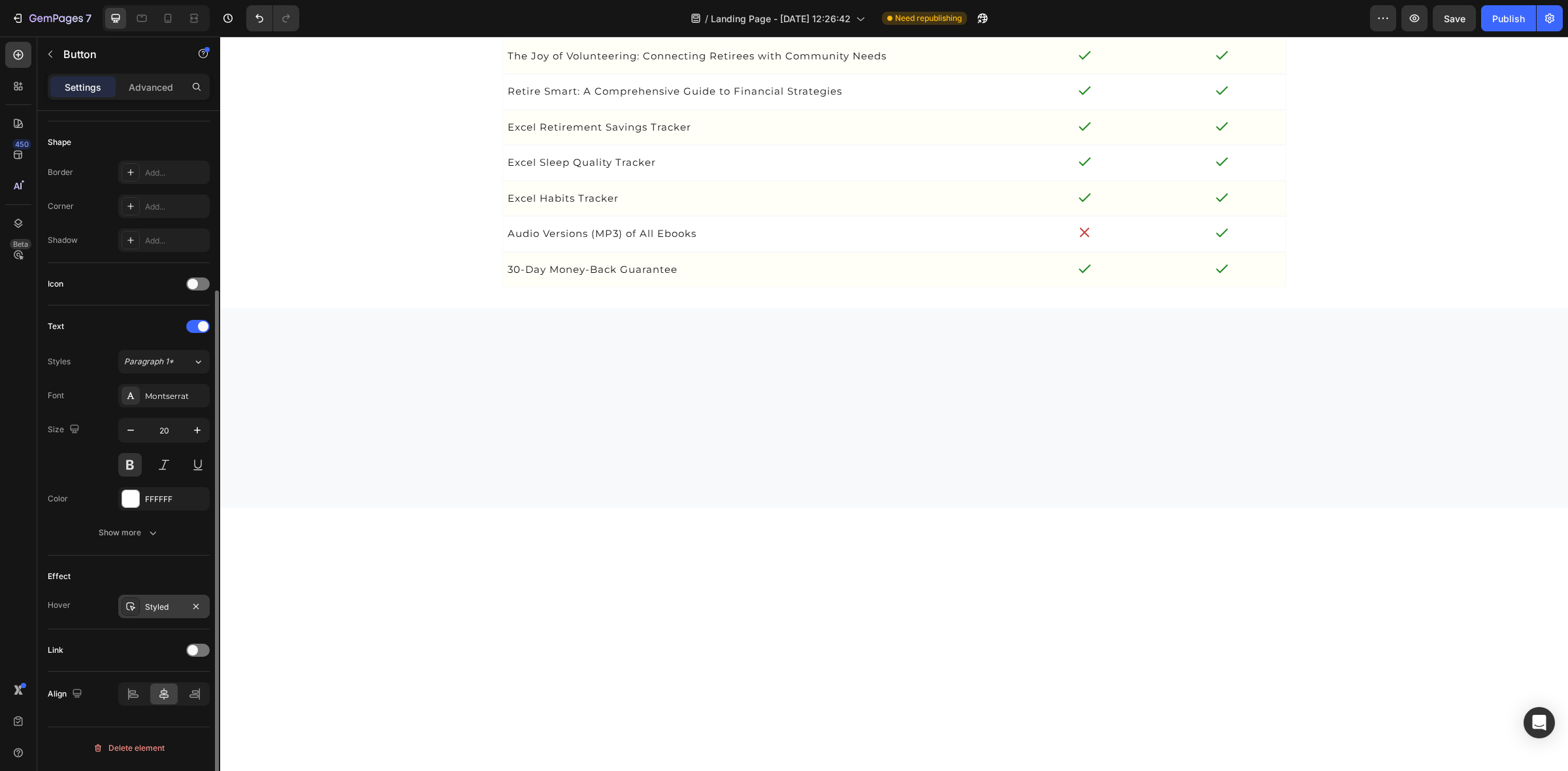
click at [154, 611] on div "Styled" at bounding box center [164, 607] width 38 height 12
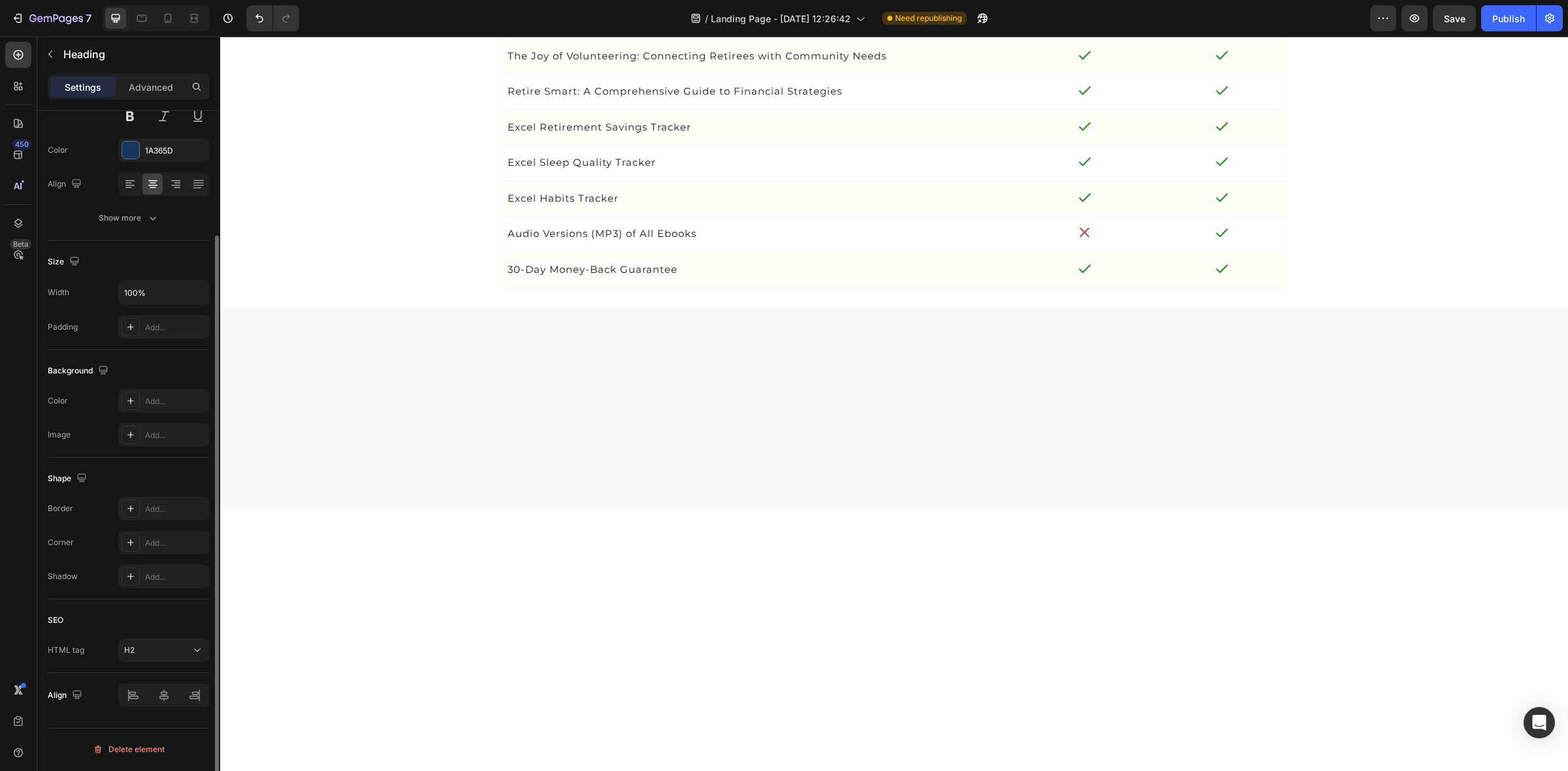
scroll to position [0, 0]
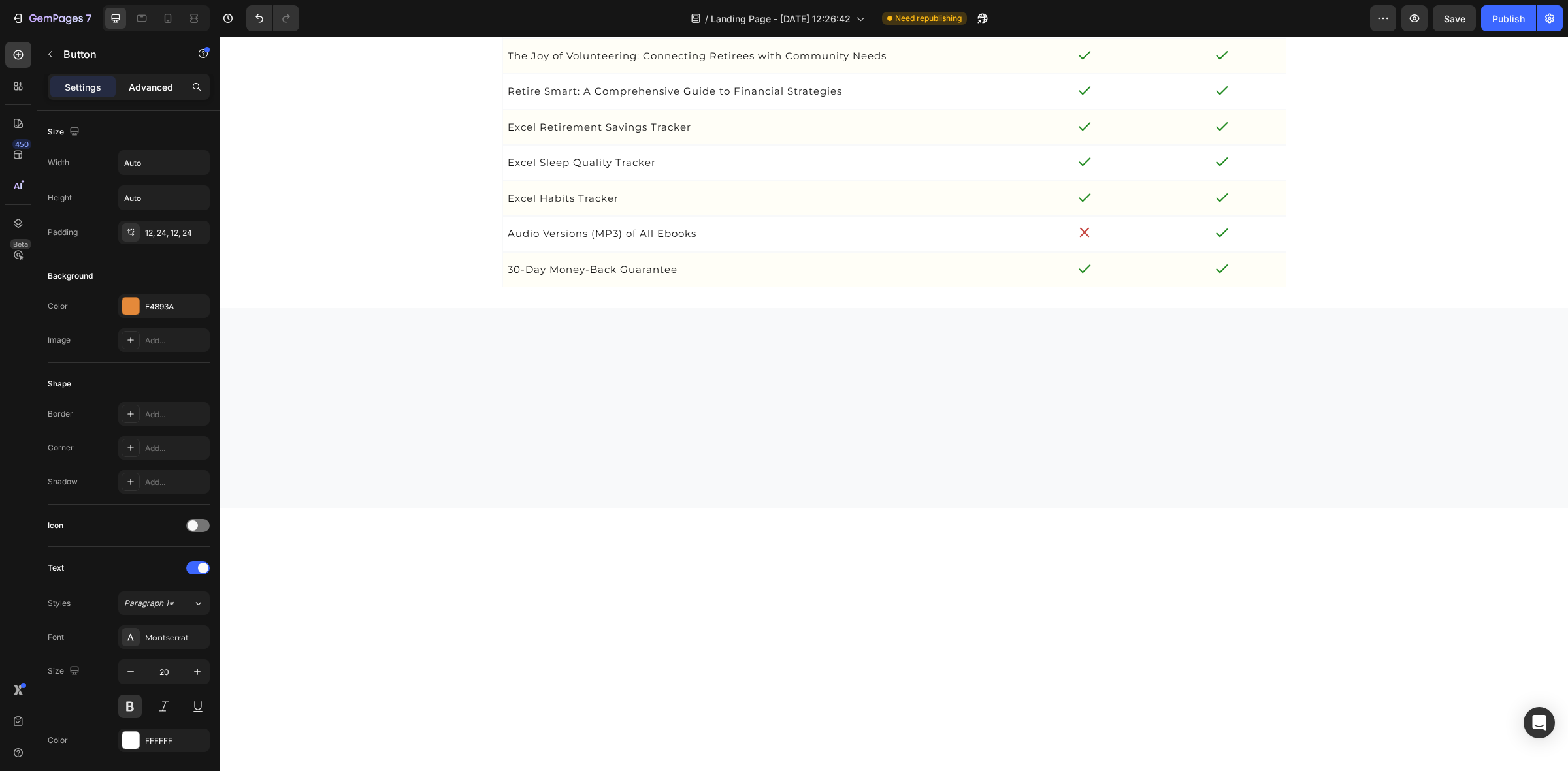
click at [154, 85] on p "Advanced" at bounding box center [151, 88] width 45 height 14
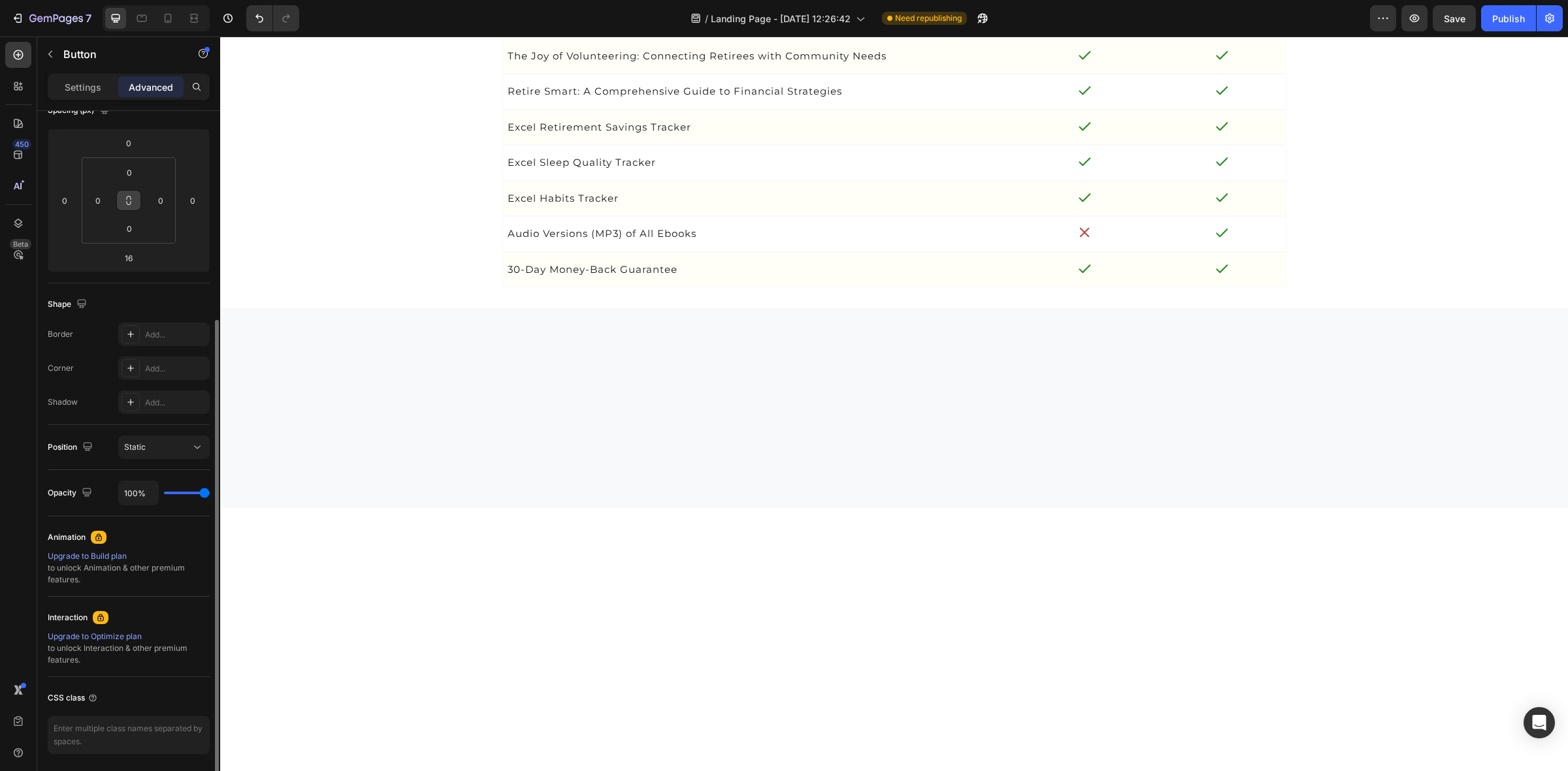
scroll to position [210, 0]
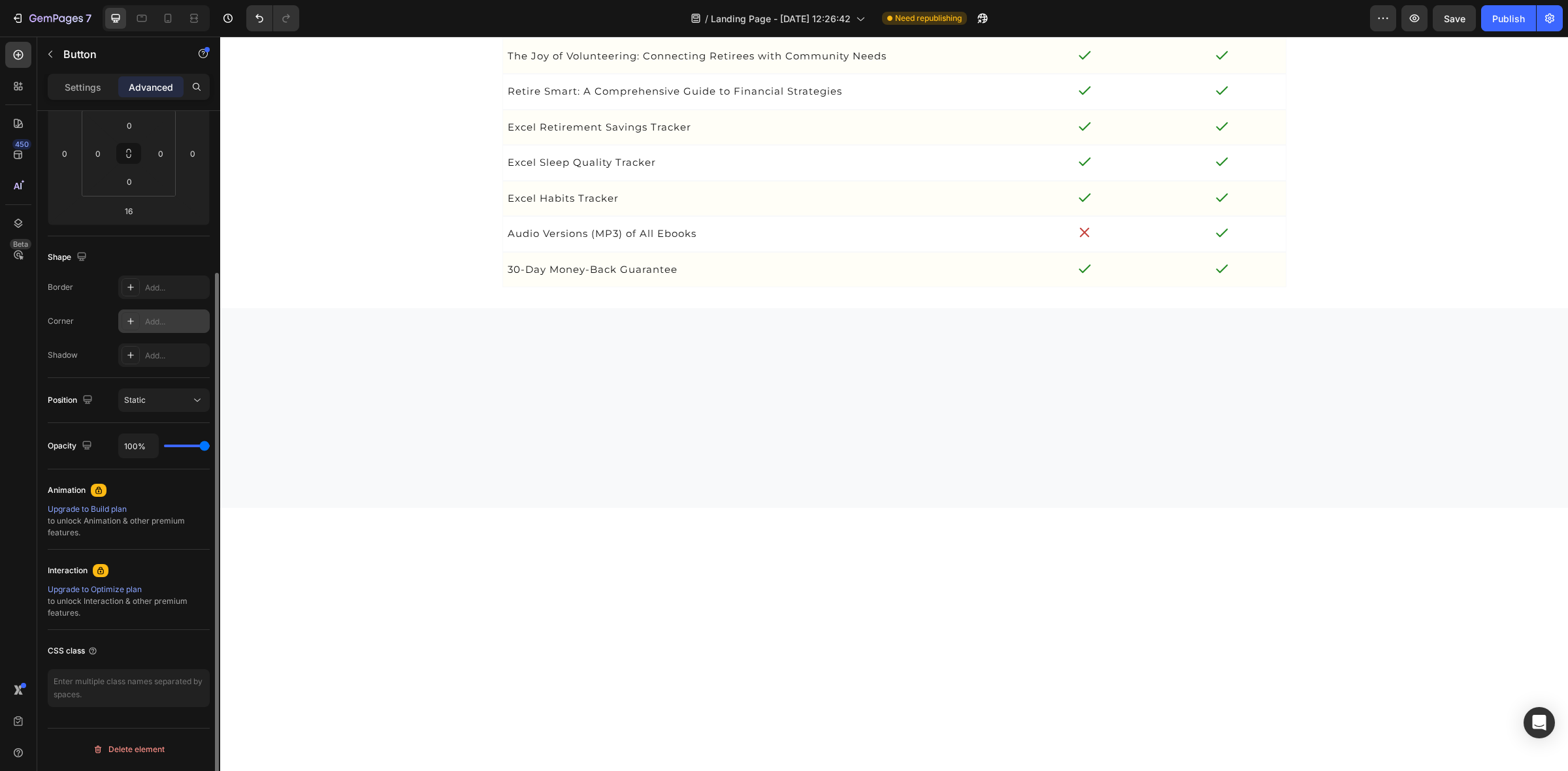
click at [141, 321] on div "Add..." at bounding box center [164, 321] width 92 height 23
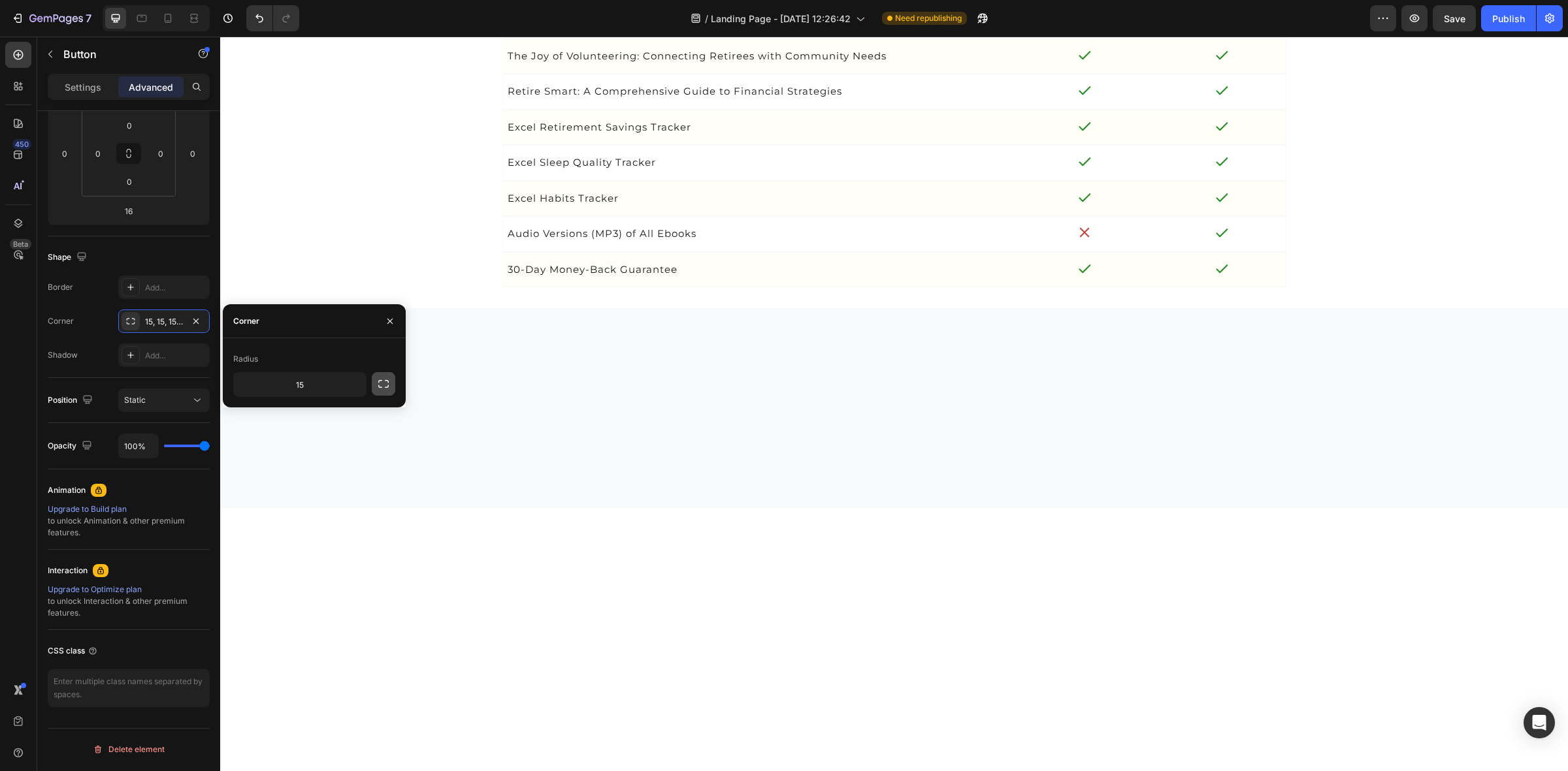
click at [386, 386] on icon "button" at bounding box center [383, 384] width 13 height 13
click at [320, 387] on input "15" at bounding box center [300, 385] width 132 height 23
click at [358, 386] on icon "button" at bounding box center [354, 384] width 13 height 13
click at [315, 439] on p "Round" at bounding box center [317, 443] width 74 height 13
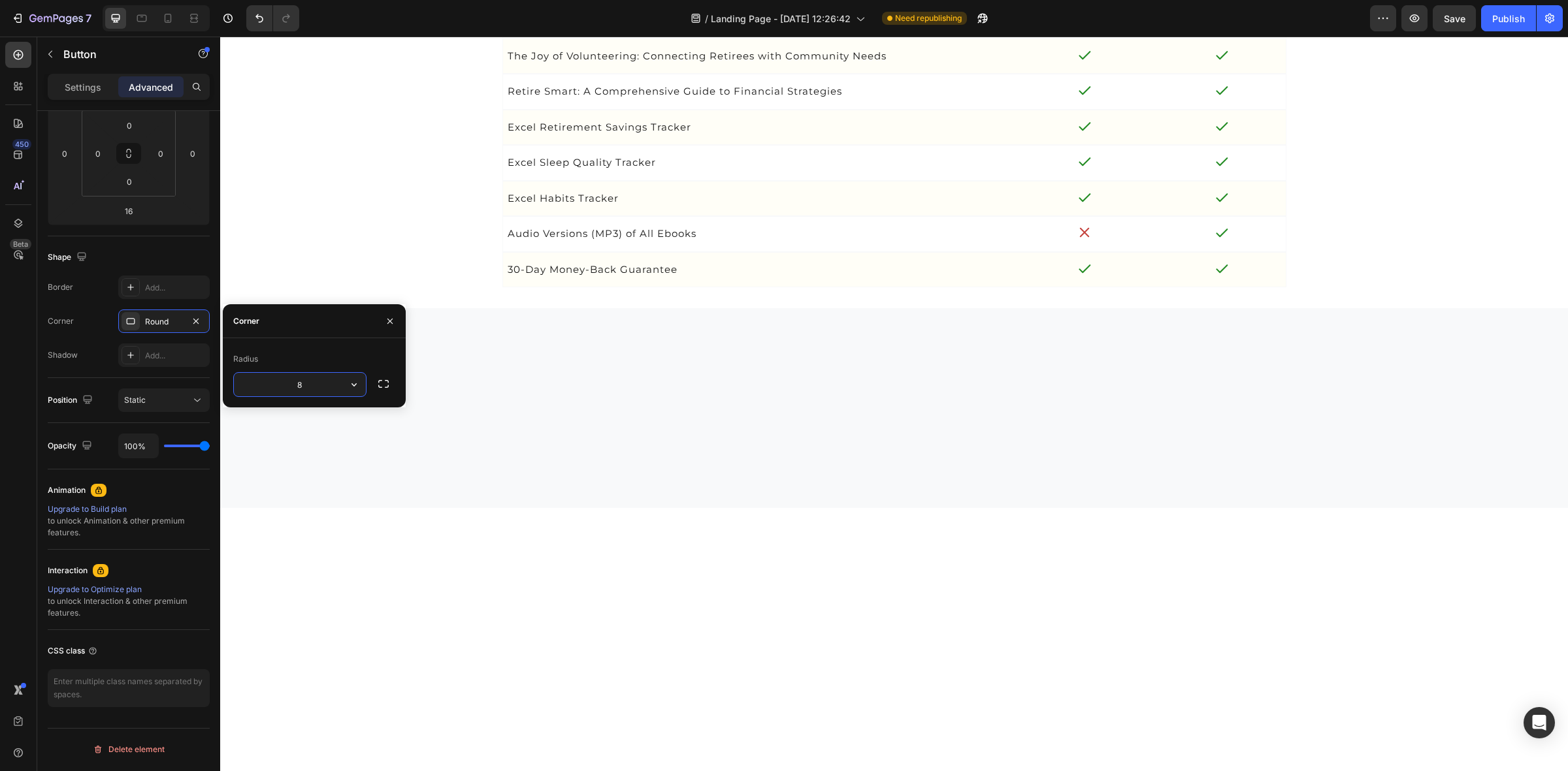
click at [295, 380] on input "8" at bounding box center [300, 385] width 132 height 23
type input "15"
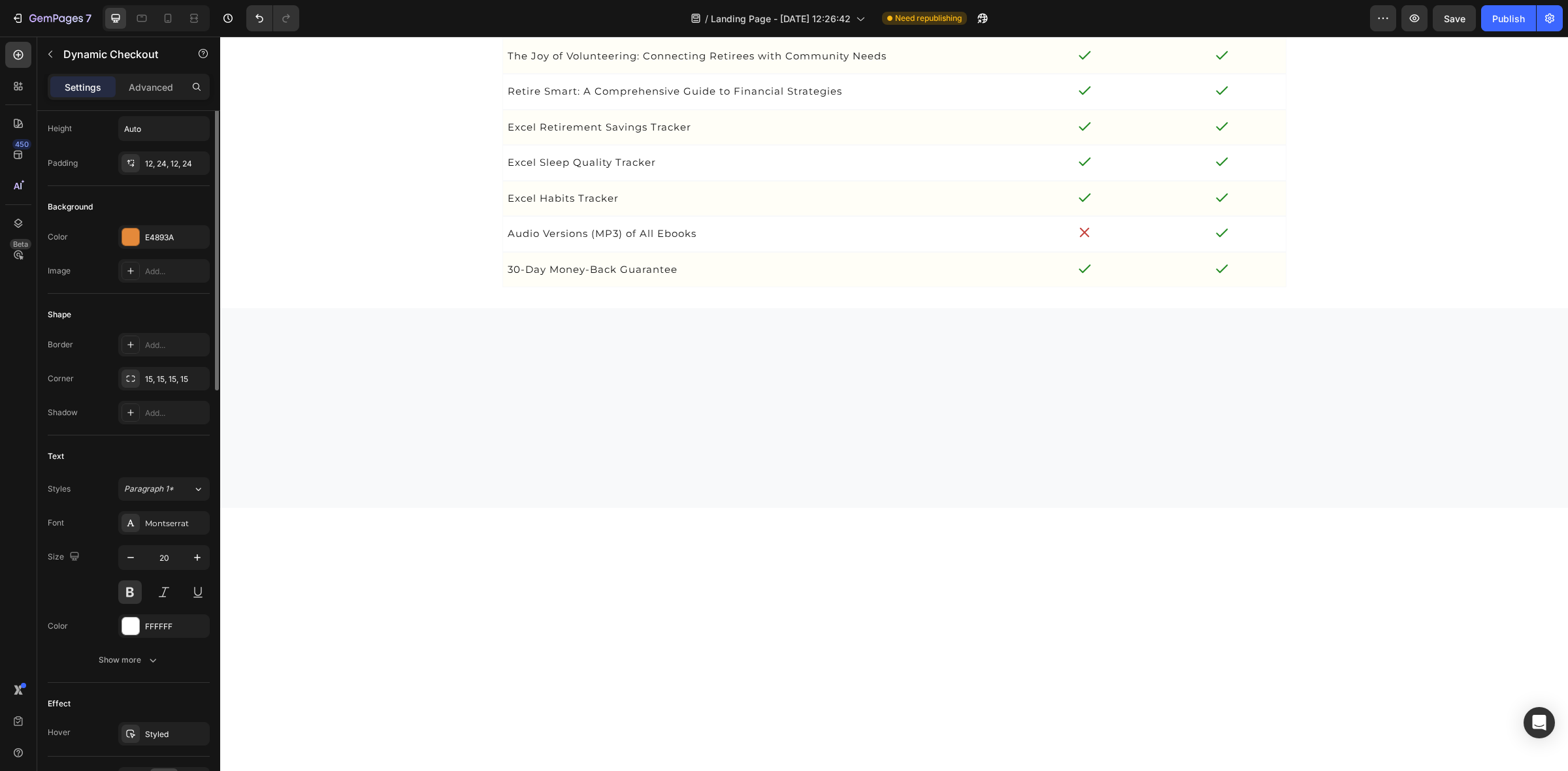
scroll to position [0, 0]
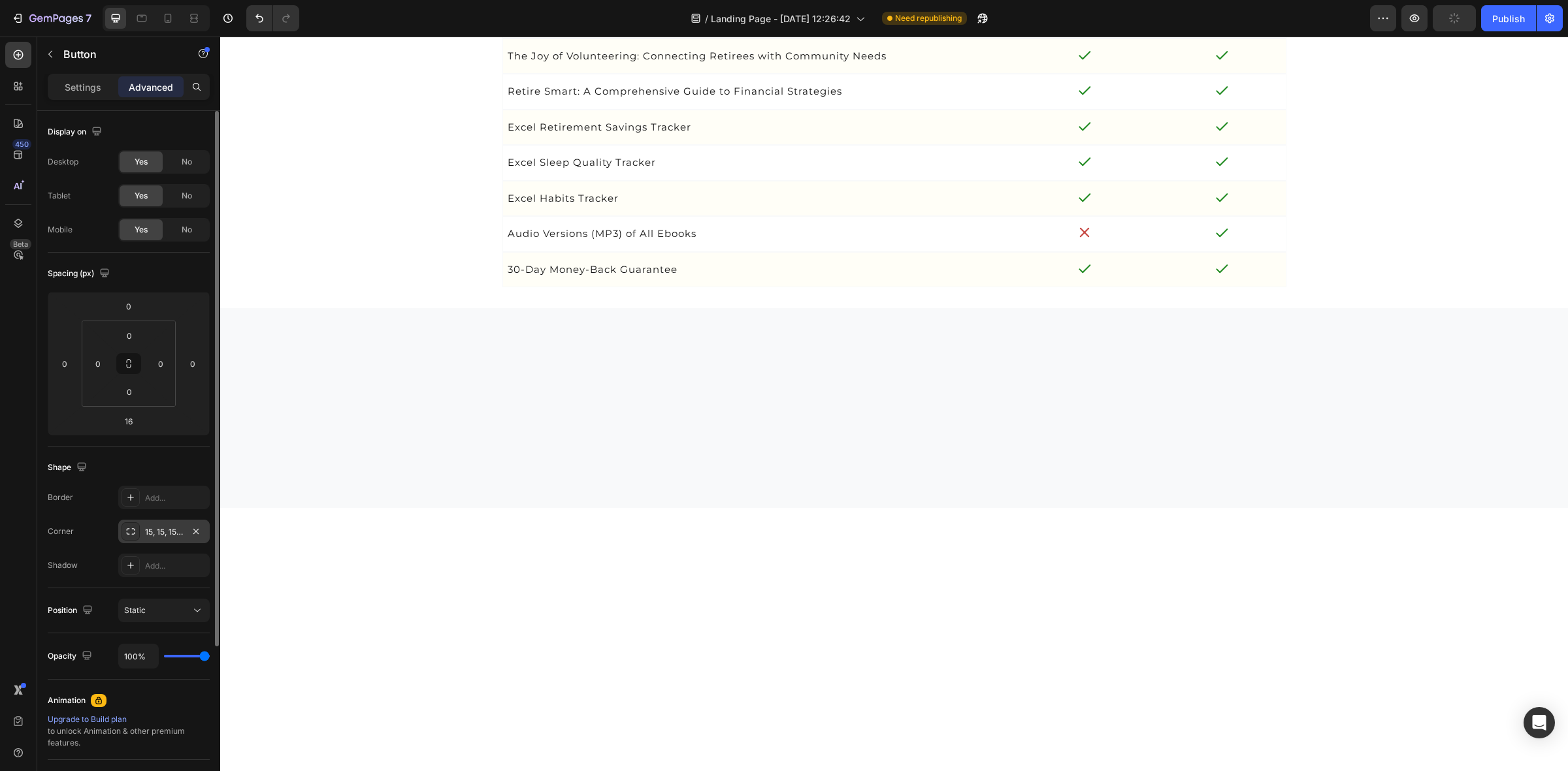
click at [164, 531] on div "15, 15, 15, 15" at bounding box center [164, 532] width 38 height 12
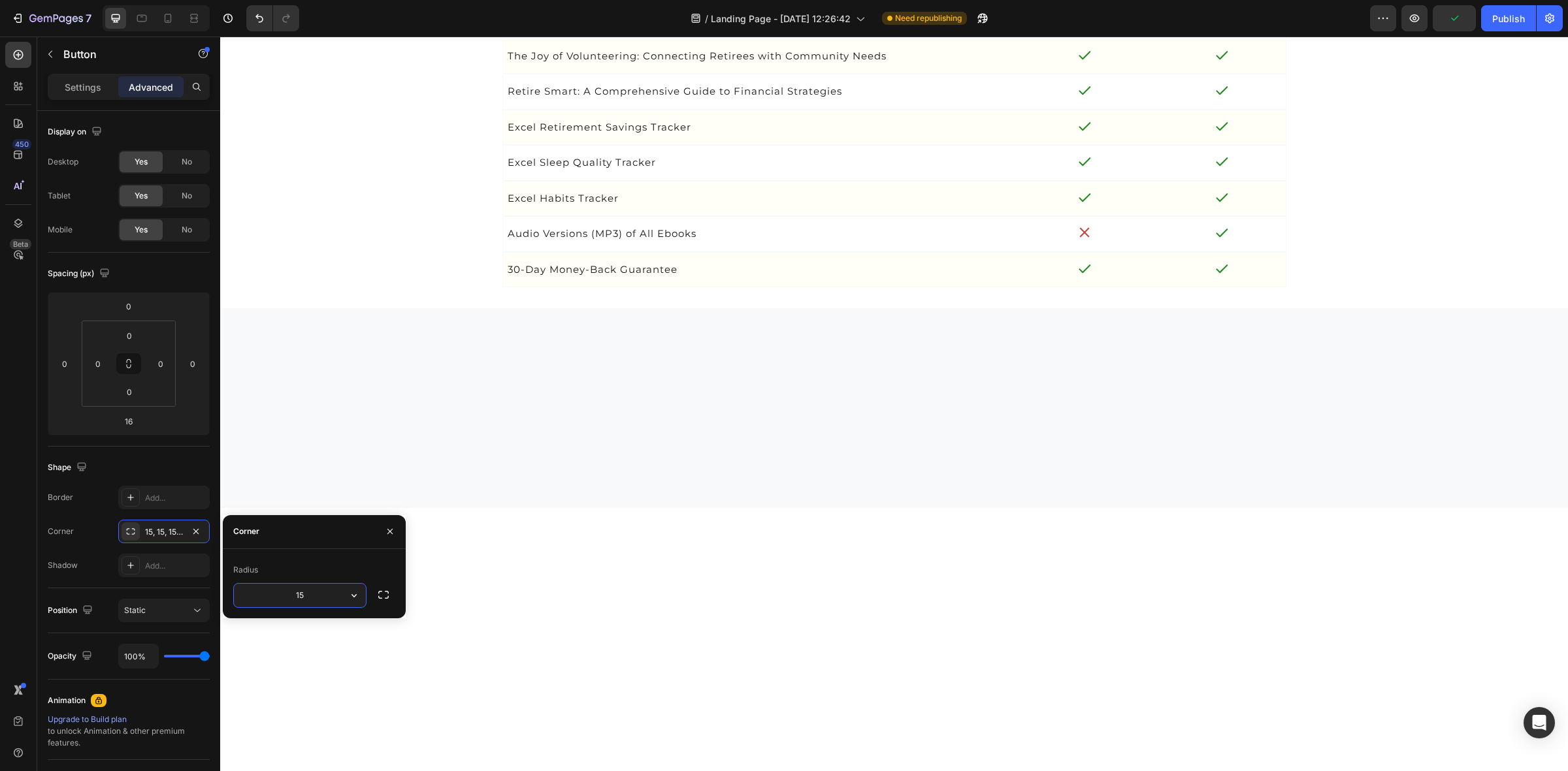
click at [303, 598] on input "15" at bounding box center [300, 596] width 132 height 23
type input "20"
click at [379, 593] on icon "button" at bounding box center [383, 595] width 11 height 8
click at [324, 288] on div "Compare Features Heading Feature Heading Essential Package Heading Premium Pack…" at bounding box center [894, 78] width 1348 height 421
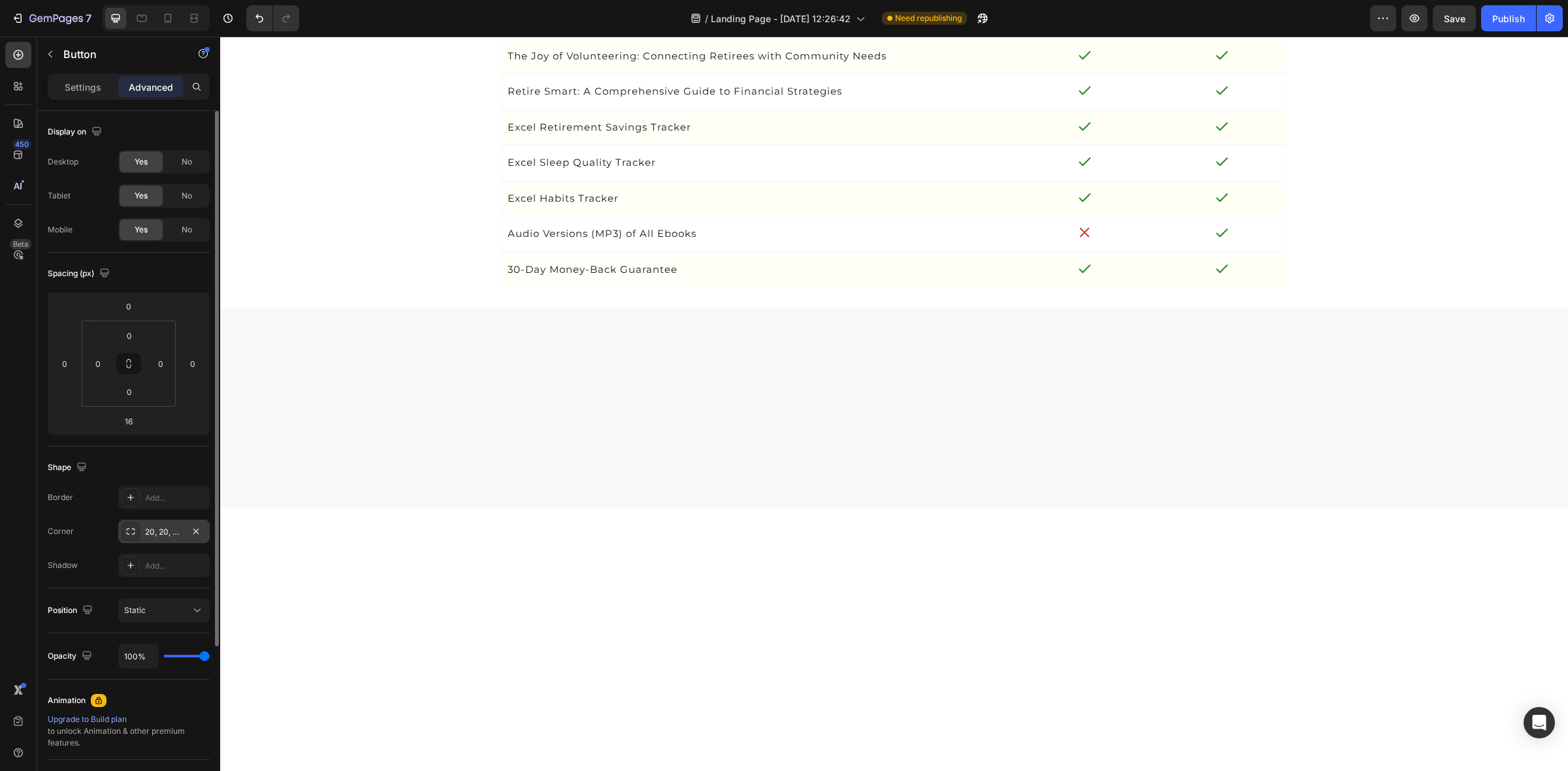
click at [161, 533] on div "20, 20, 20, 20" at bounding box center [164, 532] width 38 height 12
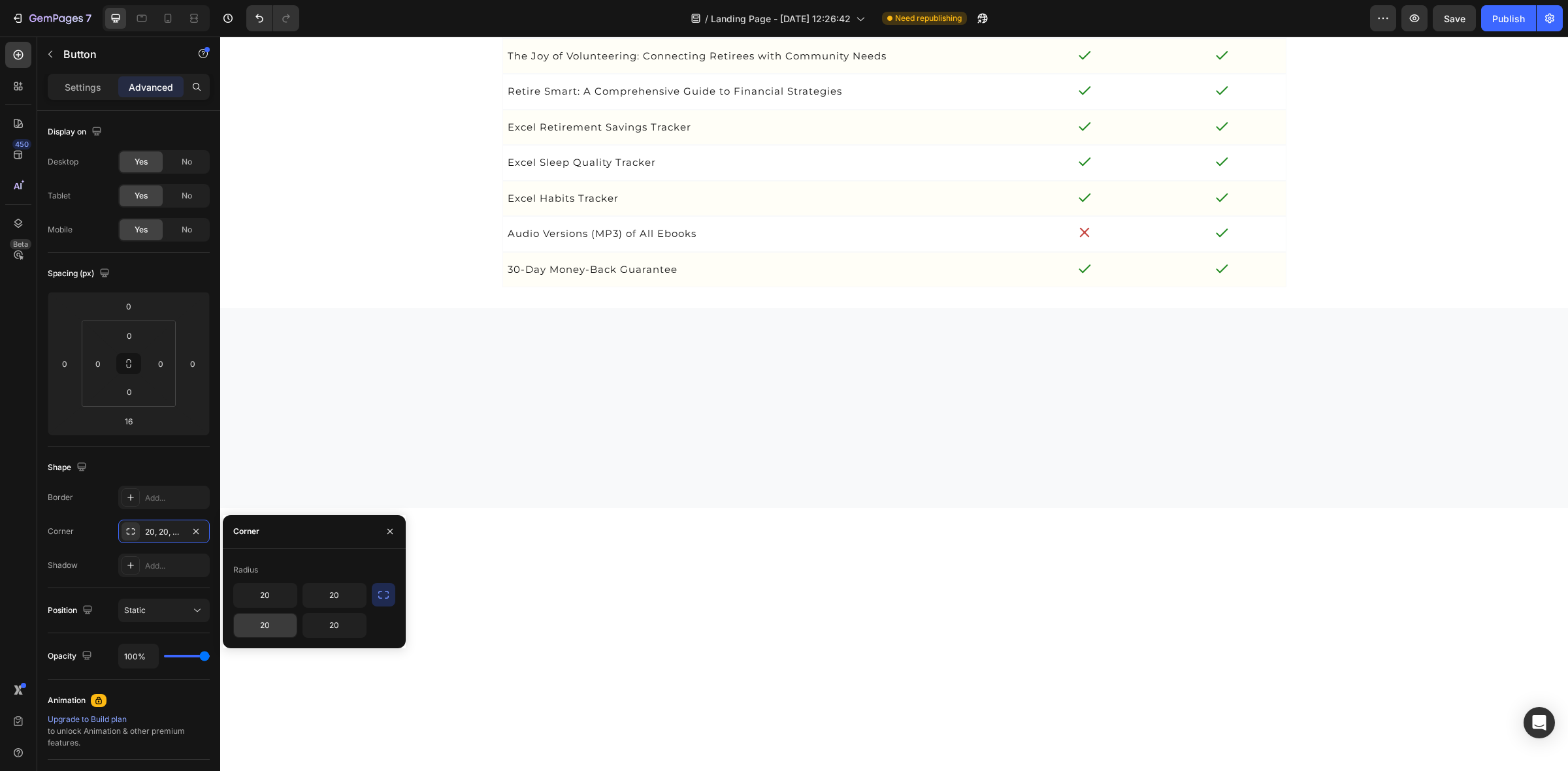
click at [275, 618] on input "20" at bounding box center [265, 626] width 62 height 23
click at [276, 600] on input "20" at bounding box center [265, 596] width 62 height 23
type input "15"
click at [255, 628] on input "20" at bounding box center [265, 626] width 62 height 23
type input "15"
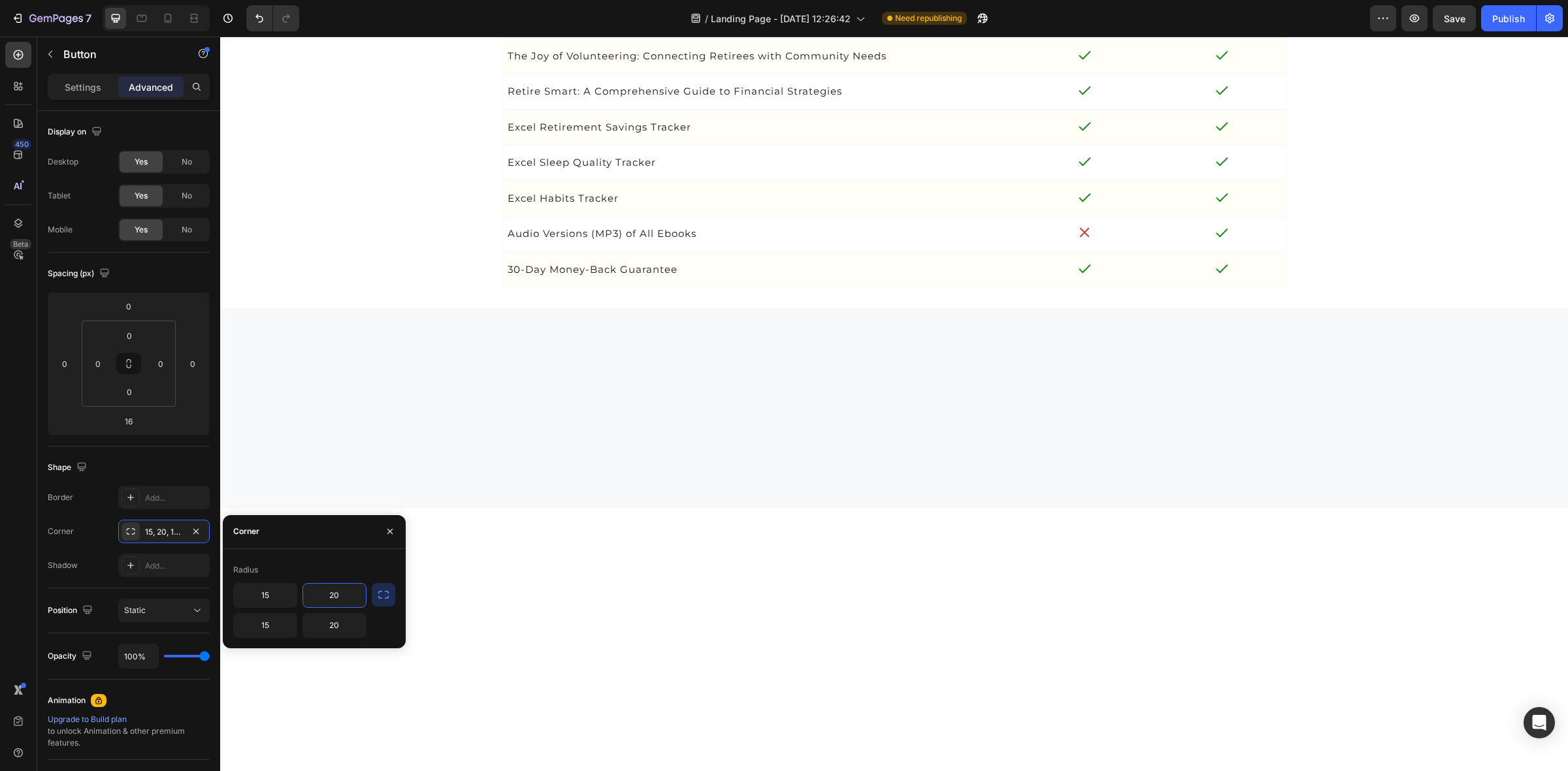
click at [334, 596] on input "20" at bounding box center [334, 596] width 62 height 23
type input "15"
click at [347, 624] on input "20" at bounding box center [334, 626] width 62 height 23
type input "15"
click at [315, 288] on div "Compare Features Heading Feature Heading Essential Package Heading Premium Pack…" at bounding box center [894, 78] width 1348 height 421
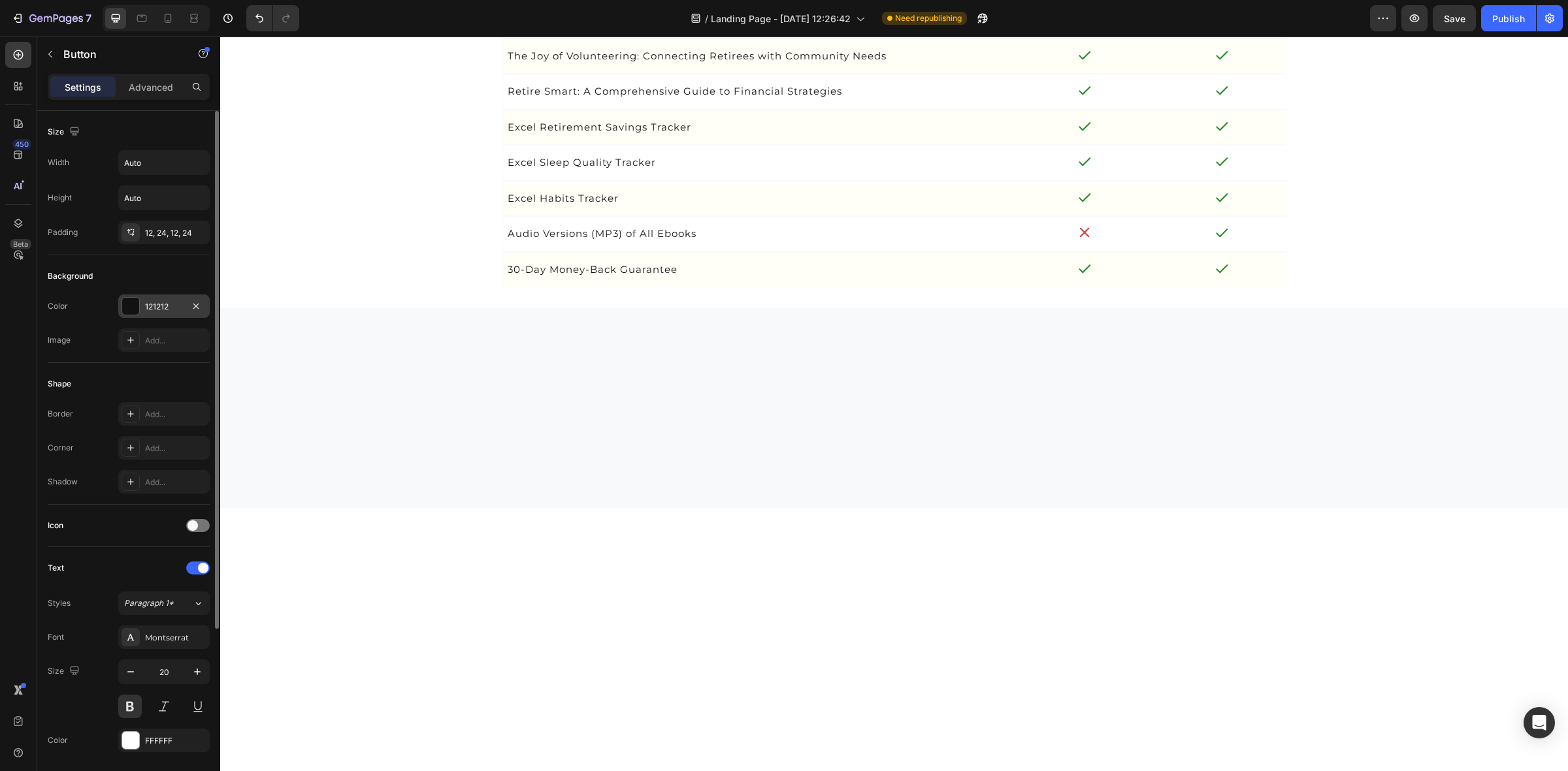
click at [136, 315] on div at bounding box center [131, 306] width 19 height 18
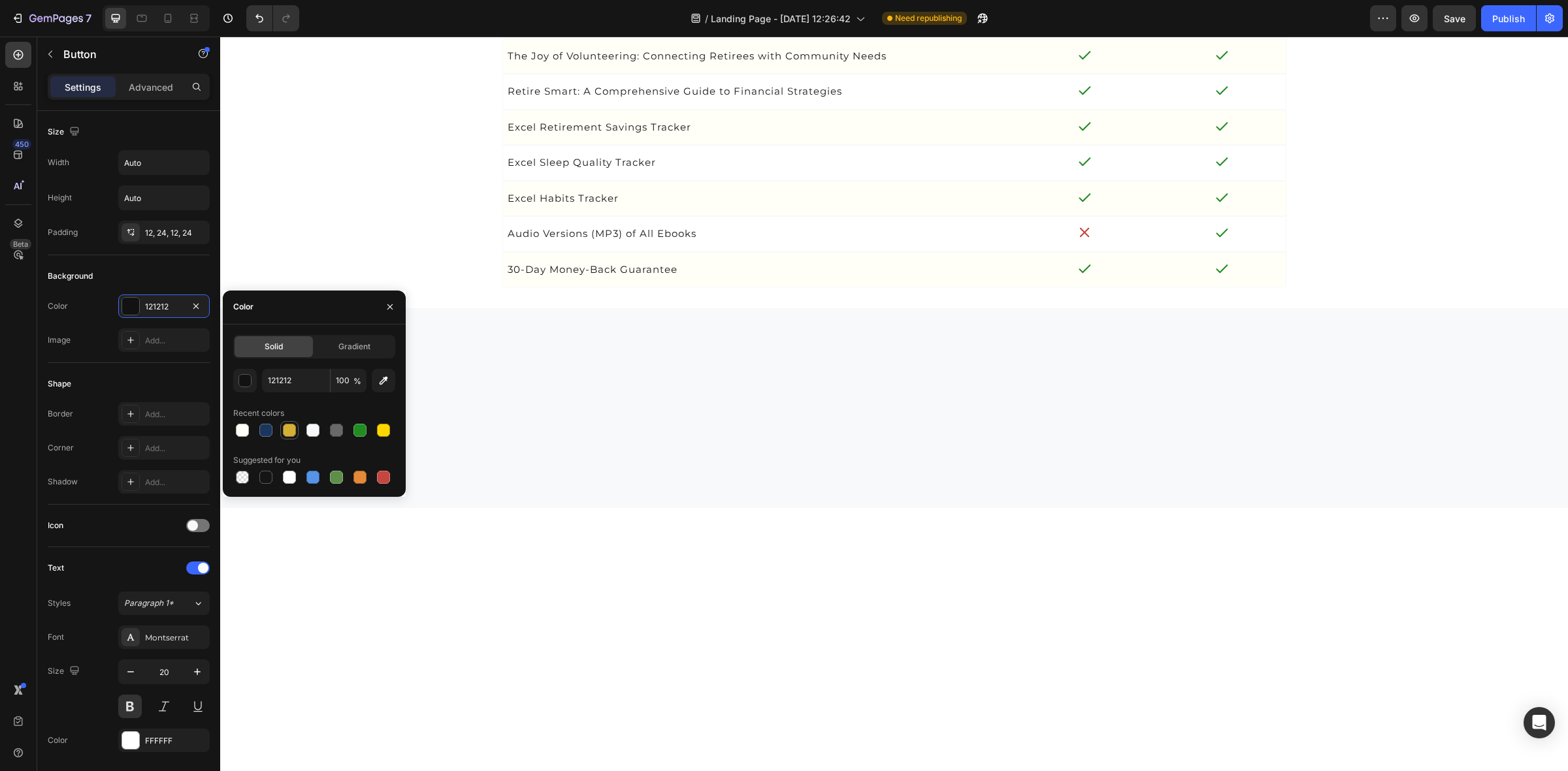
click at [295, 432] on div at bounding box center [288, 429] width 13 height 13
type input "D4AF37"
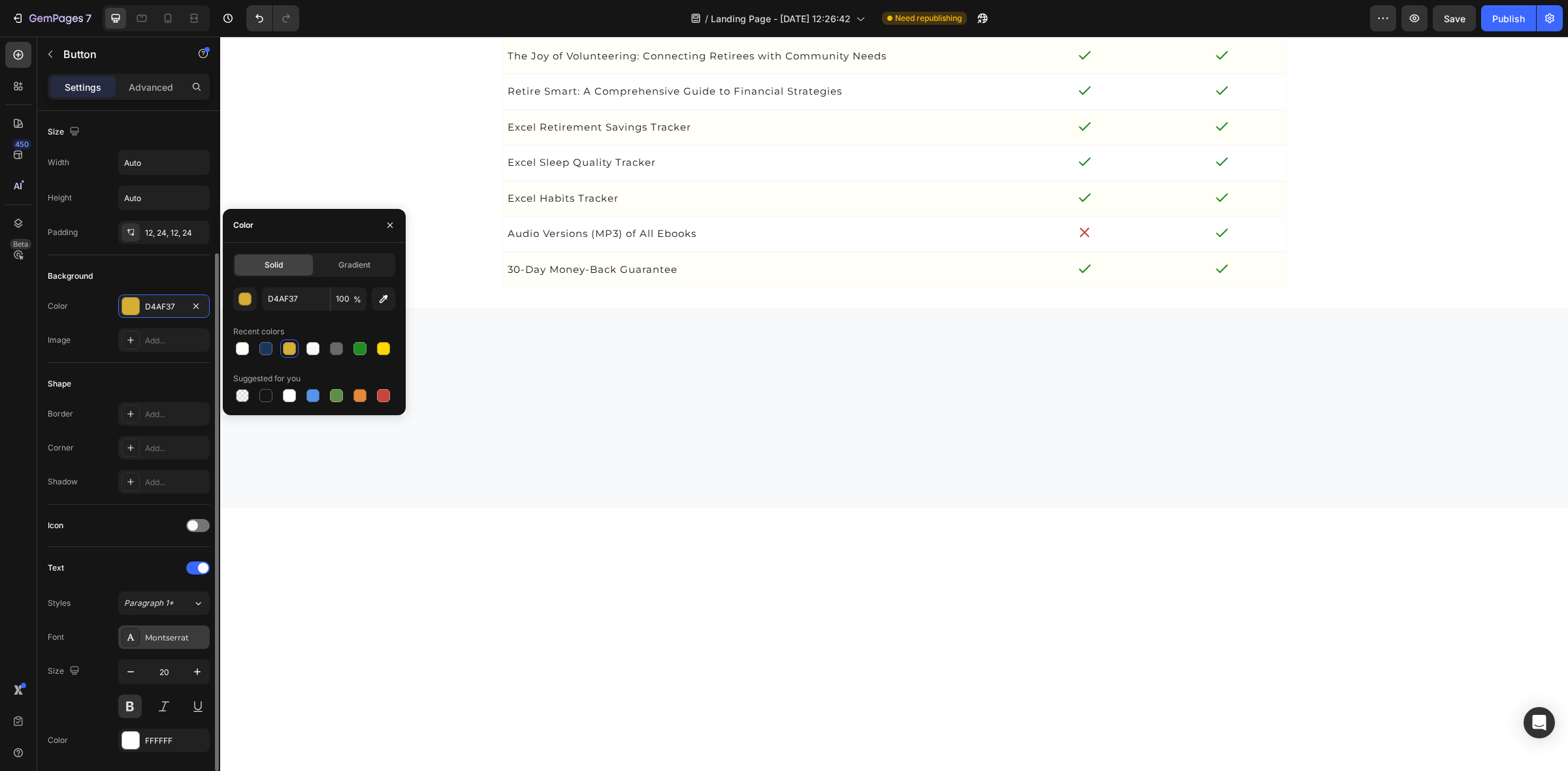
scroll to position [164, 0]
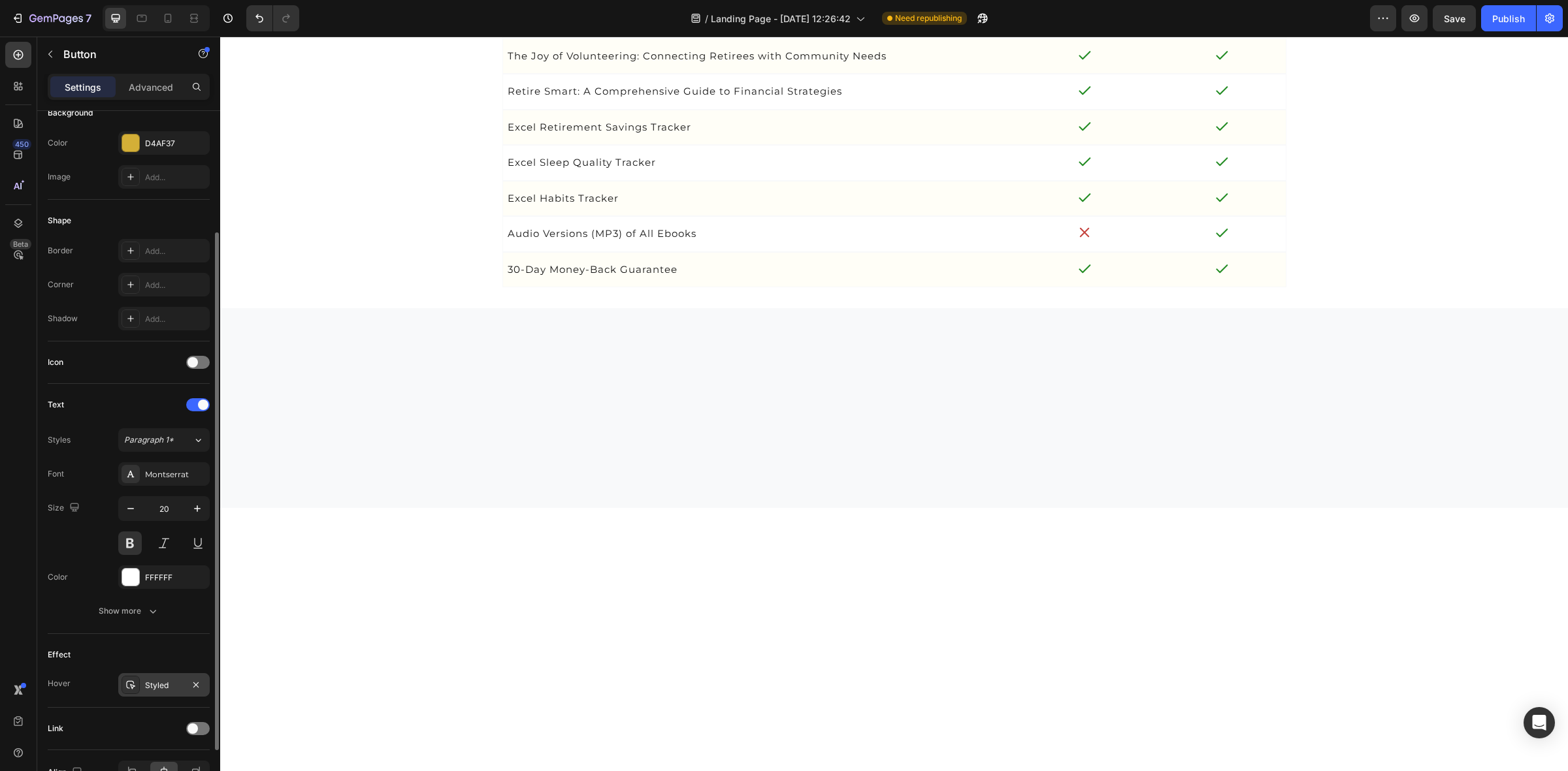
click at [158, 685] on div "Styled" at bounding box center [164, 685] width 38 height 12
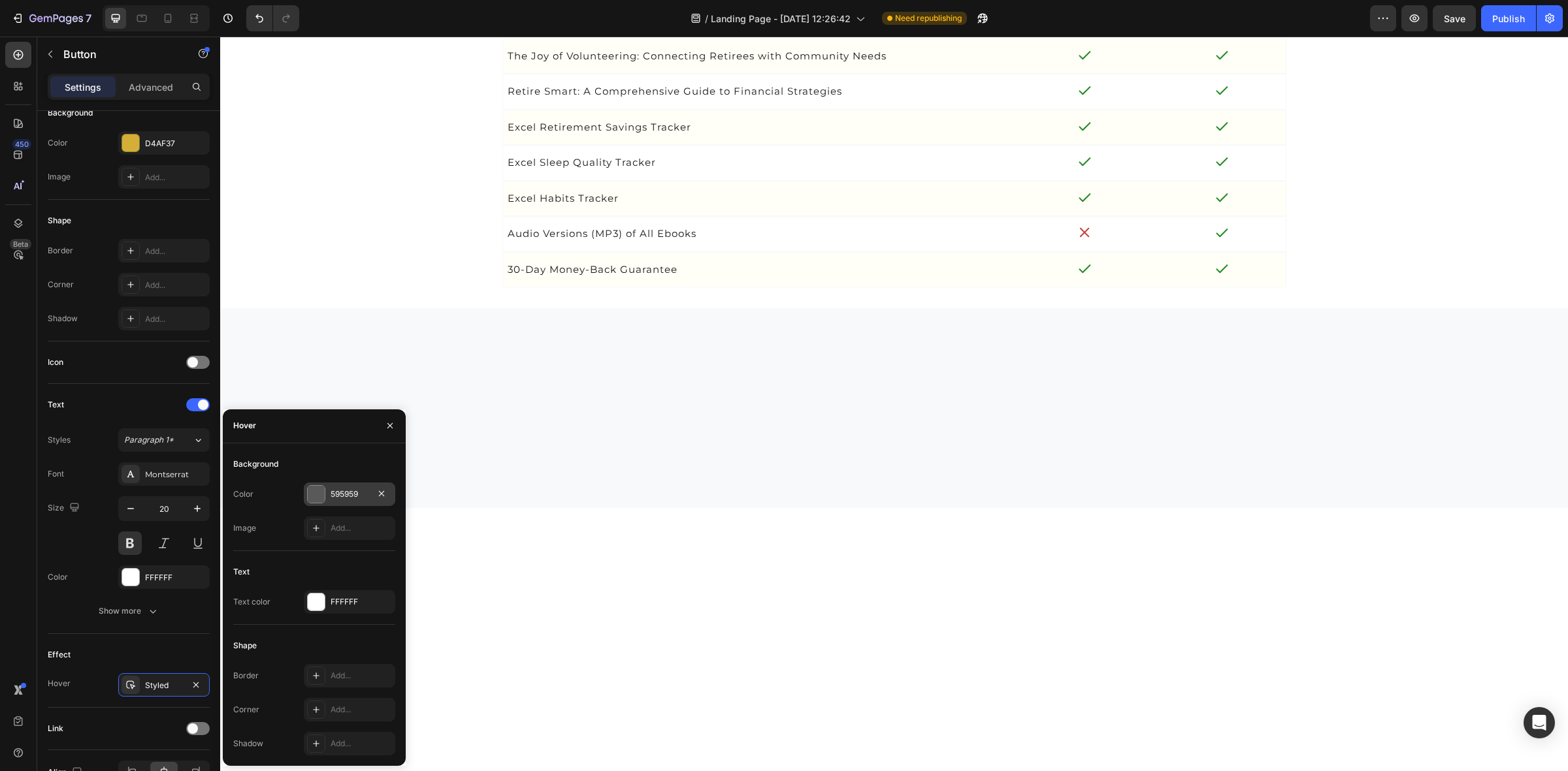
click at [317, 491] on div at bounding box center [316, 494] width 17 height 17
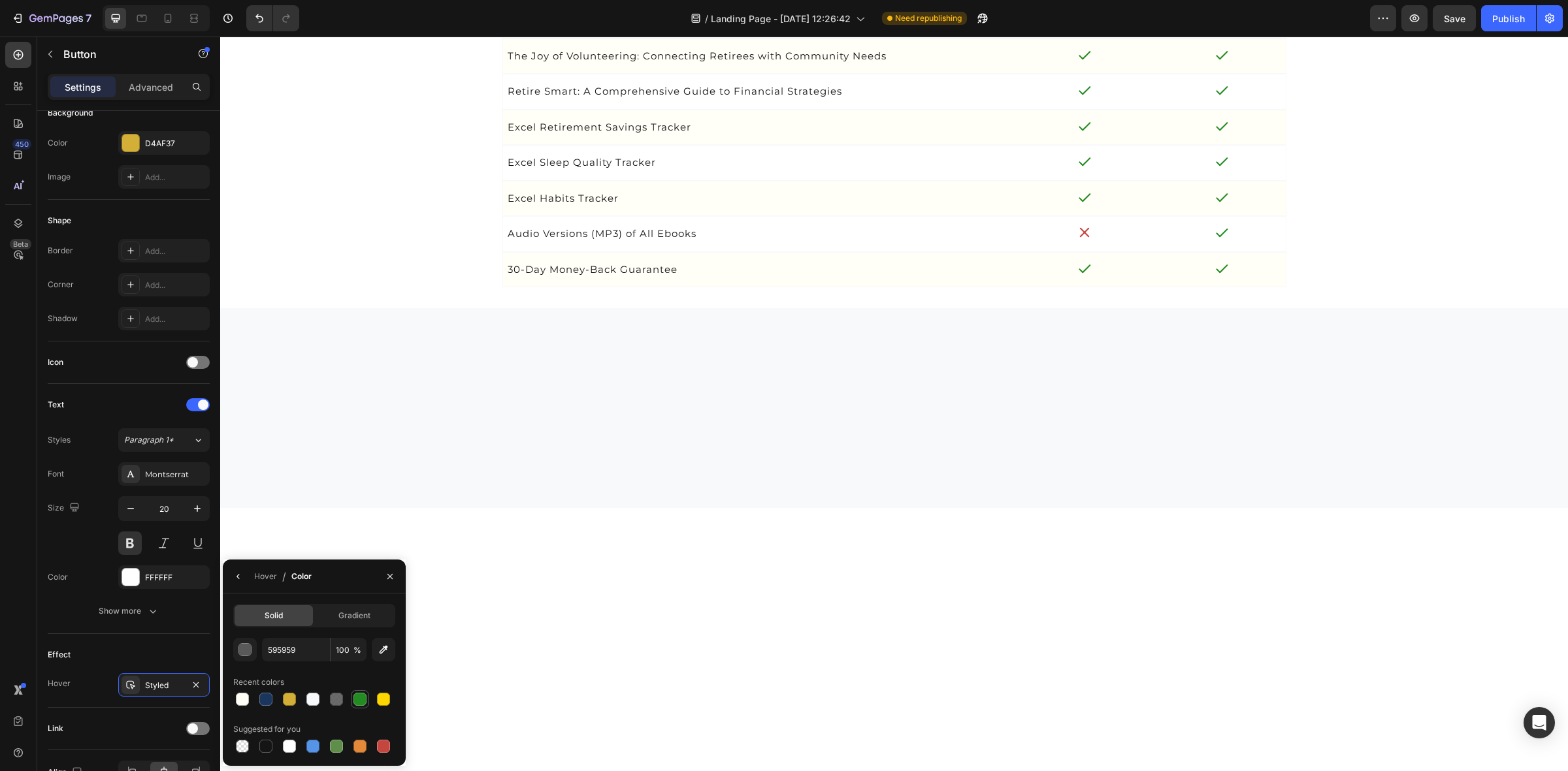
click at [356, 697] on div at bounding box center [359, 699] width 13 height 13
type input "228B22"
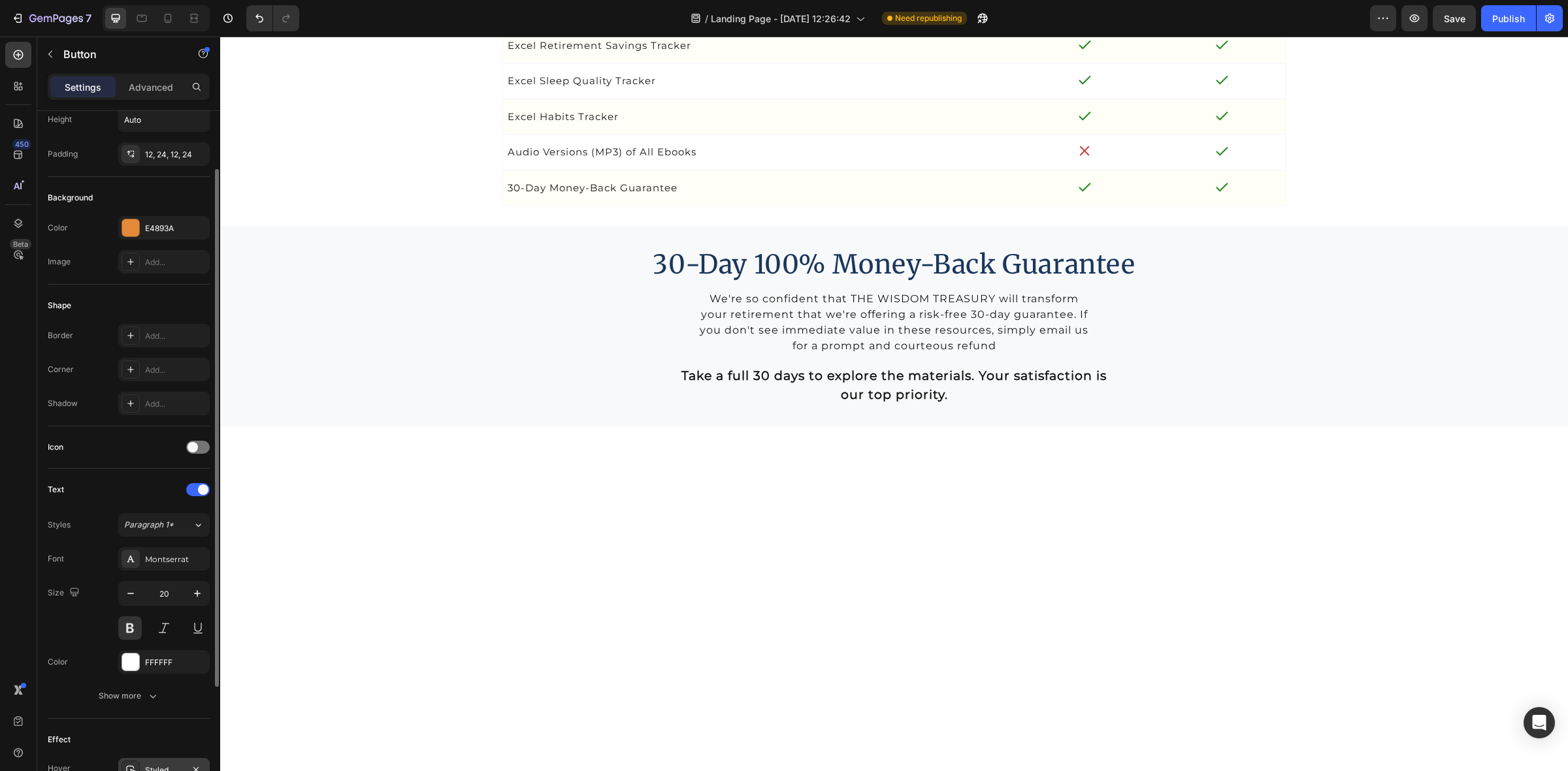
scroll to position [0, 0]
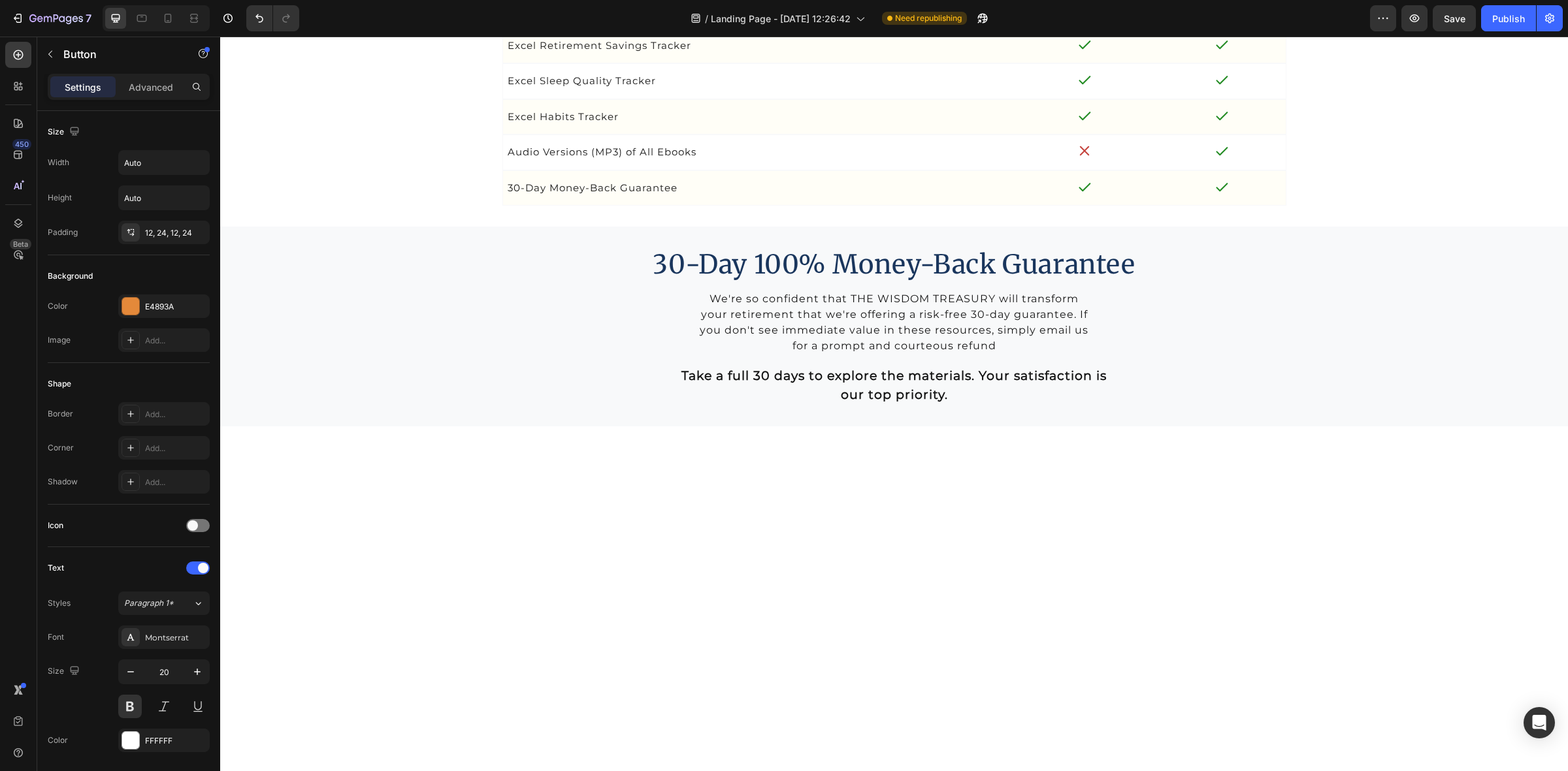
click at [132, 87] on p "Advanced" at bounding box center [151, 88] width 45 height 14
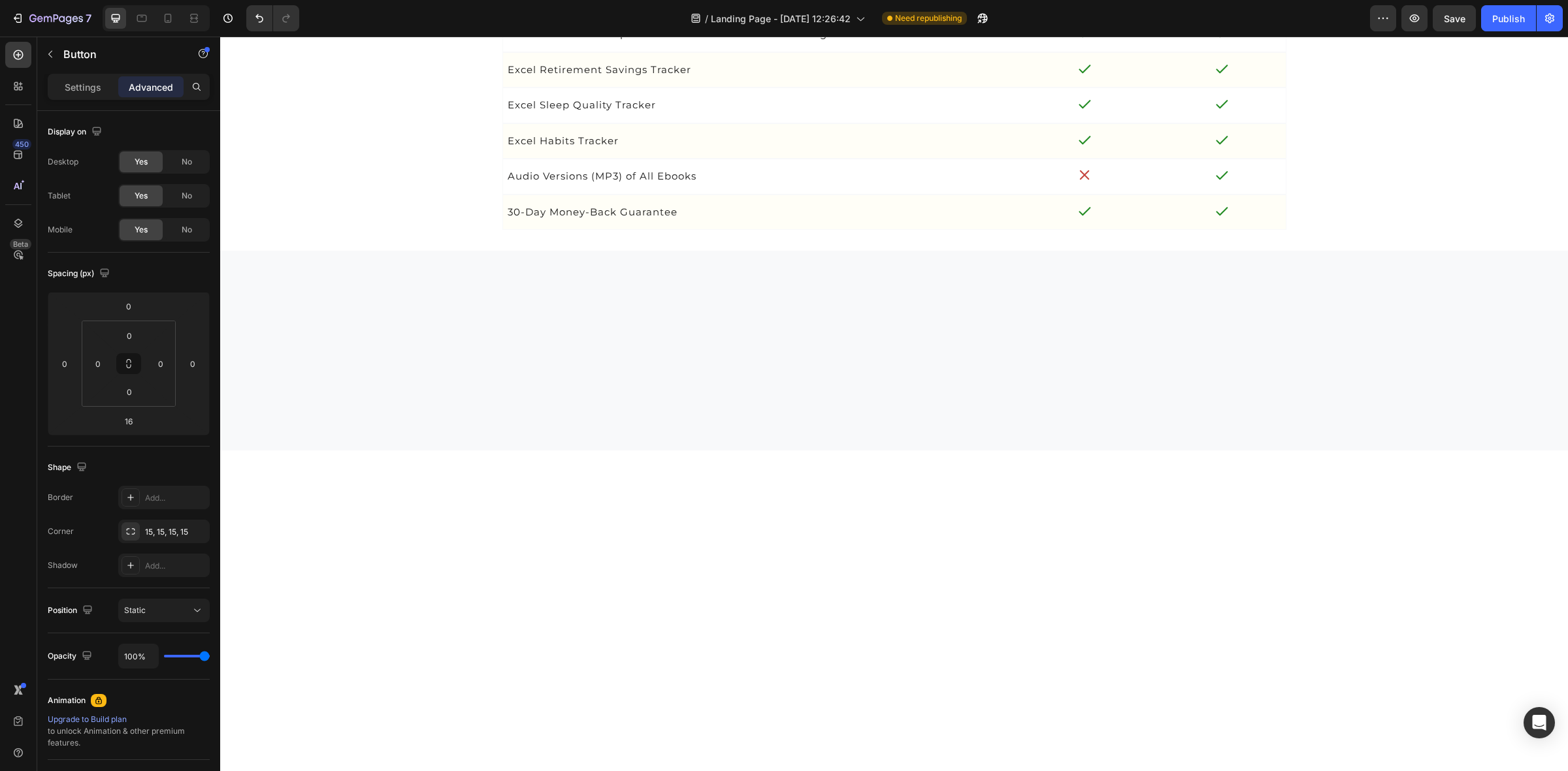
scroll to position [4527, 0]
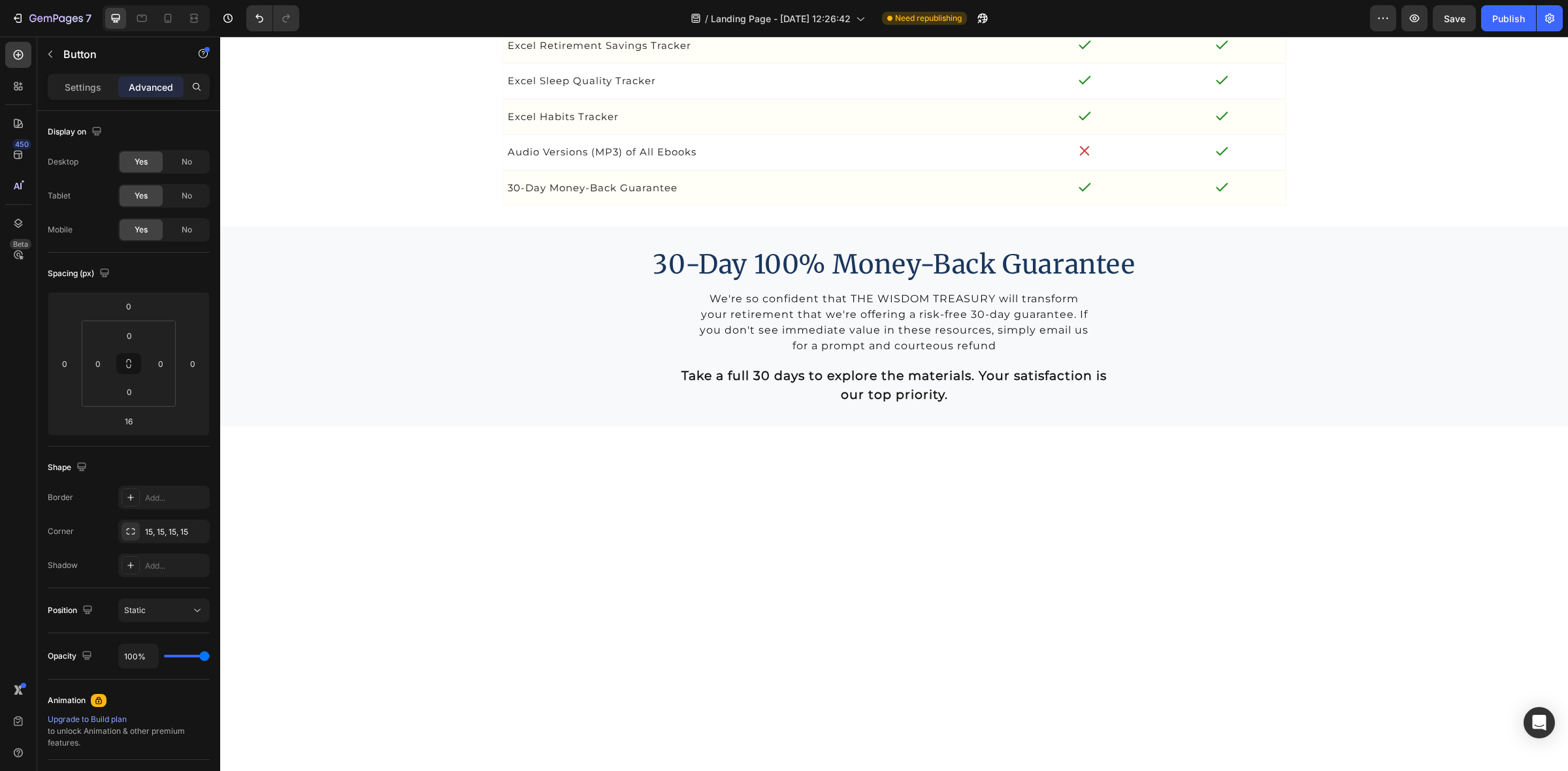
click at [90, 93] on div "Settings" at bounding box center [83, 86] width 65 height 20
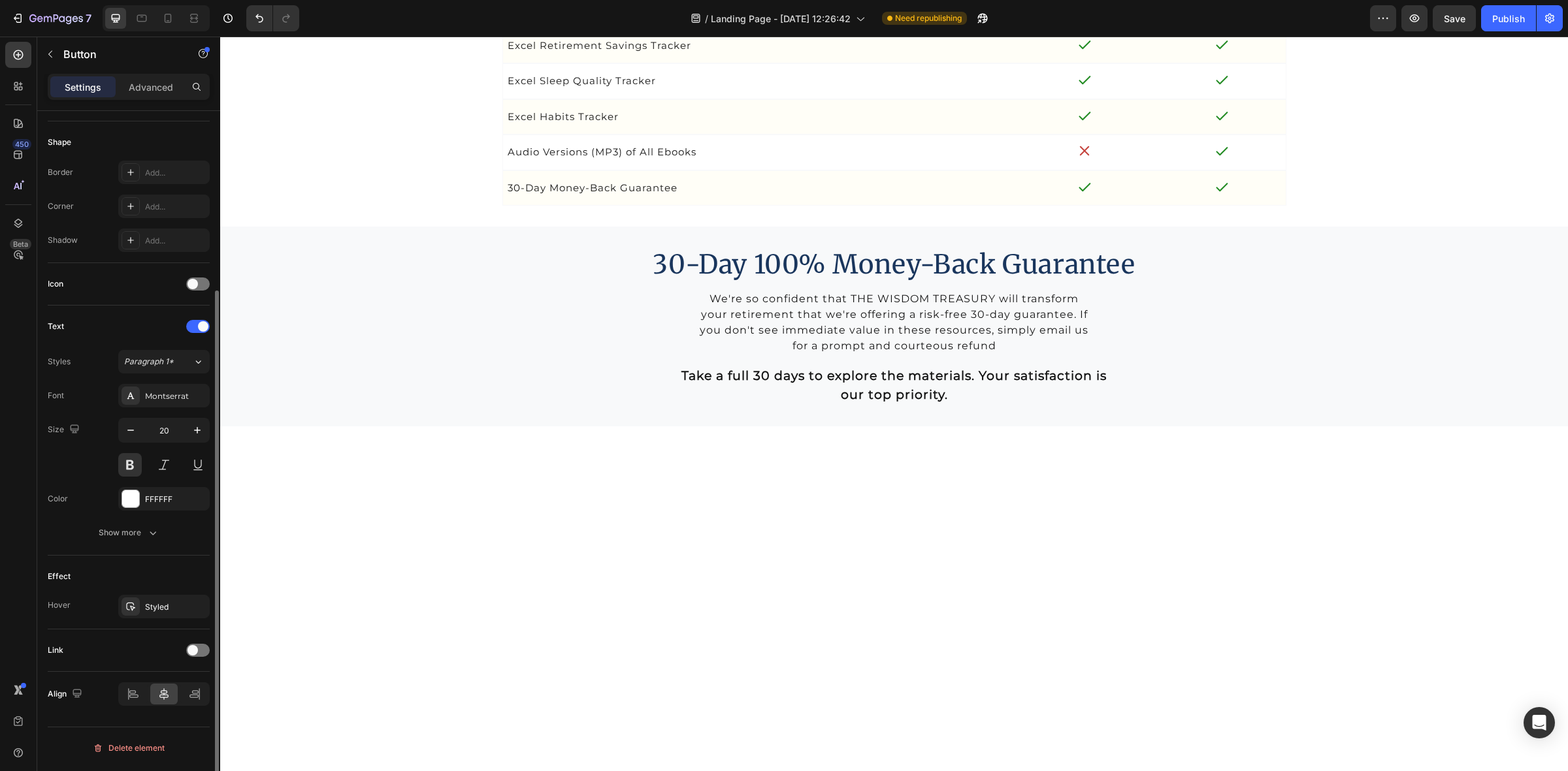
scroll to position [0, 0]
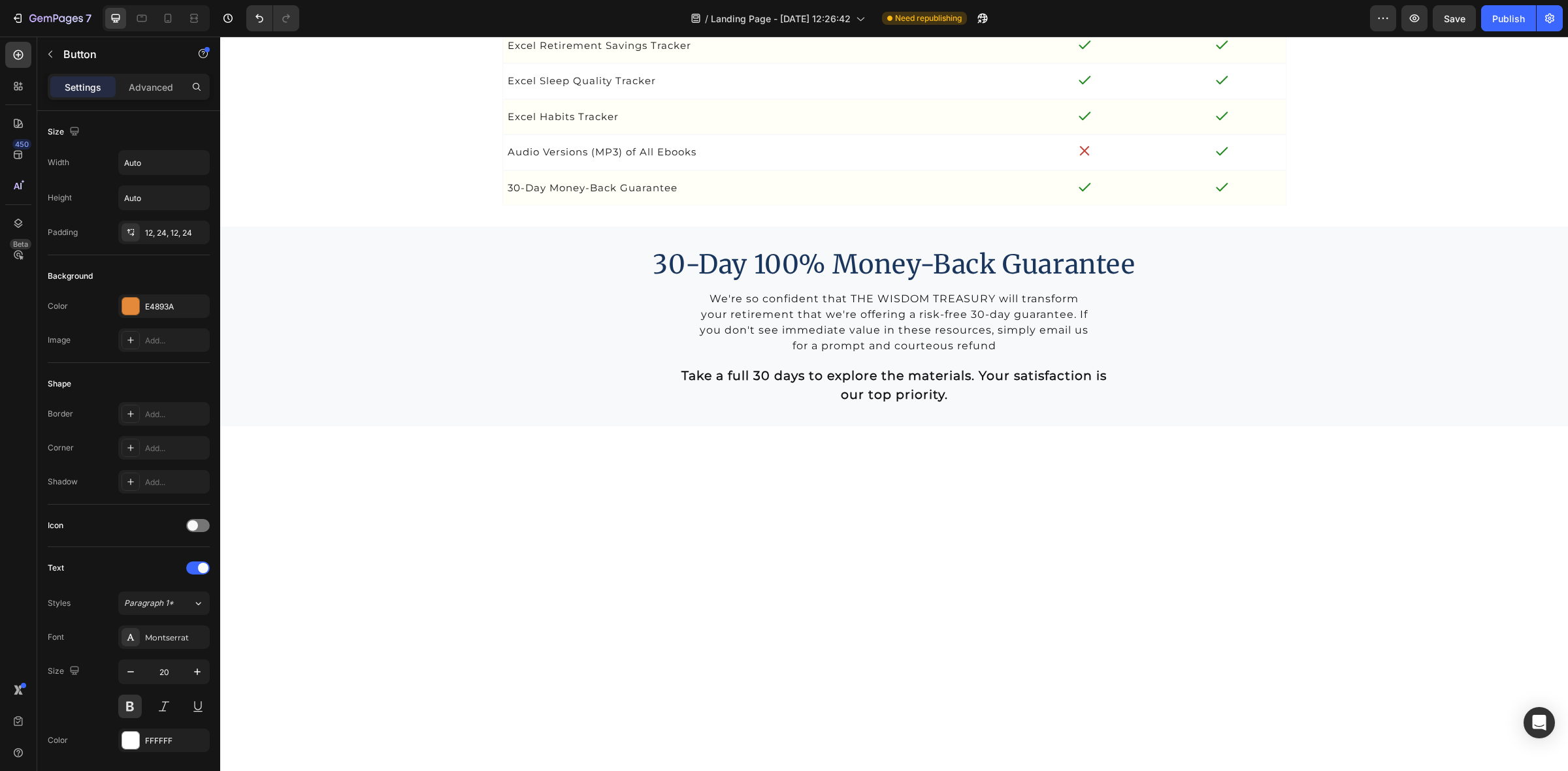
click at [135, 345] on icon at bounding box center [131, 340] width 11 height 11
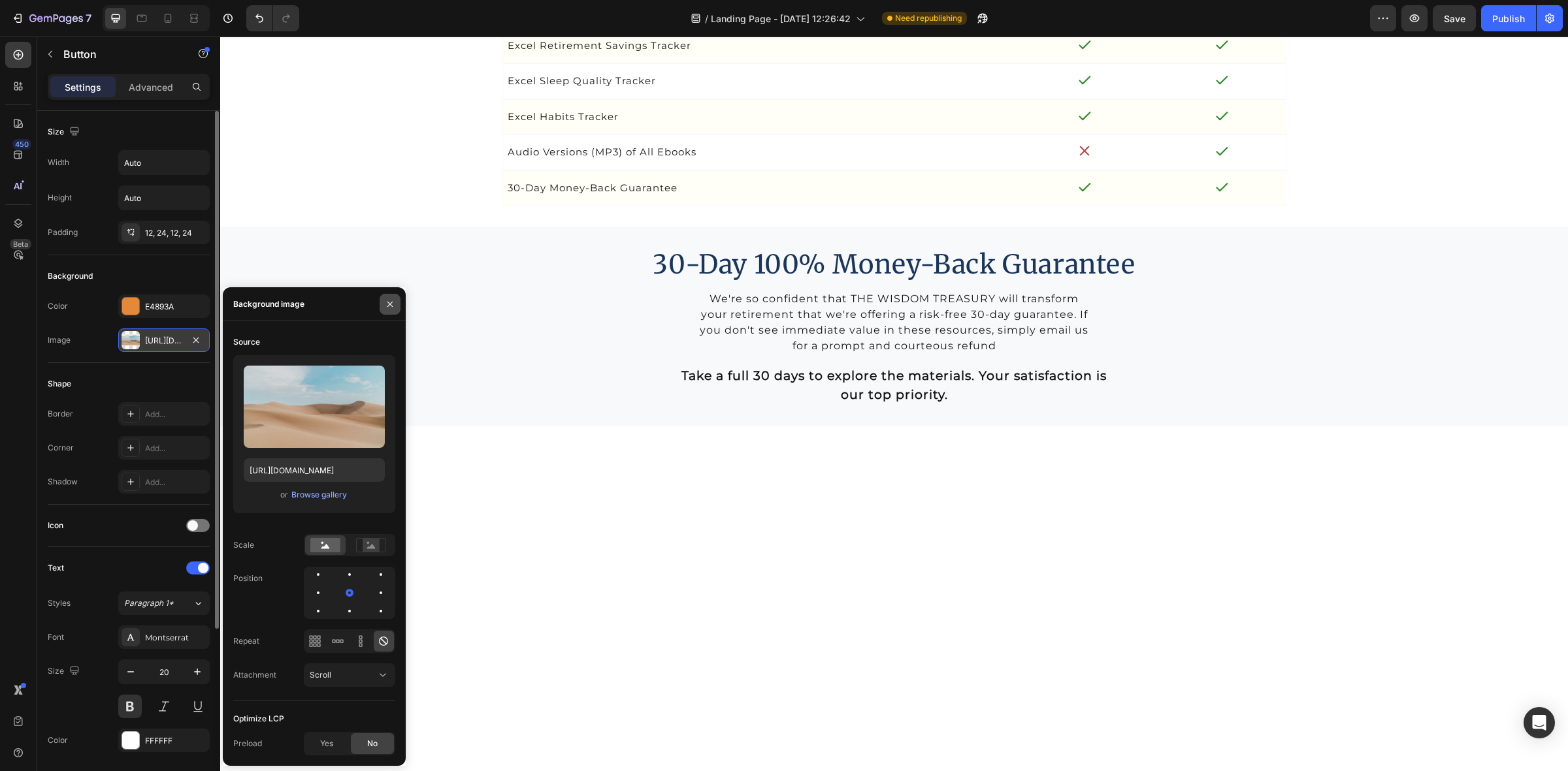
click at [390, 305] on icon "button" at bounding box center [390, 303] width 5 height 5
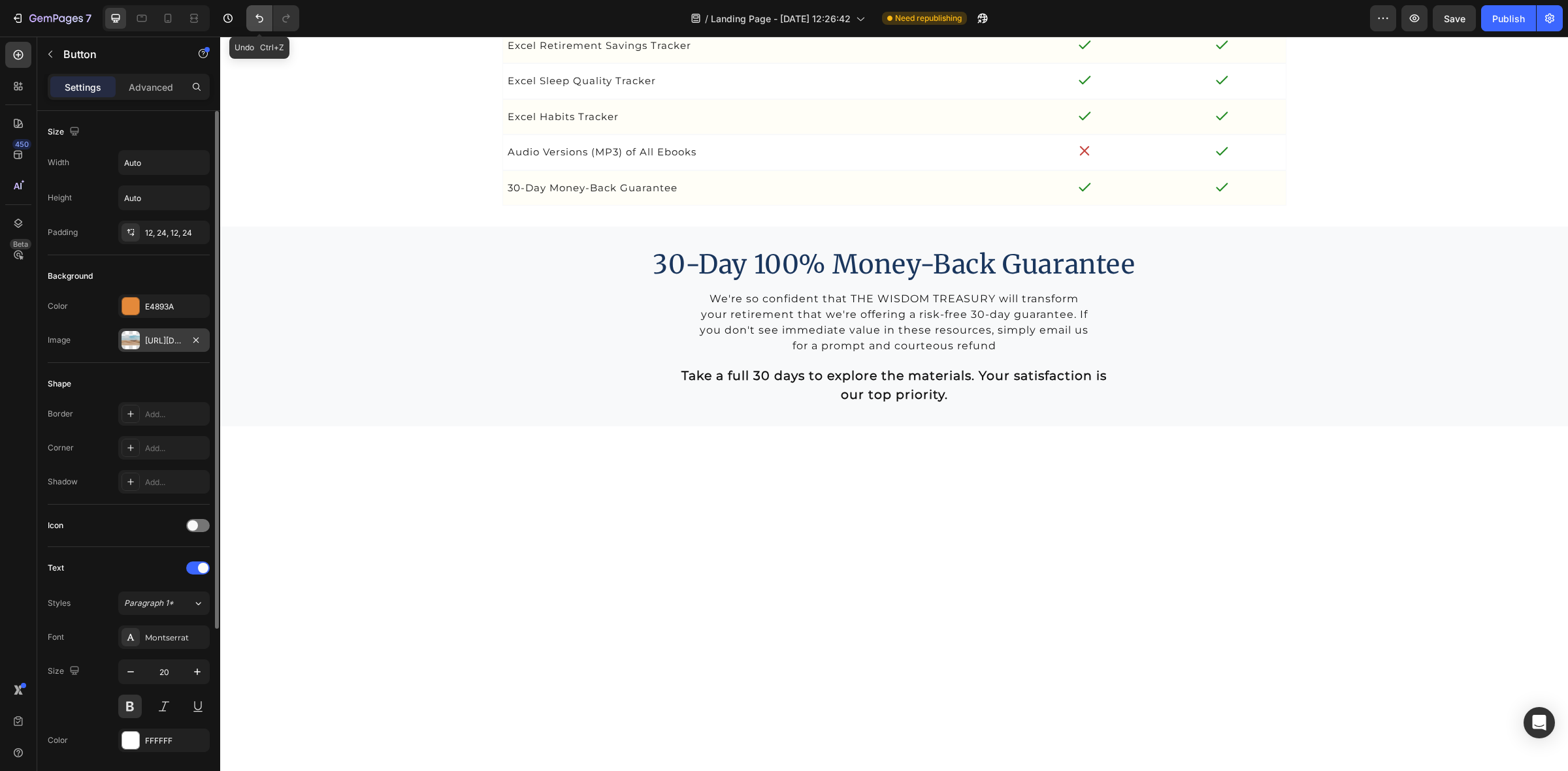
click at [259, 22] on icon "Undo/Redo" at bounding box center [259, 18] width 13 height 13
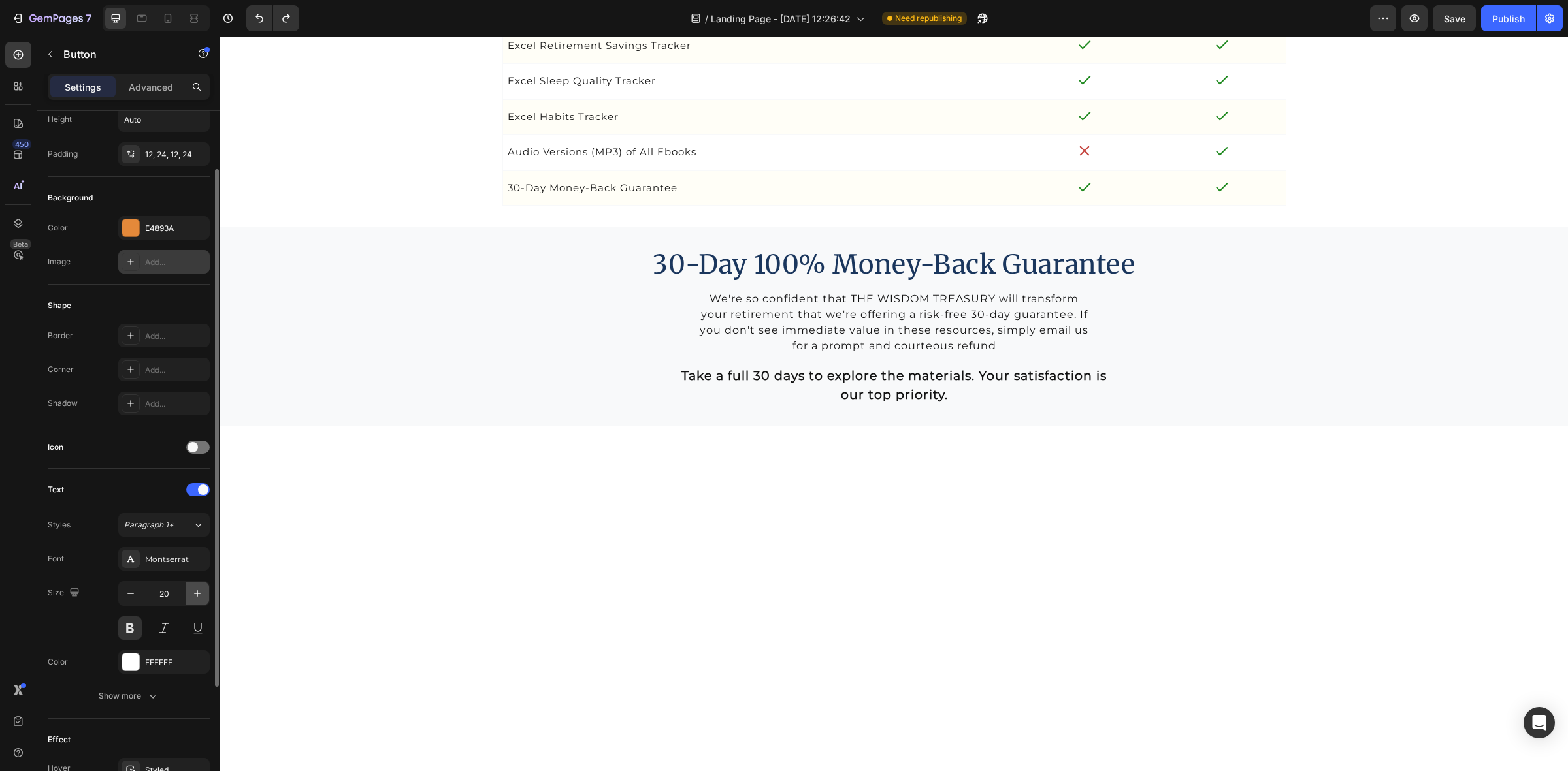
scroll to position [241, 0]
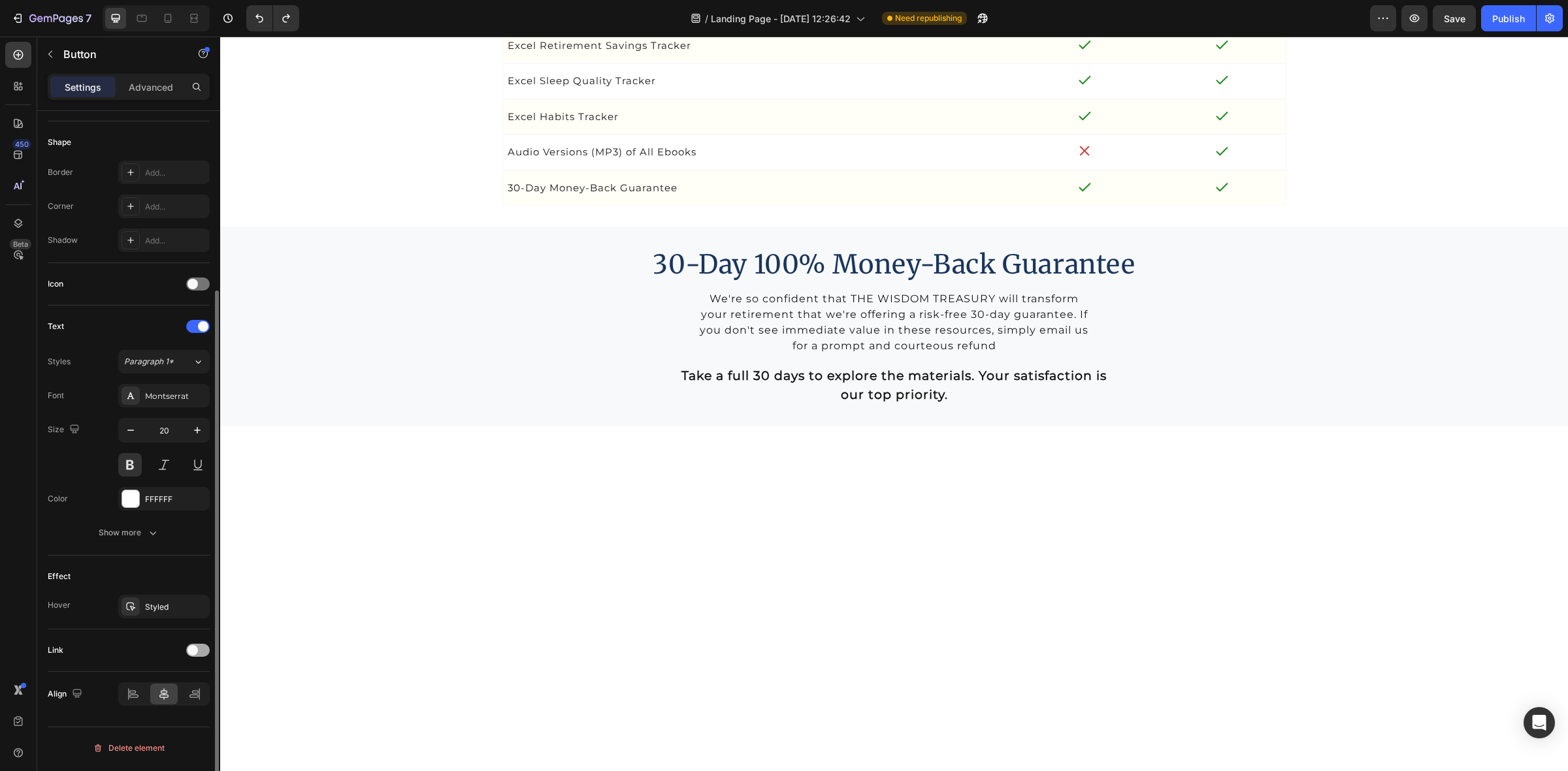
click at [191, 651] on span at bounding box center [193, 650] width 11 height 11
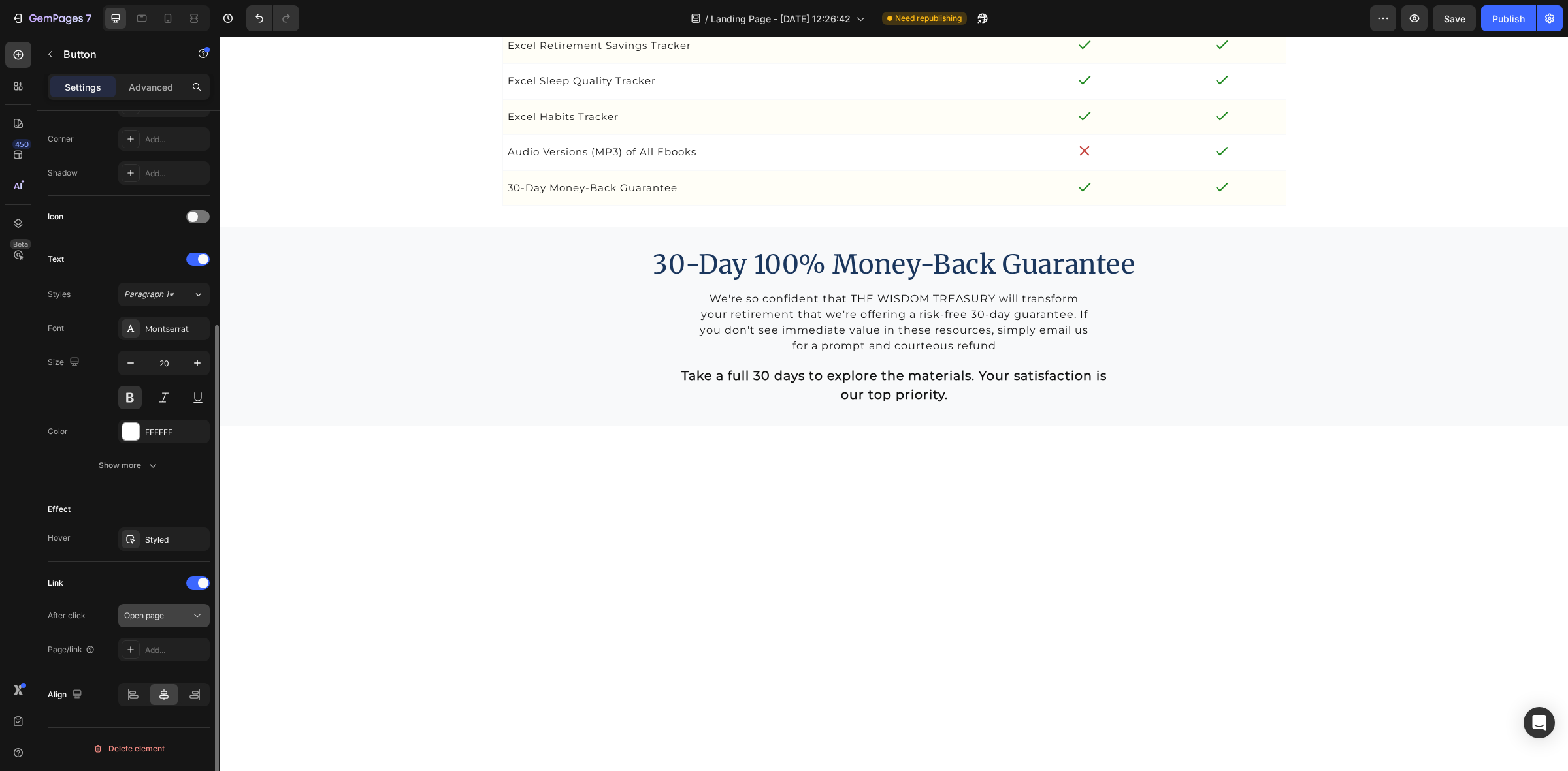
click at [175, 609] on button "Open page" at bounding box center [164, 616] width 92 height 23
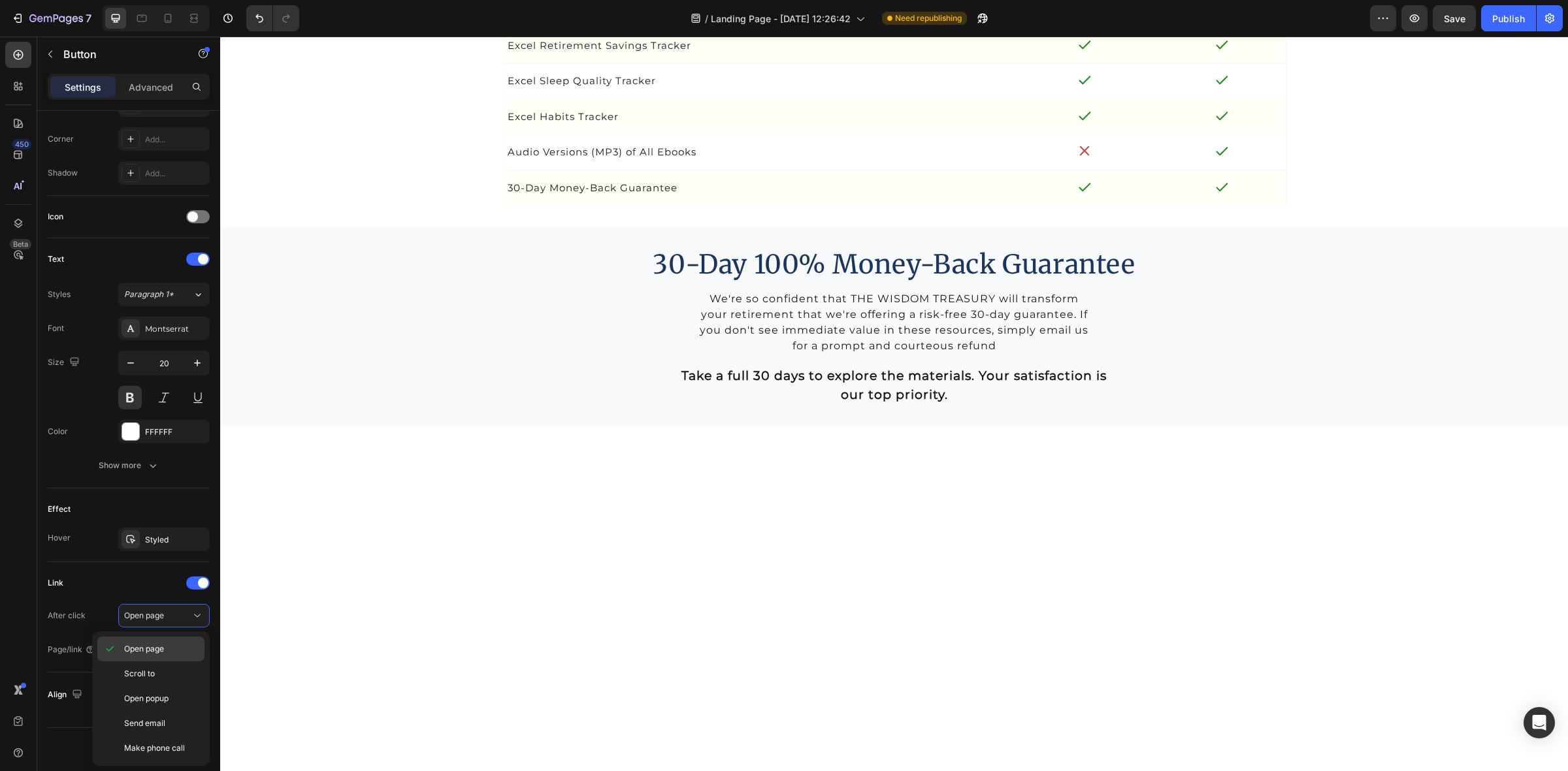
click at [167, 648] on p "Open page" at bounding box center [161, 649] width 74 height 12
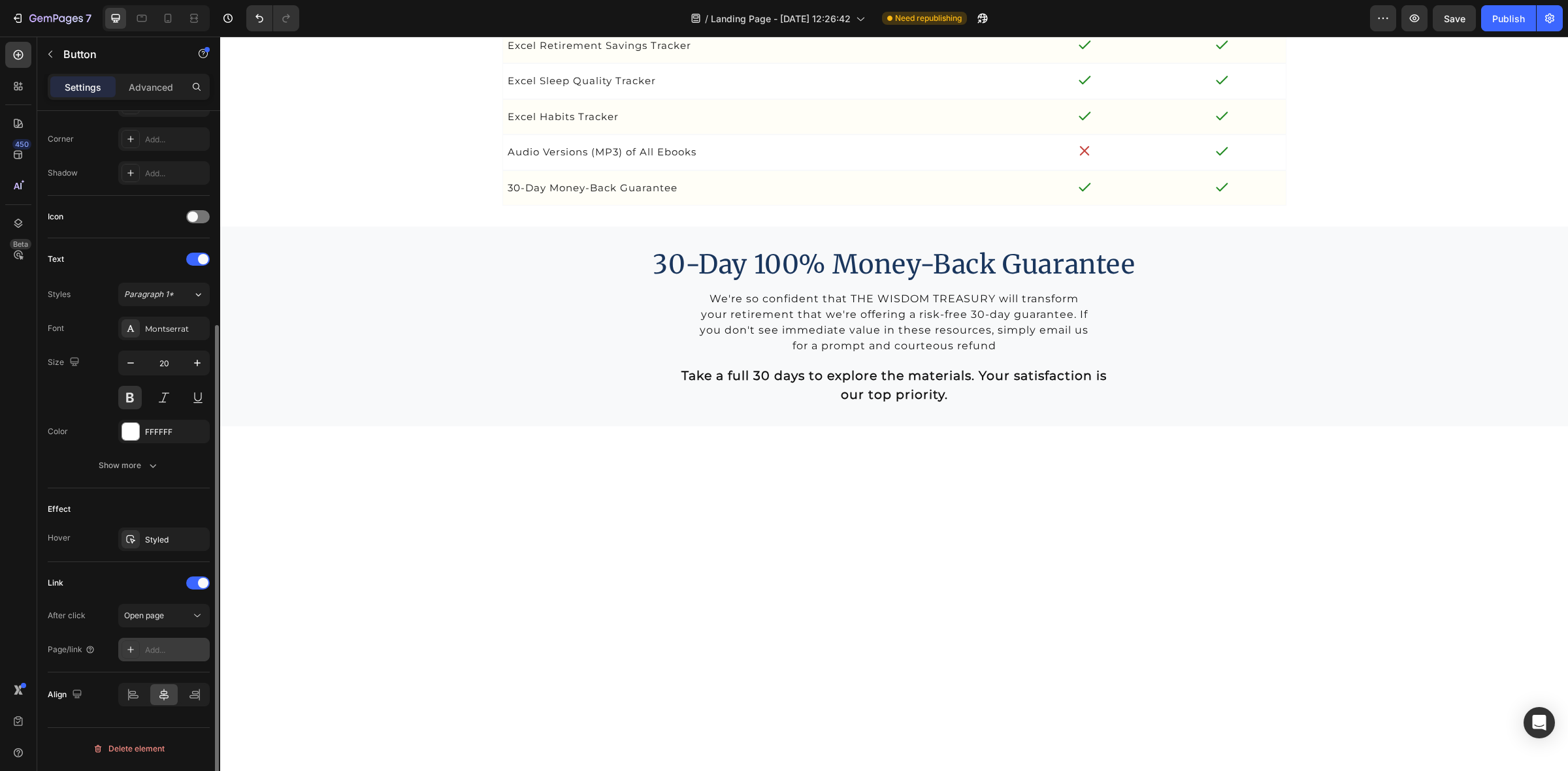
click at [162, 648] on div "Add..." at bounding box center [175, 650] width 61 height 12
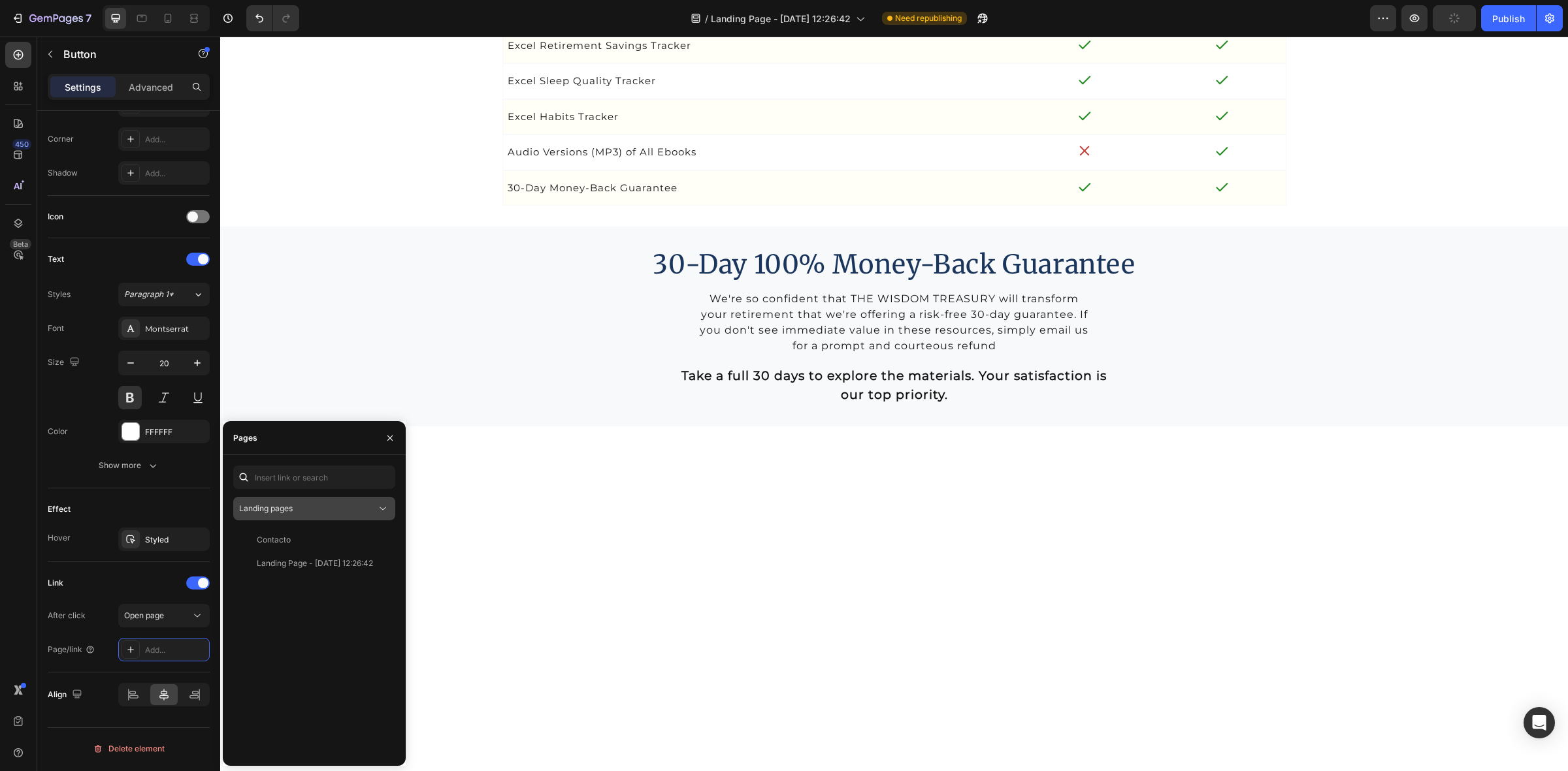
click at [374, 511] on div "Landing pages" at bounding box center [308, 509] width 137 height 12
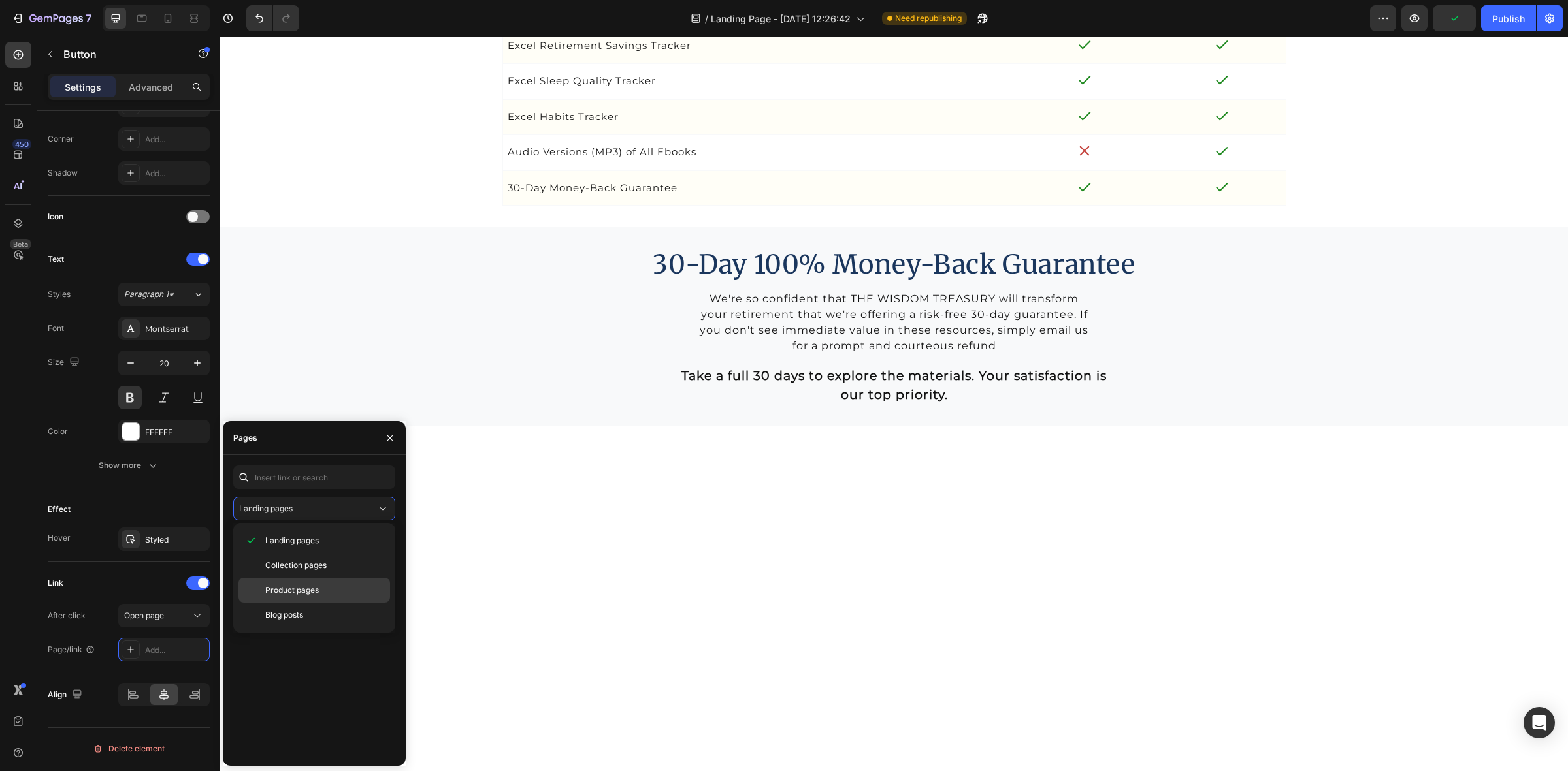
click at [330, 586] on p "Product pages" at bounding box center [324, 590] width 119 height 12
click at [317, 535] on div "Ebook normal package" at bounding box center [299, 540] width 85 height 12
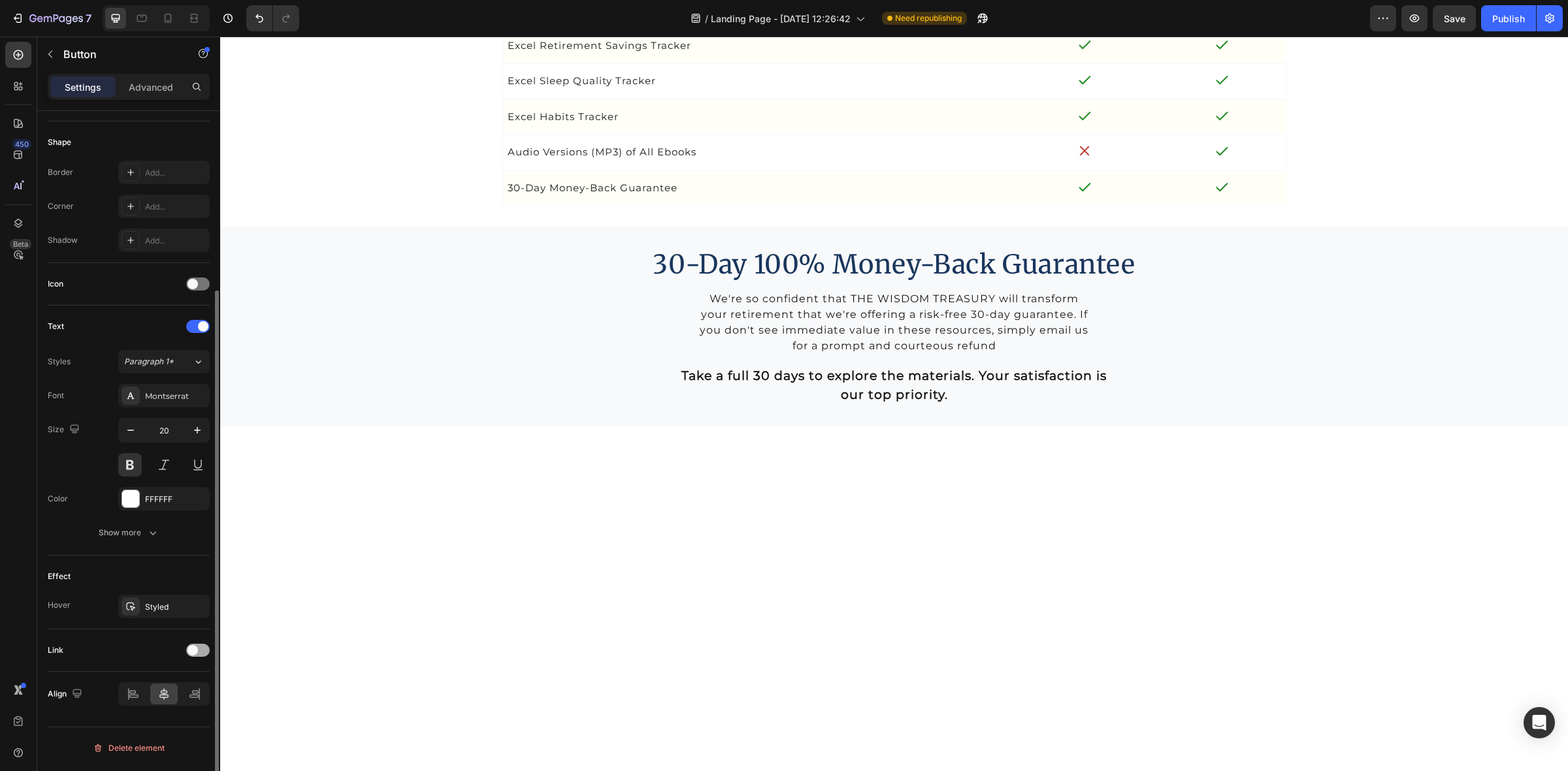
click at [198, 651] on span at bounding box center [193, 650] width 11 height 11
click at [164, 729] on div "Add..." at bounding box center [164, 716] width 92 height 23
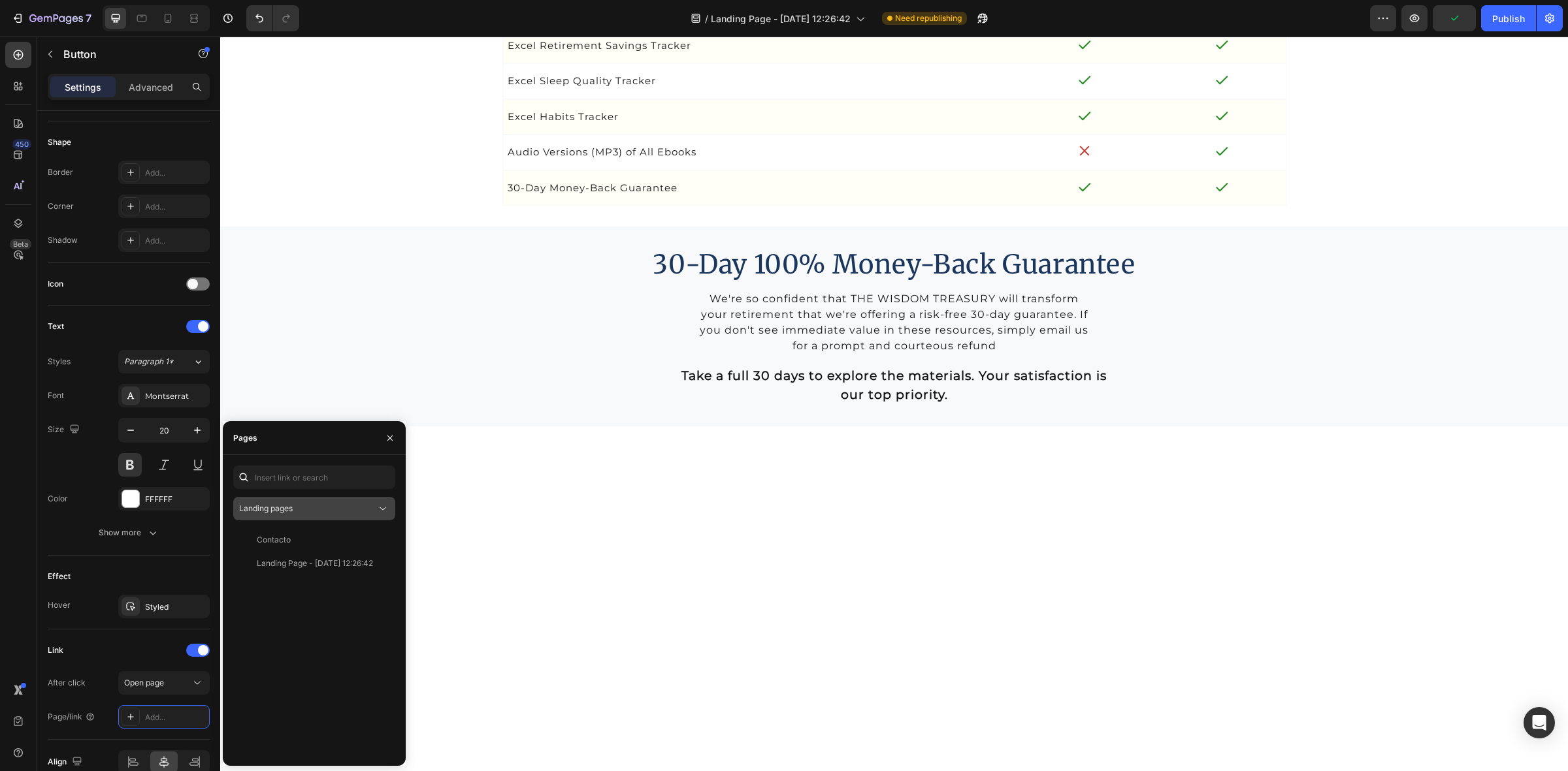
click at [308, 503] on div "Landing pages" at bounding box center [308, 509] width 137 height 12
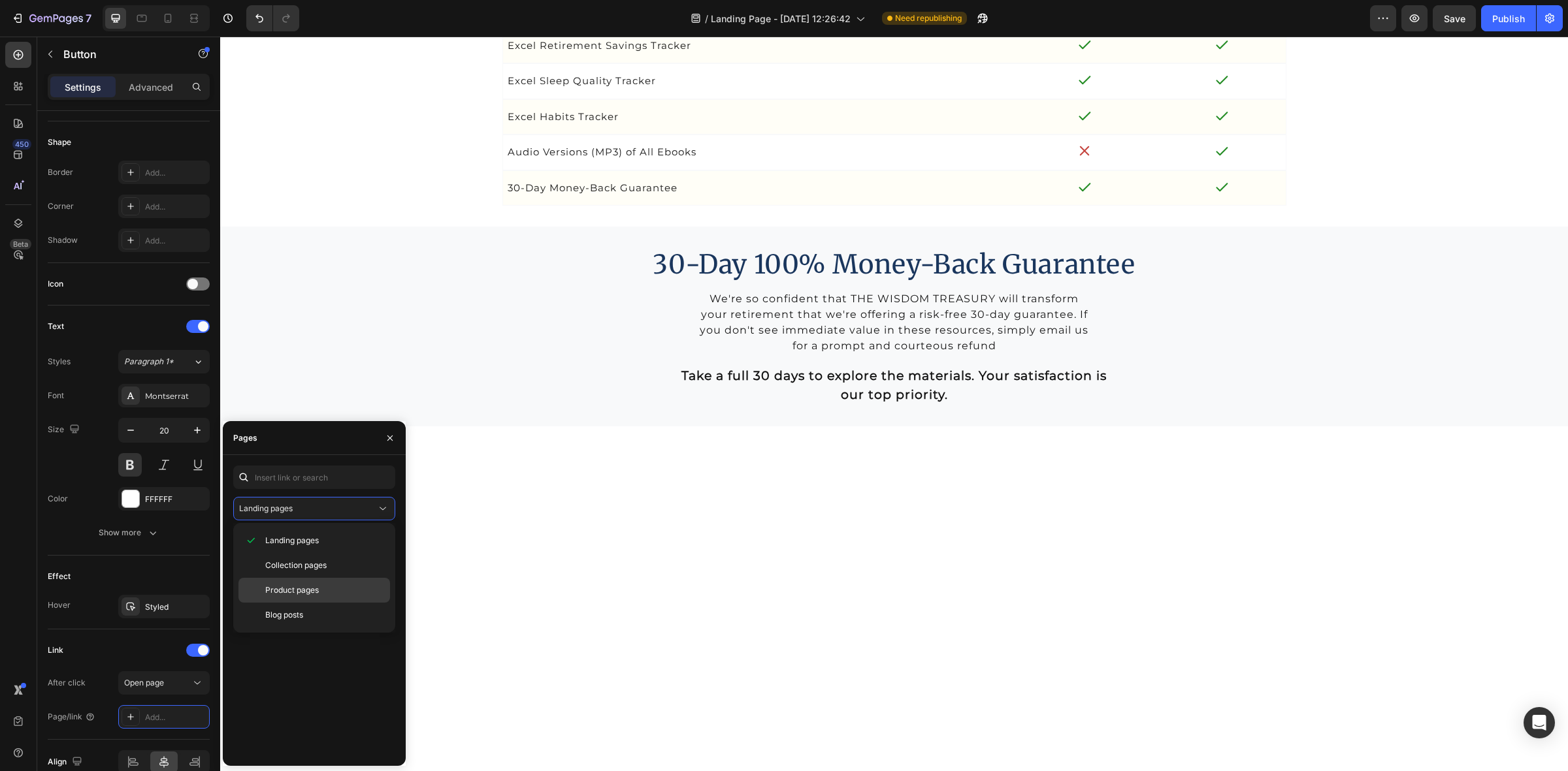
click at [301, 596] on span "Product pages" at bounding box center [291, 590] width 54 height 12
click at [295, 562] on div "ebook package plus" at bounding box center [294, 564] width 74 height 12
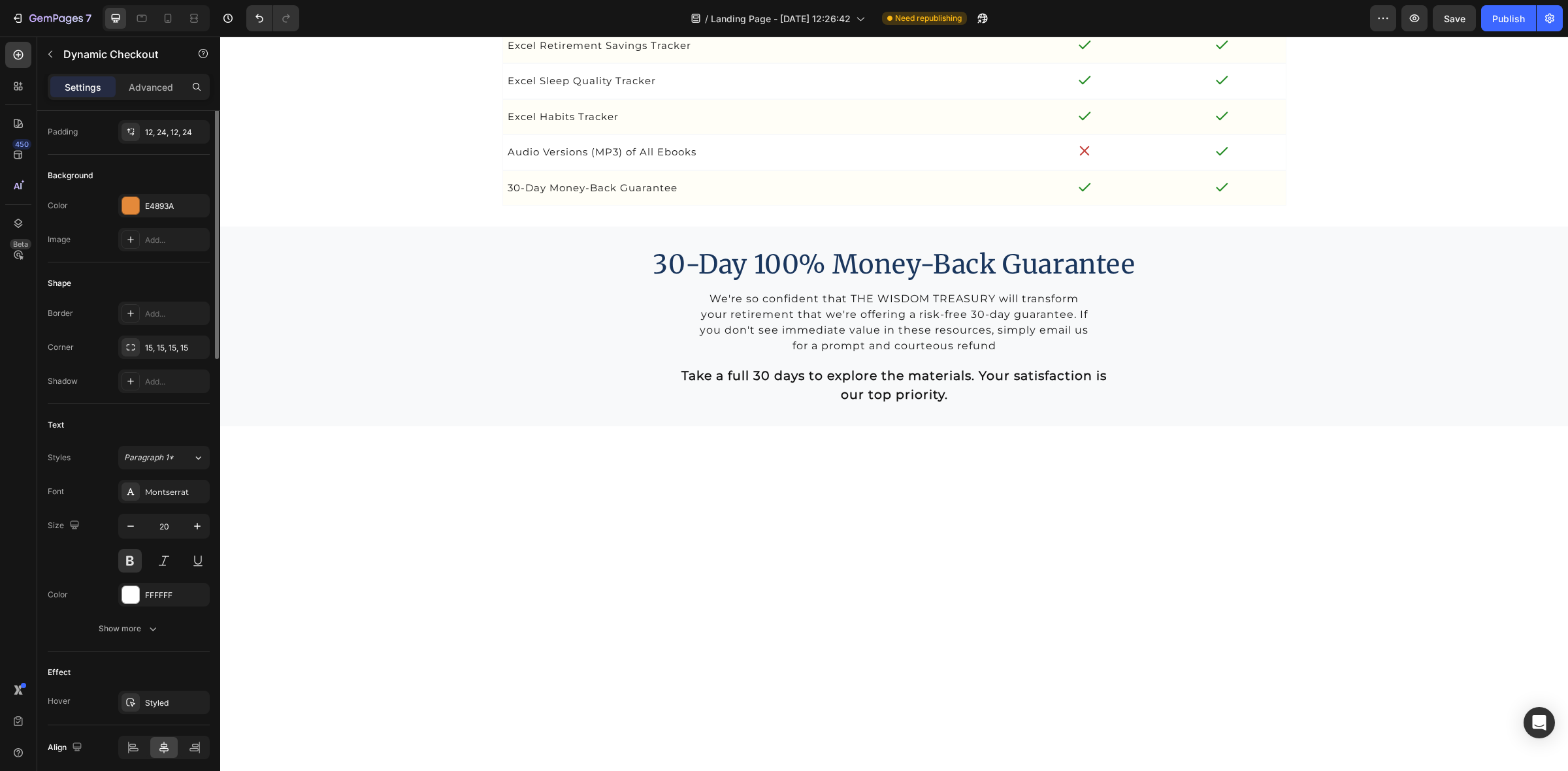
scroll to position [0, 0]
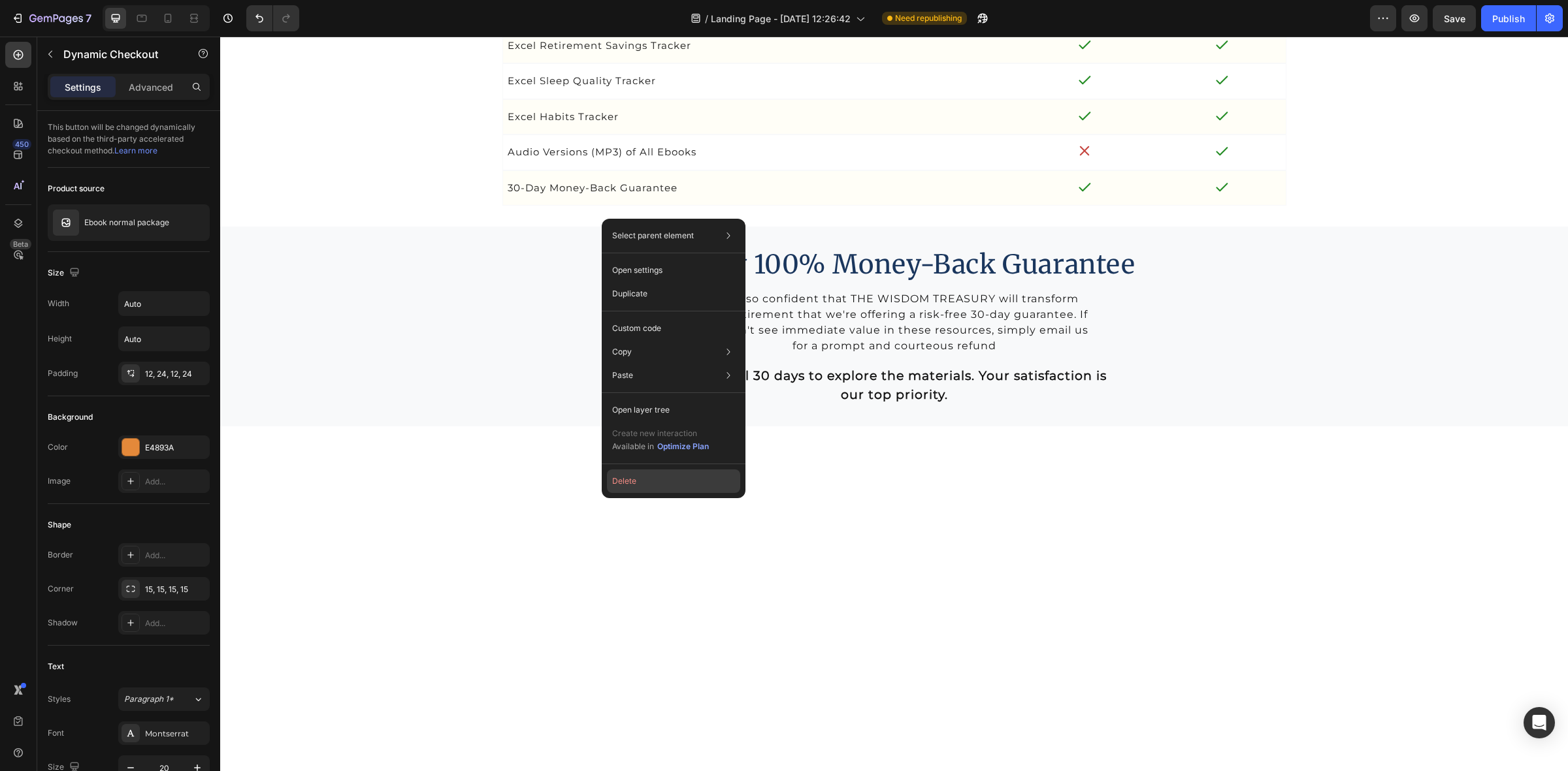
click at [634, 487] on button "Delete" at bounding box center [673, 481] width 133 height 23
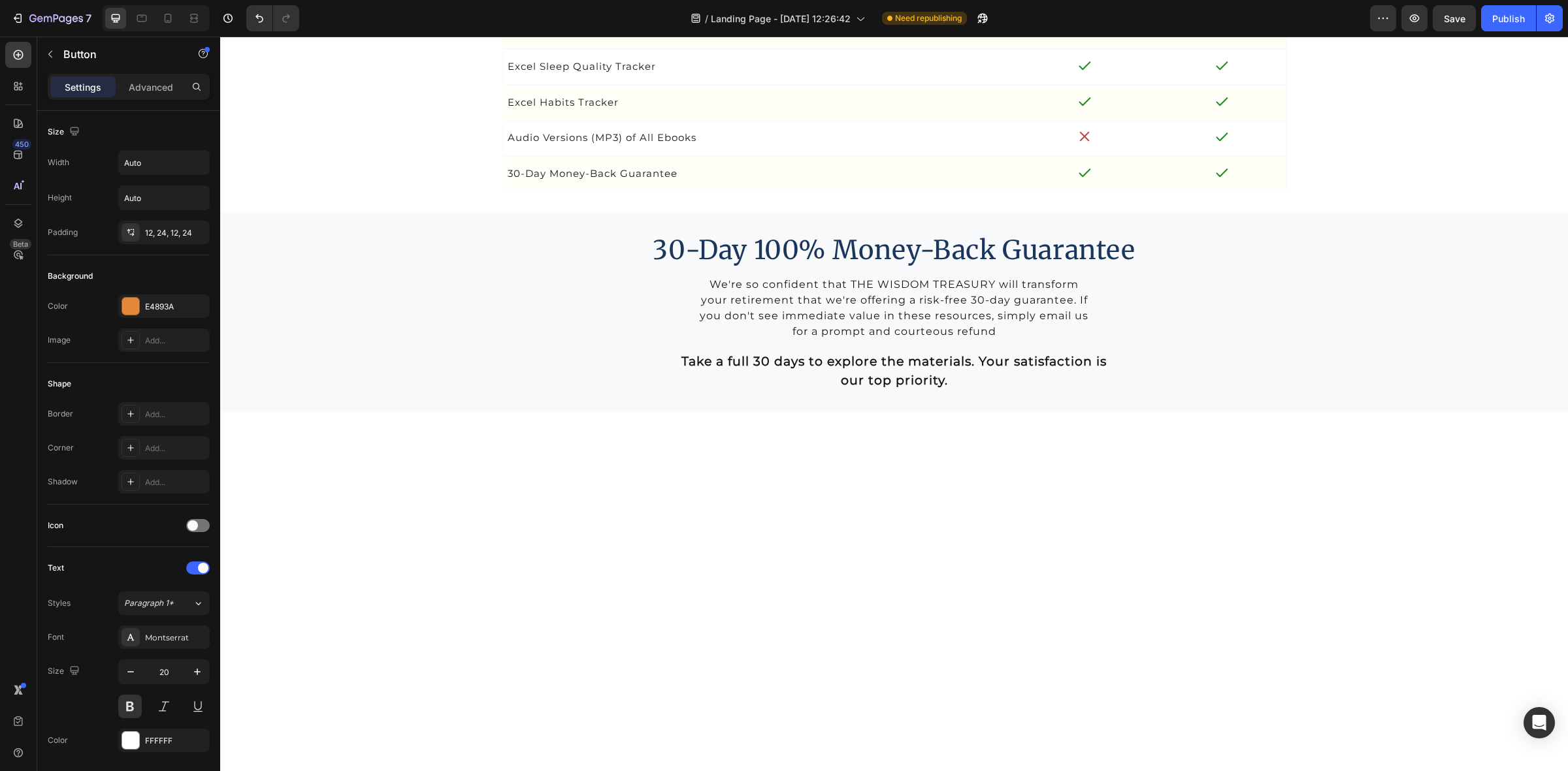
drag, startPoint x: 683, startPoint y: 192, endPoint x: 683, endPoint y: 207, distance: 15.0
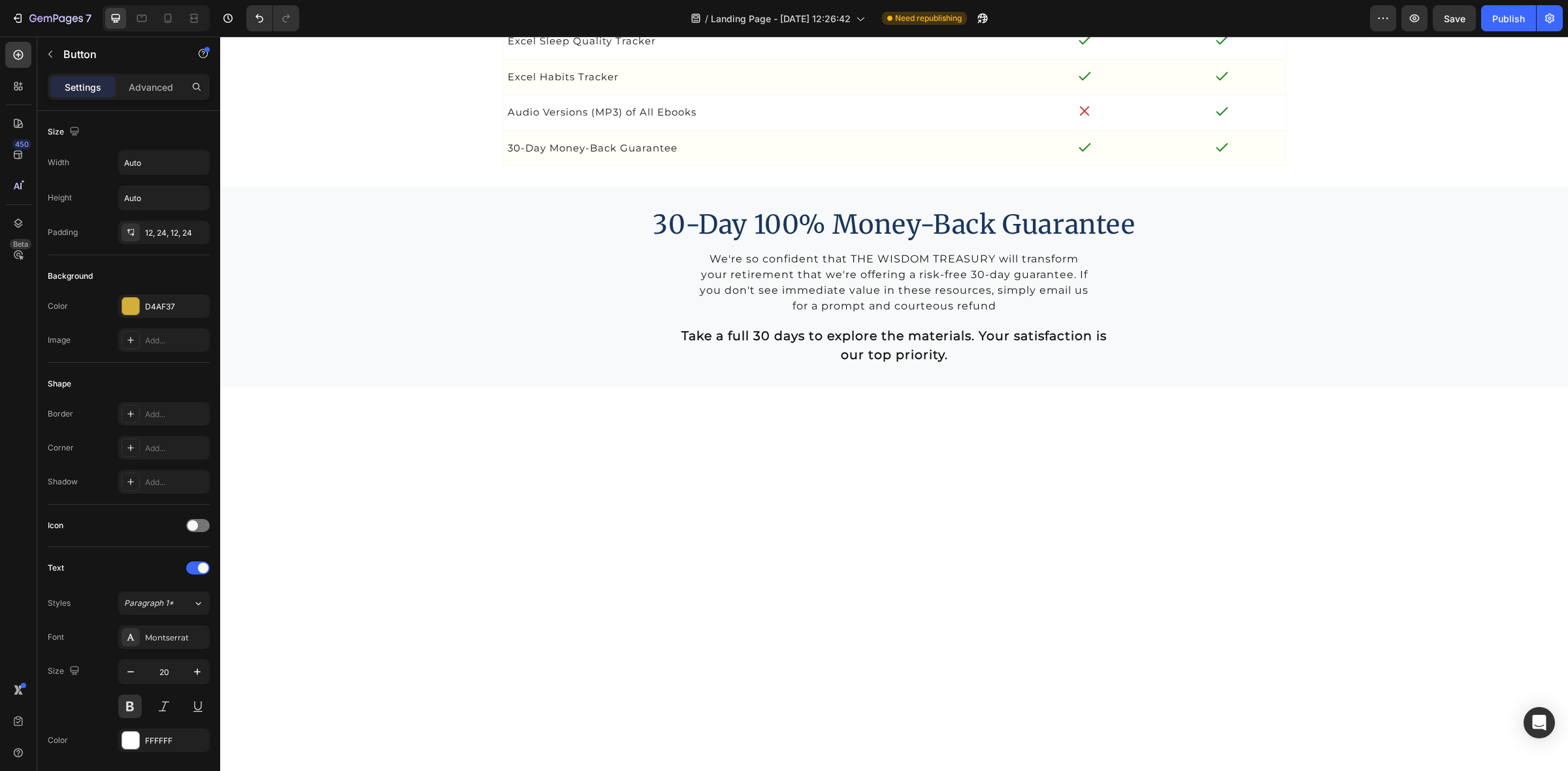
drag, startPoint x: 1082, startPoint y: 191, endPoint x: 1082, endPoint y: 204, distance: 13.0
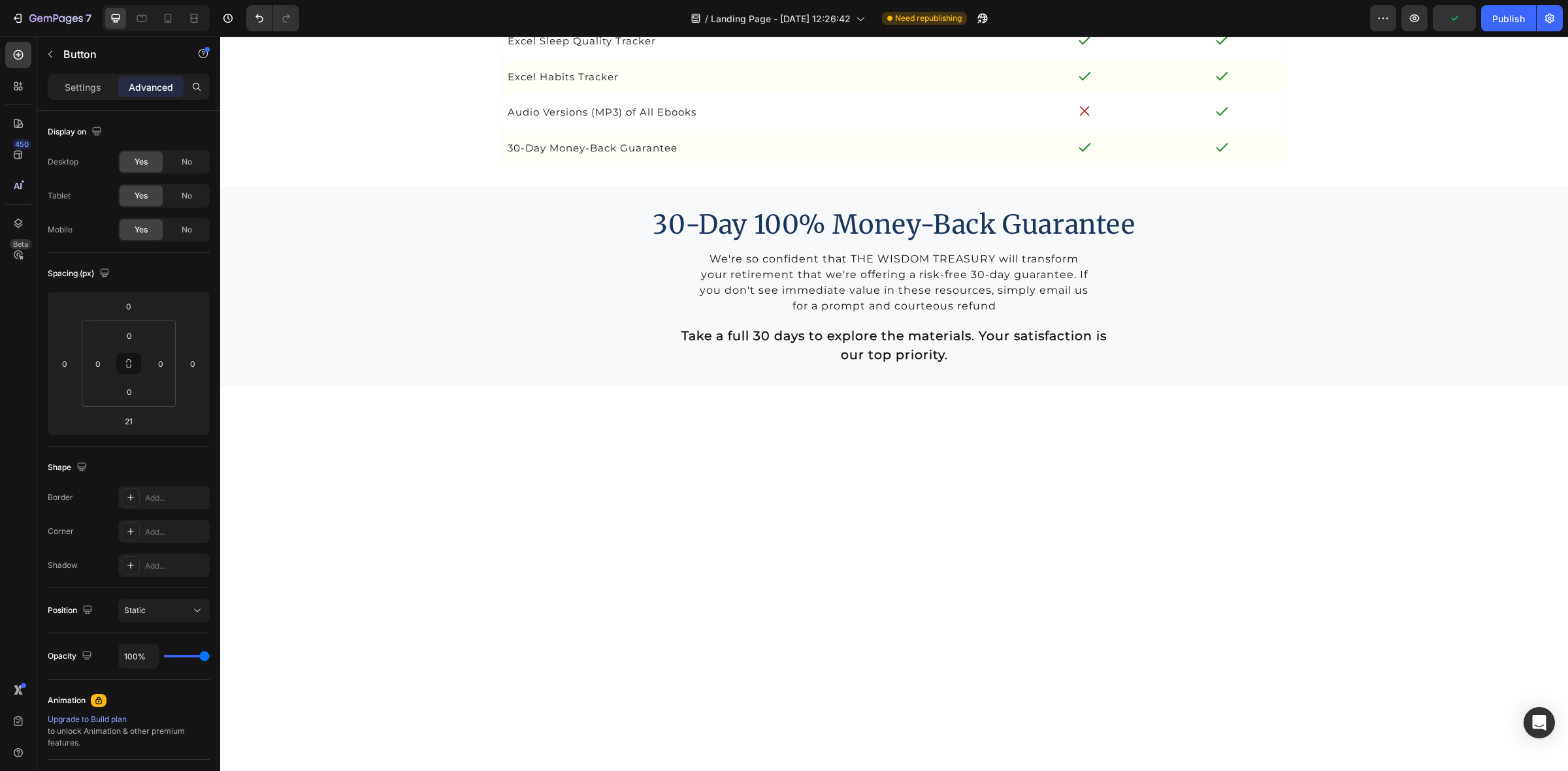
type input "26"
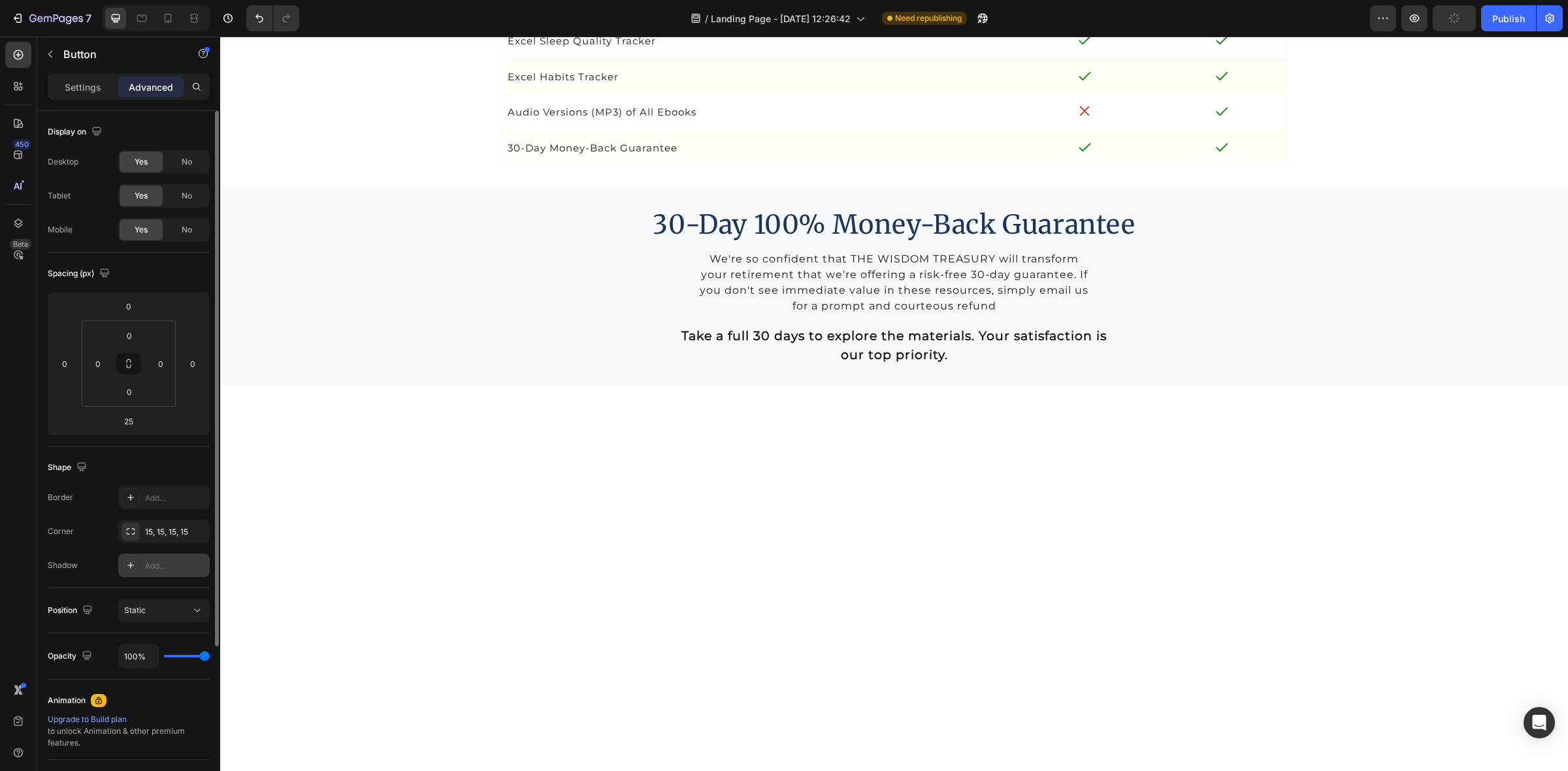
click at [150, 559] on div "Add..." at bounding box center [164, 566] width 92 height 23
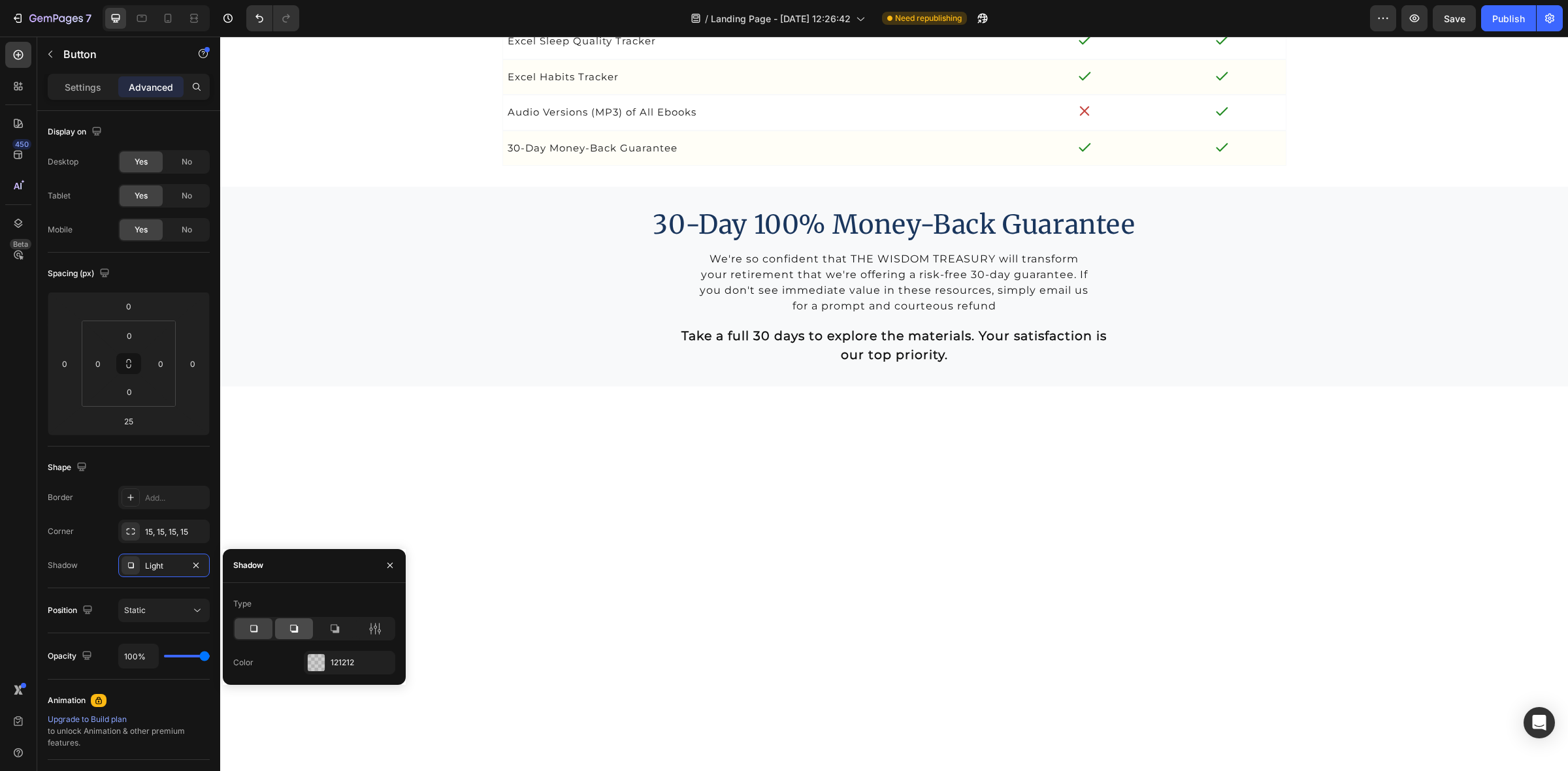
click at [296, 631] on icon at bounding box center [294, 629] width 8 height 8
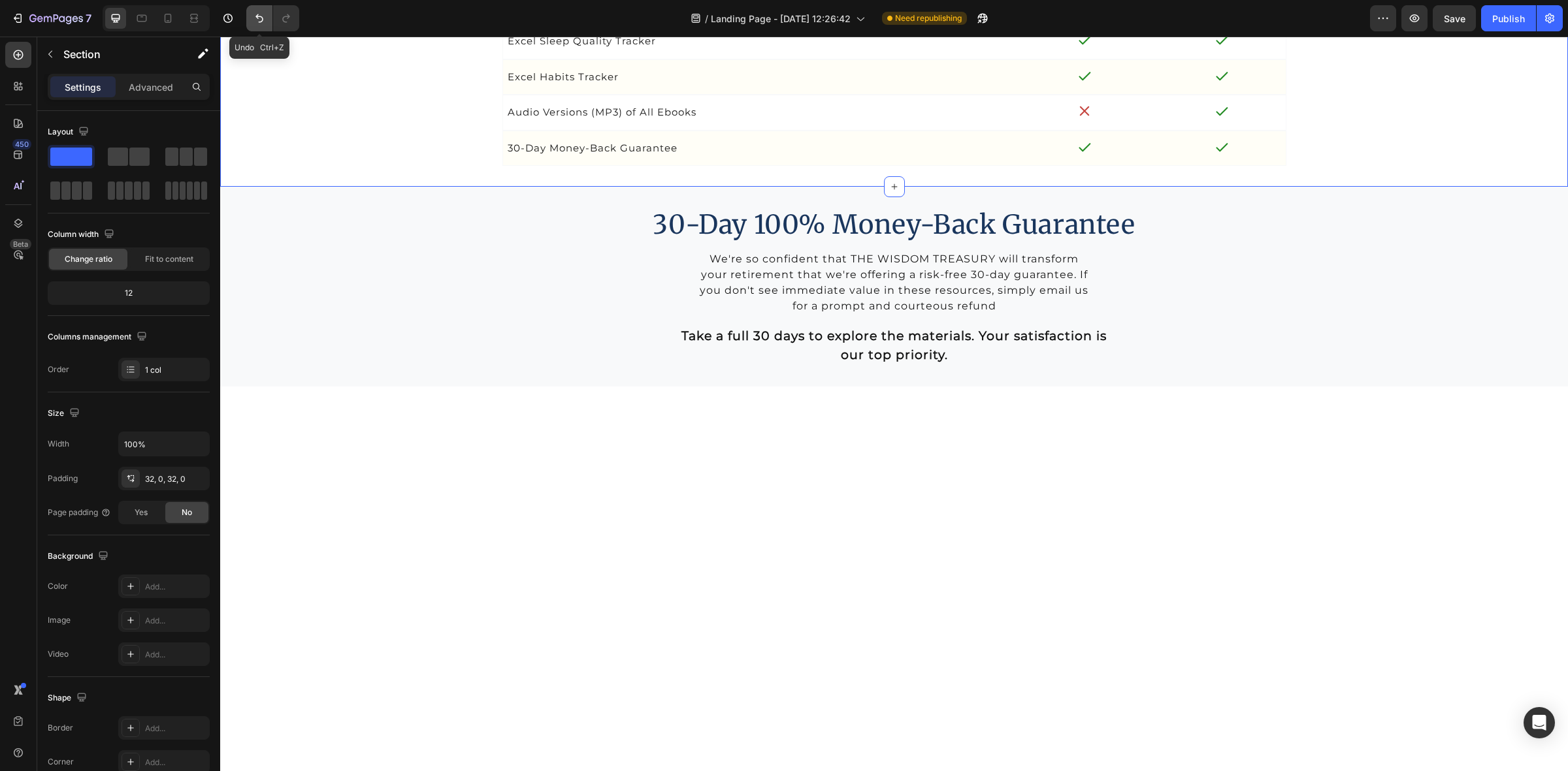
click at [255, 18] on icon "Undo/Redo" at bounding box center [259, 18] width 13 height 13
click at [266, 17] on button "Undo/Redo" at bounding box center [259, 18] width 26 height 26
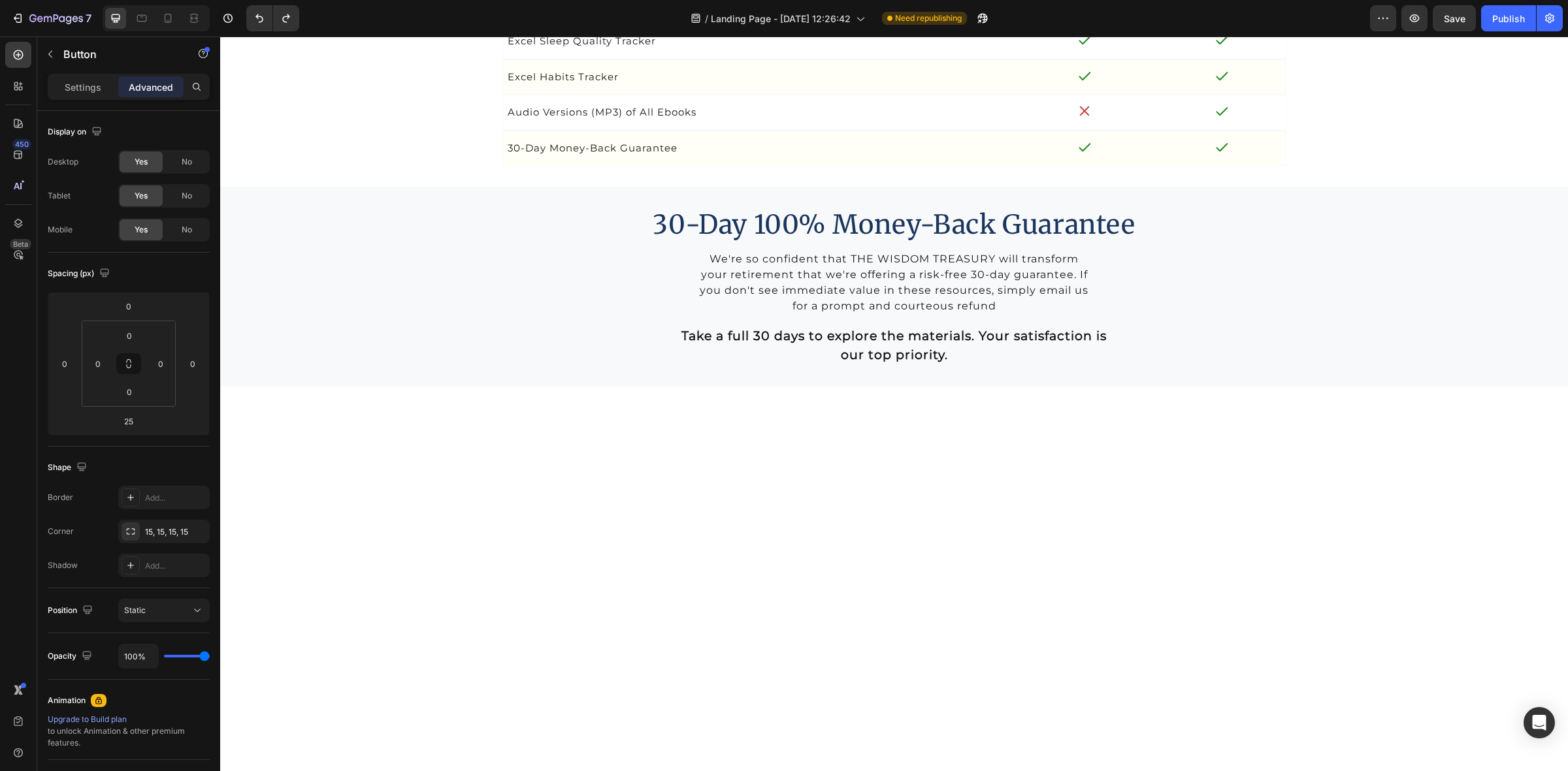
click at [87, 93] on div "Settings" at bounding box center [83, 86] width 65 height 20
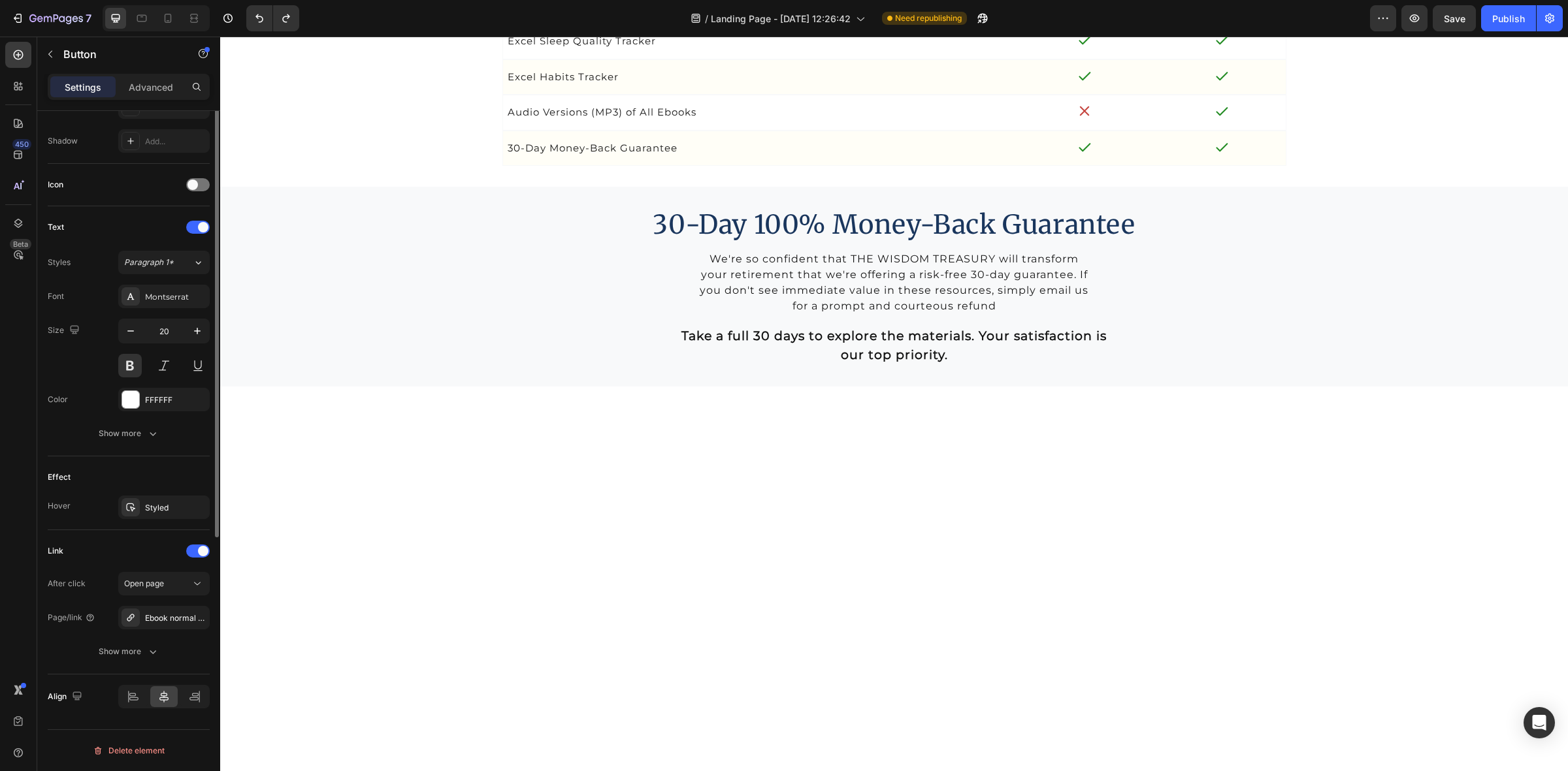
scroll to position [98, 0]
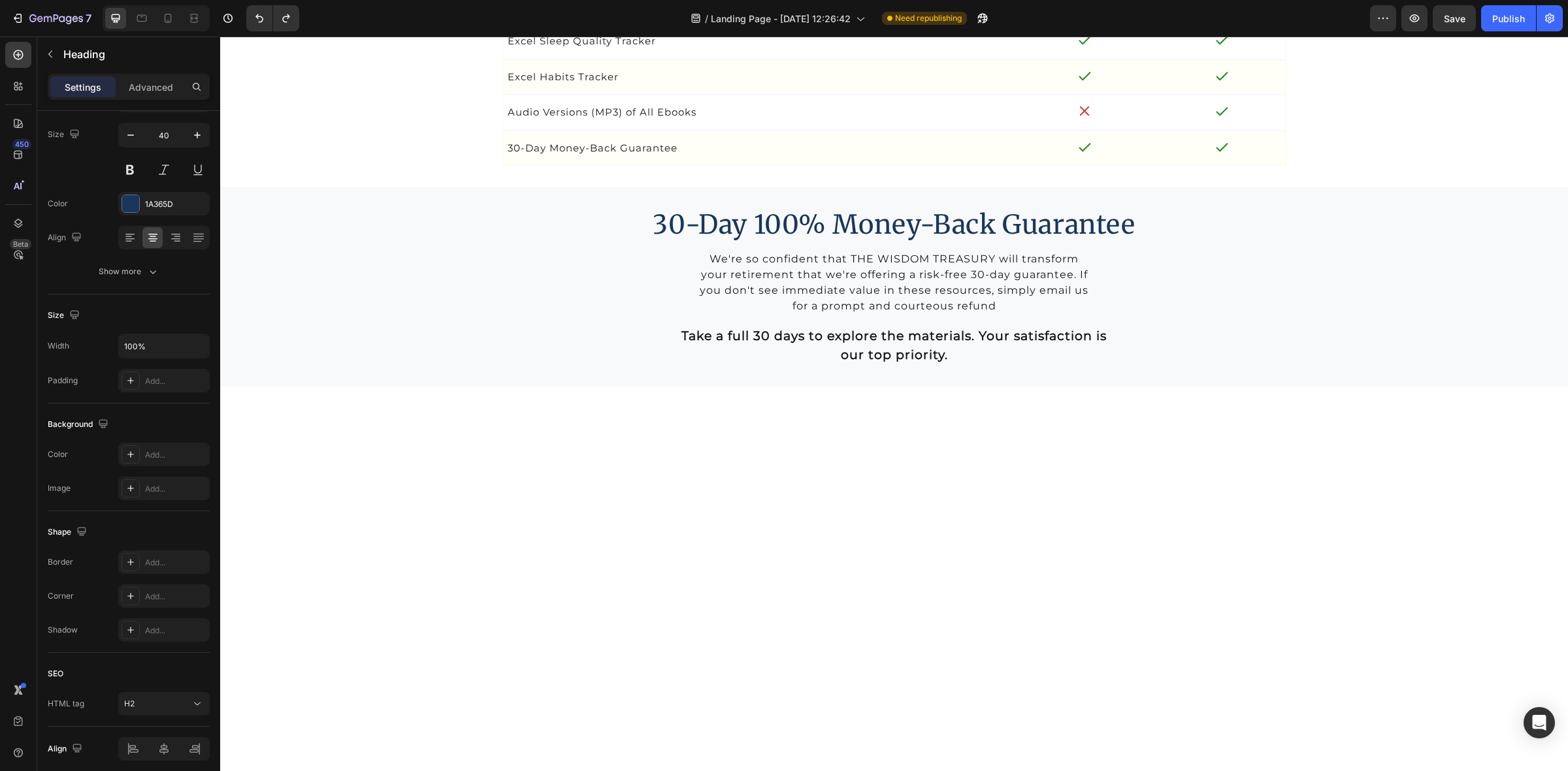
scroll to position [0, 0]
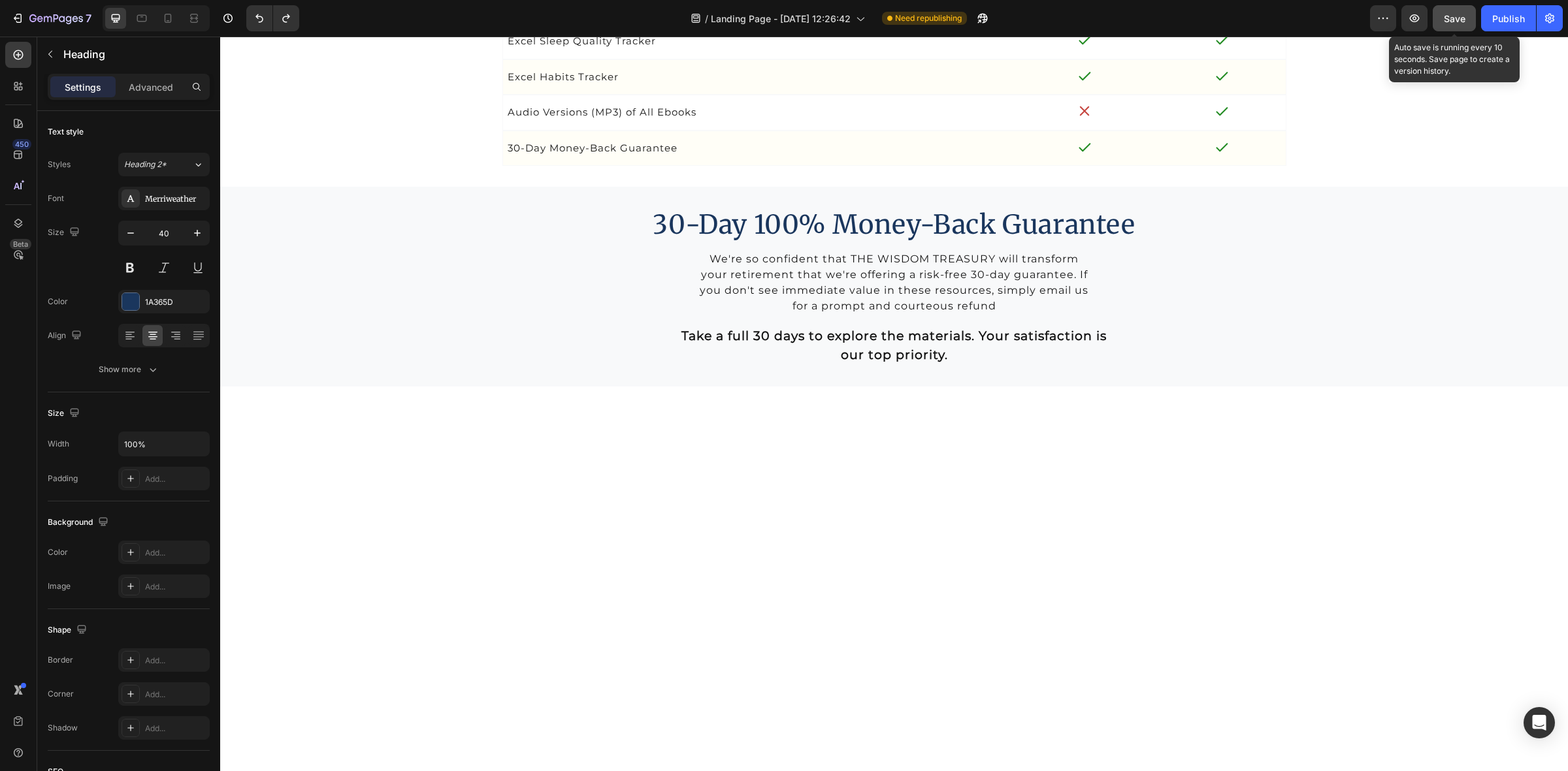
click at [1452, 17] on span "Save" at bounding box center [1455, 18] width 21 height 11
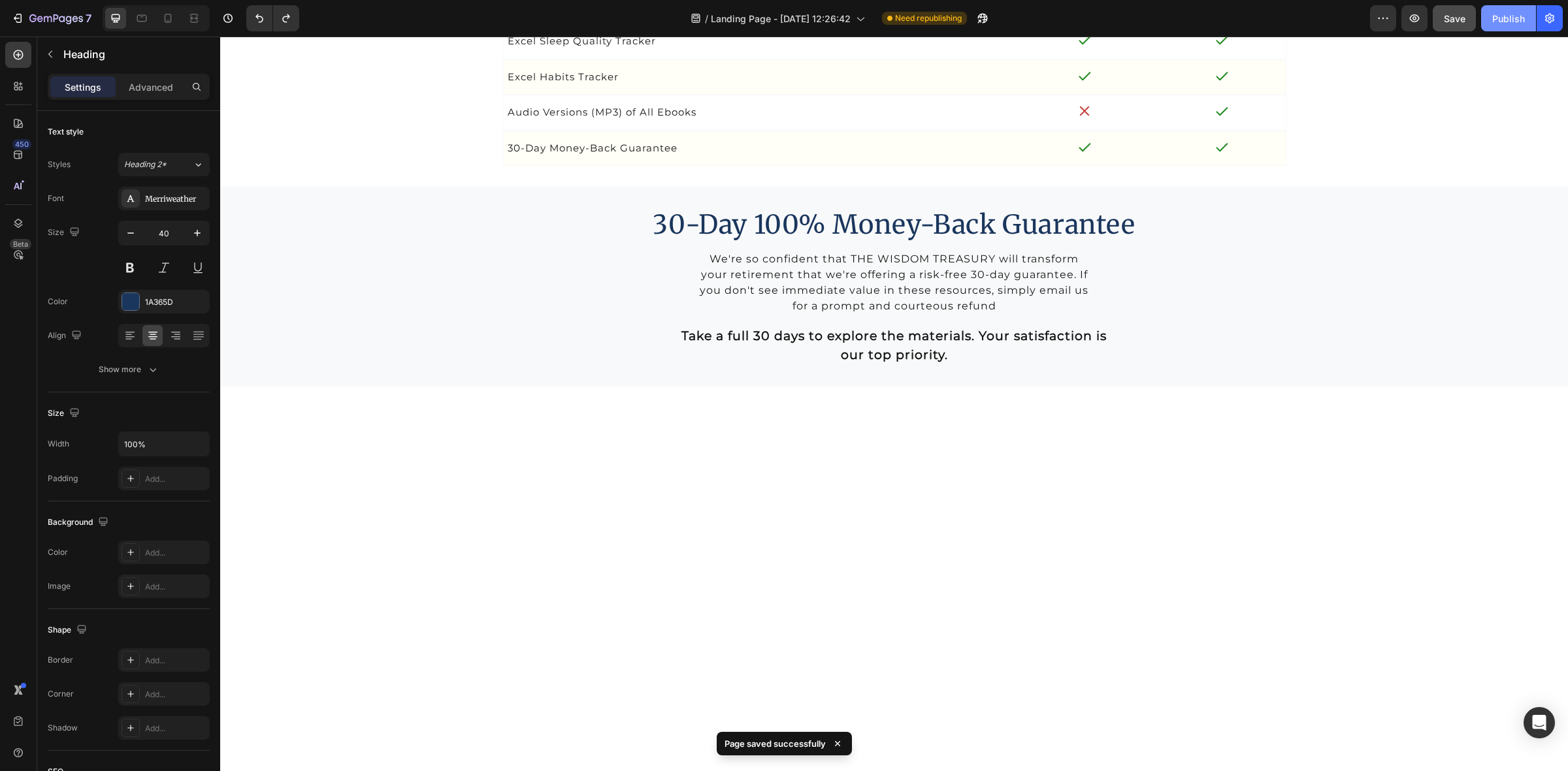
click at [1504, 20] on div "Publish" at bounding box center [1509, 18] width 33 height 14
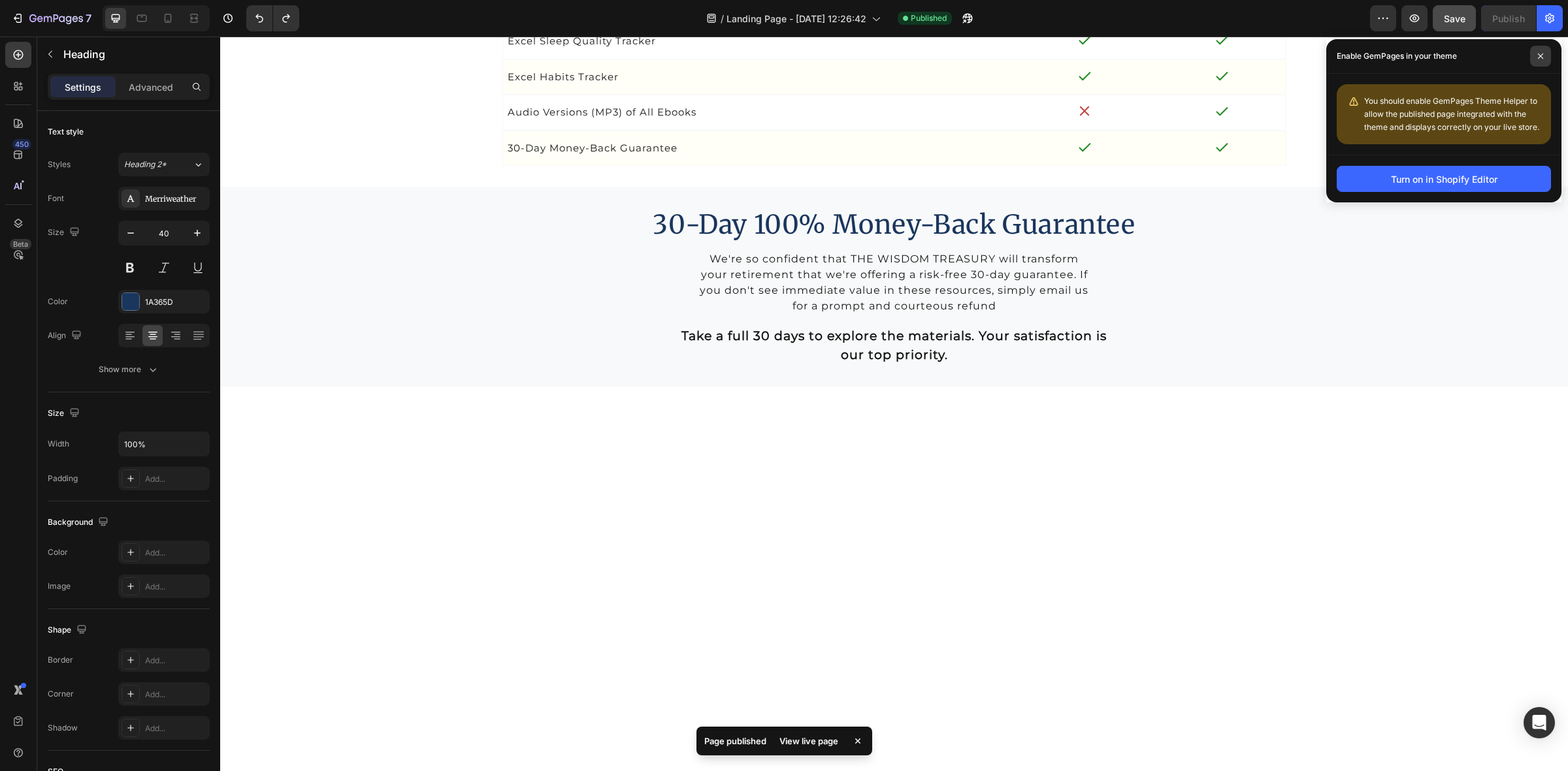
click at [1537, 55] on icon at bounding box center [1540, 55] width 7 height 7
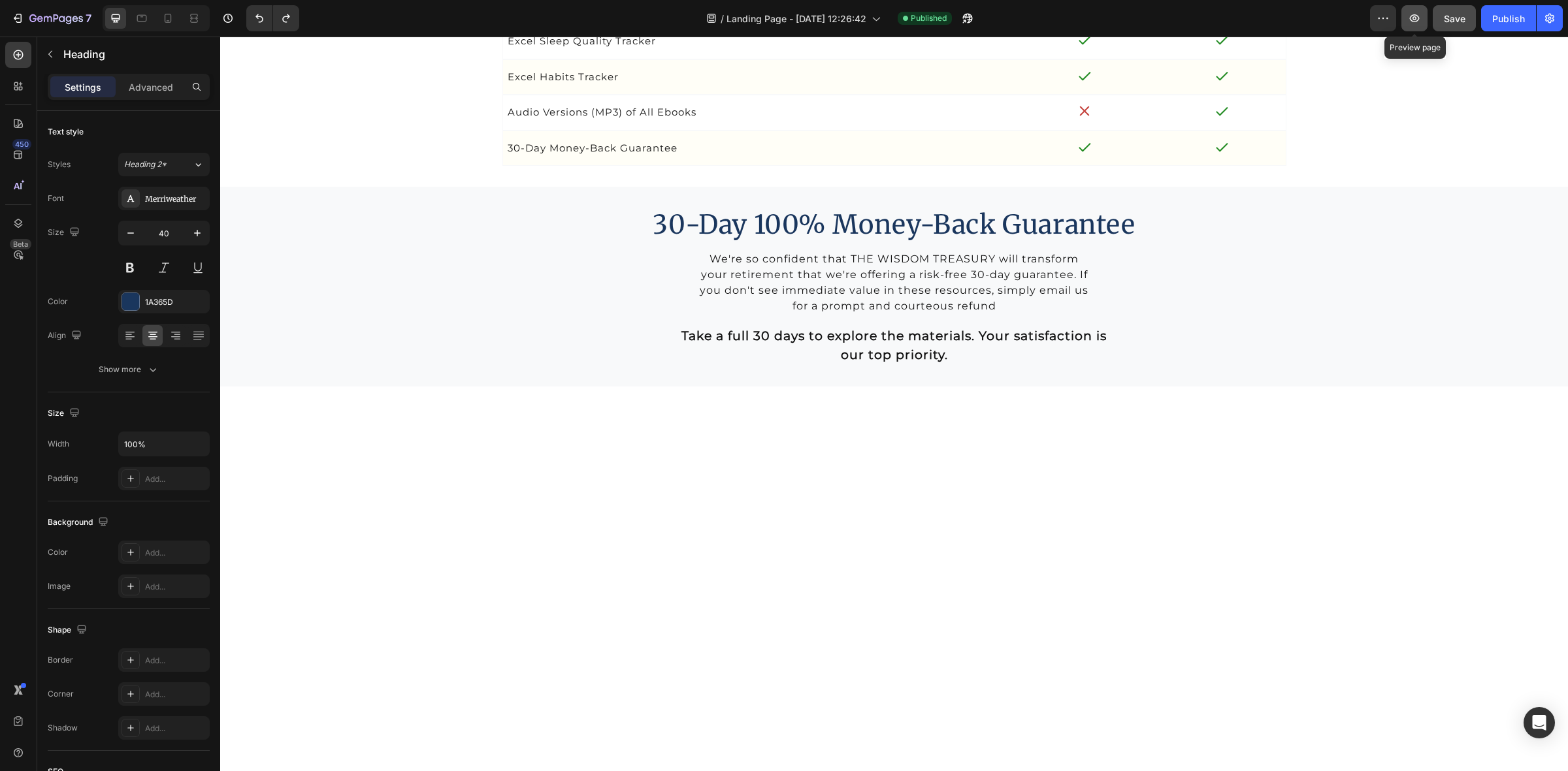
click at [1416, 13] on icon "button" at bounding box center [1414, 18] width 13 height 13
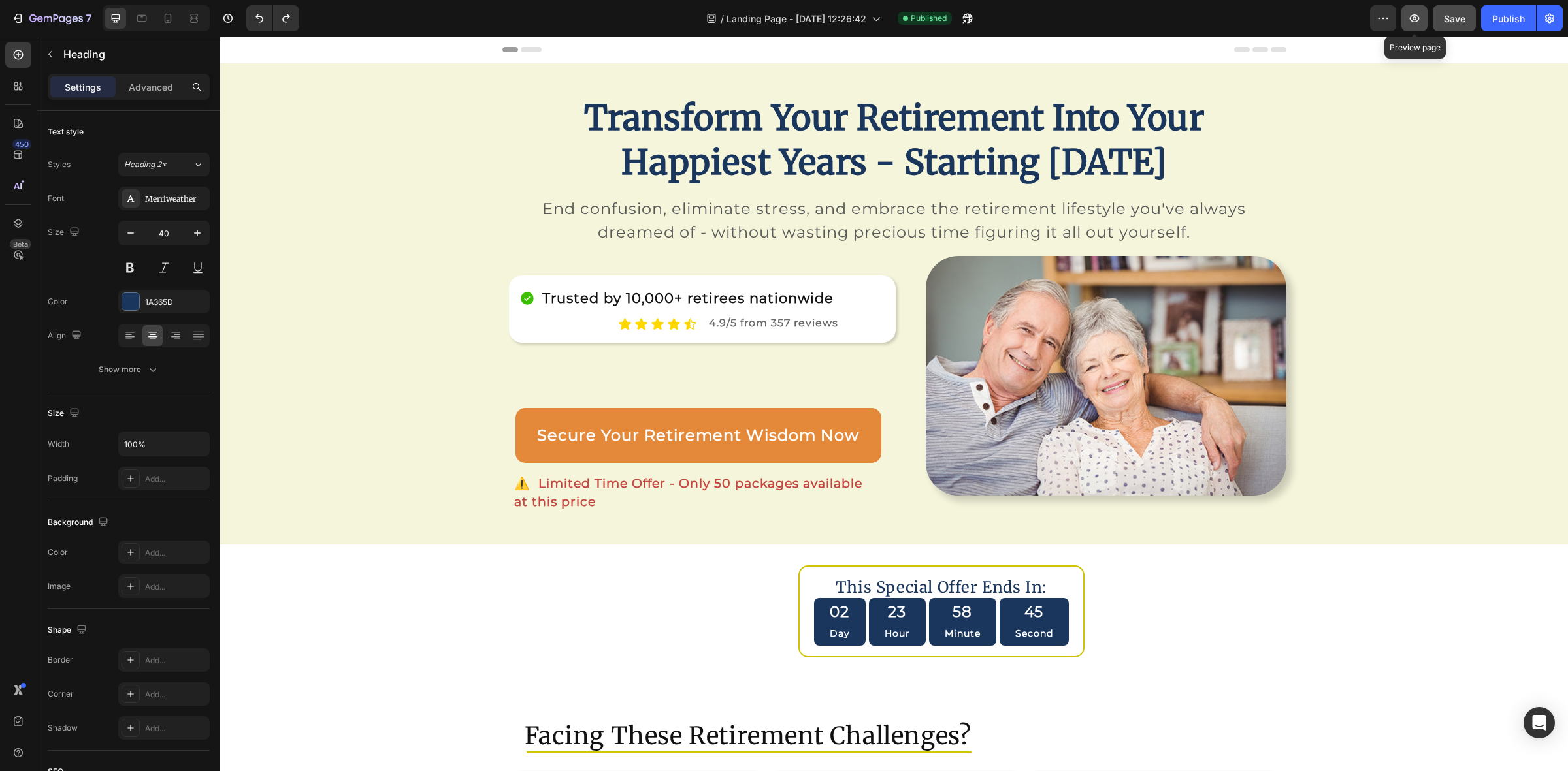
click at [1405, 18] on button "button" at bounding box center [1414, 18] width 26 height 26
click at [963, 21] on icon "button" at bounding box center [967, 18] width 13 height 13
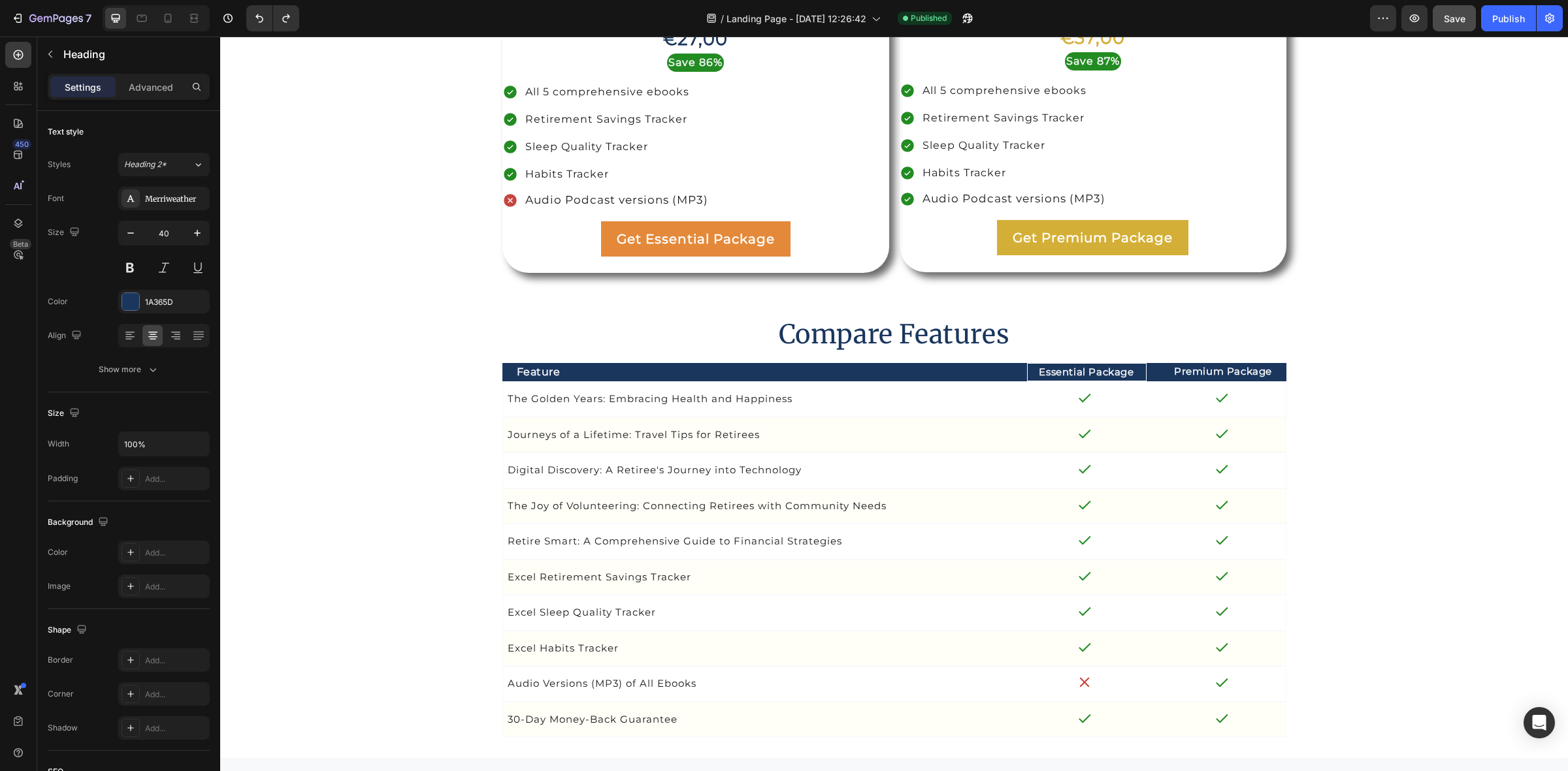
scroll to position [4408, 0]
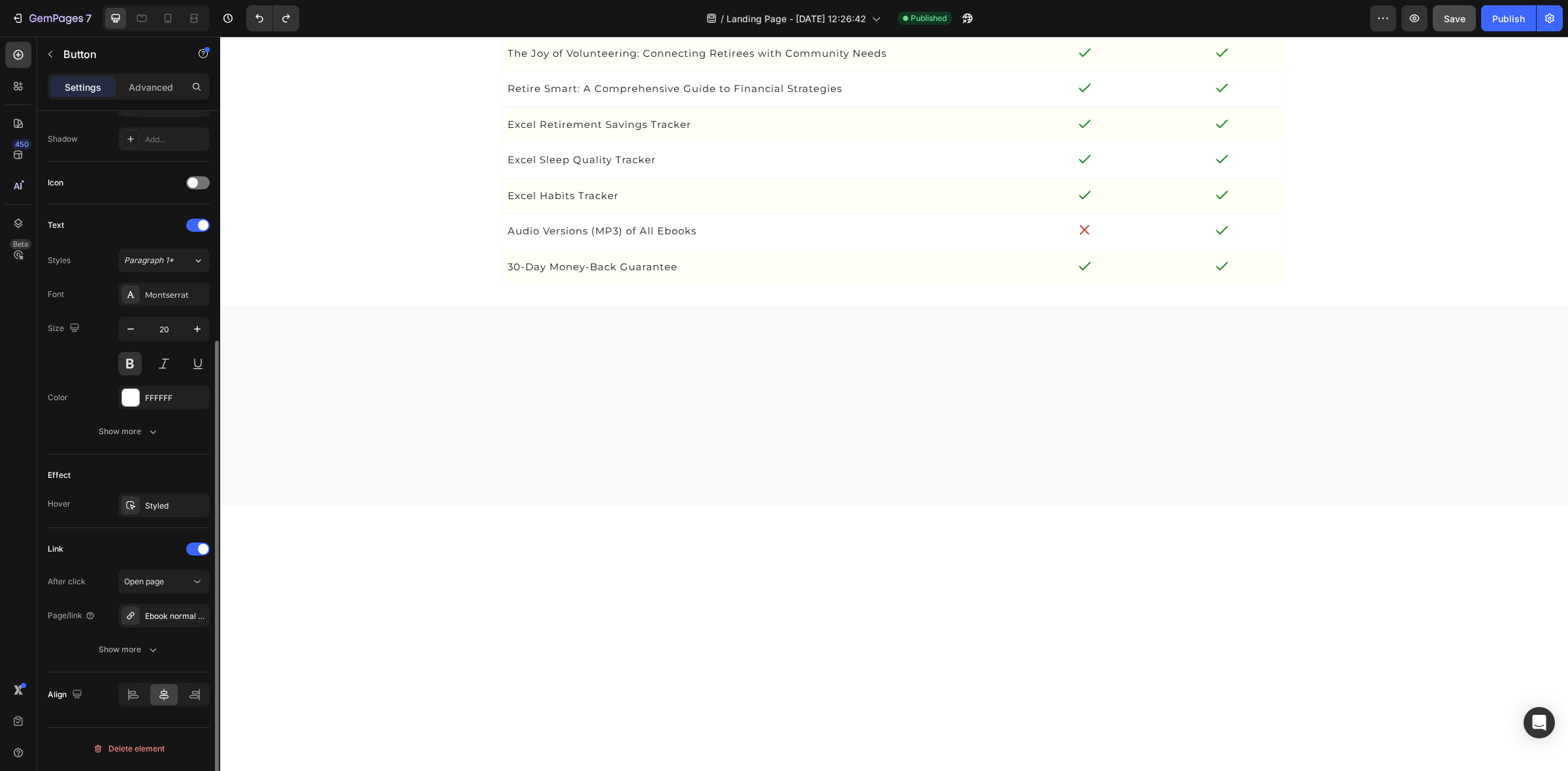
scroll to position [0, 0]
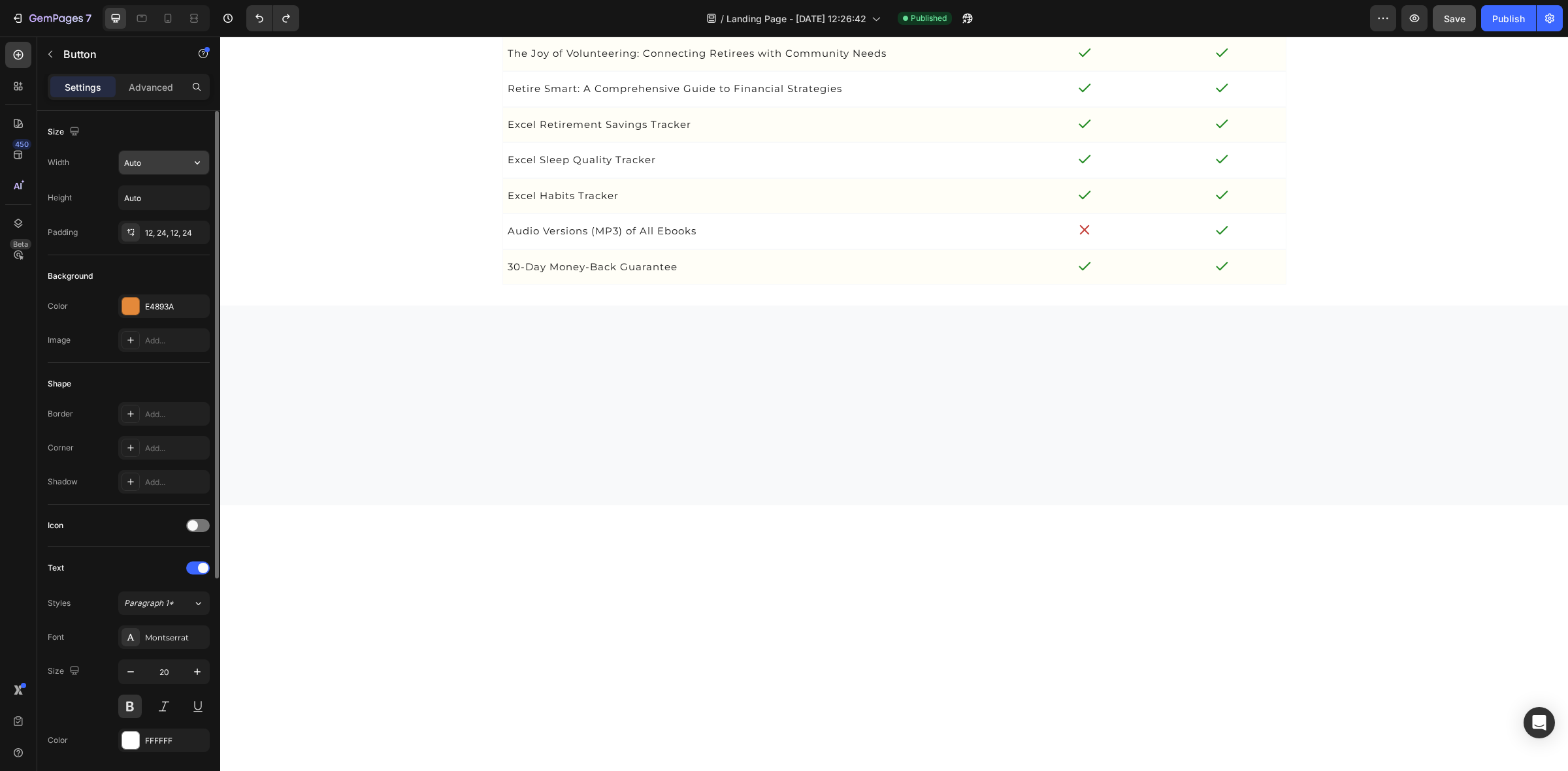
click at [171, 165] on input "Auto" at bounding box center [164, 163] width 91 height 23
click at [192, 158] on icon "button" at bounding box center [197, 162] width 13 height 13
click at [151, 198] on span "Fit content" at bounding box center [143, 197] width 39 height 12
click at [198, 198] on icon "button" at bounding box center [197, 198] width 13 height 13
click at [175, 237] on div "12, 24, 12, 24" at bounding box center [164, 233] width 38 height 12
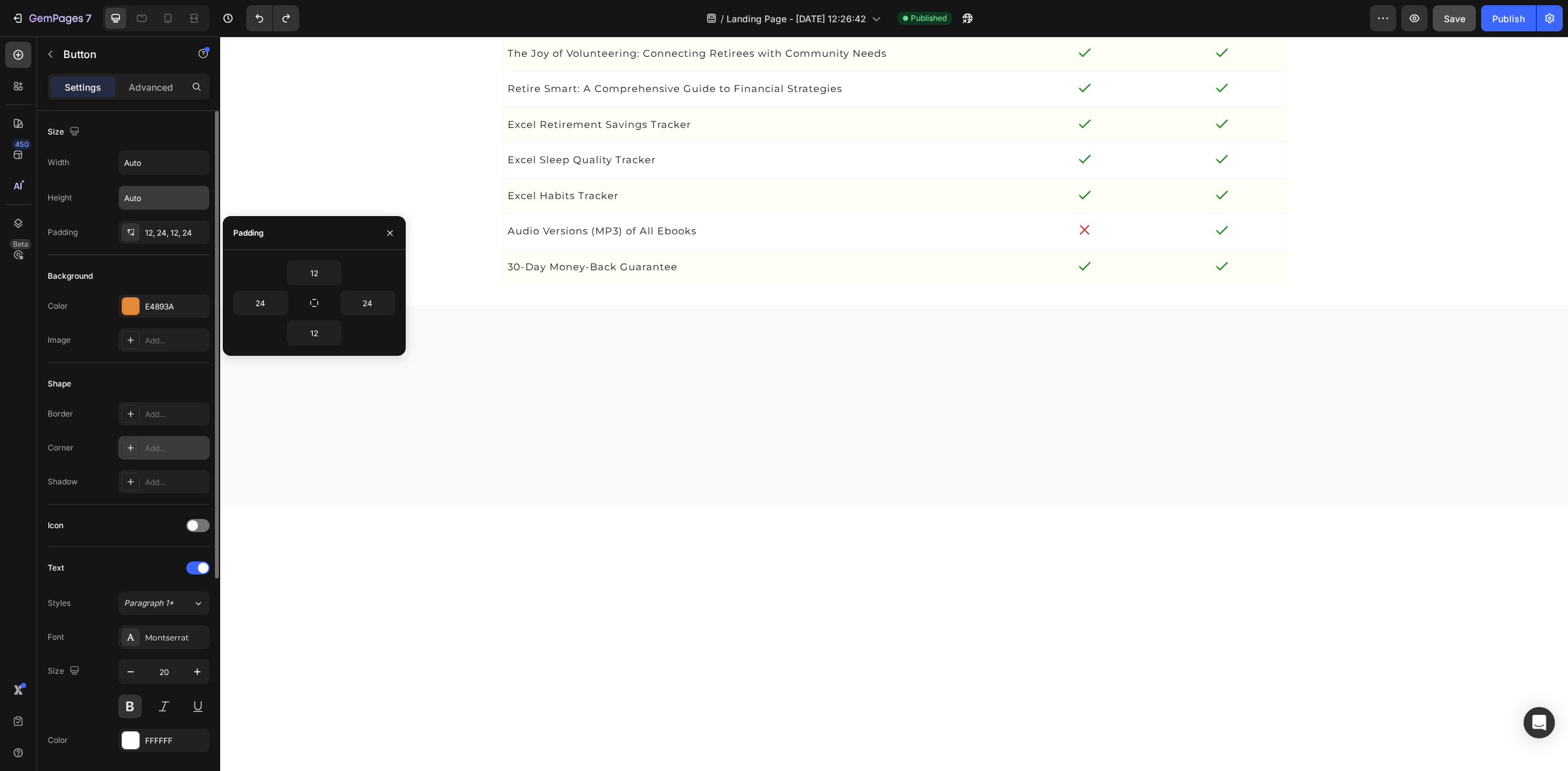
click at [145, 443] on div "Add..." at bounding box center [175, 449] width 61 height 12
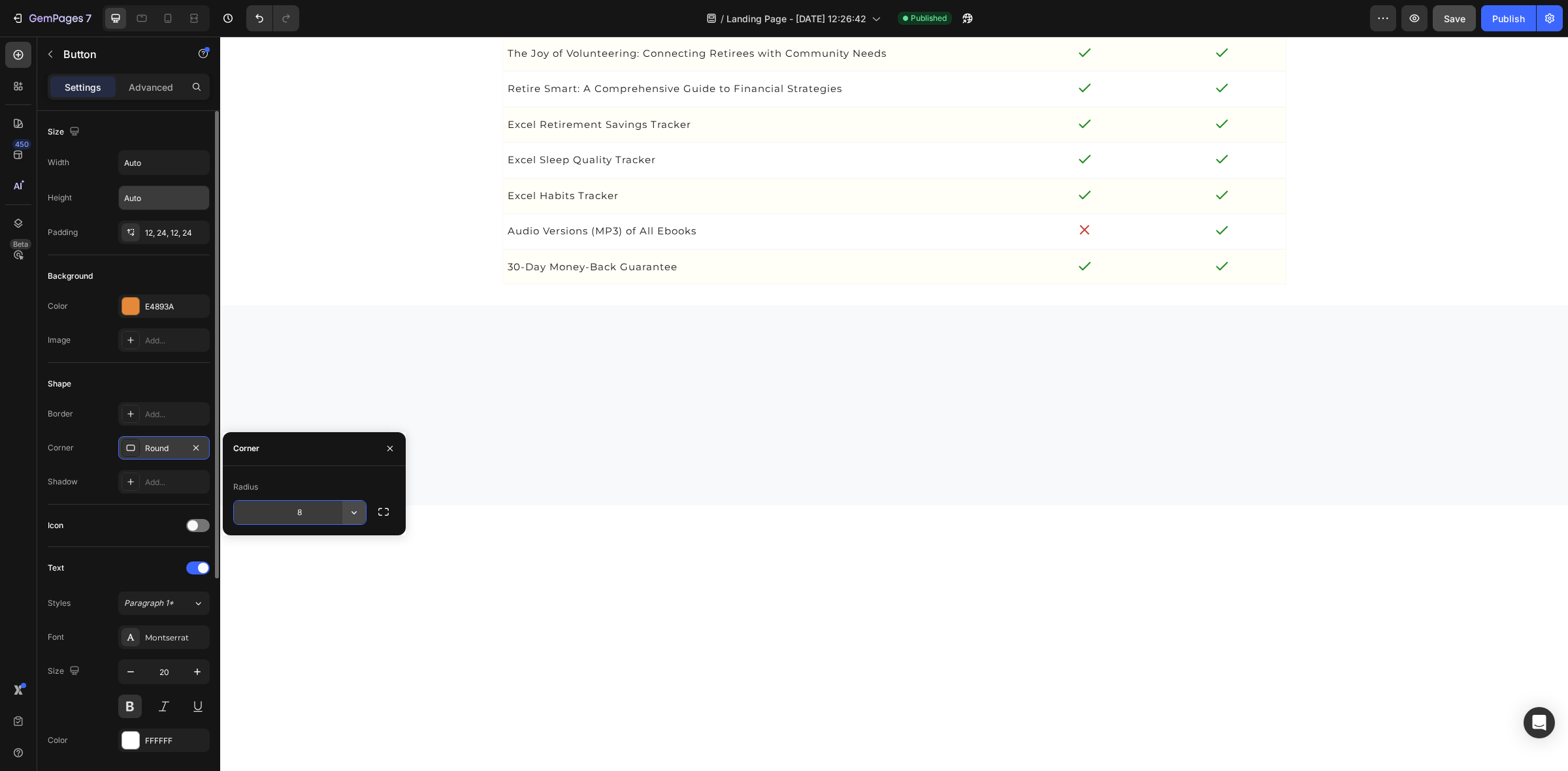
click at [352, 513] on icon "button" at bounding box center [354, 512] width 13 height 13
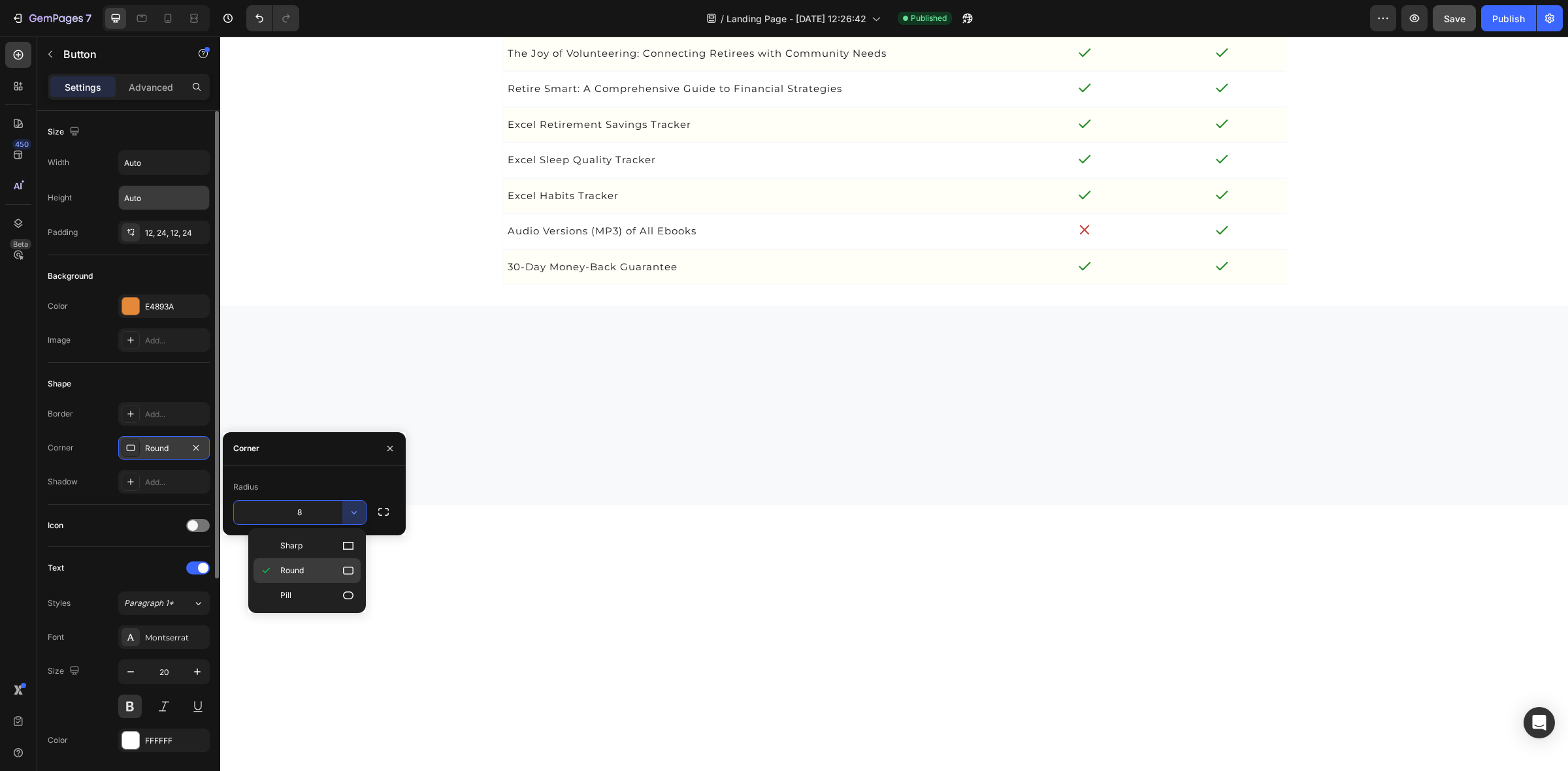
click at [297, 572] on span "Round" at bounding box center [292, 570] width 23 height 12
click at [383, 511] on icon "button" at bounding box center [383, 511] width 13 height 13
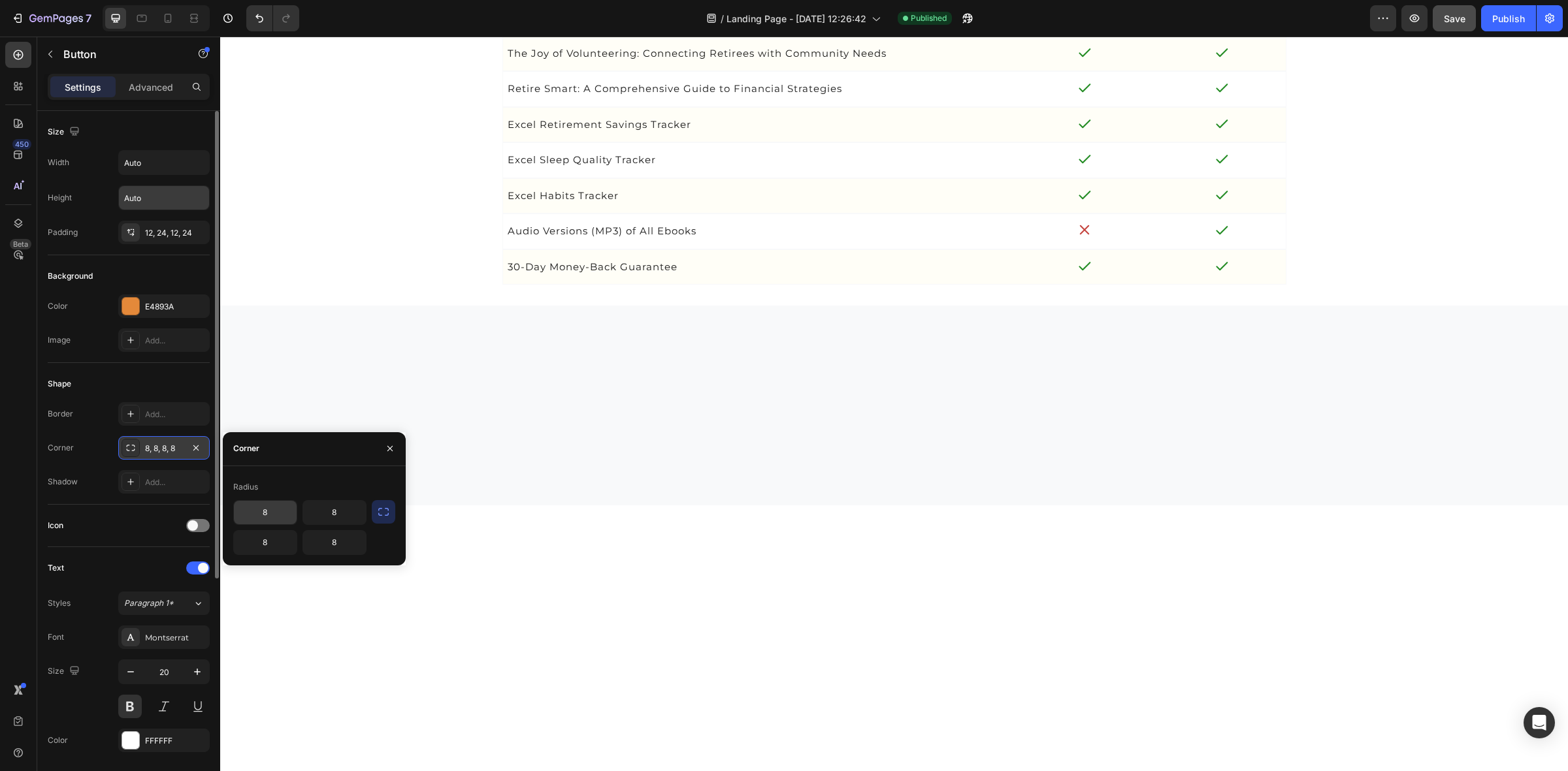
click at [260, 516] on input "8" at bounding box center [265, 513] width 62 height 23
type input "3"
type input "15"
click at [331, 511] on input "8" at bounding box center [334, 513] width 62 height 23
type input "15"
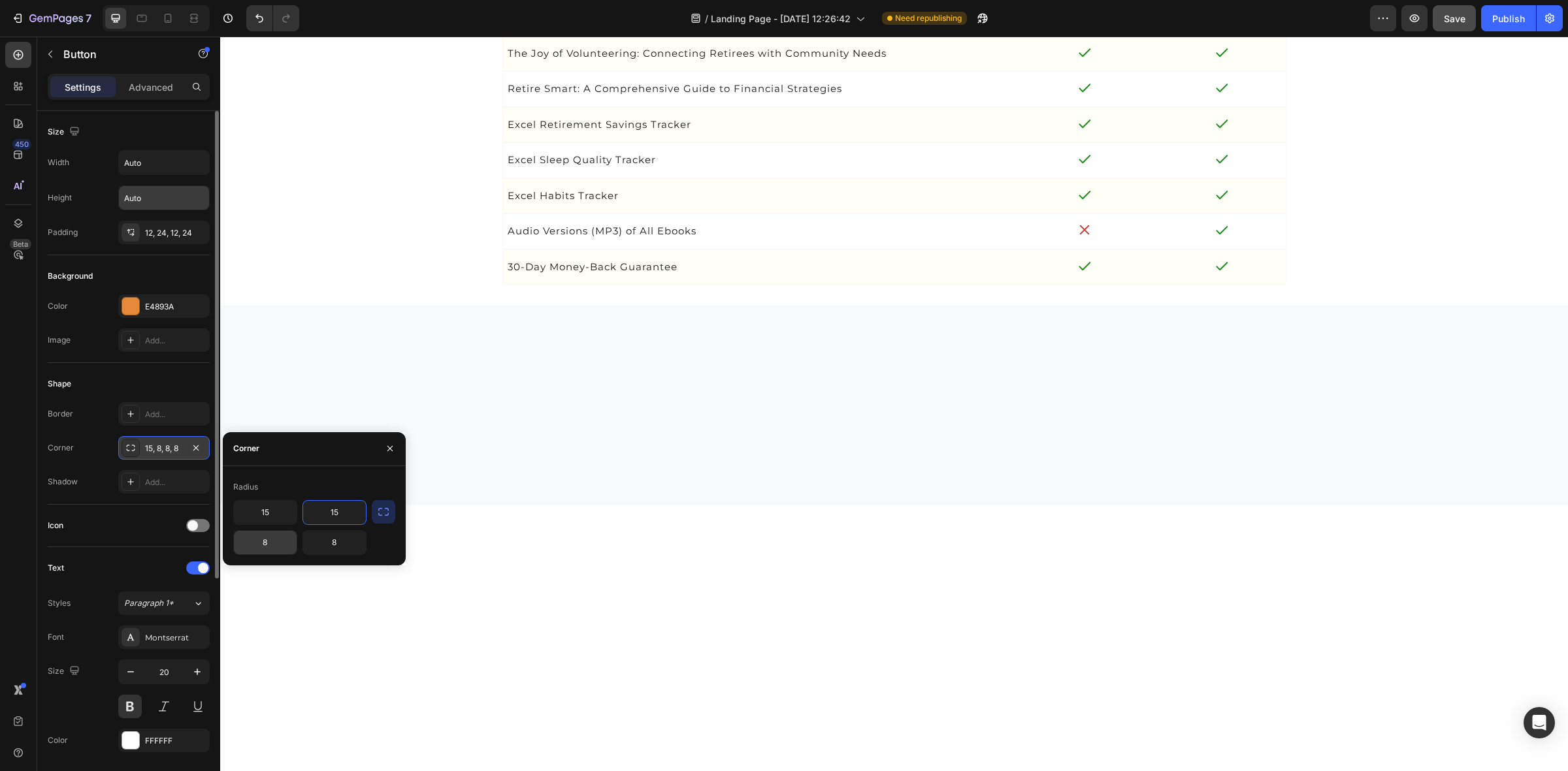
click at [278, 546] on input "8" at bounding box center [265, 542] width 62 height 23
type input "15"
click at [330, 547] on input "8" at bounding box center [334, 542] width 62 height 23
type input "15"
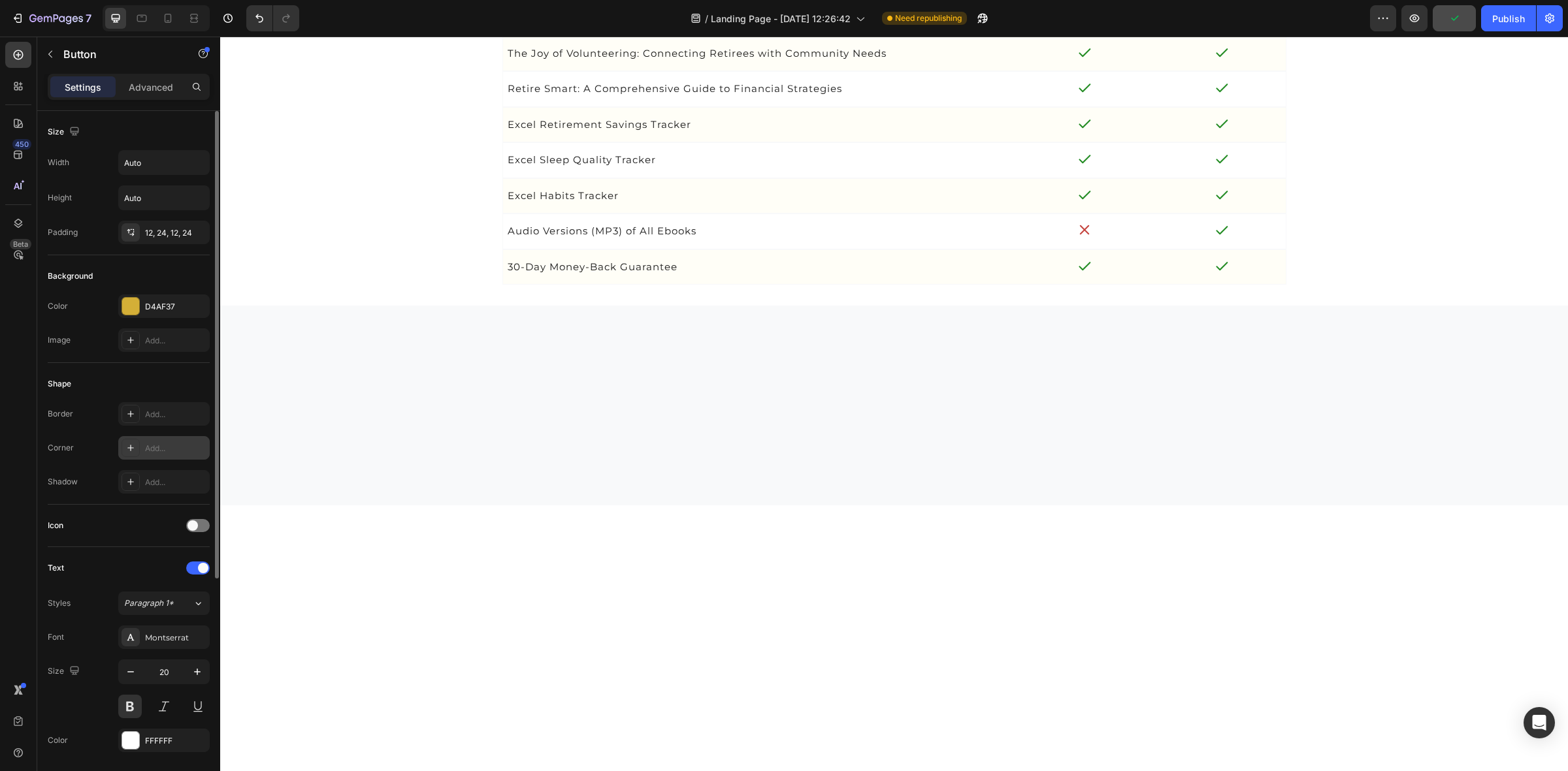
click at [135, 436] on div "Add..." at bounding box center [164, 448] width 92 height 23
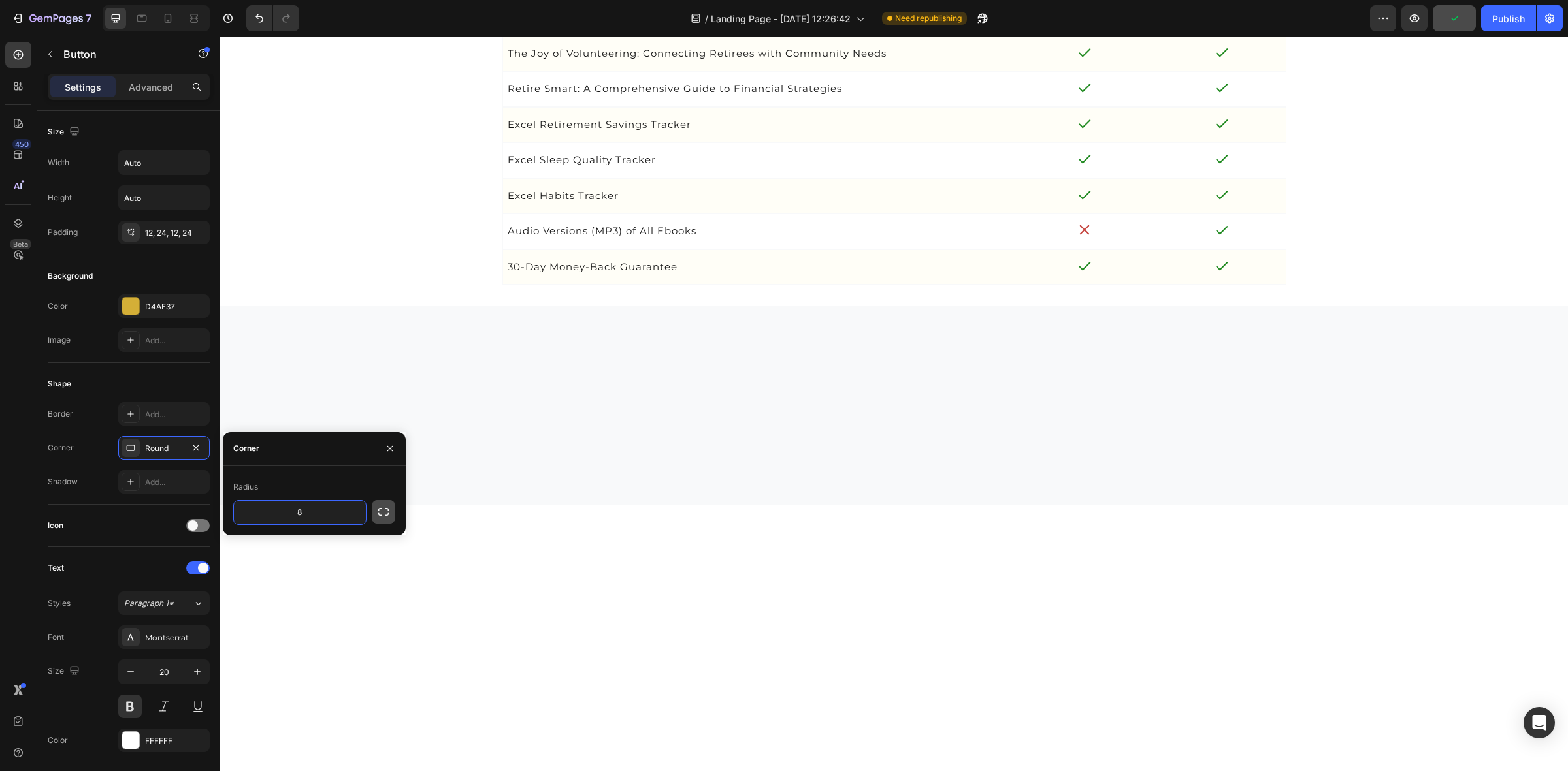
click at [377, 507] on icon "button" at bounding box center [383, 511] width 13 height 13
click at [275, 518] on input "8" at bounding box center [265, 513] width 62 height 23
type input "8"
type input "15"
click at [341, 519] on input "8" at bounding box center [334, 513] width 62 height 23
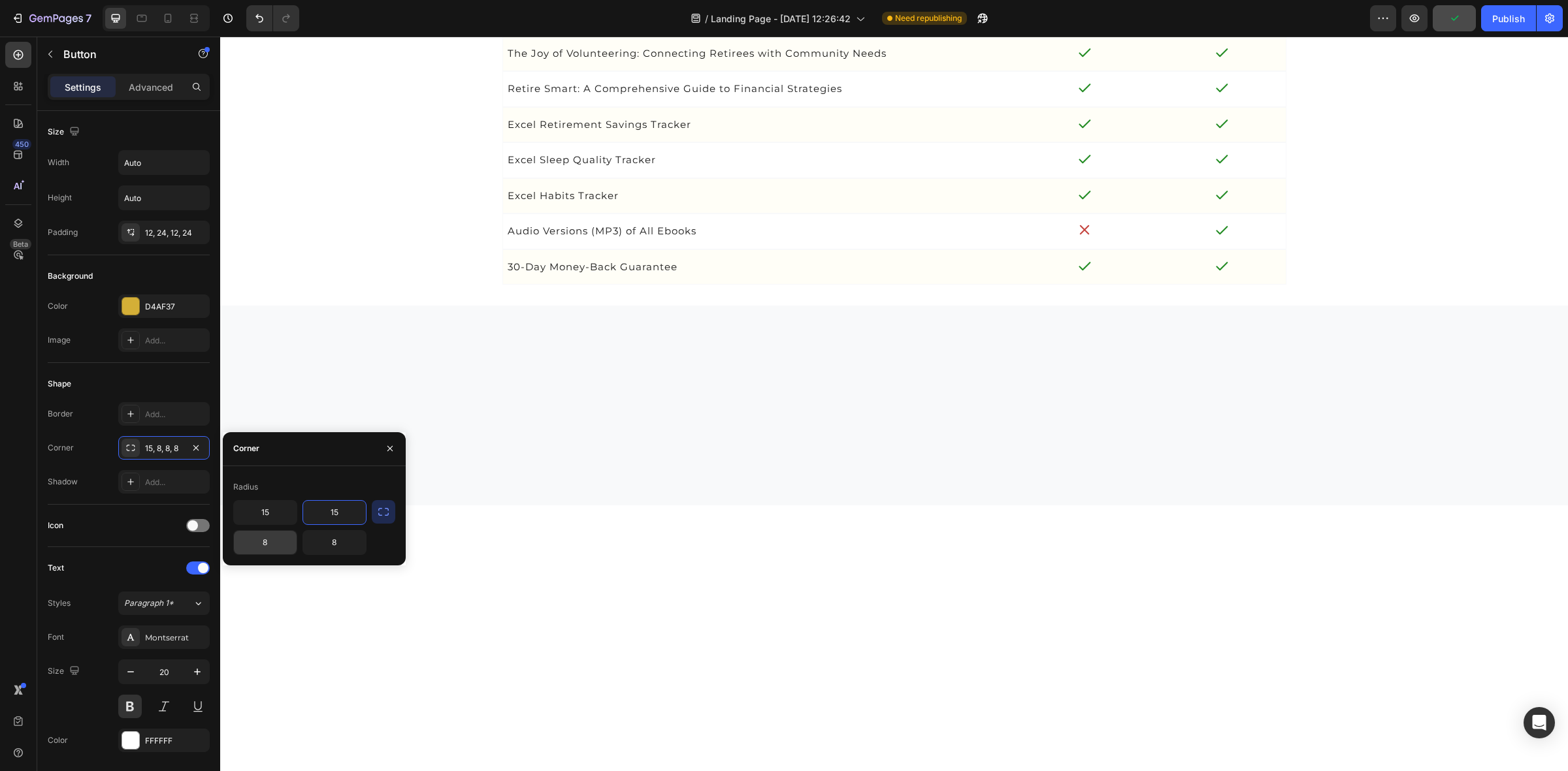
type input "15"
click at [267, 542] on input "8" at bounding box center [265, 542] width 62 height 23
type input "15"
click at [340, 540] on input "8" at bounding box center [334, 542] width 62 height 23
type input "15"
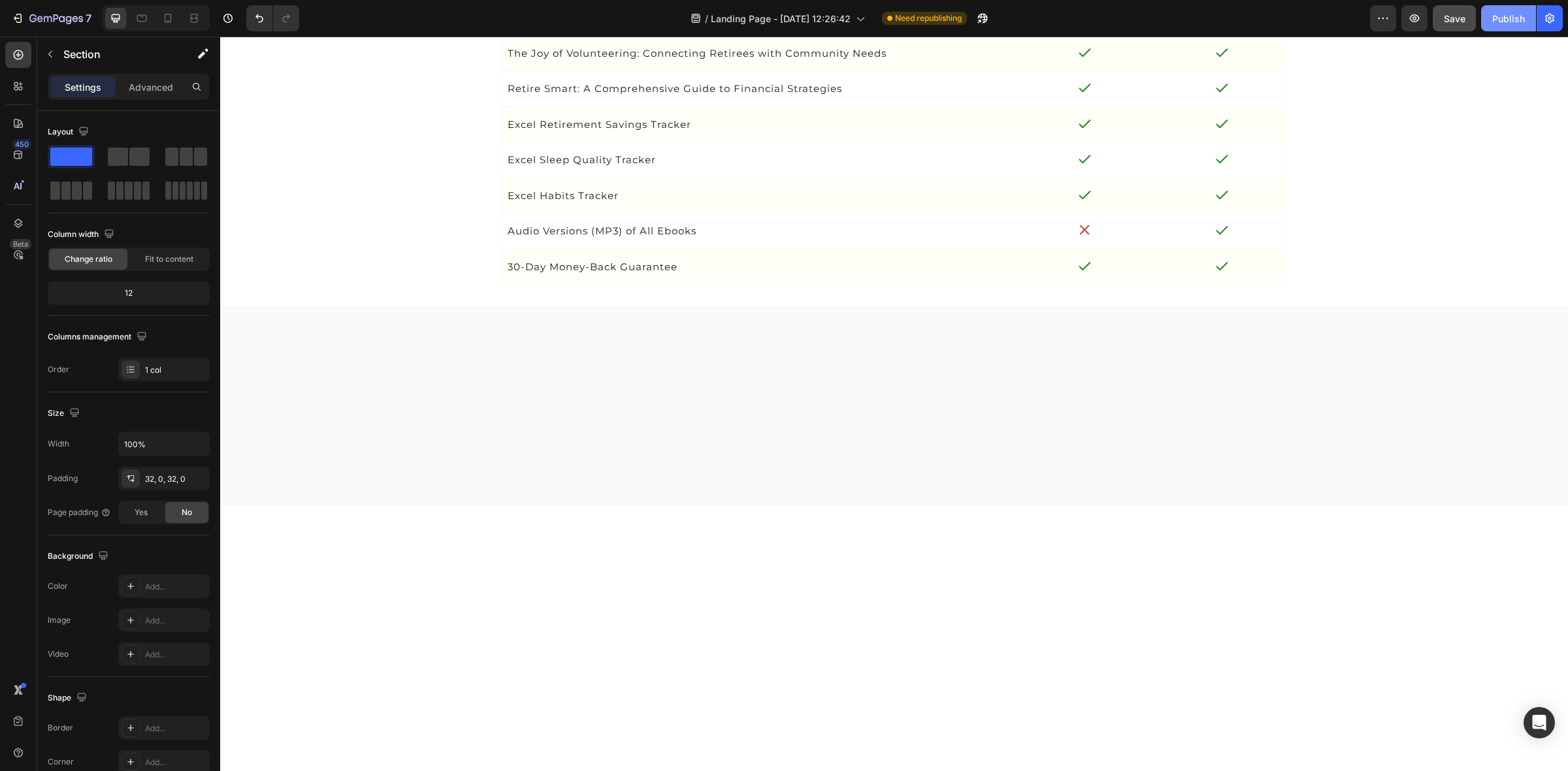
click at [1498, 21] on div "Publish" at bounding box center [1509, 18] width 33 height 14
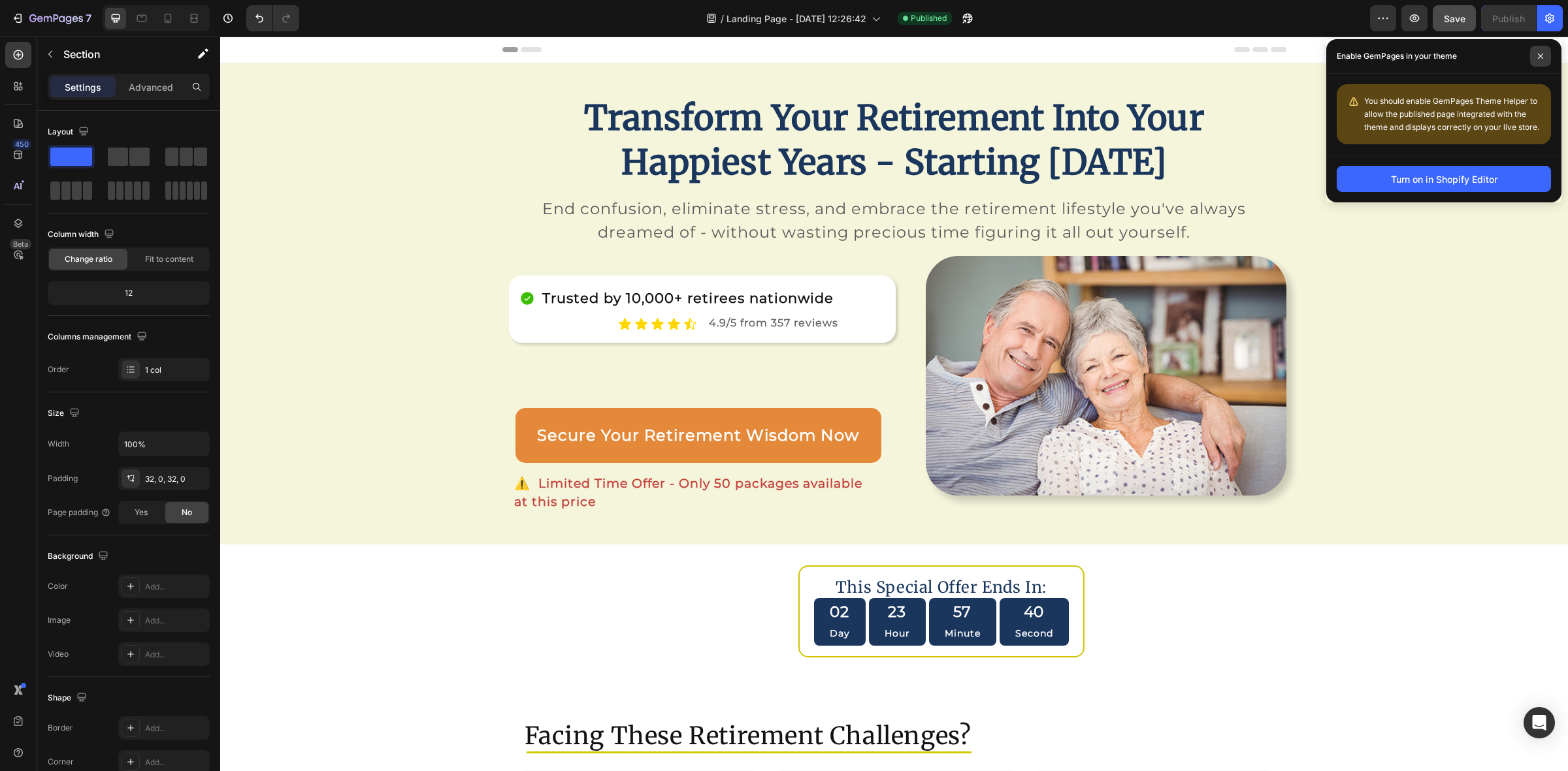
click at [1534, 58] on span at bounding box center [1540, 55] width 20 height 20
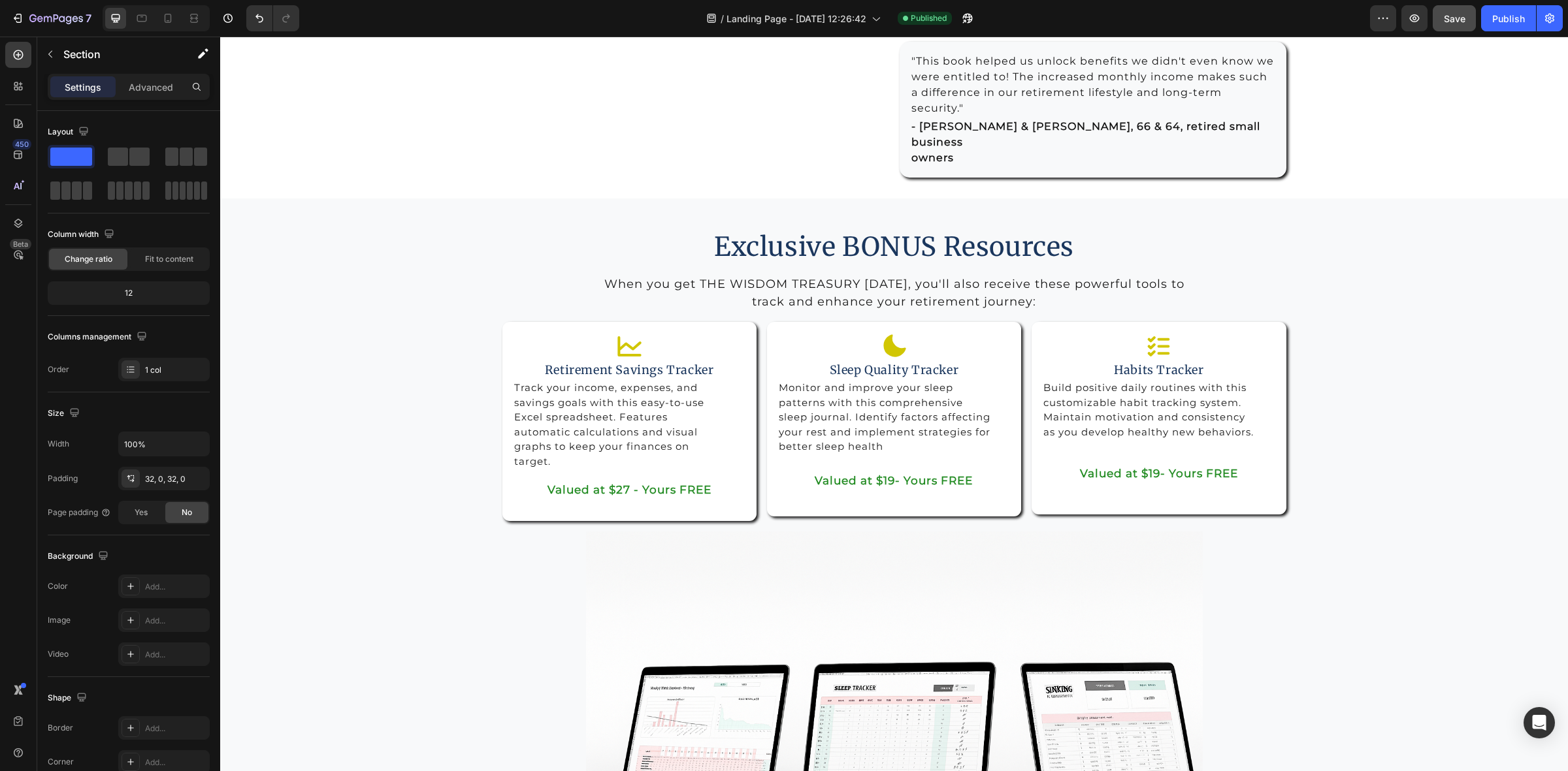
scroll to position [2286, 0]
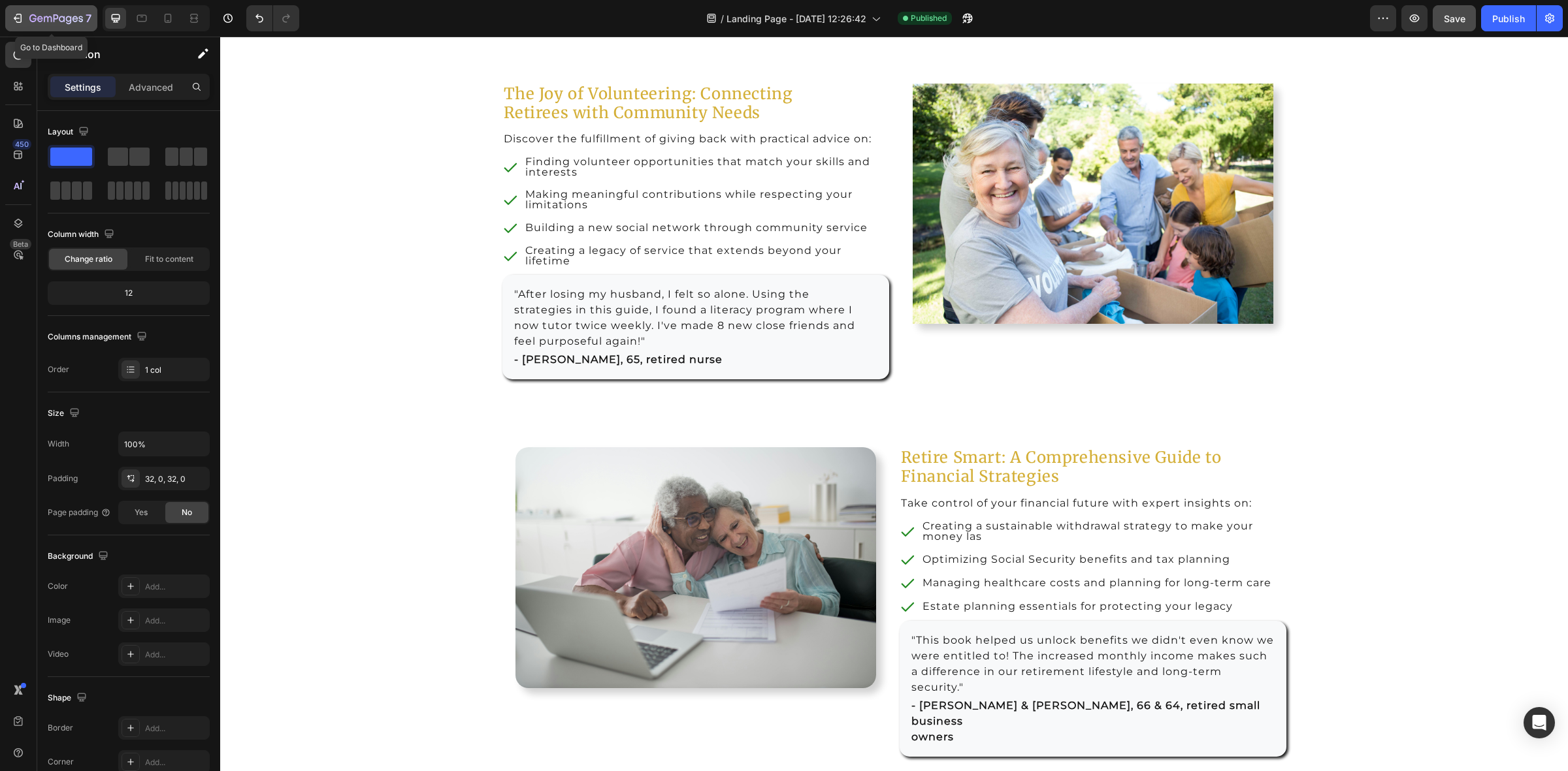
click at [17, 17] on icon "button" at bounding box center [17, 18] width 13 height 13
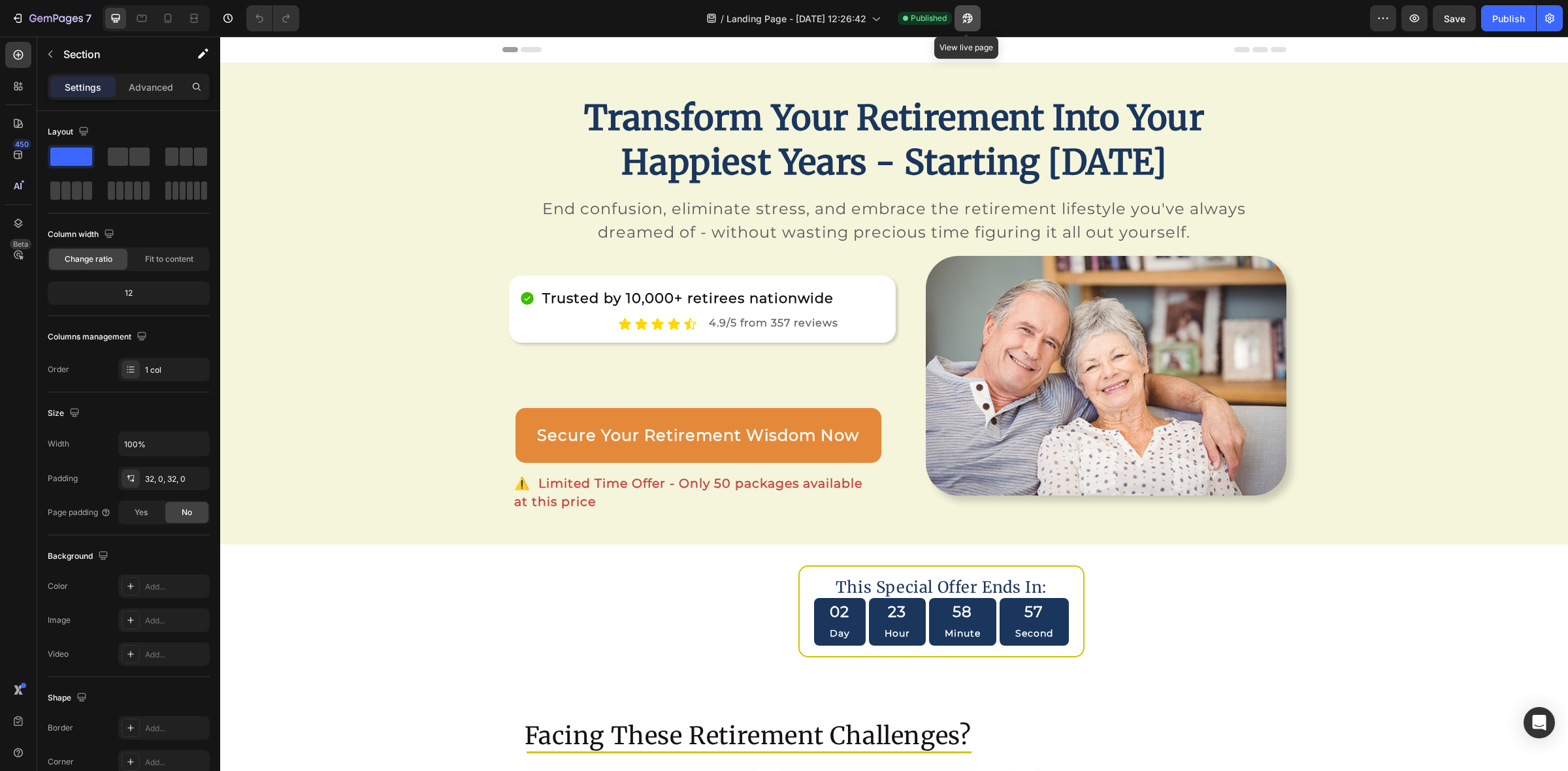
click at [965, 22] on icon "button" at bounding box center [963, 20] width 3 height 3
